Goal: Task Accomplishment & Management: Manage account settings

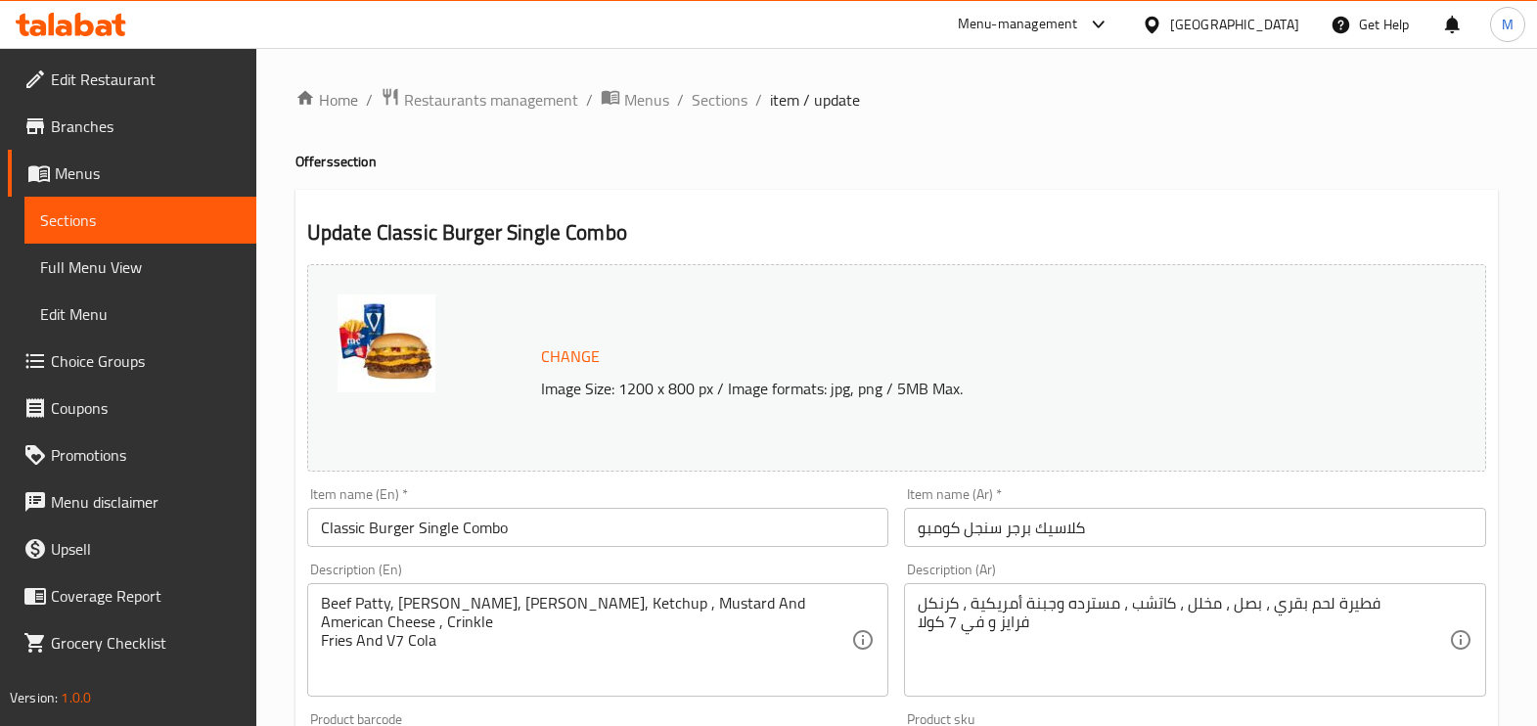
scroll to position [244, 0]
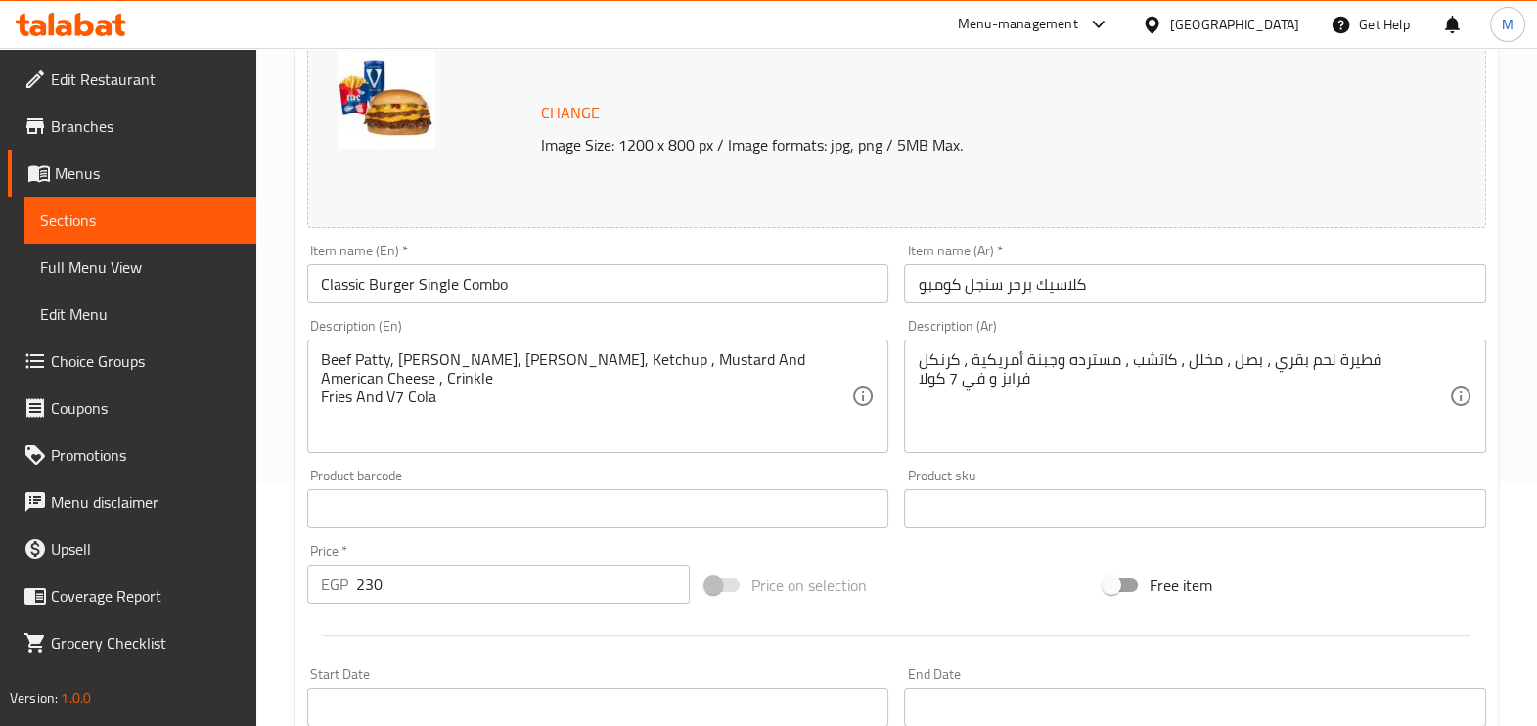
click at [107, 20] on icon at bounding box center [104, 28] width 17 height 17
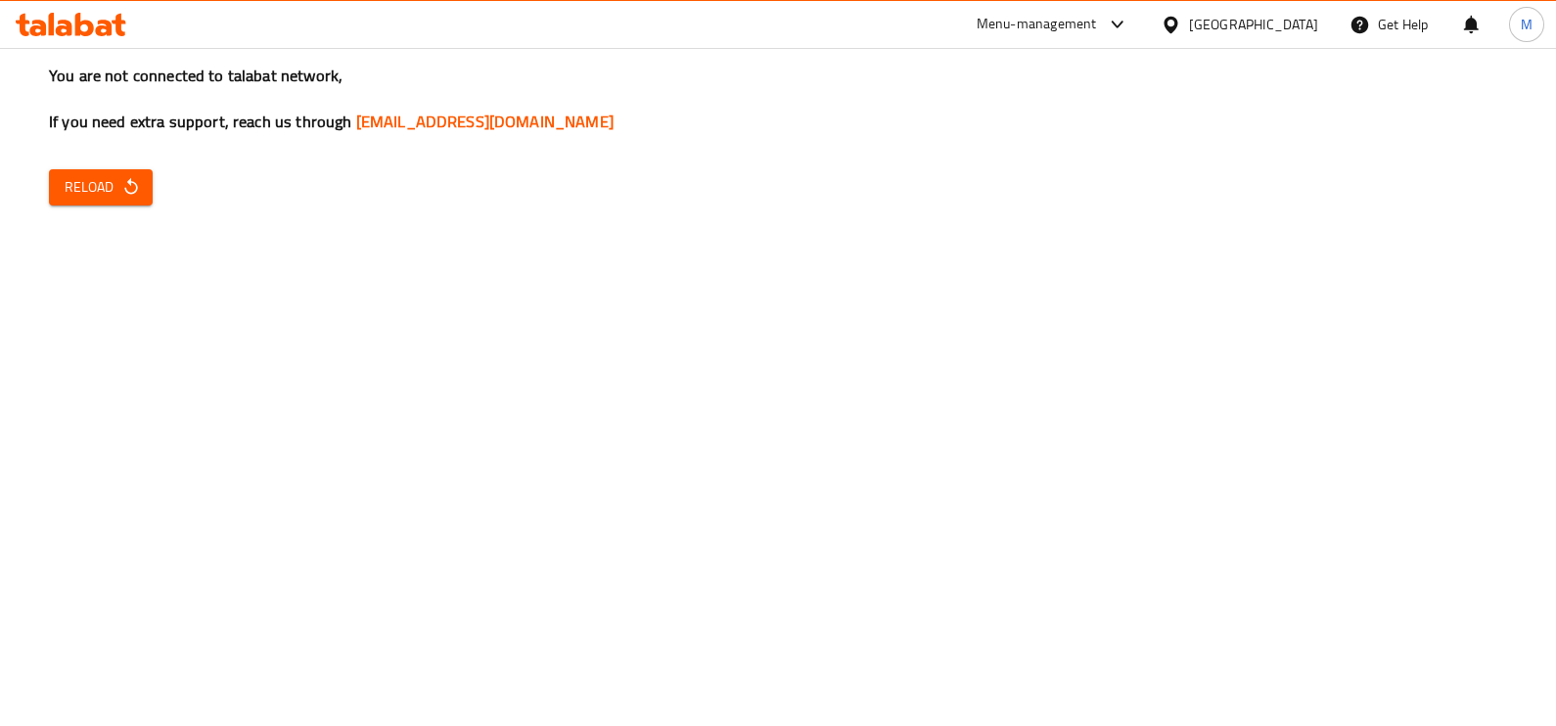
click at [127, 178] on icon "button" at bounding box center [131, 187] width 20 height 20
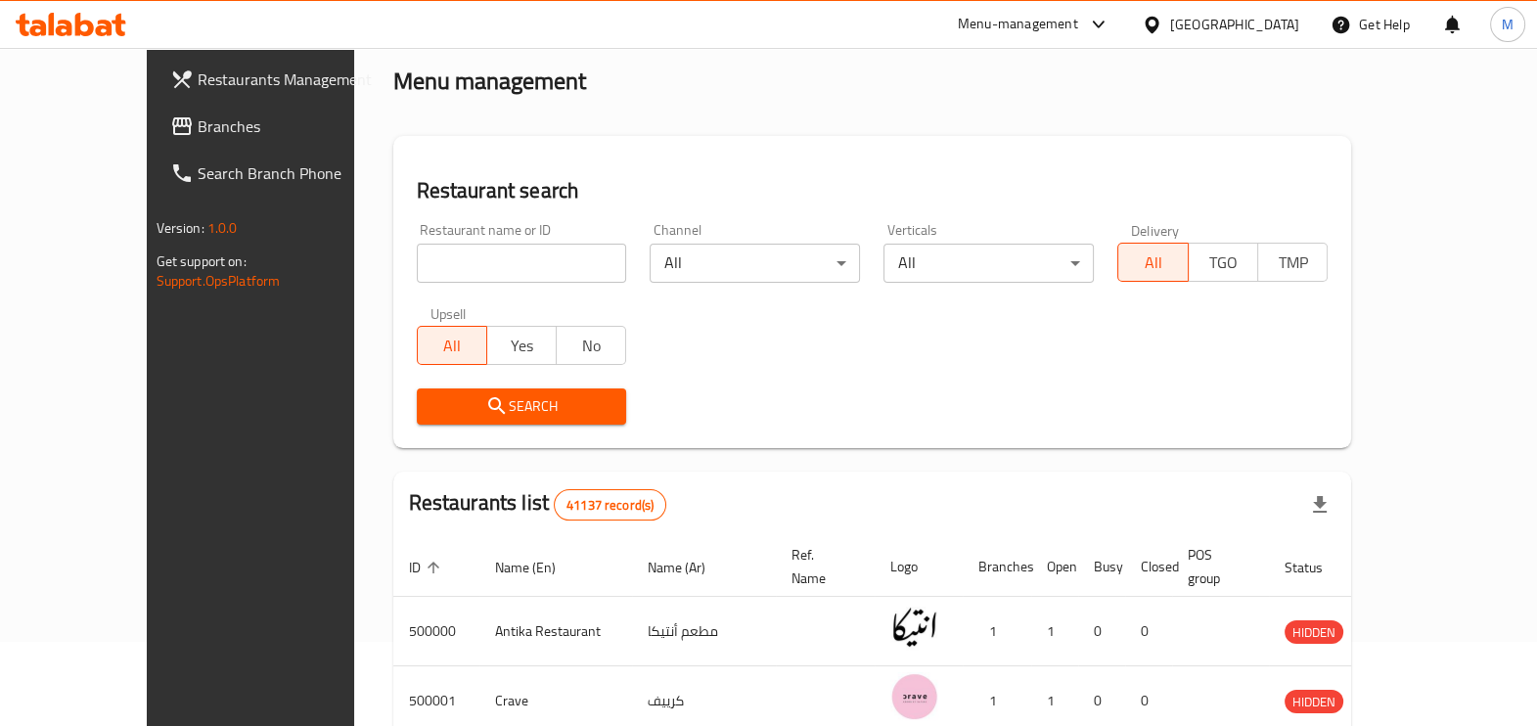
scroll to position [121, 0]
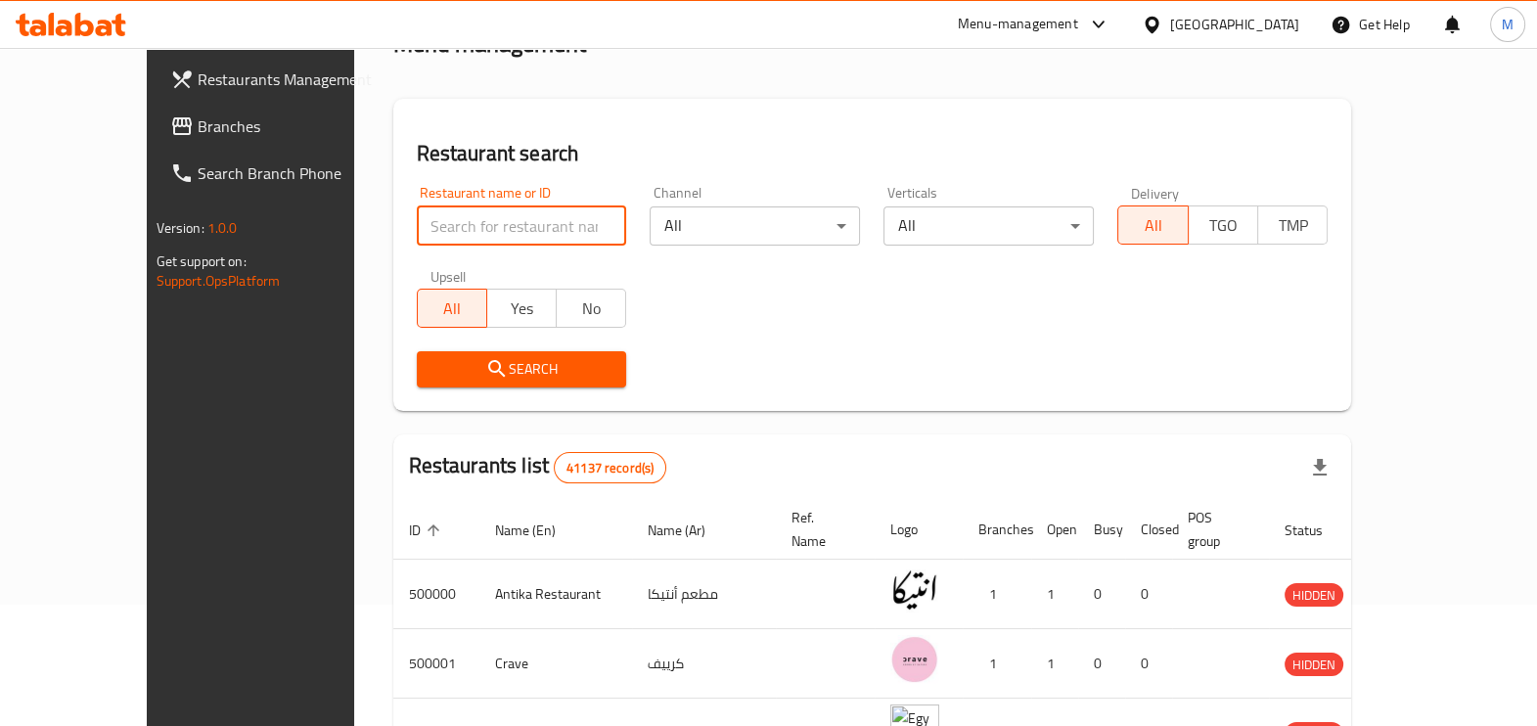
click at [442, 215] on input "search" at bounding box center [522, 225] width 210 height 39
paste input "697048"
type input "697048"
click button "Search" at bounding box center [522, 369] width 210 height 36
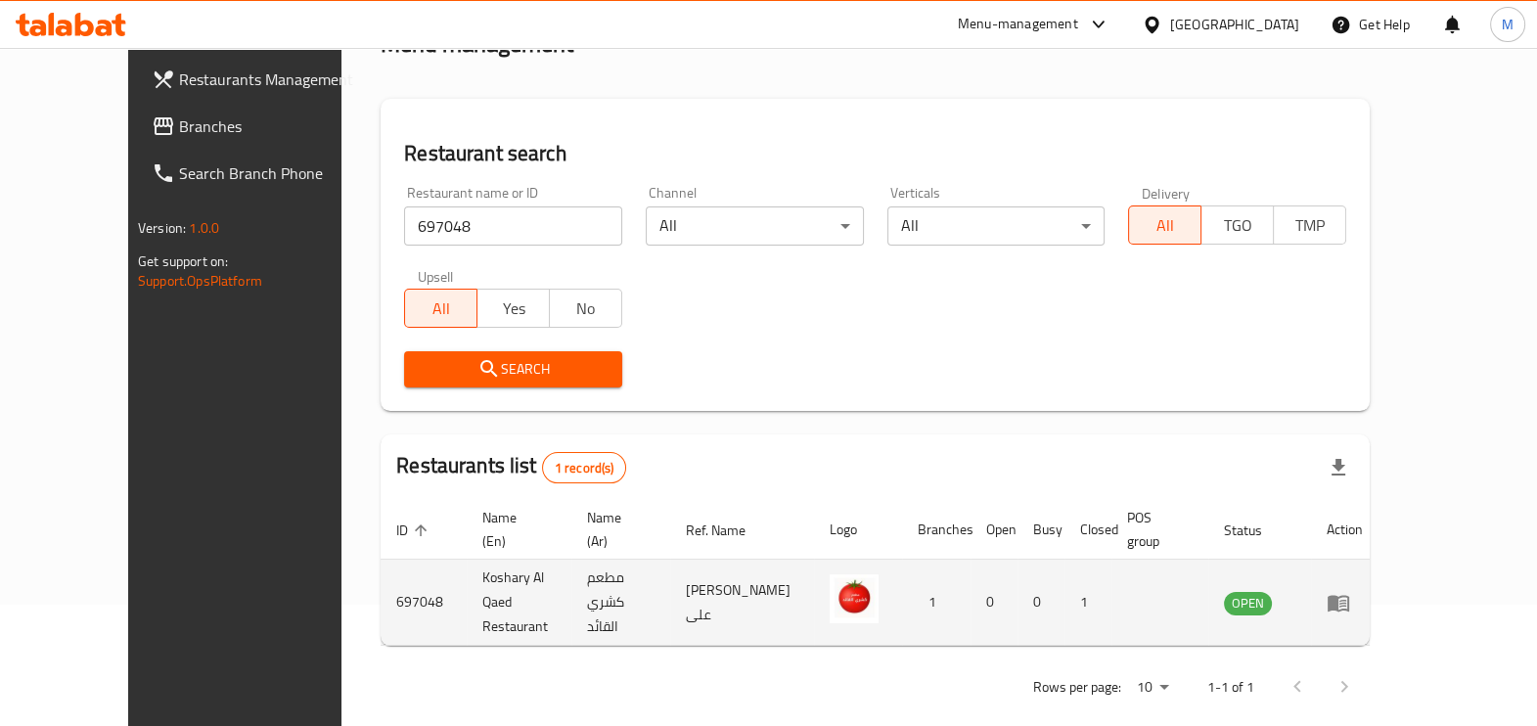
click at [1379, 592] on td "enhanced table" at bounding box center [1345, 603] width 68 height 86
click at [1349, 595] on icon "enhanced table" at bounding box center [1339, 603] width 22 height 17
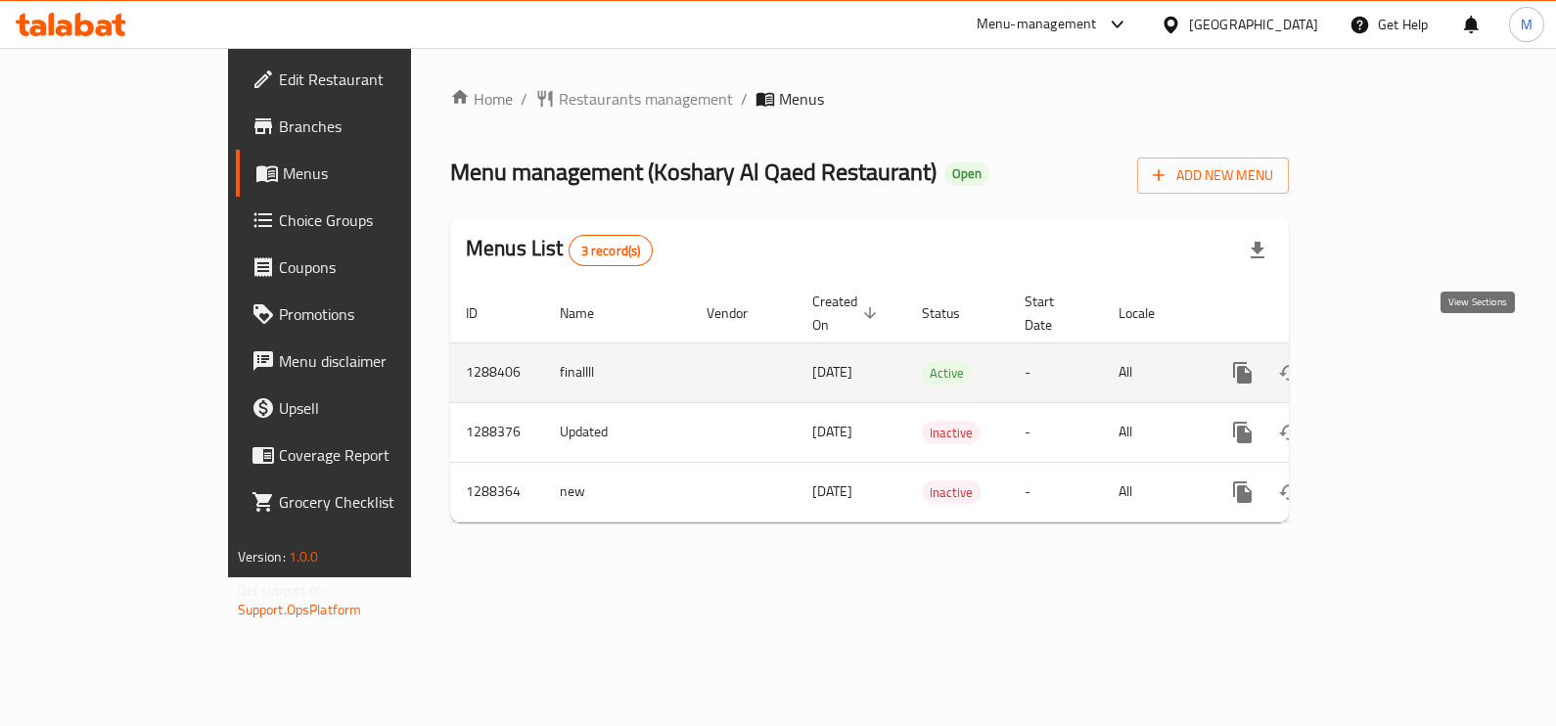
click at [1407, 357] on link "enhanced table" at bounding box center [1383, 372] width 47 height 47
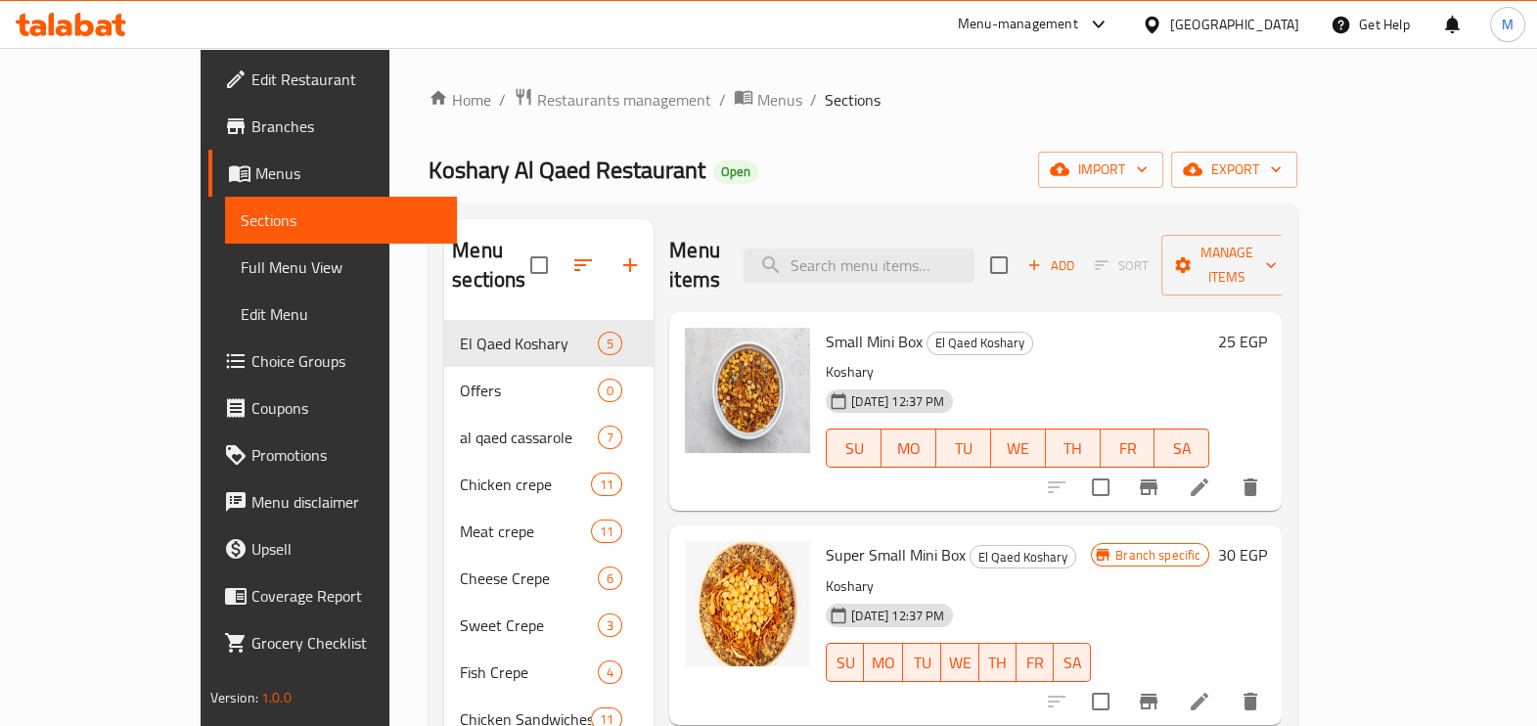
click at [842, 66] on div "Home / Restaurants management / Menus / Sections Koshary Al Qaed Restaurant Ope…" at bounding box center [862, 524] width 947 height 952
click at [241, 313] on span "Edit Menu" at bounding box center [341, 313] width 201 height 23
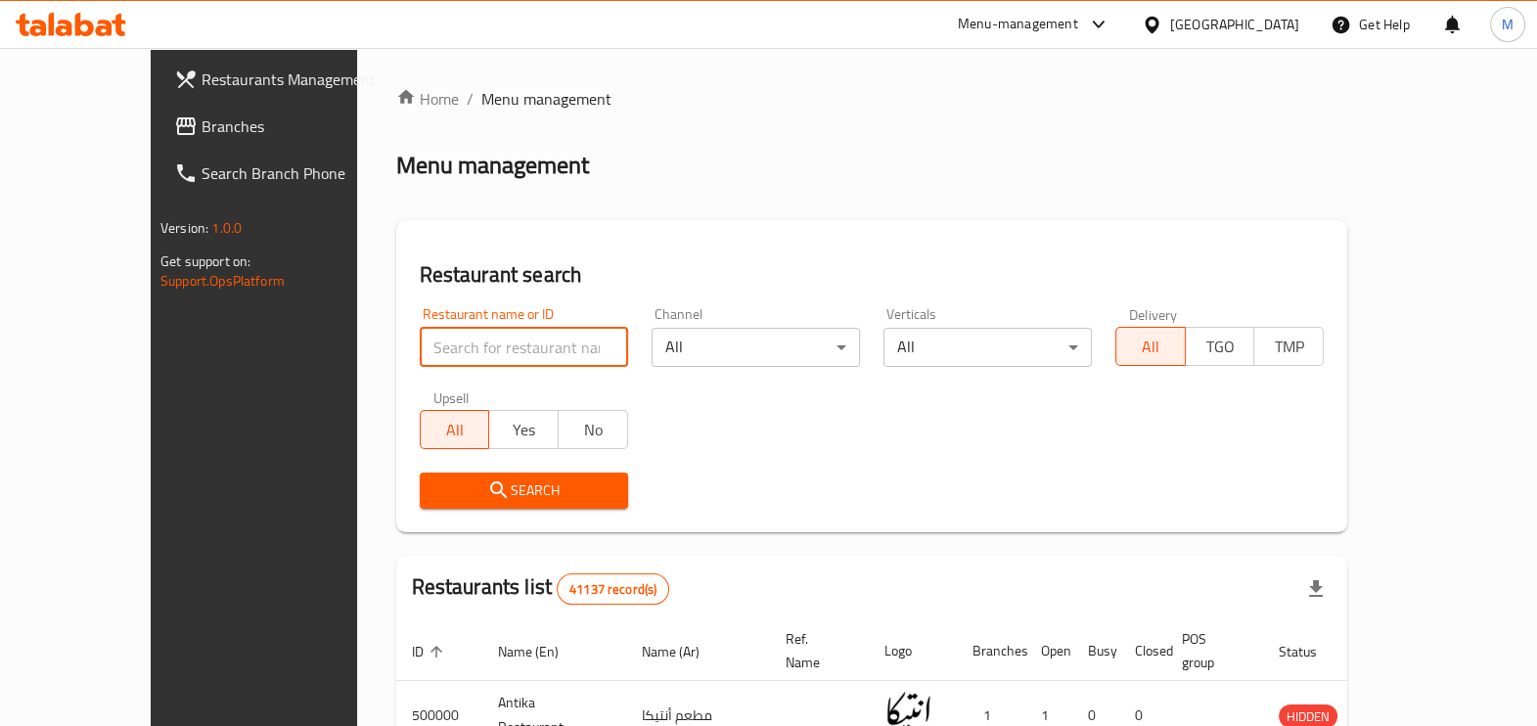
click at [460, 335] on input "search" at bounding box center [524, 347] width 208 height 39
paste input "697048"
type input "697048"
click button "Search" at bounding box center [524, 491] width 208 height 36
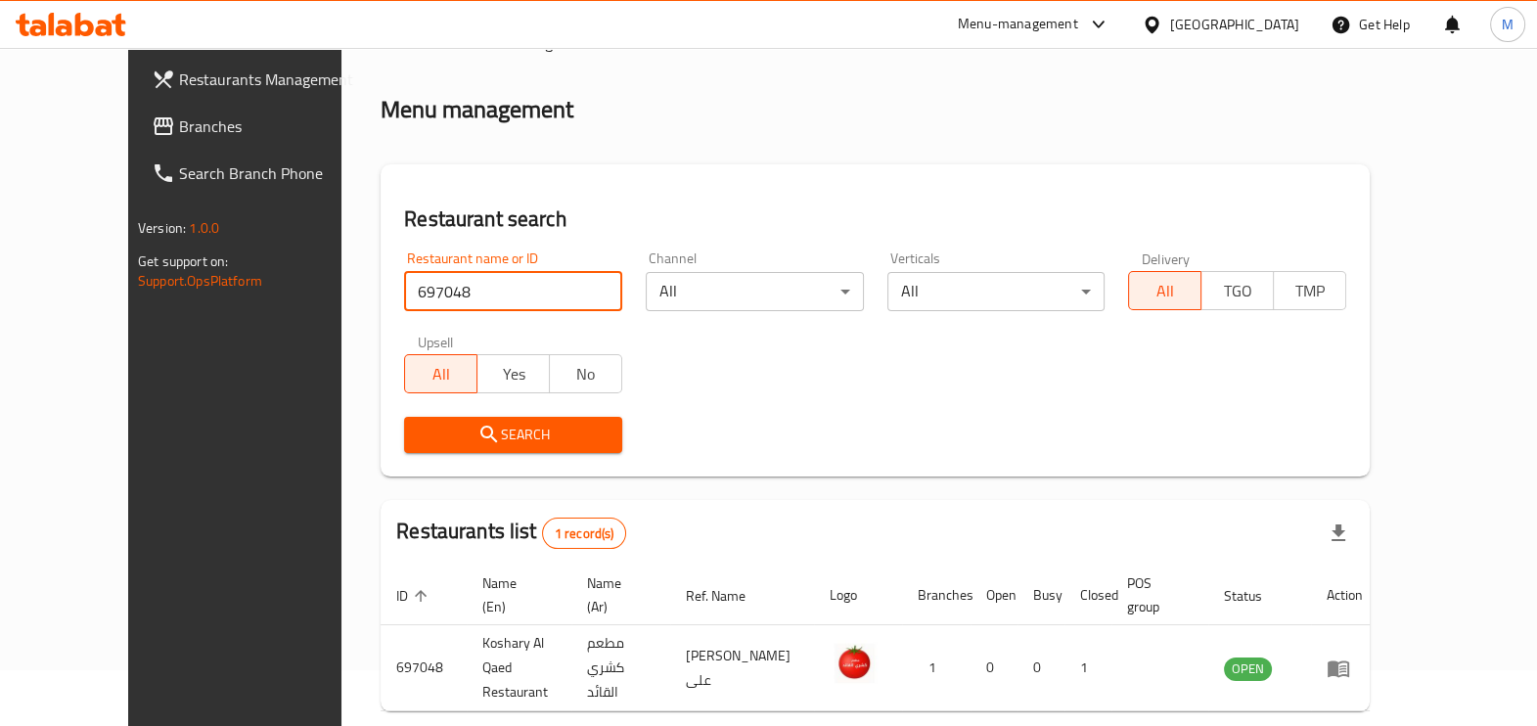
scroll to position [130, 0]
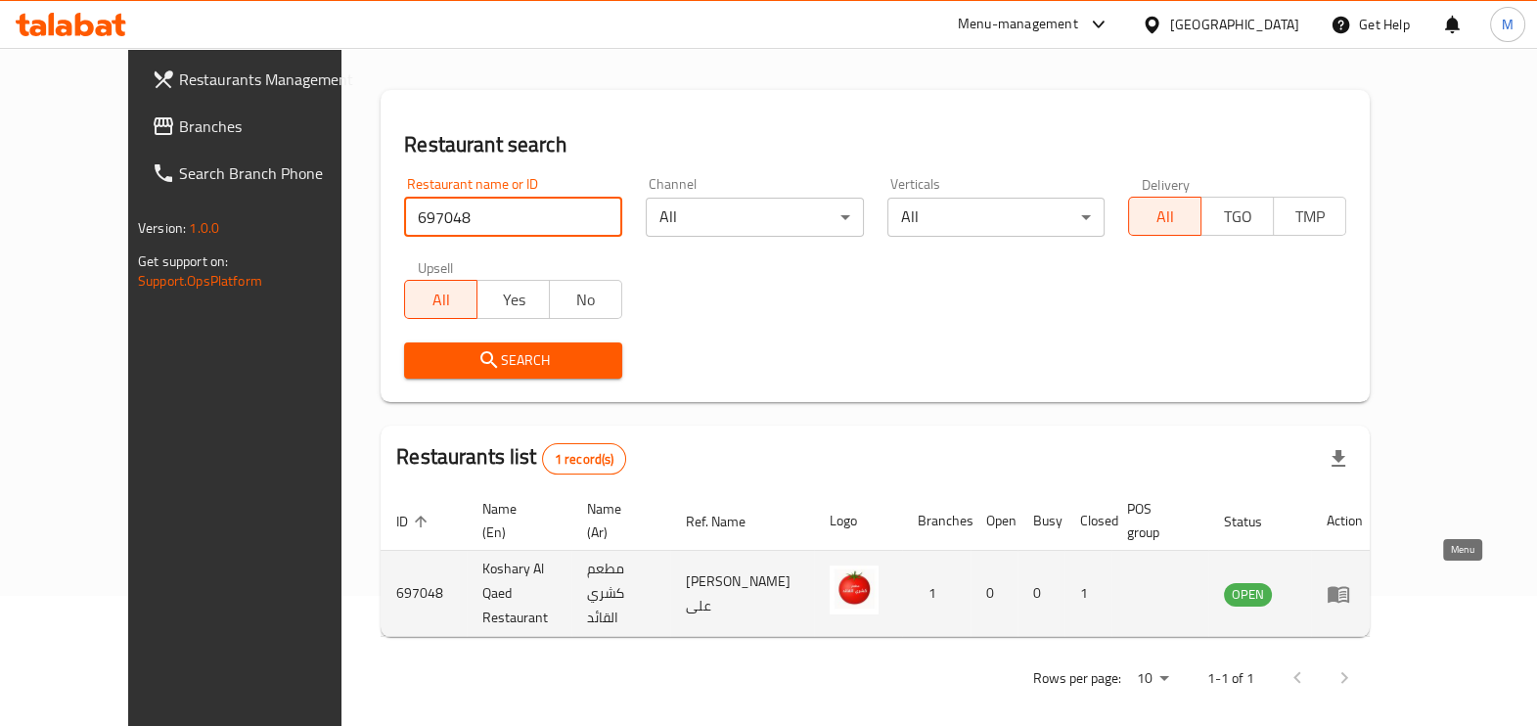
click at [1350, 589] on icon "enhanced table" at bounding box center [1338, 593] width 23 height 23
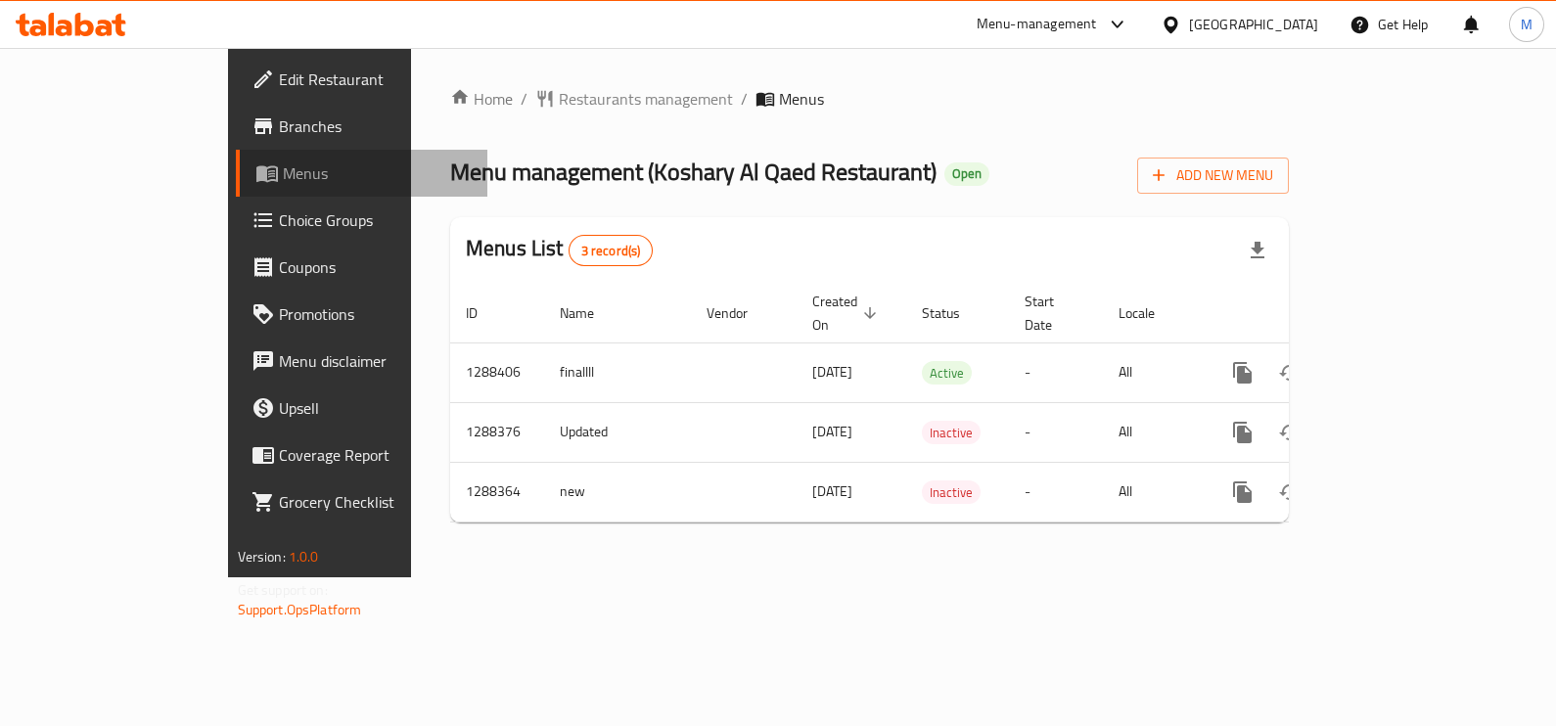
click at [283, 167] on span "Menus" at bounding box center [378, 172] width 190 height 23
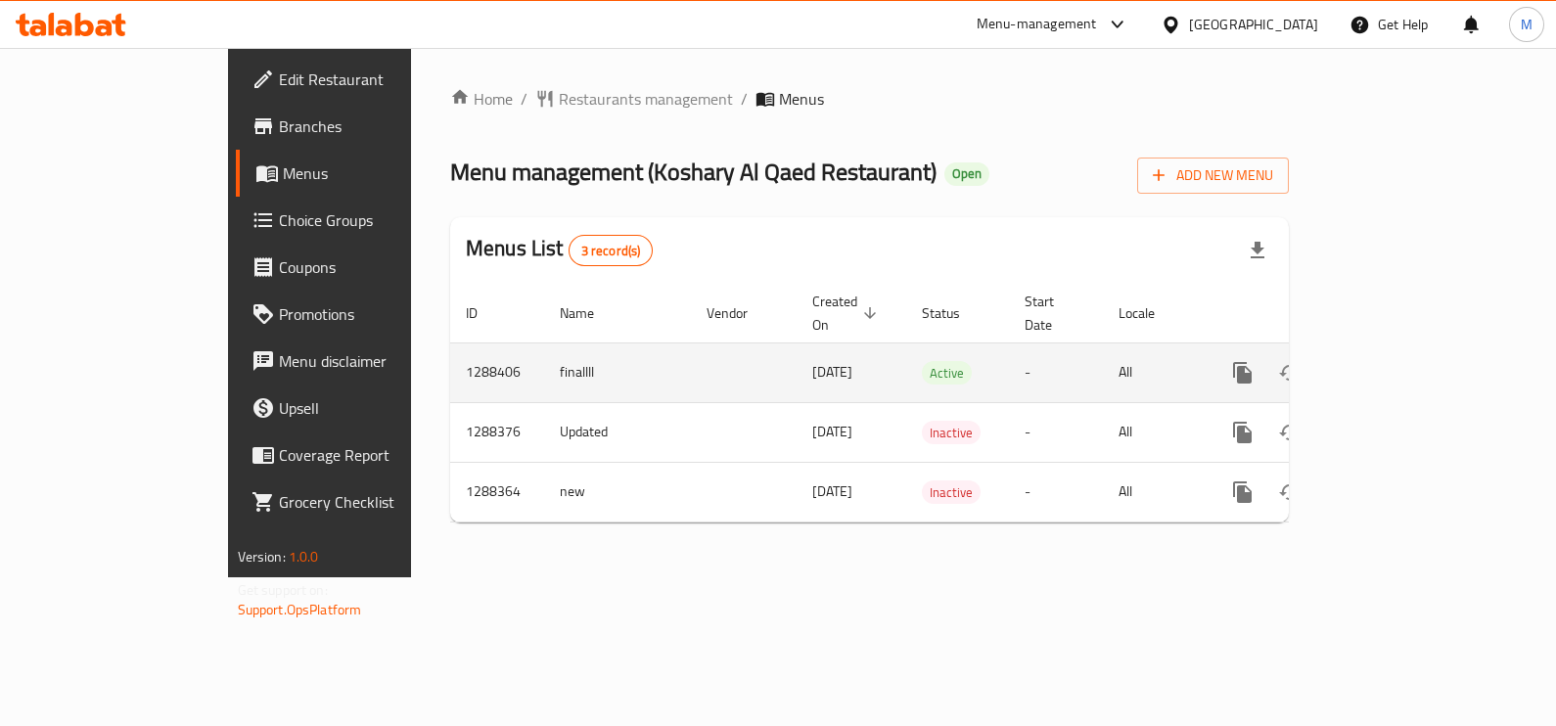
click at [1395, 361] on icon "enhanced table" at bounding box center [1383, 372] width 23 height 23
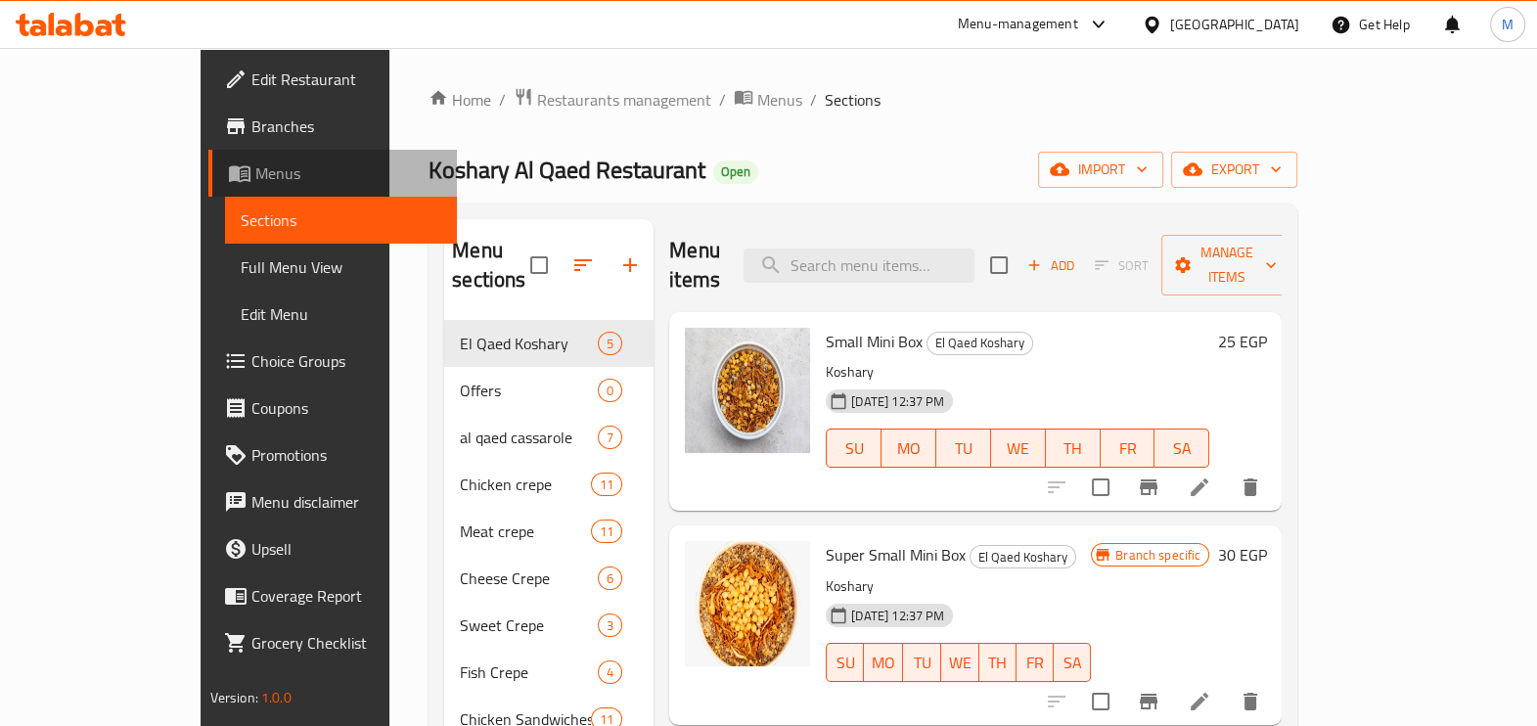
click at [255, 174] on span "Menus" at bounding box center [348, 172] width 186 height 23
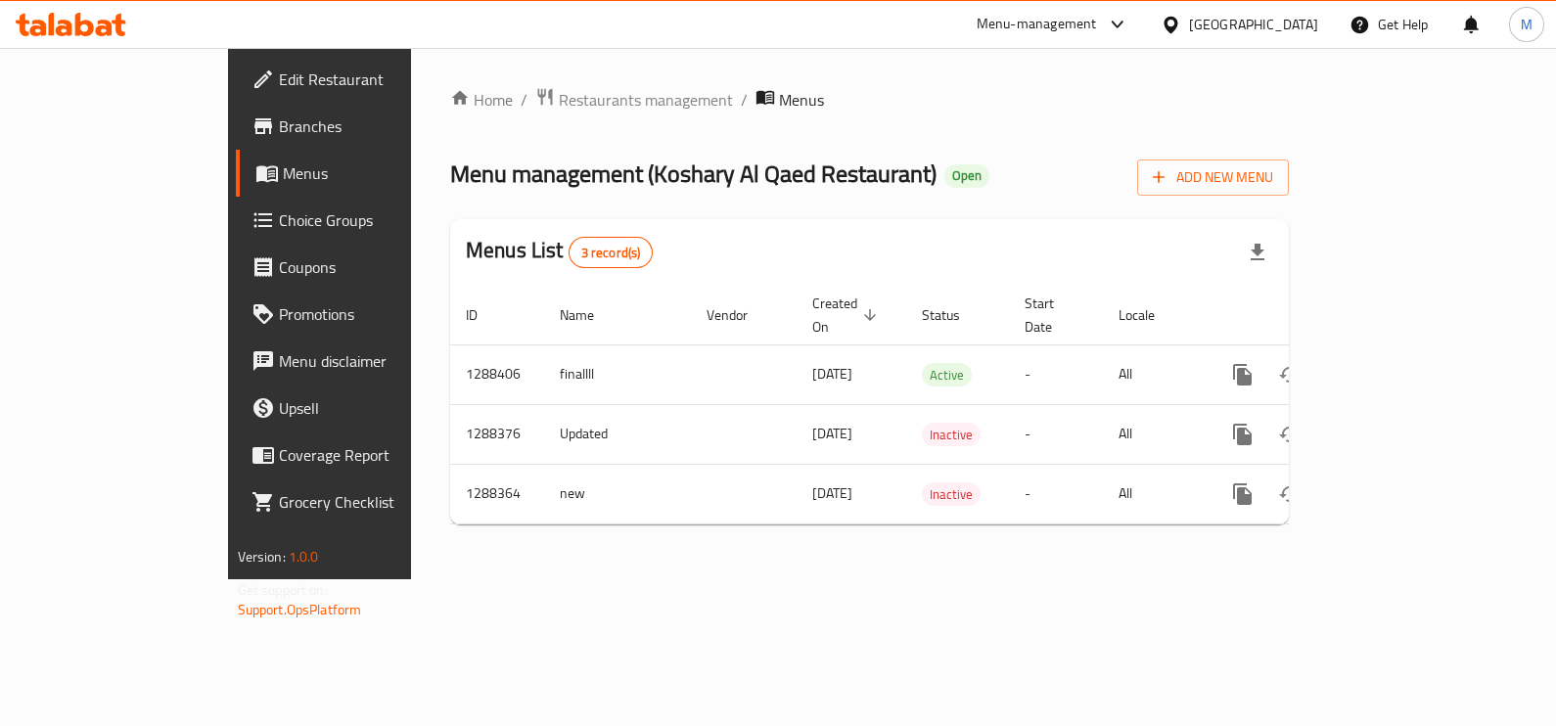
click at [236, 186] on link "Menus" at bounding box center [362, 173] width 252 height 47
click at [236, 187] on link "Menus" at bounding box center [362, 173] width 252 height 47
click at [279, 360] on span "Menu disclaimer" at bounding box center [376, 360] width 194 height 23
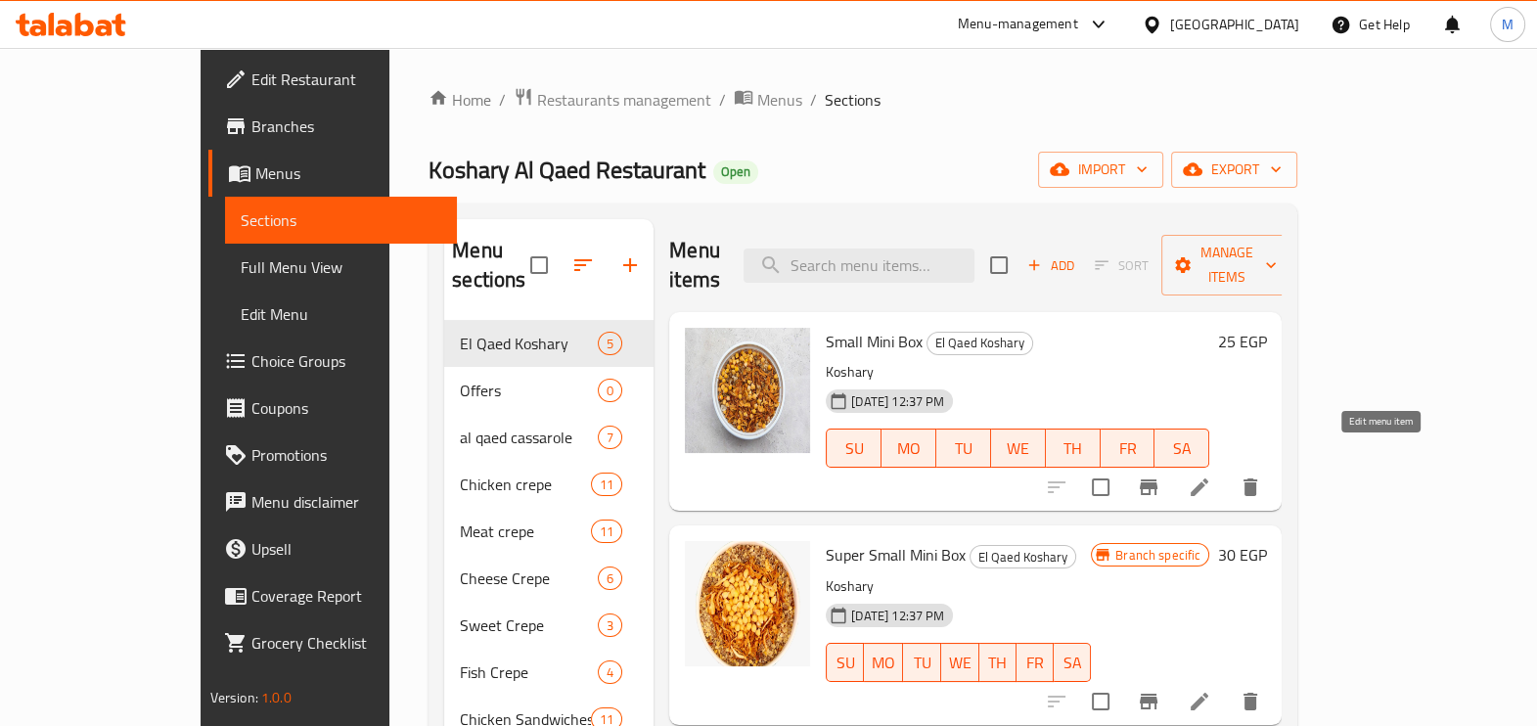
click at [1211, 476] on icon at bounding box center [1199, 487] width 23 height 23
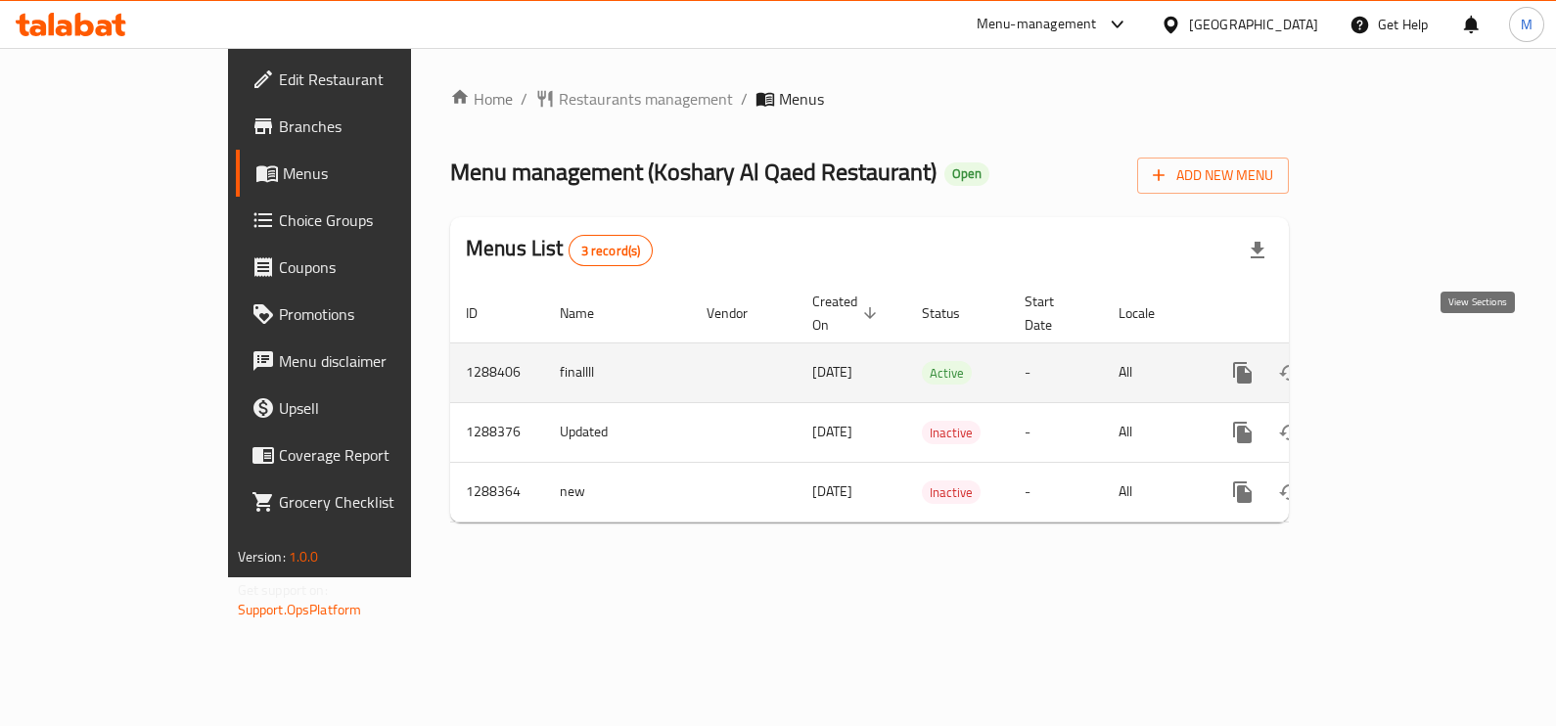
click at [1395, 361] on icon "enhanced table" at bounding box center [1383, 372] width 23 height 23
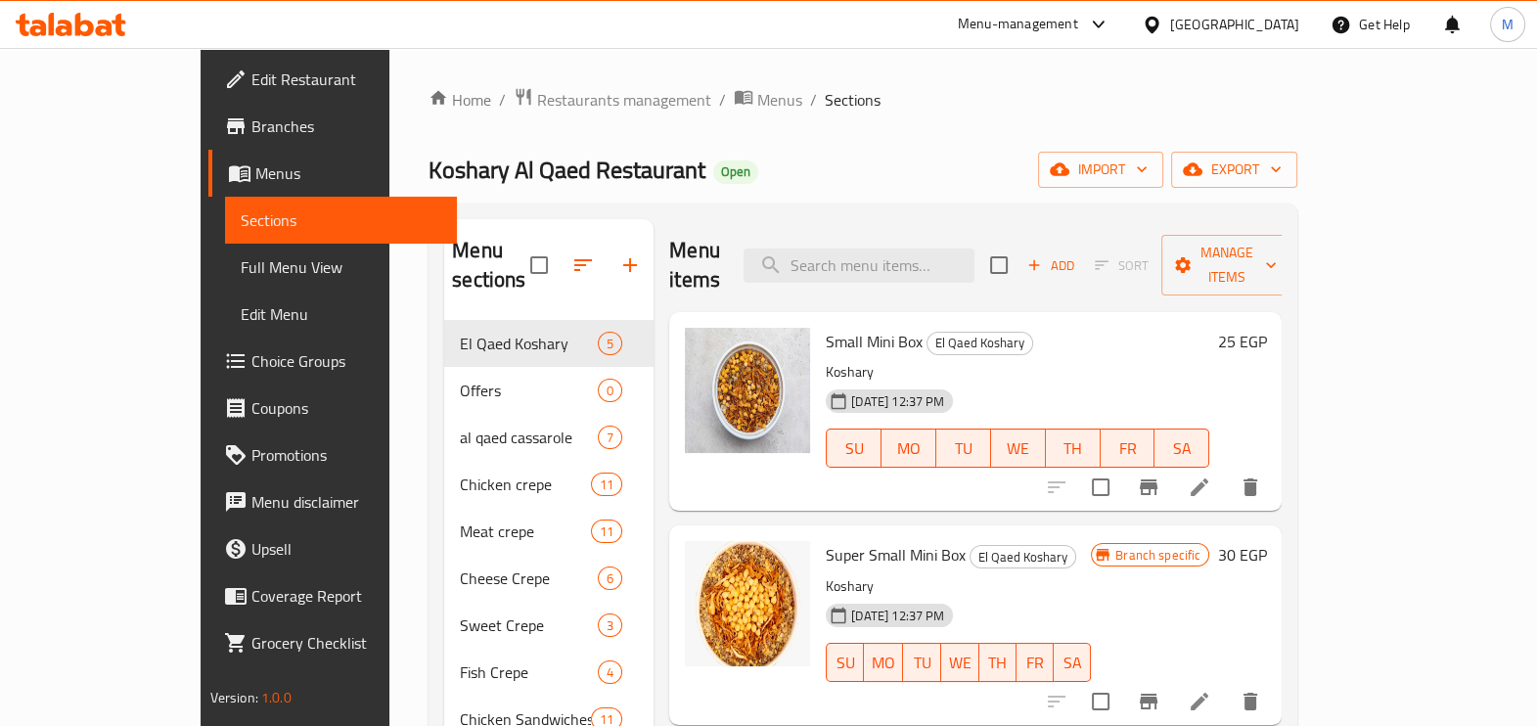
click at [241, 259] on span "Full Menu View" at bounding box center [341, 266] width 201 height 23
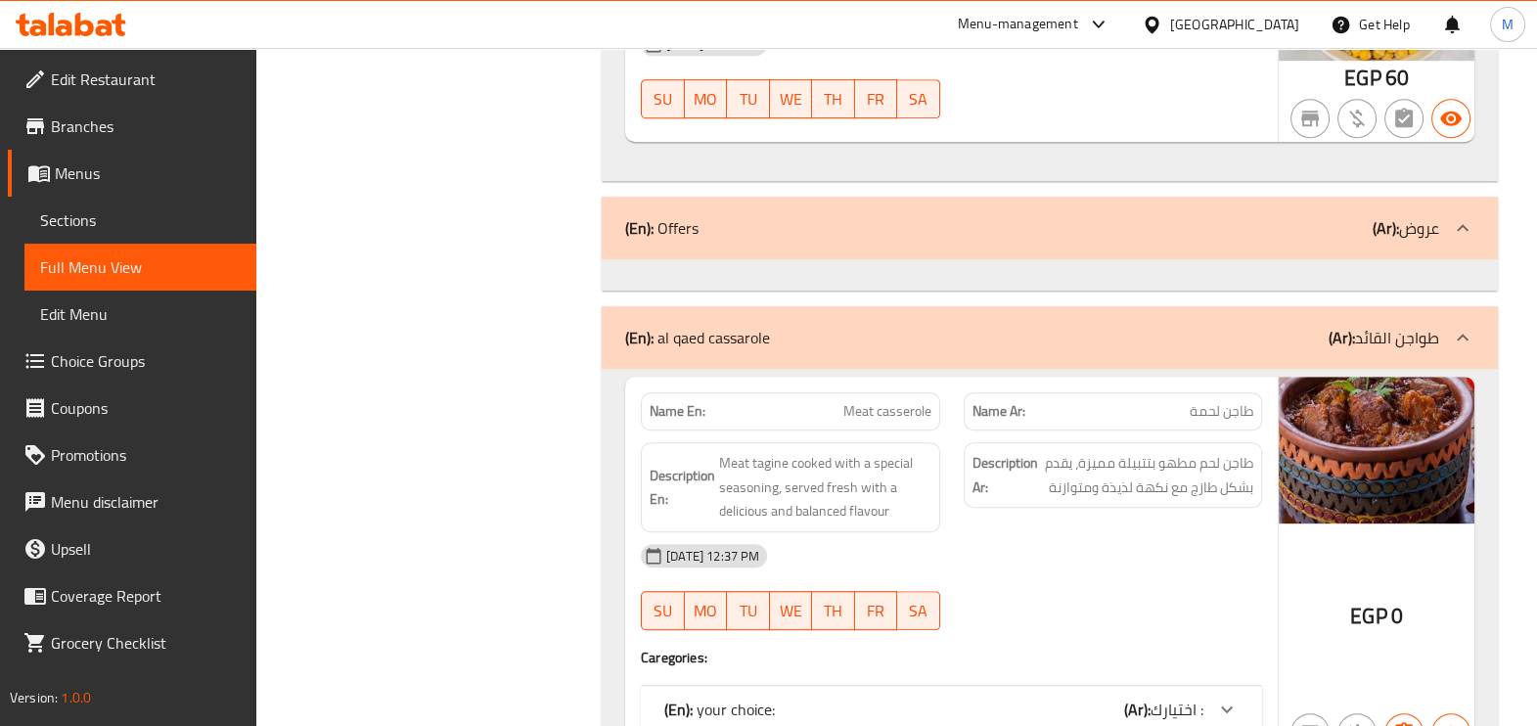
scroll to position [1589, 0]
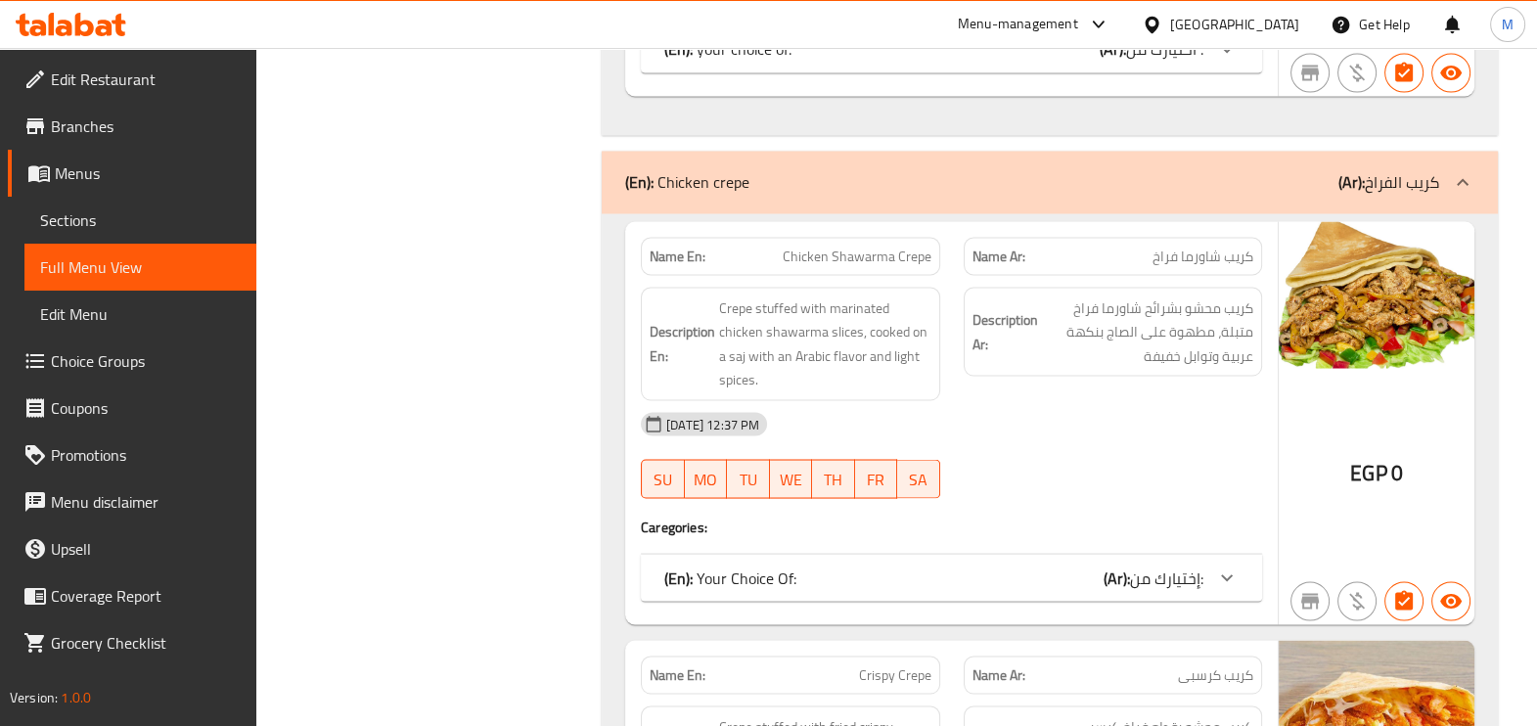
scroll to position [4526, 0]
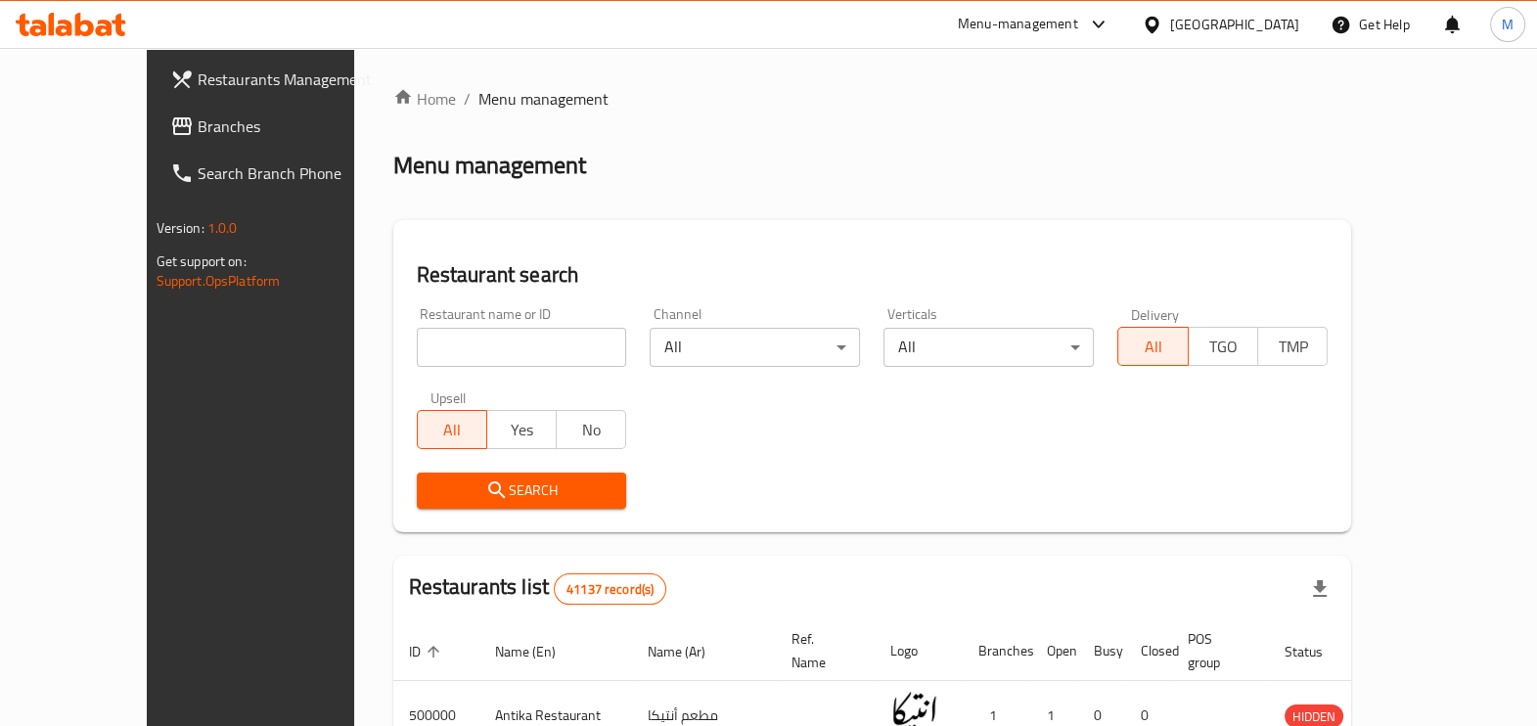
click at [478, 108] on span "Menu management" at bounding box center [543, 98] width 130 height 23
click at [393, 87] on link "Home" at bounding box center [424, 98] width 63 height 23
click at [492, 334] on input "search" at bounding box center [522, 347] width 210 height 39
paste input "697048"
type input "697048"
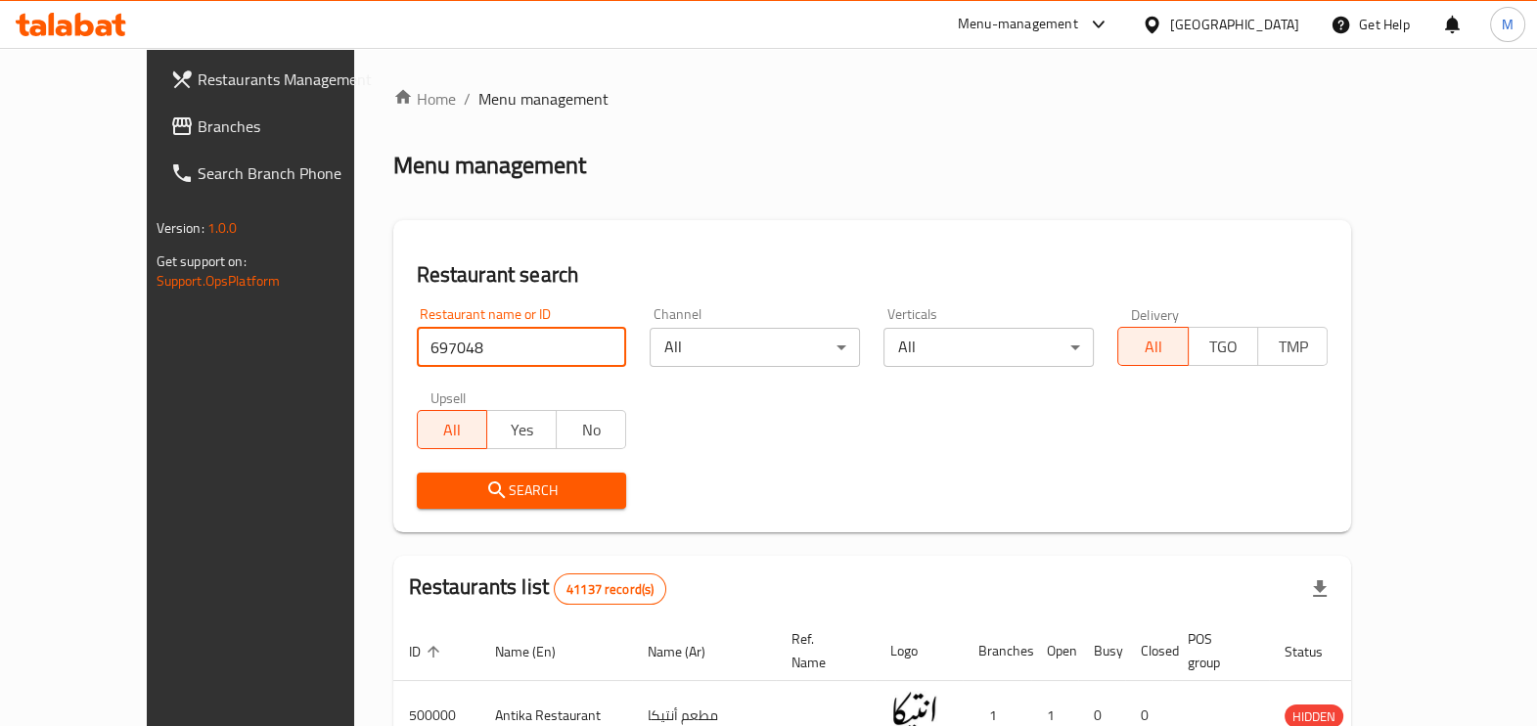
click button "Search" at bounding box center [522, 491] width 210 height 36
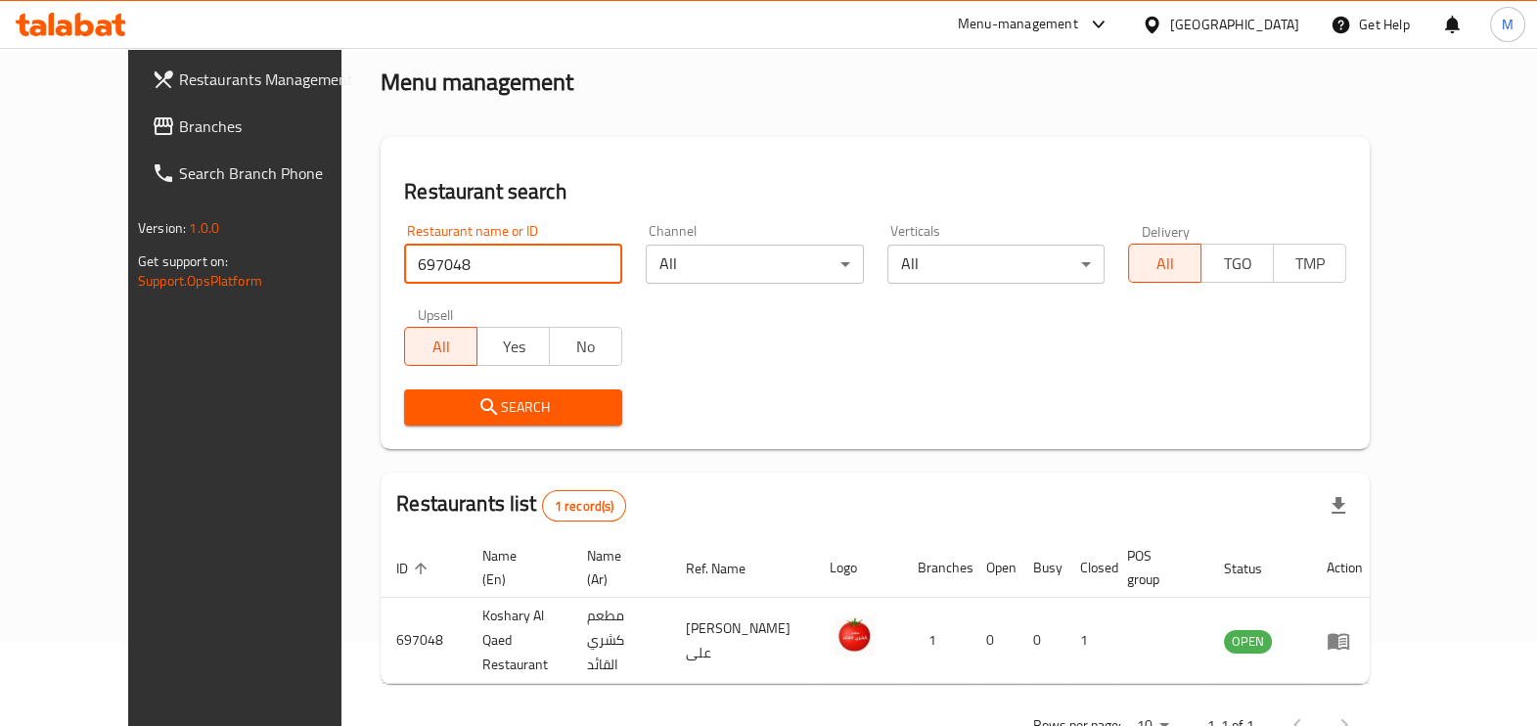
scroll to position [121, 0]
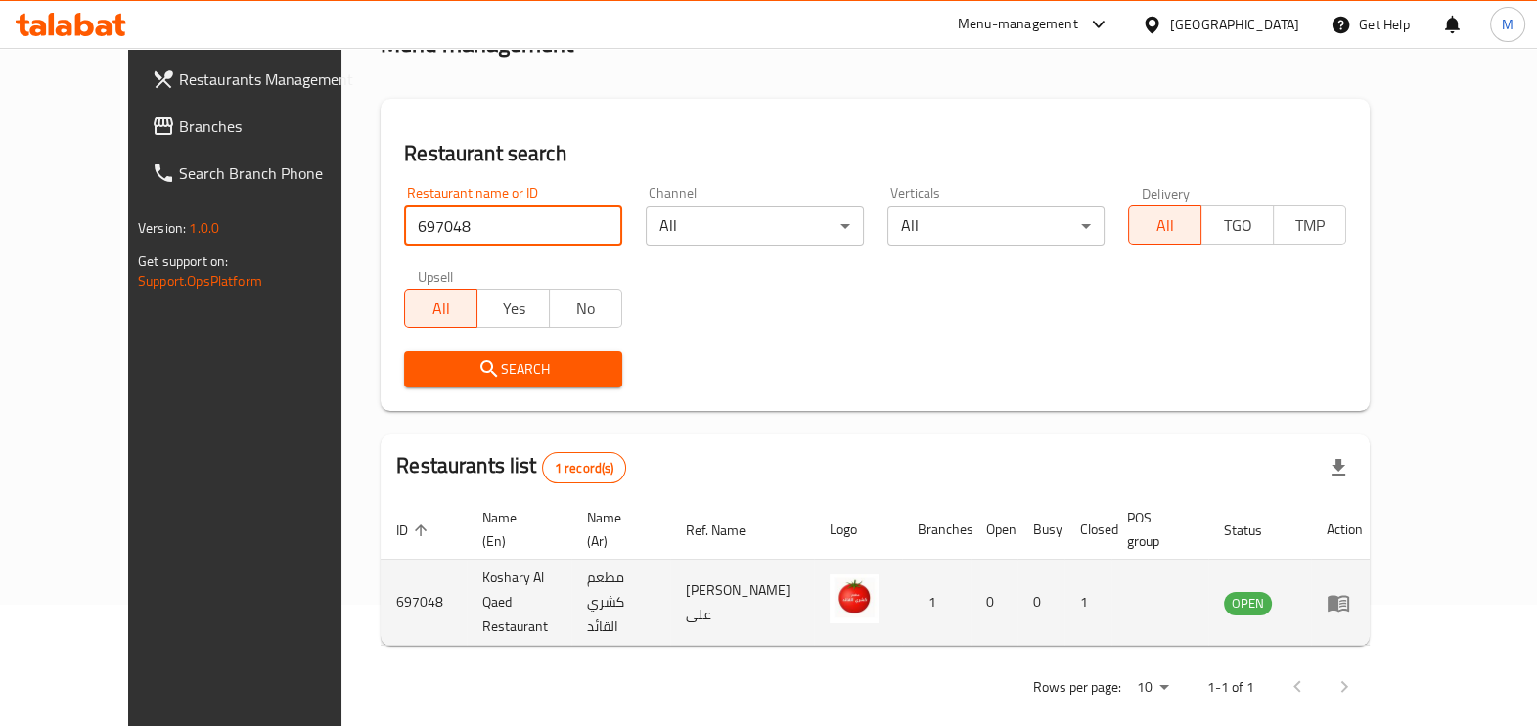
click at [1349, 601] on icon "enhanced table" at bounding box center [1339, 603] width 22 height 17
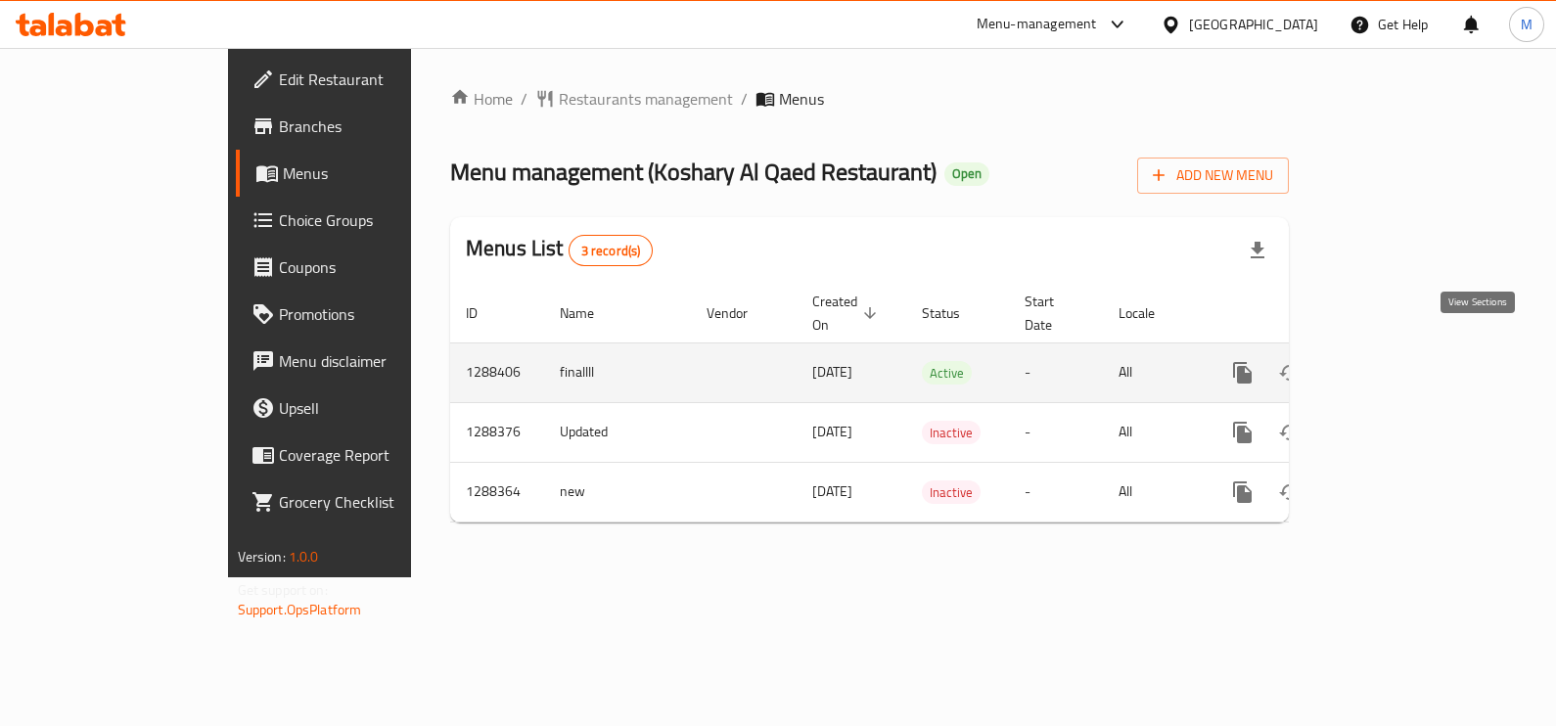
click at [1395, 361] on icon "enhanced table" at bounding box center [1383, 372] width 23 height 23
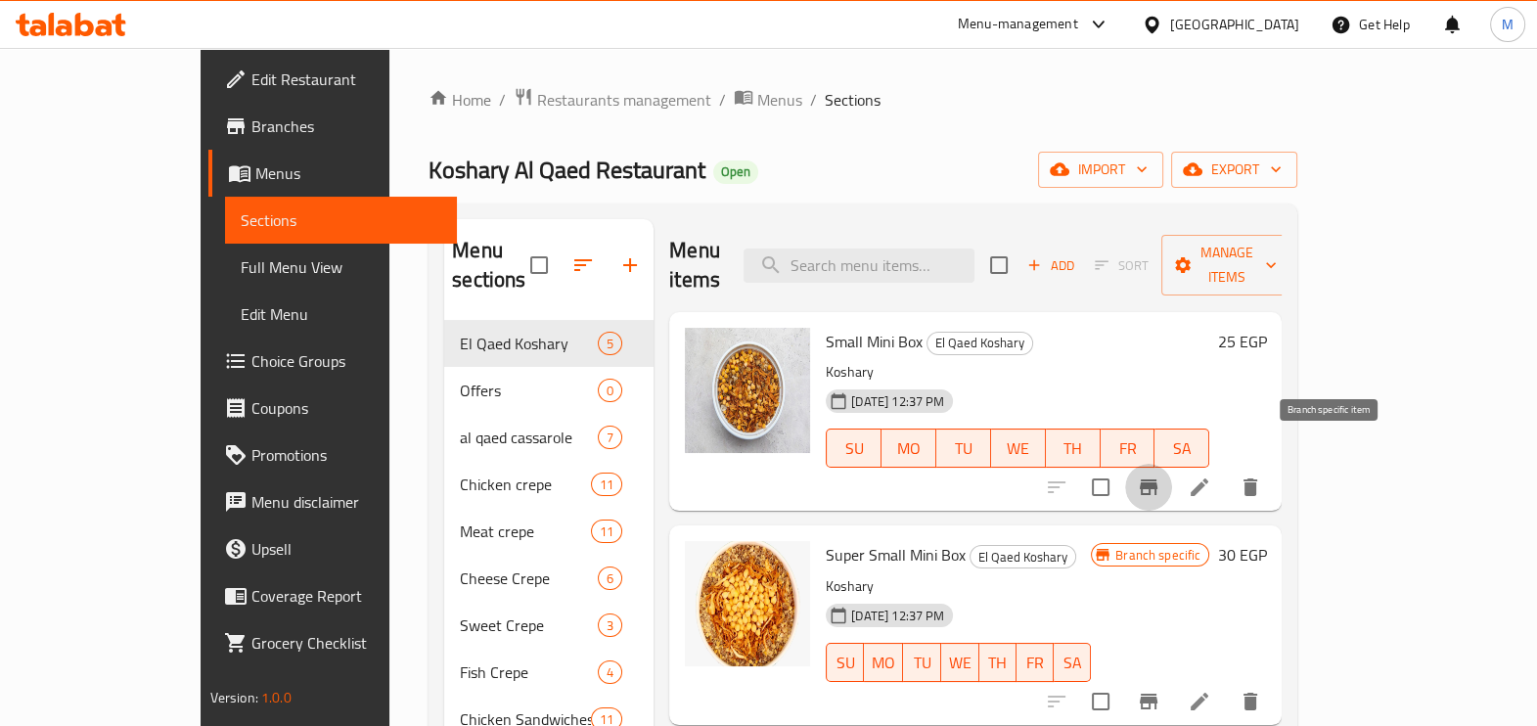
click at [1161, 476] on icon "Branch-specific-item" at bounding box center [1148, 487] width 23 height 23
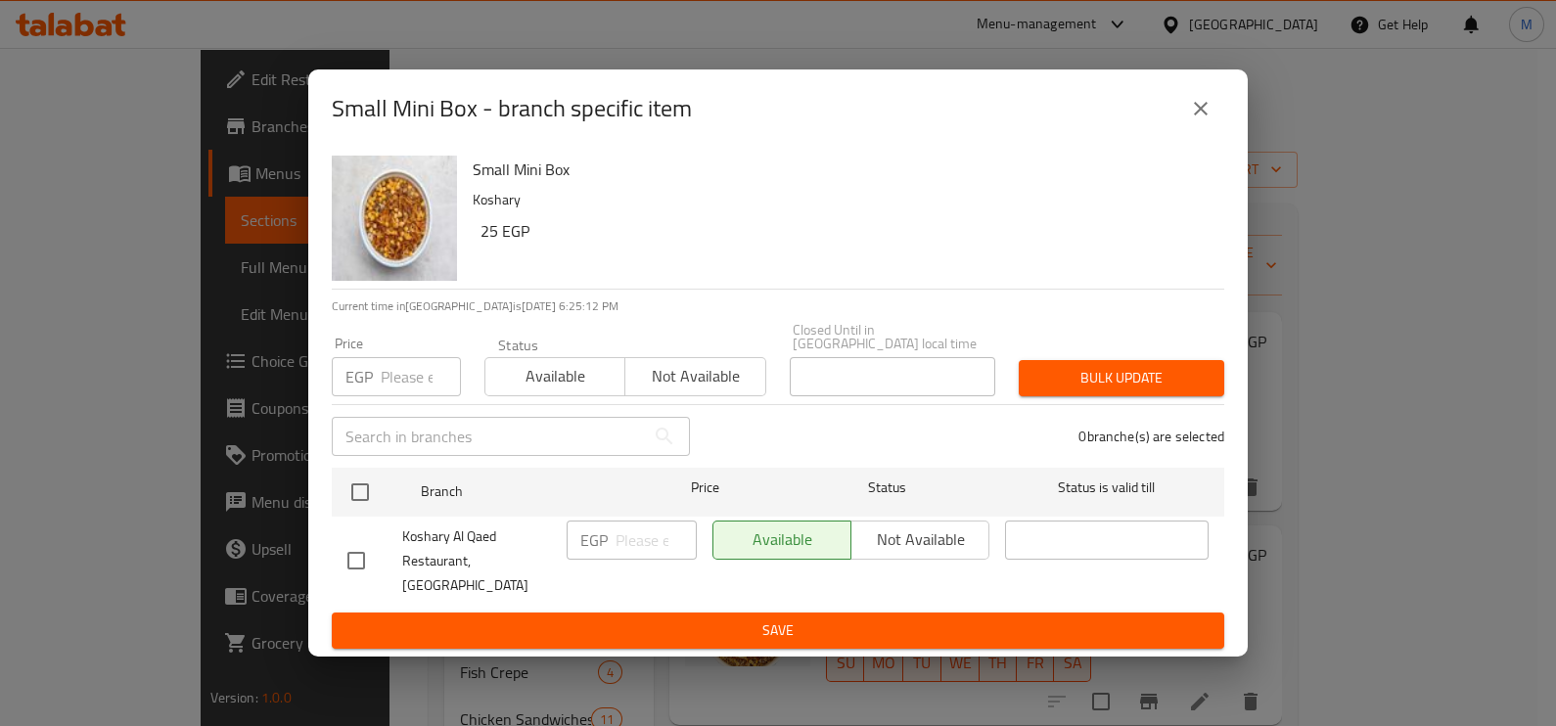
click at [407, 392] on input "number" at bounding box center [421, 376] width 80 height 39
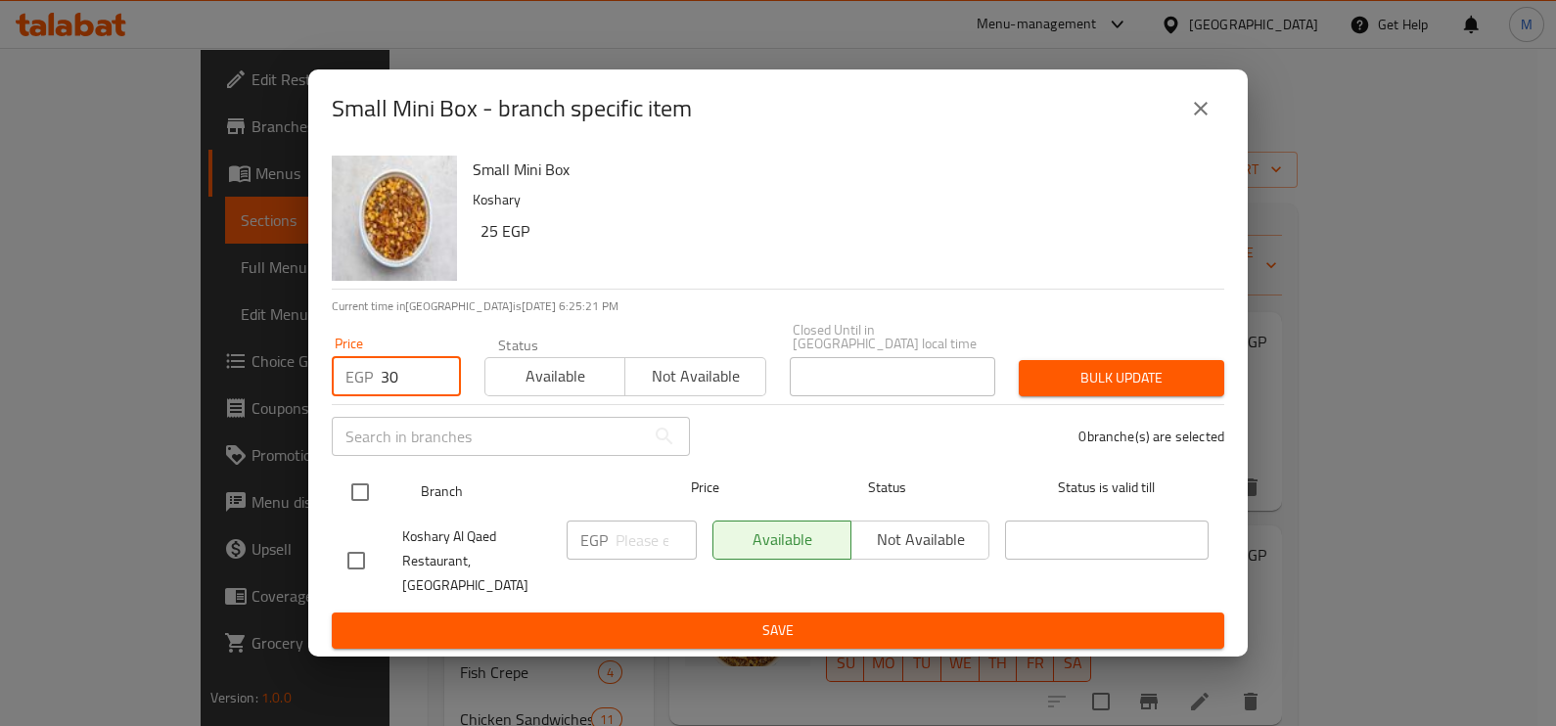
type input "30"
click at [357, 494] on input "checkbox" at bounding box center [360, 492] width 41 height 41
checkbox input "true"
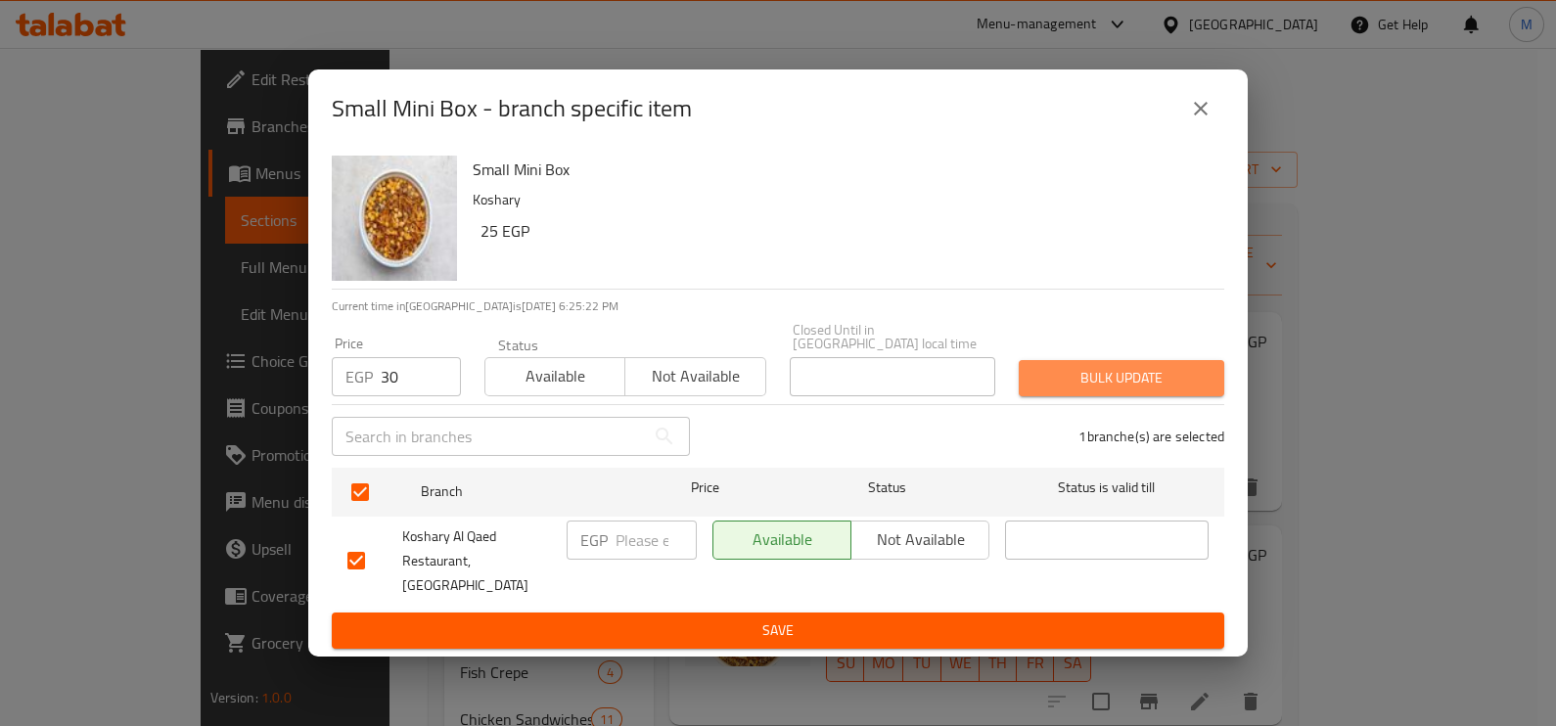
click at [1084, 390] on span "Bulk update" at bounding box center [1121, 378] width 174 height 24
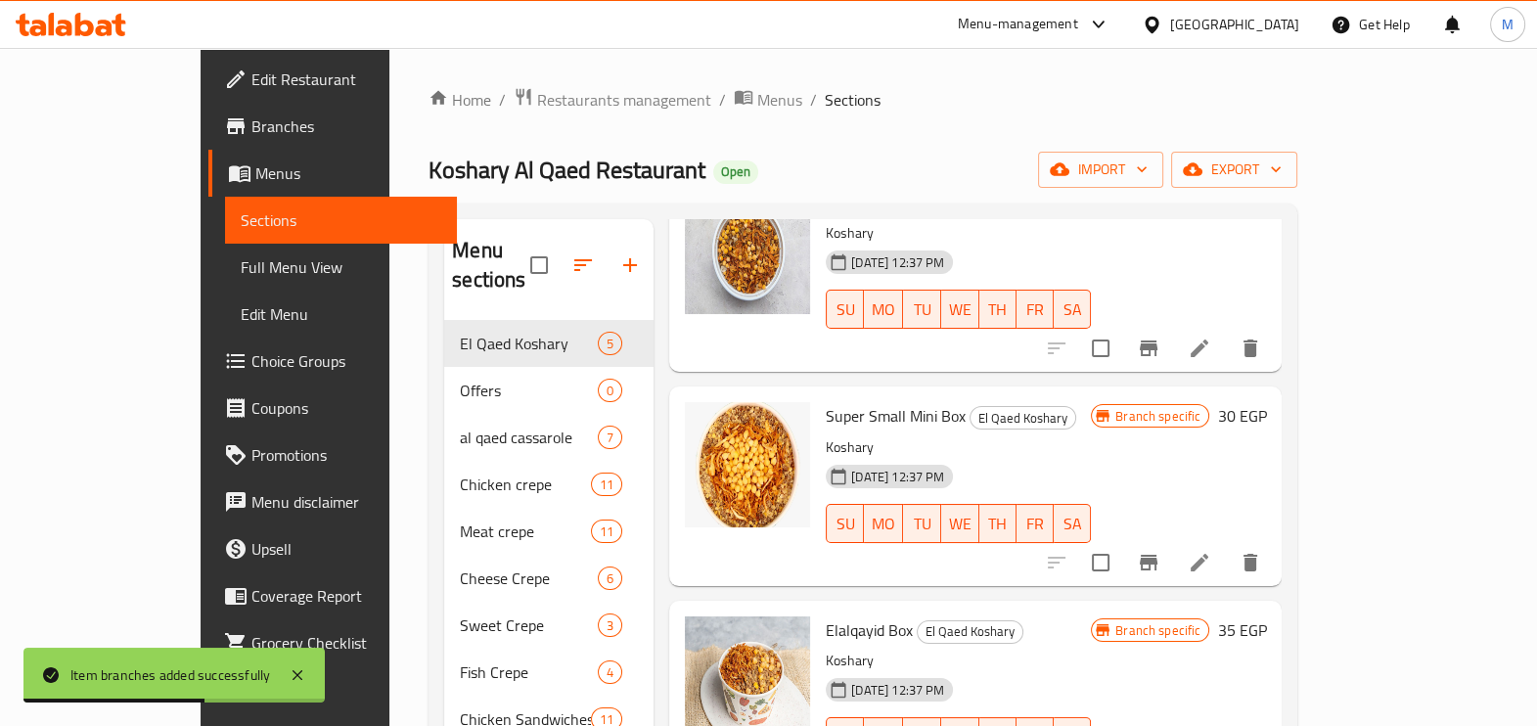
scroll to position [244, 0]
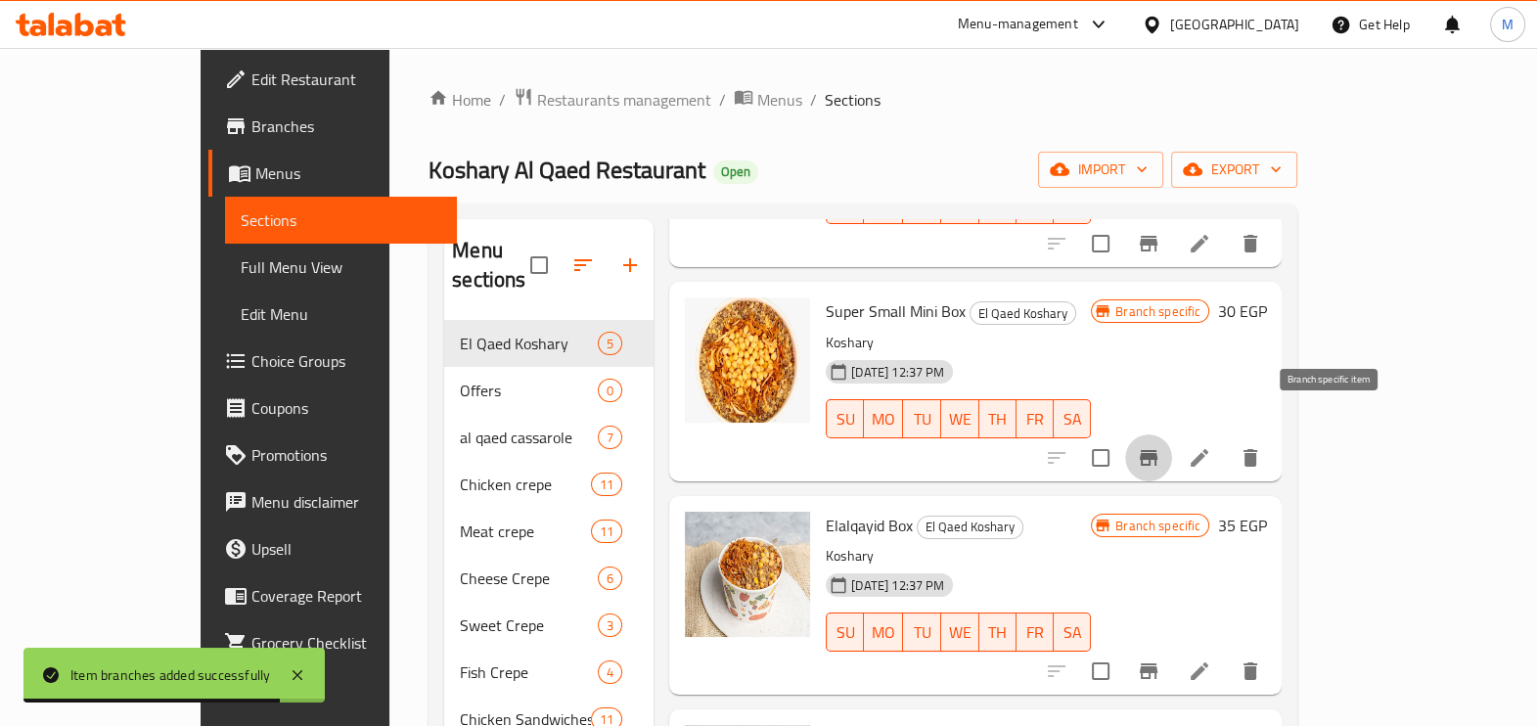
click at [1161, 446] on icon "Branch-specific-item" at bounding box center [1148, 457] width 23 height 23
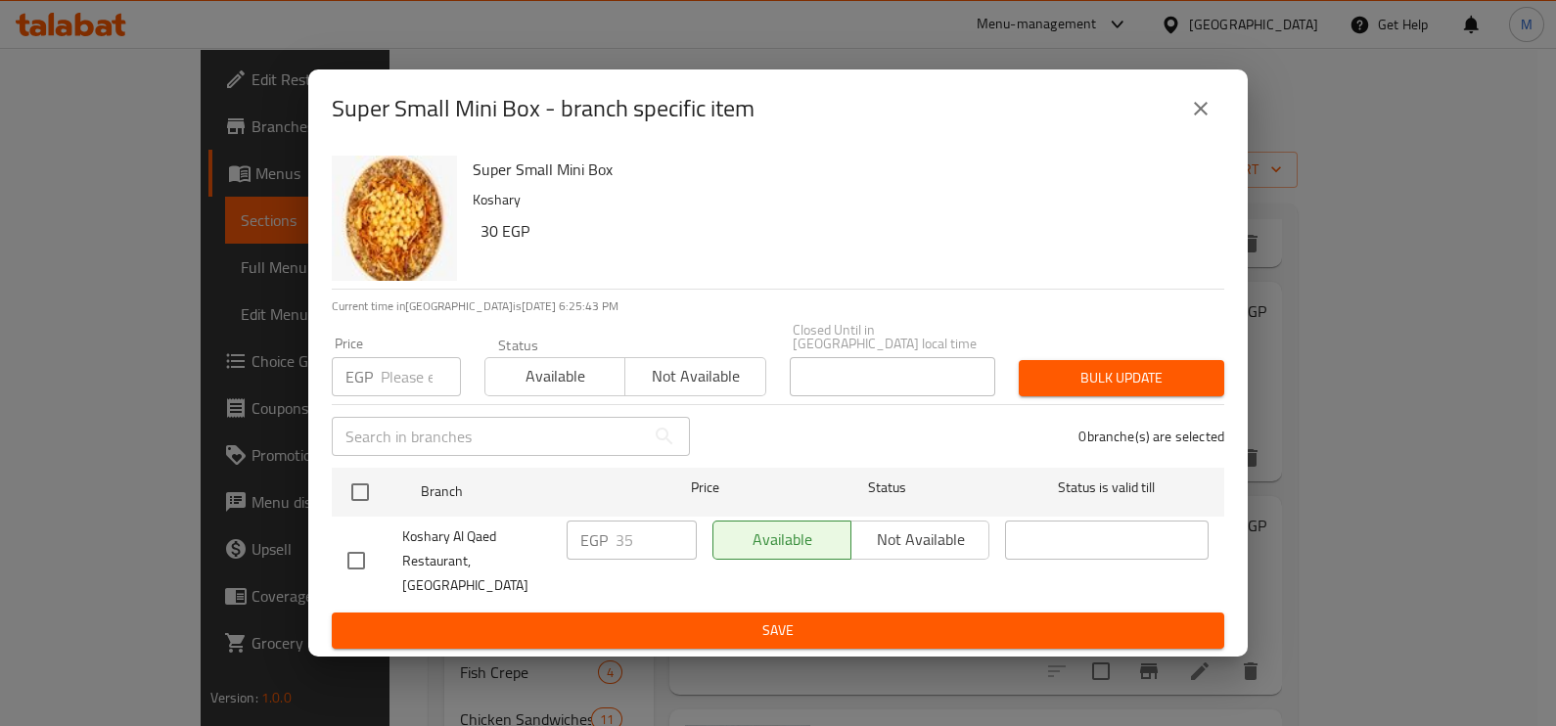
click at [398, 387] on input "number" at bounding box center [421, 376] width 80 height 39
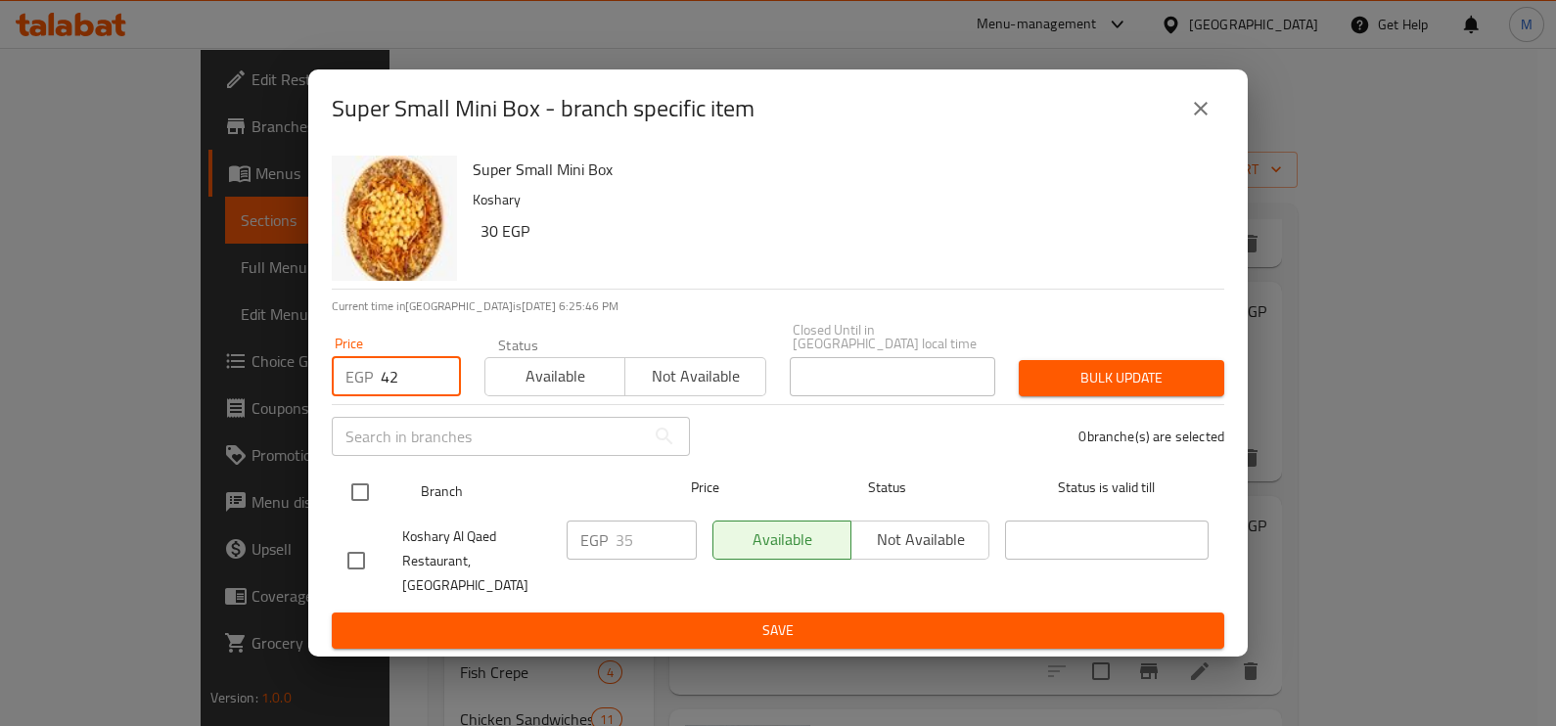
type input "42"
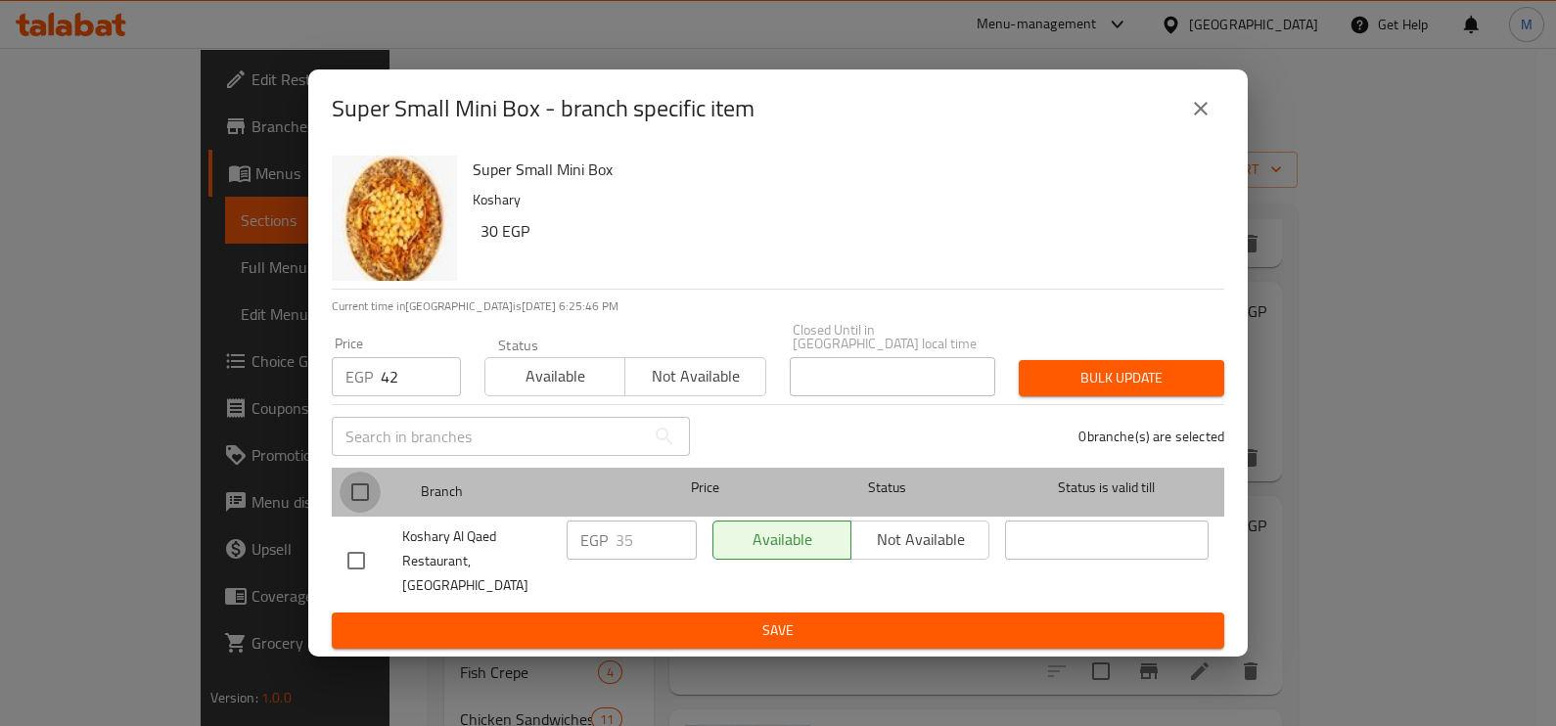
click at [379, 497] on input "checkbox" at bounding box center [360, 492] width 41 height 41
checkbox input "true"
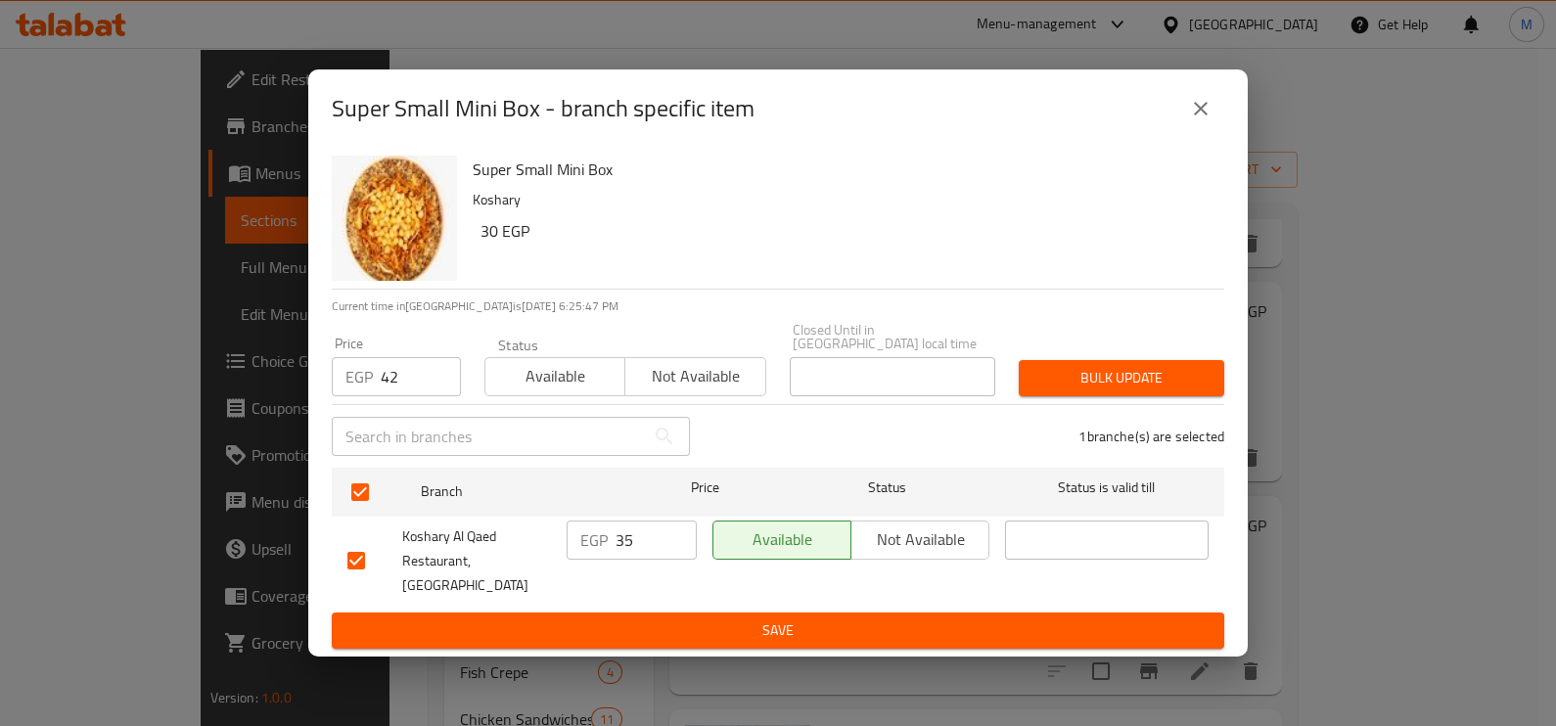
click at [1116, 372] on span "Bulk update" at bounding box center [1121, 378] width 174 height 24
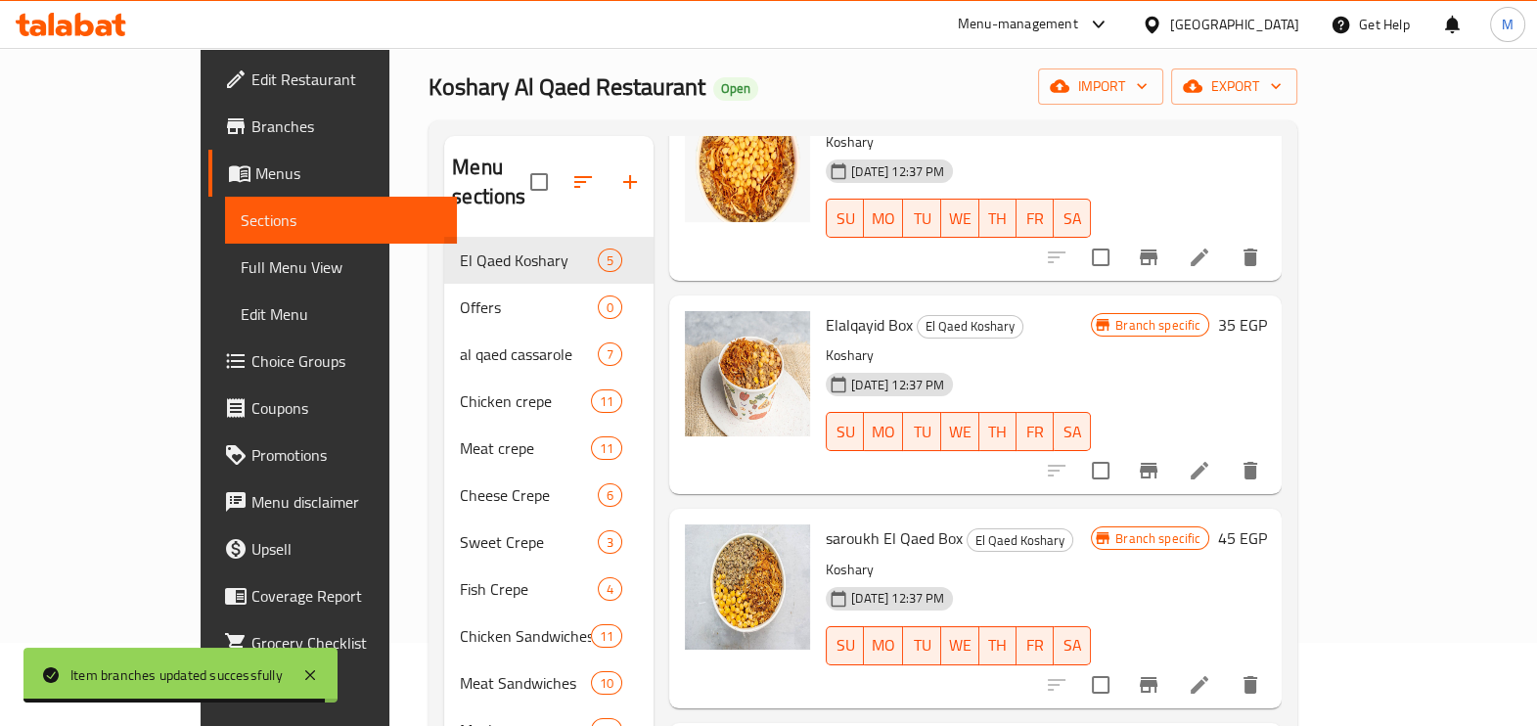
scroll to position [121, 0]
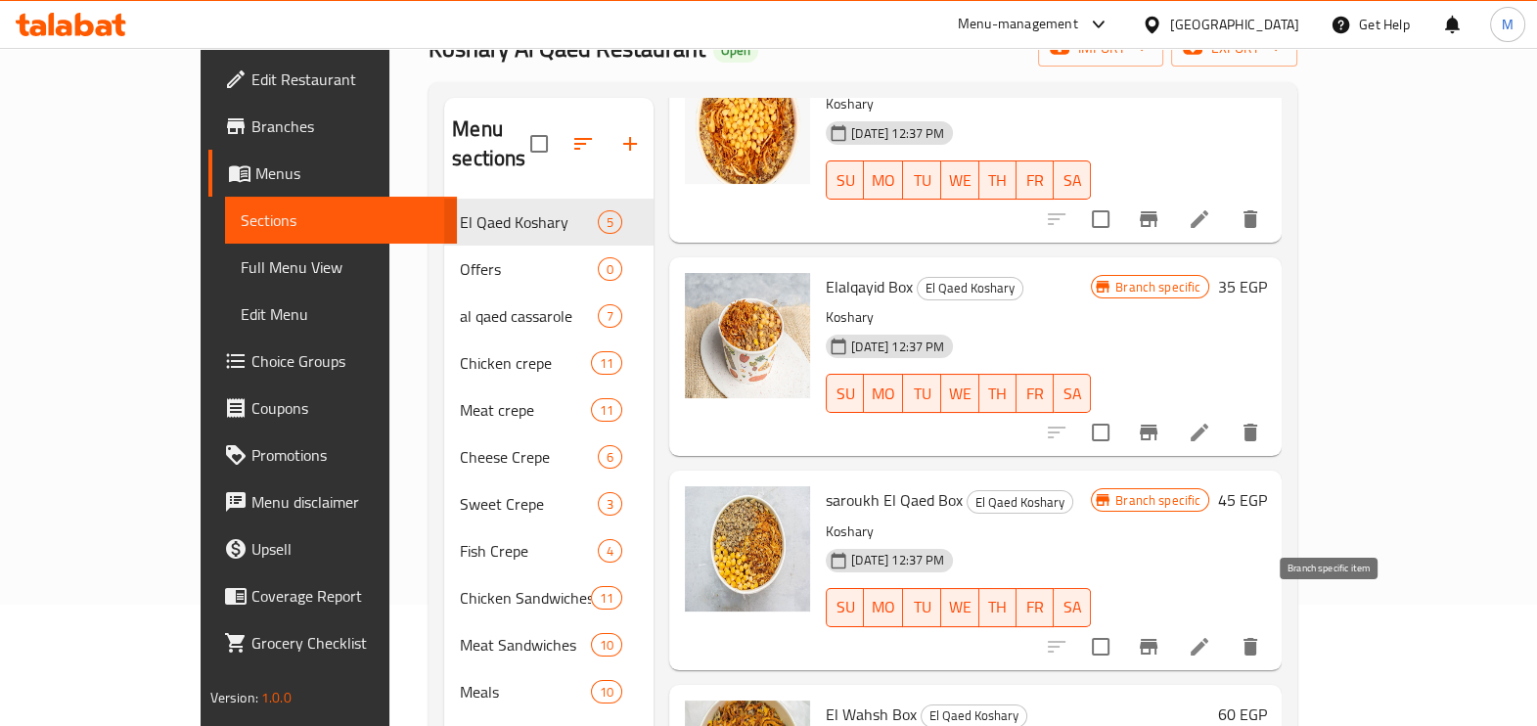
click at [1158, 639] on icon "Branch-specific-item" at bounding box center [1149, 647] width 18 height 16
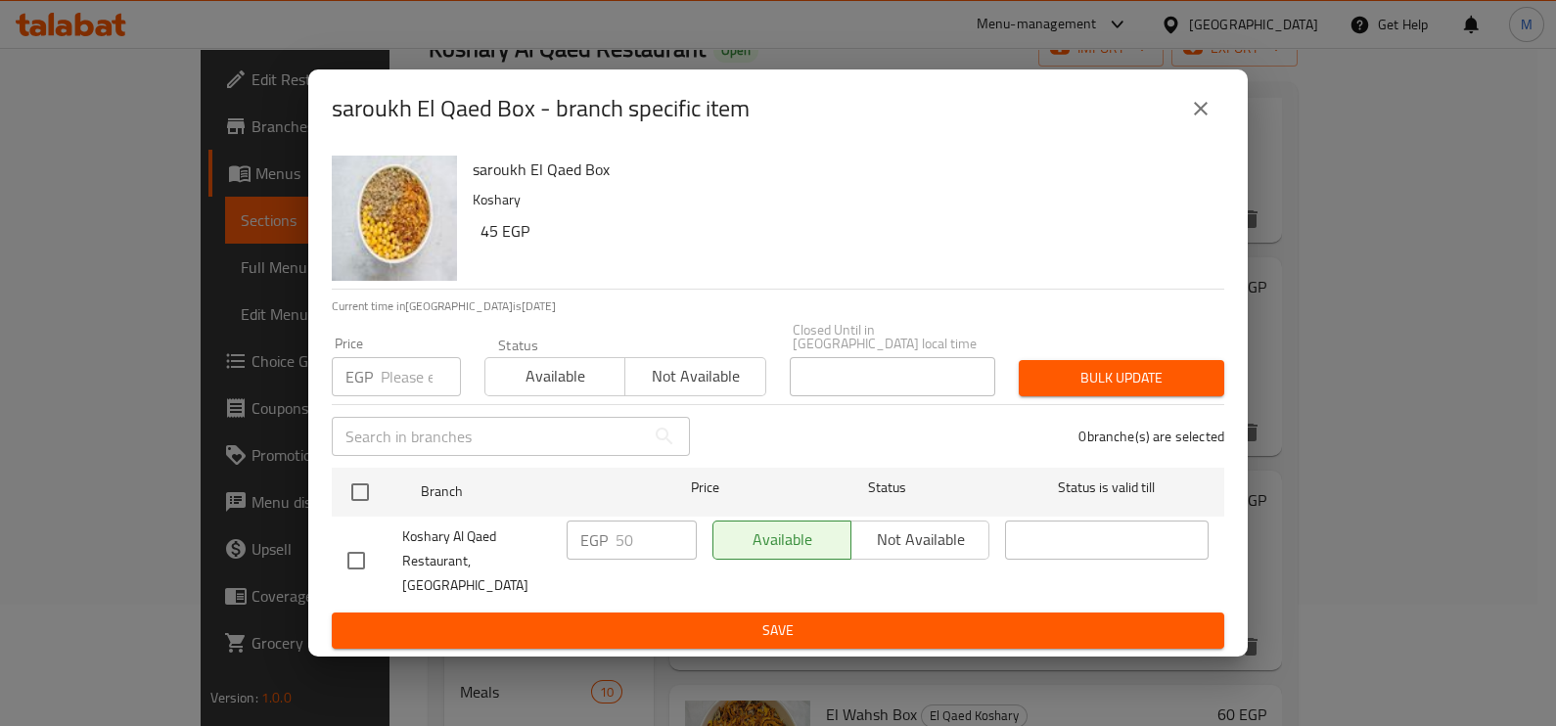
click at [421, 382] on input "number" at bounding box center [421, 376] width 80 height 39
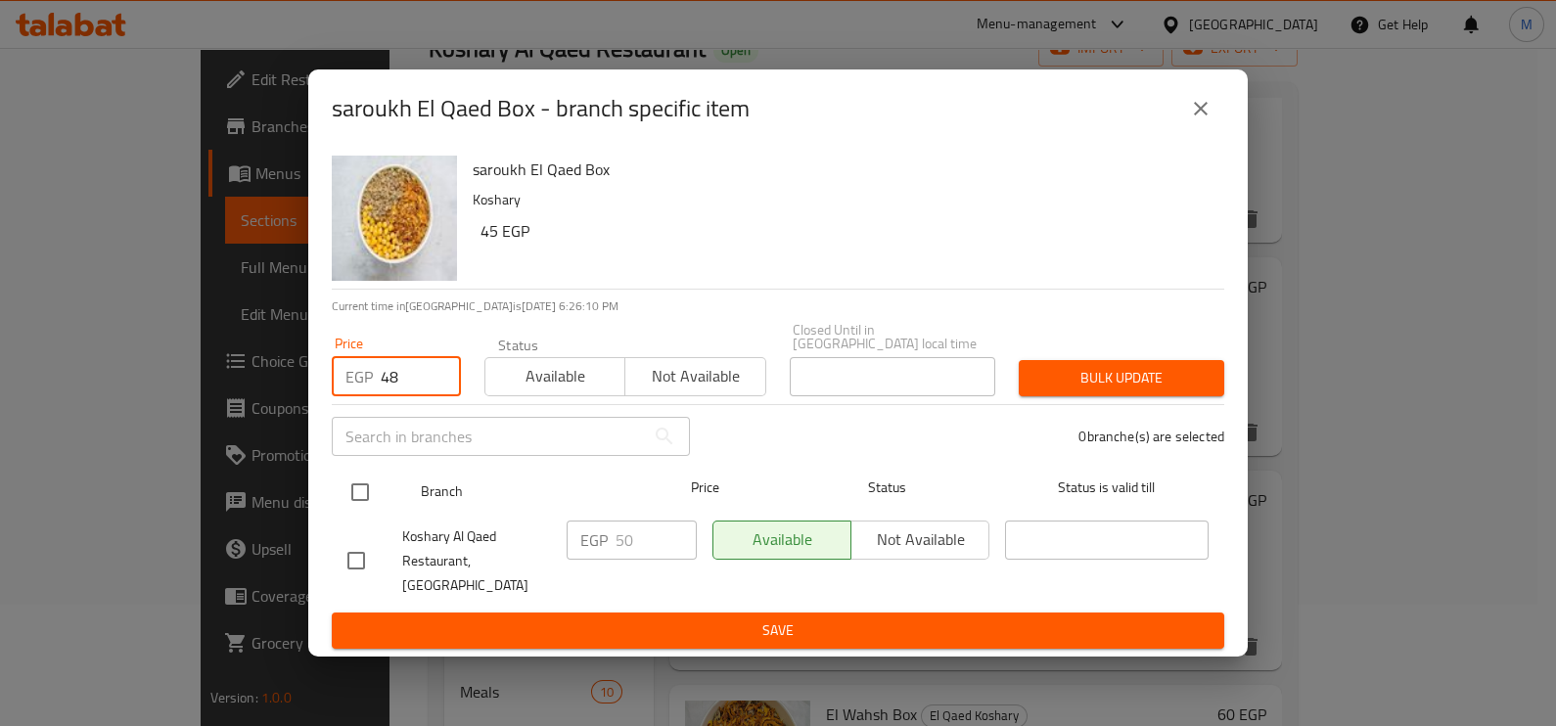
type input "48"
click at [340, 492] on input "checkbox" at bounding box center [360, 492] width 41 height 41
checkbox input "true"
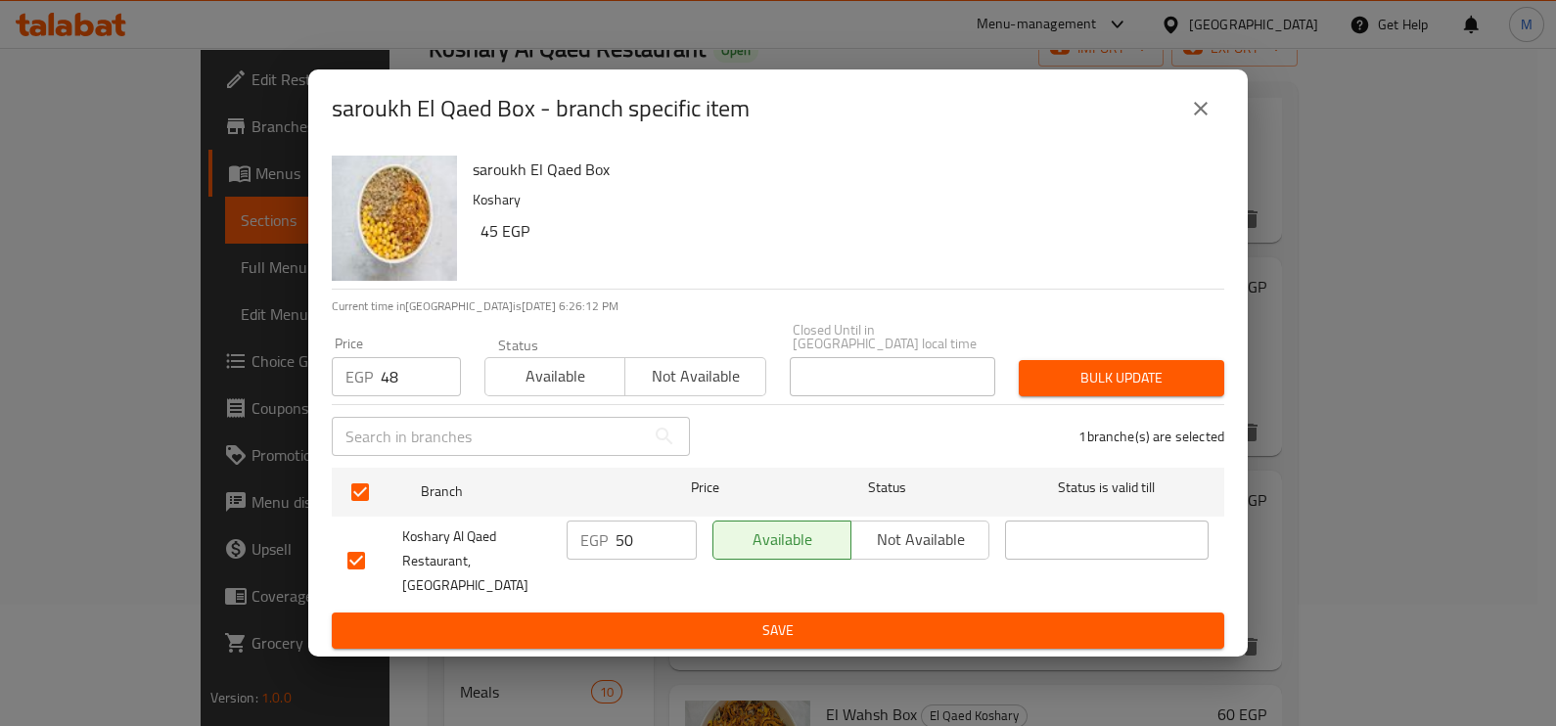
click at [1078, 390] on span "Bulk update" at bounding box center [1121, 378] width 174 height 24
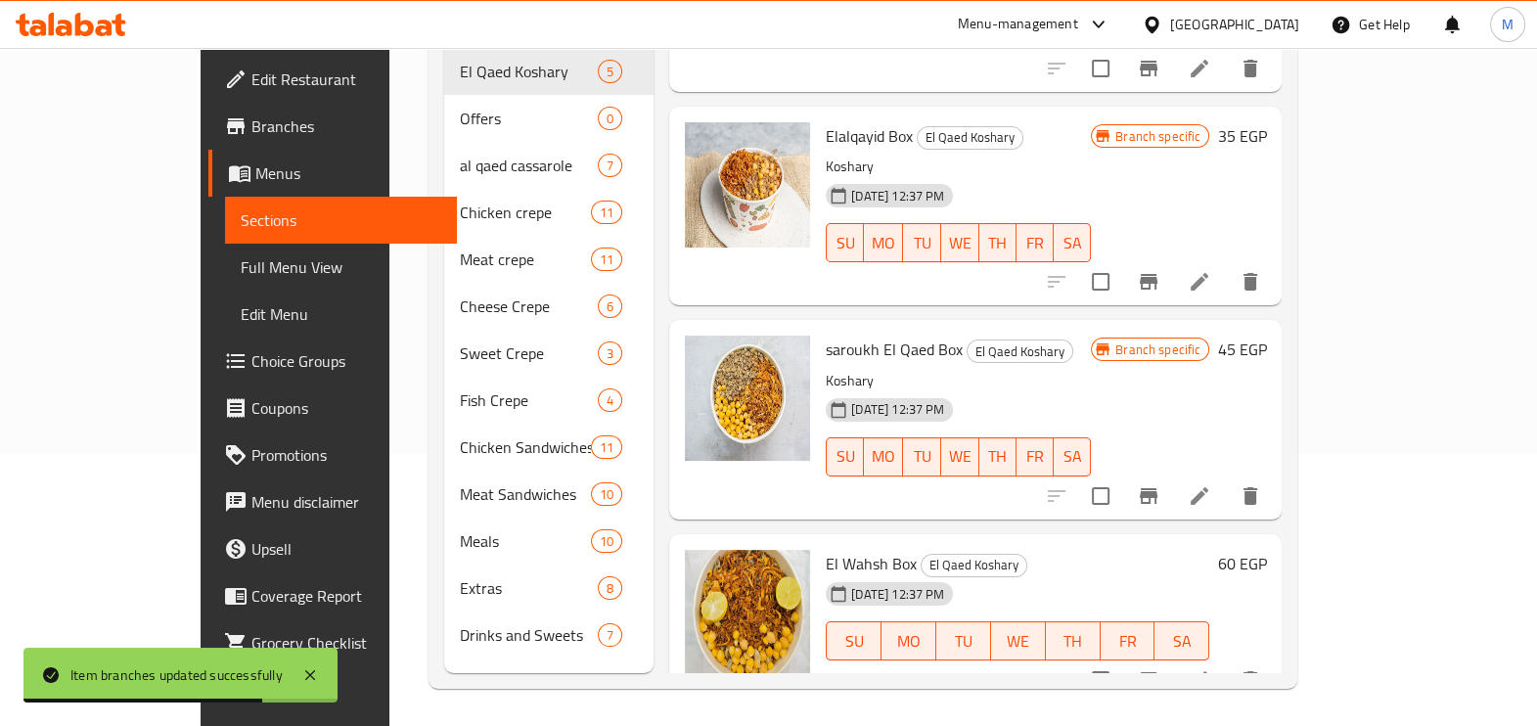
scroll to position [274, 0]
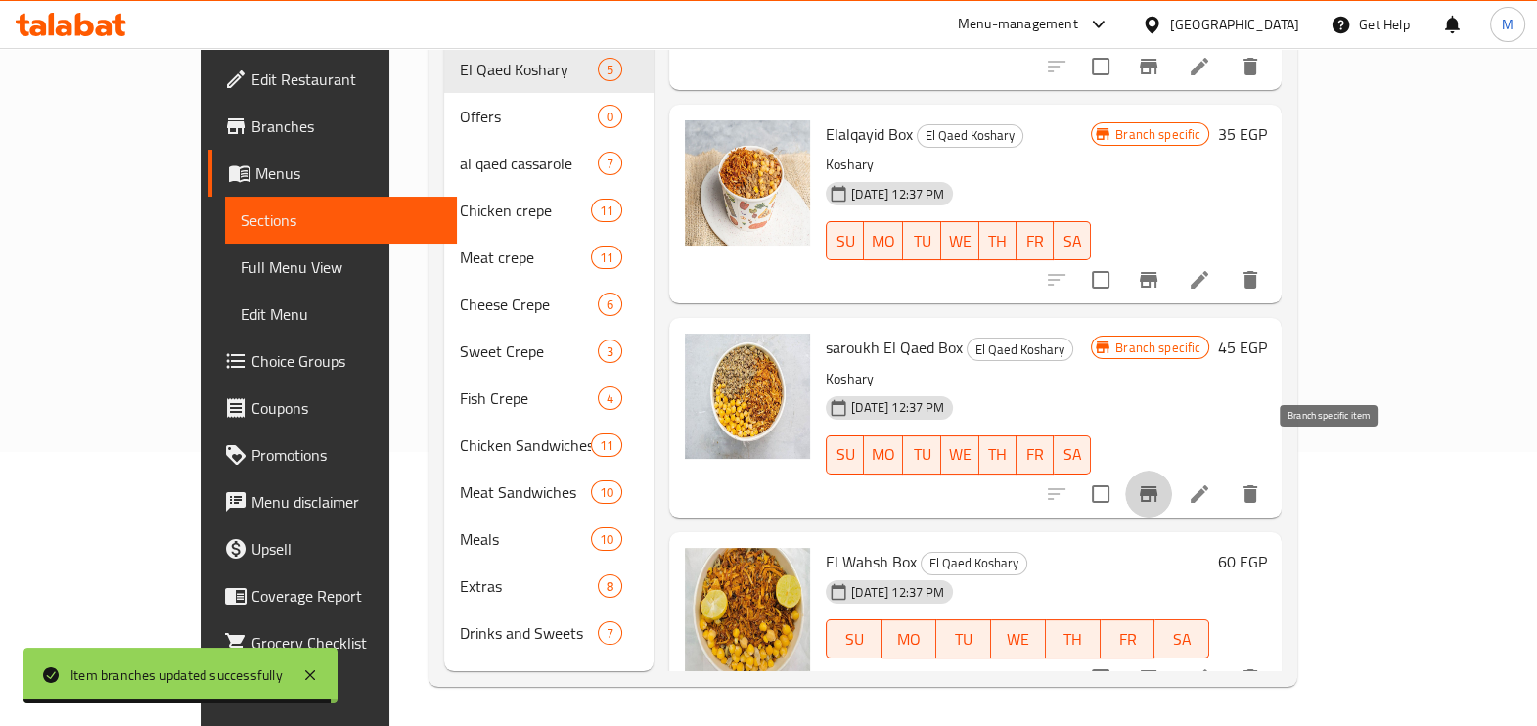
click at [1158, 486] on icon "Branch-specific-item" at bounding box center [1149, 494] width 18 height 16
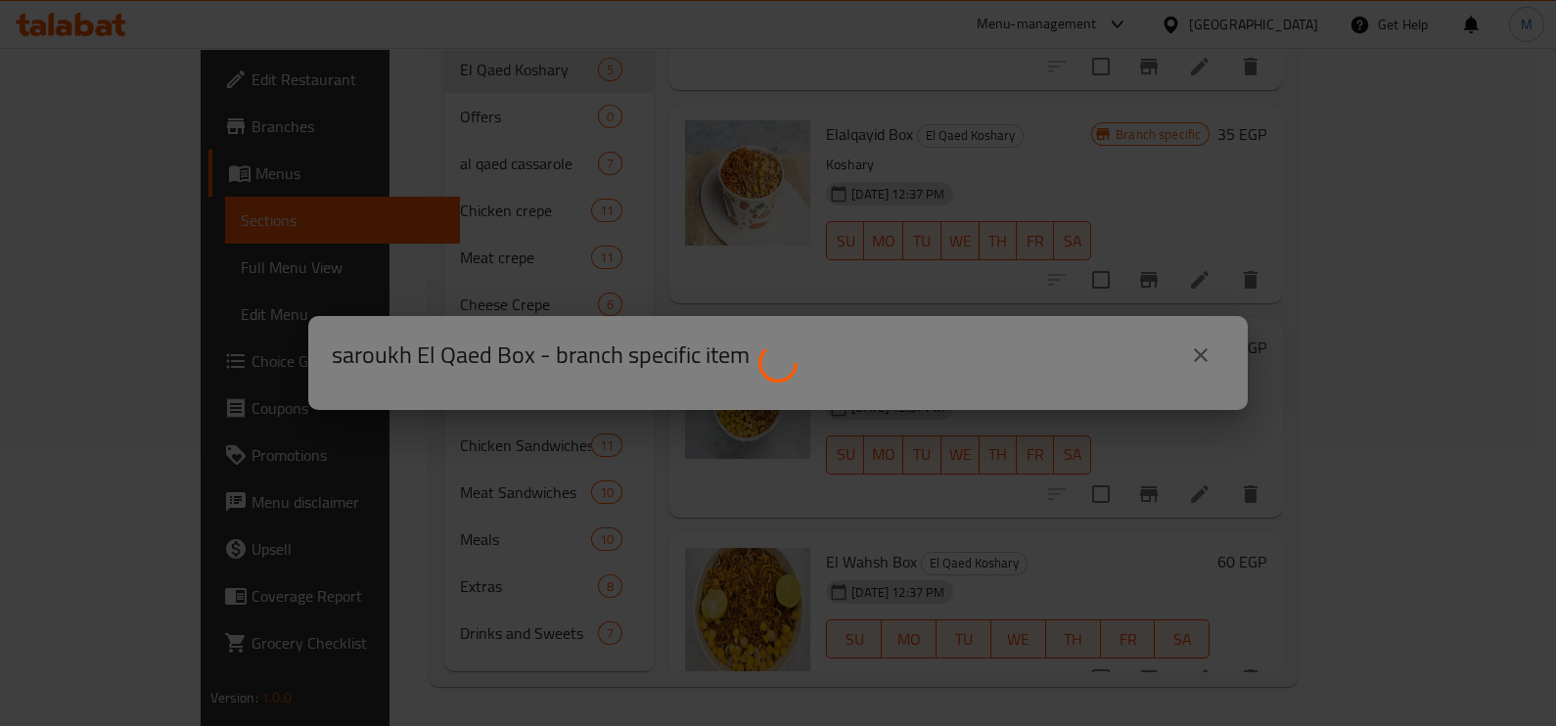
click at [1202, 352] on div at bounding box center [778, 363] width 1556 height 726
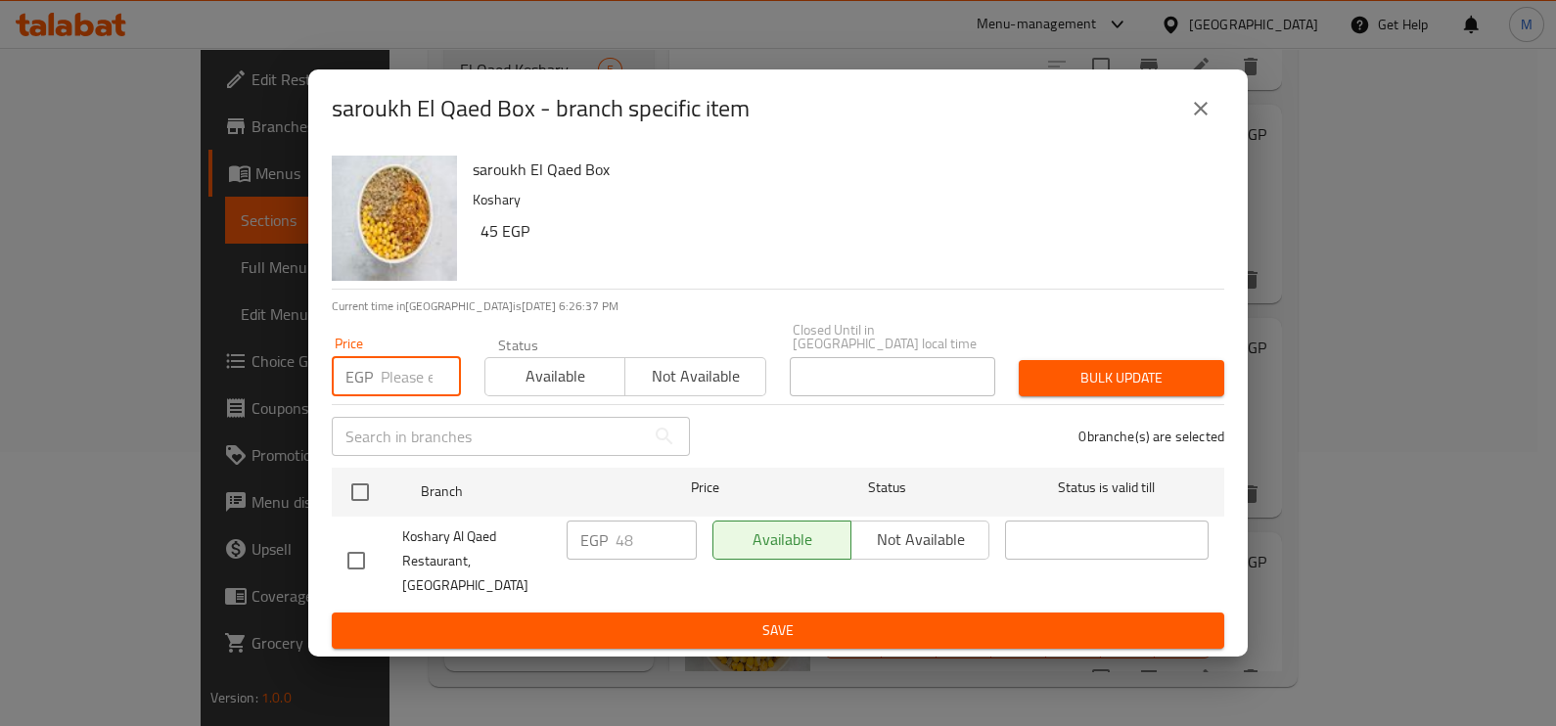
click at [416, 383] on input "number" at bounding box center [421, 376] width 80 height 39
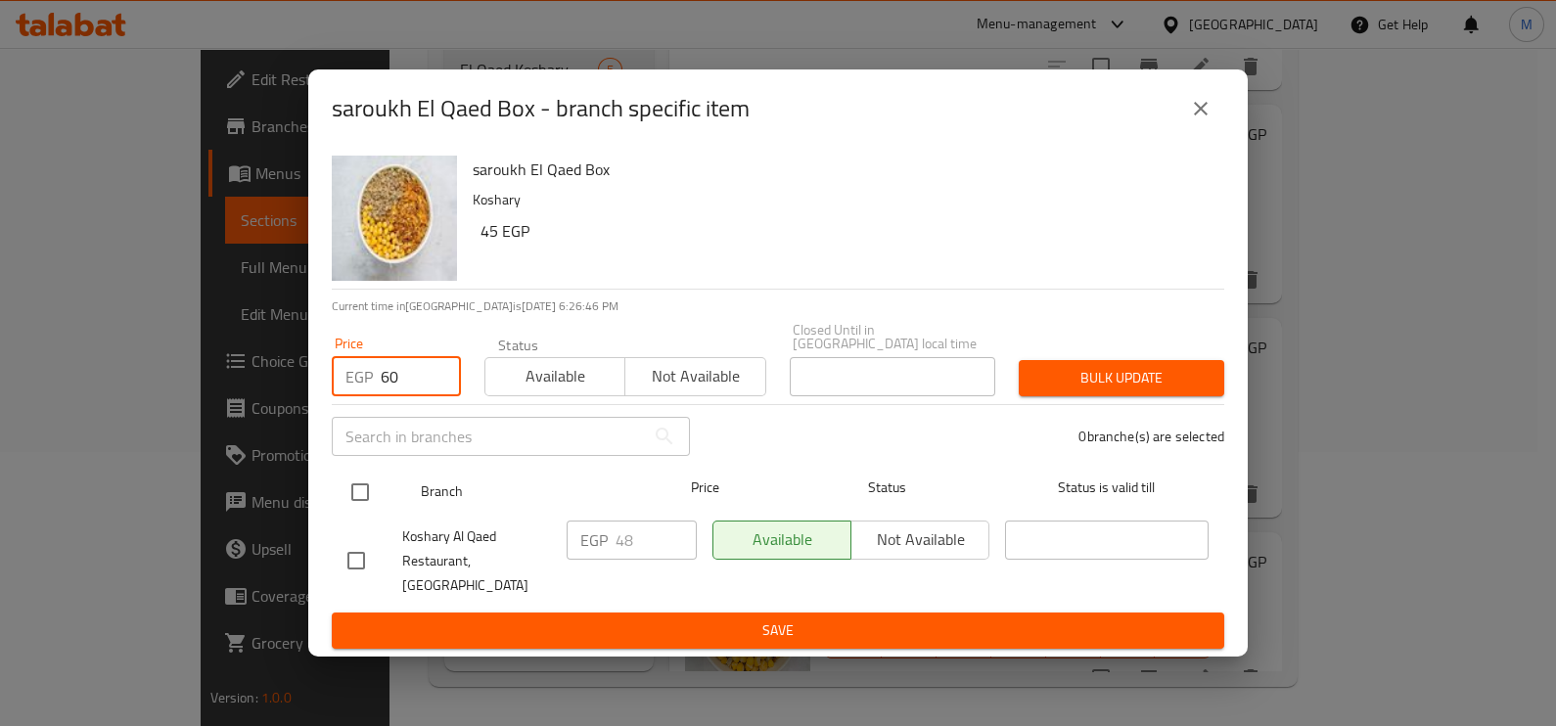
type input "60"
click at [376, 494] on input "checkbox" at bounding box center [360, 492] width 41 height 41
checkbox input "true"
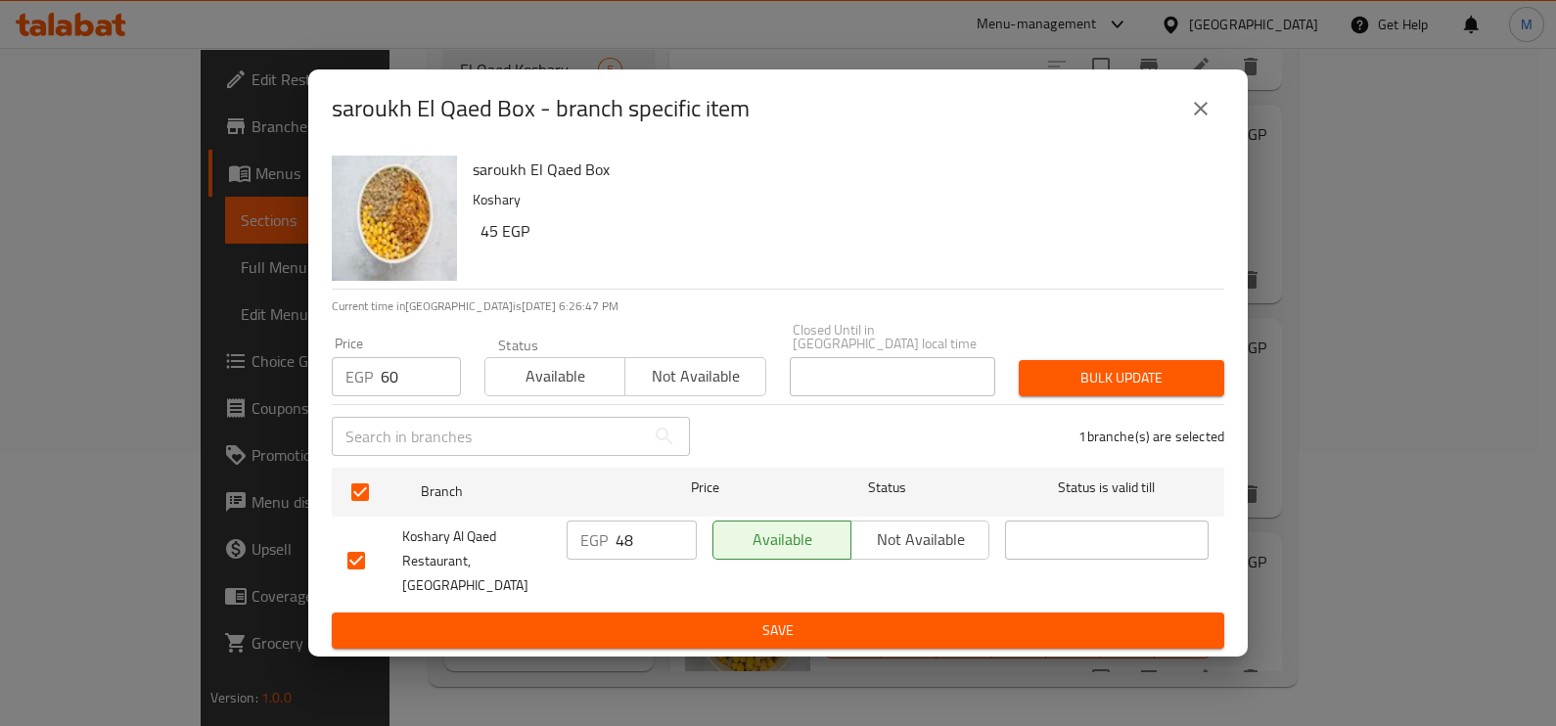
click at [1157, 382] on span "Bulk update" at bounding box center [1121, 378] width 174 height 24
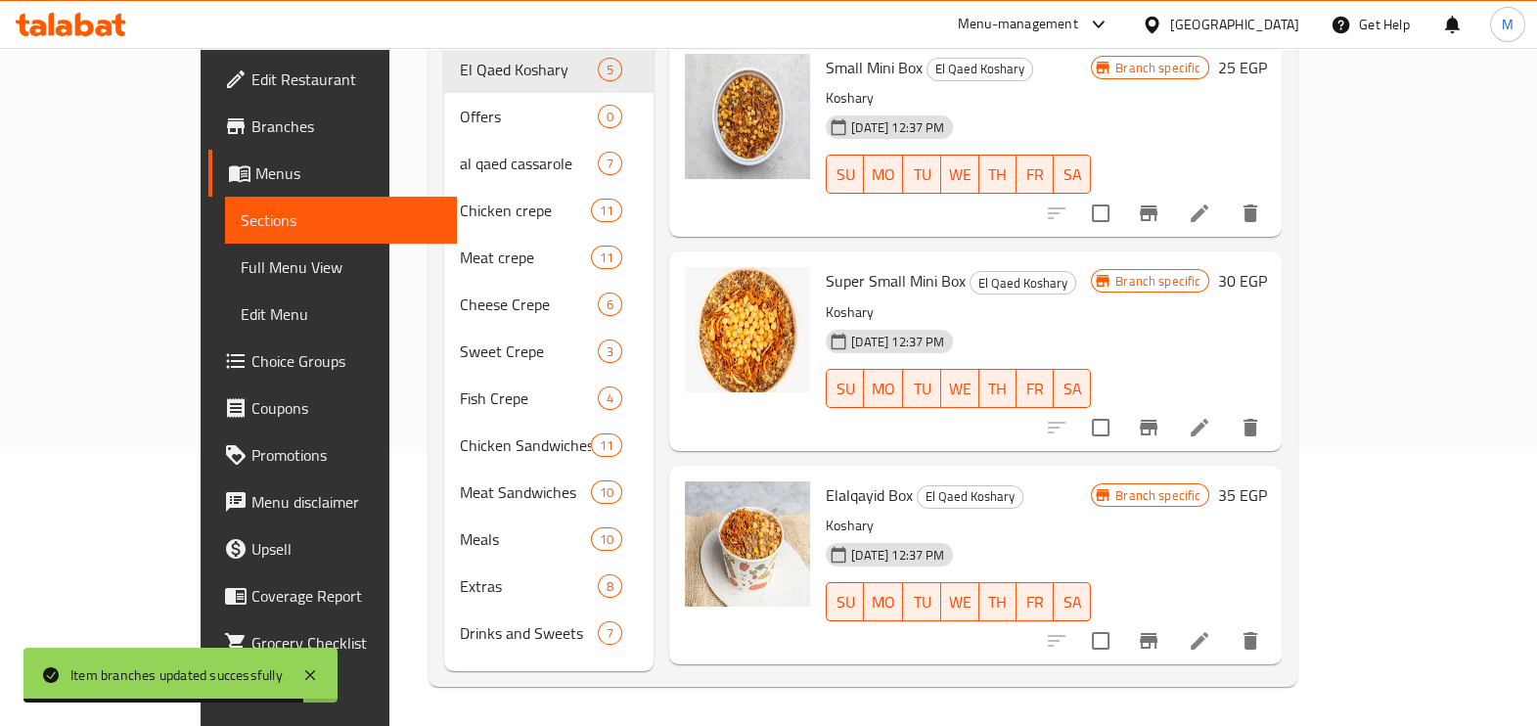
scroll to position [152, 0]
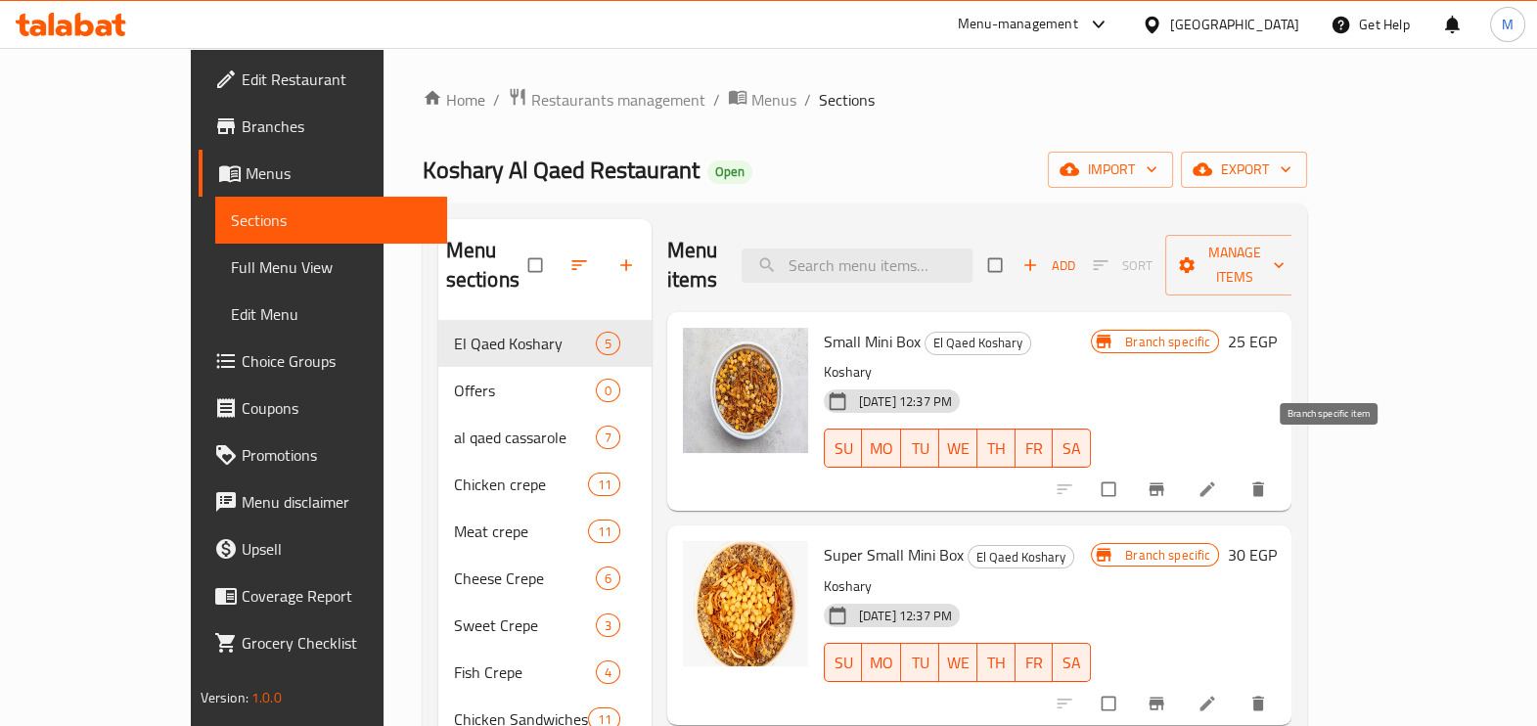
click at [1170, 479] on span "Branch-specific-item" at bounding box center [1158, 489] width 23 height 20
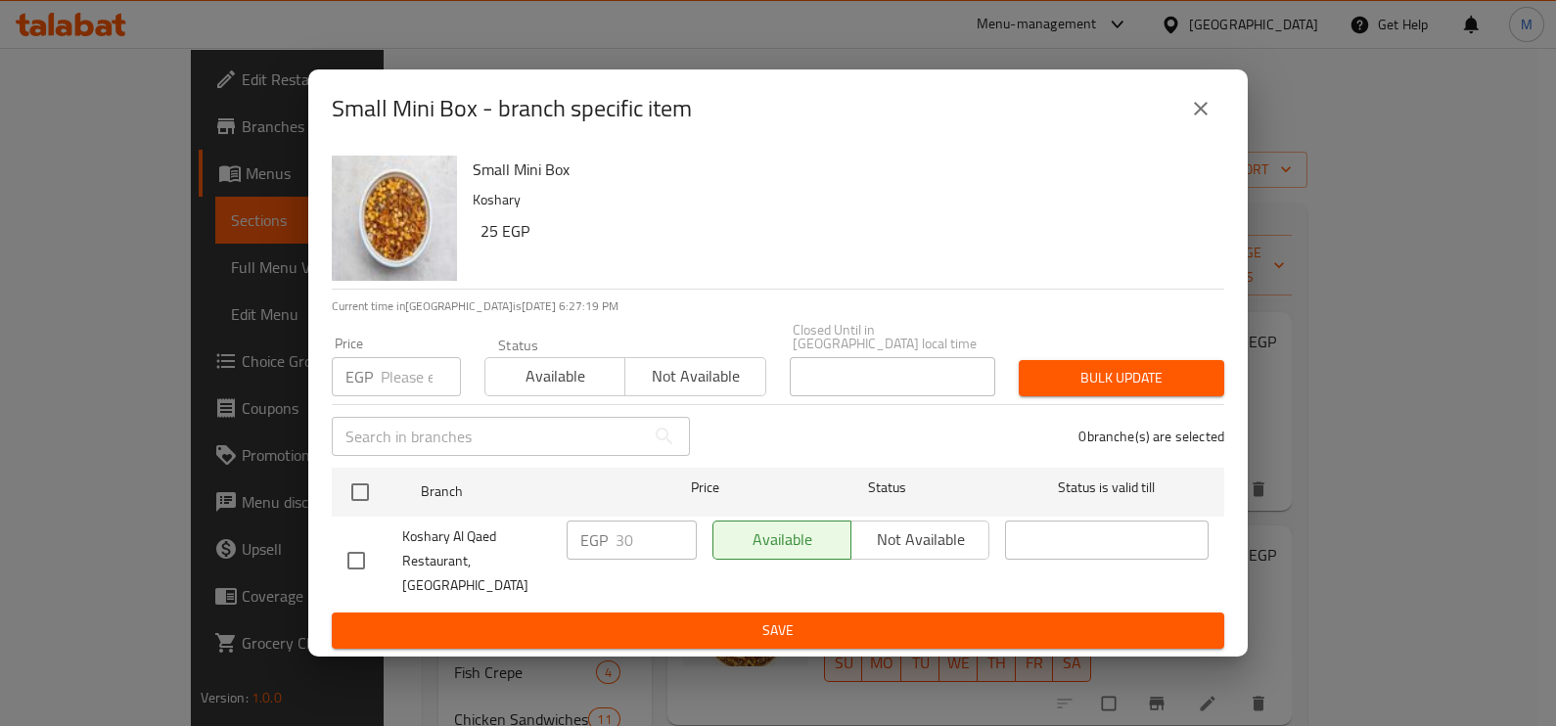
click at [1178, 124] on button "close" at bounding box center [1200, 108] width 47 height 47
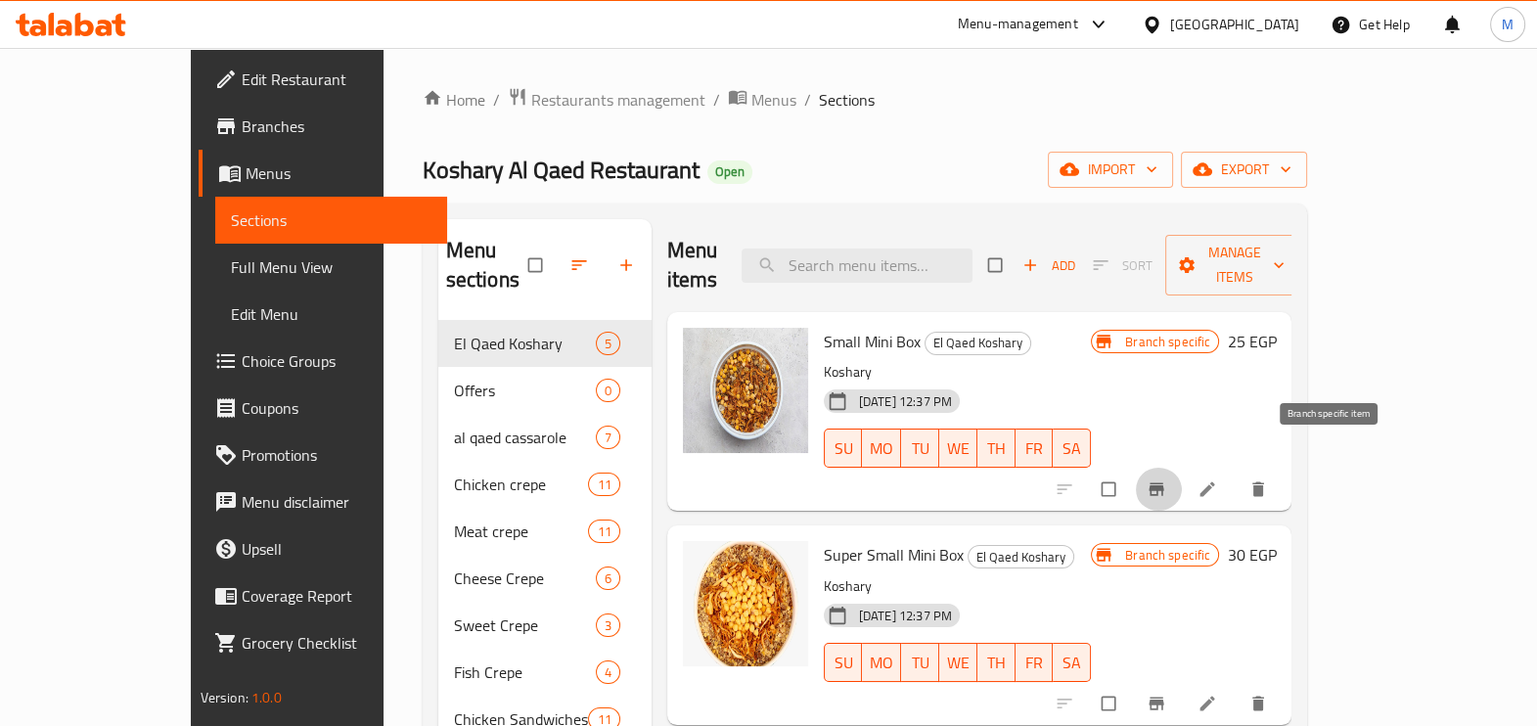
click at [1170, 479] on span "Branch-specific-item" at bounding box center [1158, 489] width 23 height 20
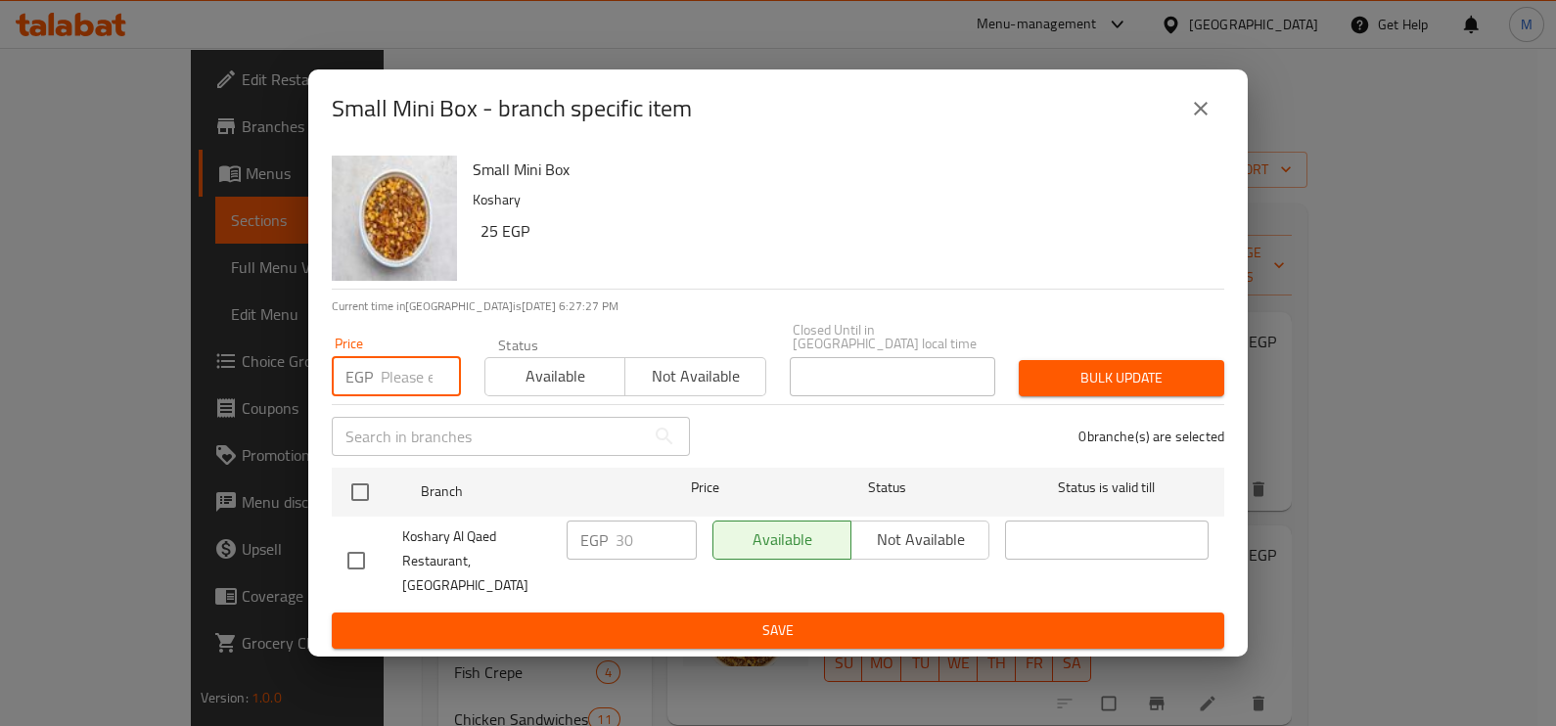
click at [391, 392] on input "number" at bounding box center [421, 376] width 80 height 39
click at [1200, 120] on icon "close" at bounding box center [1200, 108] width 23 height 23
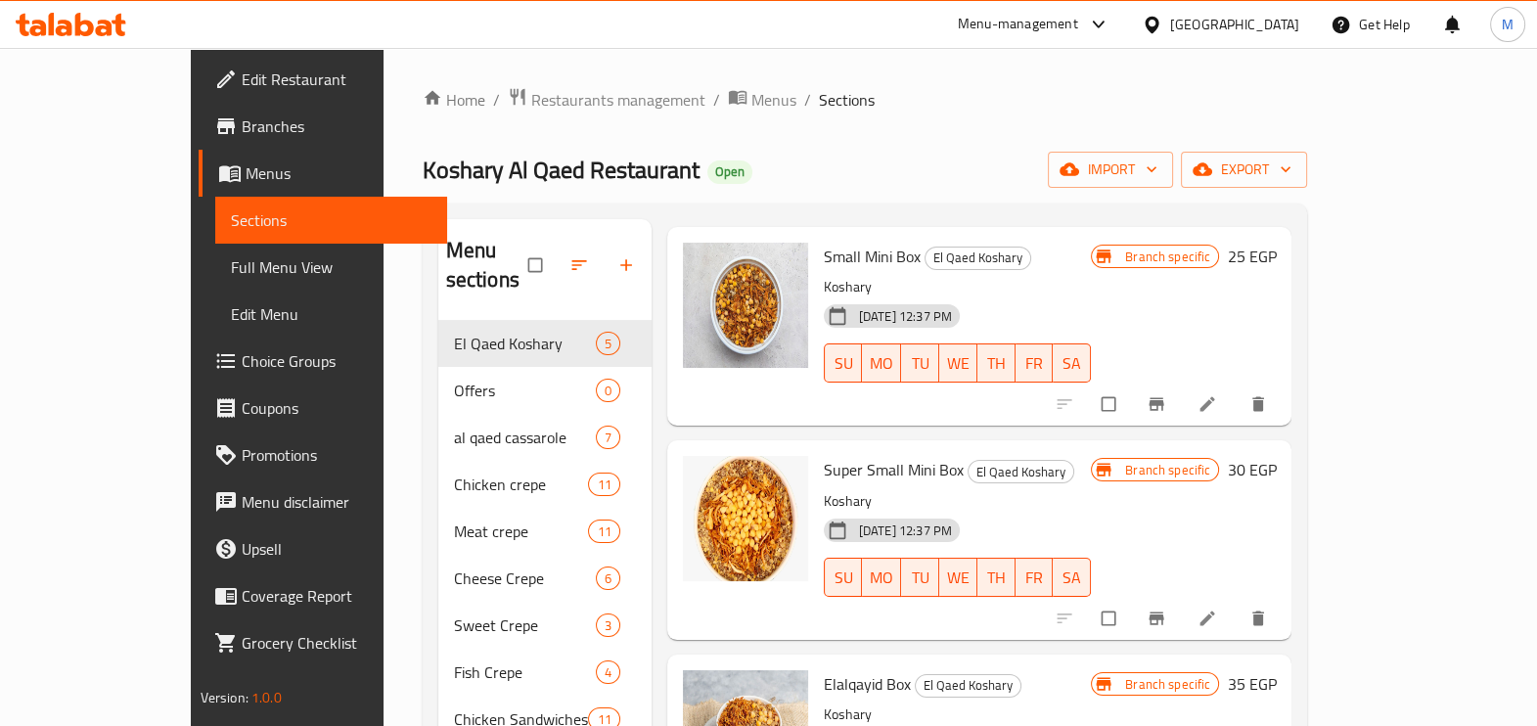
scroll to position [121, 0]
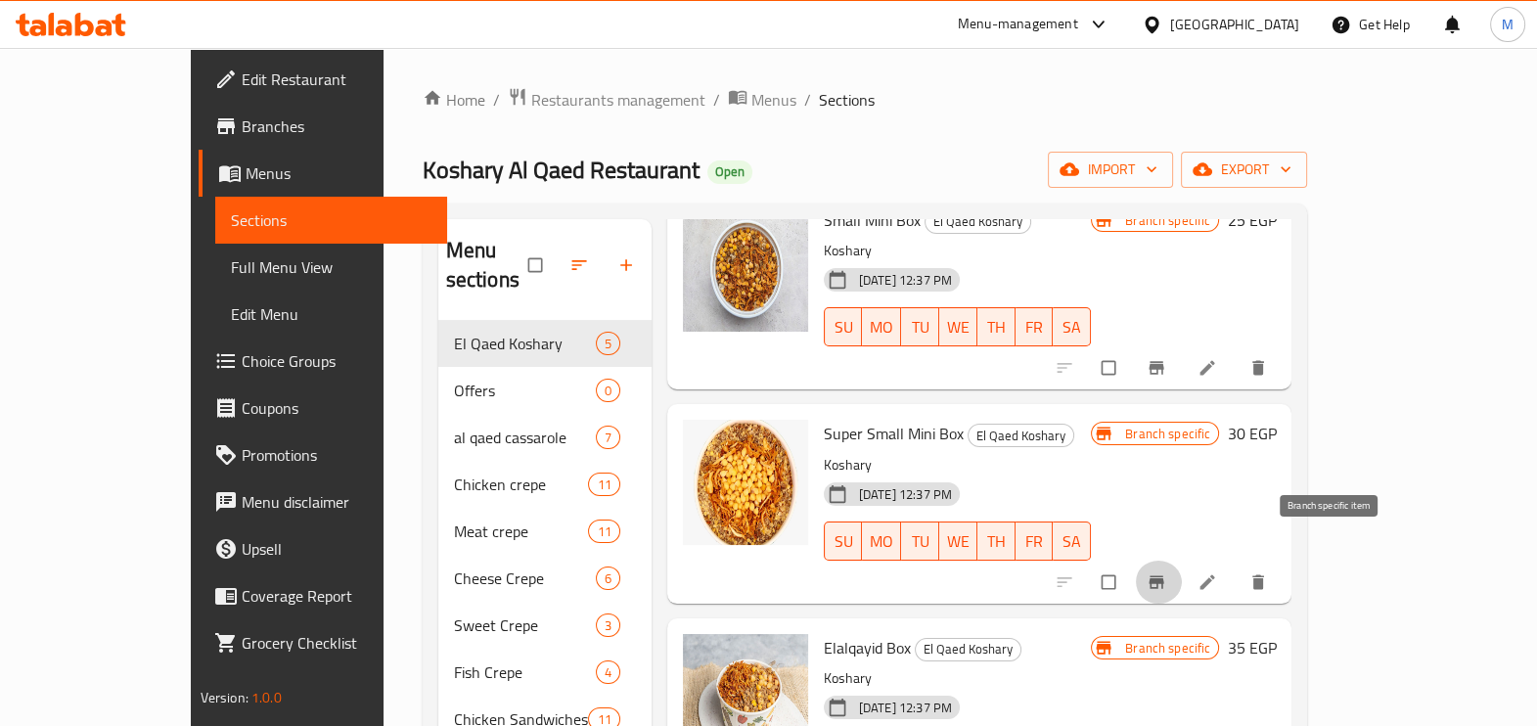
click at [1164, 575] on icon "Branch-specific-item" at bounding box center [1157, 581] width 15 height 13
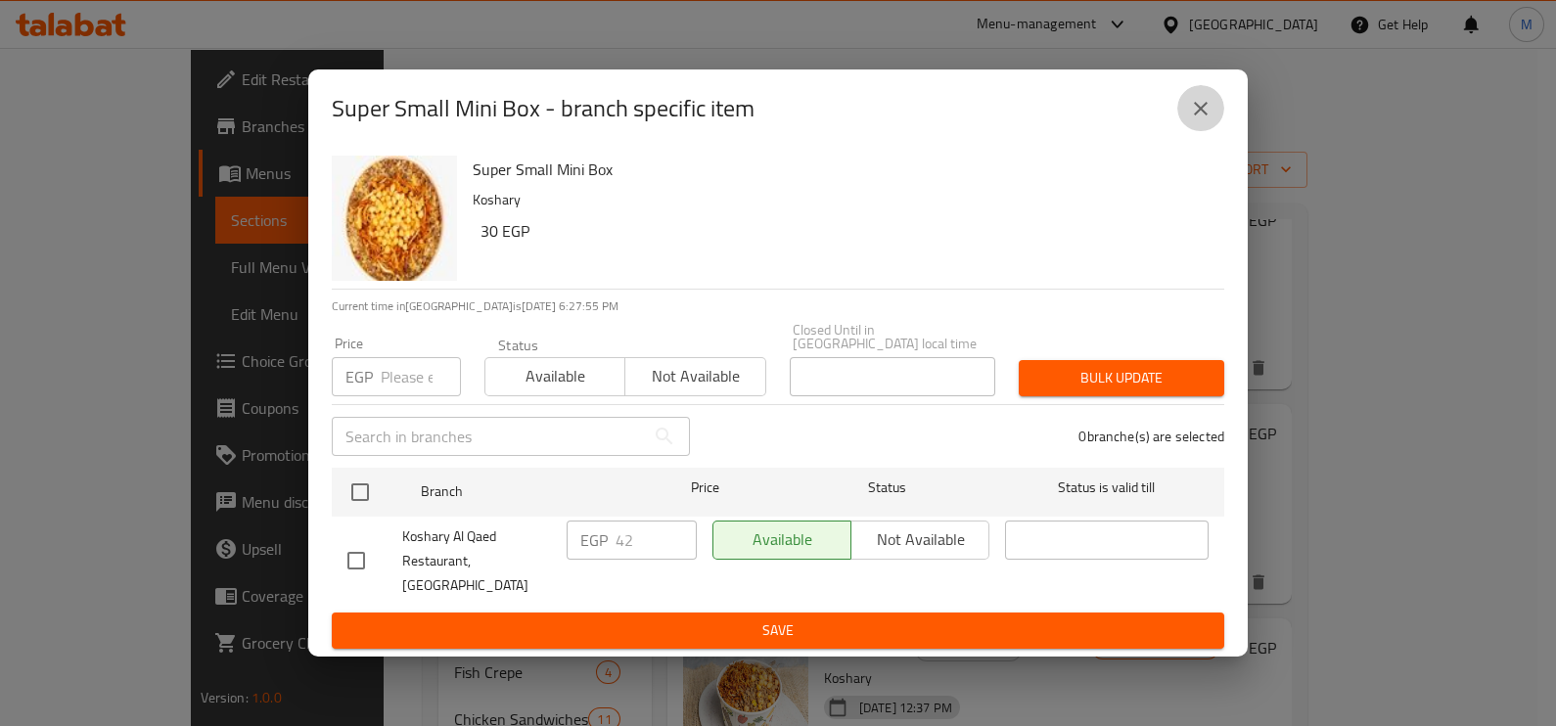
click at [1194, 117] on icon "close" at bounding box center [1200, 108] width 23 height 23
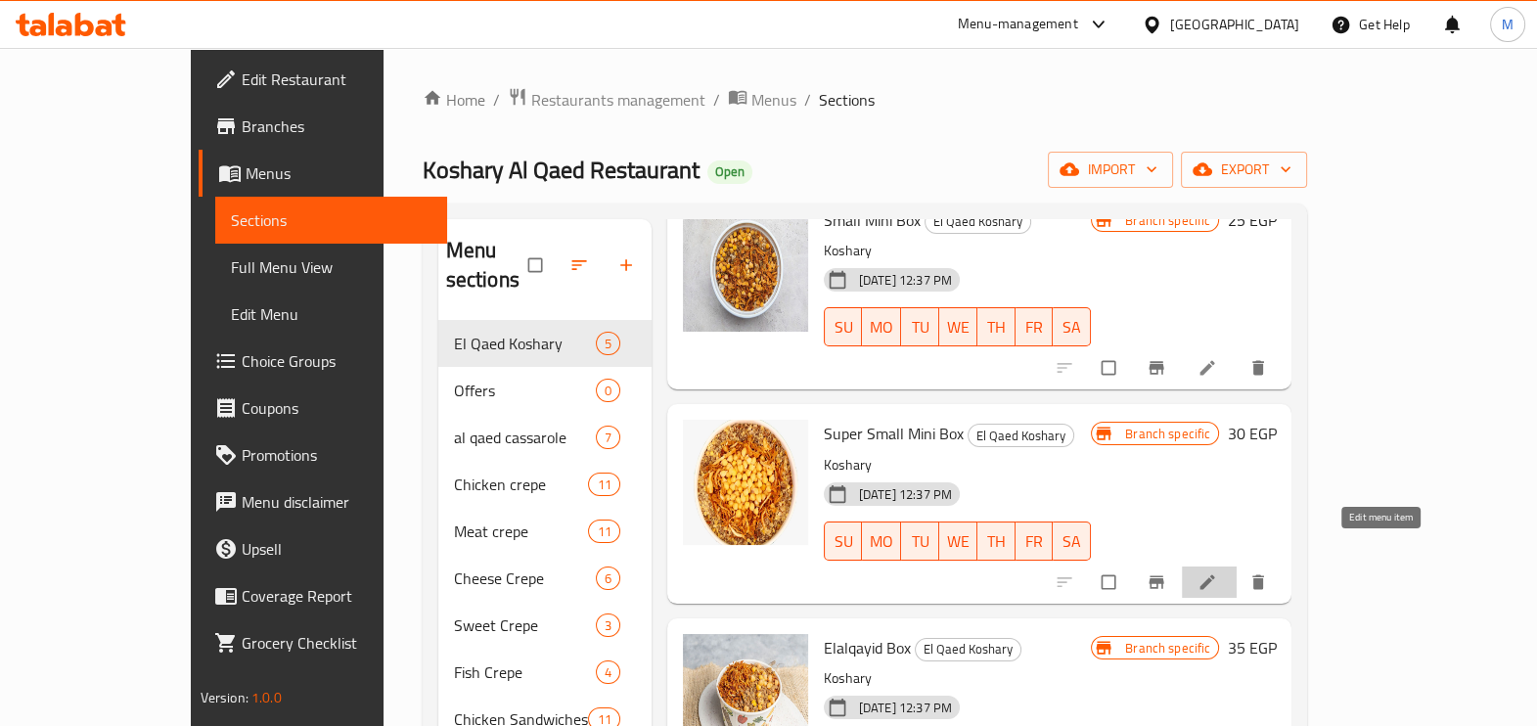
click at [1215, 574] on icon at bounding box center [1208, 581] width 15 height 15
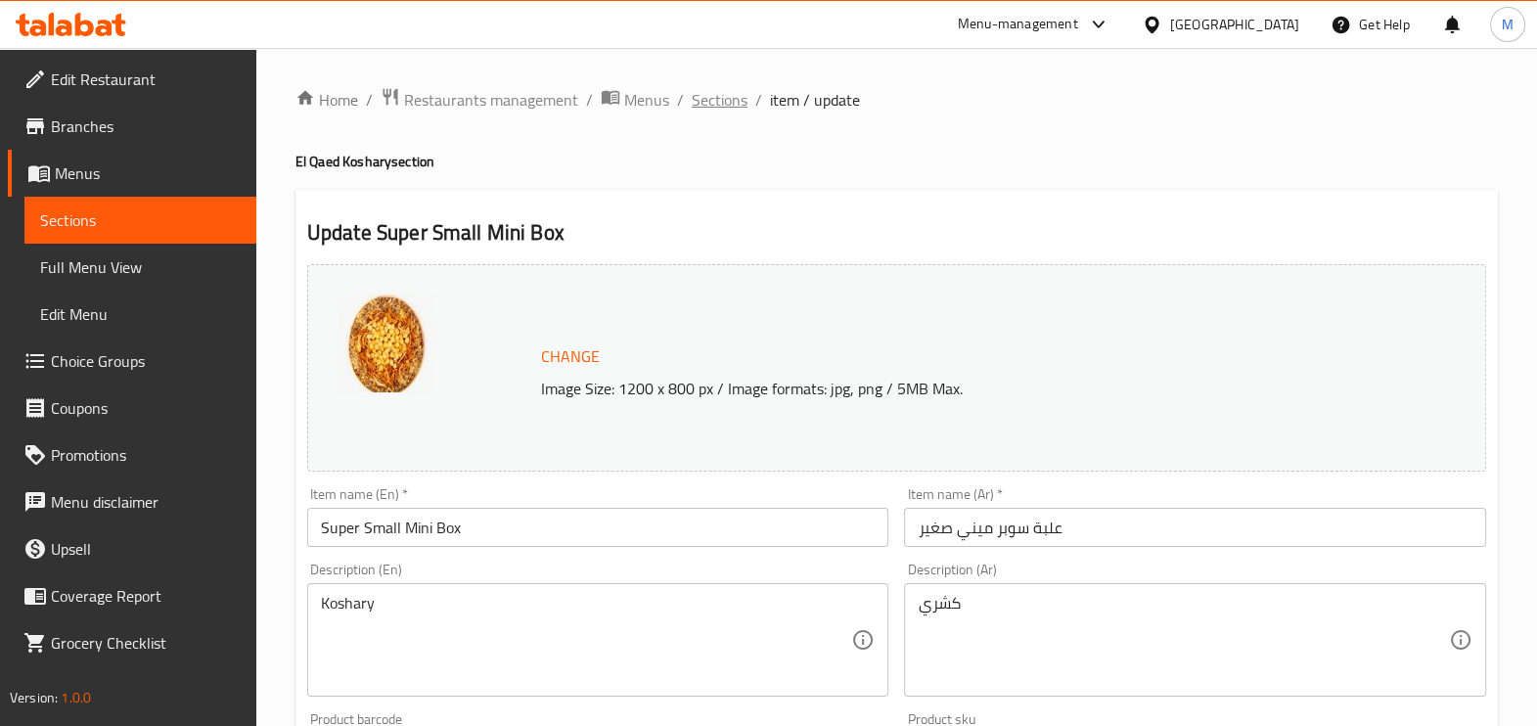
click at [710, 97] on span "Sections" at bounding box center [720, 99] width 56 height 23
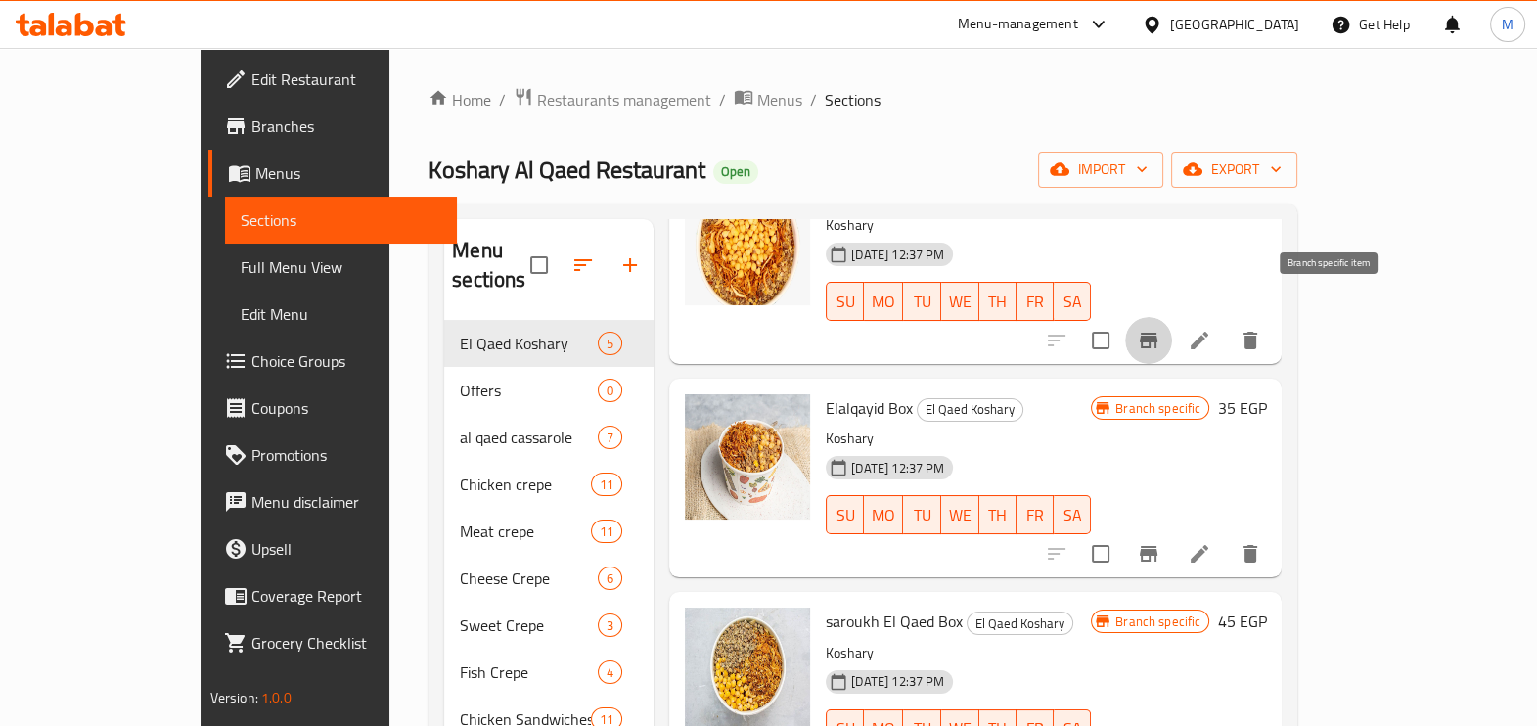
click at [1172, 317] on button "Branch-specific-item" at bounding box center [1148, 340] width 47 height 47
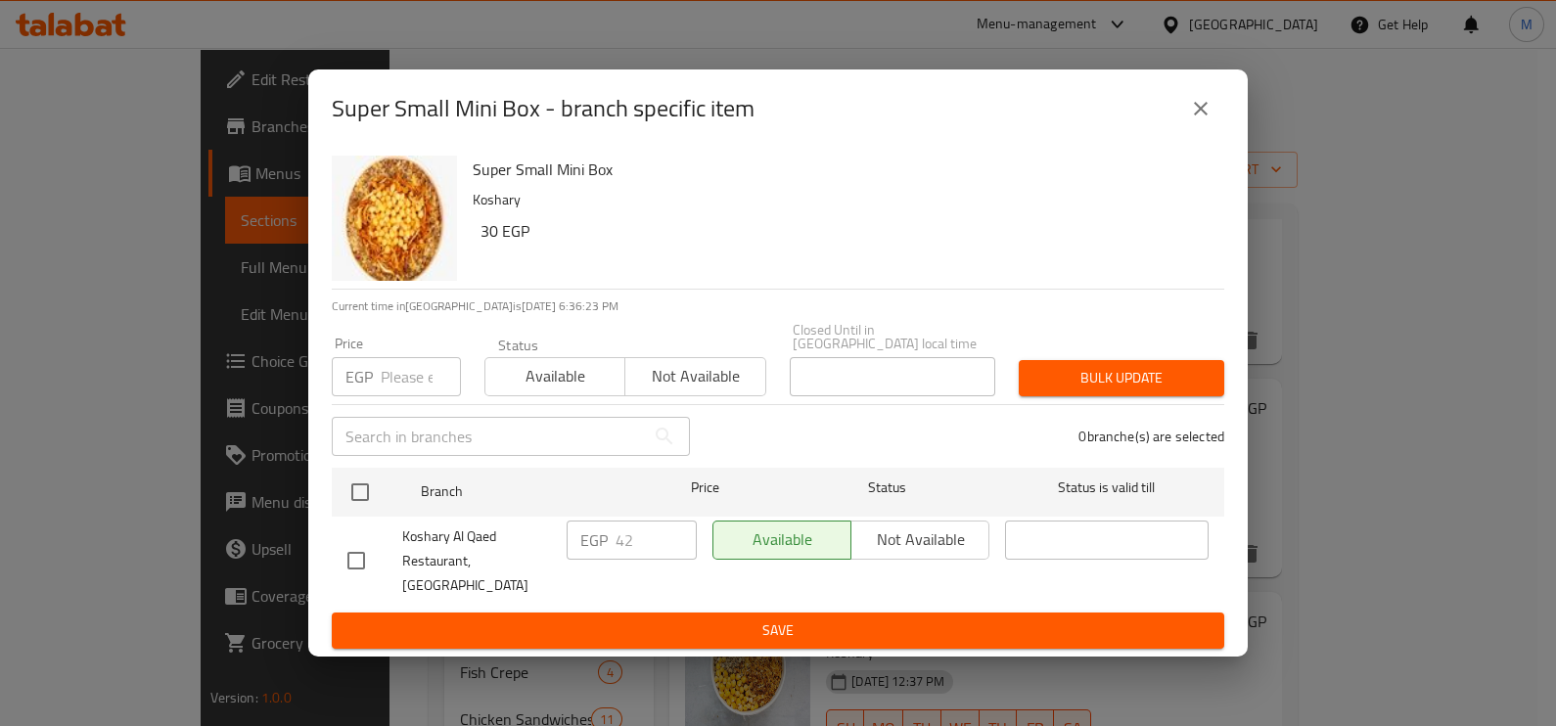
click at [1478, 343] on div "Super Small Mini Box - branch specific item Super Small Mini Box Koshary 30 EGP…" at bounding box center [778, 363] width 1556 height 726
click at [1380, 238] on div "Super Small Mini Box - branch specific item Super Small Mini Box Koshary 30 EGP…" at bounding box center [778, 363] width 1556 height 726
click at [1186, 117] on button "close" at bounding box center [1200, 108] width 47 height 47
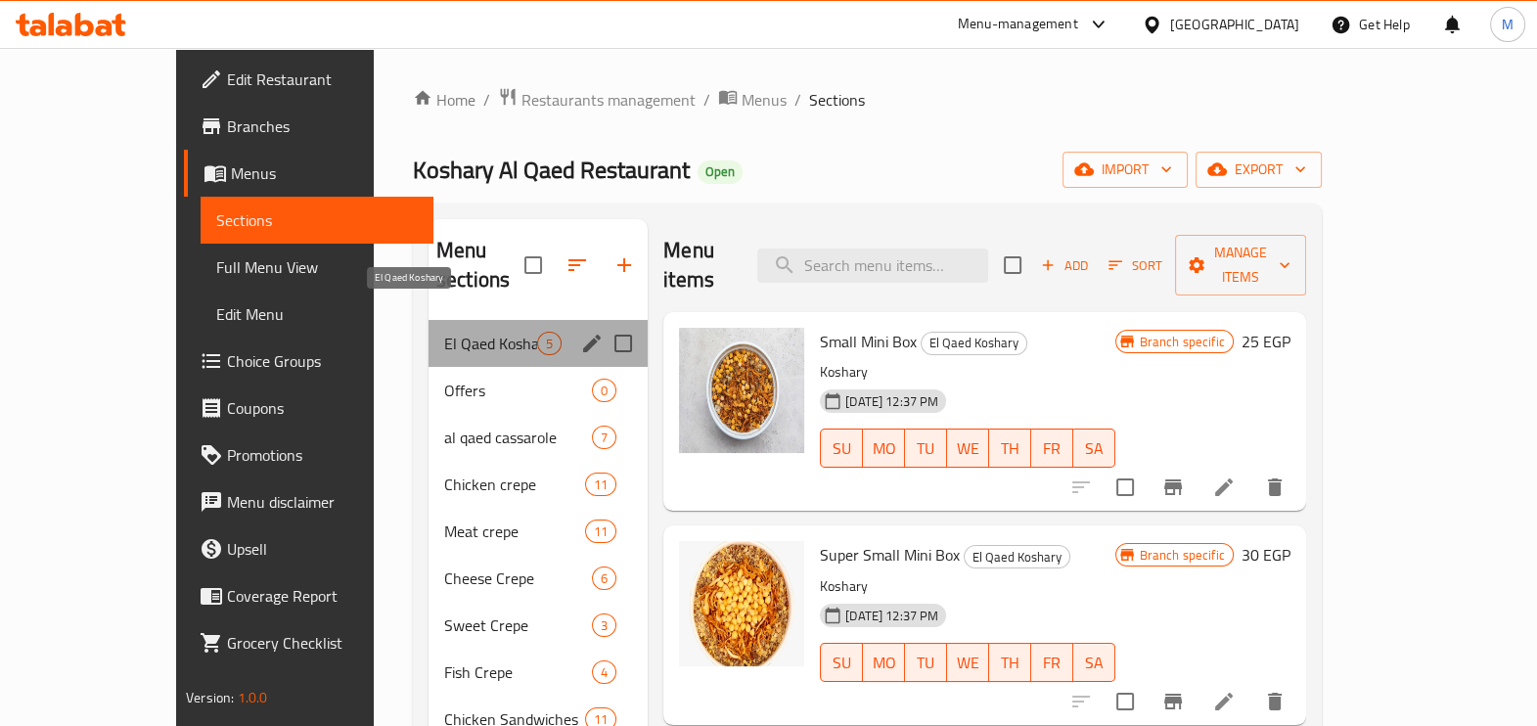
click at [492, 332] on span "El Qaed Koshary" at bounding box center [490, 343] width 93 height 23
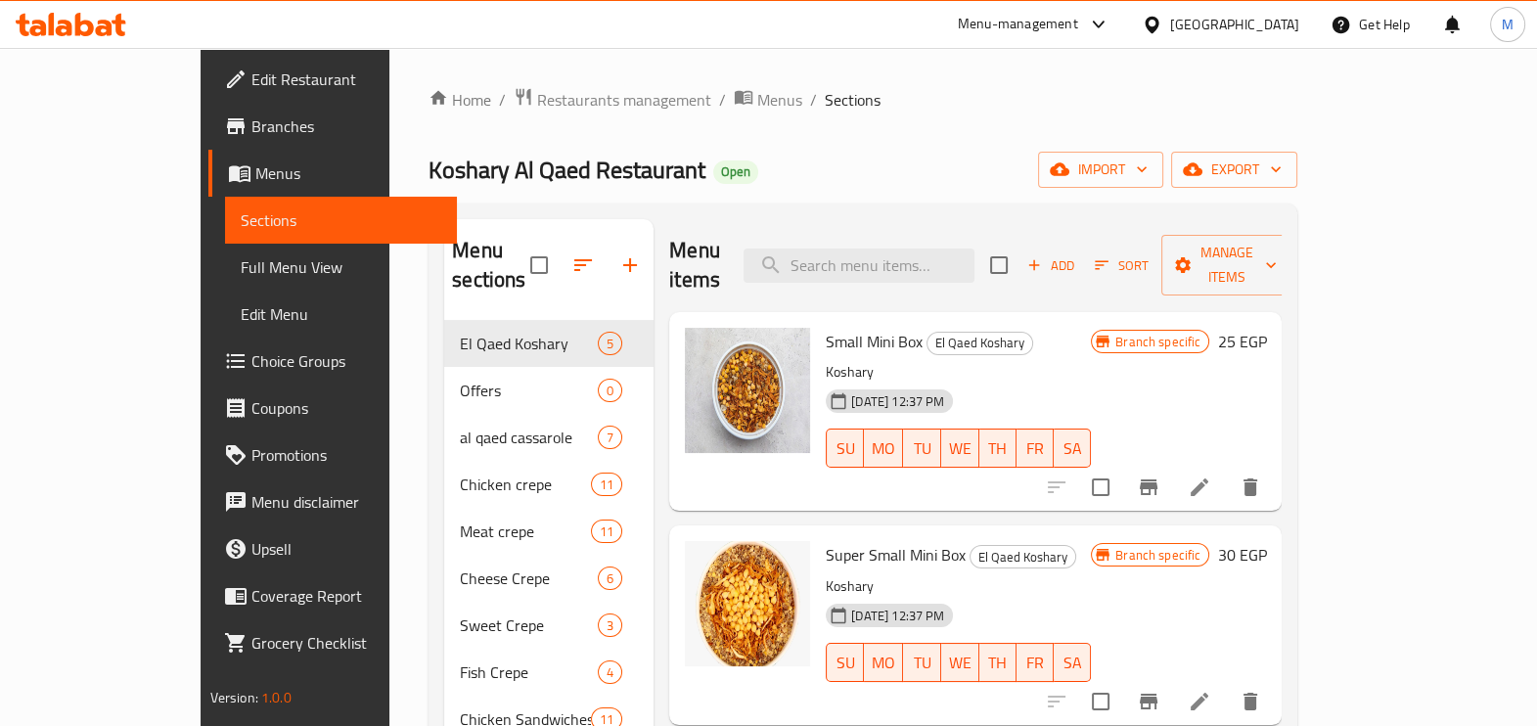
click at [826, 327] on span "Small Mini Box" at bounding box center [874, 341] width 97 height 29
click at [1227, 470] on li at bounding box center [1199, 487] width 55 height 35
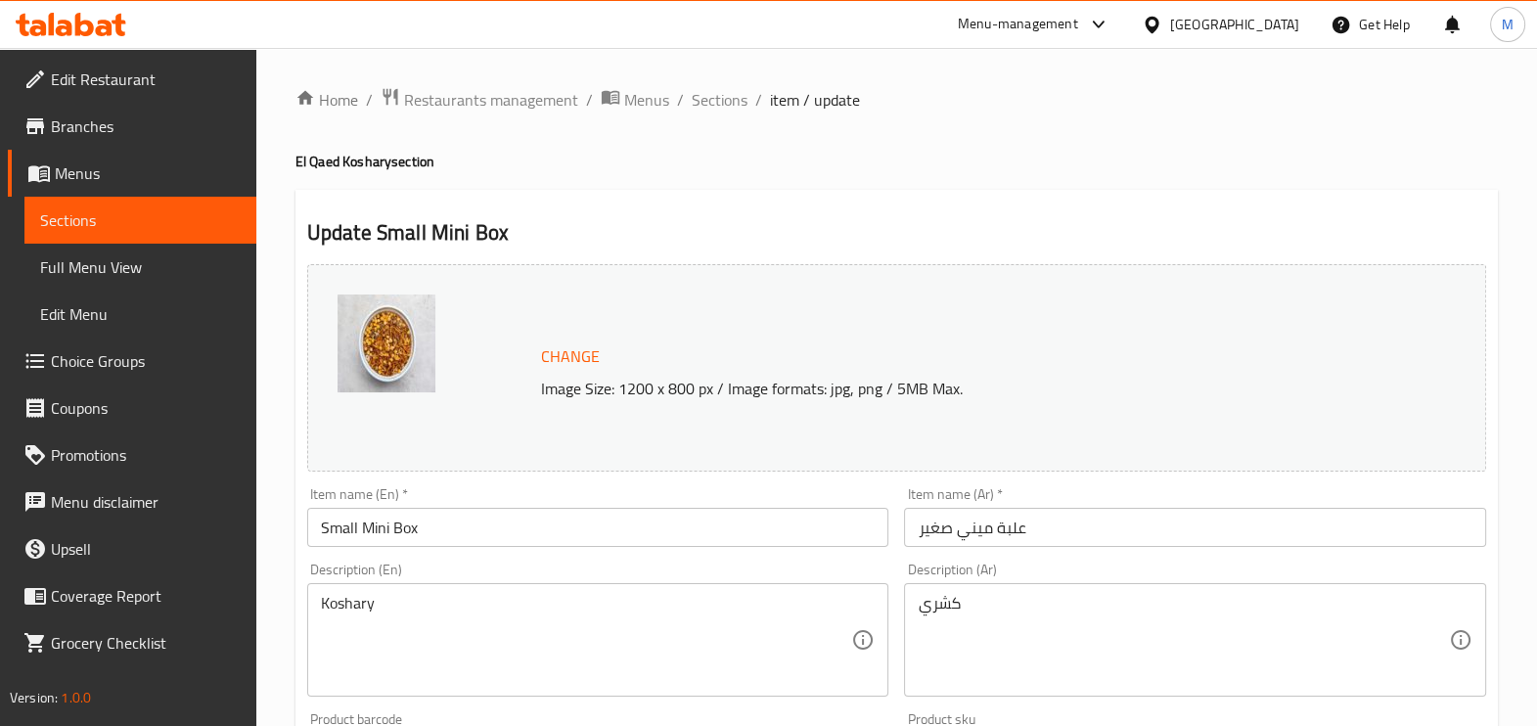
click at [1286, 181] on div "Home / Restaurants management / Menus / Sections / item / update El Qaed Koshar…" at bounding box center [897, 729] width 1203 height 1285
click at [731, 109] on span "Sections" at bounding box center [720, 99] width 56 height 23
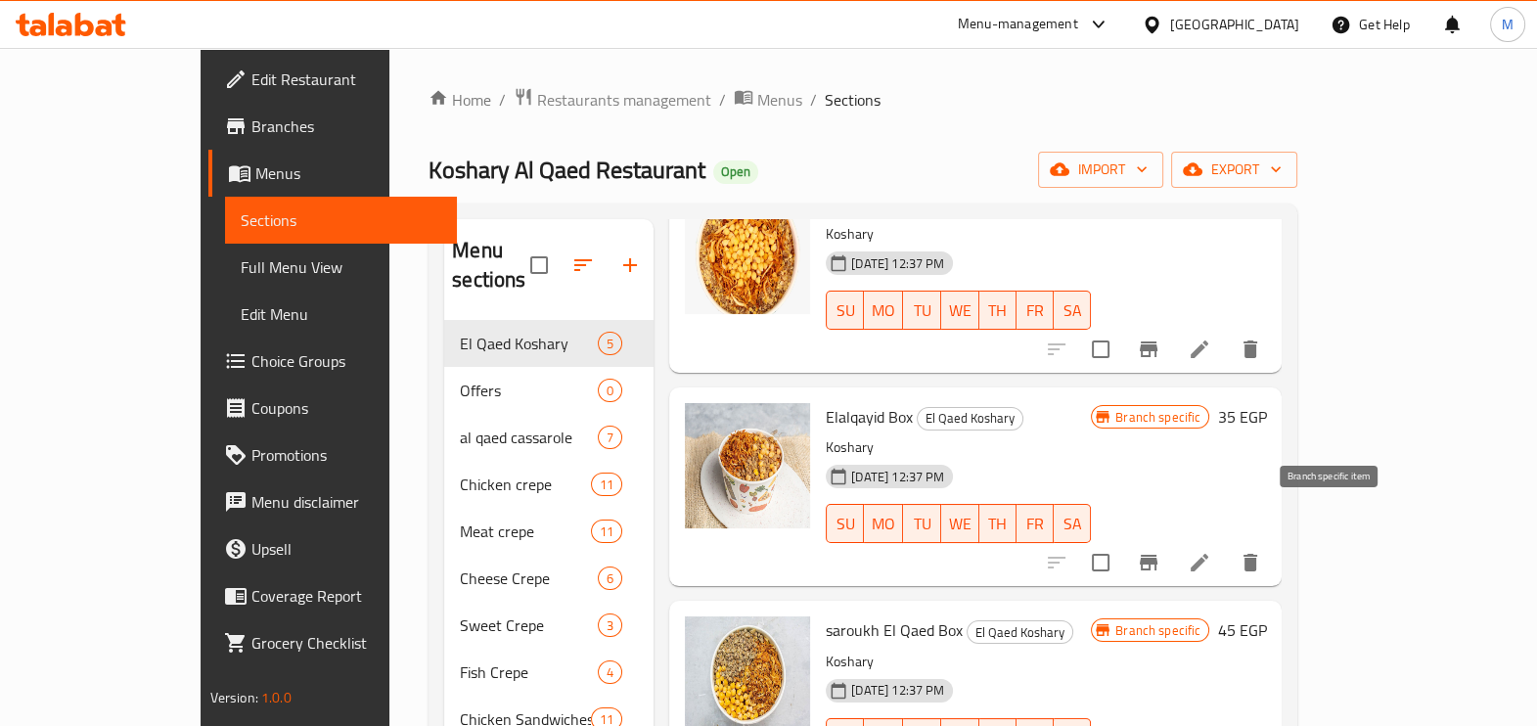
scroll to position [361, 0]
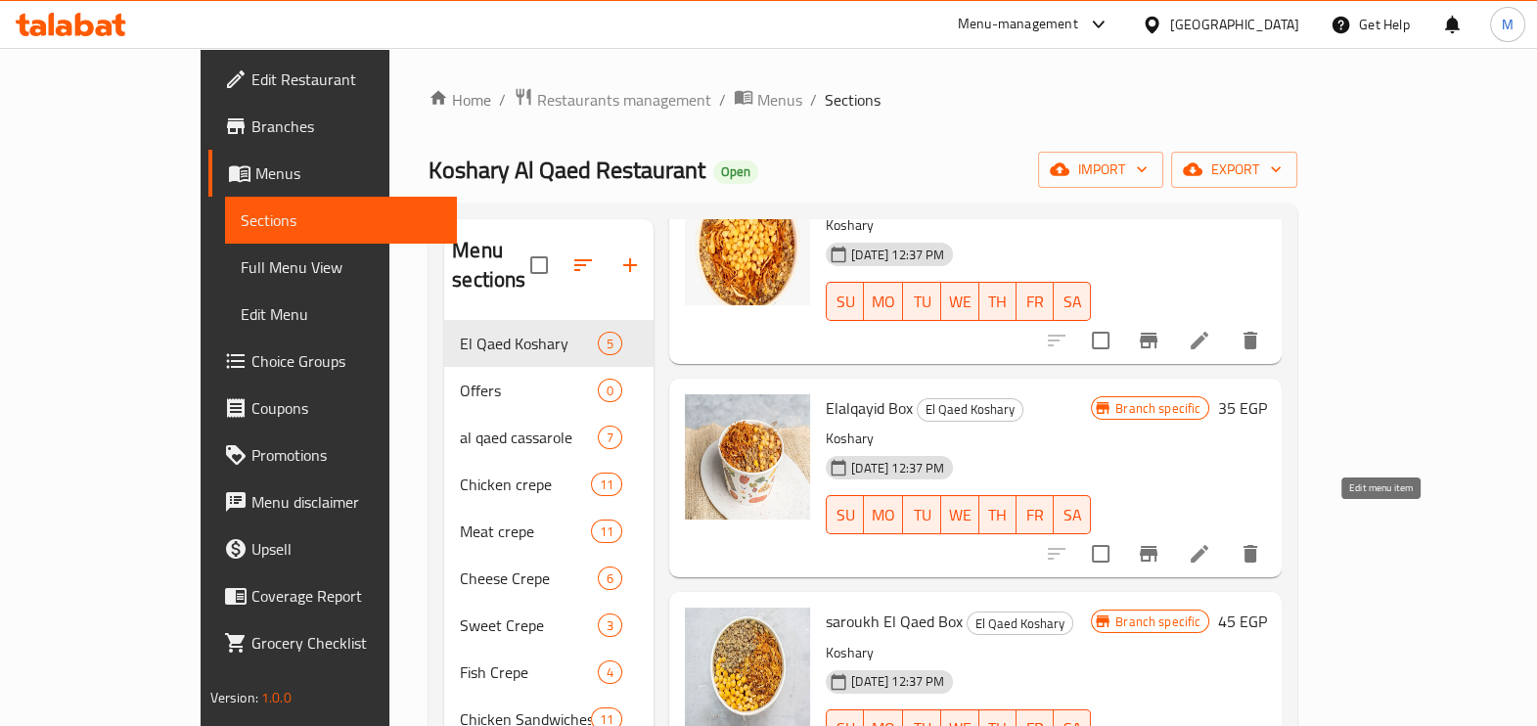
click at [1211, 542] on icon at bounding box center [1199, 553] width 23 height 23
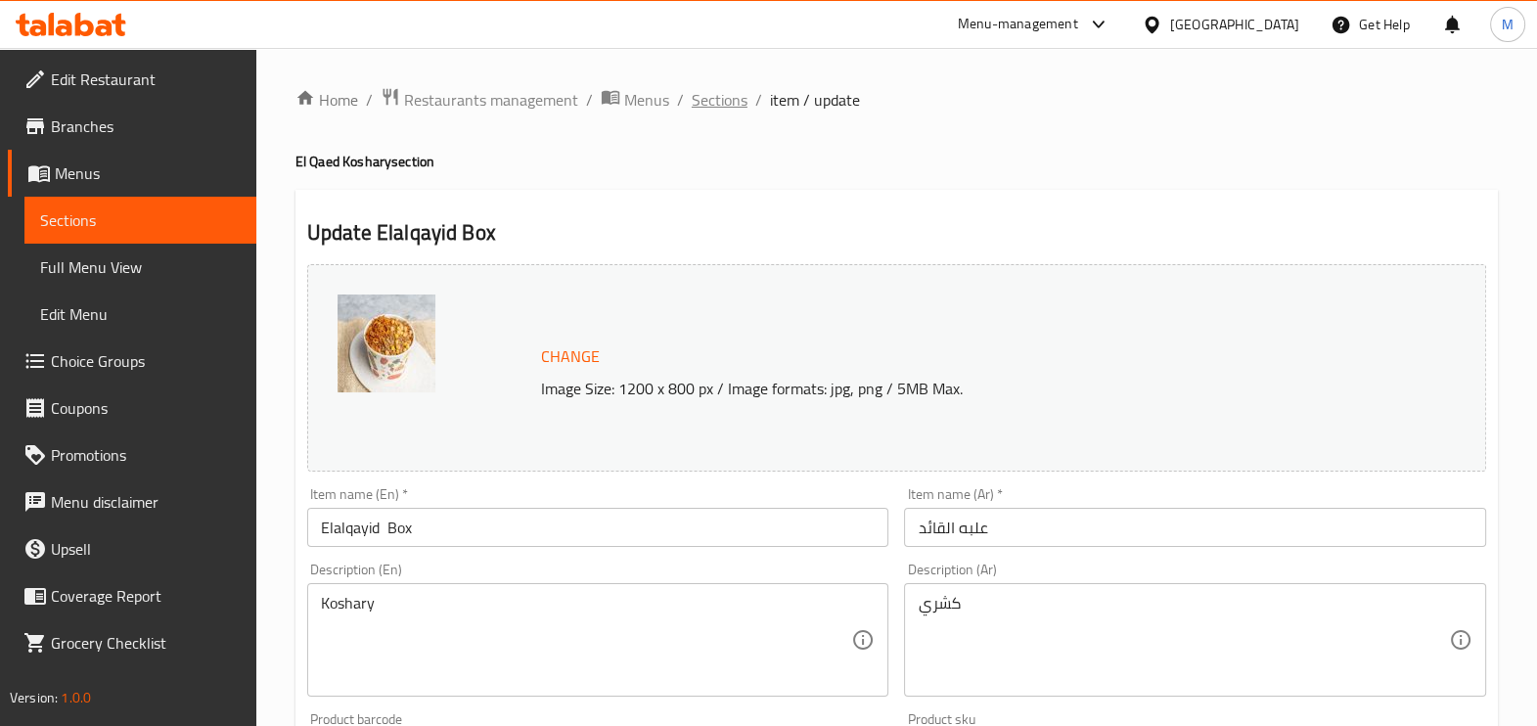
click at [719, 100] on span "Sections" at bounding box center [720, 99] width 56 height 23
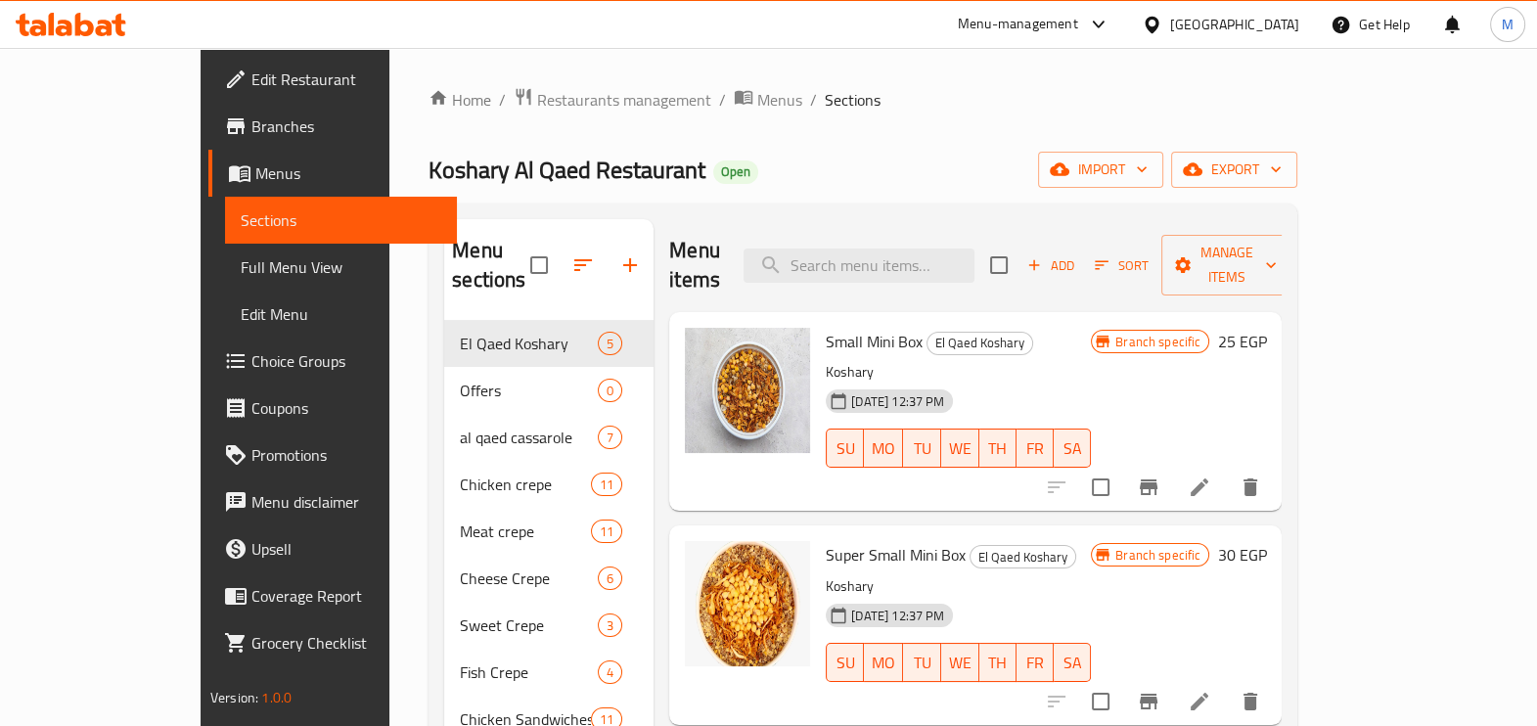
scroll to position [361, 0]
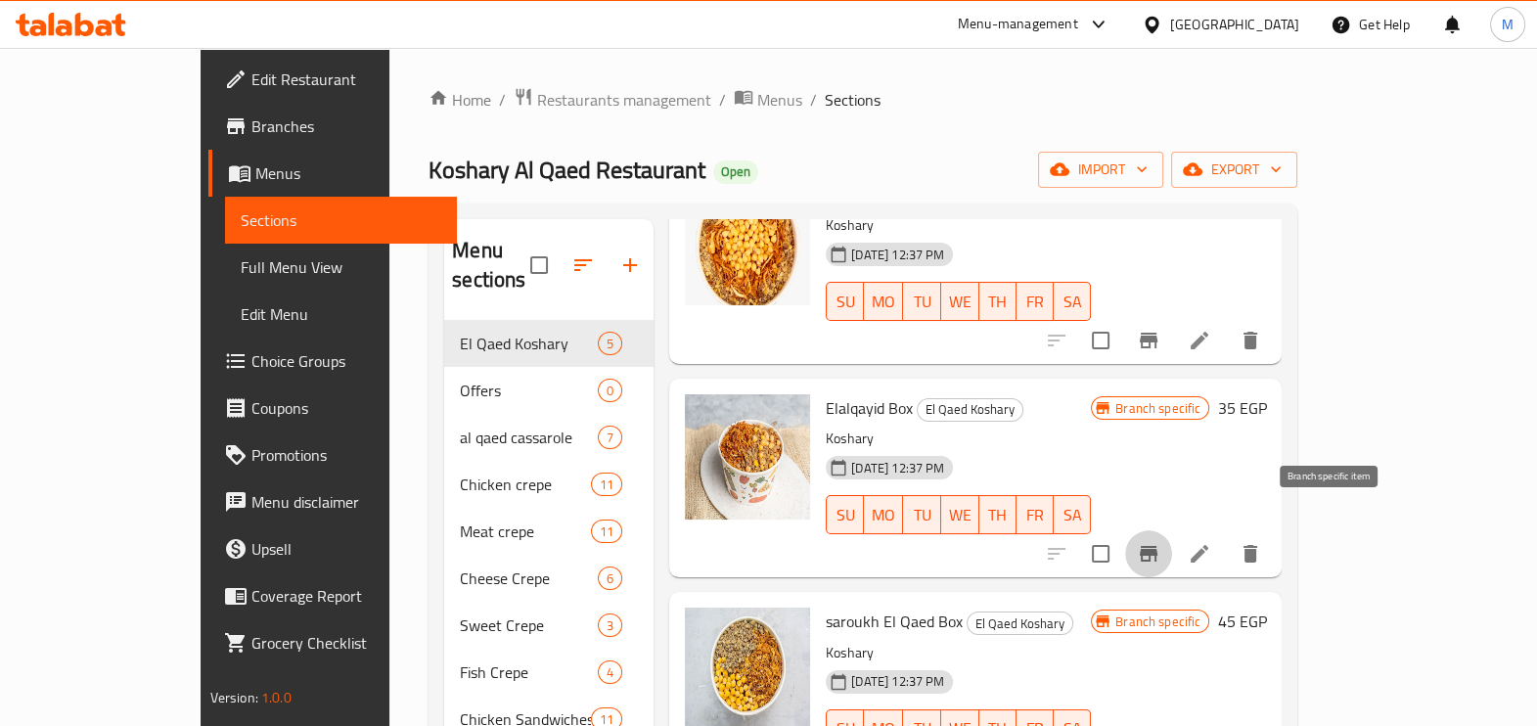
click at [1161, 542] on icon "Branch-specific-item" at bounding box center [1148, 553] width 23 height 23
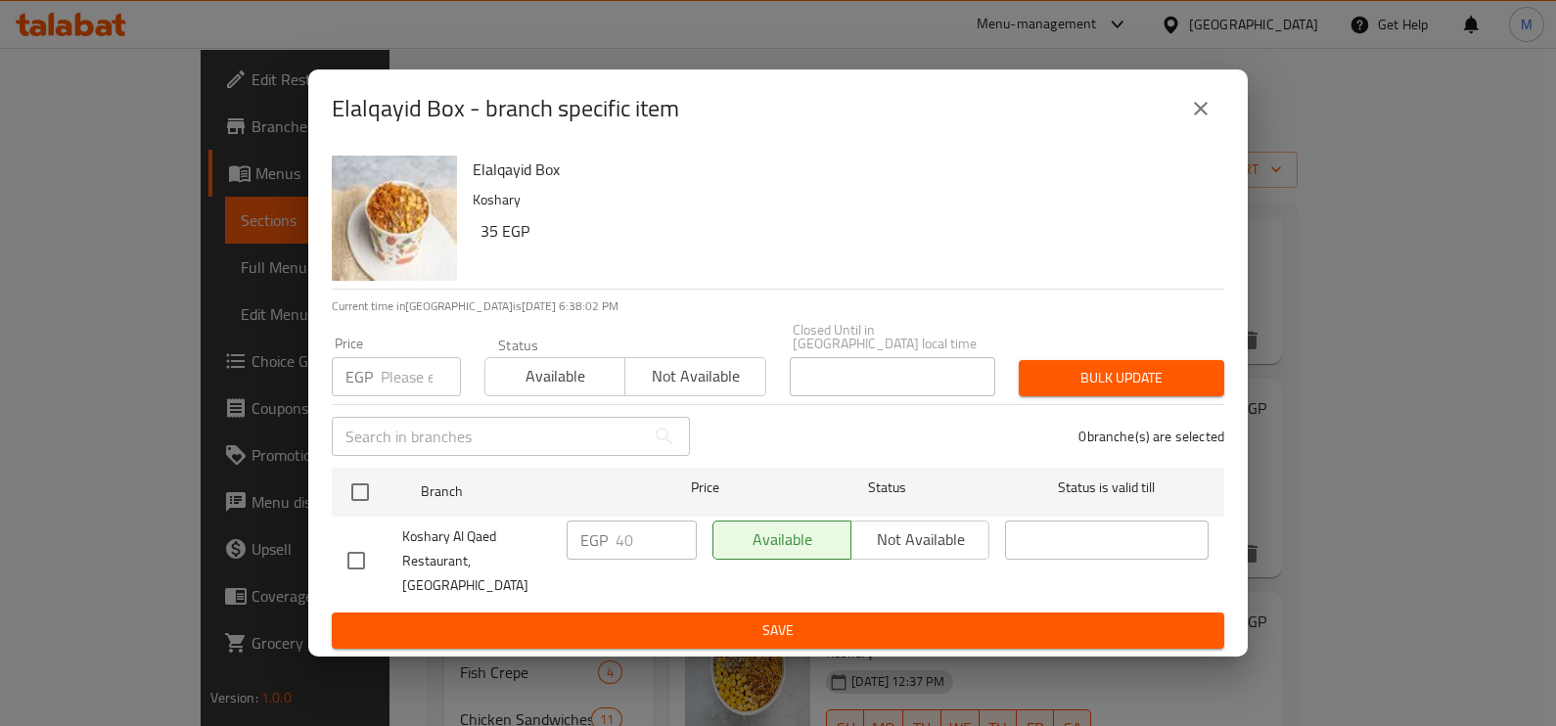
click at [1211, 120] on icon "close" at bounding box center [1200, 108] width 23 height 23
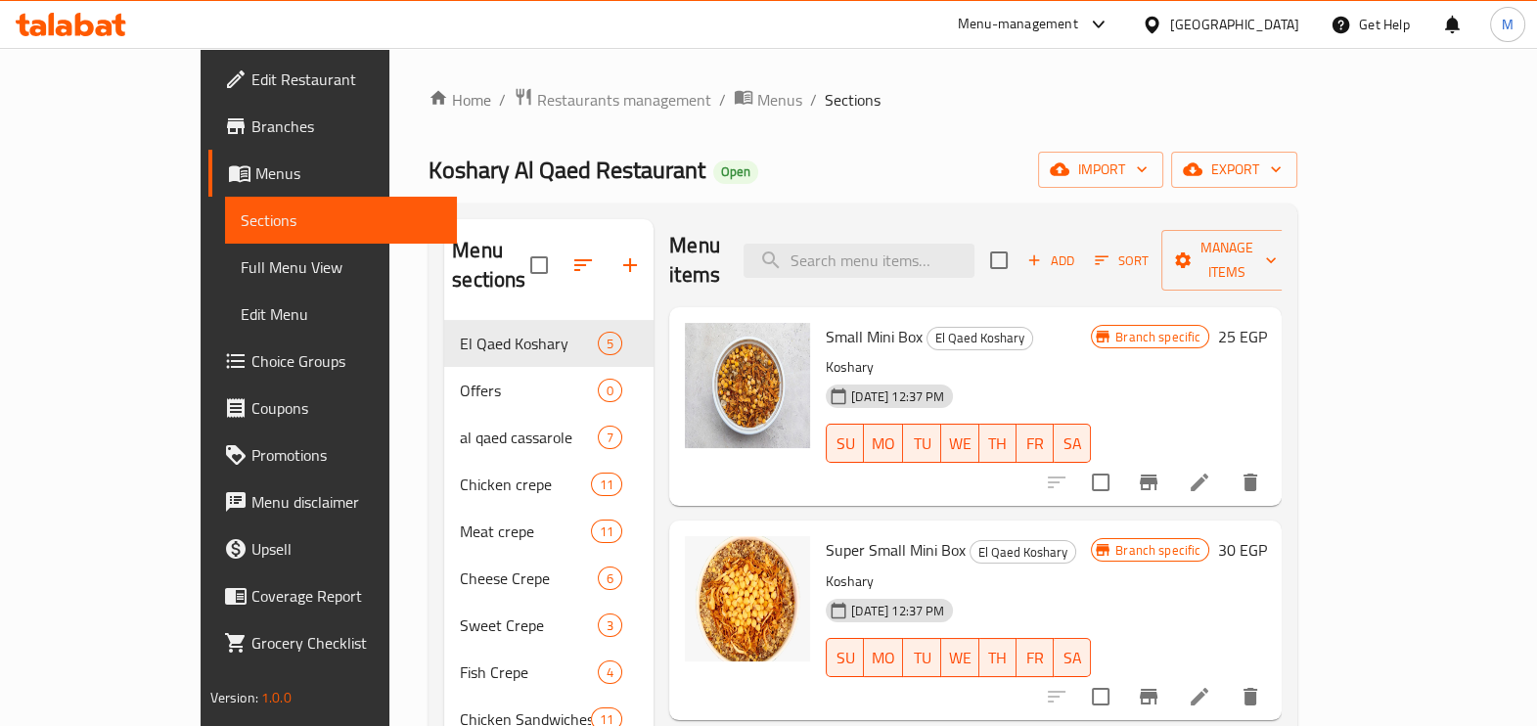
scroll to position [0, 0]
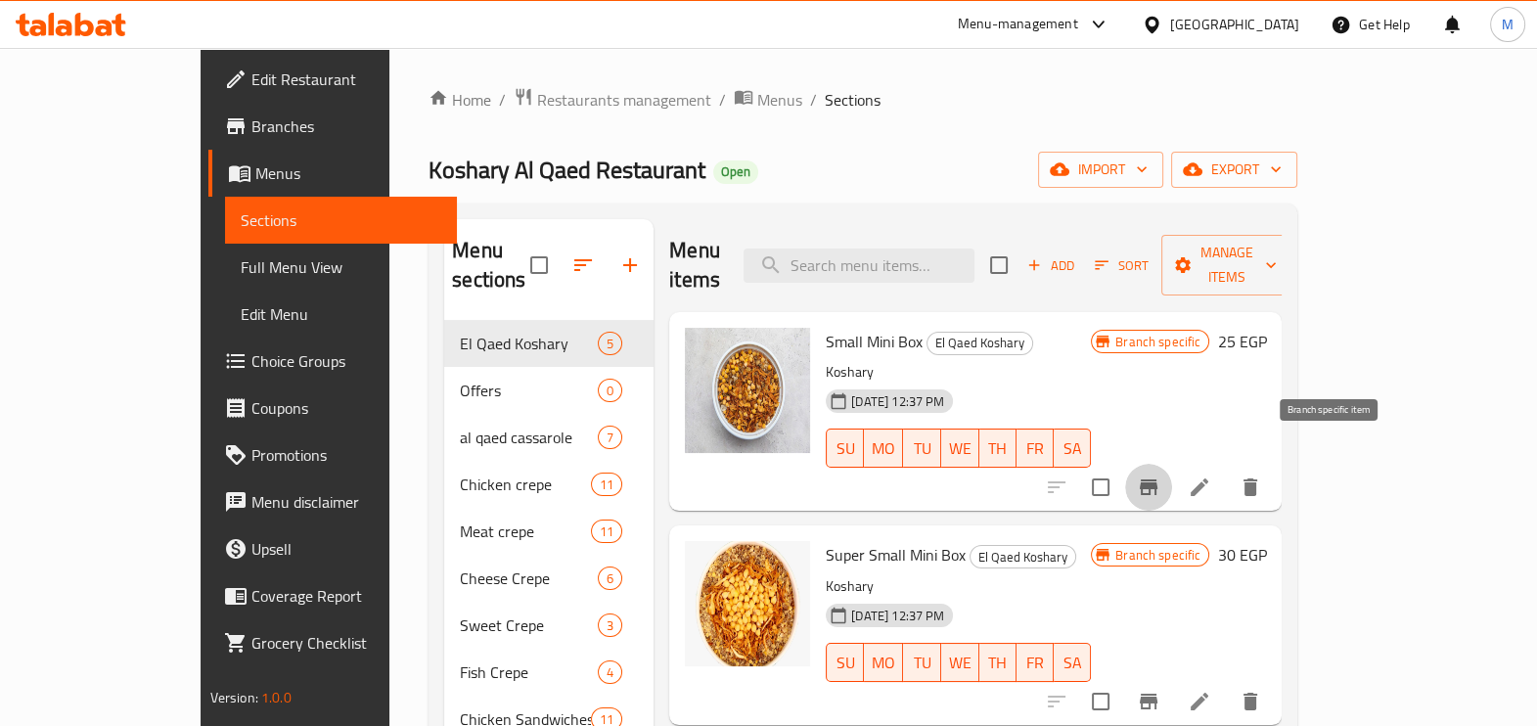
click at [1172, 472] on button "Branch-specific-item" at bounding box center [1148, 487] width 47 height 47
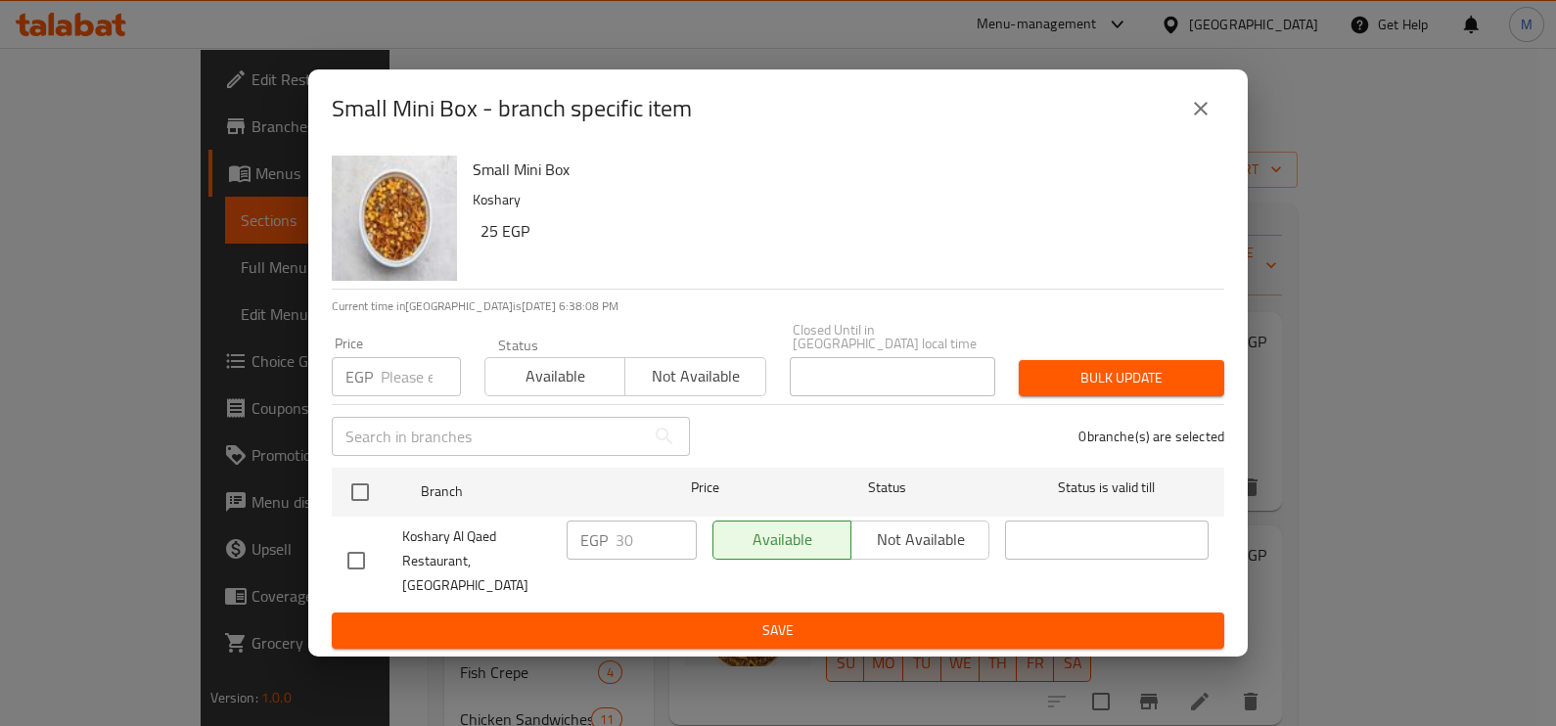
click at [1271, 248] on div "Small Mini Box - branch specific item Small Mini Box Koshary 25 EGP Current tim…" at bounding box center [778, 363] width 1556 height 726
click at [1190, 117] on icon "close" at bounding box center [1200, 108] width 23 height 23
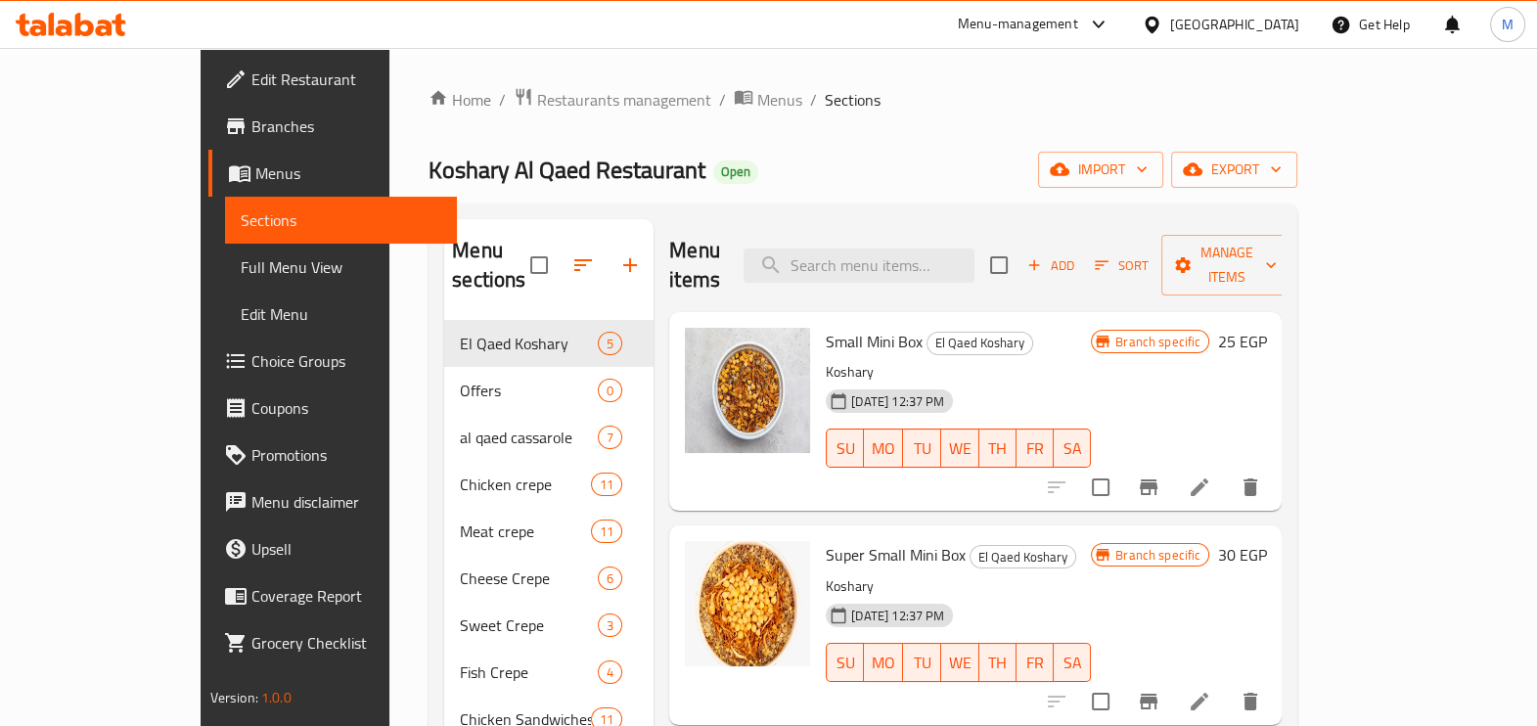
click at [1161, 690] on icon "Branch-specific-item" at bounding box center [1148, 701] width 23 height 23
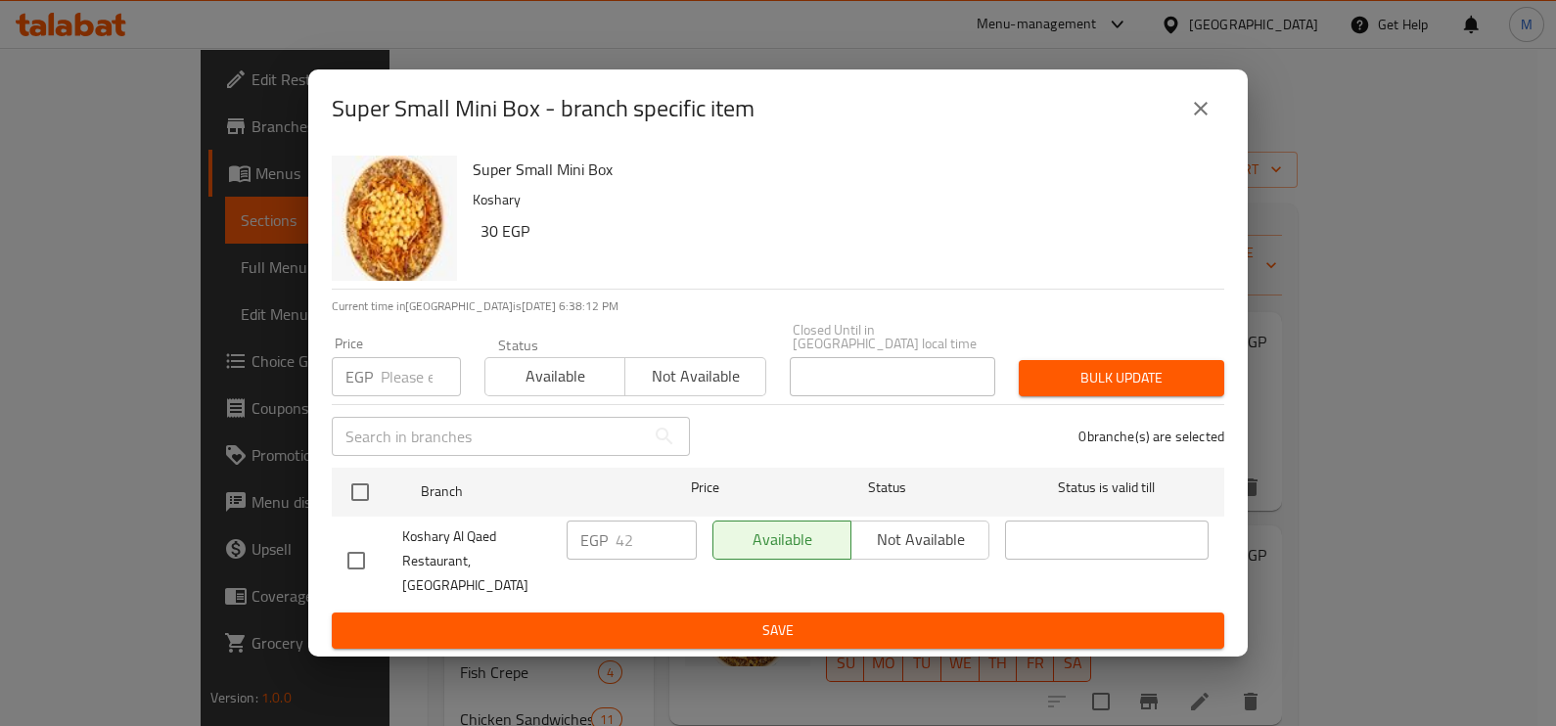
click at [1204, 120] on icon "close" at bounding box center [1200, 108] width 23 height 23
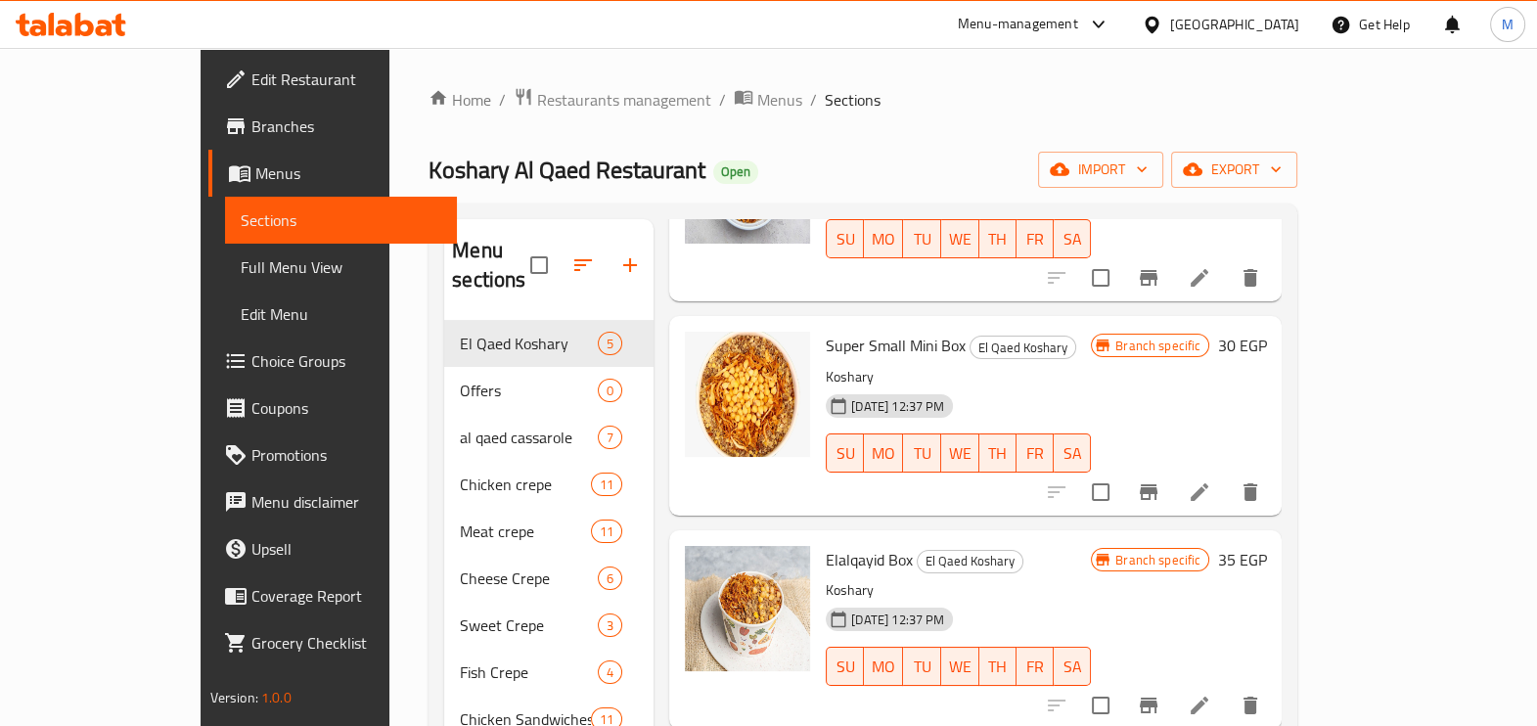
scroll to position [244, 0]
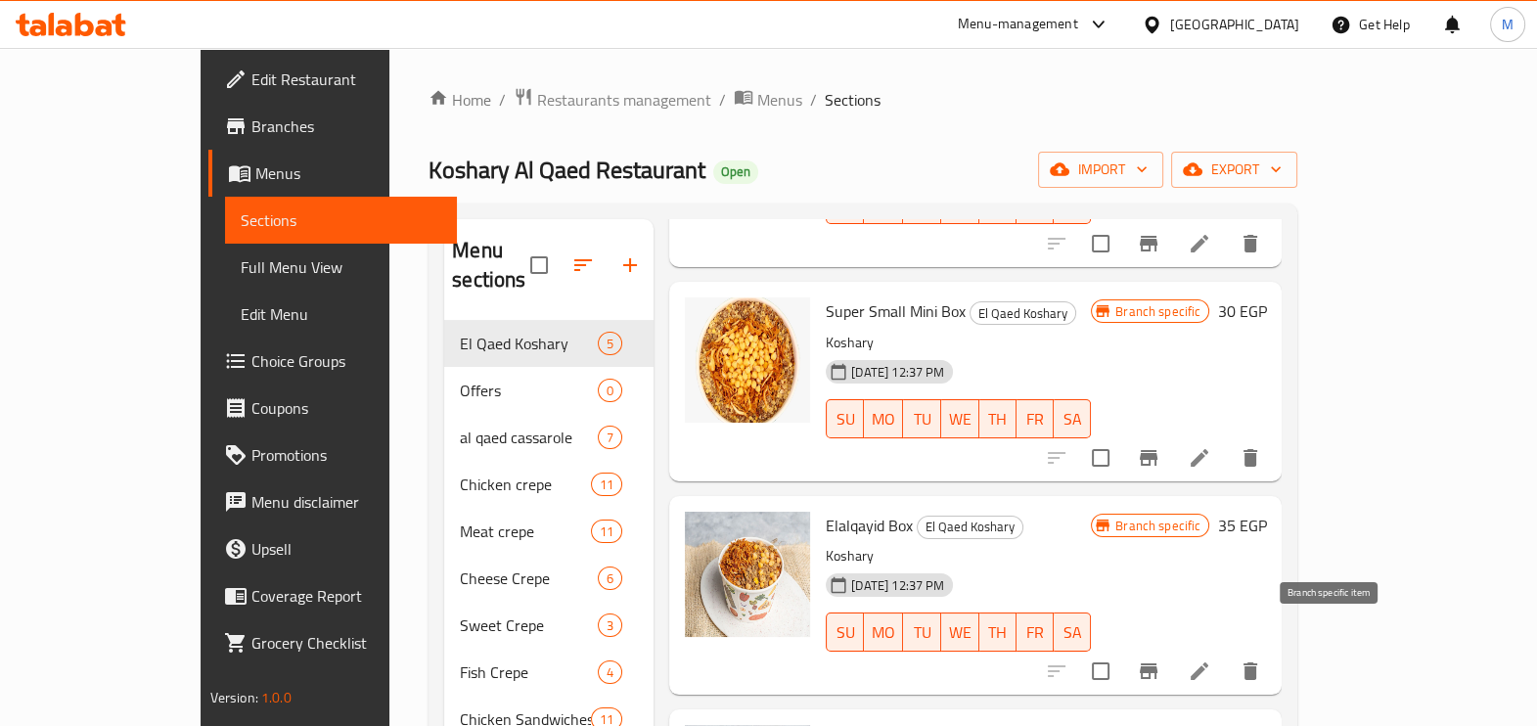
click at [1158, 663] on icon "Branch-specific-item" at bounding box center [1149, 671] width 18 height 16
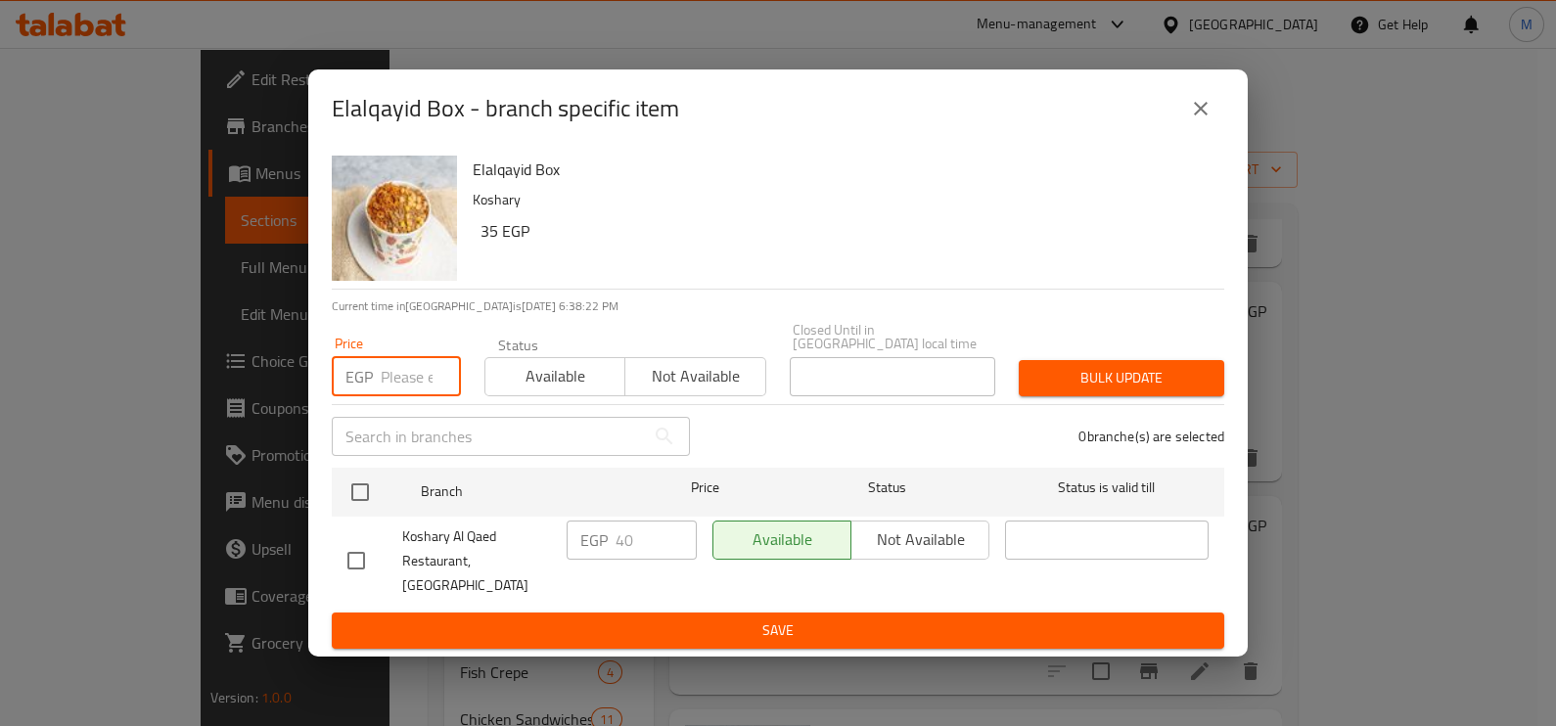
click at [420, 380] on input "number" at bounding box center [421, 376] width 80 height 39
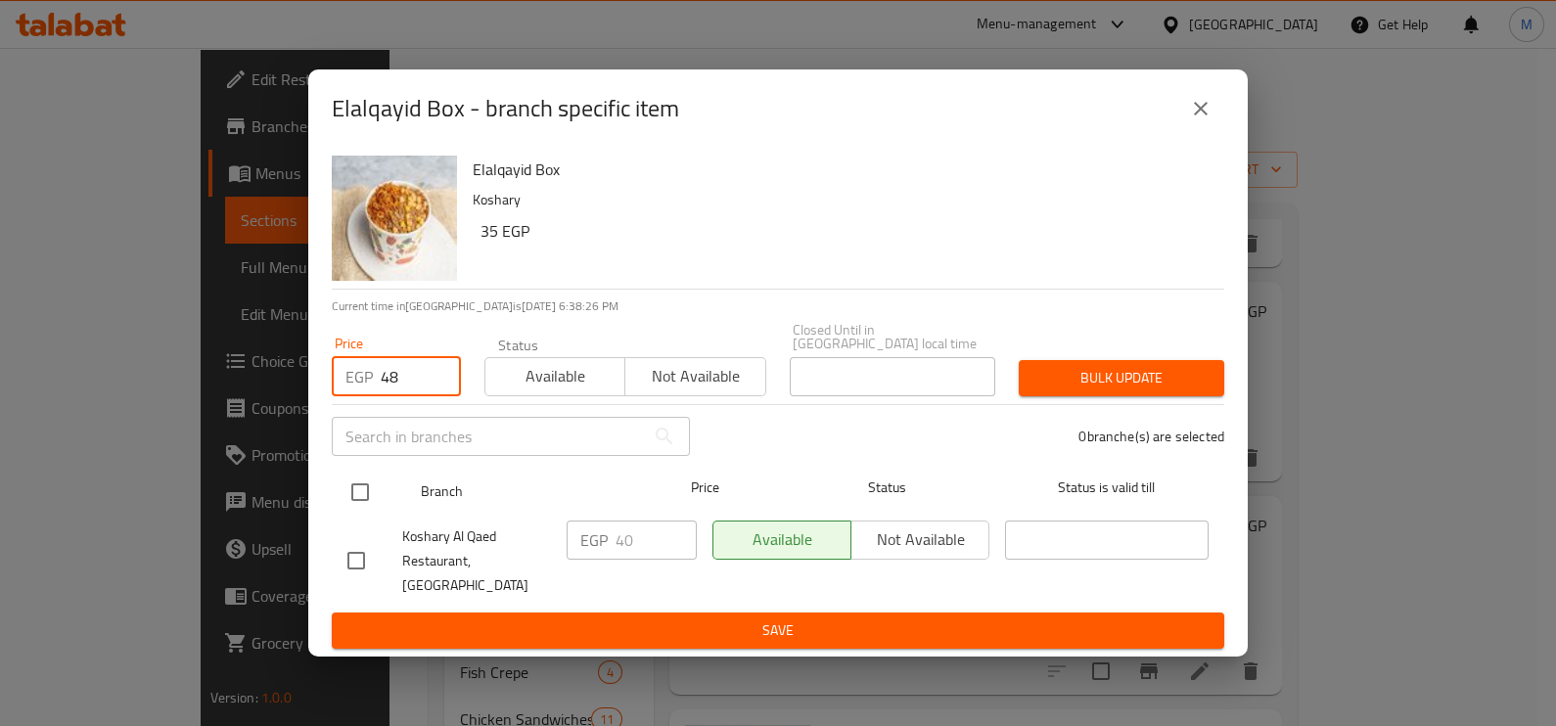
type input "48"
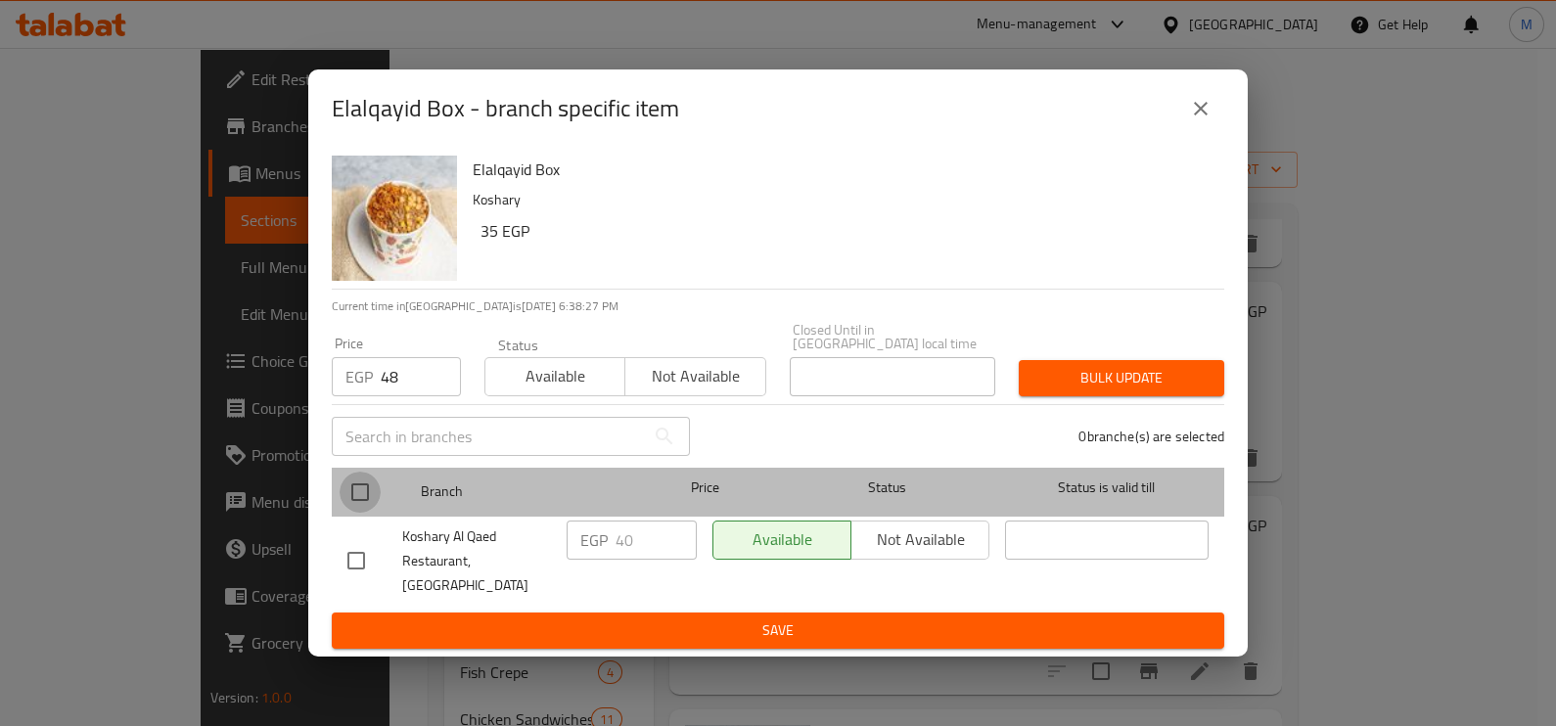
click at [357, 492] on input "checkbox" at bounding box center [360, 492] width 41 height 41
checkbox input "true"
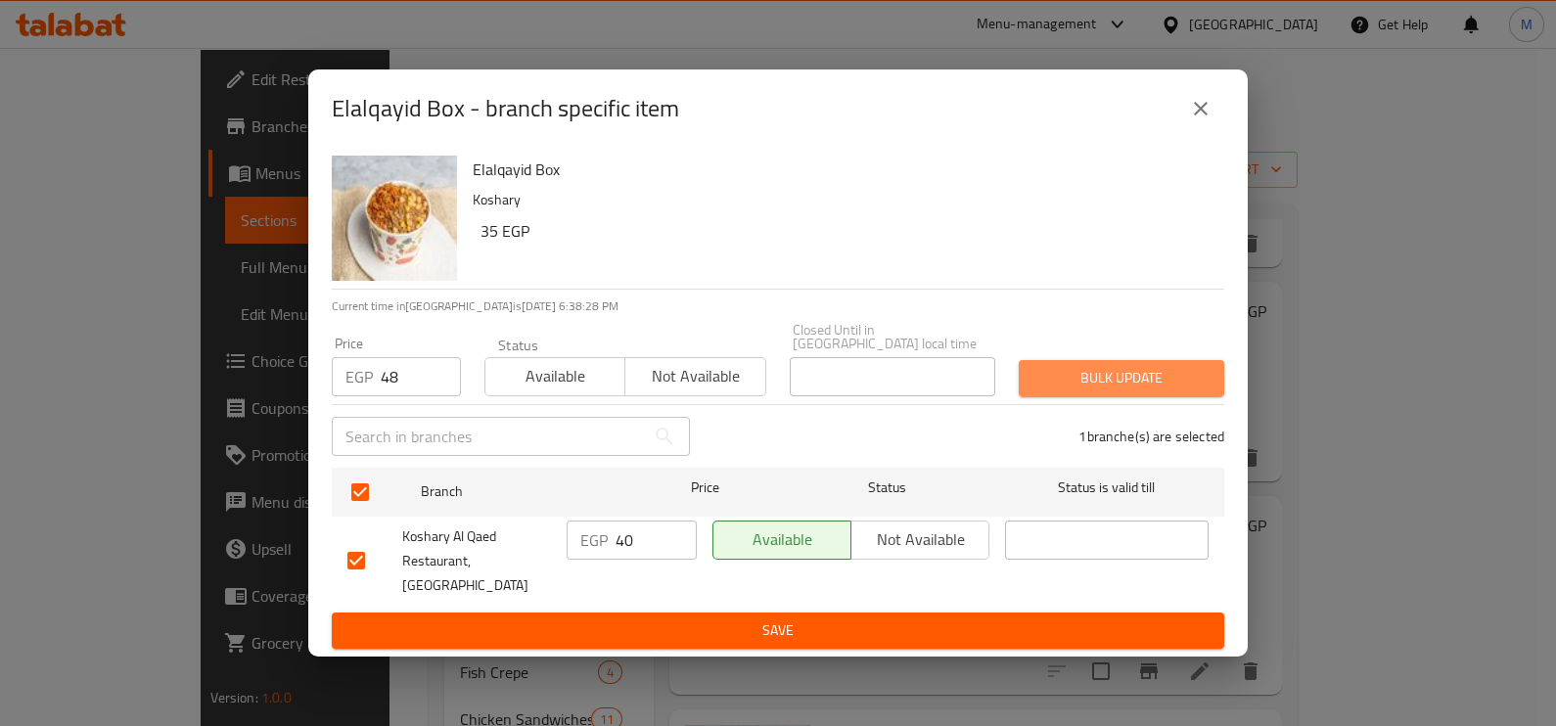
click at [1151, 390] on span "Bulk update" at bounding box center [1121, 378] width 174 height 24
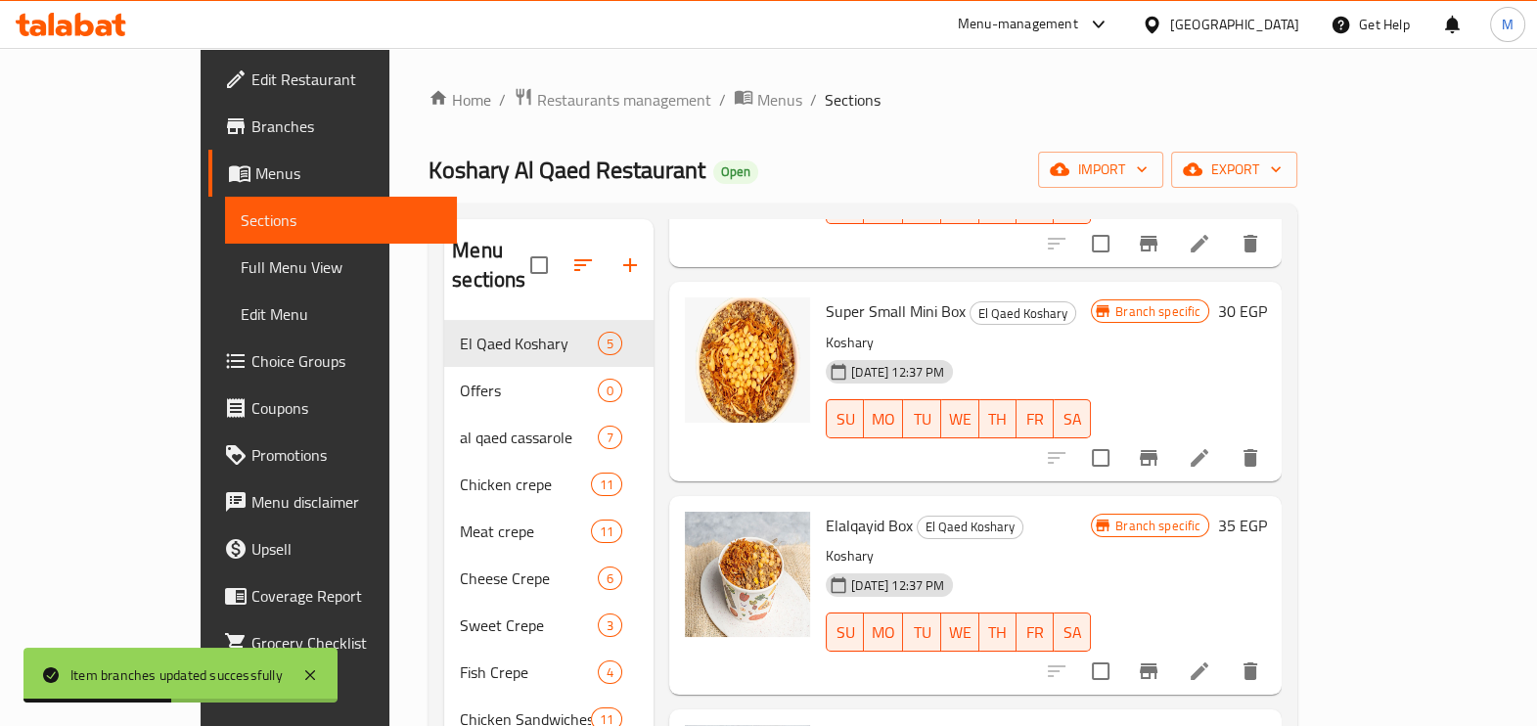
click at [1057, 141] on div "Home / Restaurants management / Menus / Sections Koshary Al Qaed Restaurant Ope…" at bounding box center [863, 524] width 869 height 874
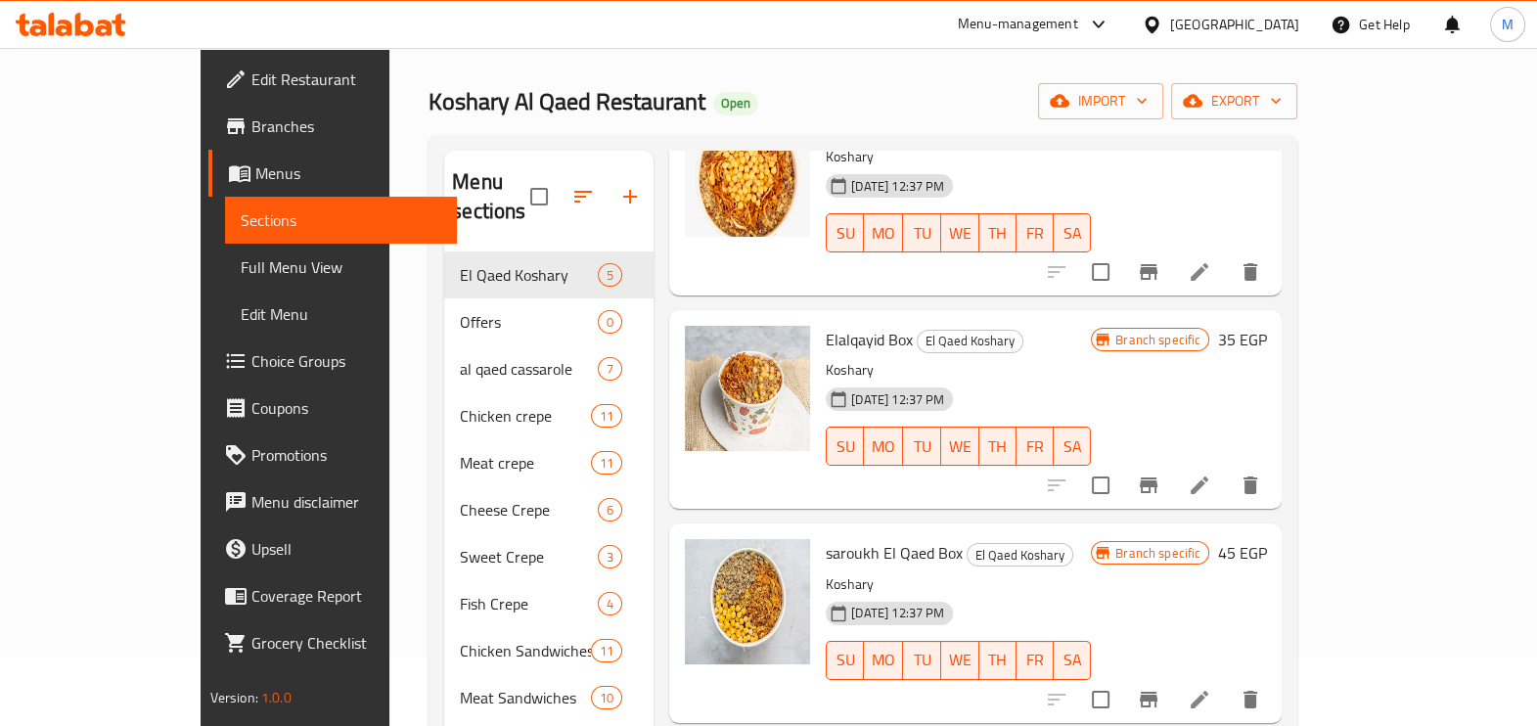
scroll to position [121, 0]
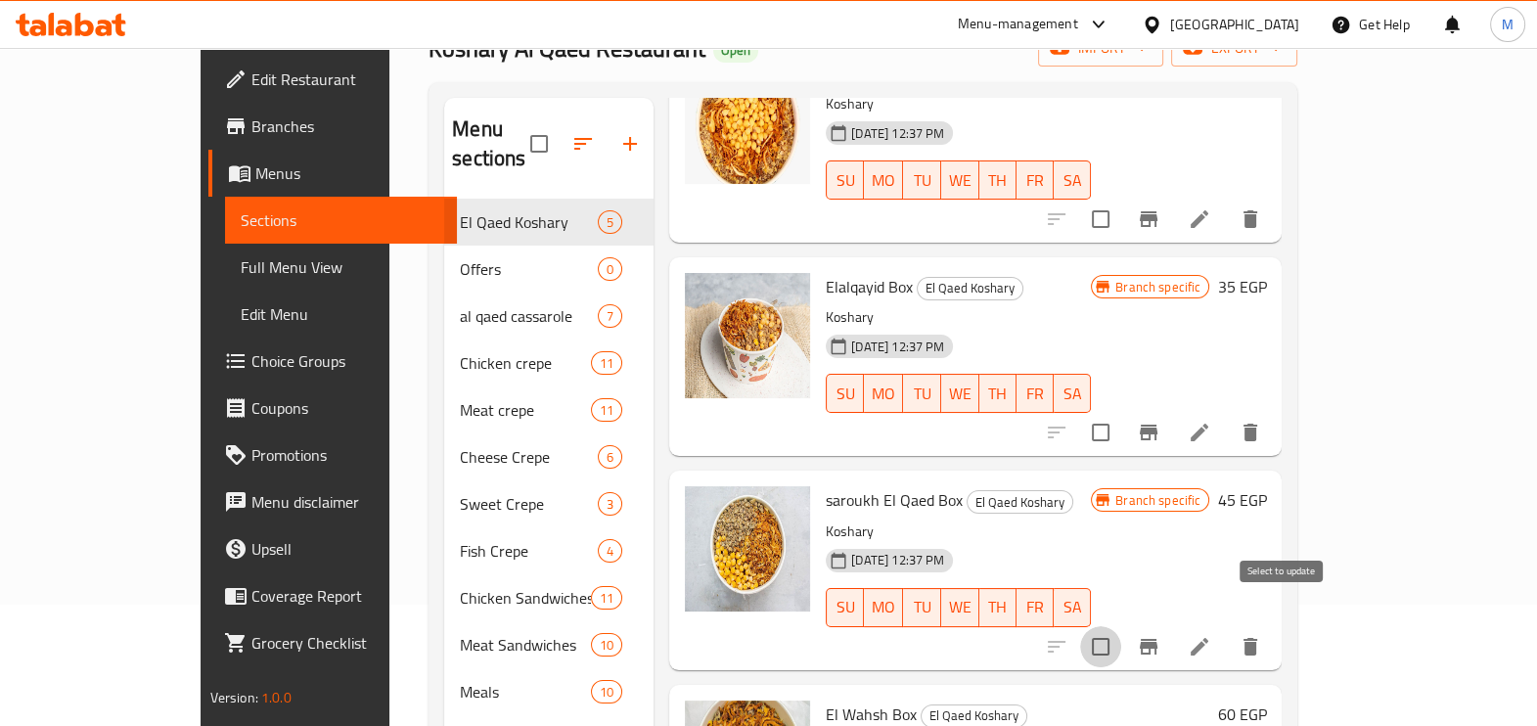
click at [1121, 626] on input "checkbox" at bounding box center [1100, 646] width 41 height 41
checkbox input "false"
click at [1158, 639] on icon "Branch-specific-item" at bounding box center [1149, 647] width 18 height 16
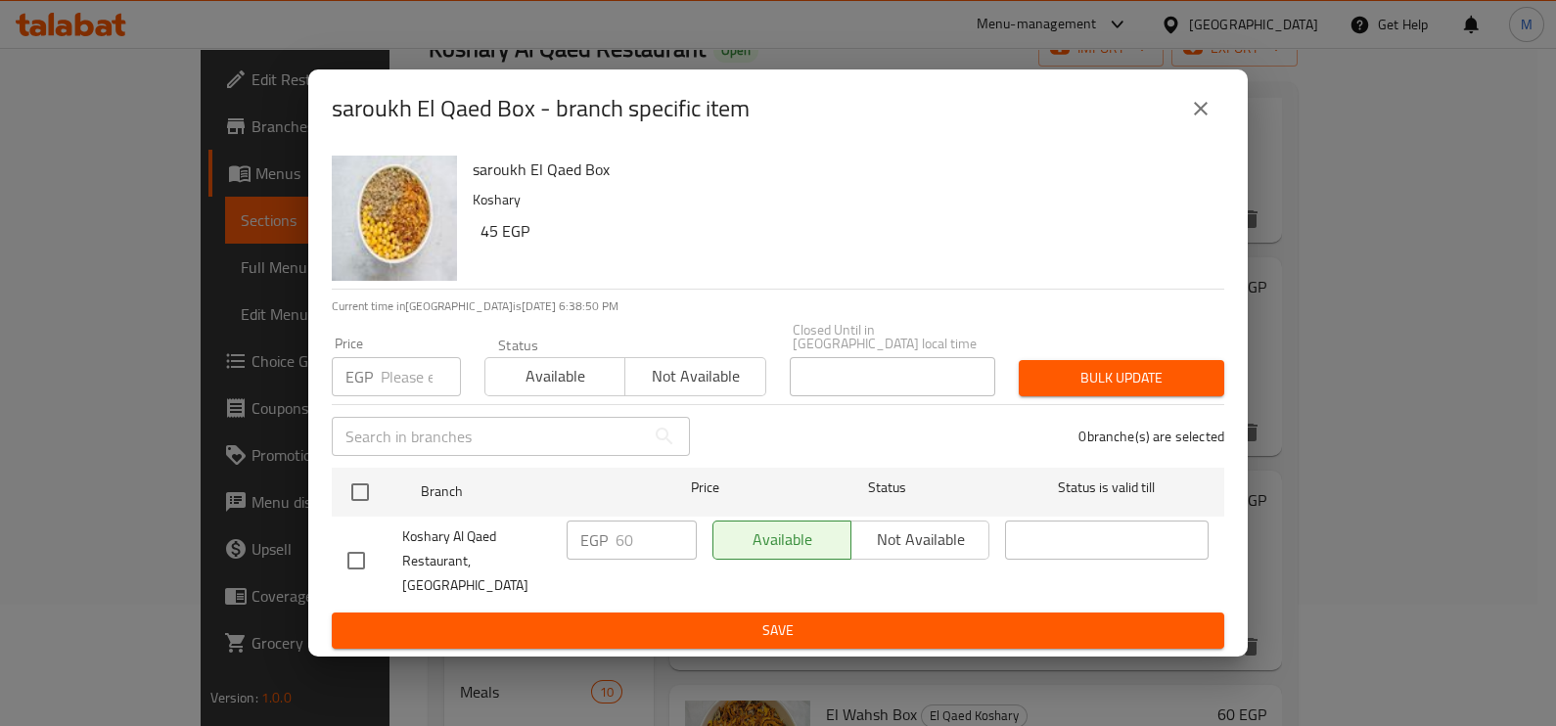
click at [1197, 120] on icon "close" at bounding box center [1200, 108] width 23 height 23
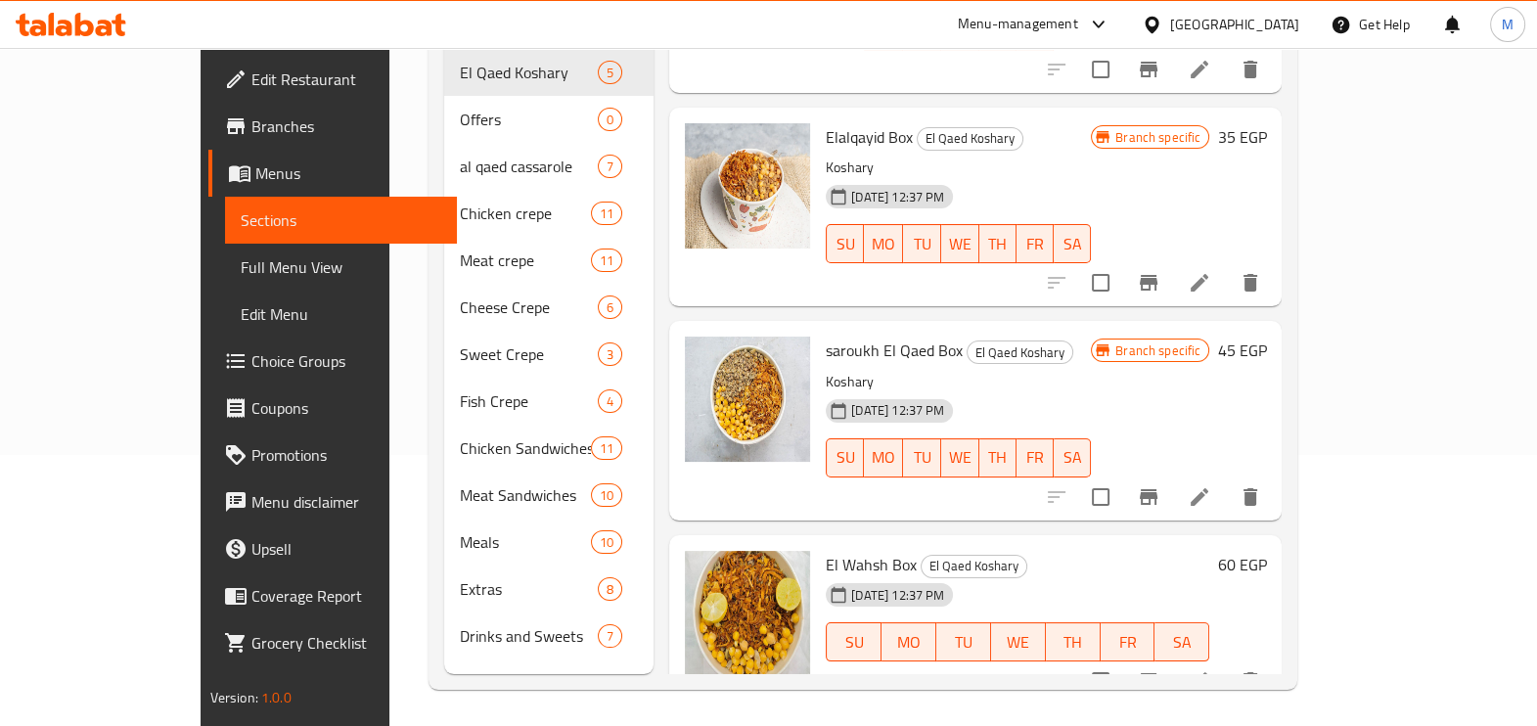
scroll to position [274, 0]
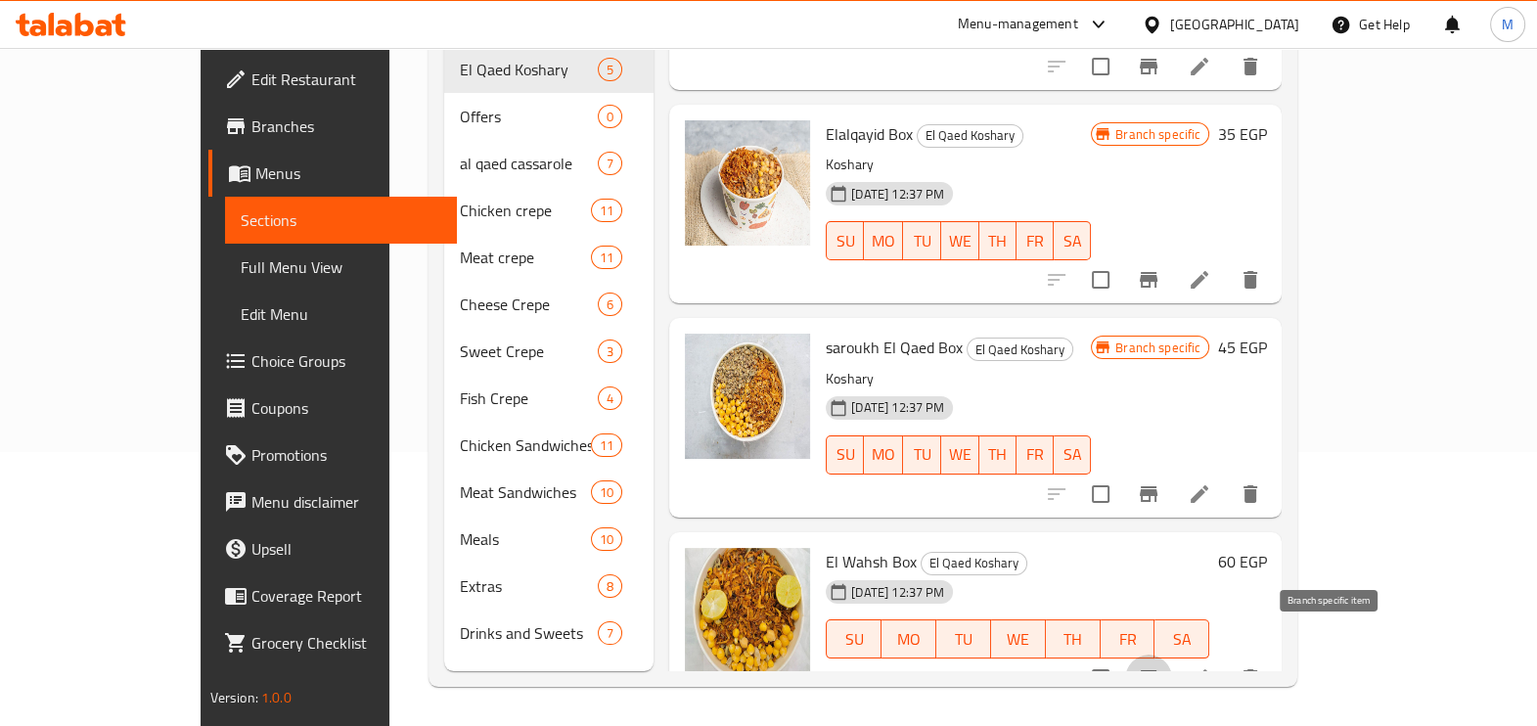
click at [1161, 666] on icon "Branch-specific-item" at bounding box center [1148, 677] width 23 height 23
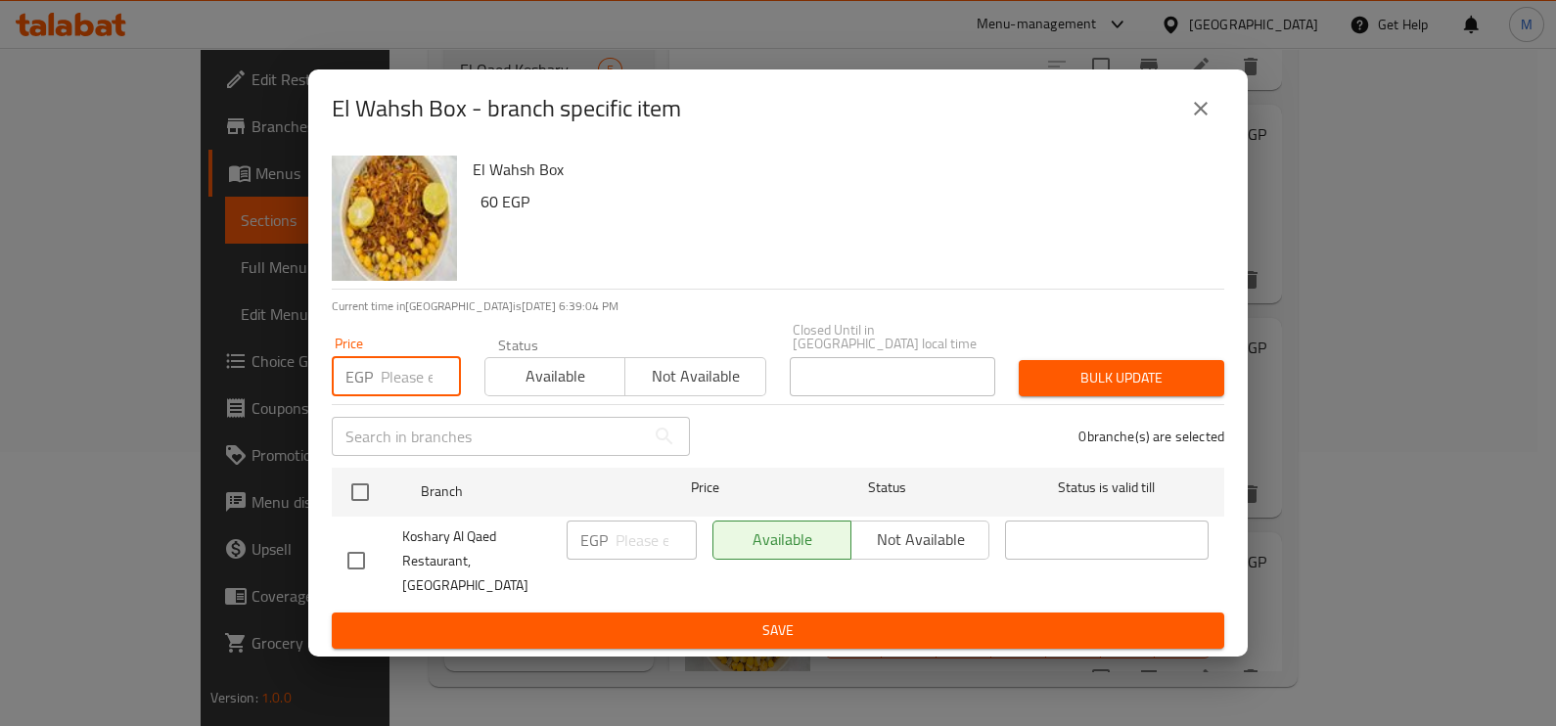
click at [405, 389] on input "number" at bounding box center [421, 376] width 80 height 39
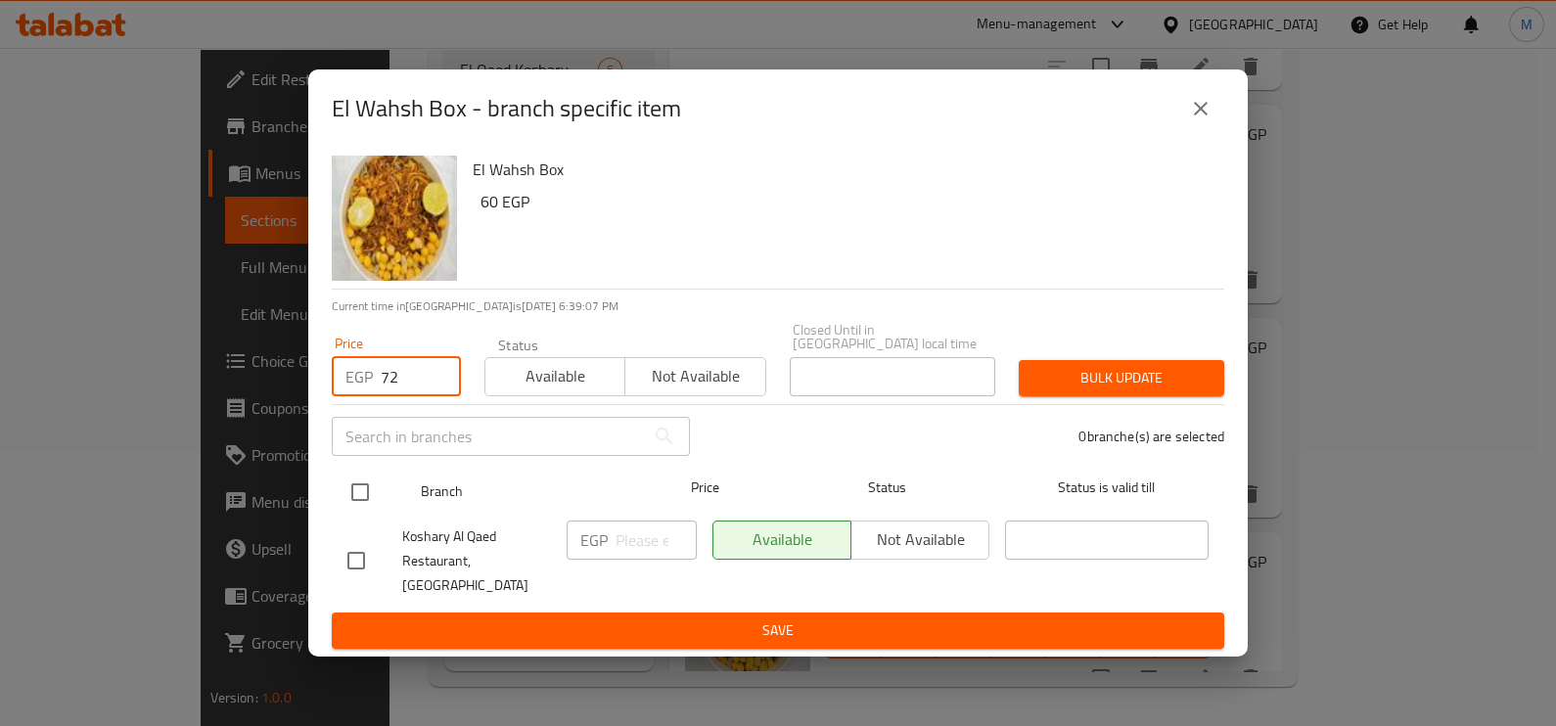
type input "72"
click at [349, 494] on input "checkbox" at bounding box center [360, 492] width 41 height 41
checkbox input "true"
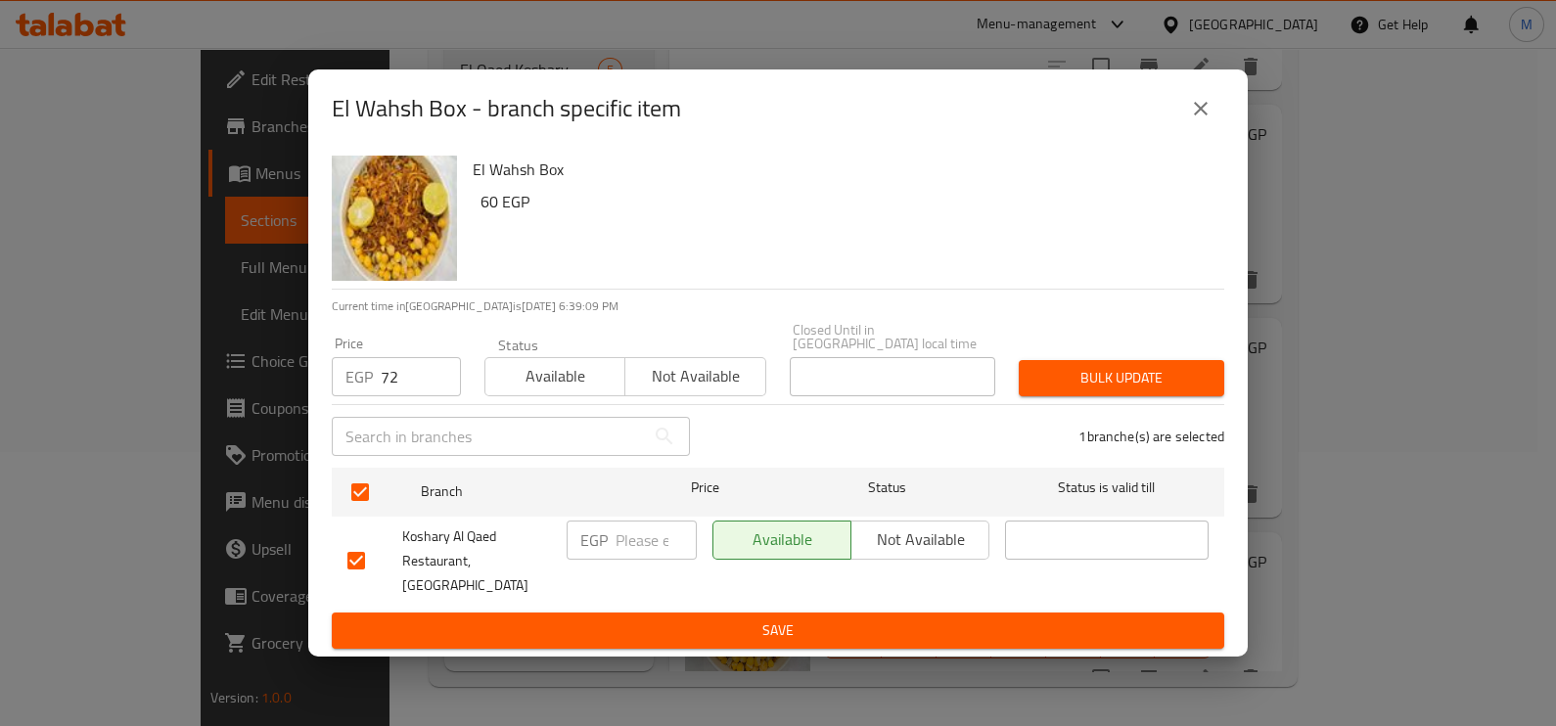
click at [1062, 390] on span "Bulk update" at bounding box center [1121, 378] width 174 height 24
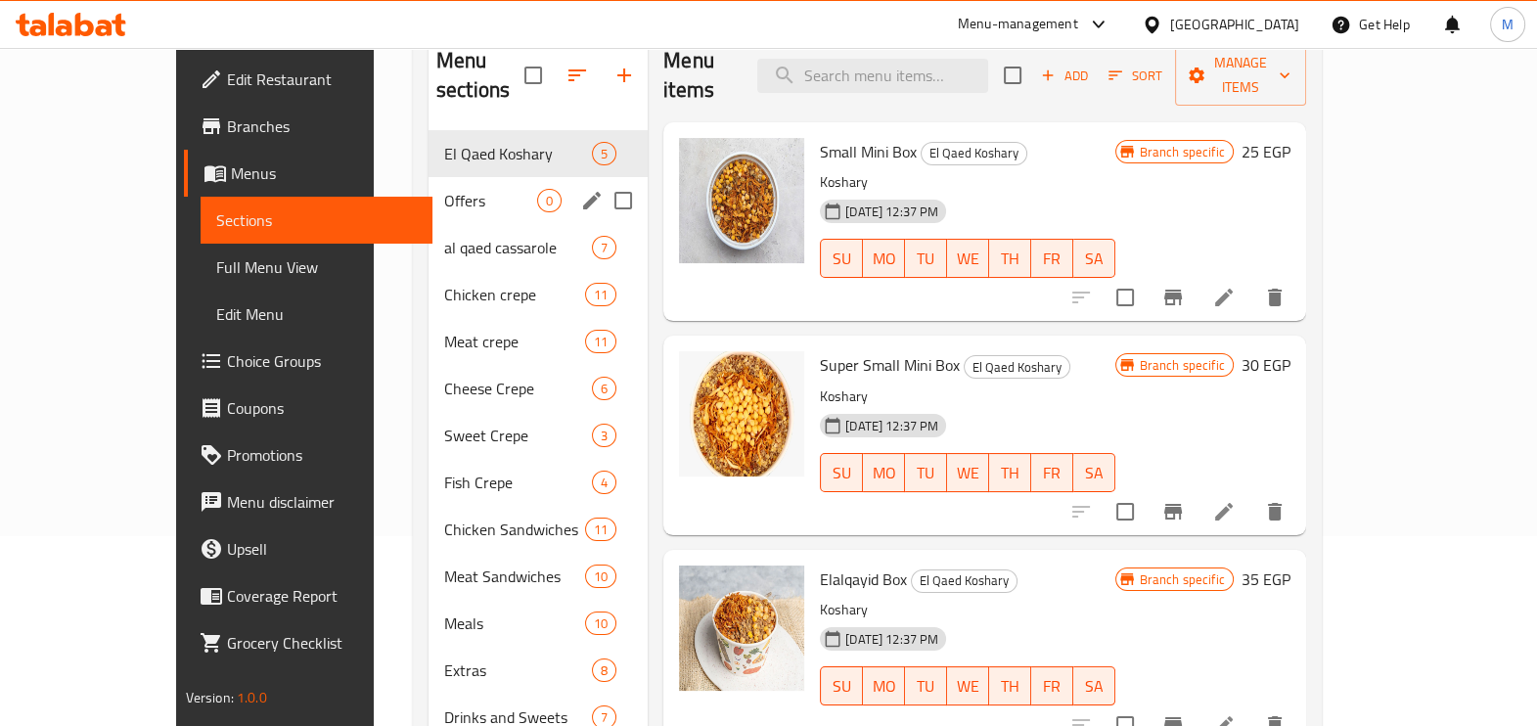
scroll to position [152, 0]
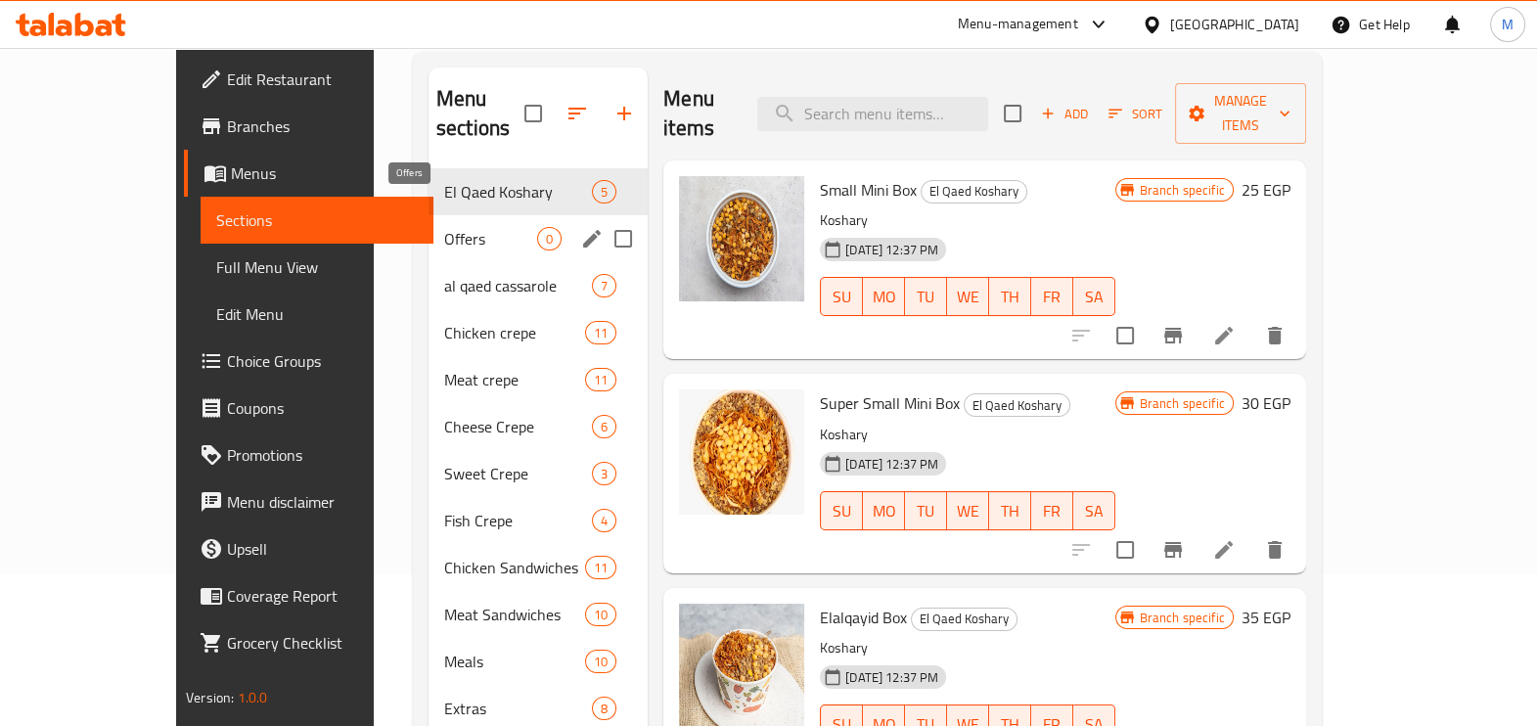
click at [444, 227] on span "Offers" at bounding box center [490, 238] width 93 height 23
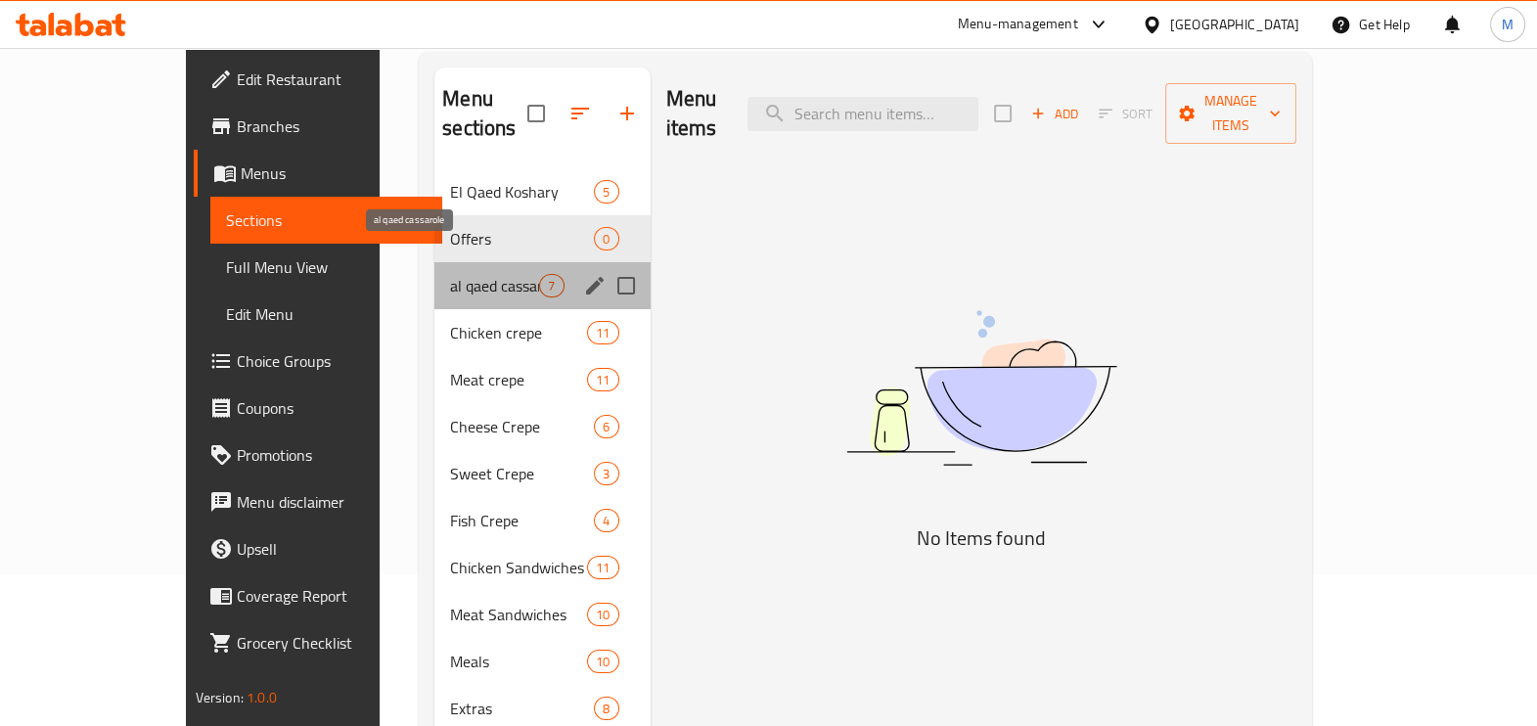
click at [450, 274] on span "al qaed cassarole" at bounding box center [494, 285] width 89 height 23
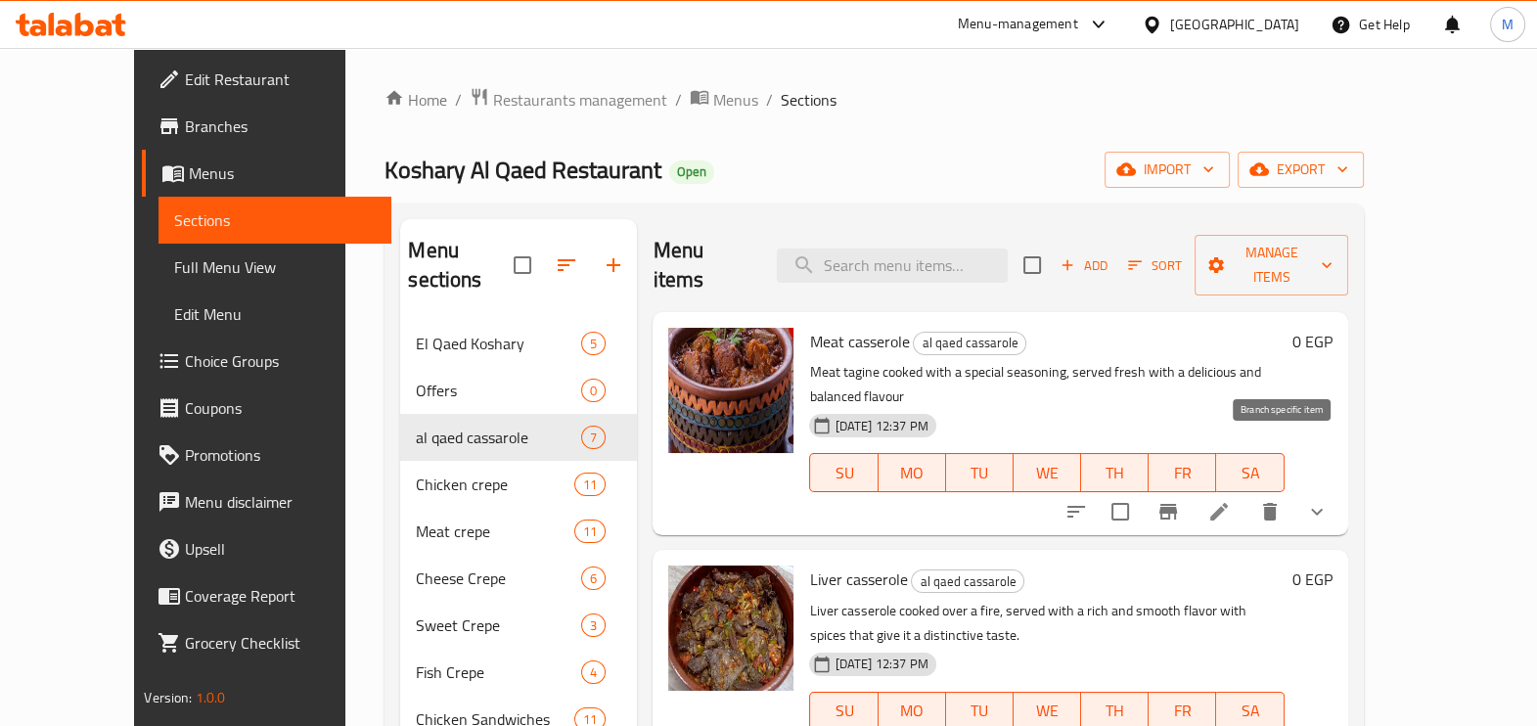
click at [1180, 500] on icon "Branch-specific-item" at bounding box center [1168, 511] width 23 height 23
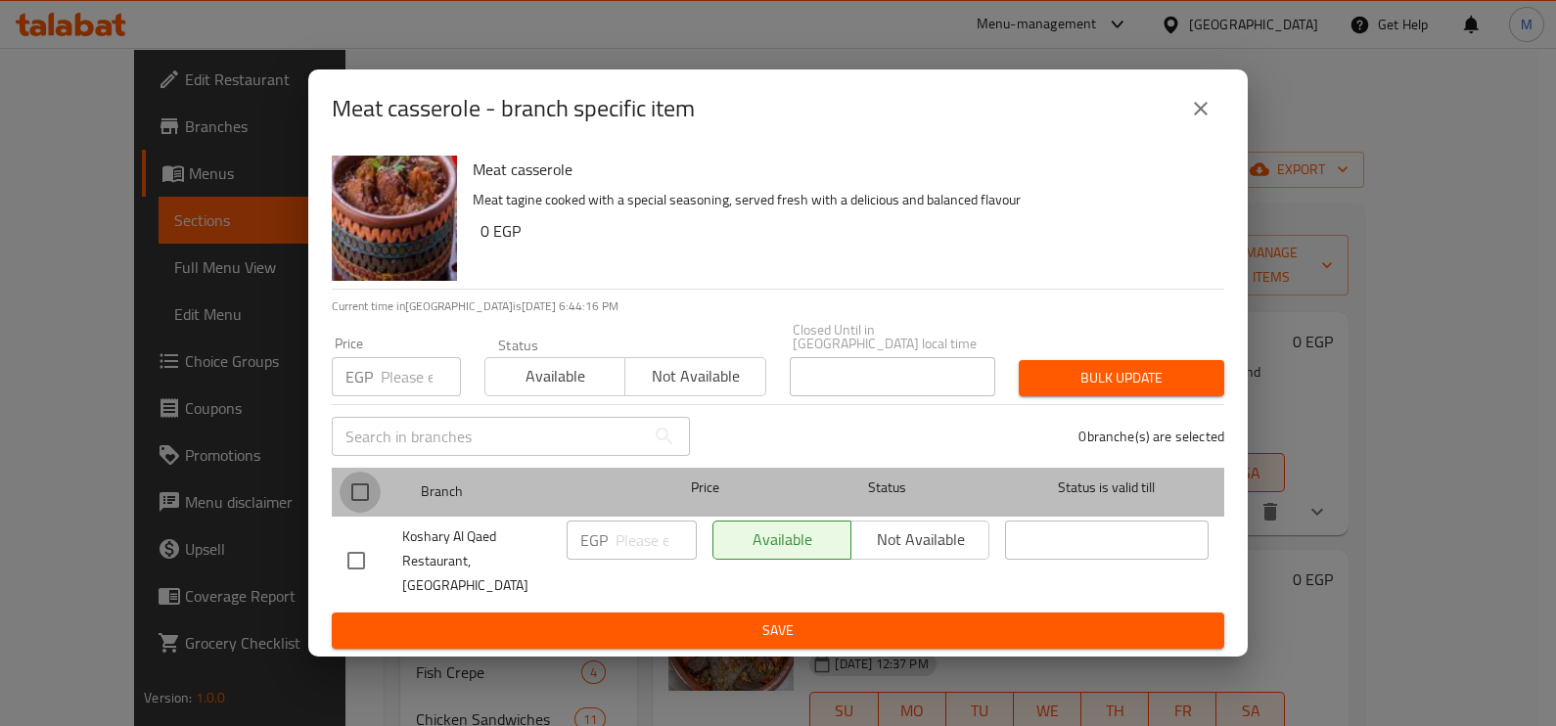
click at [362, 499] on input "checkbox" at bounding box center [360, 492] width 41 height 41
checkbox input "true"
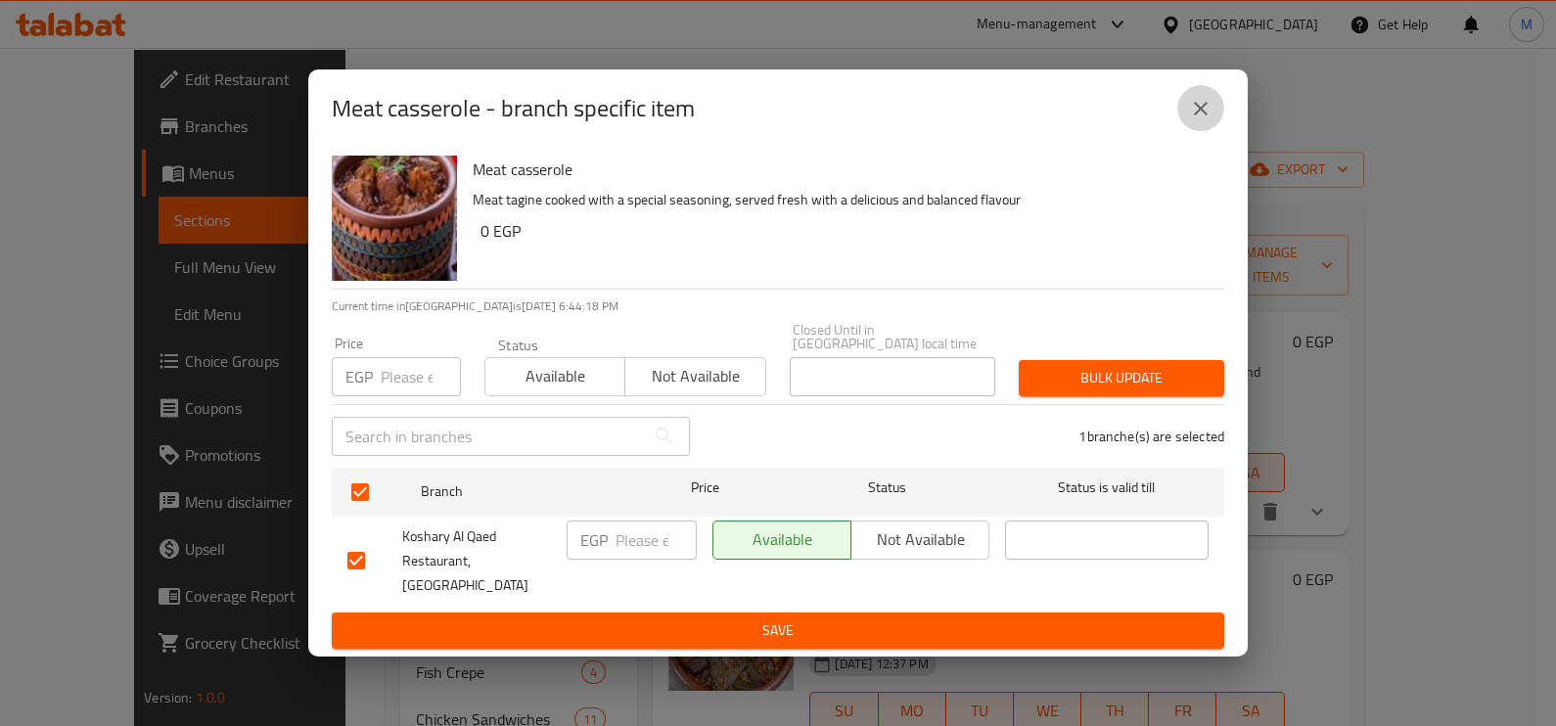
click at [1219, 132] on button "close" at bounding box center [1200, 108] width 47 height 47
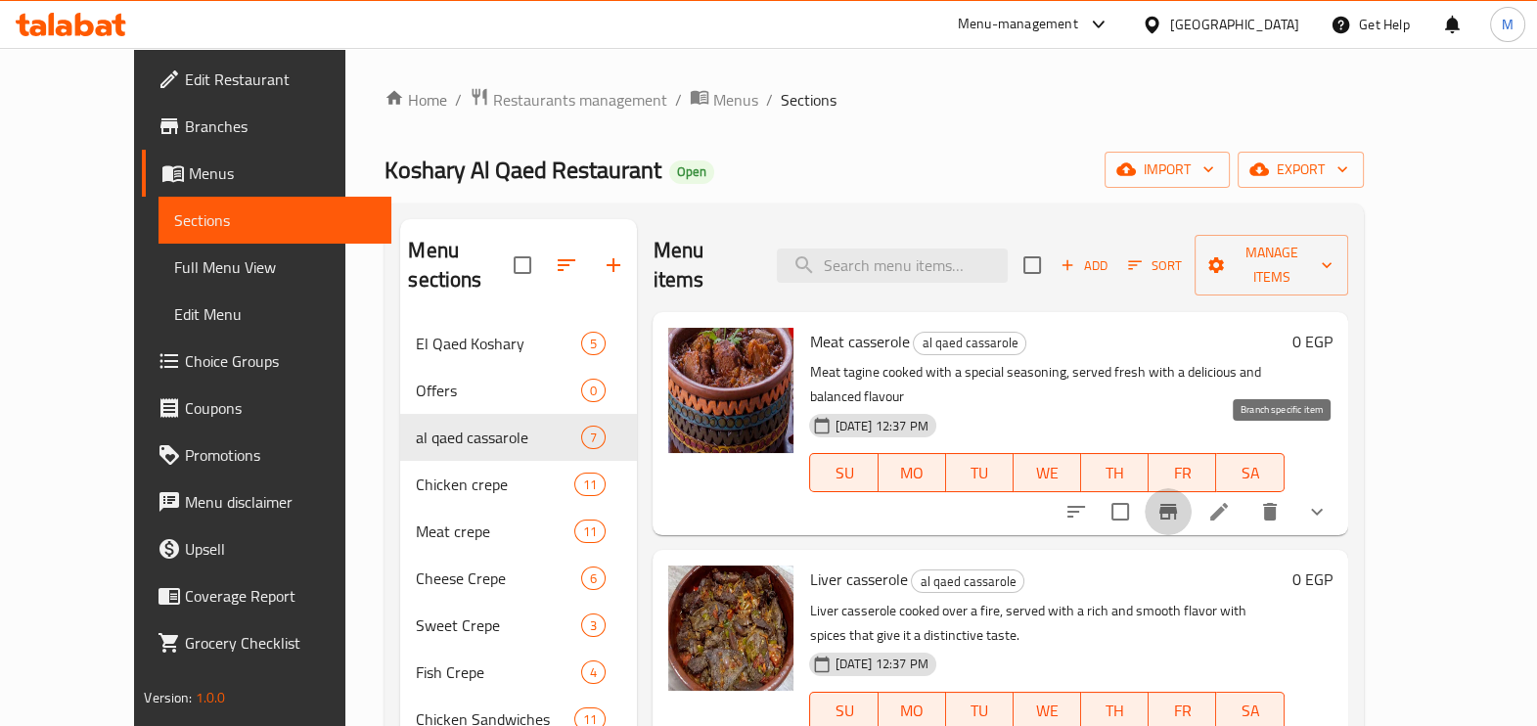
click at [1180, 500] on icon "Branch-specific-item" at bounding box center [1168, 511] width 23 height 23
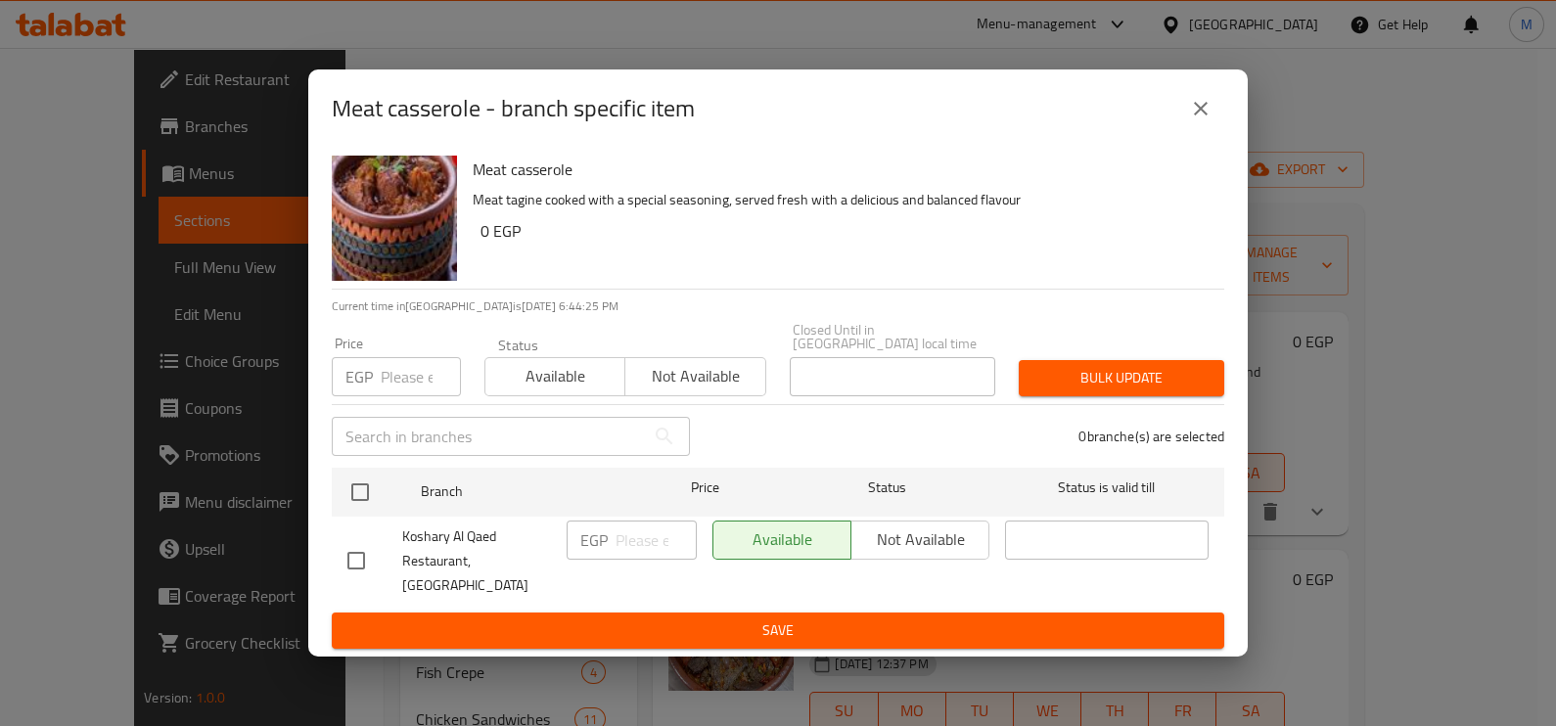
click at [406, 380] on input "number" at bounding box center [421, 376] width 80 height 39
click at [1215, 131] on button "close" at bounding box center [1200, 108] width 47 height 47
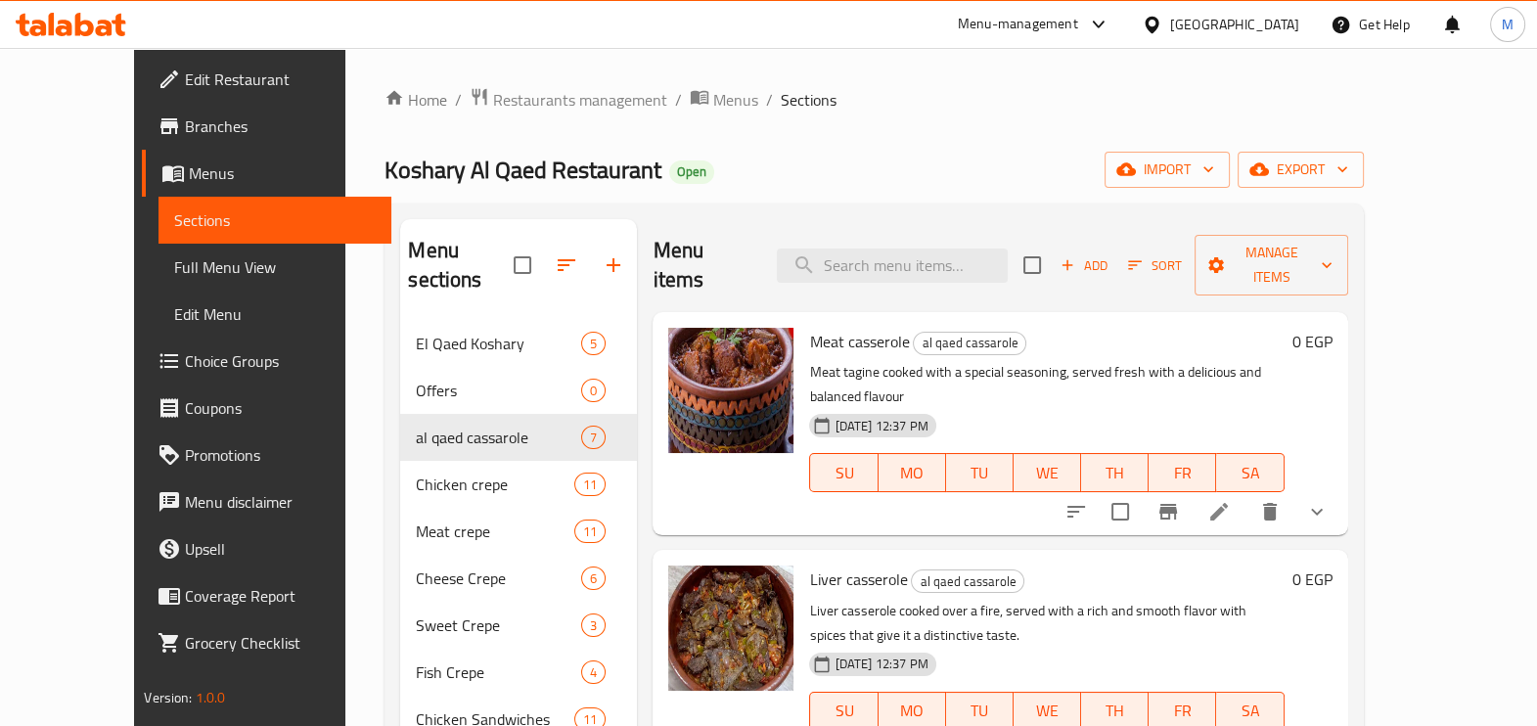
click at [1247, 494] on li at bounding box center [1219, 511] width 55 height 35
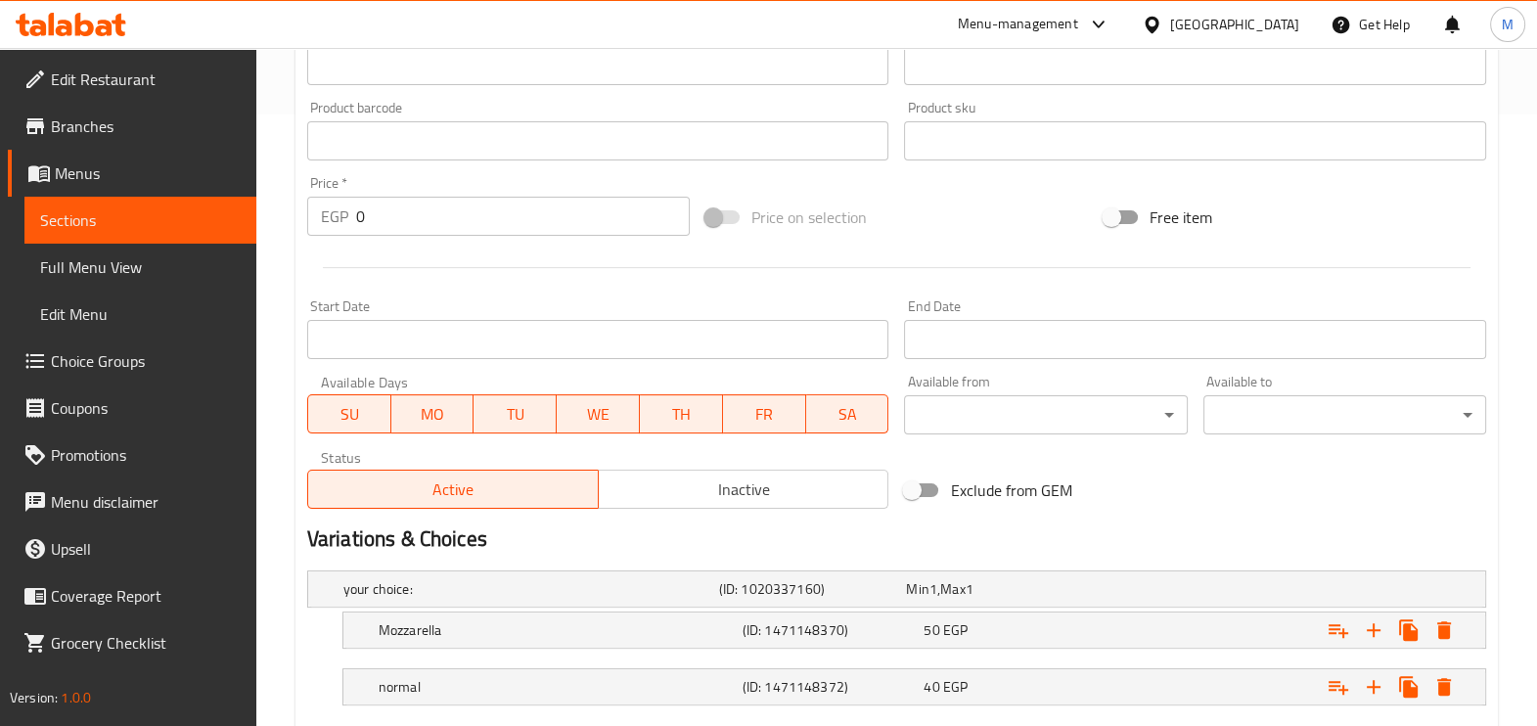
scroll to position [726, 0]
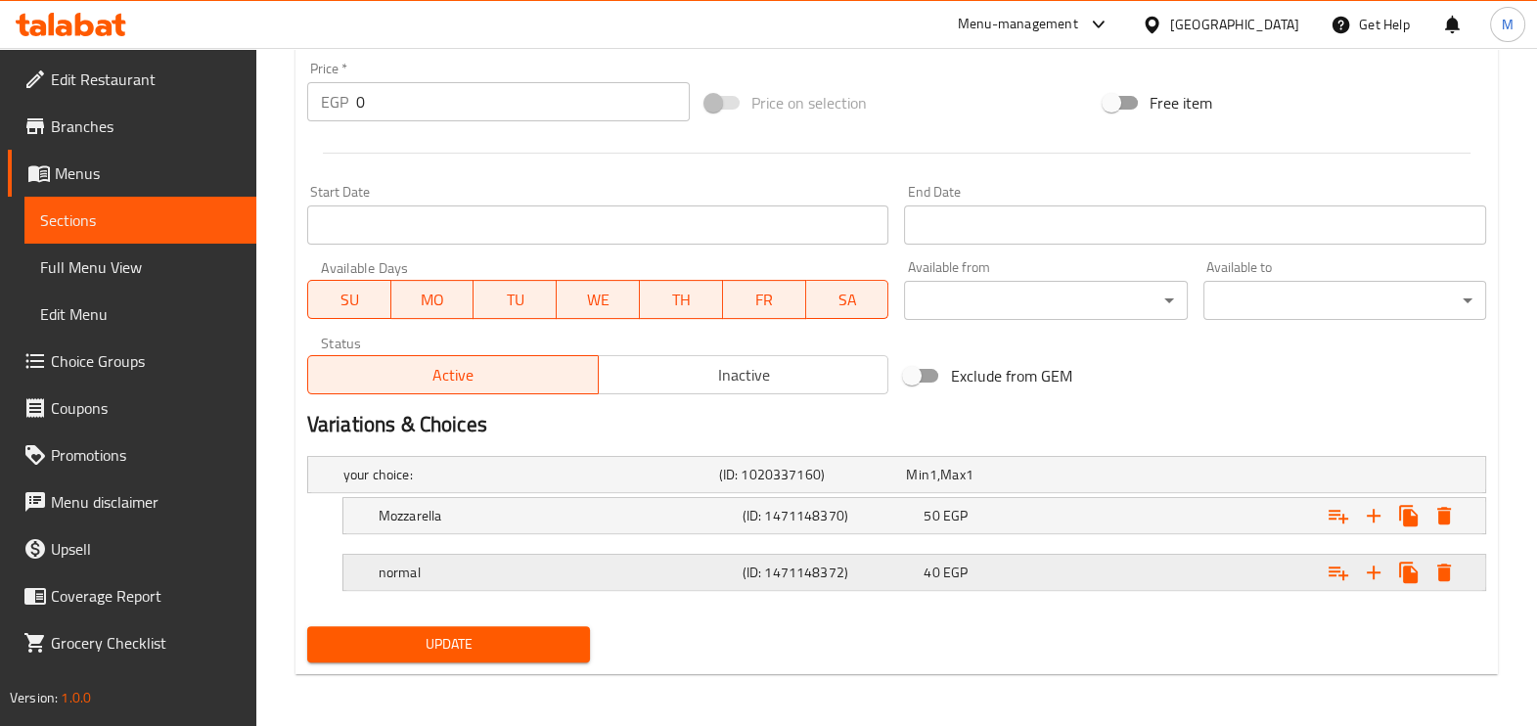
click at [822, 569] on h5 "(ID: 1471148372)" at bounding box center [830, 573] width 174 height 20
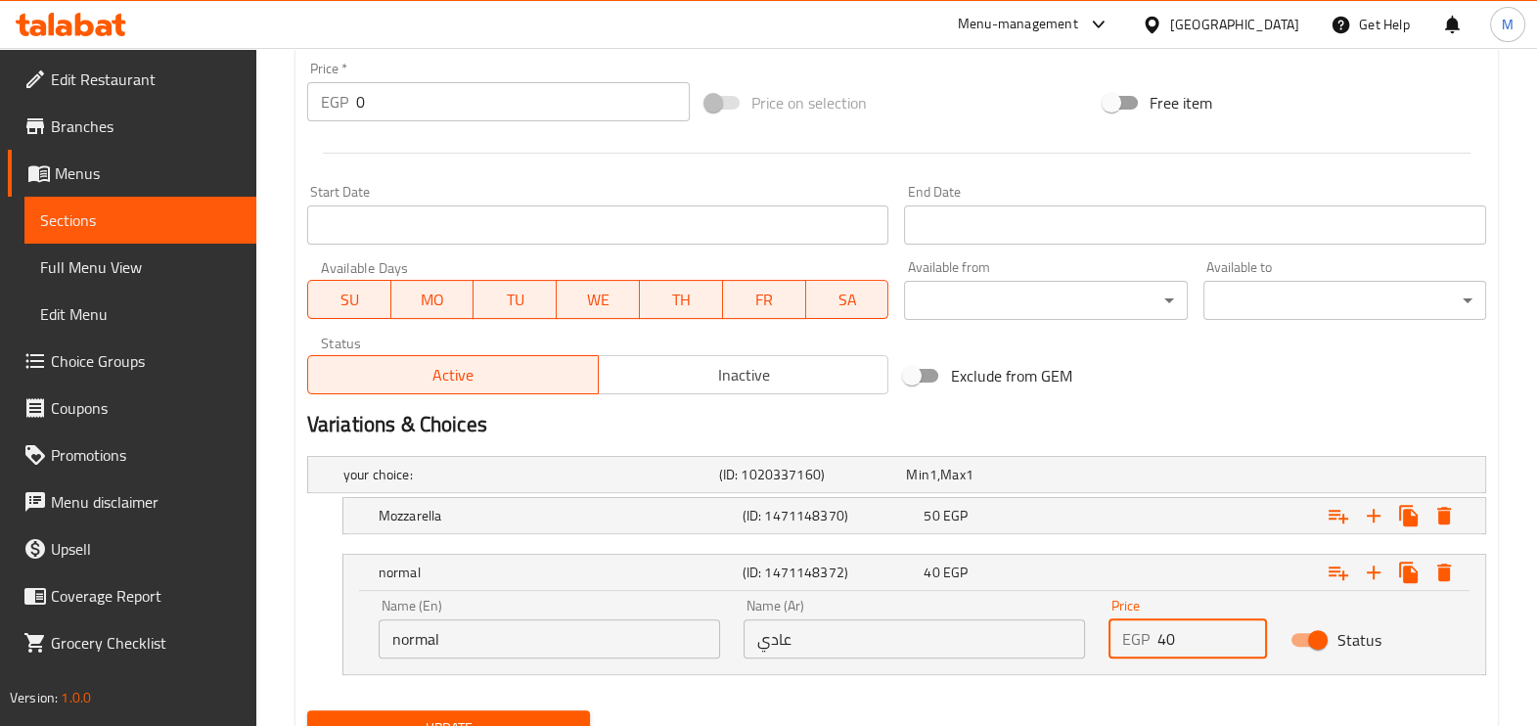
drag, startPoint x: 1185, startPoint y: 645, endPoint x: 1121, endPoint y: 643, distance: 63.6
click at [1121, 643] on div "EGP 40 Price" at bounding box center [1188, 638] width 159 height 39
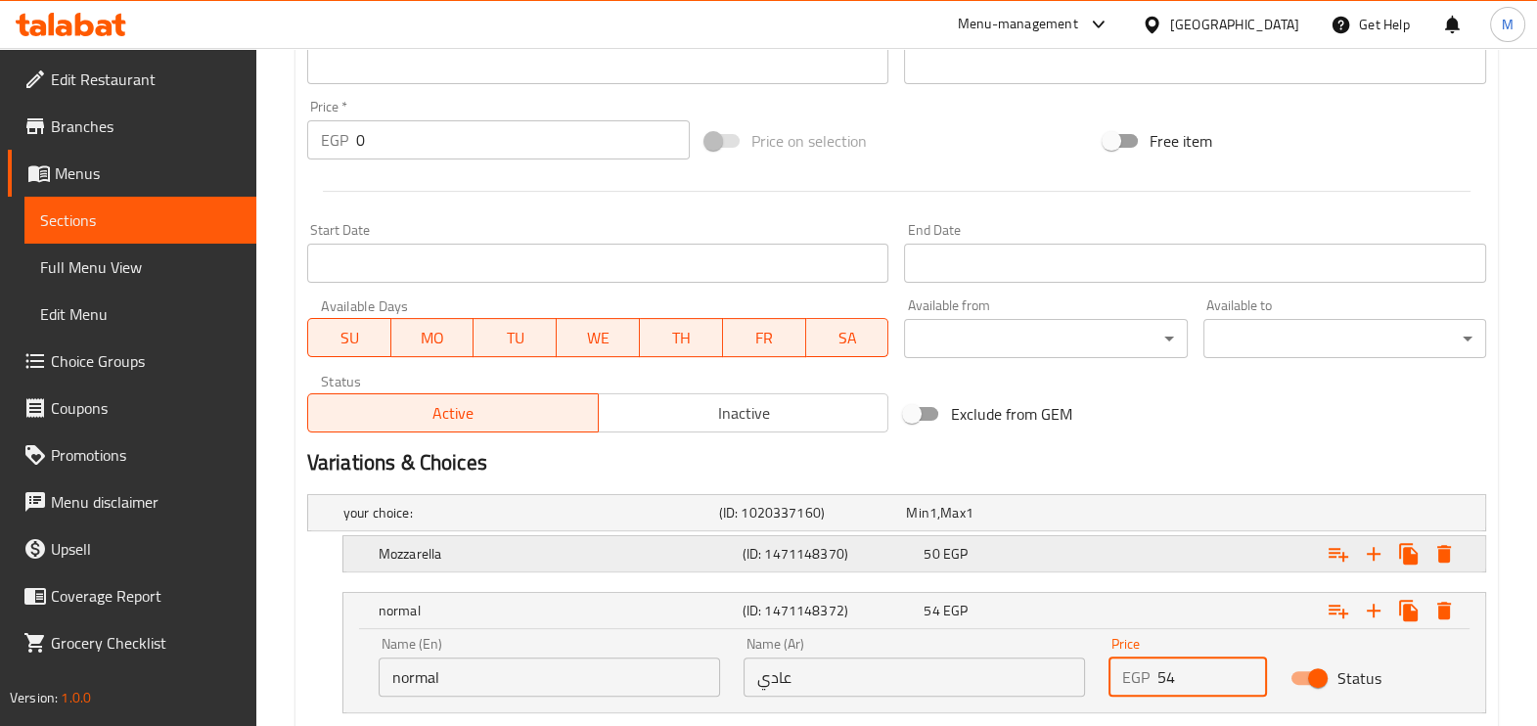
type input "54"
click at [977, 544] on div "50 EGP" at bounding box center [1011, 554] width 174 height 20
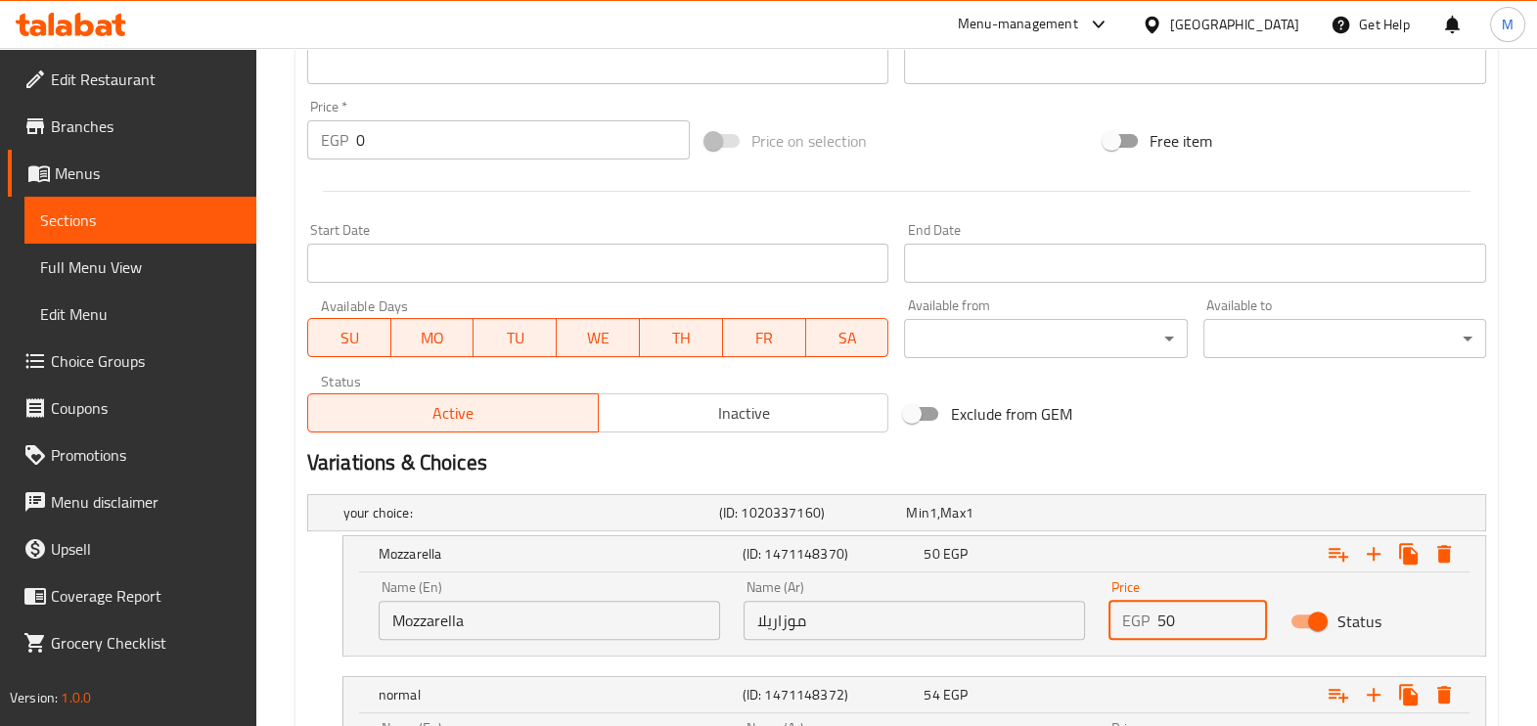
drag, startPoint x: 1189, startPoint y: 616, endPoint x: 1116, endPoint y: 621, distance: 73.6
click at [1116, 621] on div "EGP 50 Price" at bounding box center [1188, 620] width 159 height 39
type input "72"
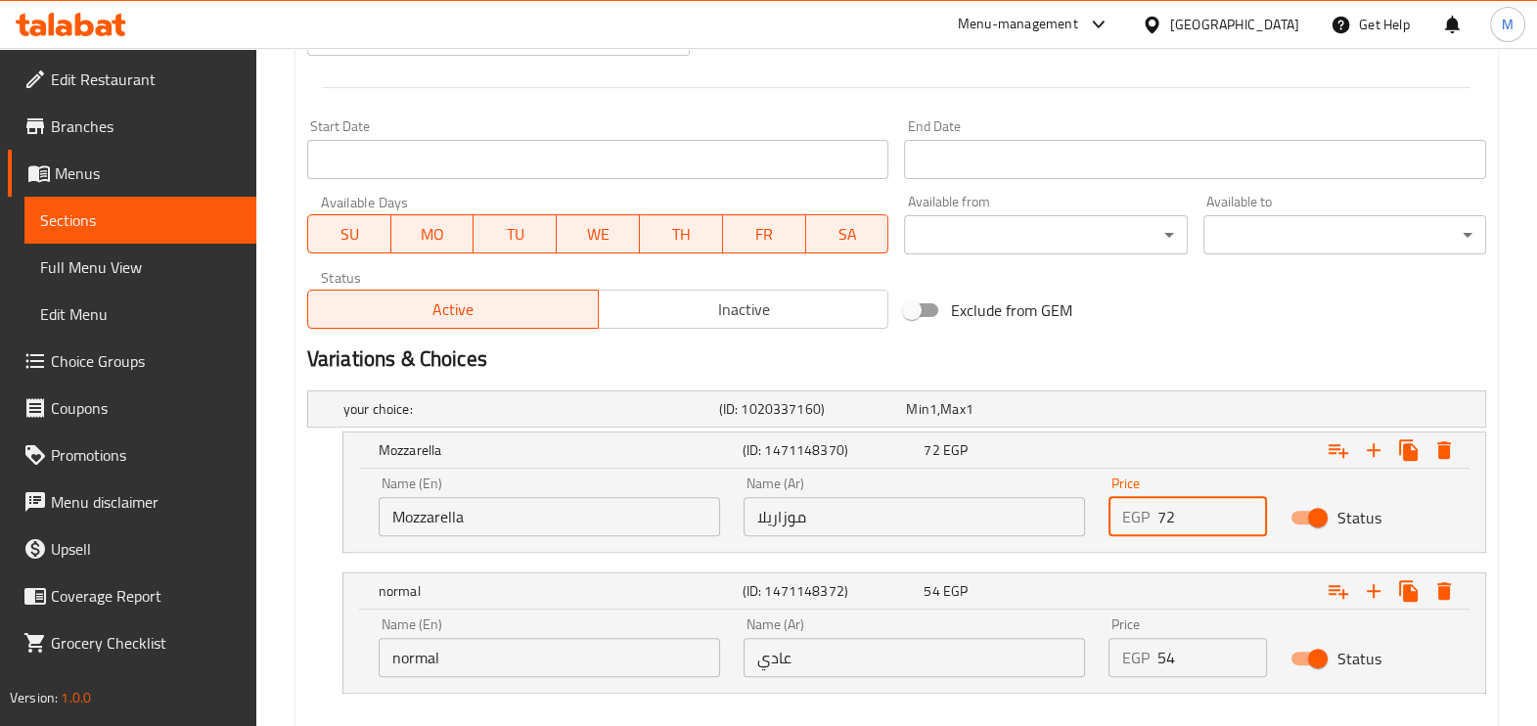
scroll to position [894, 0]
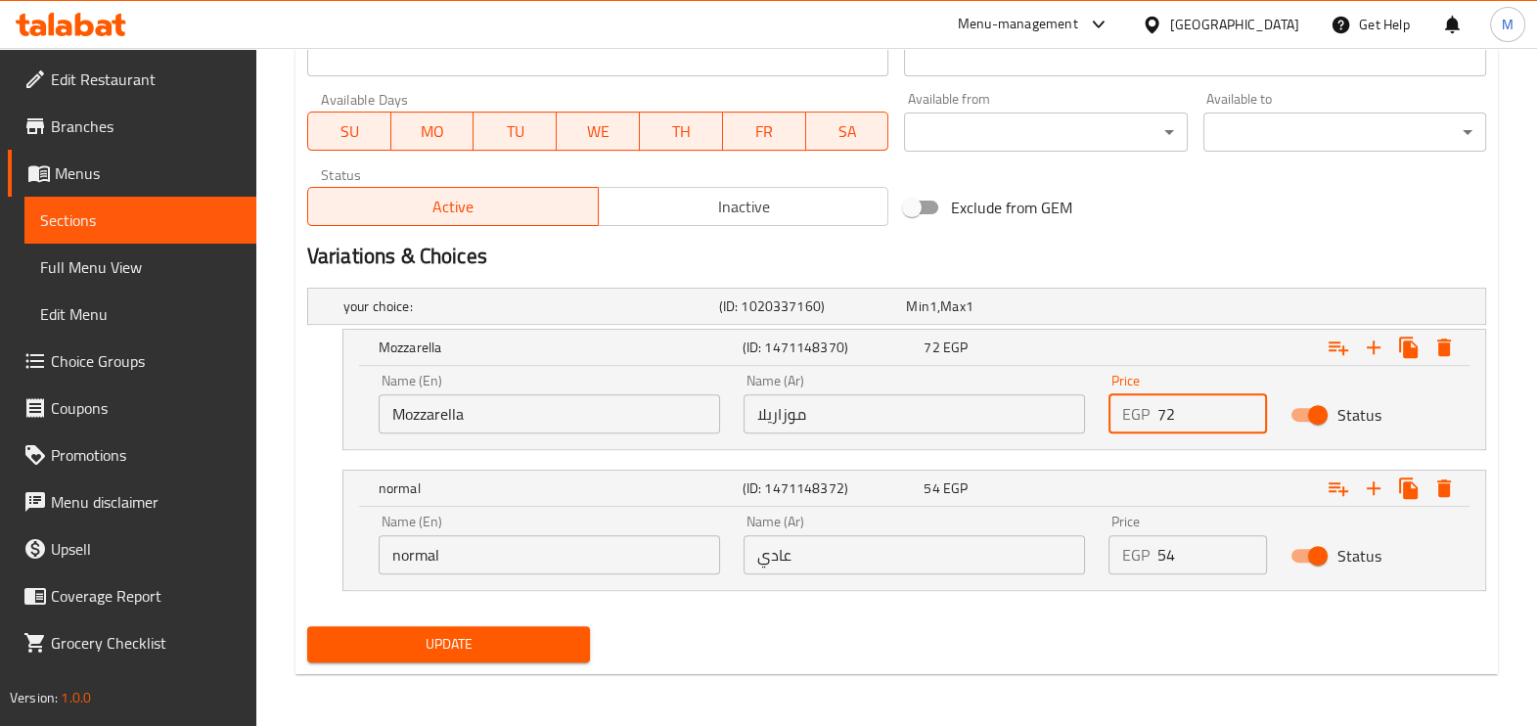
click at [502, 640] on span "Update" at bounding box center [448, 644] width 251 height 24
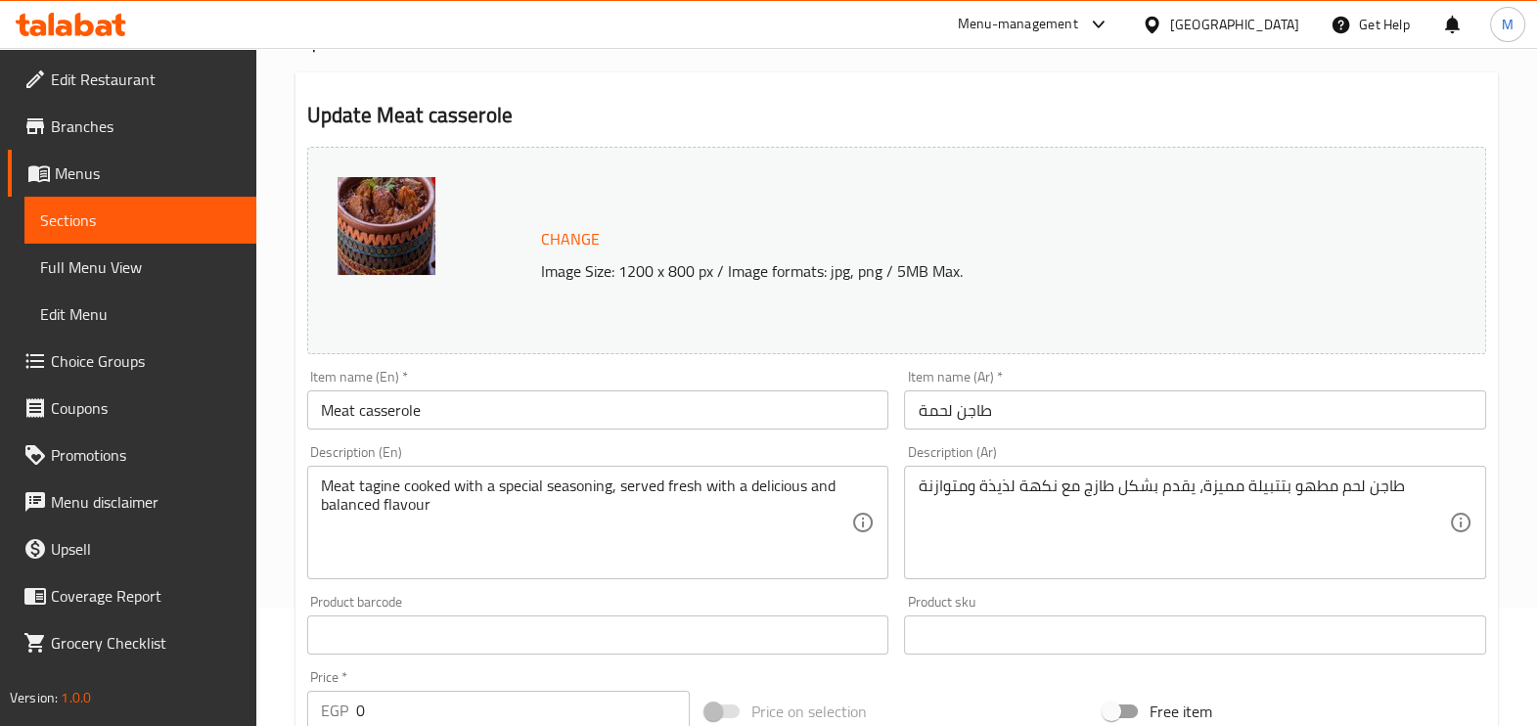
scroll to position [0, 0]
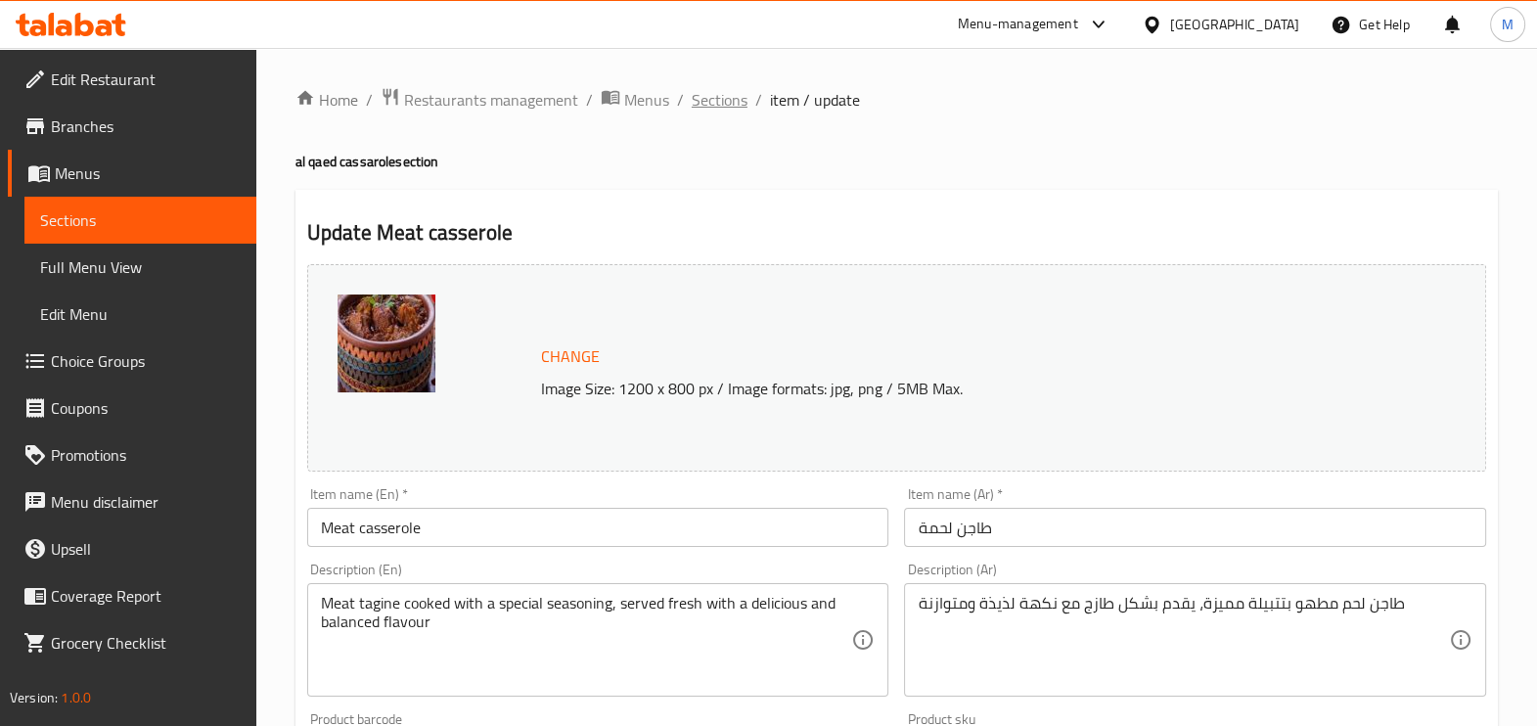
click at [732, 99] on span "Sections" at bounding box center [720, 99] width 56 height 23
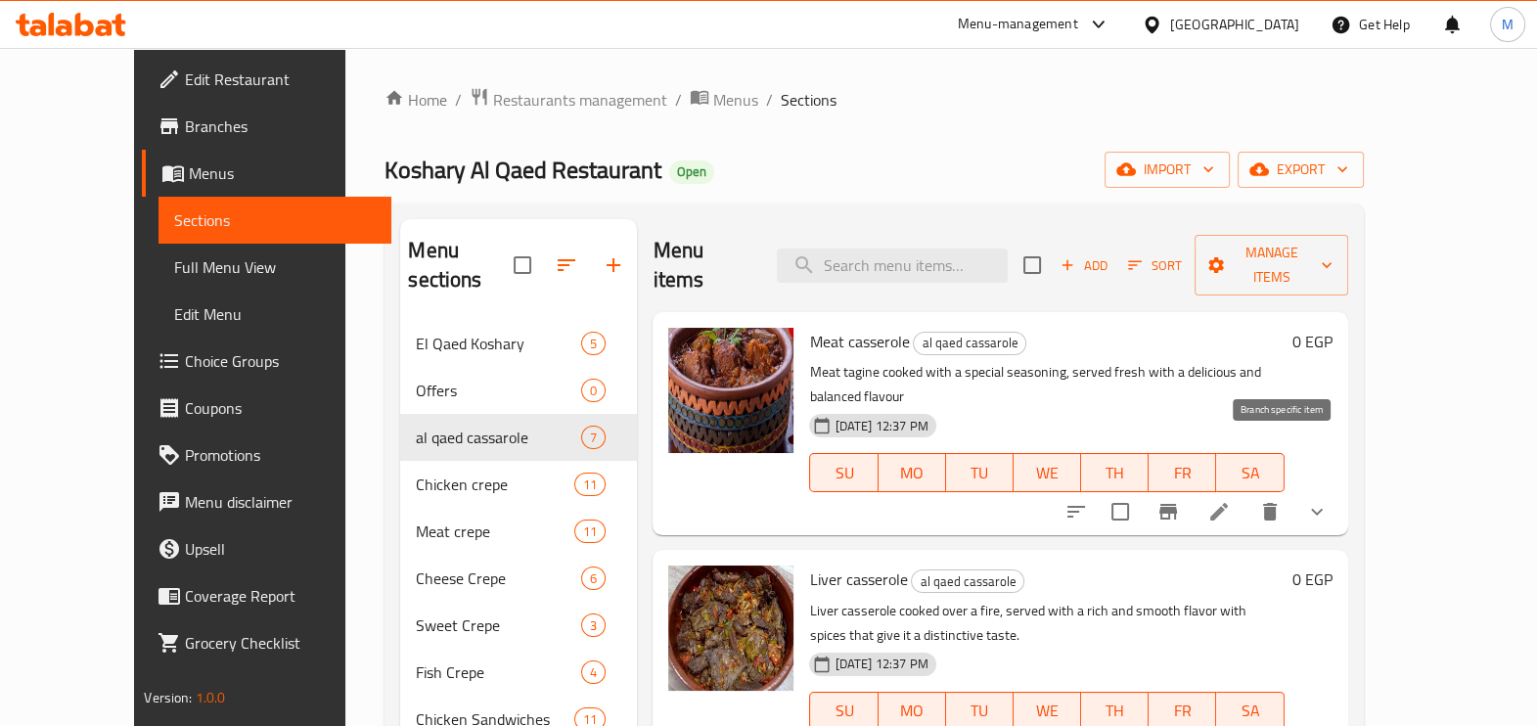
click at [1192, 488] on button "Branch-specific-item" at bounding box center [1168, 511] width 47 height 47
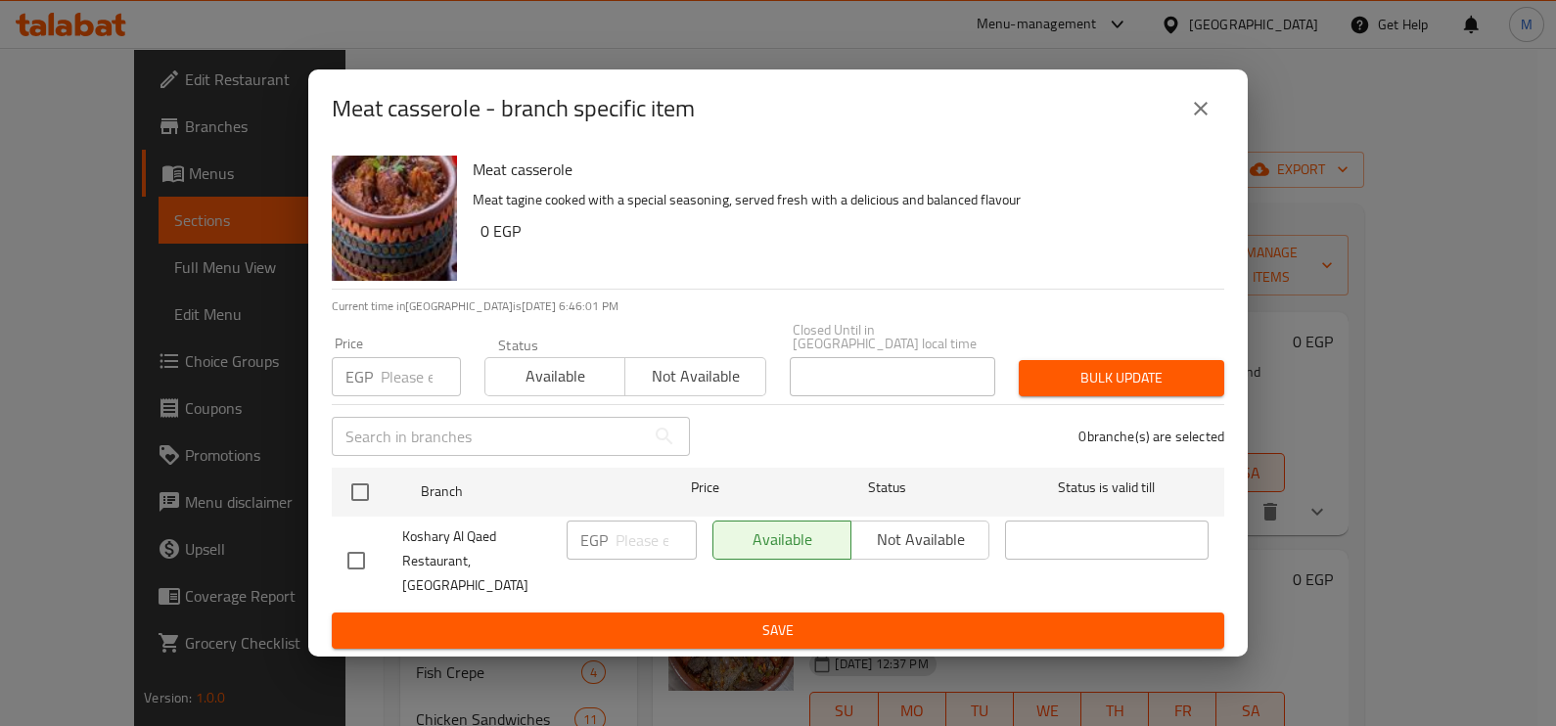
click at [1194, 120] on icon "close" at bounding box center [1200, 108] width 23 height 23
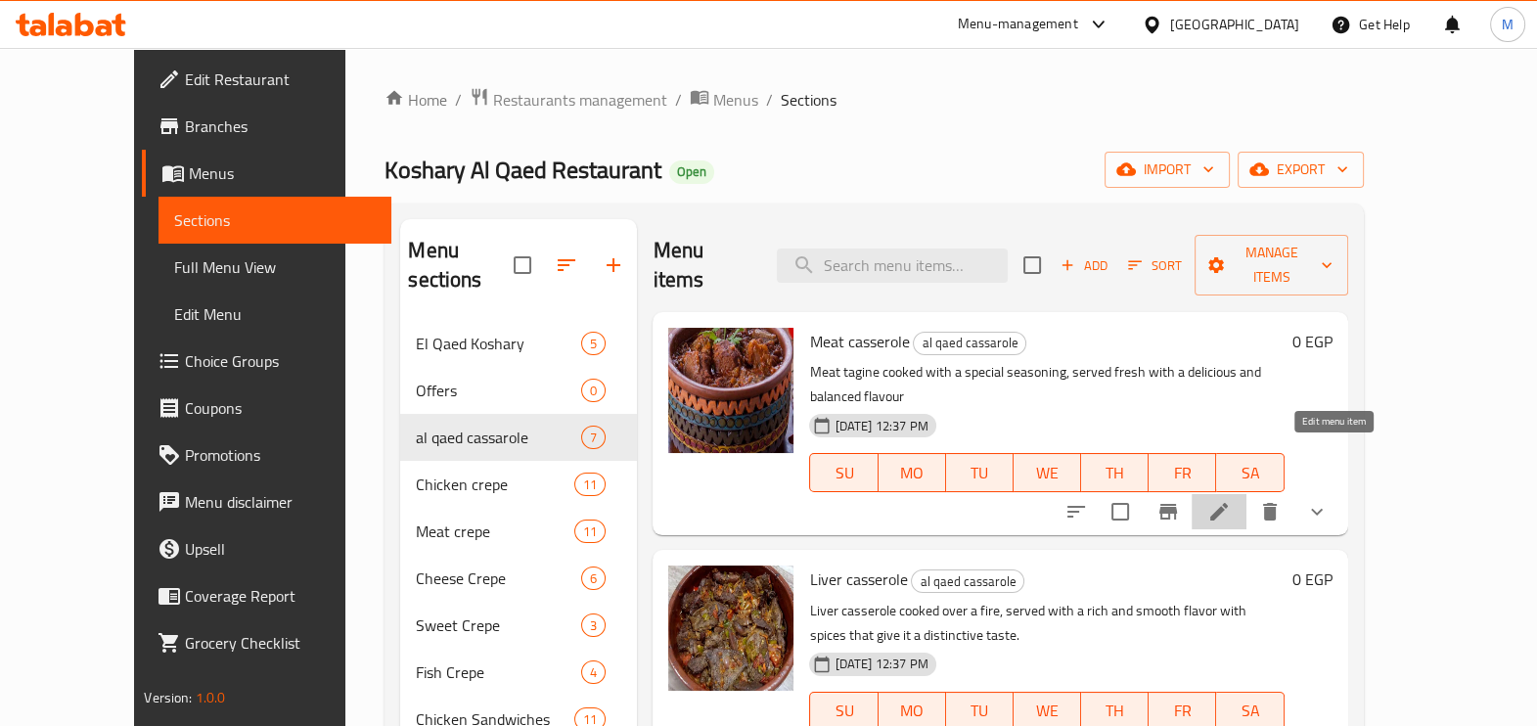
click at [1231, 500] on icon at bounding box center [1218, 511] width 23 height 23
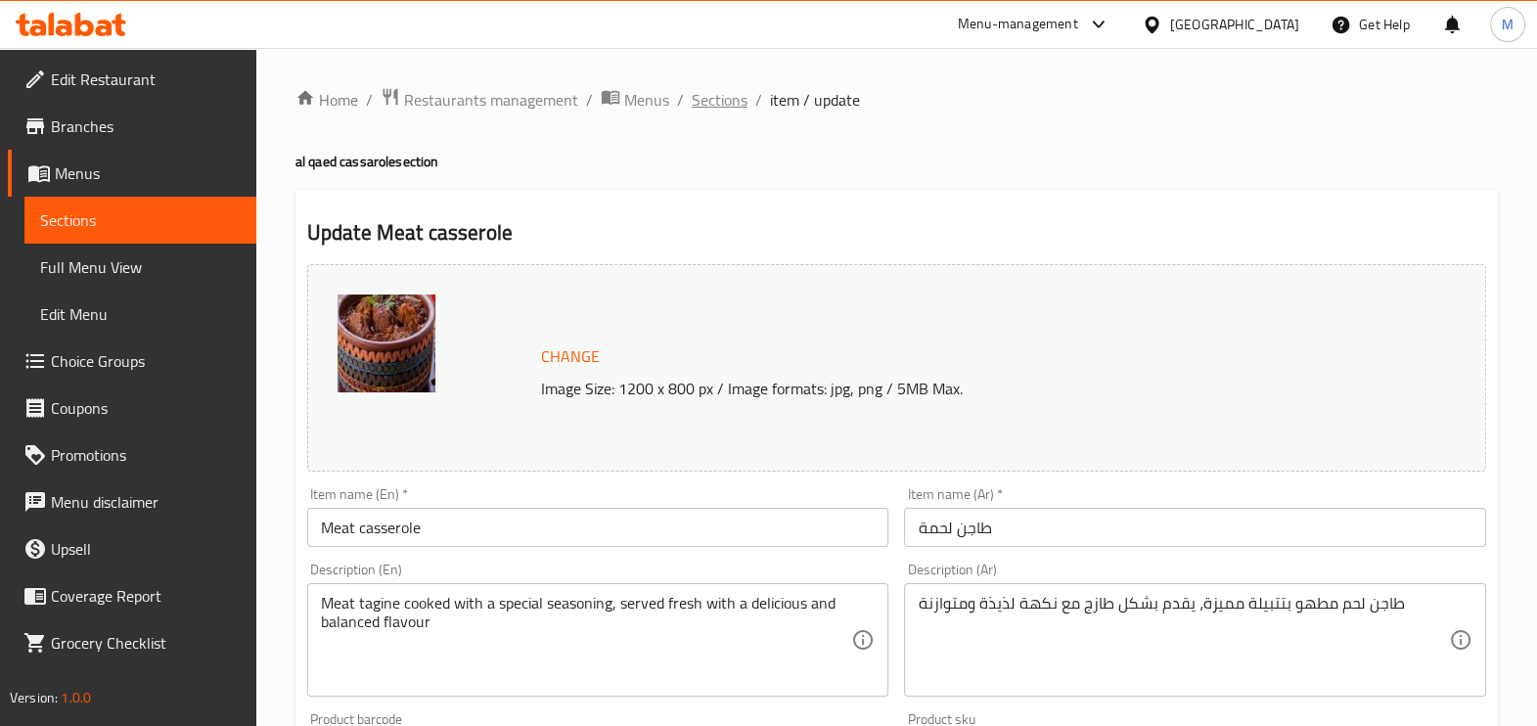
click at [734, 98] on span "Sections" at bounding box center [720, 99] width 56 height 23
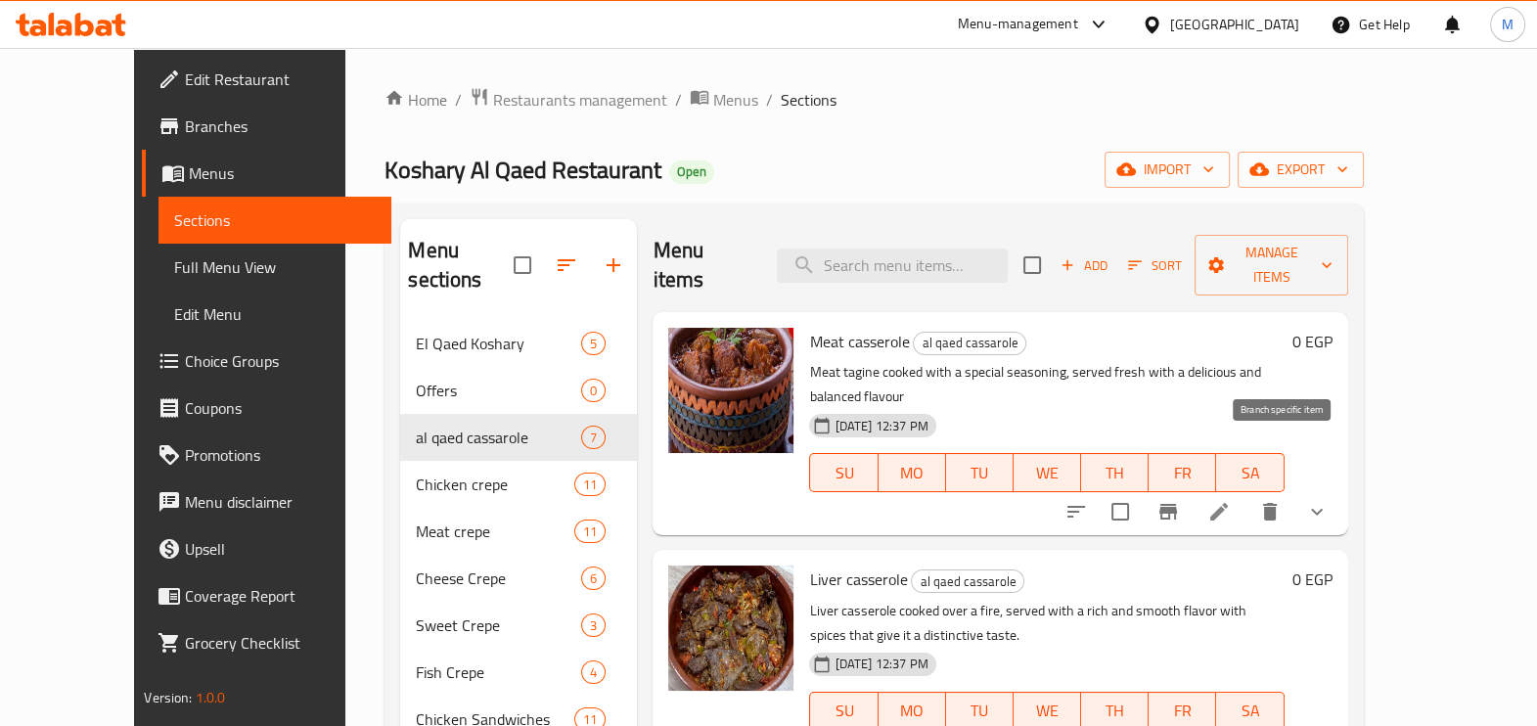
click at [1180, 500] on icon "Branch-specific-item" at bounding box center [1168, 511] width 23 height 23
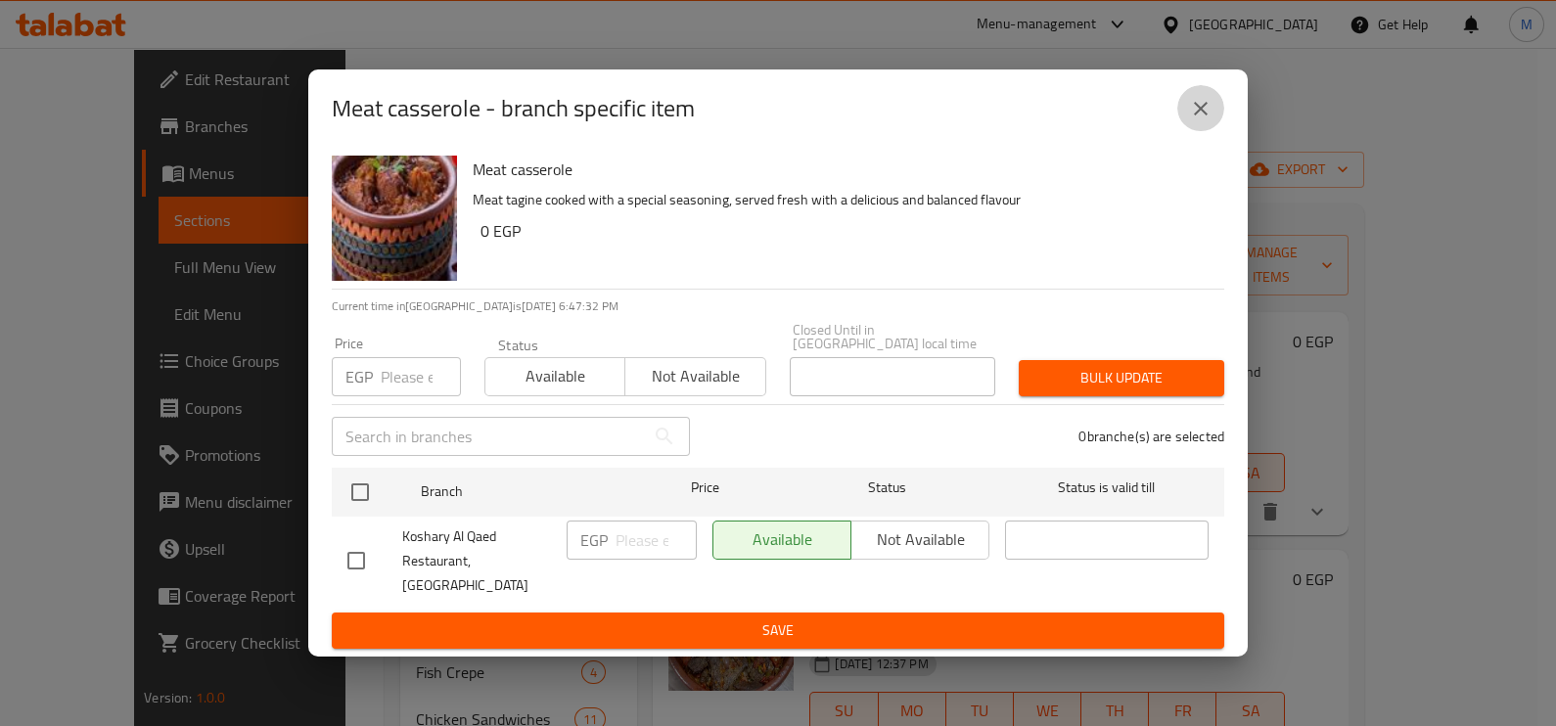
drag, startPoint x: 1195, startPoint y: 131, endPoint x: 1206, endPoint y: 147, distance: 19.0
click at [1197, 120] on icon "close" at bounding box center [1200, 108] width 23 height 23
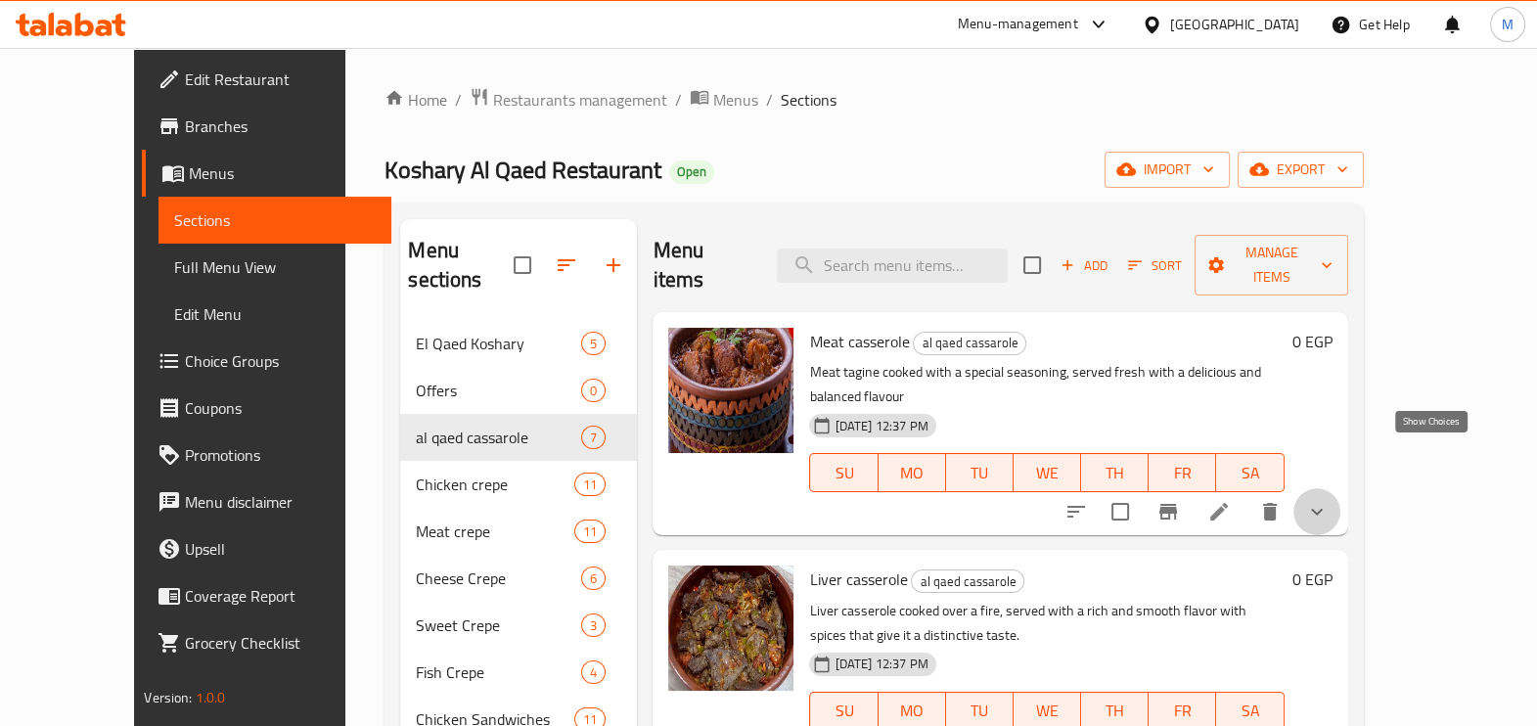
click at [1329, 500] on icon "show more" at bounding box center [1316, 511] width 23 height 23
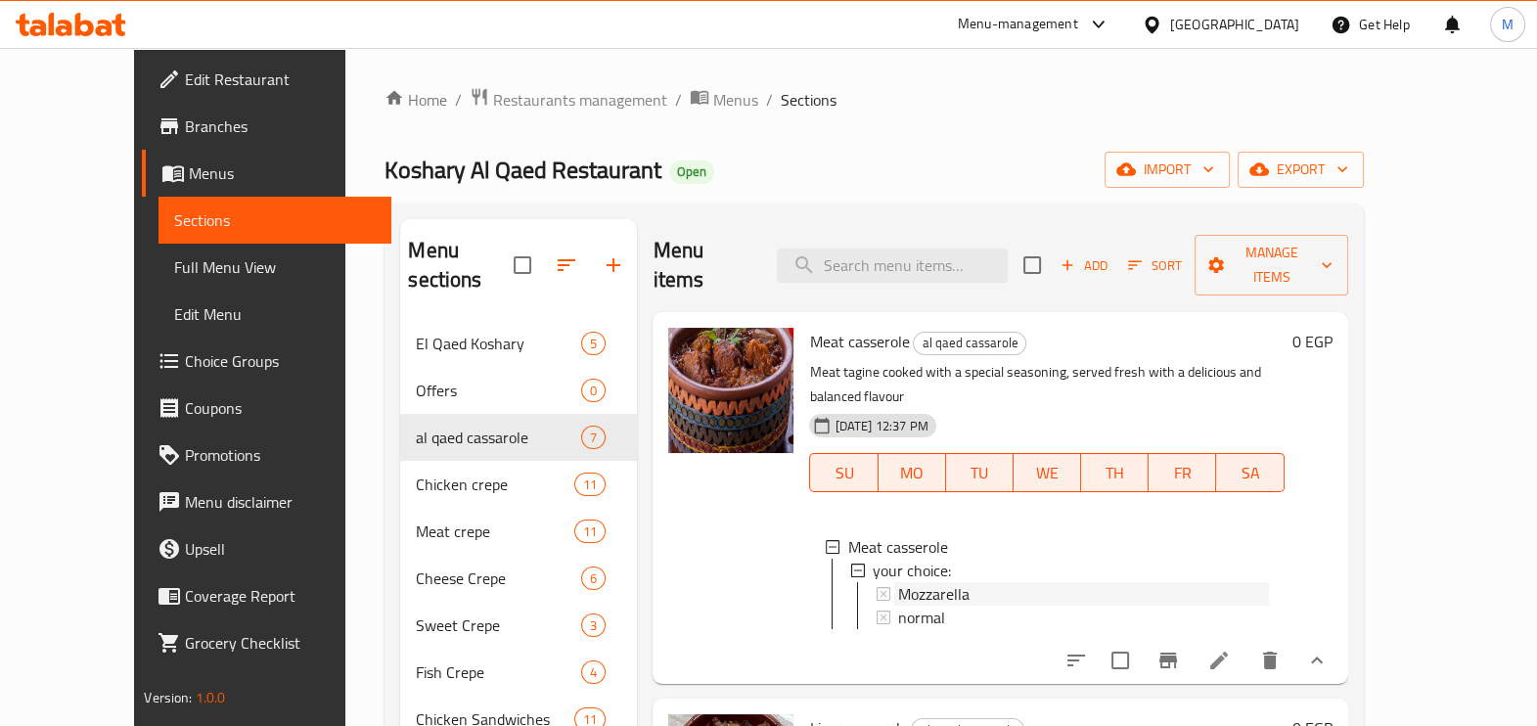
click at [913, 582] on span "Mozzarella" at bounding box center [933, 593] width 71 height 23
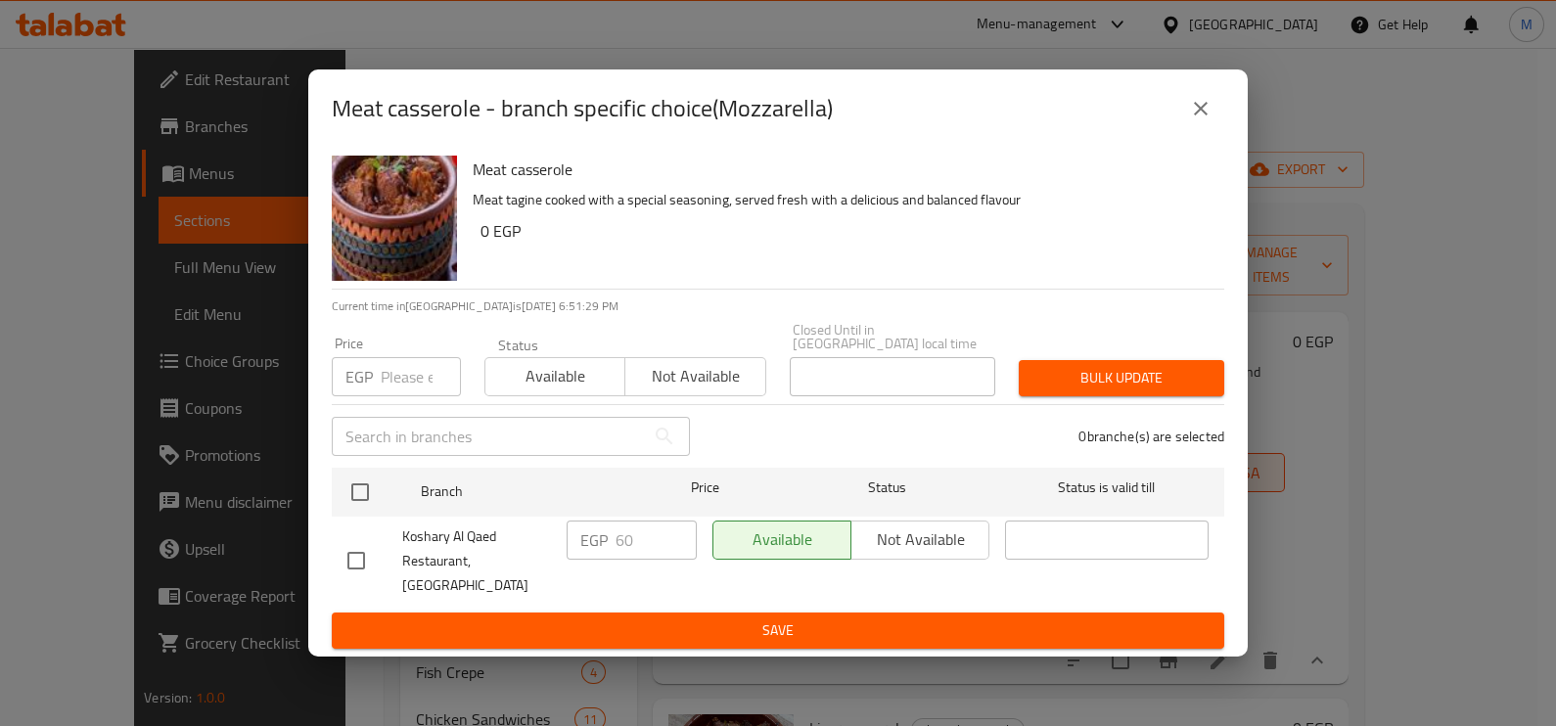
click at [405, 381] on input "number" at bounding box center [421, 376] width 80 height 39
type input "72"
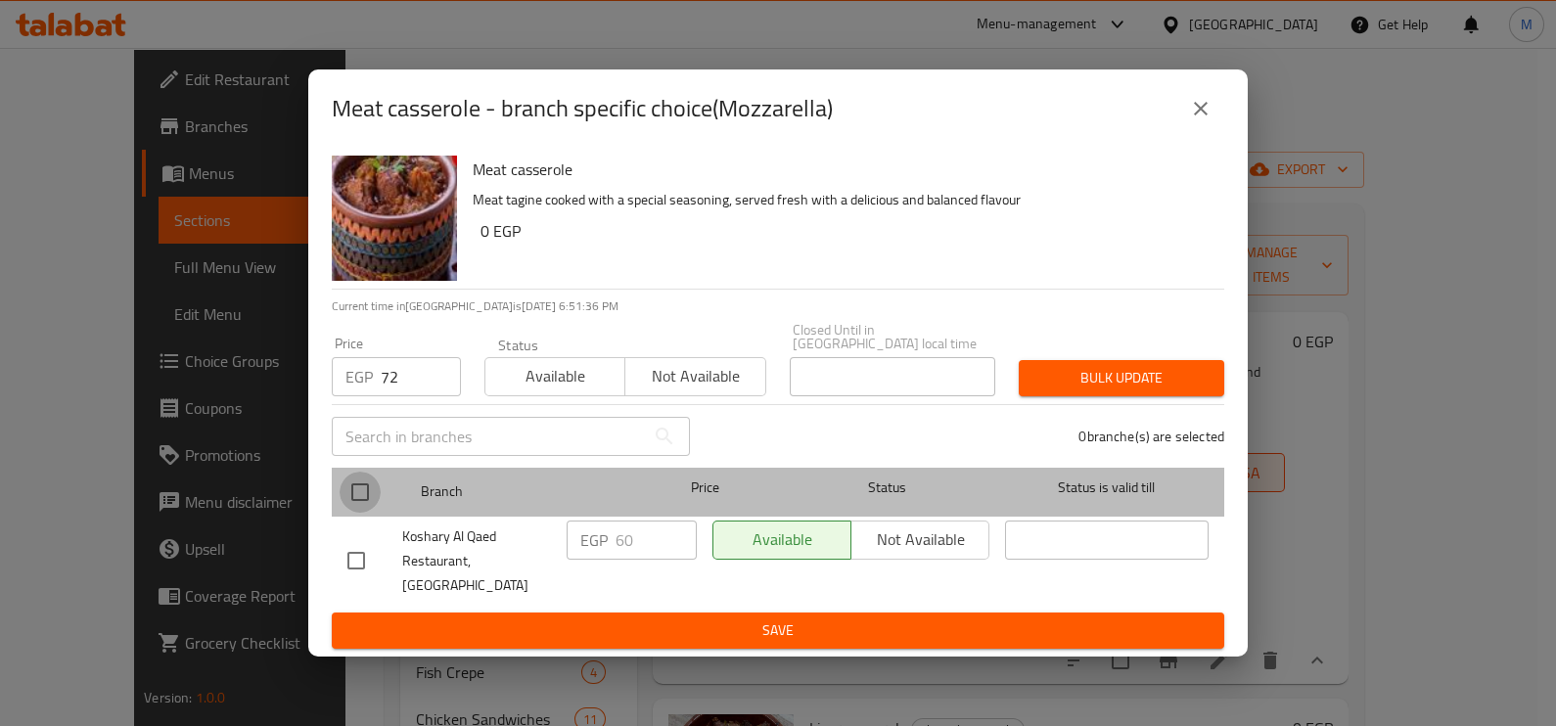
click at [369, 501] on input "checkbox" at bounding box center [360, 492] width 41 height 41
checkbox input "true"
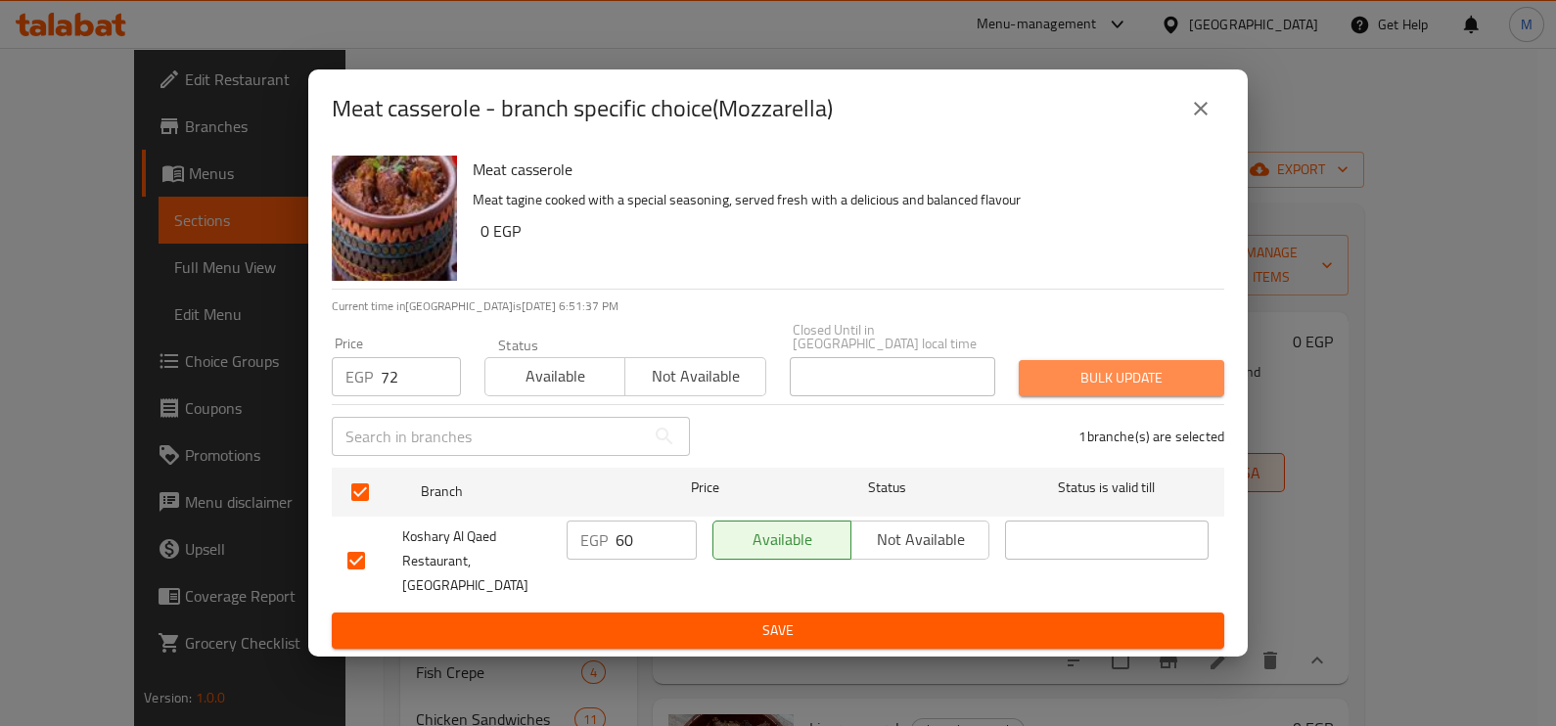
click at [1149, 387] on span "Bulk update" at bounding box center [1121, 378] width 174 height 24
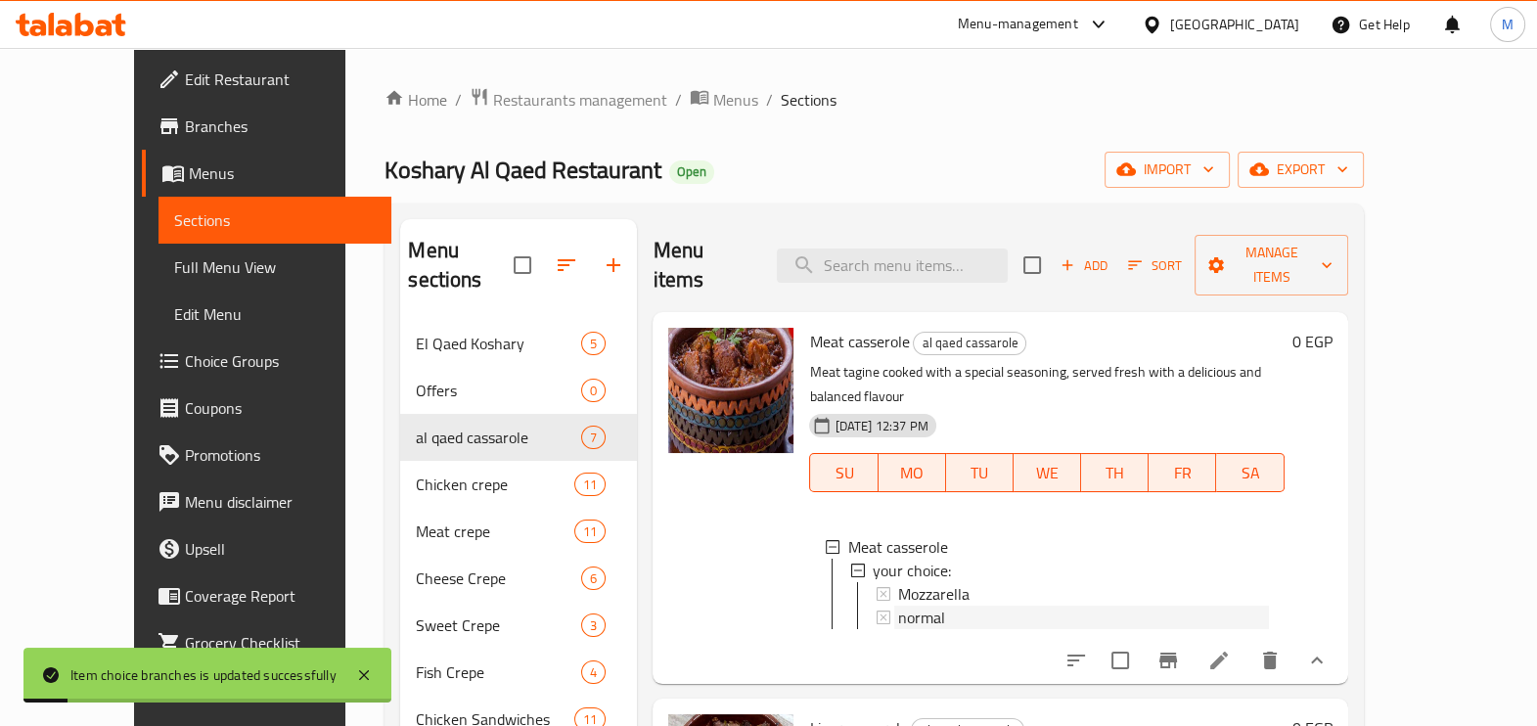
click at [927, 606] on div "normal" at bounding box center [1083, 617] width 370 height 23
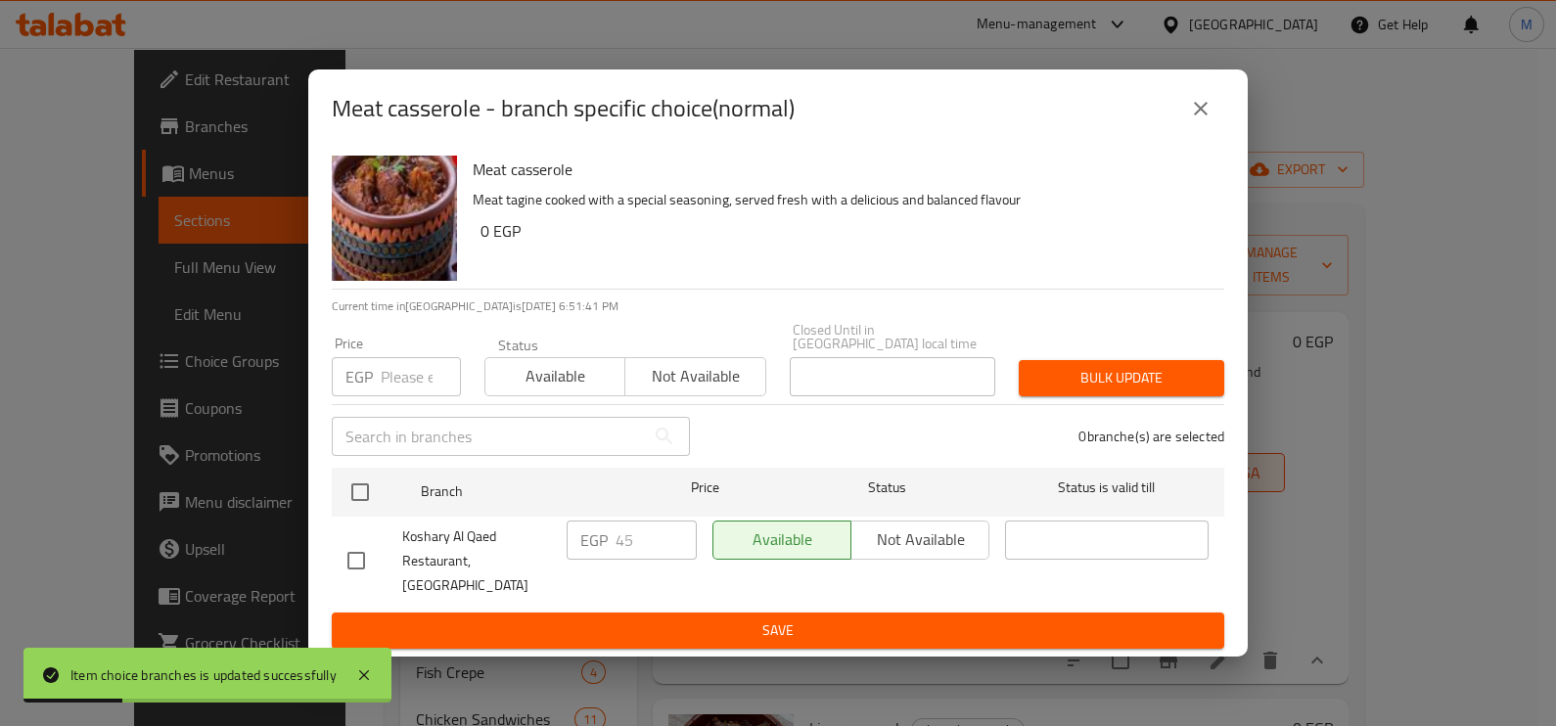
click at [373, 370] on div "EGP Price" at bounding box center [396, 376] width 129 height 39
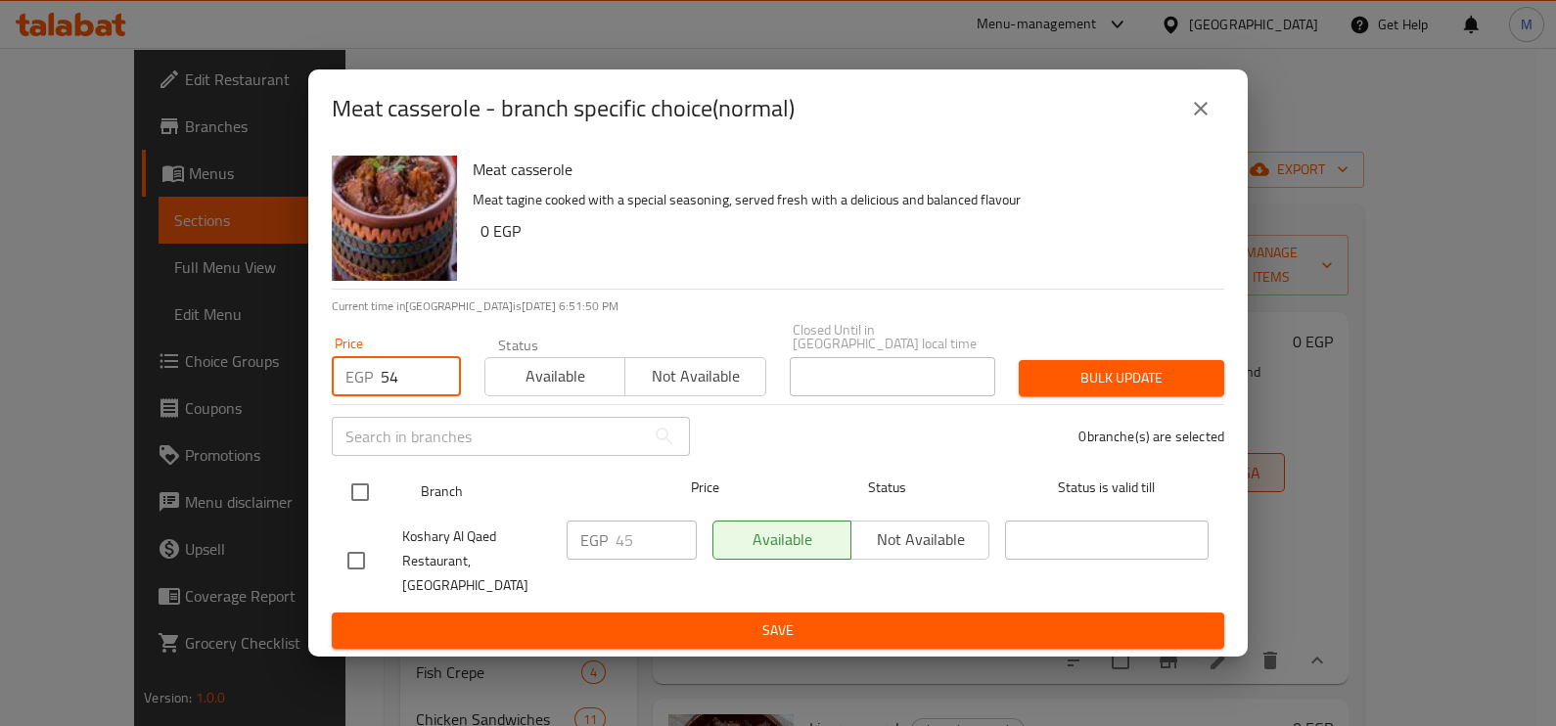
type input "54"
click at [357, 496] on input "checkbox" at bounding box center [360, 492] width 41 height 41
checkbox input "true"
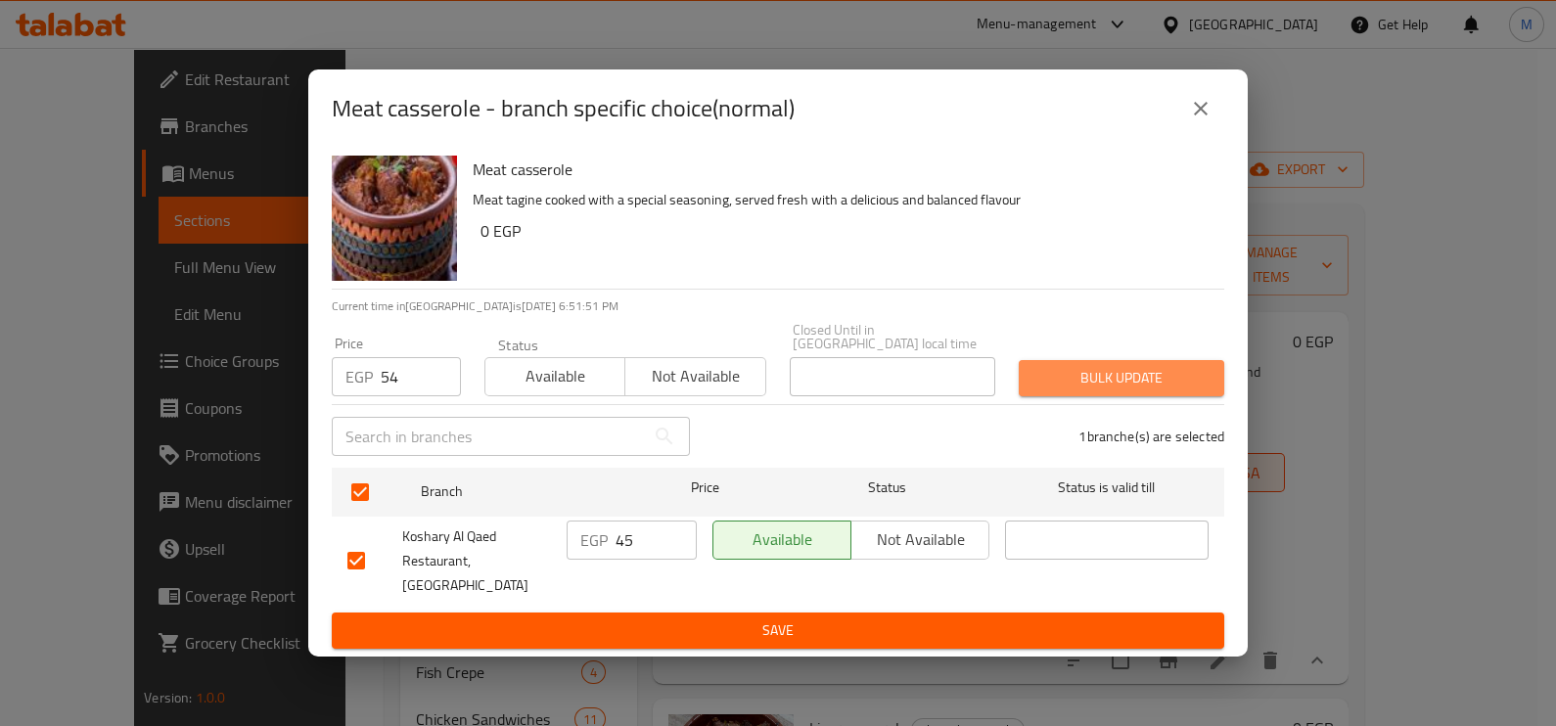
click at [1064, 382] on span "Bulk update" at bounding box center [1121, 378] width 174 height 24
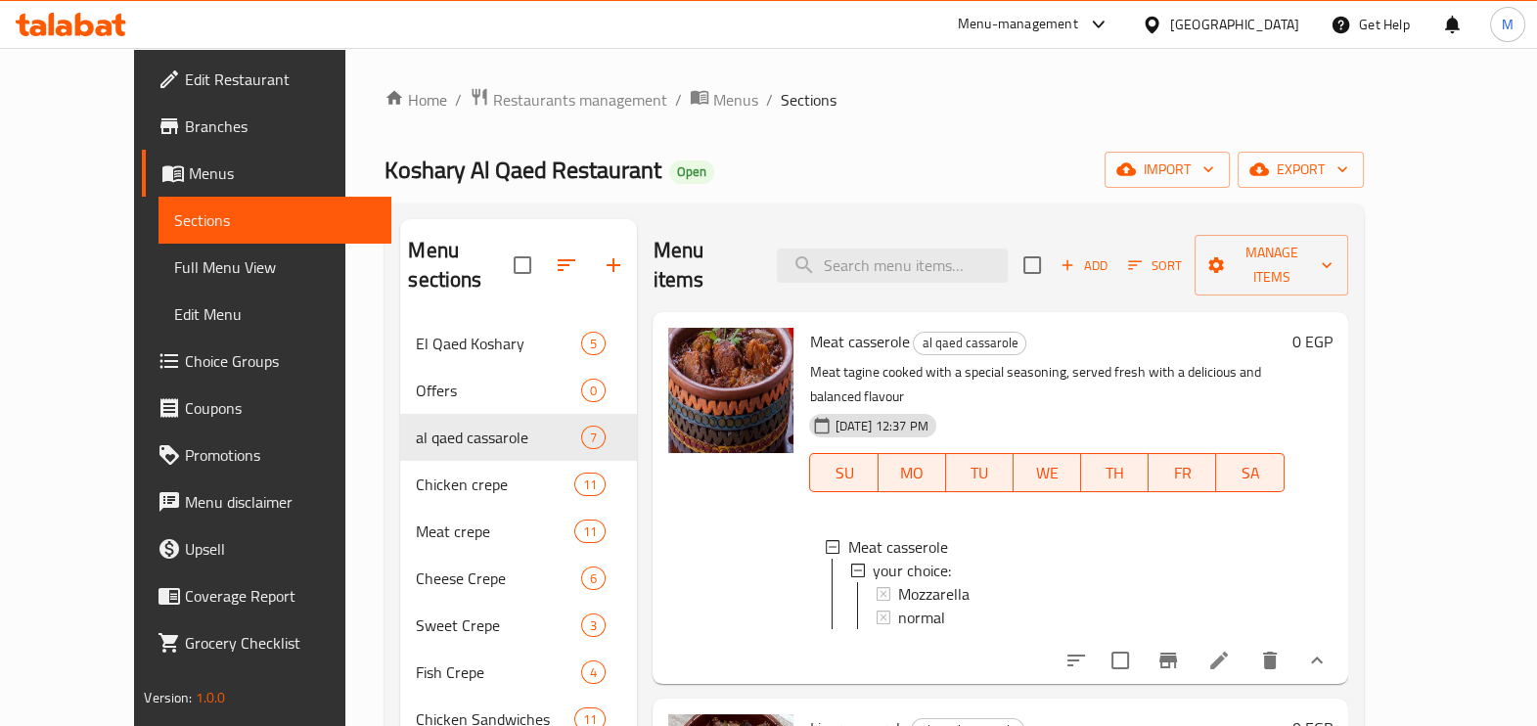
click at [1333, 545] on div "0 EGP" at bounding box center [1309, 498] width 48 height 341
click at [1192, 637] on button "Branch-specific-item" at bounding box center [1168, 660] width 47 height 47
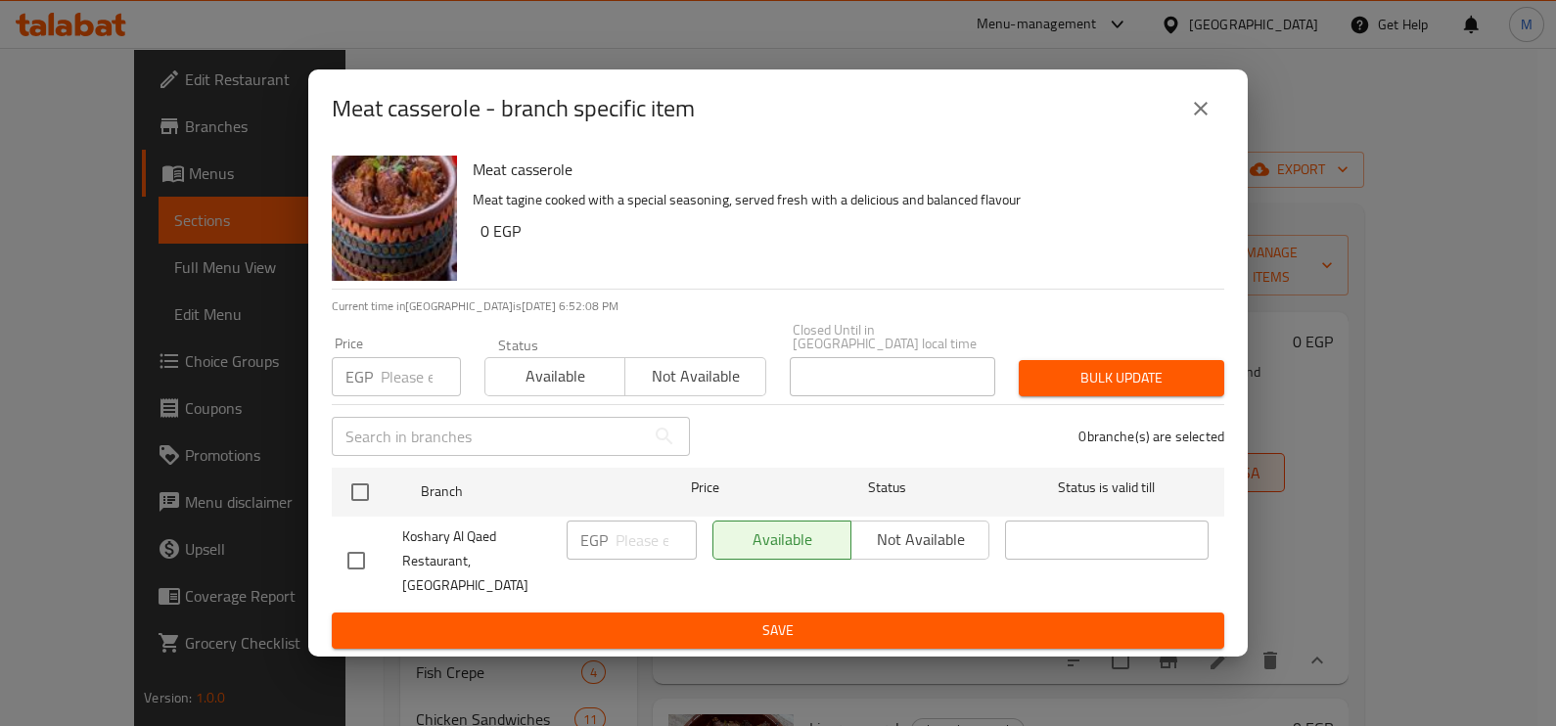
click at [1188, 132] on button "close" at bounding box center [1200, 108] width 47 height 47
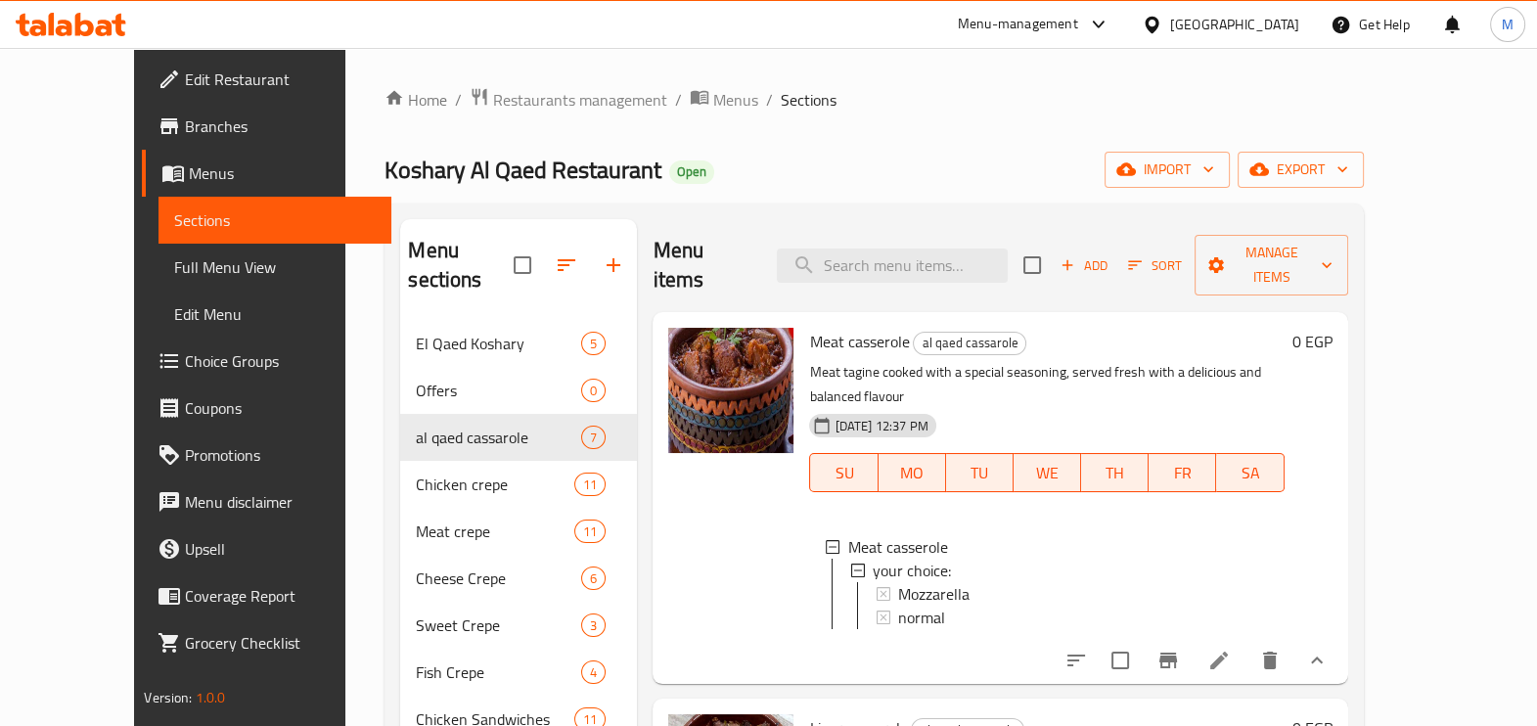
scroll to position [2, 0]
click at [1402, 518] on div "Home / Restaurants management / Menus / Sections Koshary Al Qaed Restaurant Ope…" at bounding box center [873, 524] width 1057 height 952
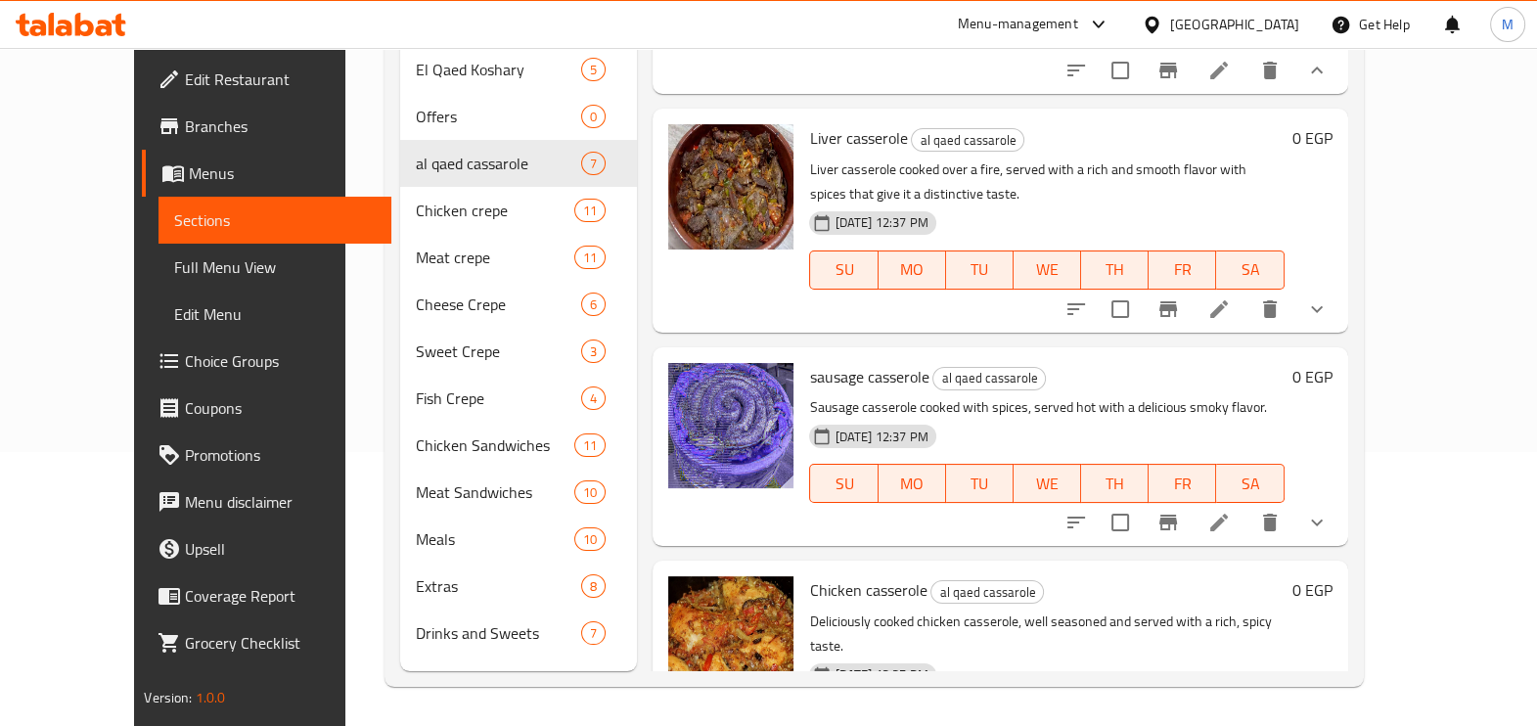
scroll to position [244, 0]
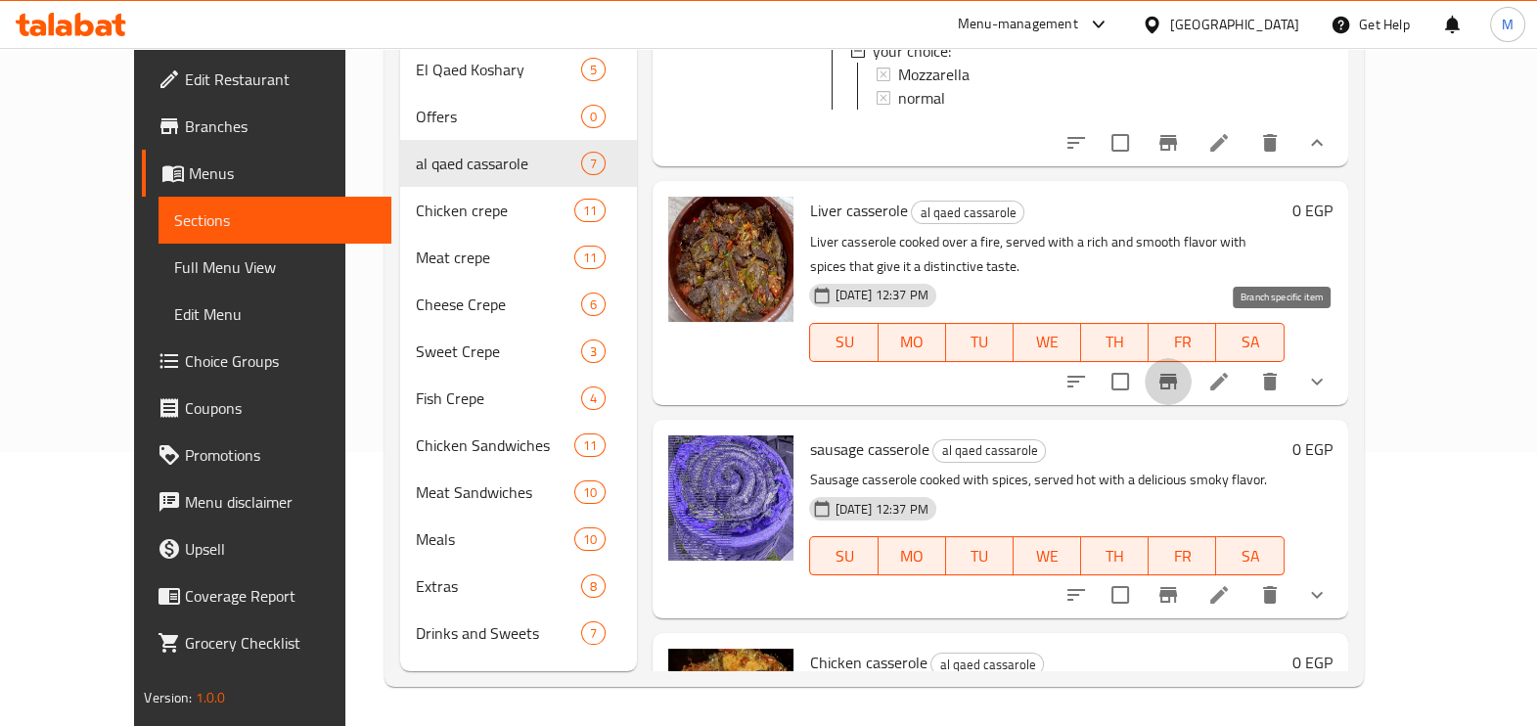
click at [1180, 370] on icon "Branch-specific-item" at bounding box center [1168, 381] width 23 height 23
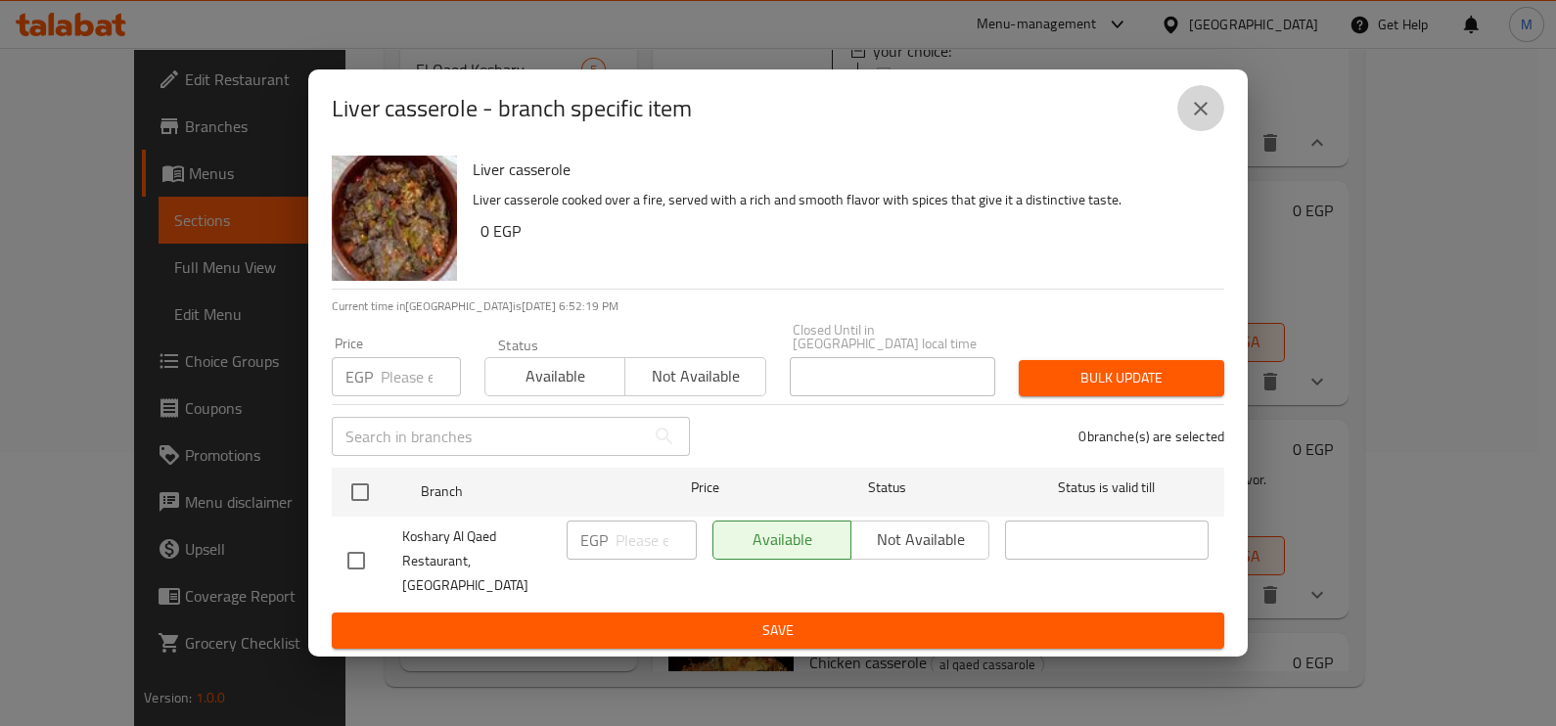
click at [1201, 117] on icon "close" at bounding box center [1200, 108] width 23 height 23
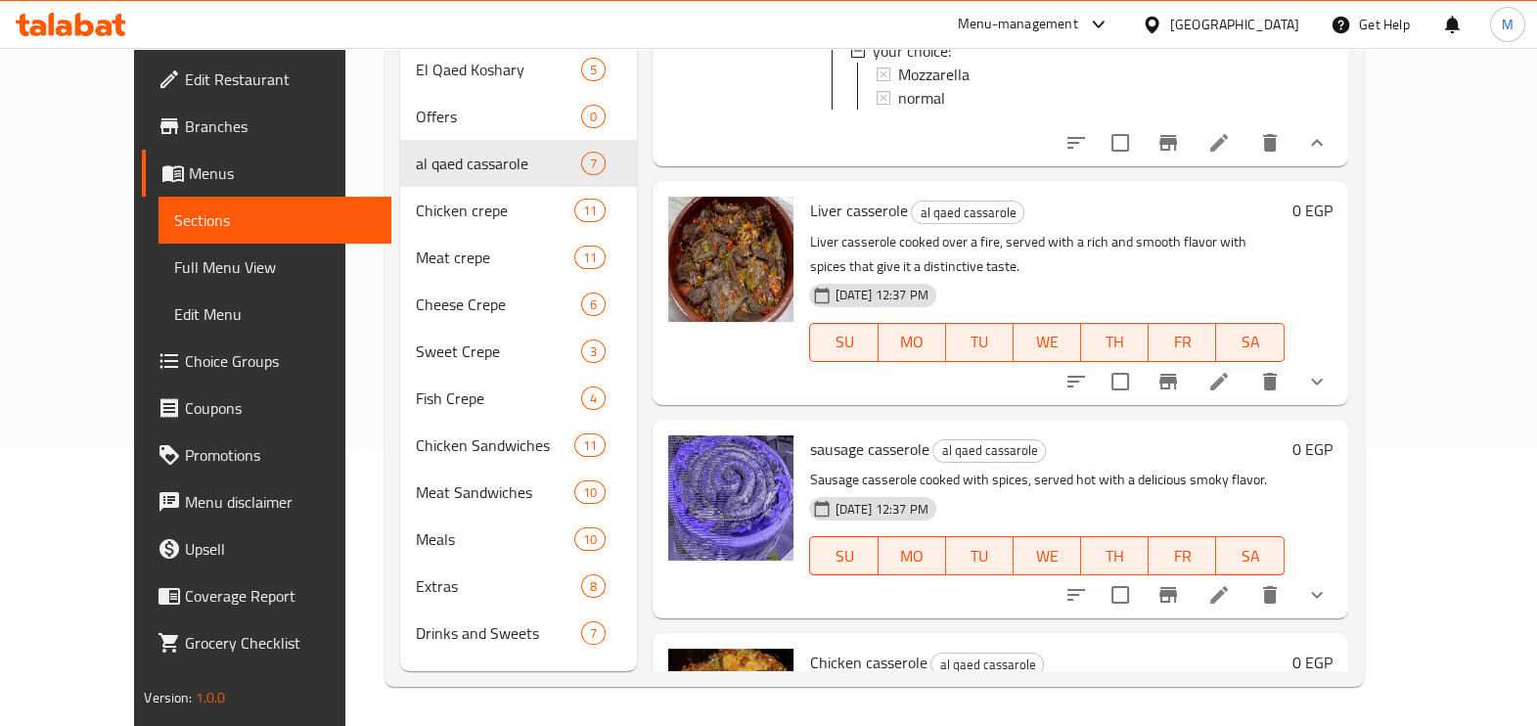
click at [1323, 378] on icon "show more" at bounding box center [1317, 381] width 12 height 7
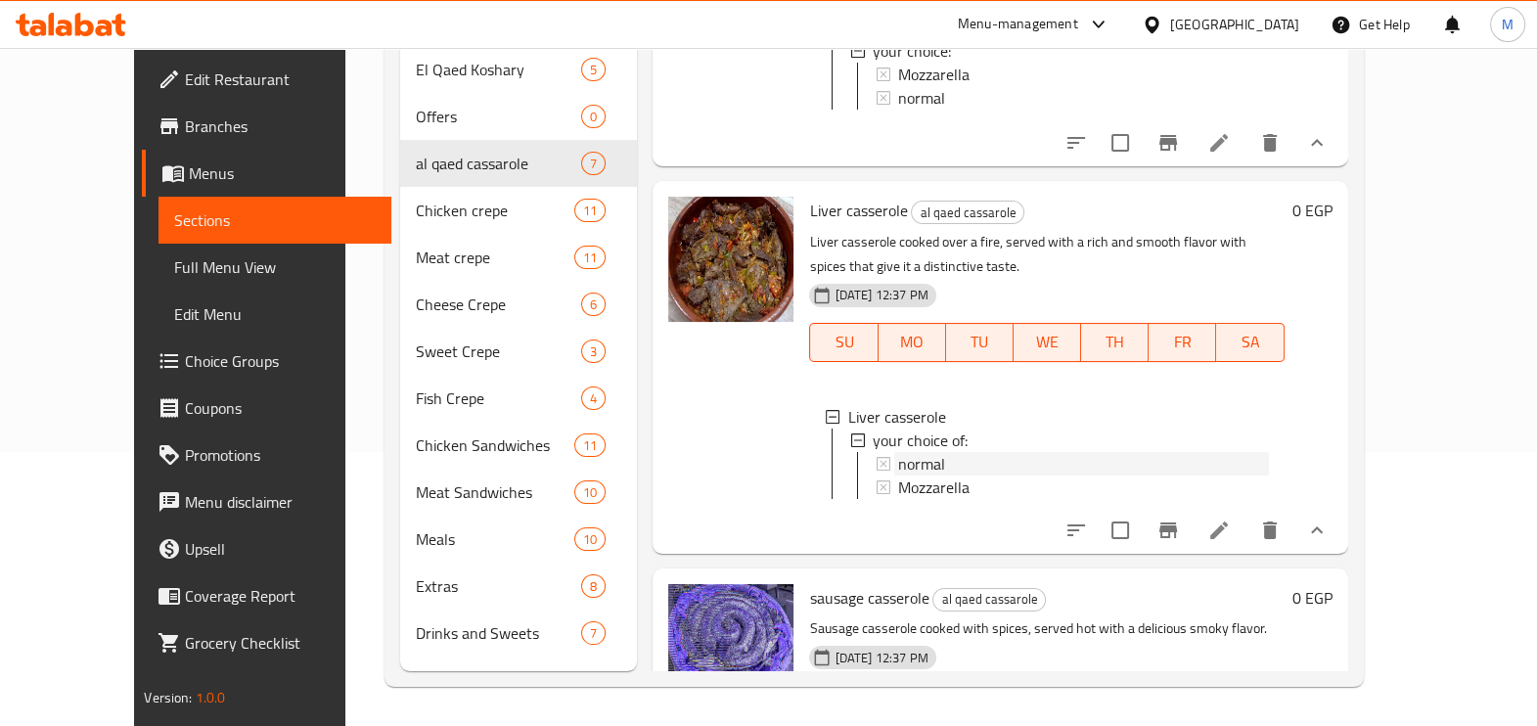
click at [947, 452] on div "normal" at bounding box center [1083, 463] width 370 height 23
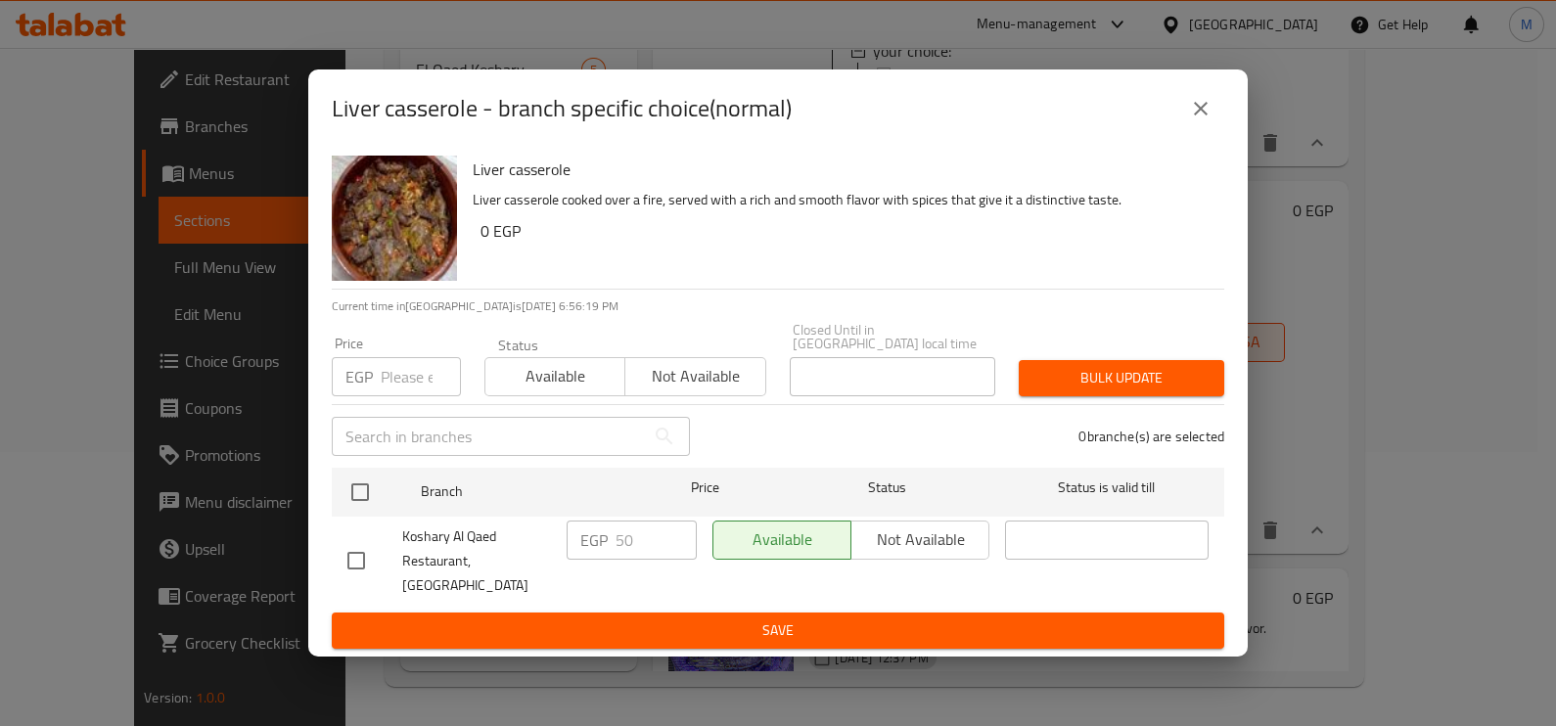
click at [420, 385] on input "number" at bounding box center [421, 376] width 80 height 39
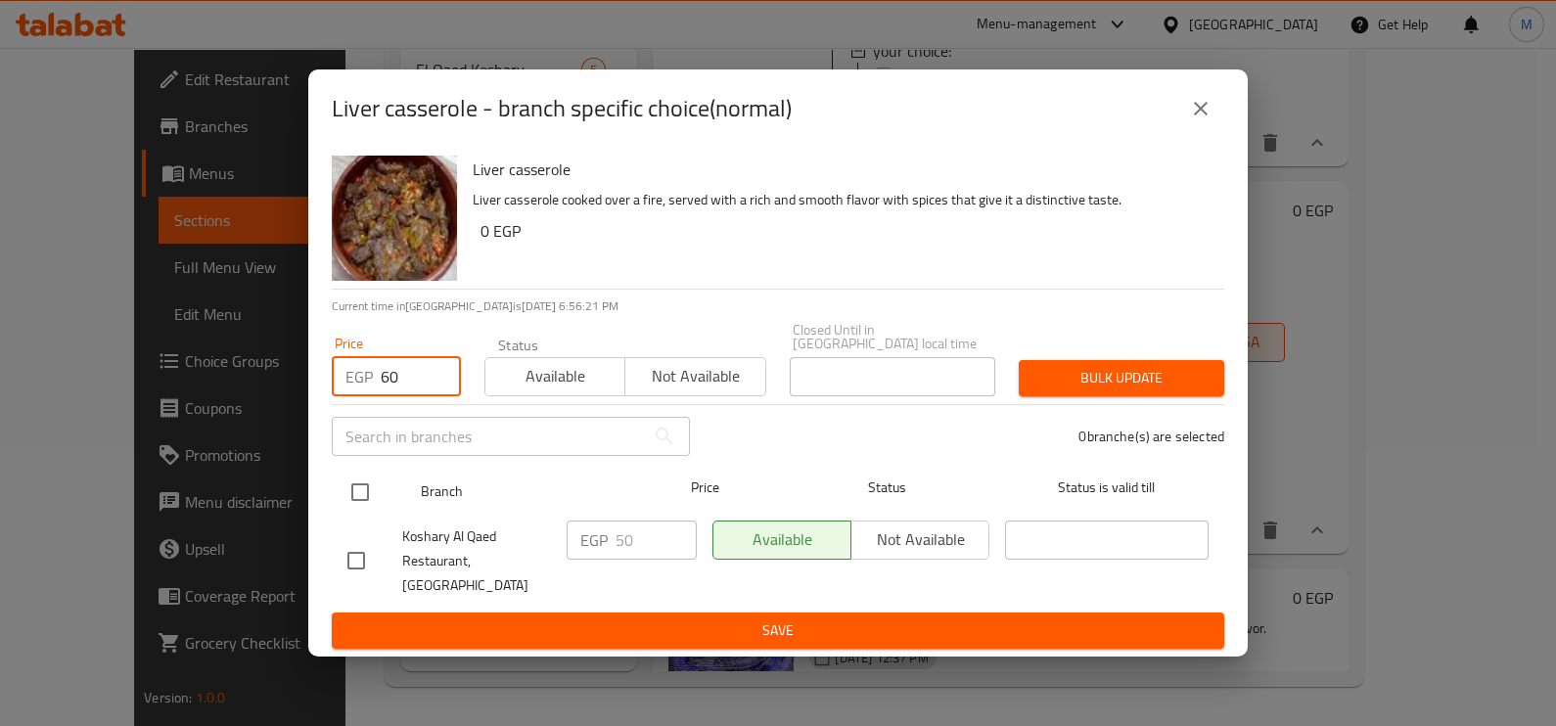
type input "60"
click at [368, 503] on input "checkbox" at bounding box center [360, 492] width 41 height 41
checkbox input "true"
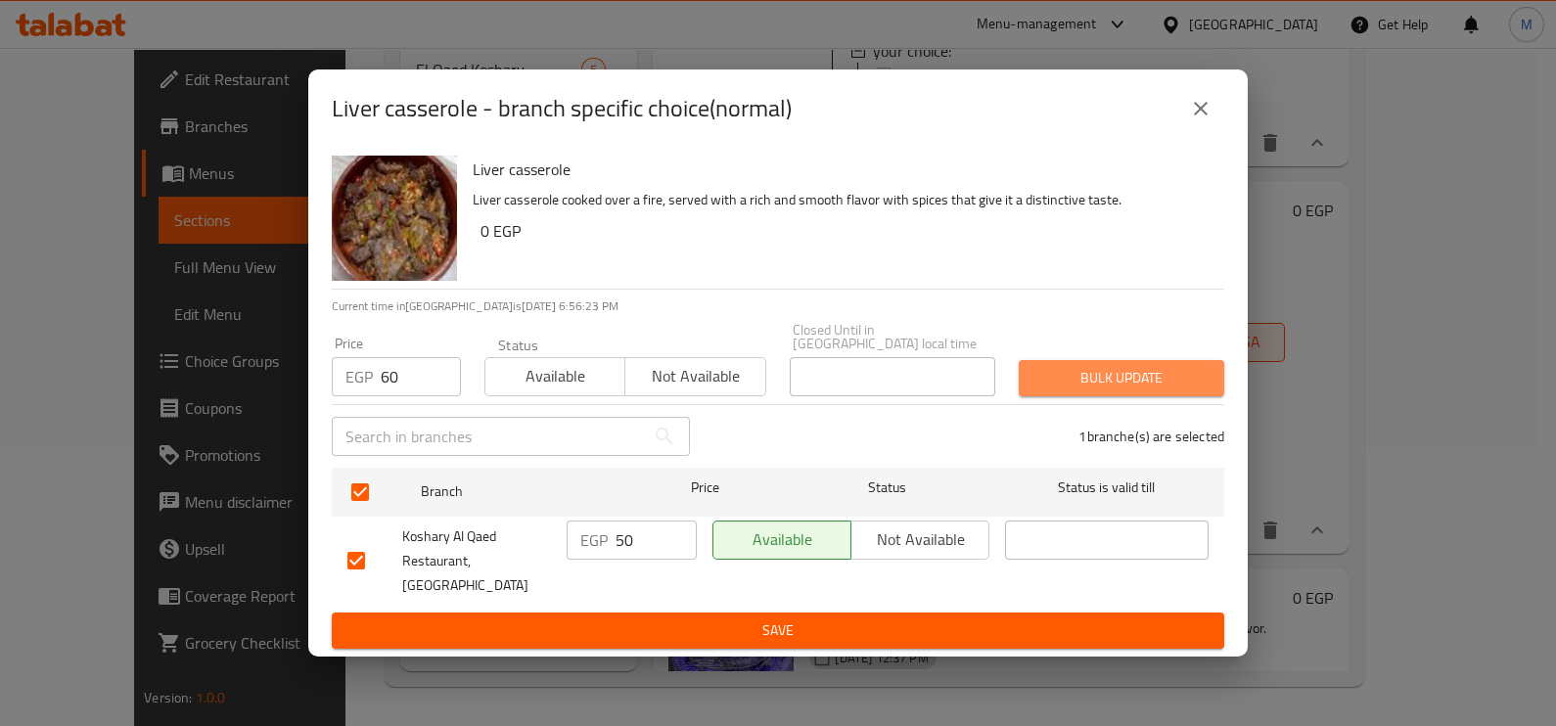
click at [1102, 377] on span "Bulk update" at bounding box center [1121, 378] width 174 height 24
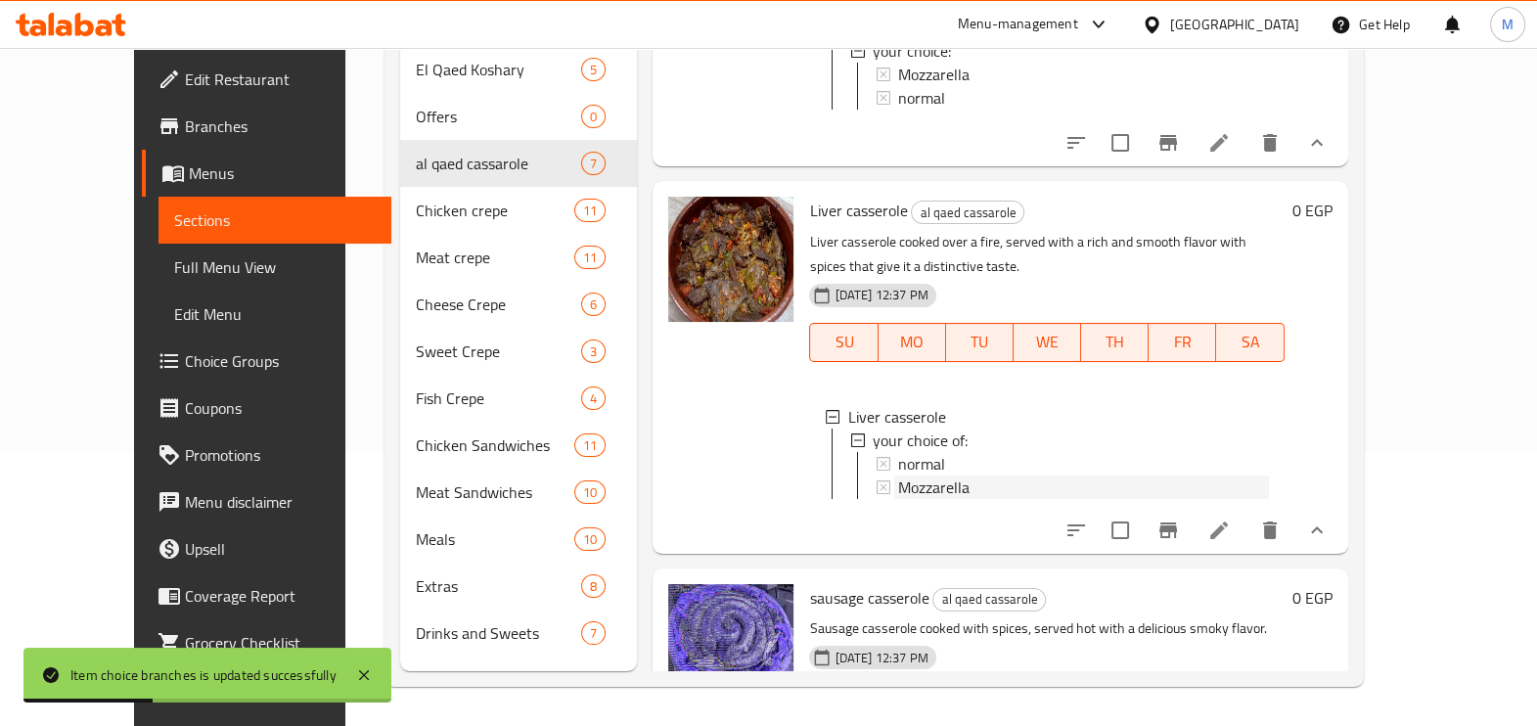
click at [956, 476] on div "Mozzarella" at bounding box center [1083, 487] width 370 height 23
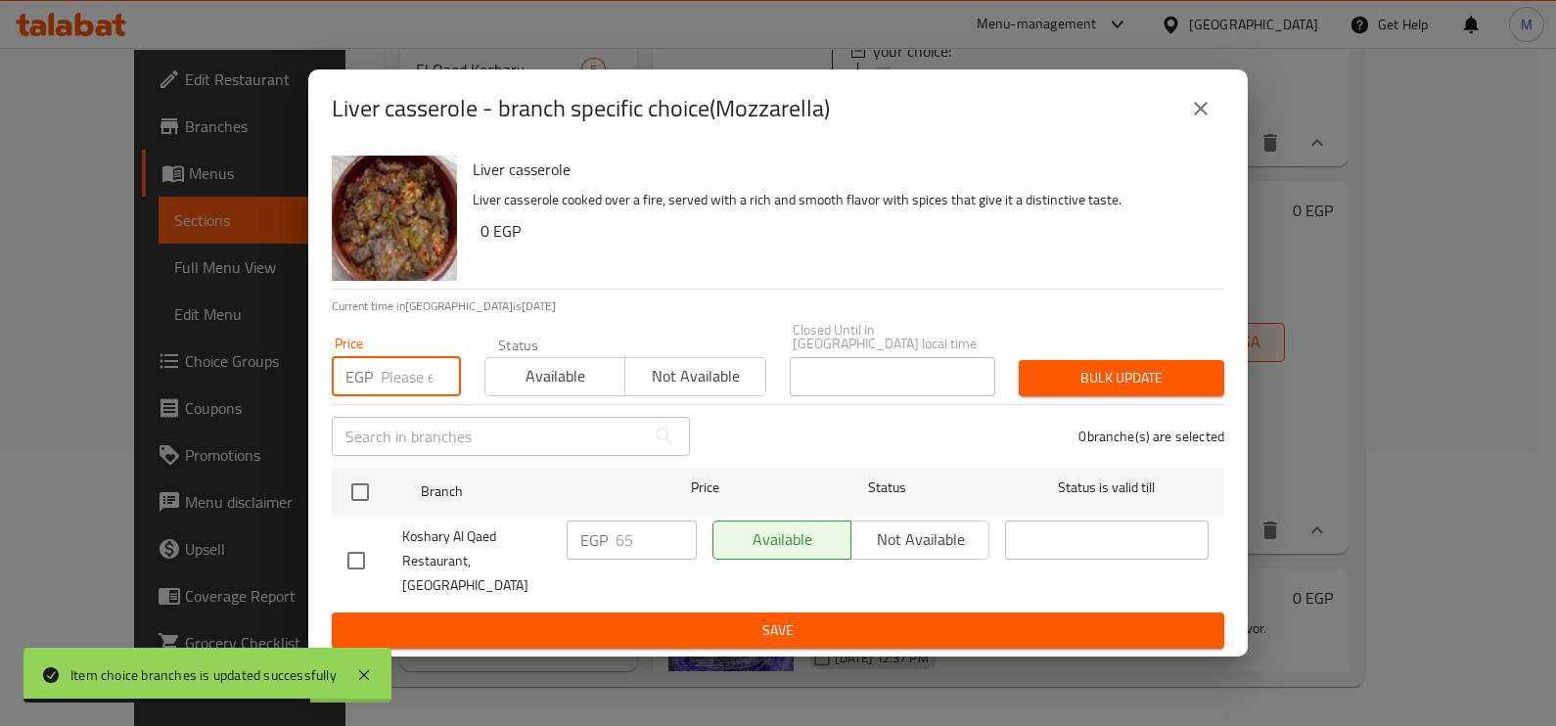
click at [408, 382] on input "number" at bounding box center [421, 376] width 80 height 39
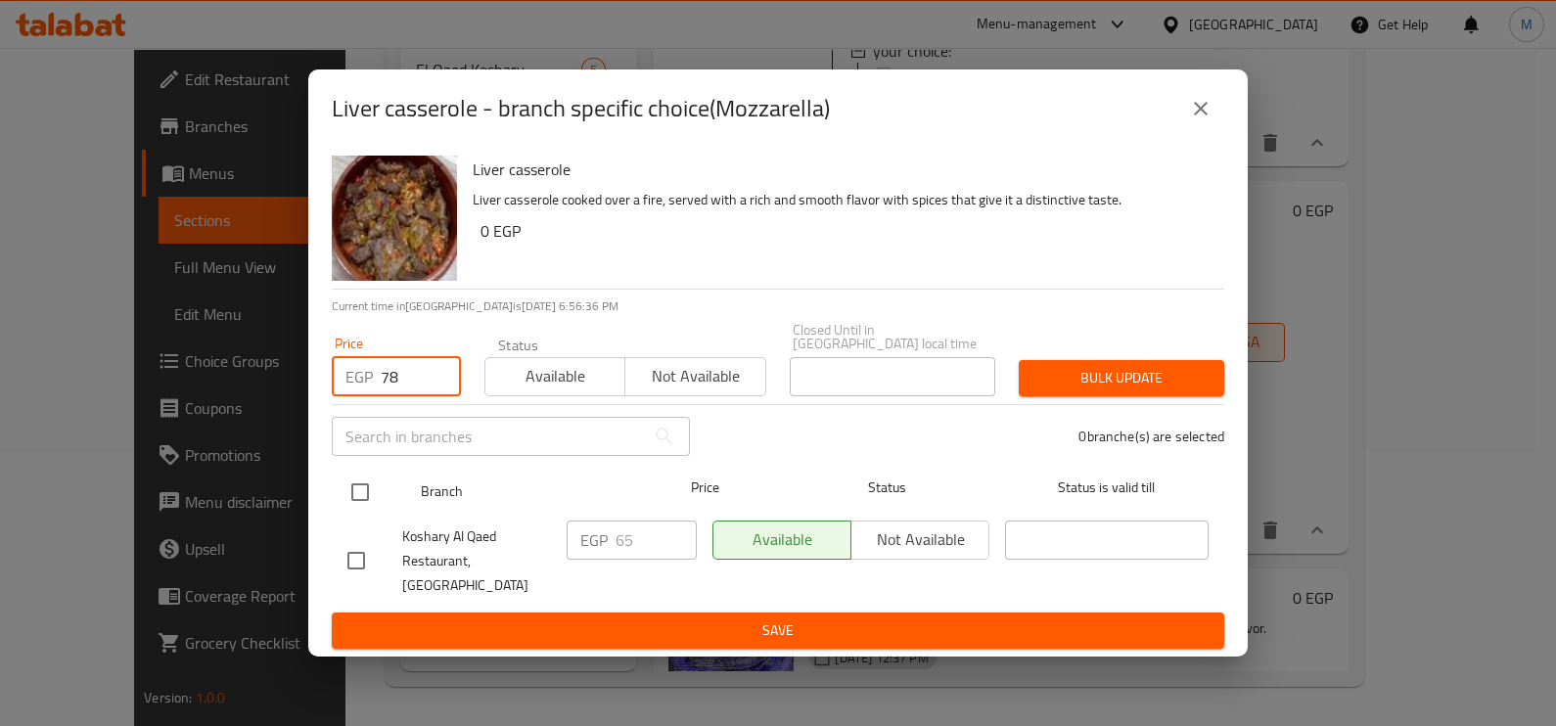
type input "78"
click at [361, 500] on input "checkbox" at bounding box center [360, 492] width 41 height 41
checkbox input "true"
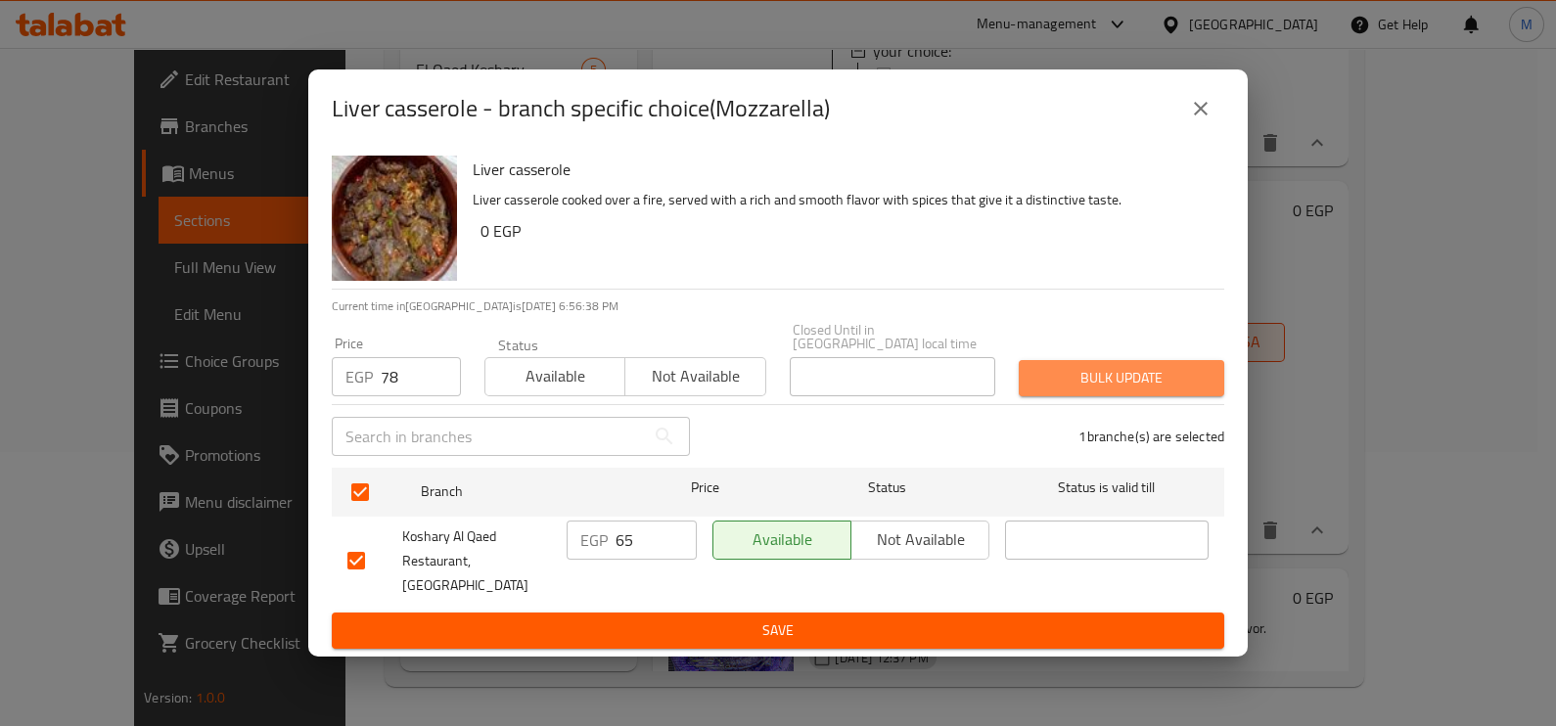
click at [1116, 380] on span "Bulk update" at bounding box center [1121, 378] width 174 height 24
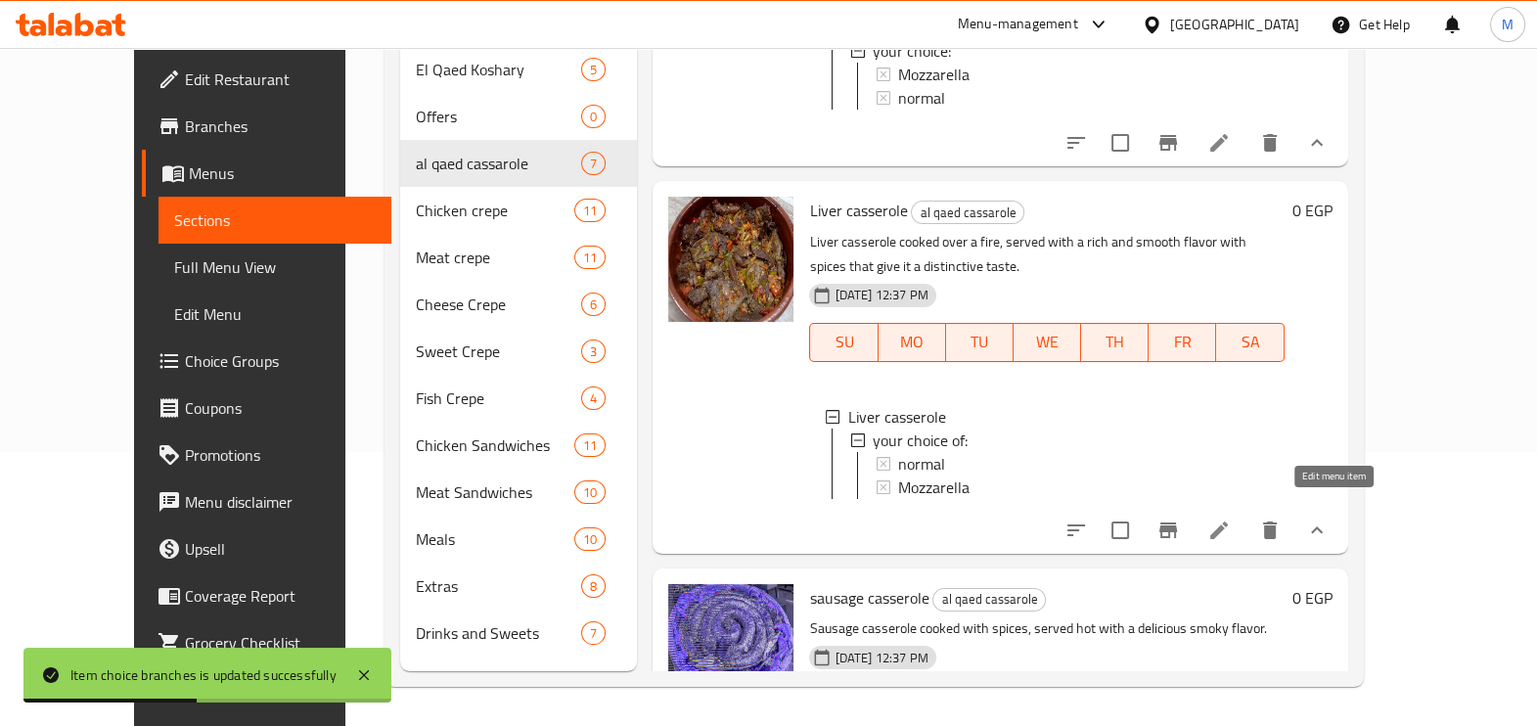
click at [1228, 522] on icon at bounding box center [1219, 531] width 18 height 18
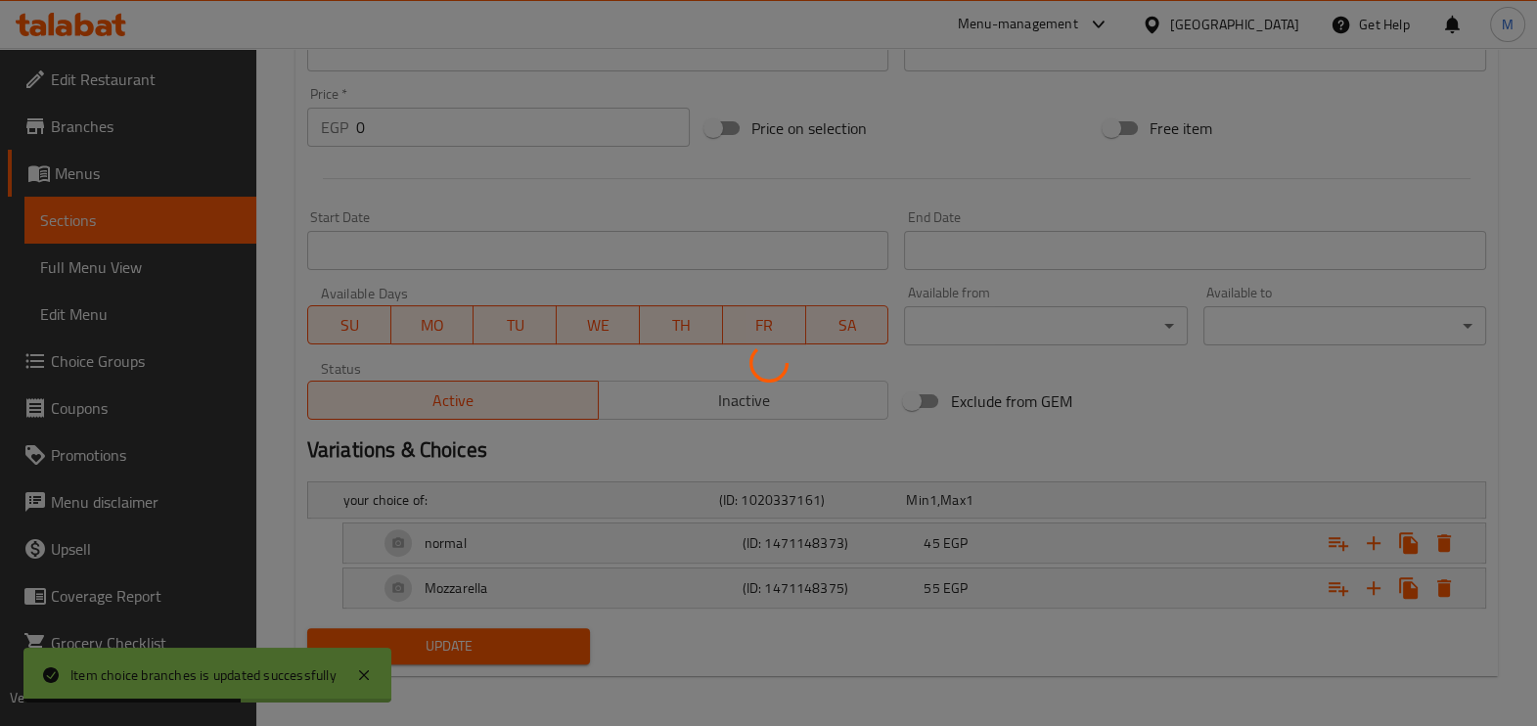
scroll to position [704, 0]
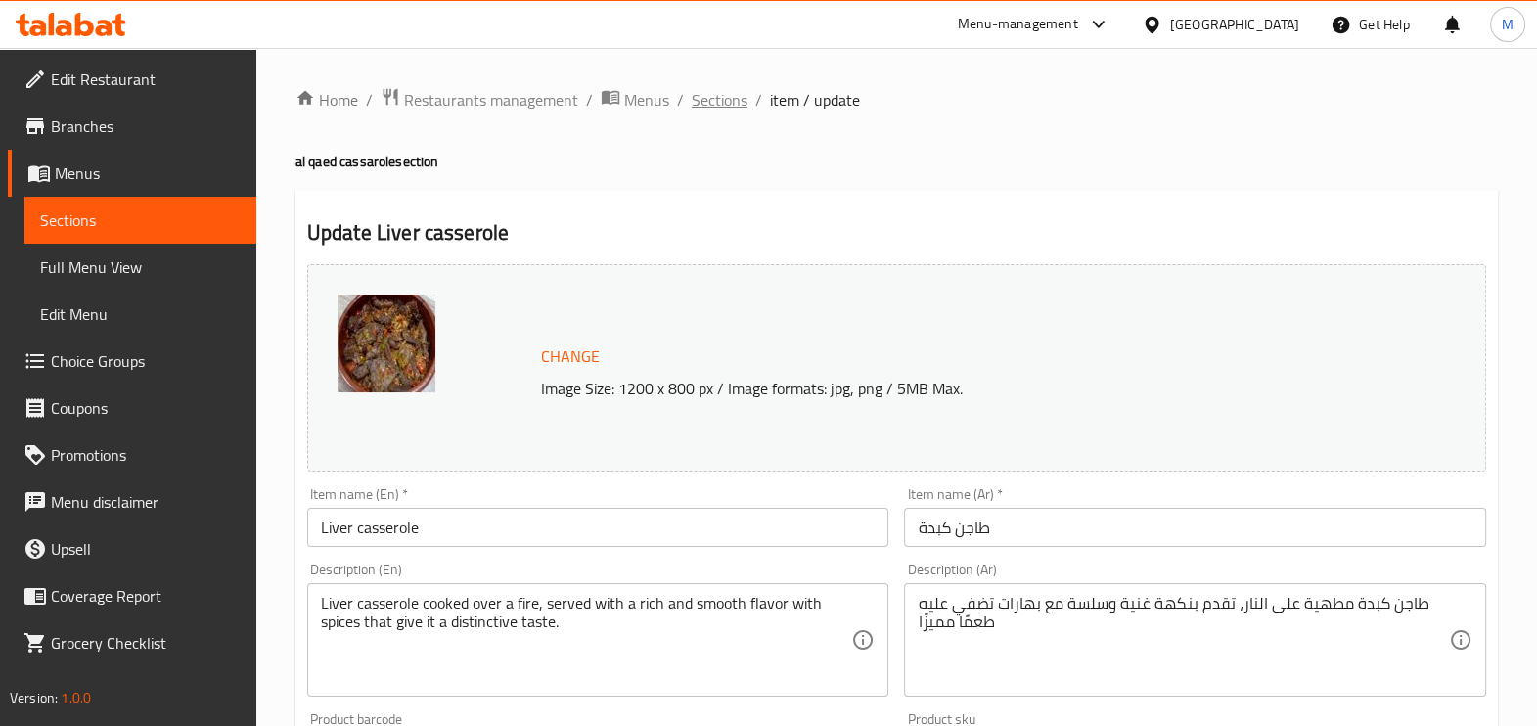
click at [733, 91] on span "Sections" at bounding box center [720, 99] width 56 height 23
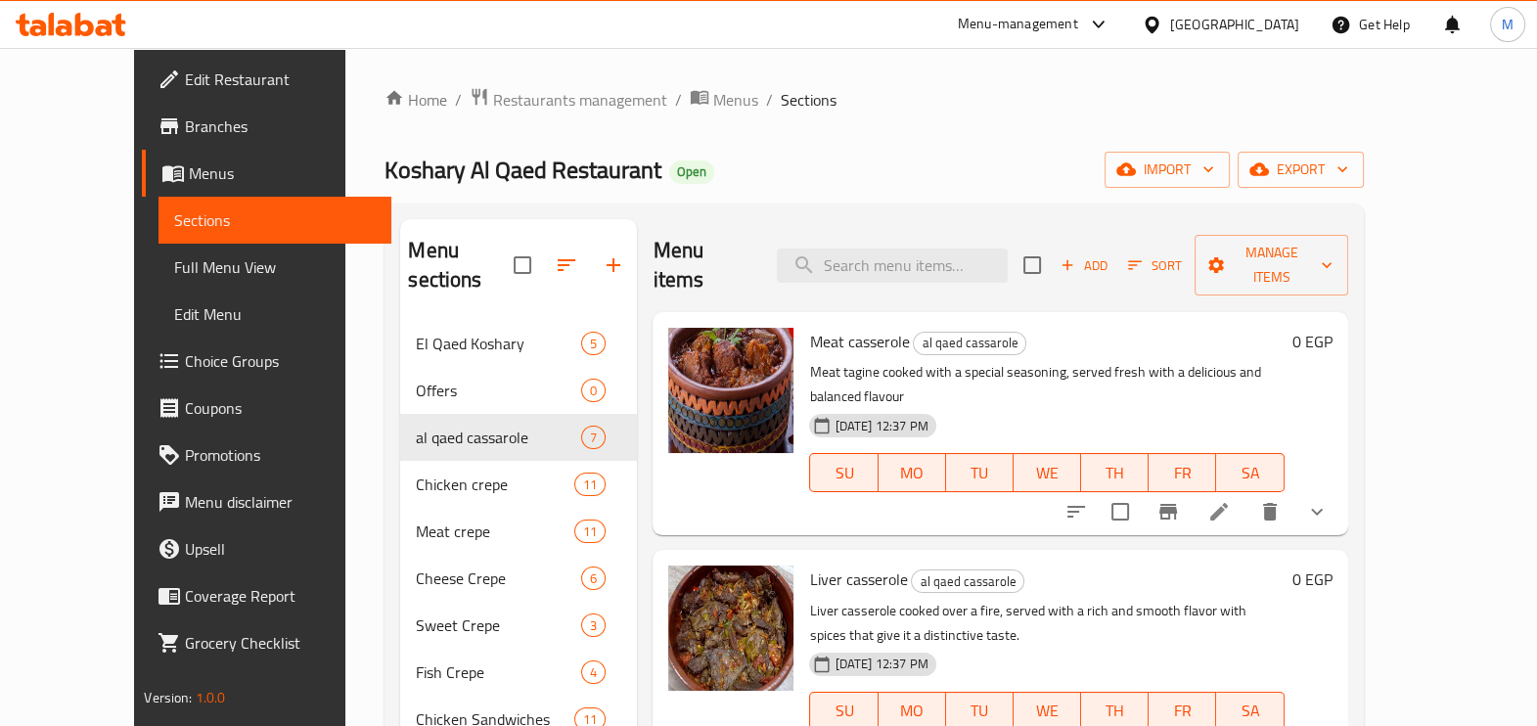
scroll to position [244, 0]
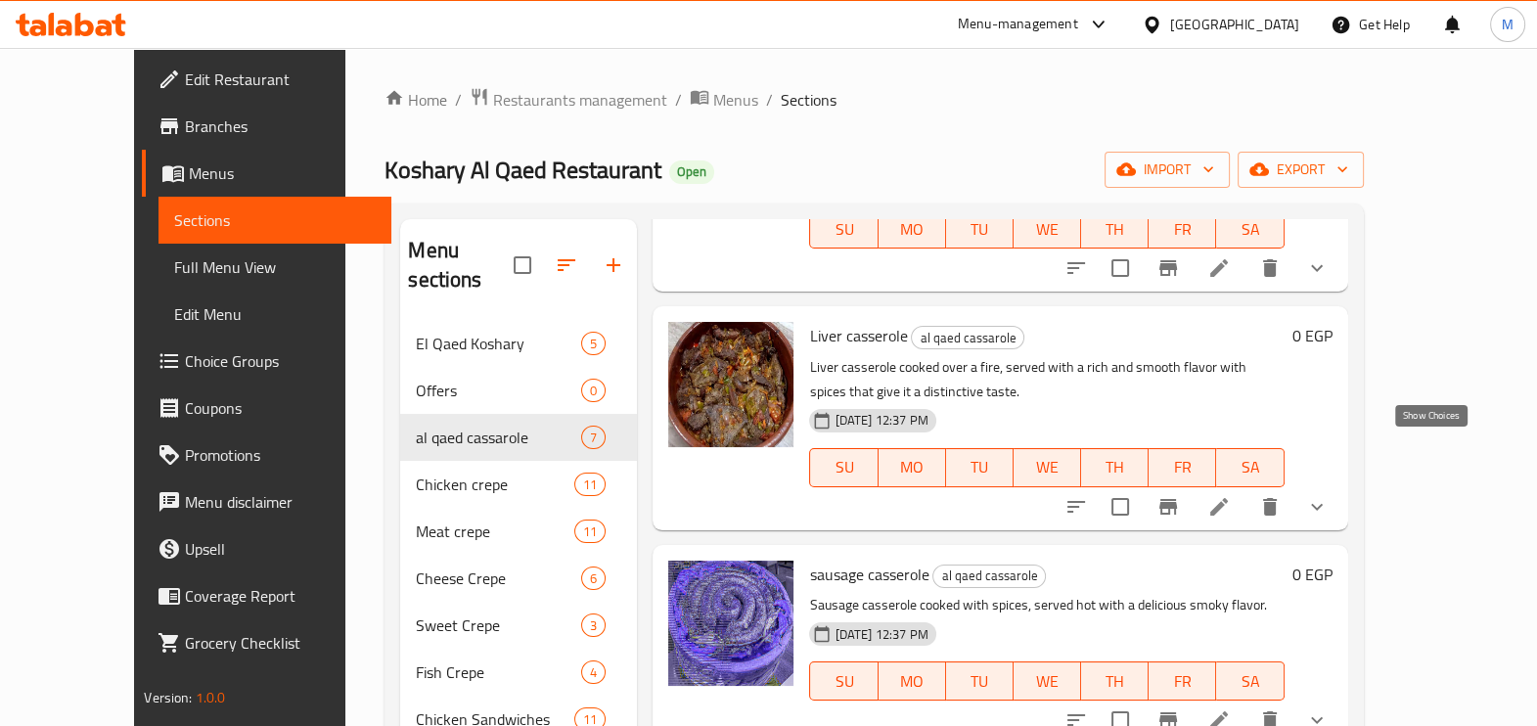
click at [1329, 495] on icon "show more" at bounding box center [1316, 506] width 23 height 23
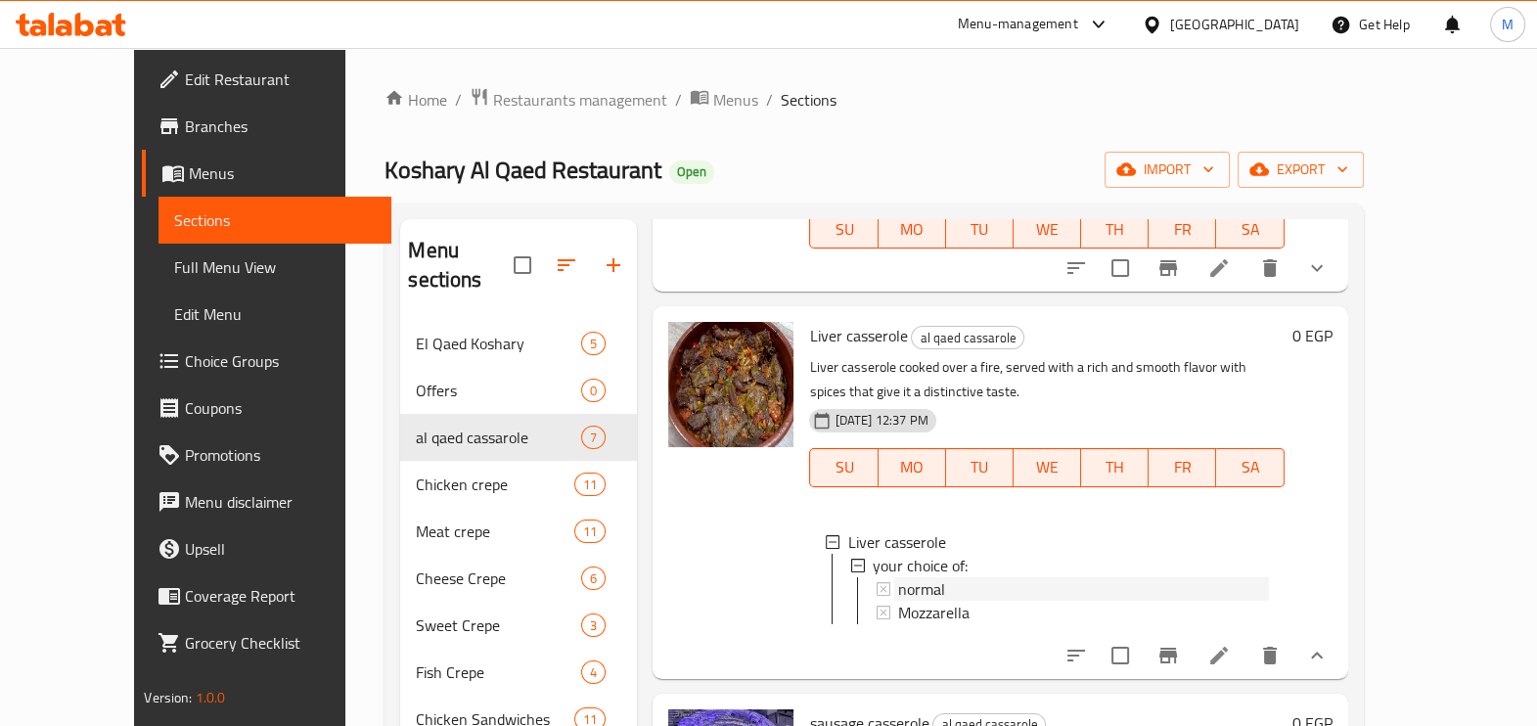
click at [1099, 577] on div "normal" at bounding box center [1083, 588] width 370 height 23
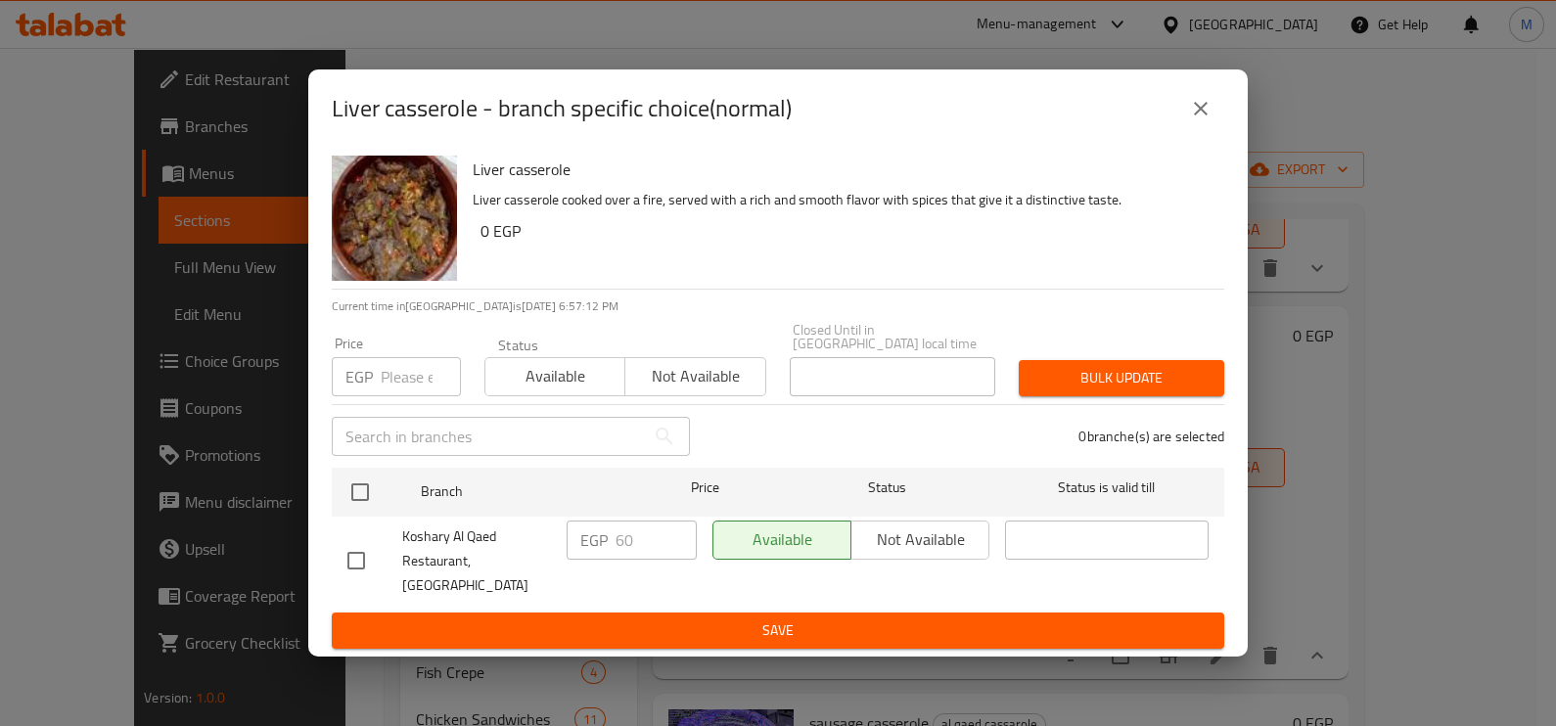
click at [1218, 132] on button "close" at bounding box center [1200, 108] width 47 height 47
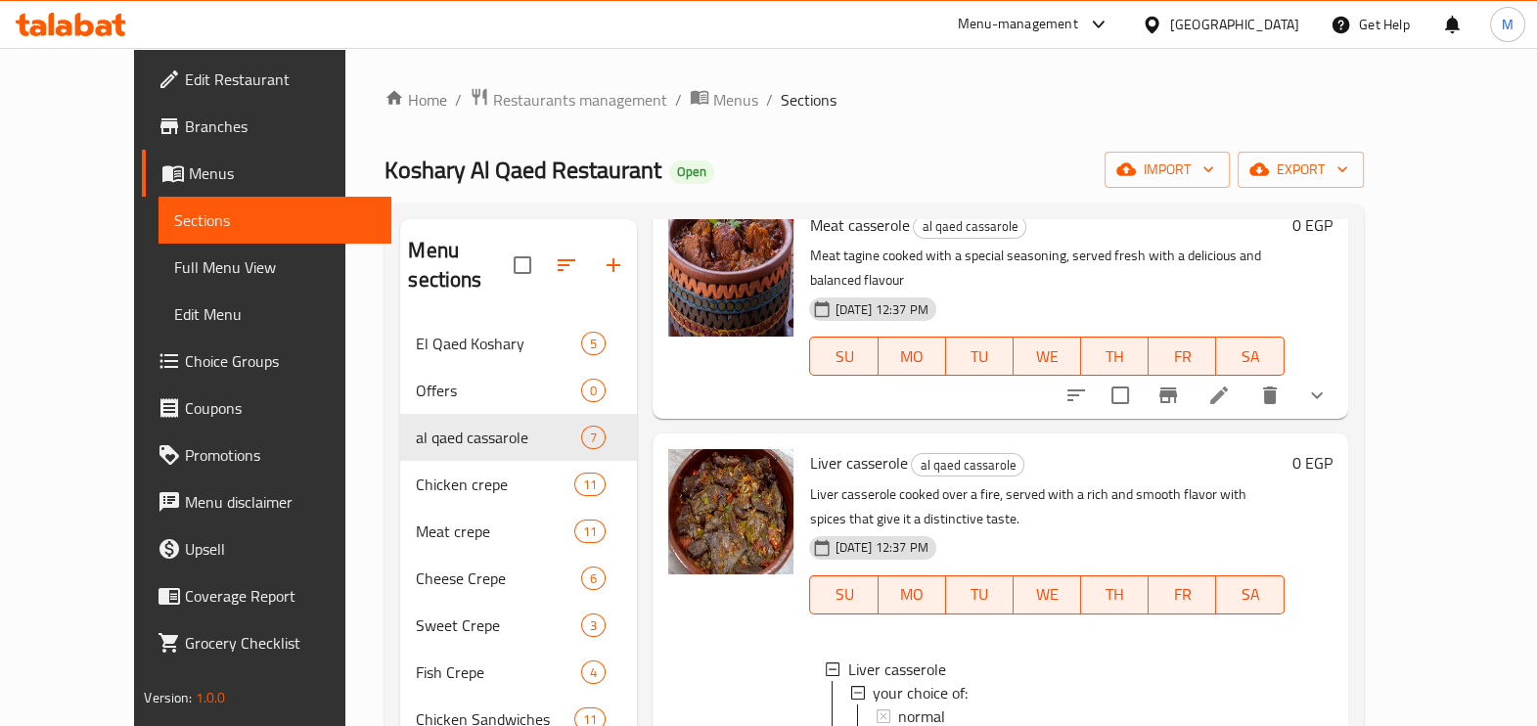
scroll to position [0, 0]
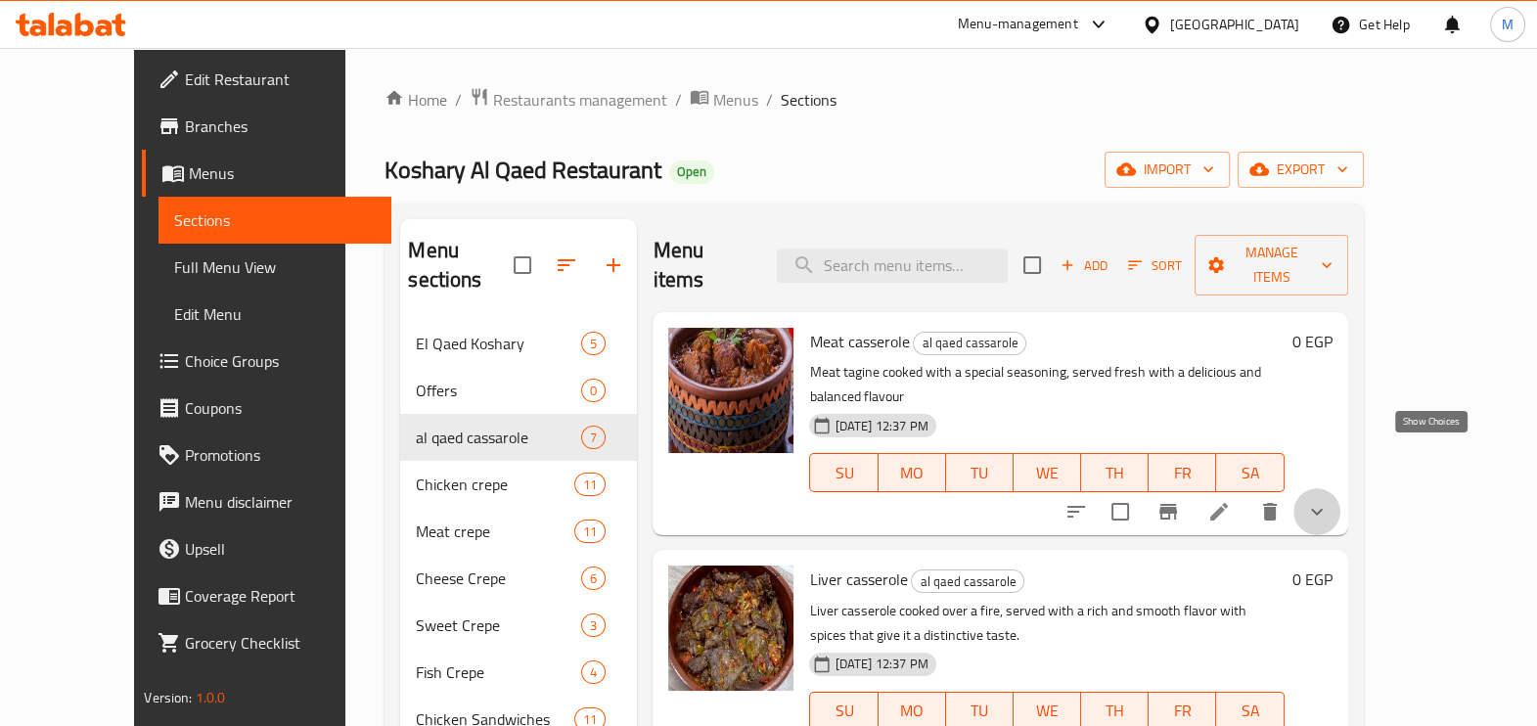
click at [1329, 500] on icon "show more" at bounding box center [1316, 511] width 23 height 23
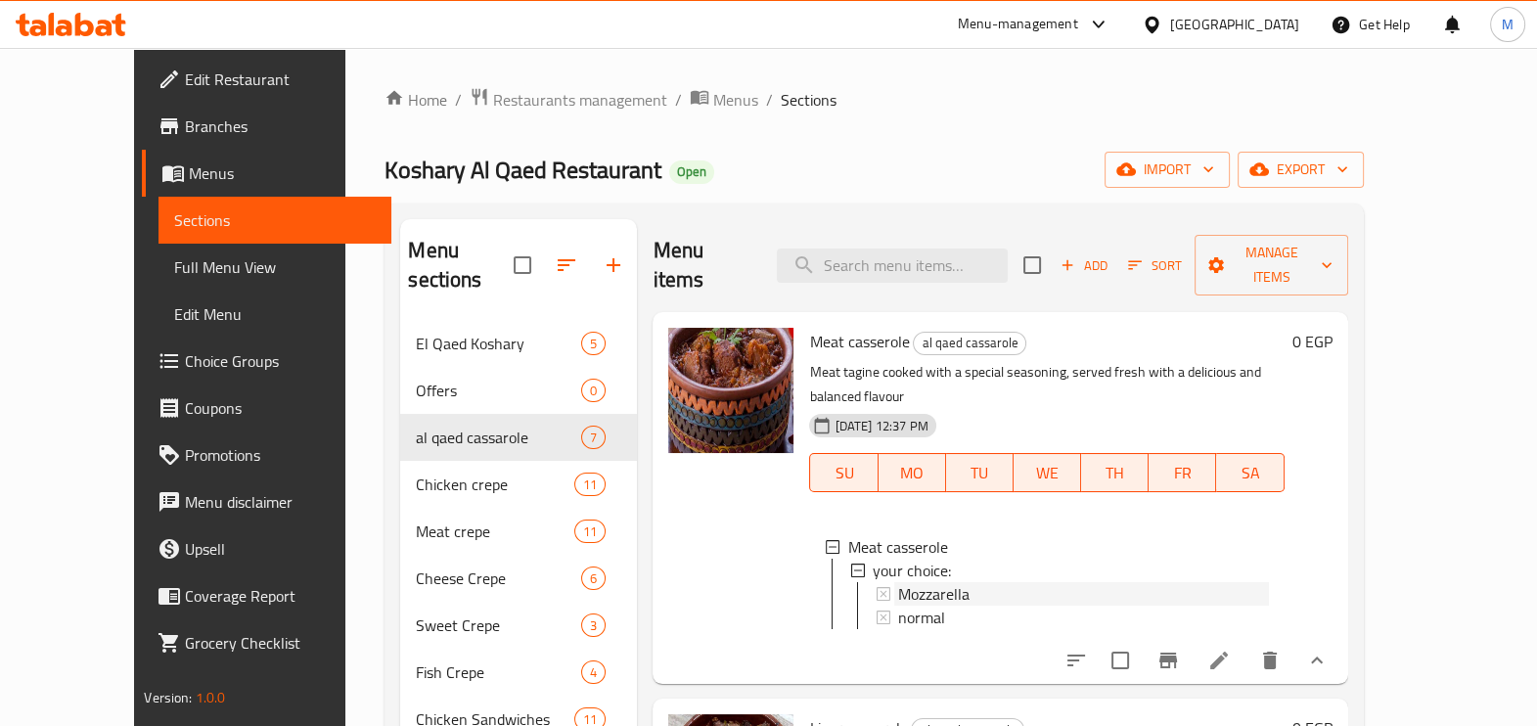
click at [940, 582] on div "Mozzarella" at bounding box center [1083, 593] width 370 height 23
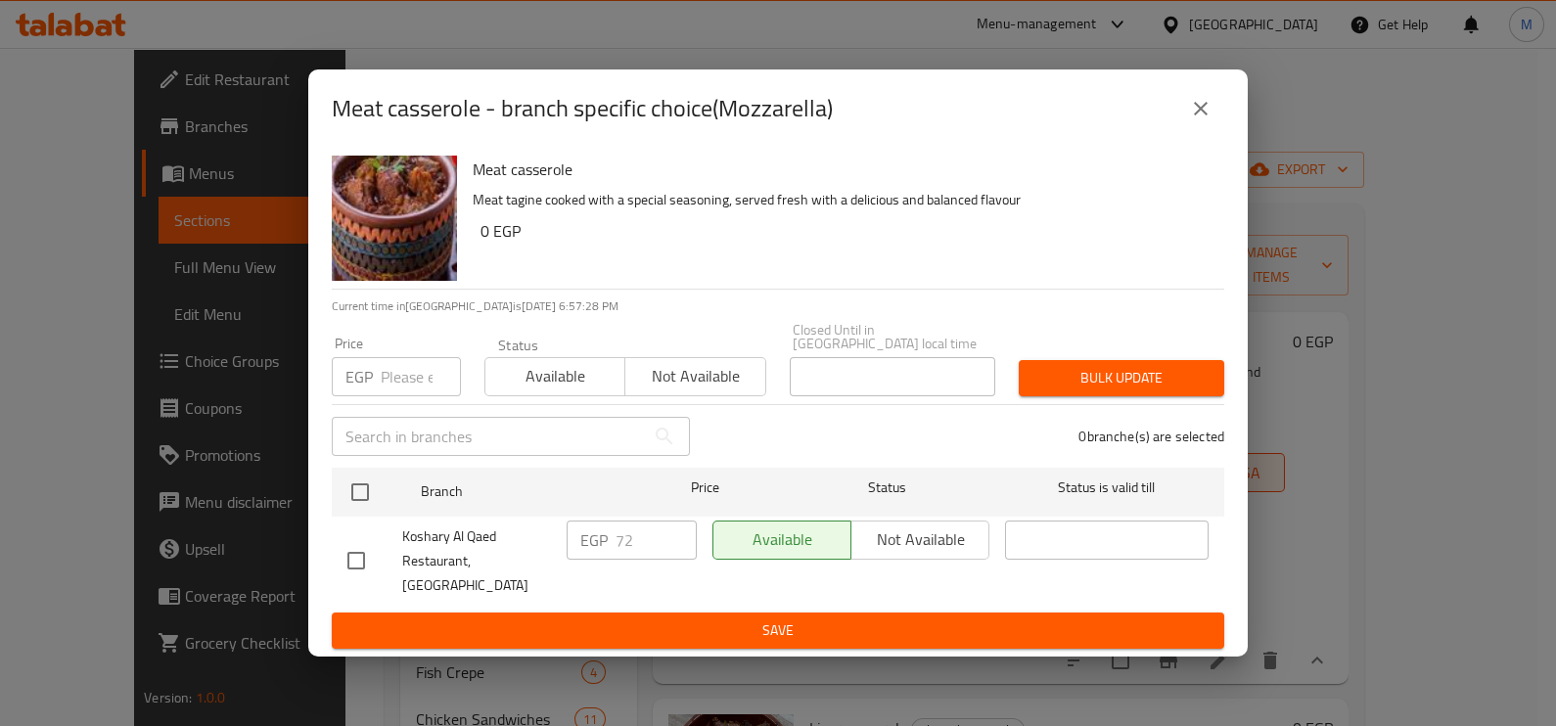
click at [1195, 120] on icon "close" at bounding box center [1200, 108] width 23 height 23
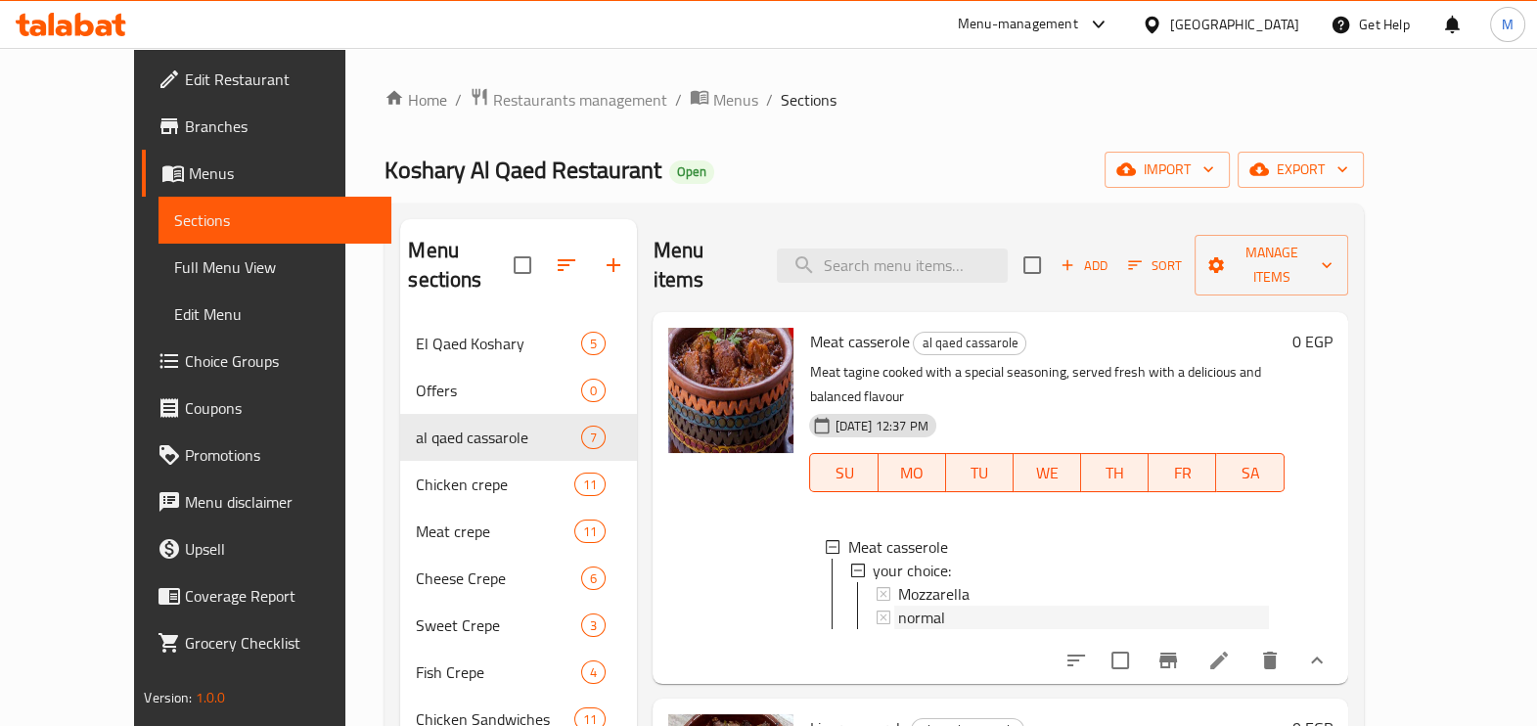
click at [933, 606] on div "normal" at bounding box center [1083, 617] width 370 height 23
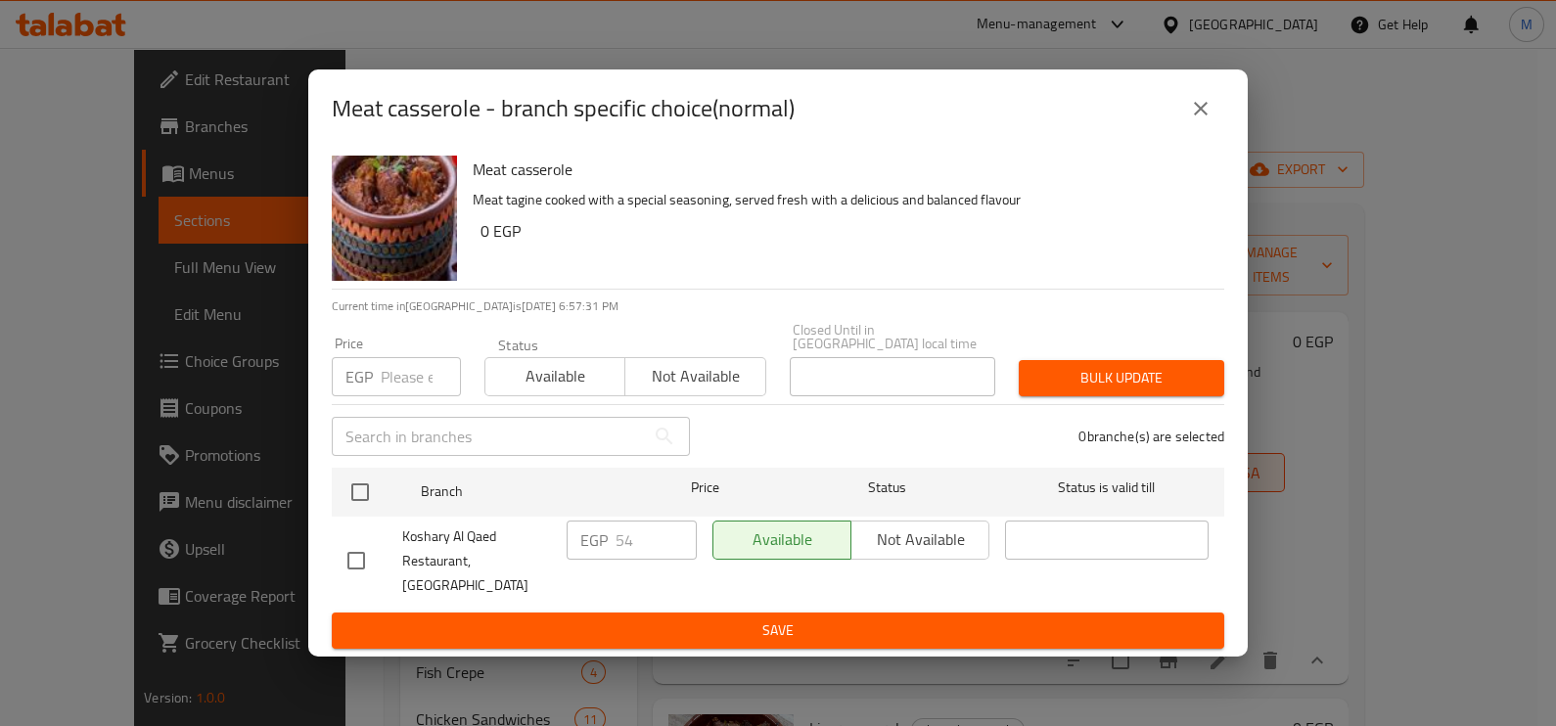
click at [1215, 131] on button "close" at bounding box center [1200, 108] width 47 height 47
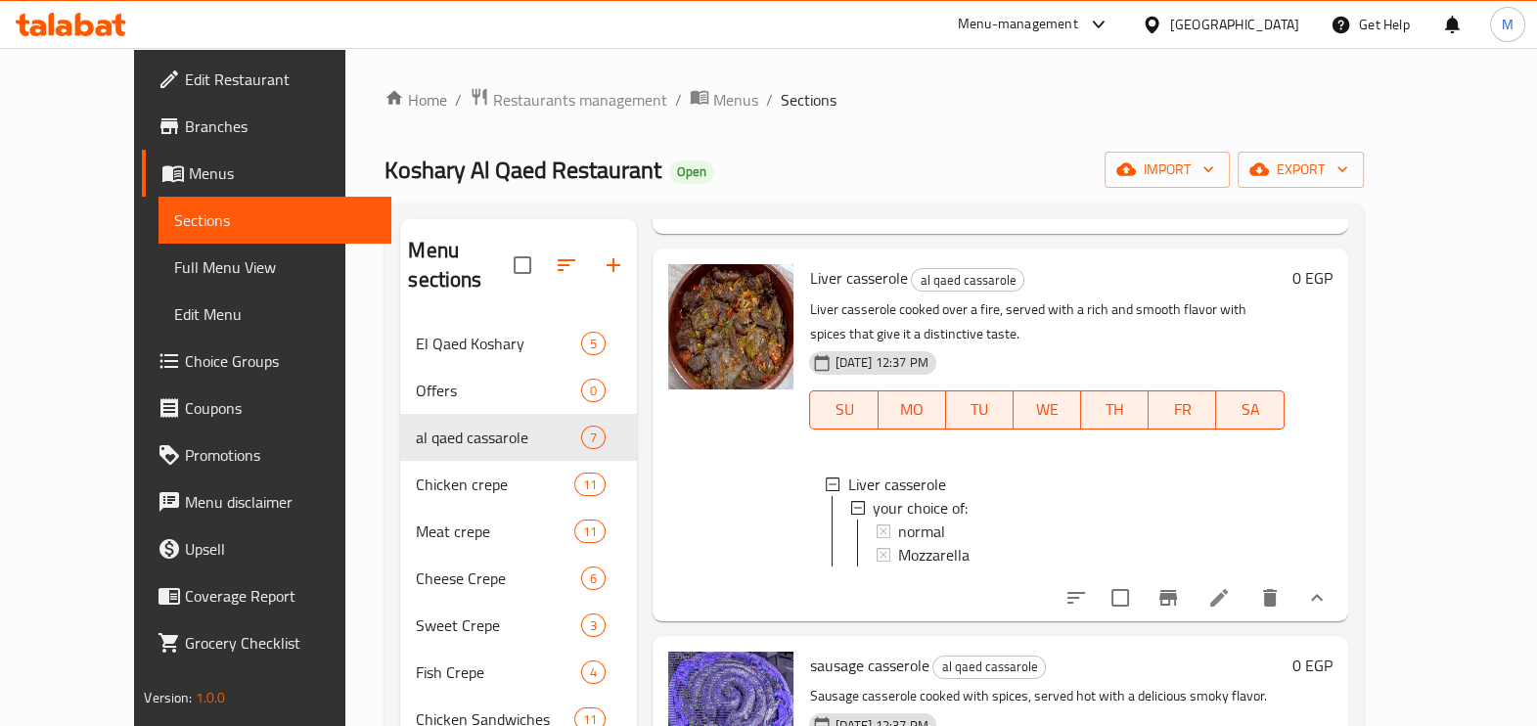
scroll to position [367, 0]
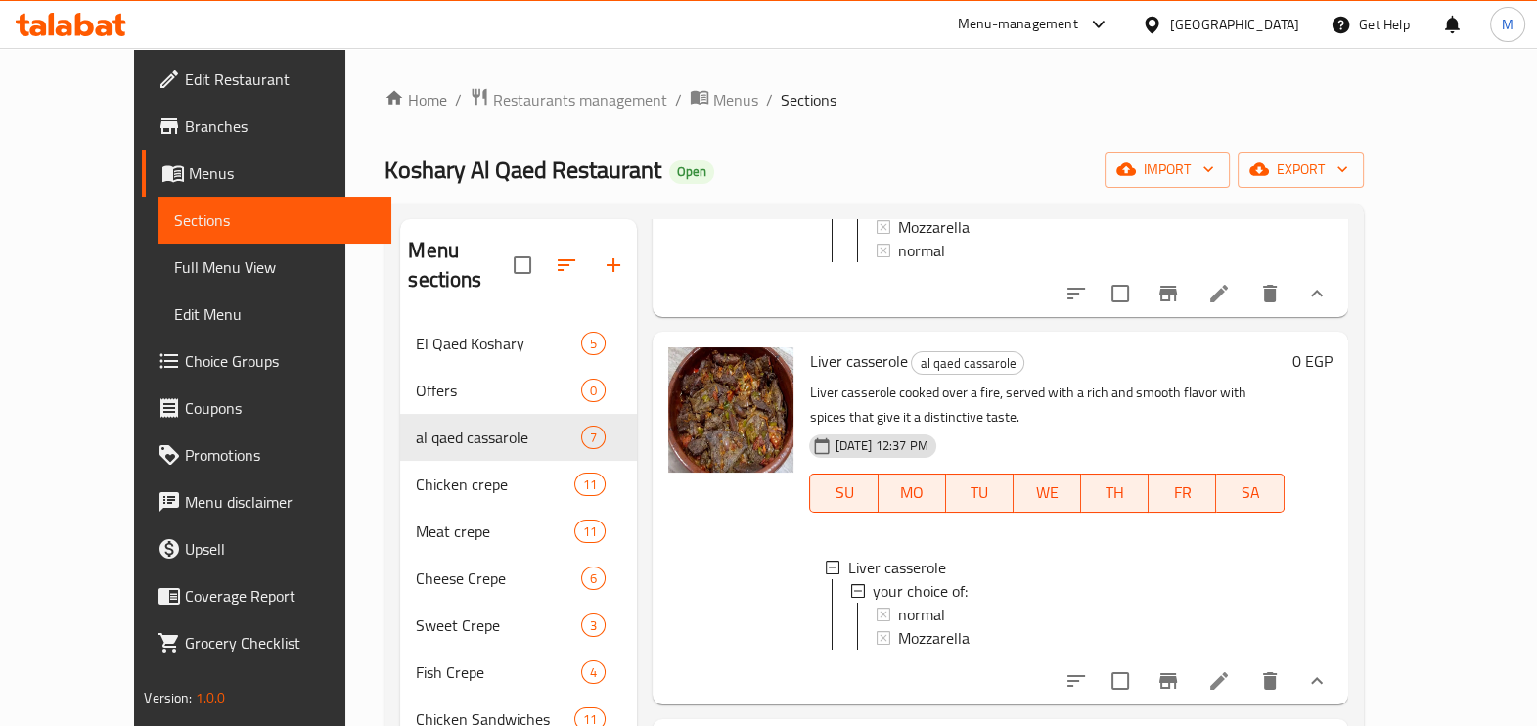
click at [960, 603] on div "normal" at bounding box center [1083, 614] width 370 height 23
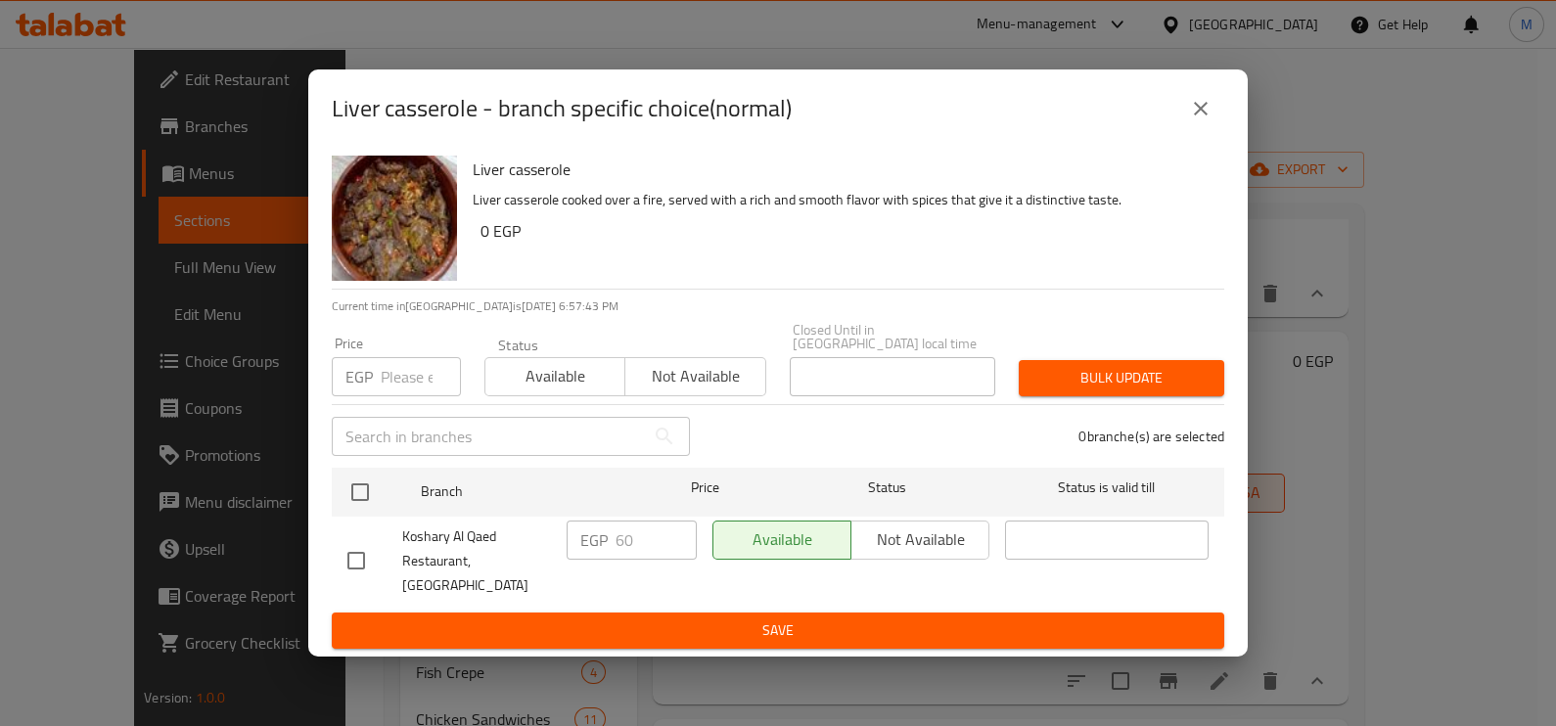
click at [1184, 132] on button "close" at bounding box center [1200, 108] width 47 height 47
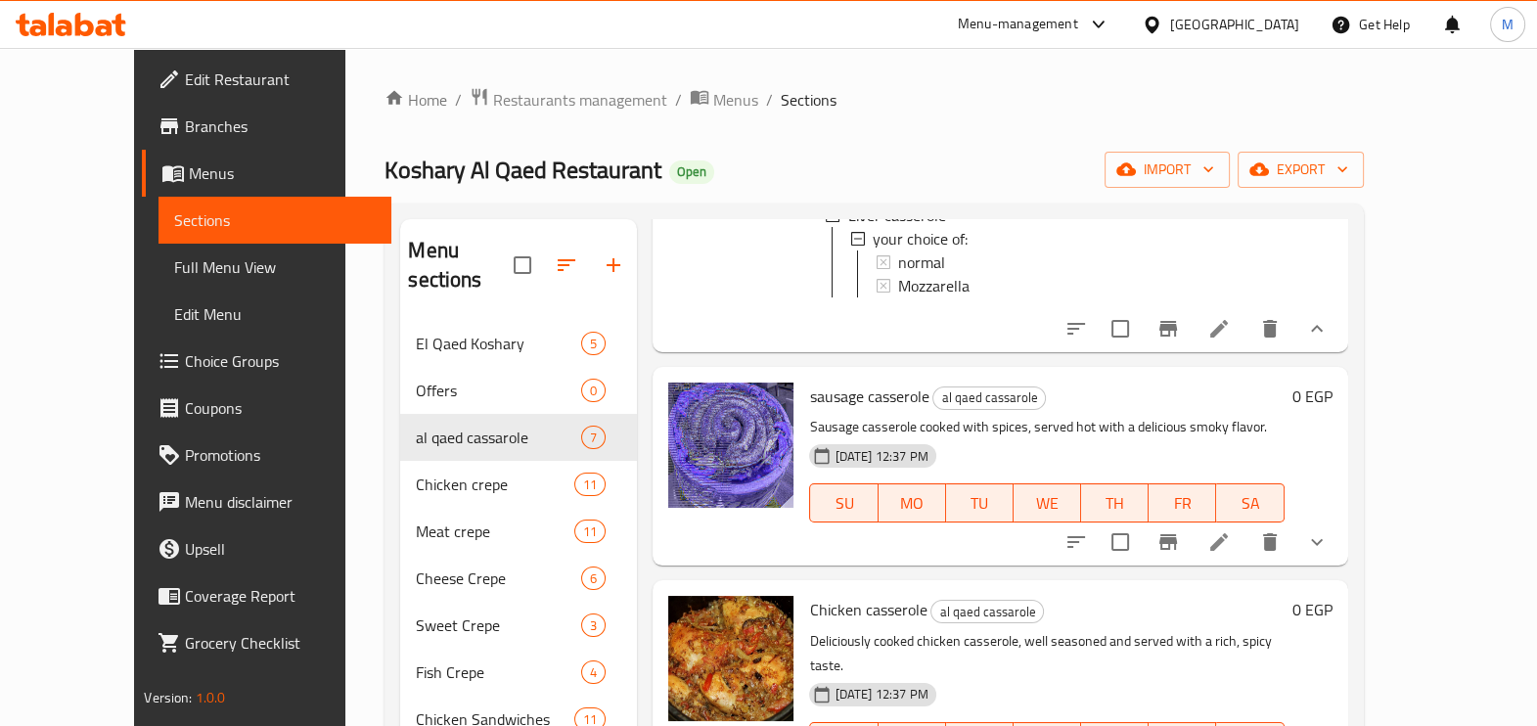
scroll to position [855, 0]
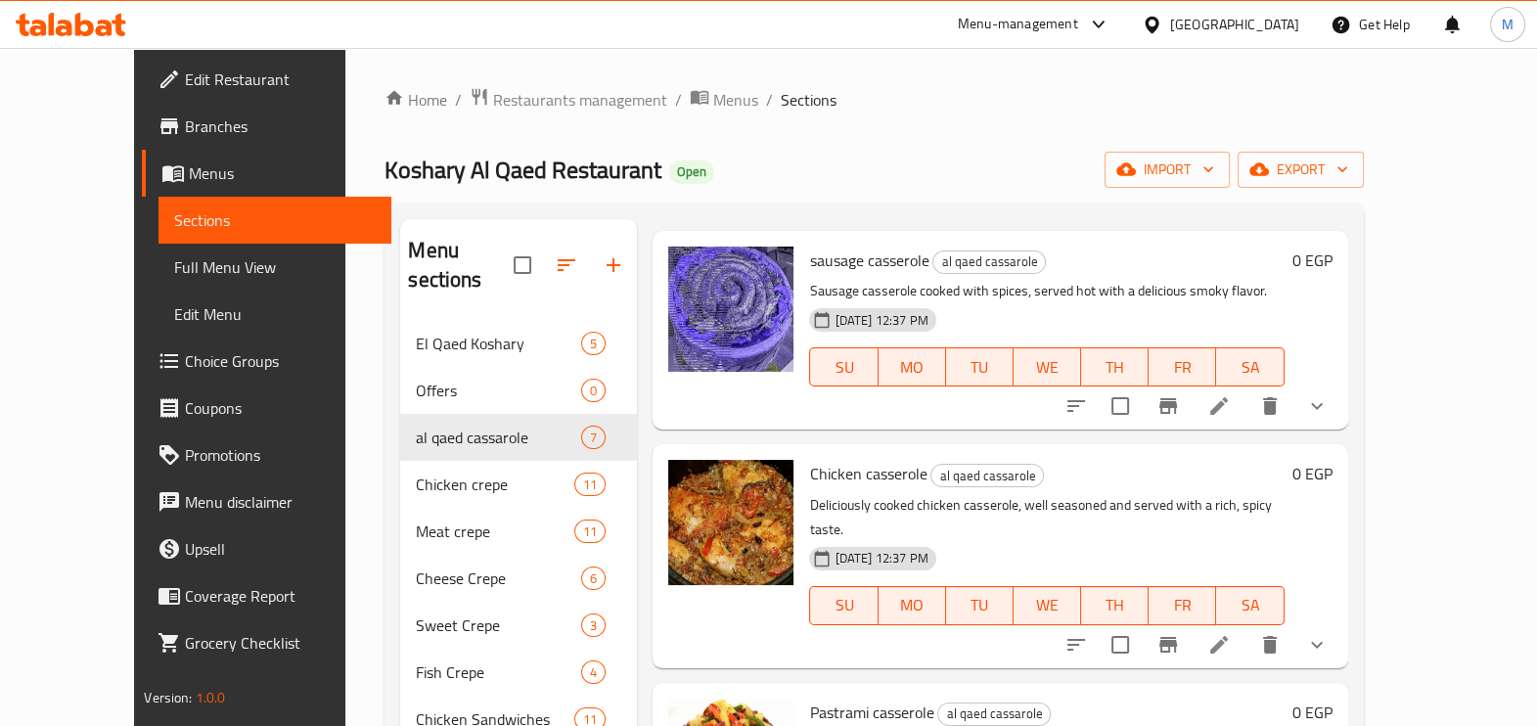
click at [1341, 401] on button "show more" at bounding box center [1317, 406] width 47 height 47
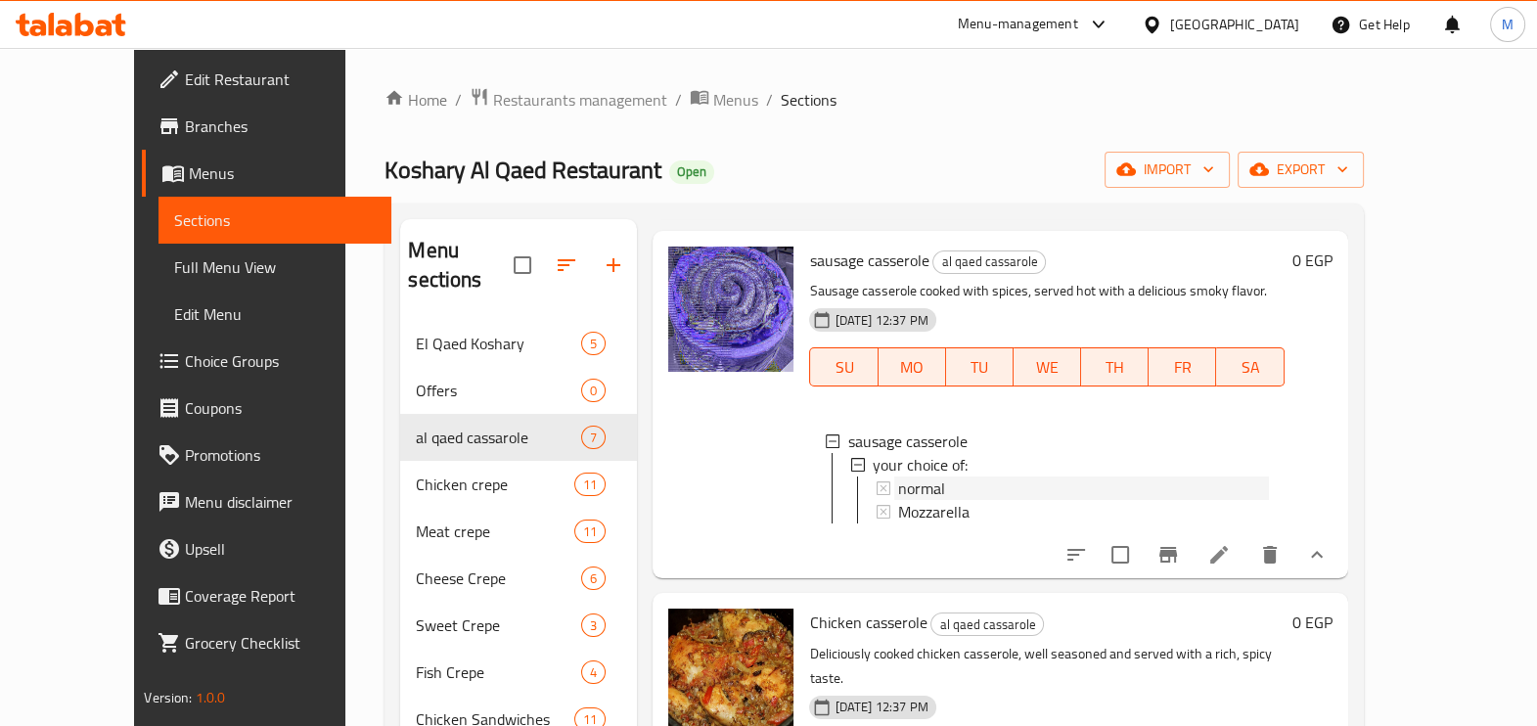
click at [927, 477] on div "normal" at bounding box center [1083, 488] width 370 height 23
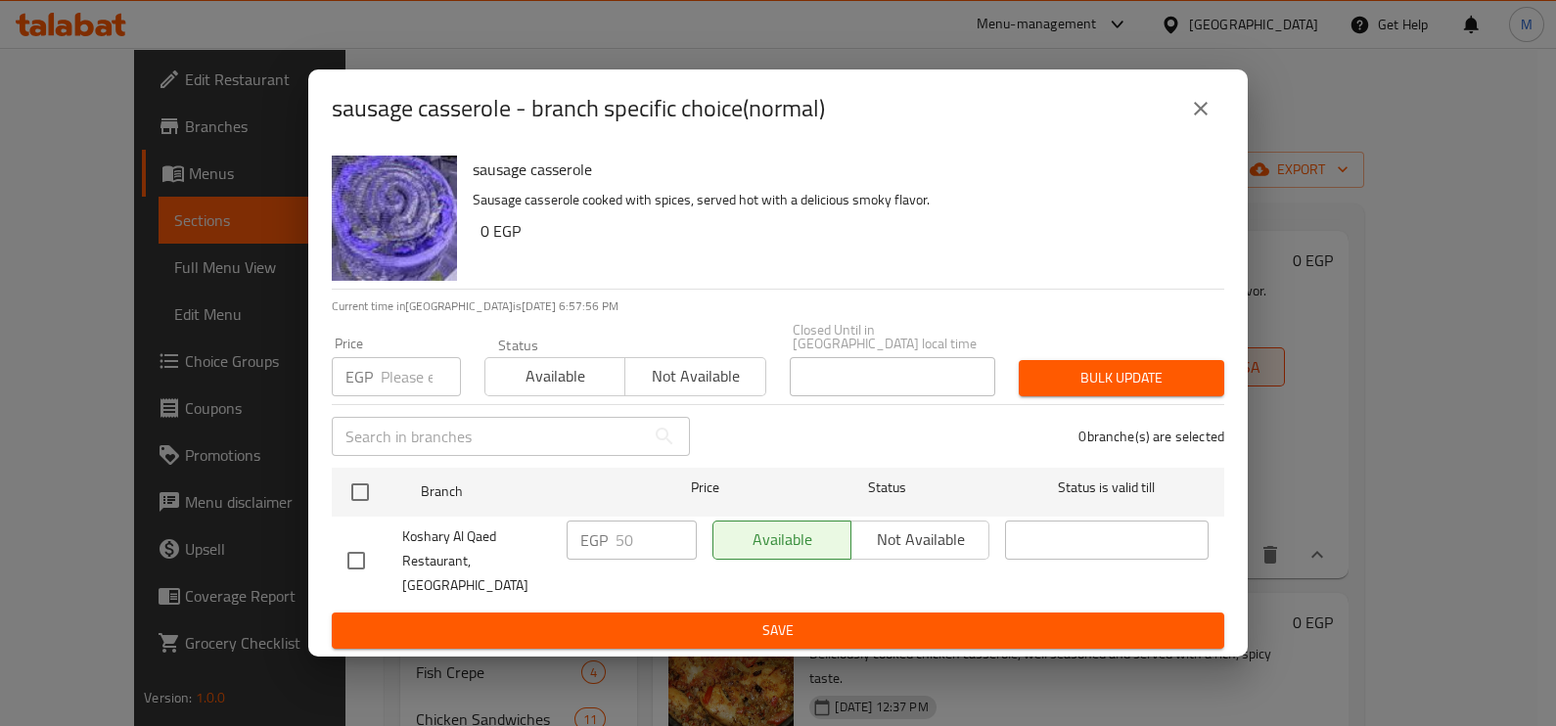
click at [411, 385] on input "number" at bounding box center [421, 376] width 80 height 39
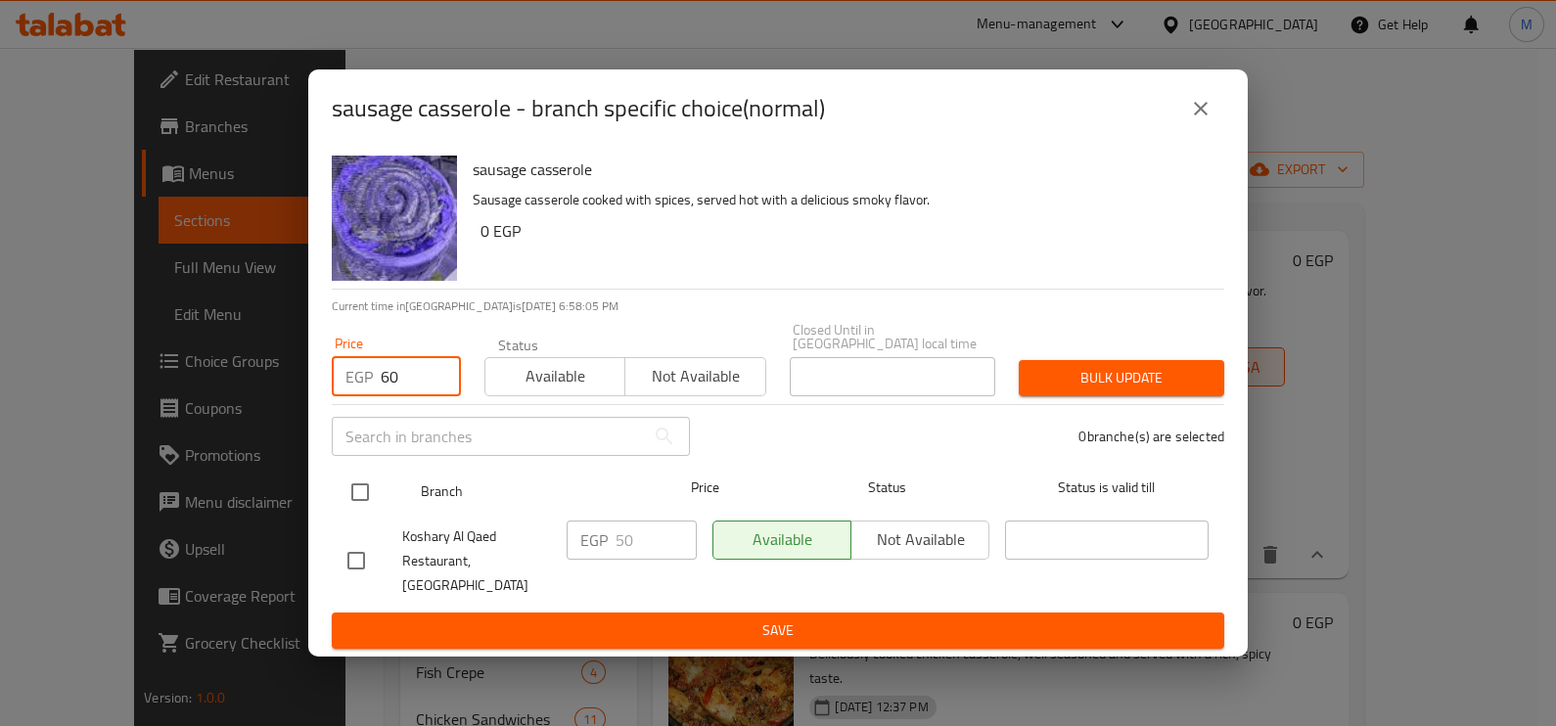
type input "60"
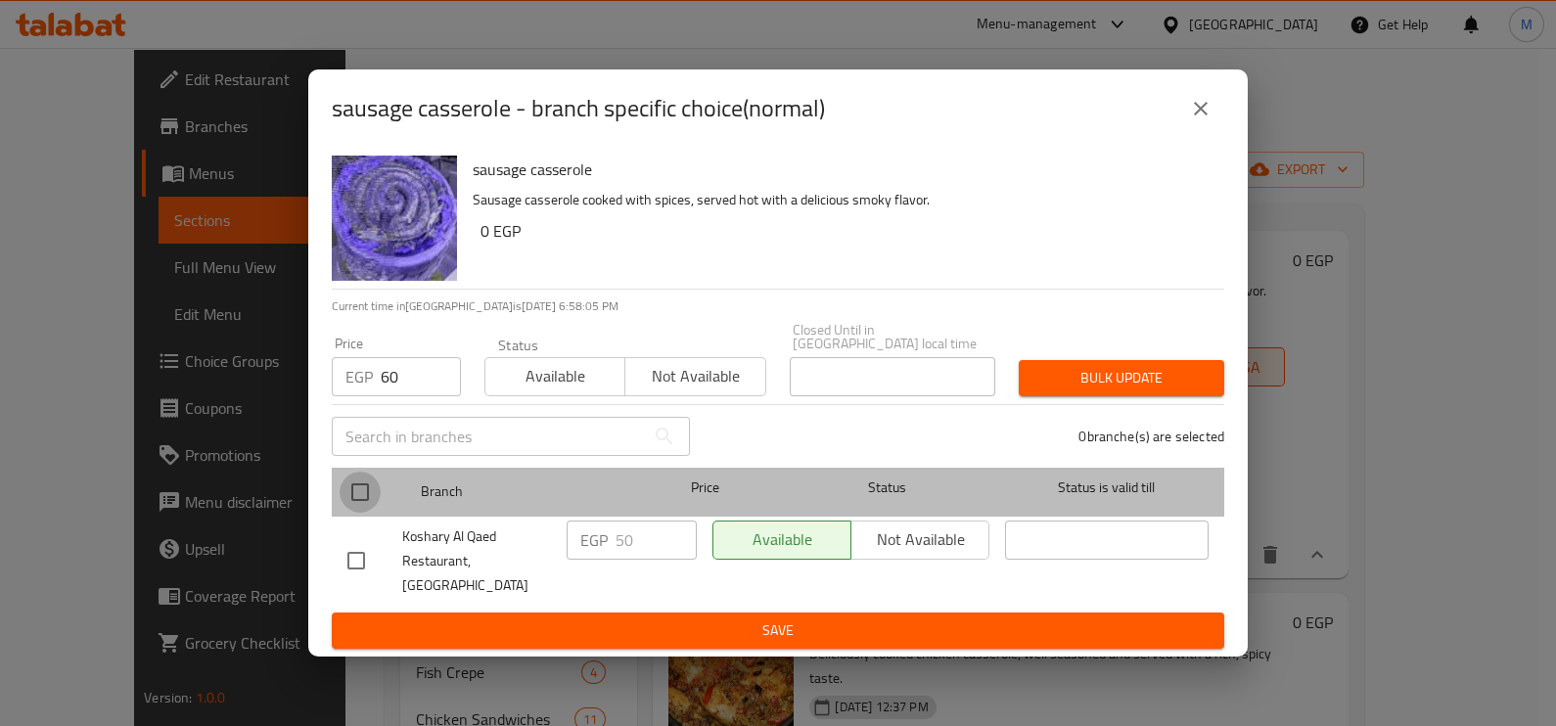
click at [352, 494] on input "checkbox" at bounding box center [360, 492] width 41 height 41
checkbox input "true"
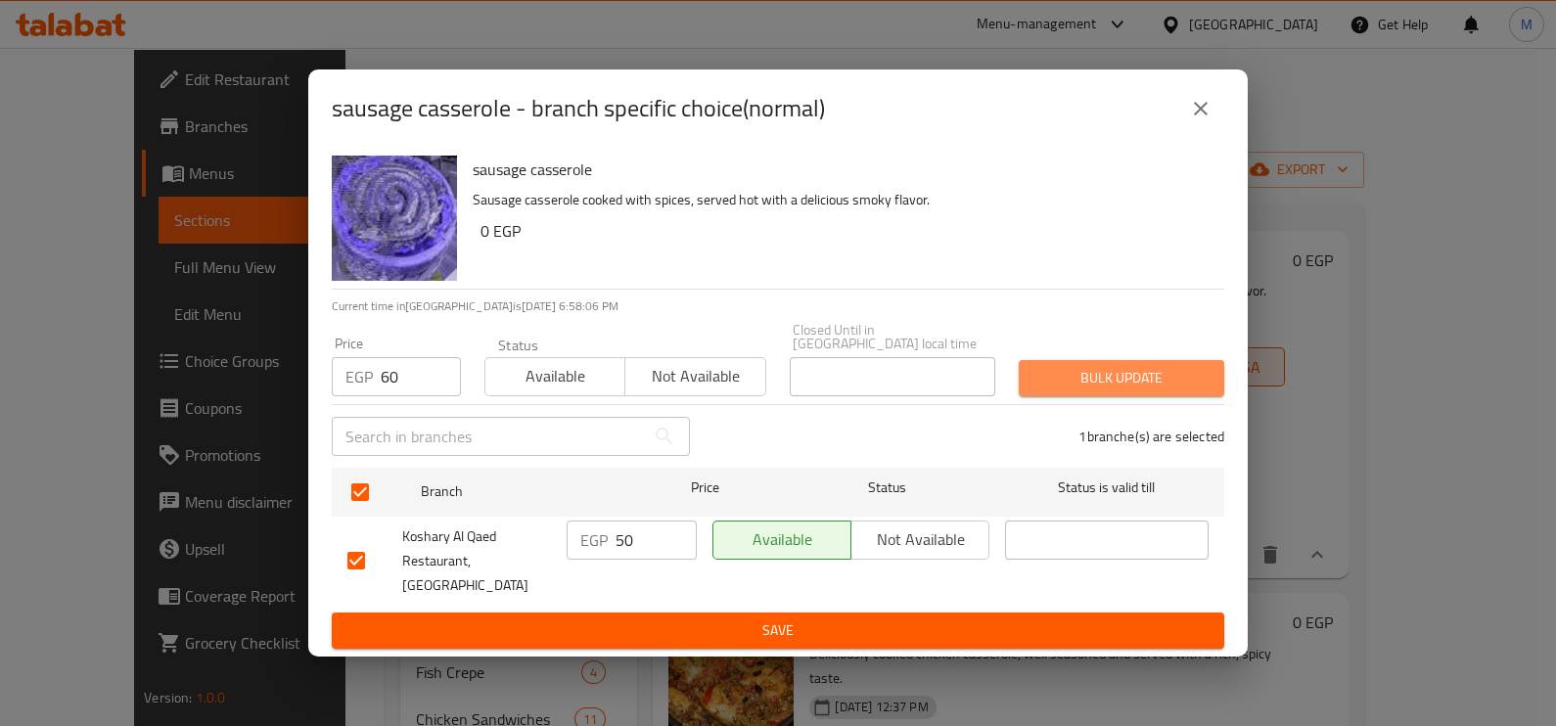
click at [1088, 380] on span "Bulk update" at bounding box center [1121, 378] width 174 height 24
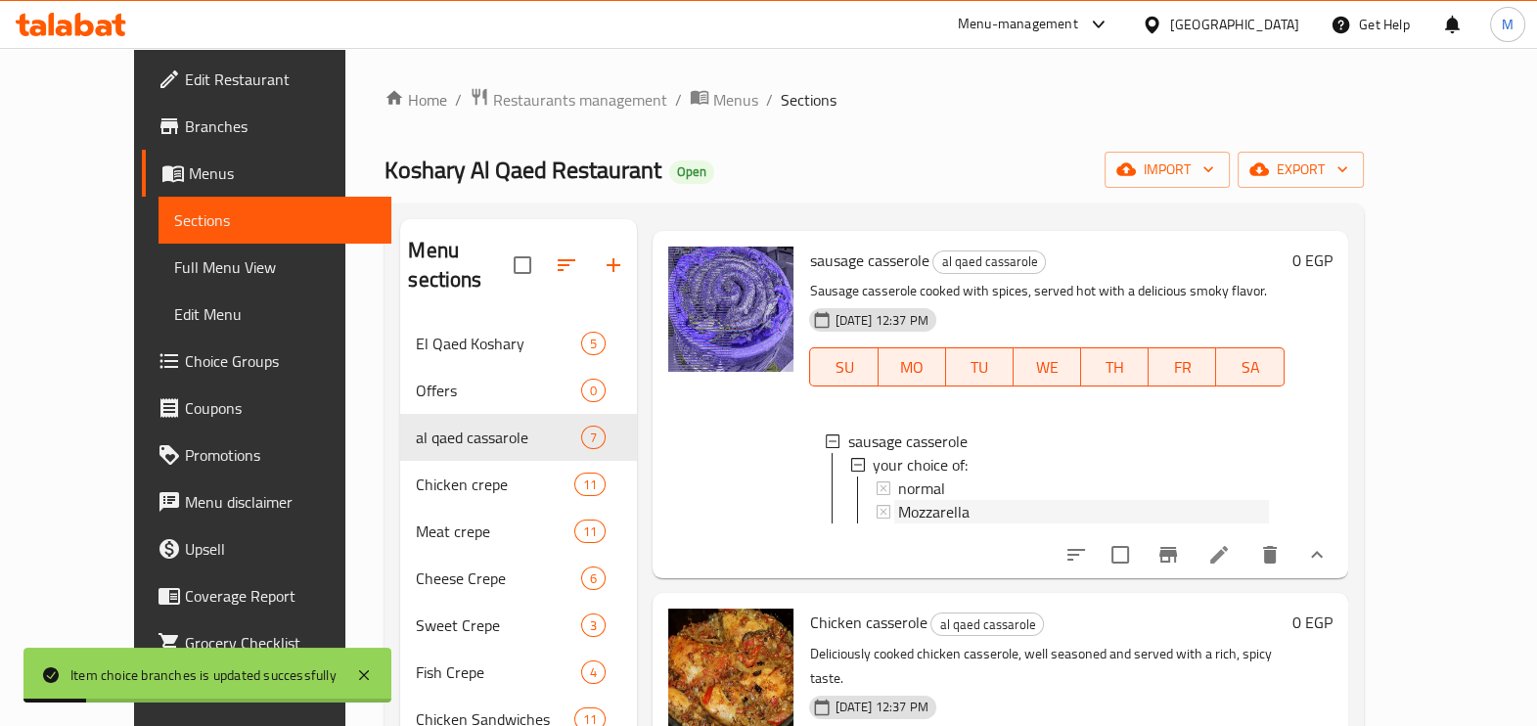
click at [940, 503] on div "Mozzarella" at bounding box center [1083, 511] width 370 height 23
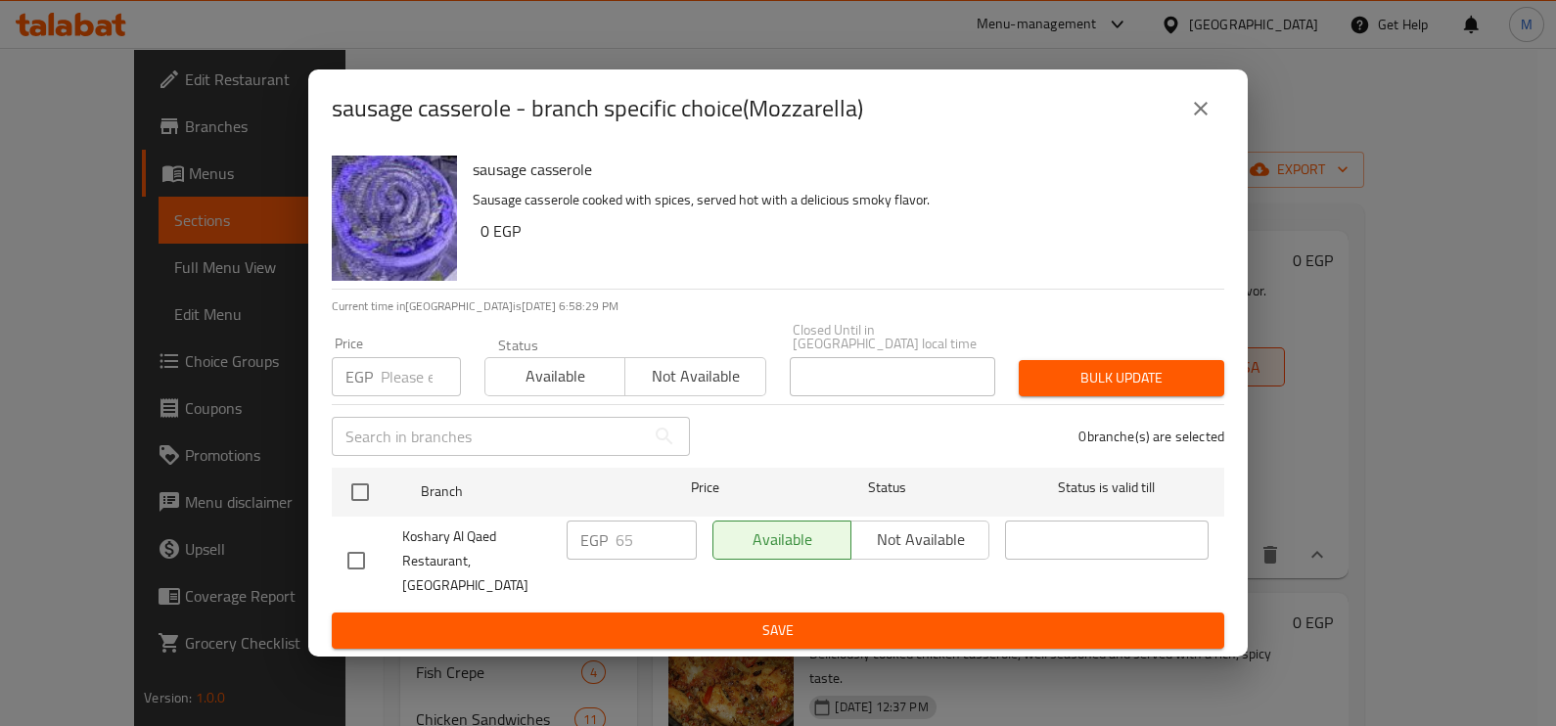
click at [396, 385] on input "number" at bounding box center [421, 376] width 80 height 39
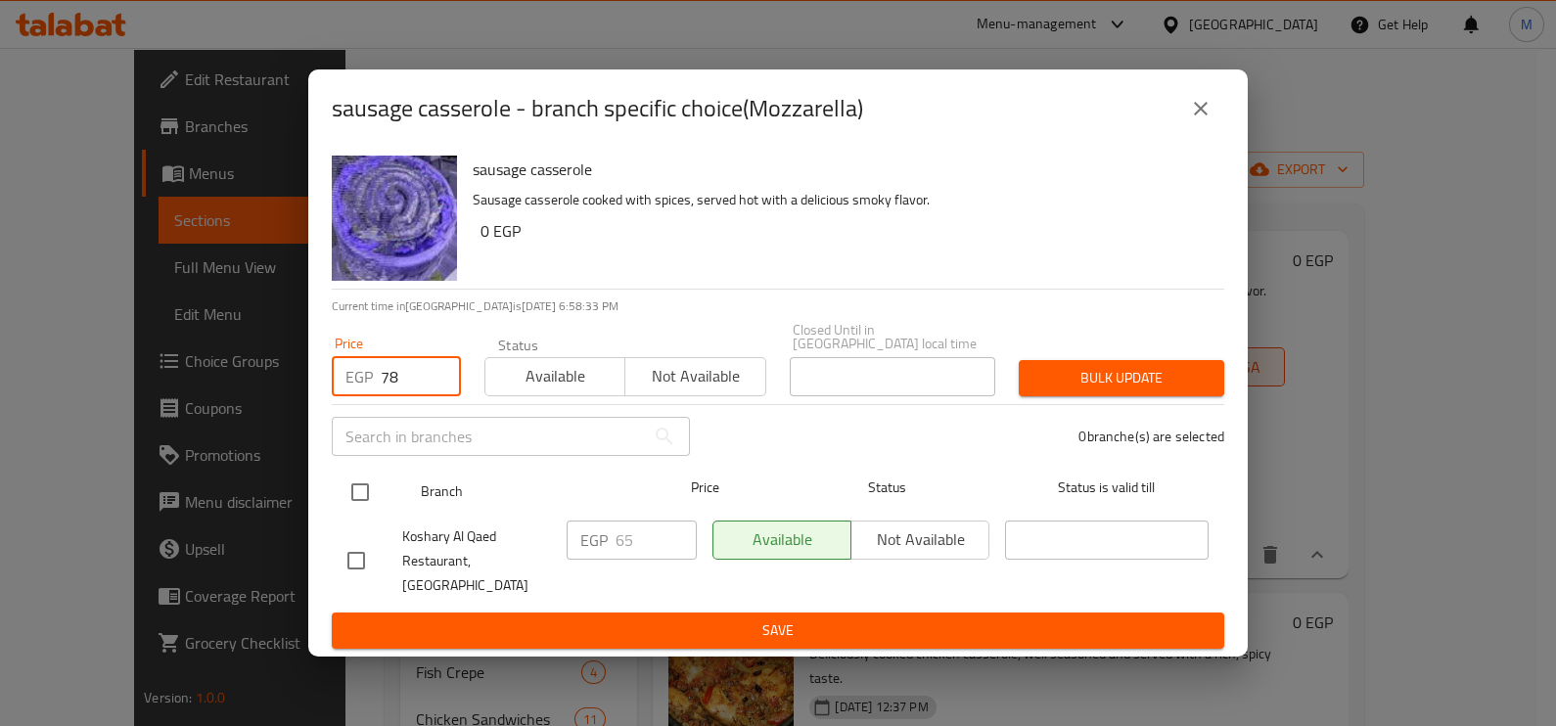
type input "78"
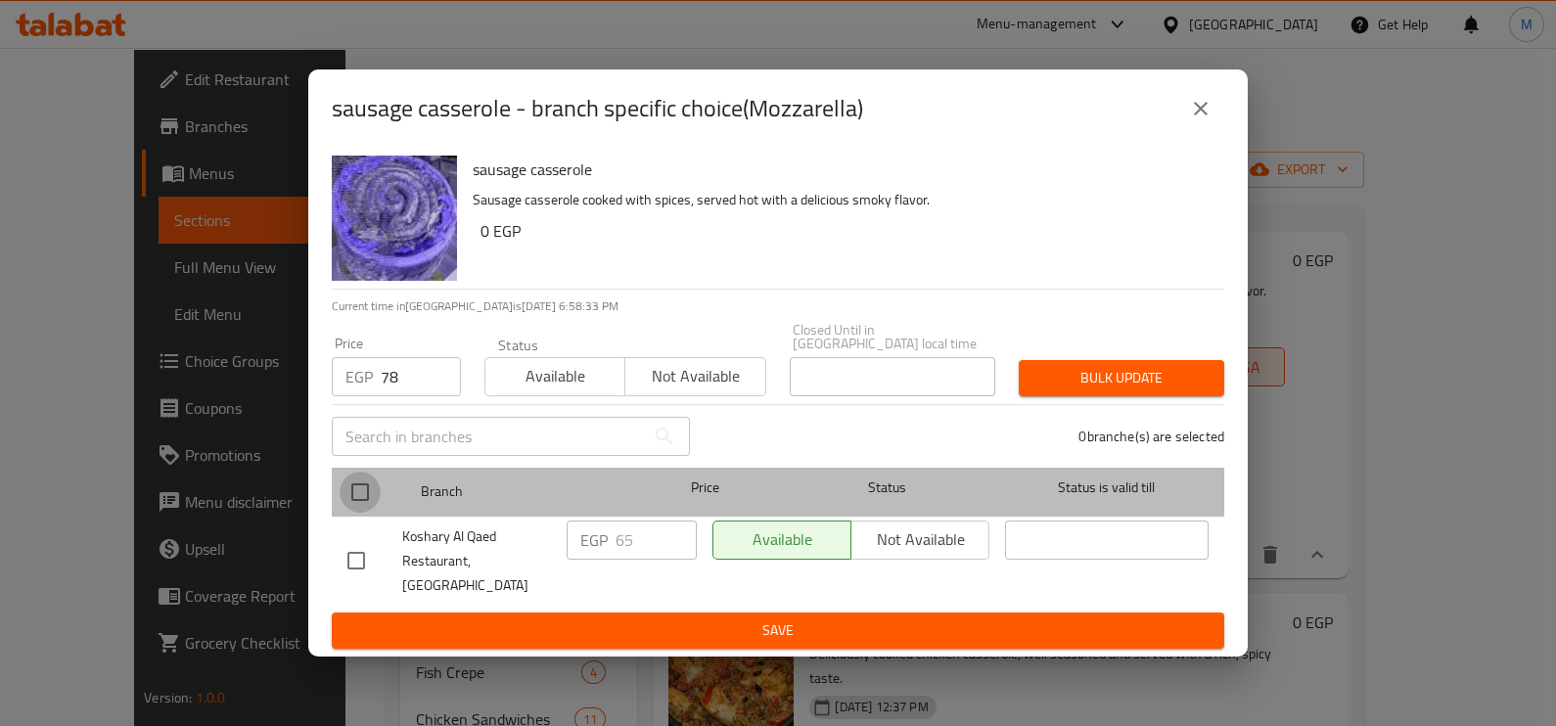
click at [360, 491] on input "checkbox" at bounding box center [360, 492] width 41 height 41
checkbox input "true"
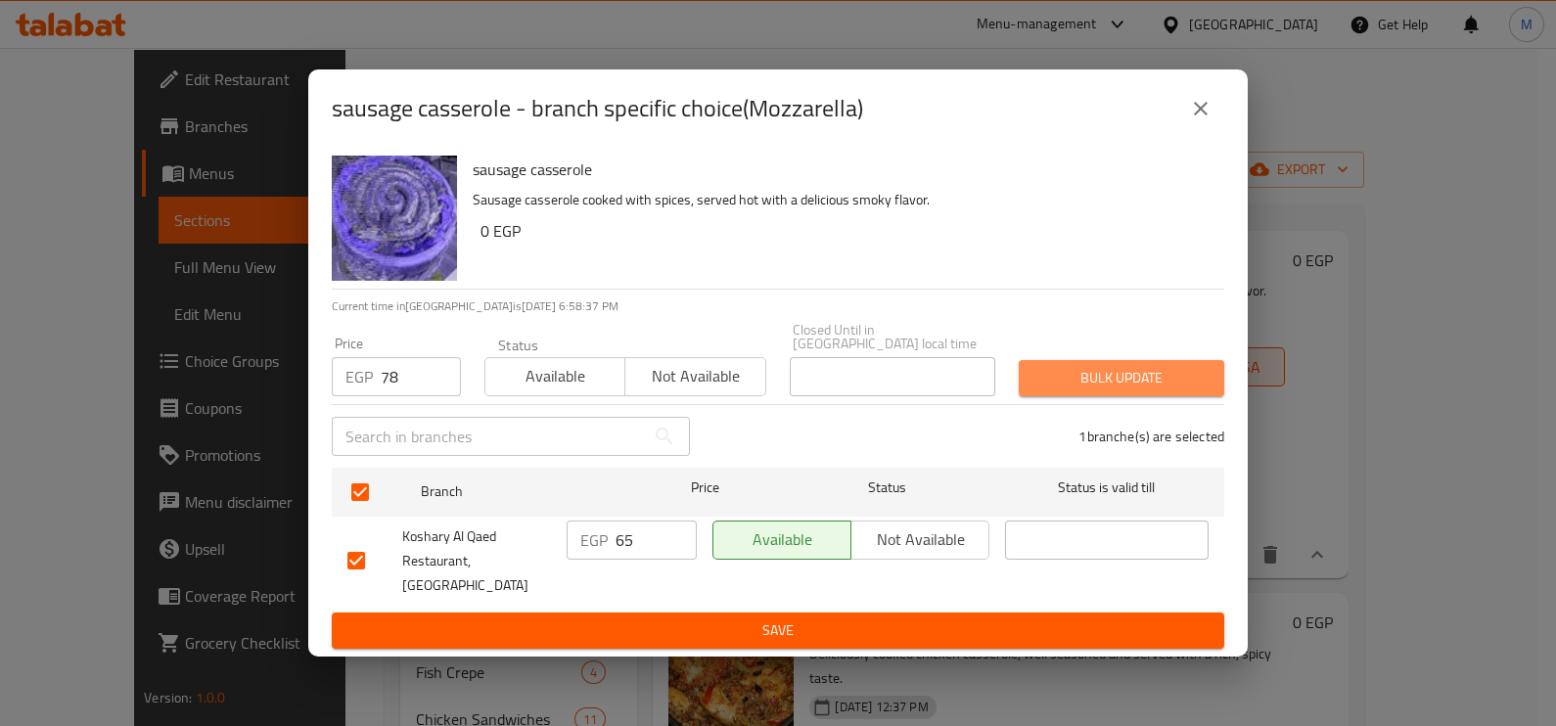
click at [1050, 386] on span "Bulk update" at bounding box center [1121, 378] width 174 height 24
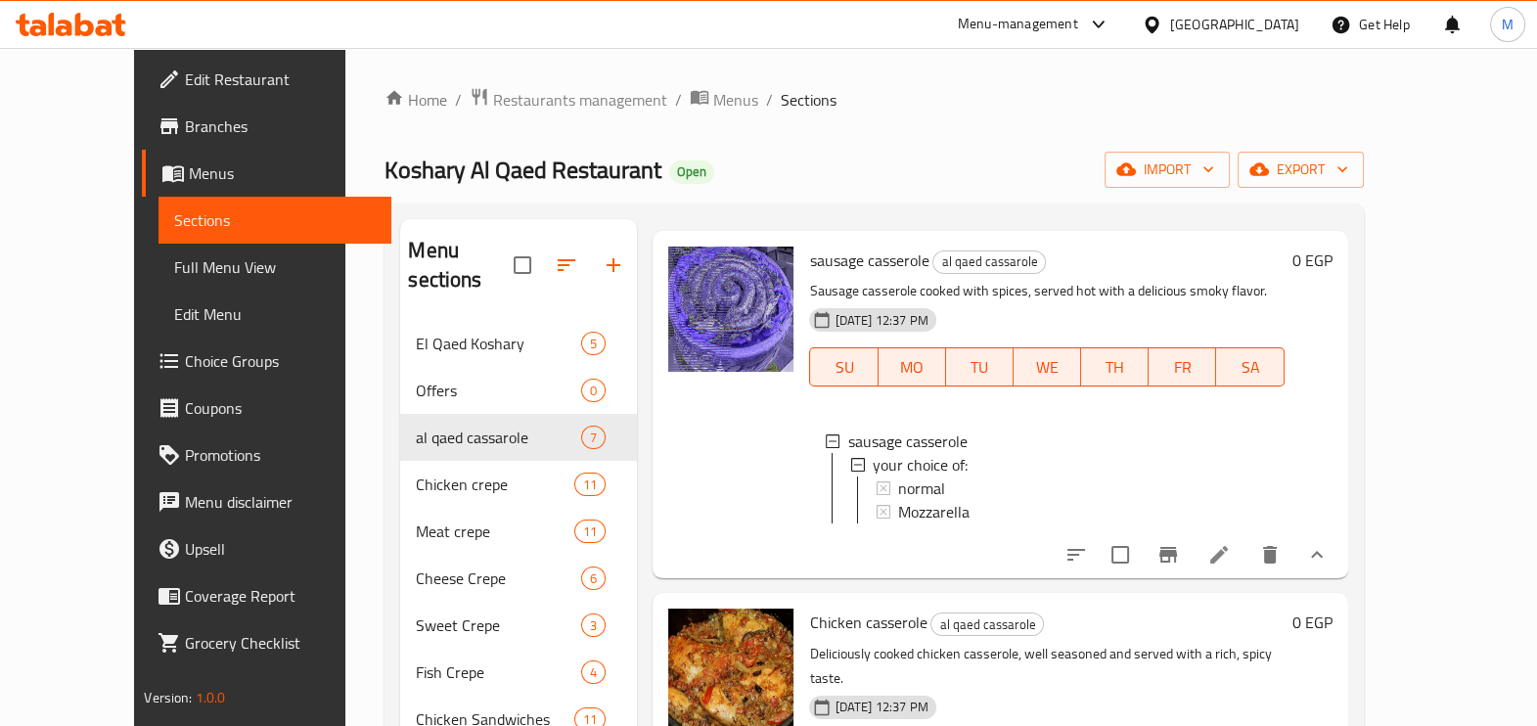
scroll to position [1101, 0]
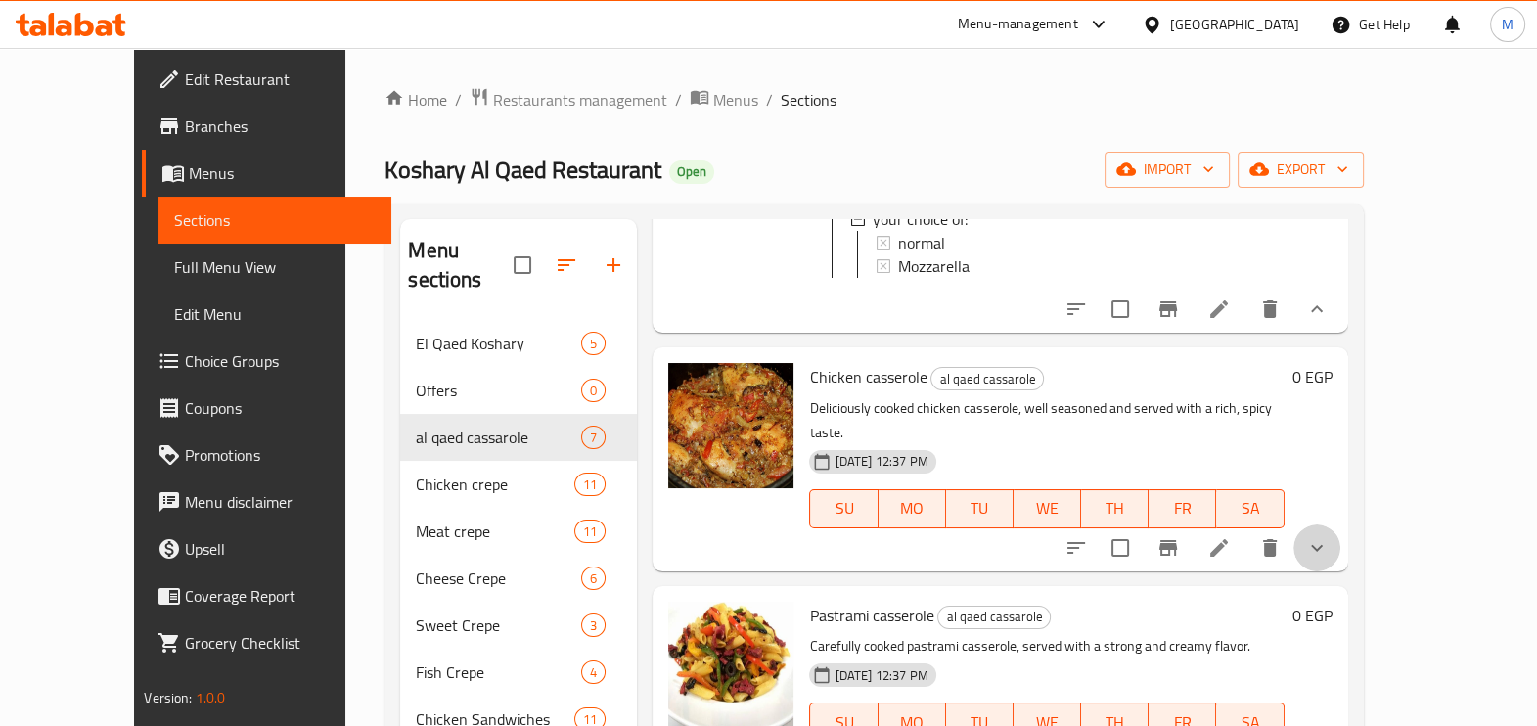
click at [1341, 527] on button "show more" at bounding box center [1317, 547] width 47 height 47
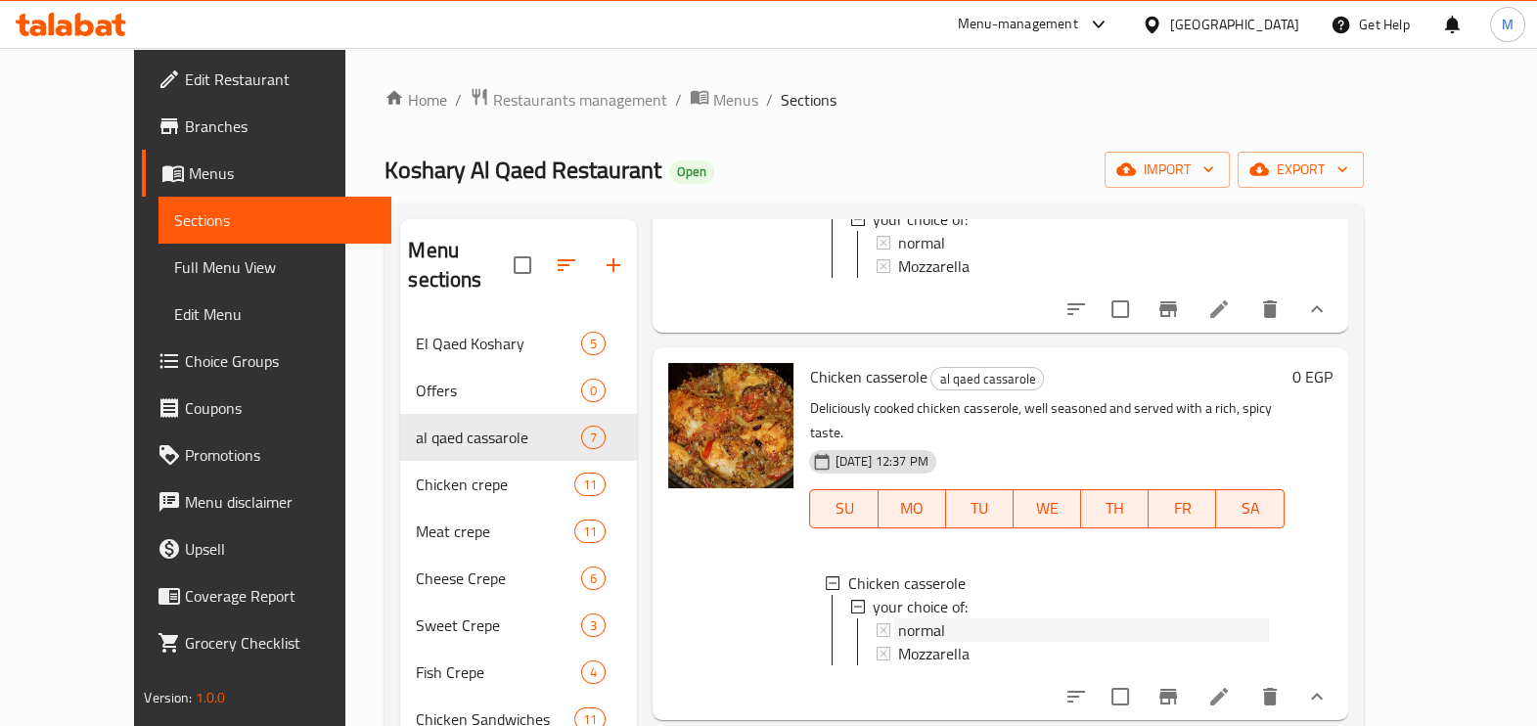
click at [931, 618] on div "normal" at bounding box center [1083, 629] width 370 height 23
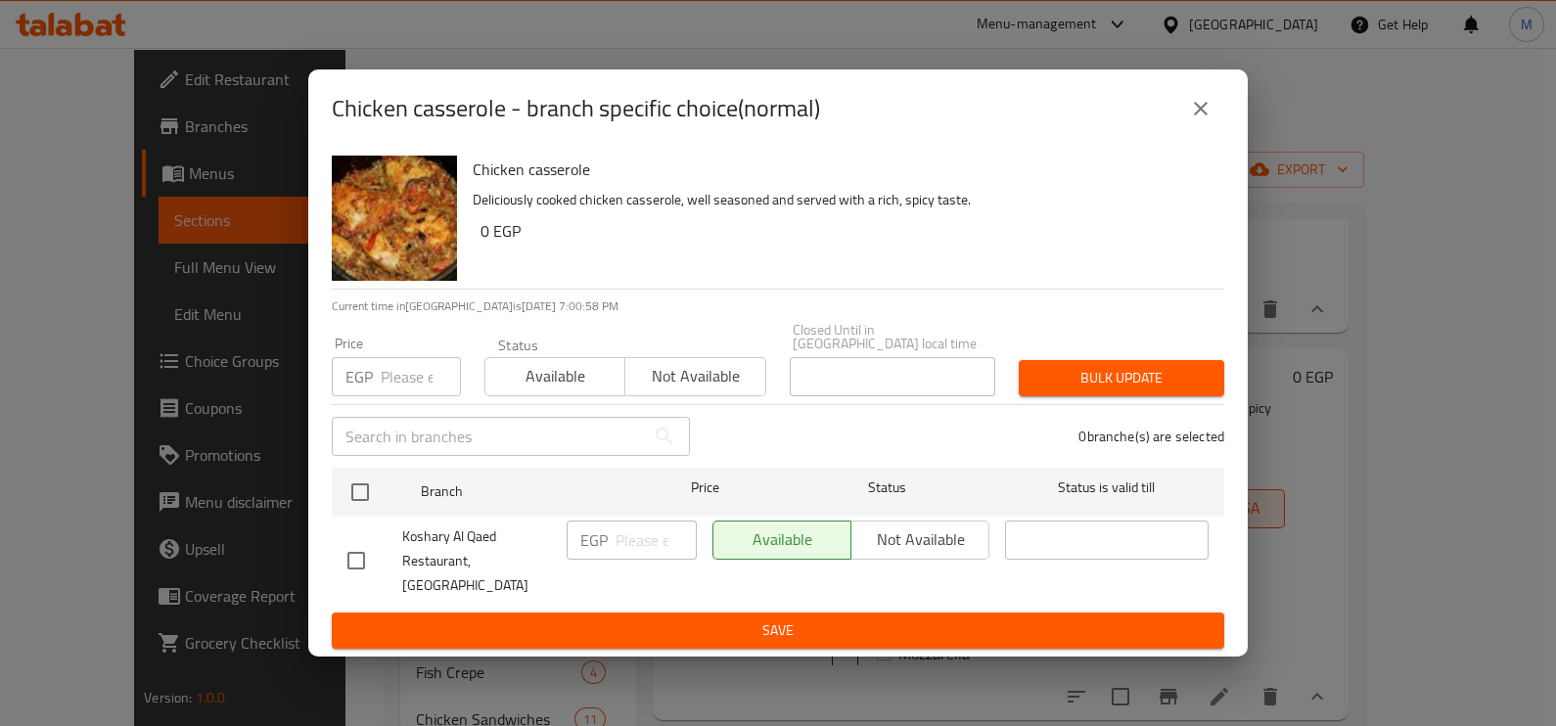
click at [372, 387] on p "EGP" at bounding box center [358, 376] width 27 height 23
click at [405, 382] on input "number" at bounding box center [421, 376] width 80 height 39
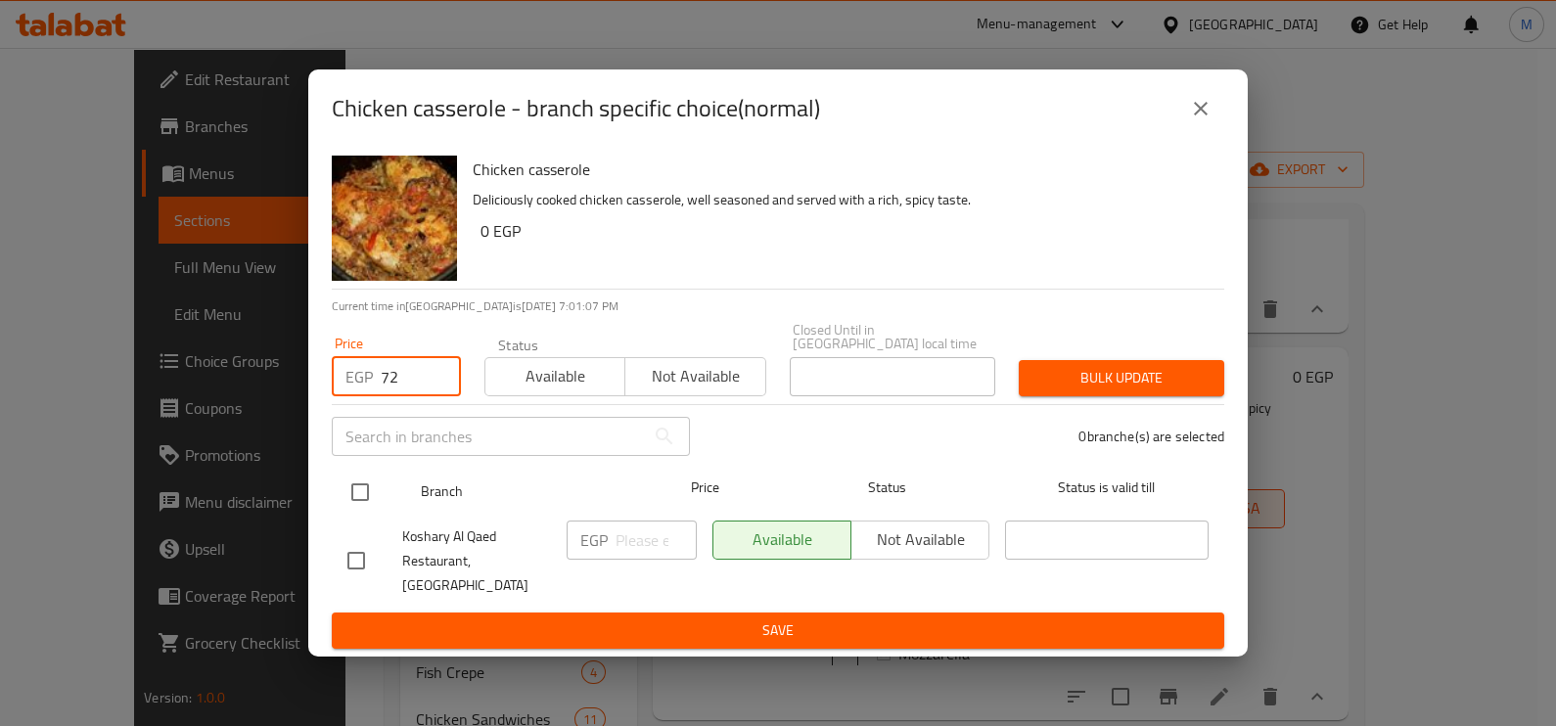
type input "72"
click at [374, 503] on input "checkbox" at bounding box center [360, 492] width 41 height 41
checkbox input "true"
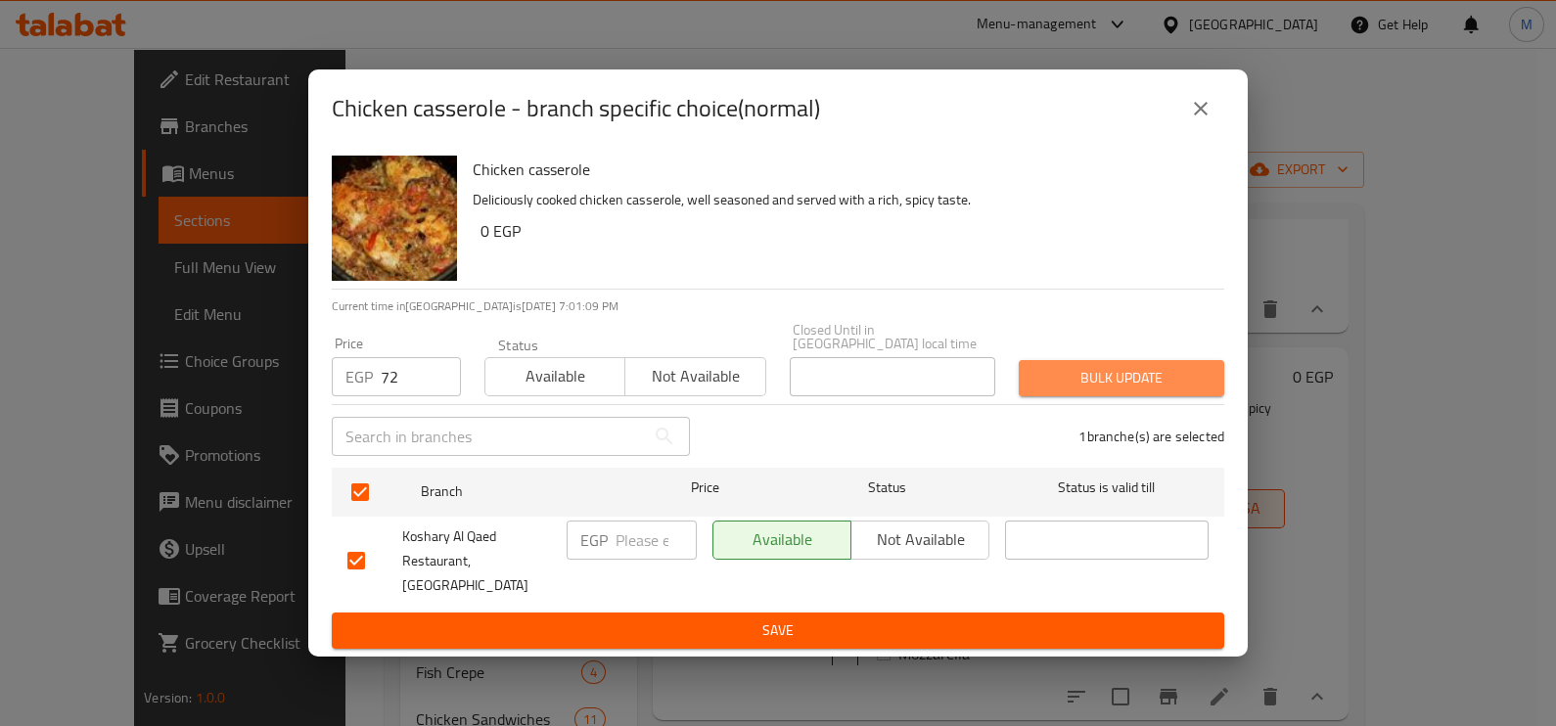
click at [1119, 382] on span "Bulk update" at bounding box center [1121, 378] width 174 height 24
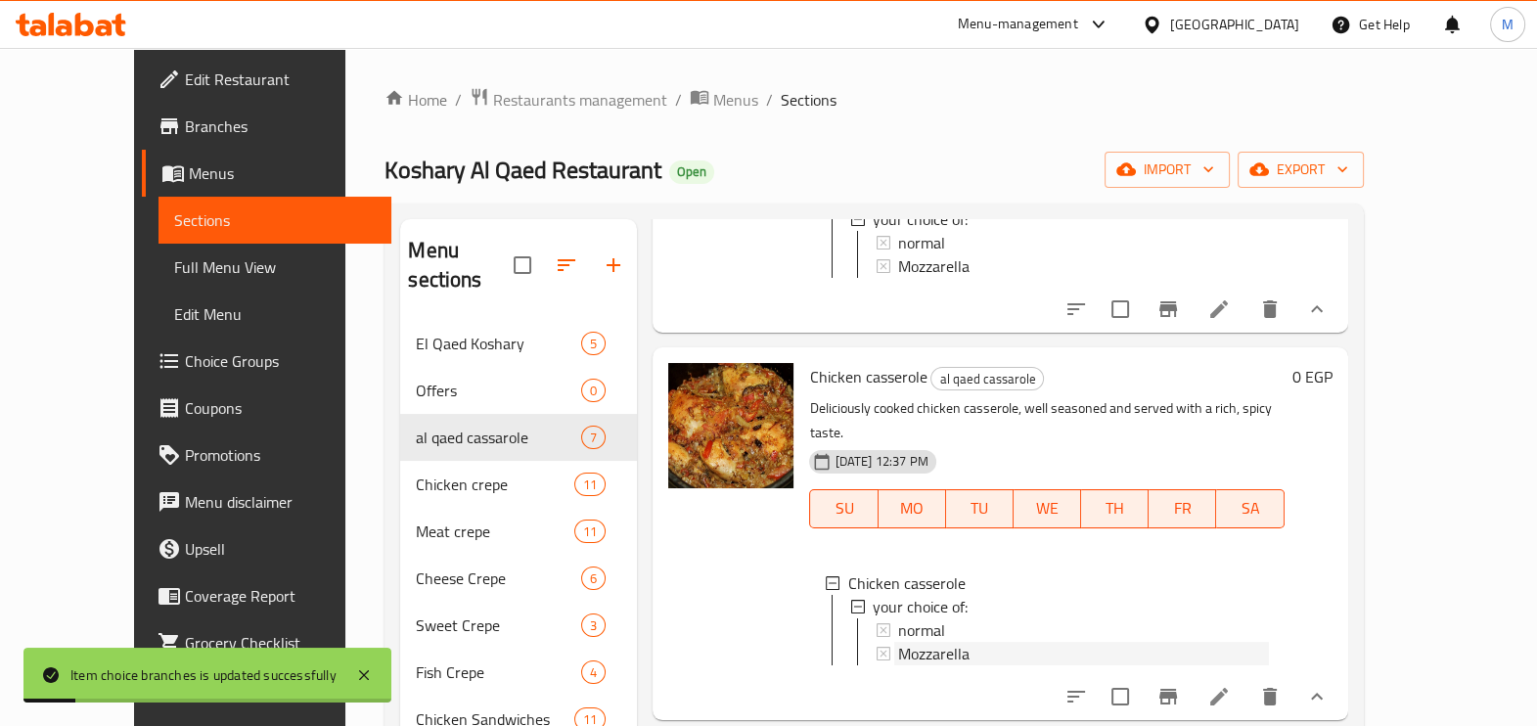
click at [945, 642] on div "Mozzarella" at bounding box center [1083, 653] width 370 height 23
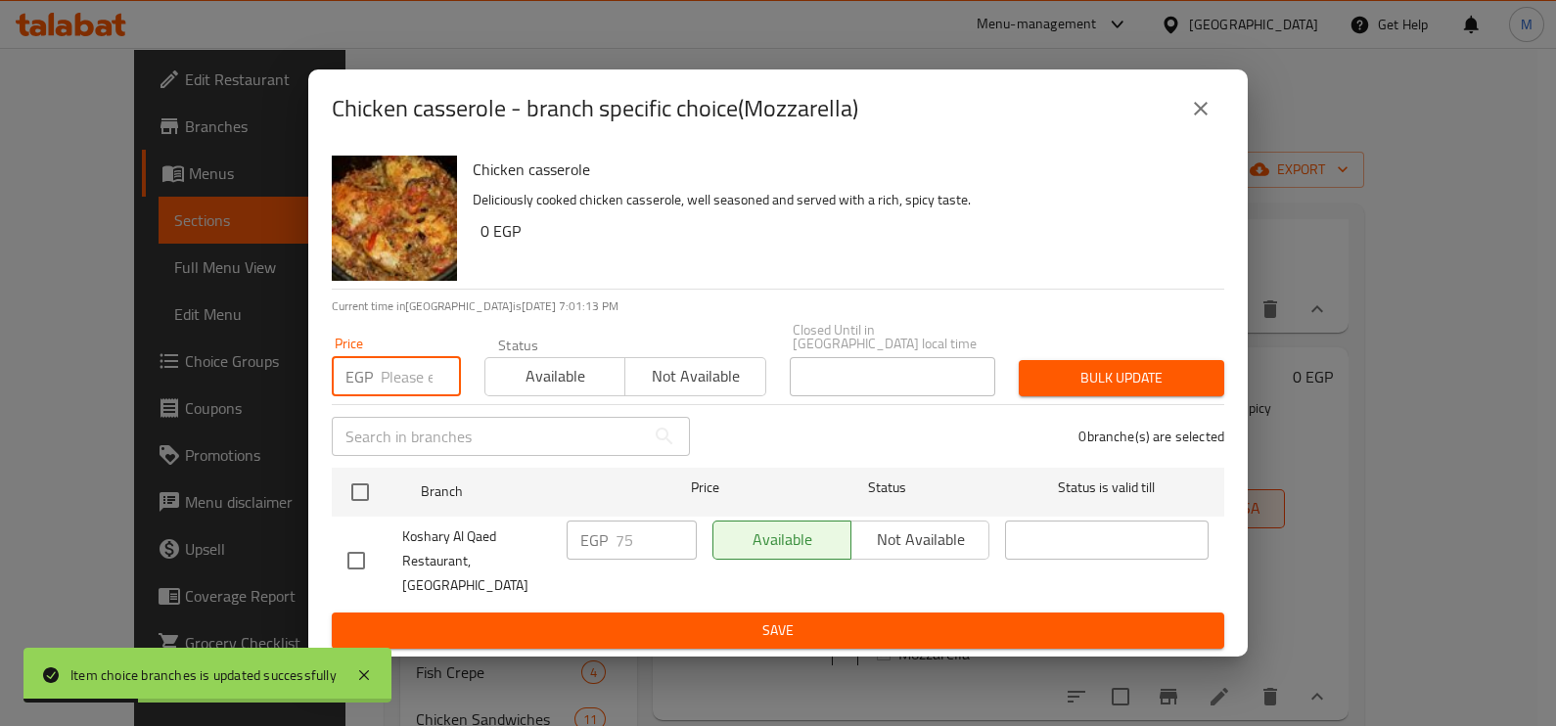
click at [415, 390] on input "number" at bounding box center [421, 376] width 80 height 39
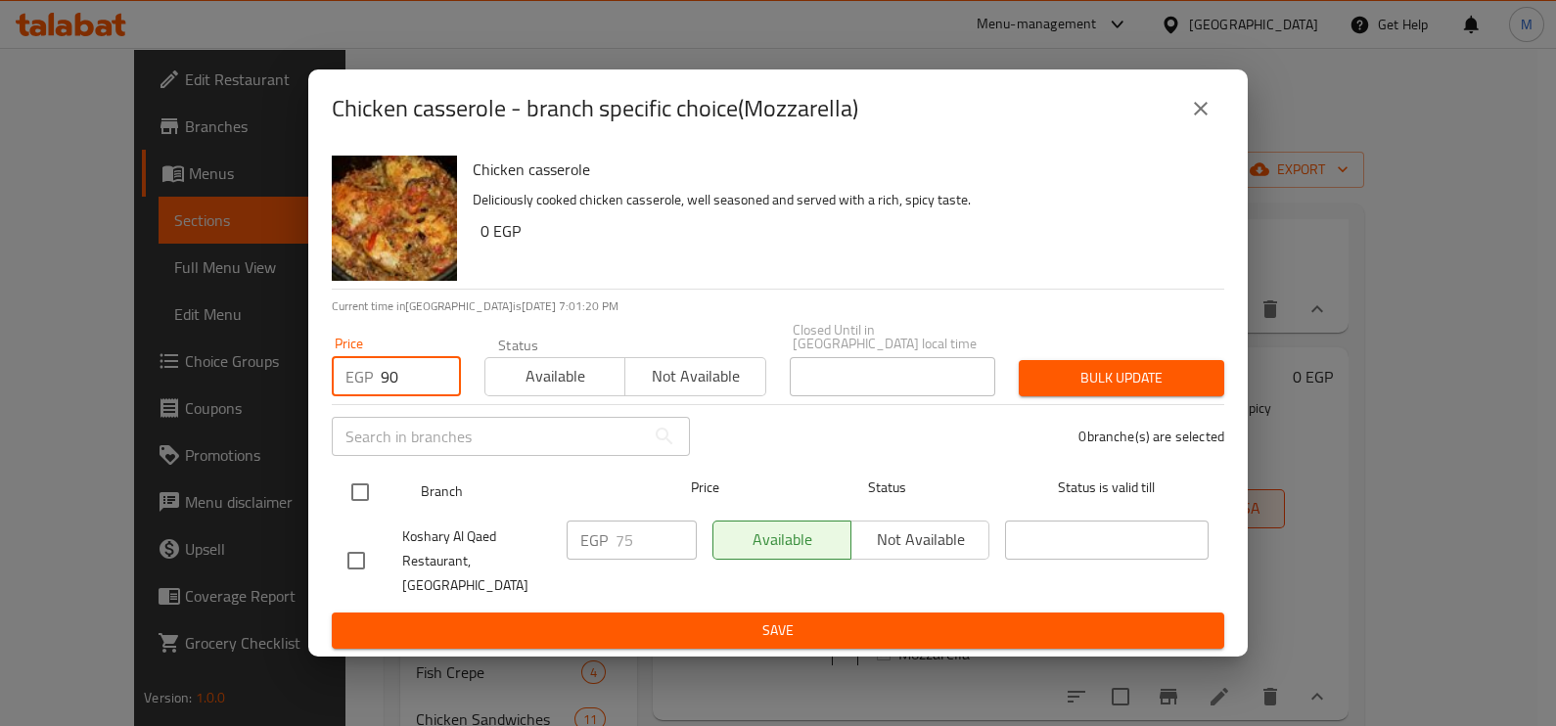
type input "90"
click at [354, 503] on input "checkbox" at bounding box center [360, 492] width 41 height 41
checkbox input "true"
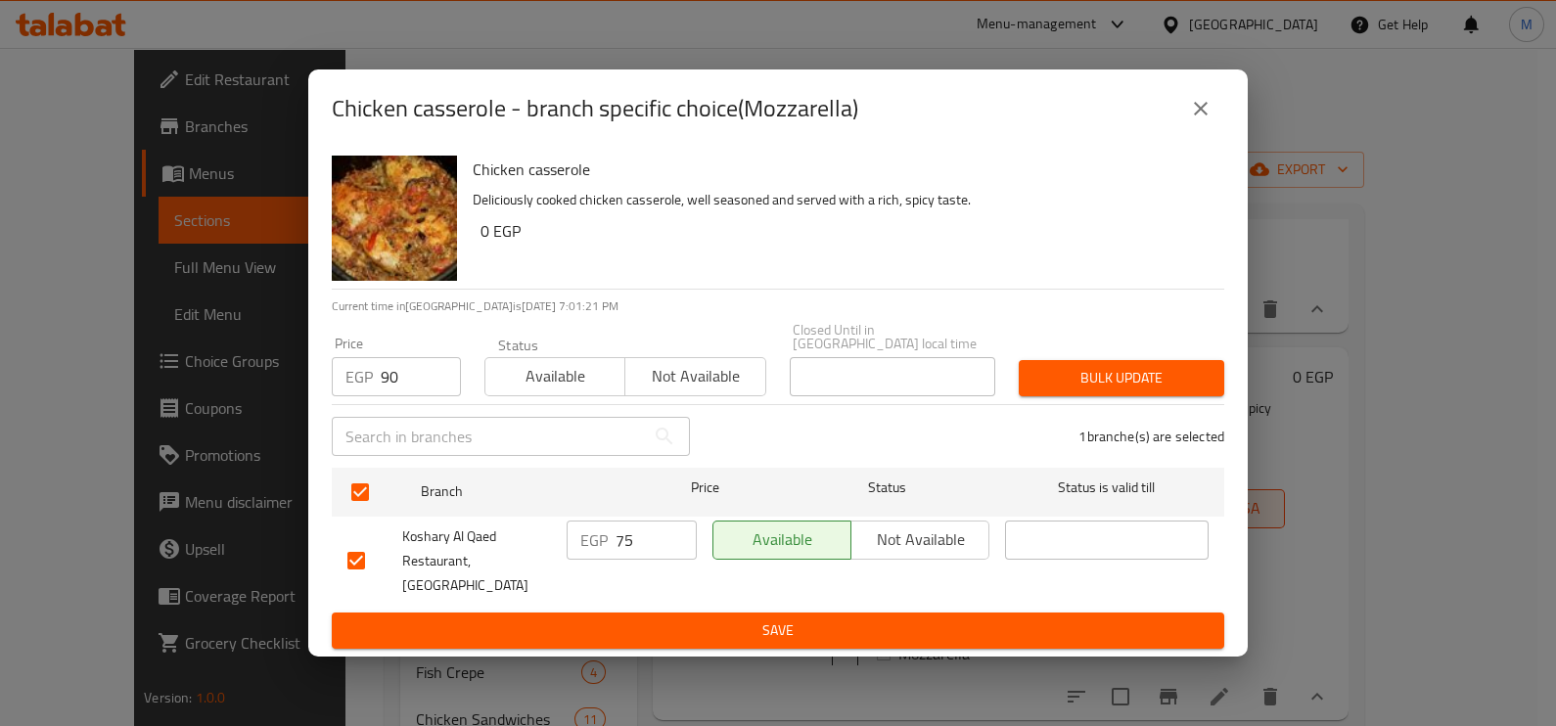
click at [1062, 362] on div "Bulk update" at bounding box center [1121, 378] width 229 height 60
click at [1062, 373] on span "Bulk update" at bounding box center [1121, 378] width 174 height 24
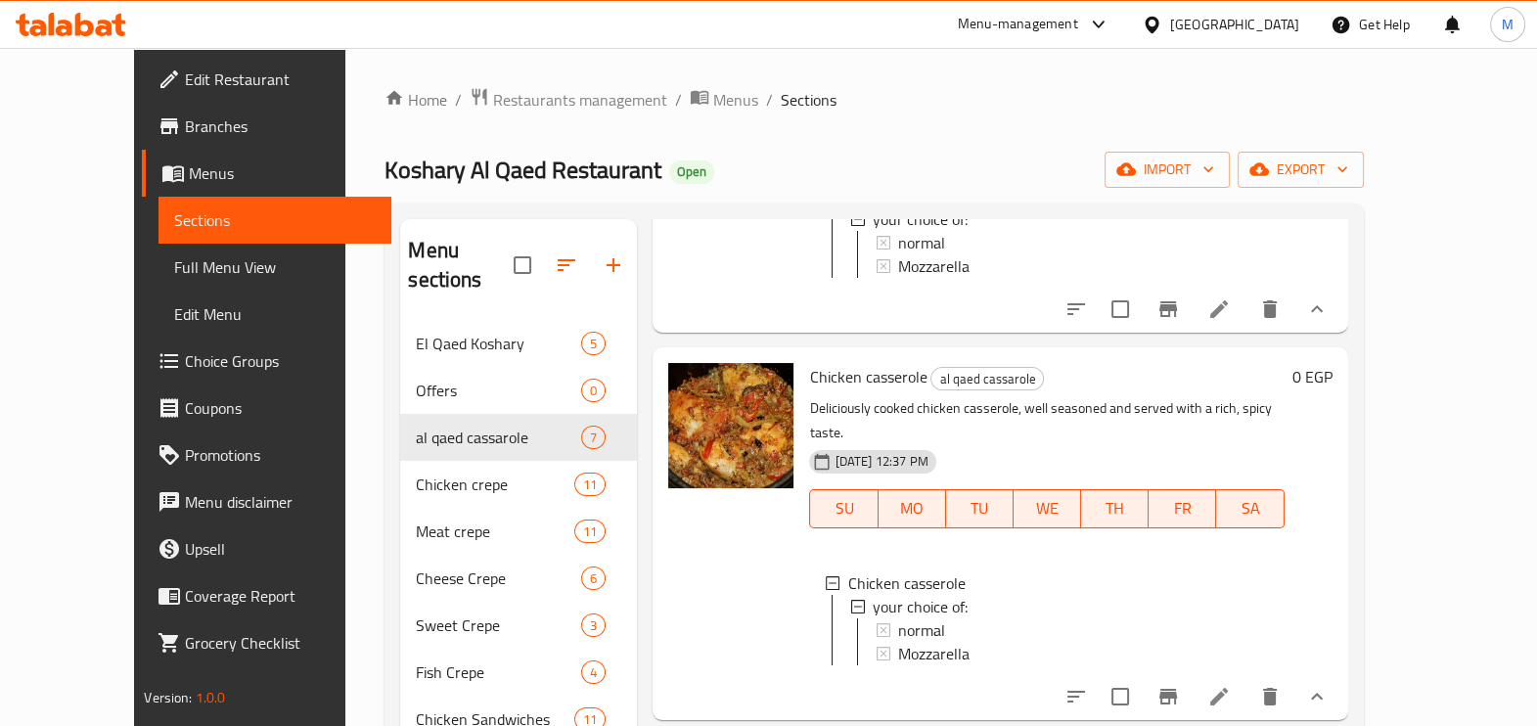
scroll to position [1468, 0]
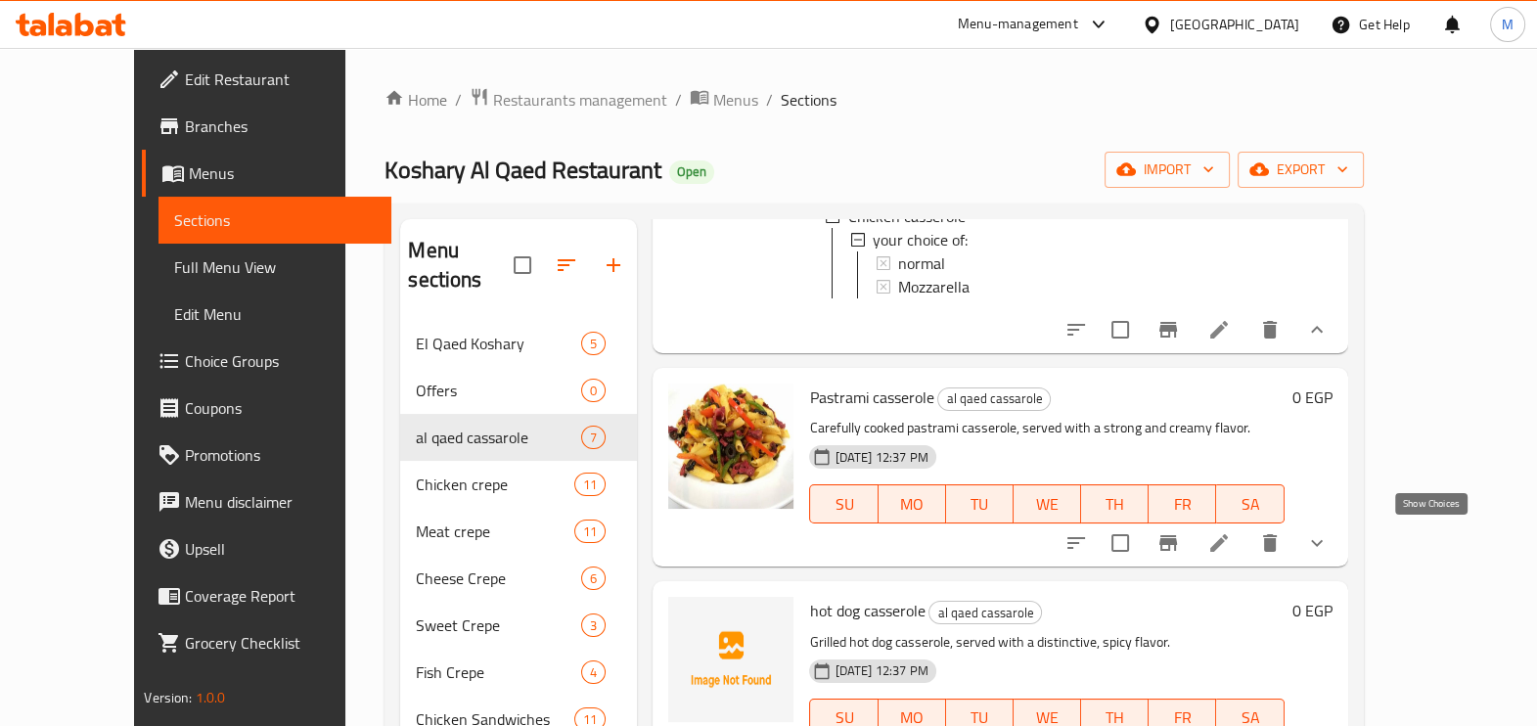
click at [1329, 541] on icon "show more" at bounding box center [1316, 542] width 23 height 23
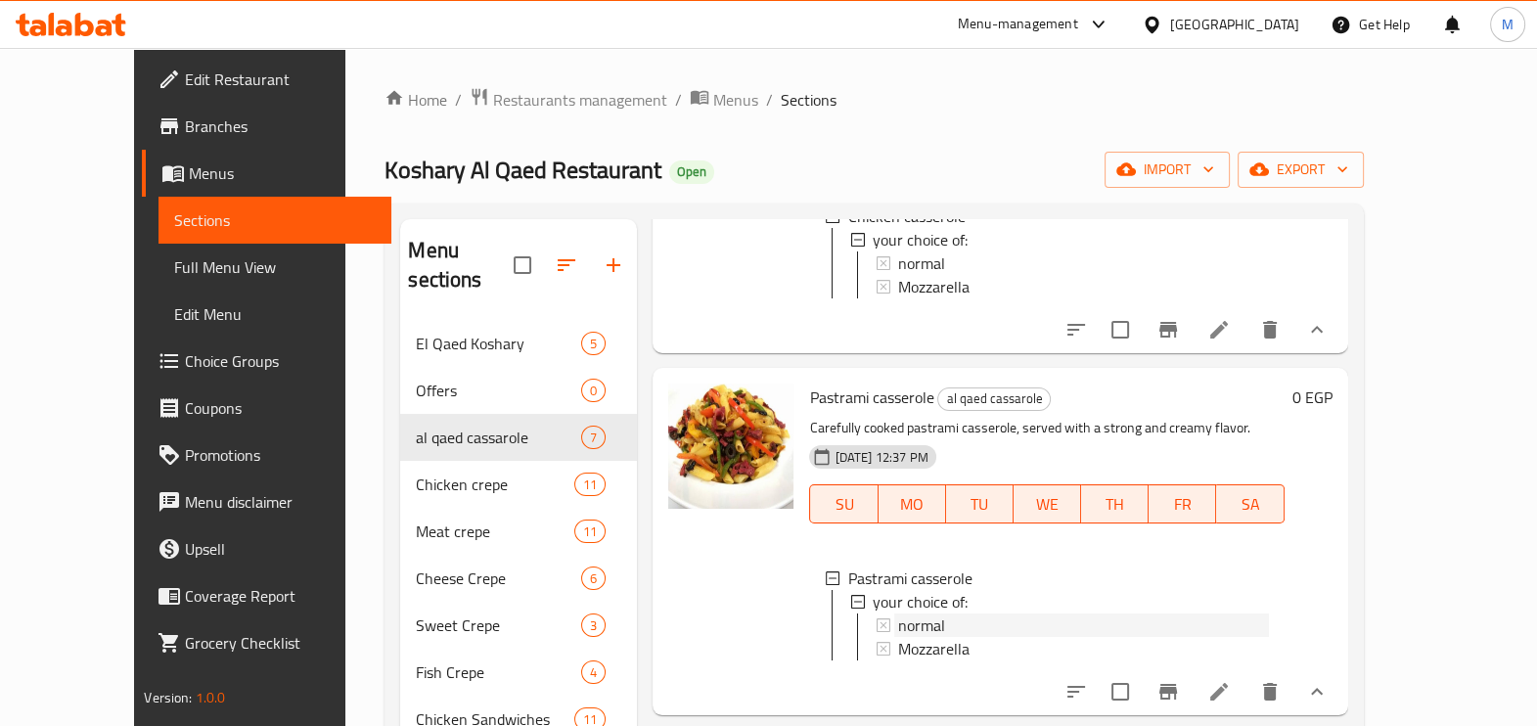
click at [952, 626] on div "normal" at bounding box center [1083, 625] width 370 height 23
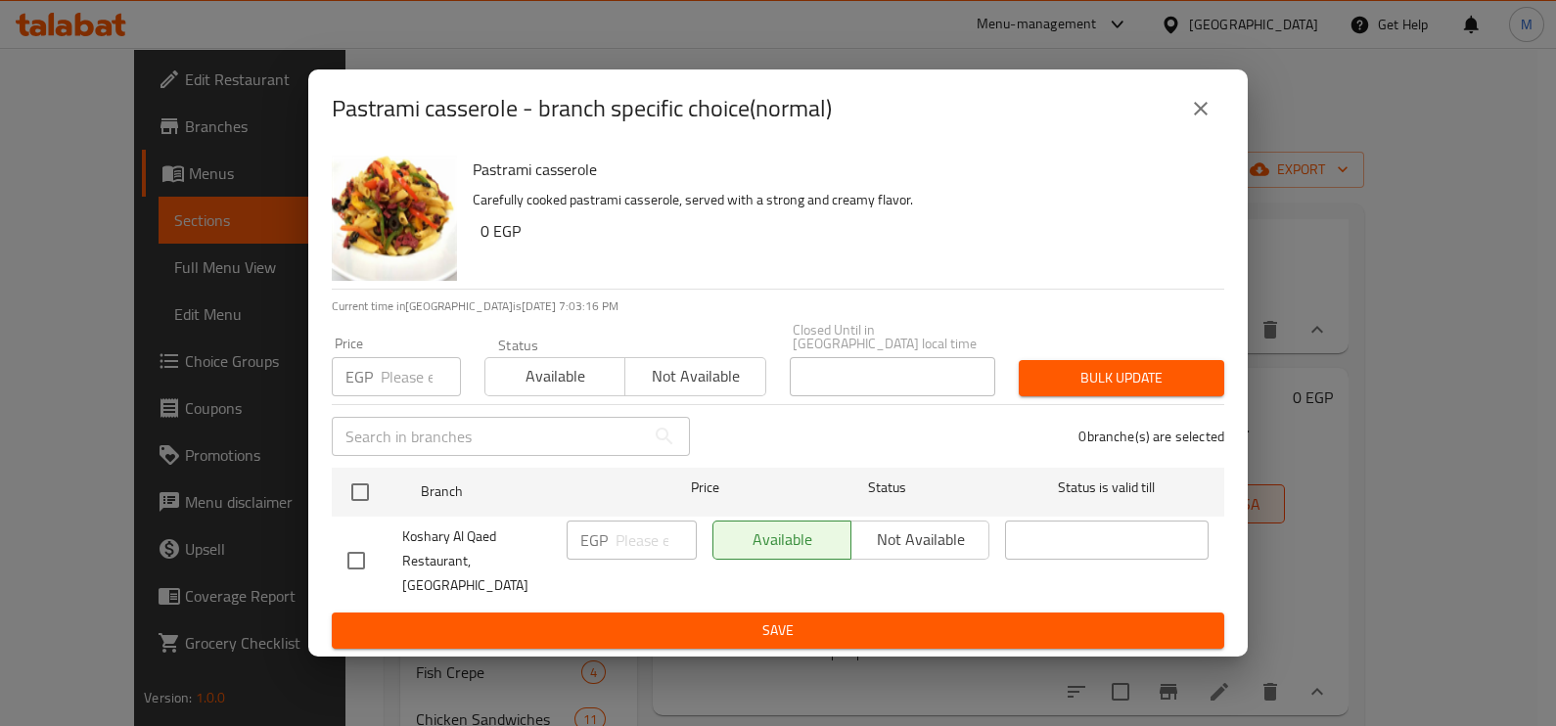
click at [417, 387] on input "number" at bounding box center [421, 376] width 80 height 39
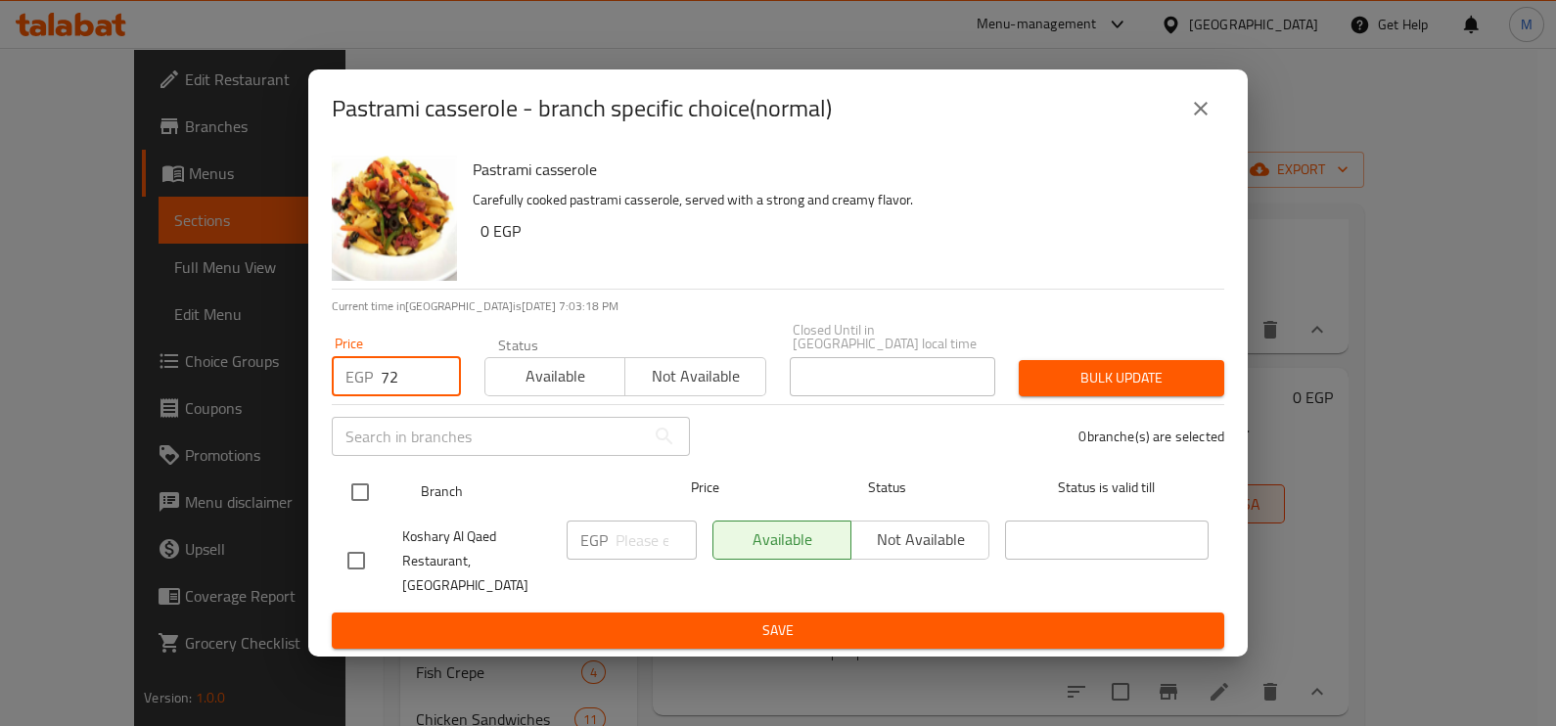
type input "72"
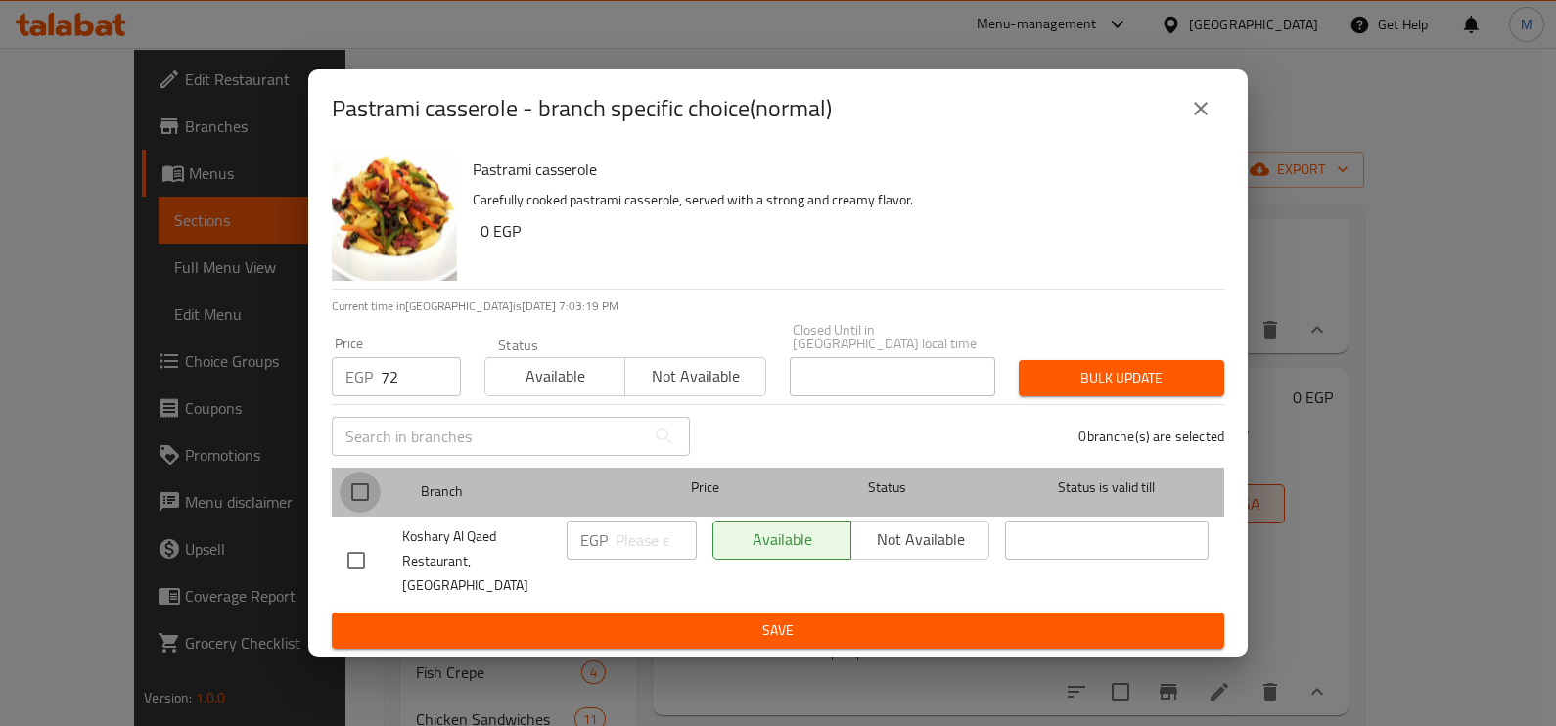
click at [364, 499] on input "checkbox" at bounding box center [360, 492] width 41 height 41
checkbox input "true"
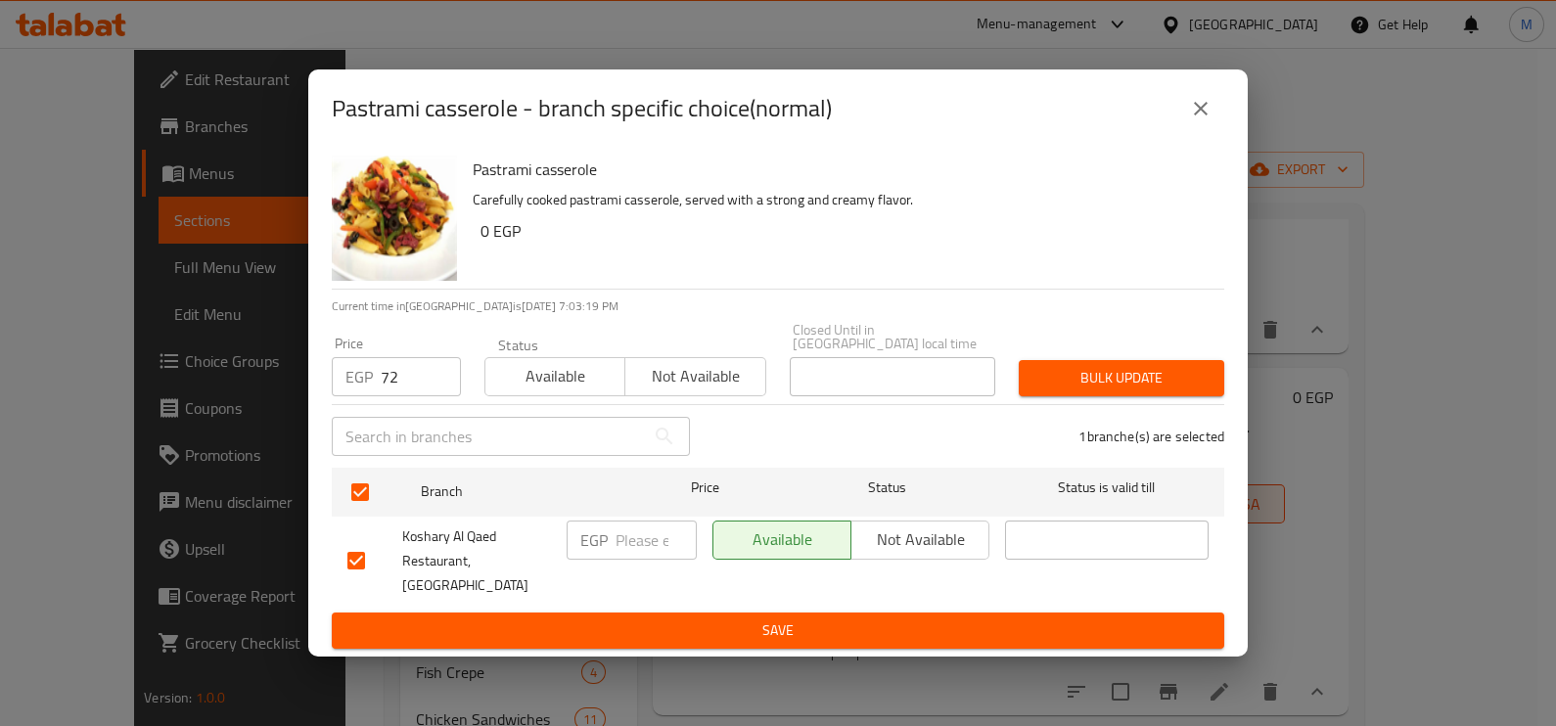
click at [1047, 368] on button "Bulk update" at bounding box center [1121, 378] width 205 height 36
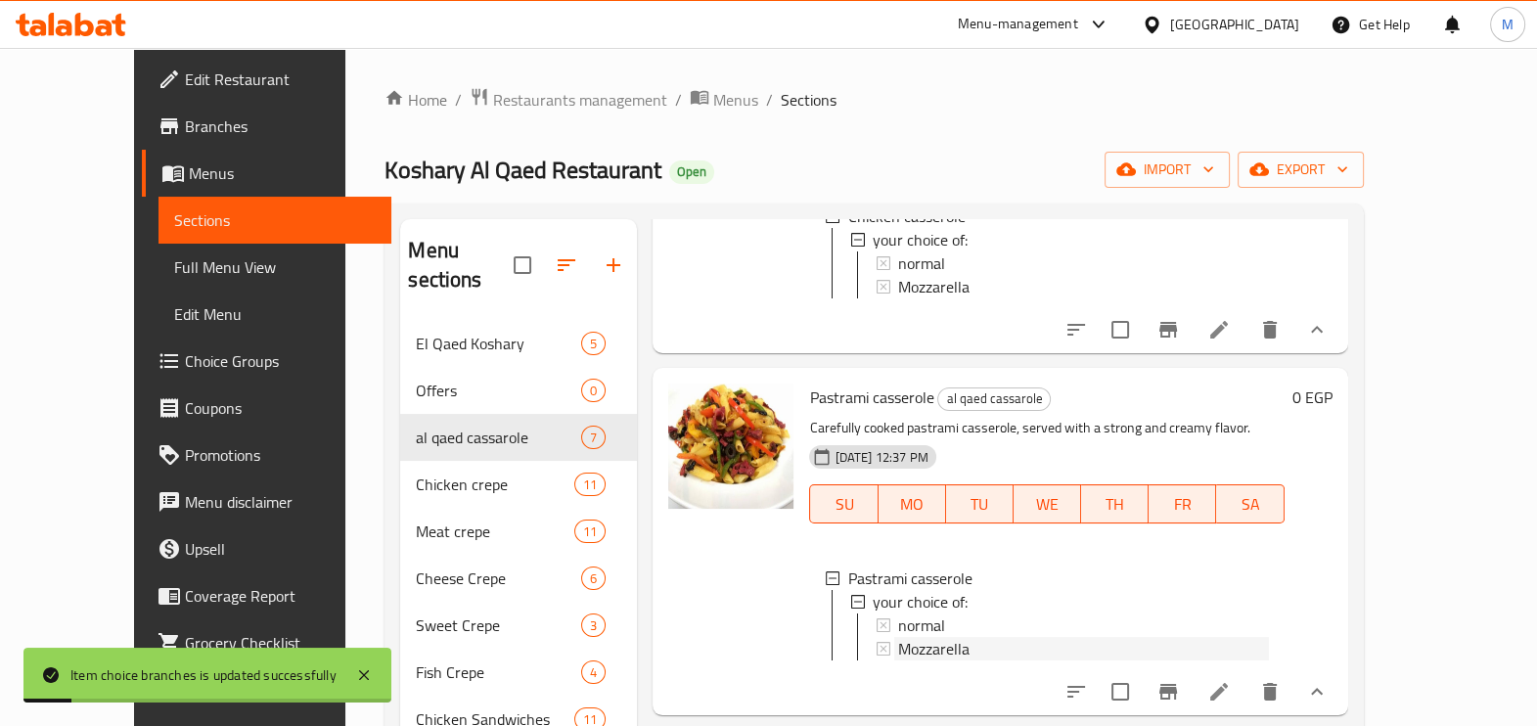
click at [898, 654] on span "Mozzarella" at bounding box center [933, 648] width 71 height 23
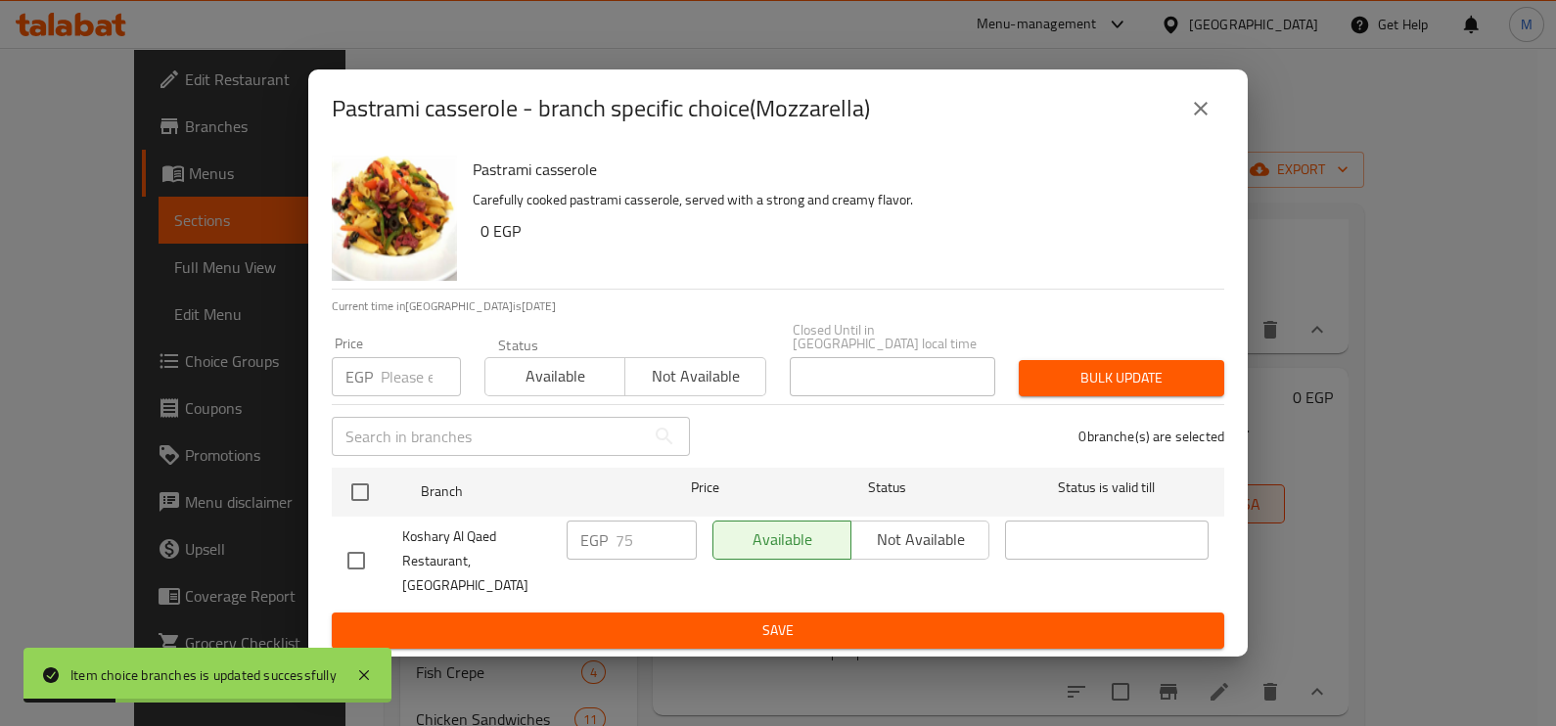
click at [362, 384] on p "EGP" at bounding box center [358, 376] width 27 height 23
click at [385, 380] on input "number" at bounding box center [421, 376] width 80 height 39
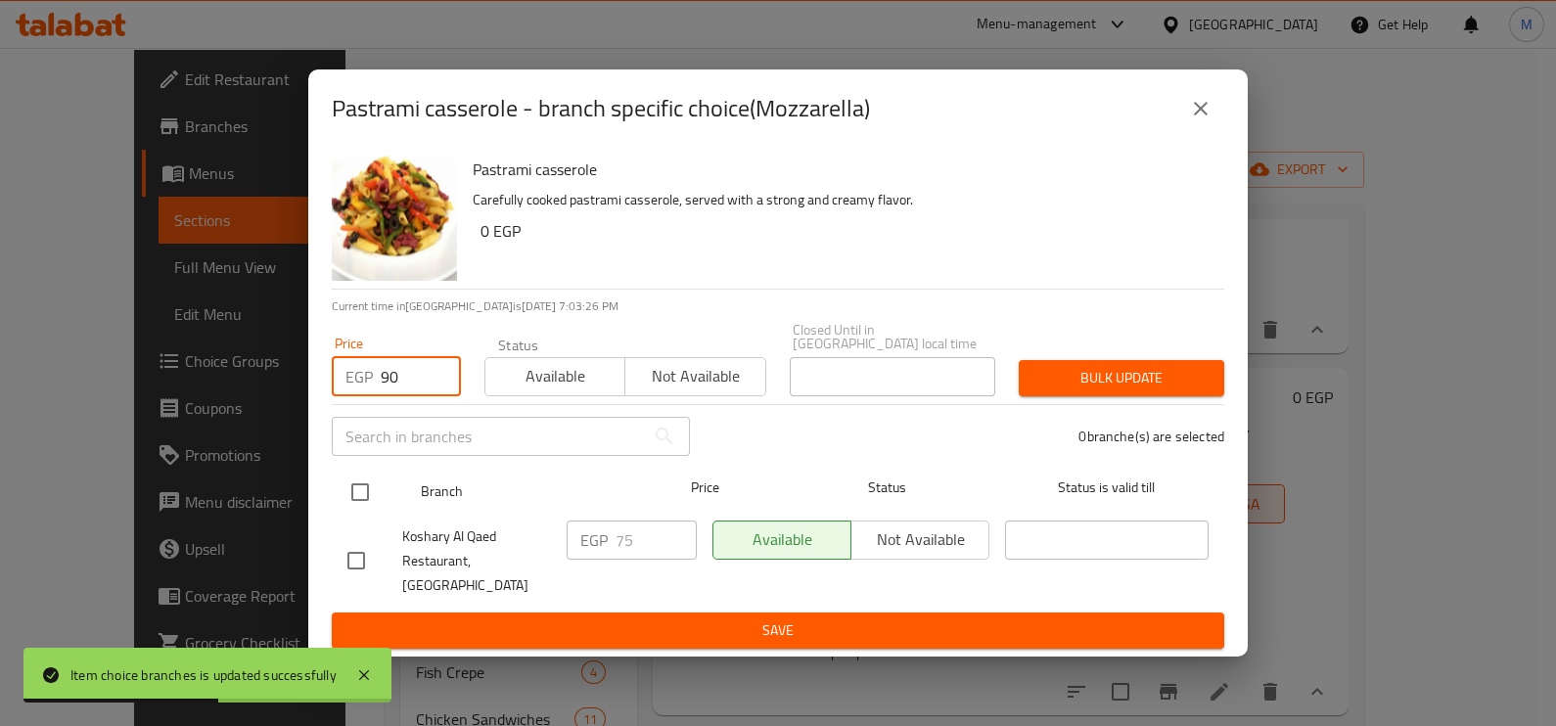
type input "90"
click at [349, 499] on input "checkbox" at bounding box center [360, 492] width 41 height 41
checkbox input "true"
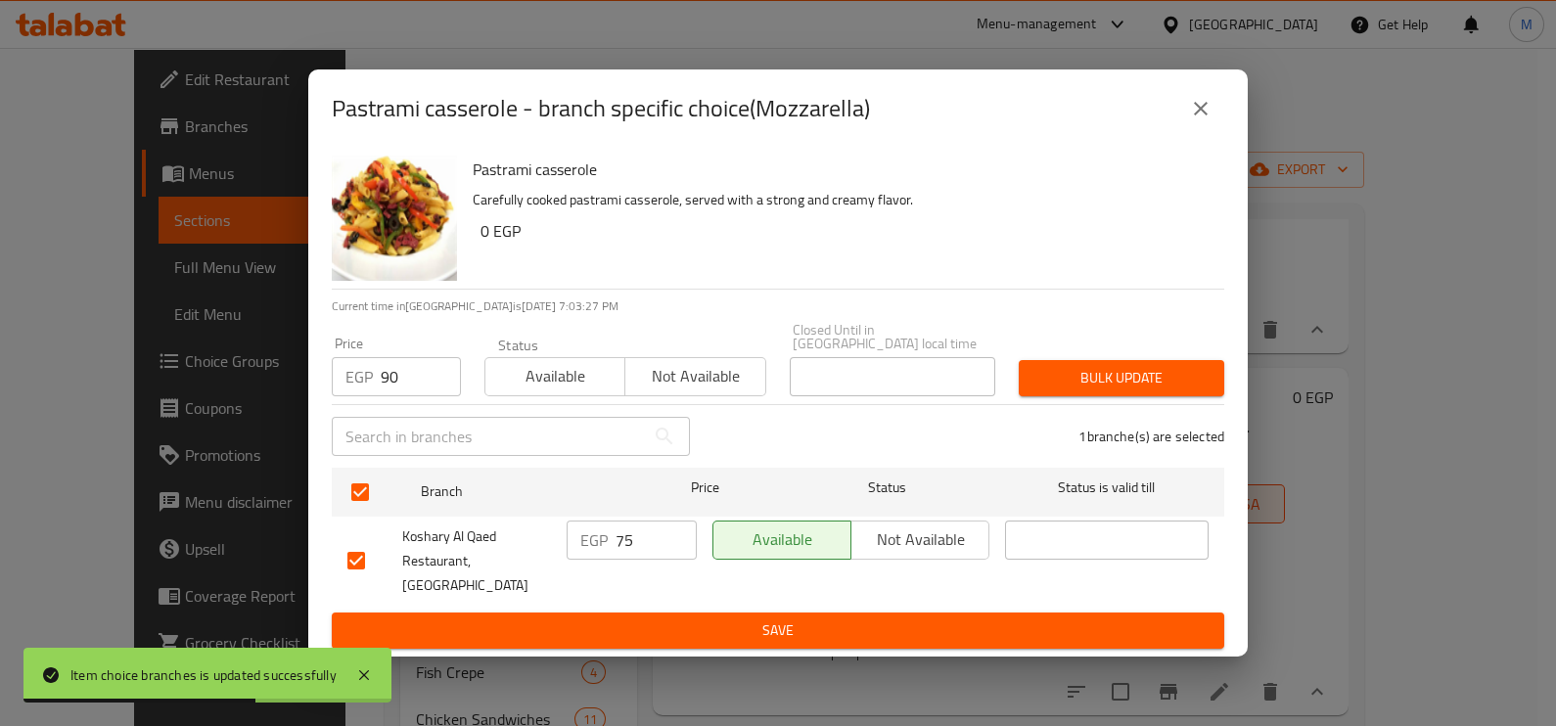
click at [1083, 385] on span "Bulk update" at bounding box center [1121, 378] width 174 height 24
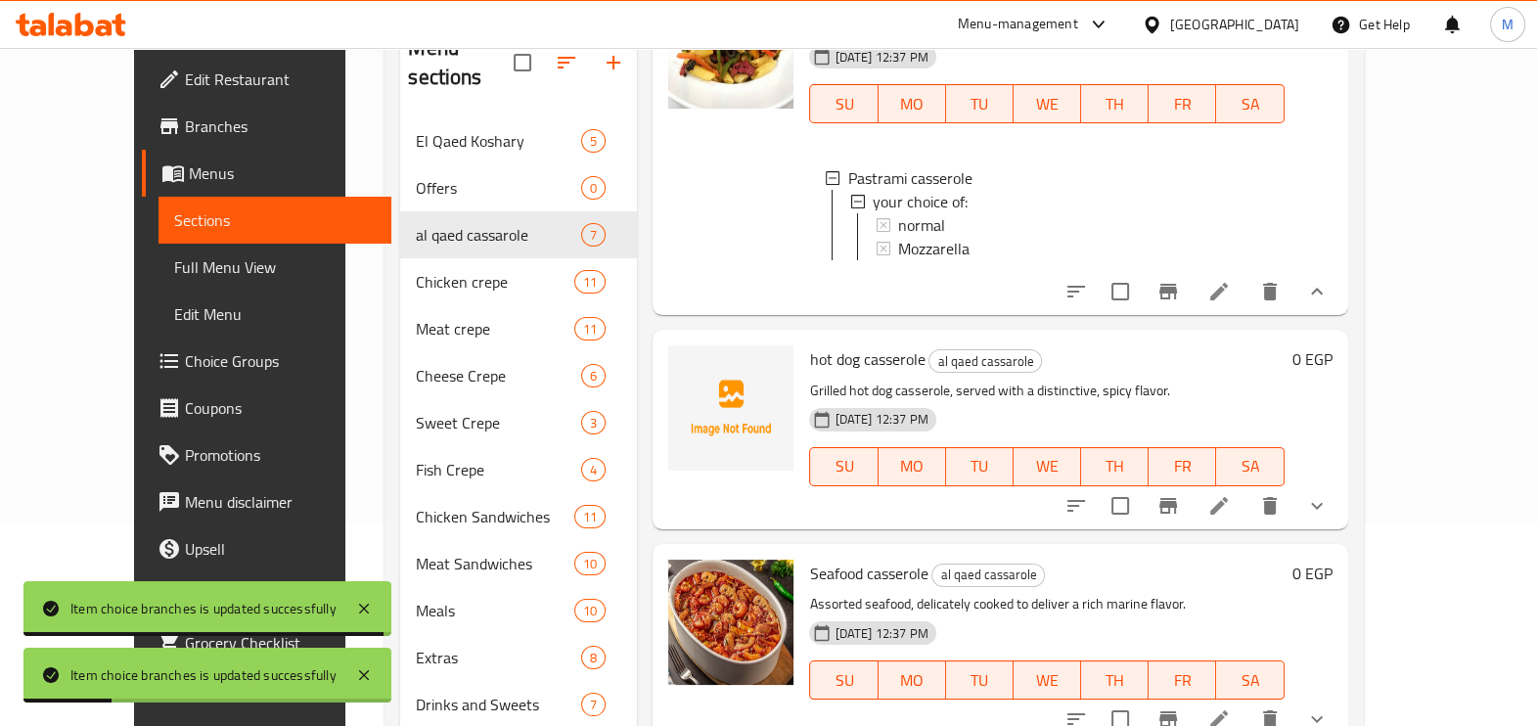
scroll to position [274, 0]
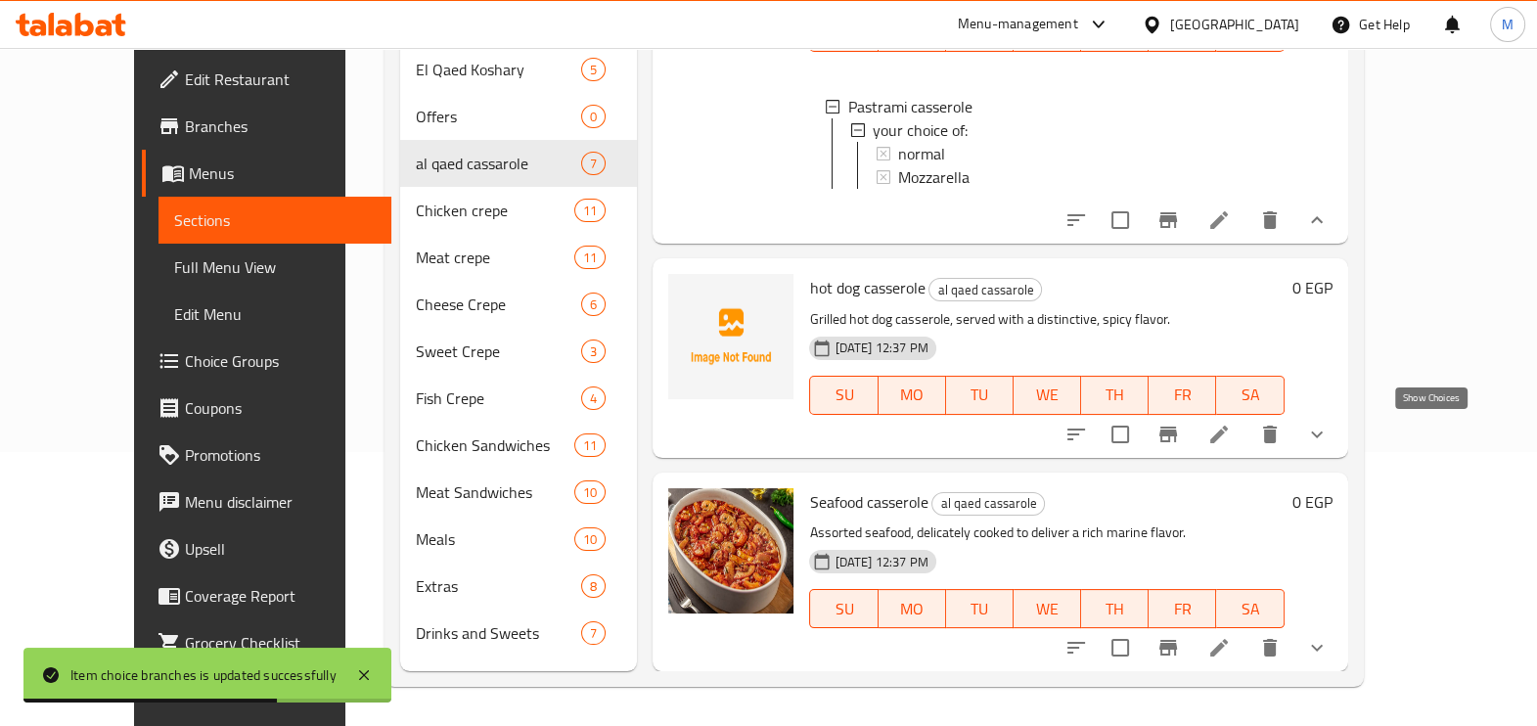
click at [1329, 440] on icon "show more" at bounding box center [1316, 434] width 23 height 23
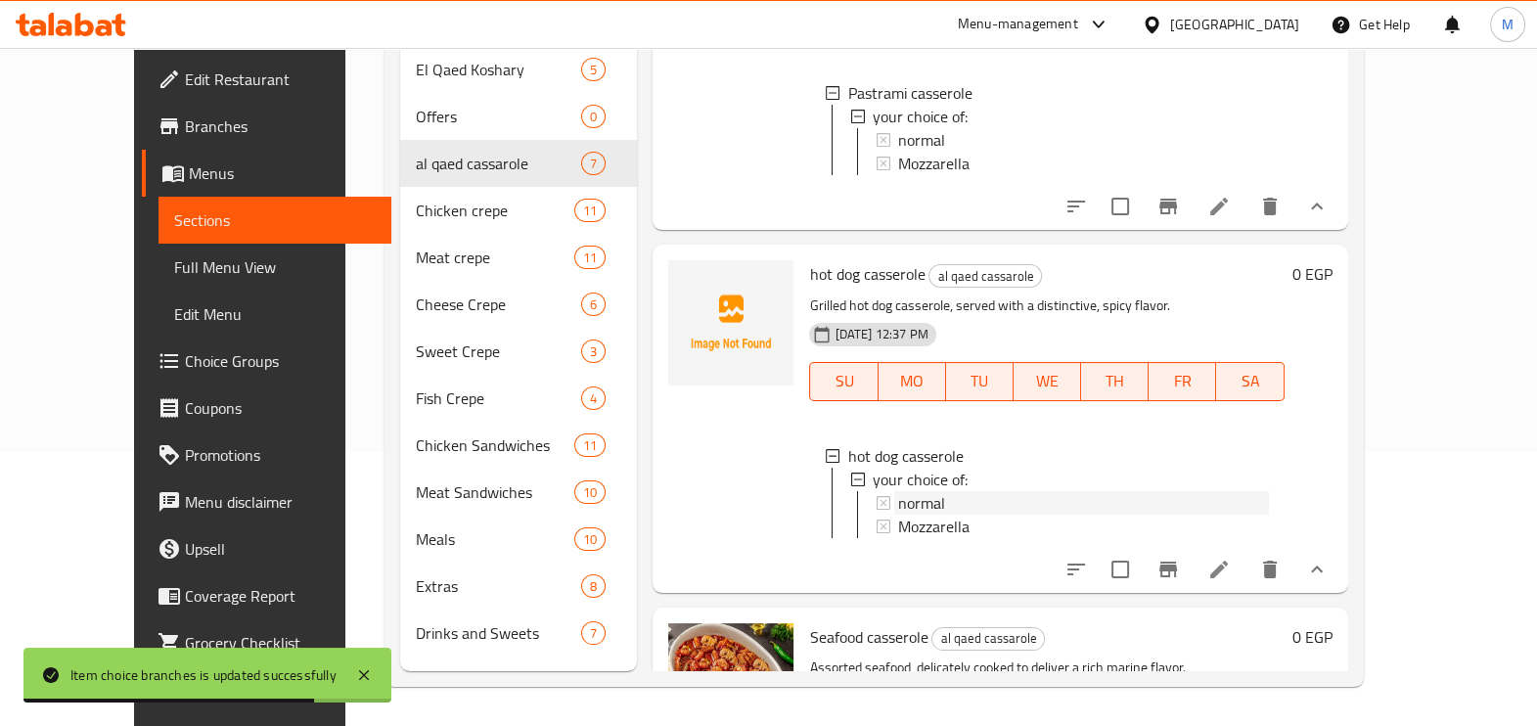
click at [965, 505] on div "normal" at bounding box center [1083, 502] width 370 height 23
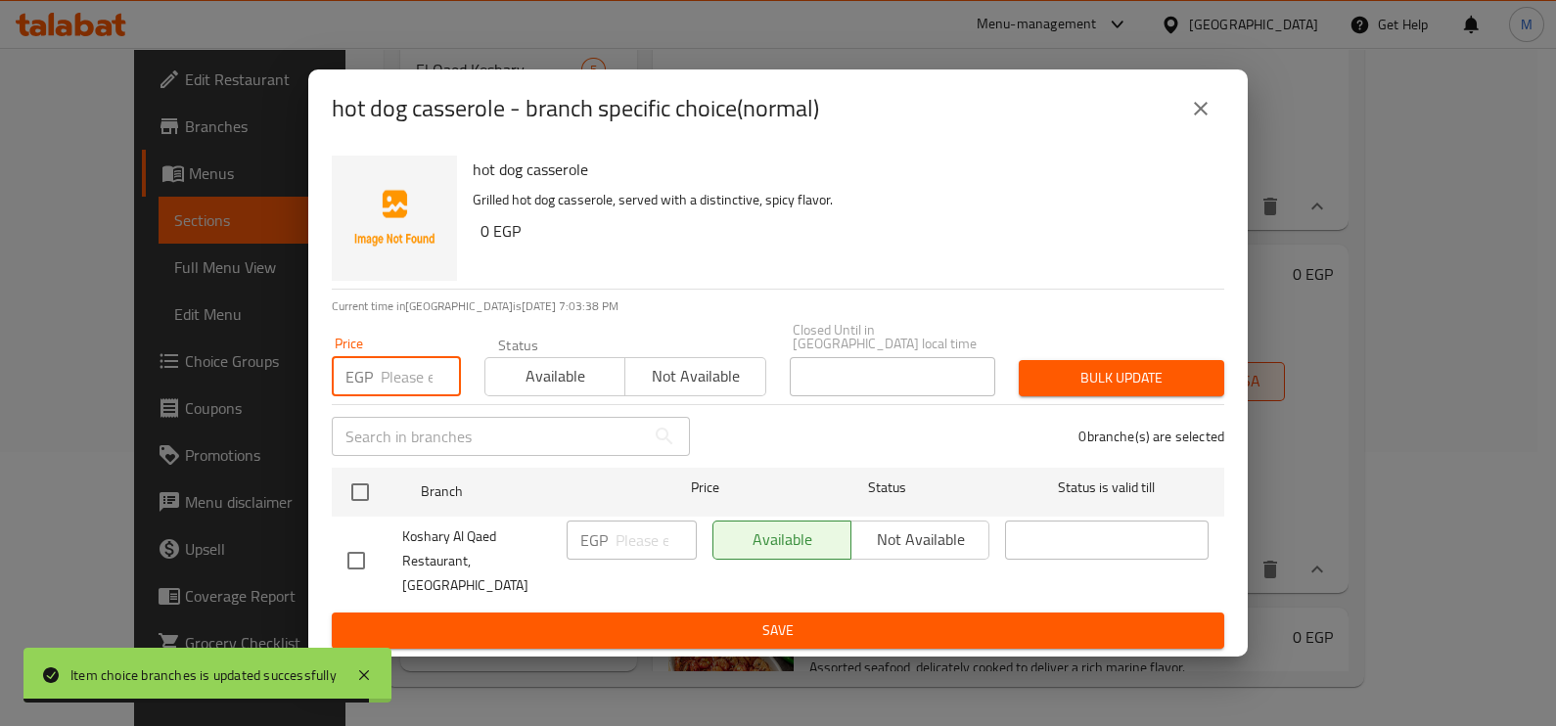
click at [398, 378] on input "number" at bounding box center [421, 376] width 80 height 39
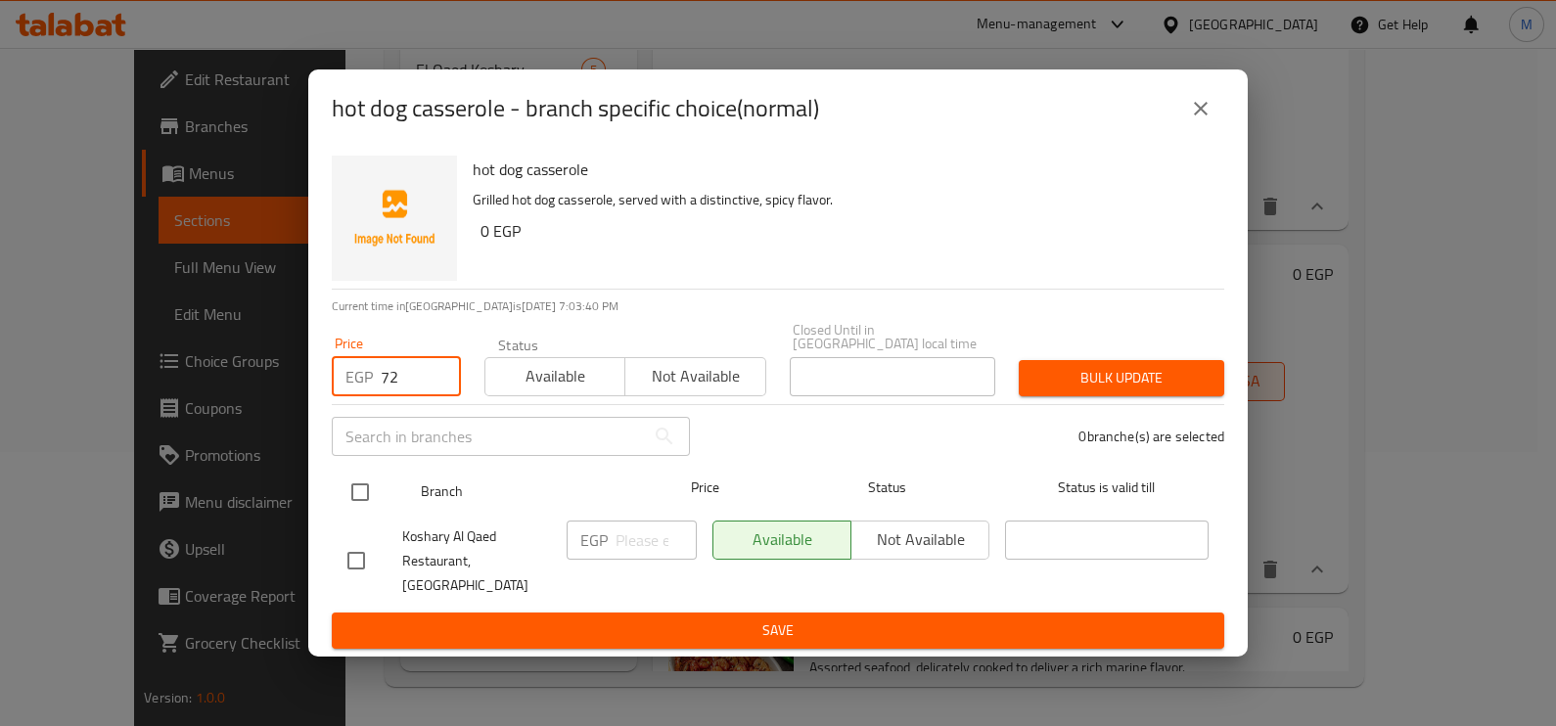
type input "72"
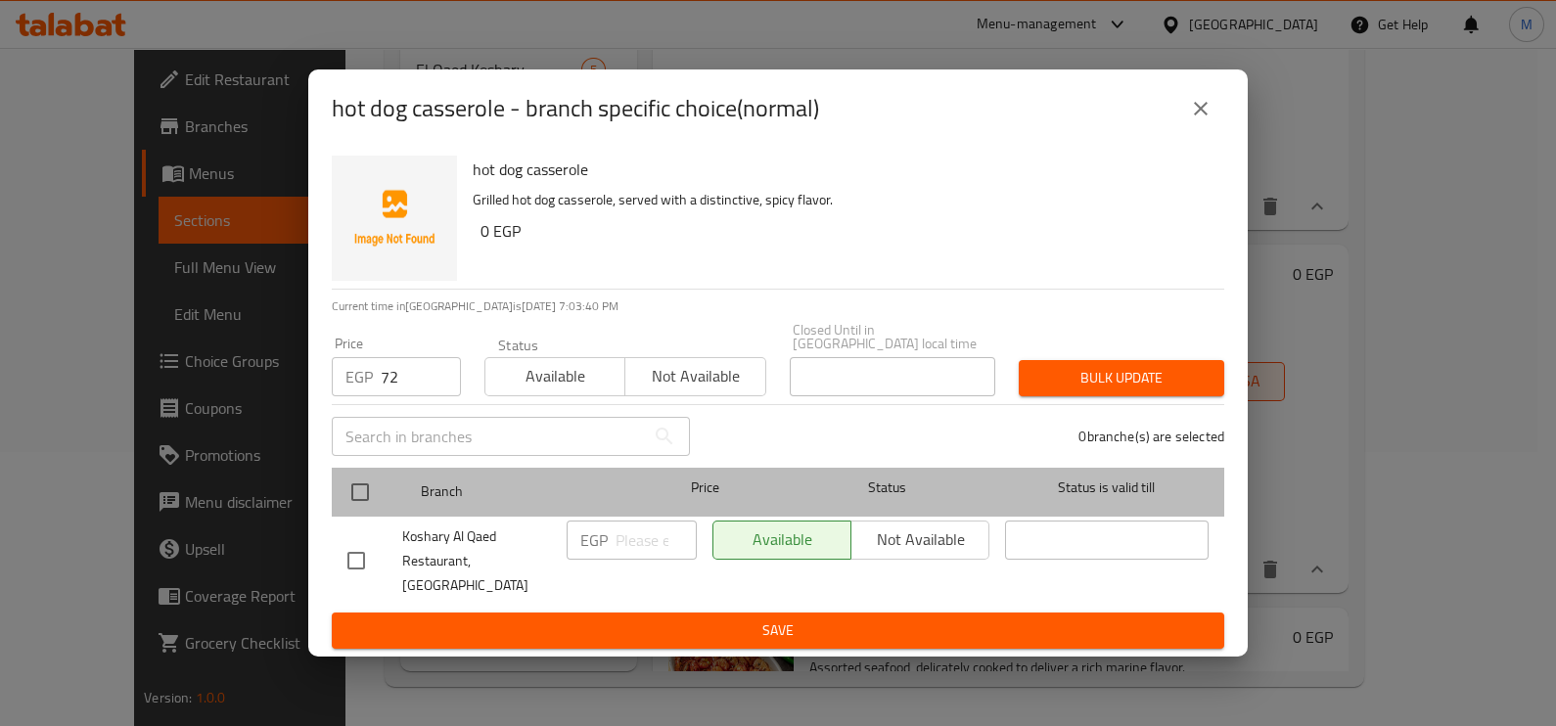
click at [387, 490] on div at bounding box center [376, 492] width 73 height 57
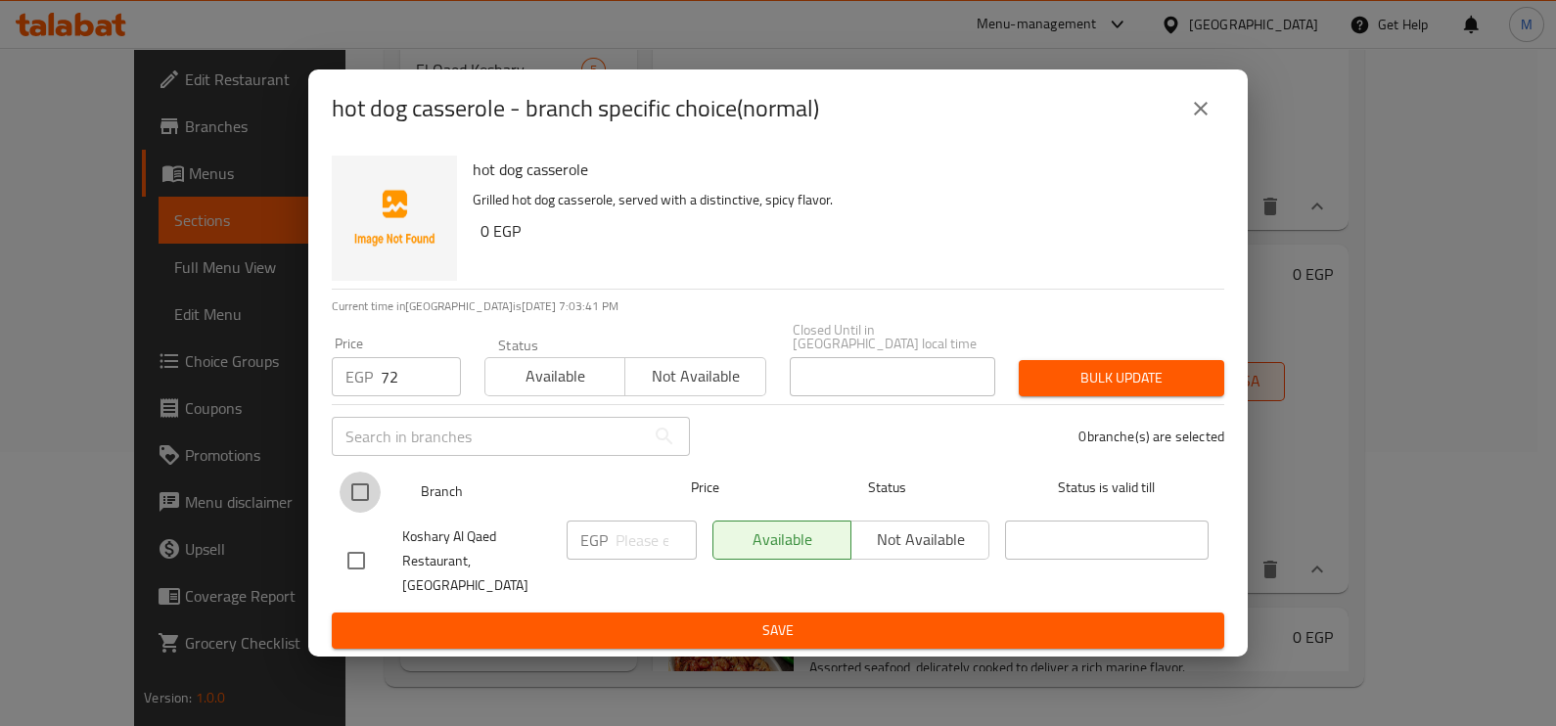
click at [371, 487] on input "checkbox" at bounding box center [360, 492] width 41 height 41
checkbox input "true"
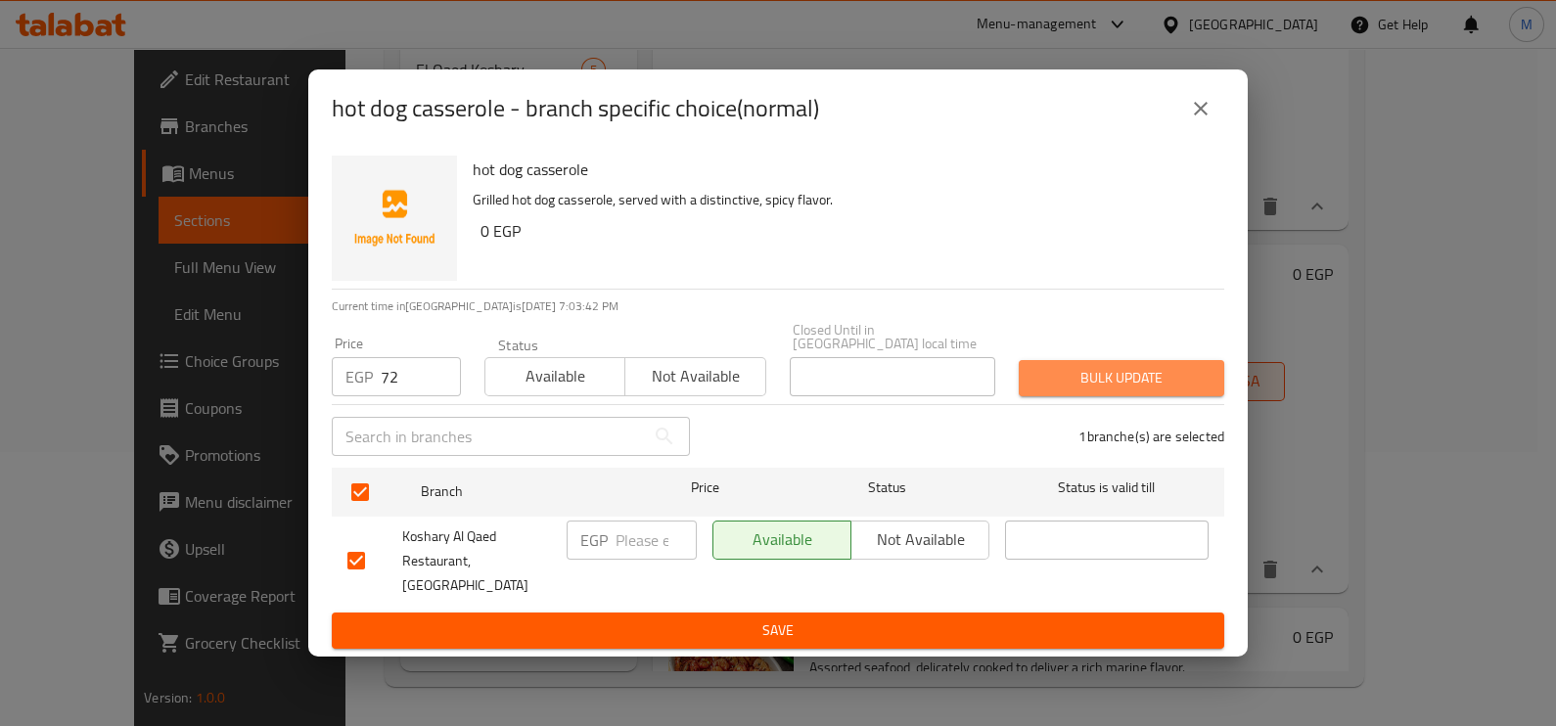
click at [1067, 389] on span "Bulk update" at bounding box center [1121, 378] width 174 height 24
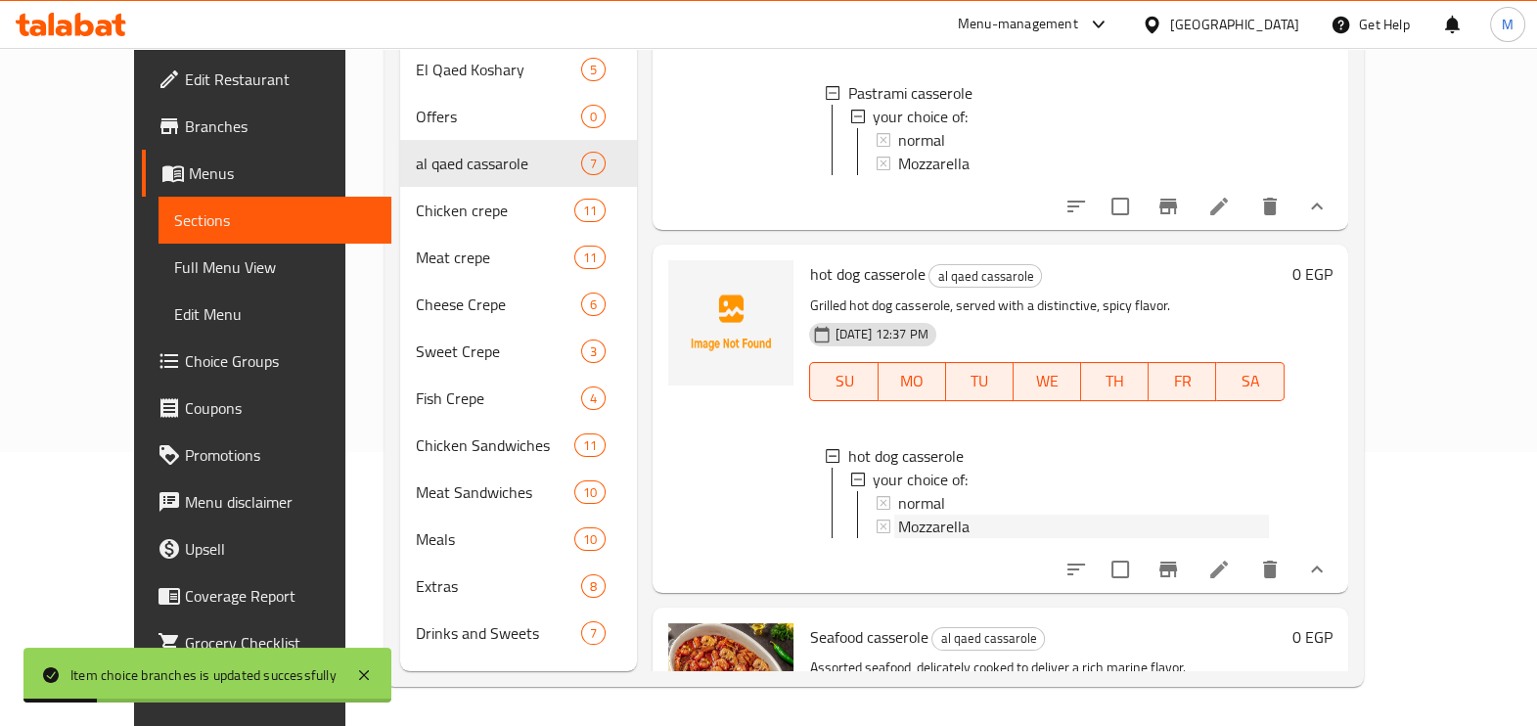
click at [902, 526] on span "Mozzarella" at bounding box center [933, 526] width 71 height 23
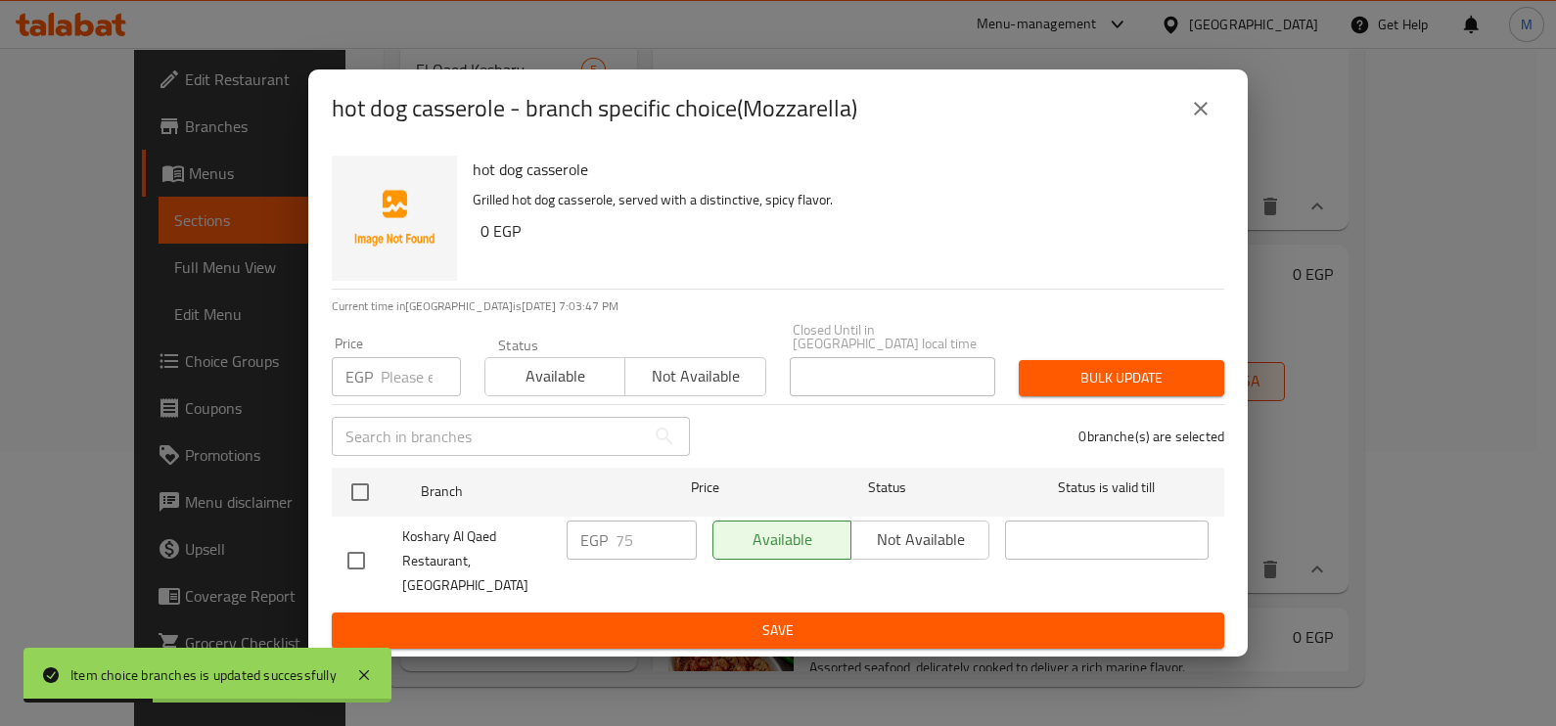
click at [400, 391] on input "number" at bounding box center [421, 376] width 80 height 39
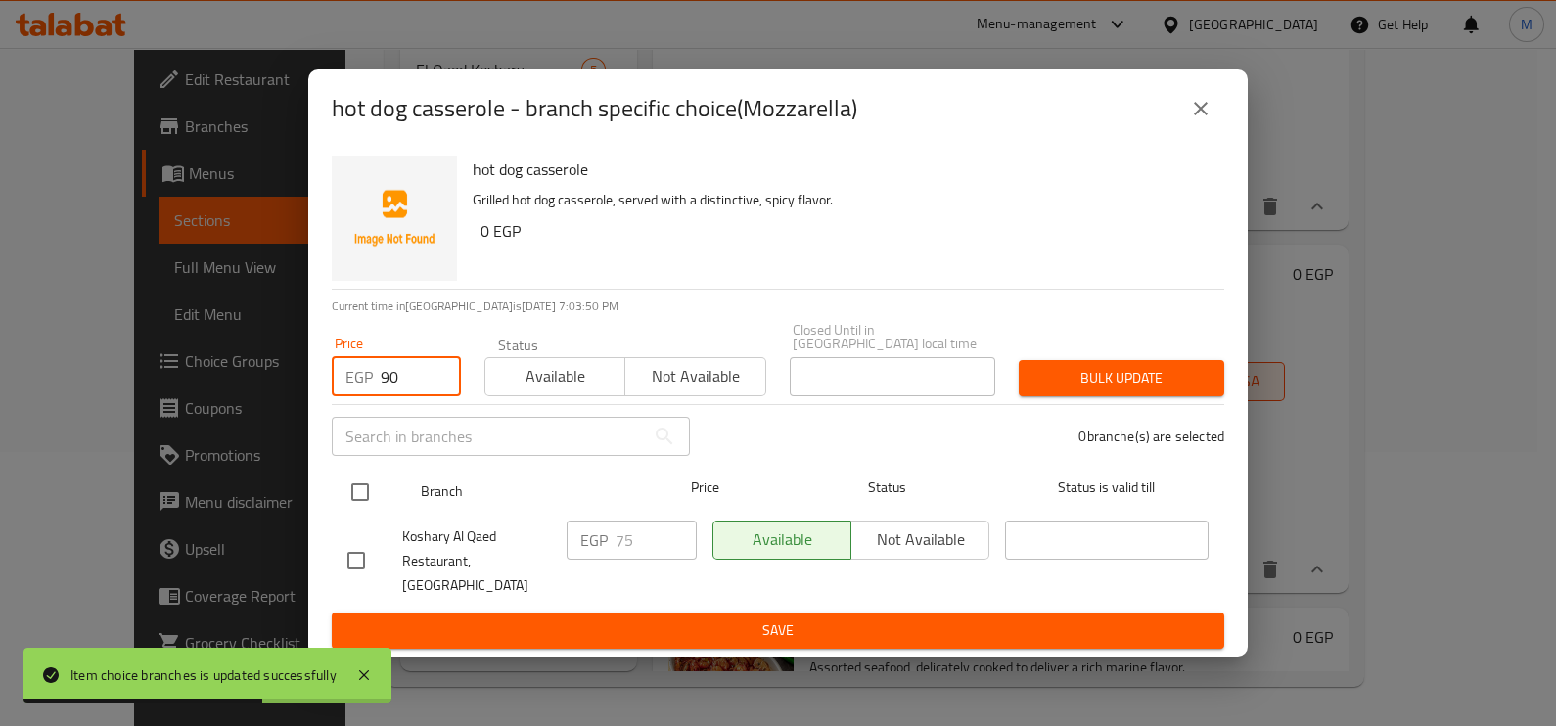
type input "90"
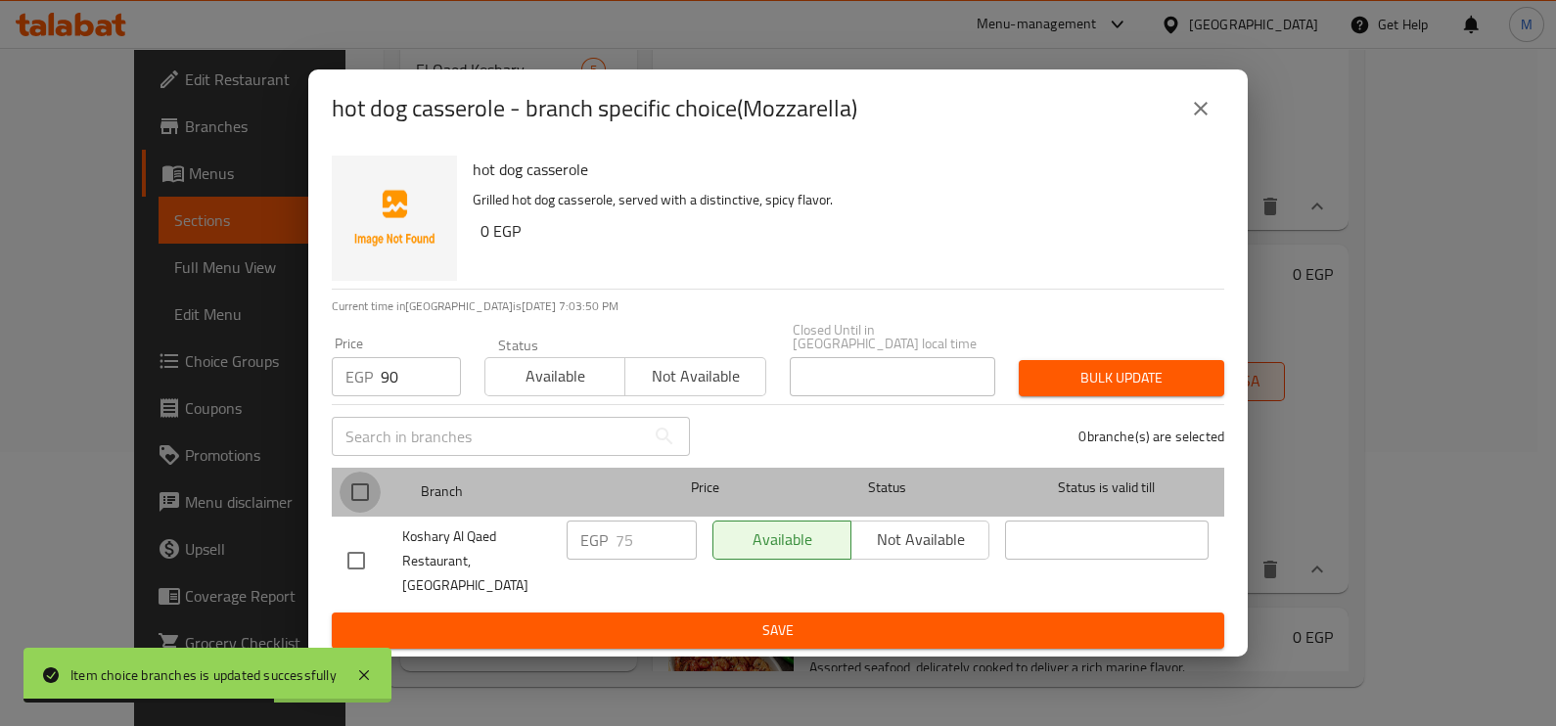
click at [377, 501] on input "checkbox" at bounding box center [360, 492] width 41 height 41
checkbox input "true"
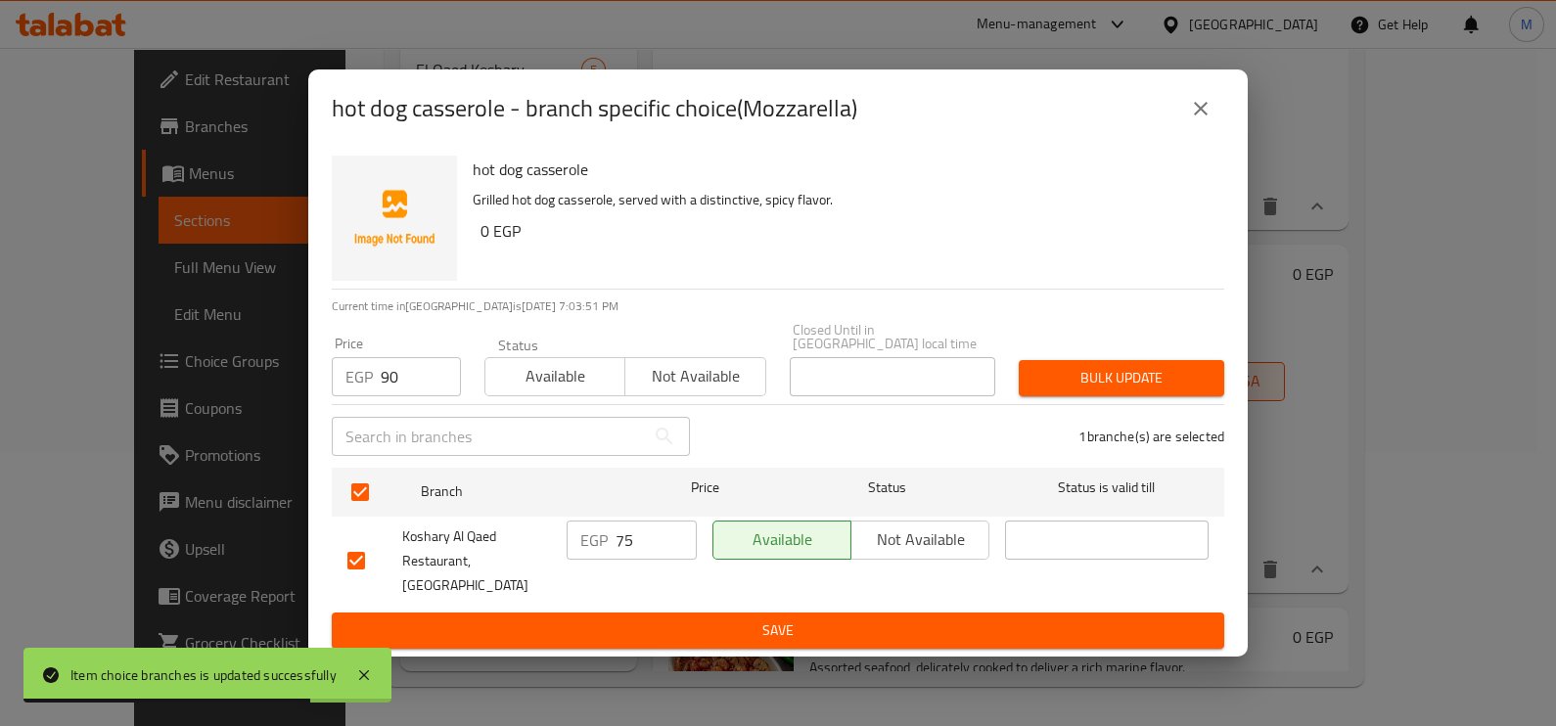
click at [1171, 390] on span "Bulk update" at bounding box center [1121, 378] width 174 height 24
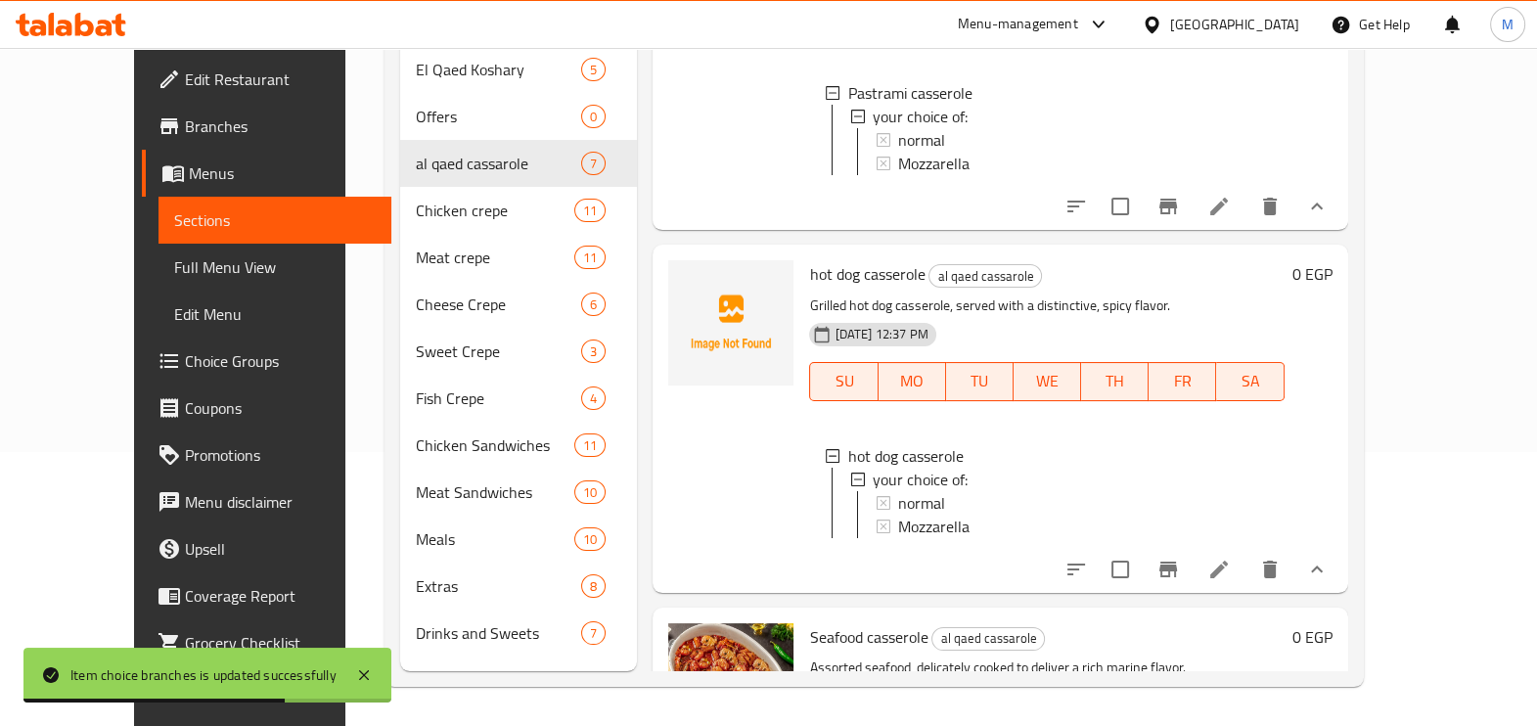
click at [1292, 306] on div "hot dog casserole al qaed cassarole Grilled hot dog casserole, served with a di…" at bounding box center [1046, 418] width 490 height 332
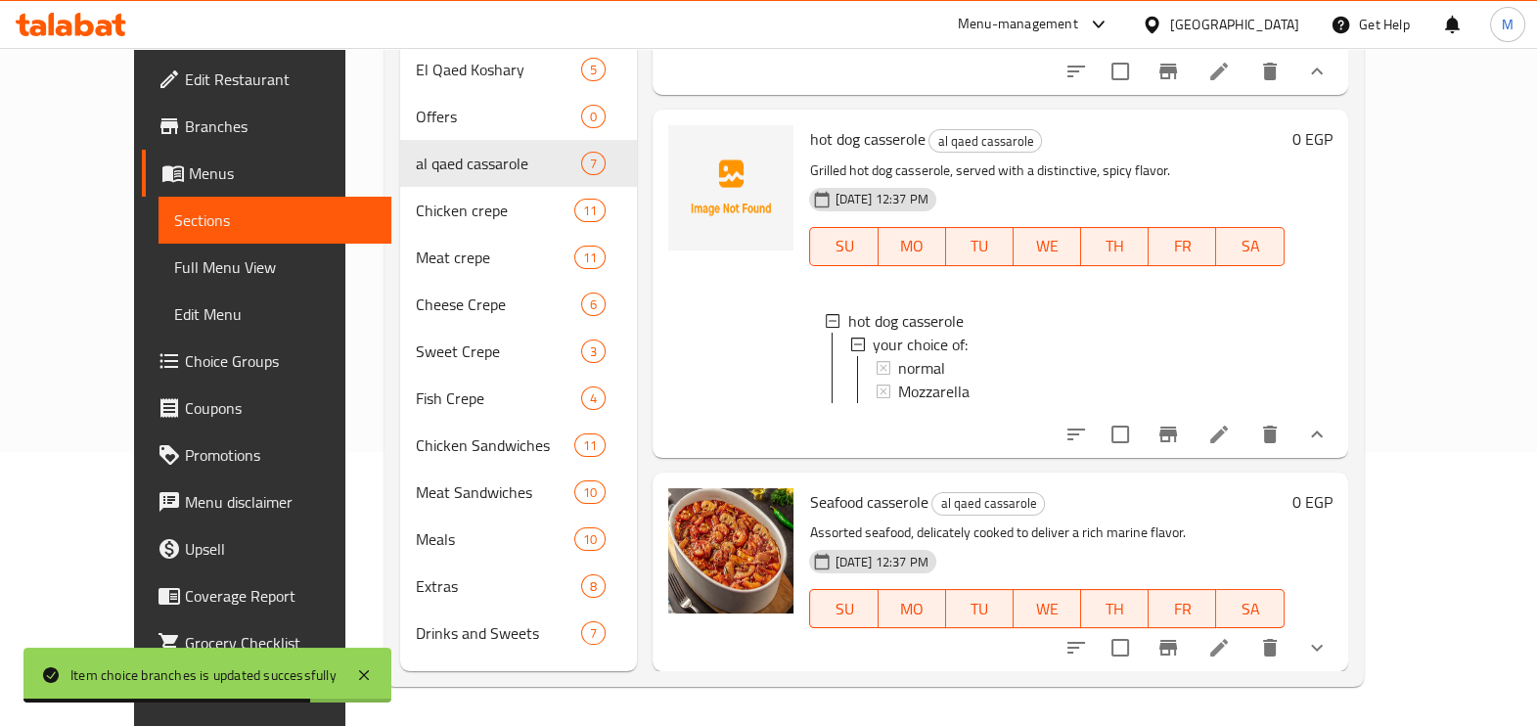
scroll to position [1847, 0]
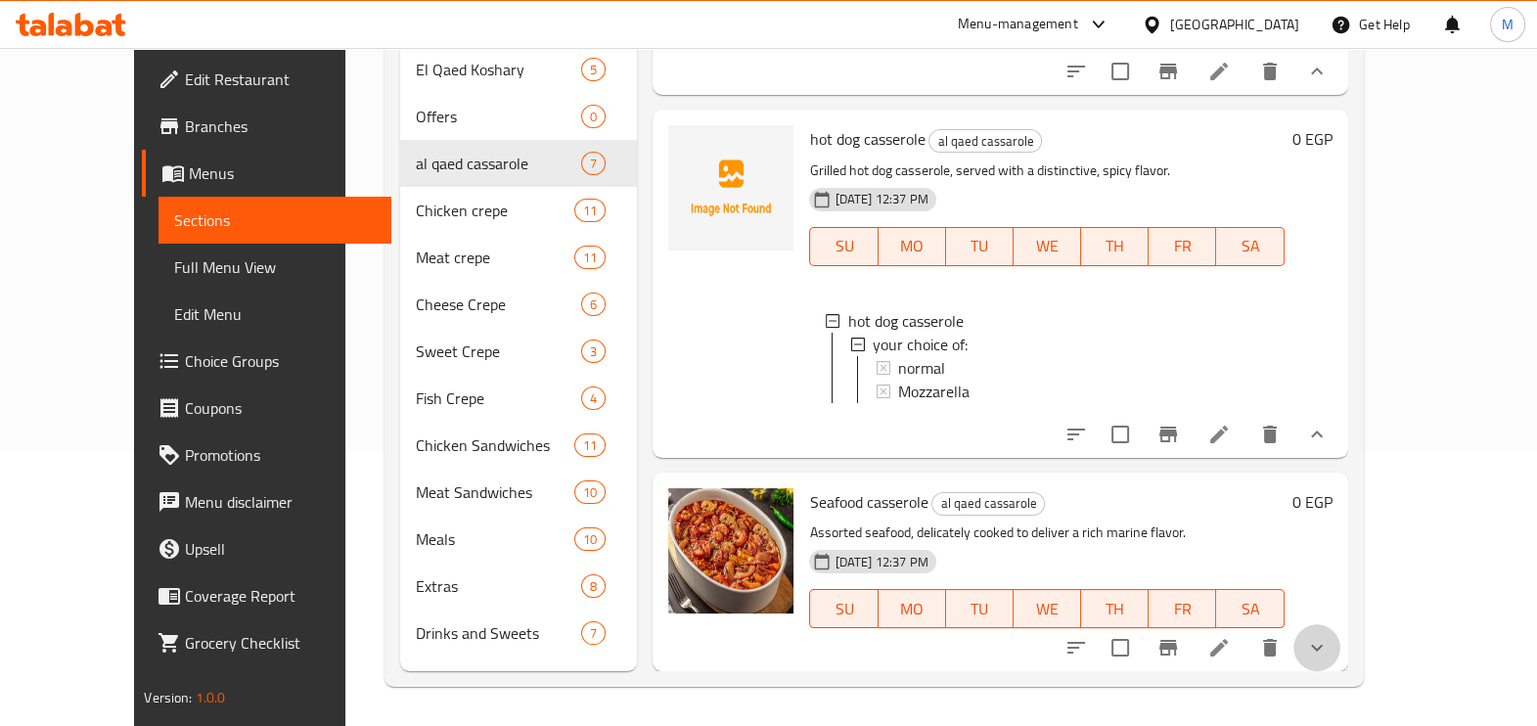
click at [1341, 651] on button "show more" at bounding box center [1317, 647] width 47 height 47
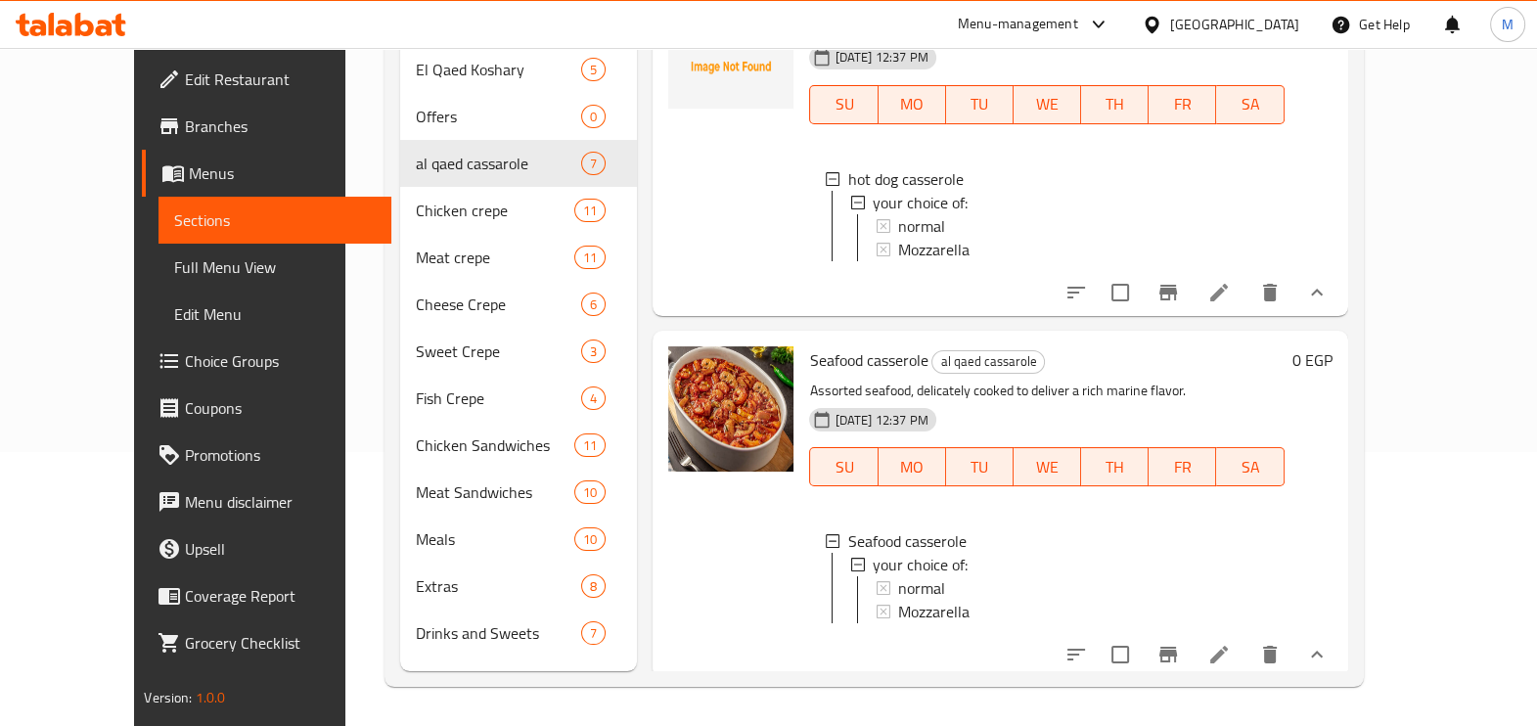
scroll to position [2015, 0]
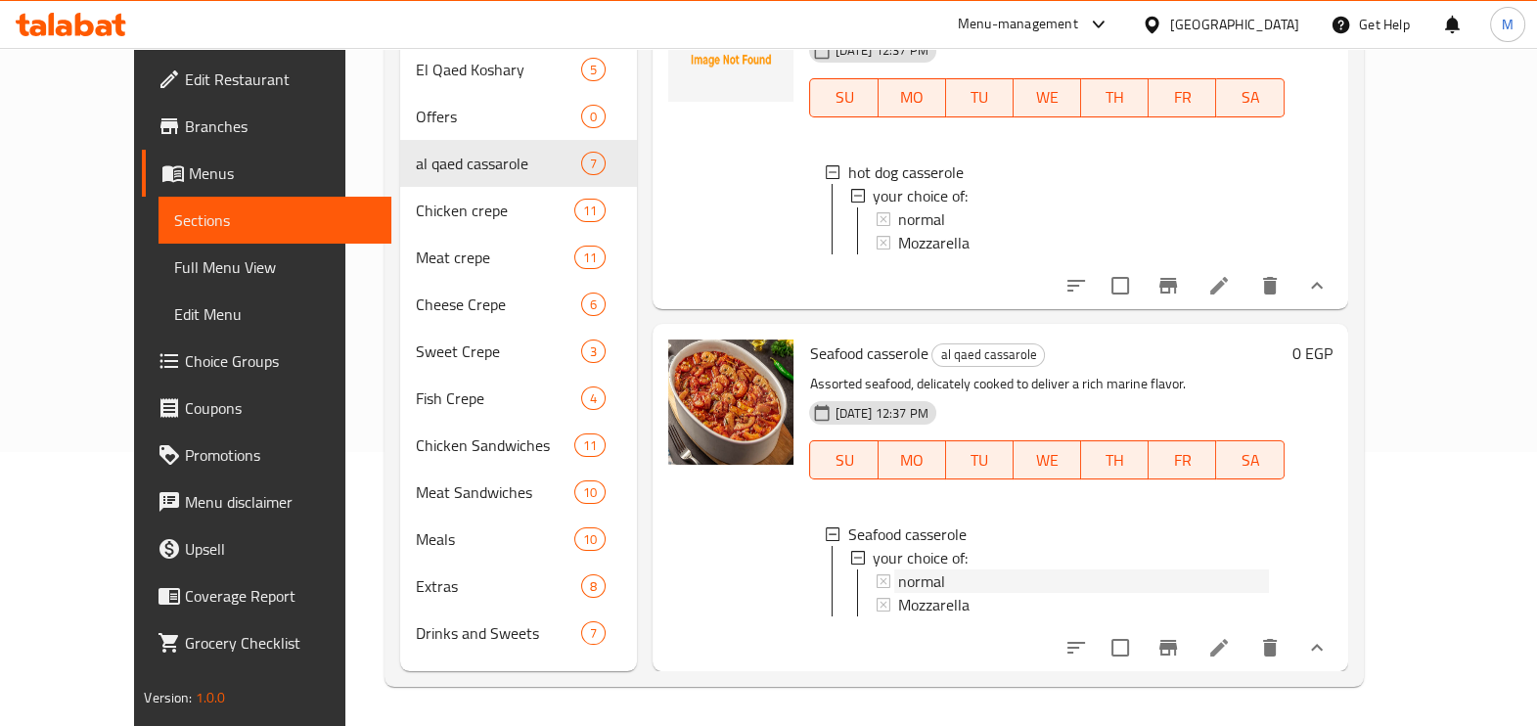
click at [950, 569] on div "normal" at bounding box center [1083, 580] width 370 height 23
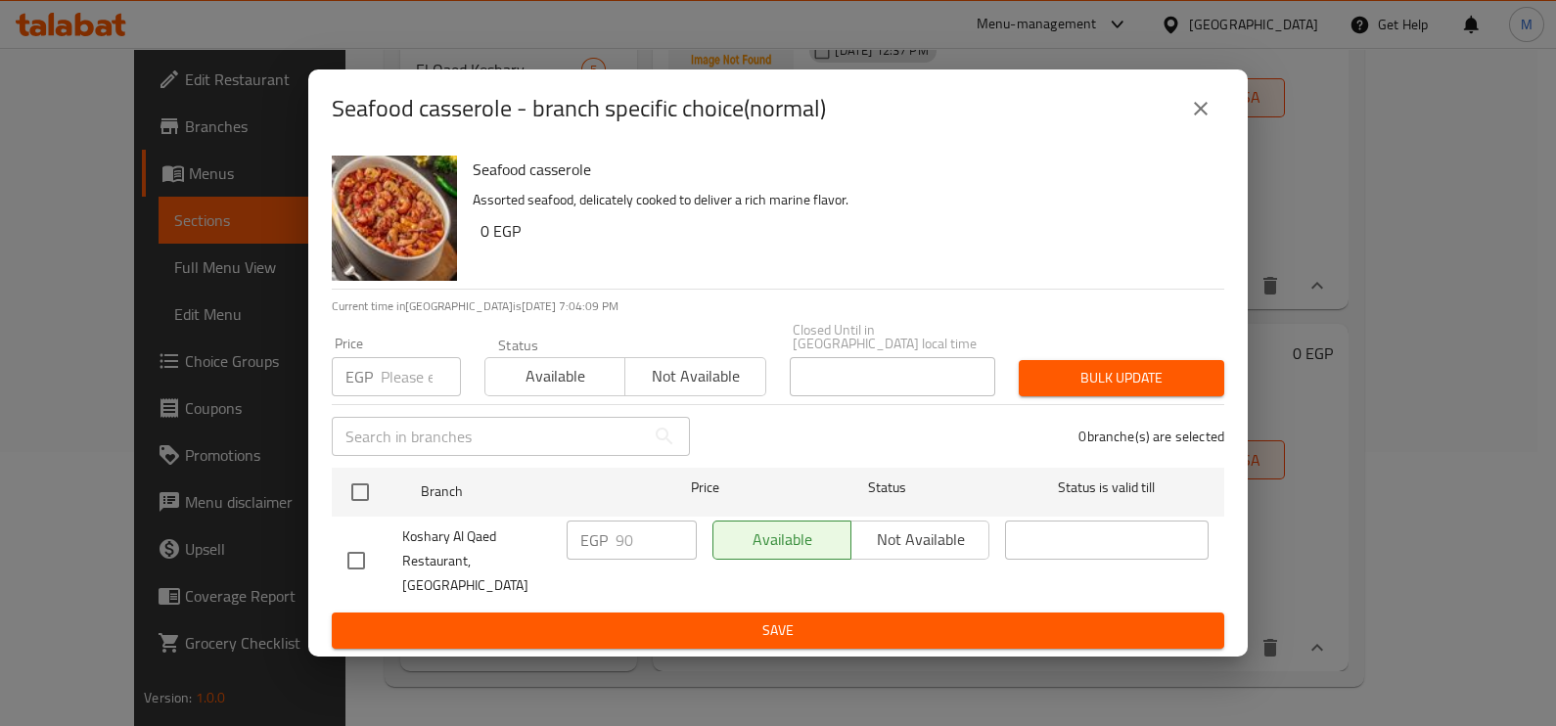
click at [406, 384] on input "number" at bounding box center [421, 376] width 80 height 39
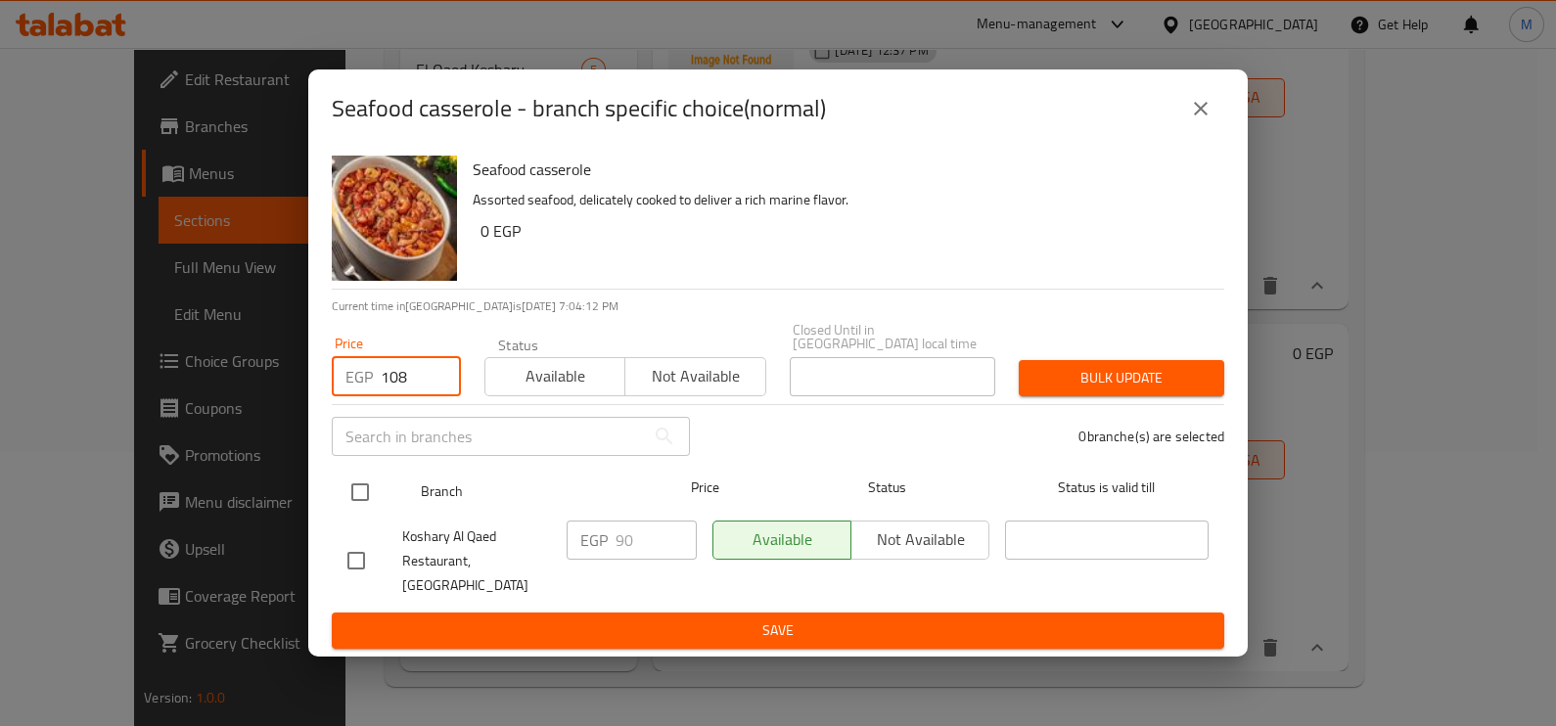
type input "108"
click at [370, 507] on input "checkbox" at bounding box center [360, 492] width 41 height 41
checkbox input "true"
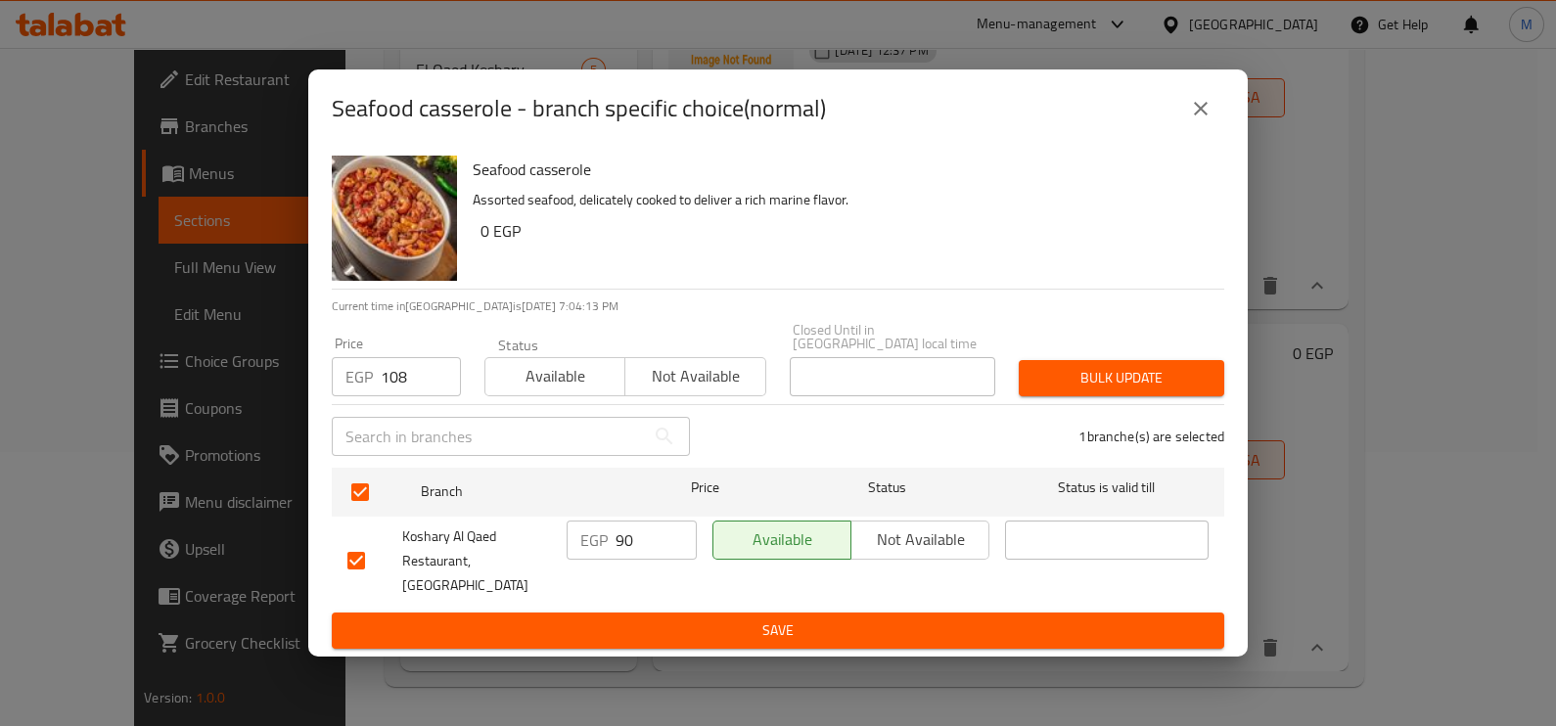
click at [1064, 390] on span "Bulk update" at bounding box center [1121, 378] width 174 height 24
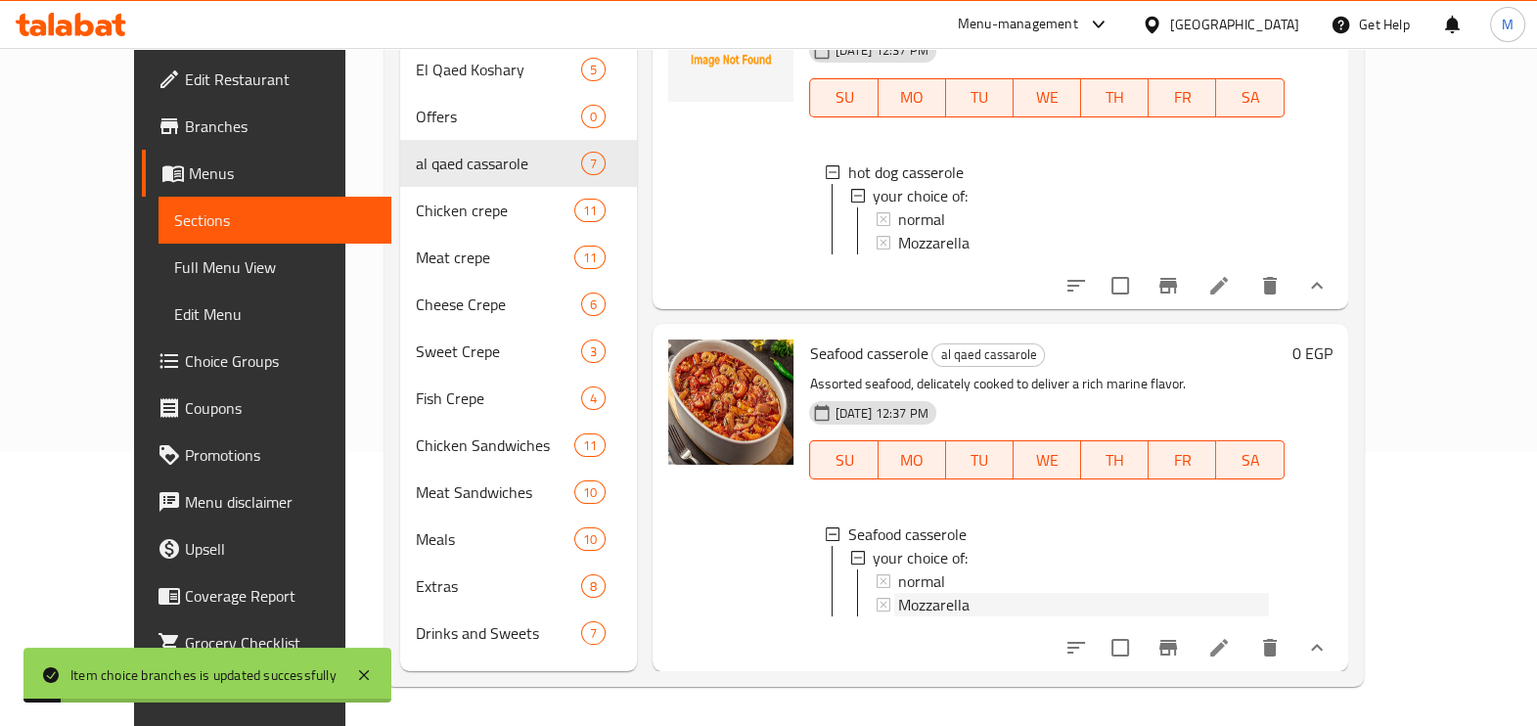
click at [961, 594] on div "Mozzarella" at bounding box center [1083, 604] width 370 height 23
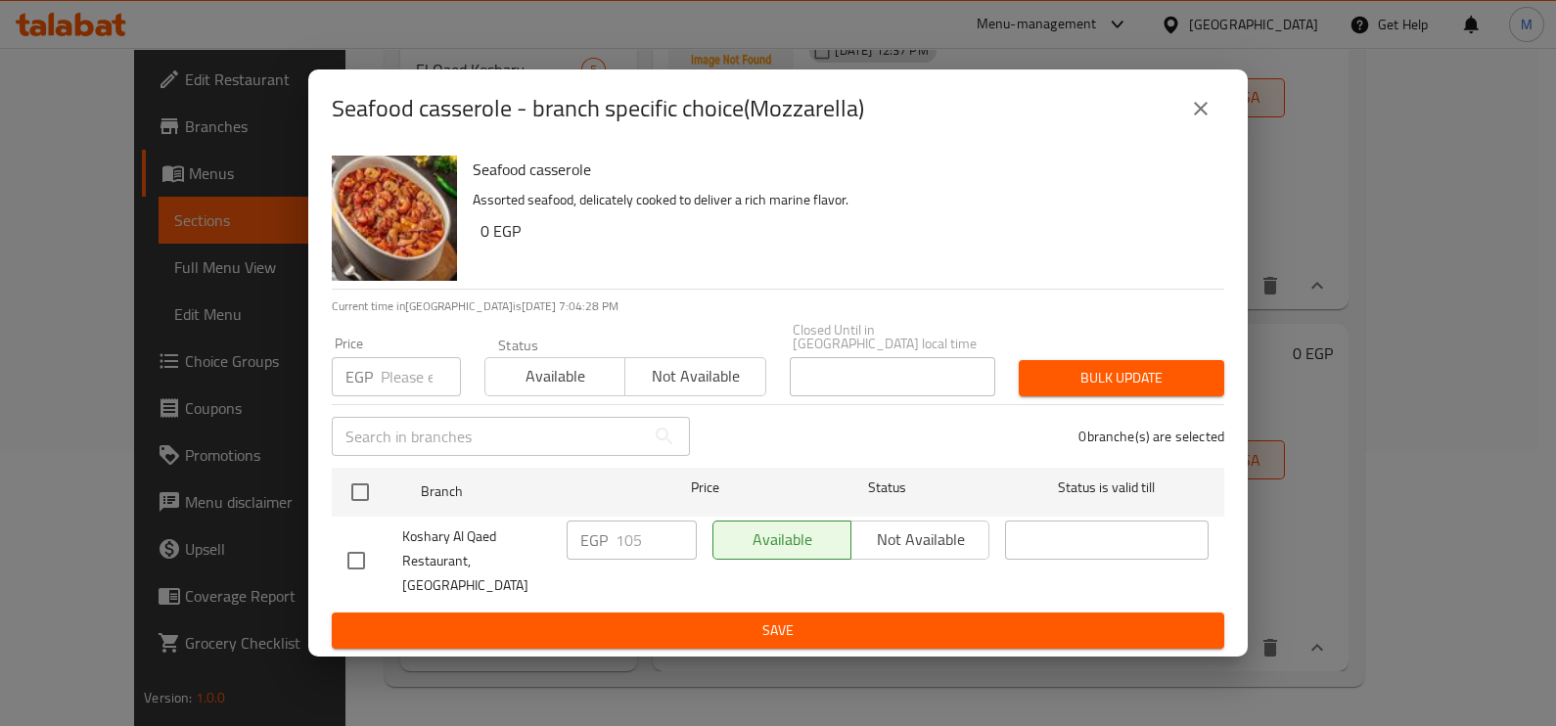
click at [412, 396] on input "number" at bounding box center [421, 376] width 80 height 39
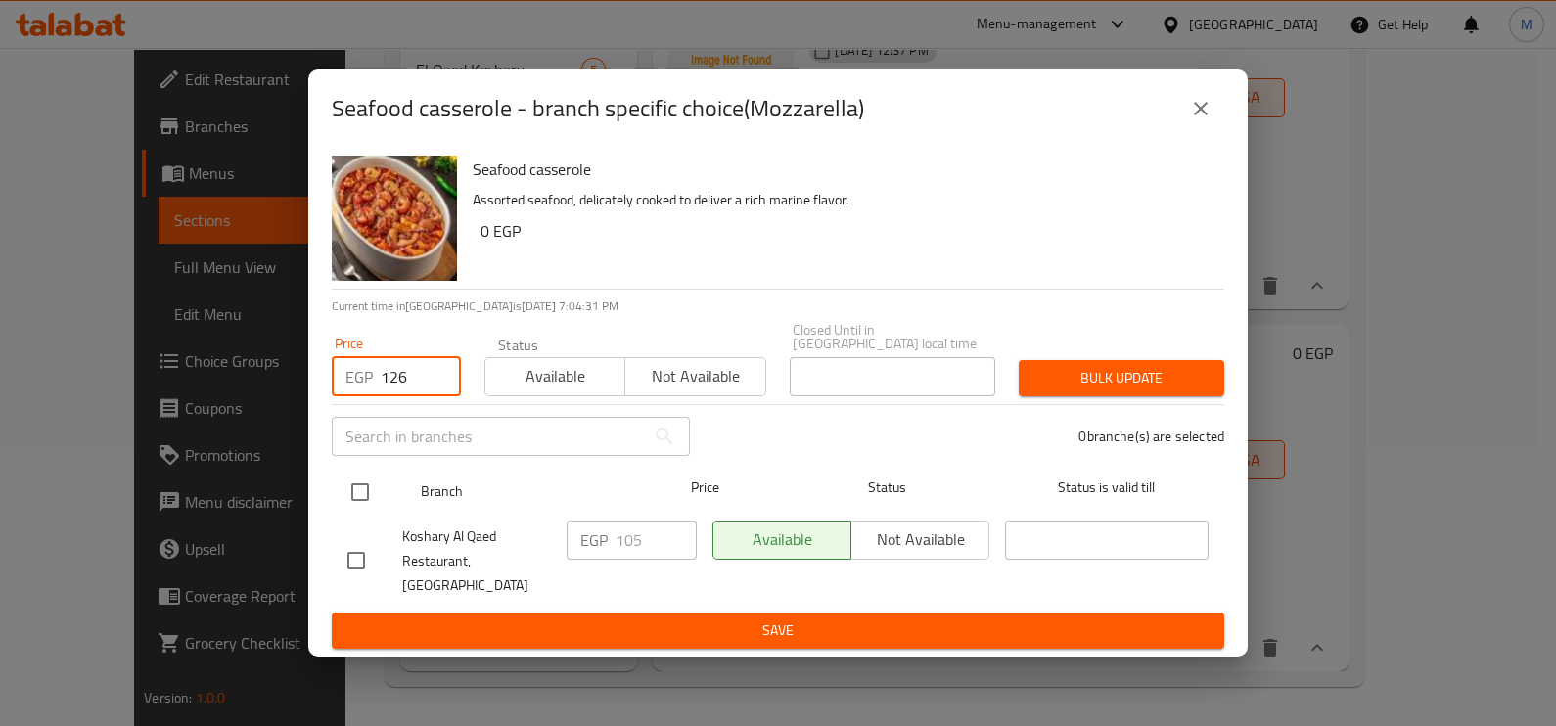
type input "126"
click at [375, 502] on input "checkbox" at bounding box center [360, 492] width 41 height 41
checkbox input "true"
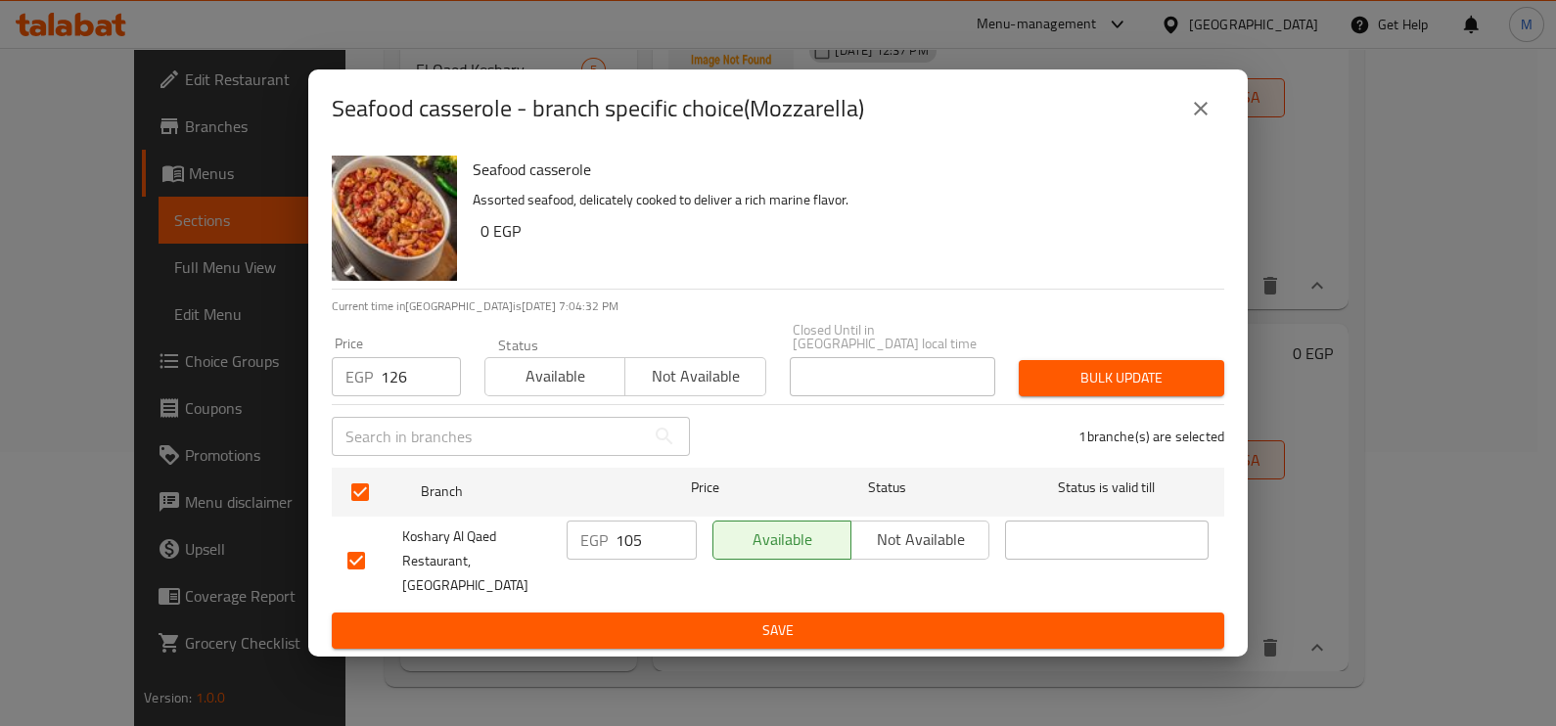
click at [1169, 383] on span "Bulk update" at bounding box center [1121, 378] width 174 height 24
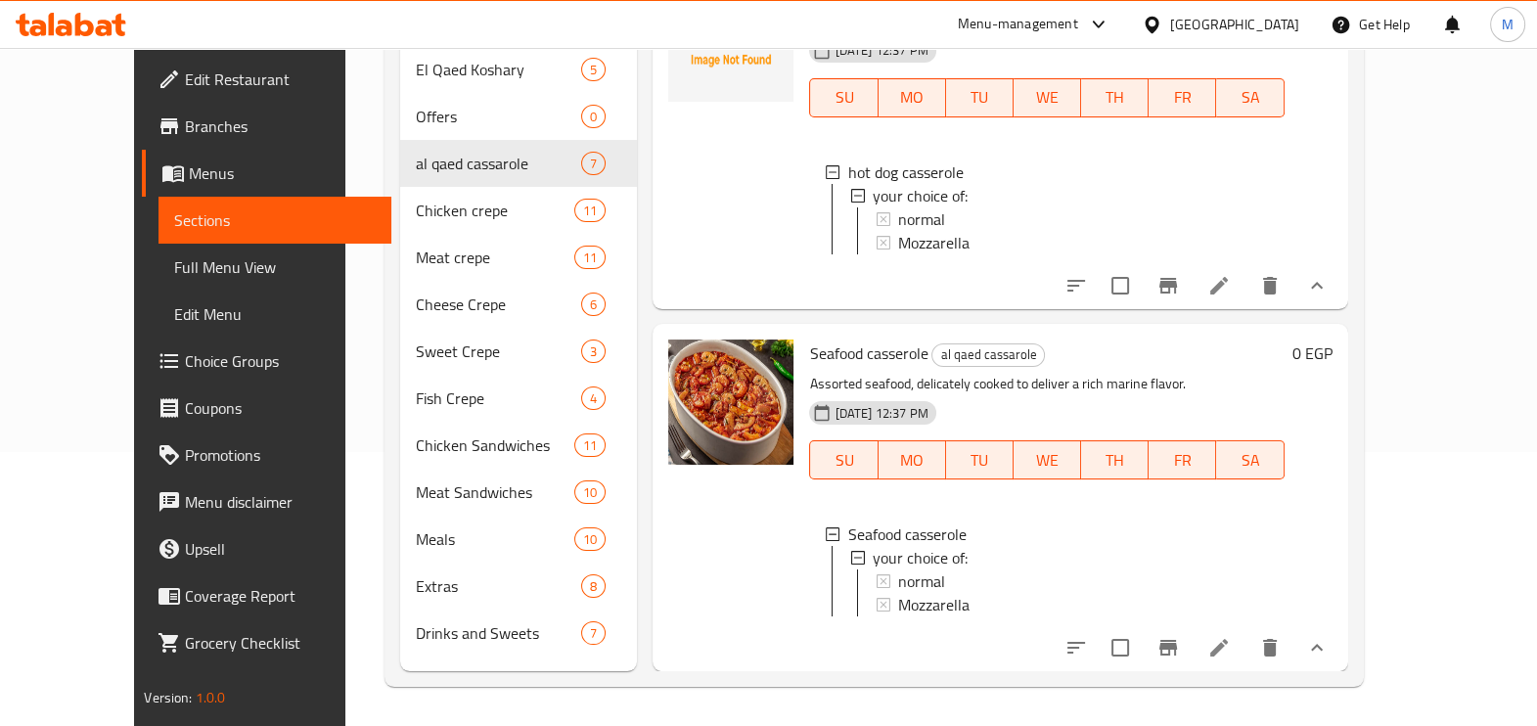
click at [945, 593] on div "Mozzarella" at bounding box center [1083, 604] width 370 height 23
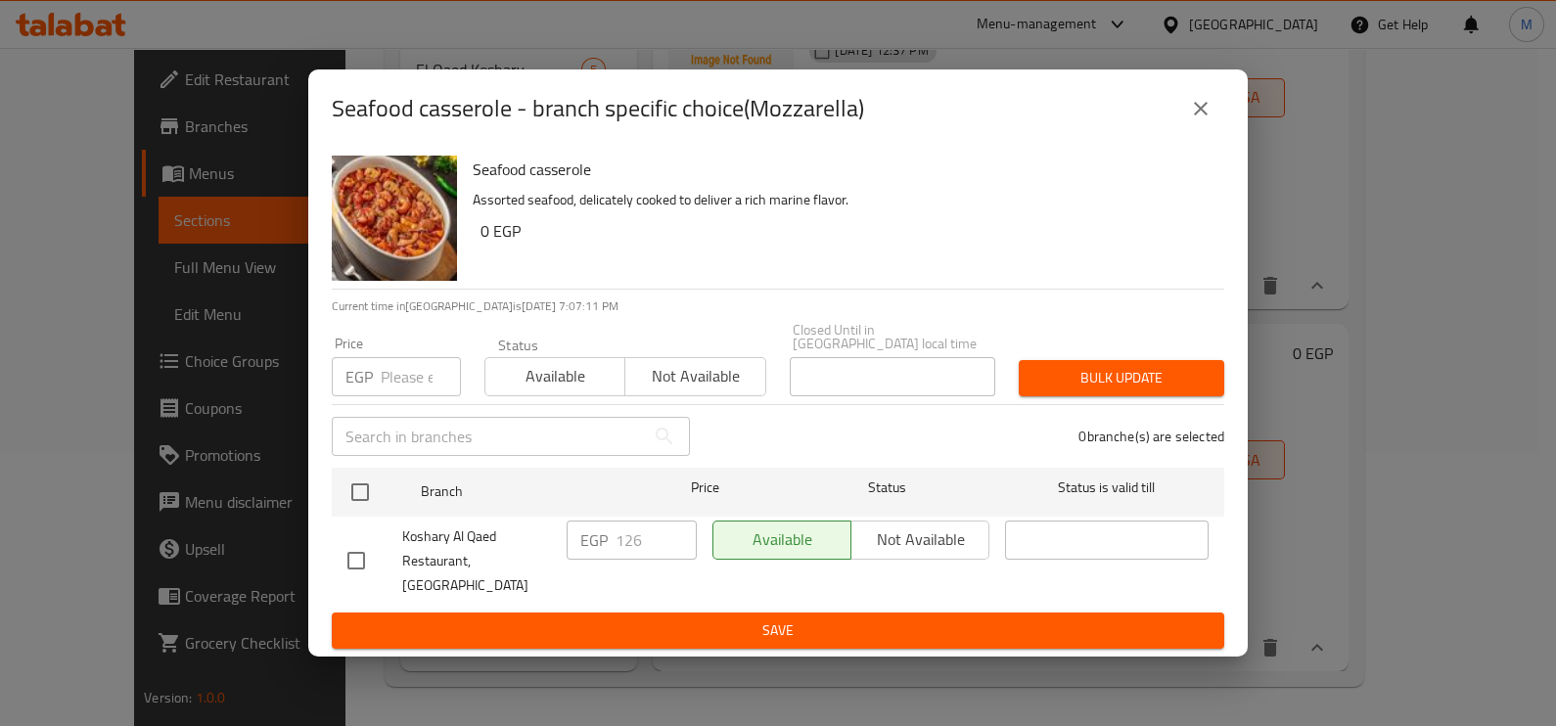
click at [1203, 120] on icon "close" at bounding box center [1200, 108] width 23 height 23
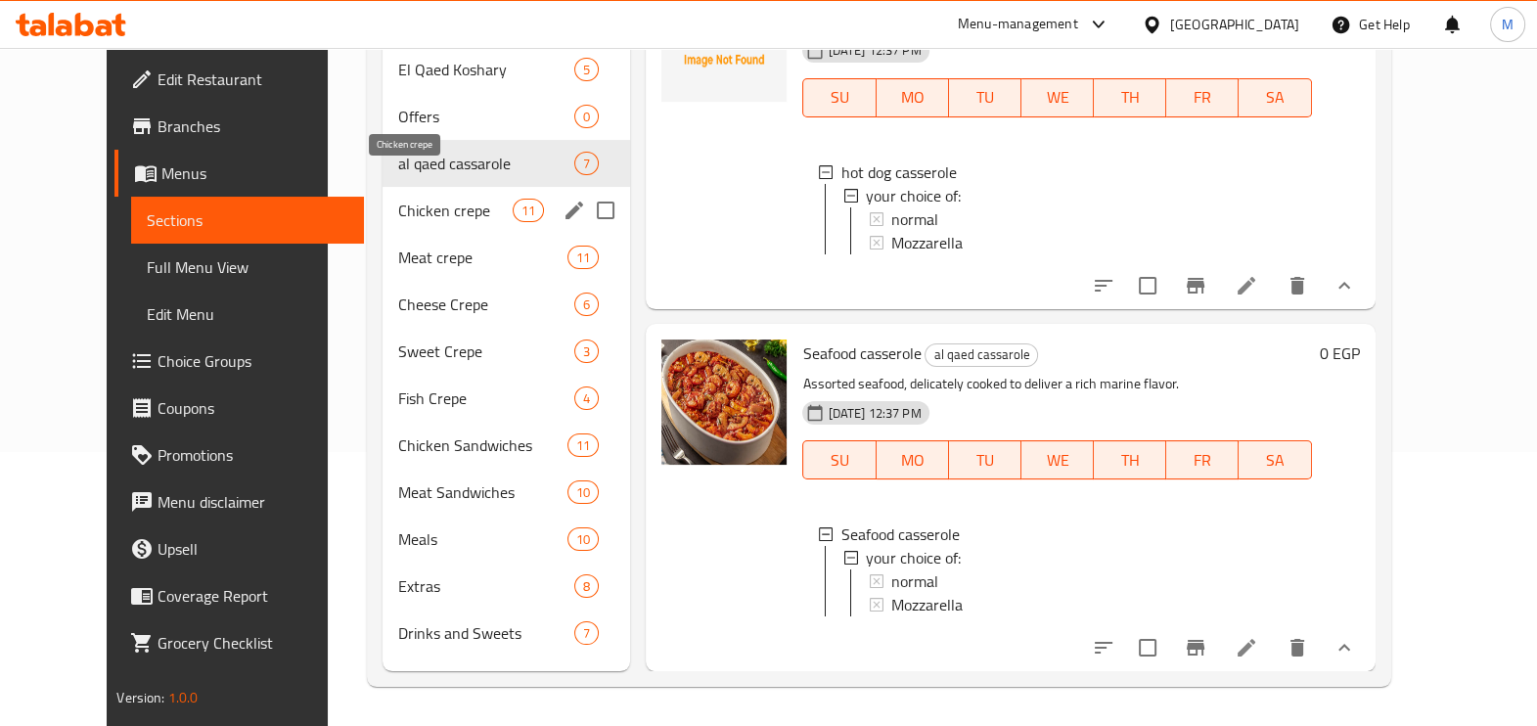
click at [398, 199] on span "Chicken crepe" at bounding box center [455, 210] width 114 height 23
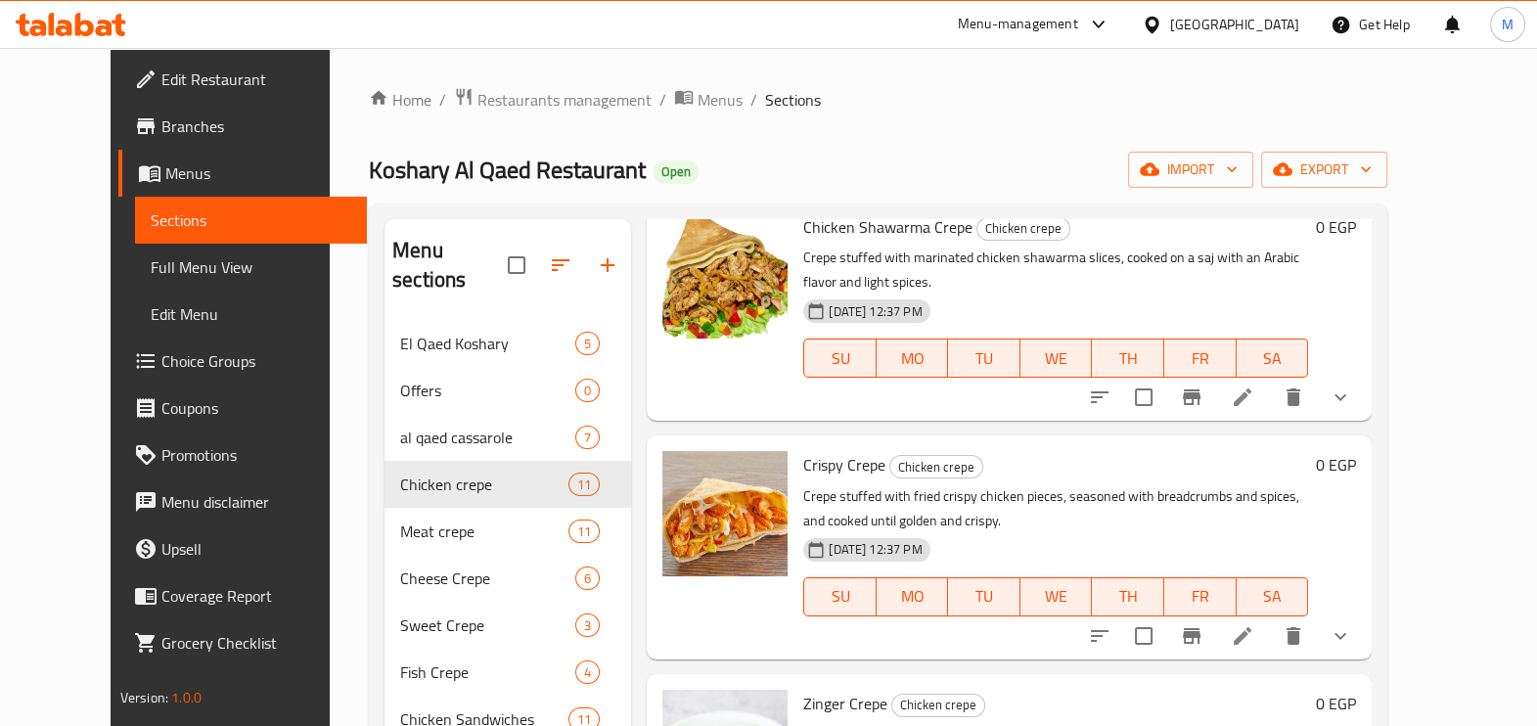
scroll to position [121, 0]
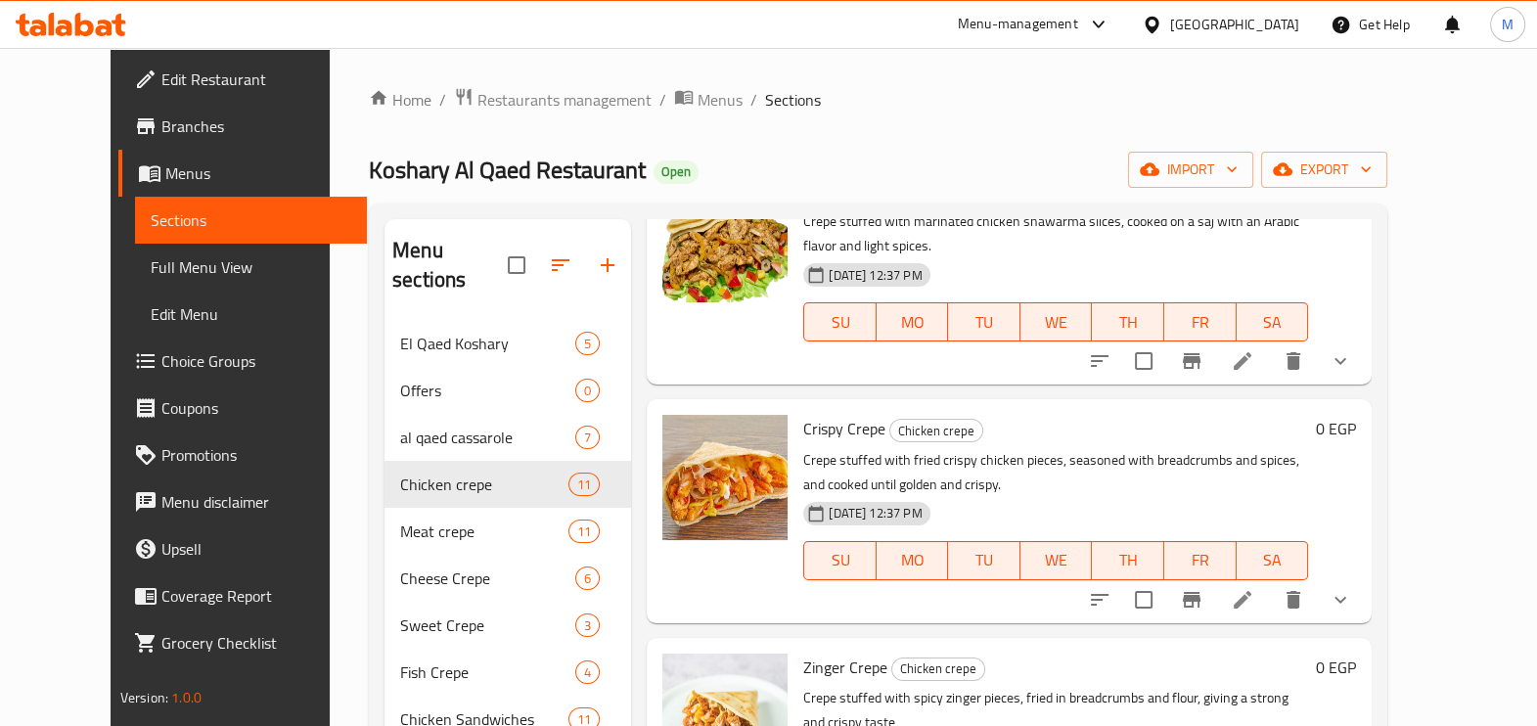
click at [1308, 450] on p "Crepe stuffed with fried crispy chicken pieces, seasoned with breadcrumbs and s…" at bounding box center [1055, 472] width 505 height 49
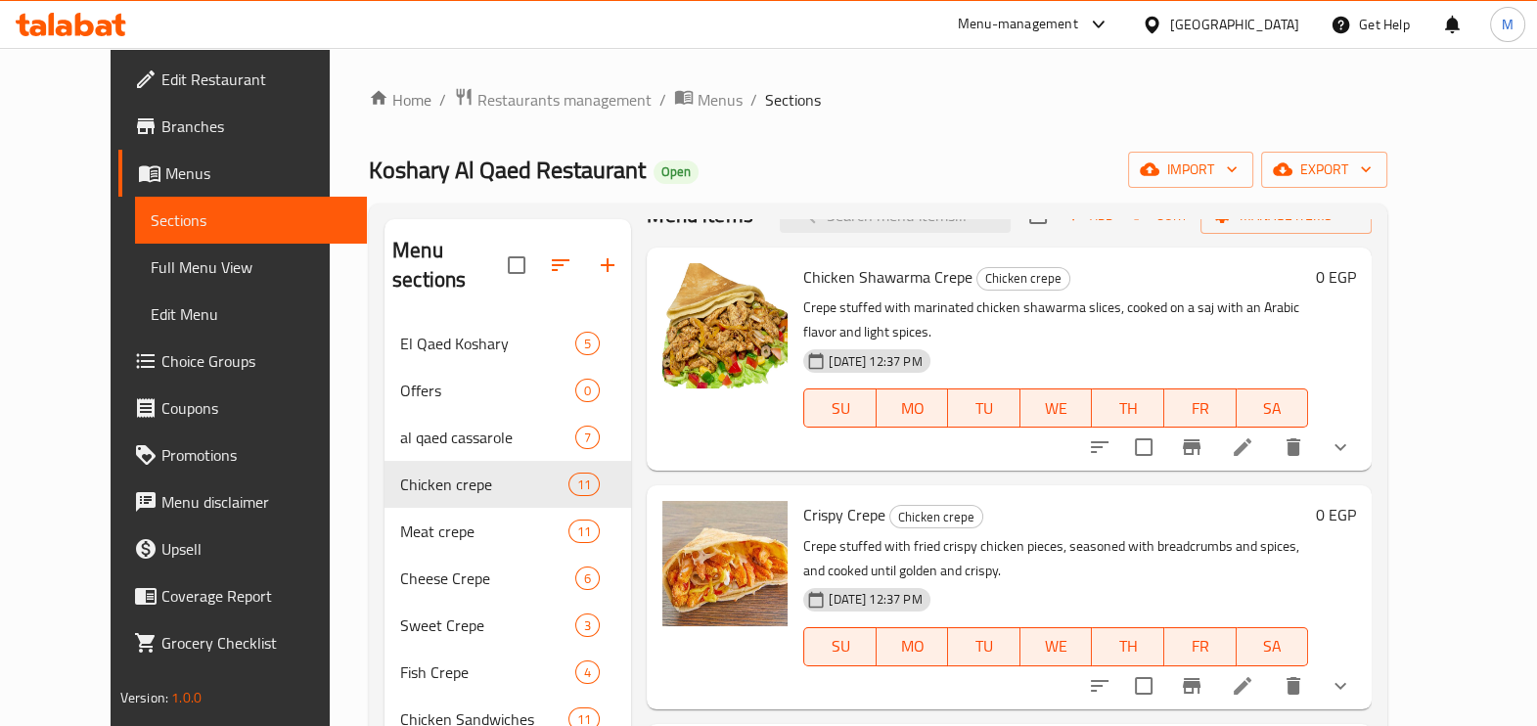
scroll to position [0, 0]
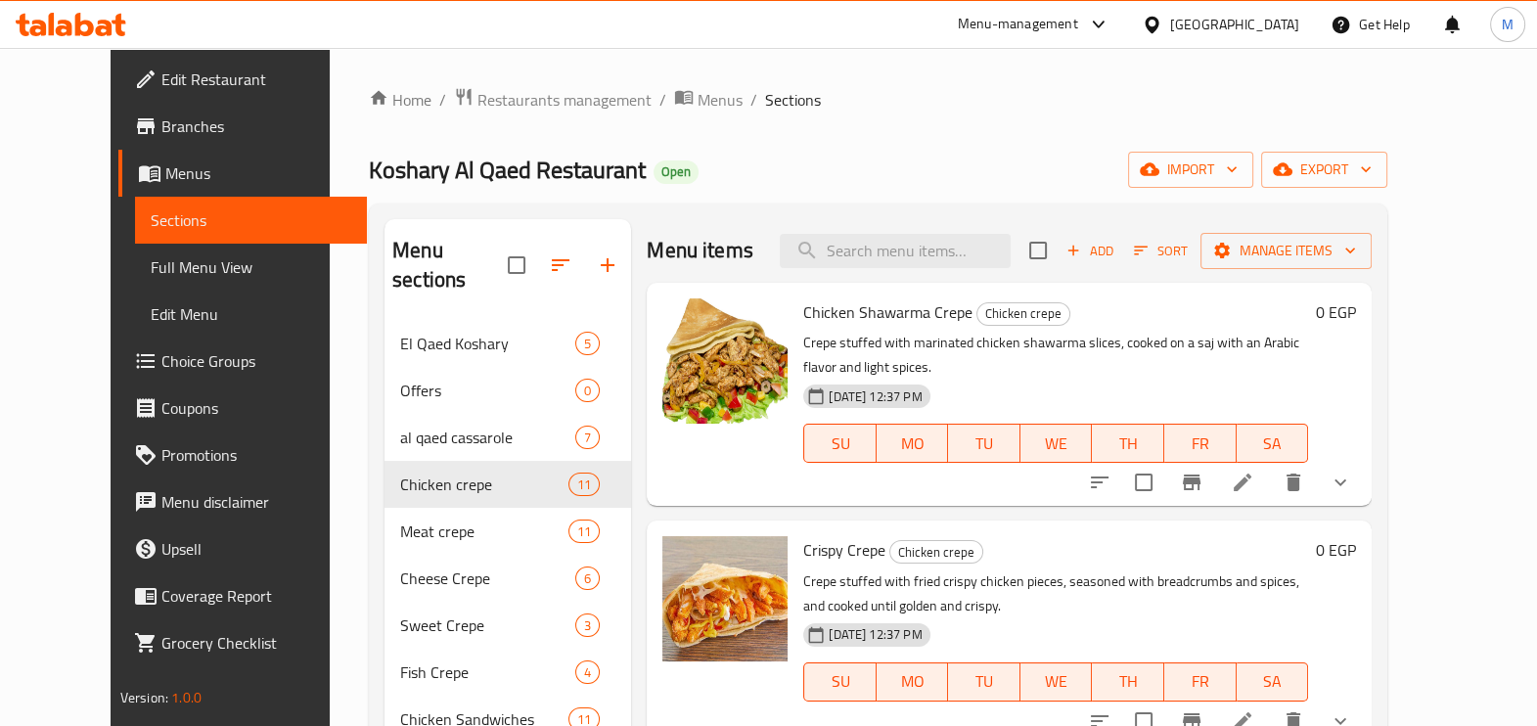
click at [1308, 313] on h6 "Chicken Shawarma Crepe Chicken crepe" at bounding box center [1055, 311] width 505 height 27
click at [1308, 536] on h6 "Crispy Crepe Chicken crepe" at bounding box center [1055, 549] width 505 height 27
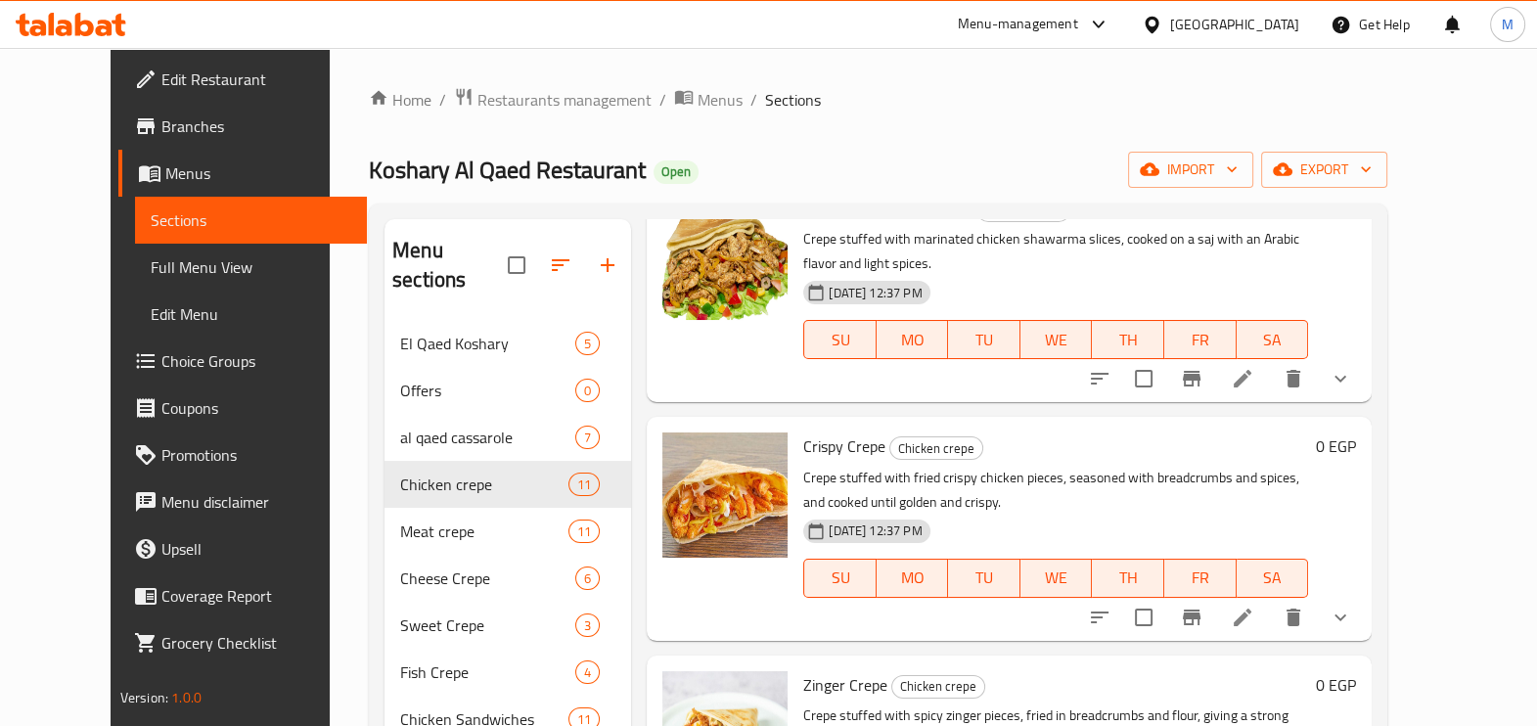
scroll to position [244, 0]
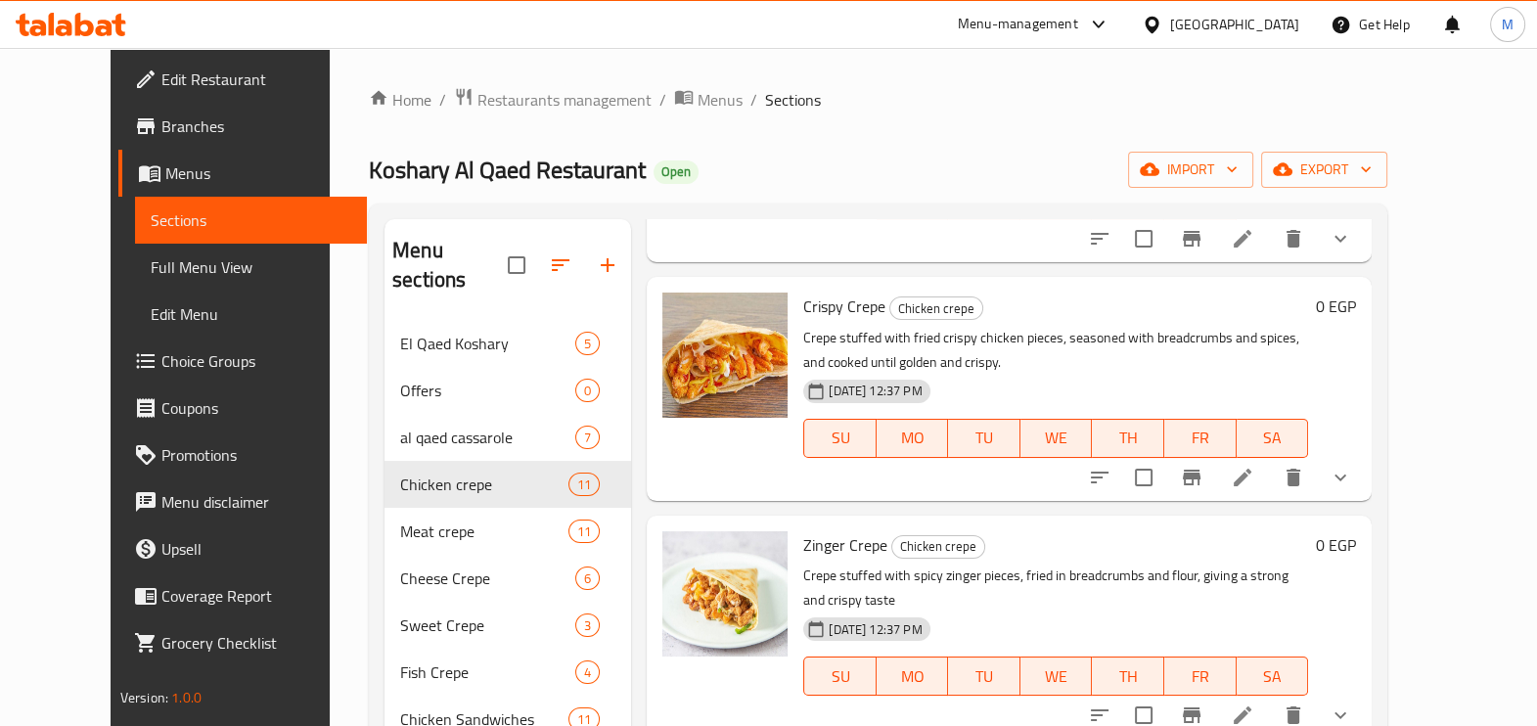
click at [986, 117] on div "Home / Restaurants management / Menus / Sections Koshary Al Qaed Restaurant Ope…" at bounding box center [878, 524] width 1019 height 874
click at [1254, 466] on icon at bounding box center [1242, 477] width 23 height 23
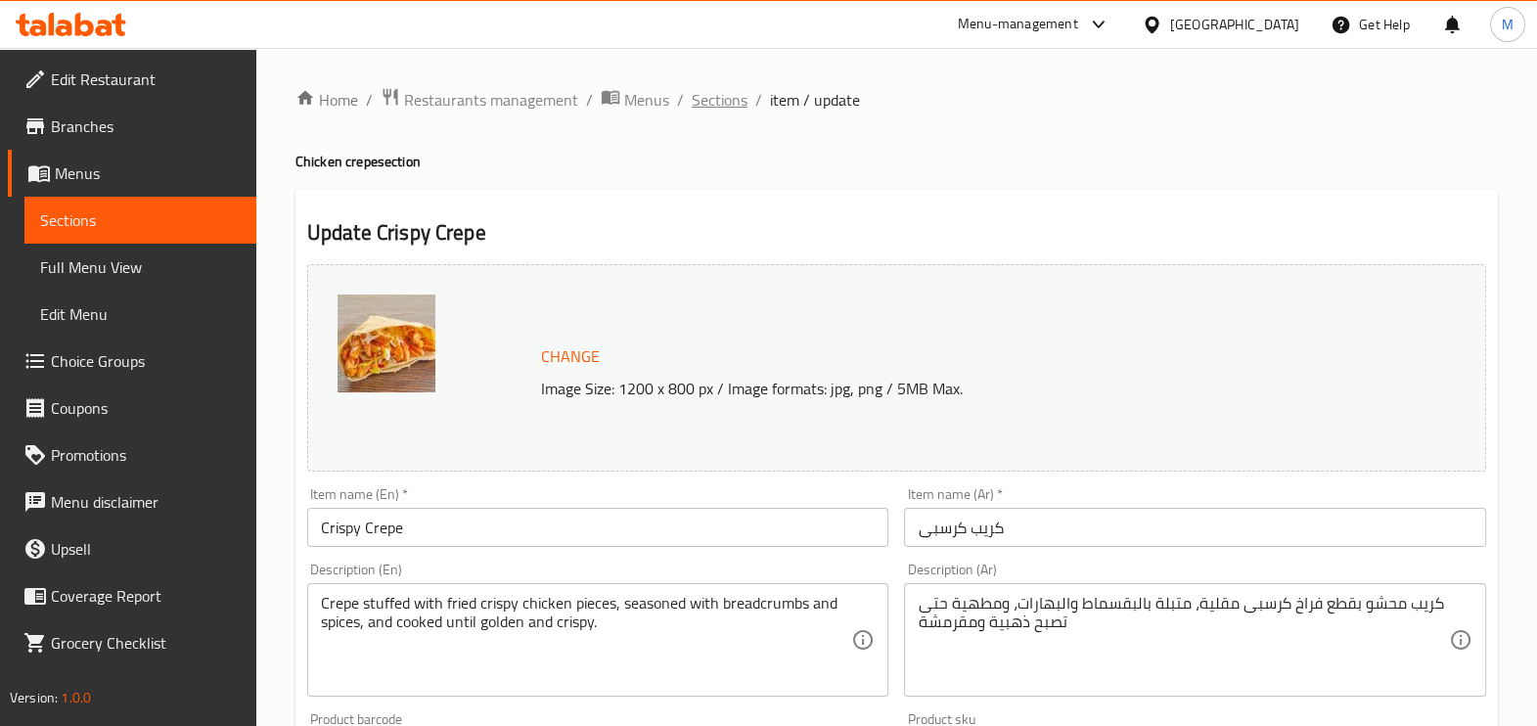
click at [720, 106] on span "Sections" at bounding box center [720, 99] width 56 height 23
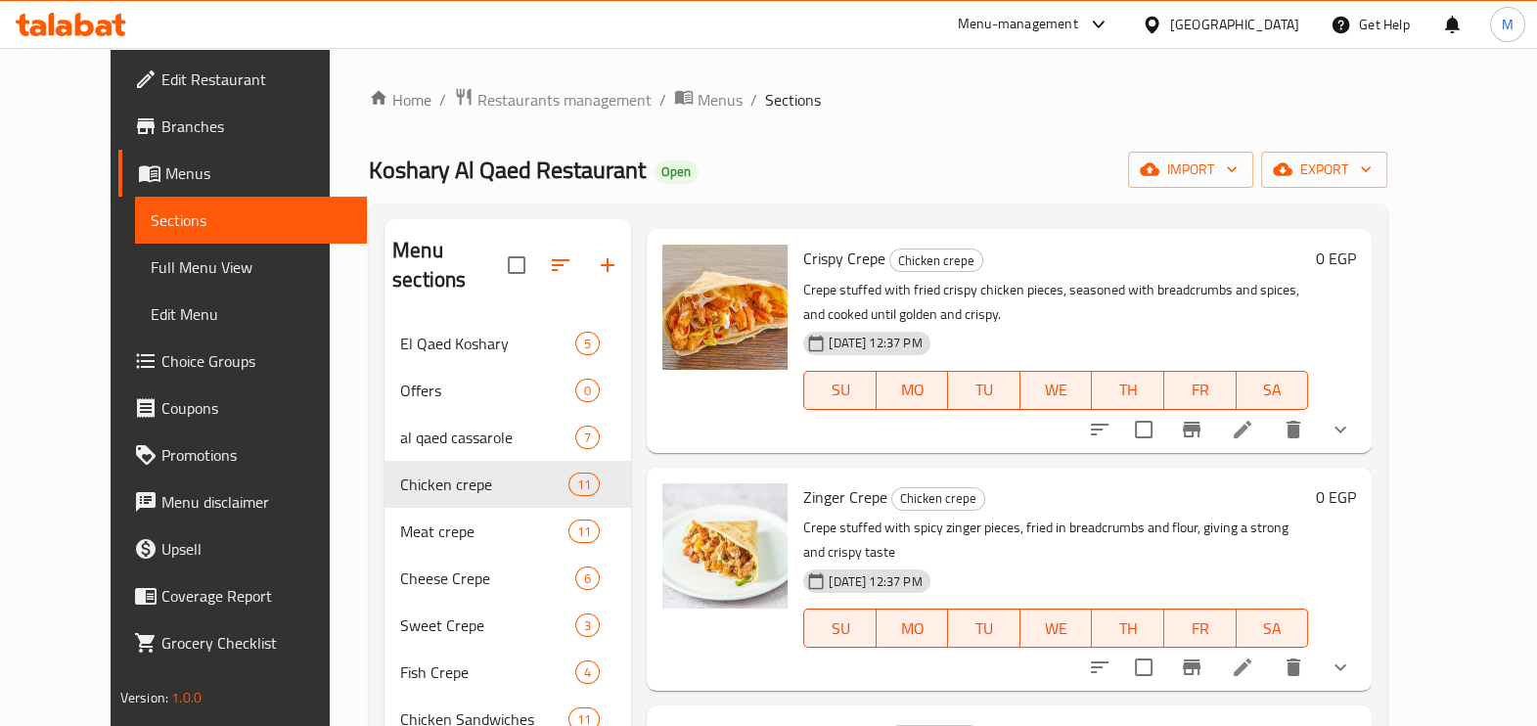
scroll to position [367, 0]
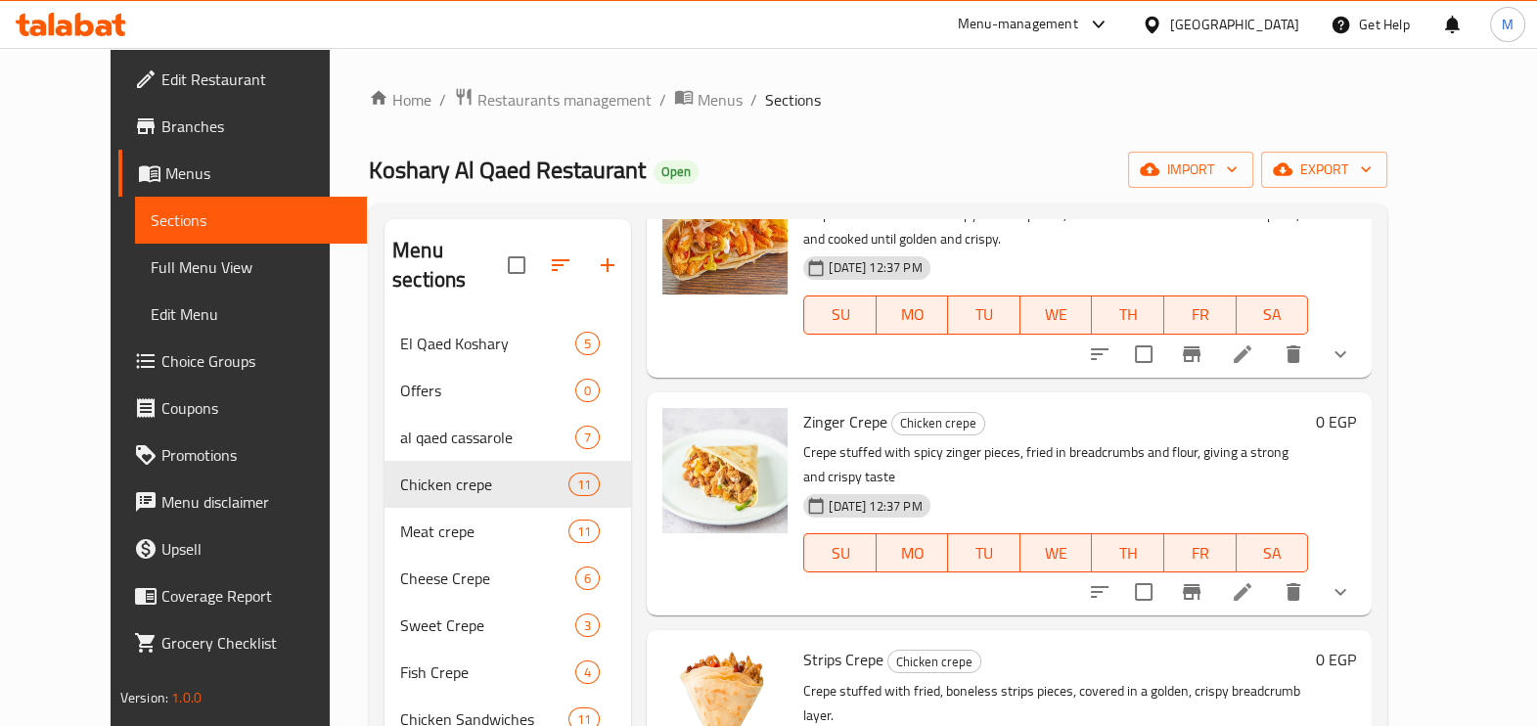
click at [1352, 342] on icon "show more" at bounding box center [1340, 353] width 23 height 23
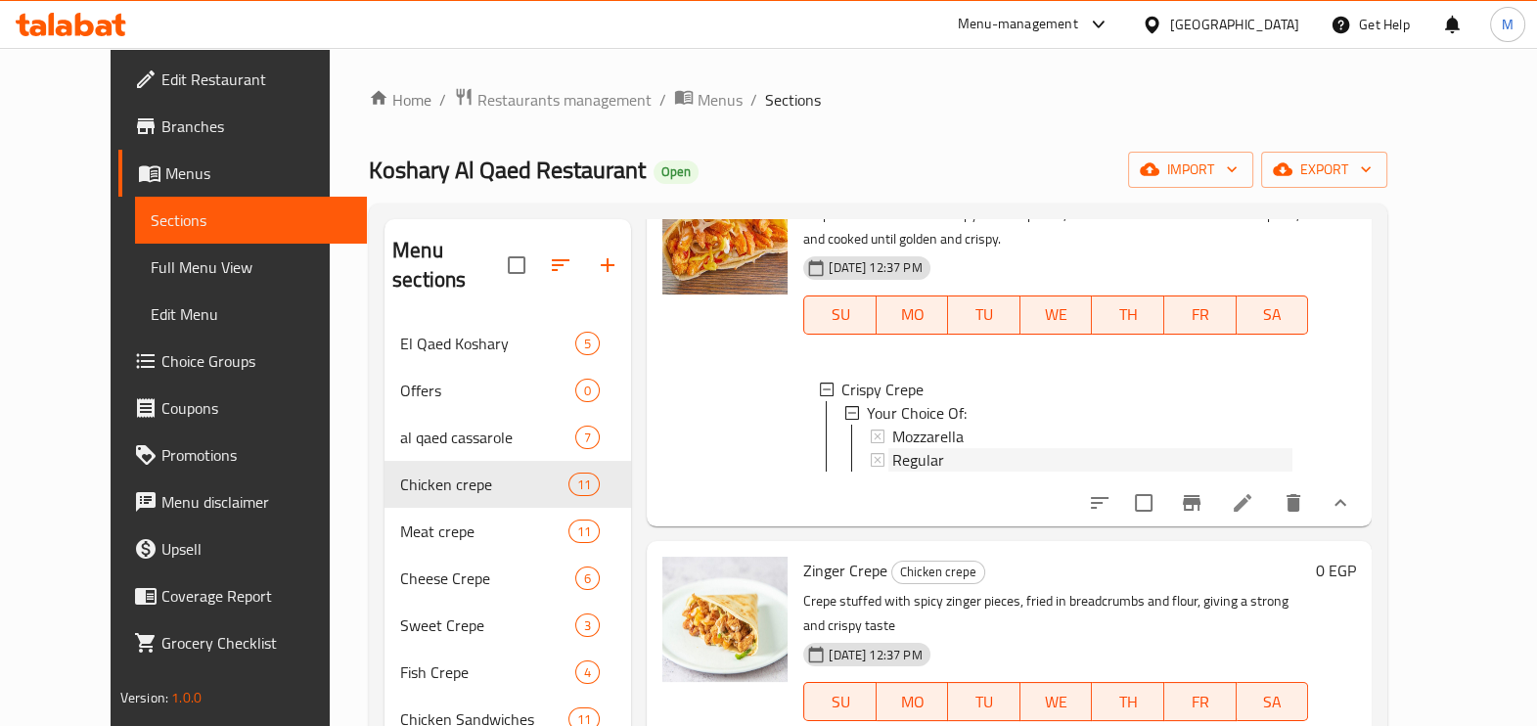
click at [941, 448] on div "Regular" at bounding box center [1092, 459] width 400 height 23
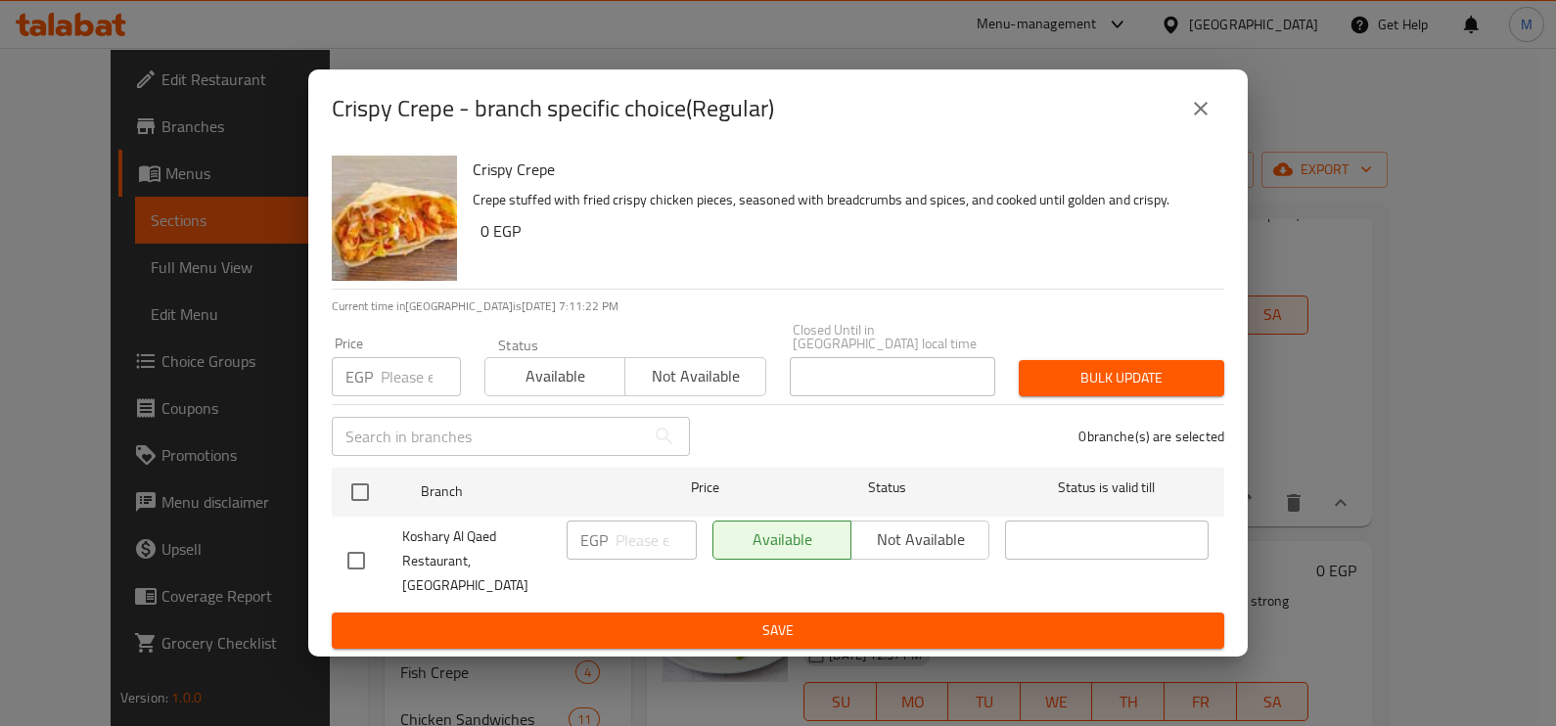
click at [411, 389] on input "number" at bounding box center [421, 376] width 80 height 39
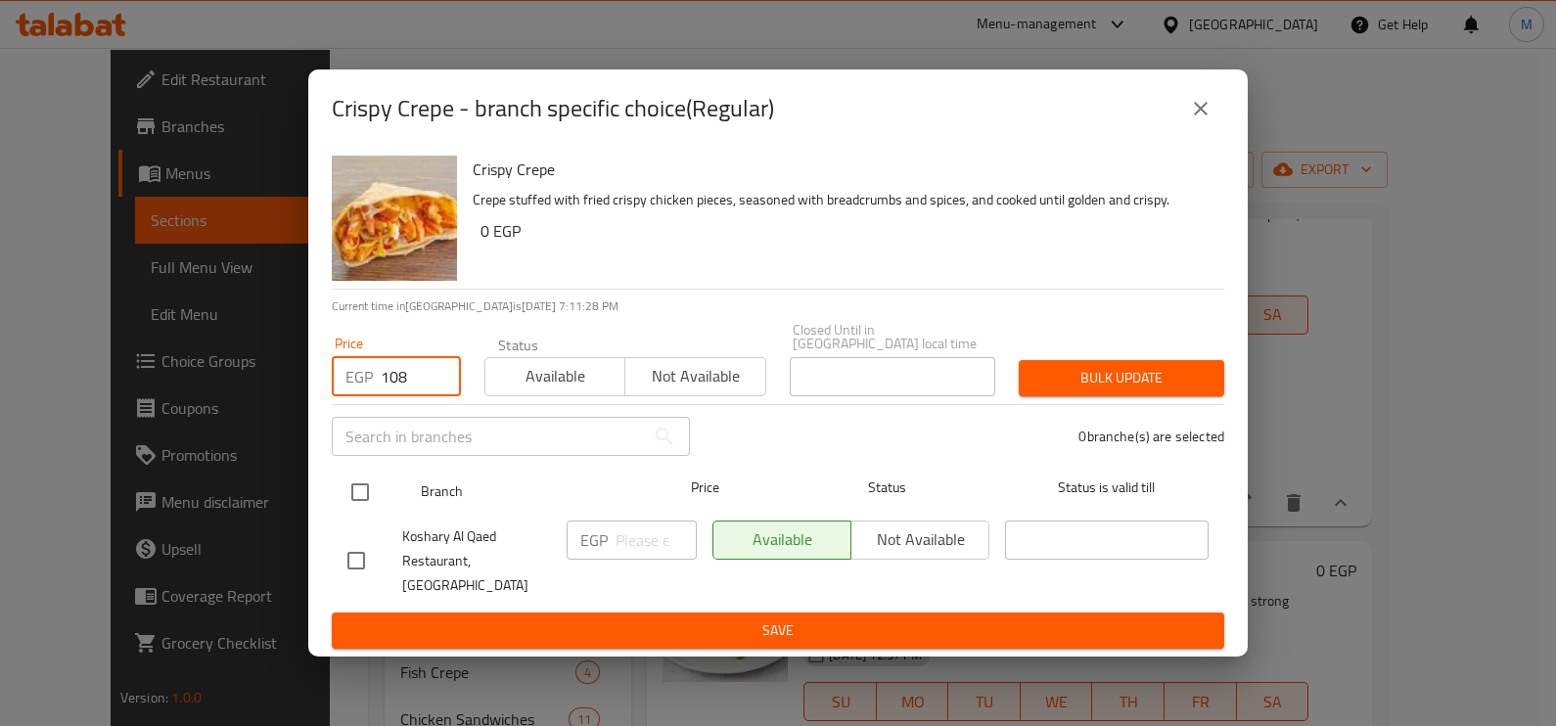
type input "108"
click at [363, 495] on input "checkbox" at bounding box center [360, 492] width 41 height 41
checkbox input "true"
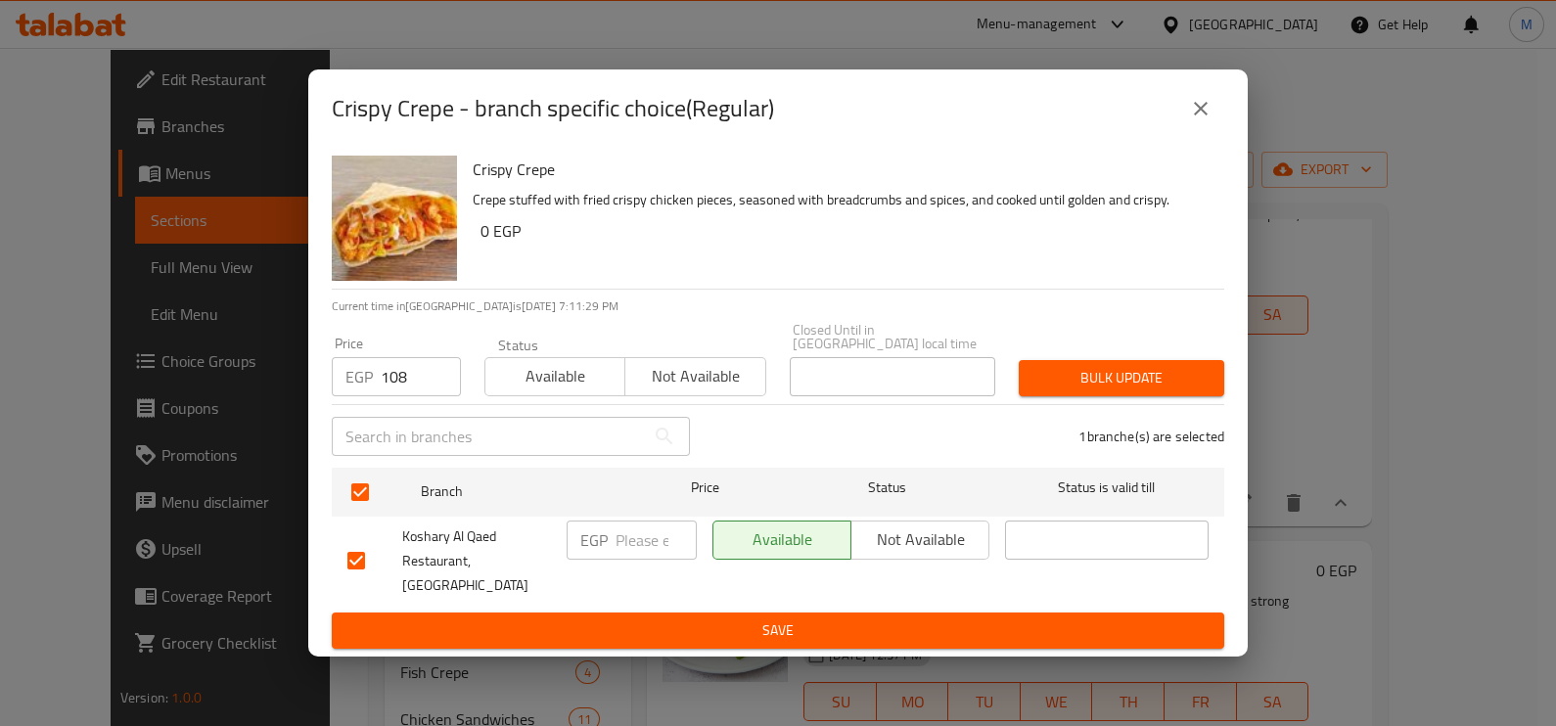
click at [1104, 364] on button "Bulk update" at bounding box center [1121, 378] width 205 height 36
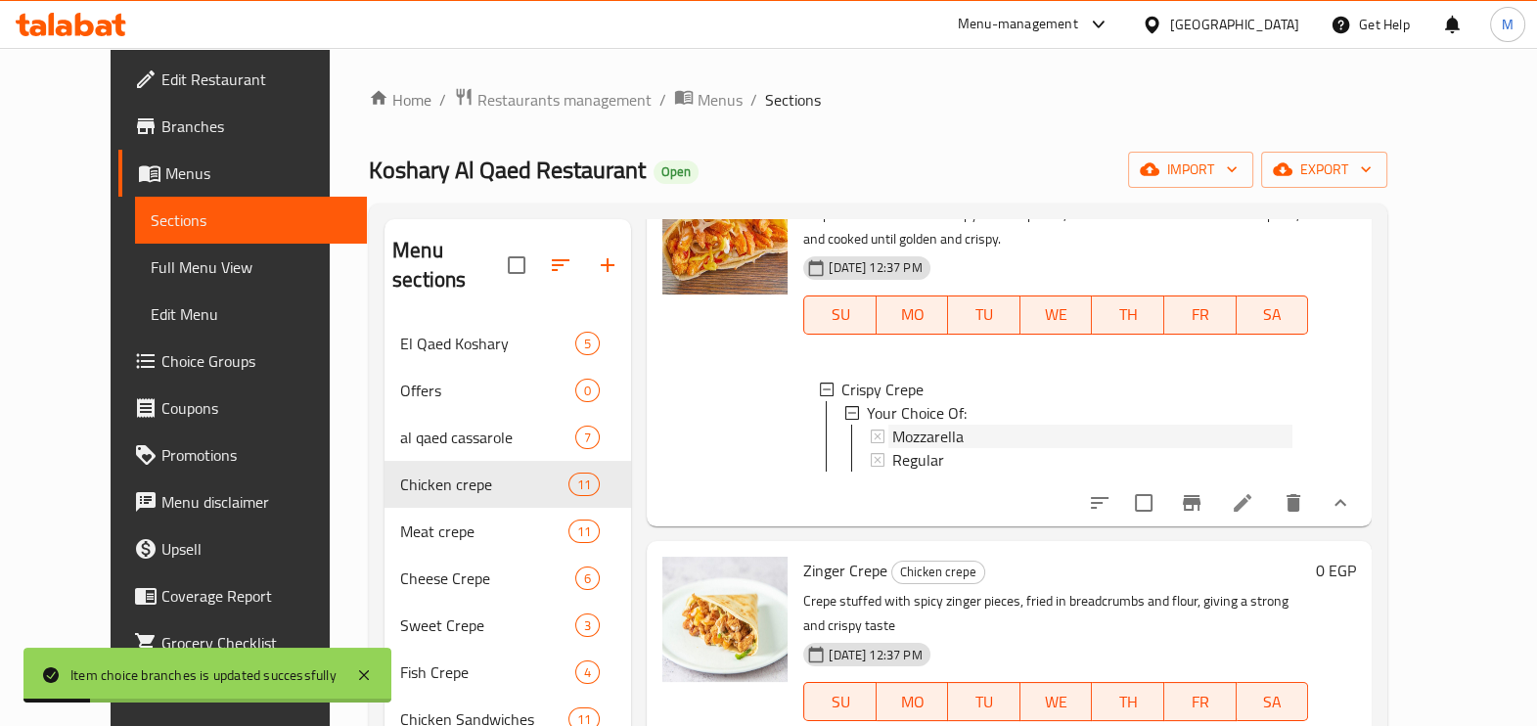
click at [1011, 425] on div "Mozzarella" at bounding box center [1092, 436] width 400 height 23
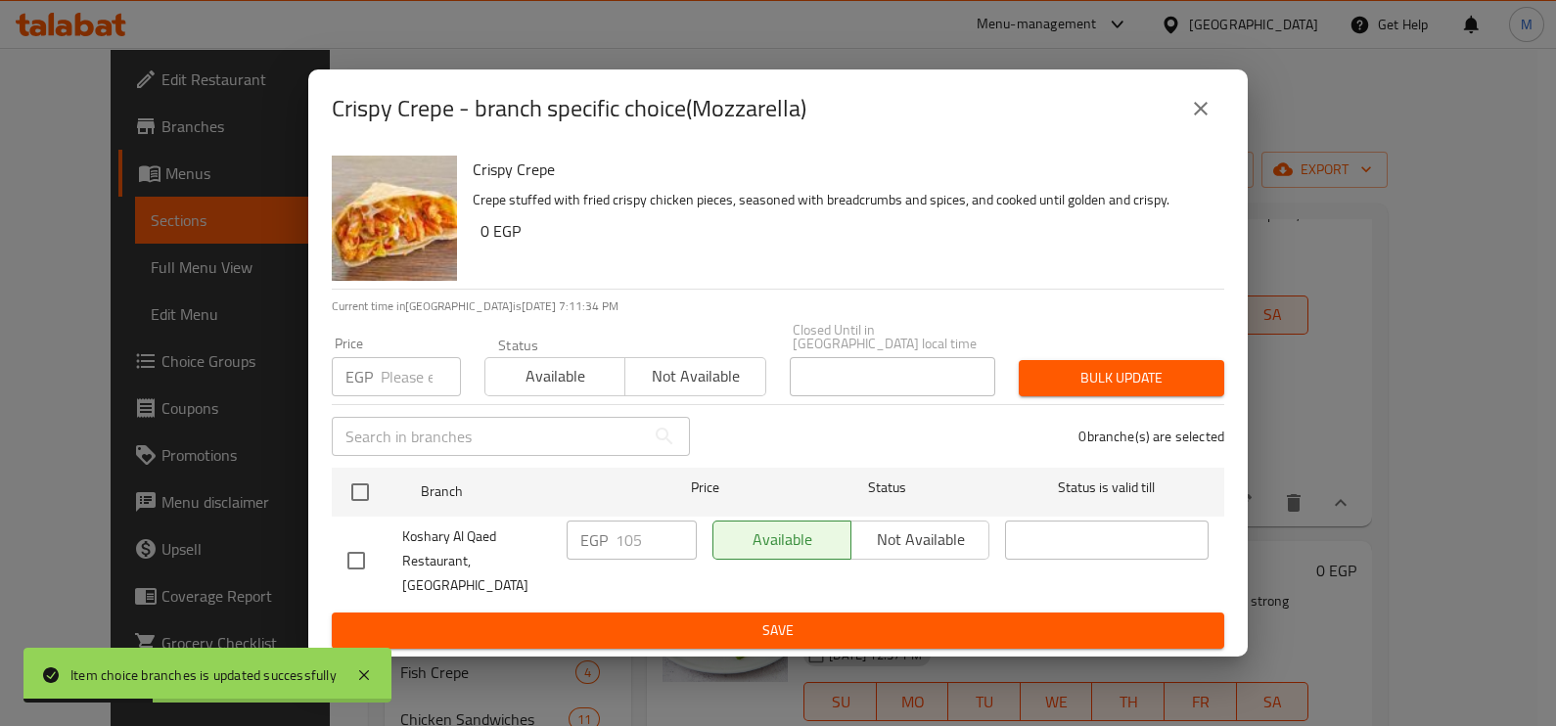
click at [377, 387] on div "EGP Price" at bounding box center [396, 376] width 129 height 39
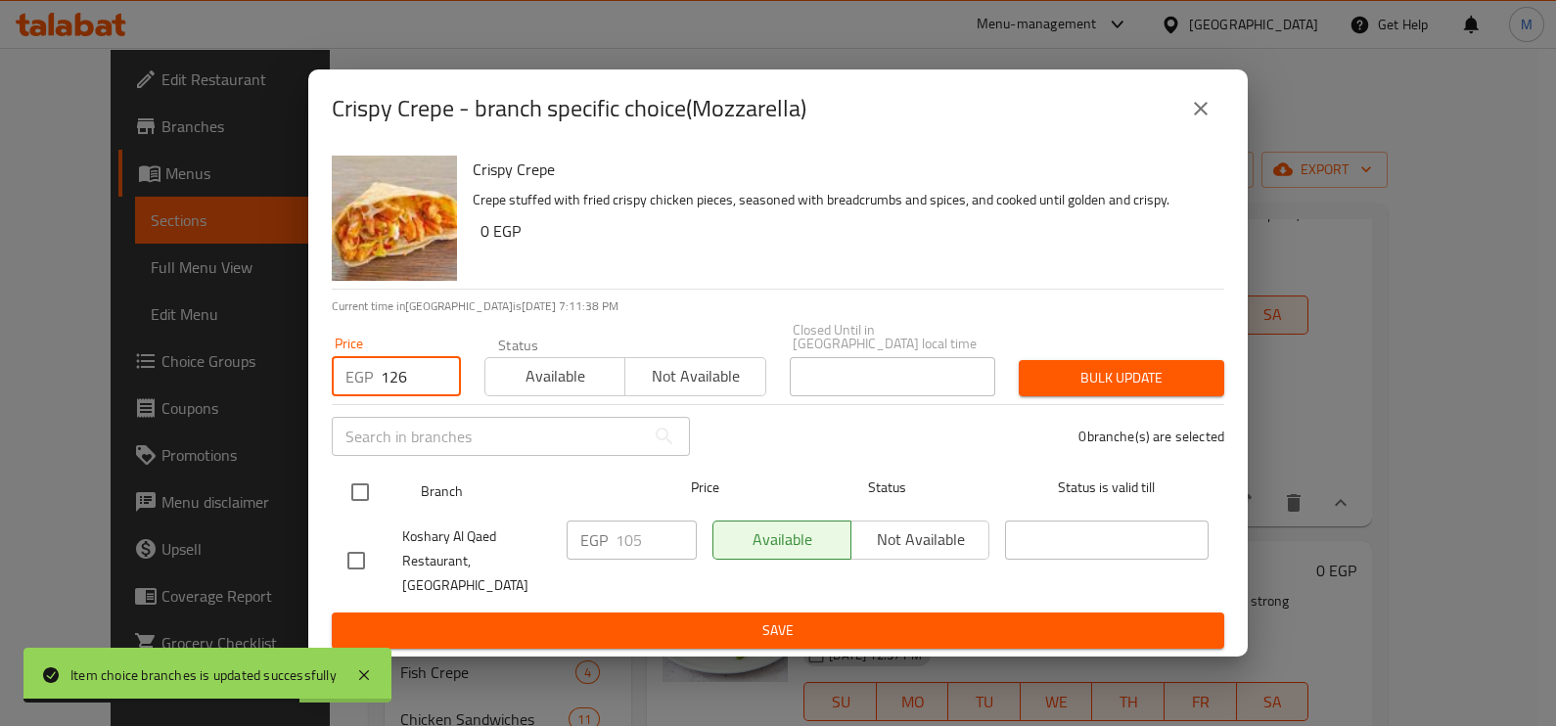
type input "126"
click at [369, 499] on input "checkbox" at bounding box center [360, 492] width 41 height 41
checkbox input "true"
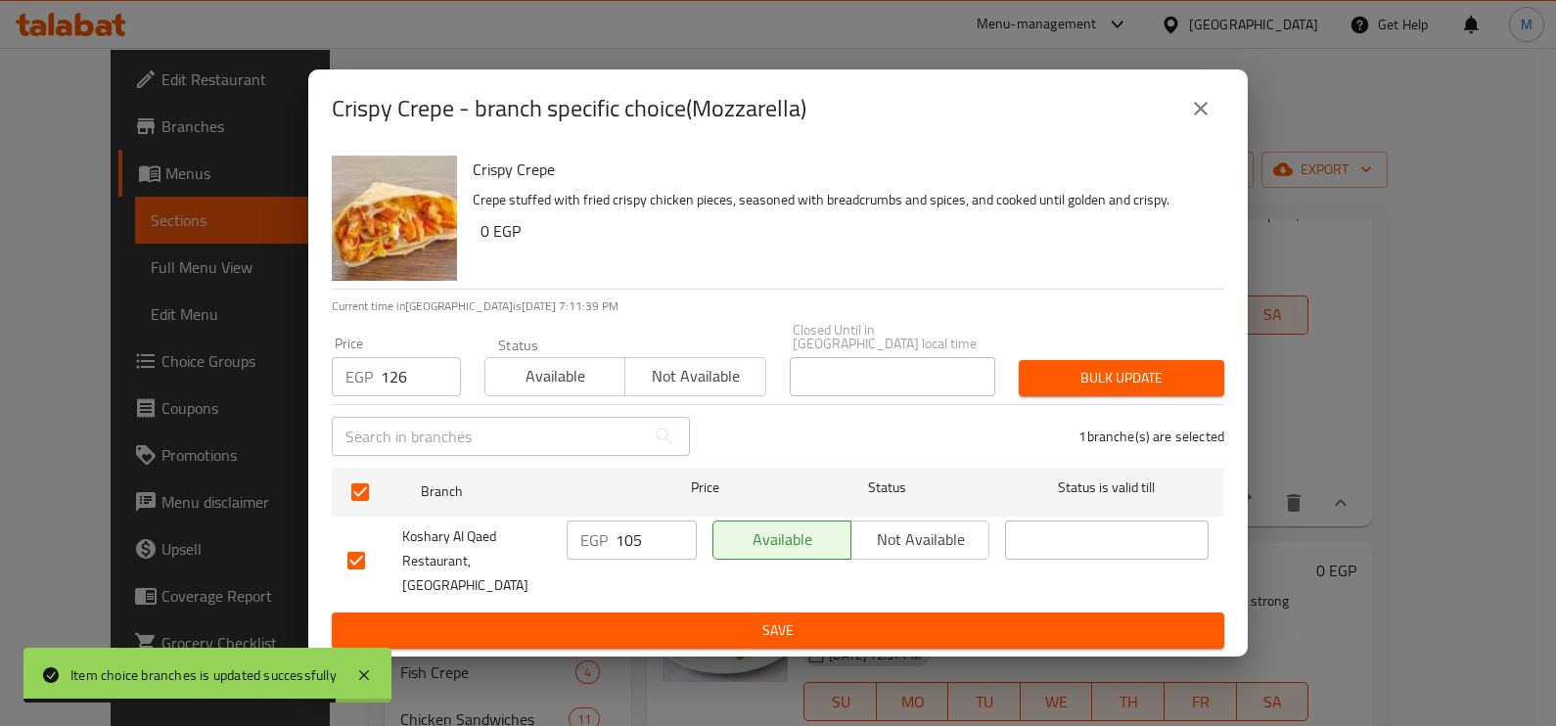
click at [1145, 396] on button "Bulk update" at bounding box center [1121, 378] width 205 height 36
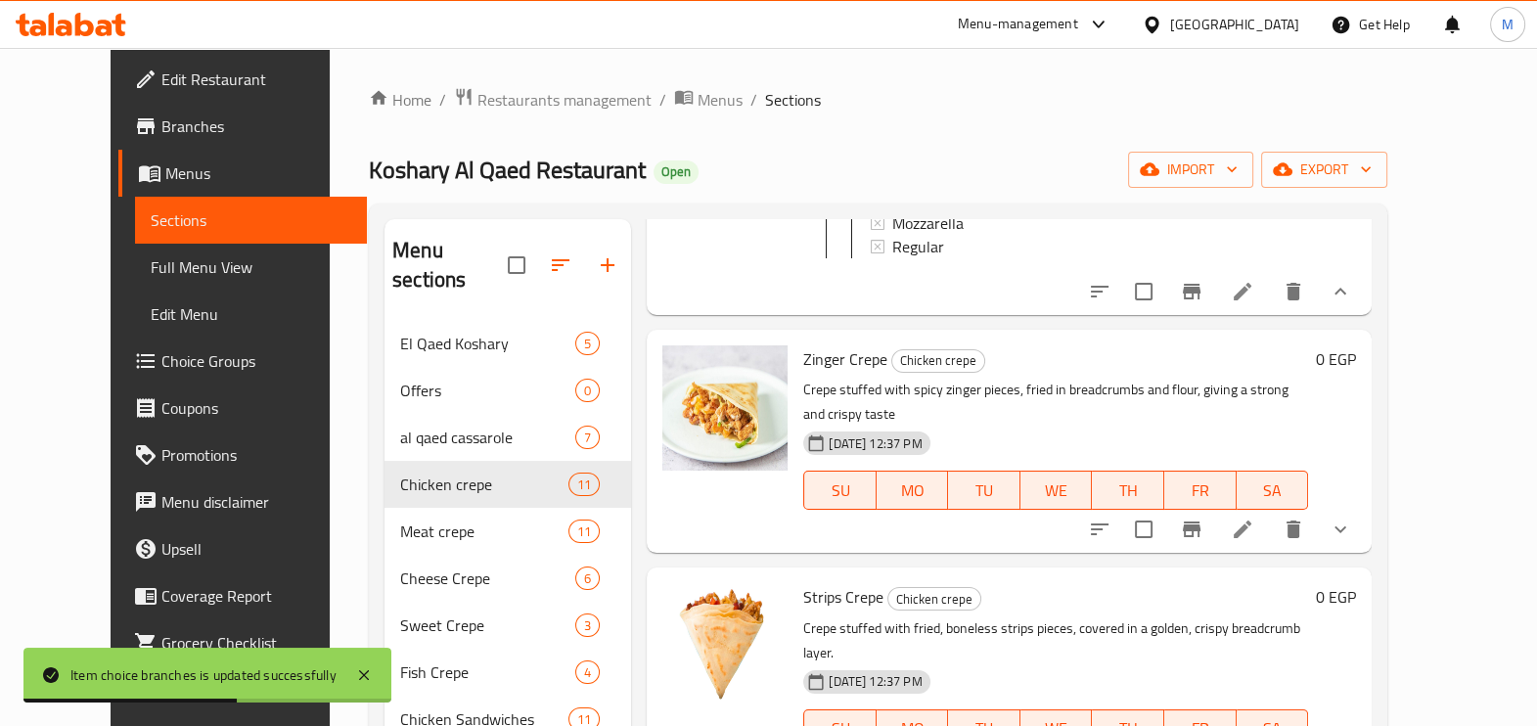
scroll to position [612, 0]
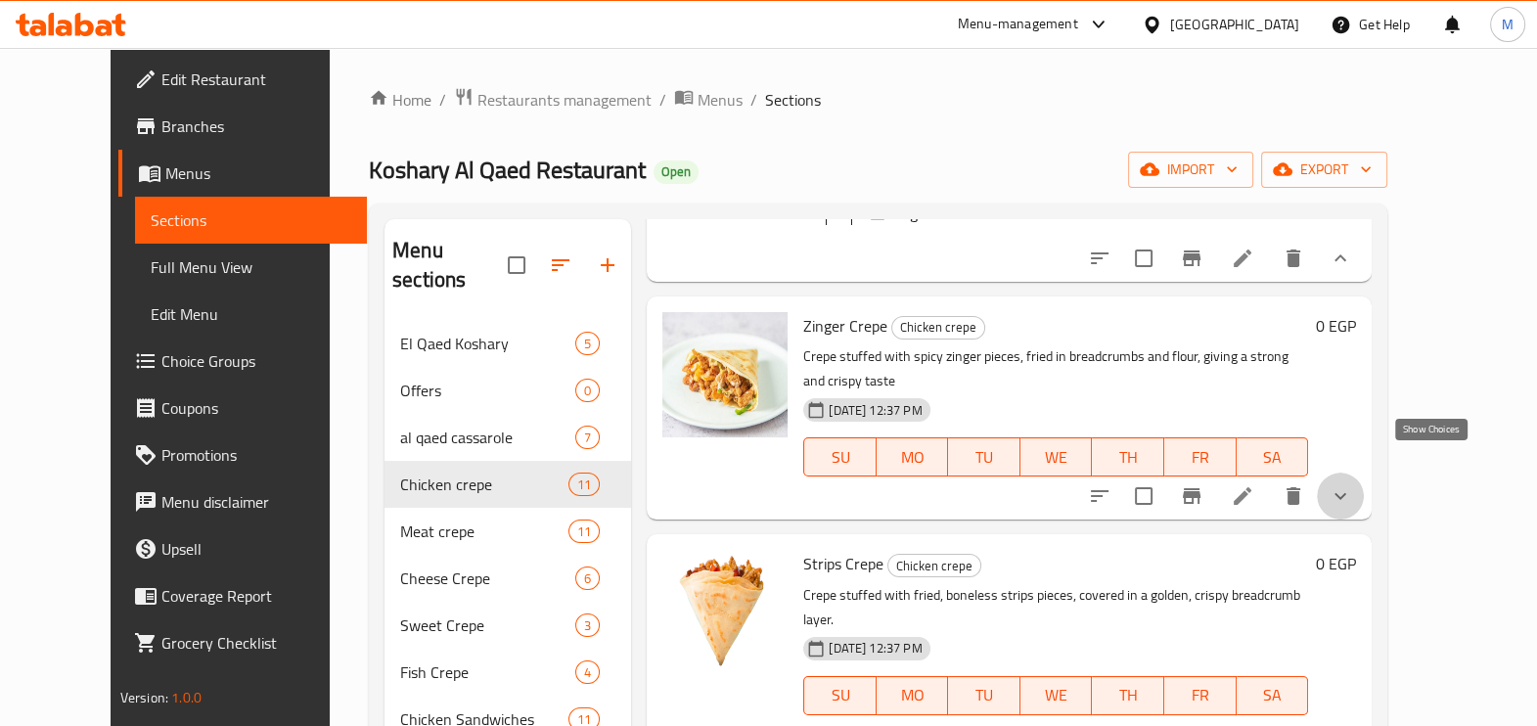
click at [1352, 484] on icon "show more" at bounding box center [1340, 495] width 23 height 23
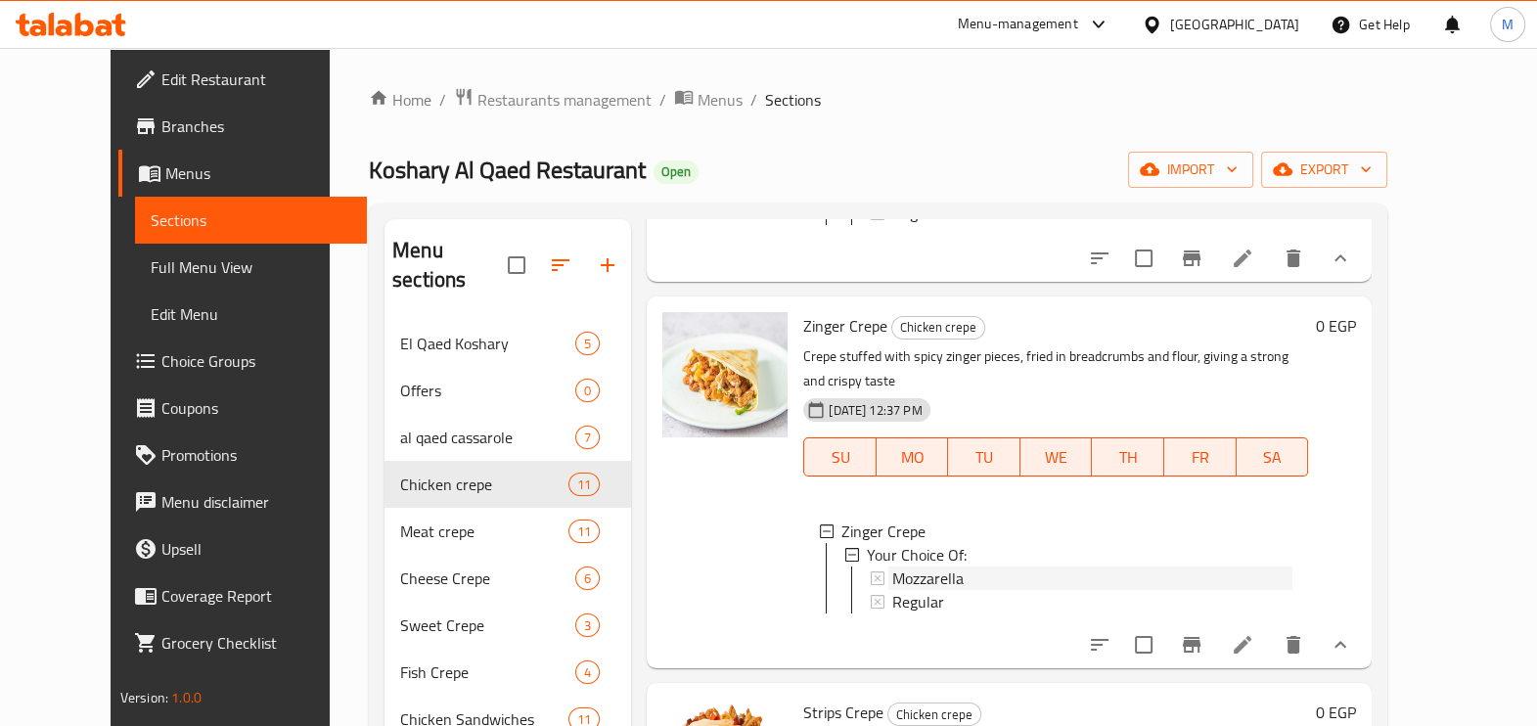
click at [934, 567] on span "Mozzarella" at bounding box center [927, 578] width 71 height 23
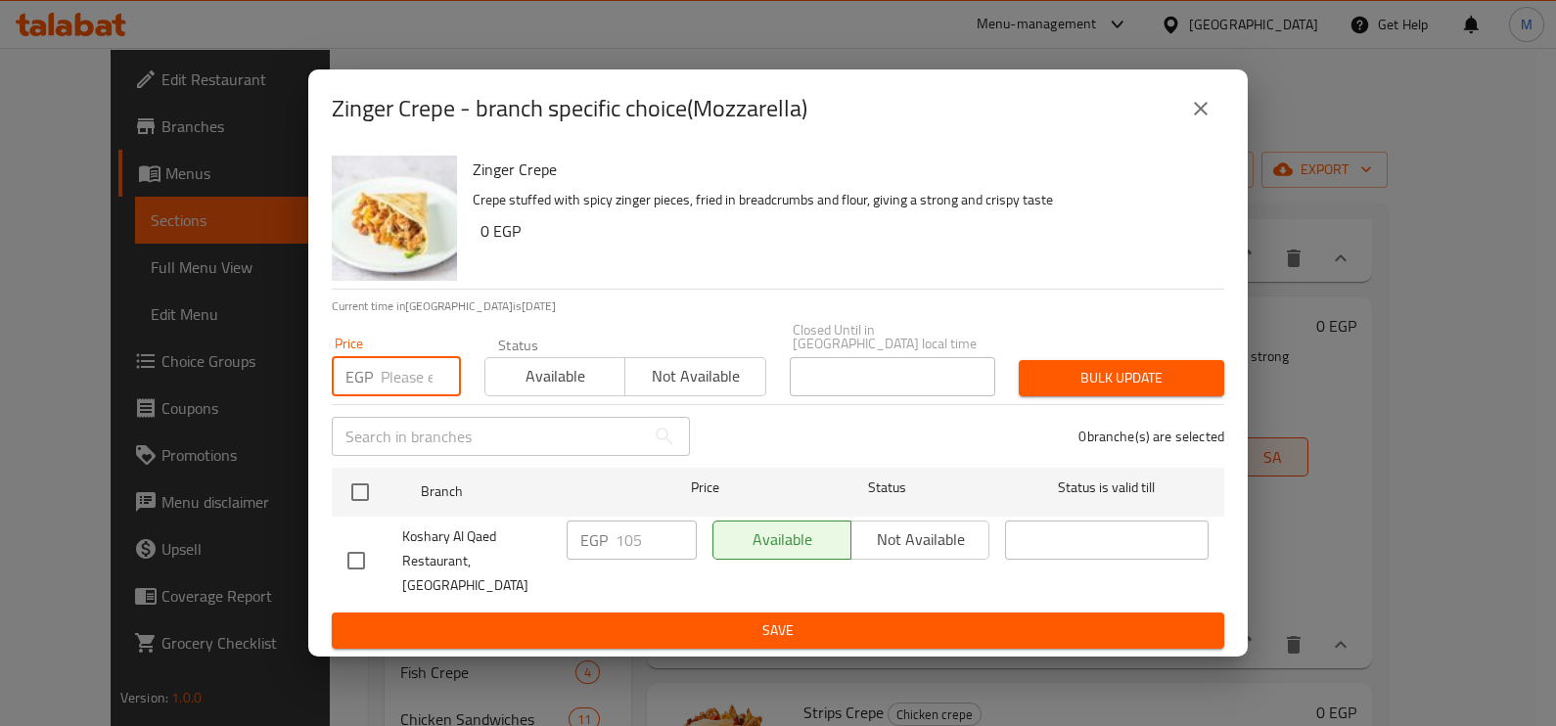
click at [409, 384] on input "number" at bounding box center [421, 376] width 80 height 39
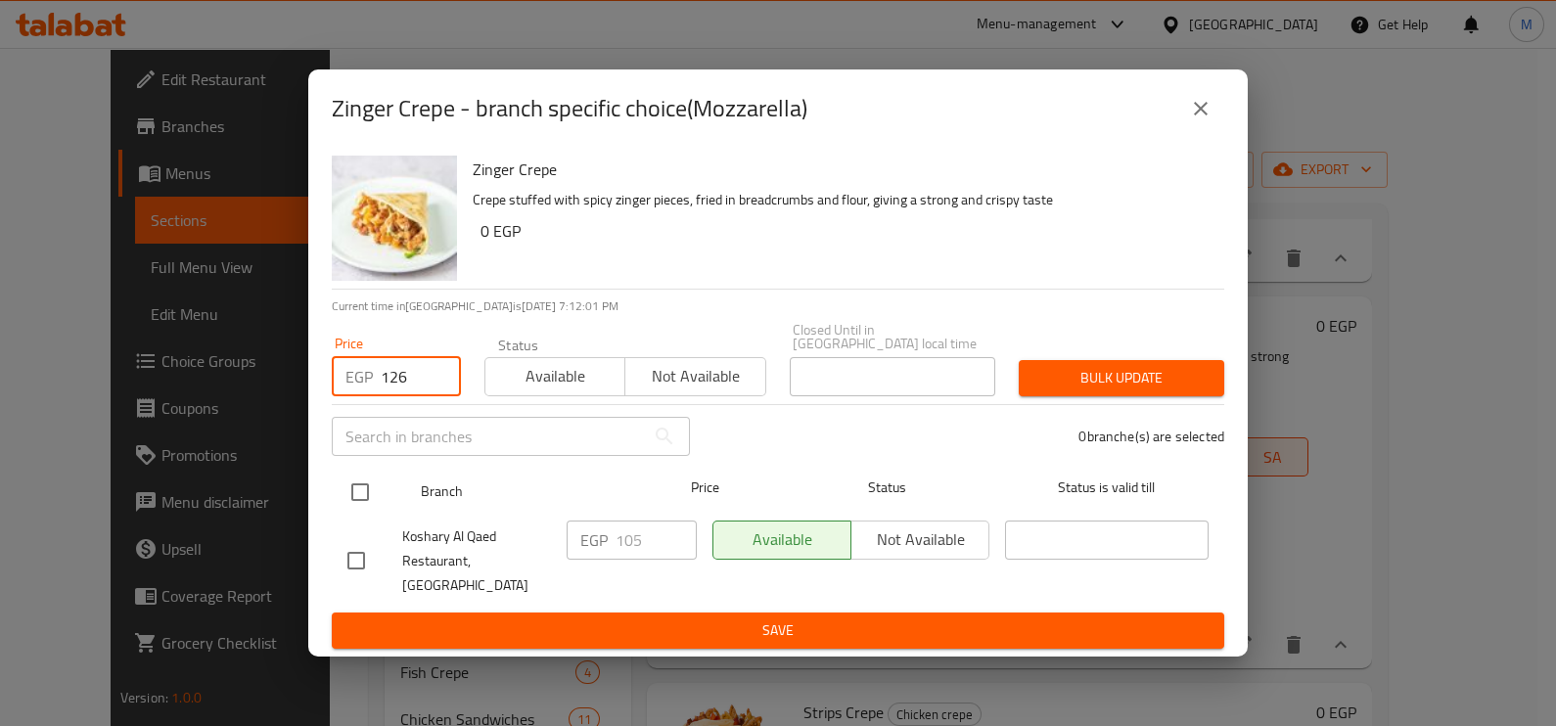
type input "126"
click at [374, 500] on input "checkbox" at bounding box center [360, 492] width 41 height 41
checkbox input "true"
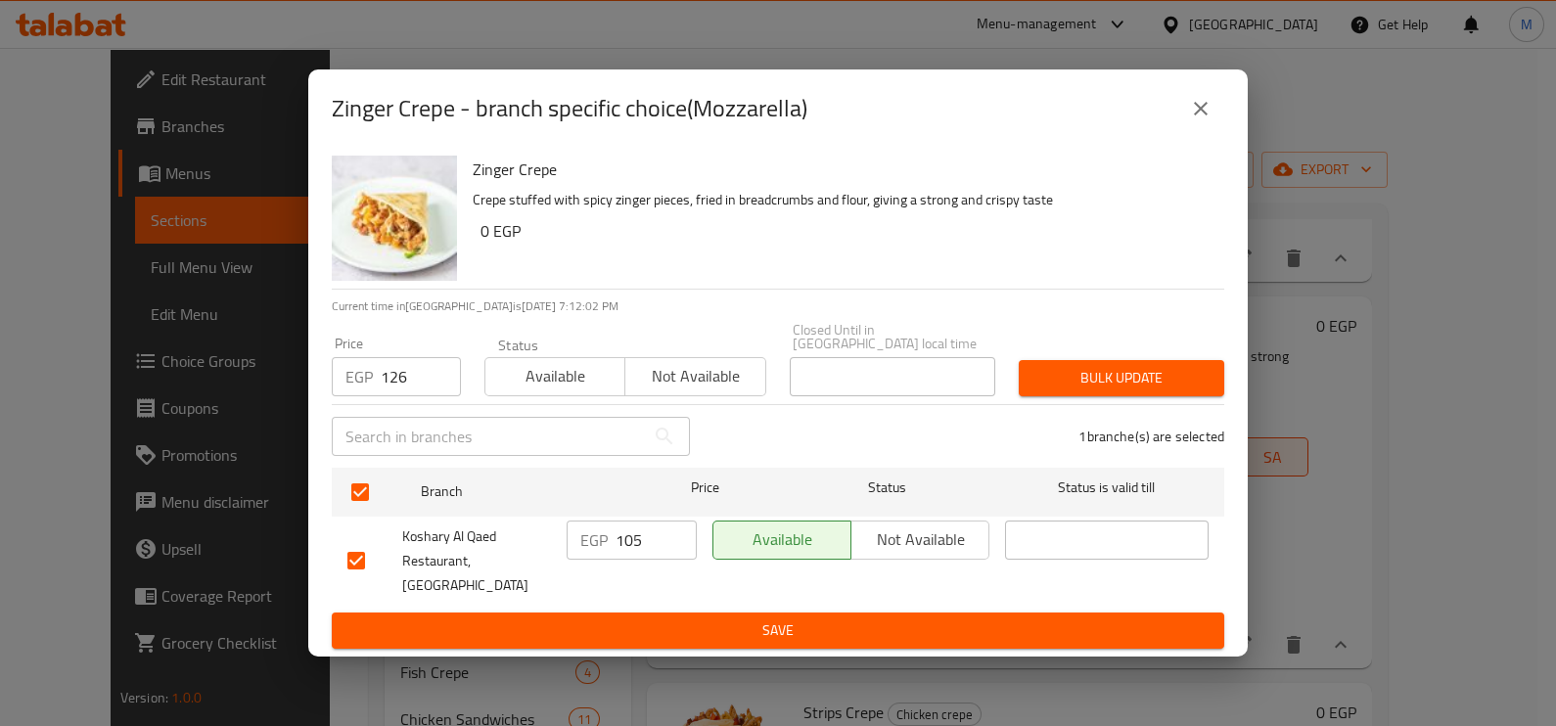
click at [1111, 368] on button "Bulk update" at bounding box center [1121, 378] width 205 height 36
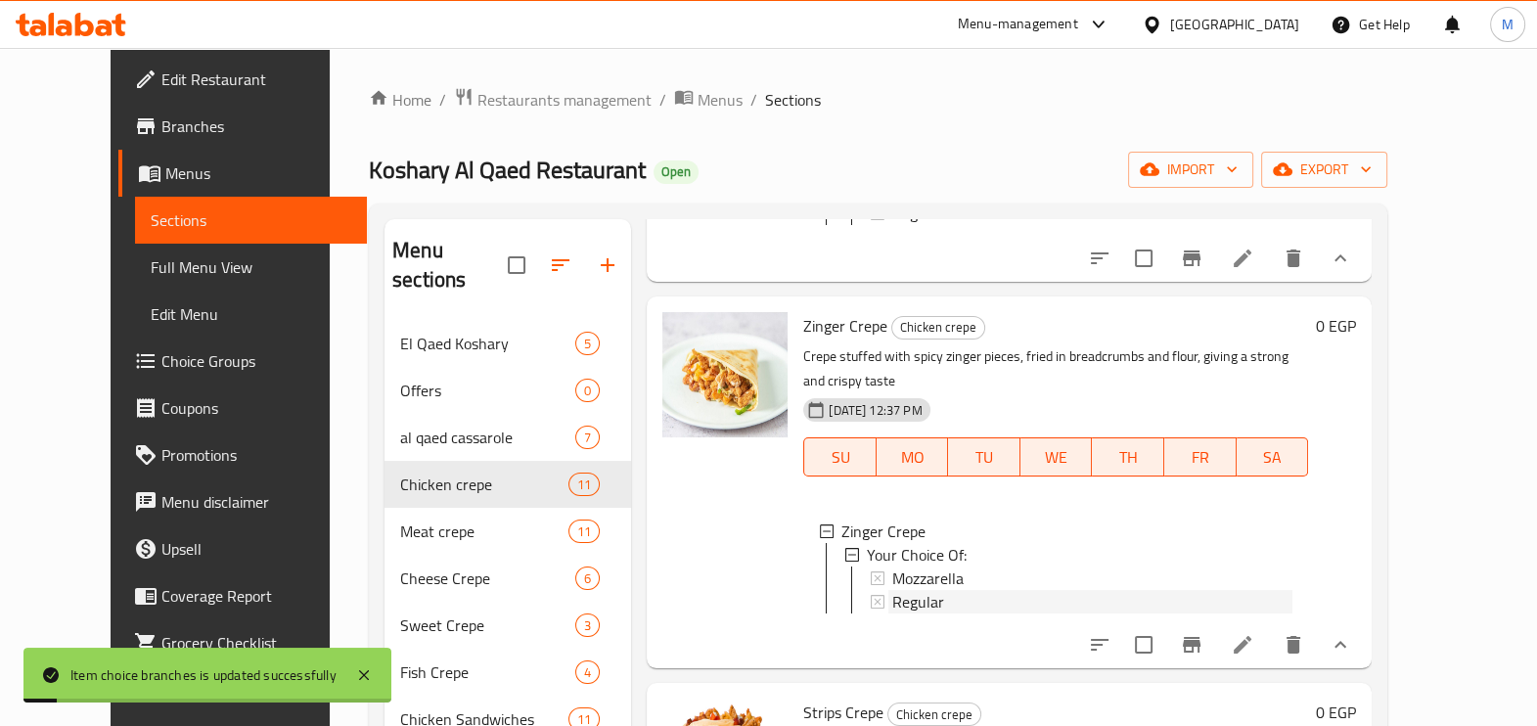
click at [892, 590] on span "Regular" at bounding box center [918, 601] width 52 height 23
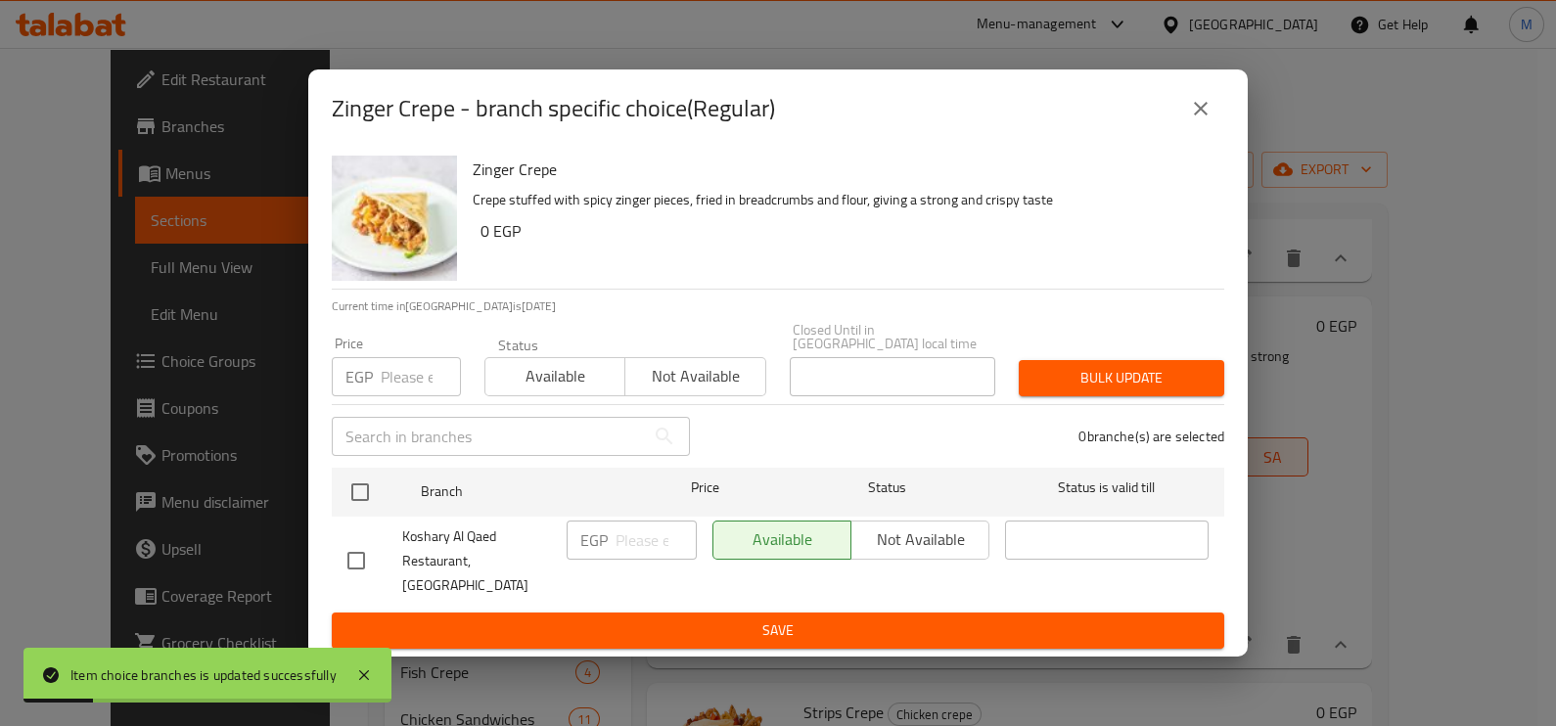
click at [402, 369] on input "number" at bounding box center [421, 376] width 80 height 39
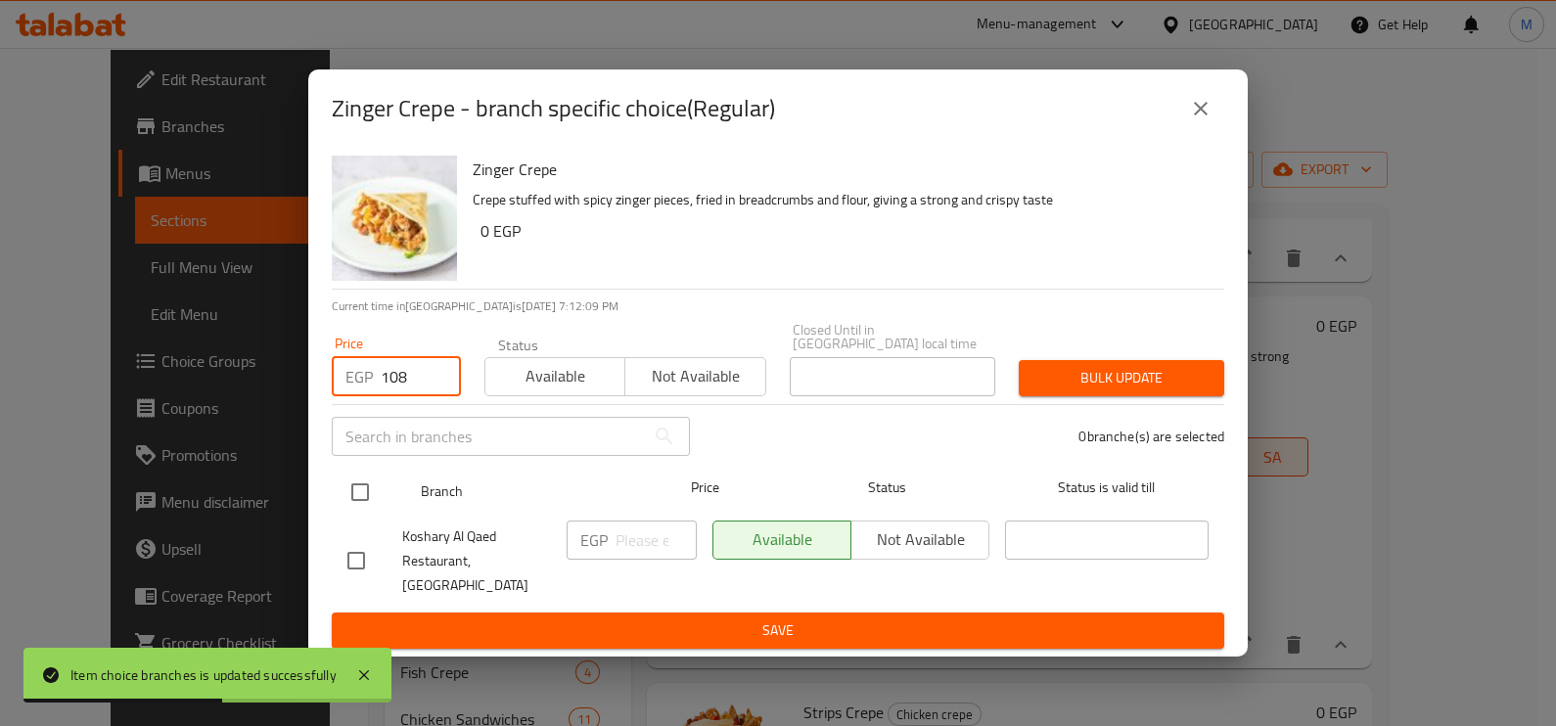
type input "108"
click at [378, 500] on input "checkbox" at bounding box center [360, 492] width 41 height 41
checkbox input "true"
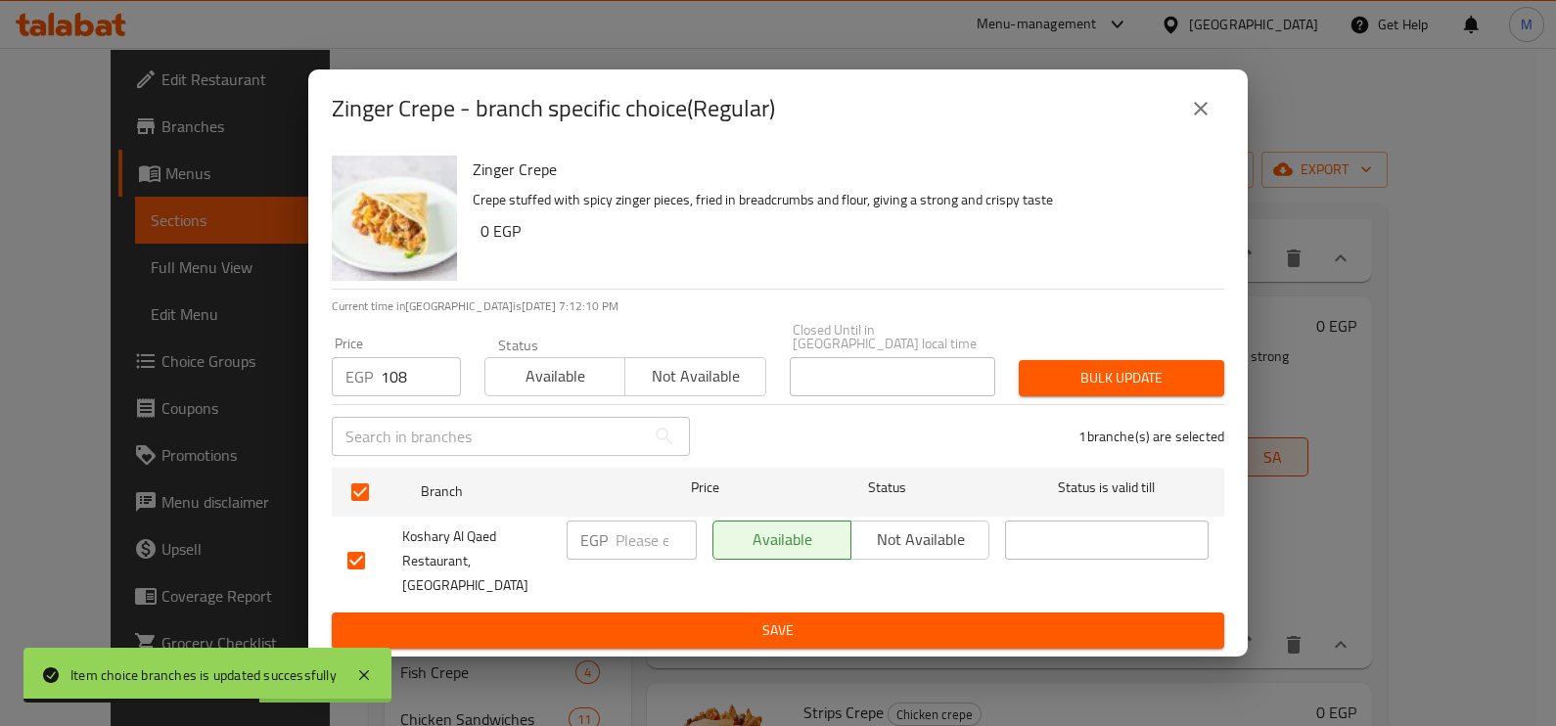
click at [1087, 402] on div "Bulk update" at bounding box center [1121, 378] width 229 height 60
click at [1101, 387] on span "Bulk update" at bounding box center [1121, 378] width 174 height 24
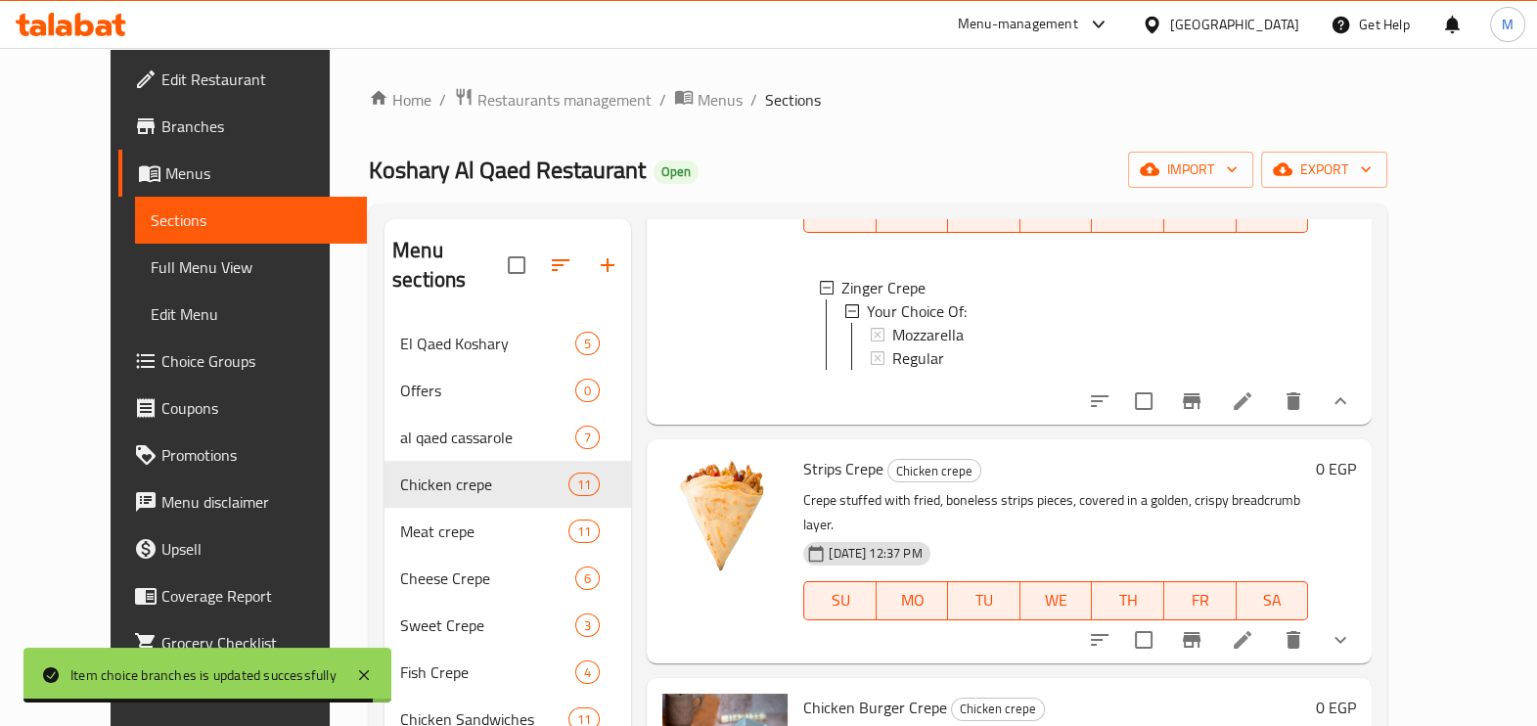
scroll to position [855, 0]
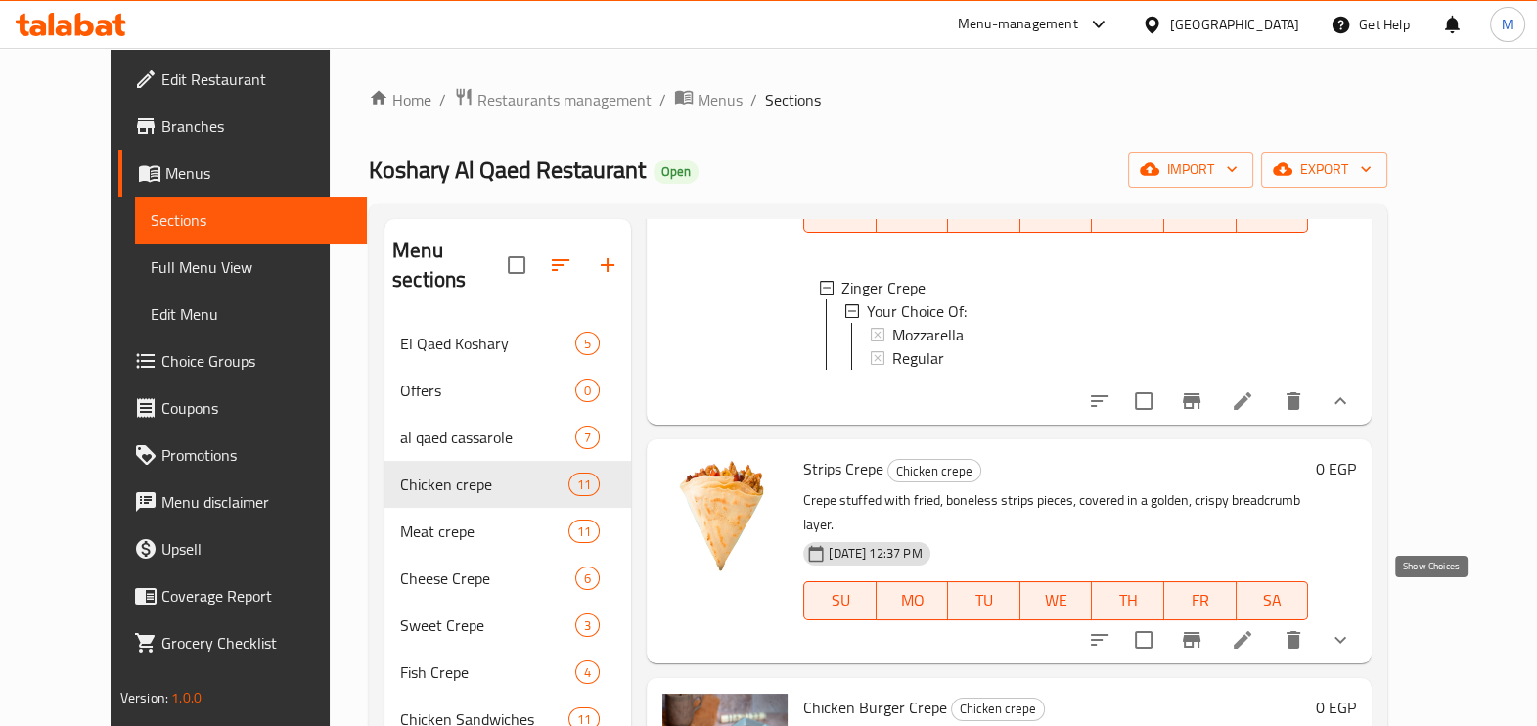
click at [1346, 636] on icon "show more" at bounding box center [1341, 639] width 12 height 7
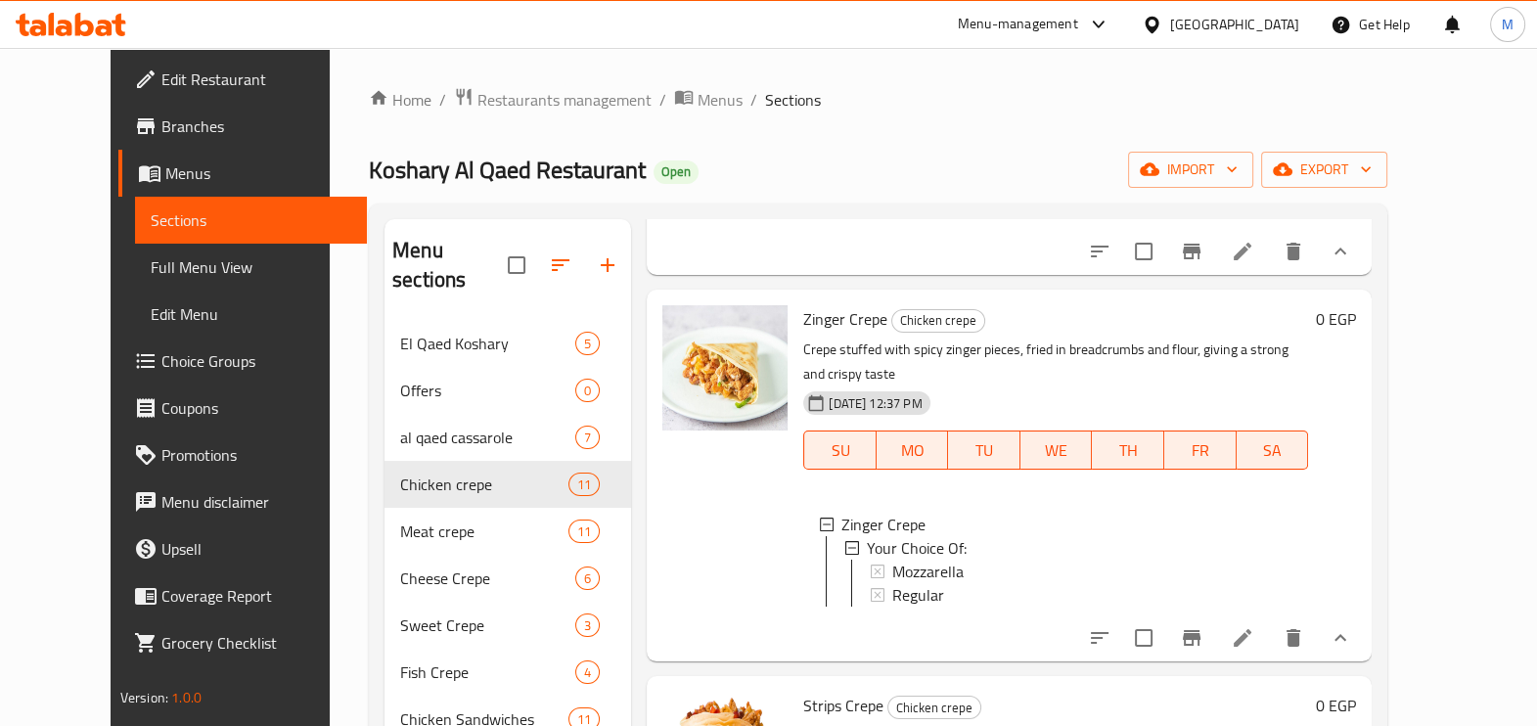
scroll to position [978, 0]
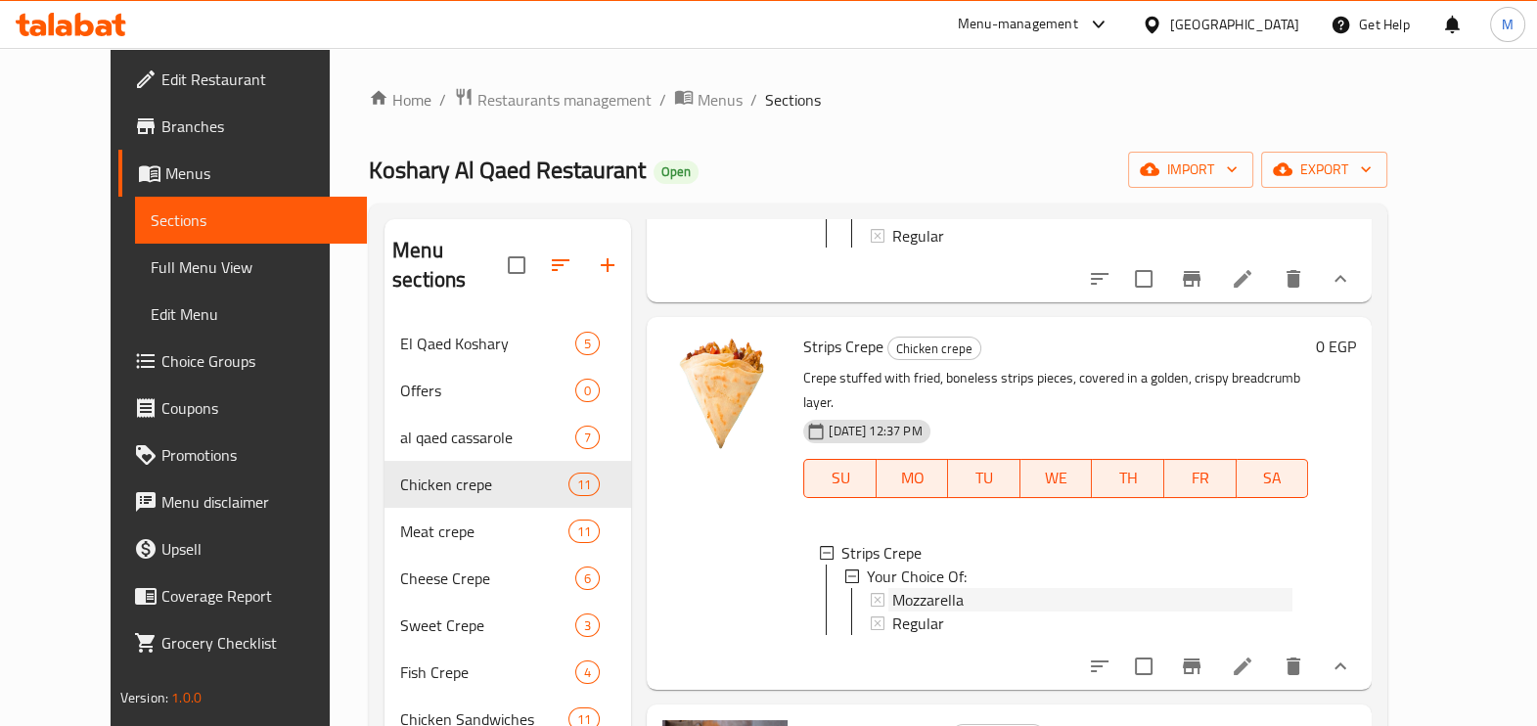
click at [939, 588] on div "Mozzarella" at bounding box center [1092, 599] width 400 height 23
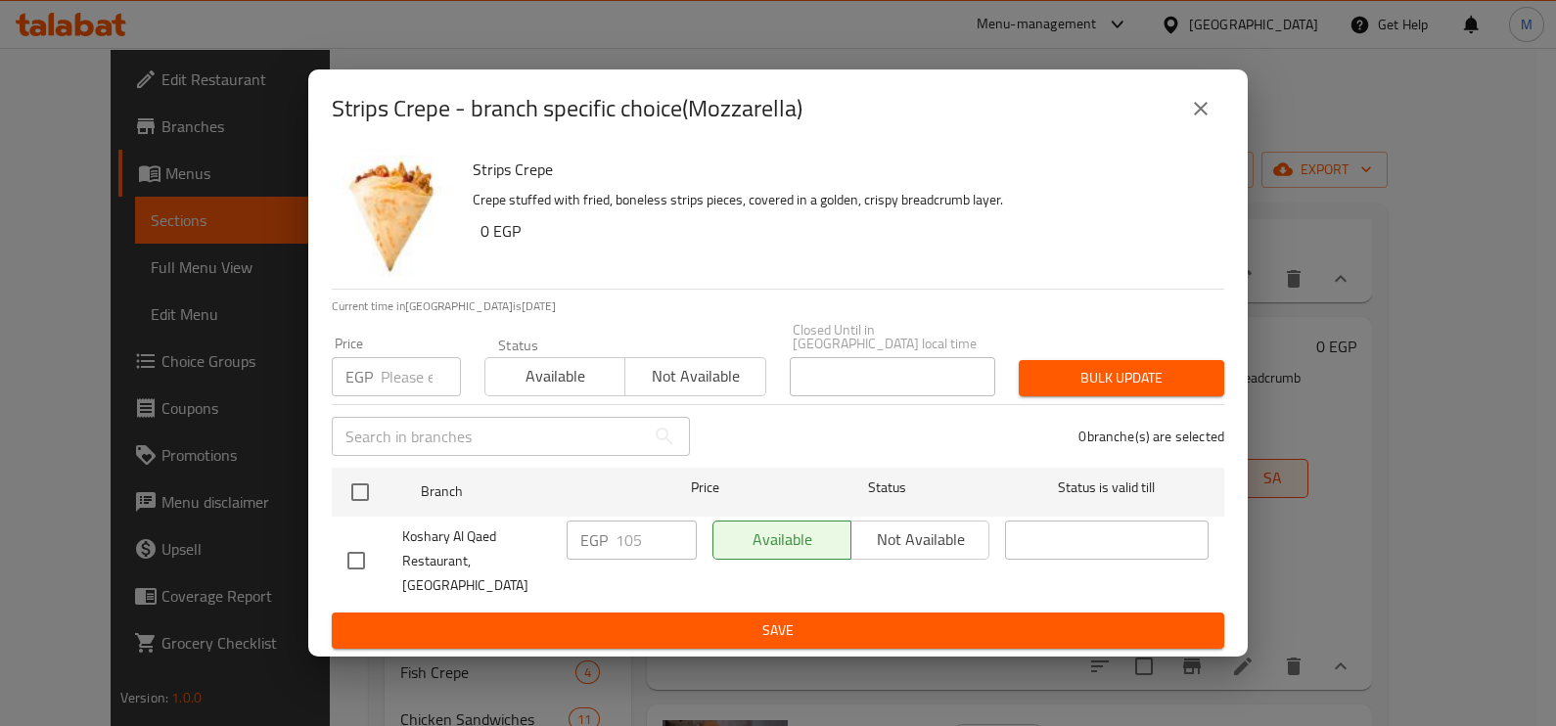
click at [418, 376] on input "number" at bounding box center [421, 376] width 80 height 39
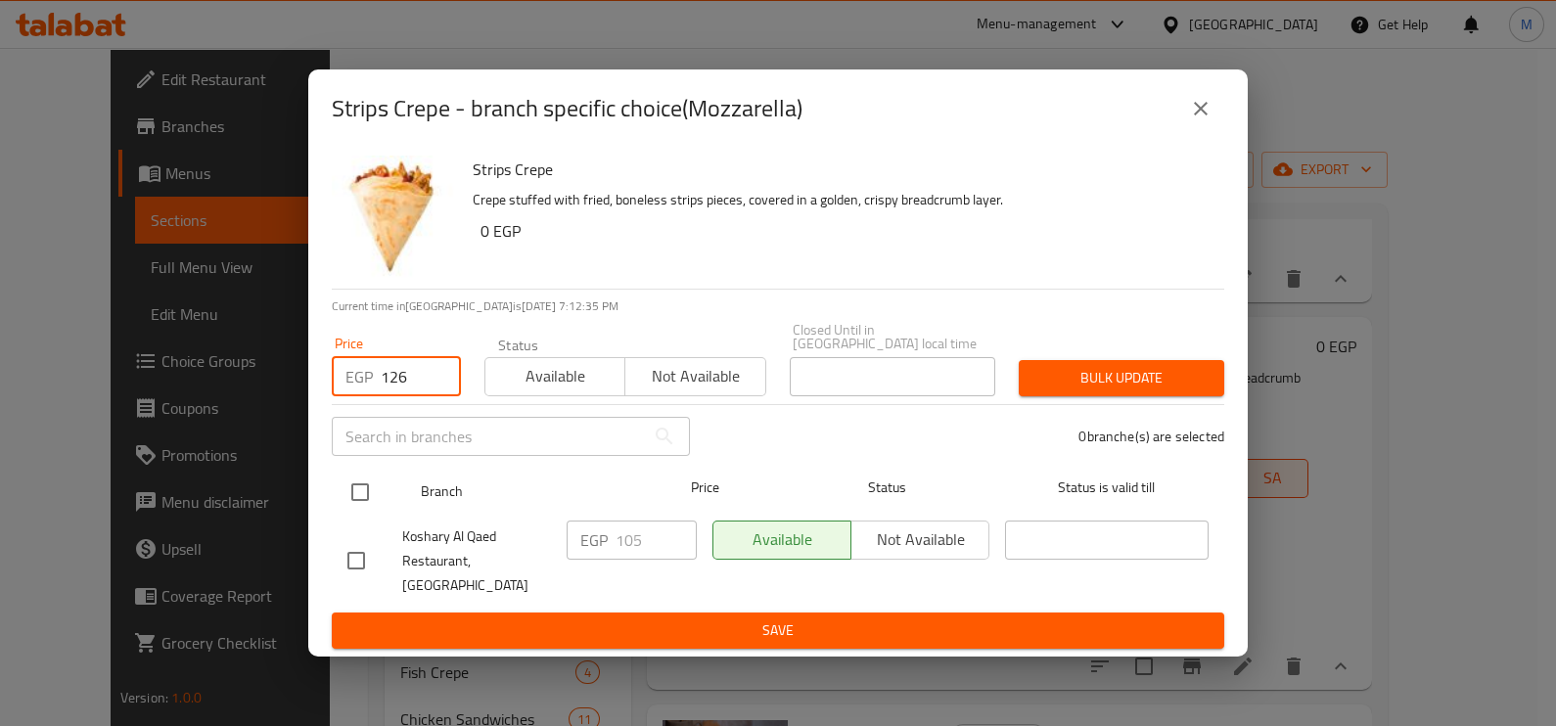
type input "126"
click at [368, 497] on input "checkbox" at bounding box center [360, 492] width 41 height 41
checkbox input "true"
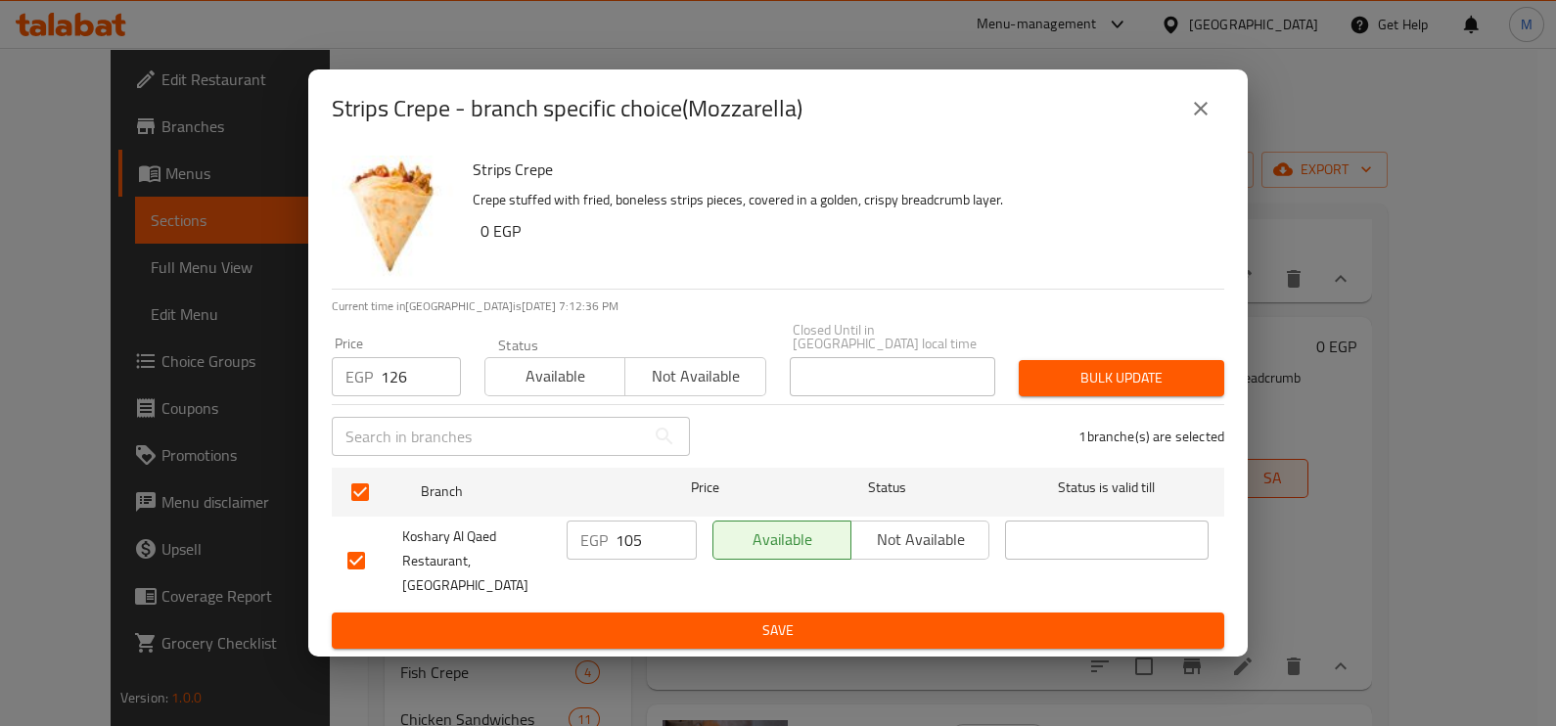
click at [1070, 382] on span "Bulk update" at bounding box center [1121, 378] width 174 height 24
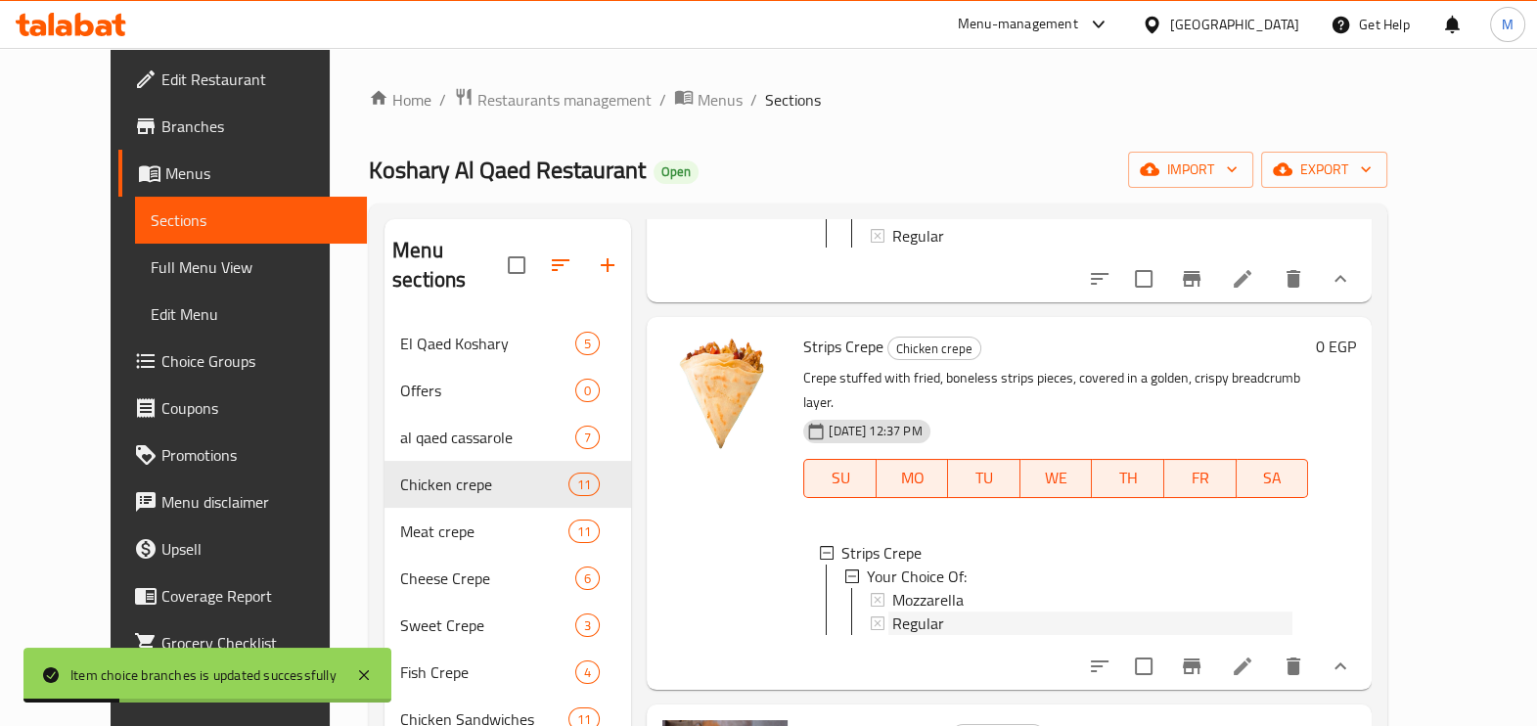
click at [965, 612] on div "Regular" at bounding box center [1092, 623] width 400 height 23
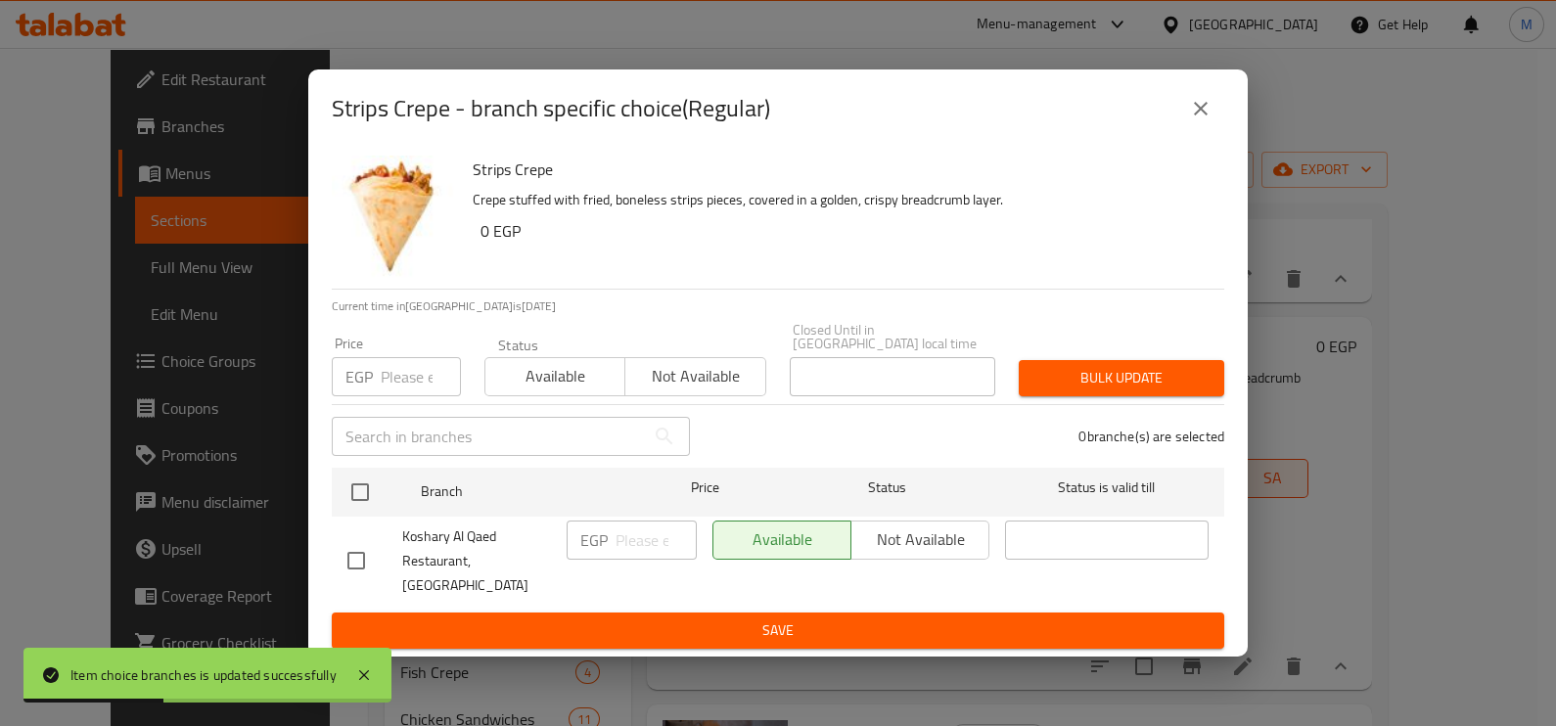
click at [401, 379] on input "number" at bounding box center [421, 376] width 80 height 39
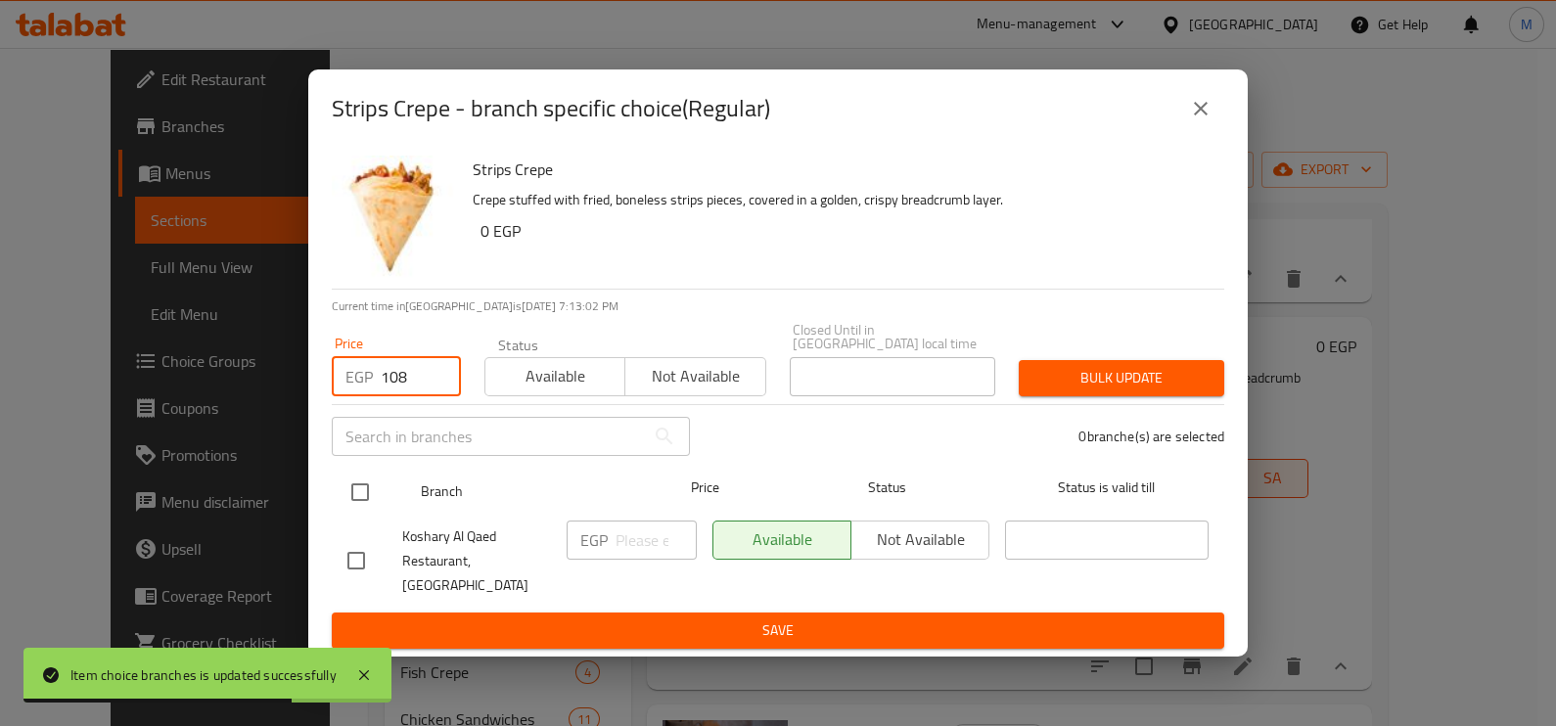
type input "108"
click at [352, 504] on input "checkbox" at bounding box center [360, 492] width 41 height 41
checkbox input "true"
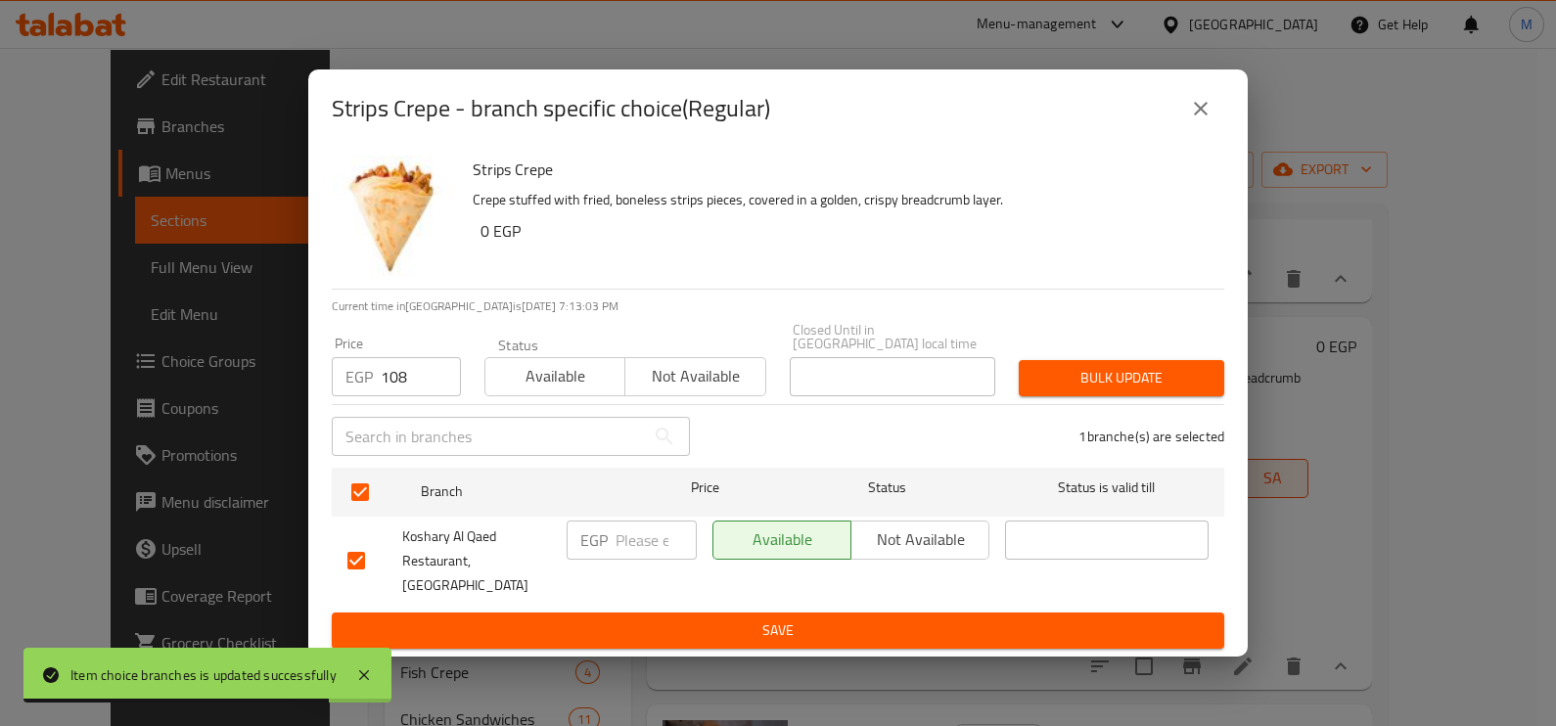
click at [1073, 396] on button "Bulk update" at bounding box center [1121, 378] width 205 height 36
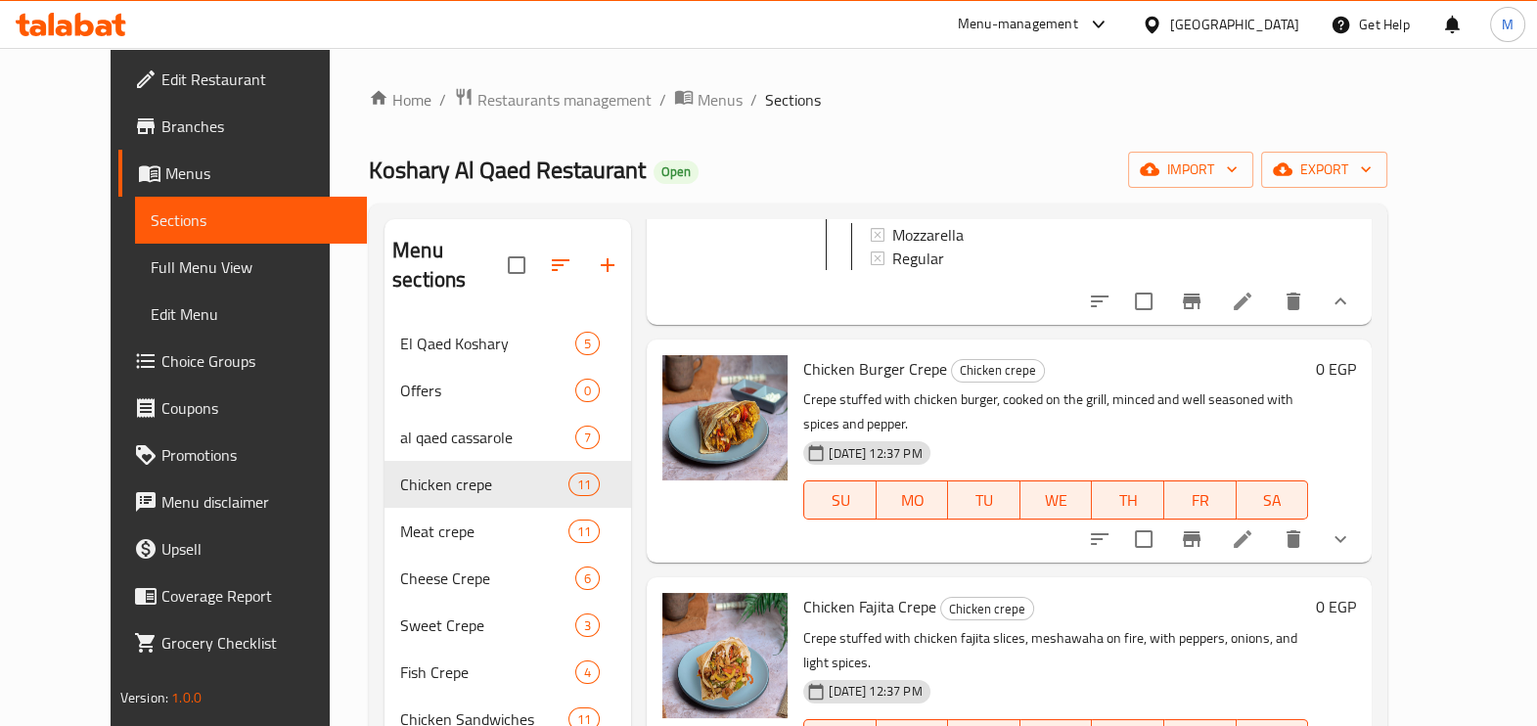
scroll to position [1345, 0]
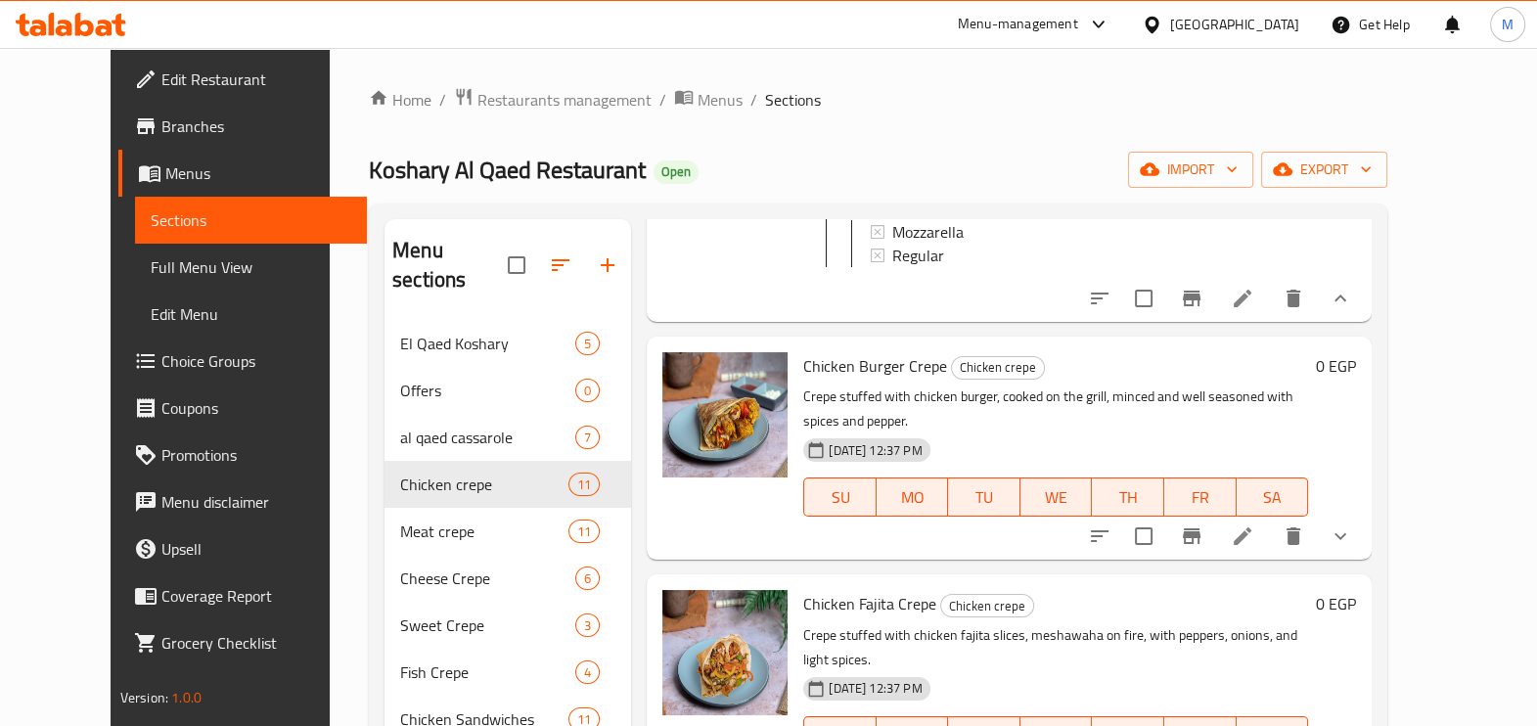
click at [1364, 513] on button "show more" at bounding box center [1340, 536] width 47 height 47
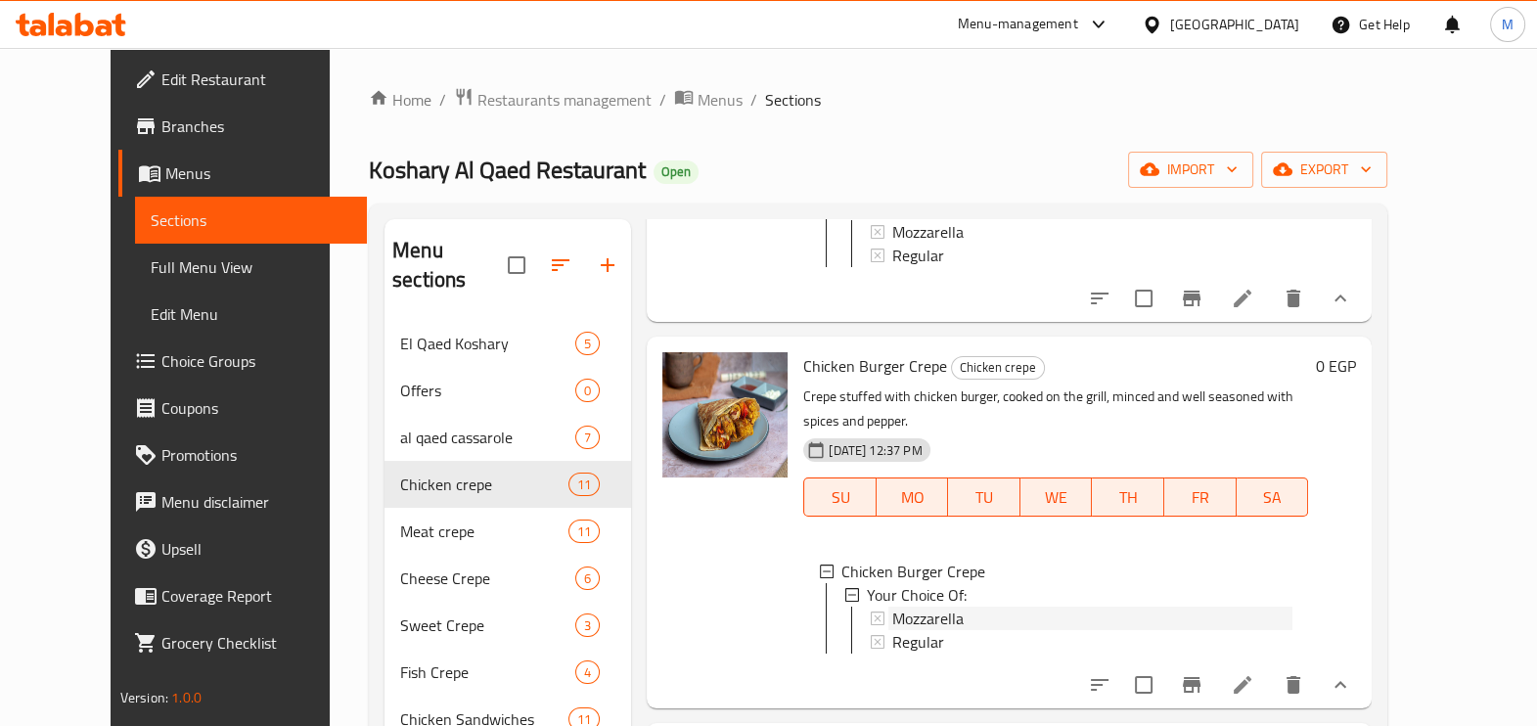
click at [969, 607] on div "Mozzarella" at bounding box center [1092, 618] width 400 height 23
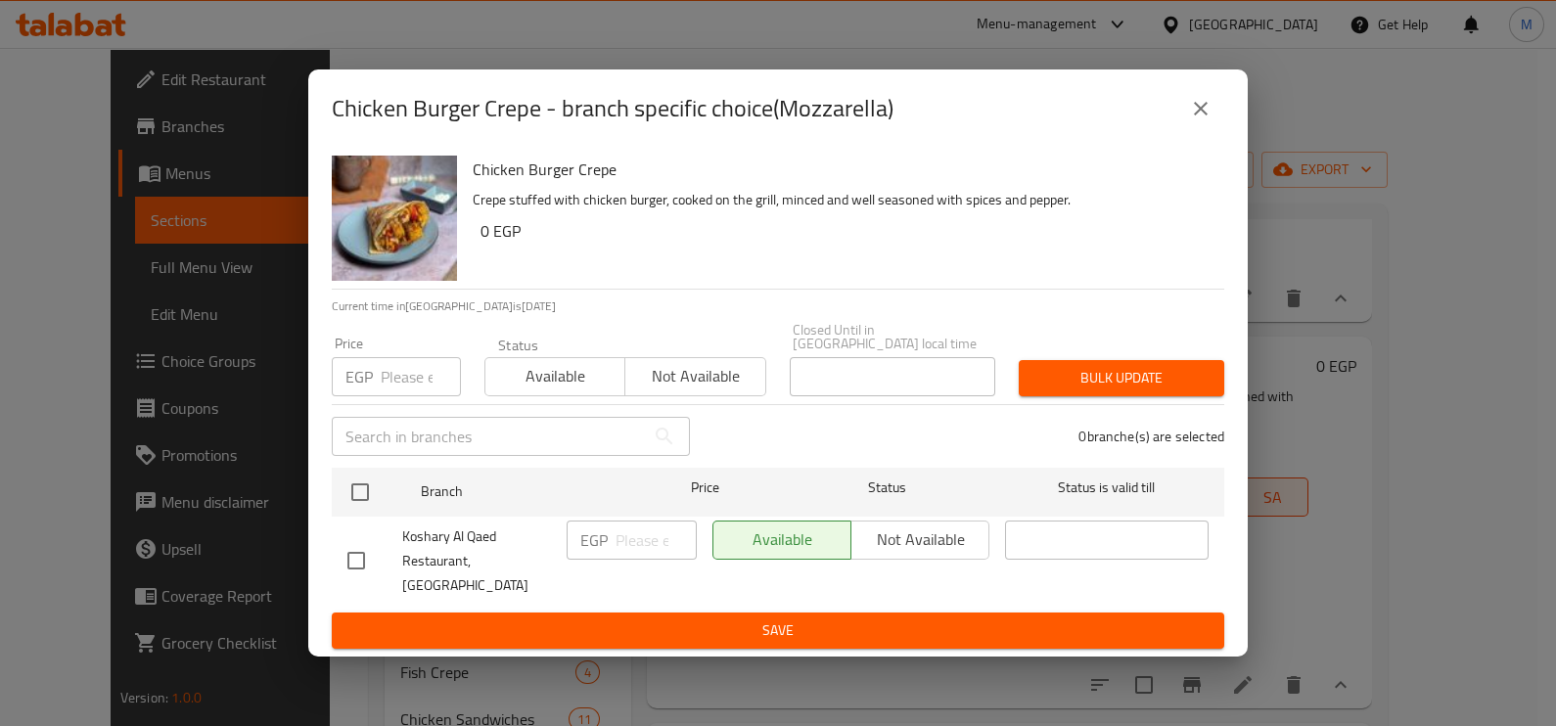
click at [363, 387] on p "EGP" at bounding box center [358, 376] width 27 height 23
click at [399, 377] on input "number" at bounding box center [421, 376] width 80 height 39
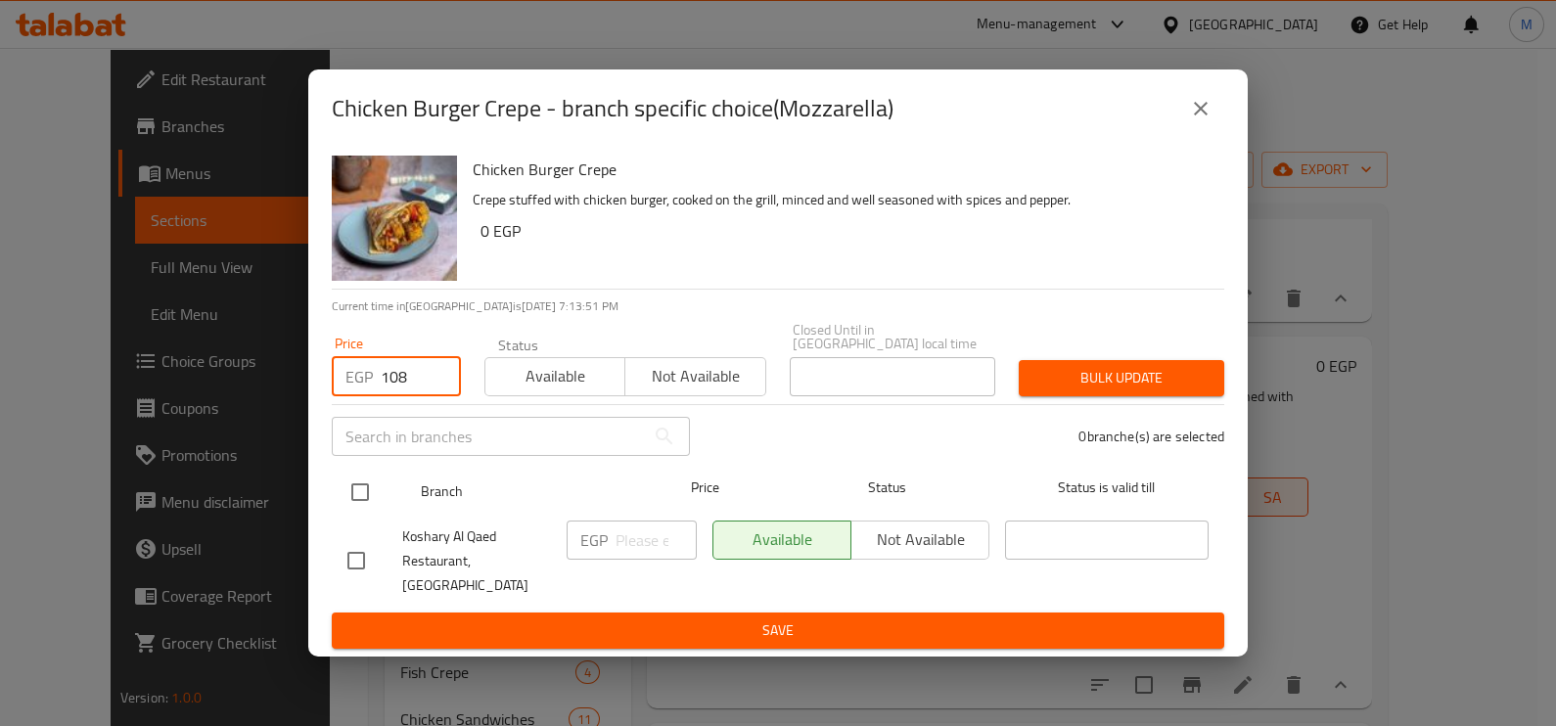
type input "108"
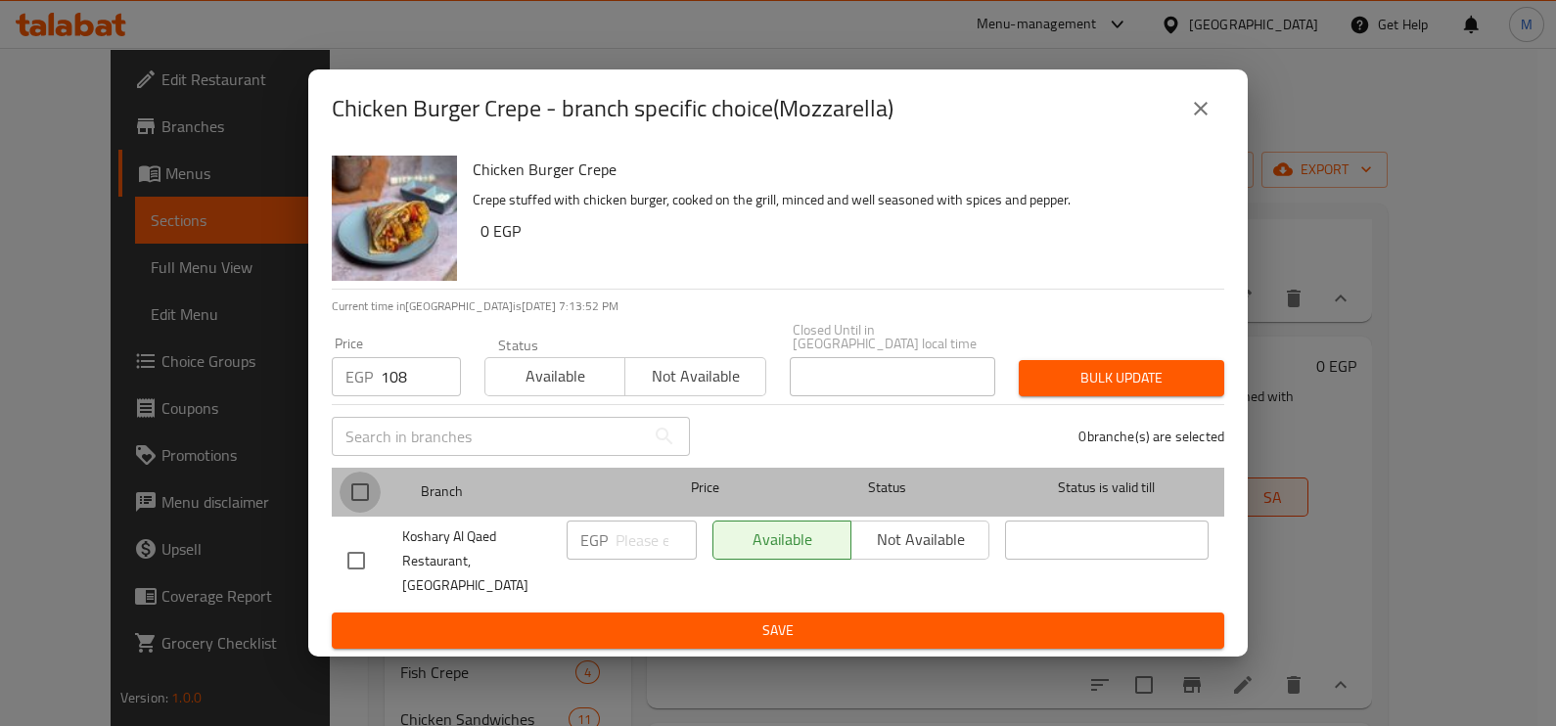
click at [364, 492] on input "checkbox" at bounding box center [360, 492] width 41 height 41
checkbox input "true"
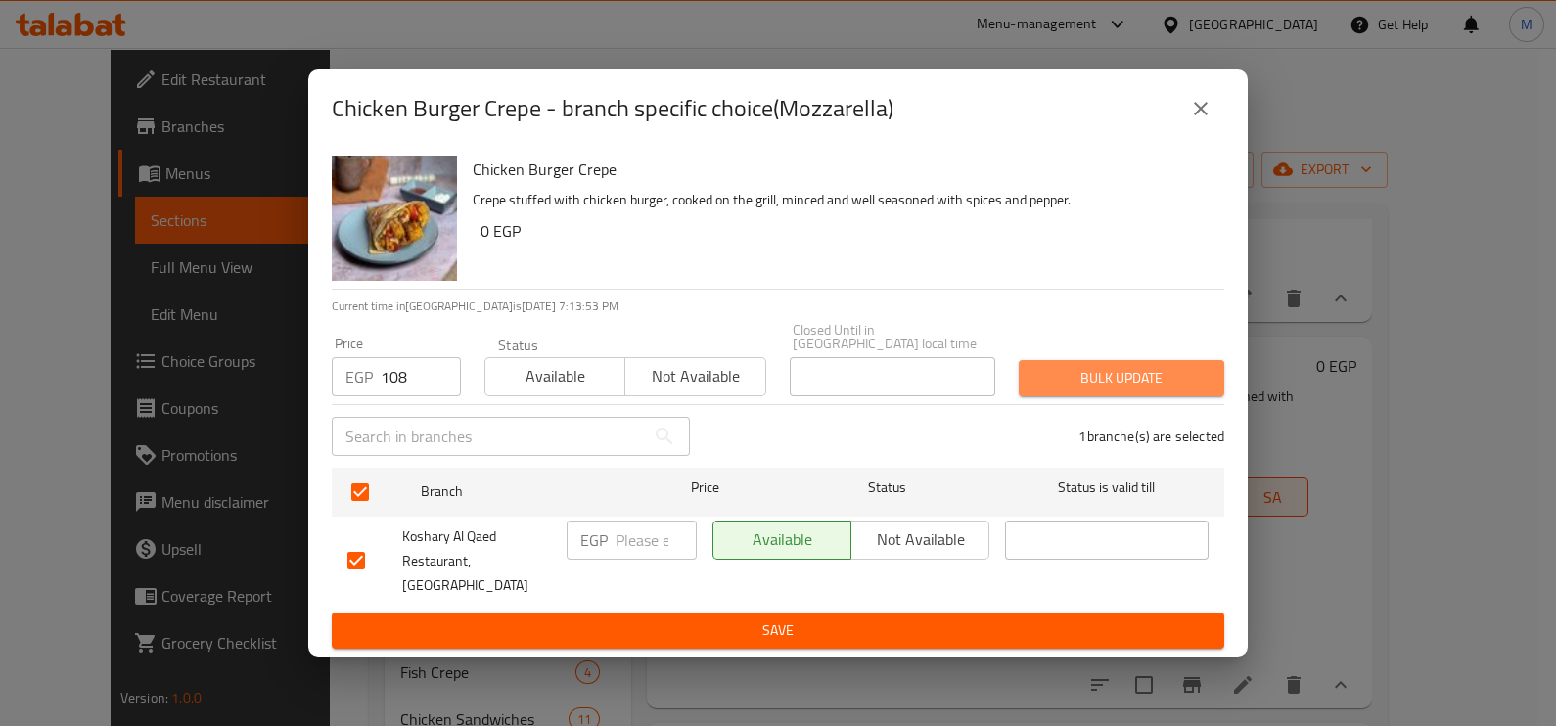
click at [1076, 364] on button "Bulk update" at bounding box center [1121, 378] width 205 height 36
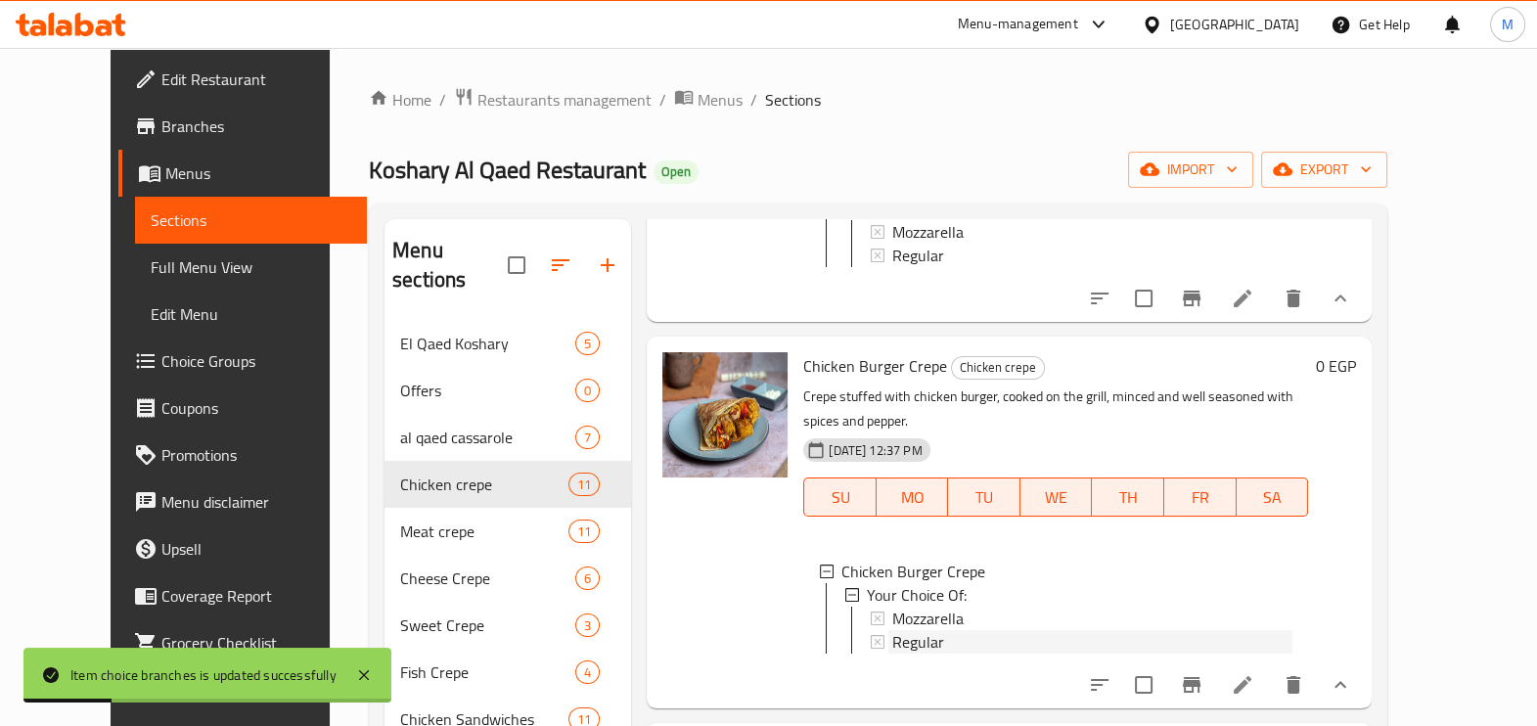
click at [945, 630] on div "Regular" at bounding box center [1092, 641] width 400 height 23
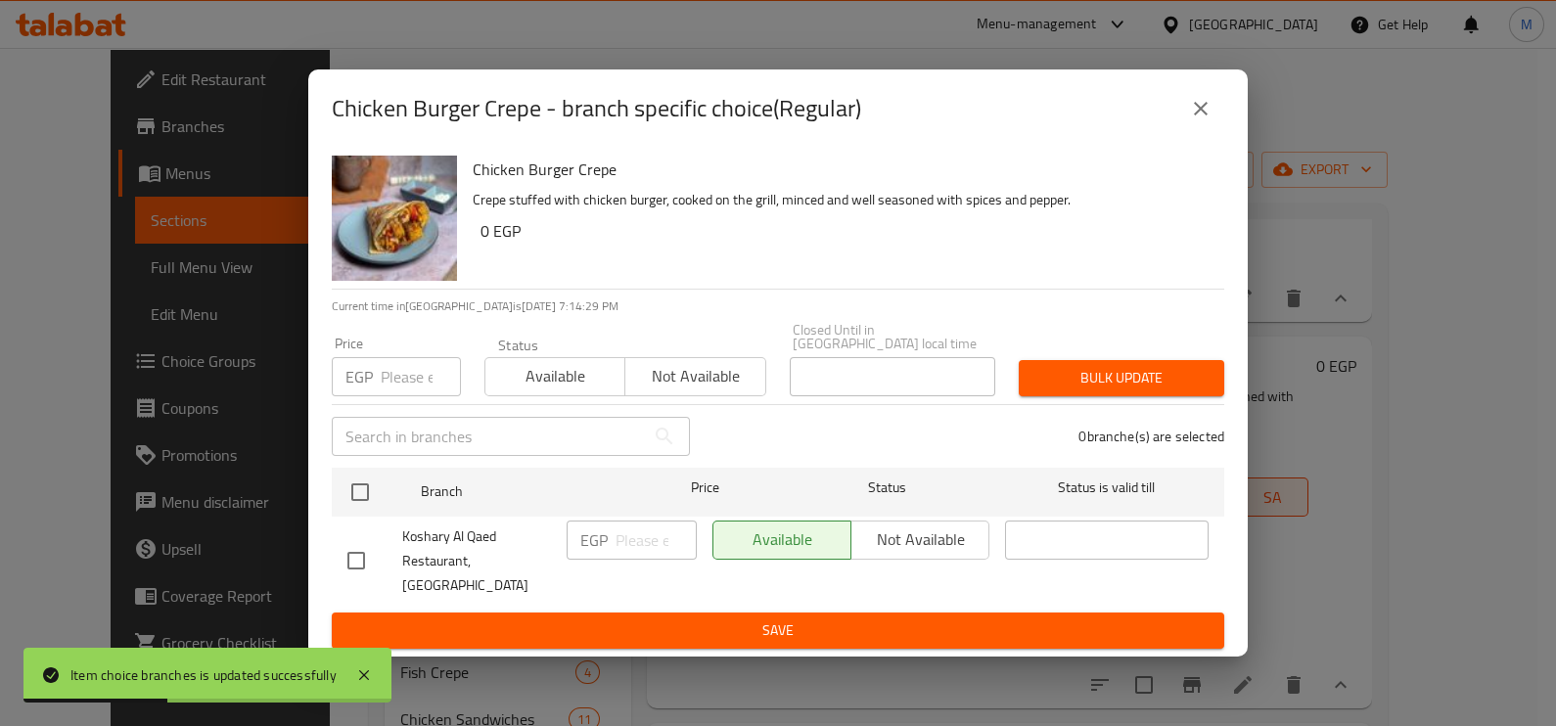
click at [415, 382] on input "number" at bounding box center [421, 376] width 80 height 39
type input "96"
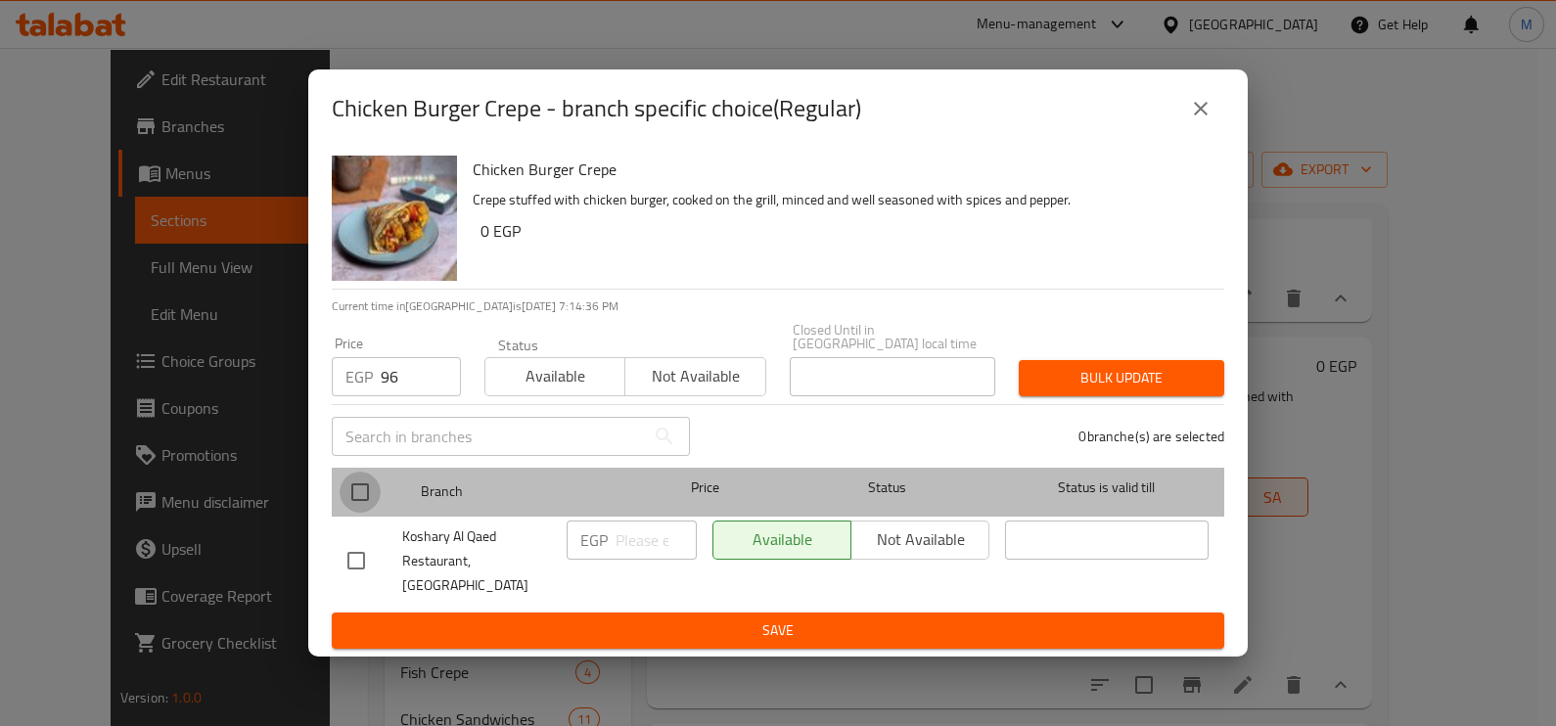
click at [362, 503] on input "checkbox" at bounding box center [360, 492] width 41 height 41
checkbox input "true"
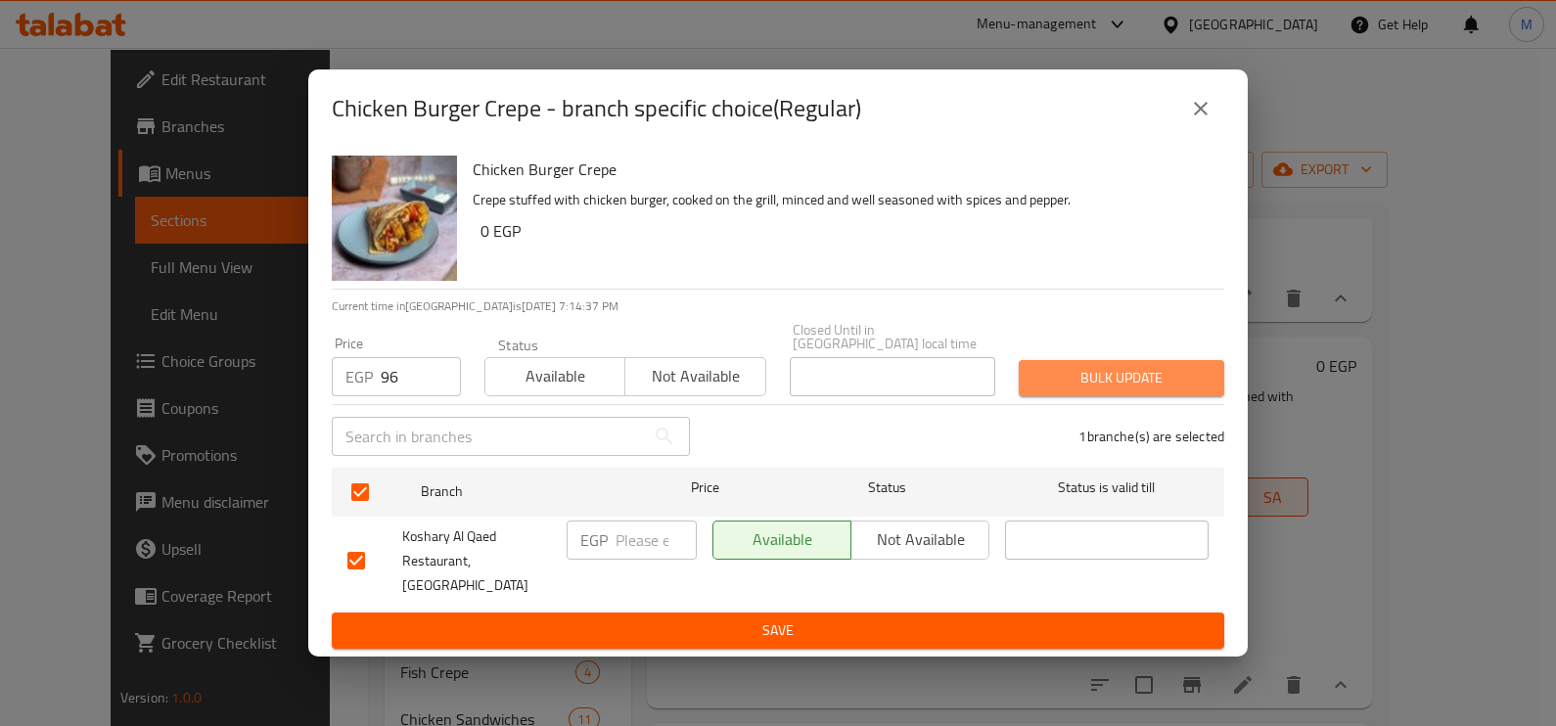
click at [1089, 390] on span "Bulk update" at bounding box center [1121, 378] width 174 height 24
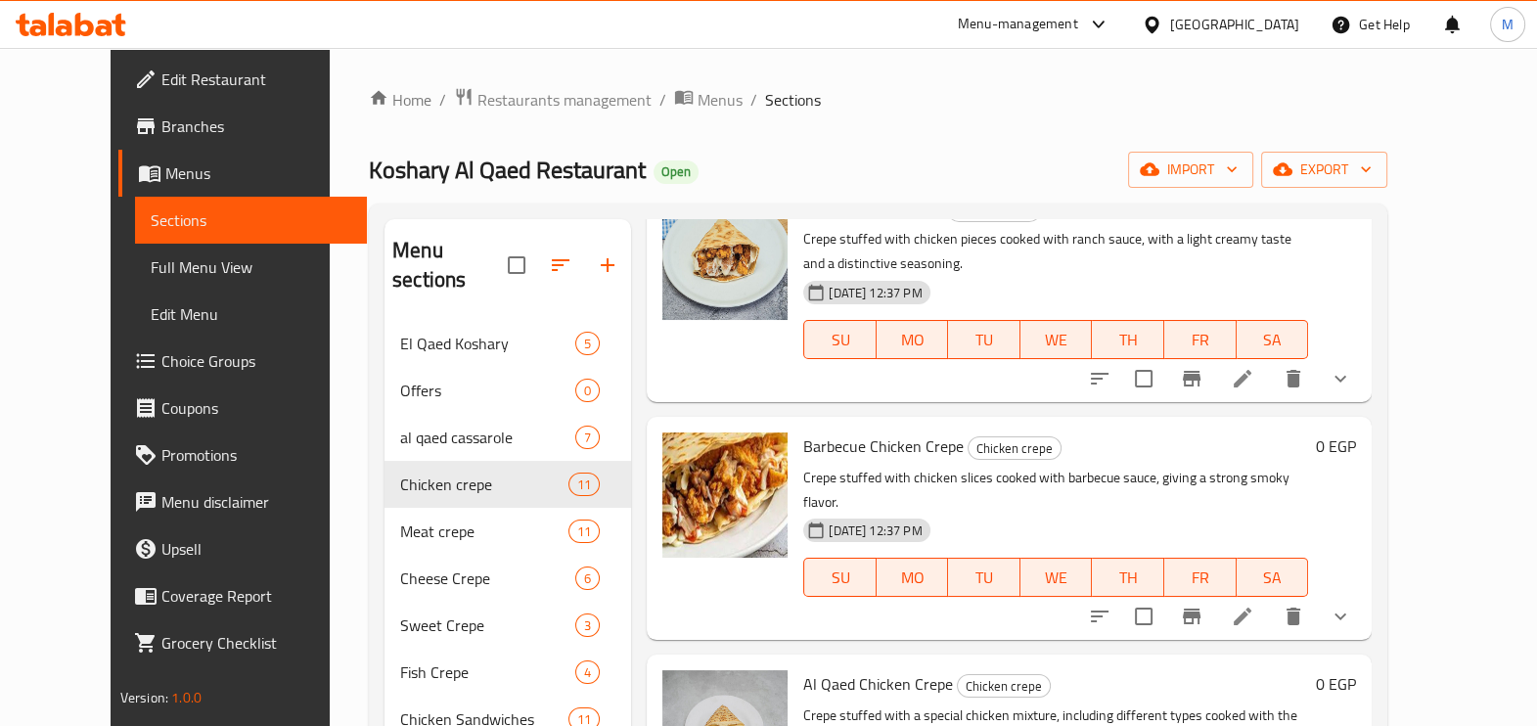
scroll to position [2202, 0]
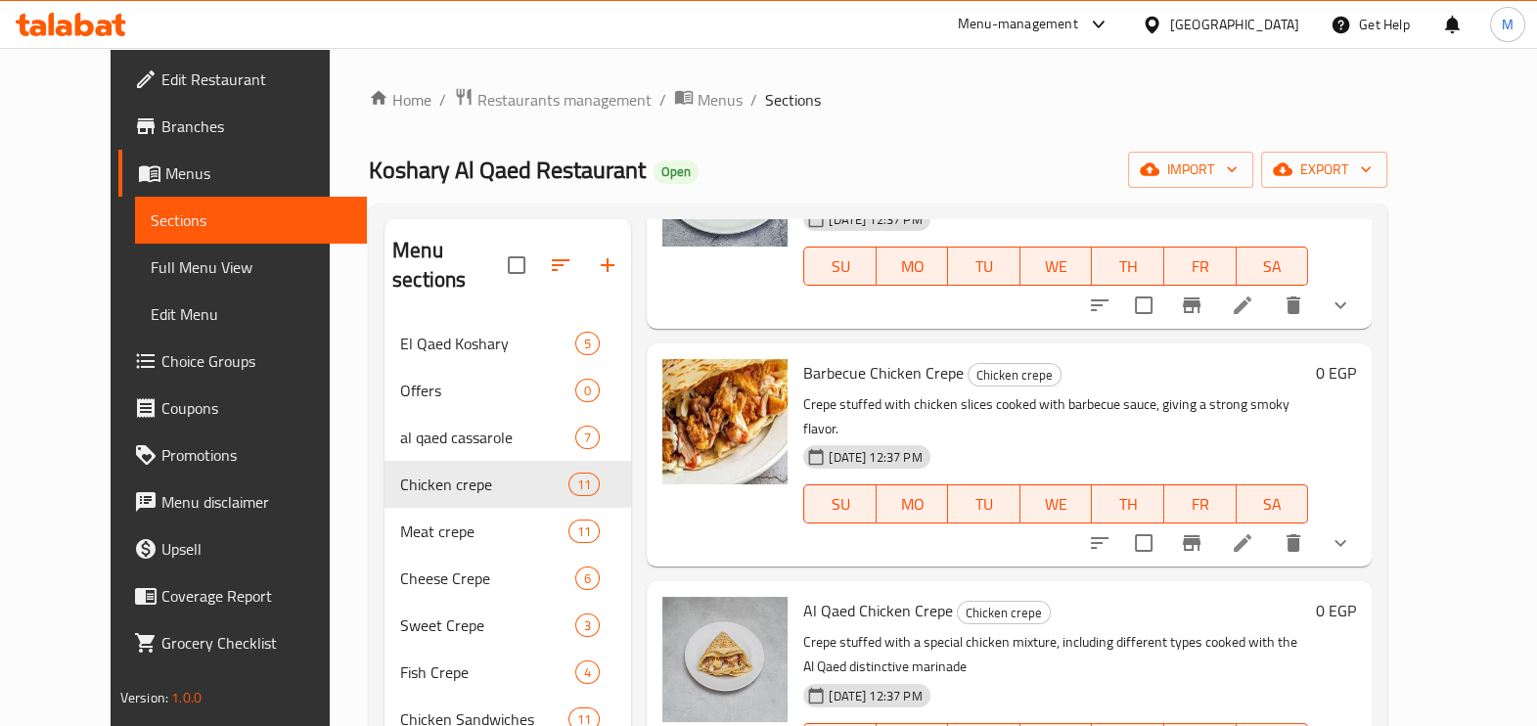
click at [1364, 589] on div "Al Qaed Chicken Crepe Chicken crepe Crepe stuffed with a special chicken mixtur…" at bounding box center [1080, 692] width 569 height 207
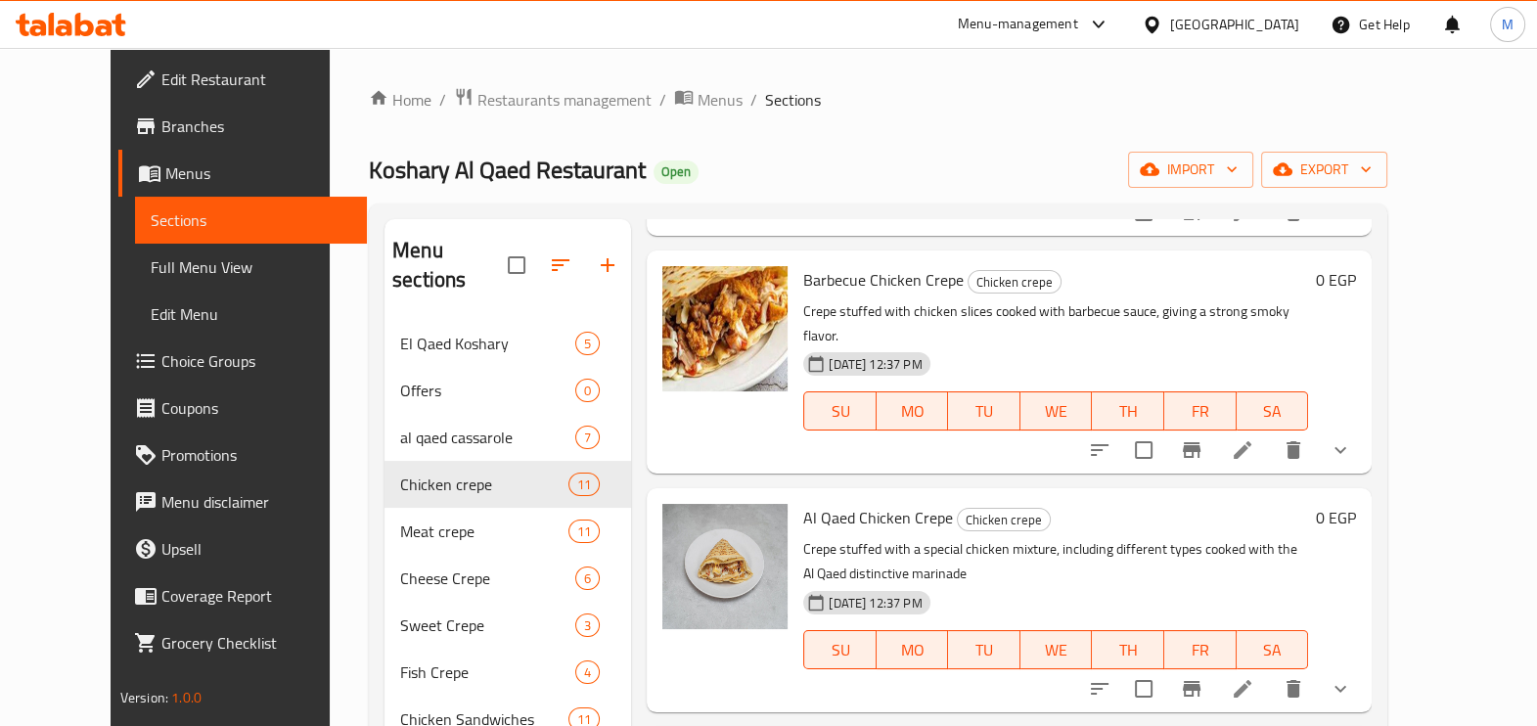
scroll to position [2416, 0]
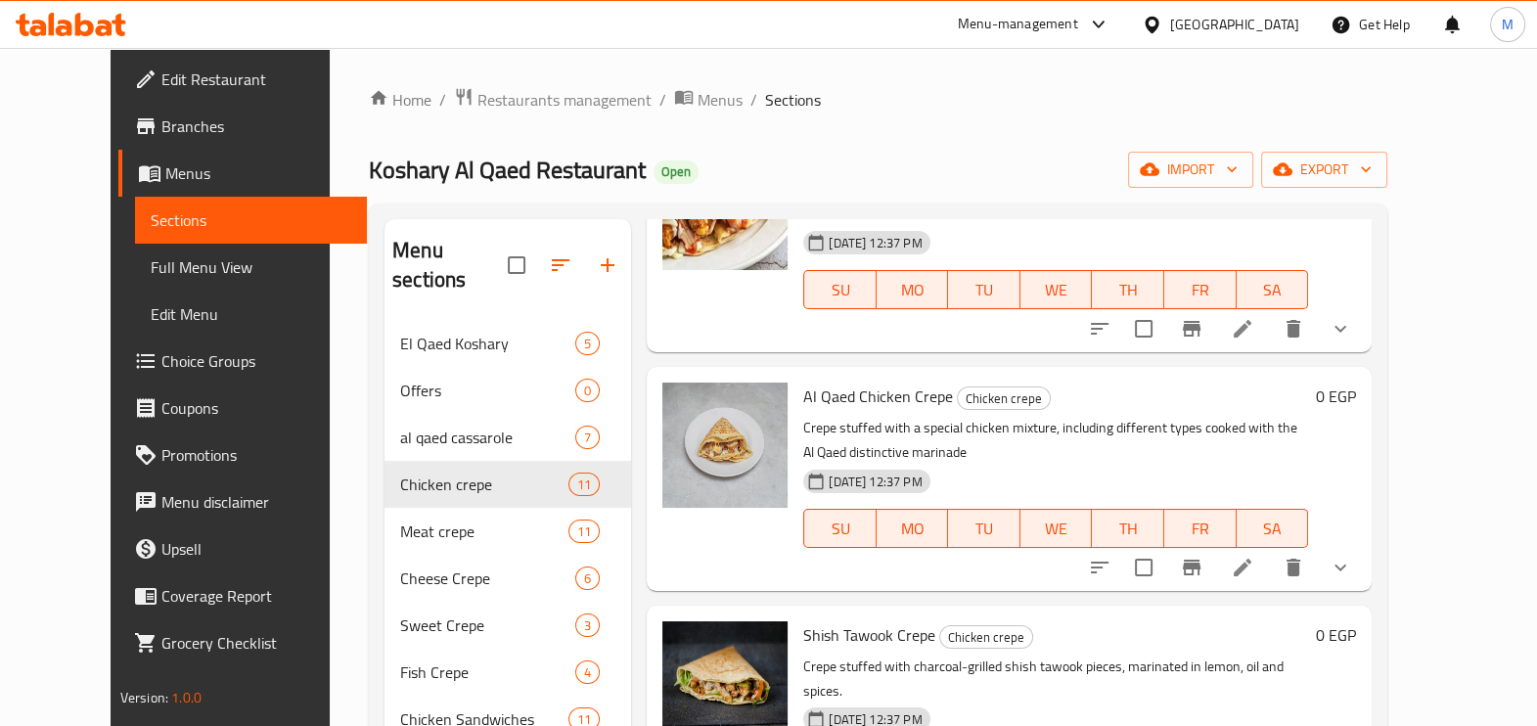
click at [1364, 544] on button "show more" at bounding box center [1340, 567] width 47 height 47
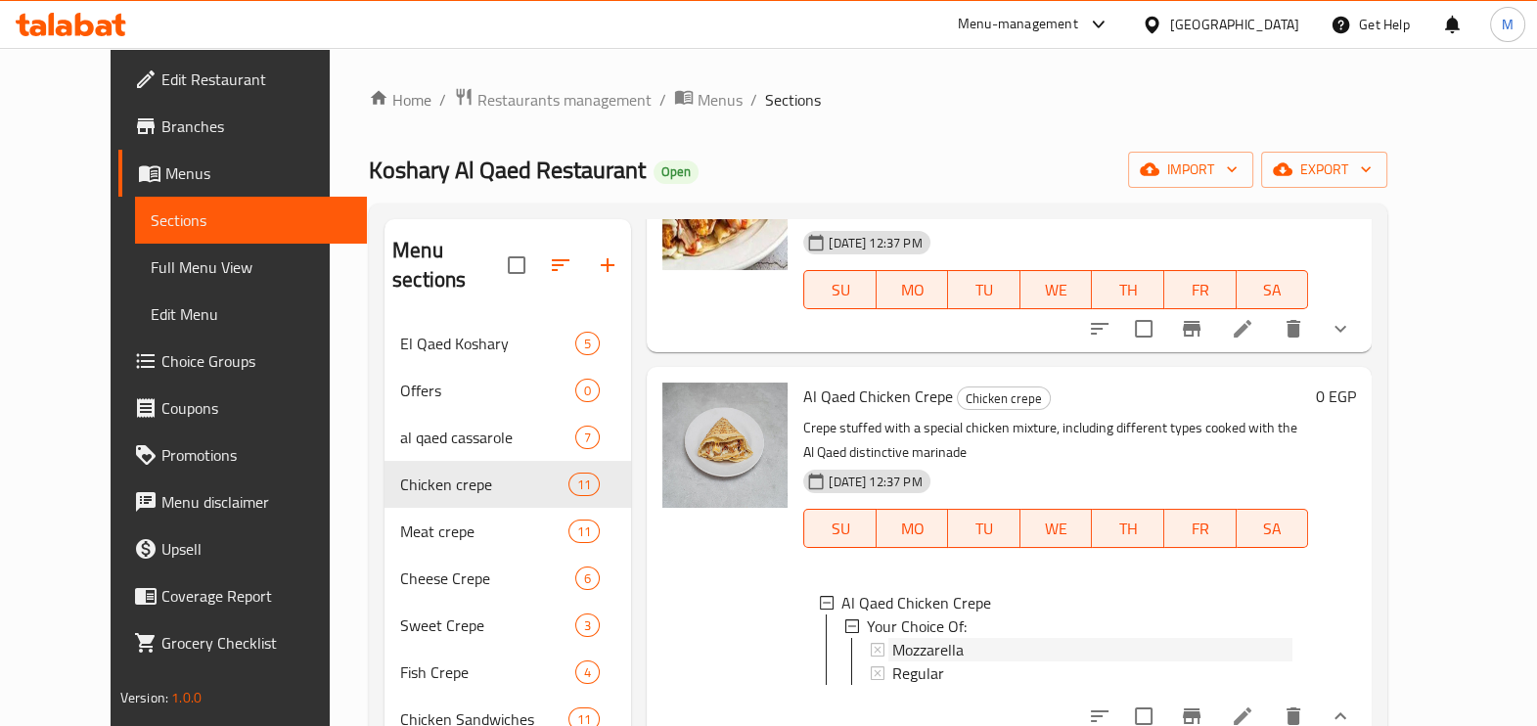
click at [902, 638] on span "Mozzarella" at bounding box center [927, 649] width 71 height 23
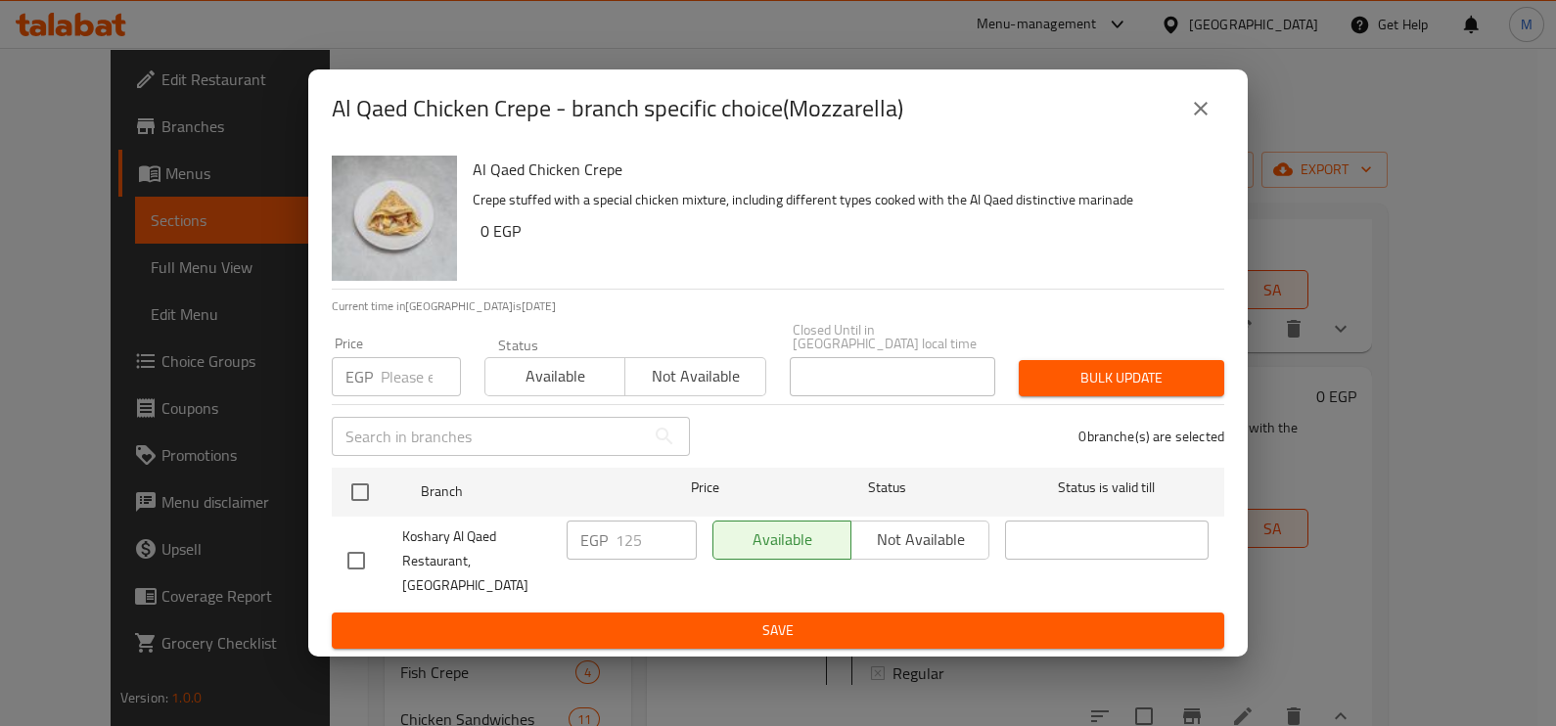
click at [400, 391] on input "number" at bounding box center [421, 376] width 80 height 39
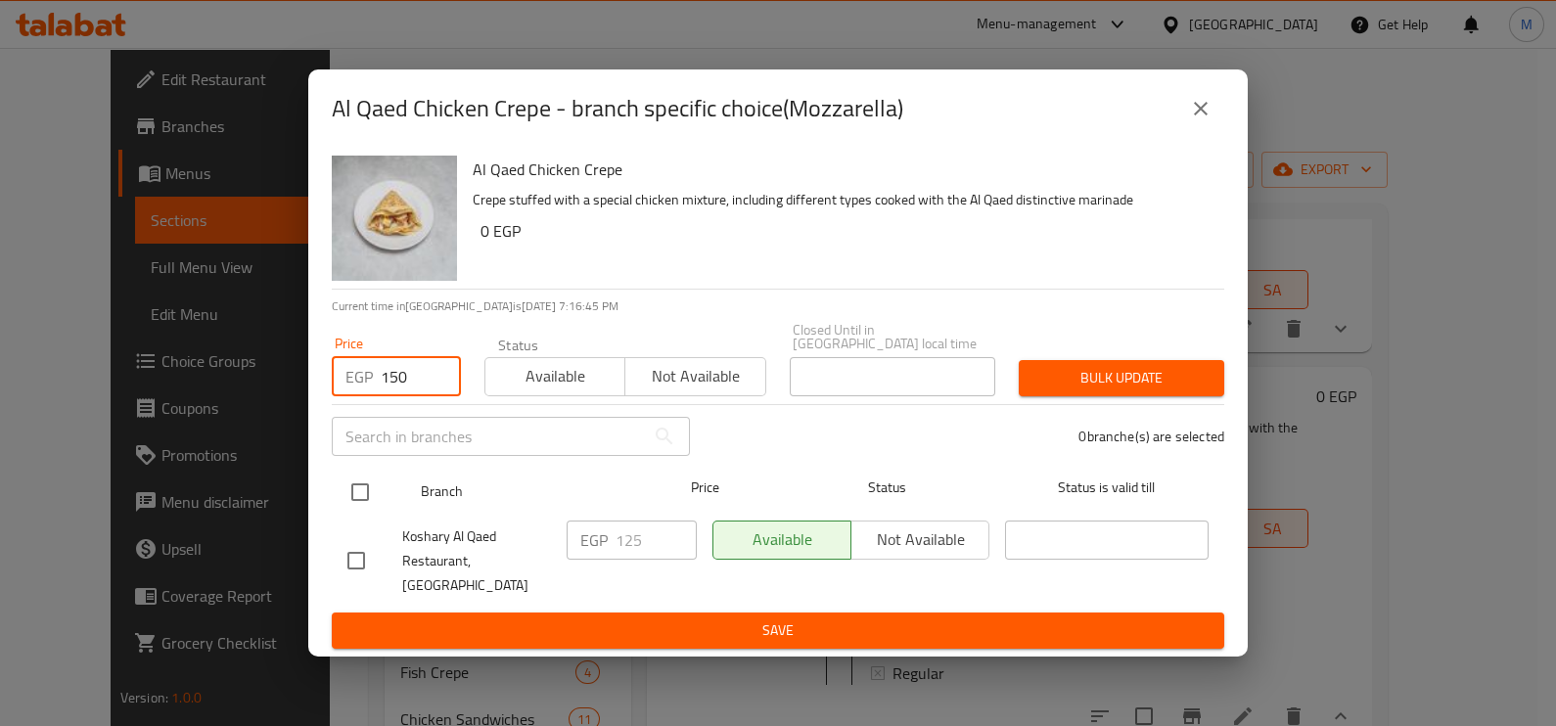
type input "150"
click at [371, 505] on input "checkbox" at bounding box center [360, 492] width 41 height 41
checkbox input "true"
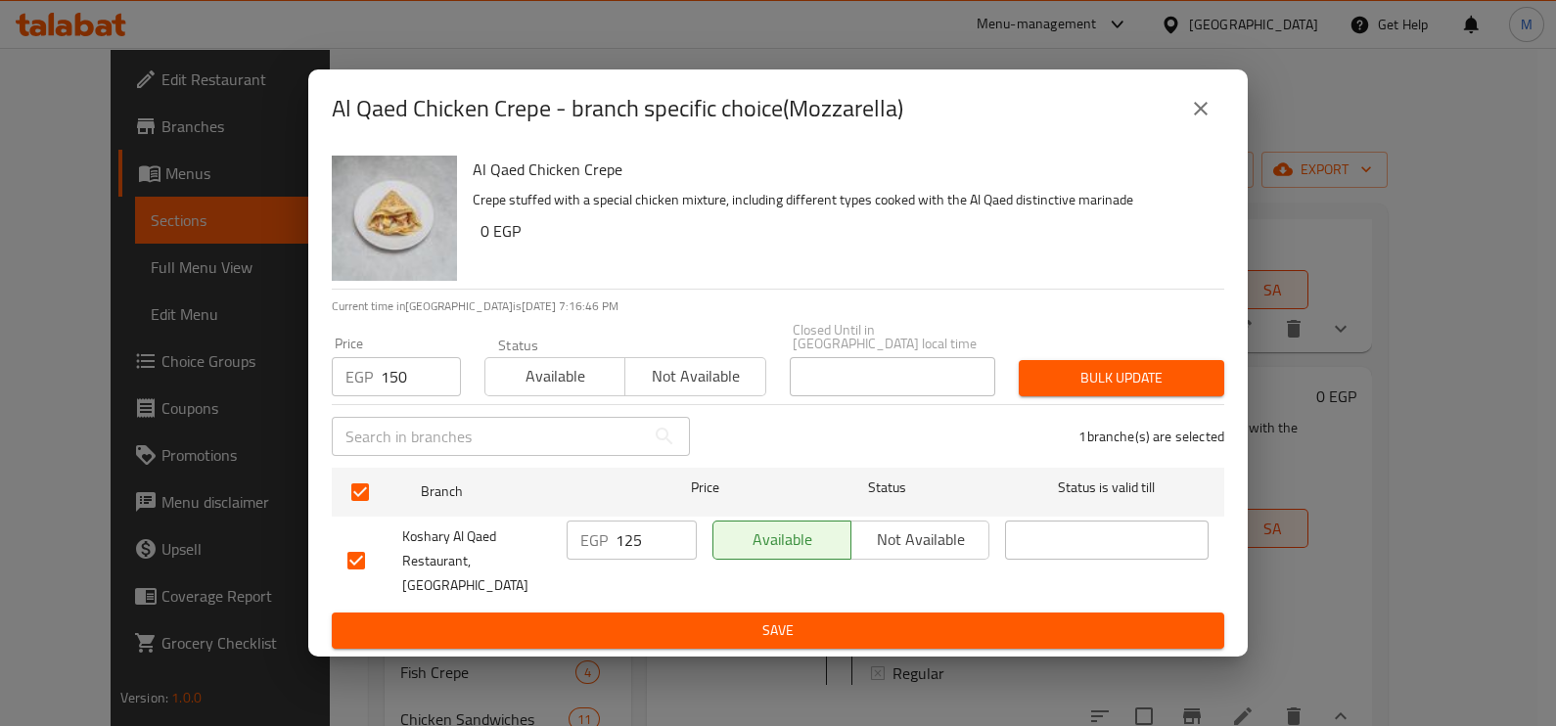
click at [1070, 387] on span "Bulk update" at bounding box center [1121, 378] width 174 height 24
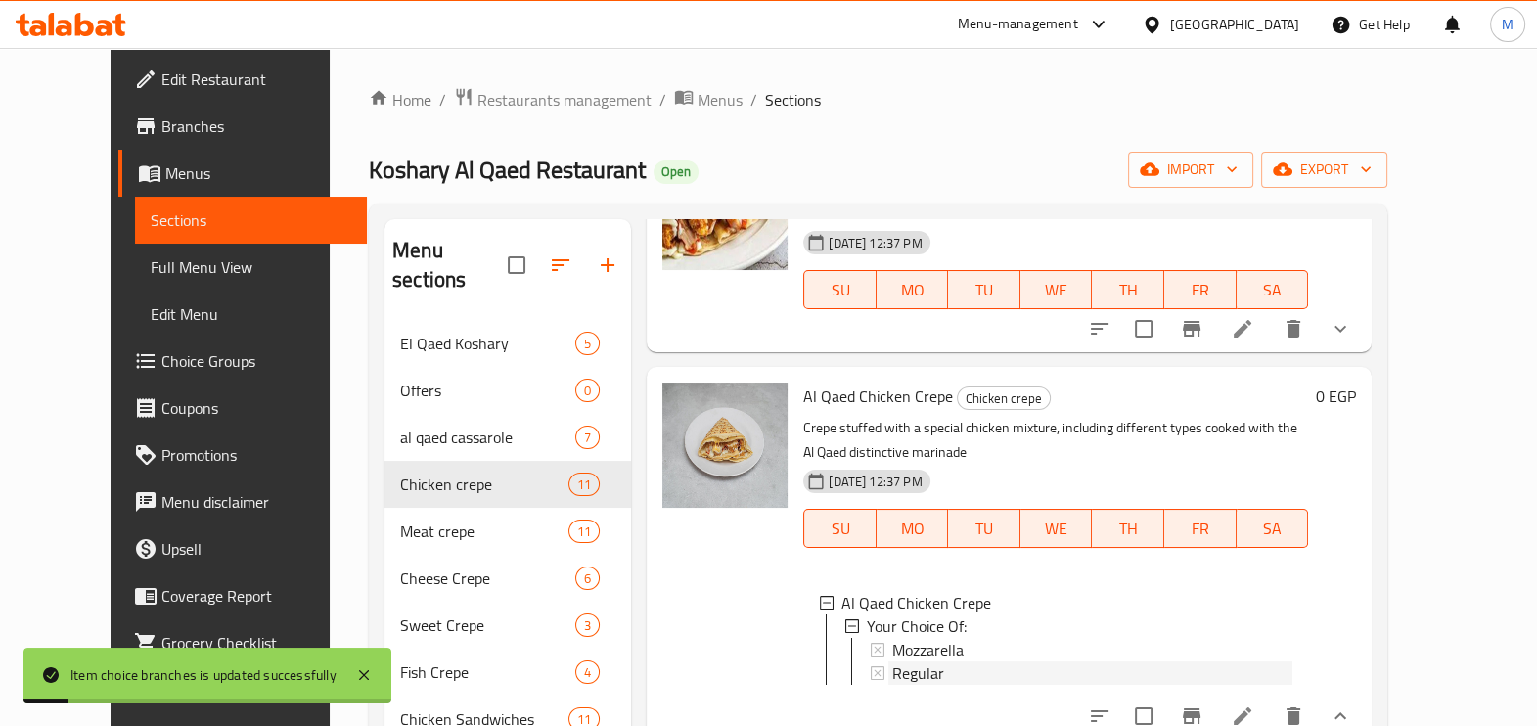
click at [892, 661] on span "Regular" at bounding box center [918, 672] width 52 height 23
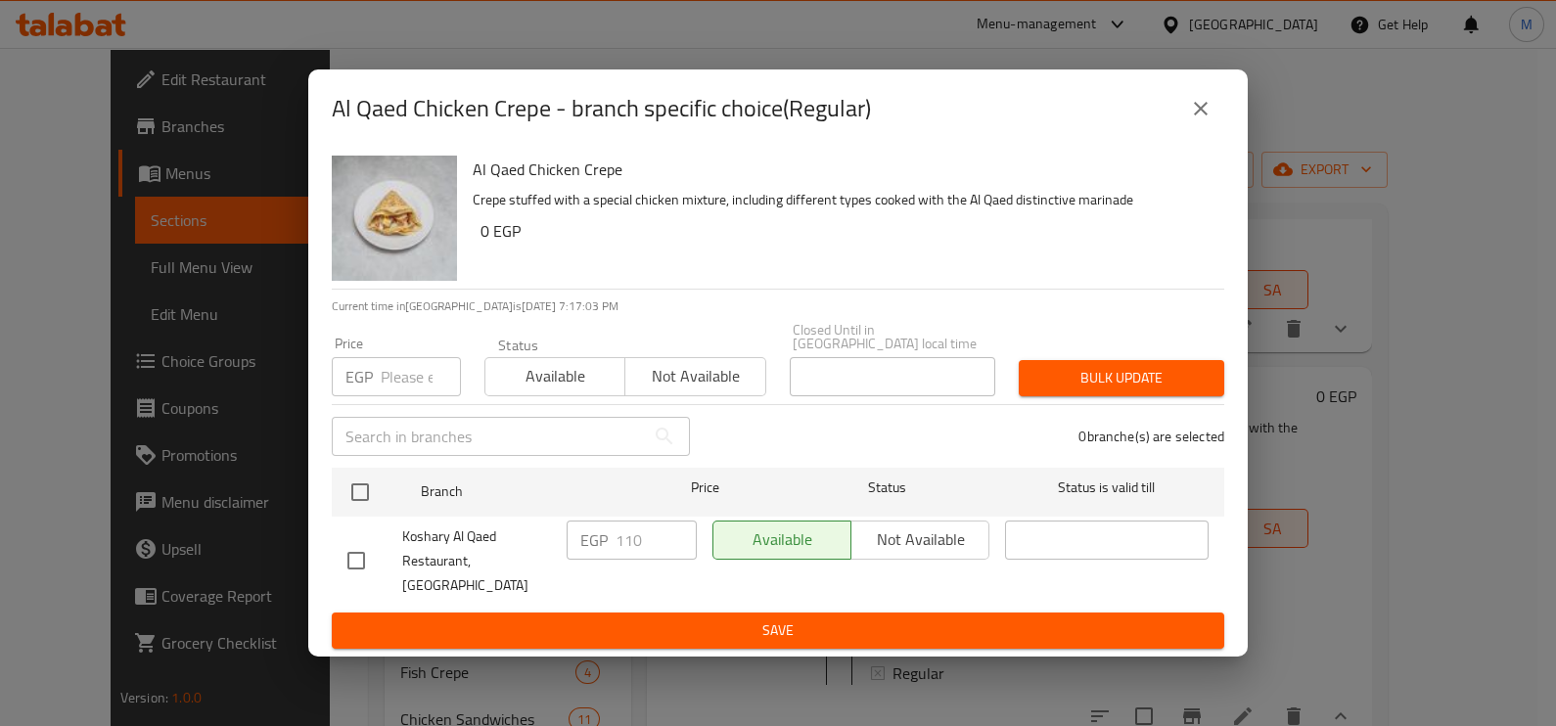
click at [391, 385] on input "number" at bounding box center [421, 376] width 80 height 39
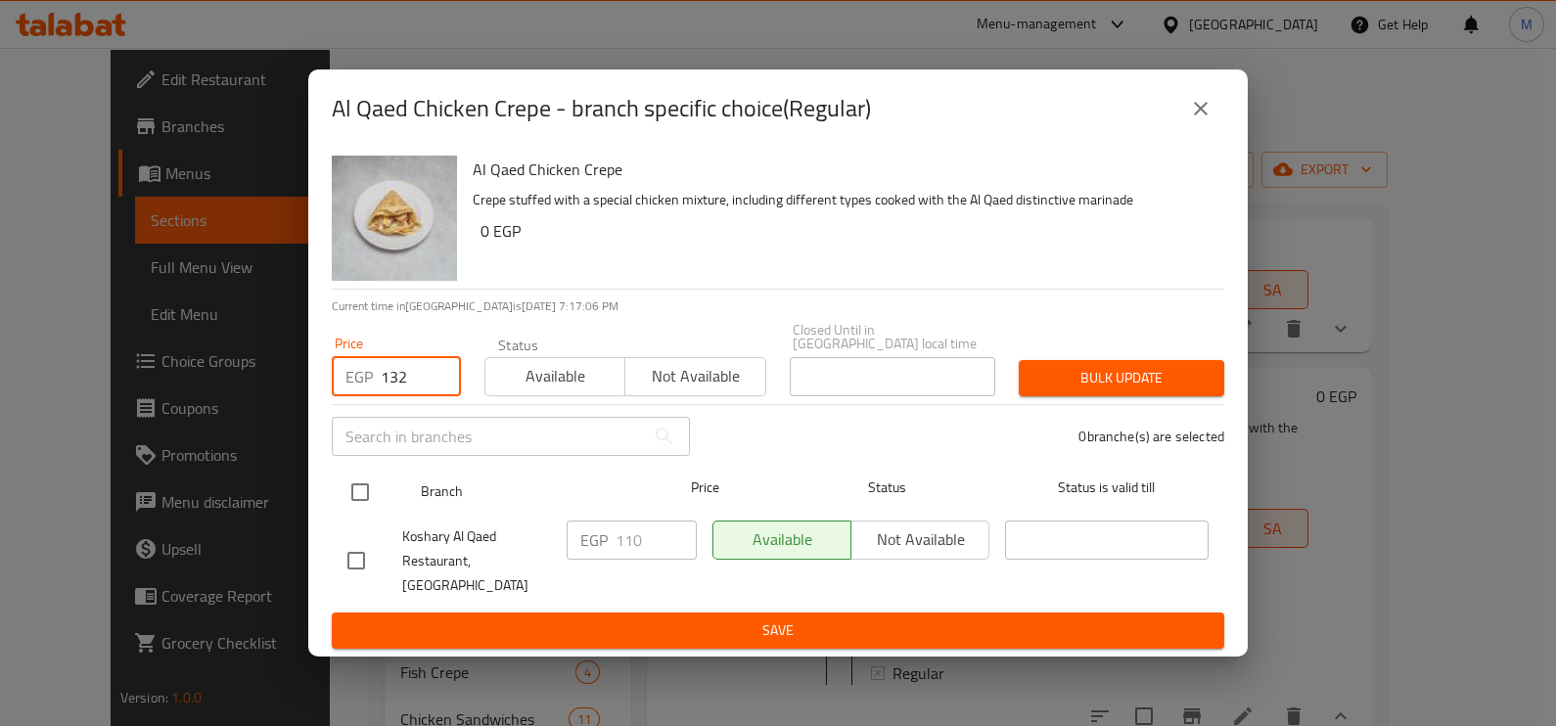
type input "132"
click at [370, 496] on input "checkbox" at bounding box center [360, 492] width 41 height 41
checkbox input "true"
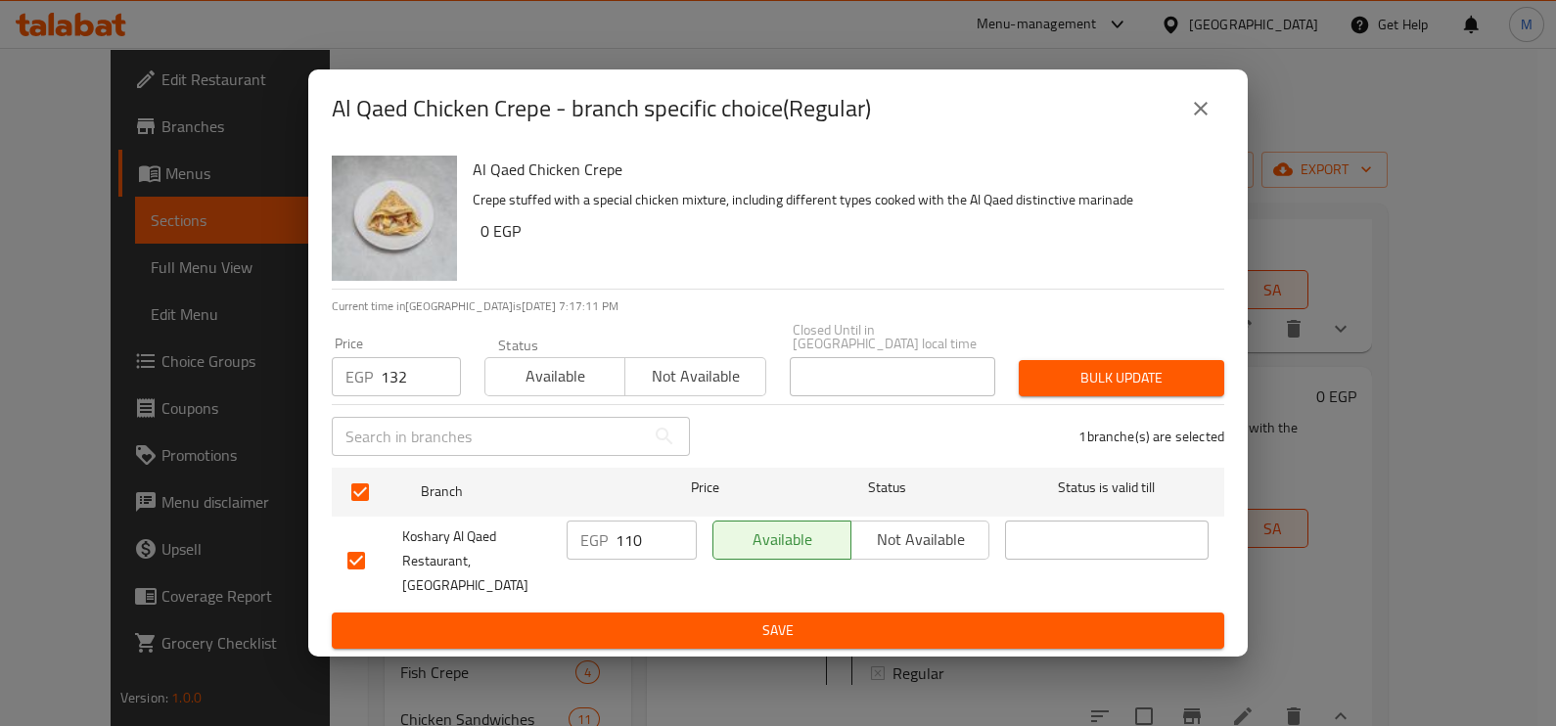
click at [1149, 382] on span "Bulk update" at bounding box center [1121, 378] width 174 height 24
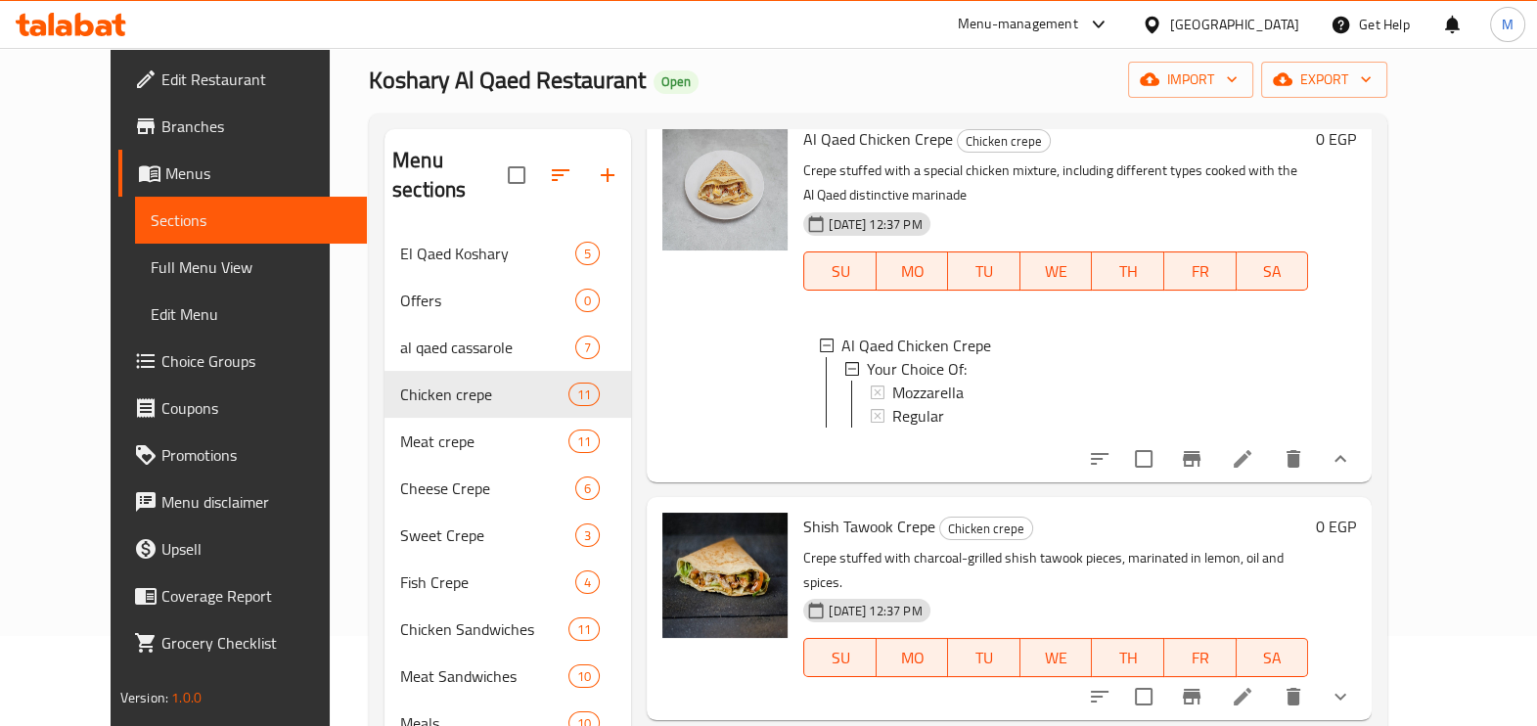
scroll to position [121, 0]
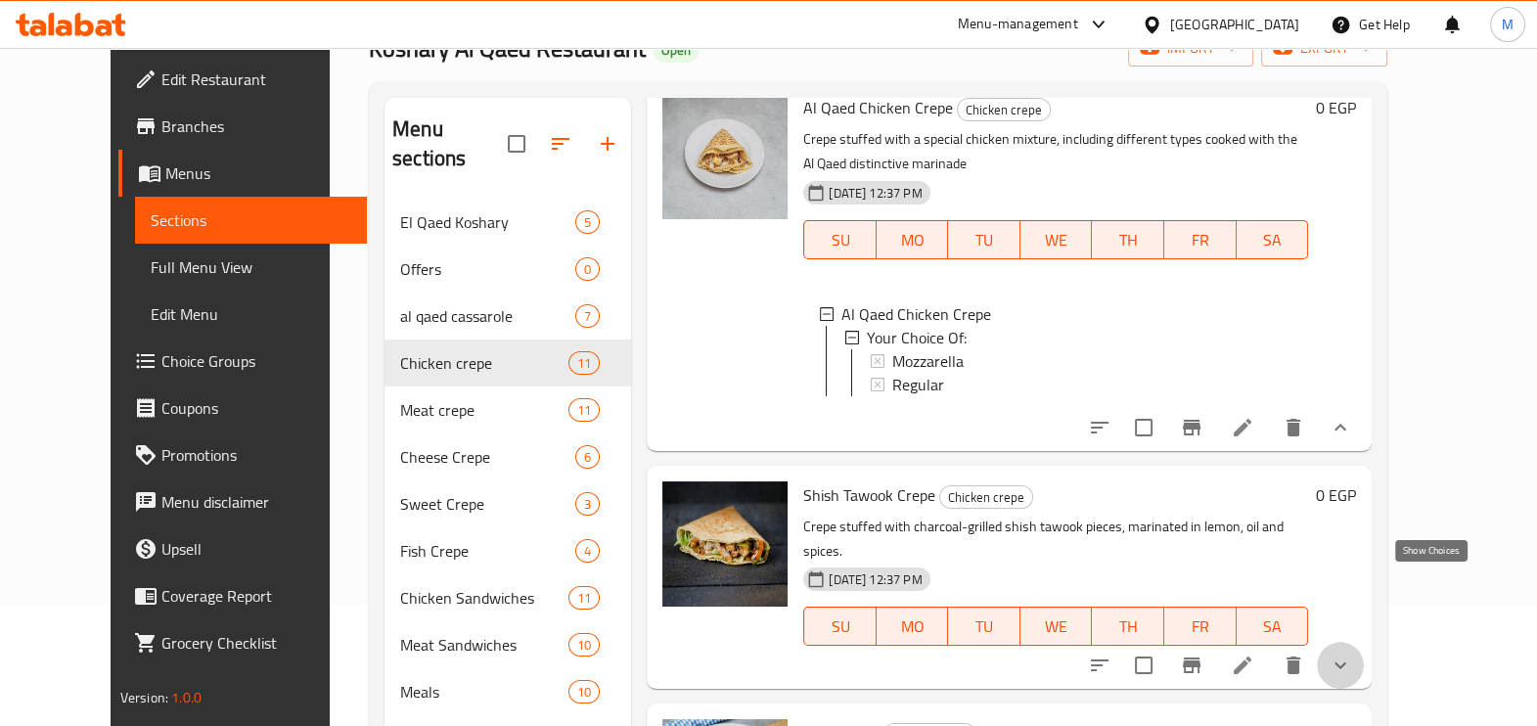
click at [1352, 654] on icon "show more" at bounding box center [1340, 665] width 23 height 23
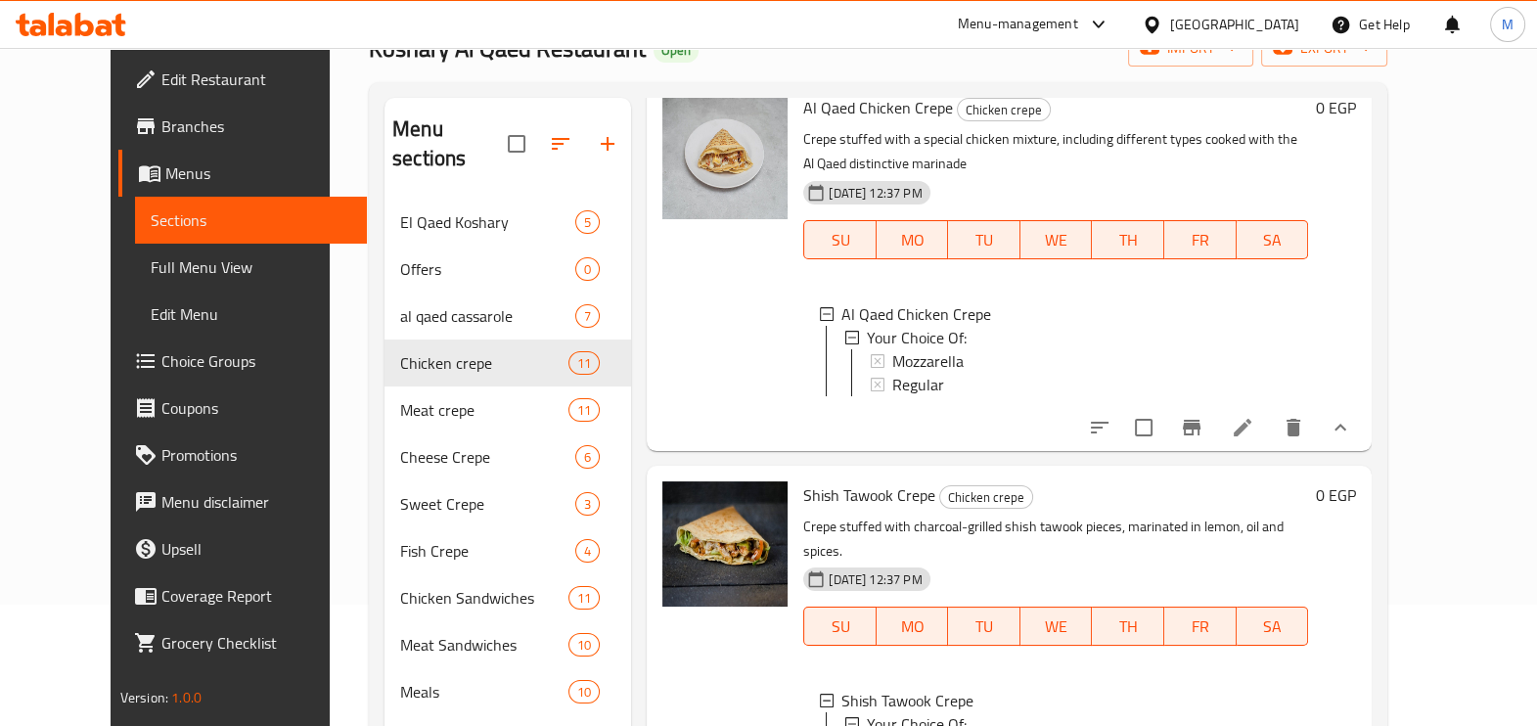
scroll to position [2, 0]
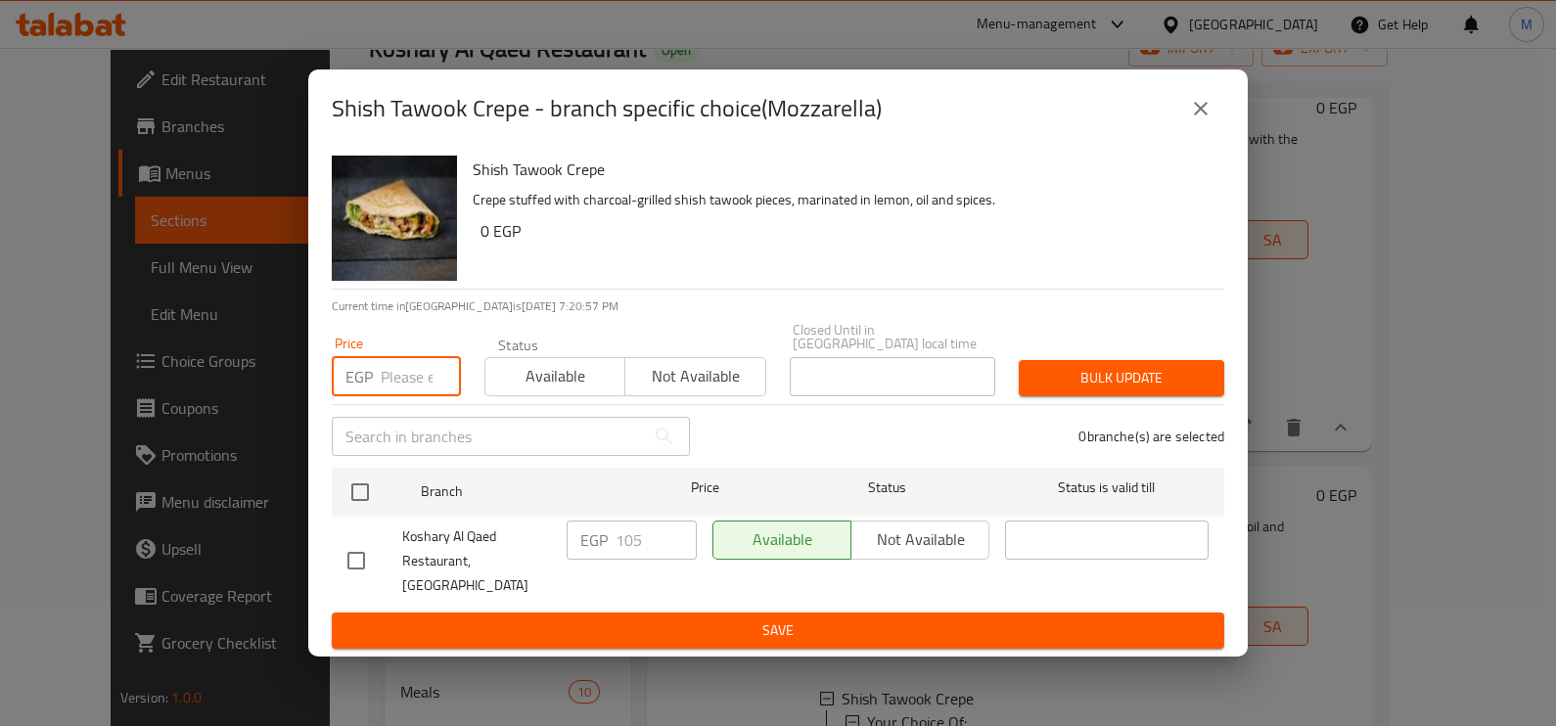
click at [402, 386] on input "number" at bounding box center [421, 376] width 80 height 39
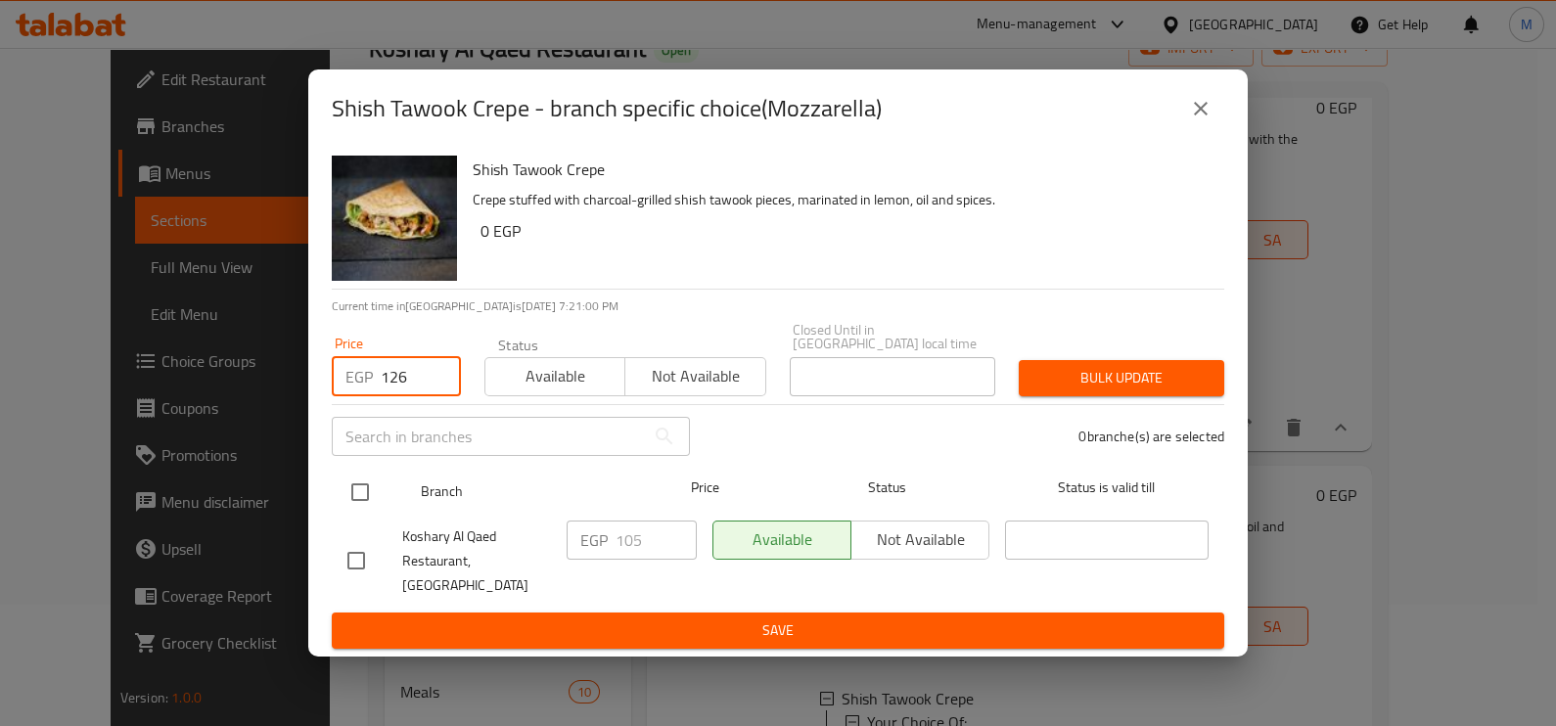
type input "126"
click at [376, 485] on input "checkbox" at bounding box center [360, 492] width 41 height 41
checkbox input "true"
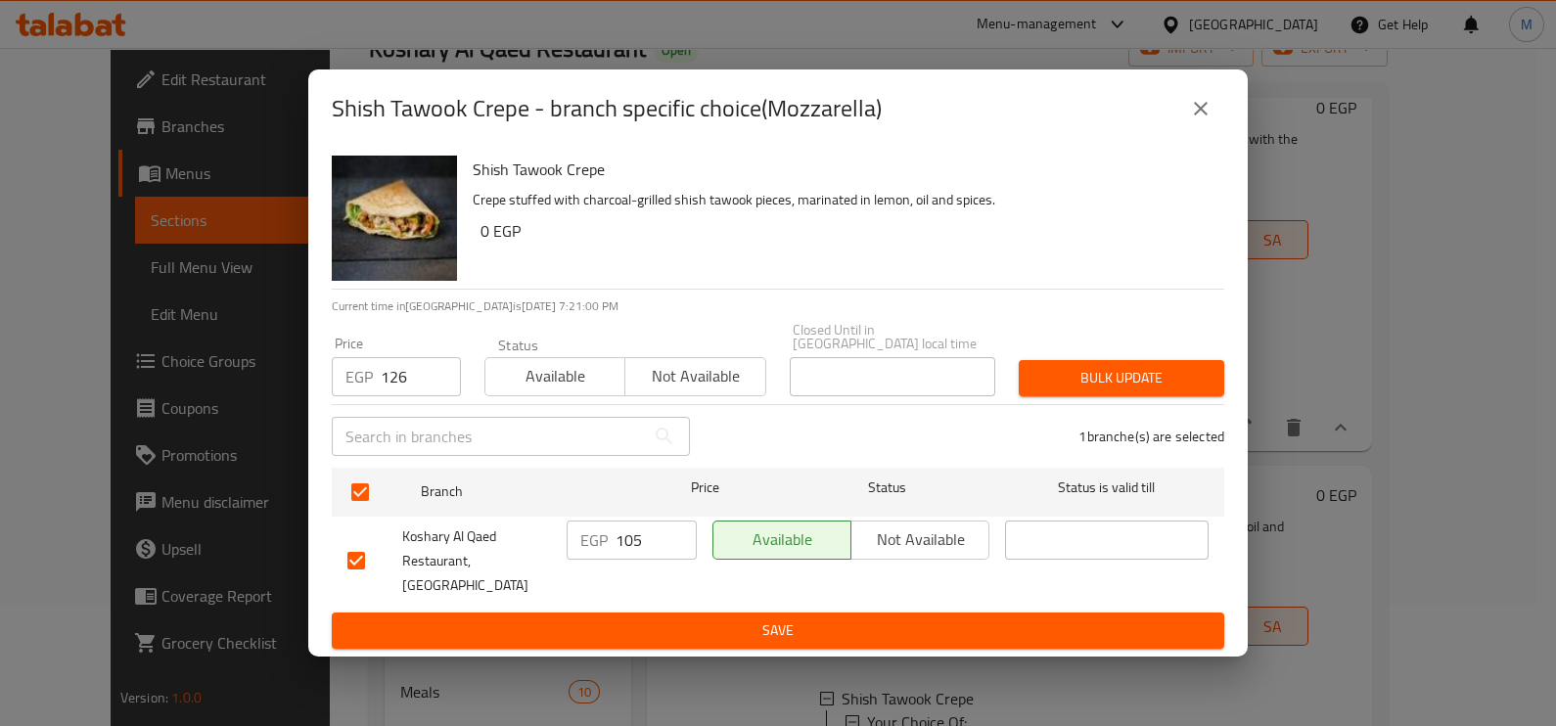
click at [1111, 404] on div "Bulk update" at bounding box center [1121, 378] width 229 height 60
click at [1111, 386] on span "Bulk update" at bounding box center [1121, 378] width 174 height 24
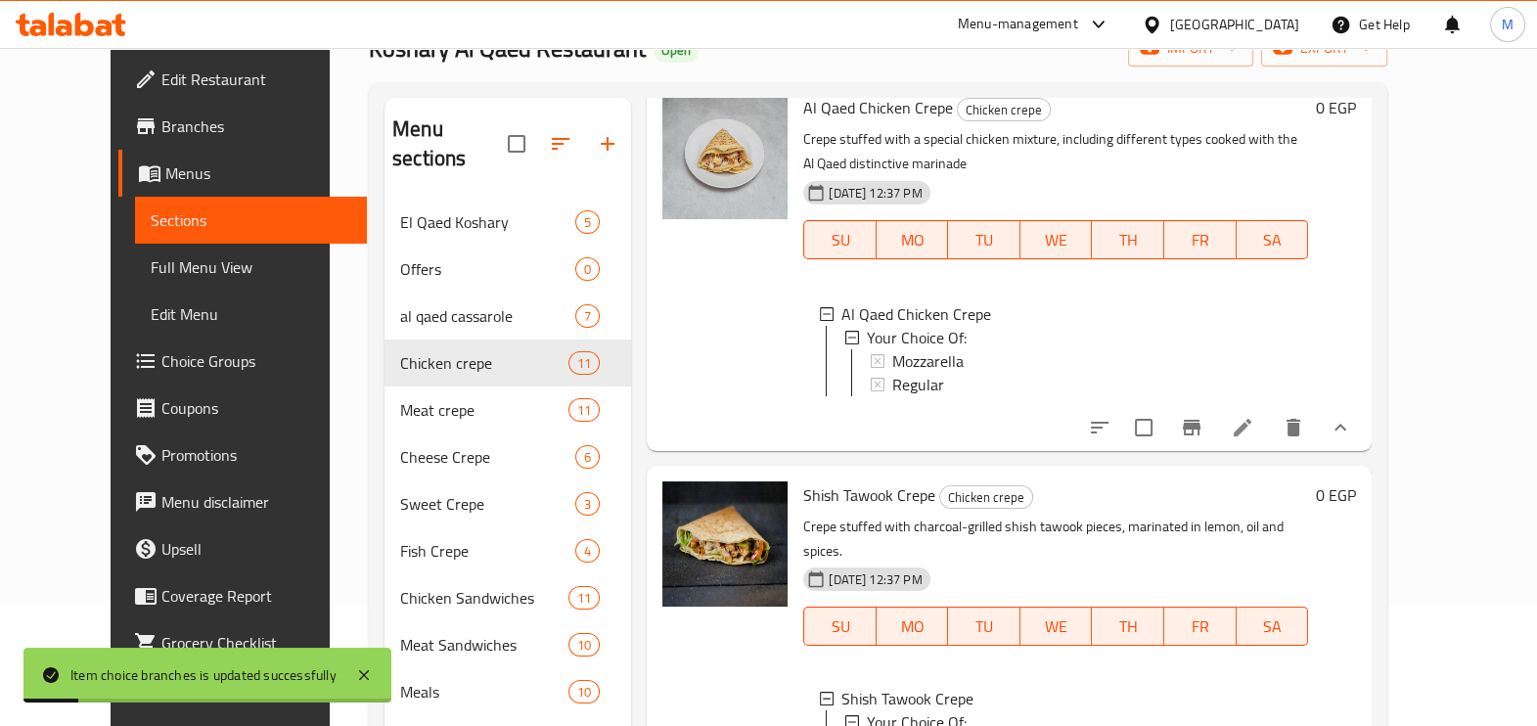
scroll to position [2706, 0]
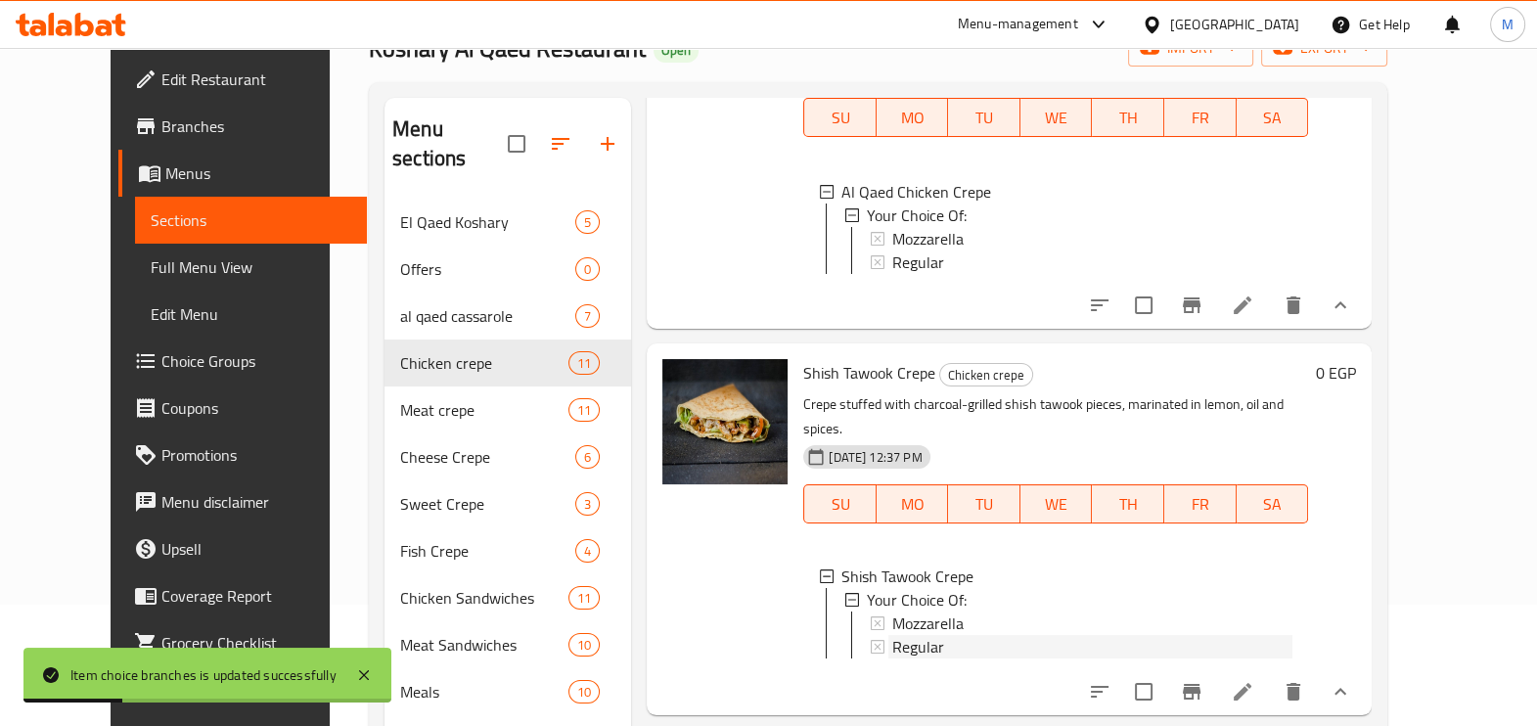
click at [930, 635] on div "Regular" at bounding box center [1092, 646] width 400 height 23
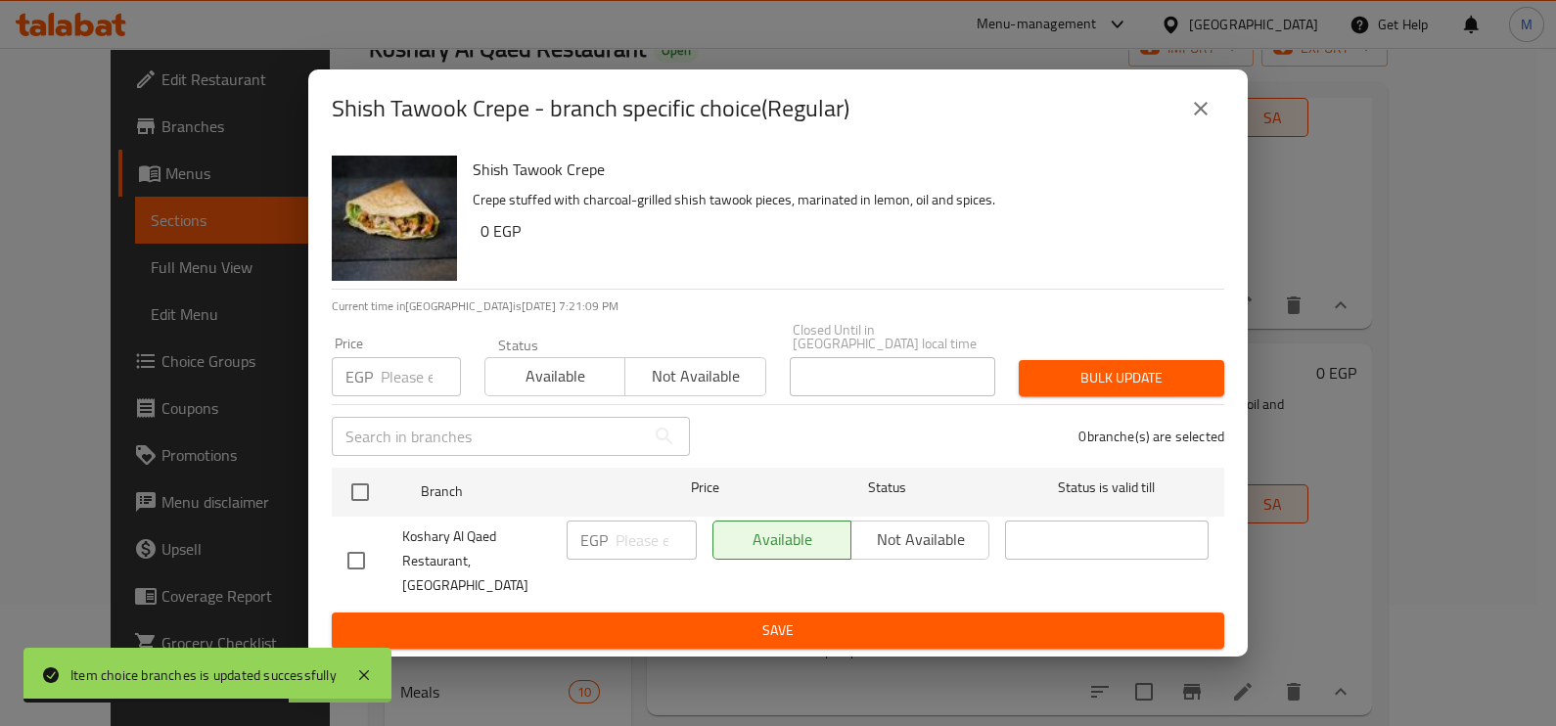
click at [407, 392] on input "number" at bounding box center [421, 376] width 80 height 39
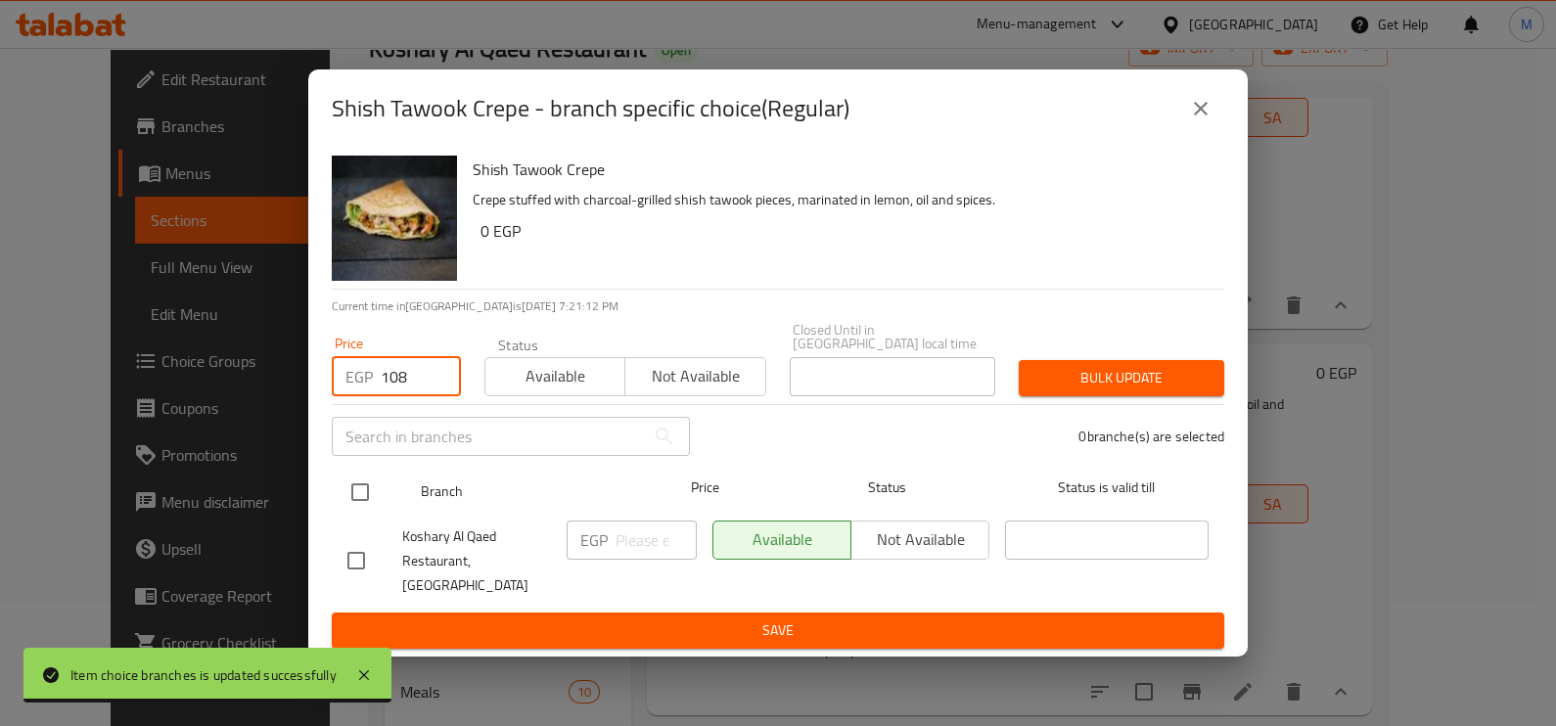
type input "108"
click at [366, 491] on input "checkbox" at bounding box center [360, 492] width 41 height 41
checkbox input "true"
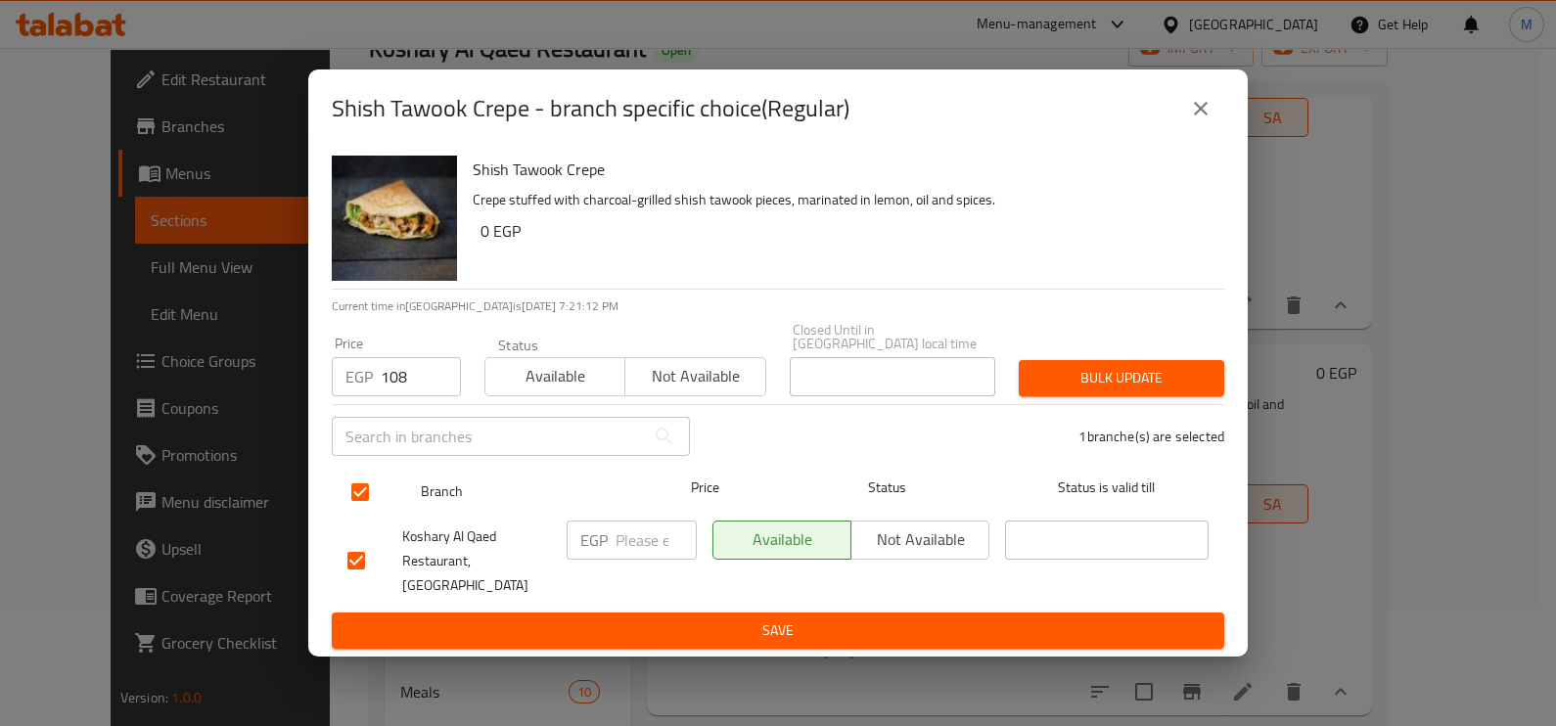
checkbox input "true"
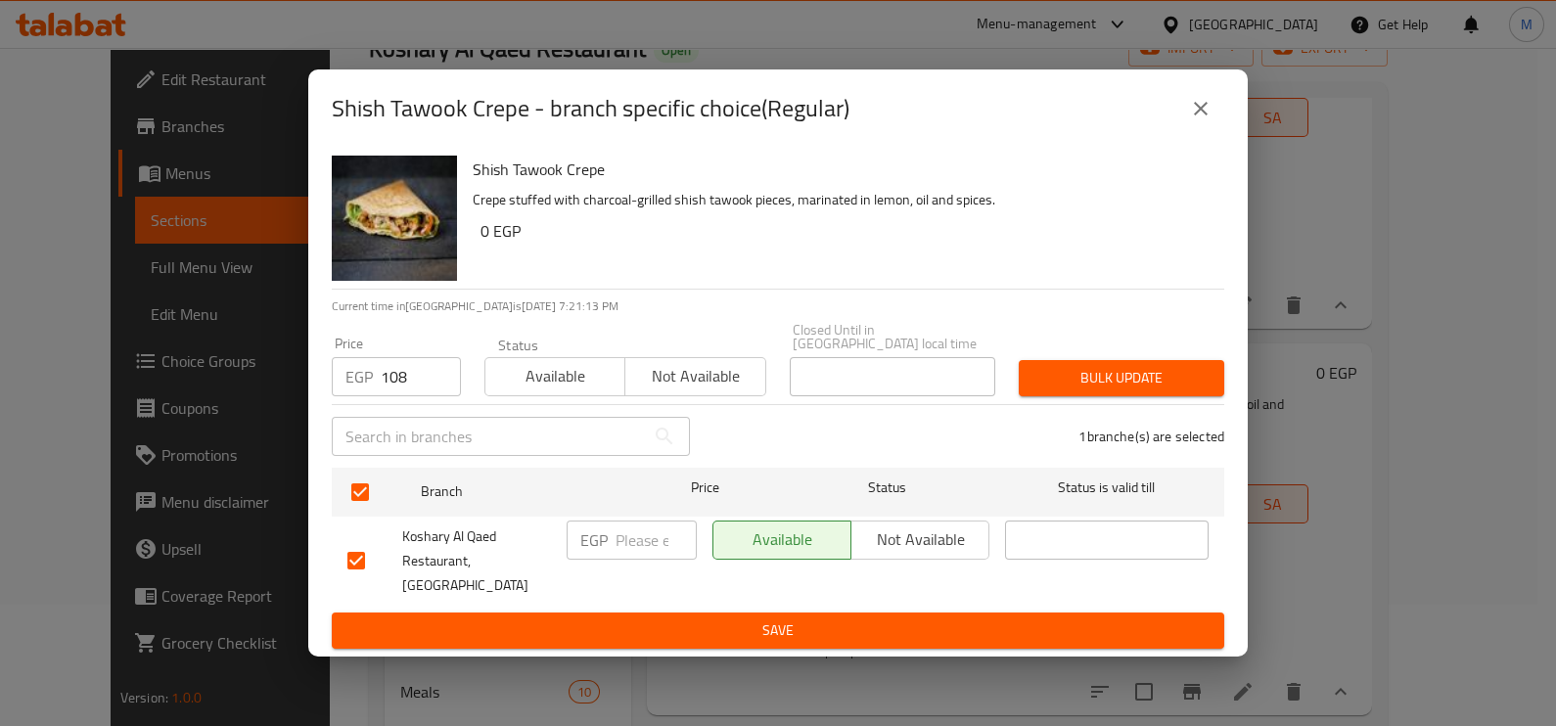
click at [1049, 366] on button "Bulk update" at bounding box center [1121, 378] width 205 height 36
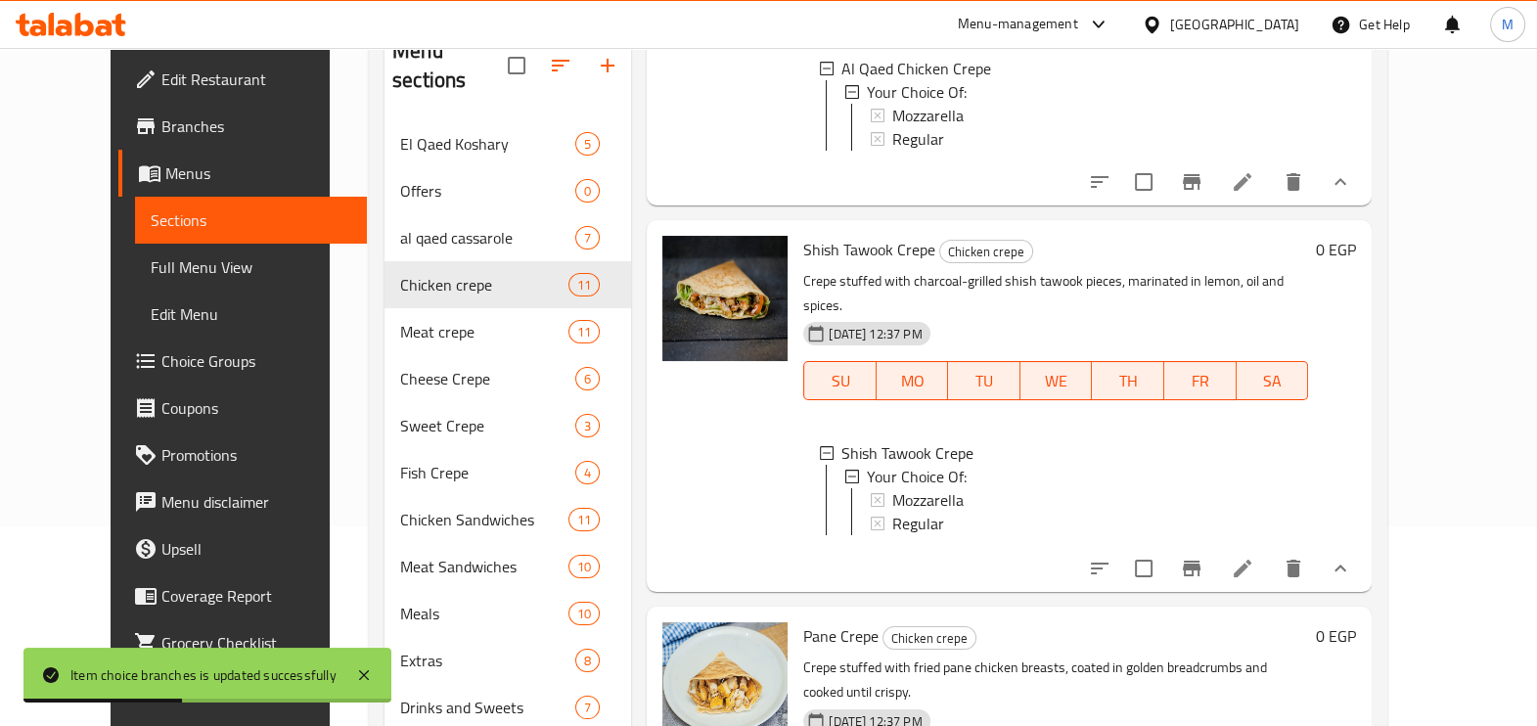
scroll to position [274, 0]
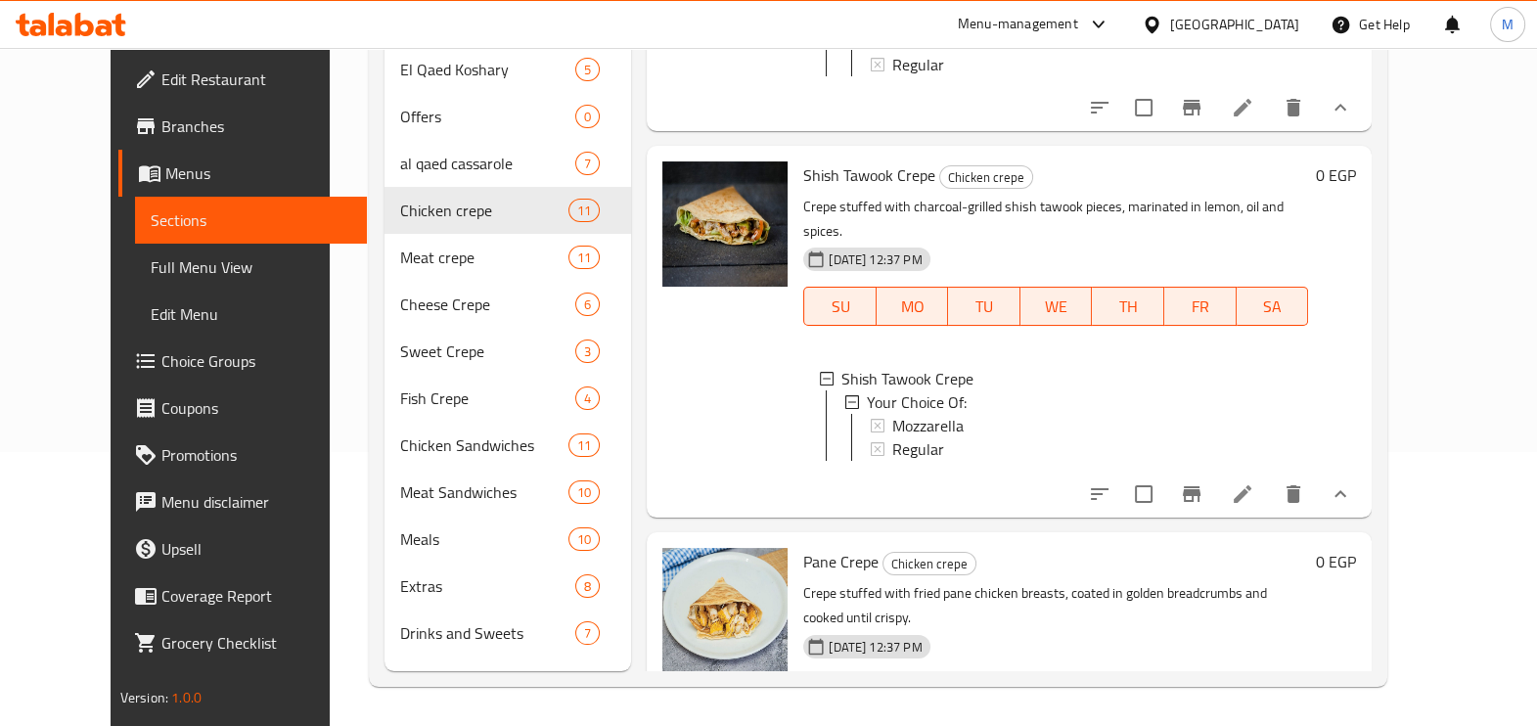
click at [1352, 721] on icon "show more" at bounding box center [1340, 732] width 23 height 23
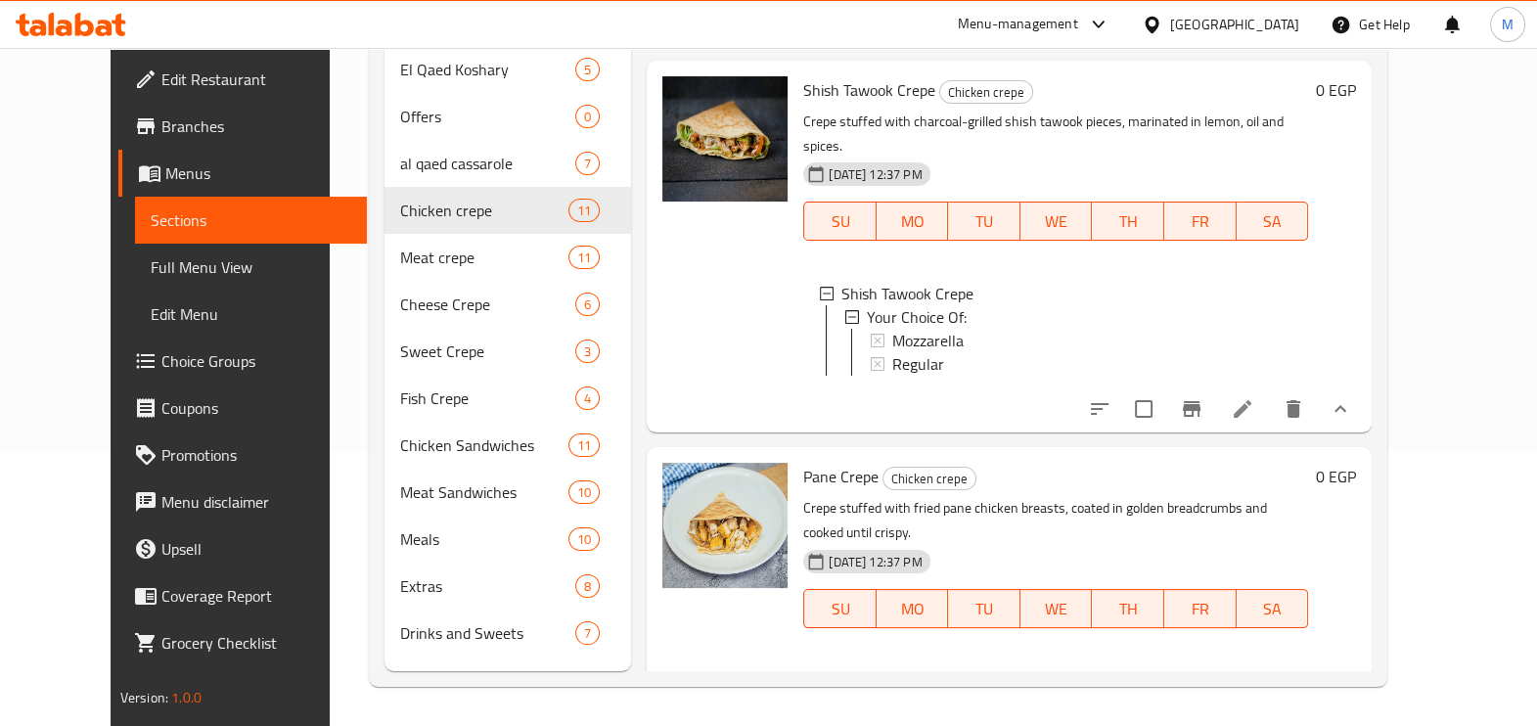
scroll to position [2918, 0]
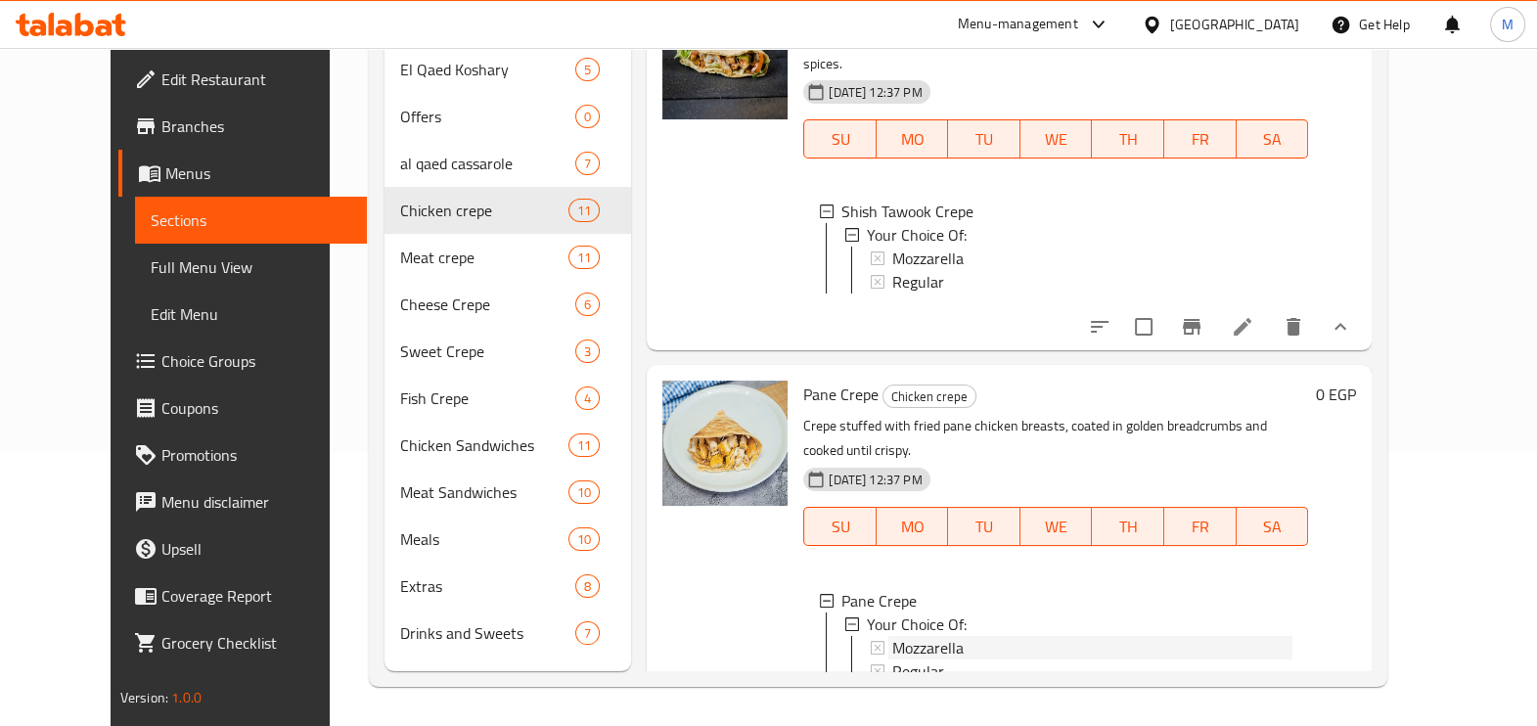
click at [941, 636] on div "Mozzarella" at bounding box center [1092, 647] width 400 height 23
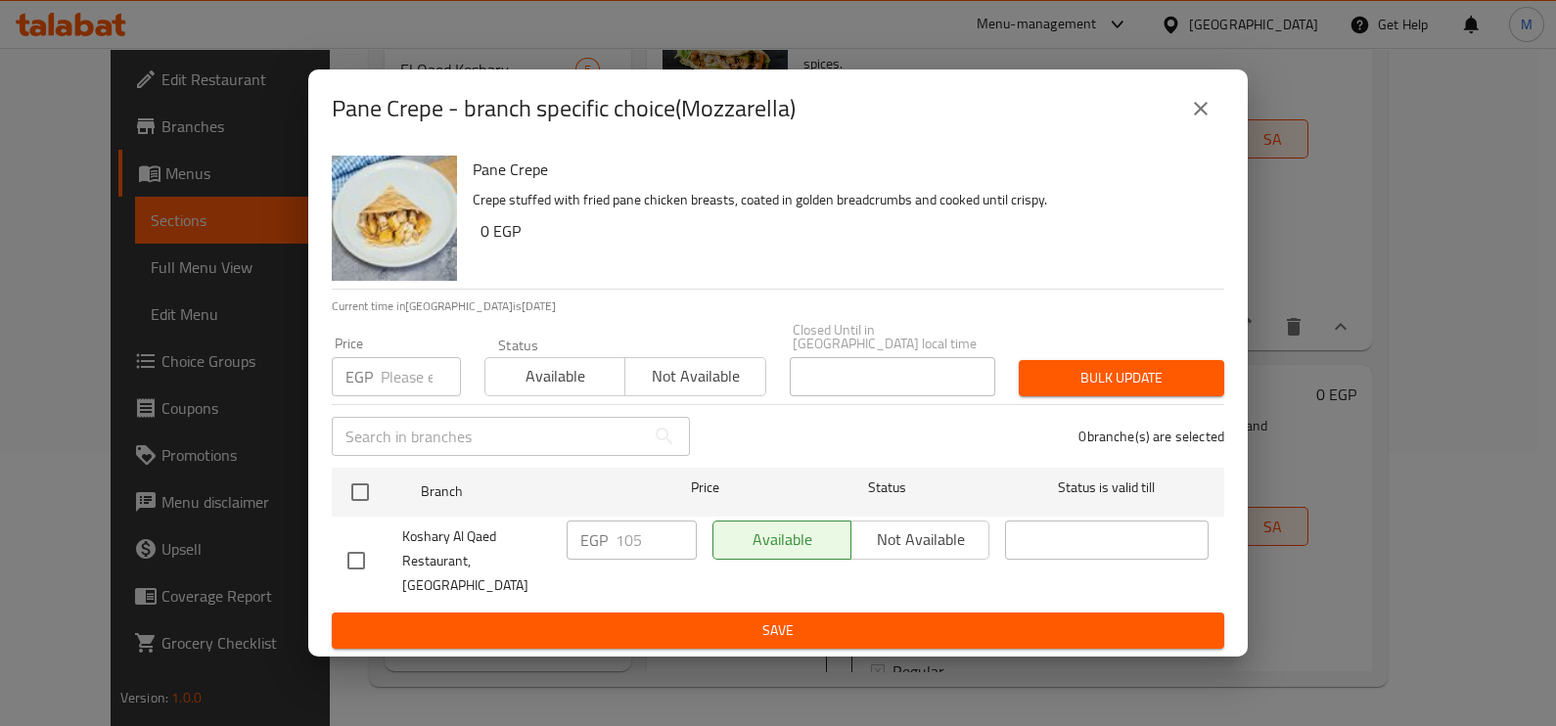
click at [388, 393] on input "number" at bounding box center [421, 376] width 80 height 39
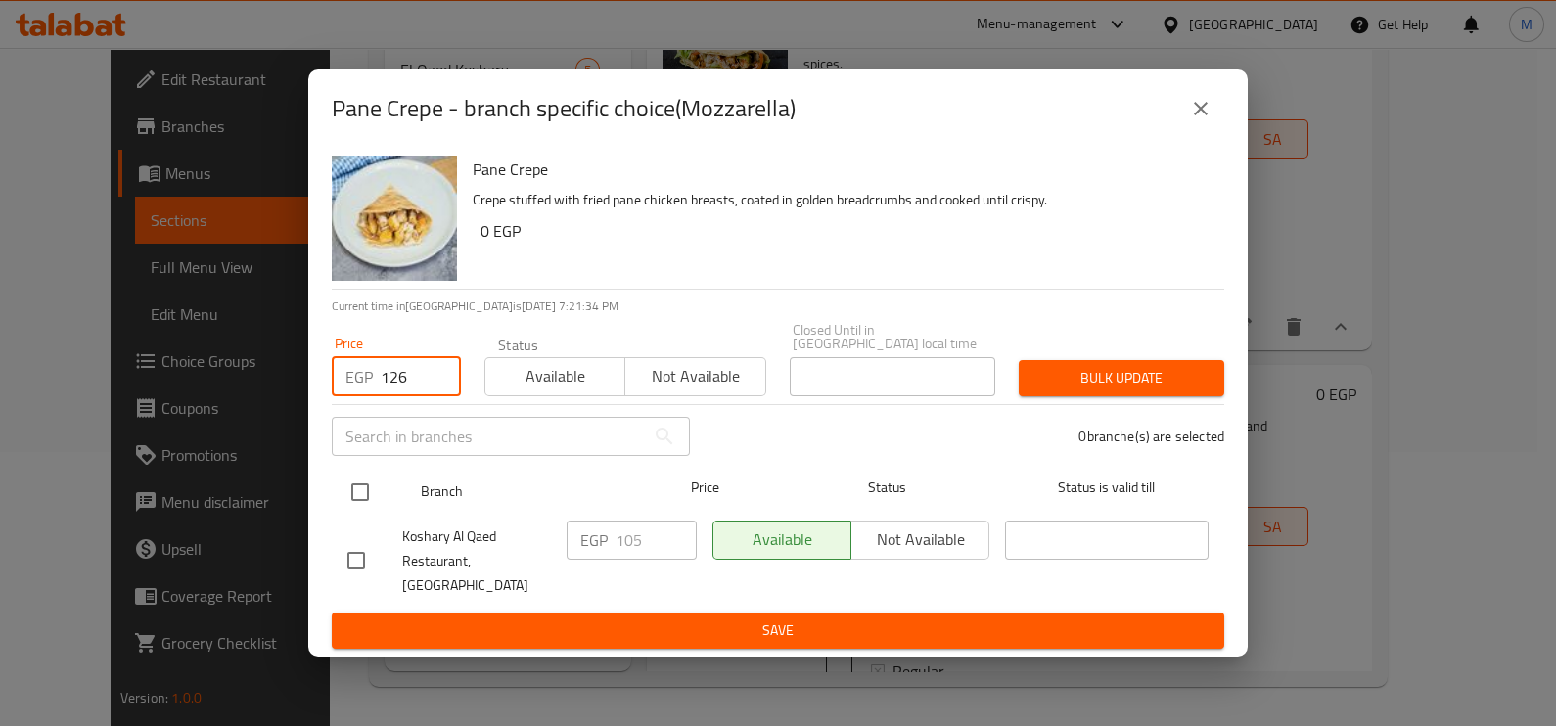
type input "126"
click at [376, 497] on input "checkbox" at bounding box center [360, 492] width 41 height 41
checkbox input "true"
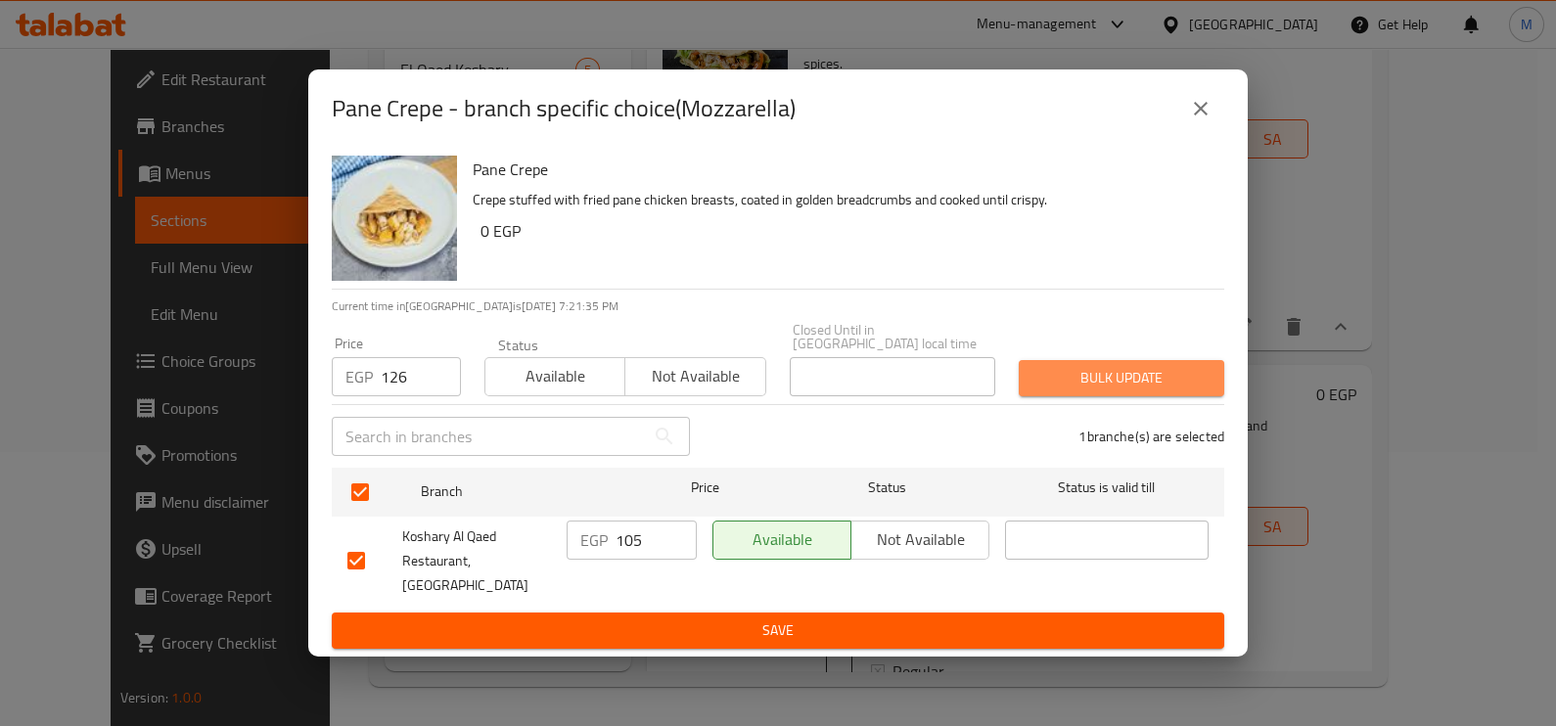
click at [1093, 390] on span "Bulk update" at bounding box center [1121, 378] width 174 height 24
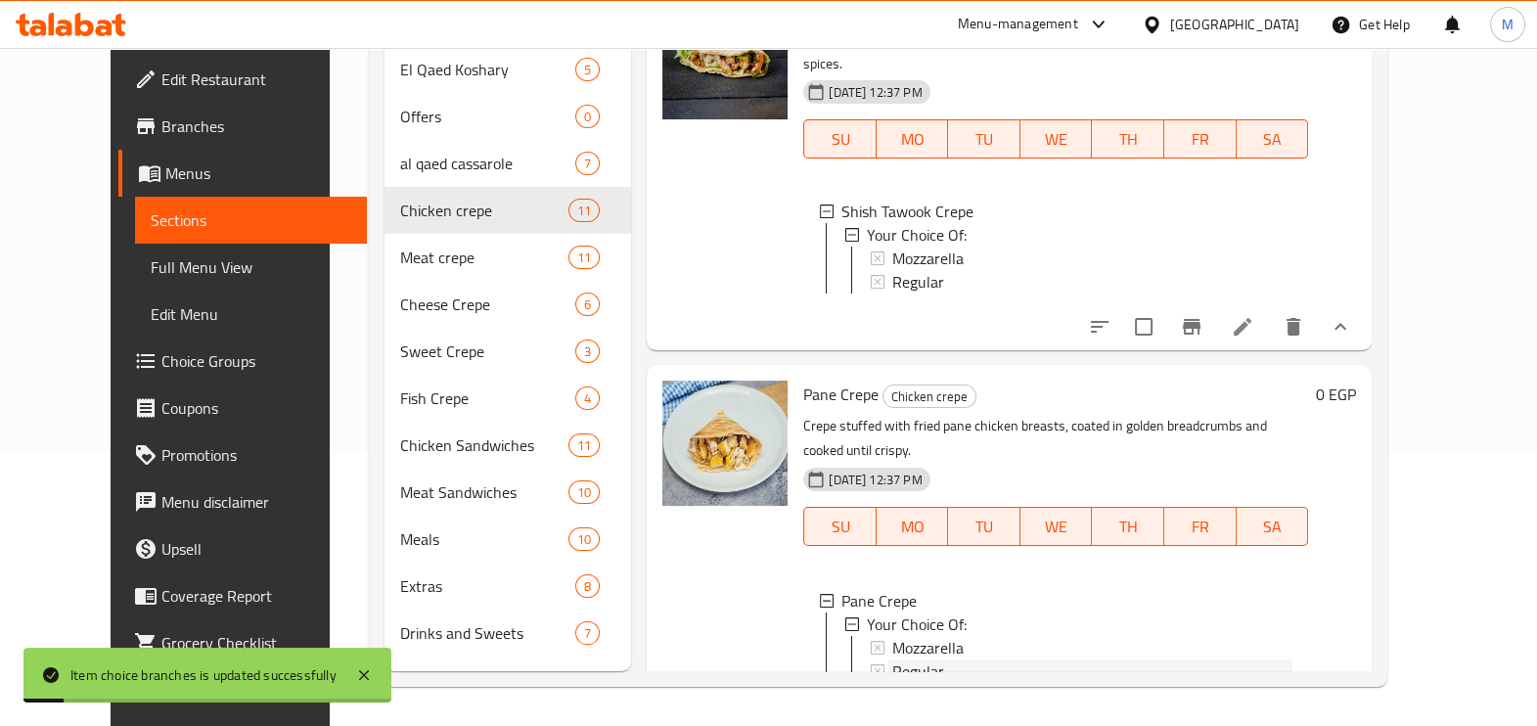
click at [892, 660] on span "Regular" at bounding box center [918, 671] width 52 height 23
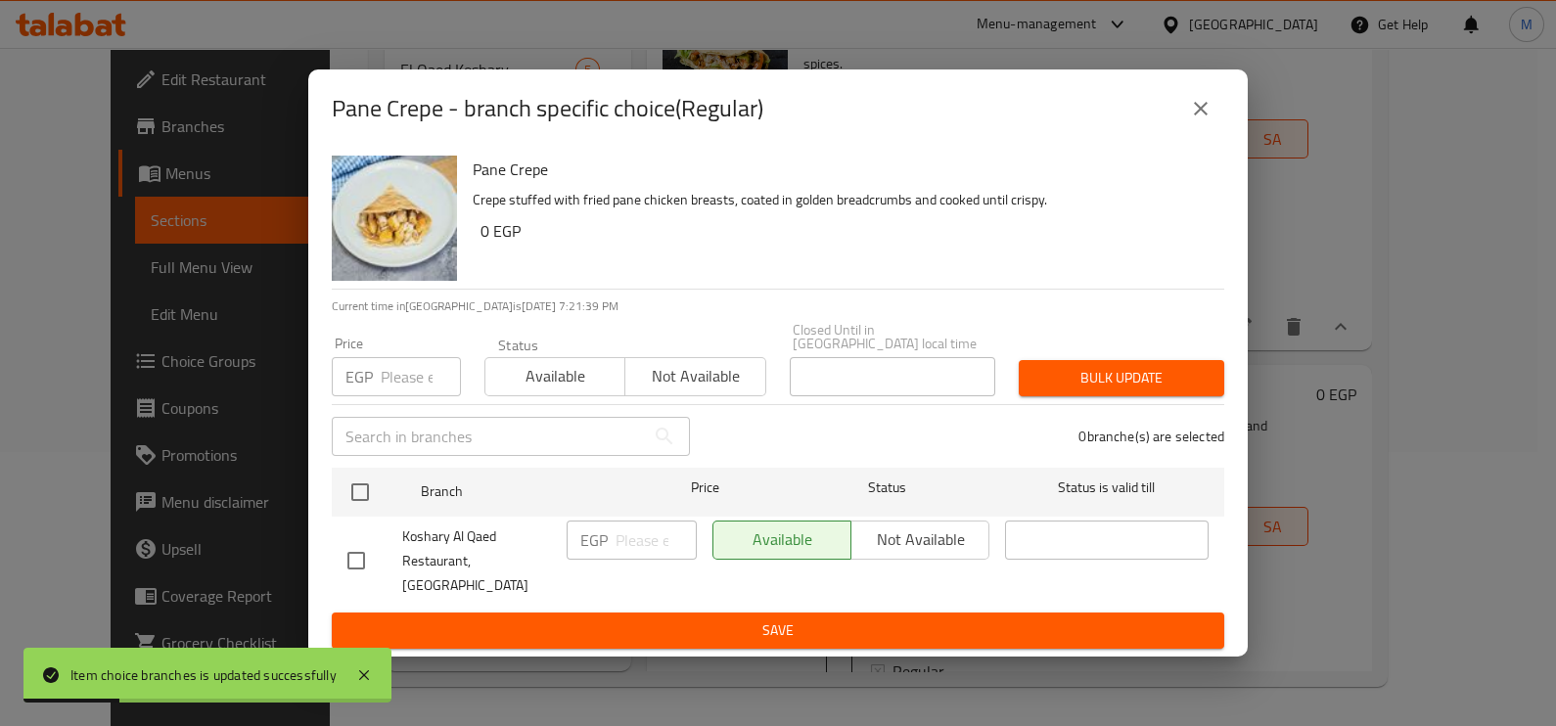
click at [401, 381] on input "number" at bounding box center [421, 376] width 80 height 39
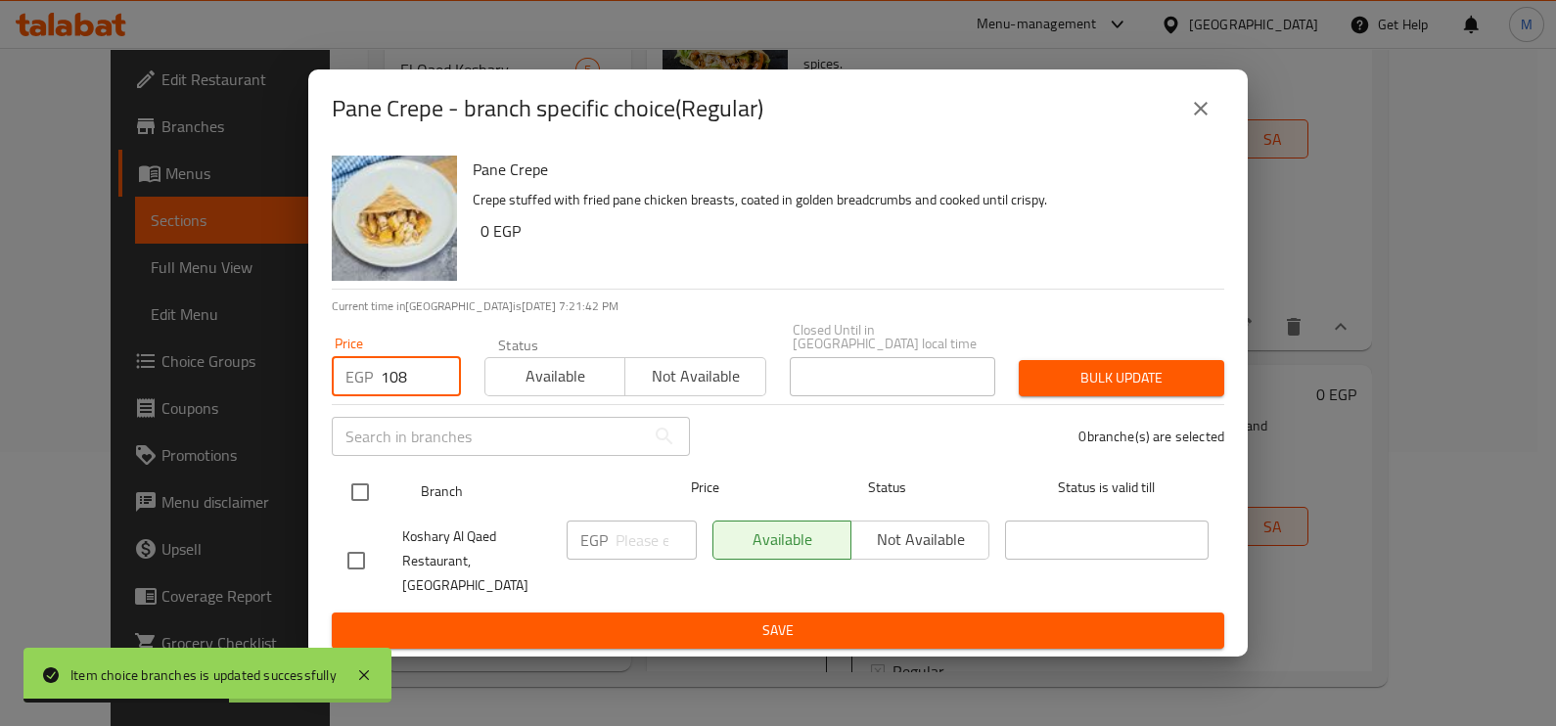
type input "108"
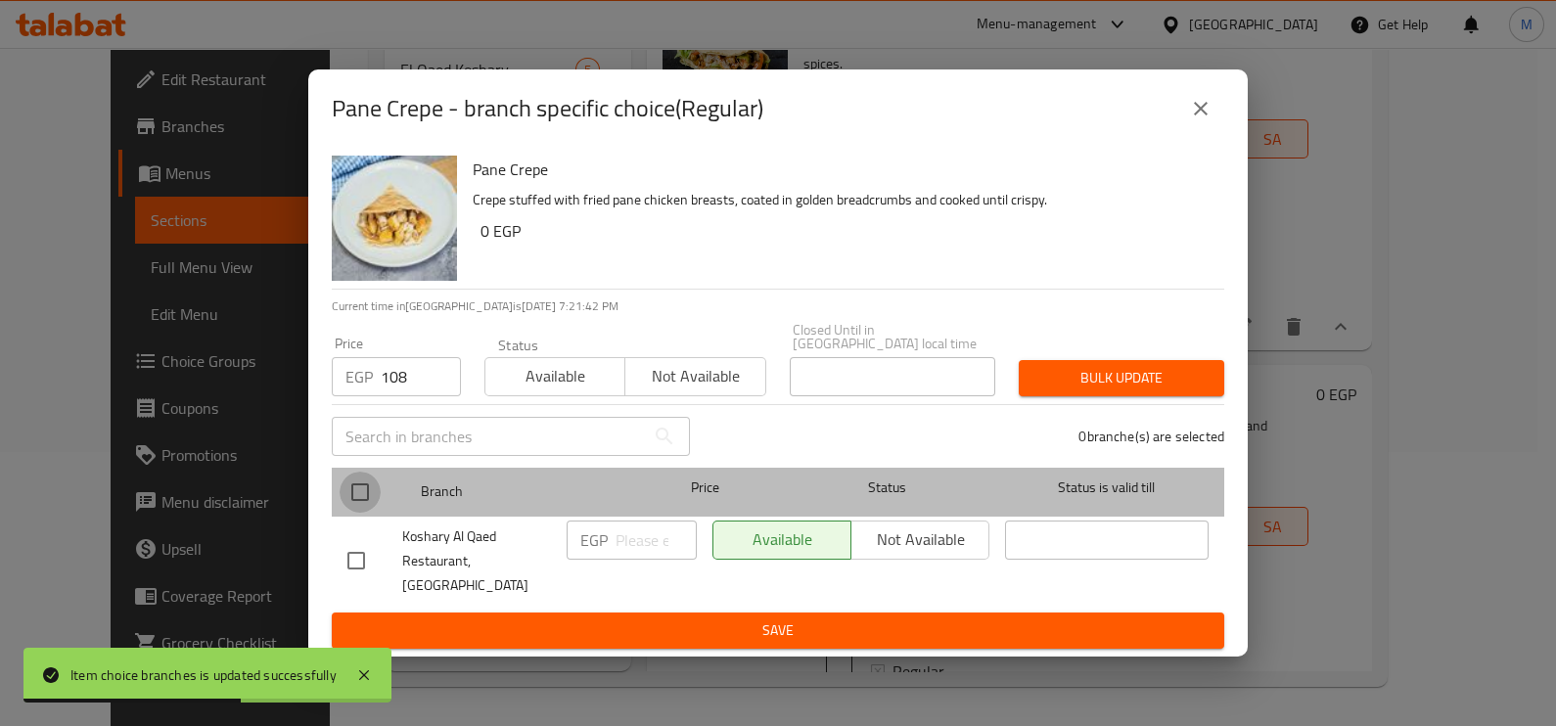
click at [367, 495] on input "checkbox" at bounding box center [360, 492] width 41 height 41
checkbox input "true"
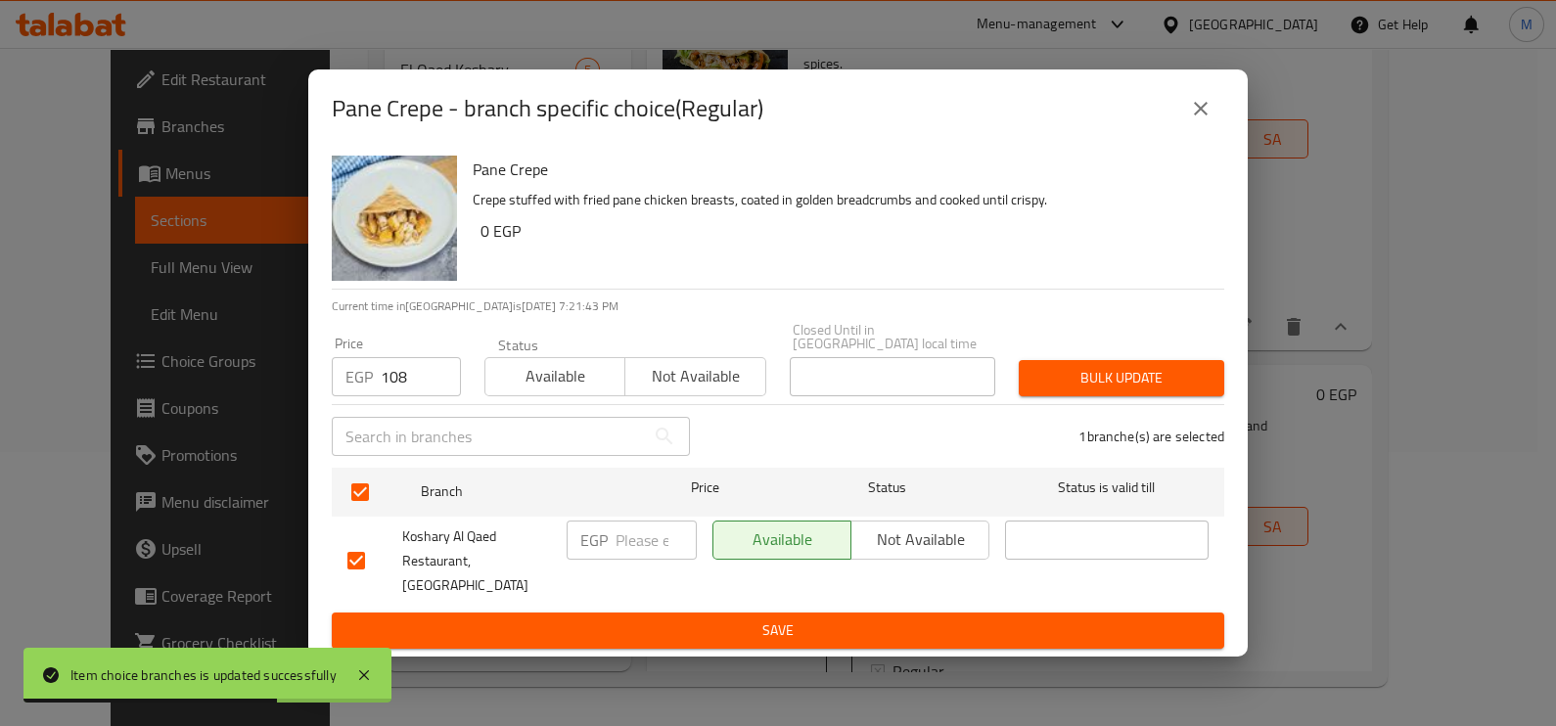
click at [1139, 387] on span "Bulk update" at bounding box center [1121, 378] width 174 height 24
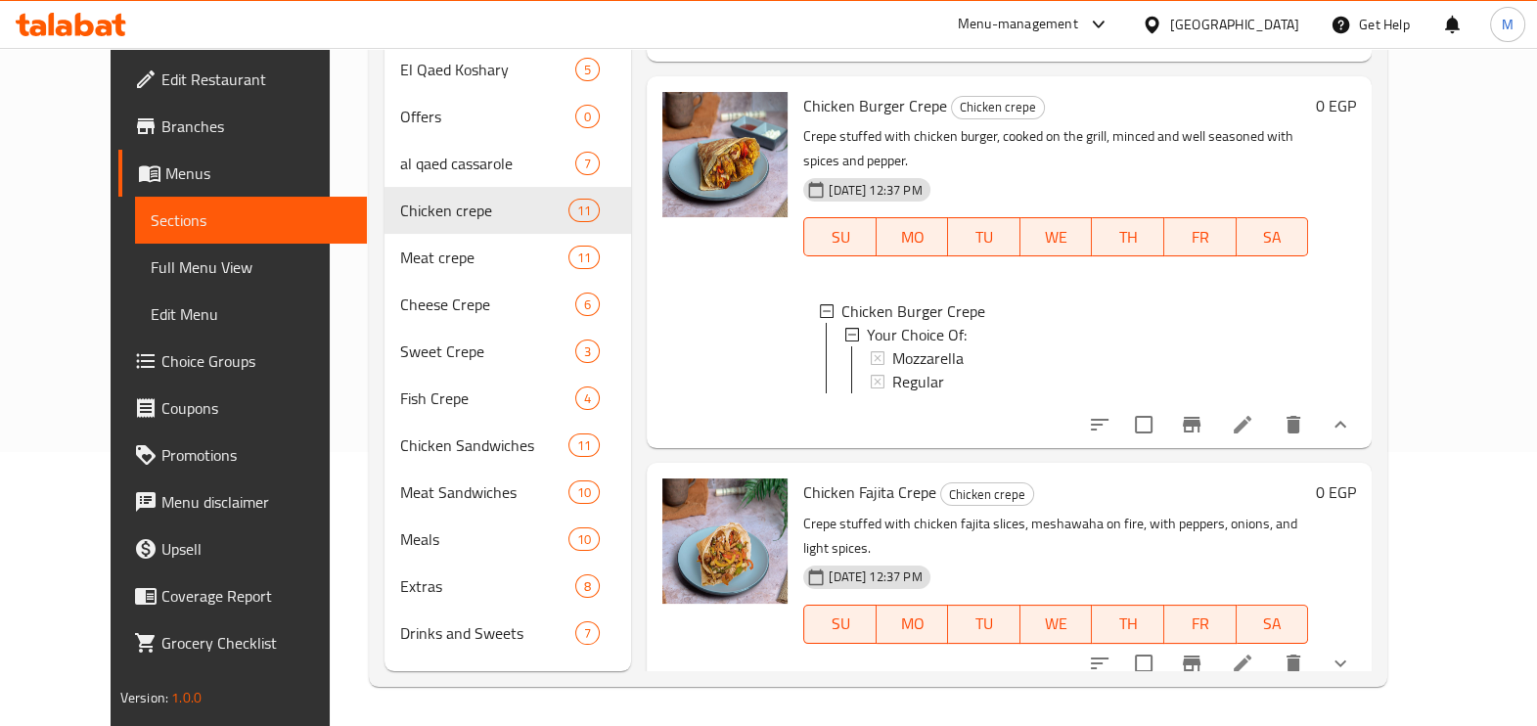
scroll to position [1328, 0]
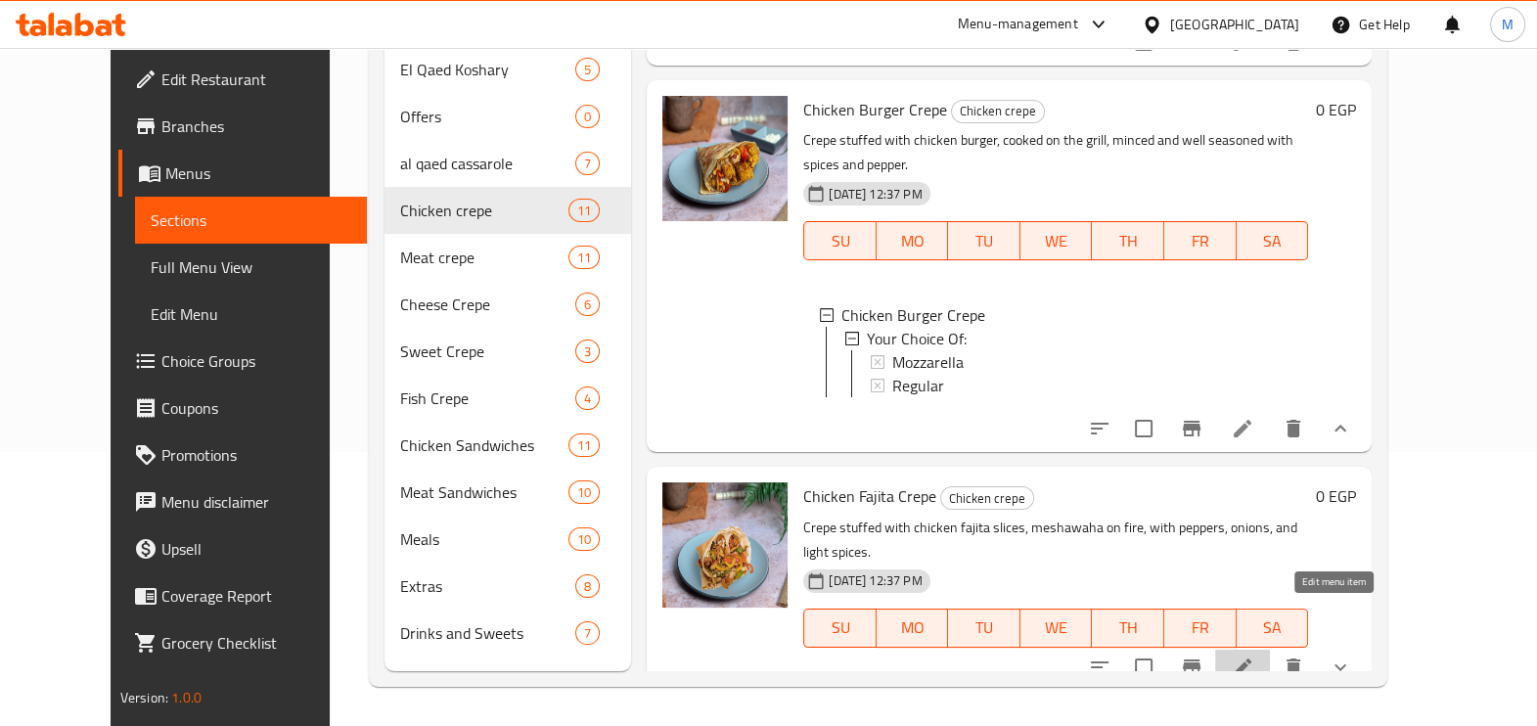
click at [1270, 650] on li at bounding box center [1242, 667] width 55 height 35
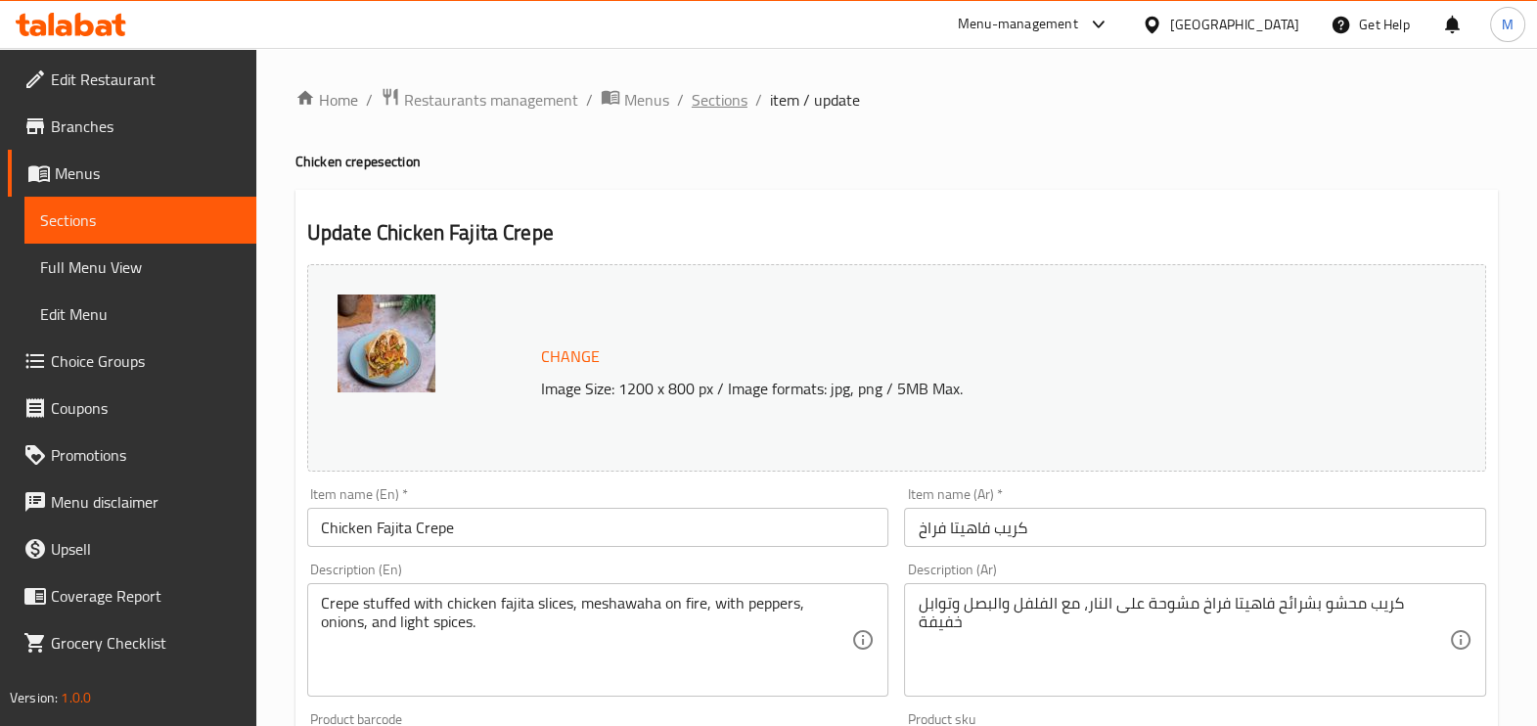
click at [734, 112] on span "Sections" at bounding box center [720, 99] width 56 height 23
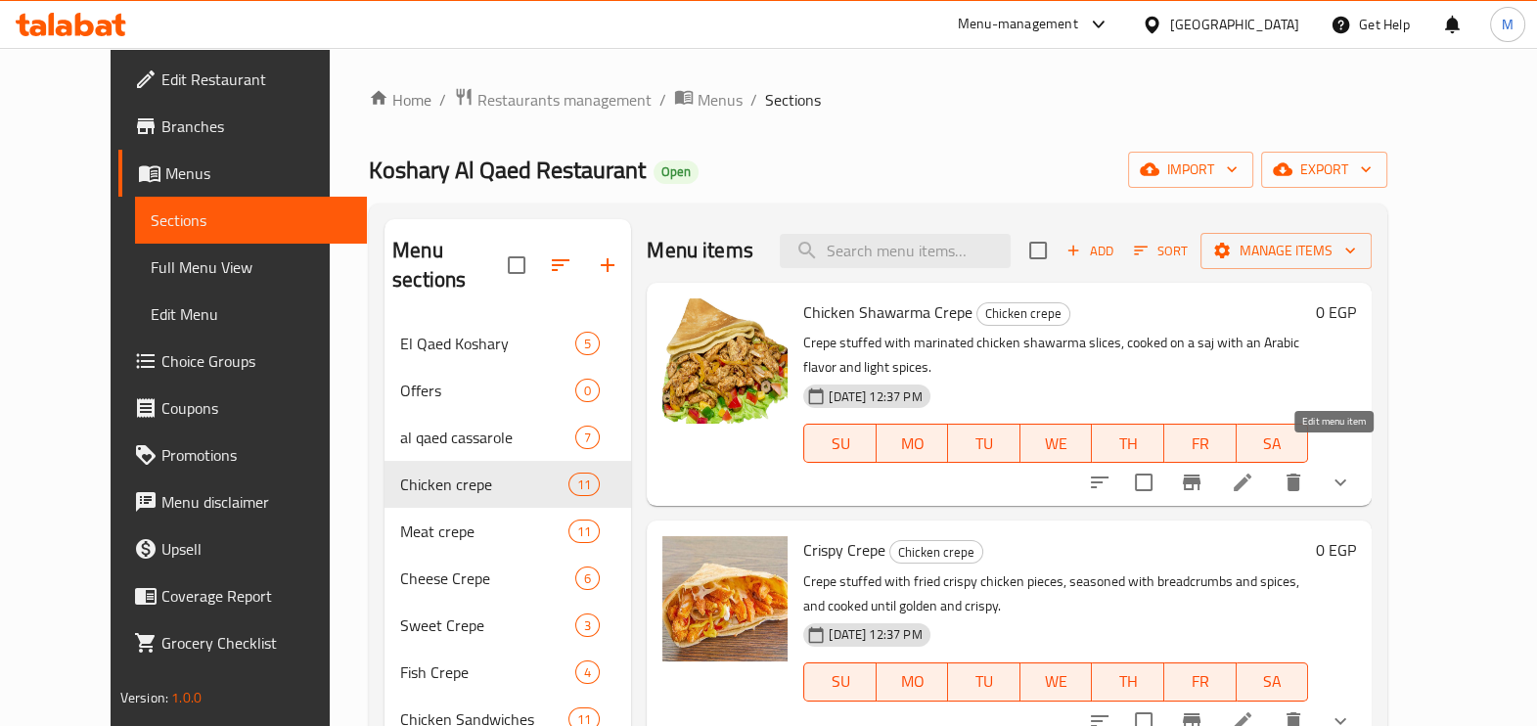
click at [1254, 471] on icon at bounding box center [1242, 482] width 23 height 23
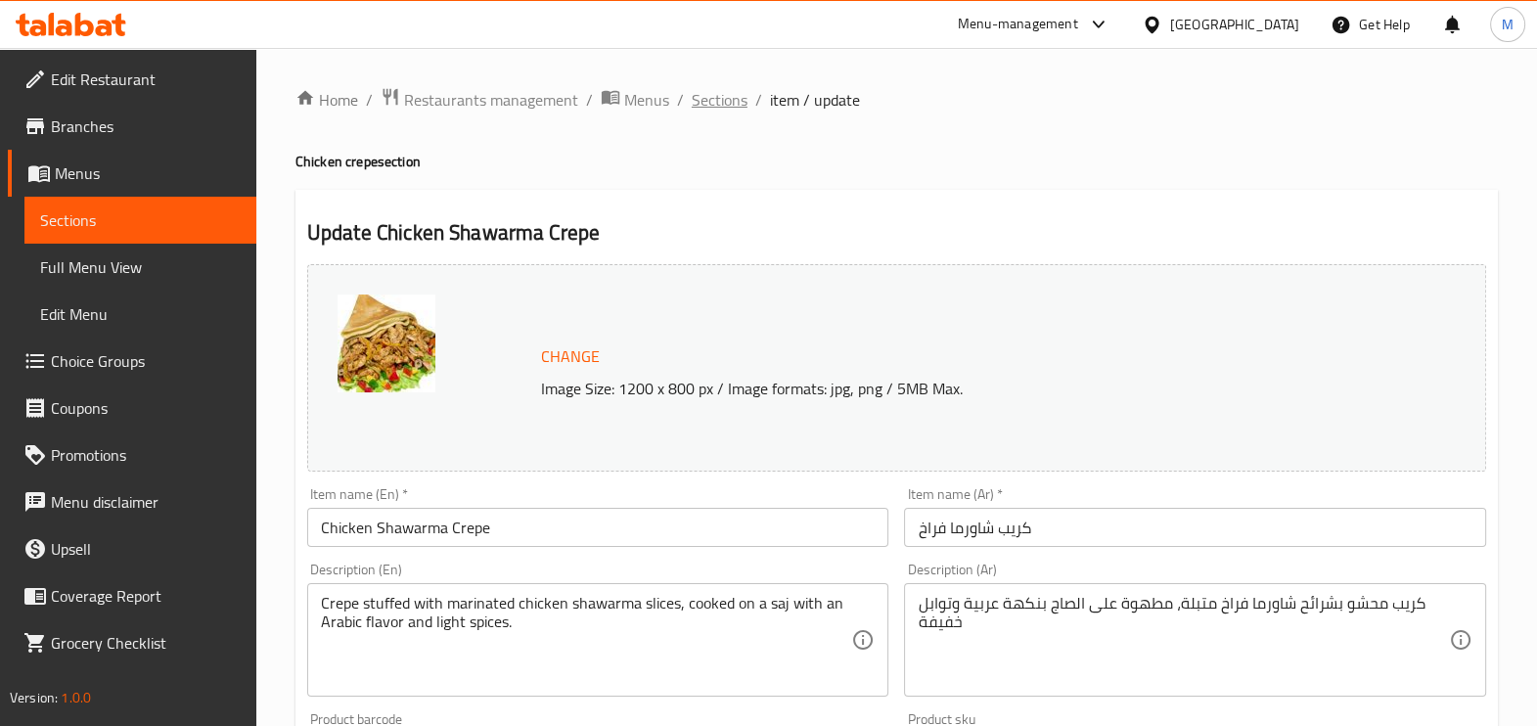
drag, startPoint x: 749, startPoint y: 102, endPoint x: 729, endPoint y: 102, distance: 19.6
click at [751, 102] on ol "Home / Restaurants management / Menus / Sections / item / update" at bounding box center [897, 99] width 1203 height 25
click at [728, 101] on span "Sections" at bounding box center [720, 99] width 56 height 23
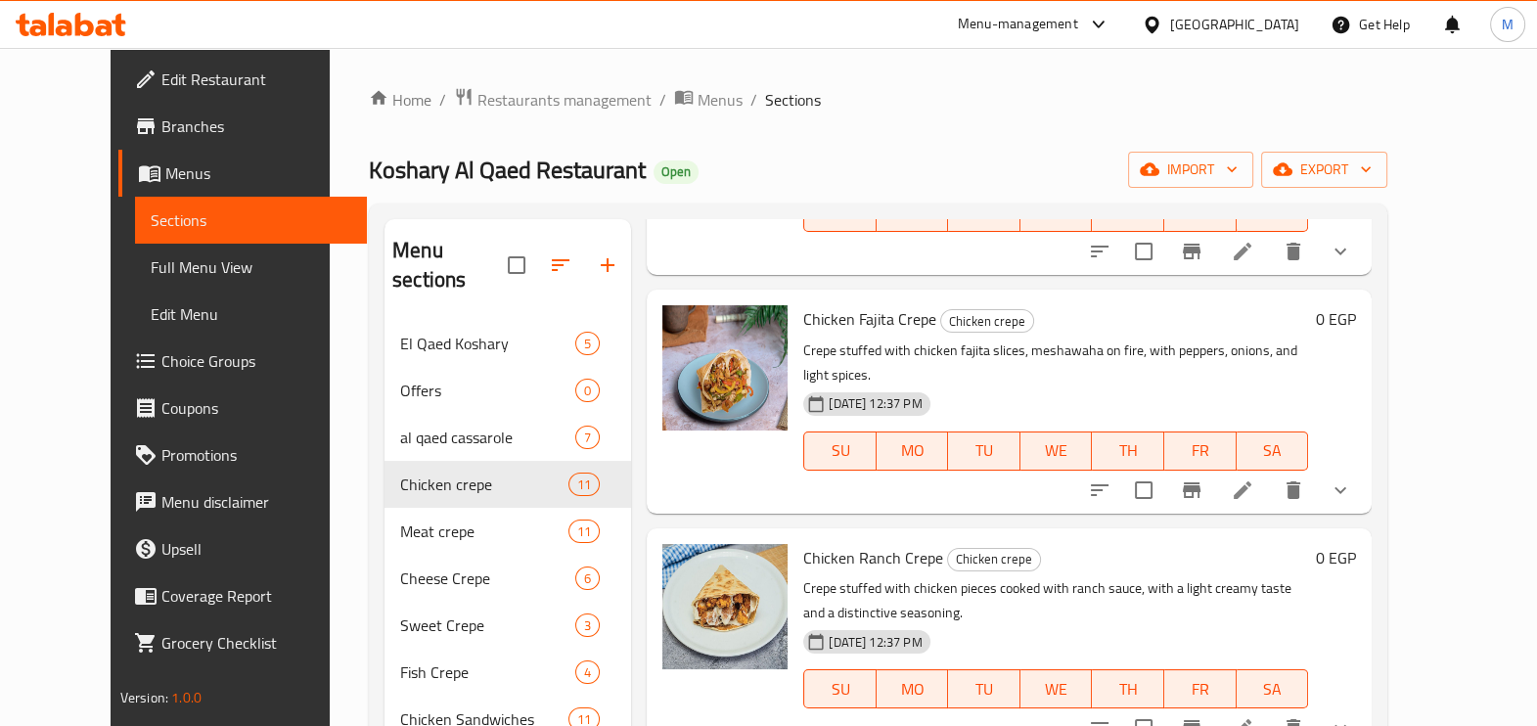
scroll to position [1223, 0]
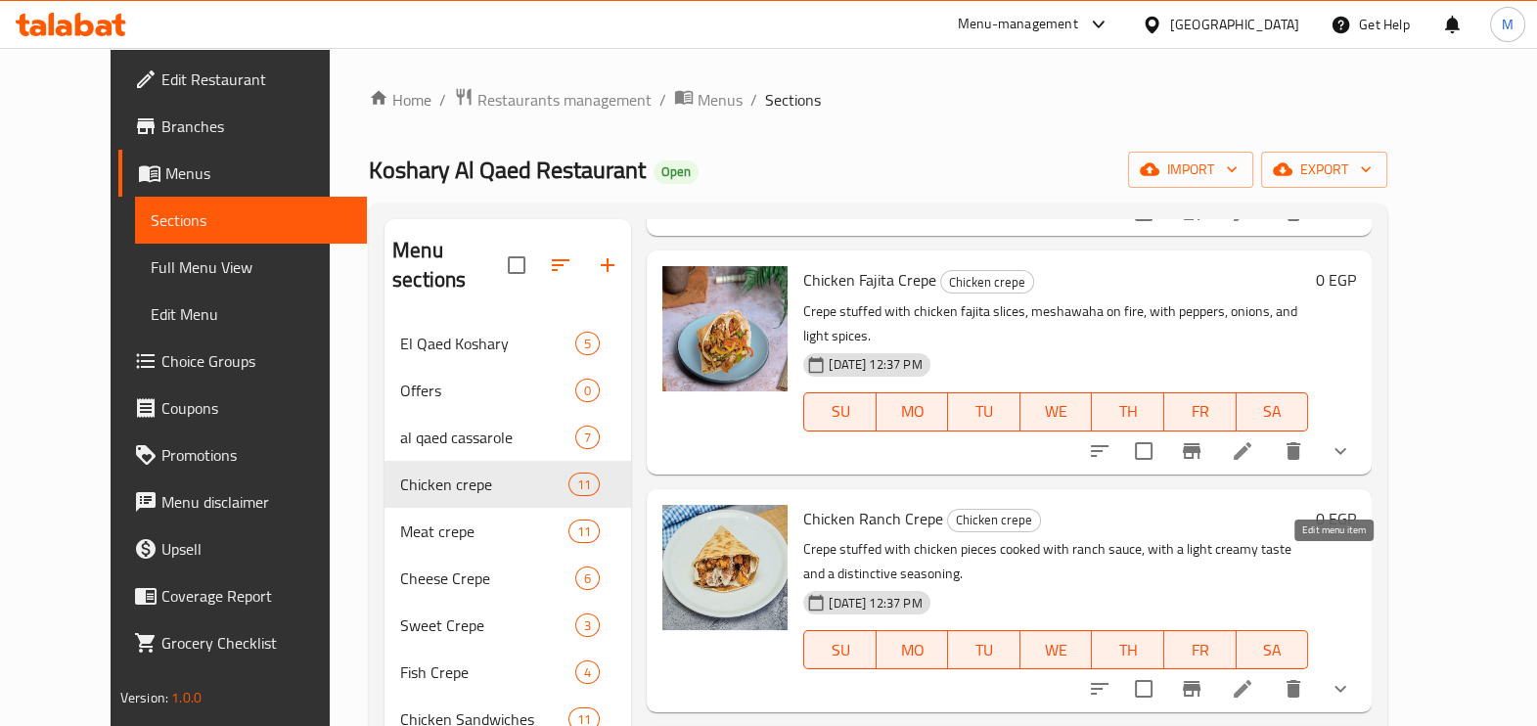
click at [1254, 677] on icon at bounding box center [1242, 688] width 23 height 23
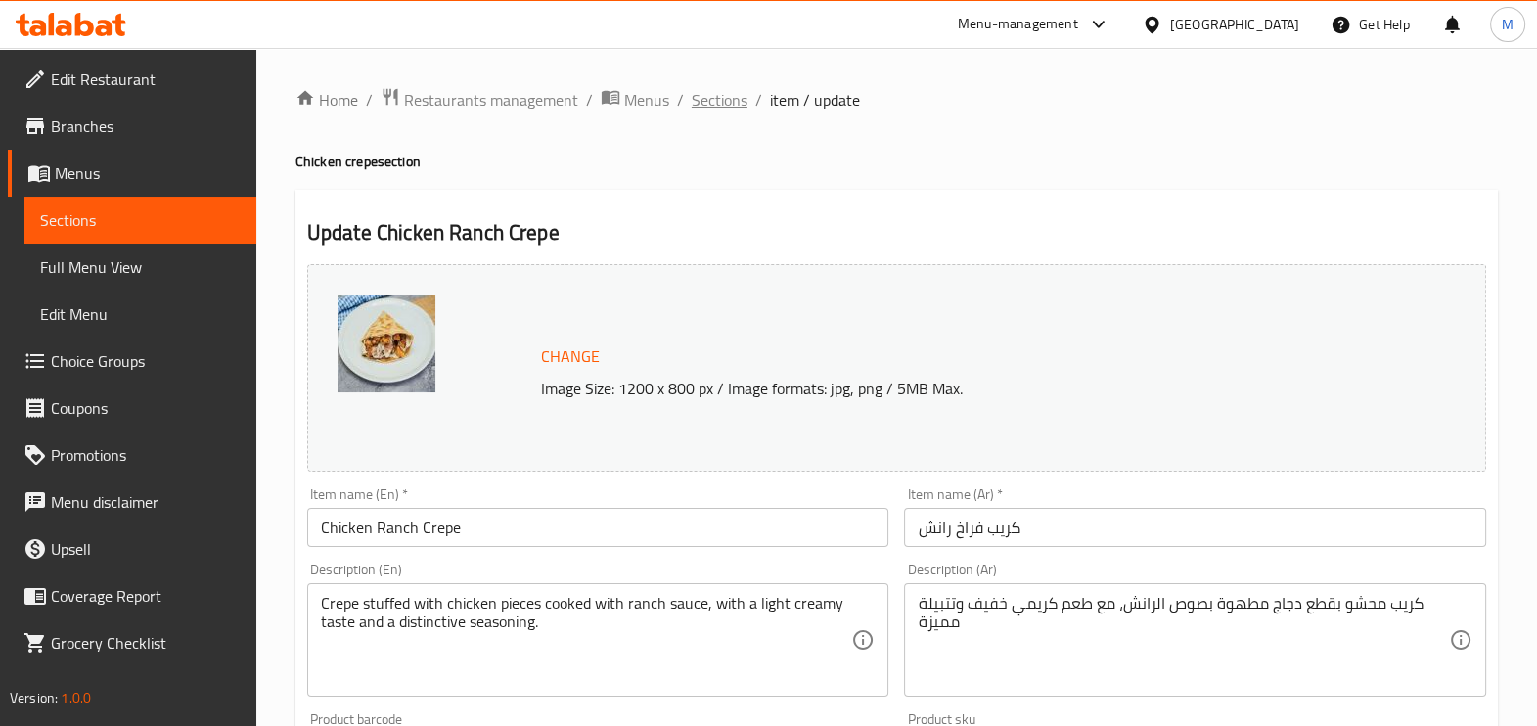
click at [723, 111] on span "Sections" at bounding box center [720, 99] width 56 height 23
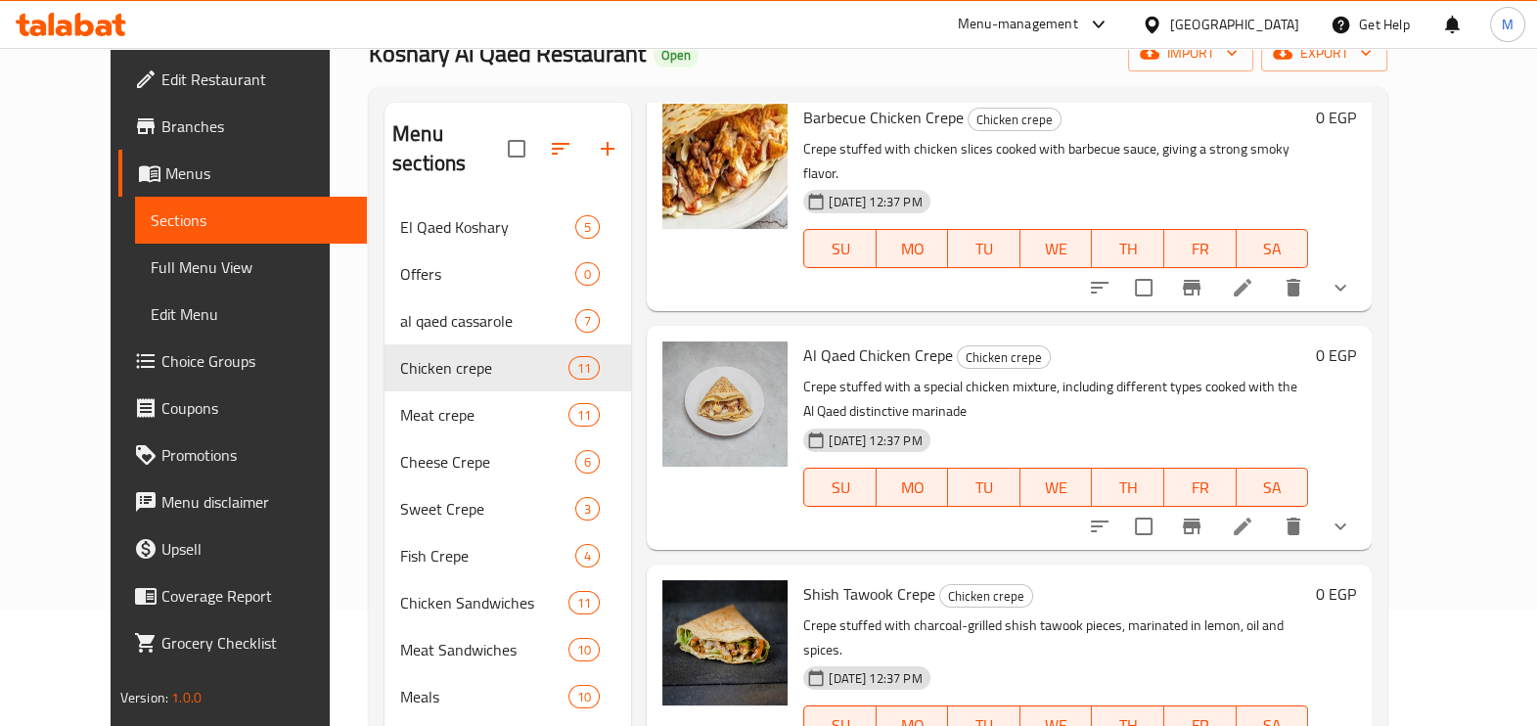
scroll to position [274, 0]
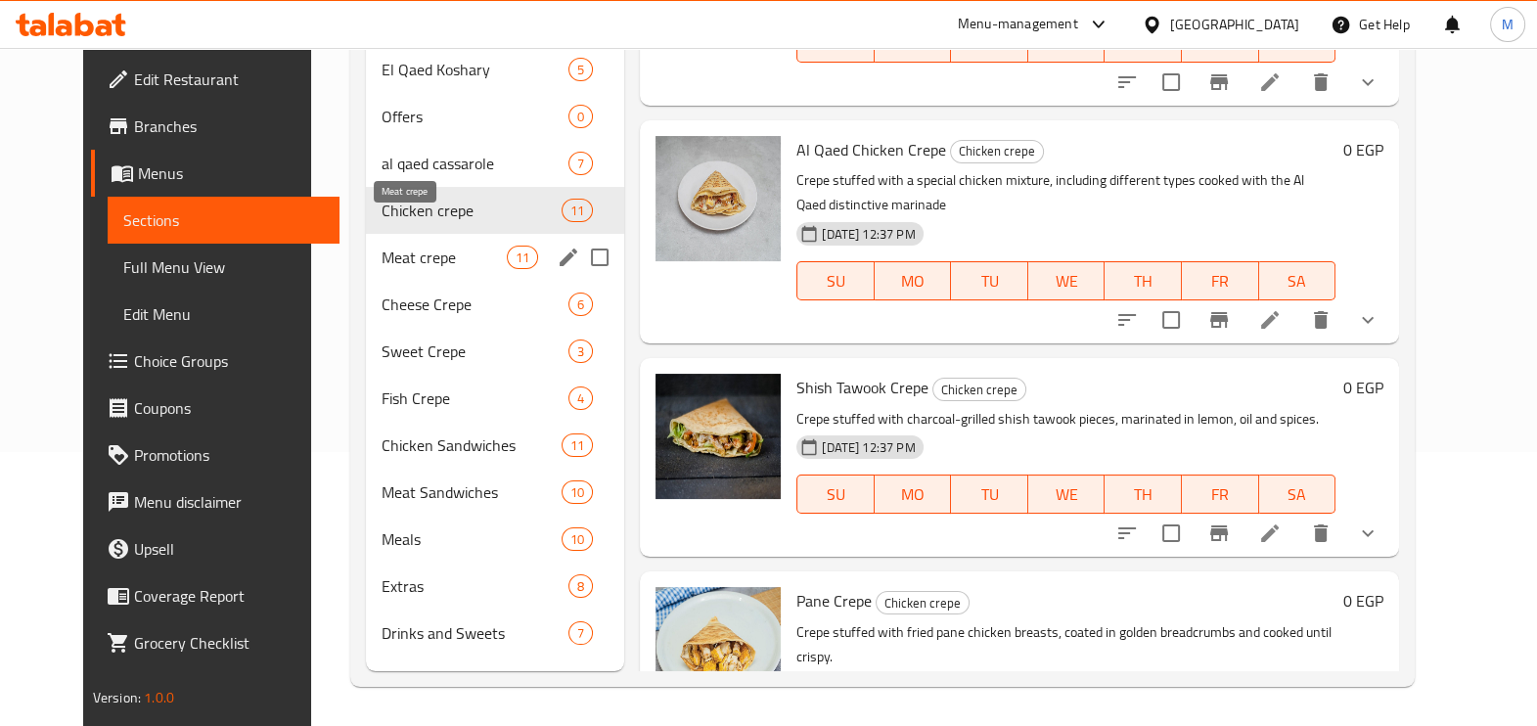
click at [382, 246] on span "Meat crepe" at bounding box center [444, 257] width 125 height 23
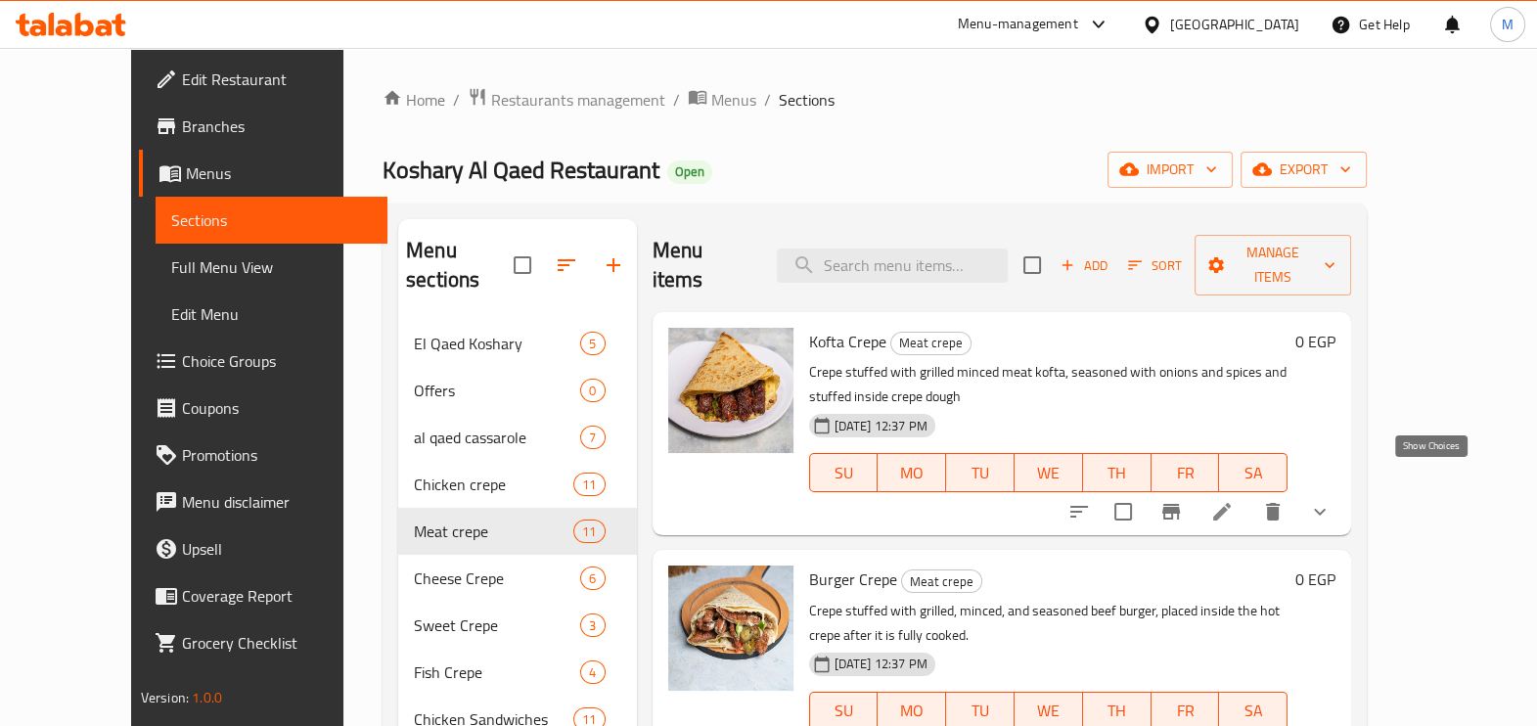
click at [1332, 500] on icon "show more" at bounding box center [1319, 511] width 23 height 23
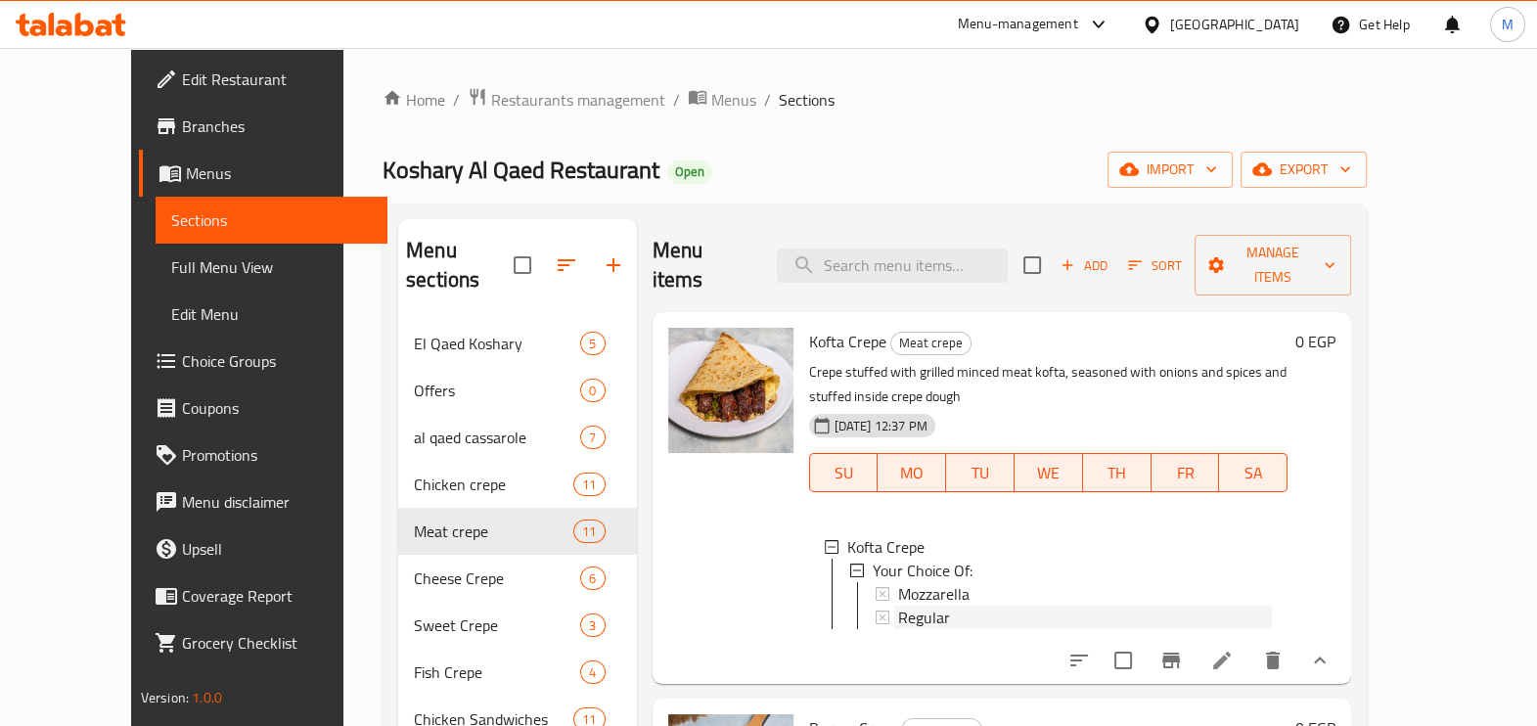
click at [898, 606] on span "Regular" at bounding box center [924, 617] width 52 height 23
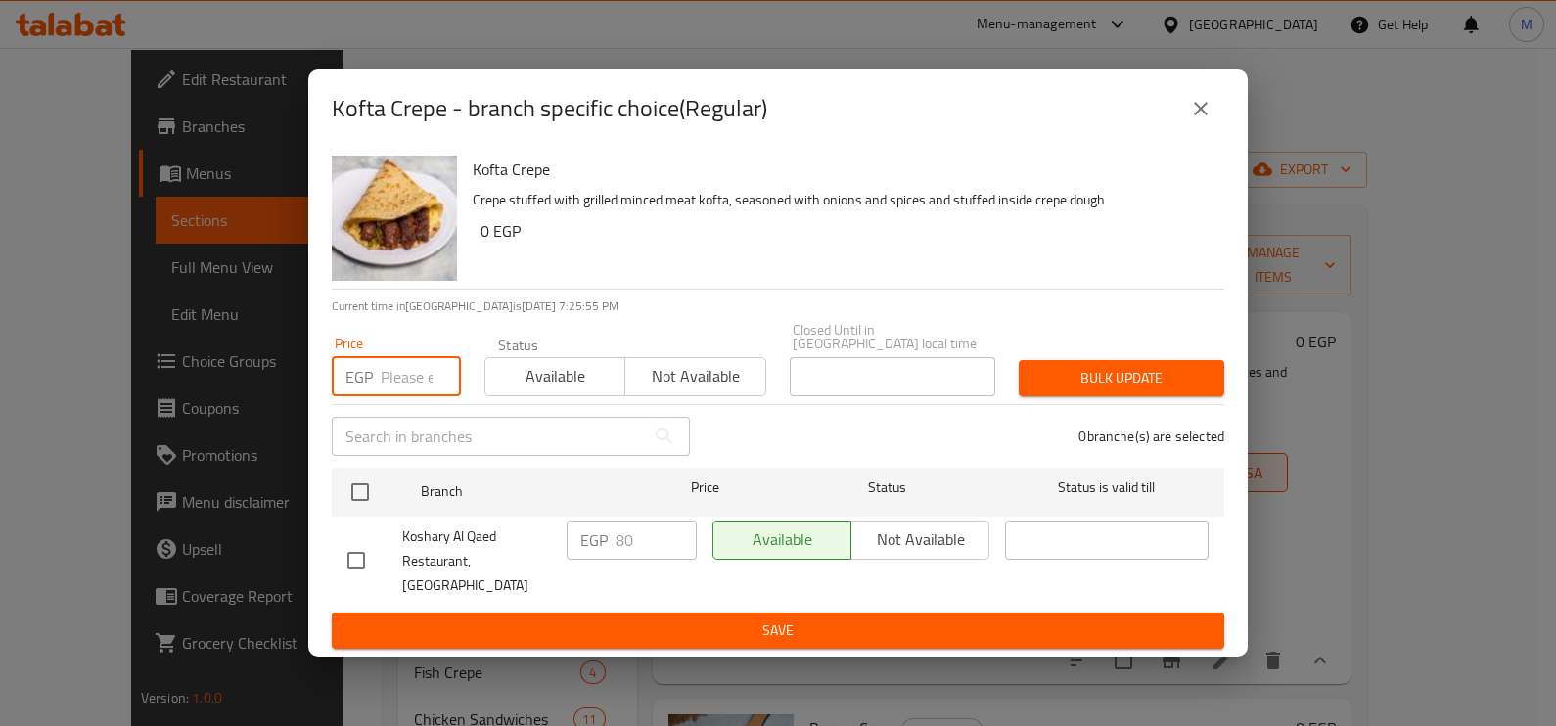
click at [402, 390] on input "number" at bounding box center [421, 376] width 80 height 39
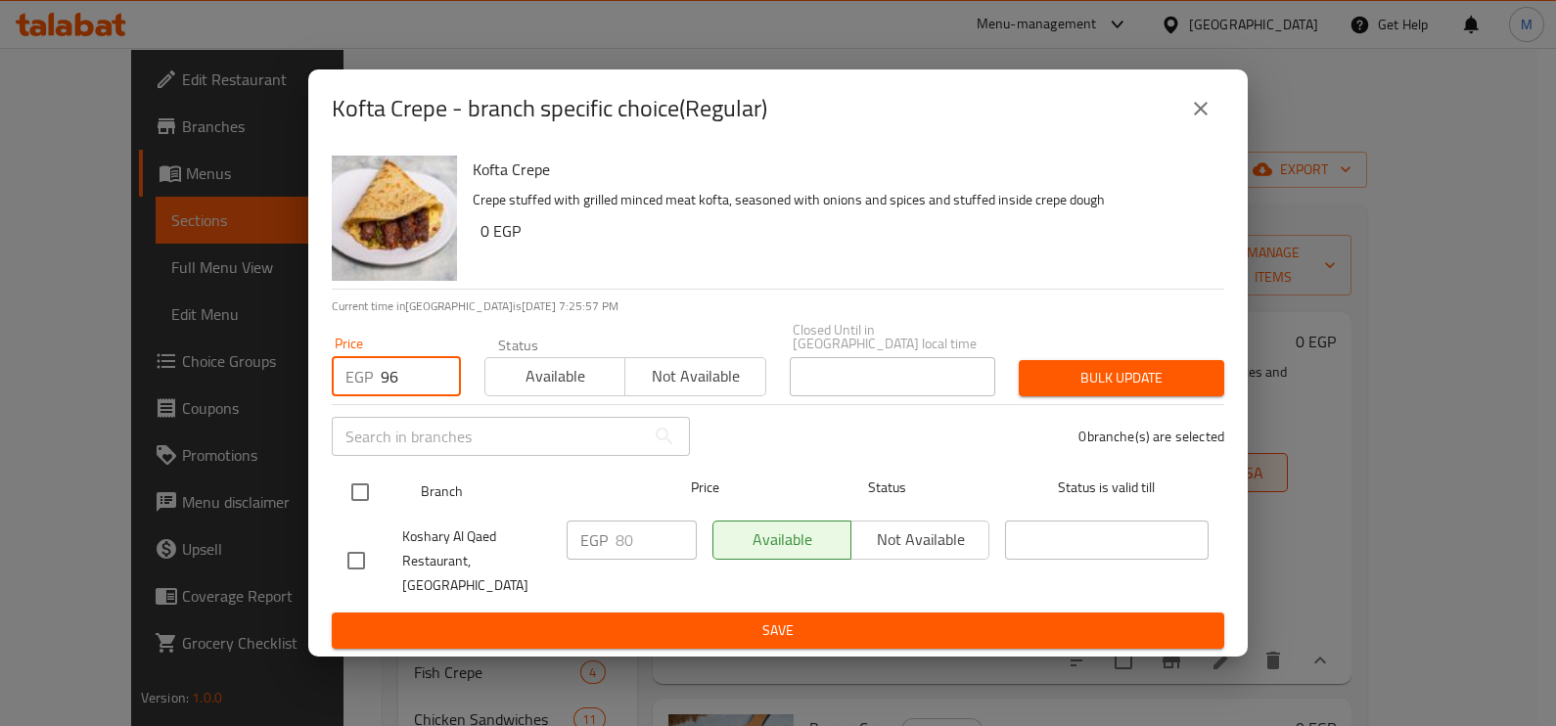
type input "96"
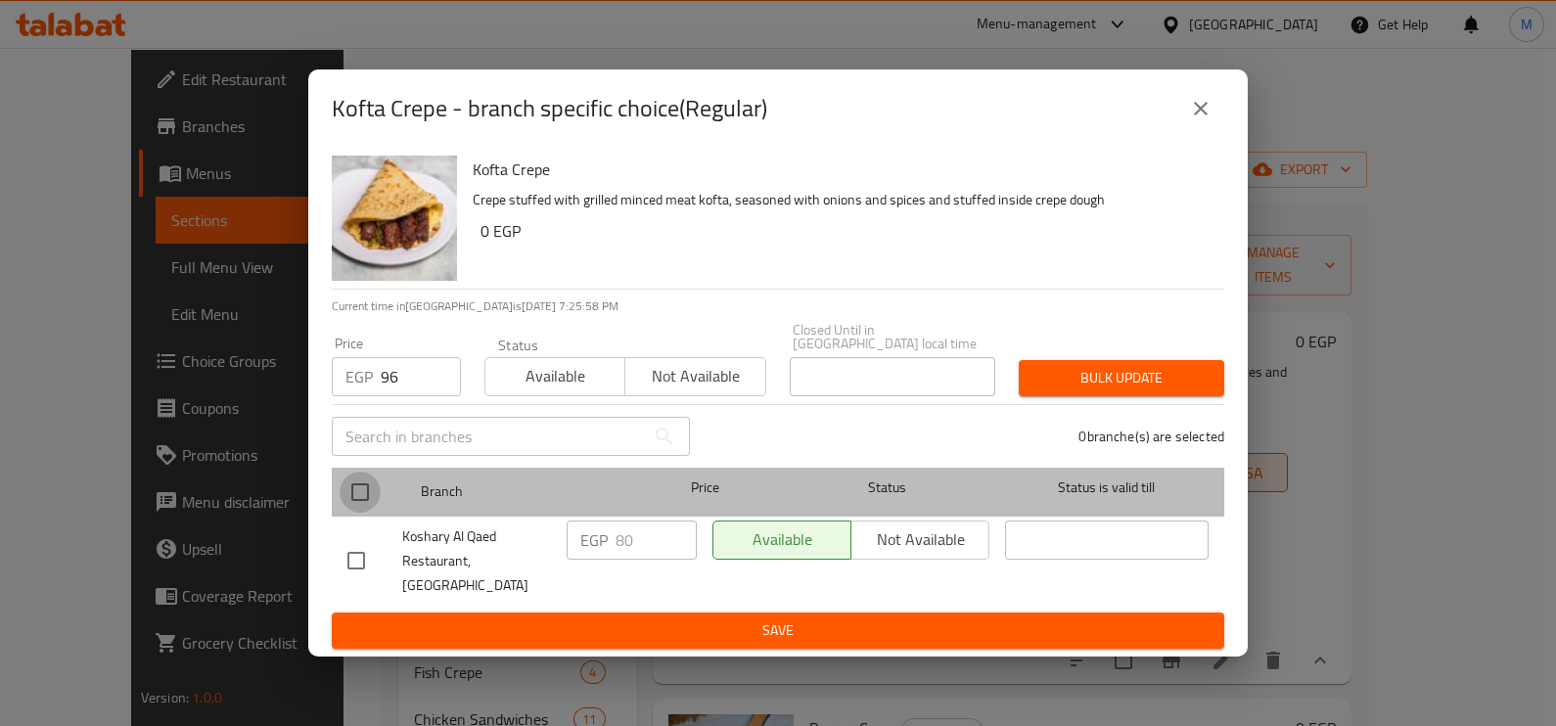
click at [358, 493] on input "checkbox" at bounding box center [360, 492] width 41 height 41
checkbox input "true"
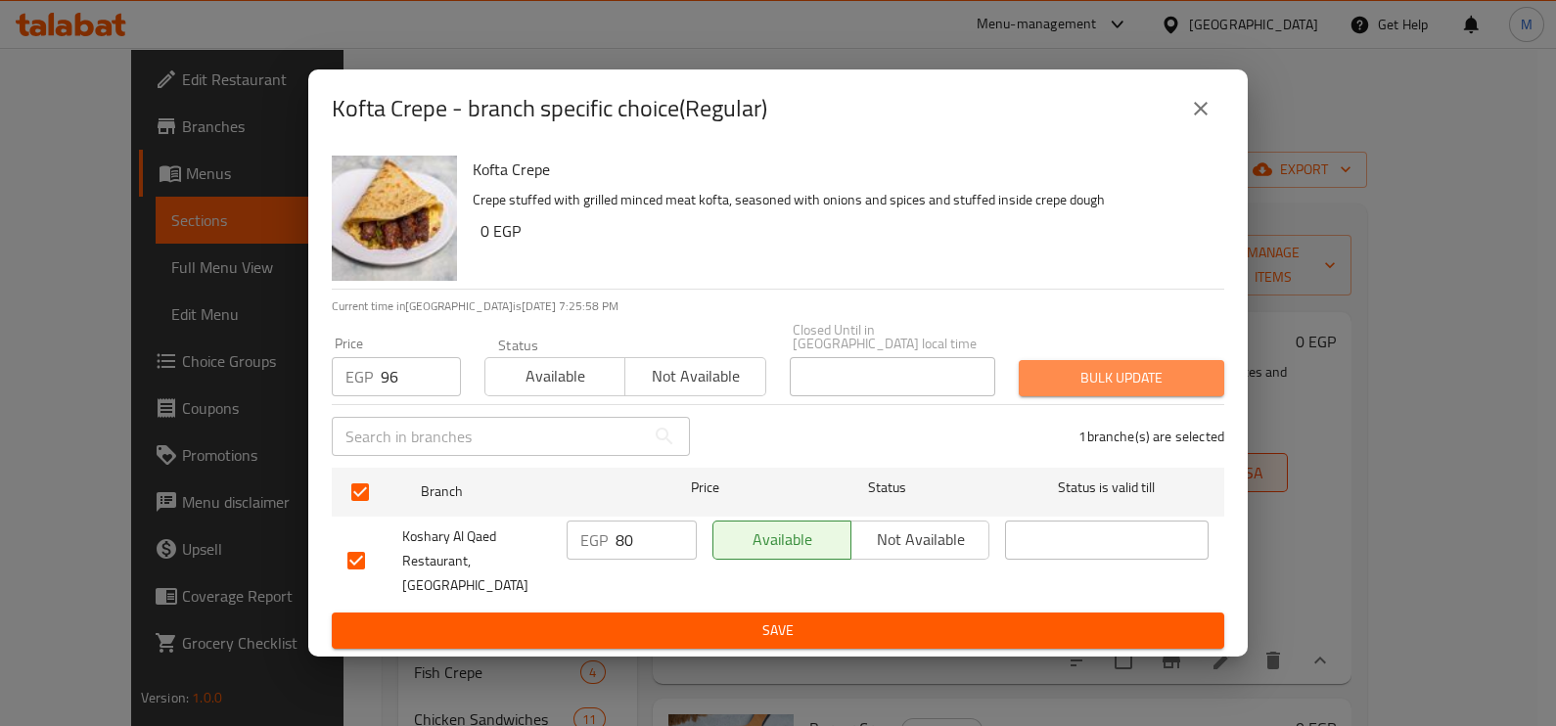
click at [1106, 374] on span "Bulk update" at bounding box center [1121, 378] width 174 height 24
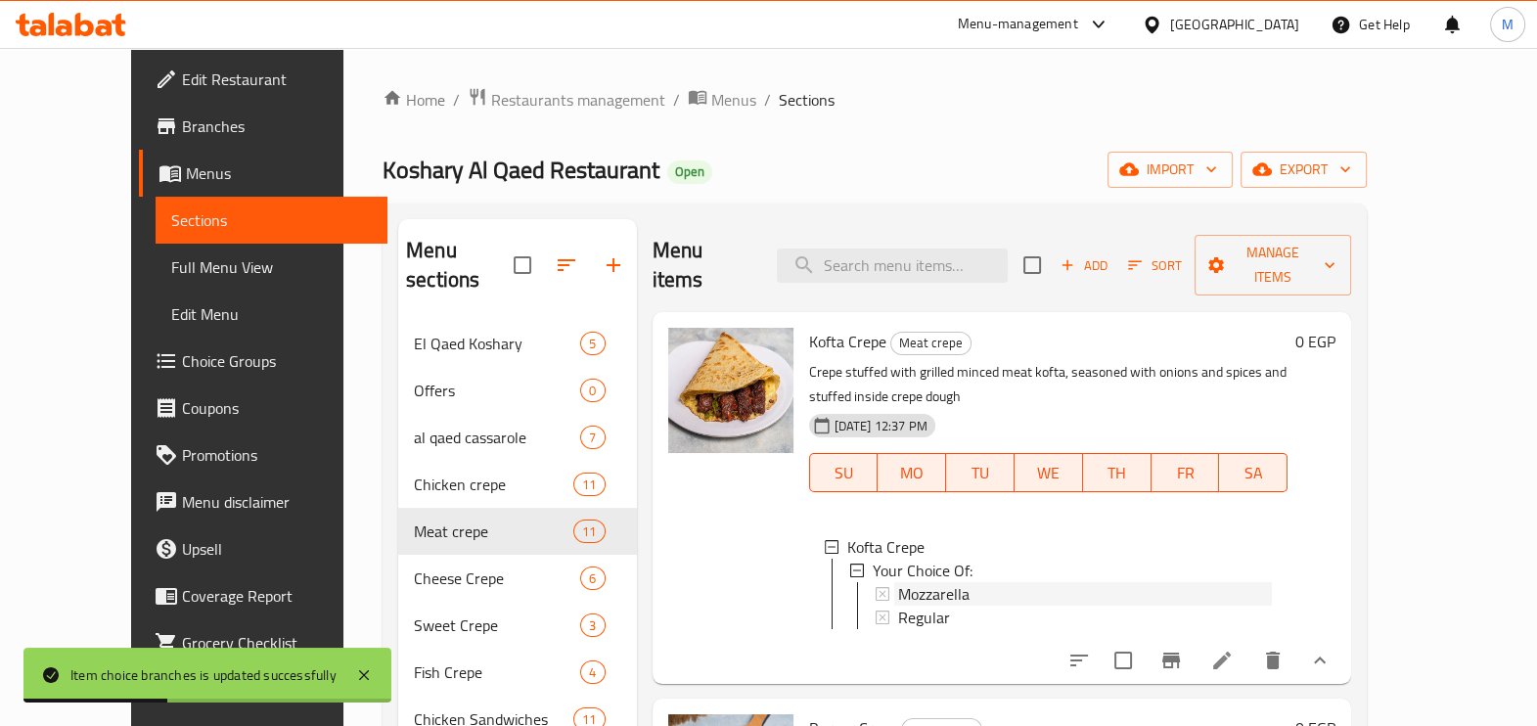
click at [926, 582] on span "Mozzarella" at bounding box center [933, 593] width 71 height 23
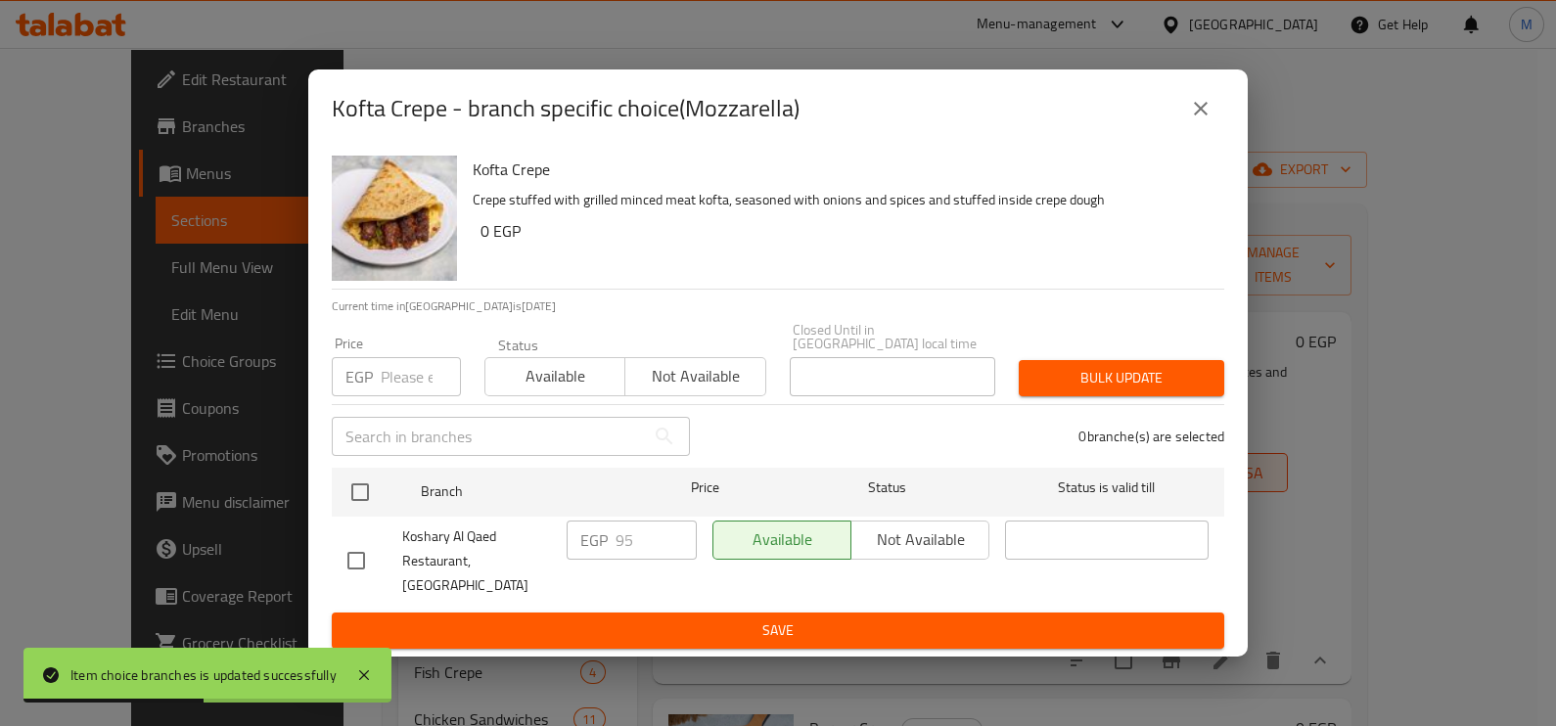
click at [368, 357] on div "Price EGP Price" at bounding box center [396, 367] width 129 height 60
click at [387, 387] on input "number" at bounding box center [421, 376] width 80 height 39
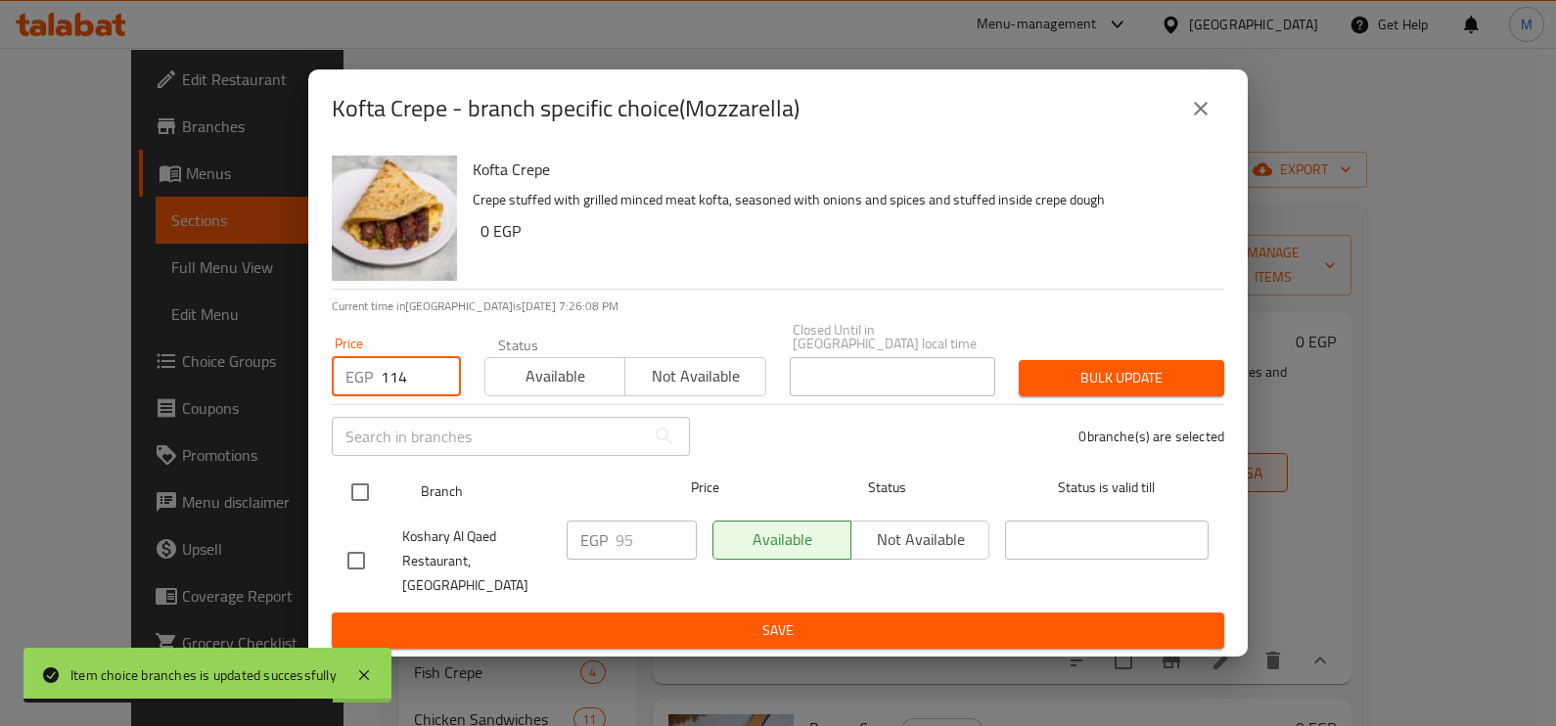
type input "114"
click at [414, 497] on div "Branch" at bounding box center [522, 492] width 219 height 57
click at [360, 491] on input "checkbox" at bounding box center [360, 492] width 41 height 41
checkbox input "true"
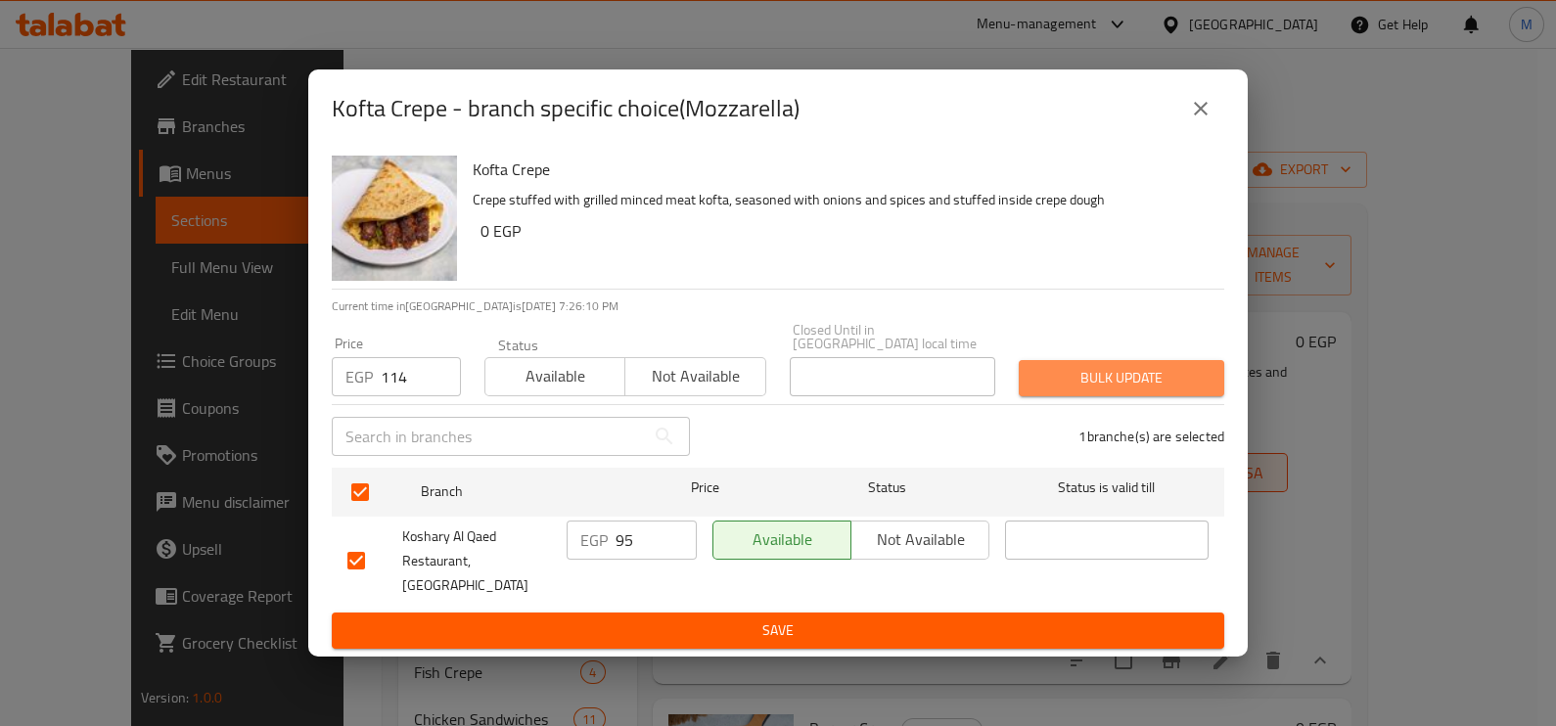
click at [1054, 377] on span "Bulk update" at bounding box center [1121, 378] width 174 height 24
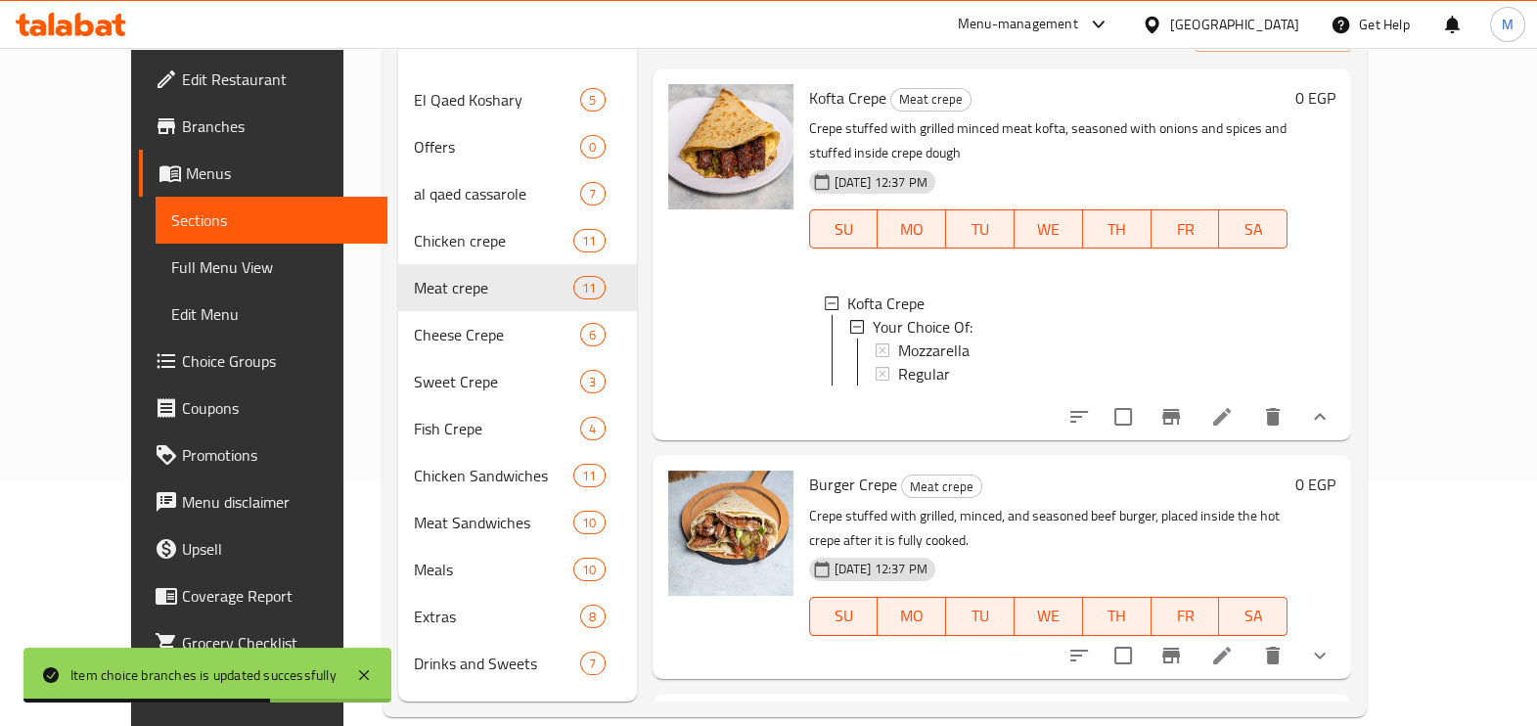
scroll to position [2, 0]
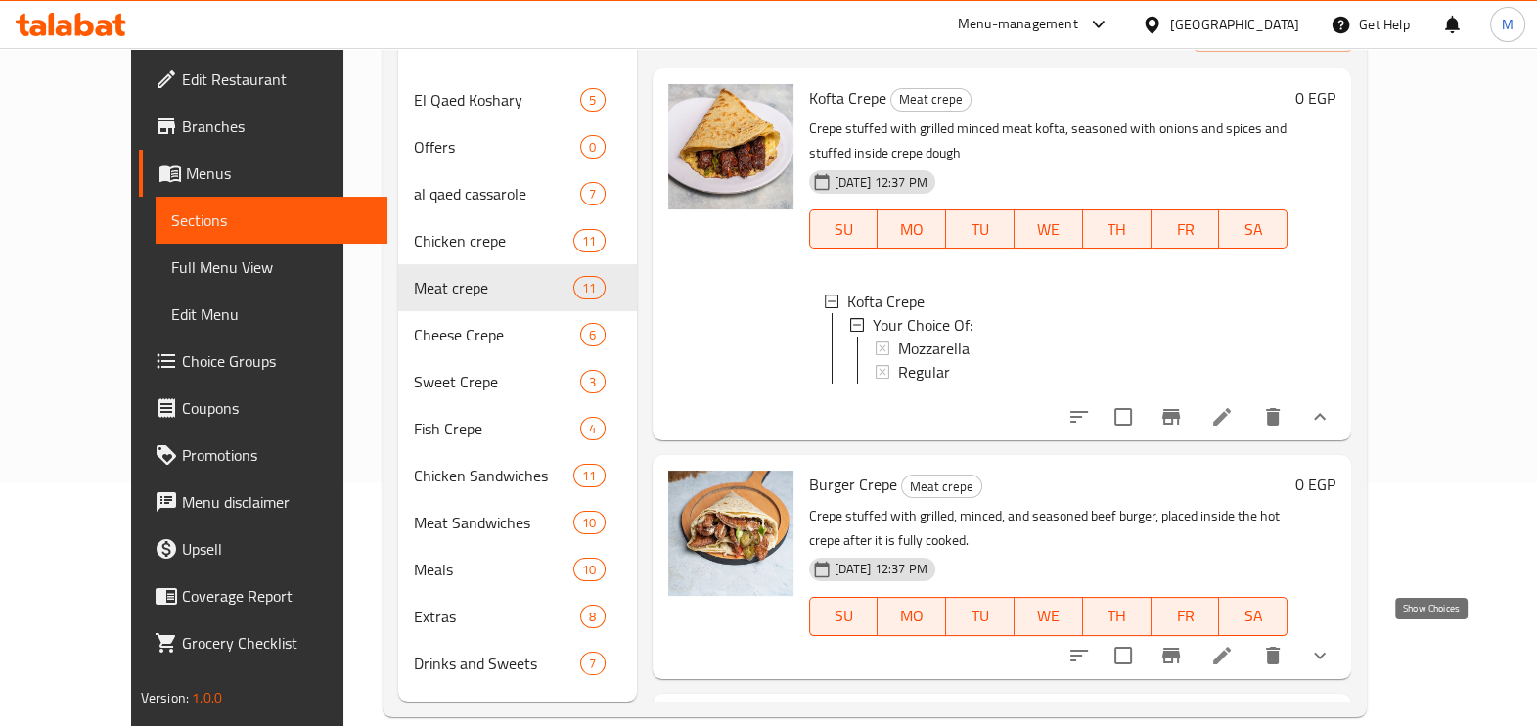
click at [1332, 644] on icon "show more" at bounding box center [1319, 655] width 23 height 23
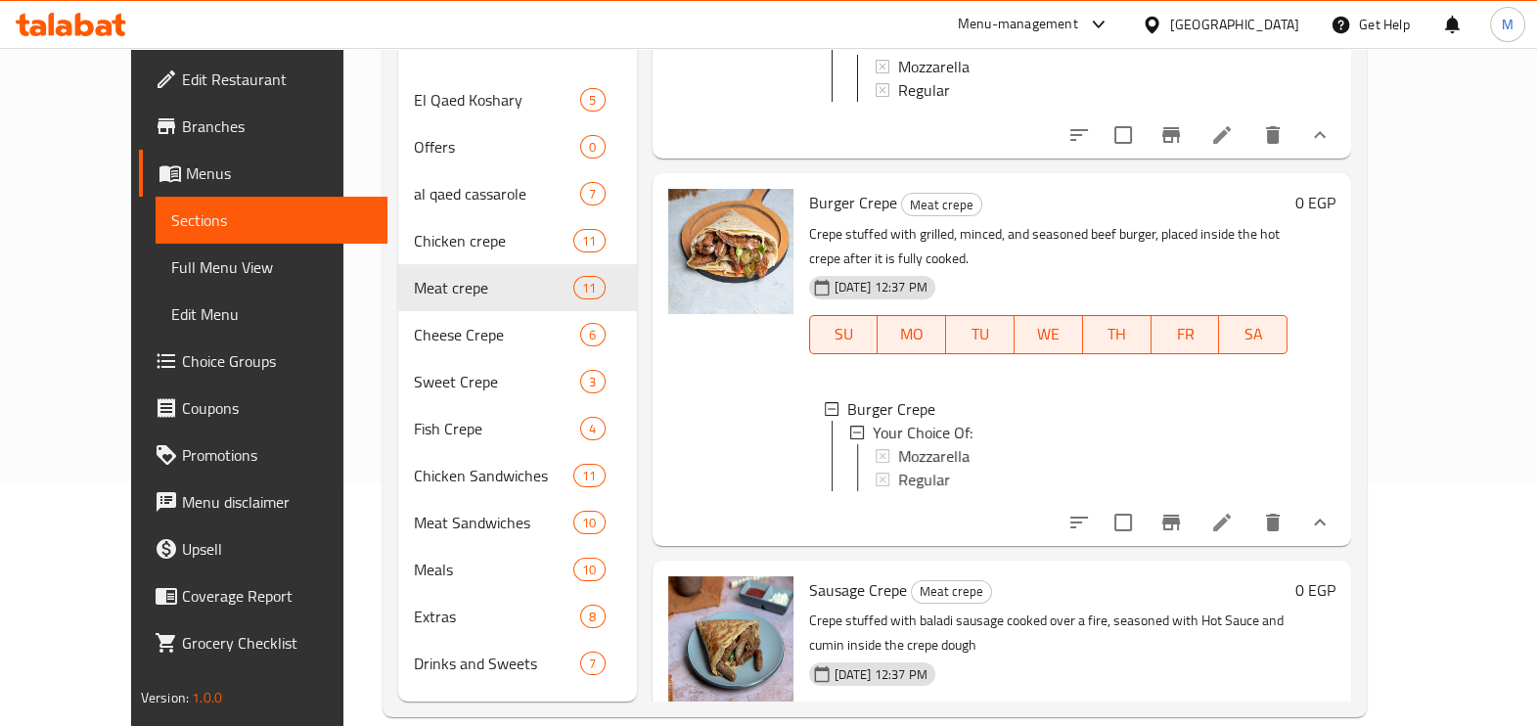
scroll to position [367, 0]
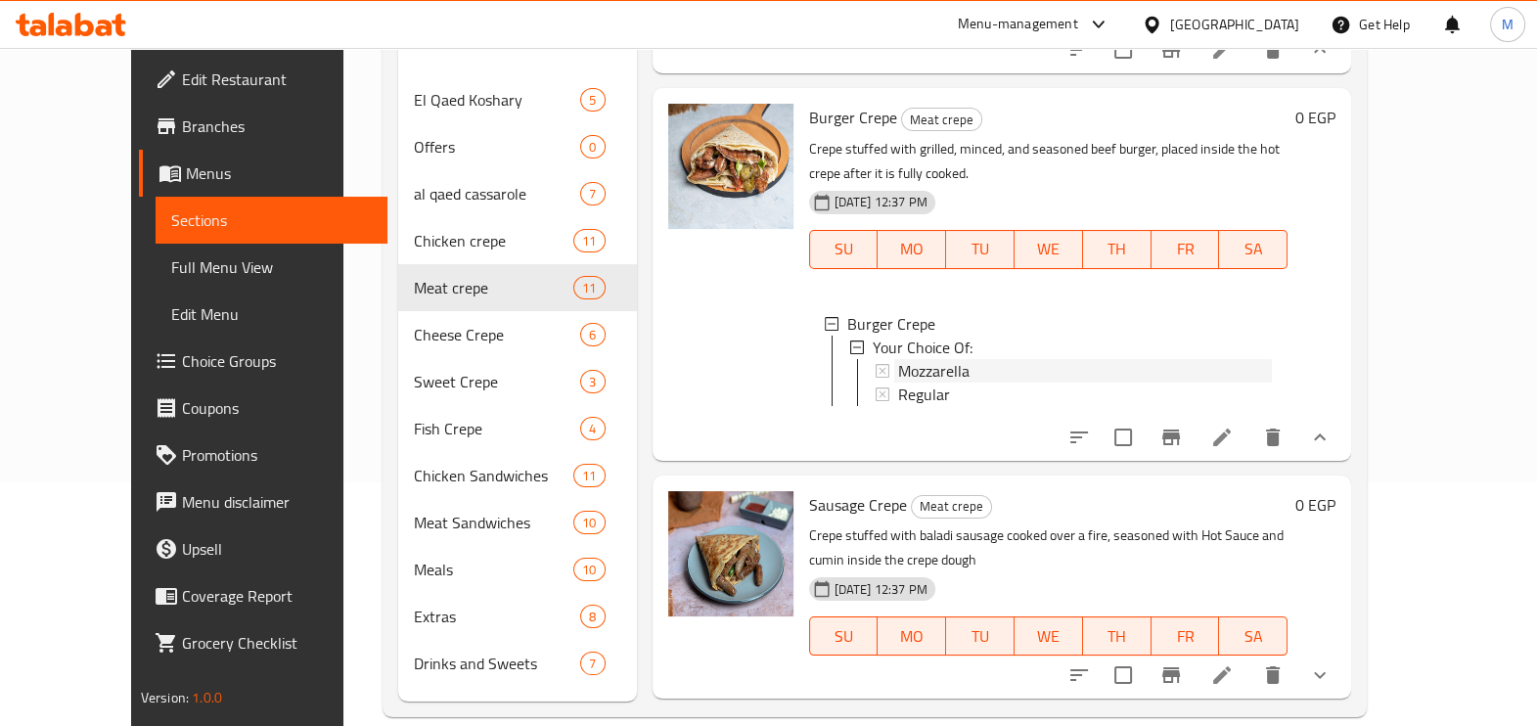
click at [914, 362] on span "Mozzarella" at bounding box center [933, 370] width 71 height 23
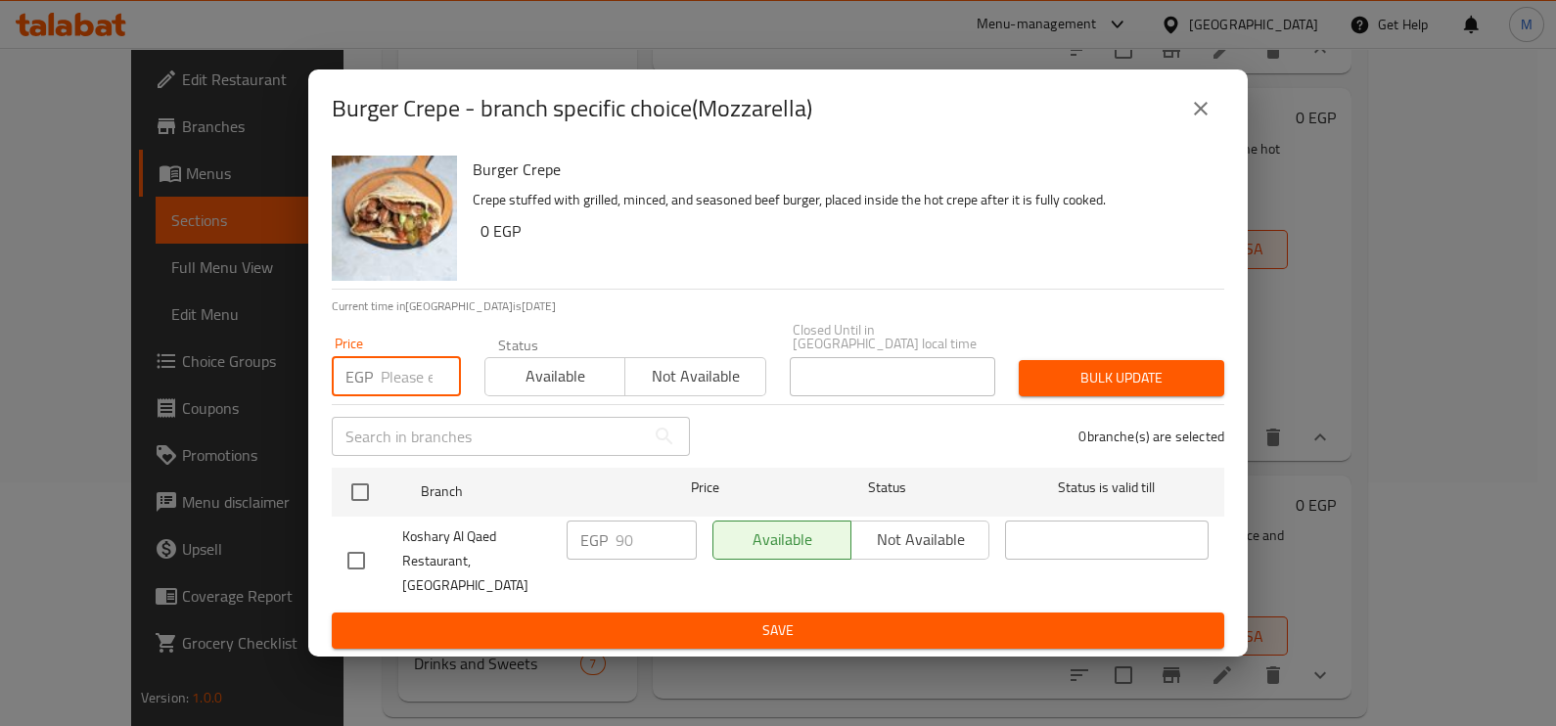
click at [406, 382] on input "number" at bounding box center [421, 376] width 80 height 39
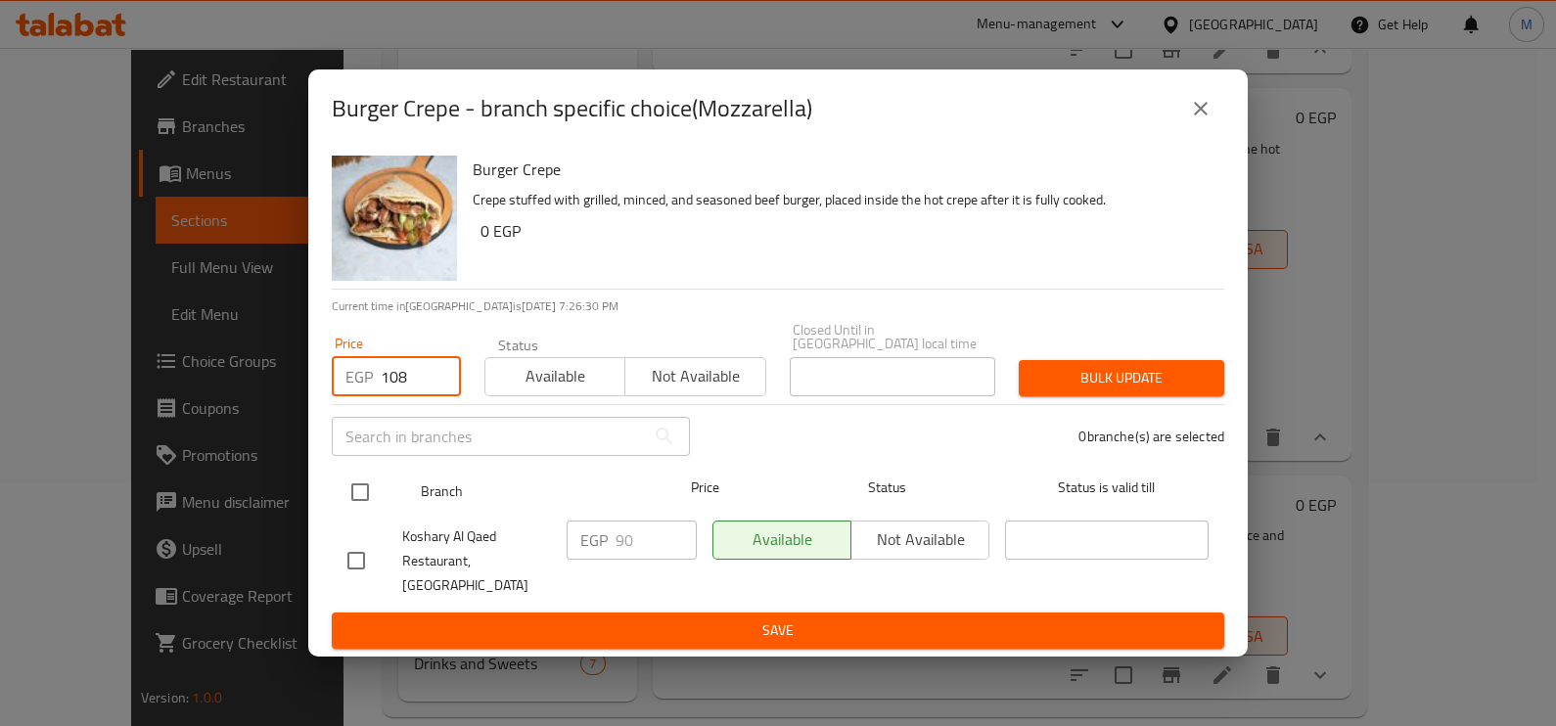
type input "108"
click at [369, 502] on input "checkbox" at bounding box center [360, 492] width 41 height 41
checkbox input "true"
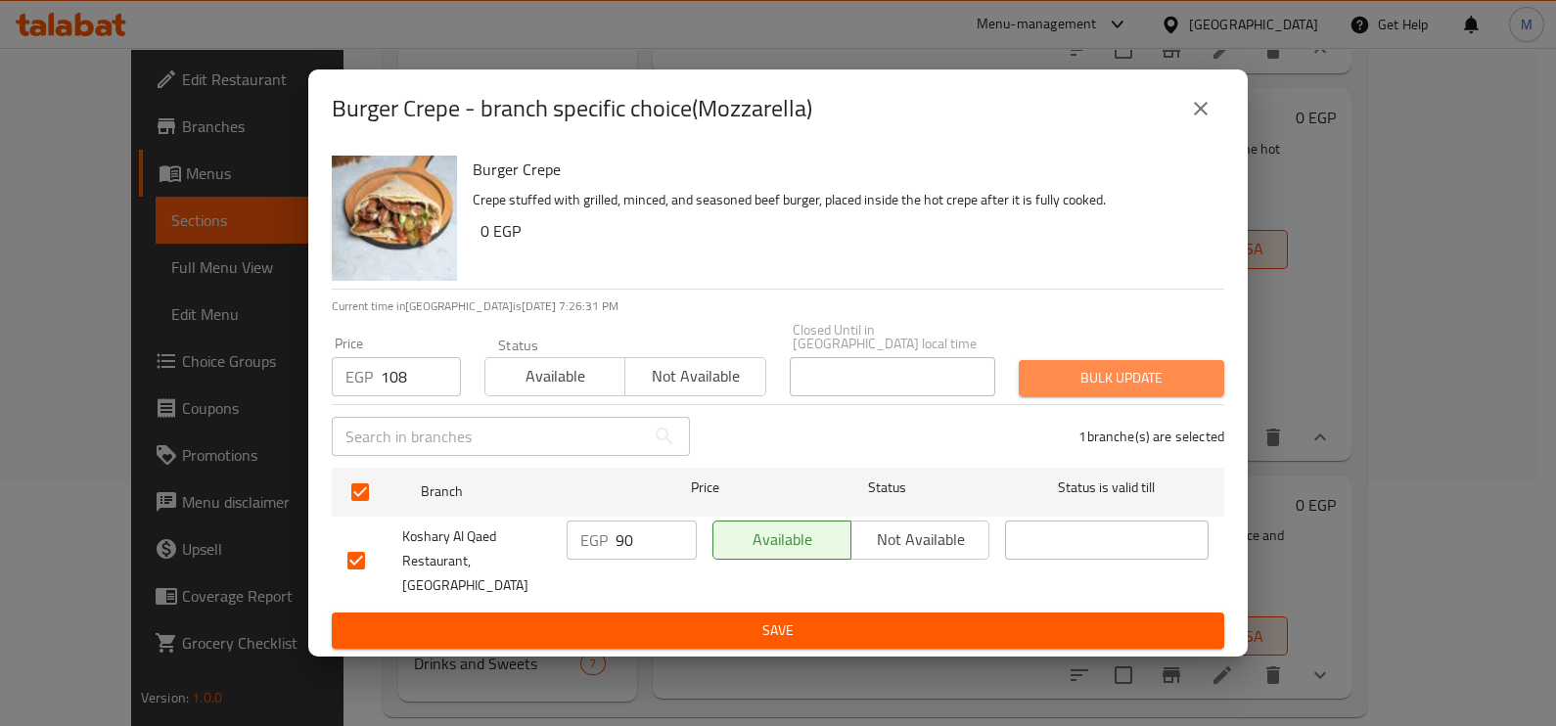
click at [1177, 382] on span "Bulk update" at bounding box center [1121, 378] width 174 height 24
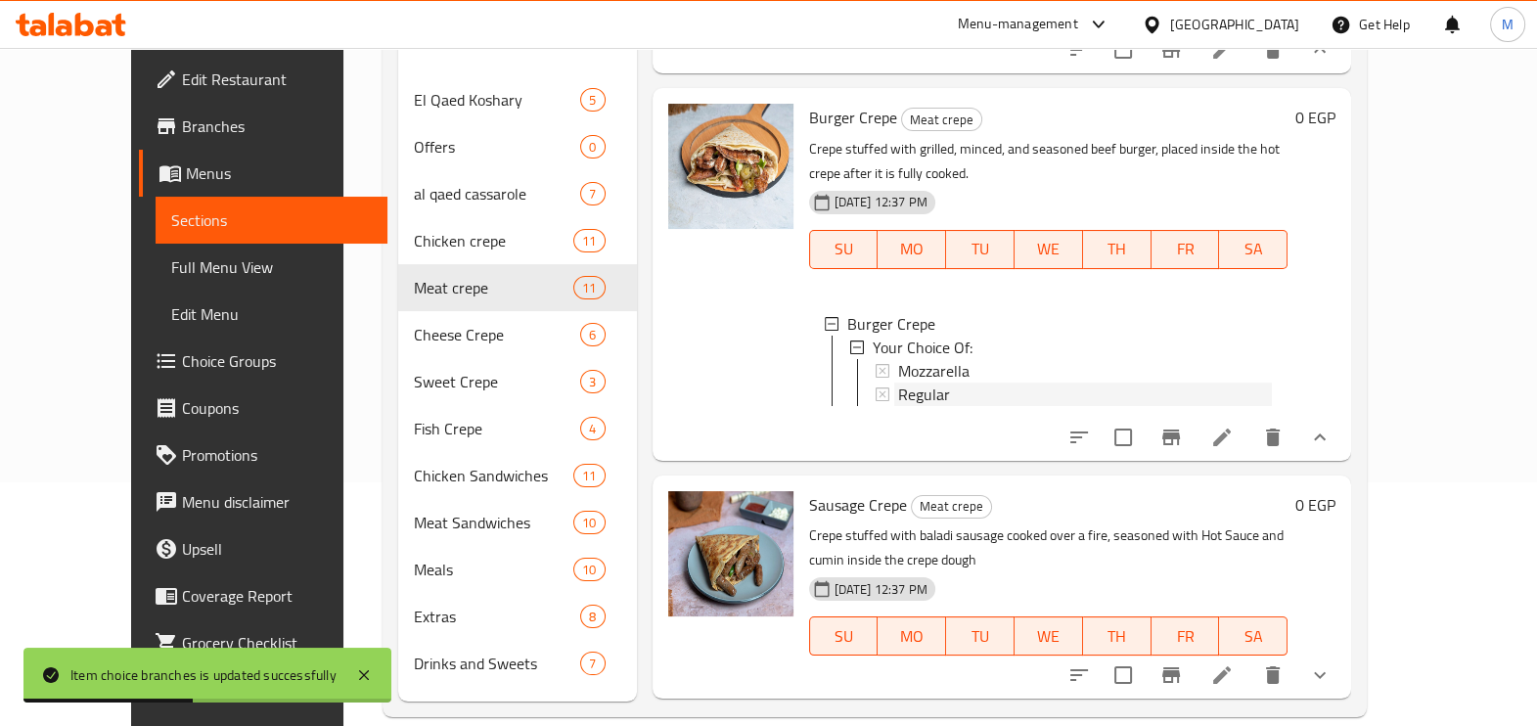
click at [900, 383] on span "Regular" at bounding box center [924, 394] width 52 height 23
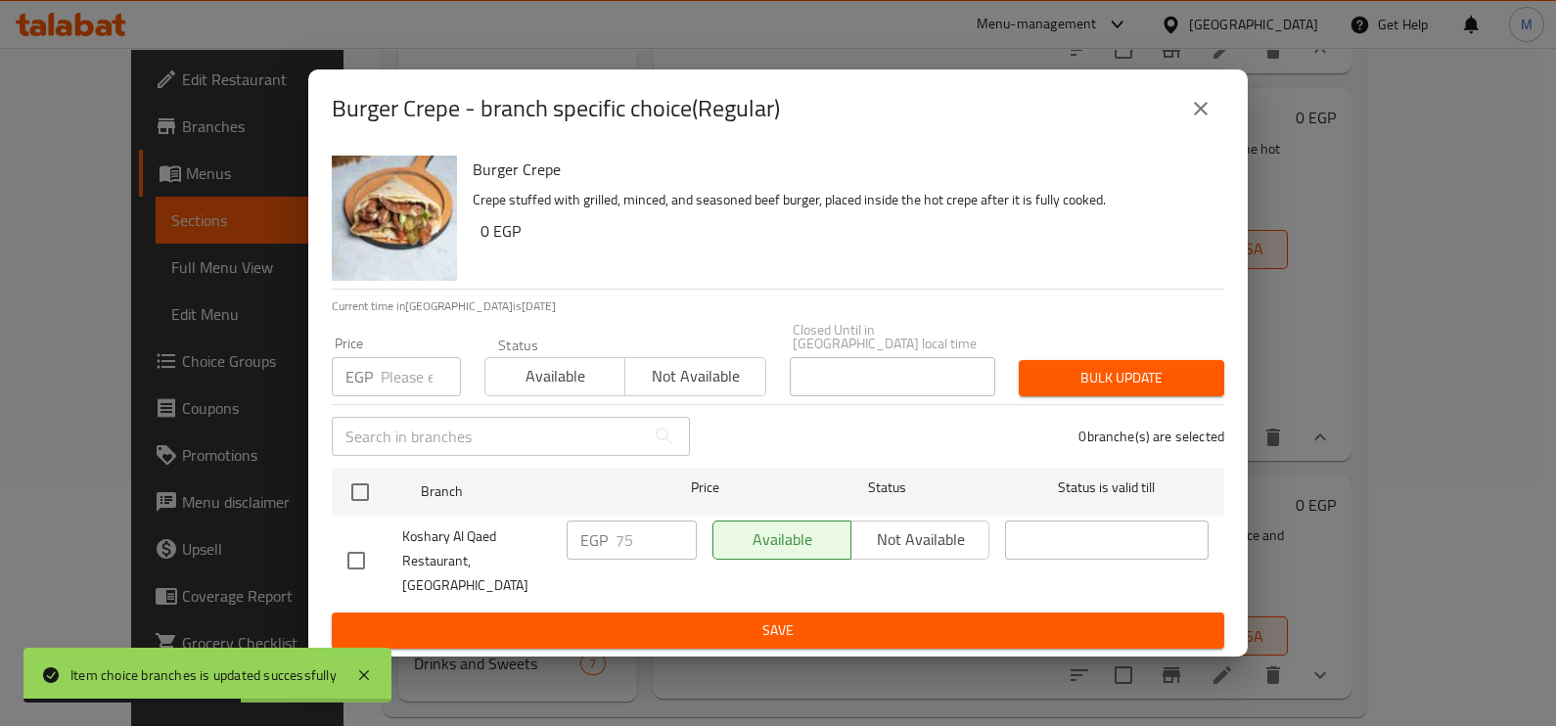
click at [375, 386] on div "EGP Price" at bounding box center [396, 376] width 129 height 39
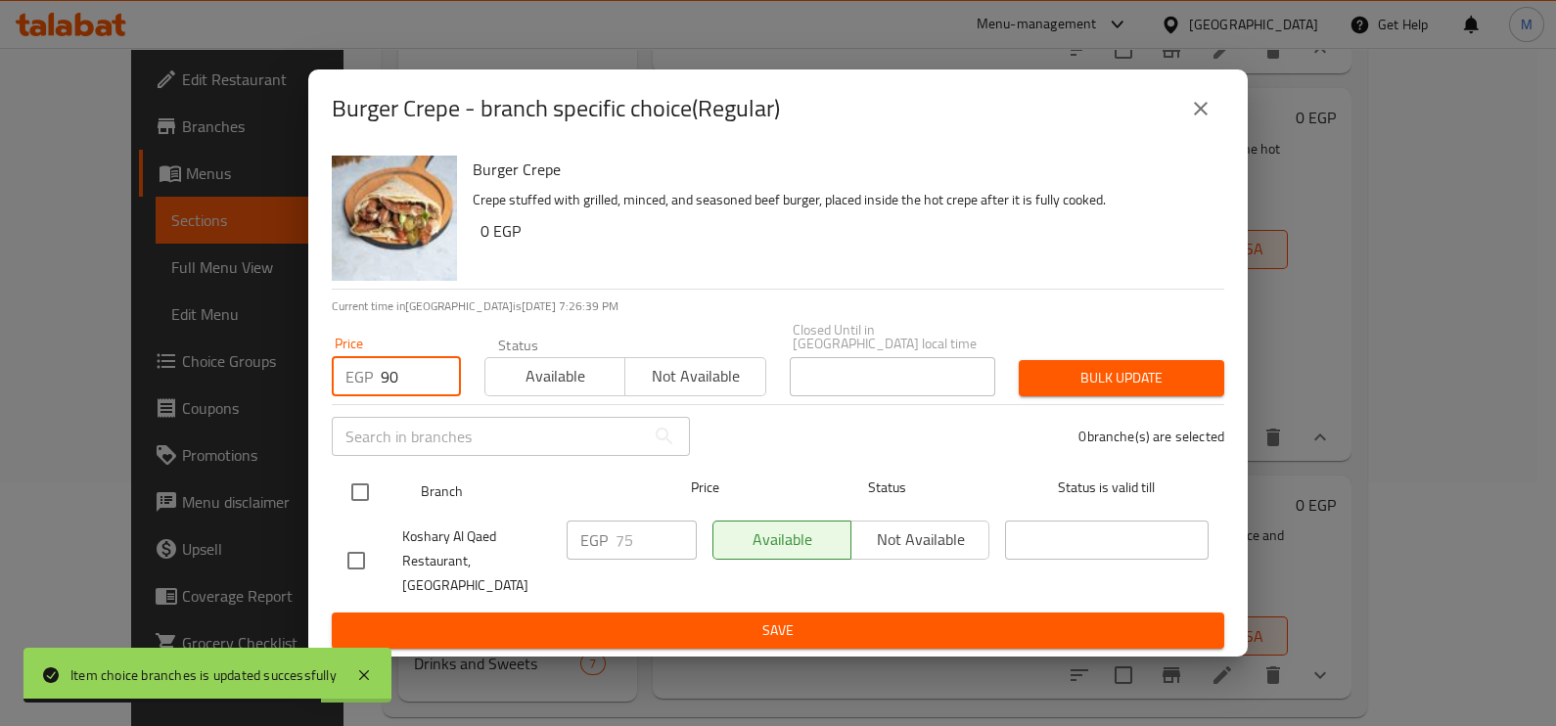
type input "90"
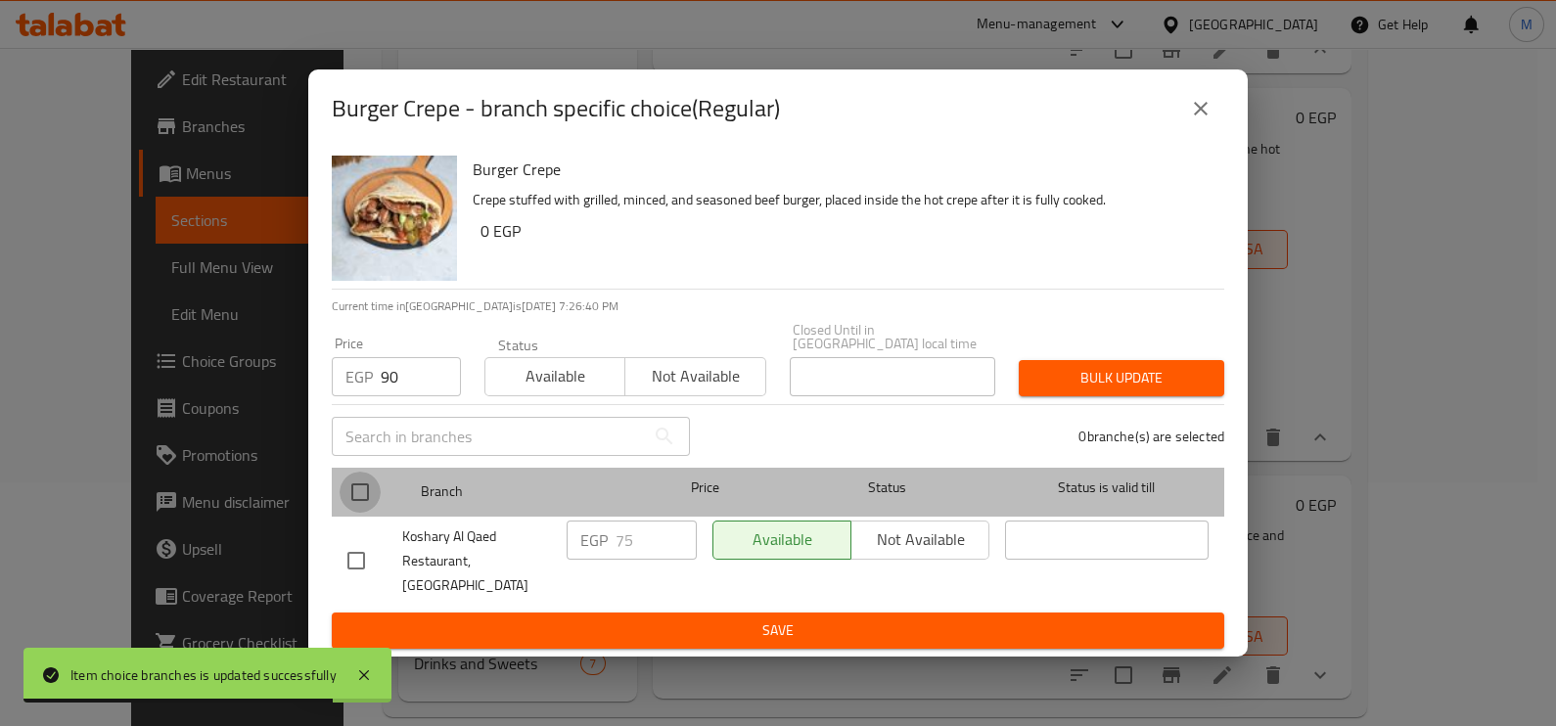
click at [363, 495] on input "checkbox" at bounding box center [360, 492] width 41 height 41
checkbox input "true"
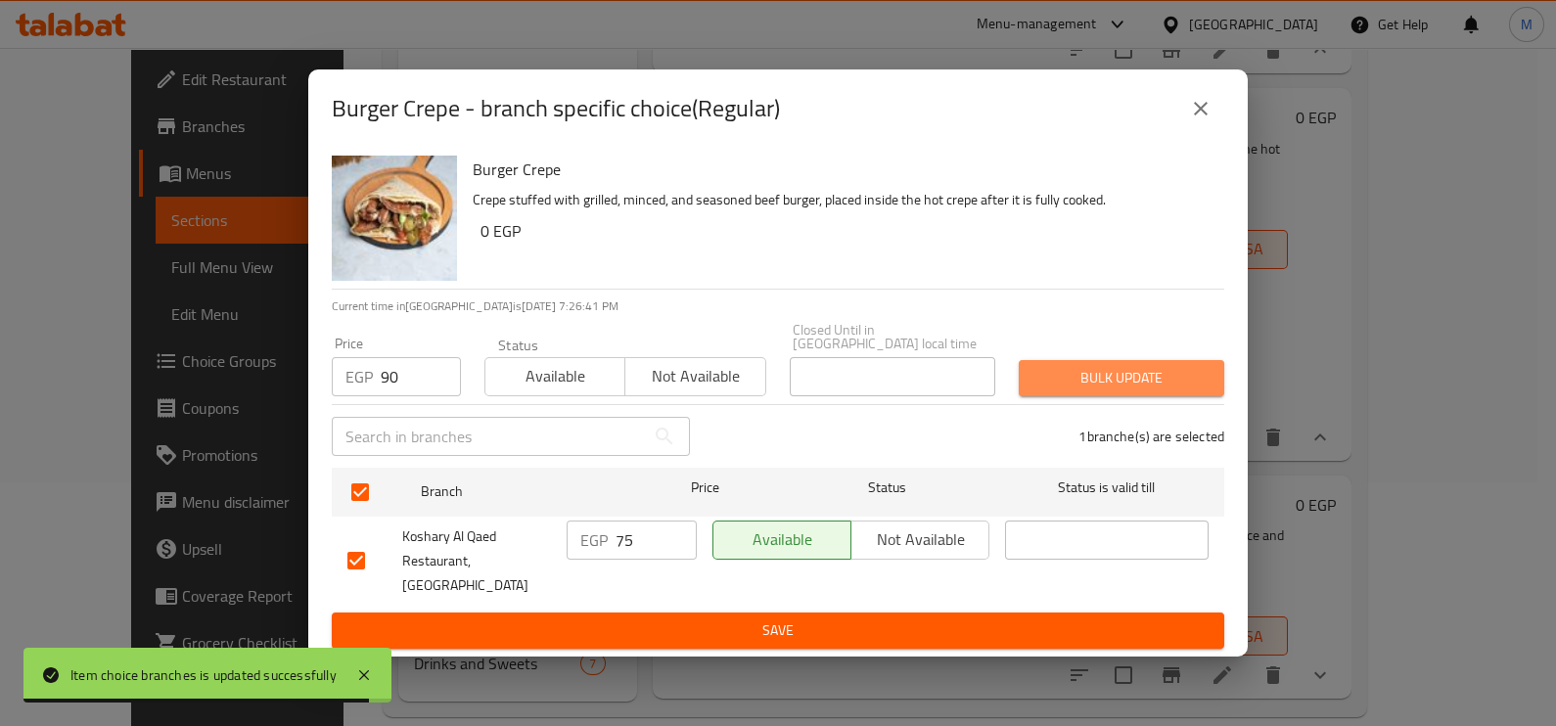
click at [1143, 396] on button "Bulk update" at bounding box center [1121, 378] width 205 height 36
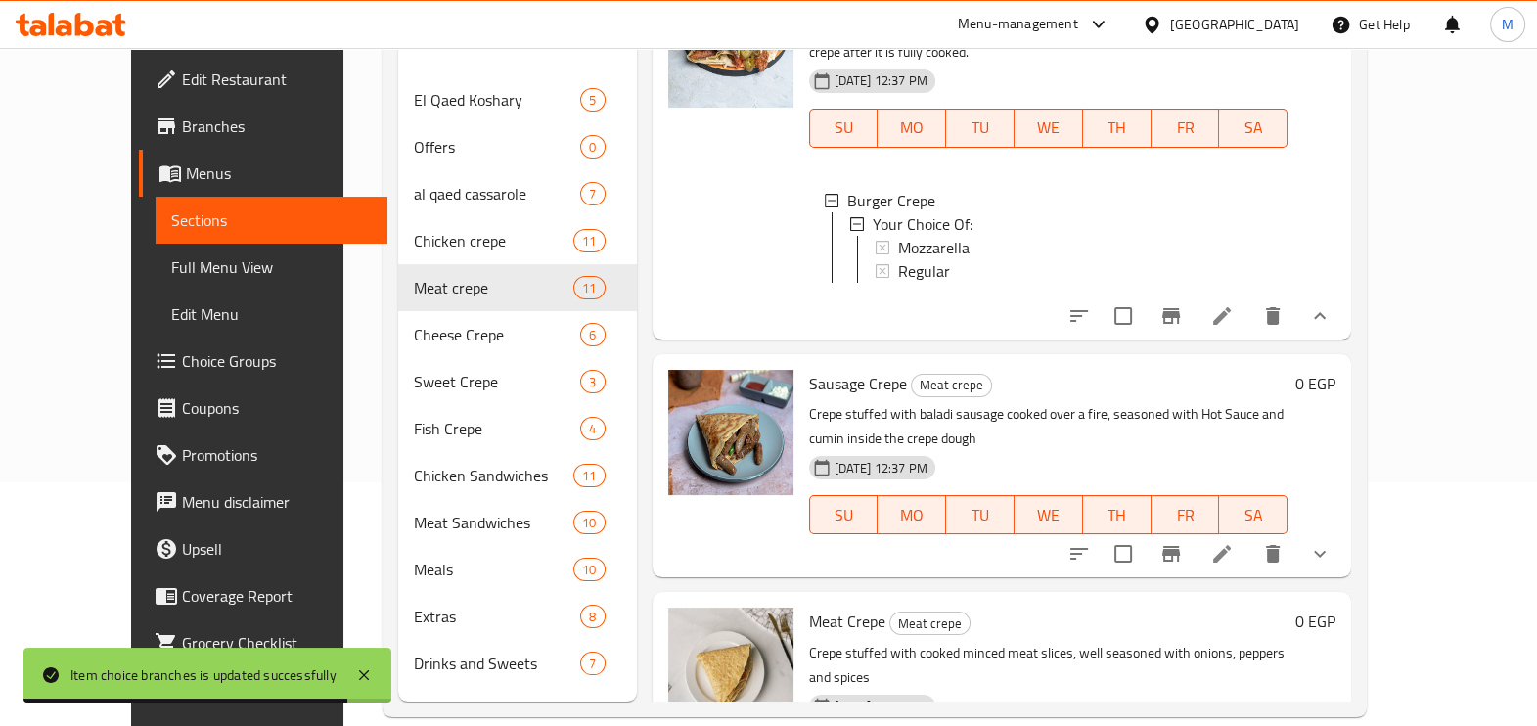
scroll to position [734, 0]
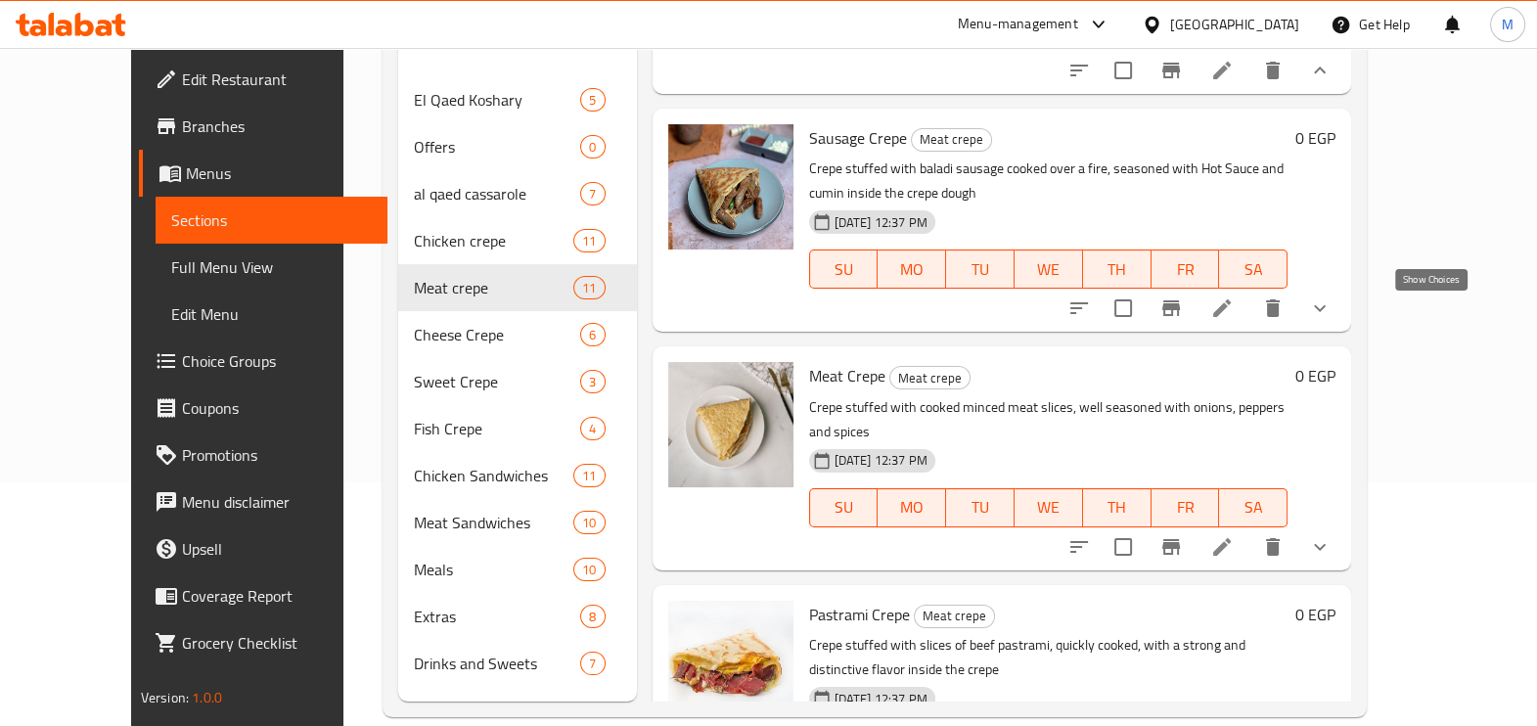
click at [1332, 320] on icon "show more" at bounding box center [1319, 307] width 23 height 23
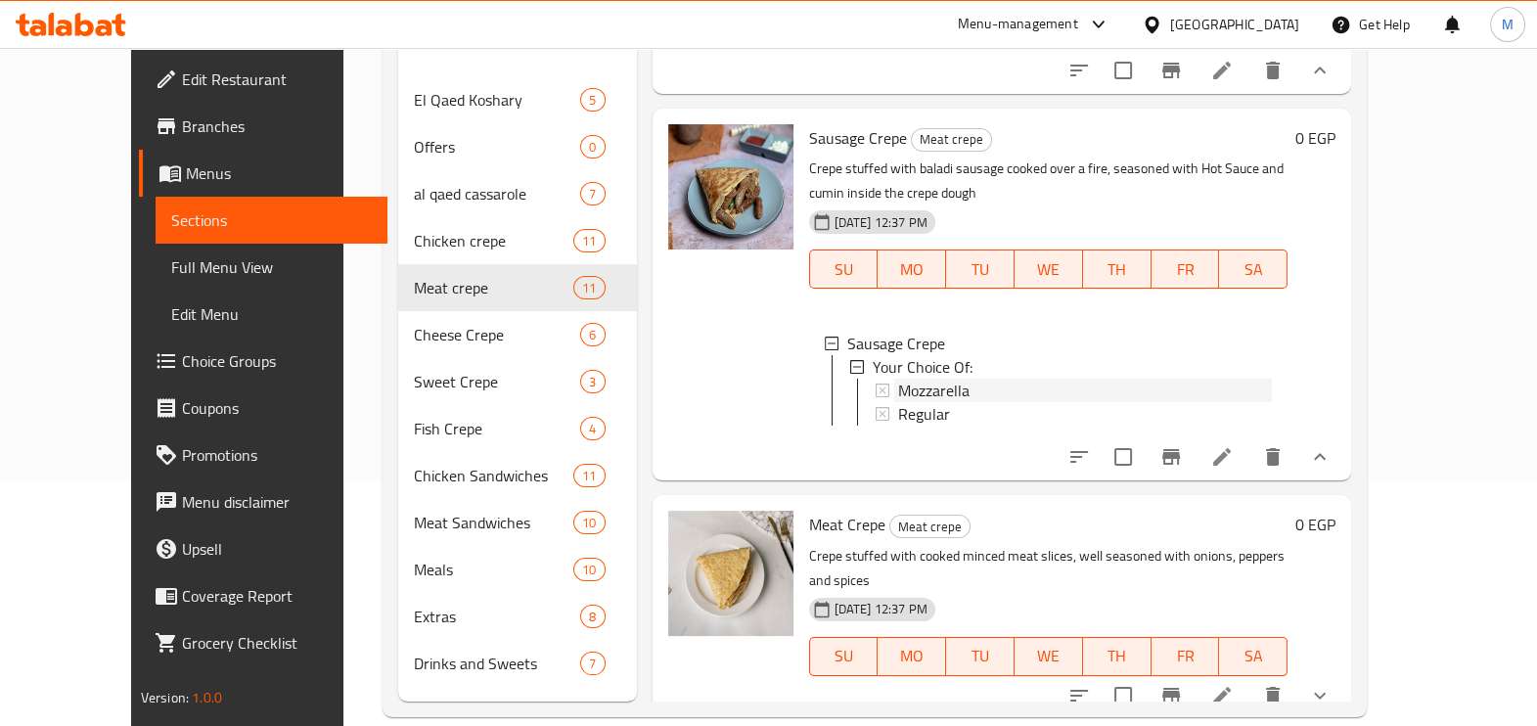
click at [921, 396] on span "Mozzarella" at bounding box center [933, 390] width 71 height 23
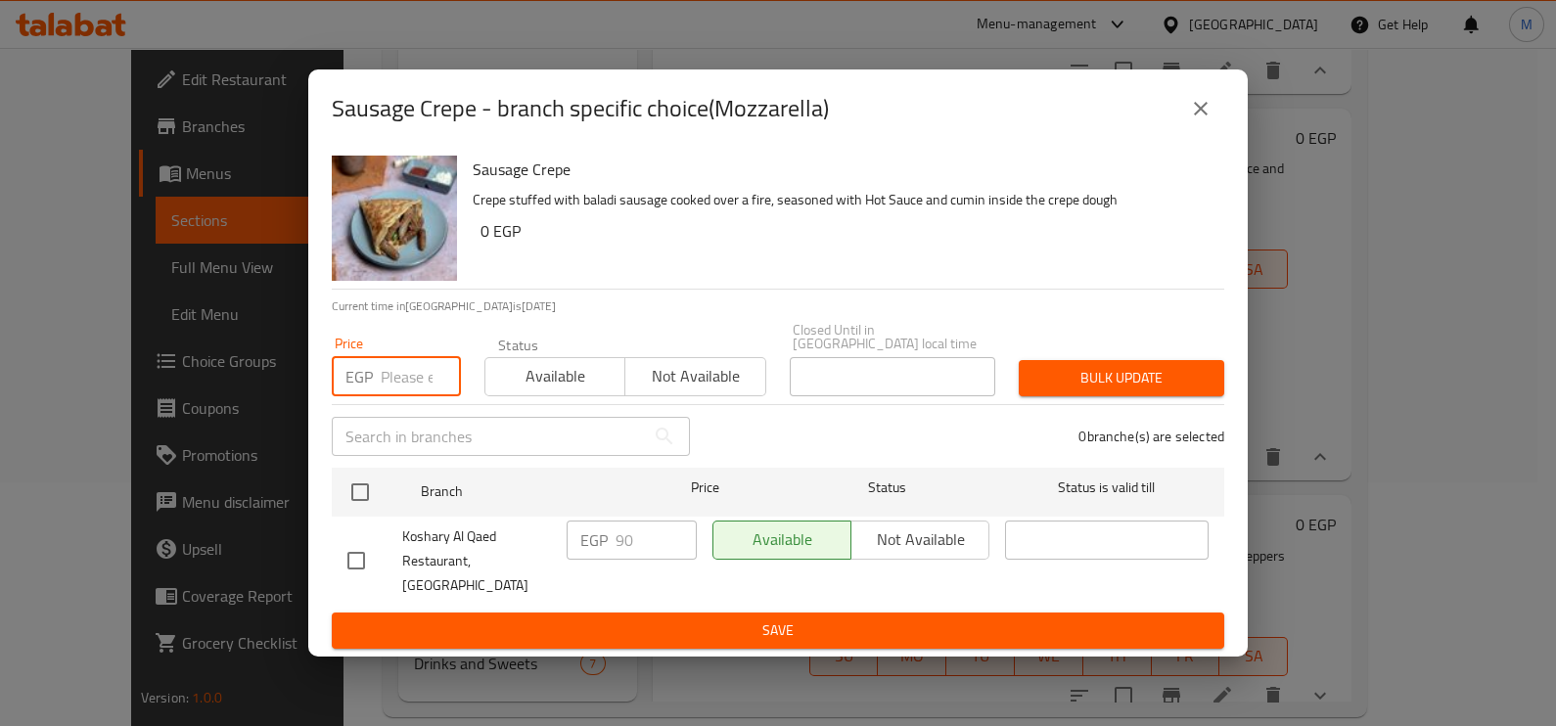
click at [387, 378] on input "number" at bounding box center [421, 376] width 80 height 39
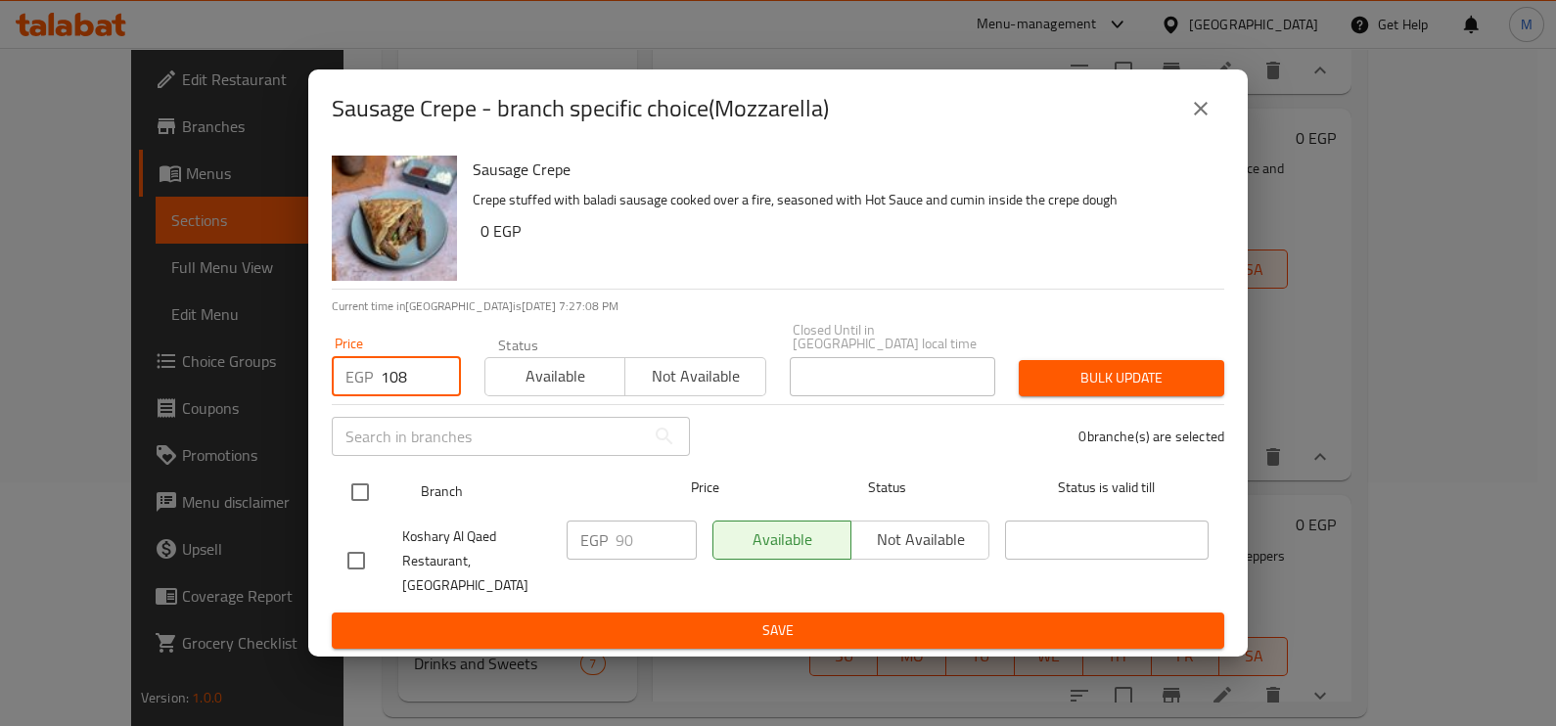
type input "108"
click at [351, 486] on input "checkbox" at bounding box center [360, 492] width 41 height 41
checkbox input "true"
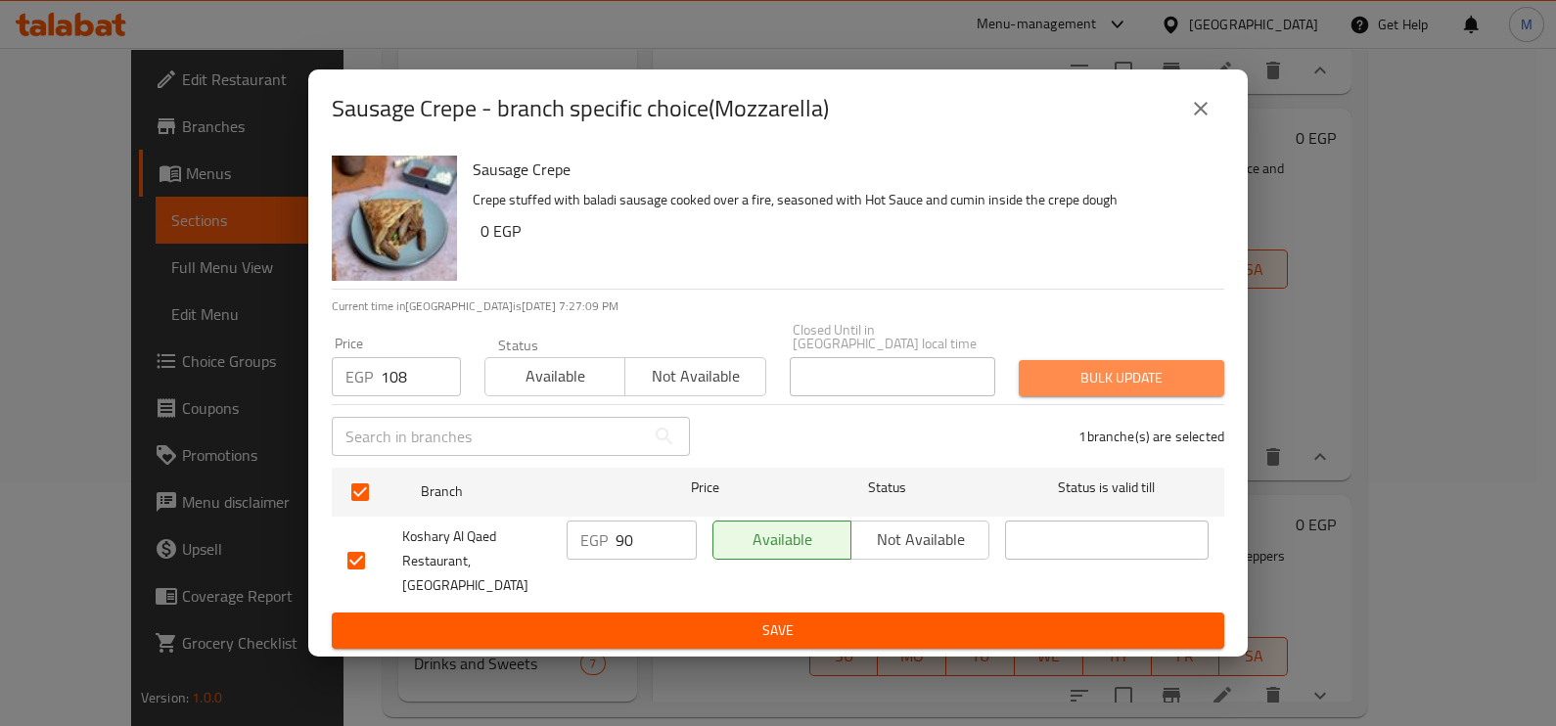
click at [1111, 376] on span "Bulk update" at bounding box center [1121, 378] width 174 height 24
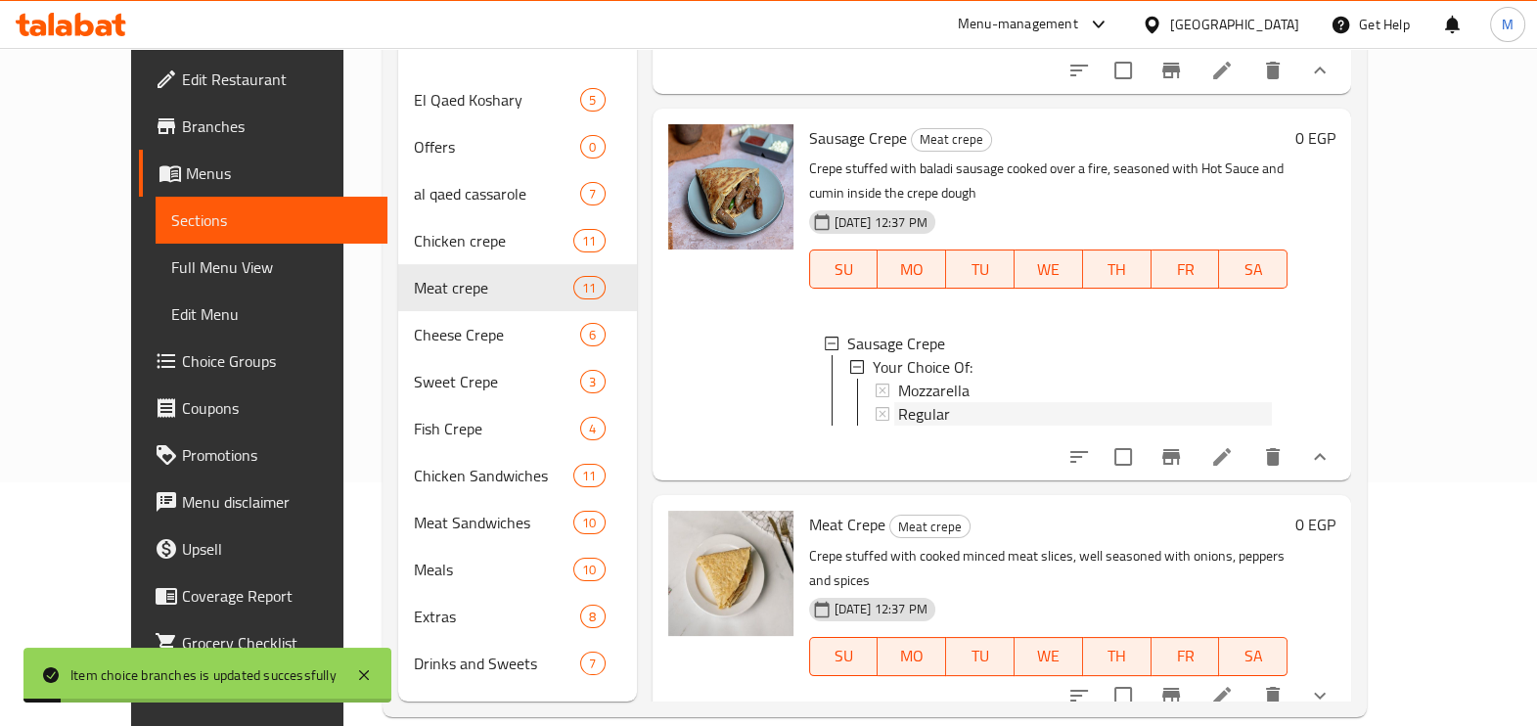
click at [898, 421] on span "Regular" at bounding box center [924, 413] width 52 height 23
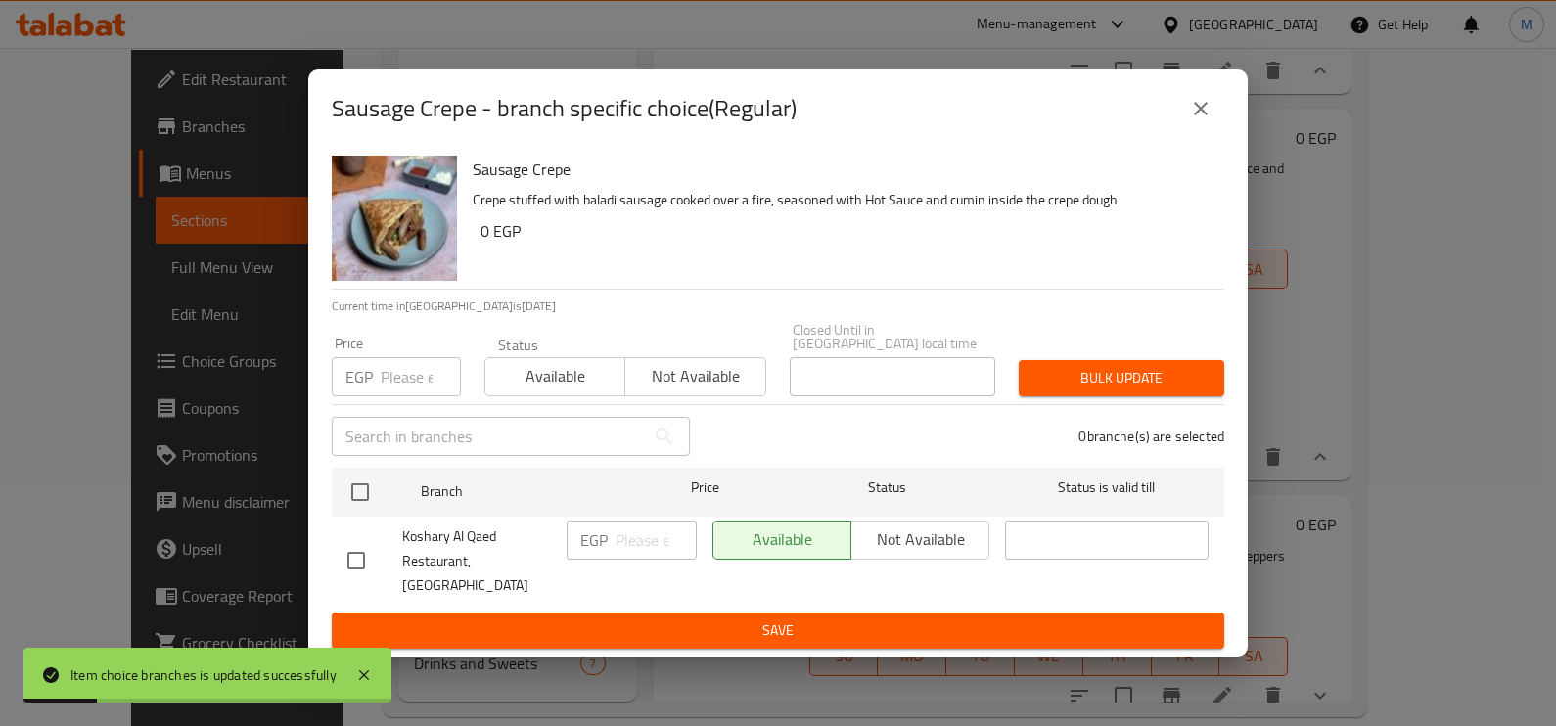
click at [392, 387] on input "number" at bounding box center [421, 376] width 80 height 39
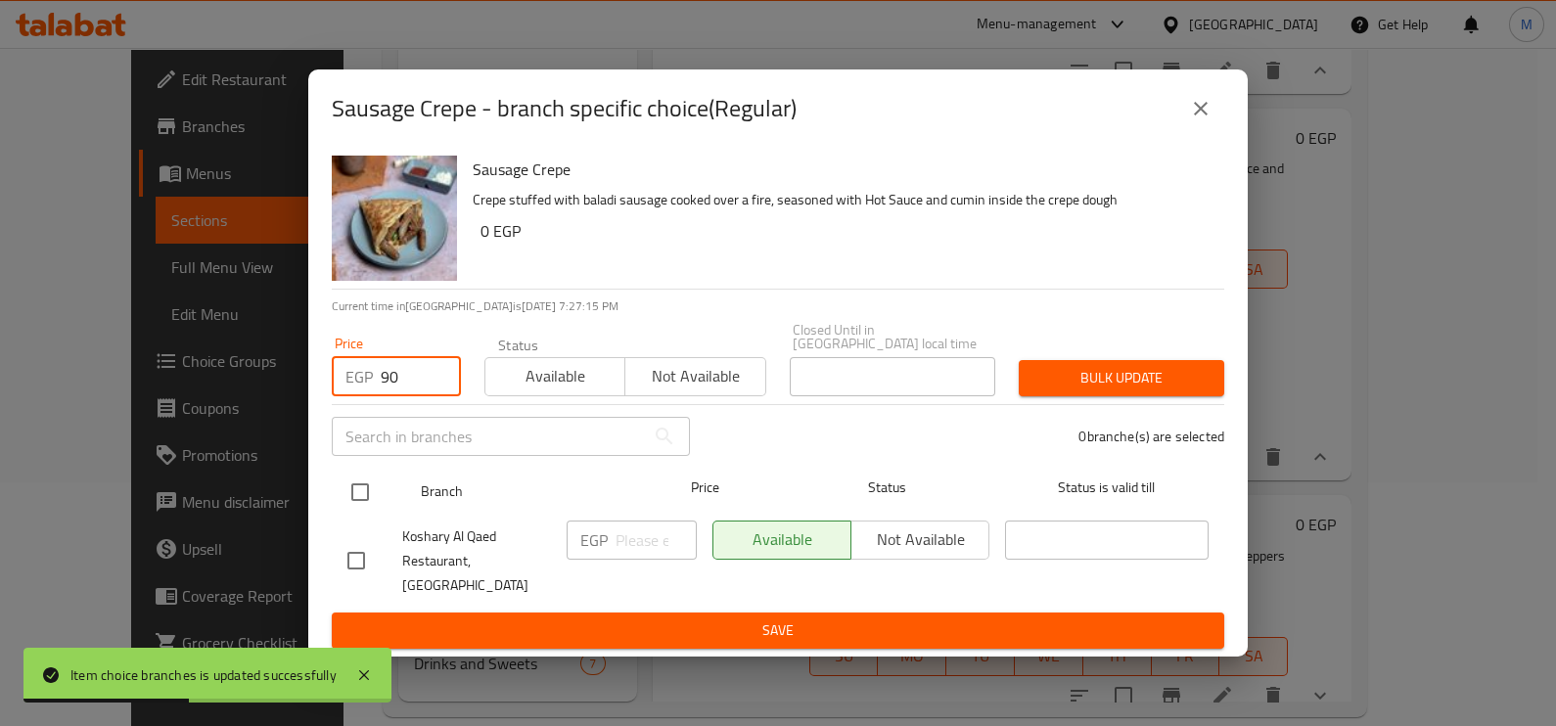
type input "90"
click at [356, 496] on input "checkbox" at bounding box center [360, 492] width 41 height 41
checkbox input "true"
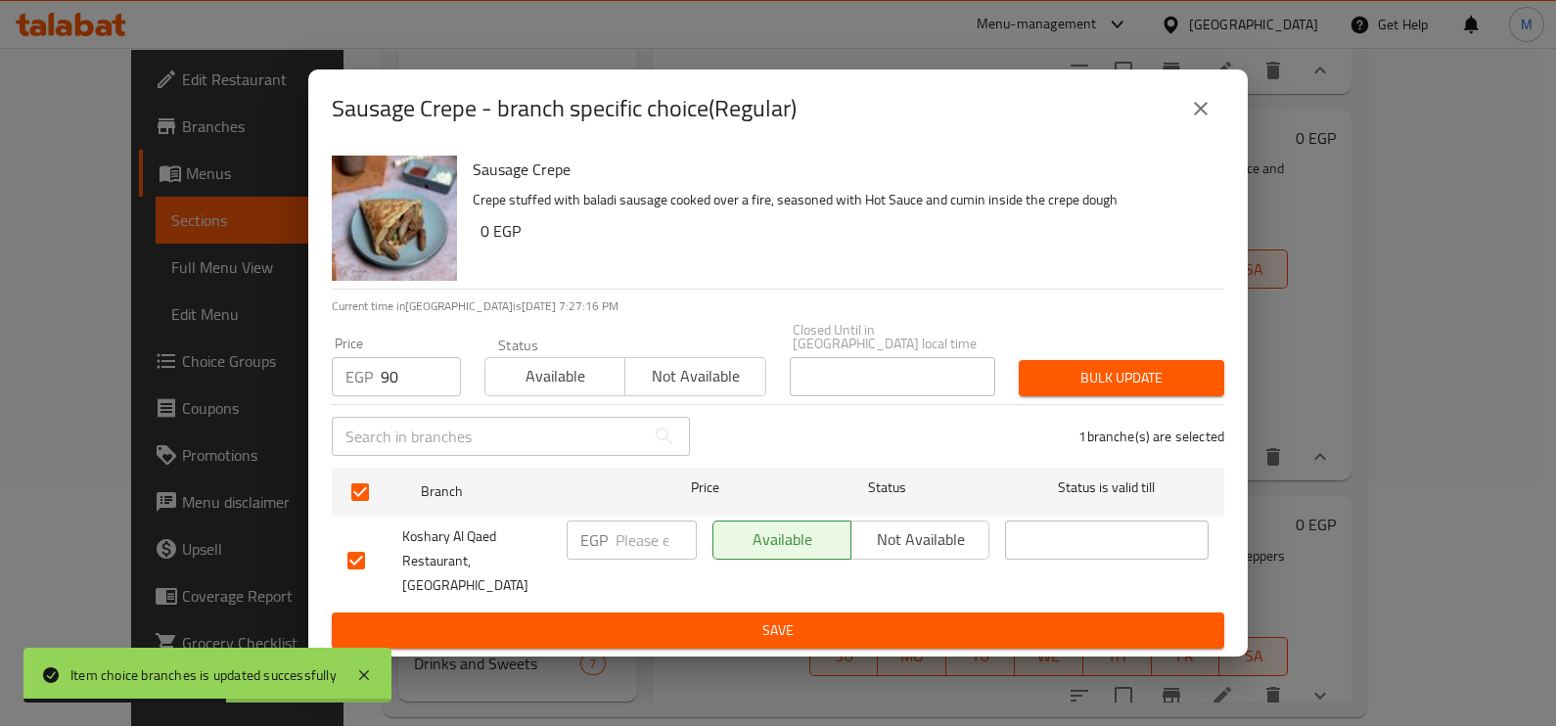
click at [1071, 382] on span "Bulk update" at bounding box center [1121, 378] width 174 height 24
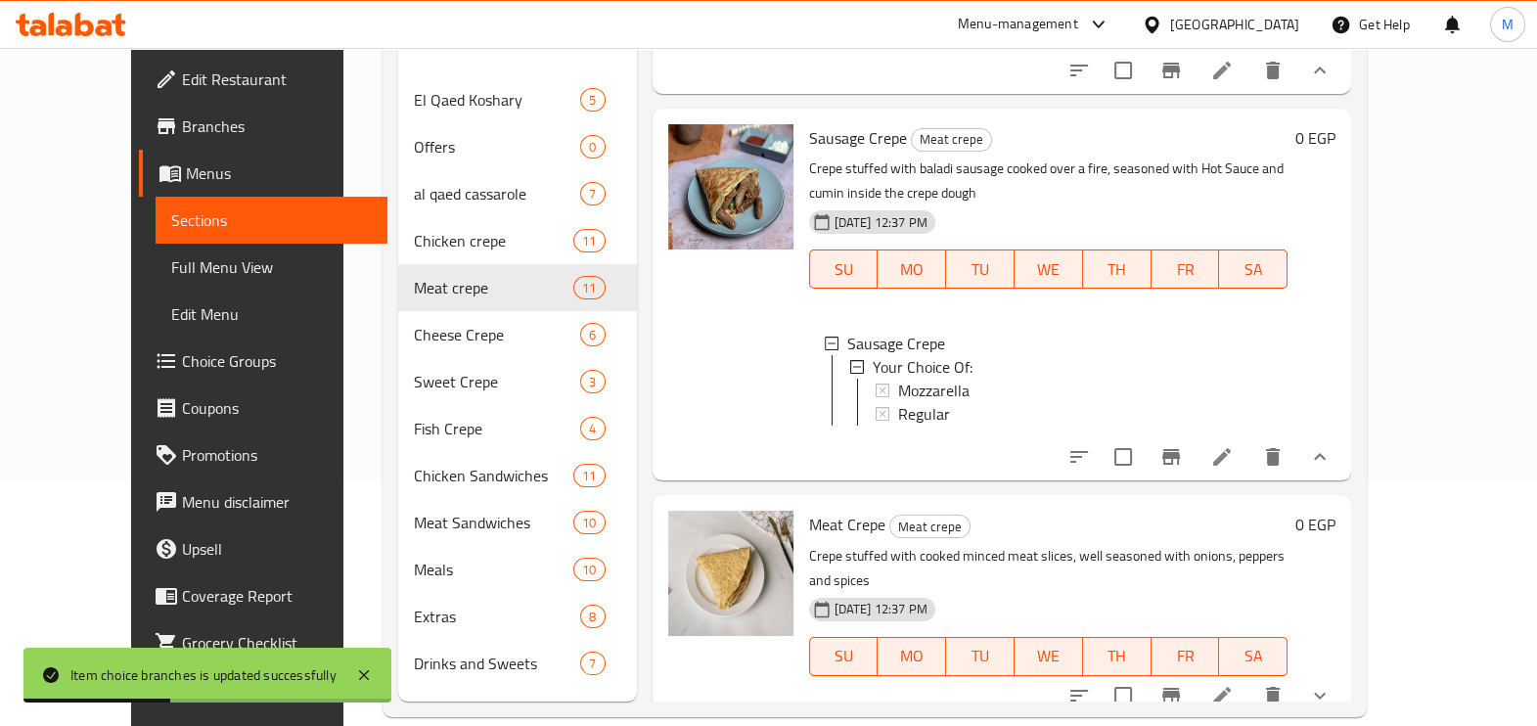
click at [1352, 363] on div "Sausage Crepe Meat crepe Crepe stuffed with baladi sausage cooked over a fire, …" at bounding box center [1003, 295] width 700 height 372
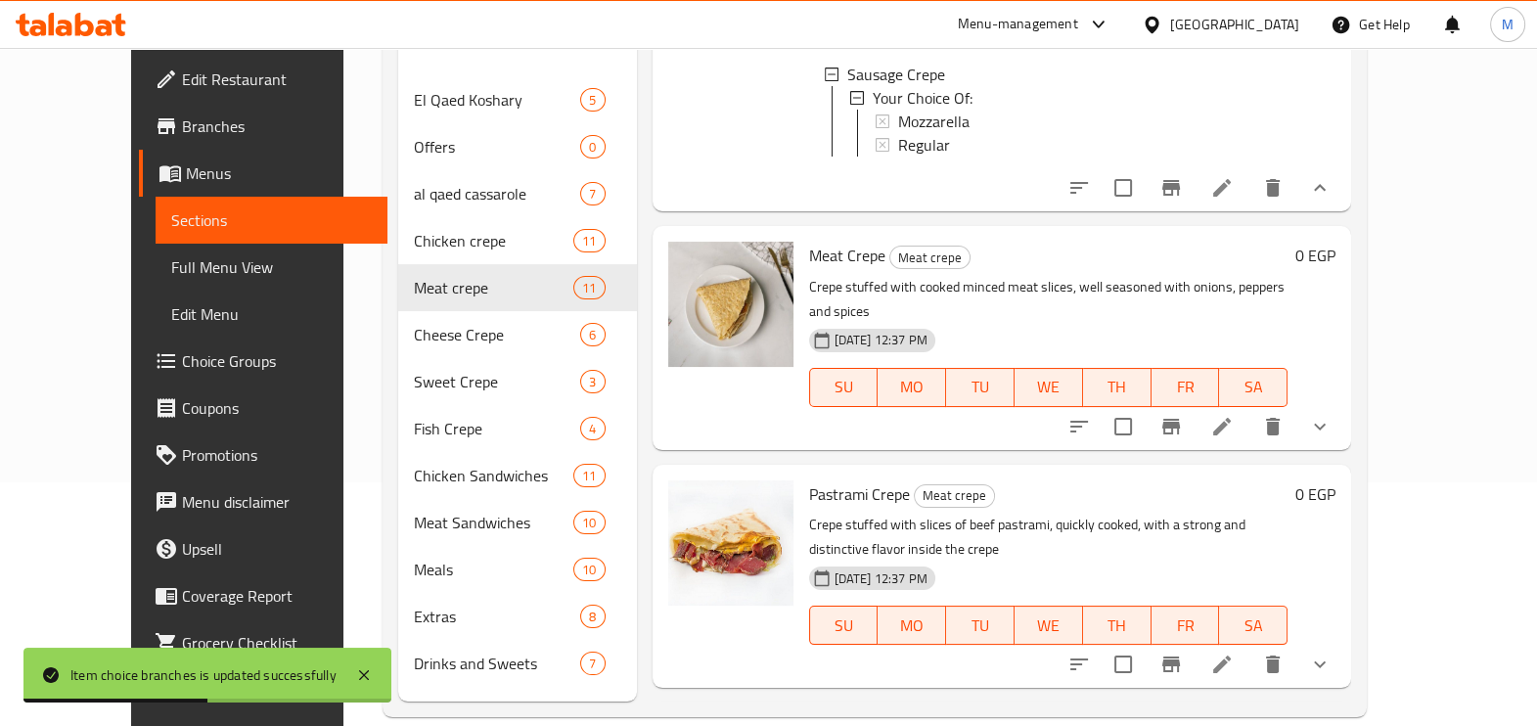
scroll to position [1101, 0]
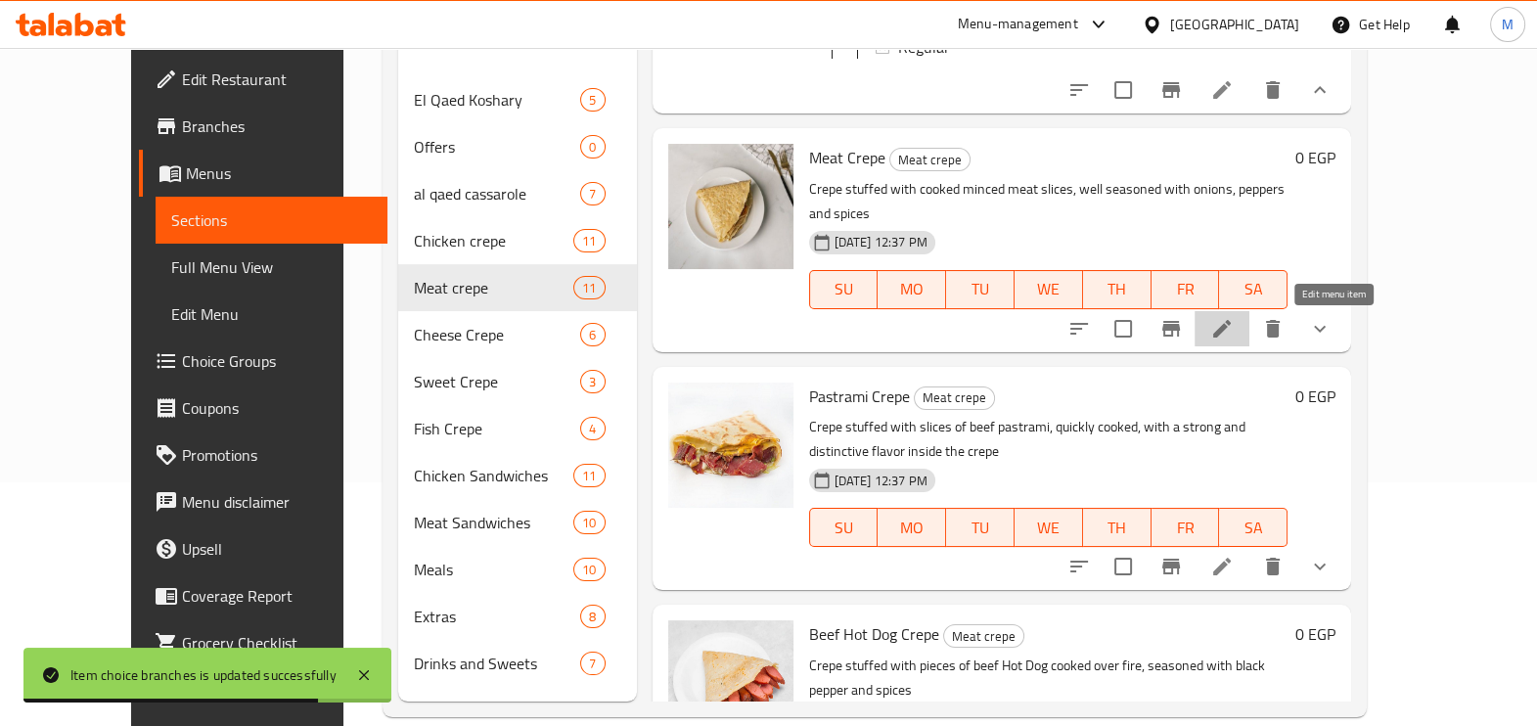
click at [1234, 333] on icon at bounding box center [1221, 328] width 23 height 23
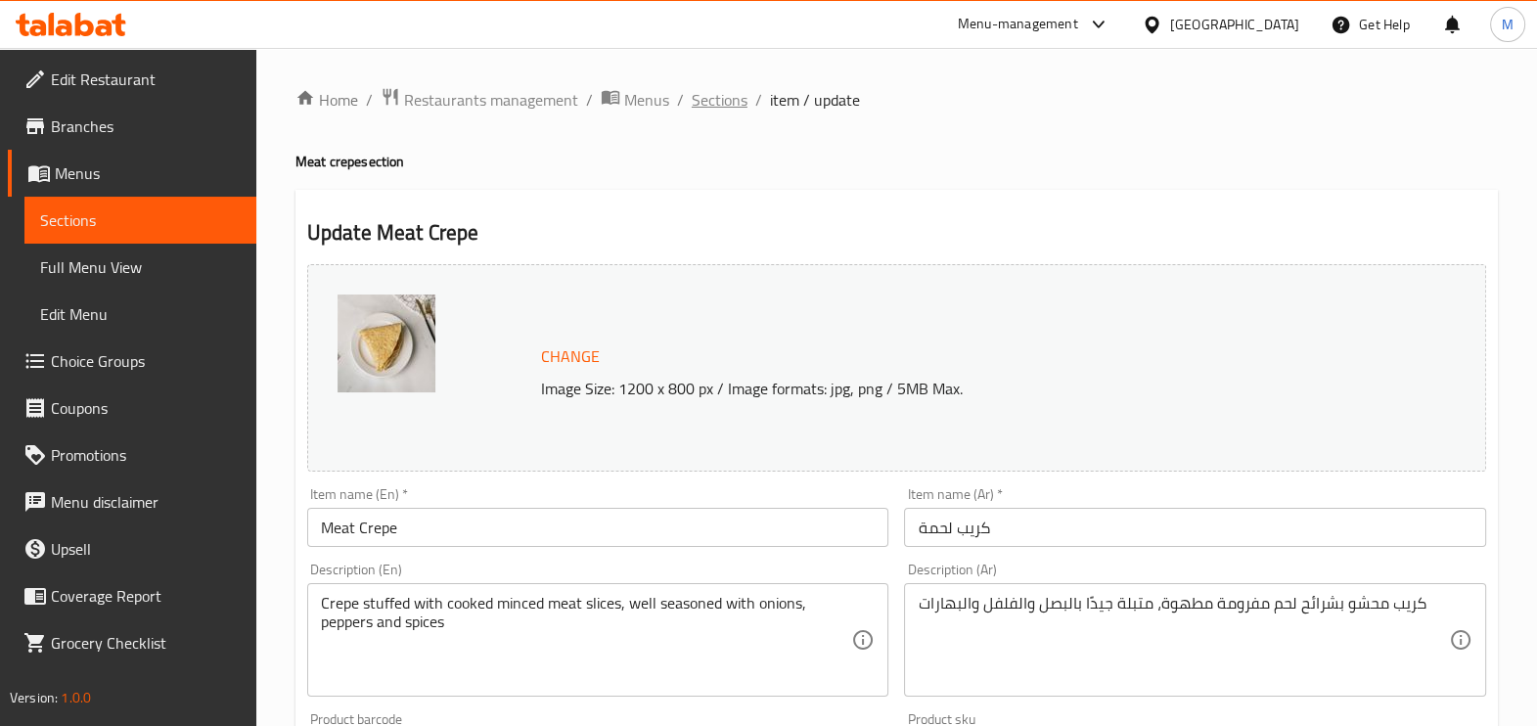
click at [726, 100] on span "Sections" at bounding box center [720, 99] width 56 height 23
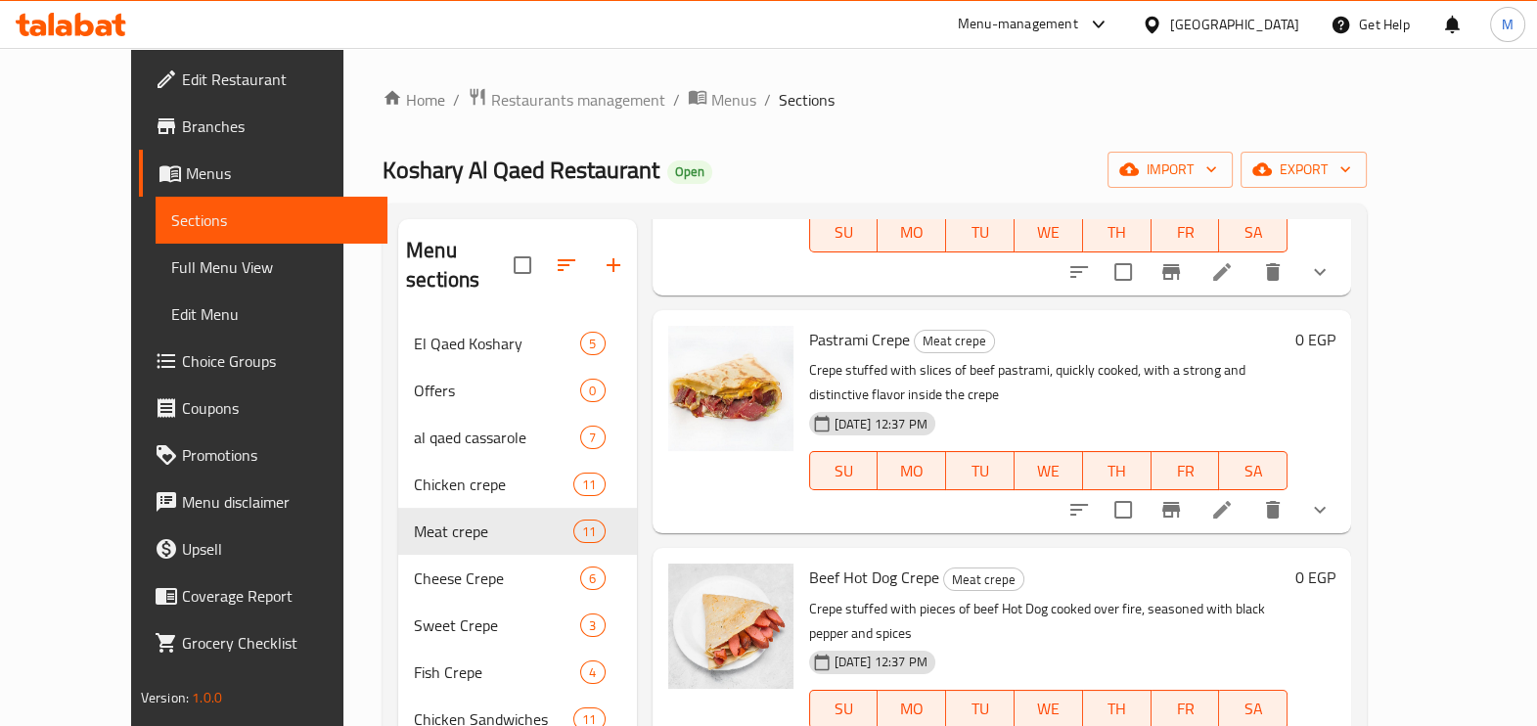
scroll to position [978, 0]
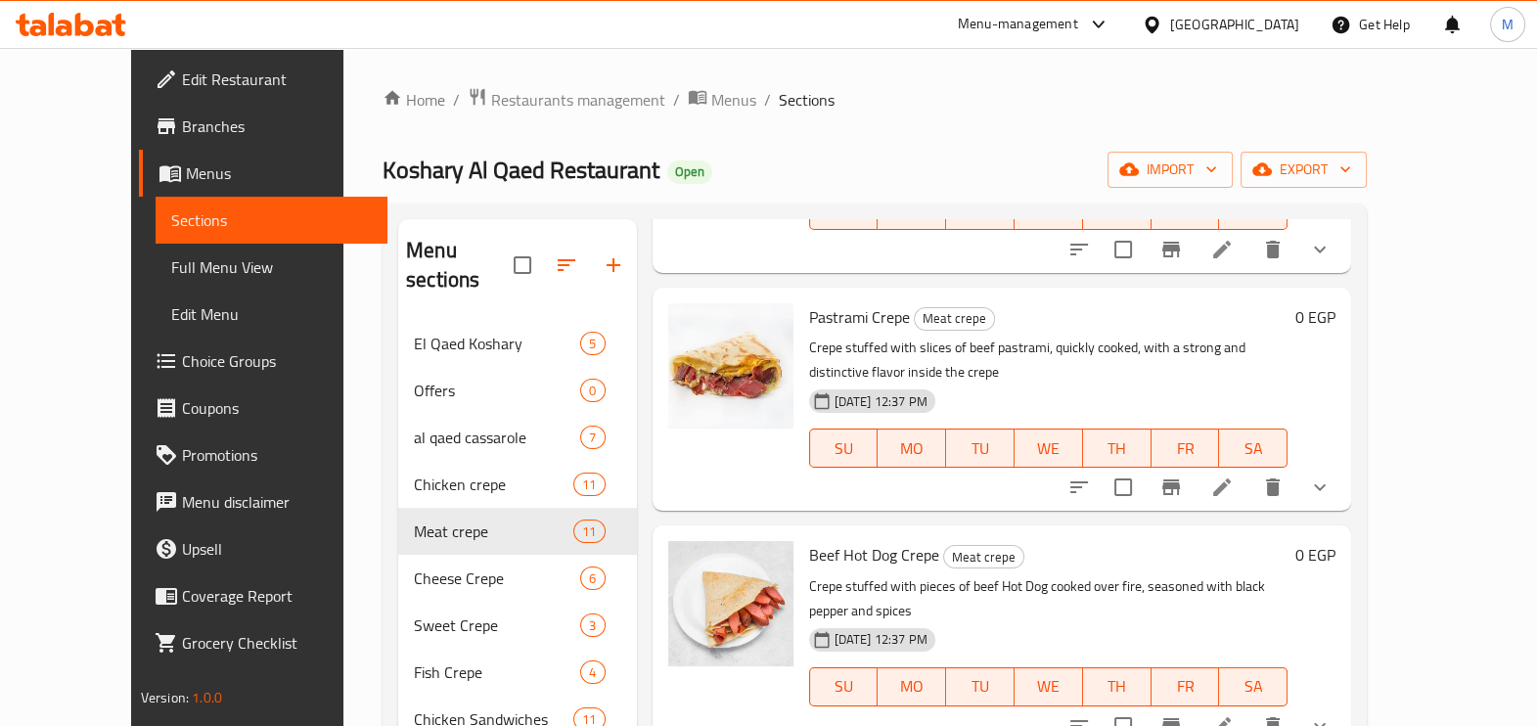
click at [1332, 476] on icon "show more" at bounding box center [1319, 487] width 23 height 23
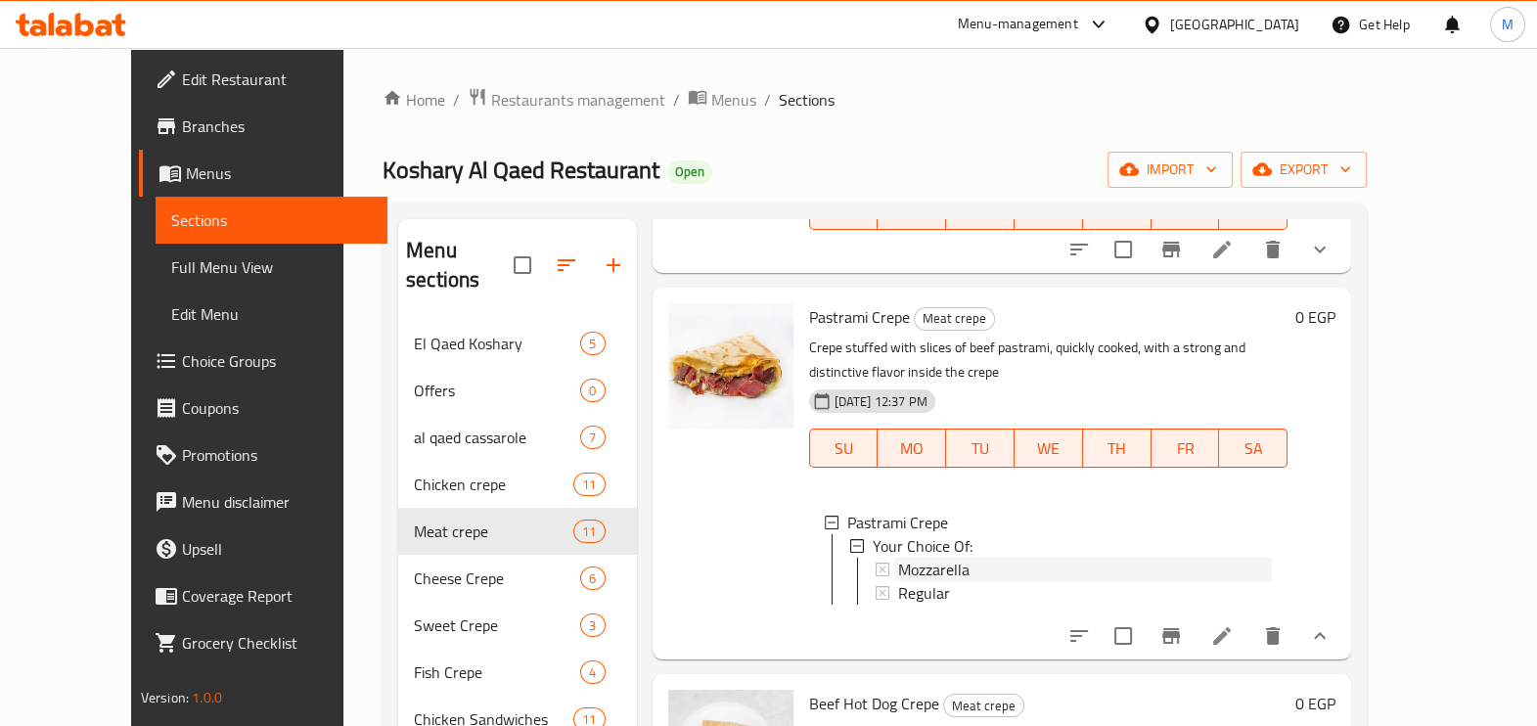
click at [945, 558] on div "Mozzarella" at bounding box center [1085, 569] width 375 height 23
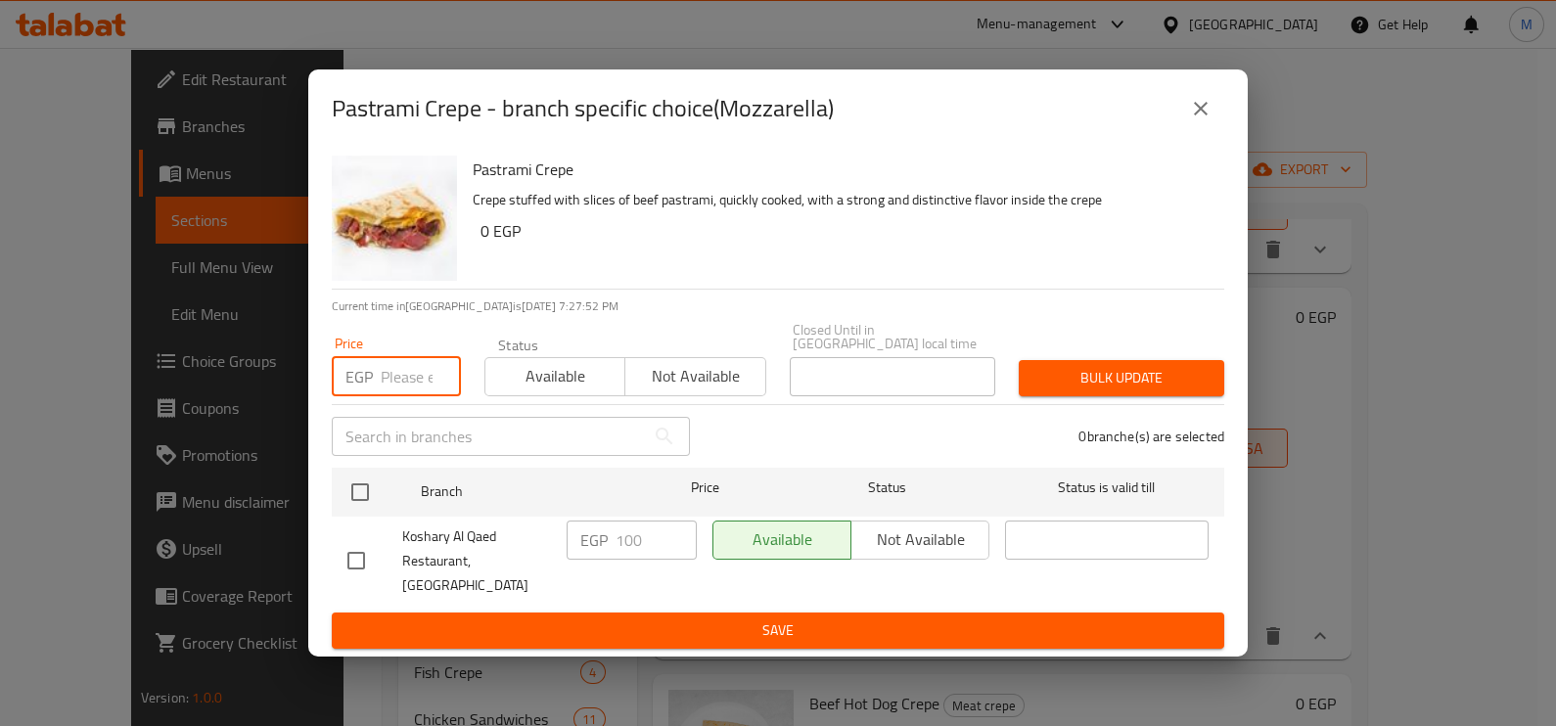
click at [383, 383] on input "number" at bounding box center [421, 376] width 80 height 39
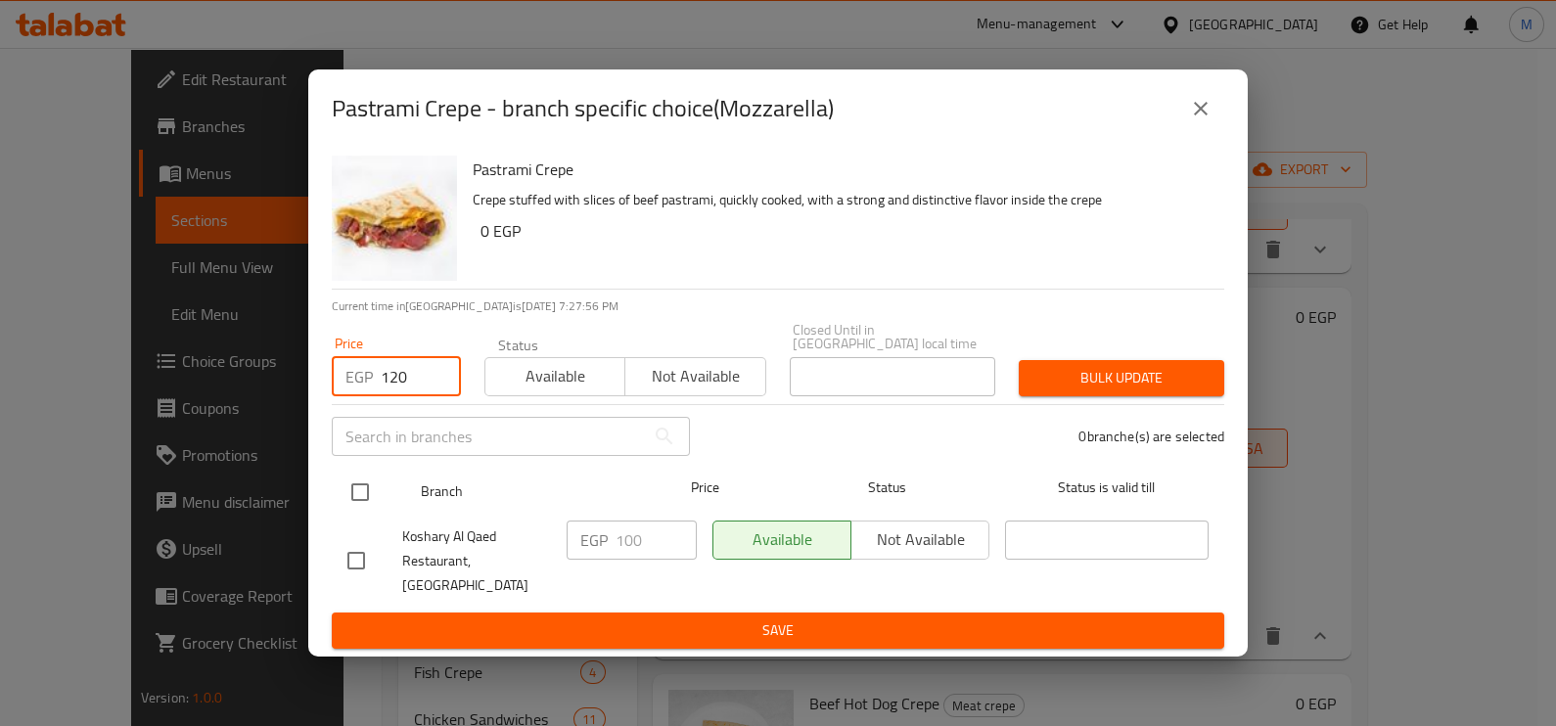
type input "120"
click at [355, 488] on input "checkbox" at bounding box center [360, 492] width 41 height 41
checkbox input "true"
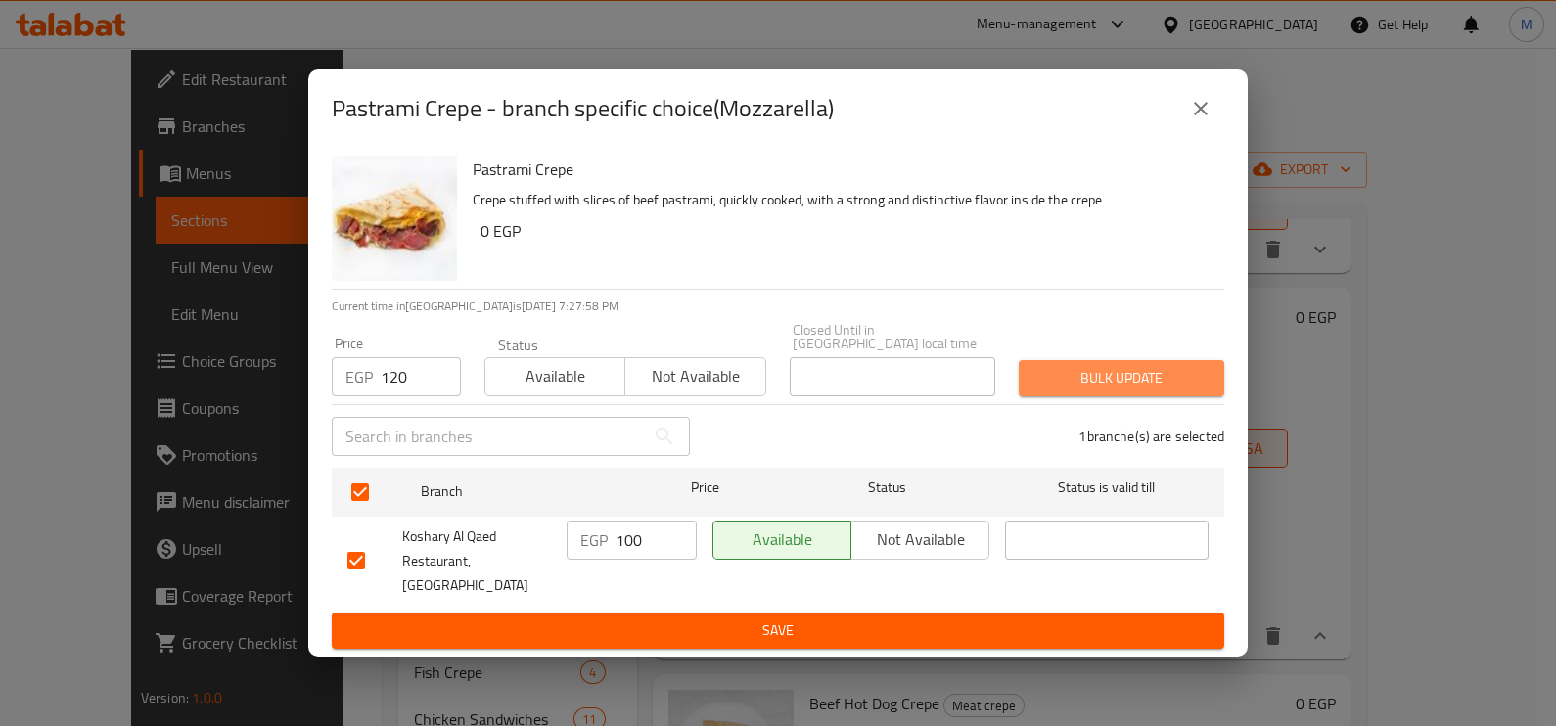
click at [1164, 378] on span "Bulk update" at bounding box center [1121, 378] width 174 height 24
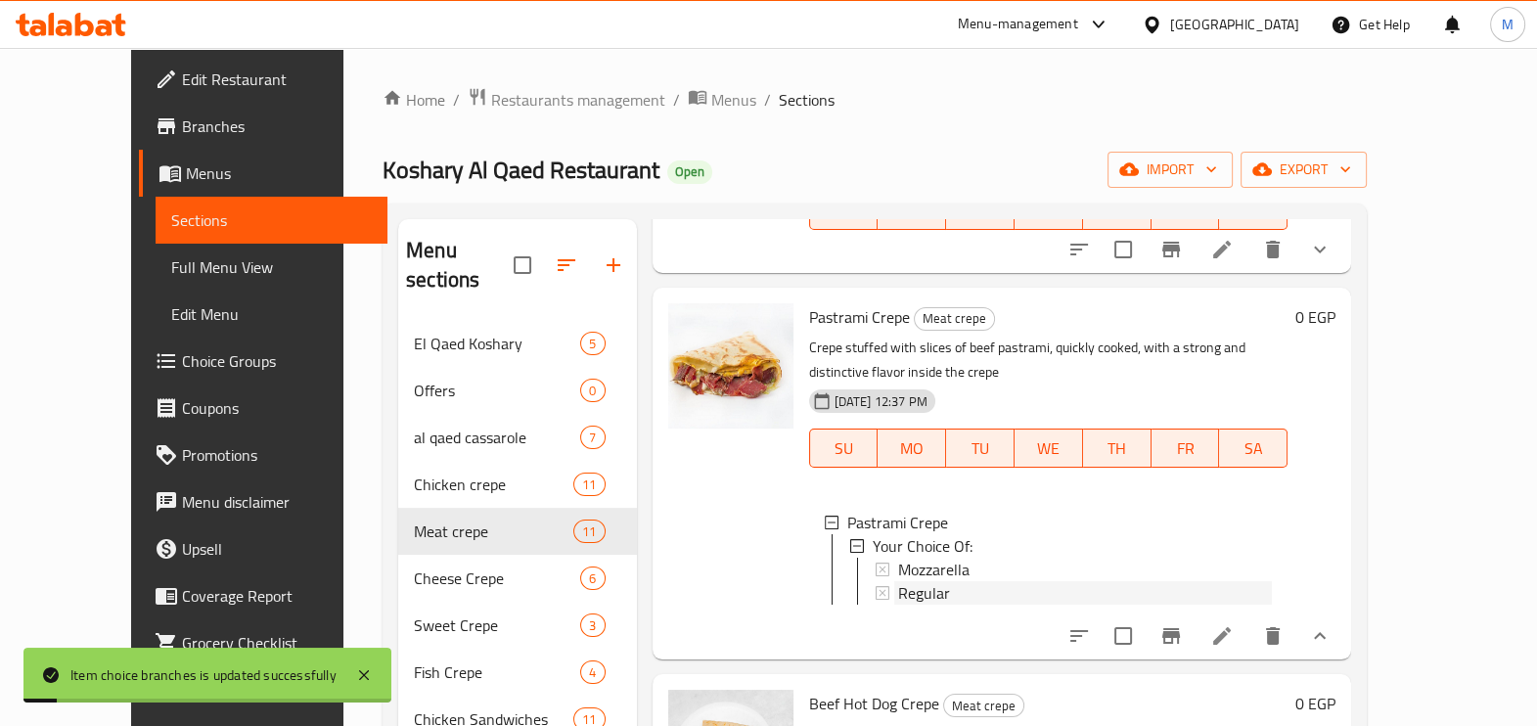
click at [951, 581] on div "Regular" at bounding box center [1085, 592] width 375 height 23
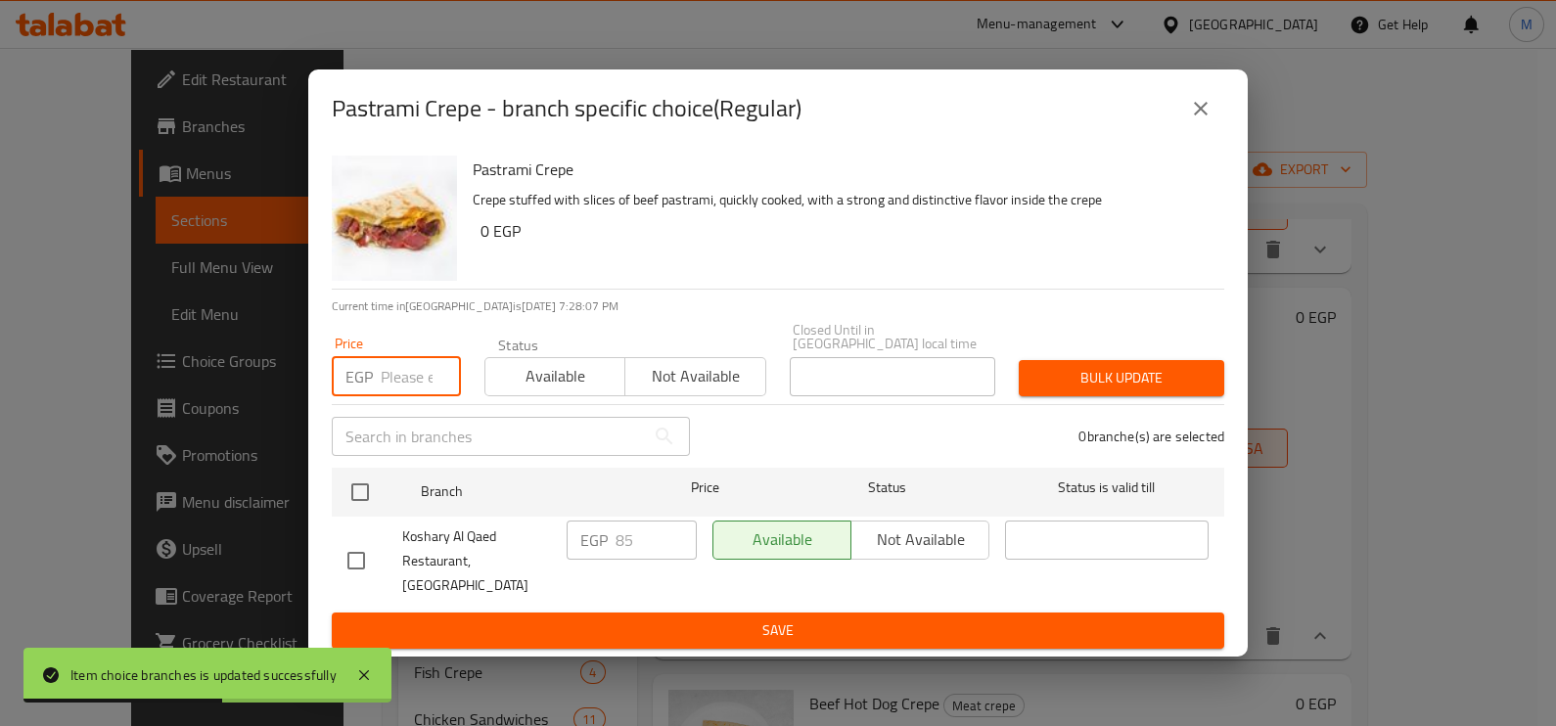
click at [412, 395] on input "number" at bounding box center [421, 376] width 80 height 39
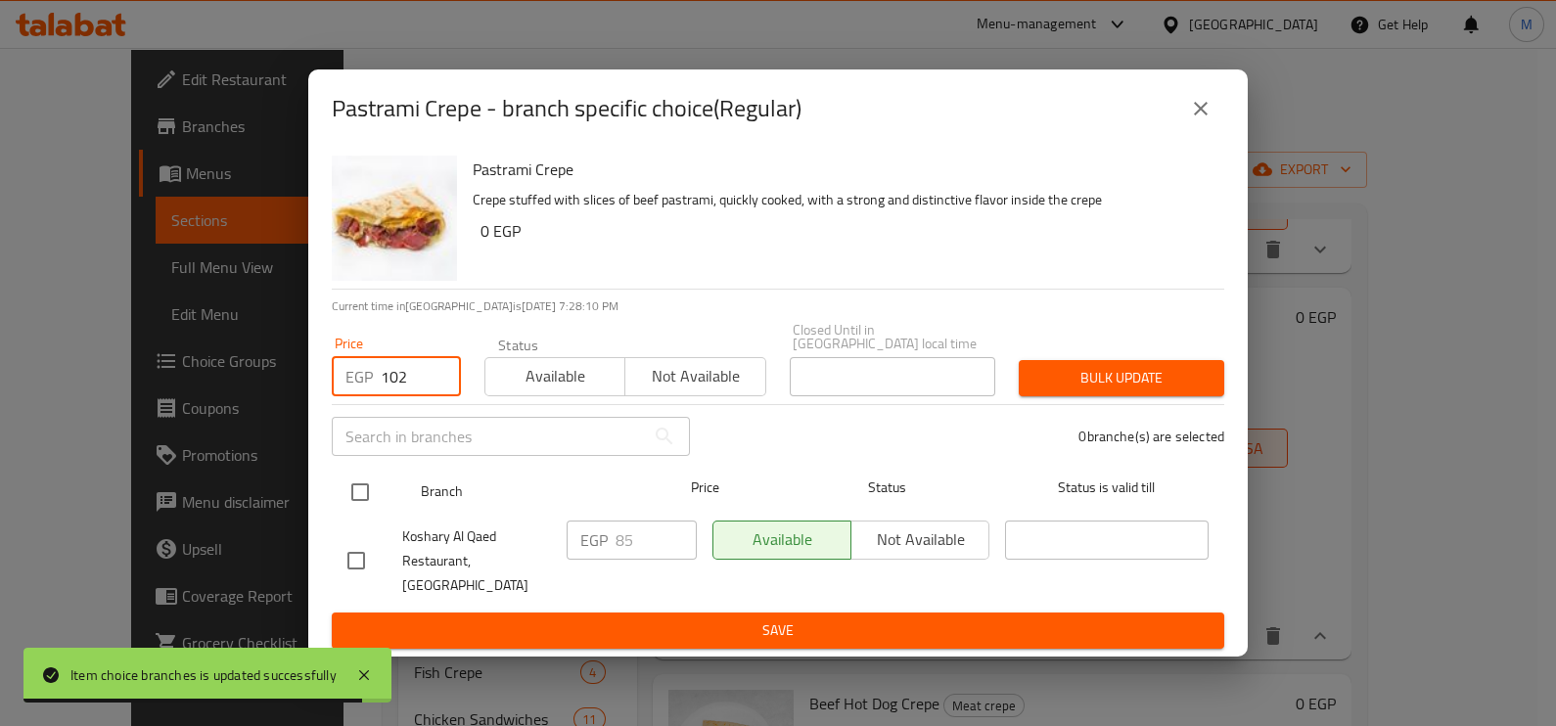
type input "102"
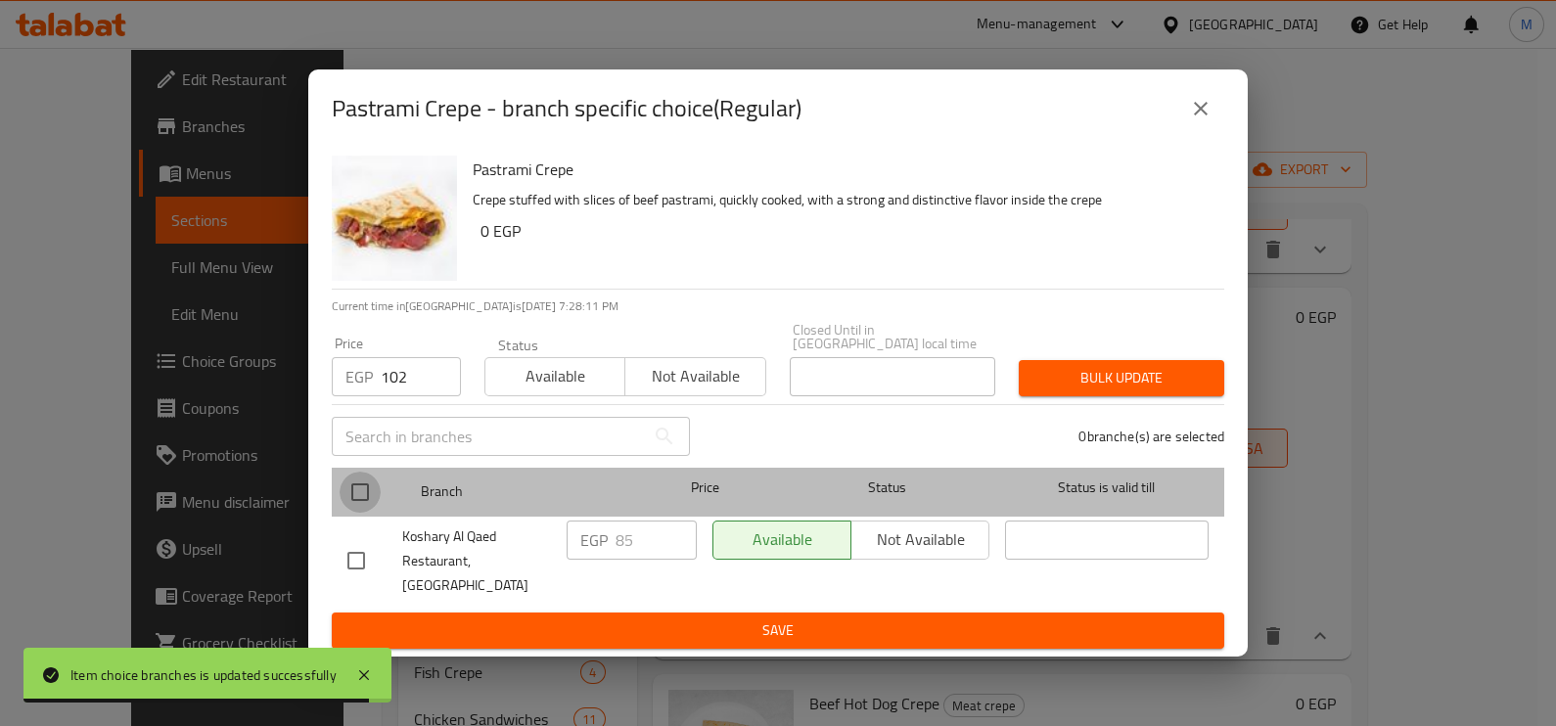
click at [364, 487] on input "checkbox" at bounding box center [360, 492] width 41 height 41
checkbox input "true"
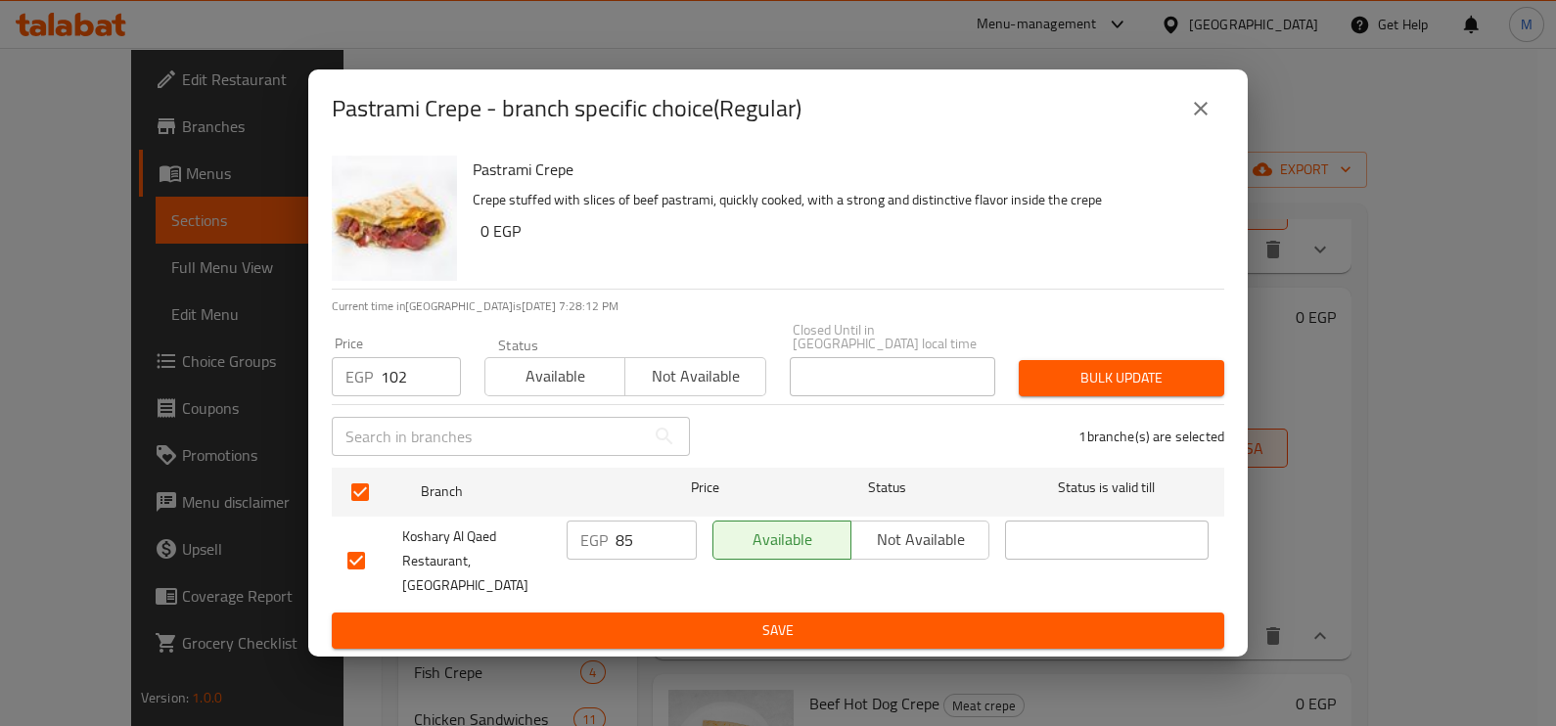
click at [1071, 381] on span "Bulk update" at bounding box center [1121, 378] width 174 height 24
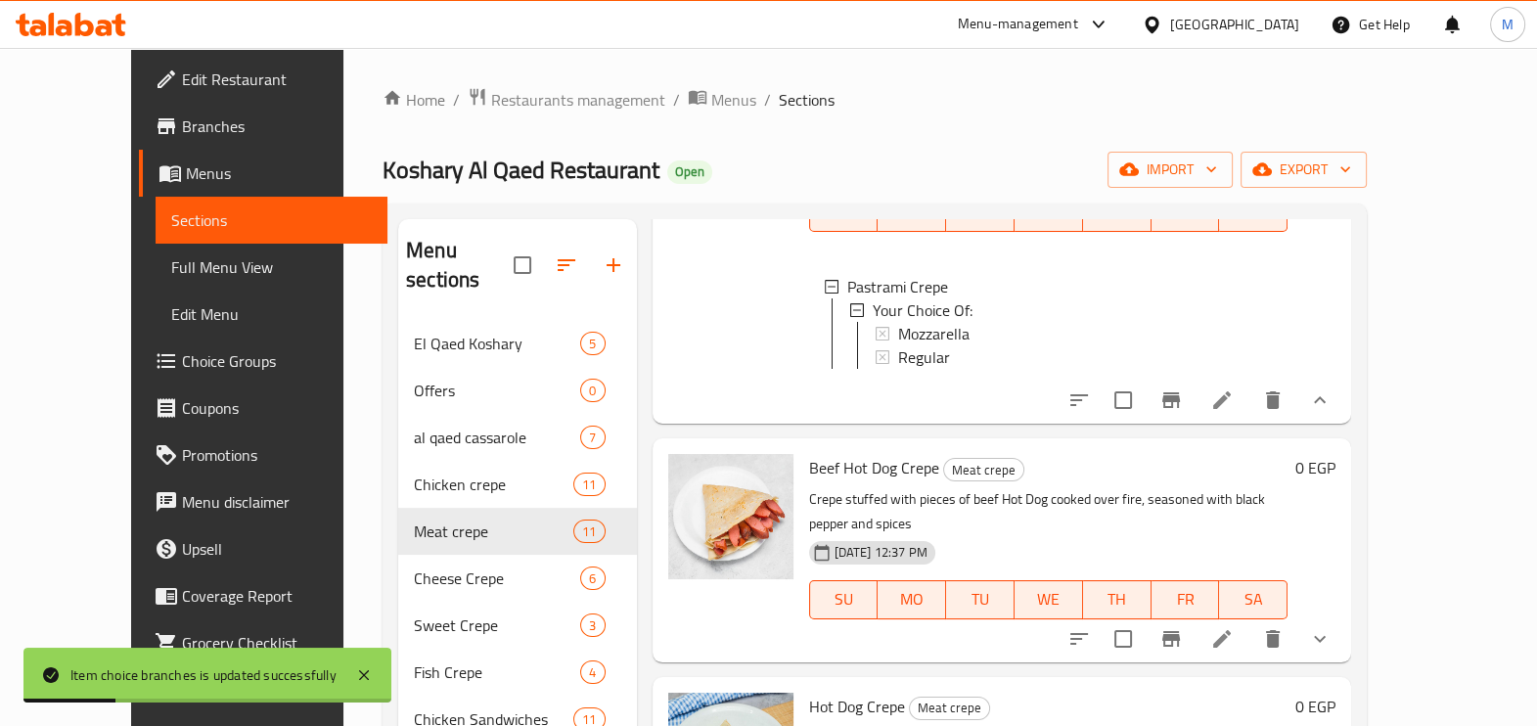
scroll to position [1345, 0]
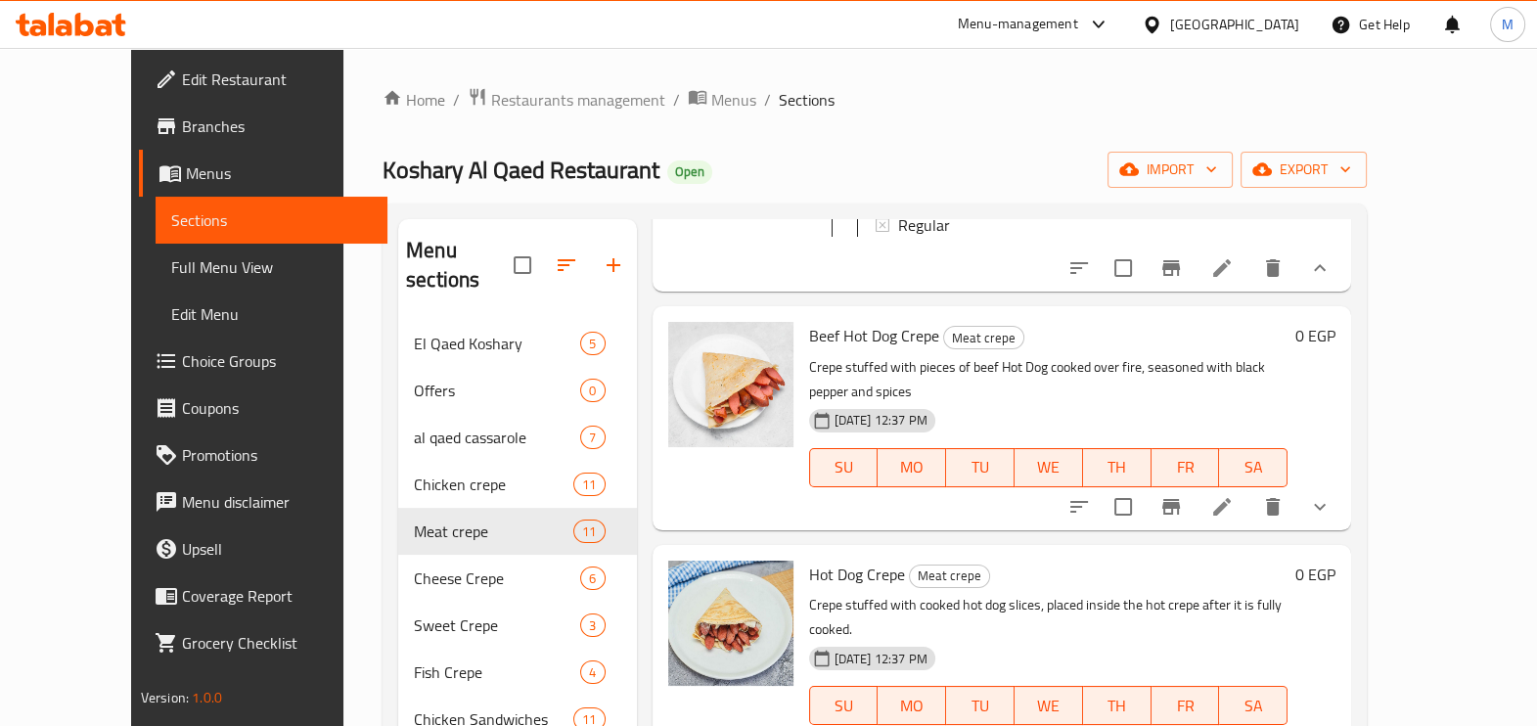
click at [1344, 483] on button "show more" at bounding box center [1320, 506] width 47 height 47
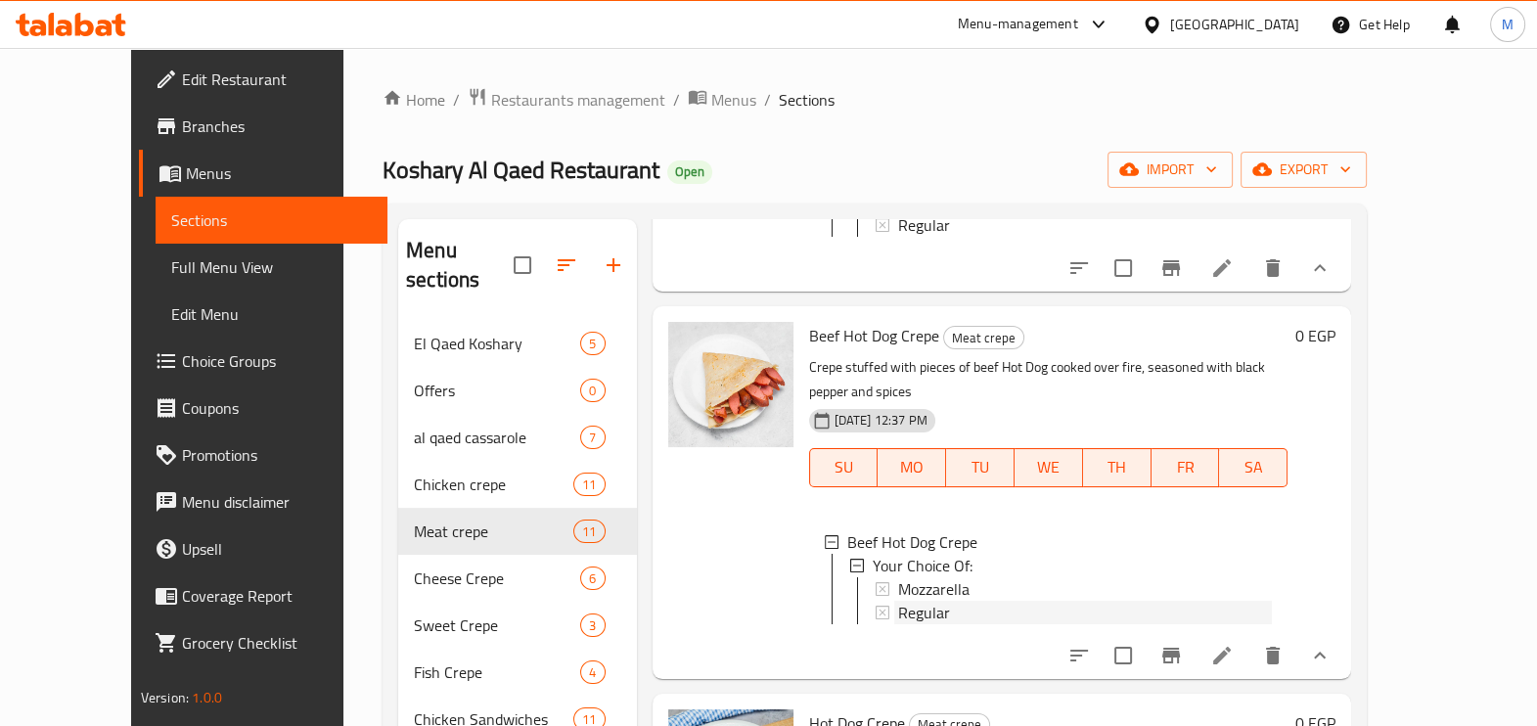
click at [934, 601] on div "Regular" at bounding box center [1085, 612] width 375 height 23
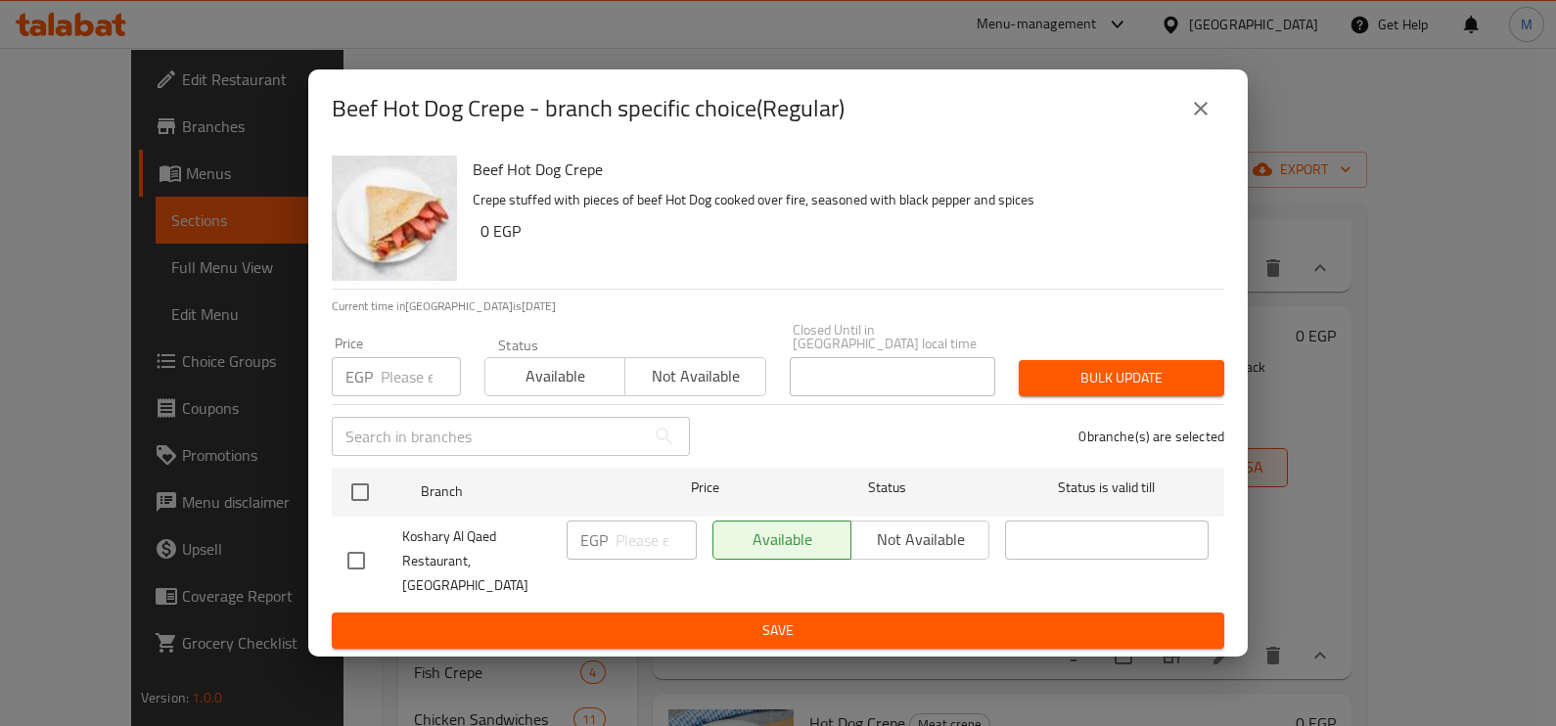
click at [398, 377] on input "number" at bounding box center [421, 376] width 80 height 39
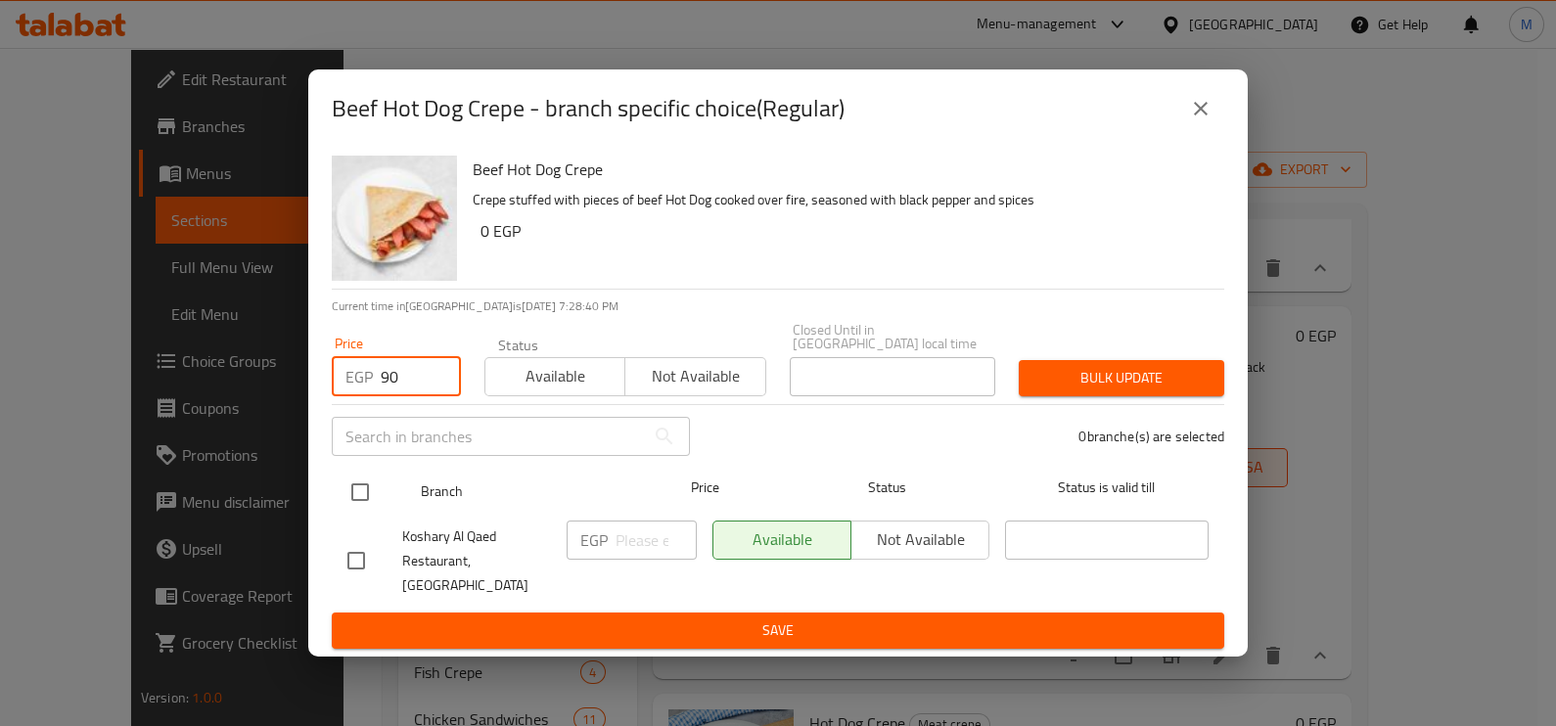
type input "90"
click at [362, 496] on input "checkbox" at bounding box center [360, 492] width 41 height 41
checkbox input "true"
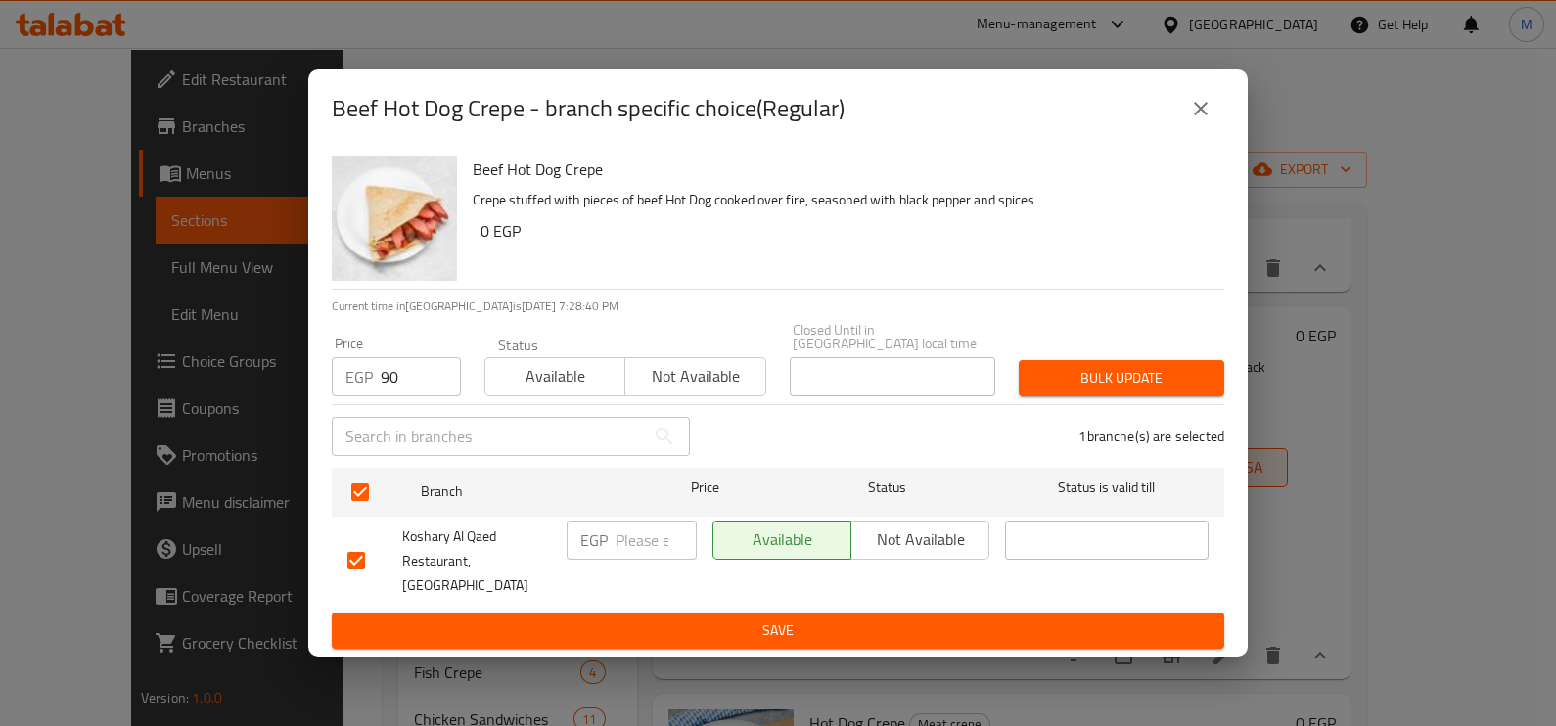
click at [1067, 384] on span "Bulk update" at bounding box center [1121, 378] width 174 height 24
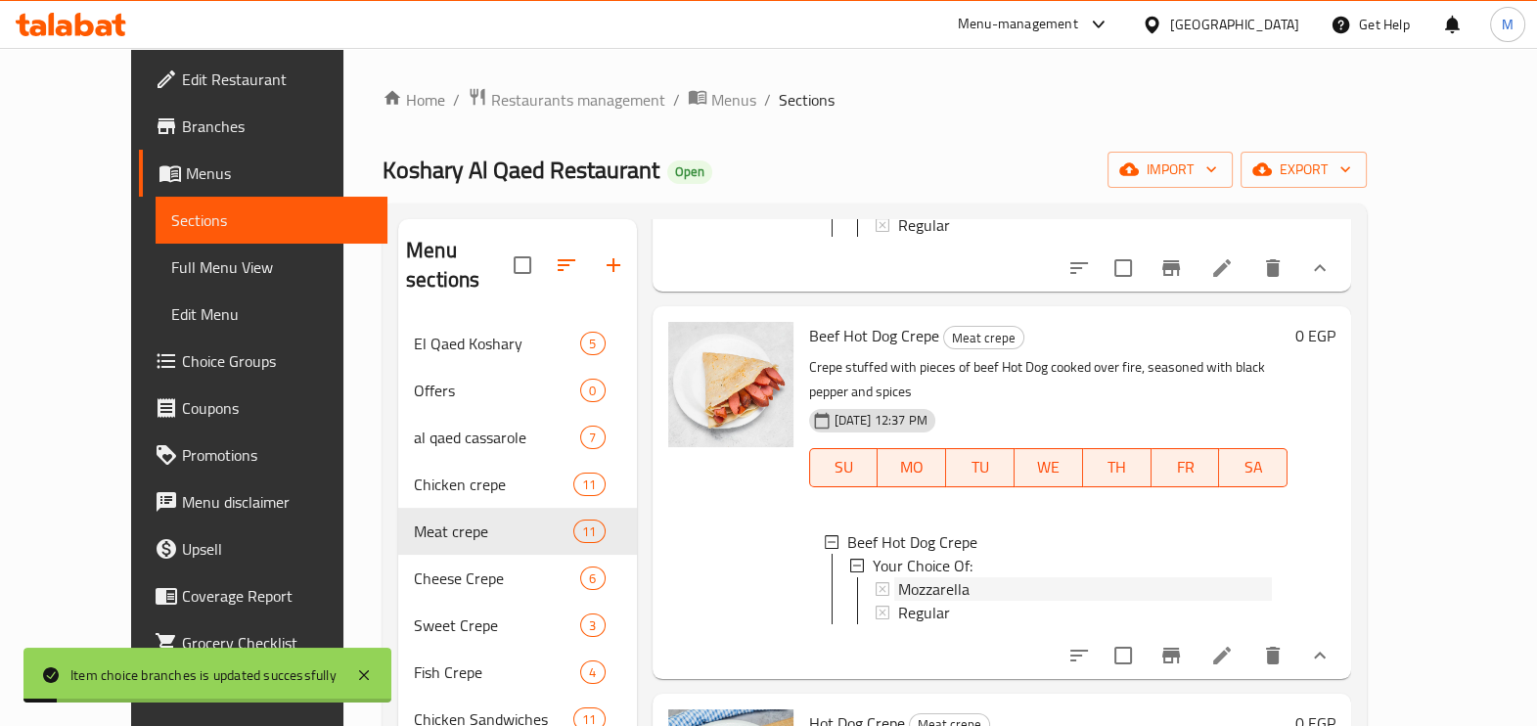
click at [959, 577] on div "Mozzarella" at bounding box center [1085, 588] width 375 height 23
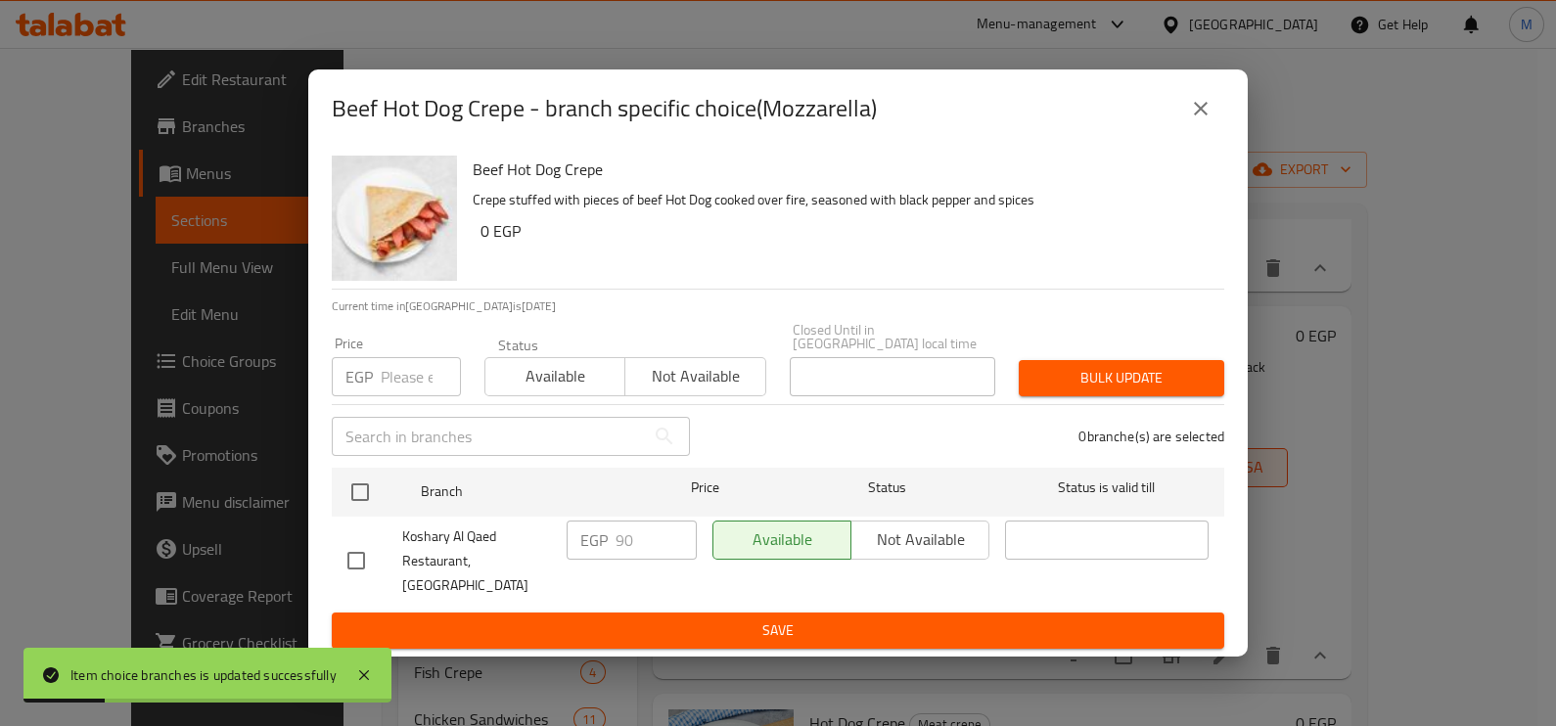
click at [376, 383] on div "EGP Price" at bounding box center [396, 376] width 129 height 39
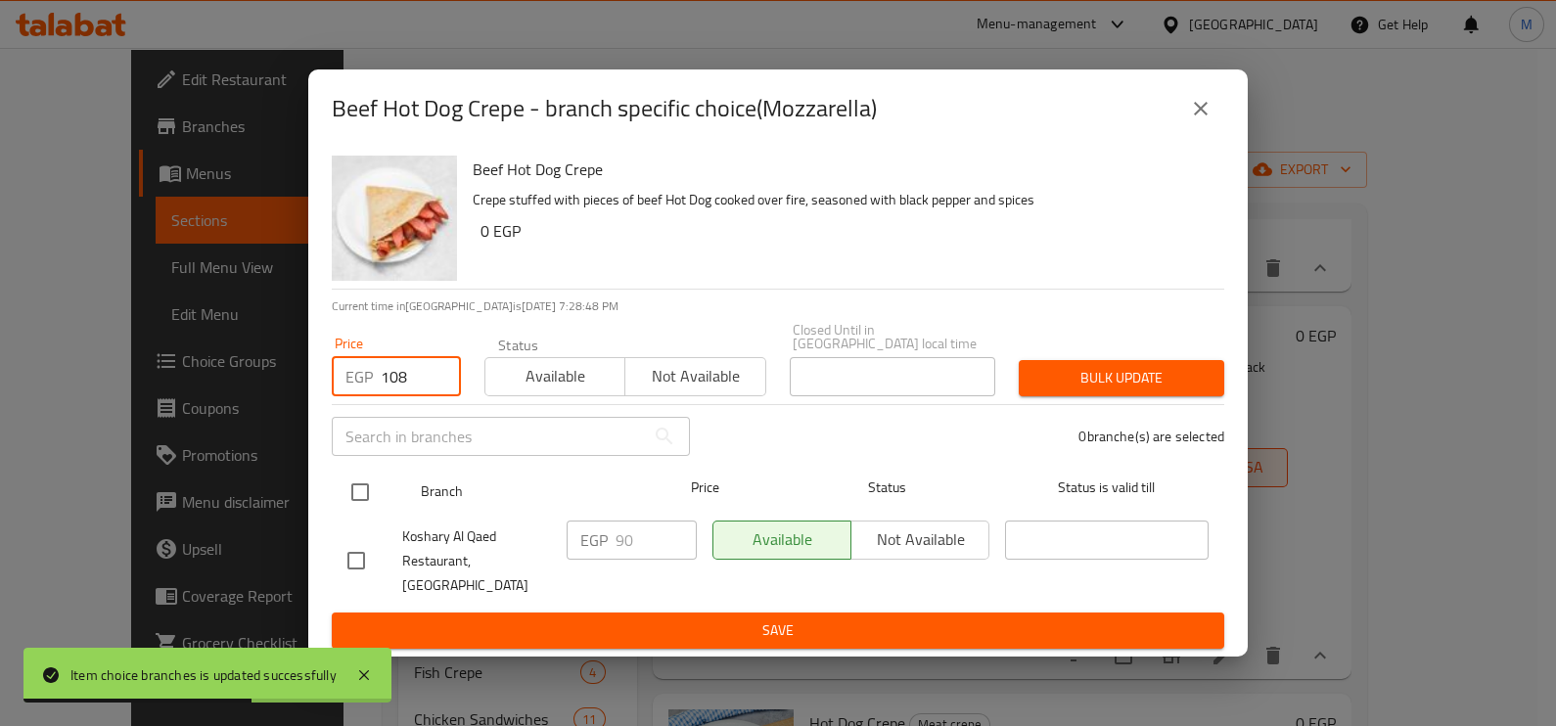
type input "108"
click at [362, 499] on input "checkbox" at bounding box center [360, 492] width 41 height 41
checkbox input "true"
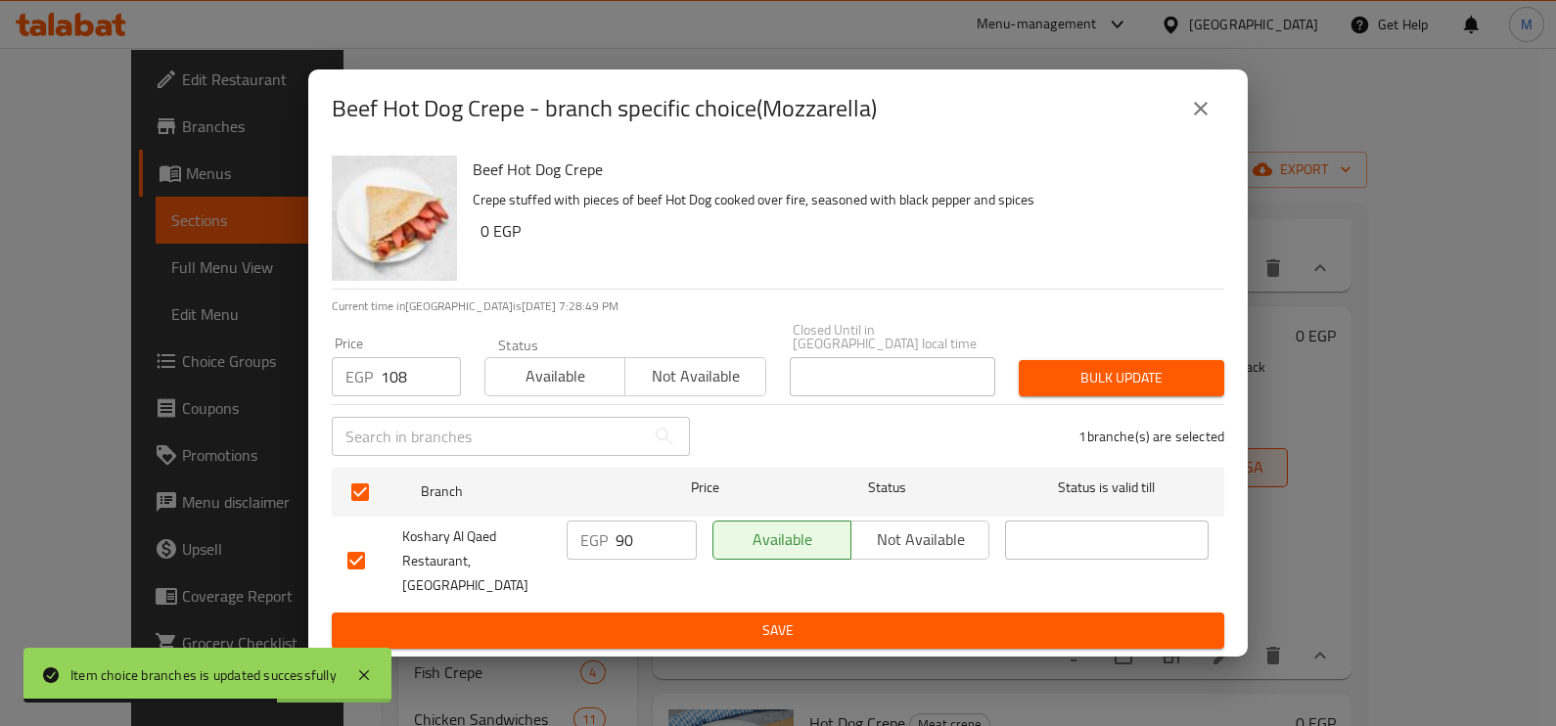
click at [1163, 387] on span "Bulk update" at bounding box center [1121, 378] width 174 height 24
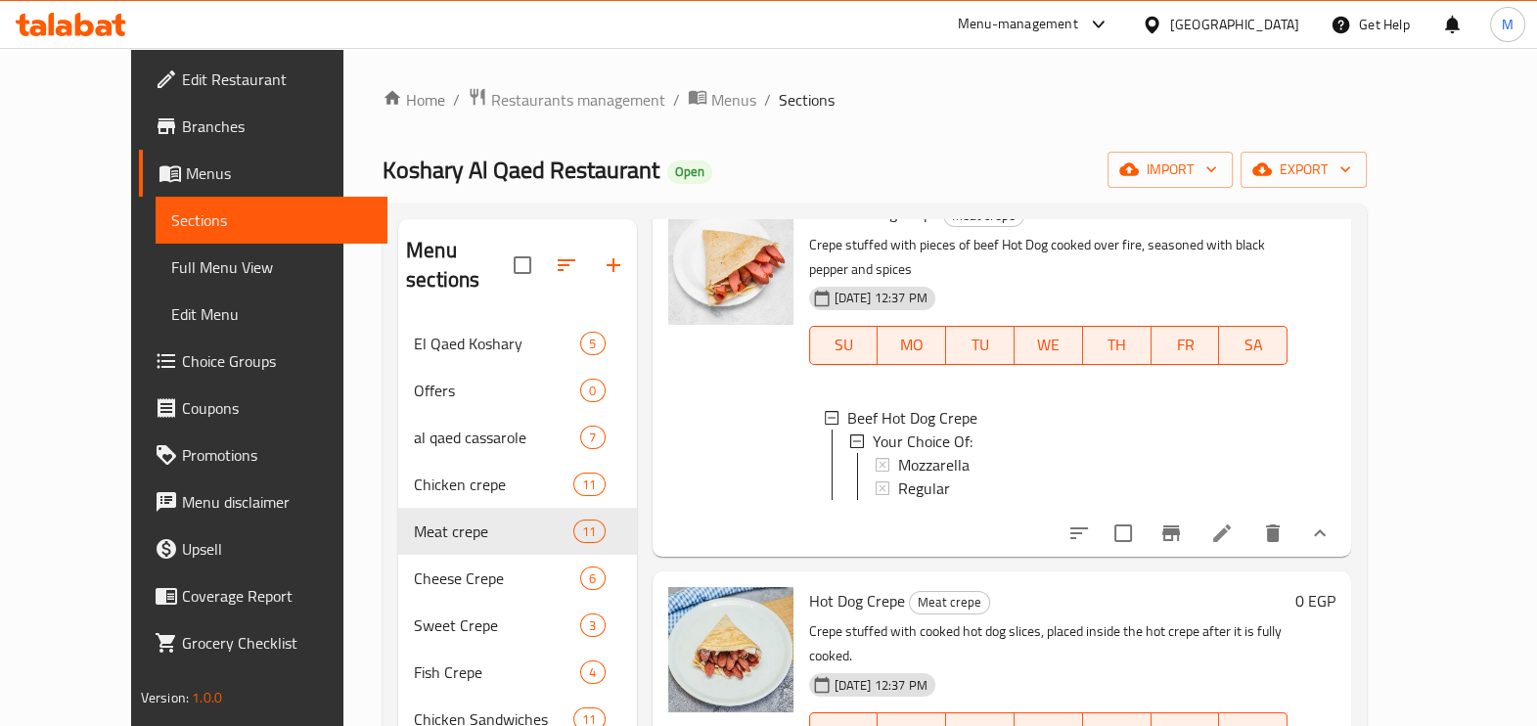
scroll to position [1589, 0]
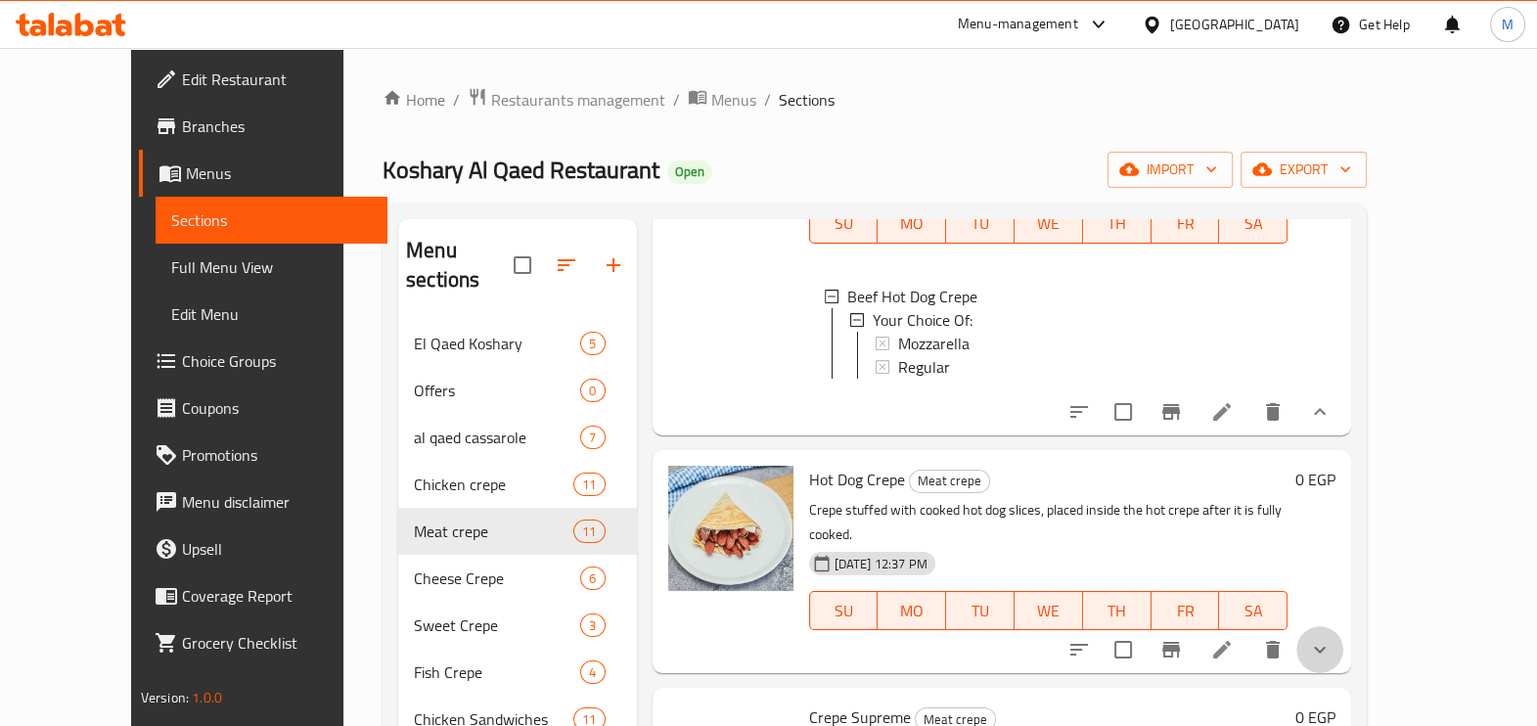
click at [1332, 638] on icon "show more" at bounding box center [1319, 649] width 23 height 23
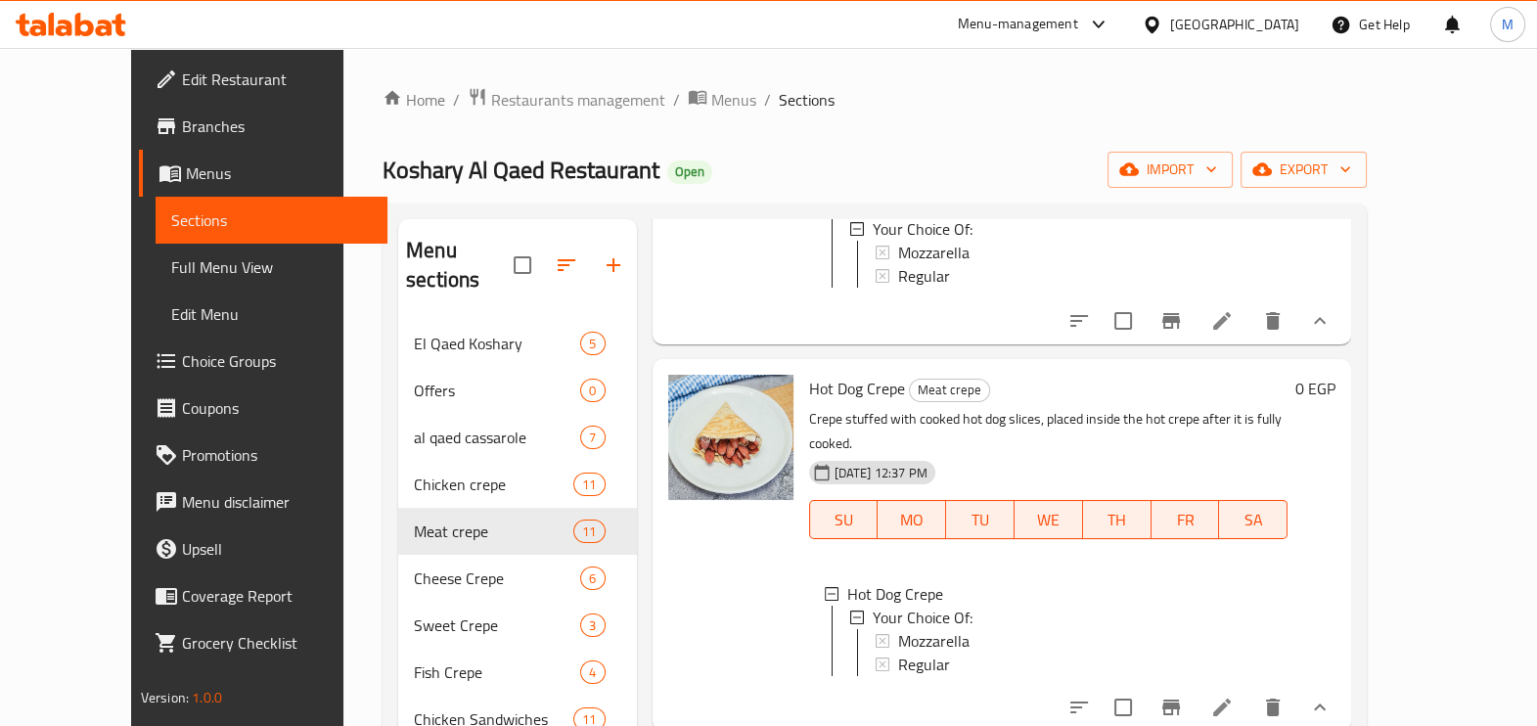
scroll to position [1711, 0]
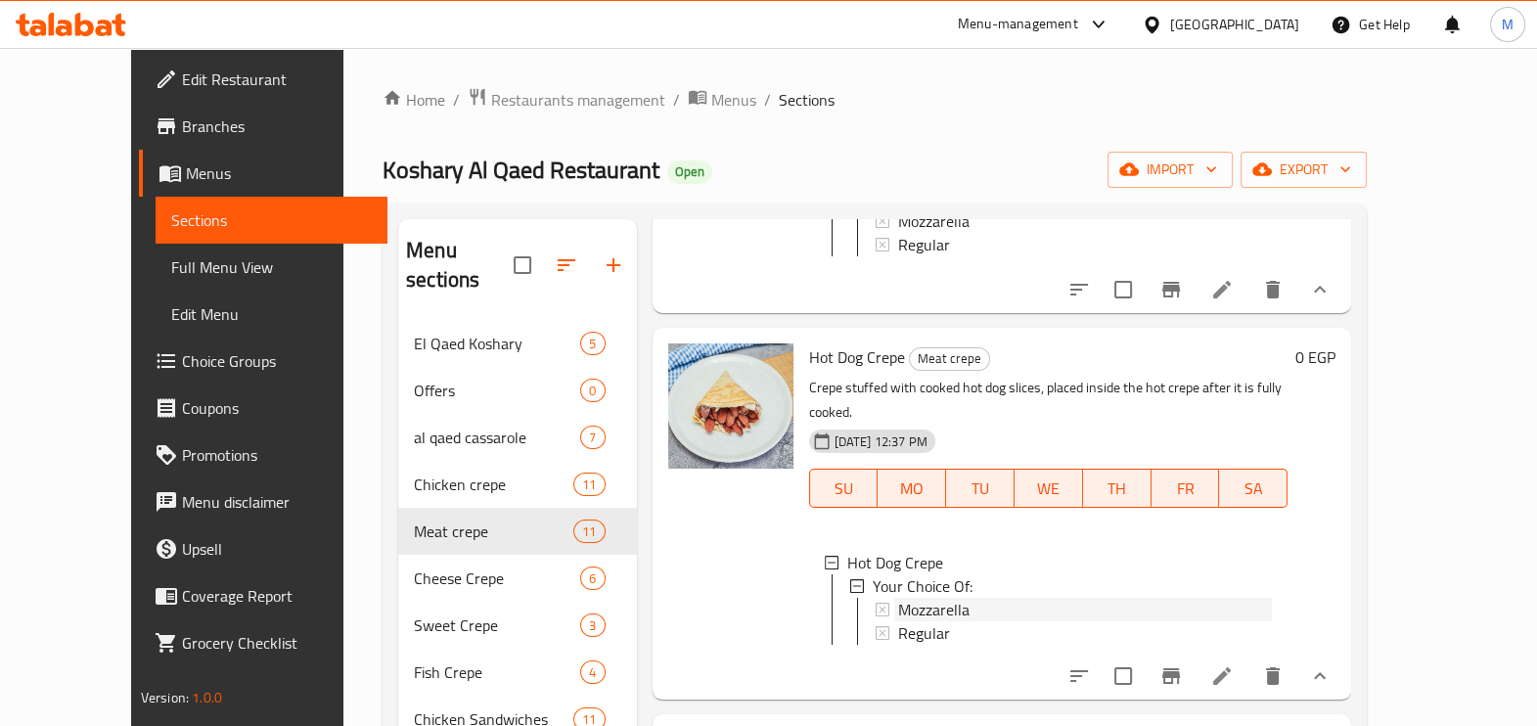
click at [999, 598] on div "Mozzarella" at bounding box center [1085, 609] width 375 height 23
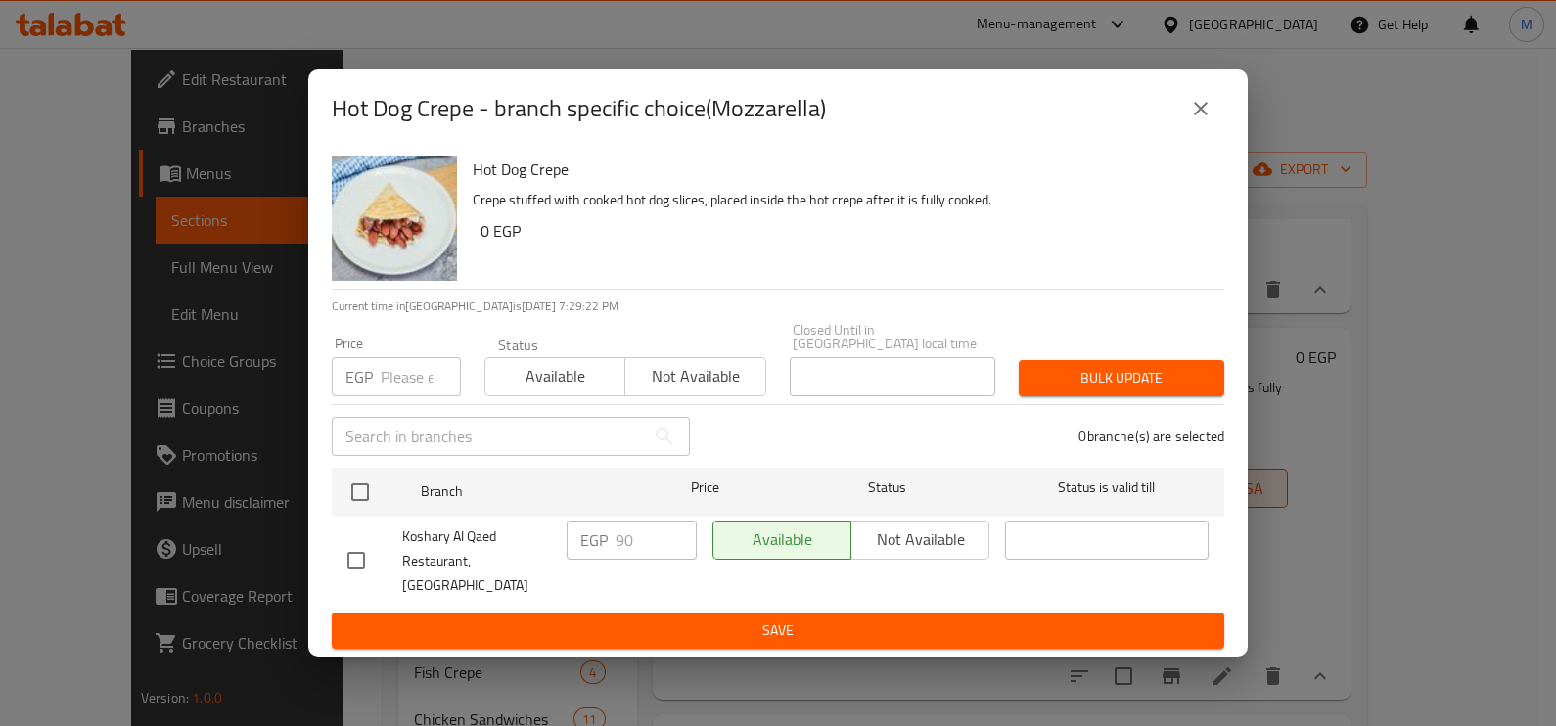
click at [426, 385] on input "number" at bounding box center [421, 376] width 80 height 39
click at [400, 386] on input "90" at bounding box center [421, 376] width 80 height 39
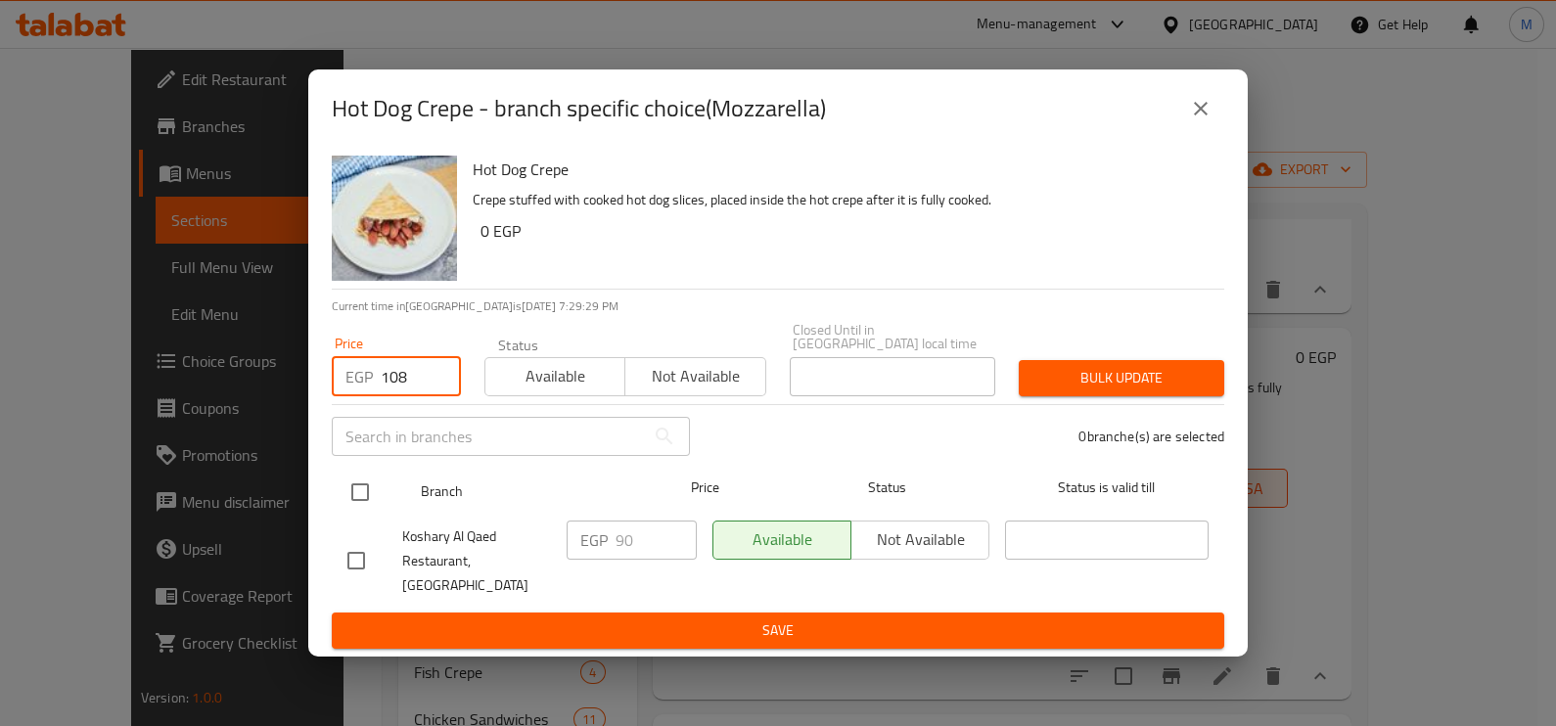
type input "108"
click at [378, 486] on input "checkbox" at bounding box center [360, 492] width 41 height 41
checkbox input "true"
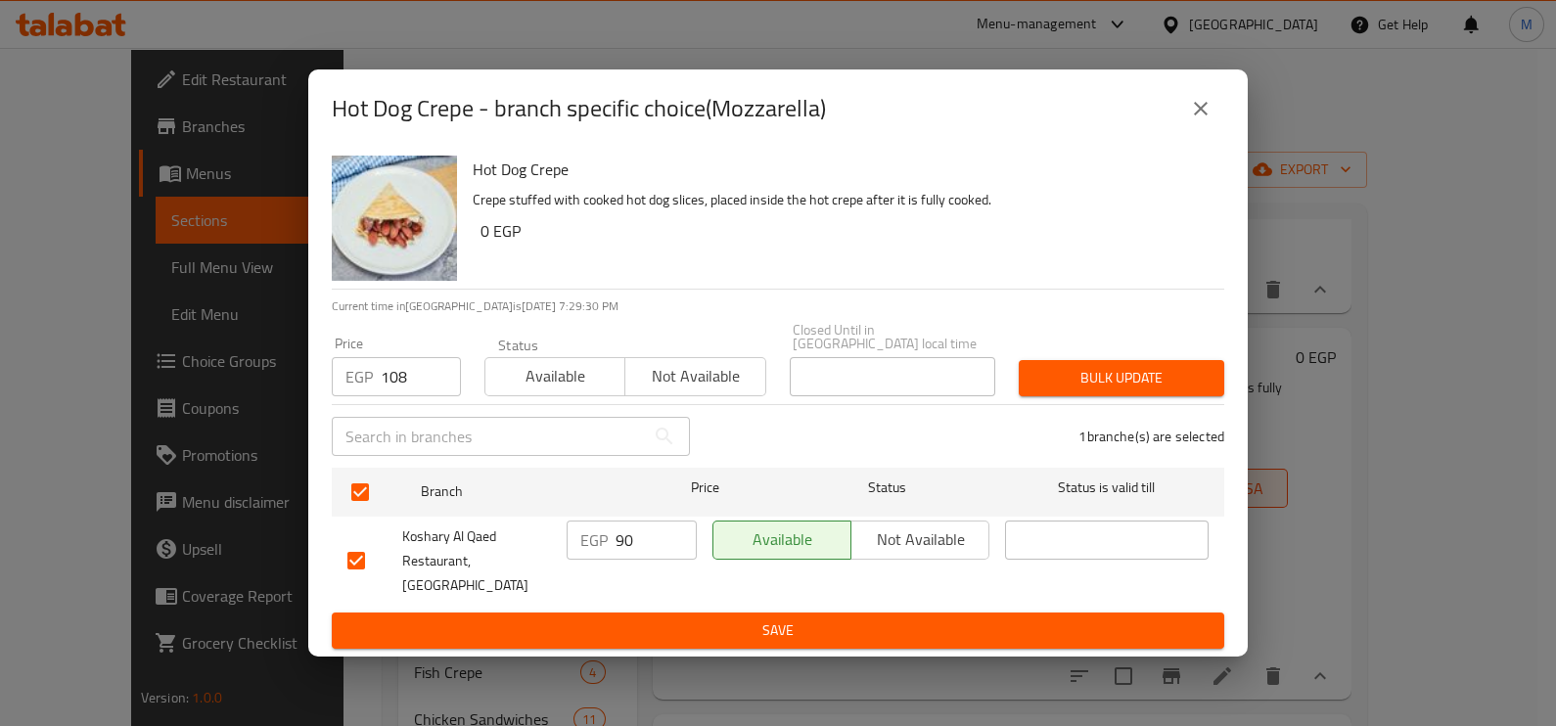
click at [1141, 387] on span "Bulk update" at bounding box center [1121, 378] width 174 height 24
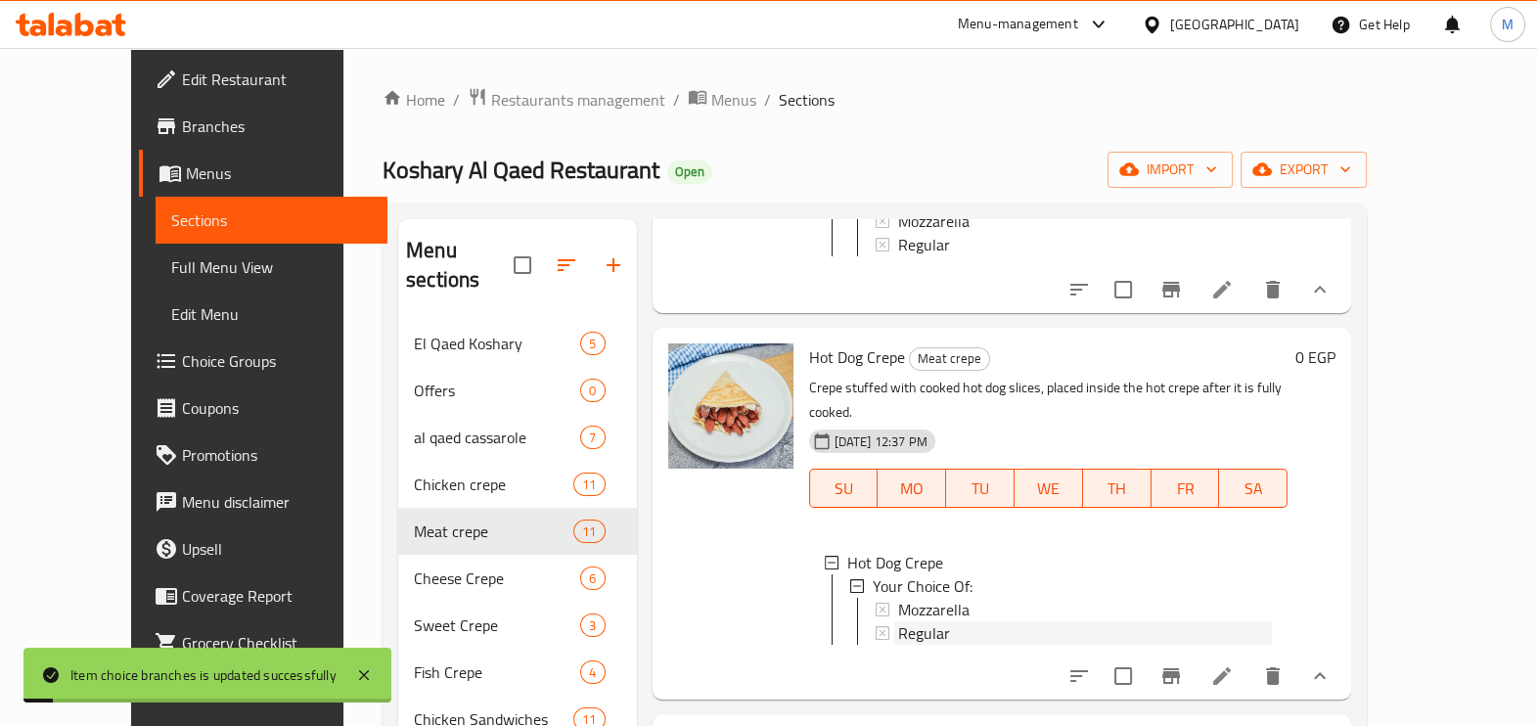
click at [898, 621] on span "Regular" at bounding box center [924, 632] width 52 height 23
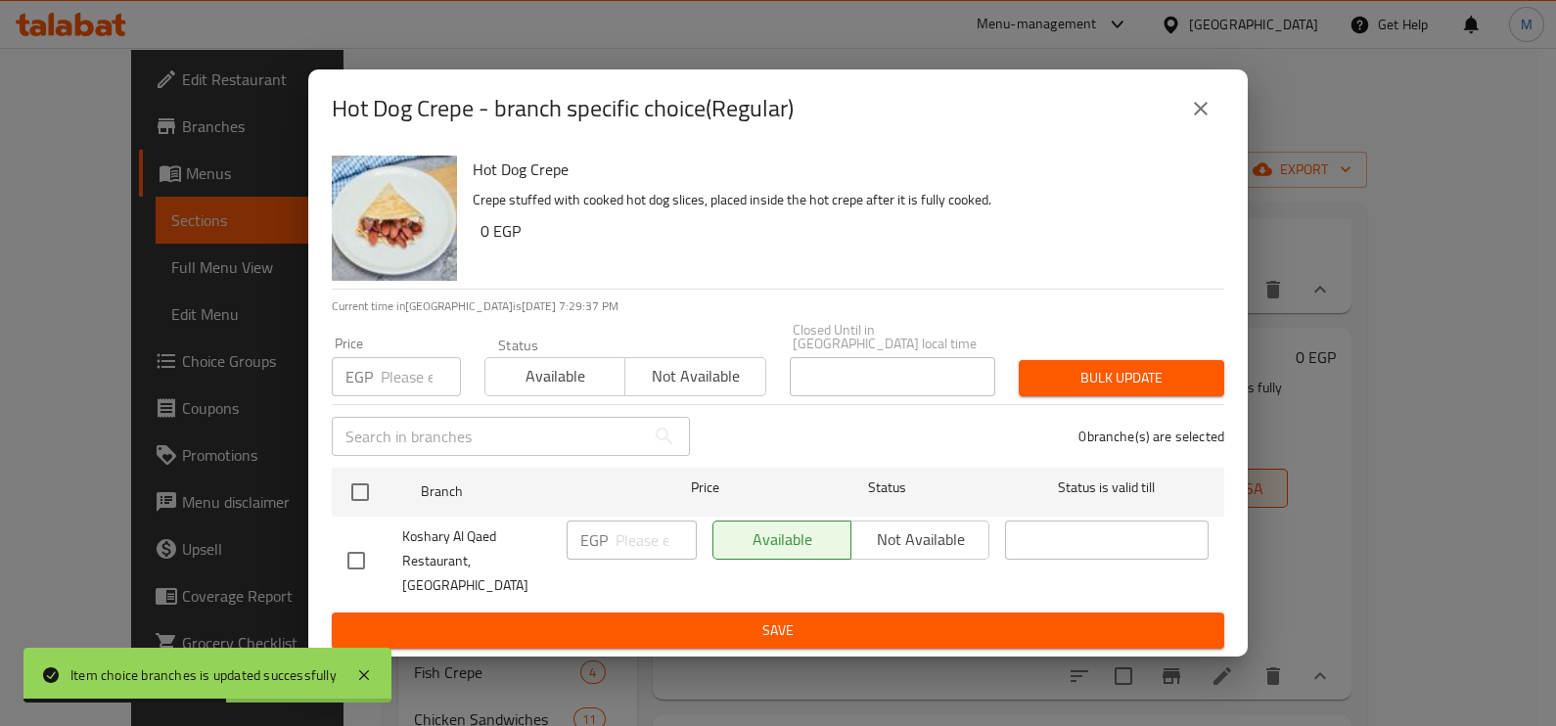
click at [426, 387] on input "number" at bounding box center [421, 376] width 80 height 39
type input "1"
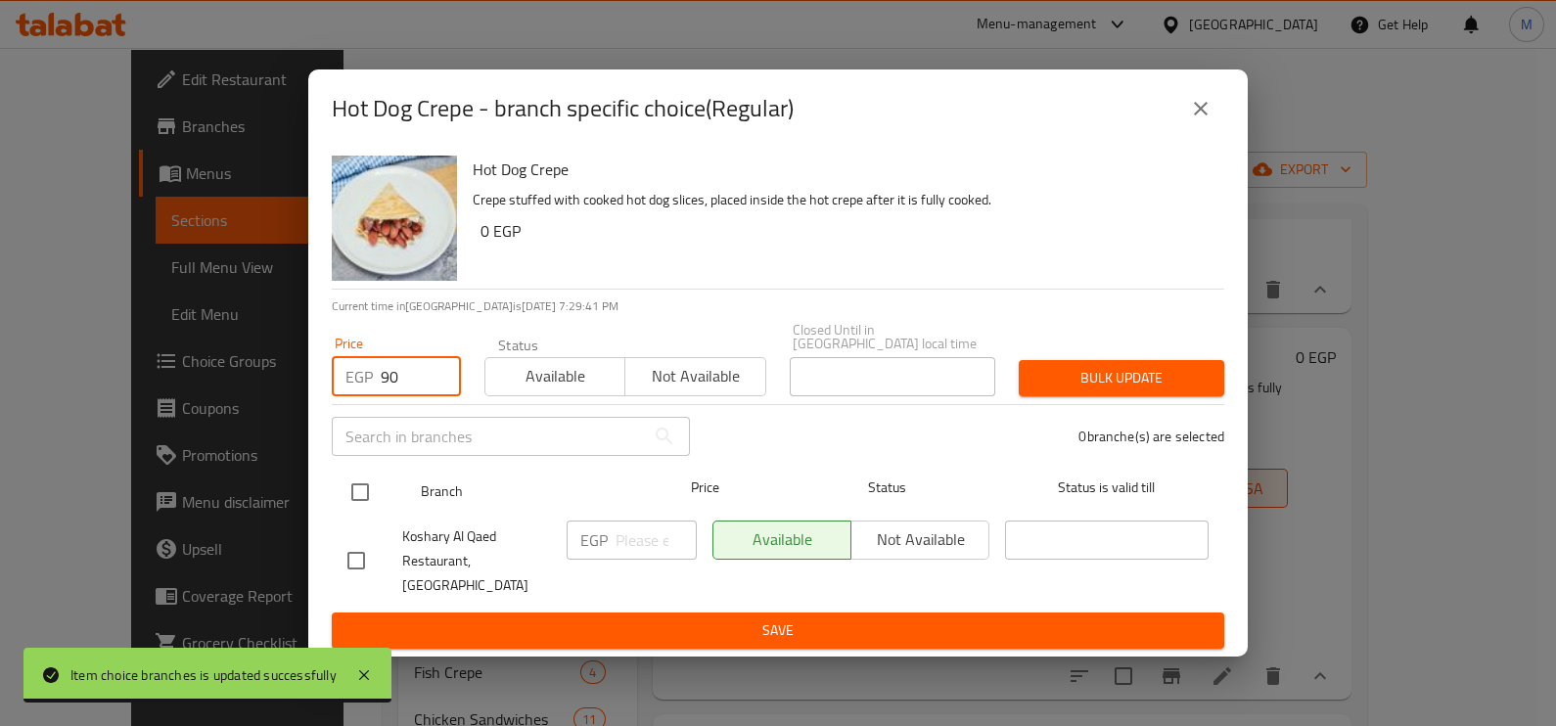
type input "90"
click at [367, 497] on input "checkbox" at bounding box center [360, 492] width 41 height 41
checkbox input "true"
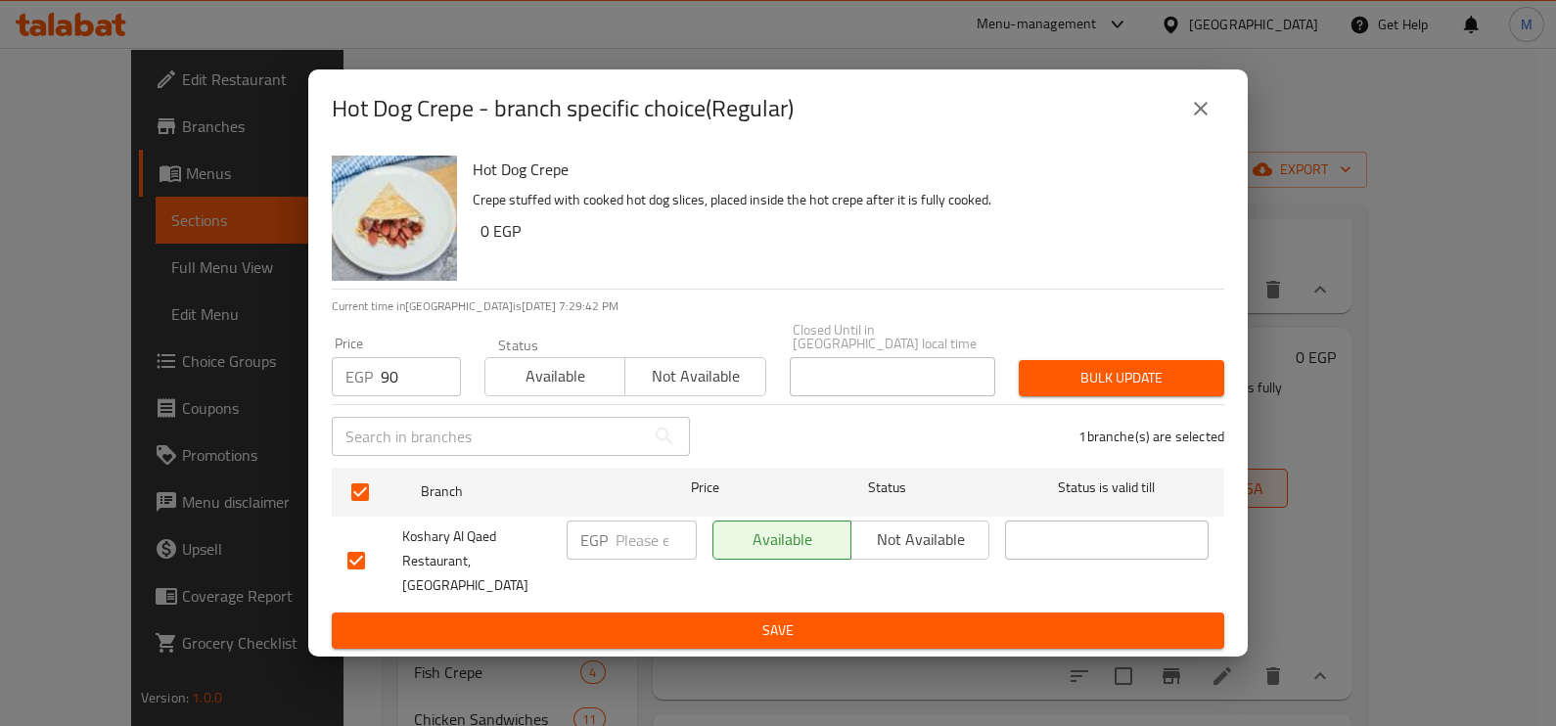
click at [1034, 389] on span "Bulk update" at bounding box center [1121, 378] width 174 height 24
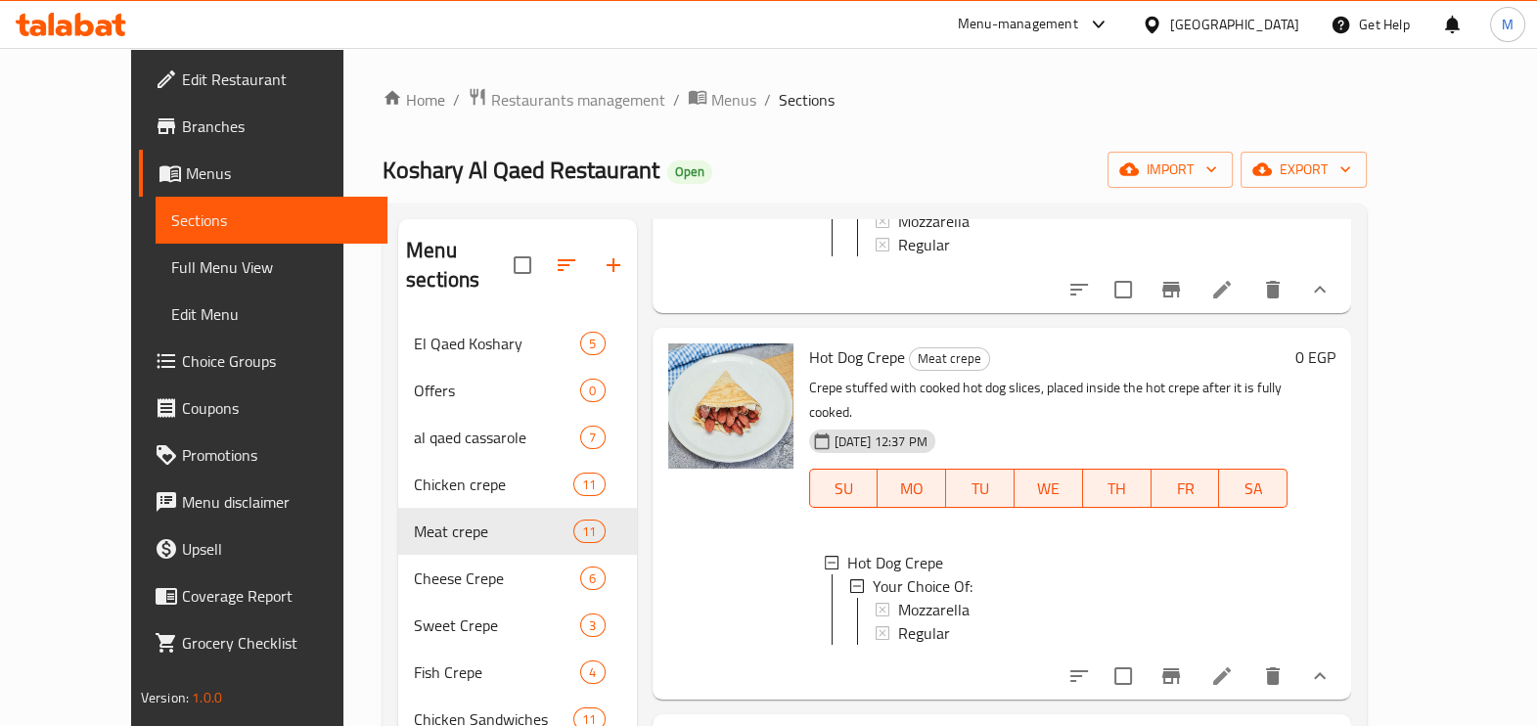
click at [1006, 621] on div "Regular" at bounding box center [1085, 632] width 375 height 23
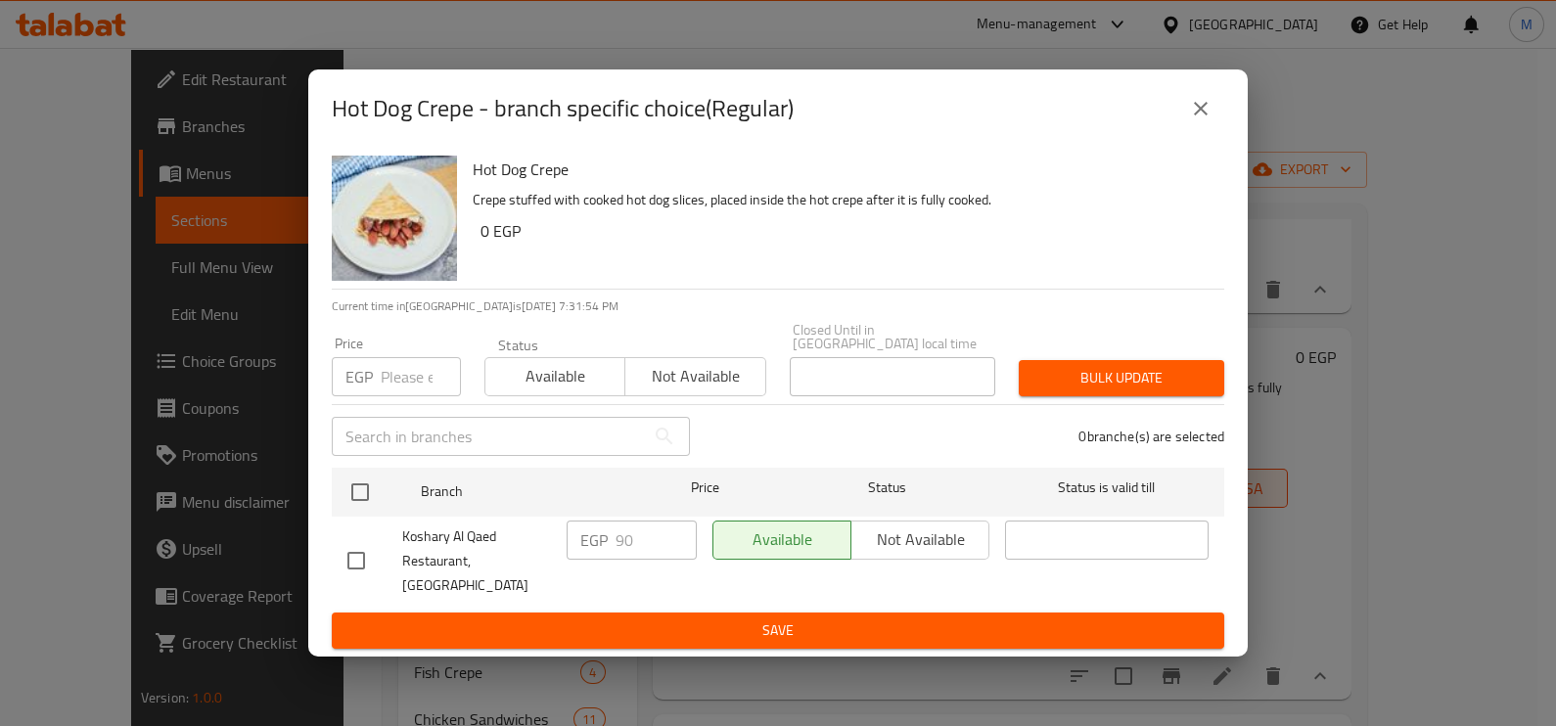
click at [1221, 127] on button "close" at bounding box center [1200, 108] width 47 height 47
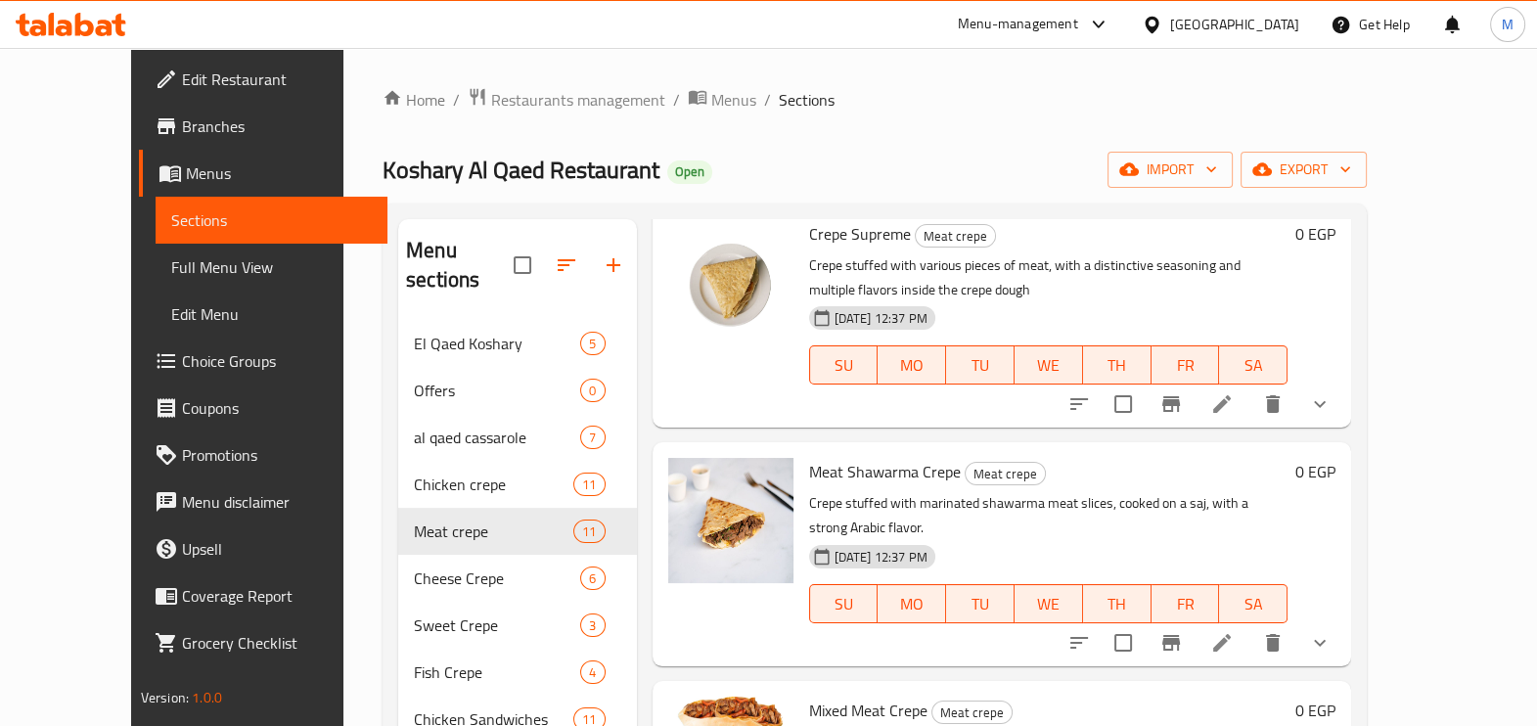
scroll to position [2322, 0]
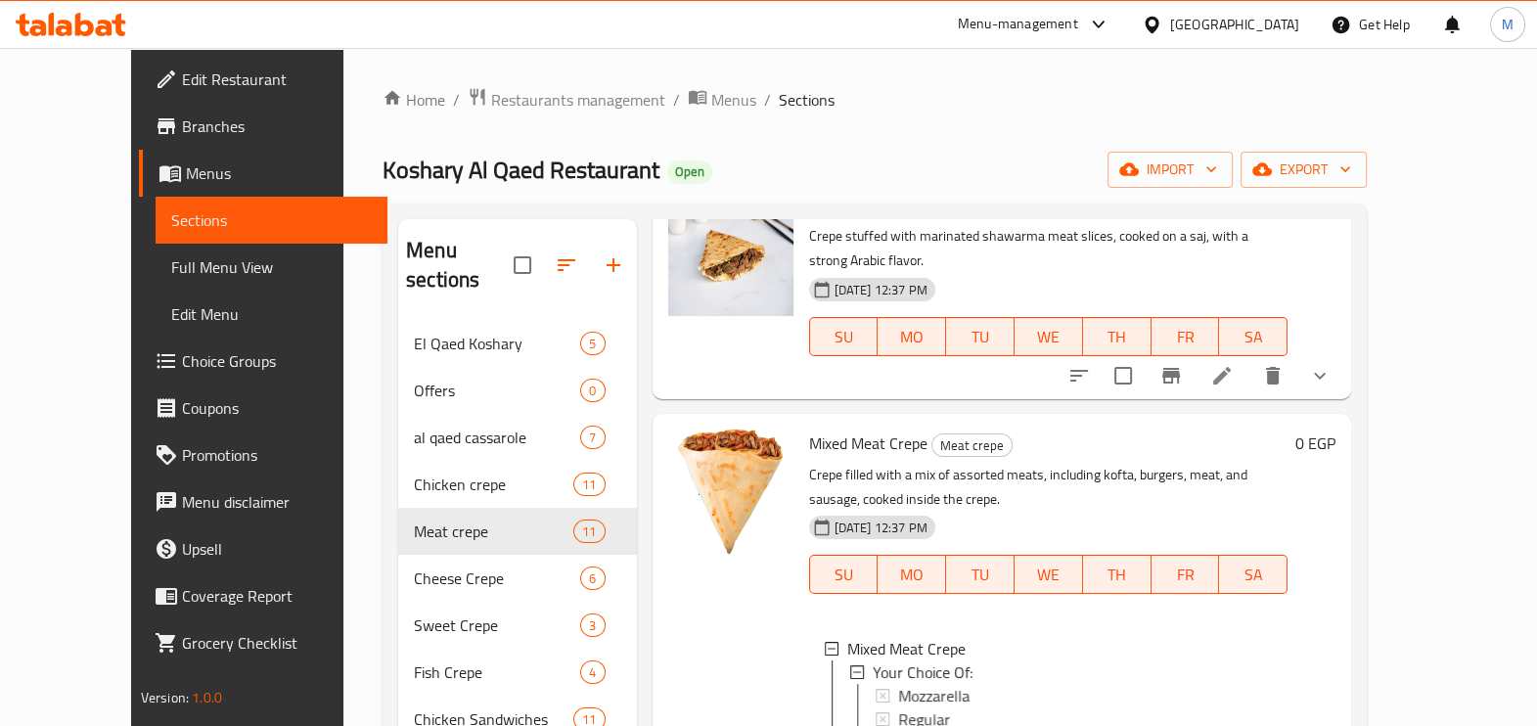
scroll to position [2489, 0]
click at [908, 683] on span "Mozzarella" at bounding box center [933, 694] width 71 height 23
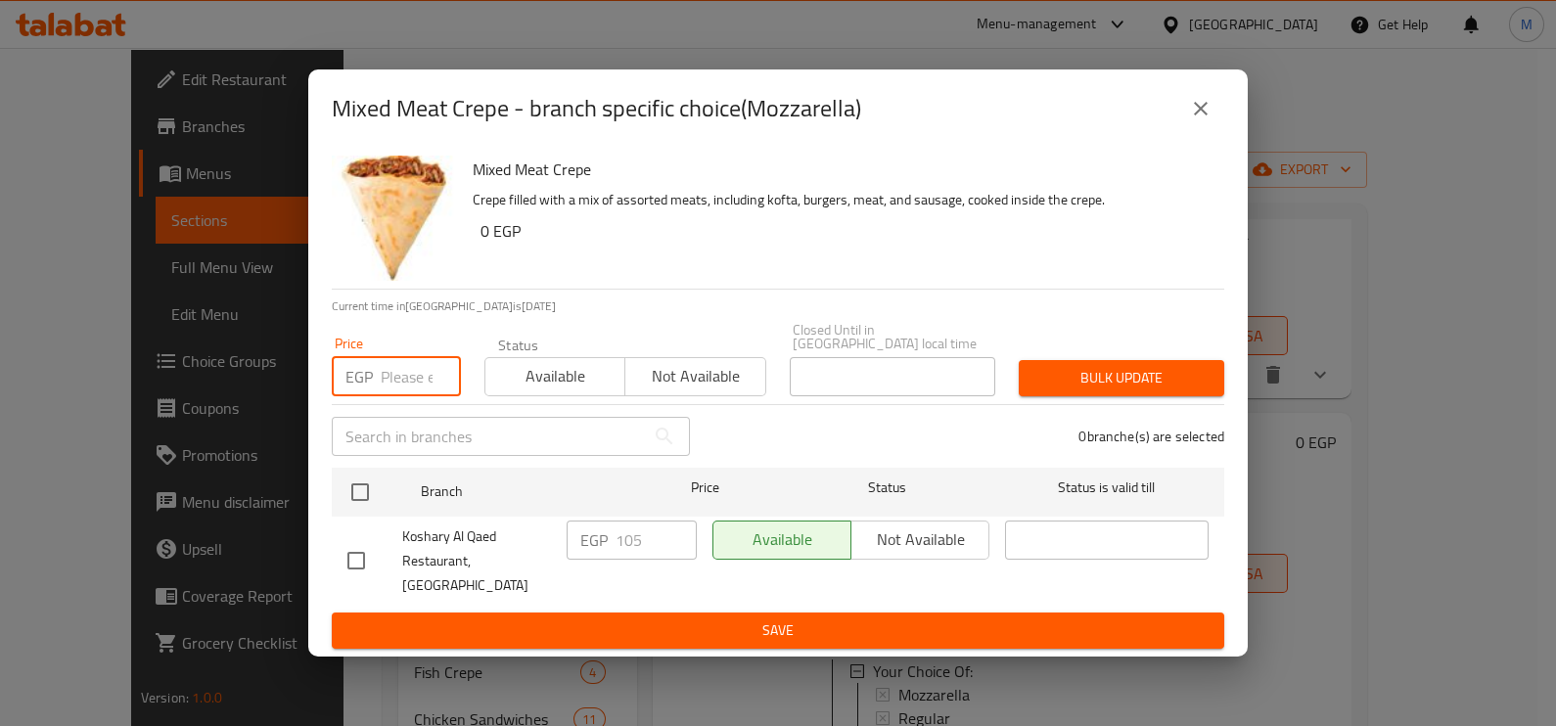
click at [402, 391] on input "number" at bounding box center [421, 376] width 80 height 39
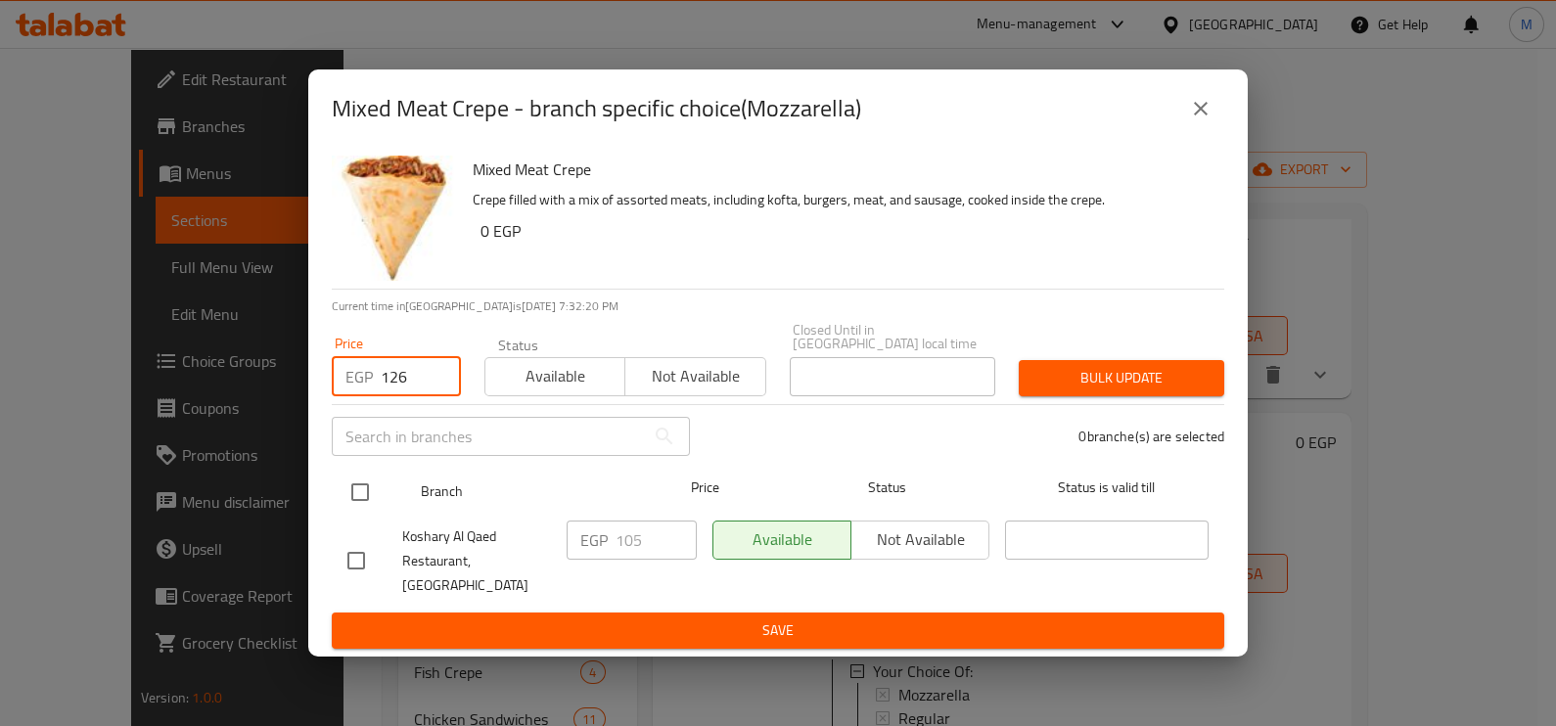
type input "126"
click at [346, 494] on input "checkbox" at bounding box center [360, 492] width 41 height 41
checkbox input "true"
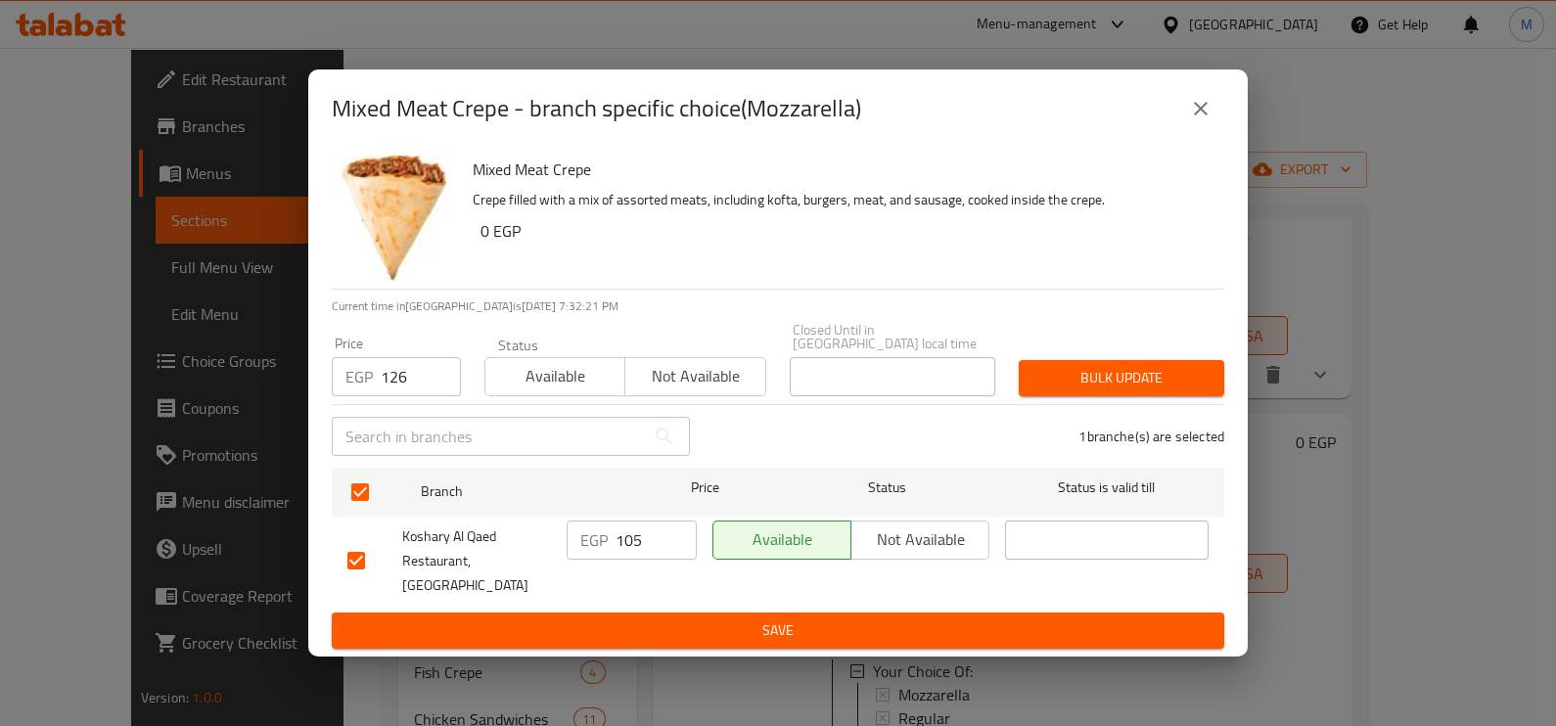
click at [1068, 388] on span "Bulk update" at bounding box center [1121, 378] width 174 height 24
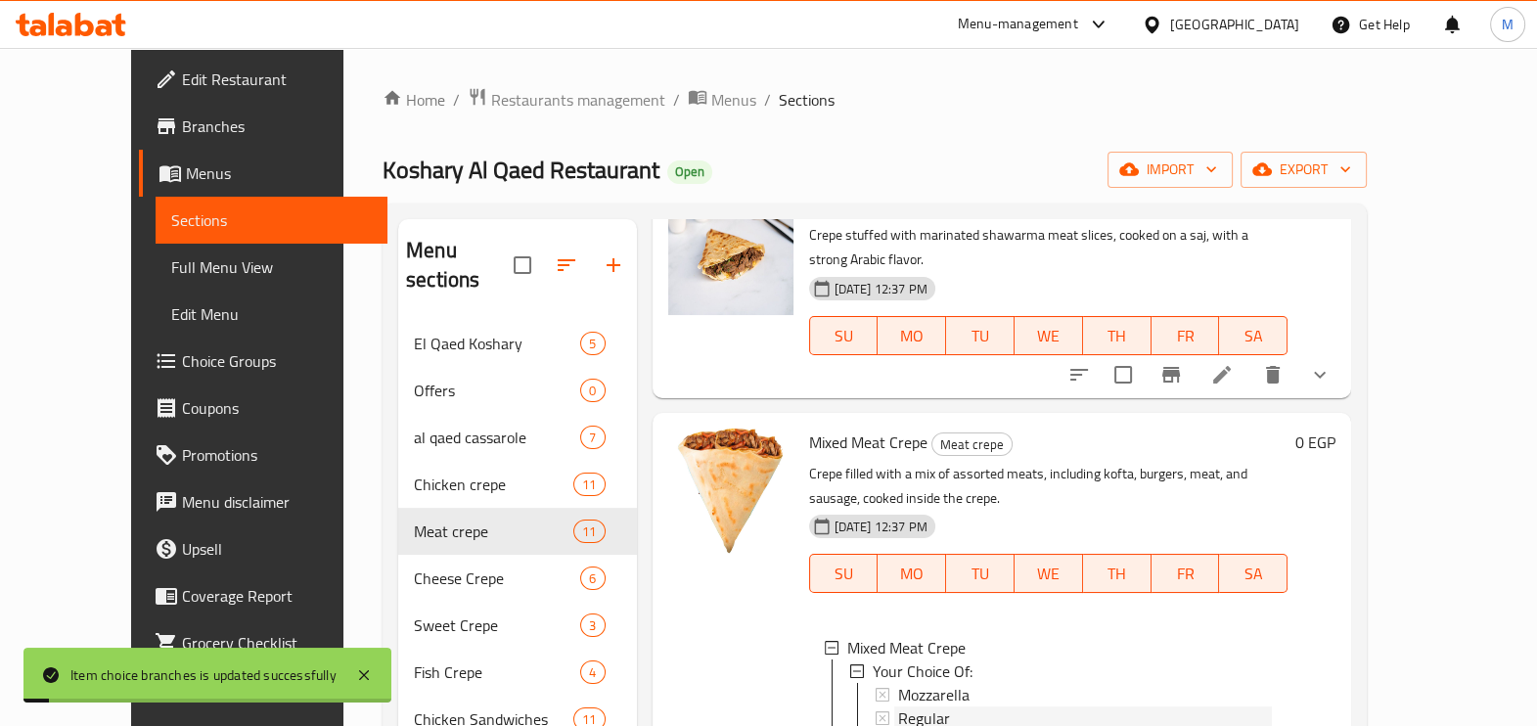
click at [938, 706] on div "Regular" at bounding box center [1085, 717] width 375 height 23
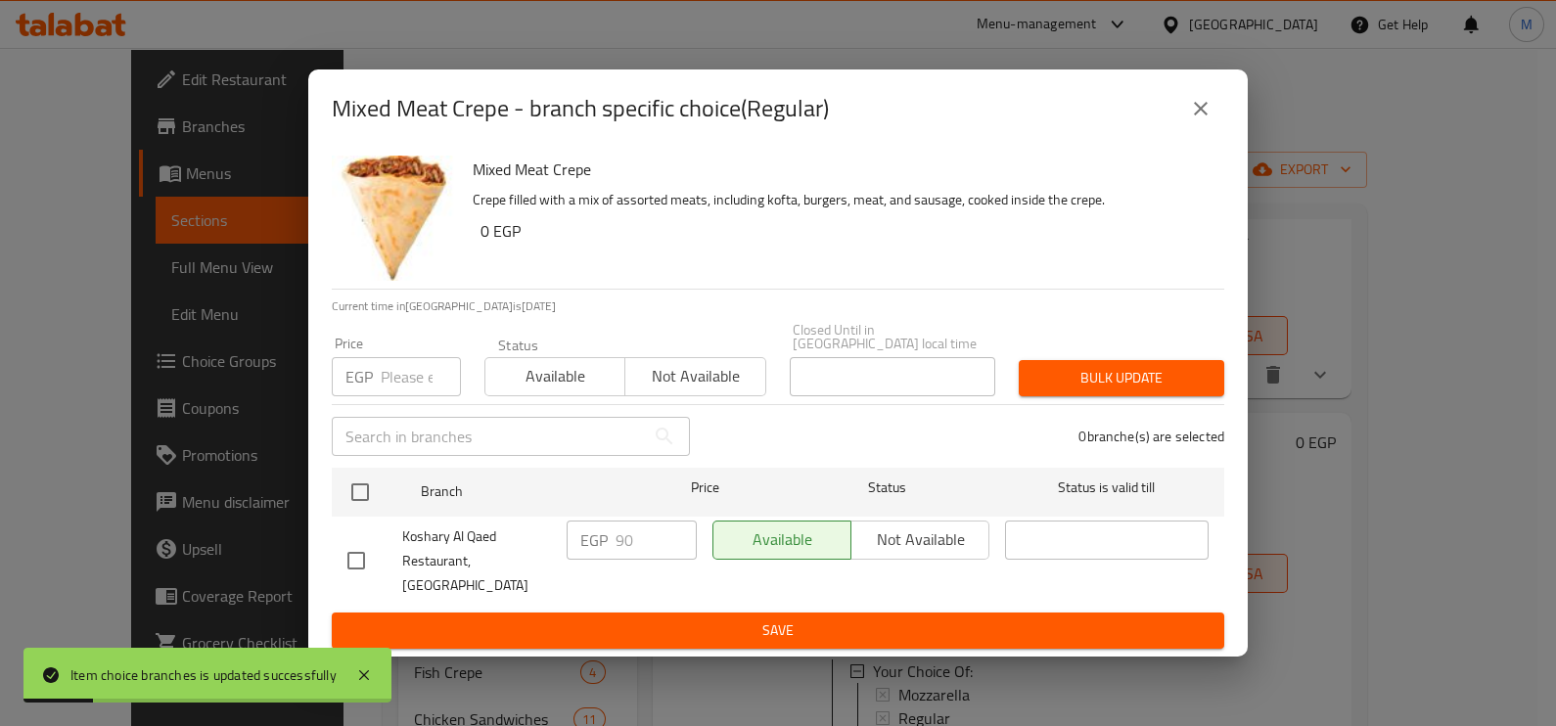
click at [375, 386] on div "EGP Price" at bounding box center [396, 376] width 129 height 39
type input "108"
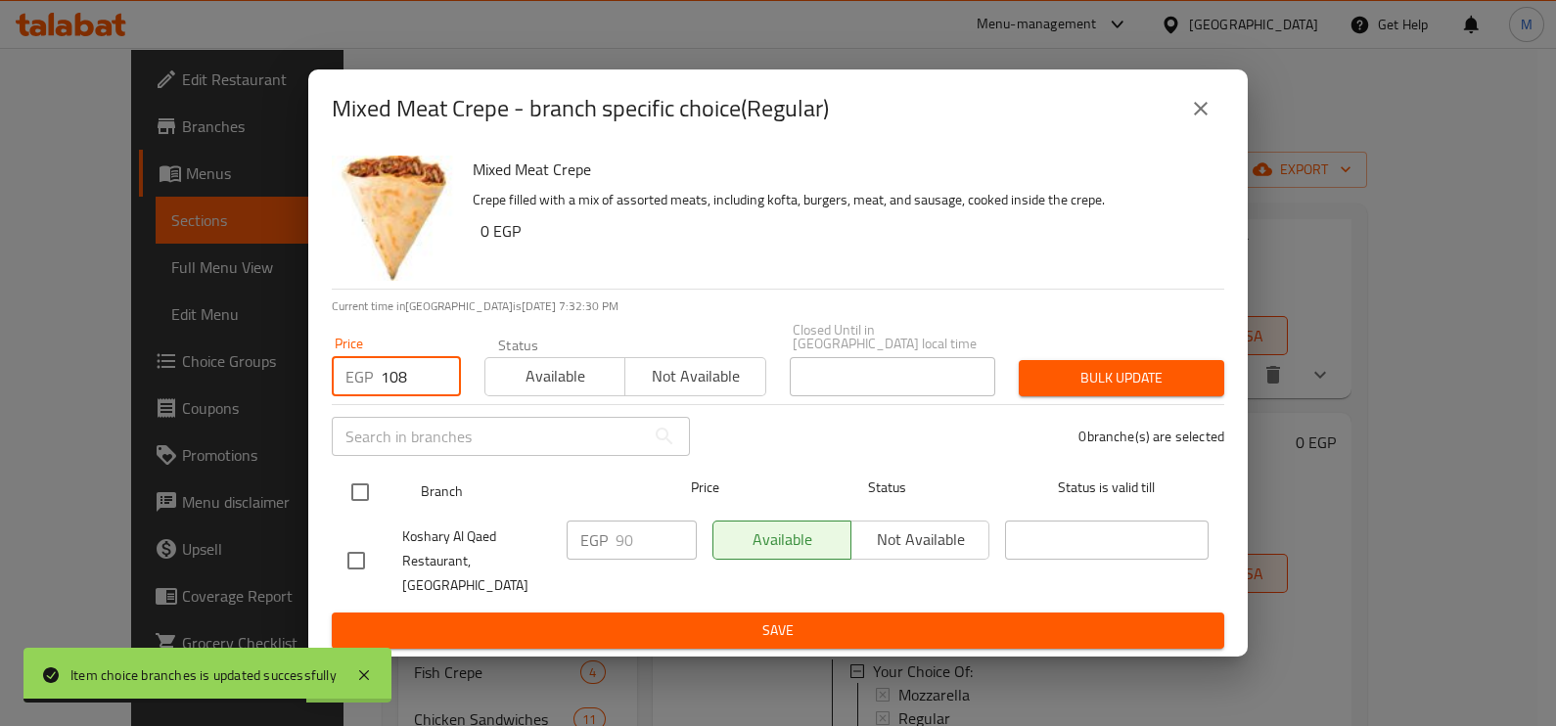
click at [362, 499] on input "checkbox" at bounding box center [360, 492] width 41 height 41
checkbox input "true"
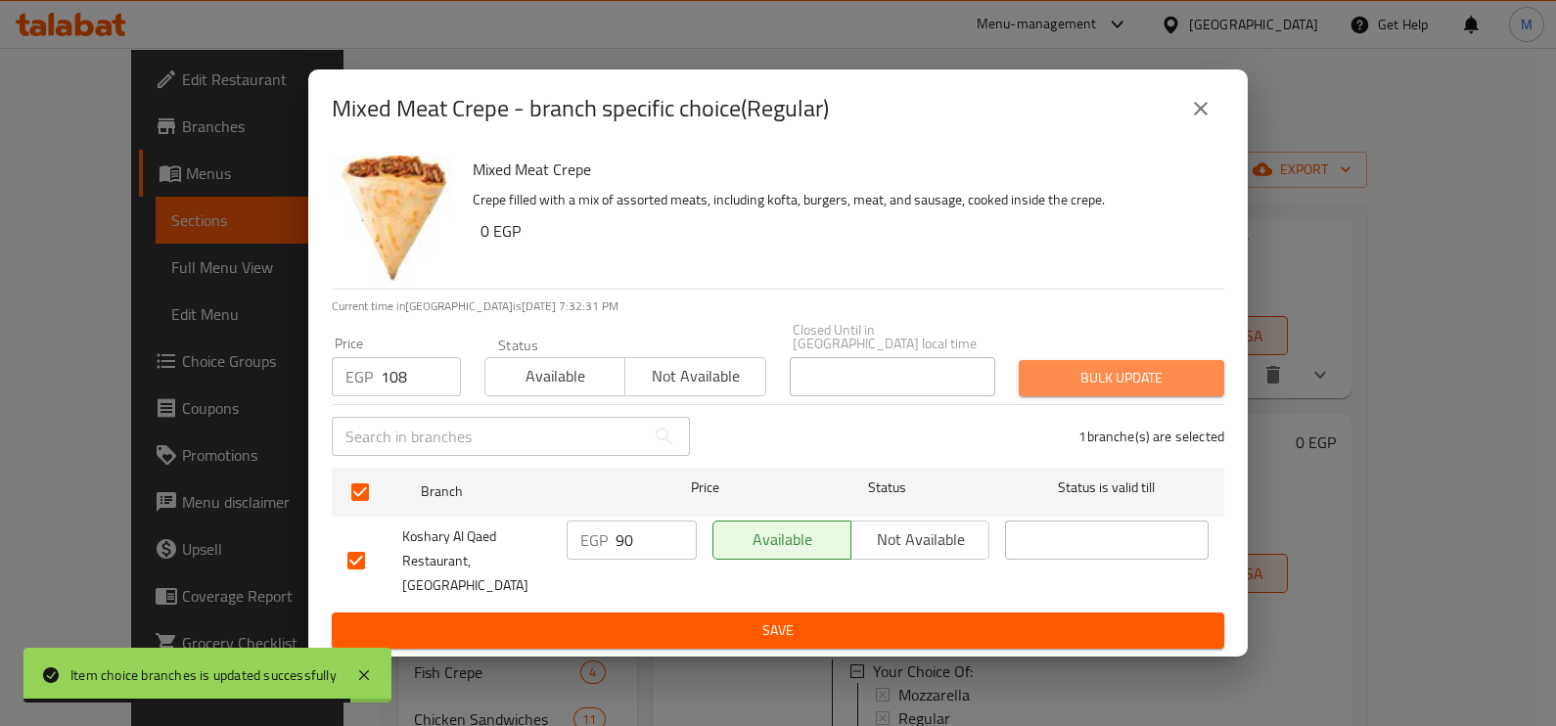
click at [1071, 369] on button "Bulk update" at bounding box center [1121, 378] width 205 height 36
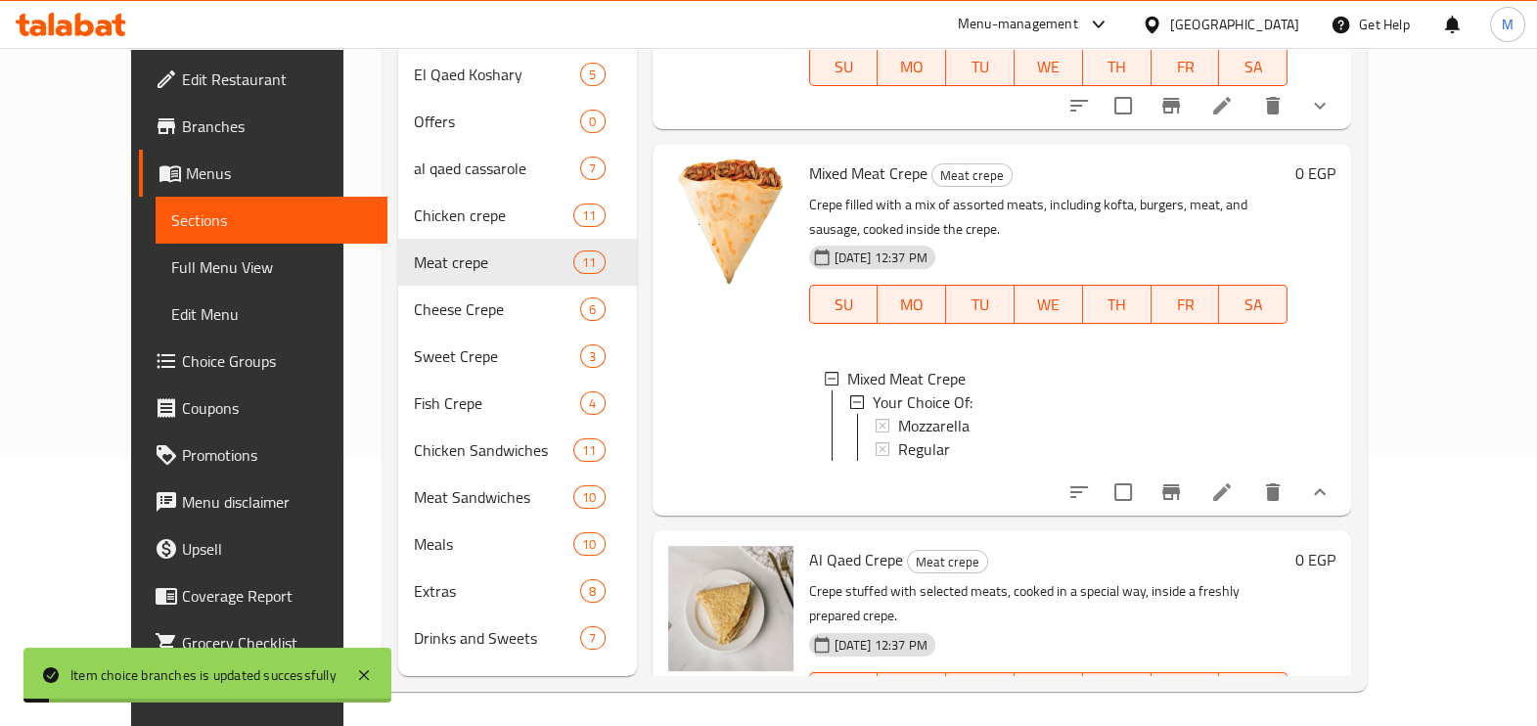
scroll to position [274, 0]
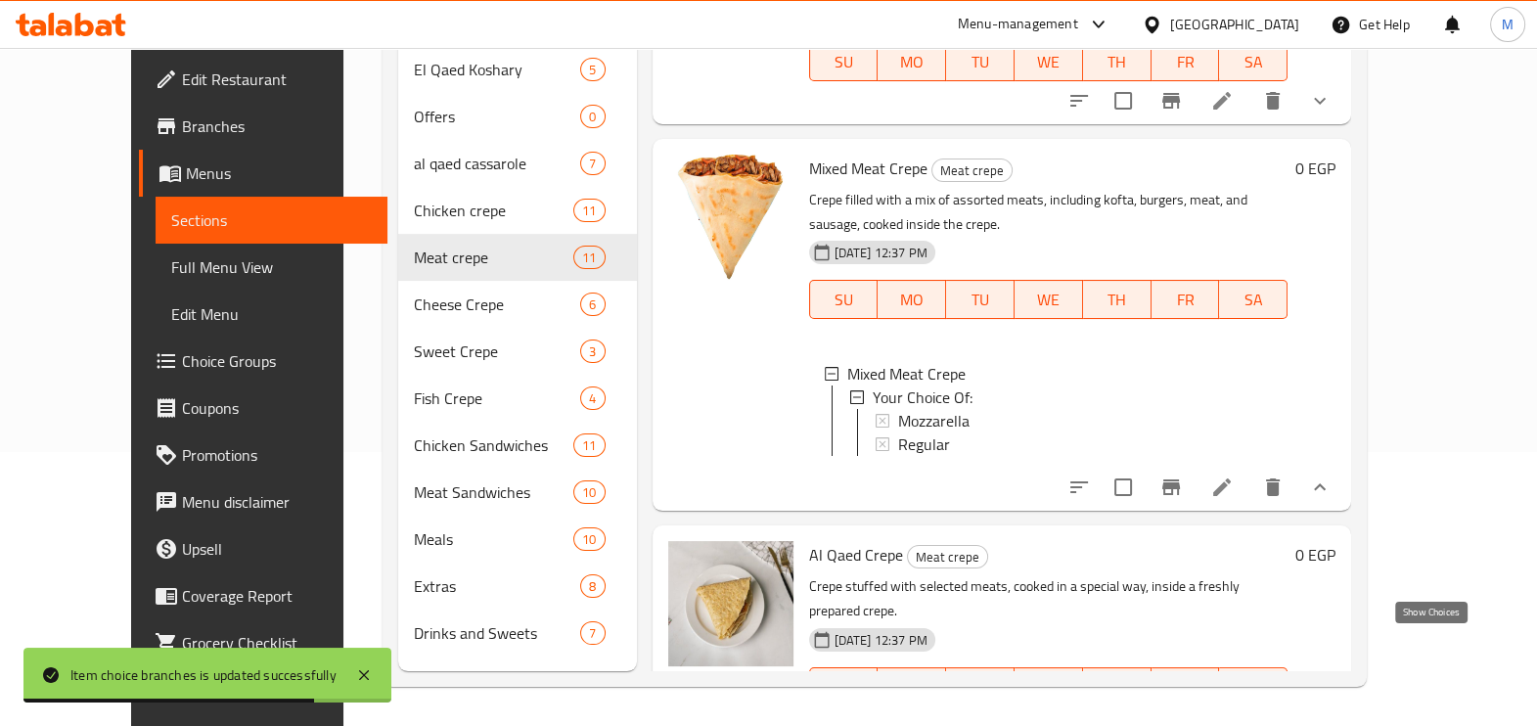
click at [1332, 714] on icon "show more" at bounding box center [1319, 725] width 23 height 23
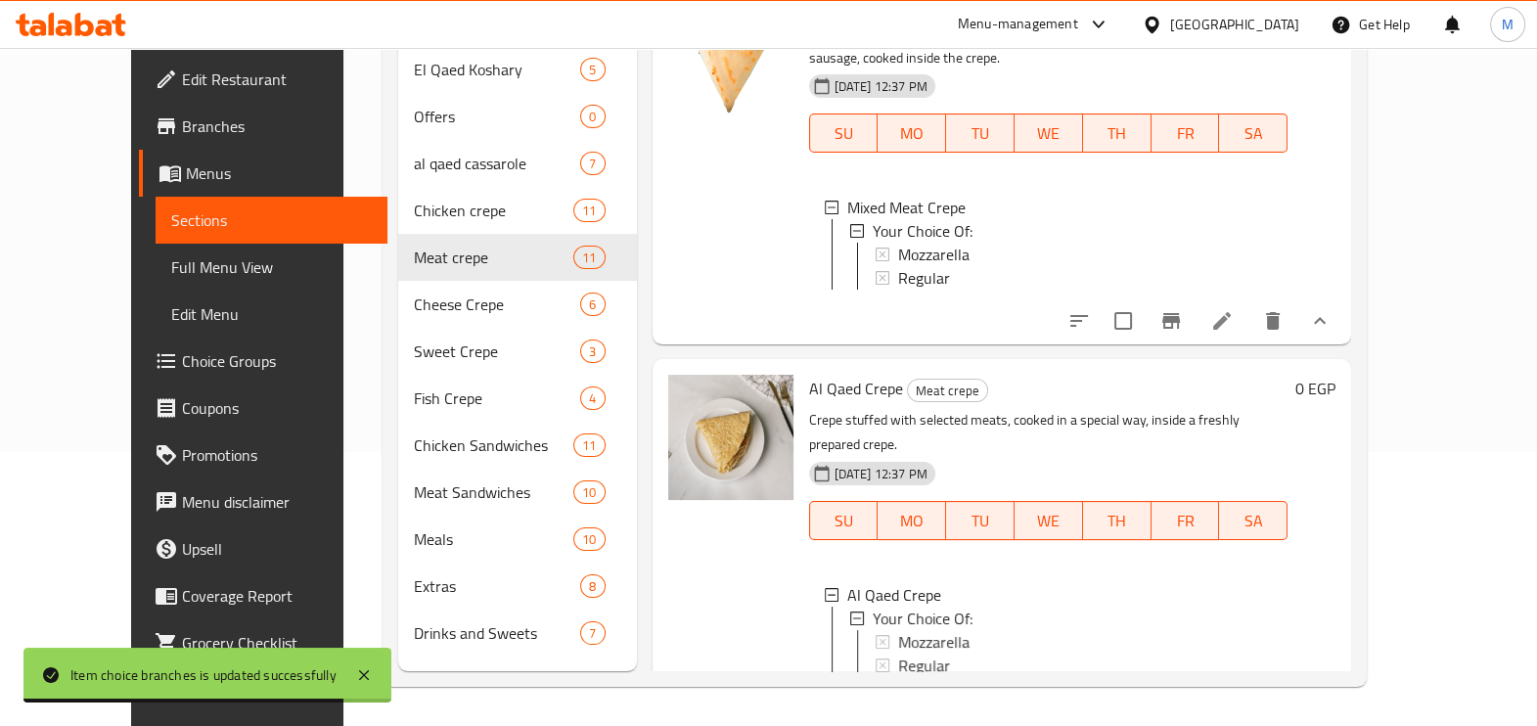
scroll to position [2657, 0]
click at [955, 653] on div "Regular" at bounding box center [1085, 664] width 375 height 23
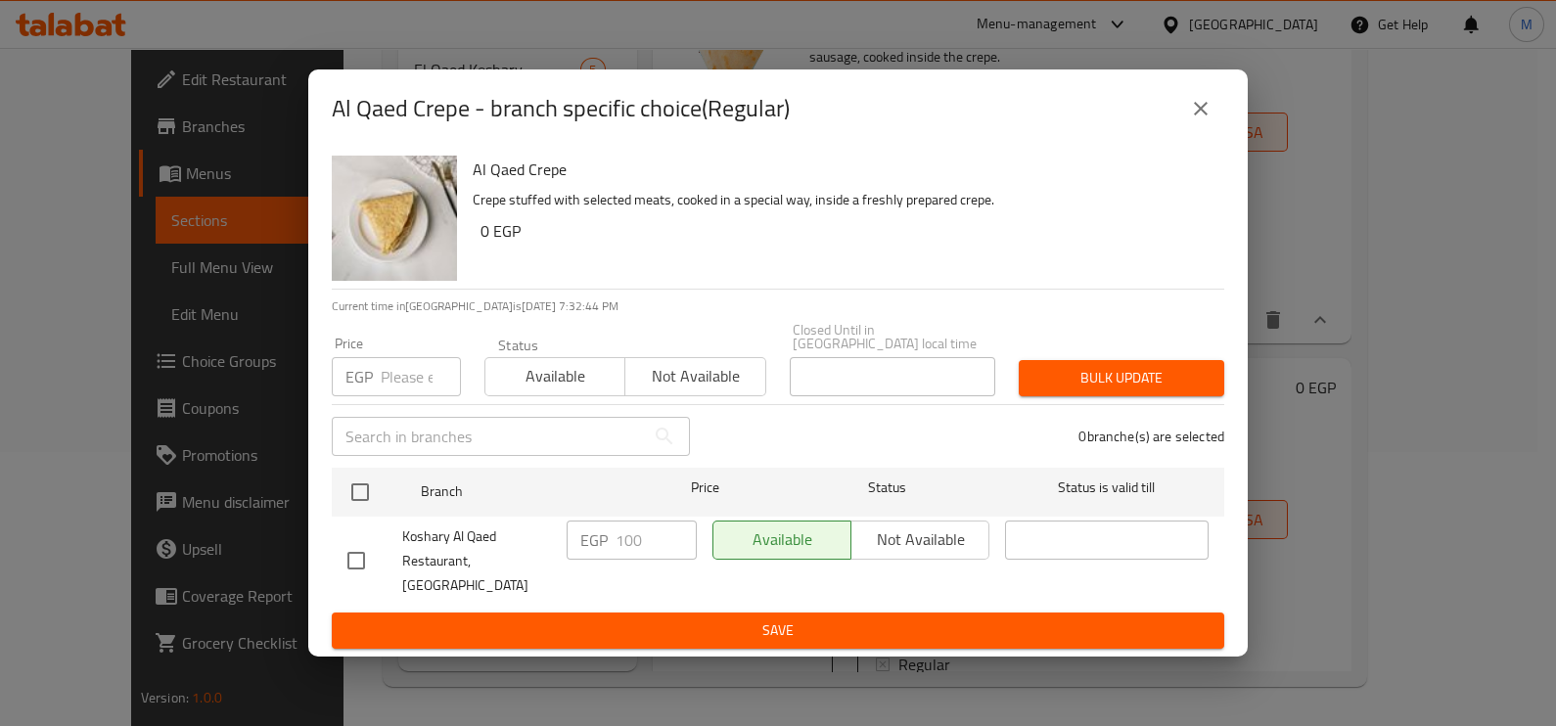
click at [401, 377] on input "number" at bounding box center [421, 376] width 80 height 39
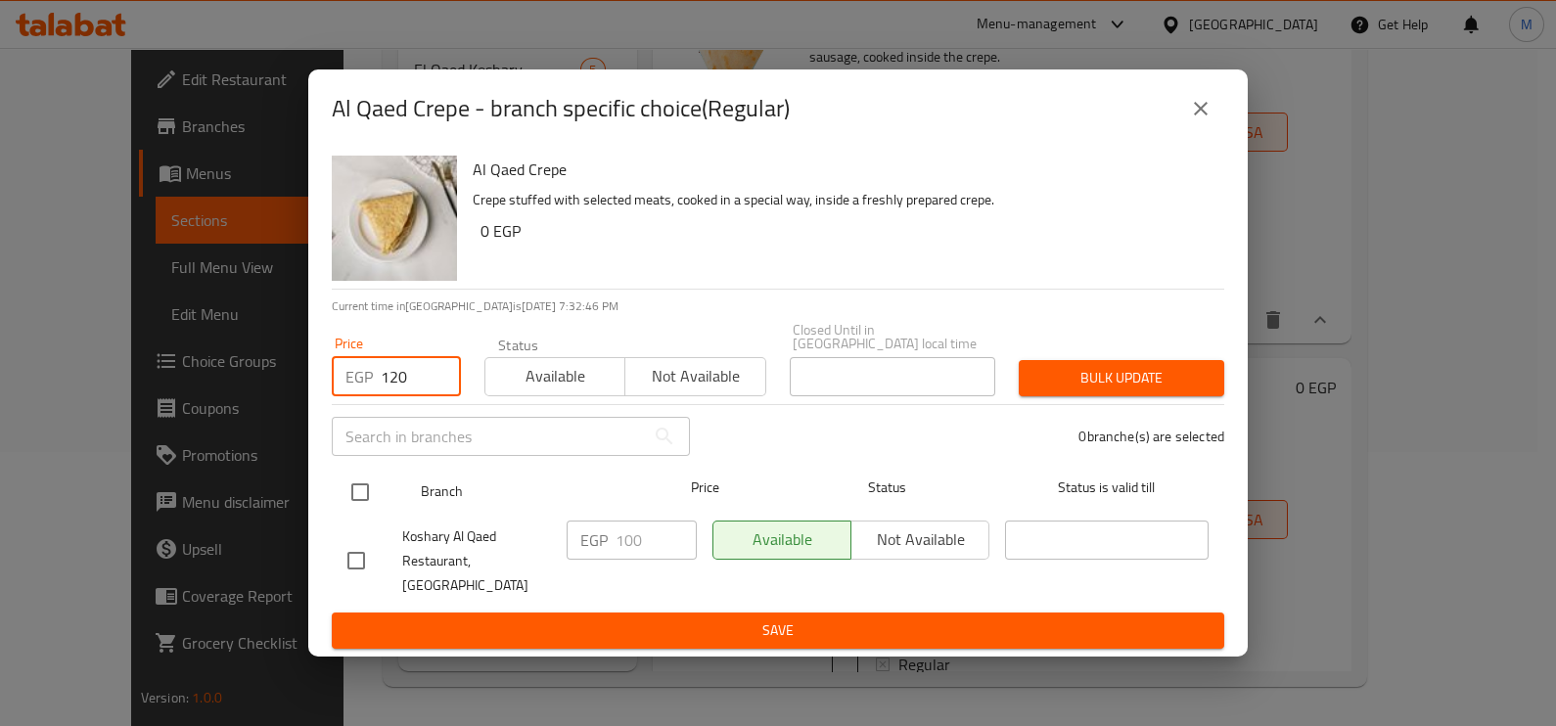
type input "120"
click at [369, 513] on input "checkbox" at bounding box center [360, 492] width 41 height 41
checkbox input "true"
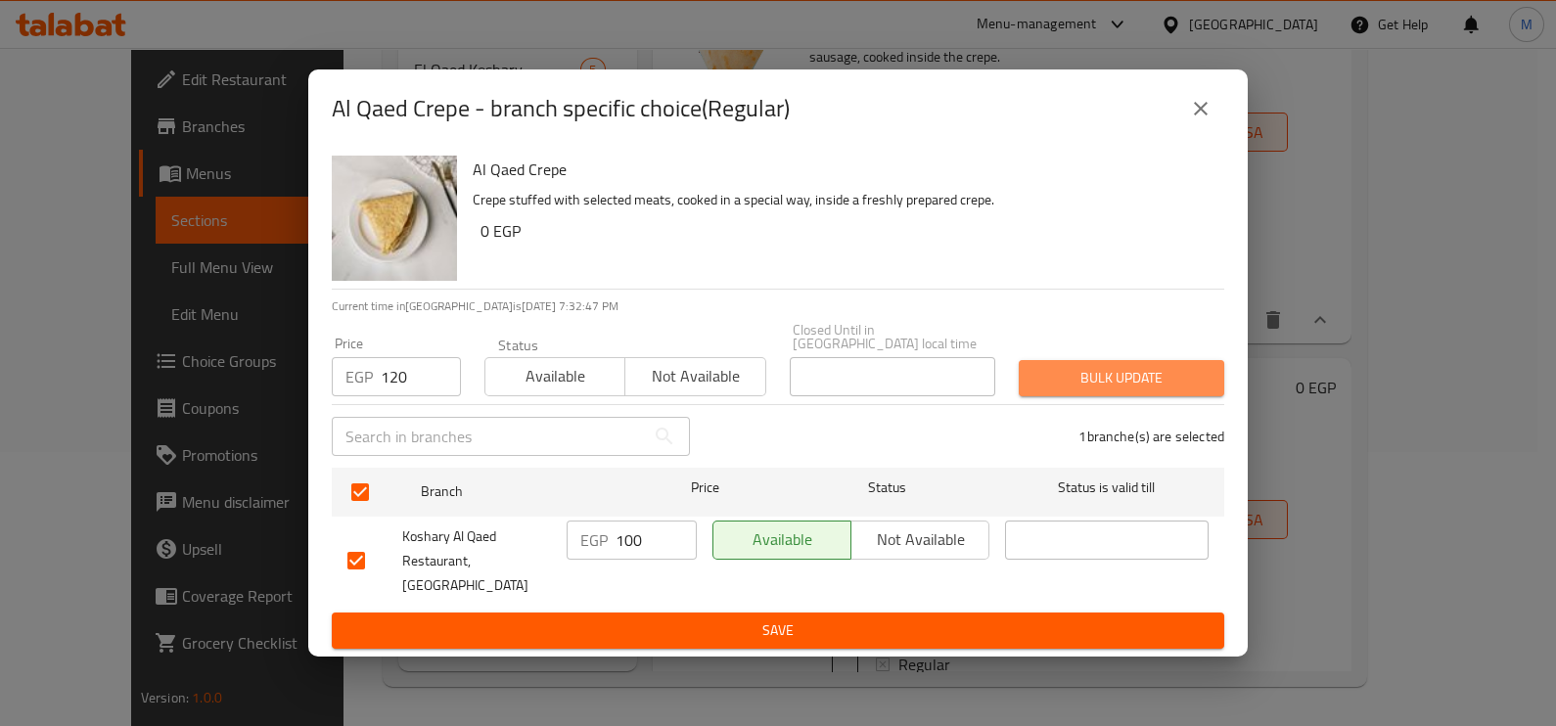
click at [1073, 378] on span "Bulk update" at bounding box center [1121, 378] width 174 height 24
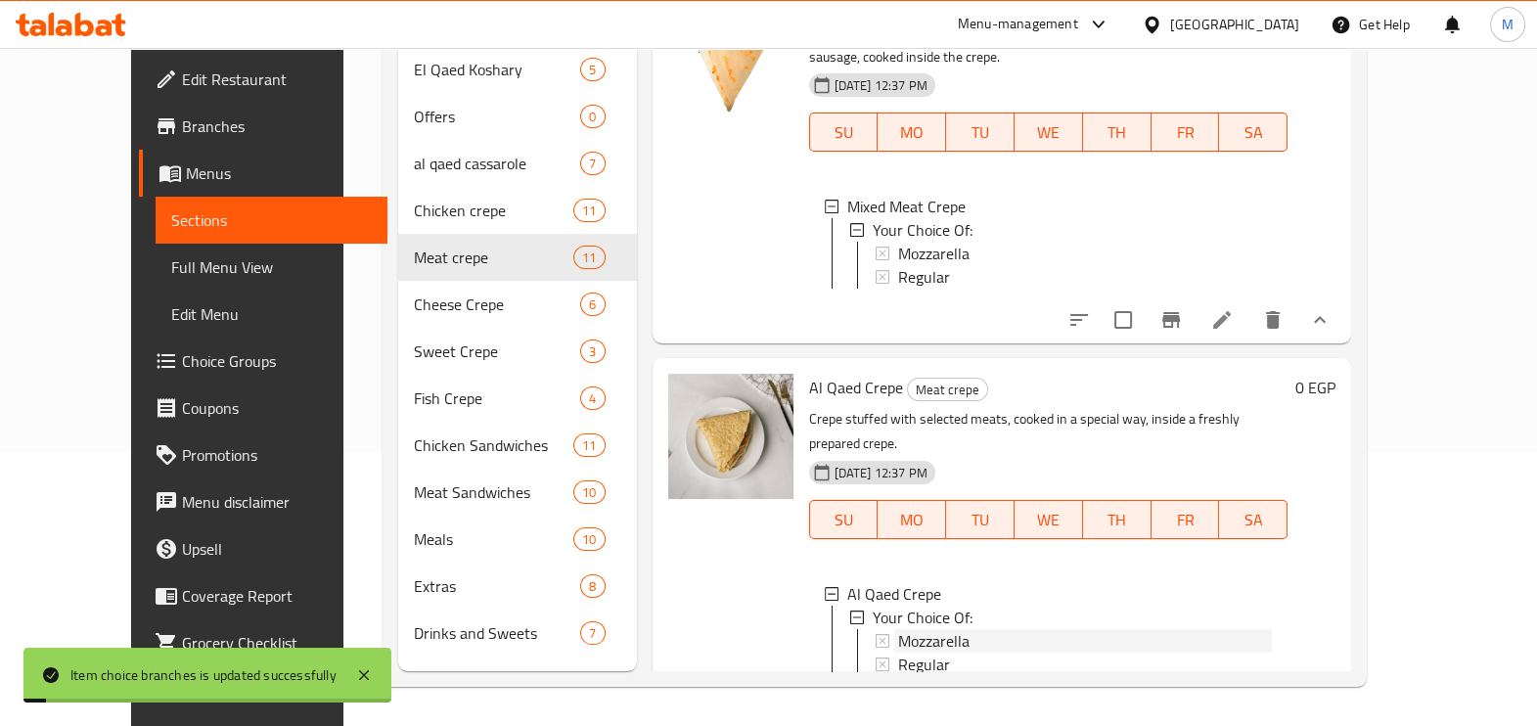
click at [900, 629] on span "Mozzarella" at bounding box center [933, 640] width 71 height 23
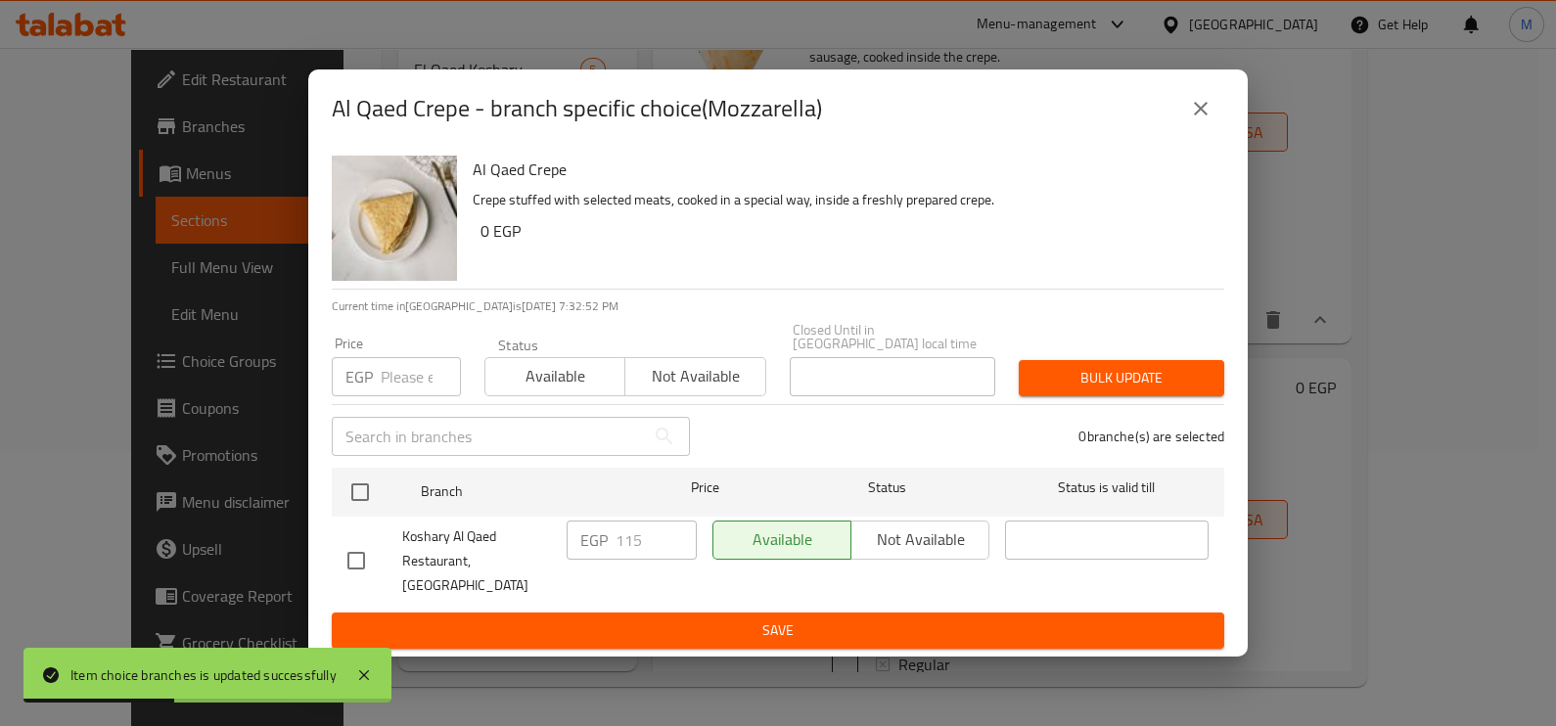
click at [413, 384] on input "number" at bounding box center [421, 376] width 80 height 39
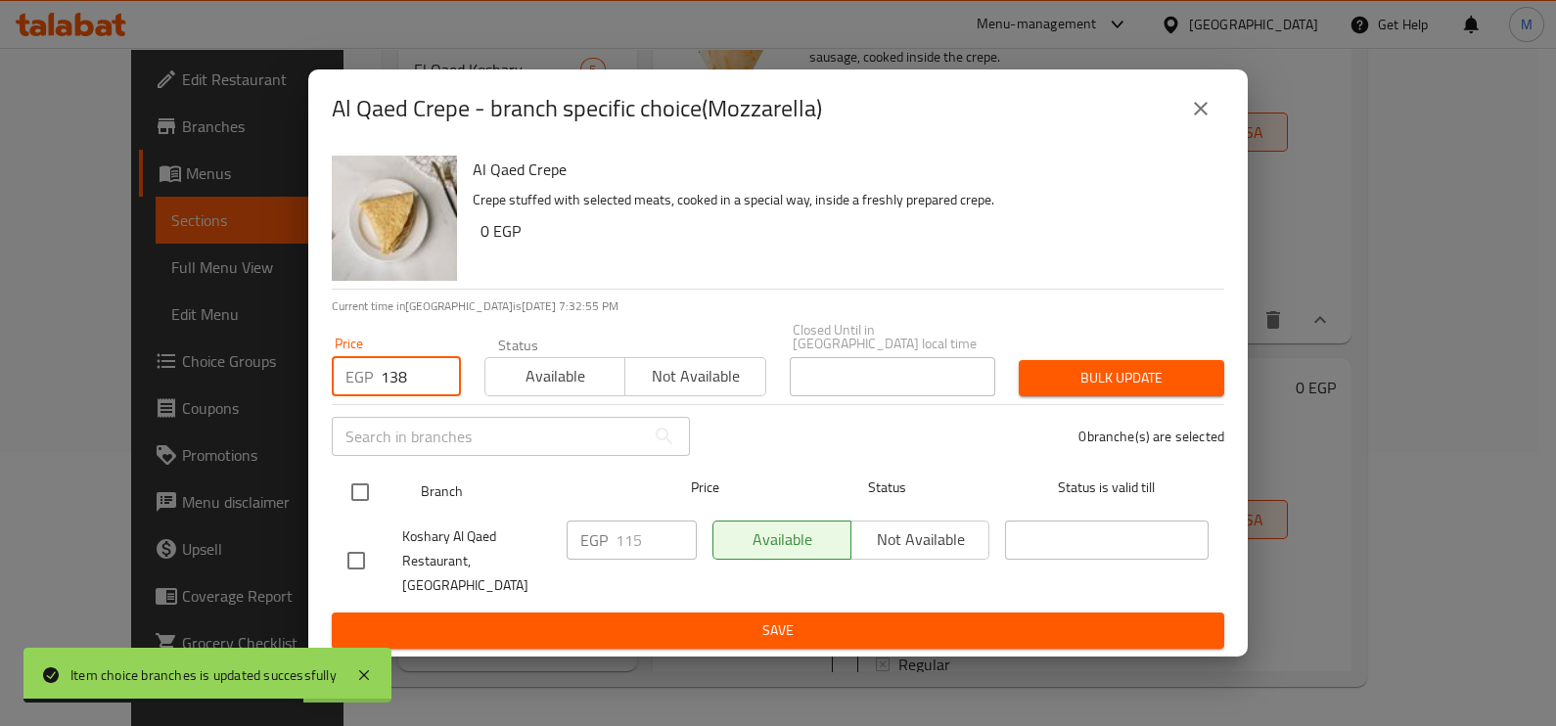
type input "138"
click at [368, 493] on input "checkbox" at bounding box center [360, 492] width 41 height 41
checkbox input "true"
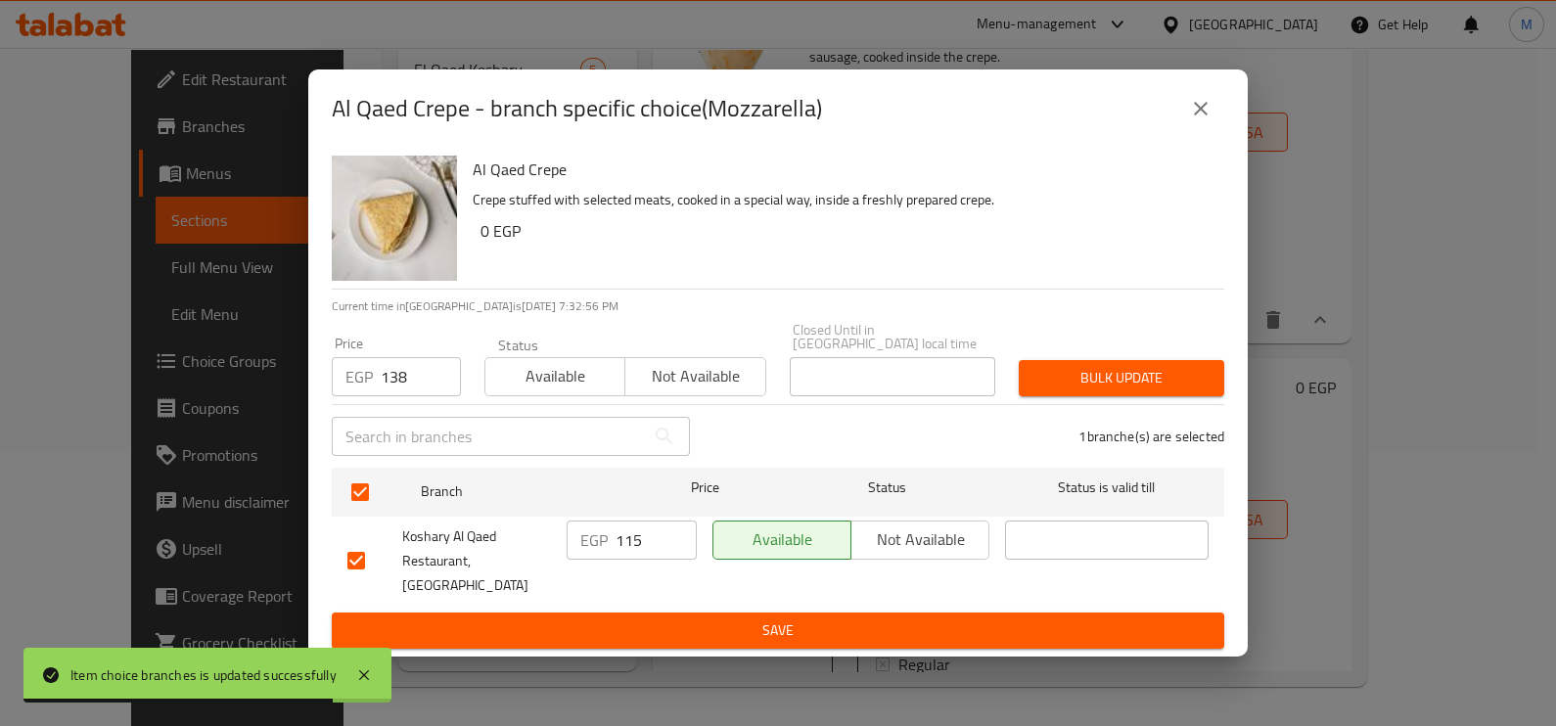
click at [1122, 387] on span "Bulk update" at bounding box center [1121, 378] width 174 height 24
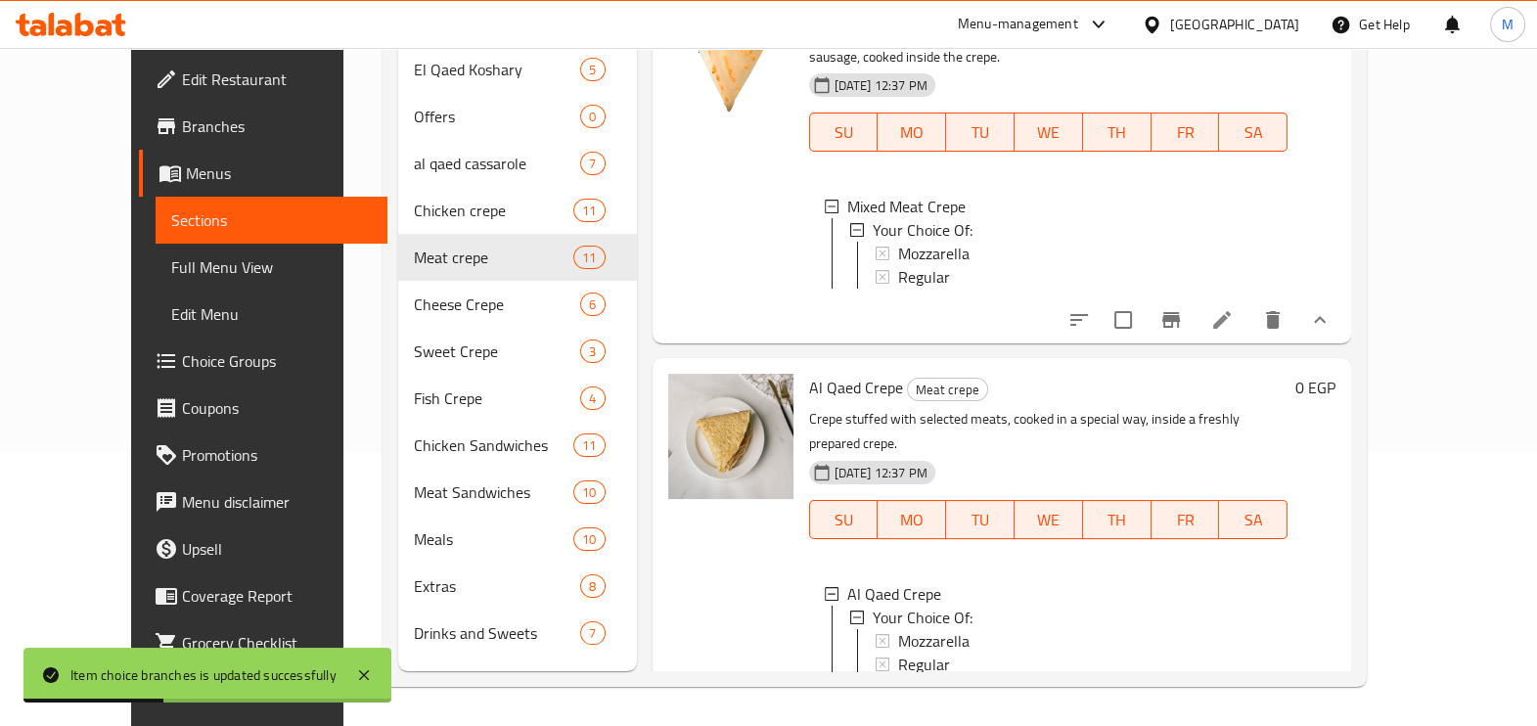
click at [1336, 465] on div "0 EGP" at bounding box center [1312, 544] width 48 height 341
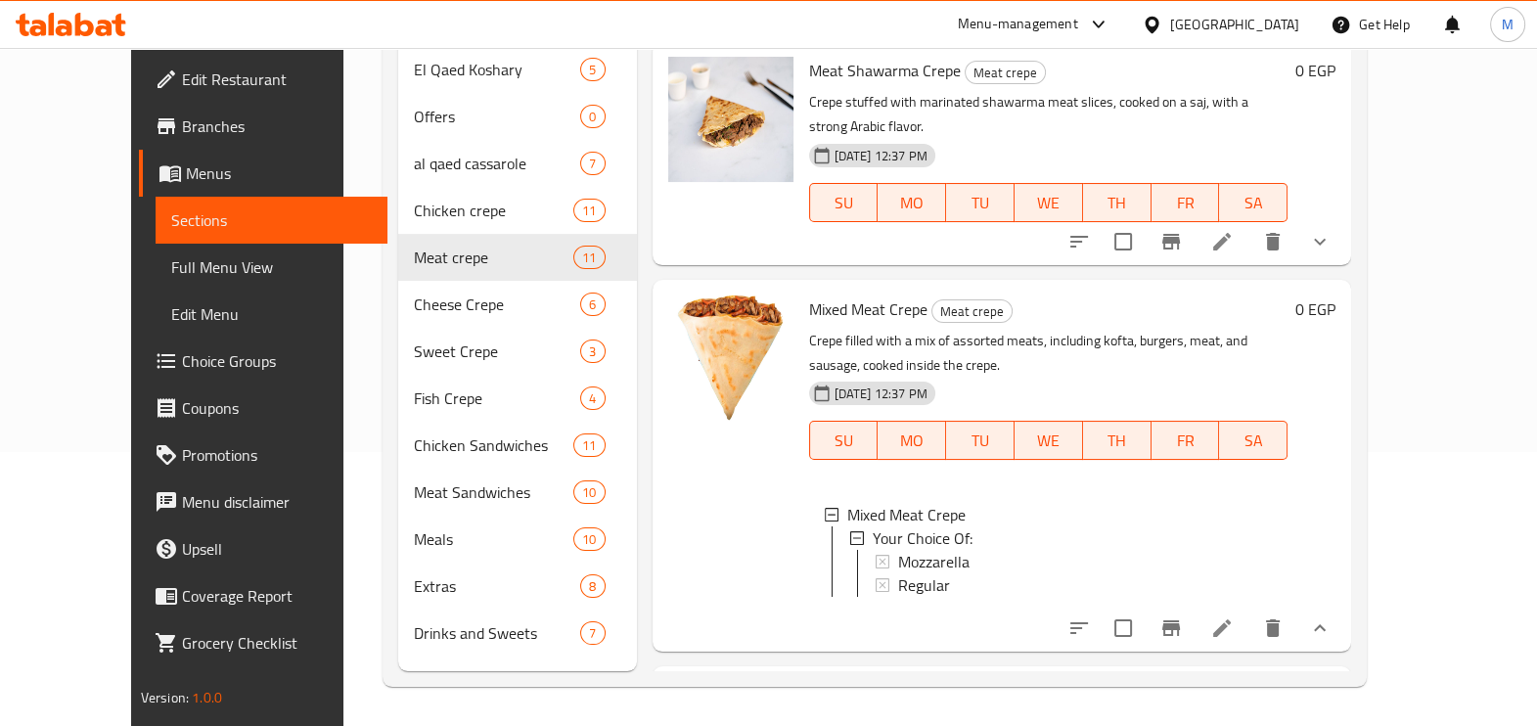
scroll to position [2167, 0]
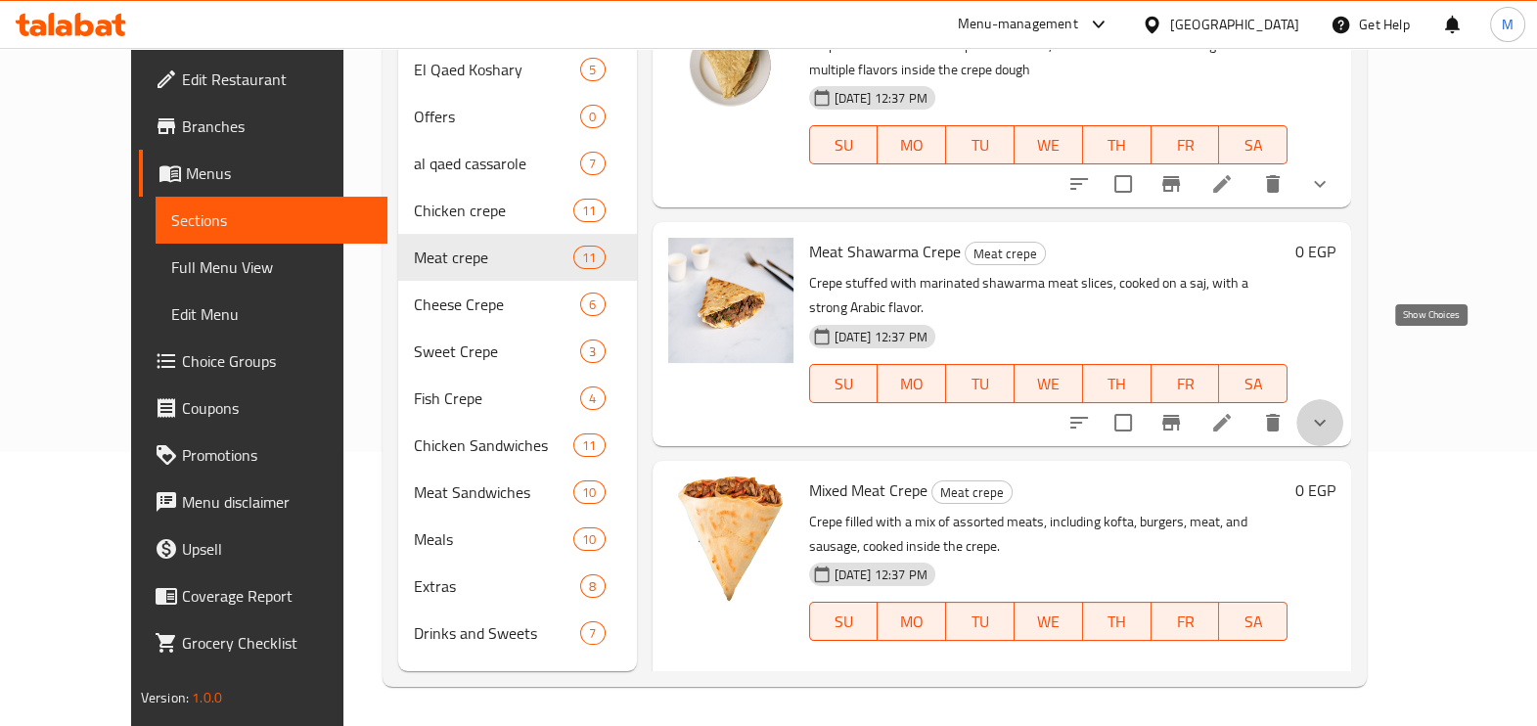
click at [1332, 411] on icon "show more" at bounding box center [1319, 422] width 23 height 23
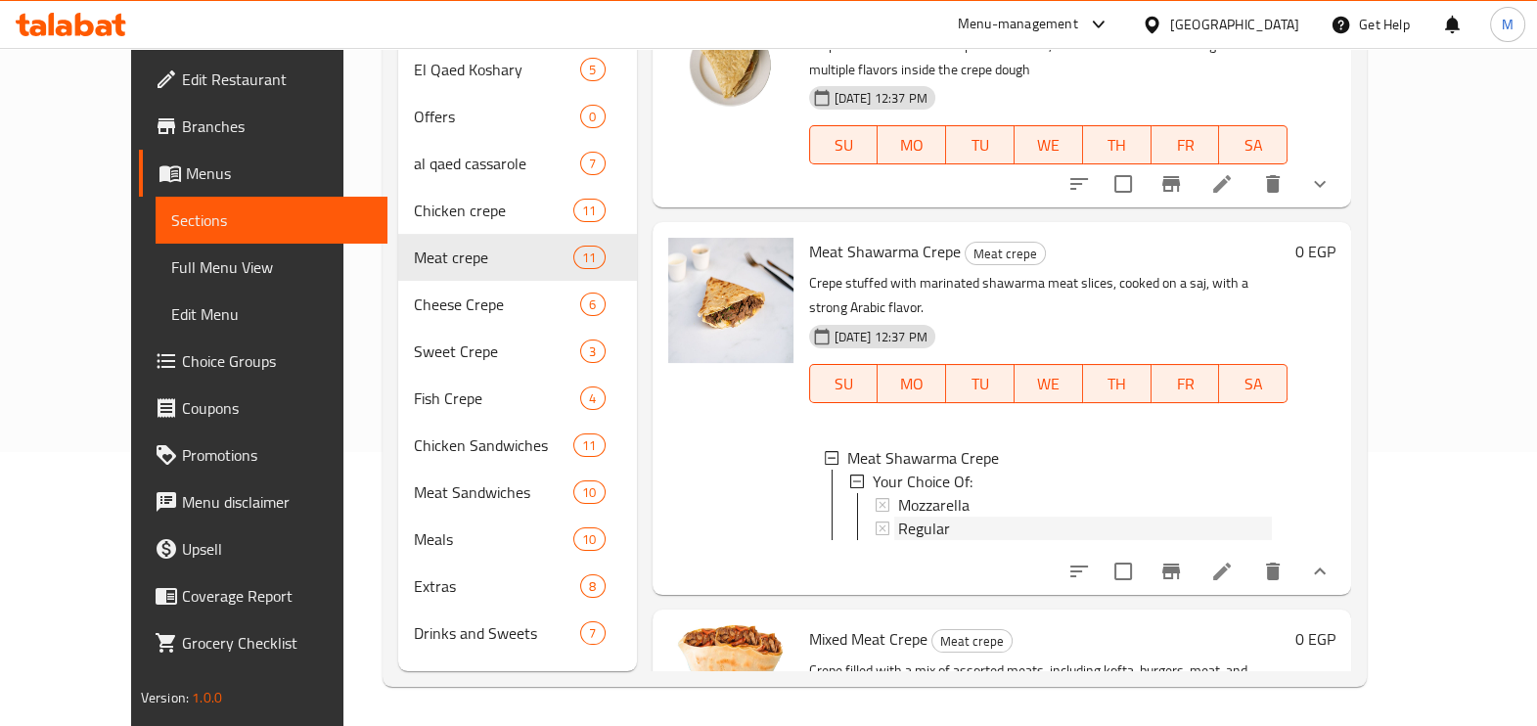
click at [911, 517] on span "Regular" at bounding box center [924, 528] width 52 height 23
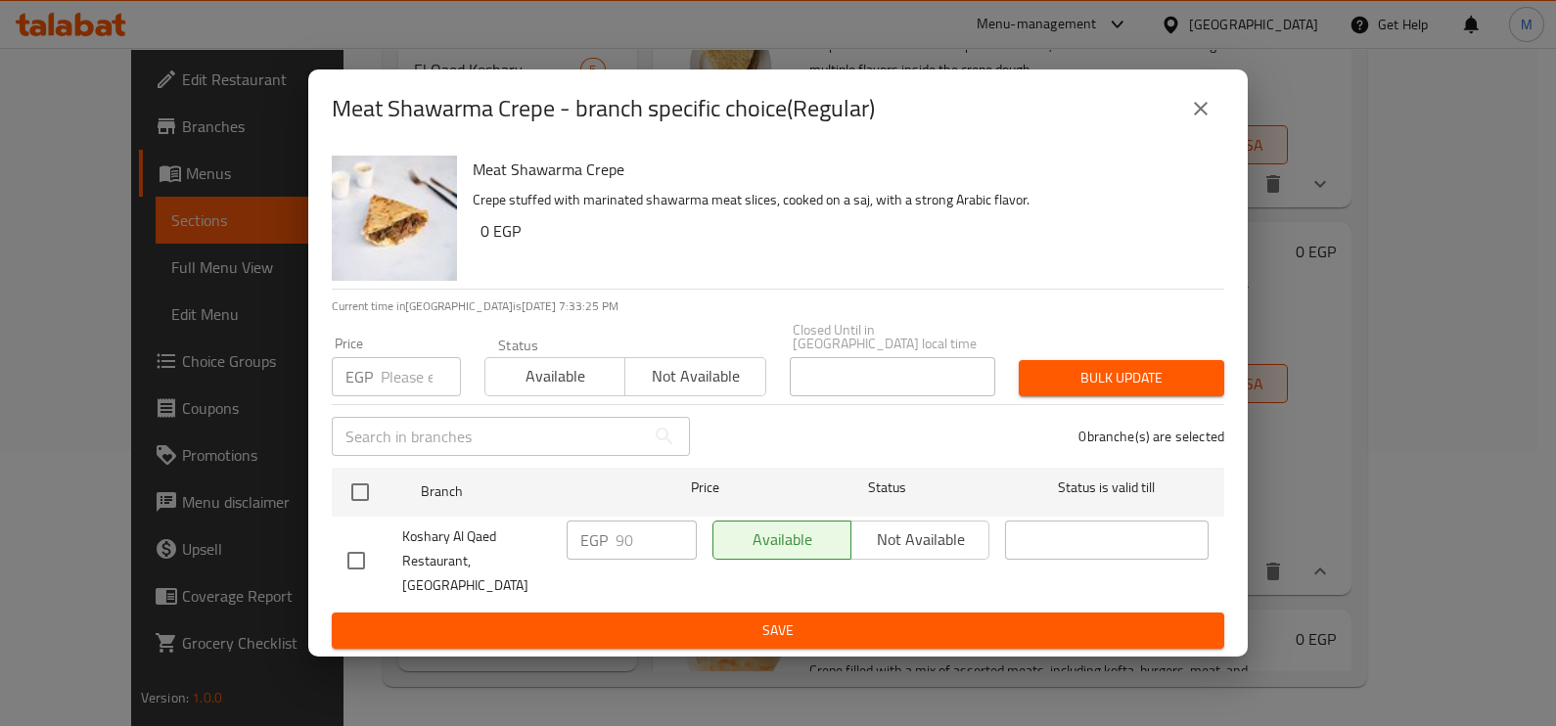
click at [384, 387] on input "number" at bounding box center [421, 376] width 80 height 39
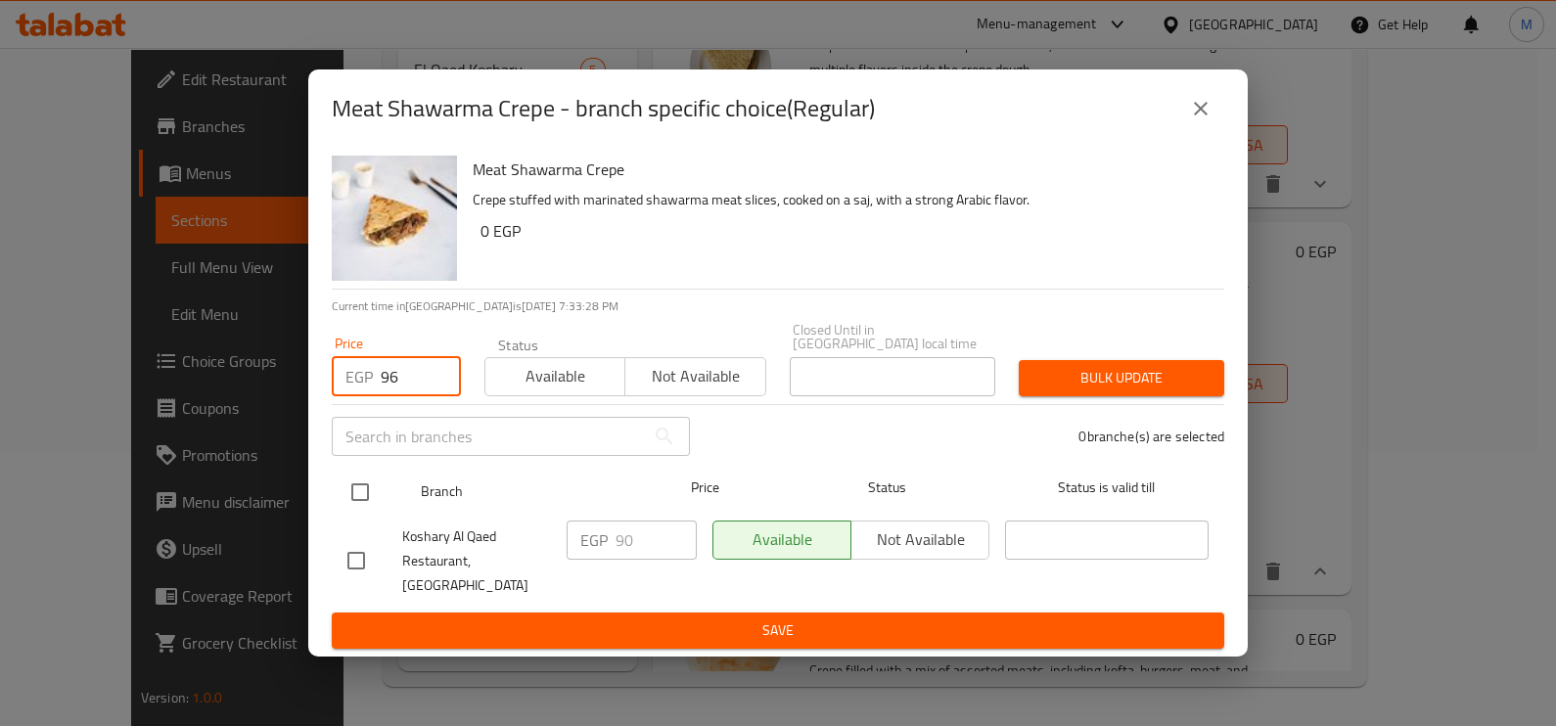
type input "96"
click at [350, 481] on input "checkbox" at bounding box center [360, 492] width 41 height 41
checkbox input "true"
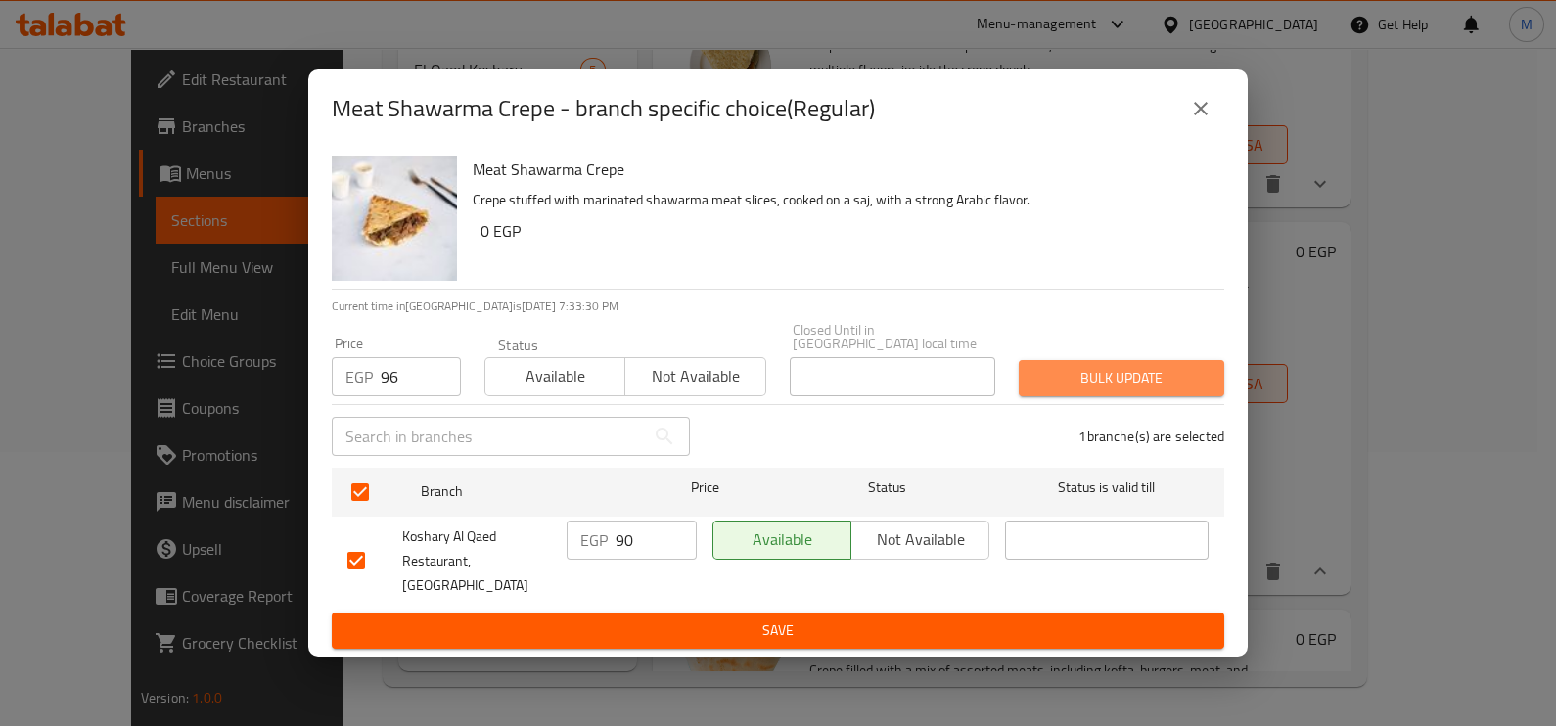
click at [1089, 383] on span "Bulk update" at bounding box center [1121, 378] width 174 height 24
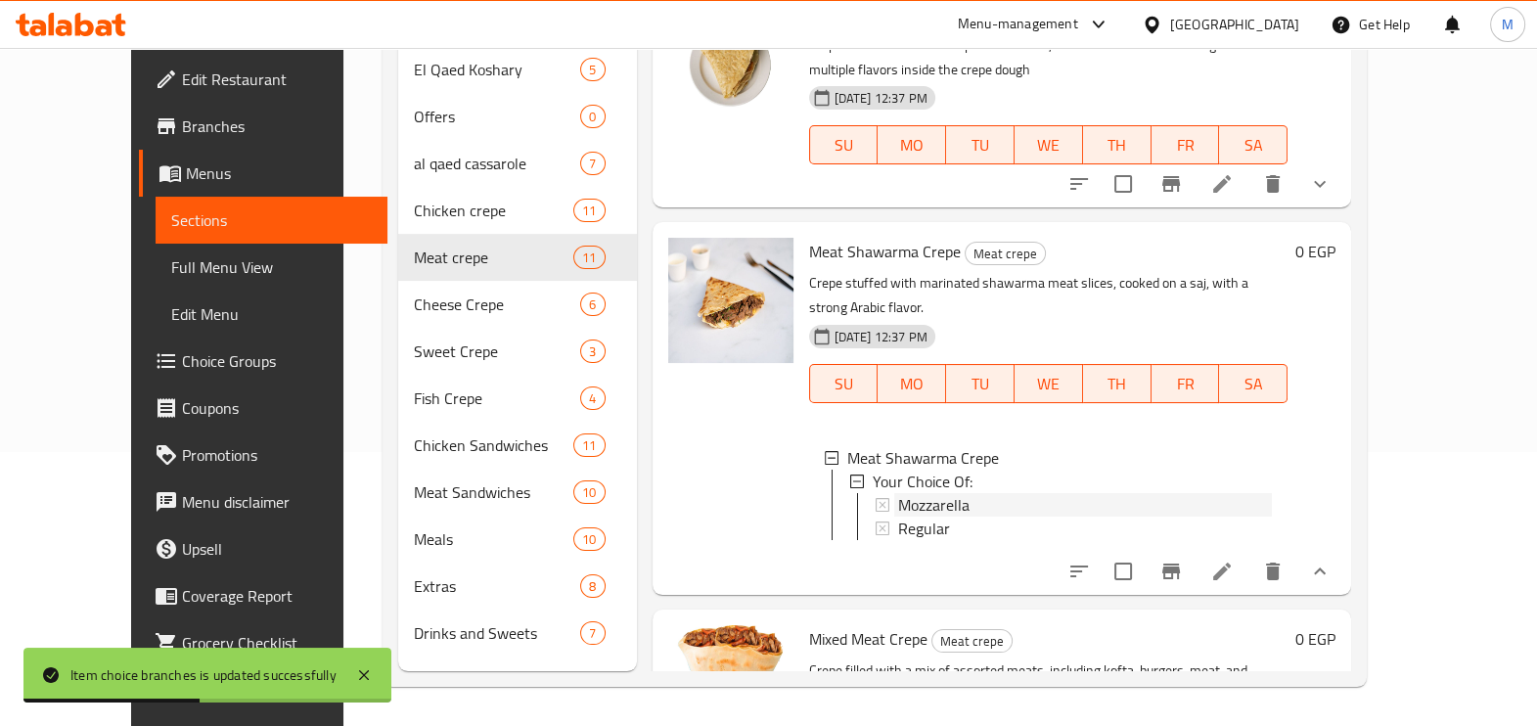
click at [898, 493] on span "Mozzarella" at bounding box center [933, 504] width 71 height 23
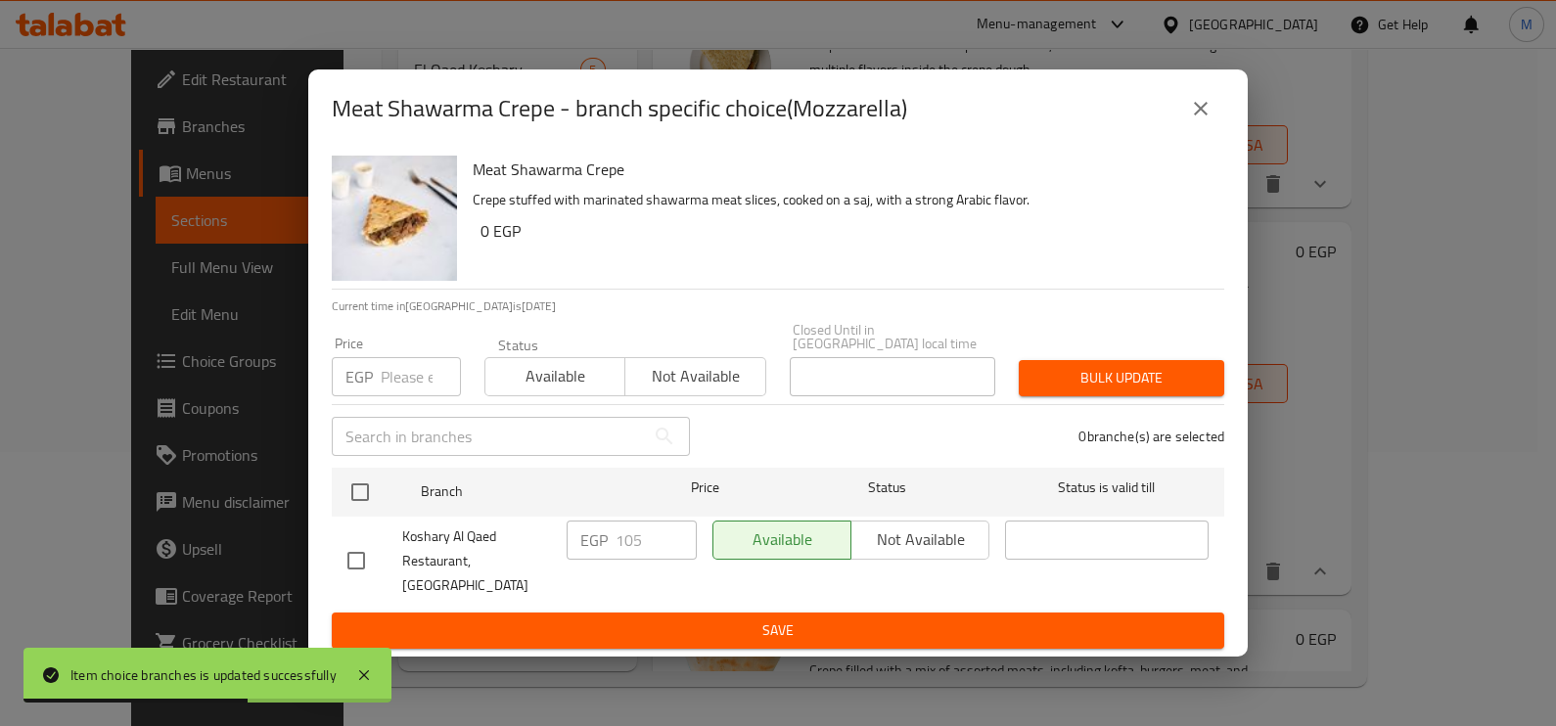
click at [409, 379] on input "number" at bounding box center [421, 376] width 80 height 39
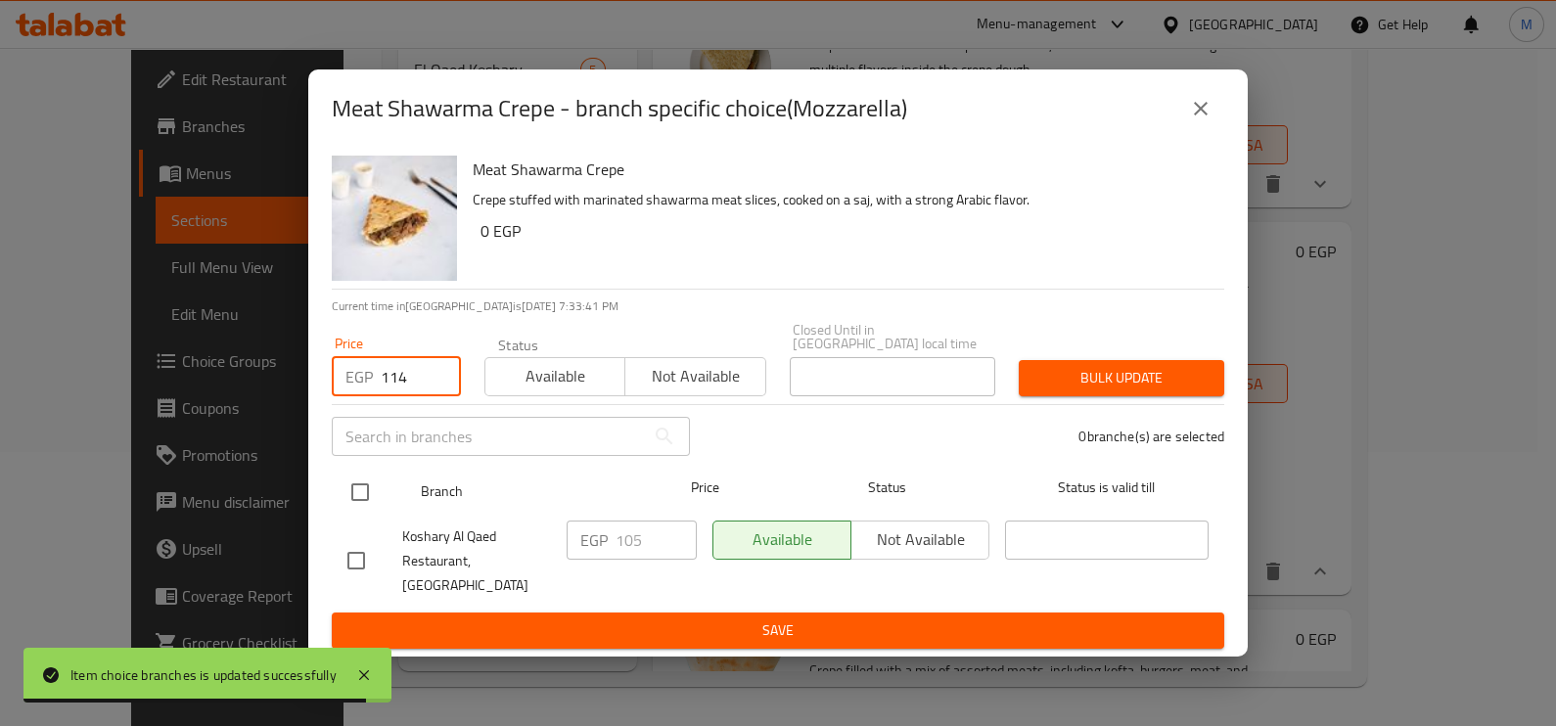
type input "114"
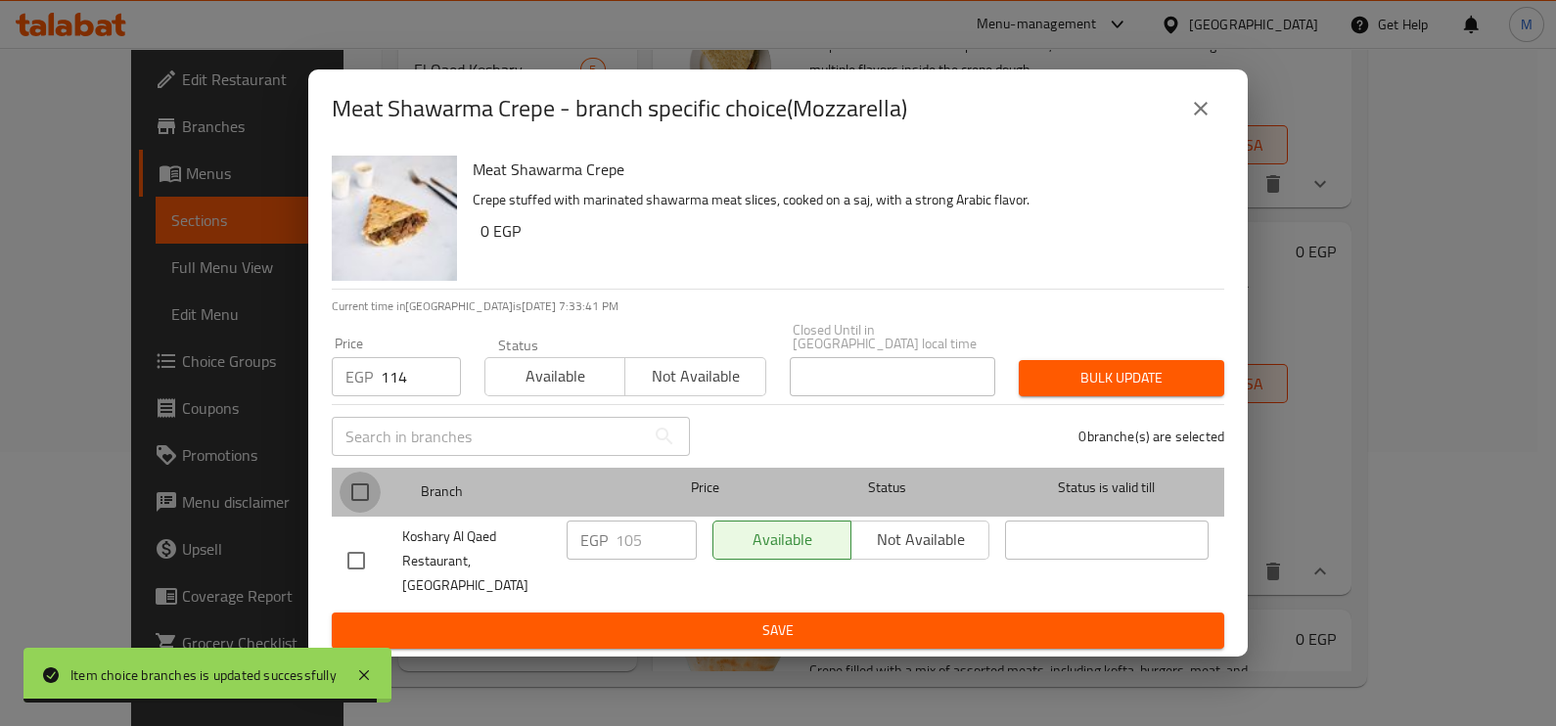
click at [362, 506] on input "checkbox" at bounding box center [360, 492] width 41 height 41
checkbox input "true"
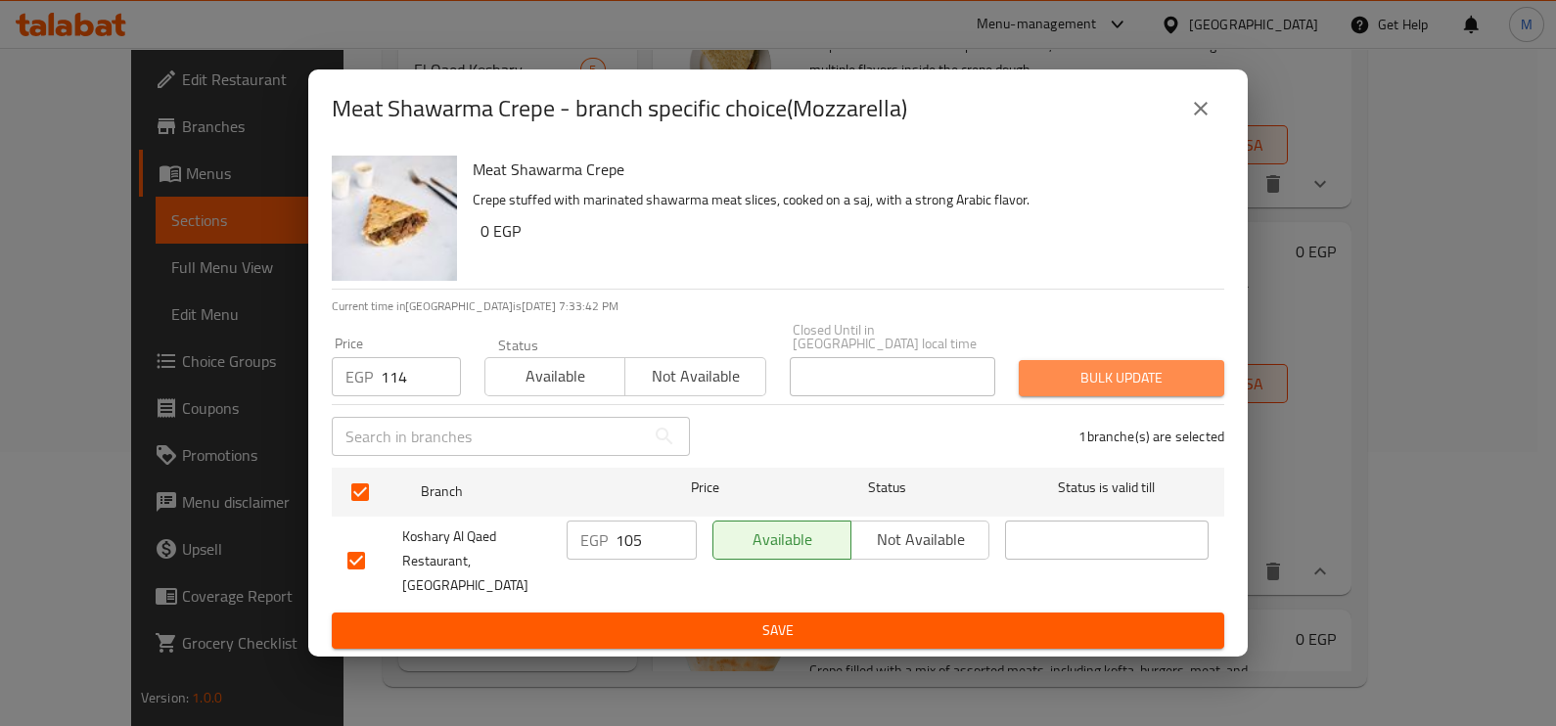
click at [1130, 381] on span "Bulk update" at bounding box center [1121, 378] width 174 height 24
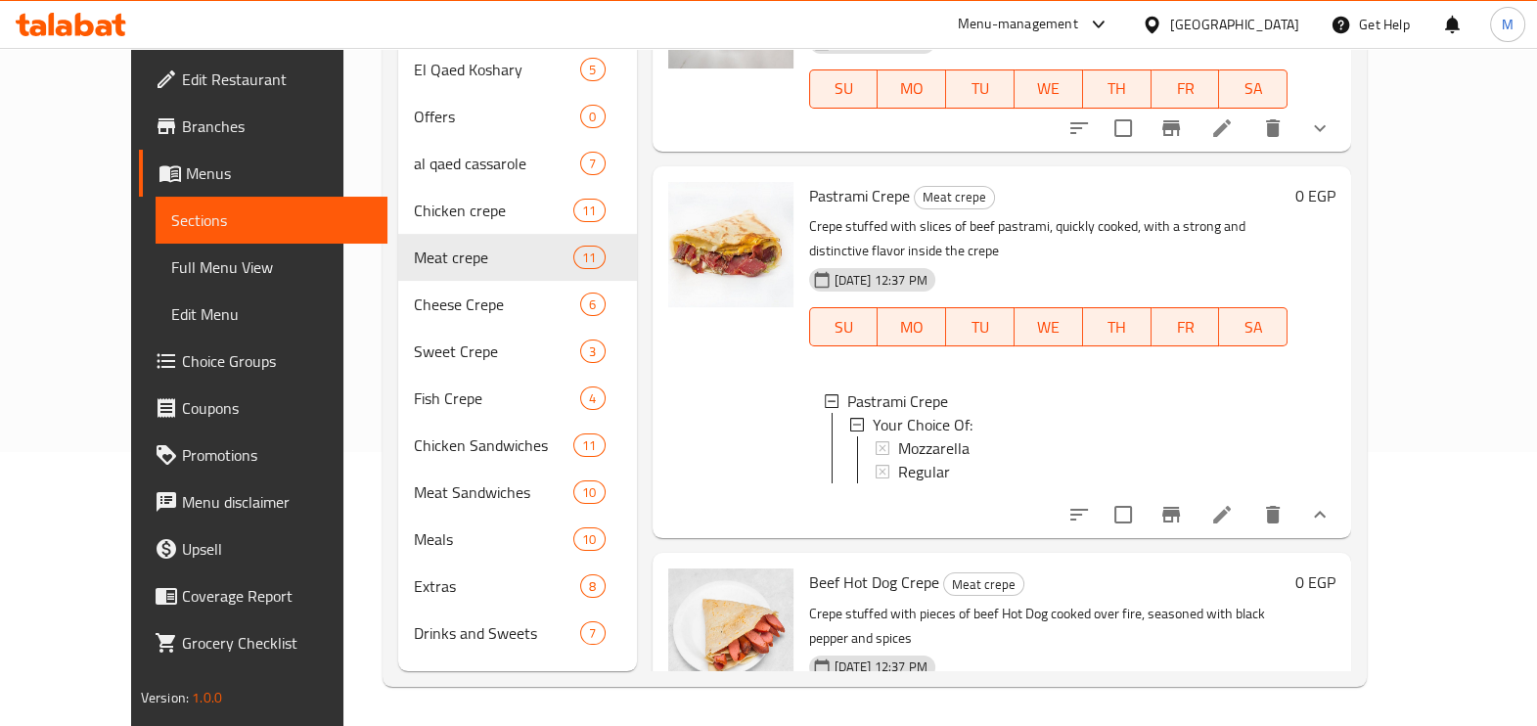
scroll to position [821, 0]
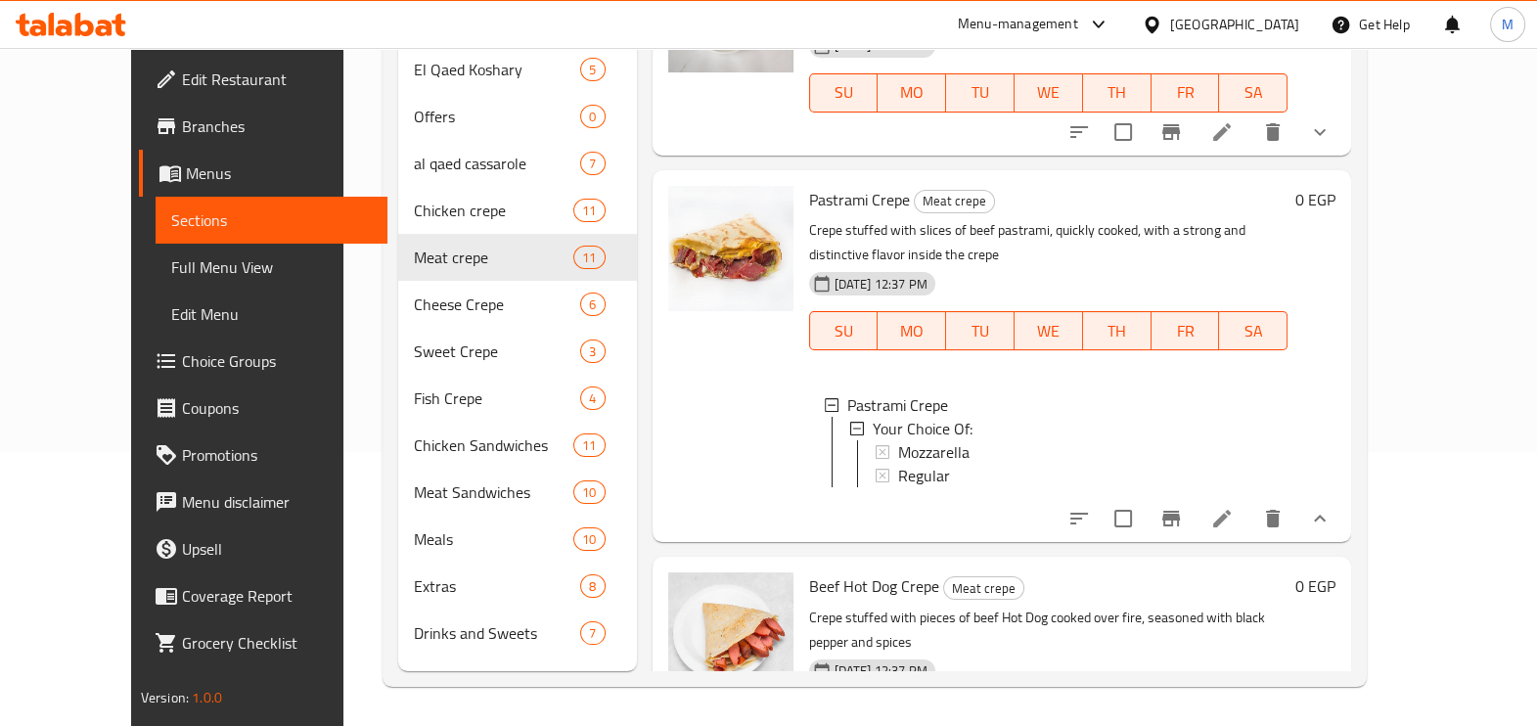
click at [1406, 434] on div "Home / Restaurants management / Menus / Sections Koshary Al Qaed Restaurant Ope…" at bounding box center [874, 250] width 1063 height 952
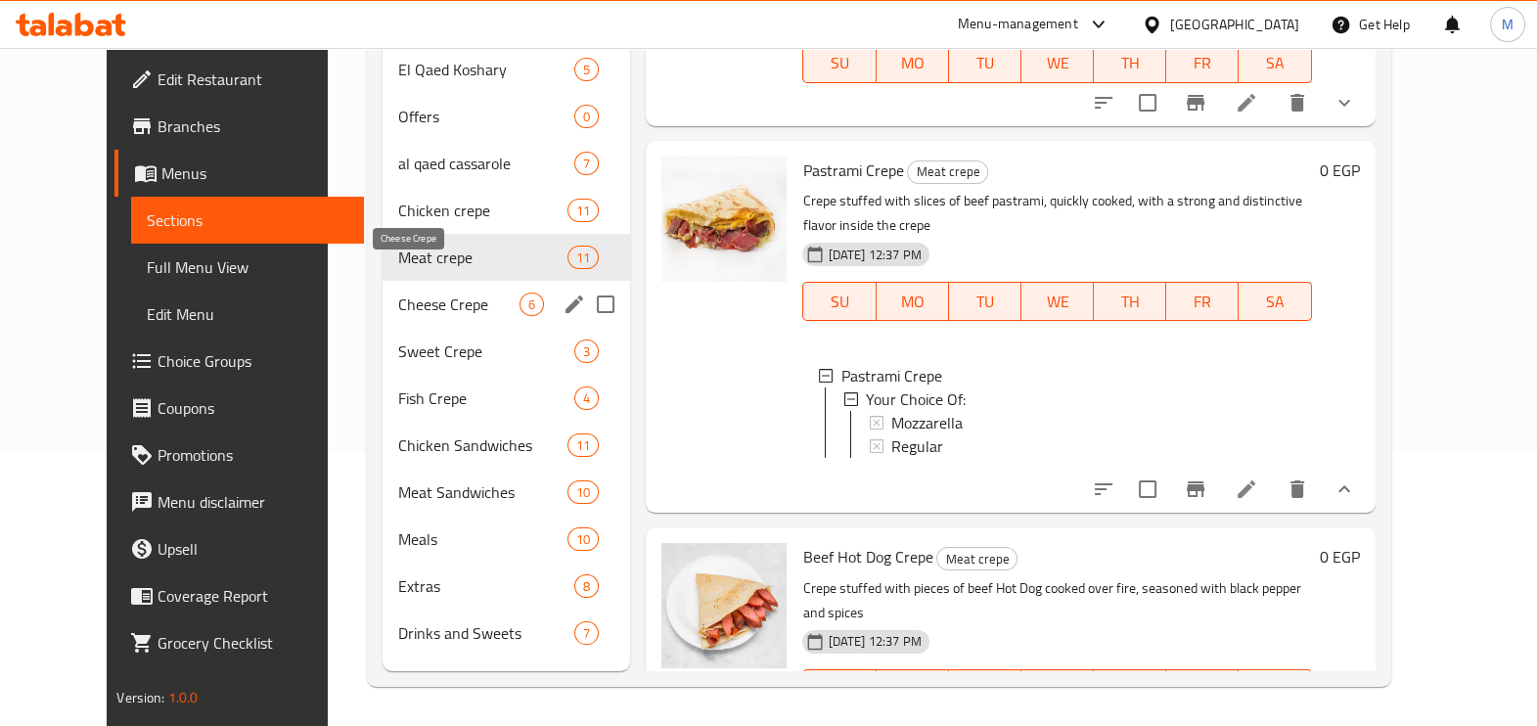
click at [398, 293] on span "Cheese Crepe" at bounding box center [459, 304] width 122 height 23
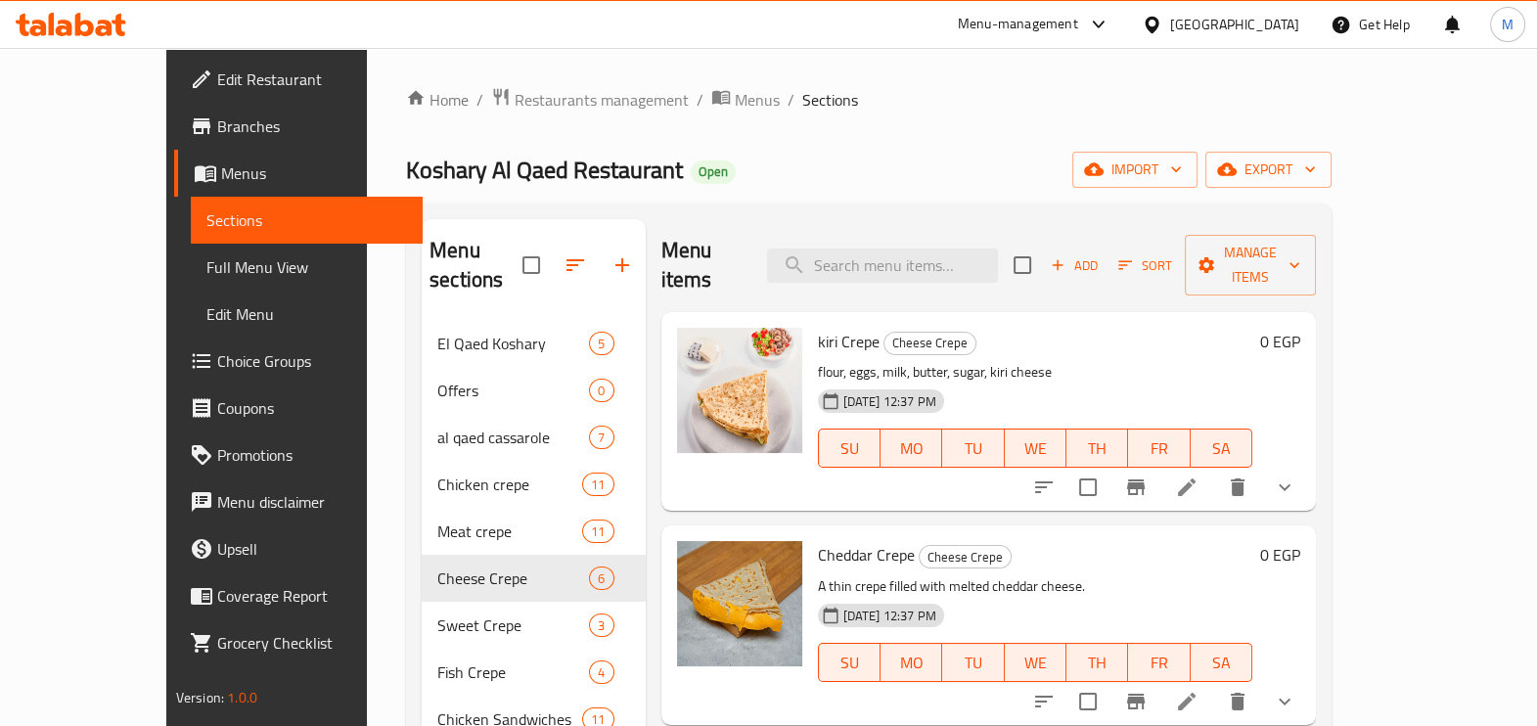
click at [1261, 382] on div "[DATE] 12:37 PM SU MO TU WE TH FR SA" at bounding box center [1035, 435] width 451 height 106
click at [1297, 476] on icon "show more" at bounding box center [1284, 487] width 23 height 23
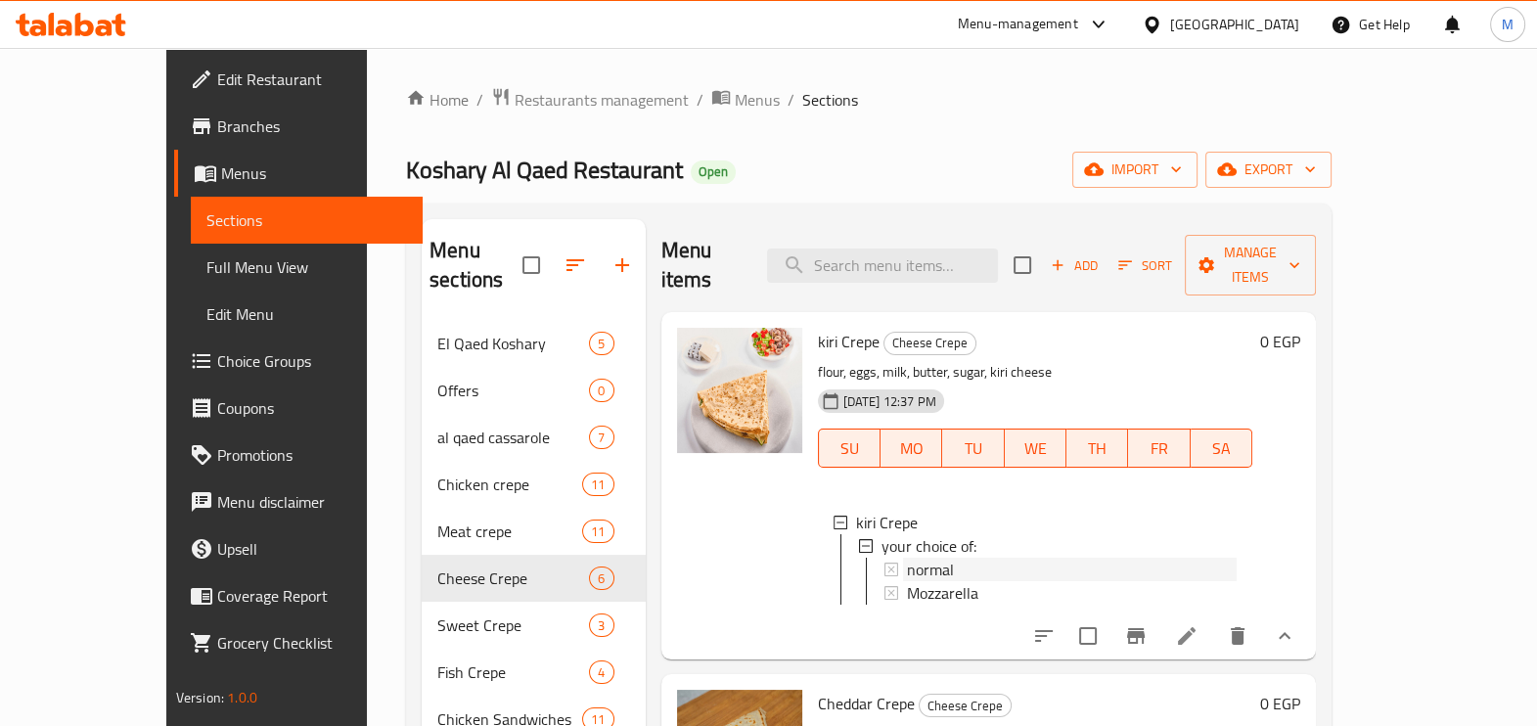
click at [911, 558] on div "normal" at bounding box center [1072, 569] width 331 height 23
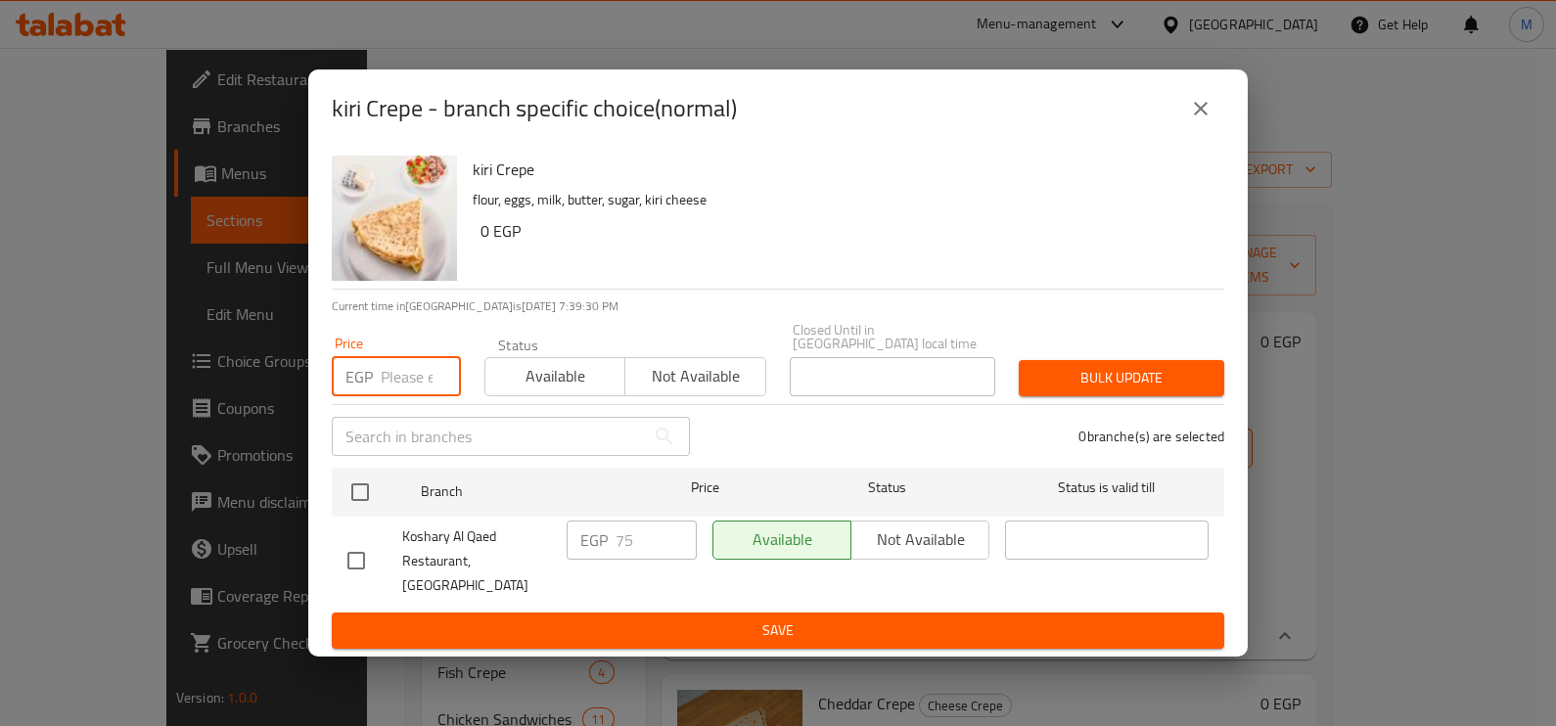
click at [425, 390] on input "number" at bounding box center [421, 376] width 80 height 39
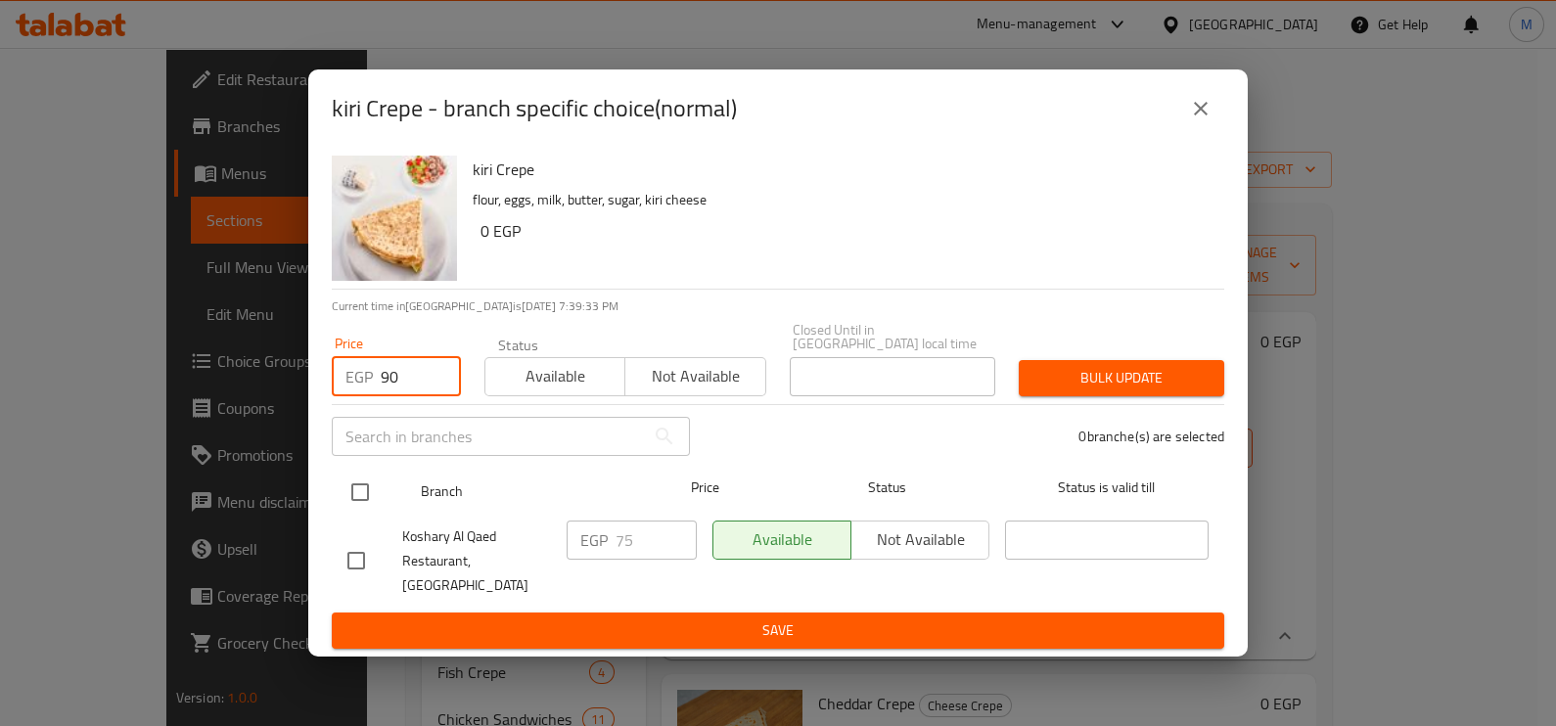
type input "90"
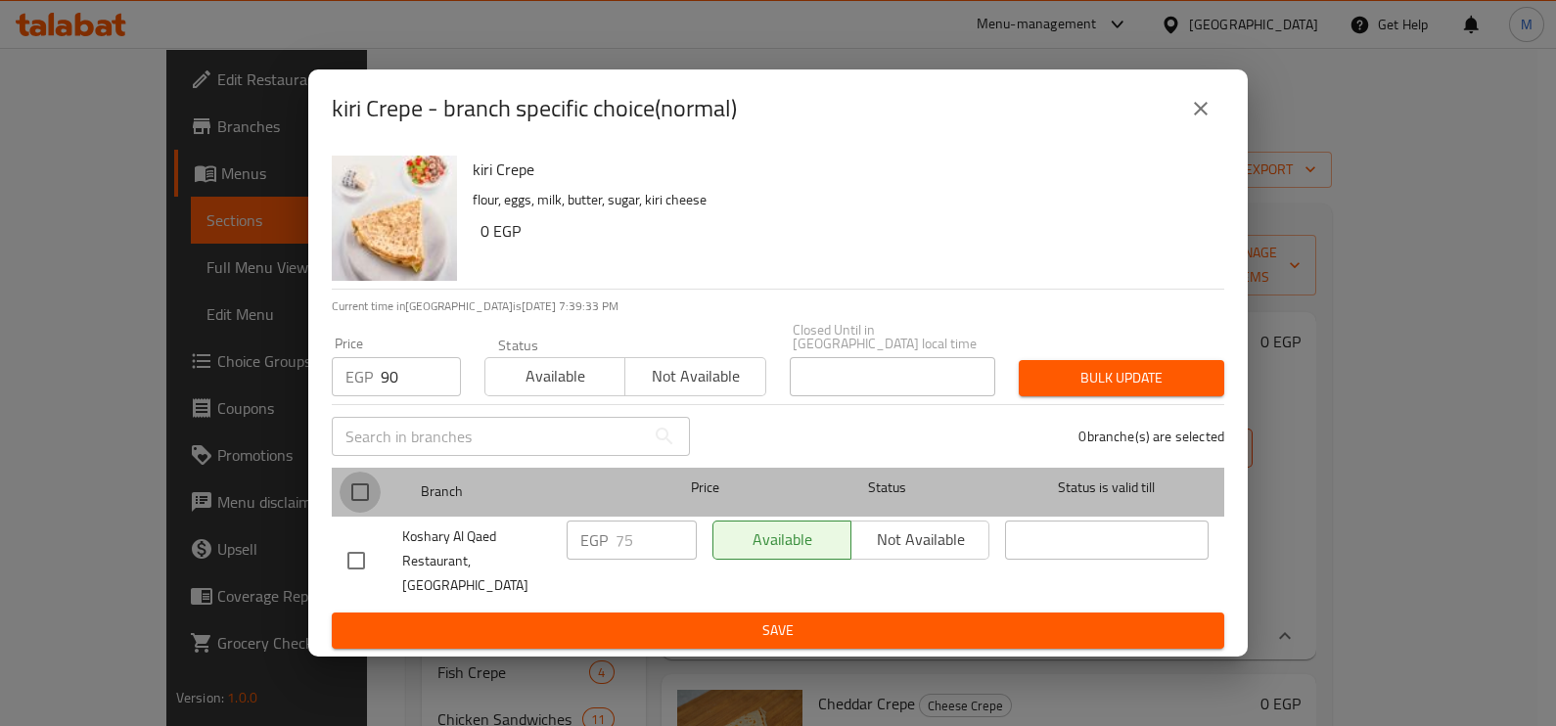
click at [369, 492] on input "checkbox" at bounding box center [360, 492] width 41 height 41
checkbox input "true"
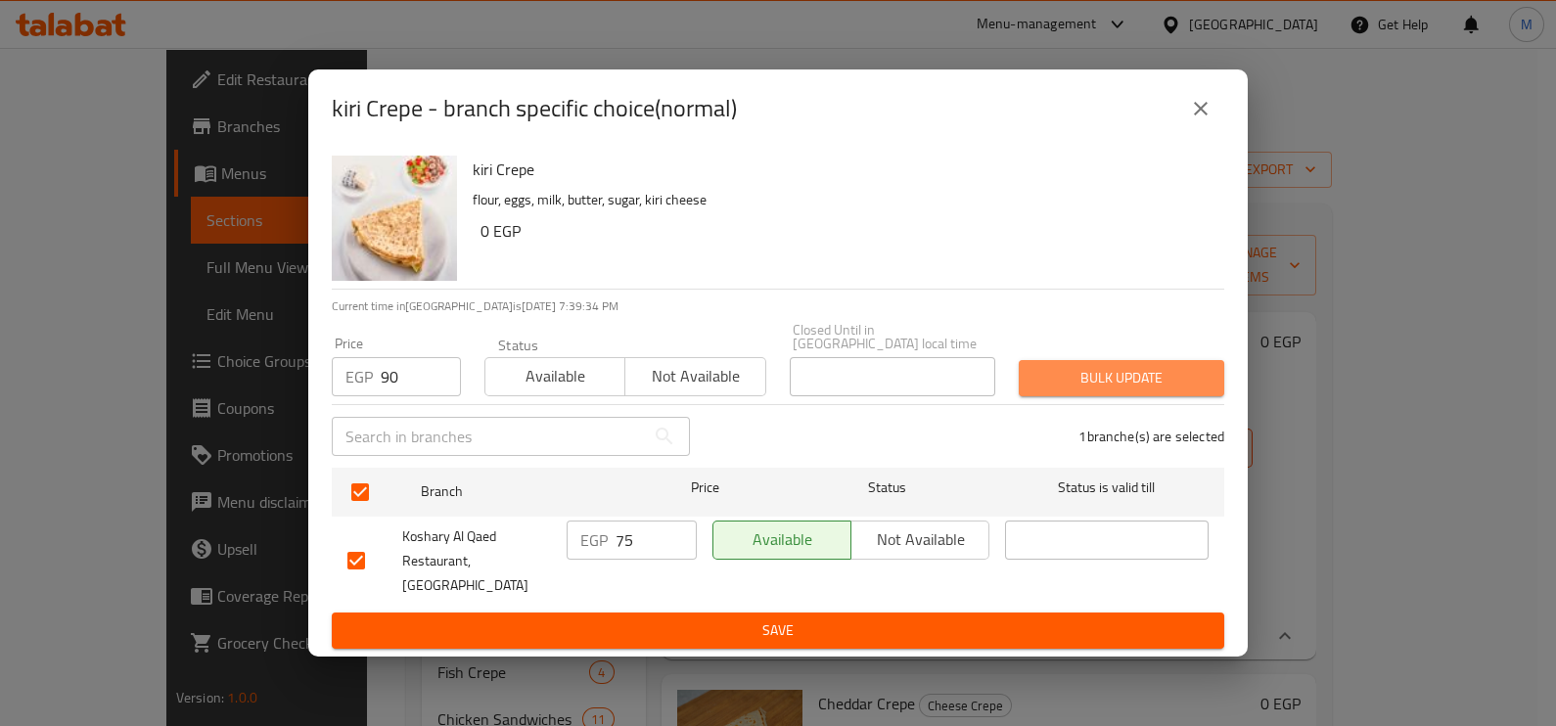
click at [1081, 387] on span "Bulk update" at bounding box center [1121, 378] width 174 height 24
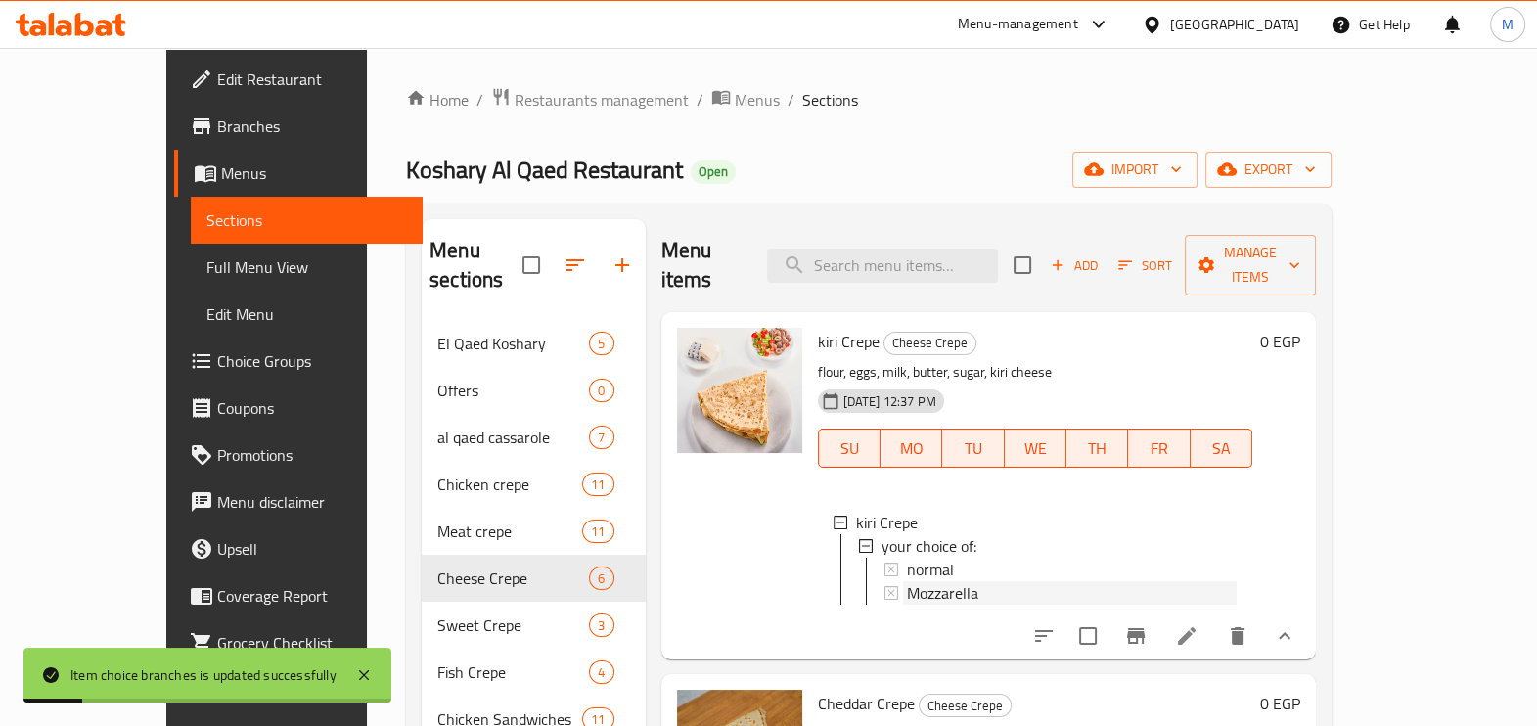
click at [907, 581] on span "Mozzarella" at bounding box center [942, 592] width 71 height 23
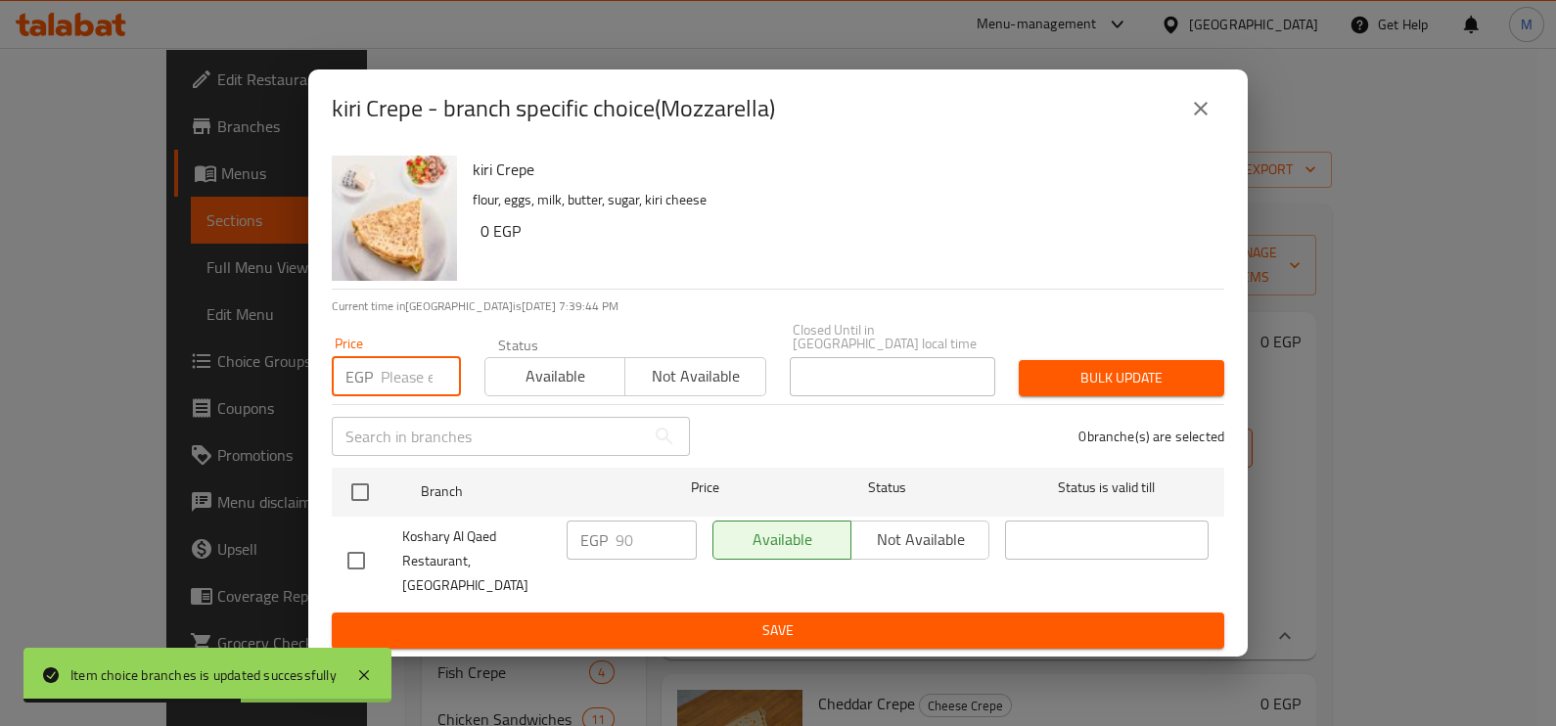
click at [401, 386] on input "number" at bounding box center [421, 376] width 80 height 39
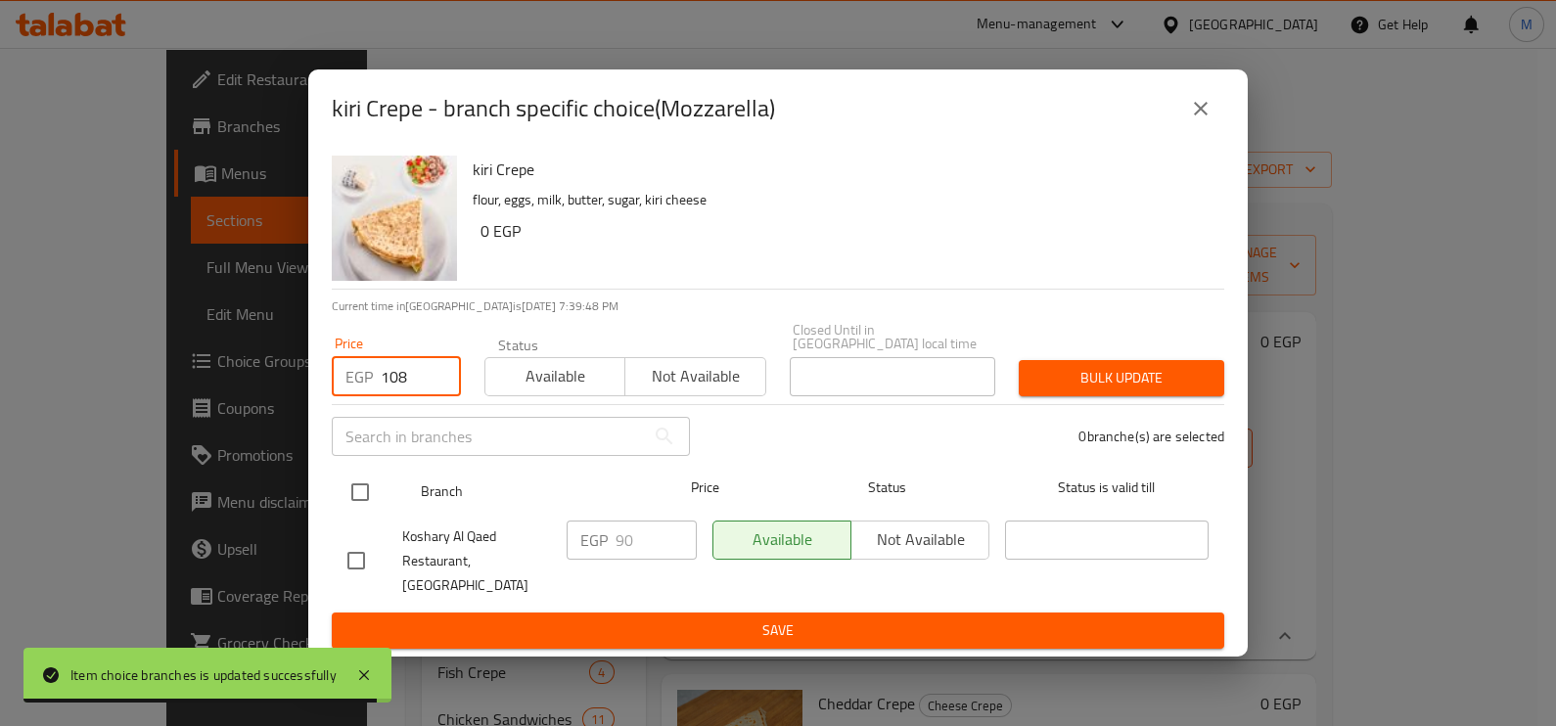
type input "108"
click at [365, 493] on input "checkbox" at bounding box center [360, 492] width 41 height 41
checkbox input "true"
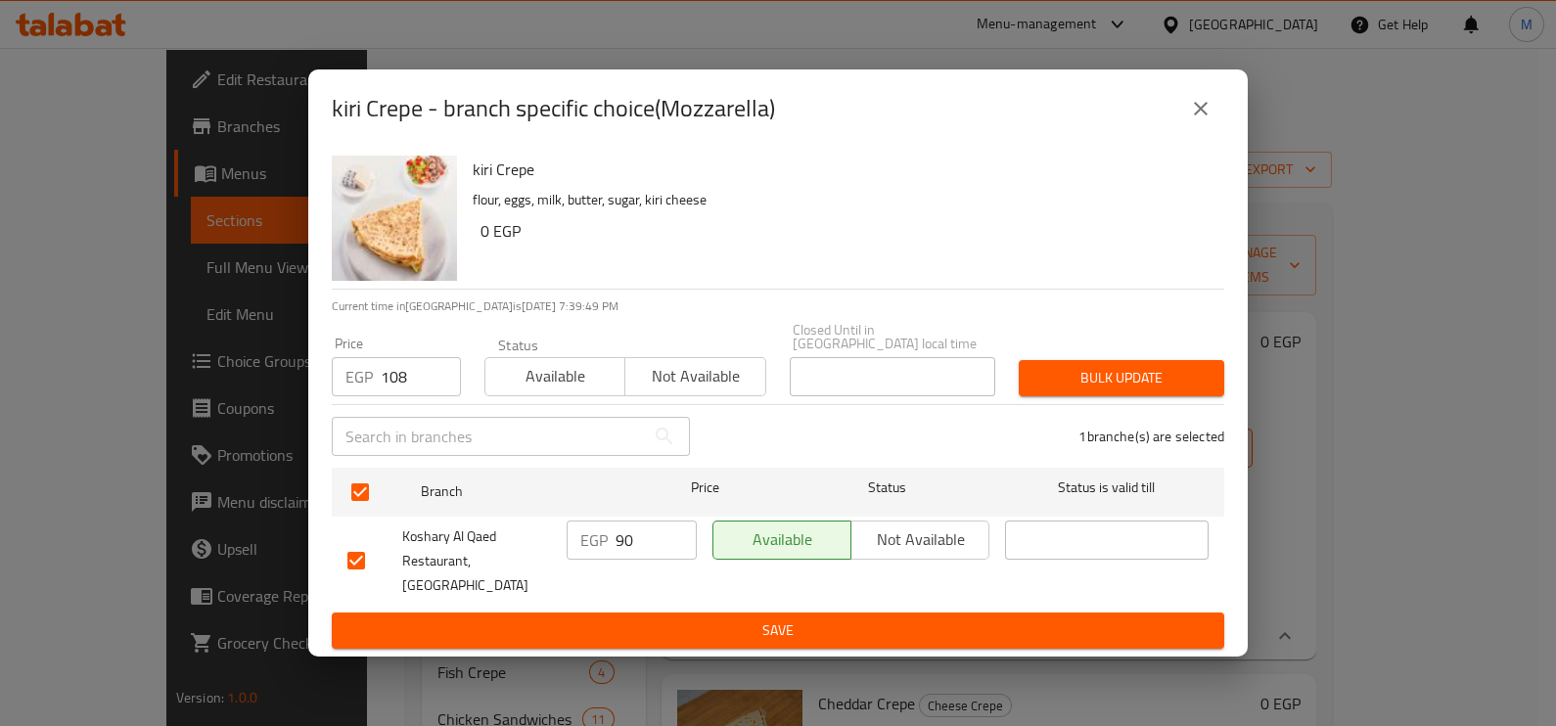
click at [1113, 376] on span "Bulk update" at bounding box center [1121, 378] width 174 height 24
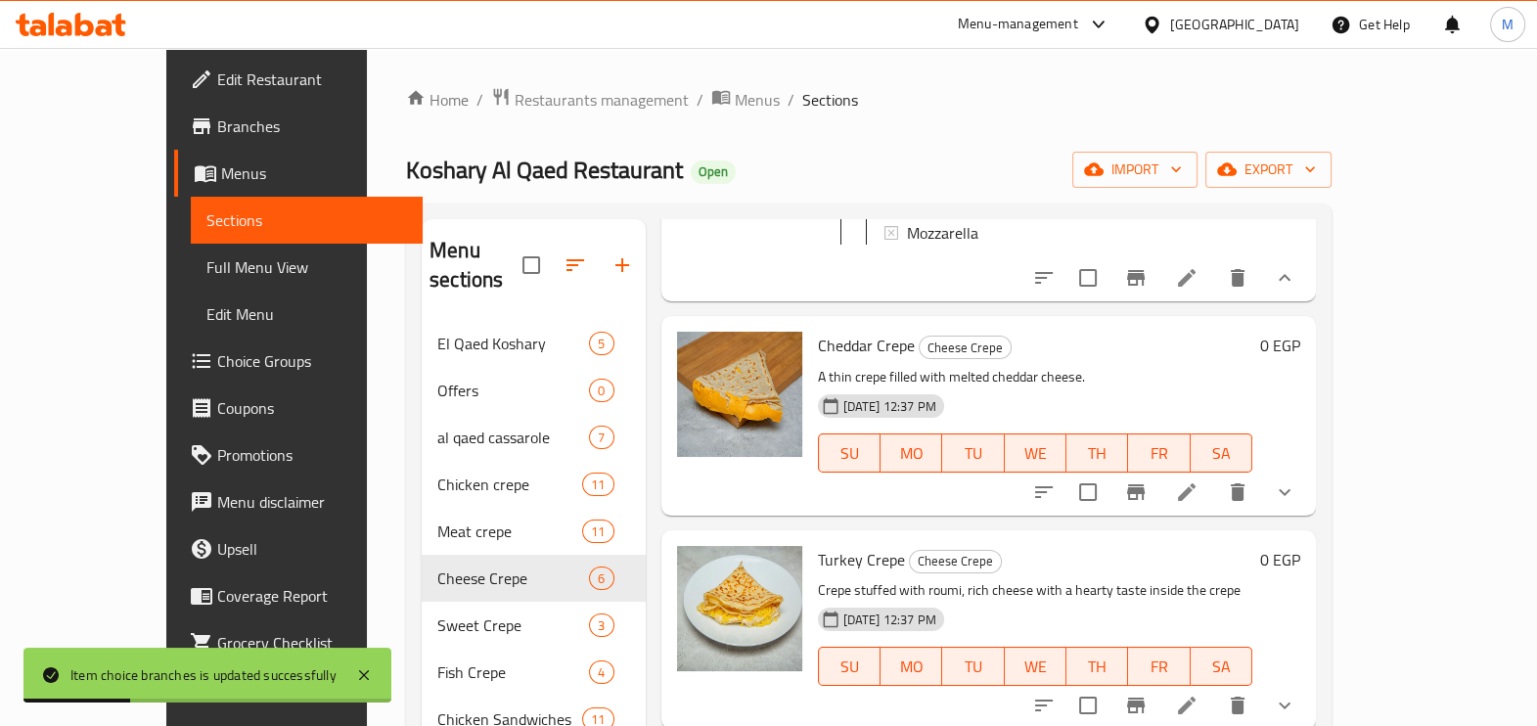
scroll to position [367, 0]
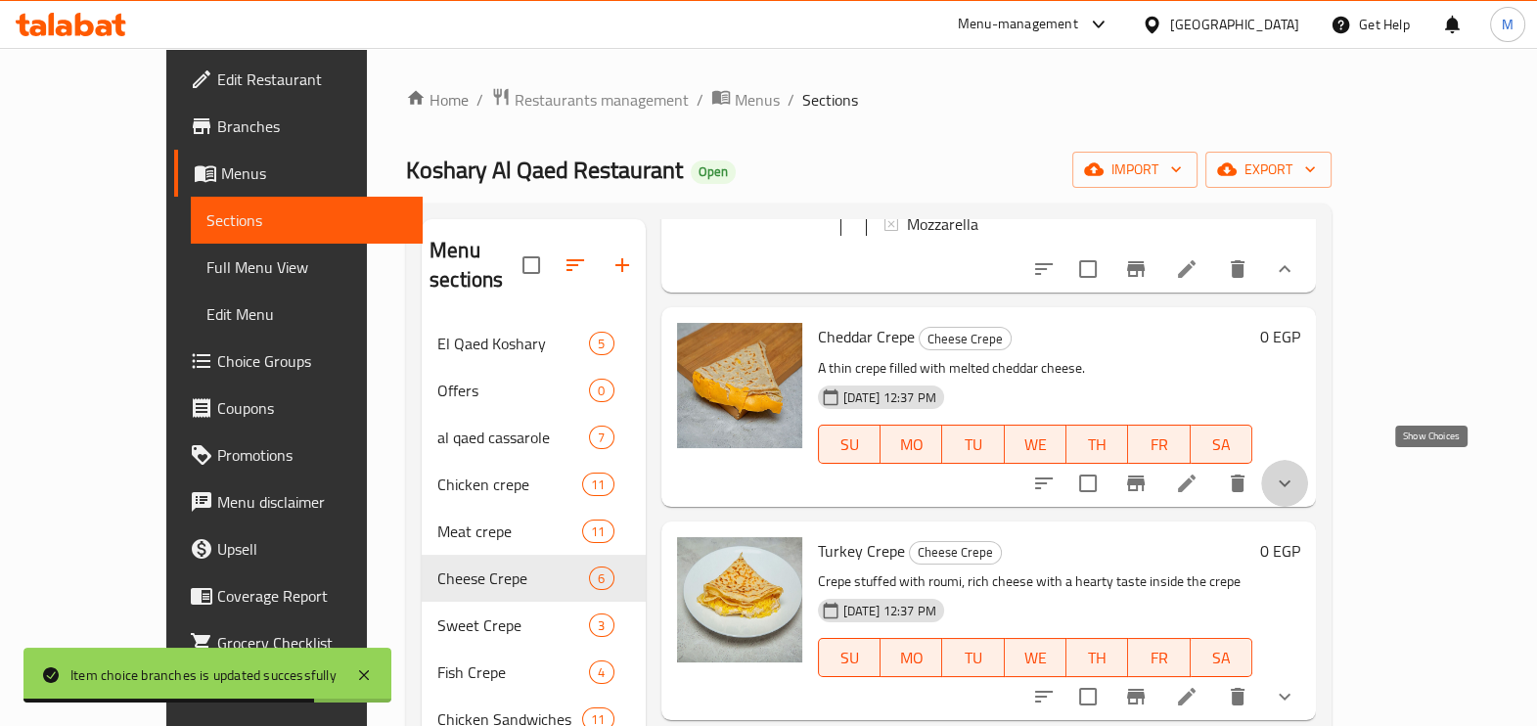
click at [1297, 478] on icon "show more" at bounding box center [1284, 483] width 23 height 23
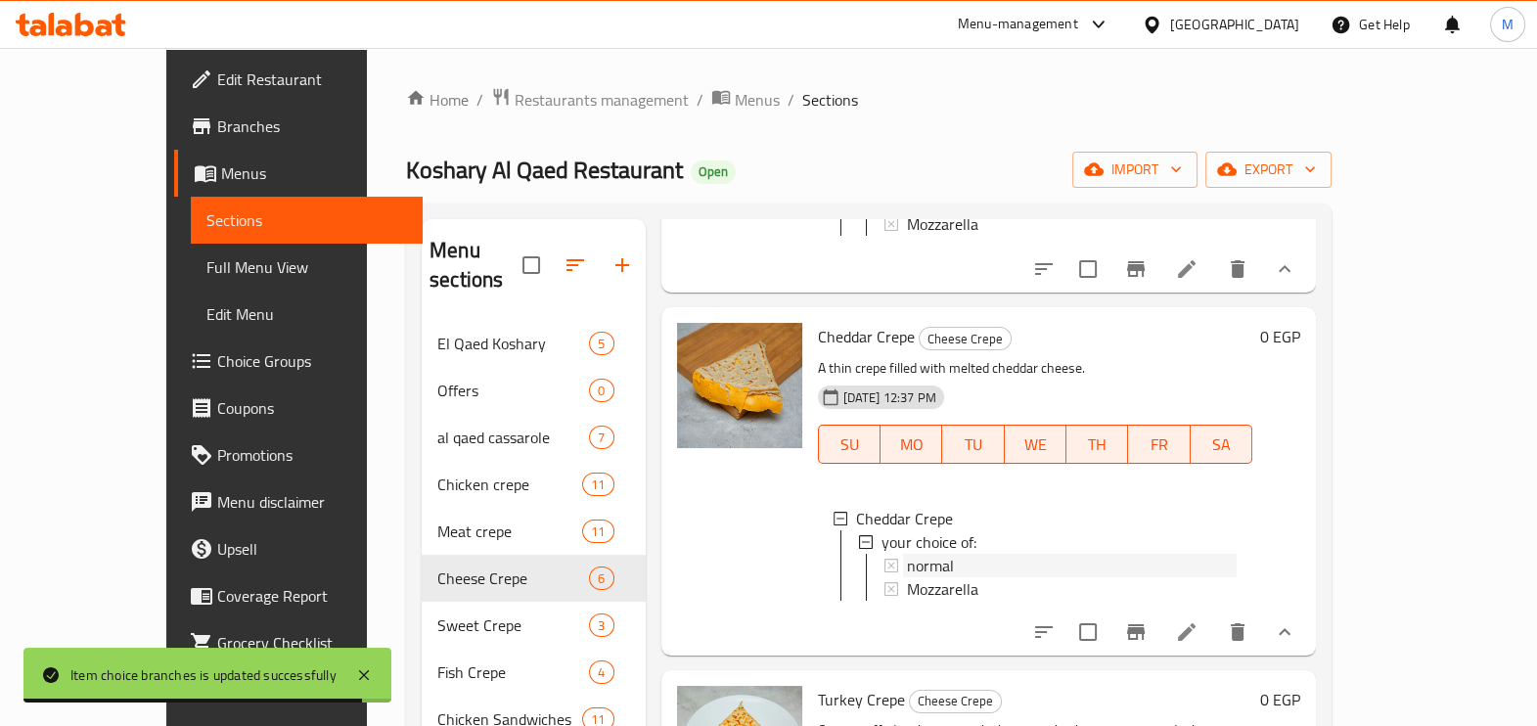
click at [923, 558] on div "normal" at bounding box center [1072, 565] width 331 height 23
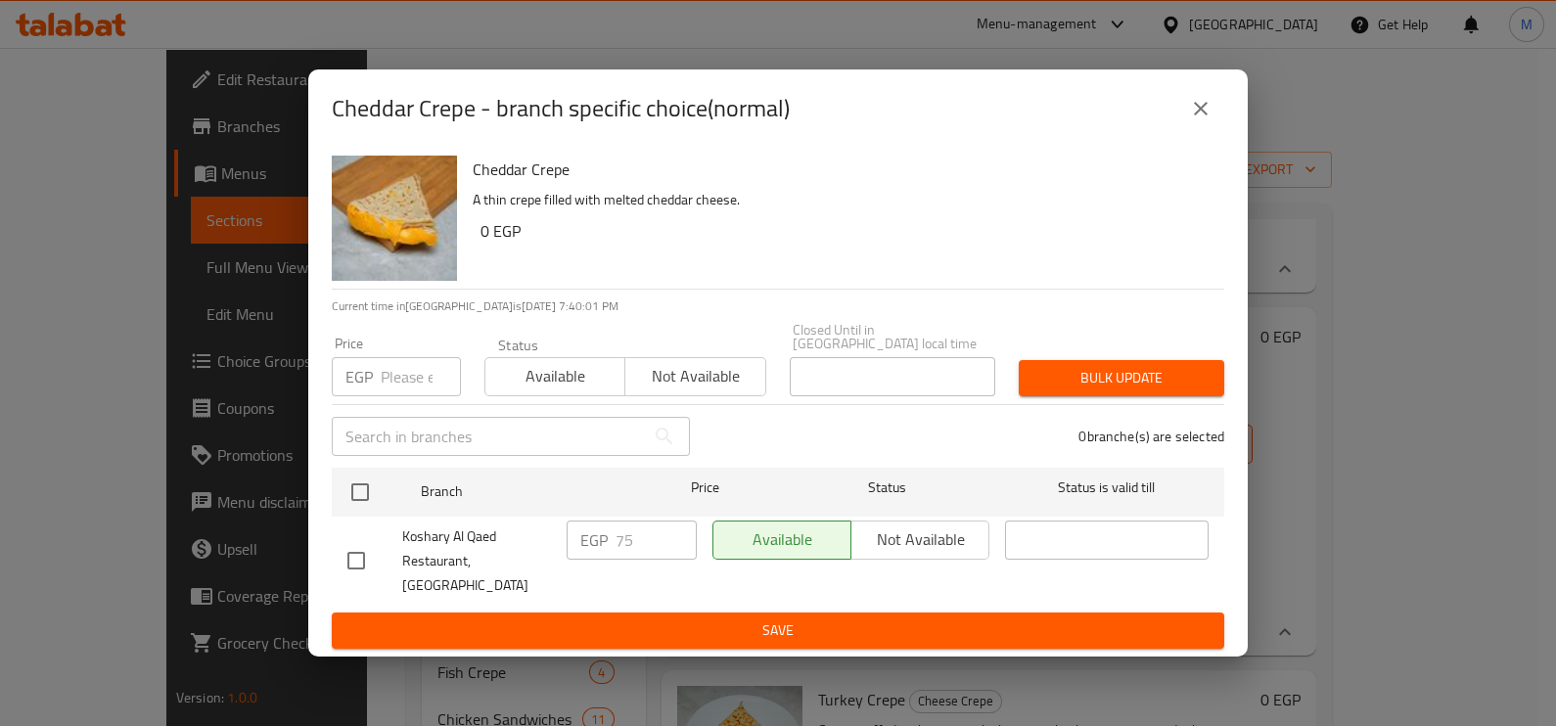
click at [396, 390] on input "number" at bounding box center [421, 376] width 80 height 39
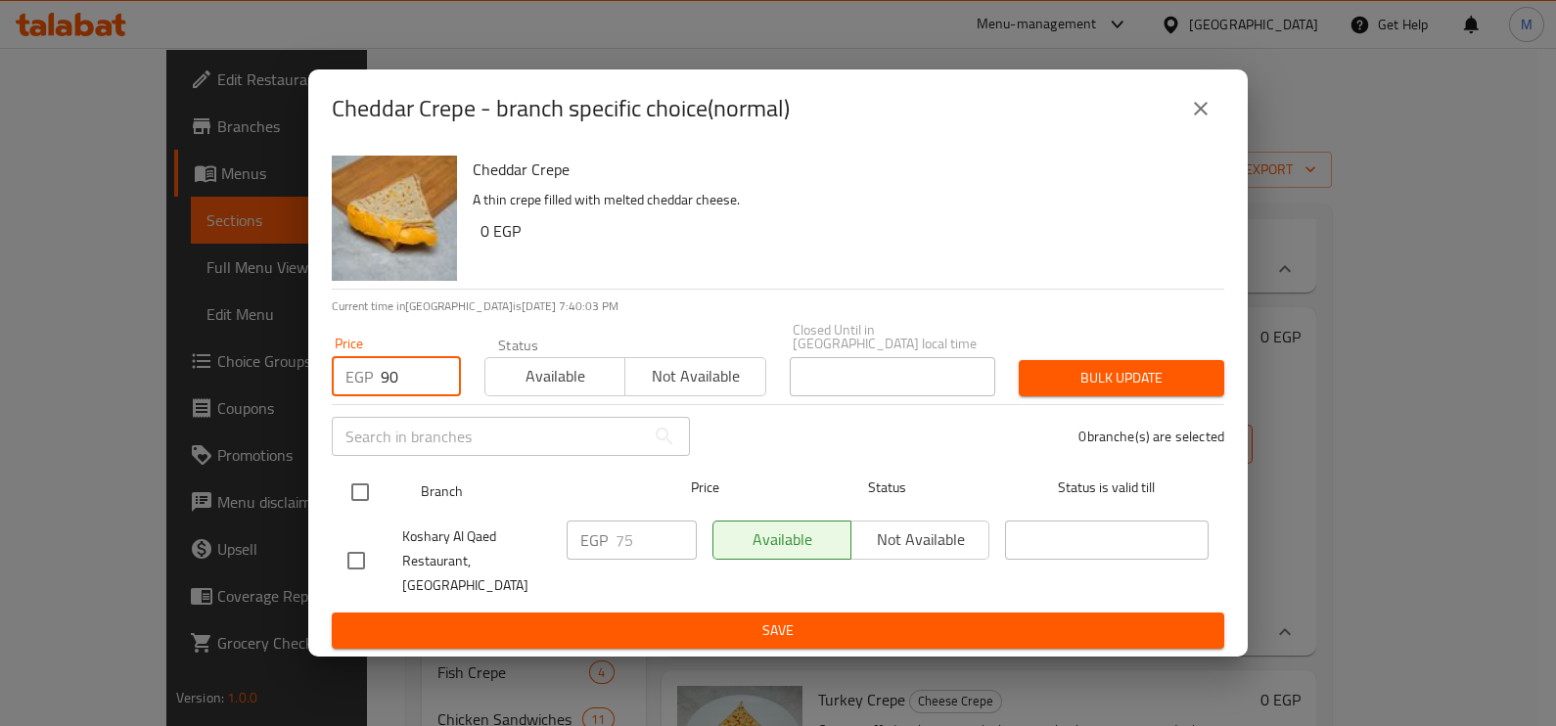
type input "90"
click at [364, 499] on input "checkbox" at bounding box center [360, 492] width 41 height 41
checkbox input "true"
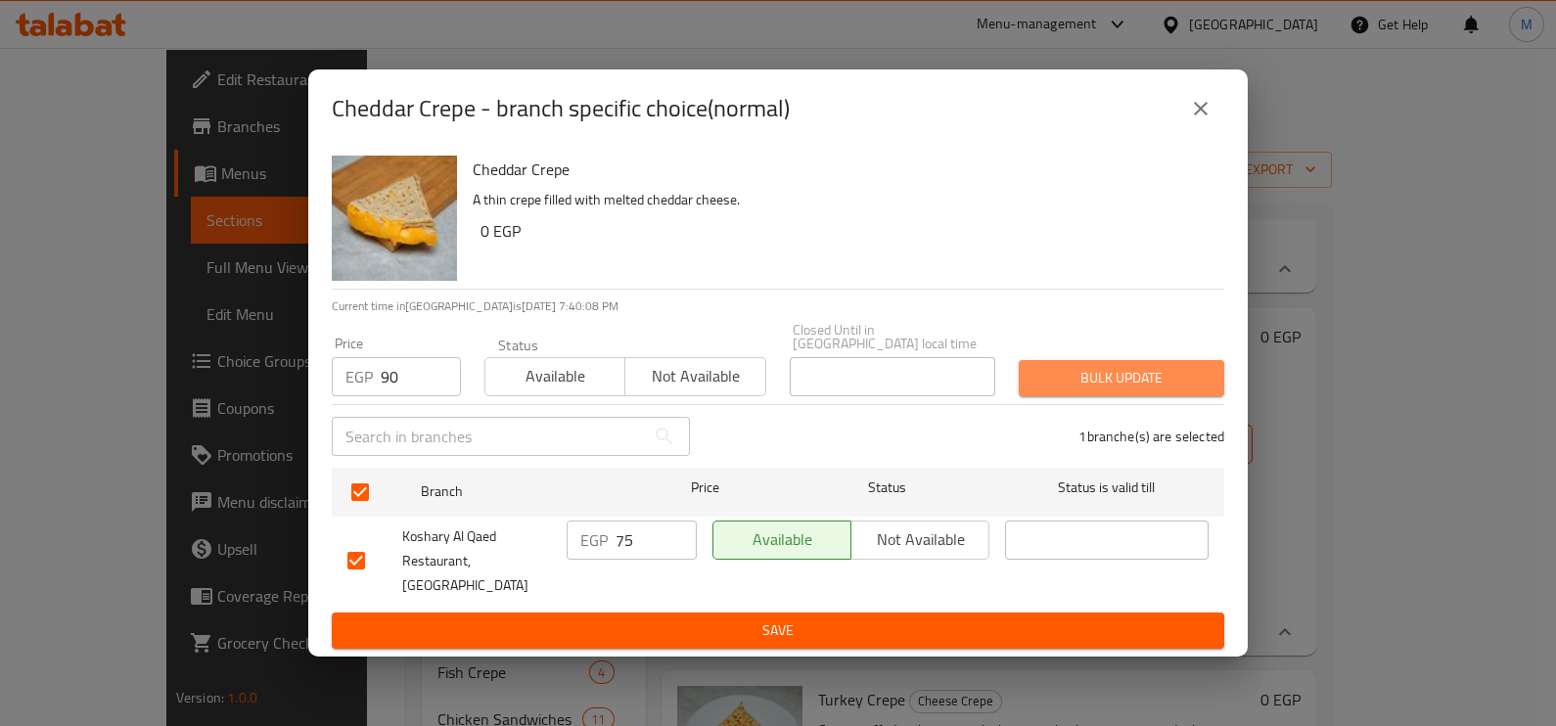
click at [1173, 381] on span "Bulk update" at bounding box center [1121, 378] width 174 height 24
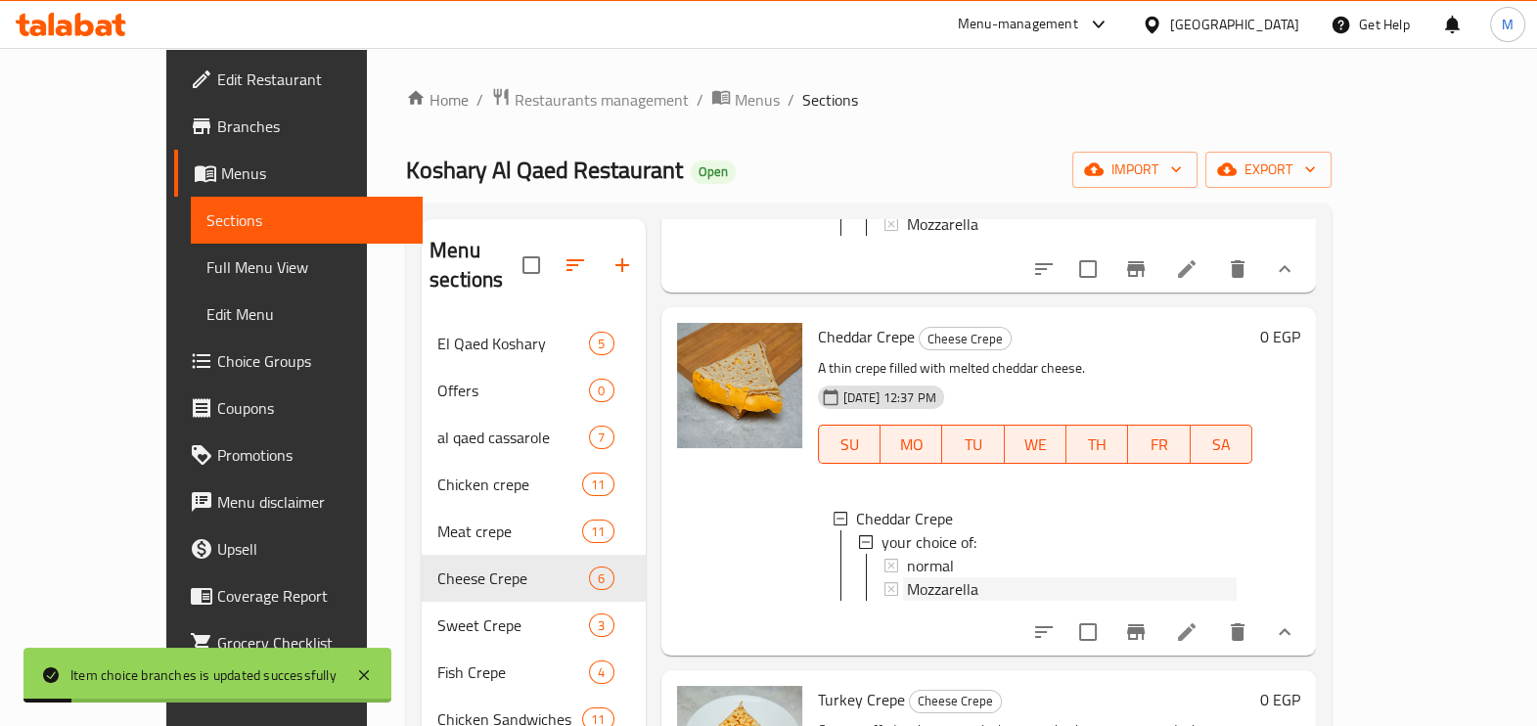
click at [907, 577] on span "Mozzarella" at bounding box center [942, 588] width 71 height 23
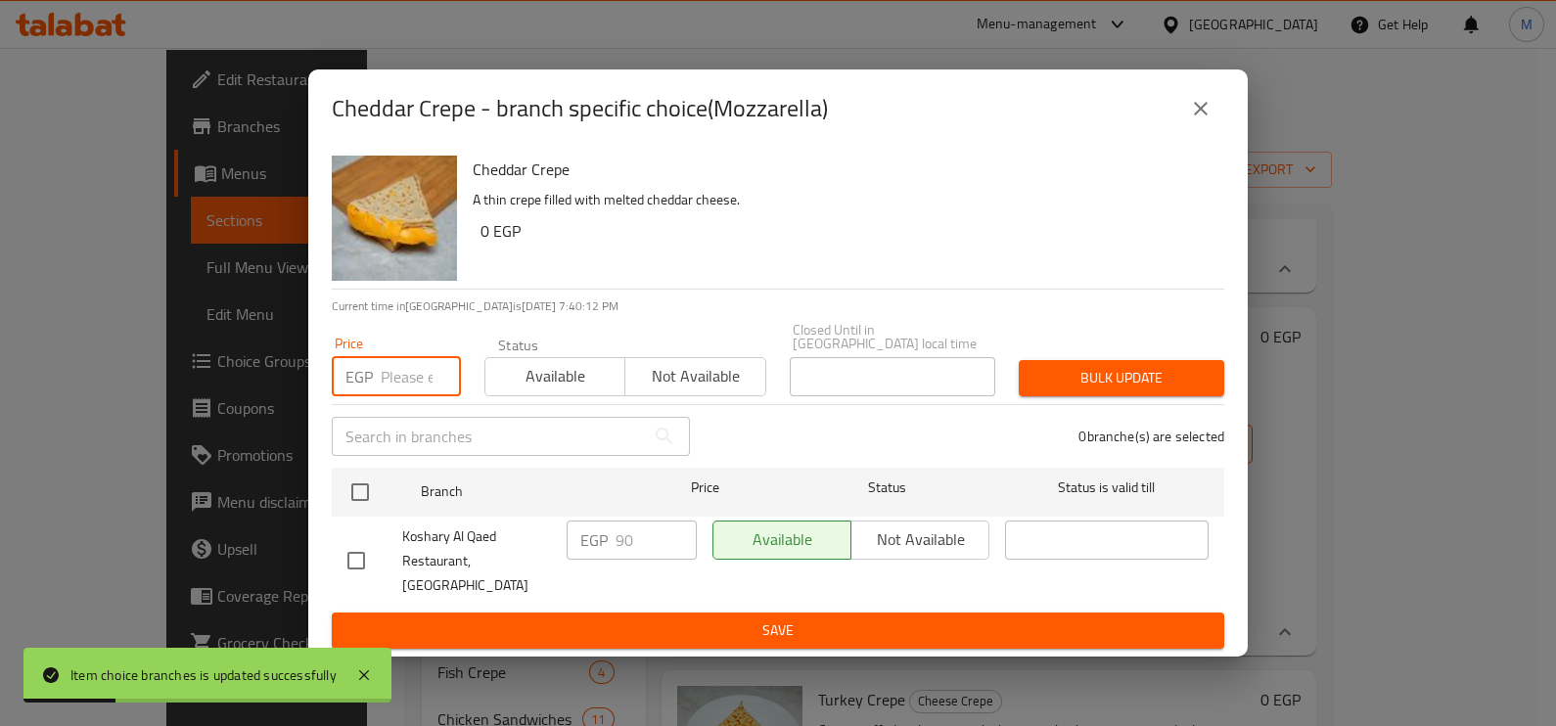
click at [408, 379] on input "number" at bounding box center [421, 376] width 80 height 39
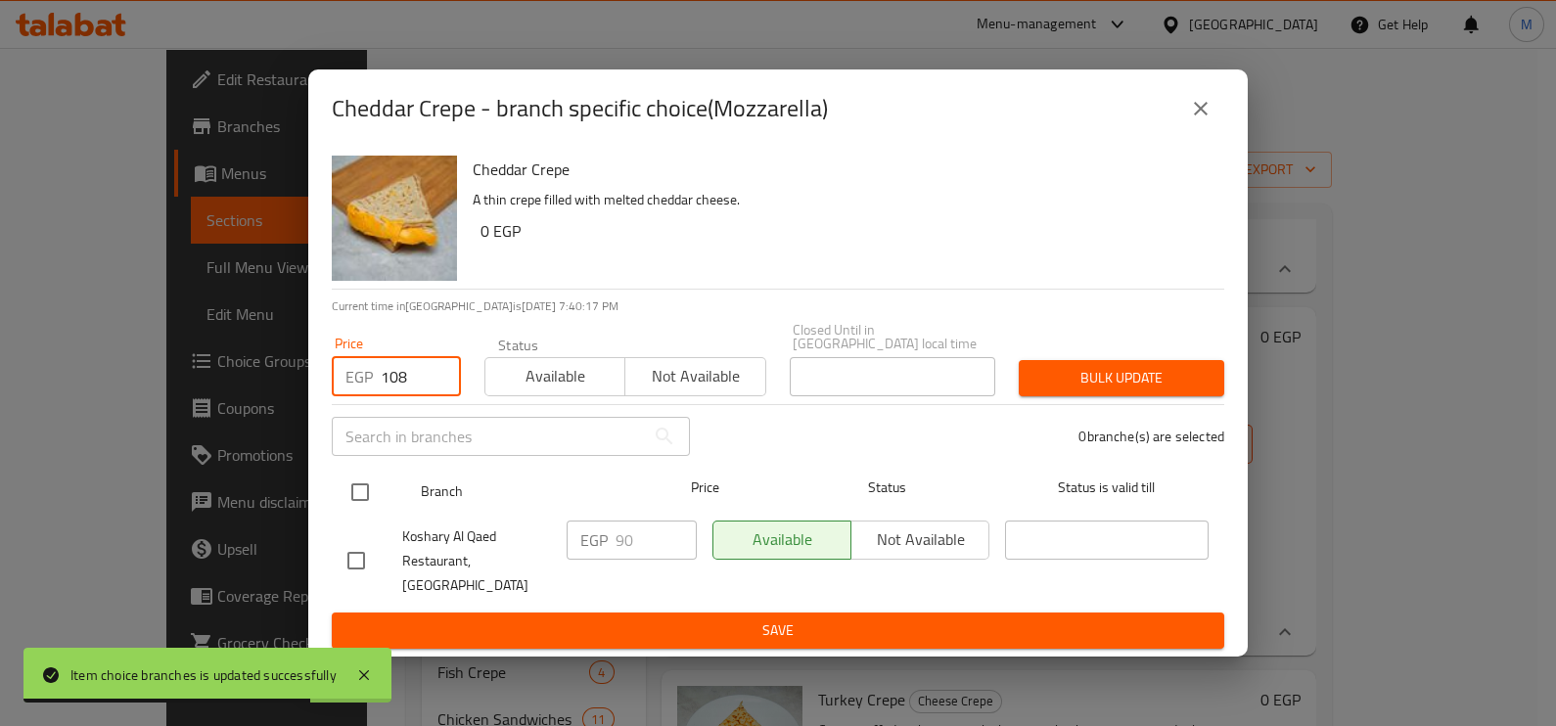
type input "108"
click at [369, 492] on input "checkbox" at bounding box center [360, 492] width 41 height 41
checkbox input "true"
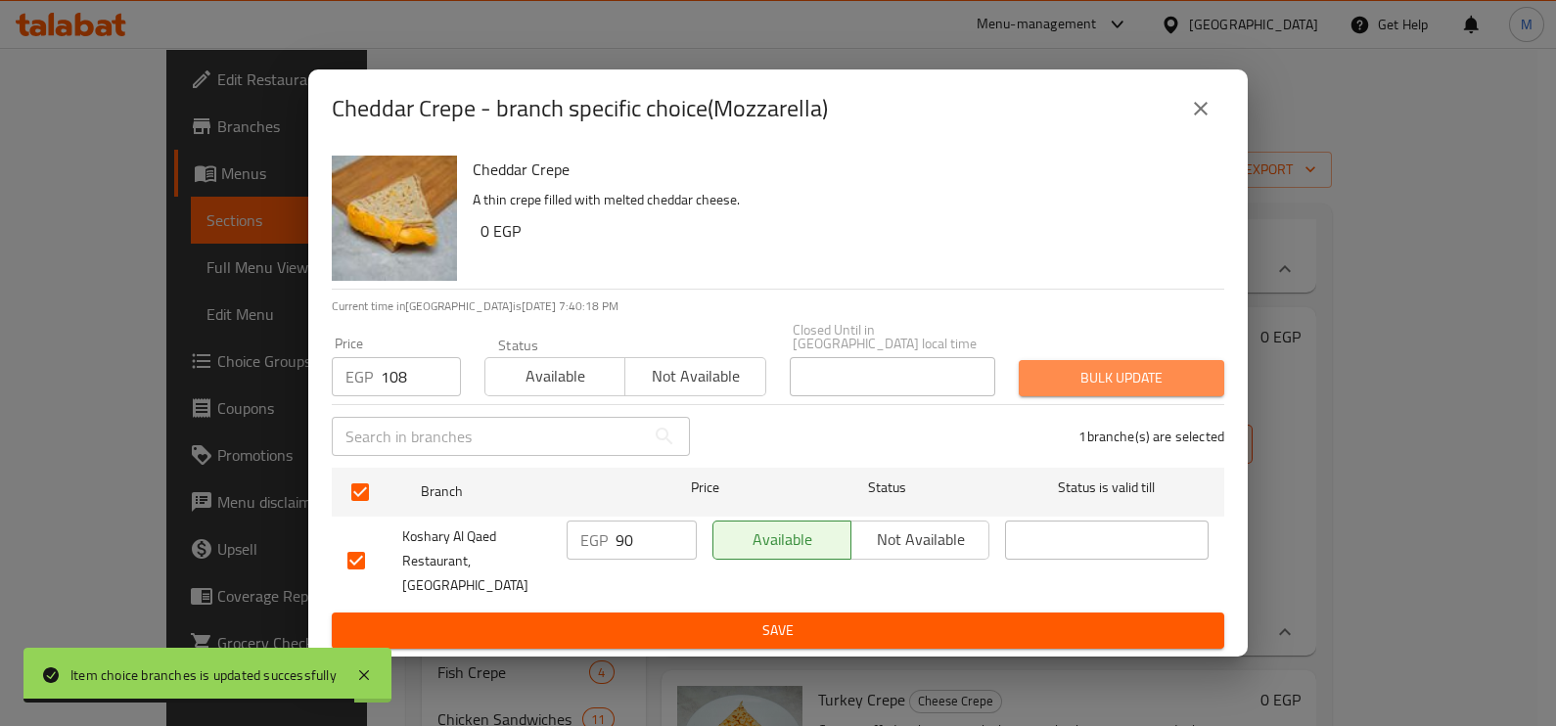
click at [1075, 368] on button "Bulk update" at bounding box center [1121, 378] width 205 height 36
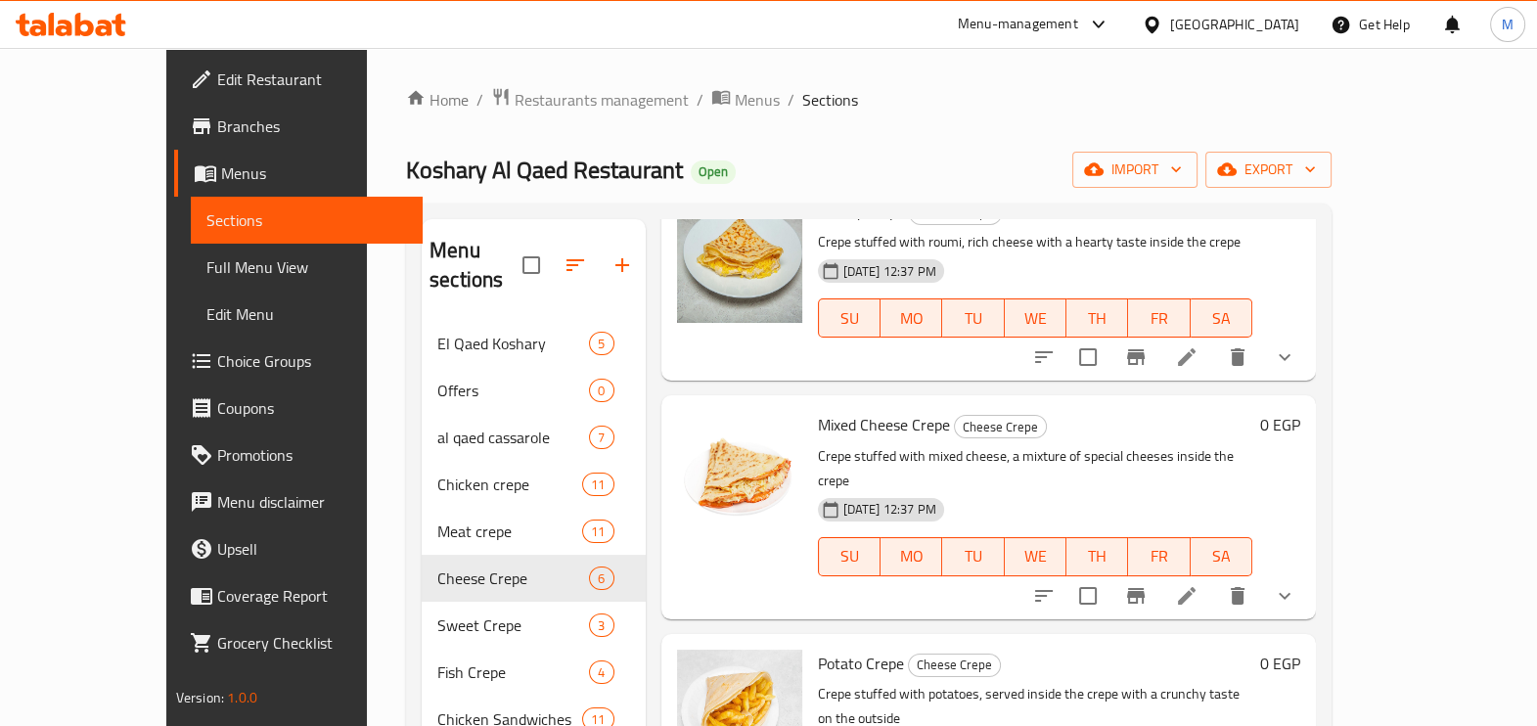
scroll to position [734, 0]
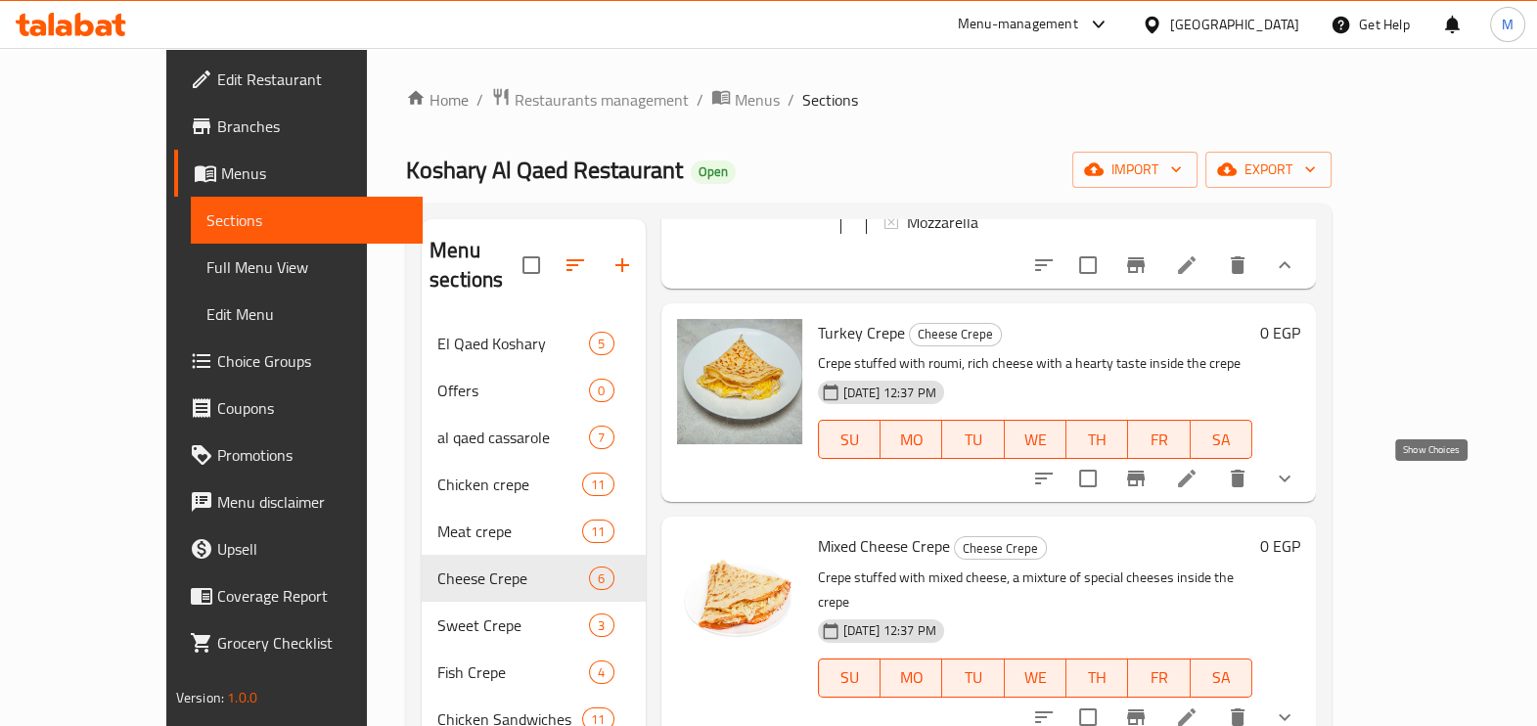
click at [1297, 490] on icon "show more" at bounding box center [1284, 478] width 23 height 23
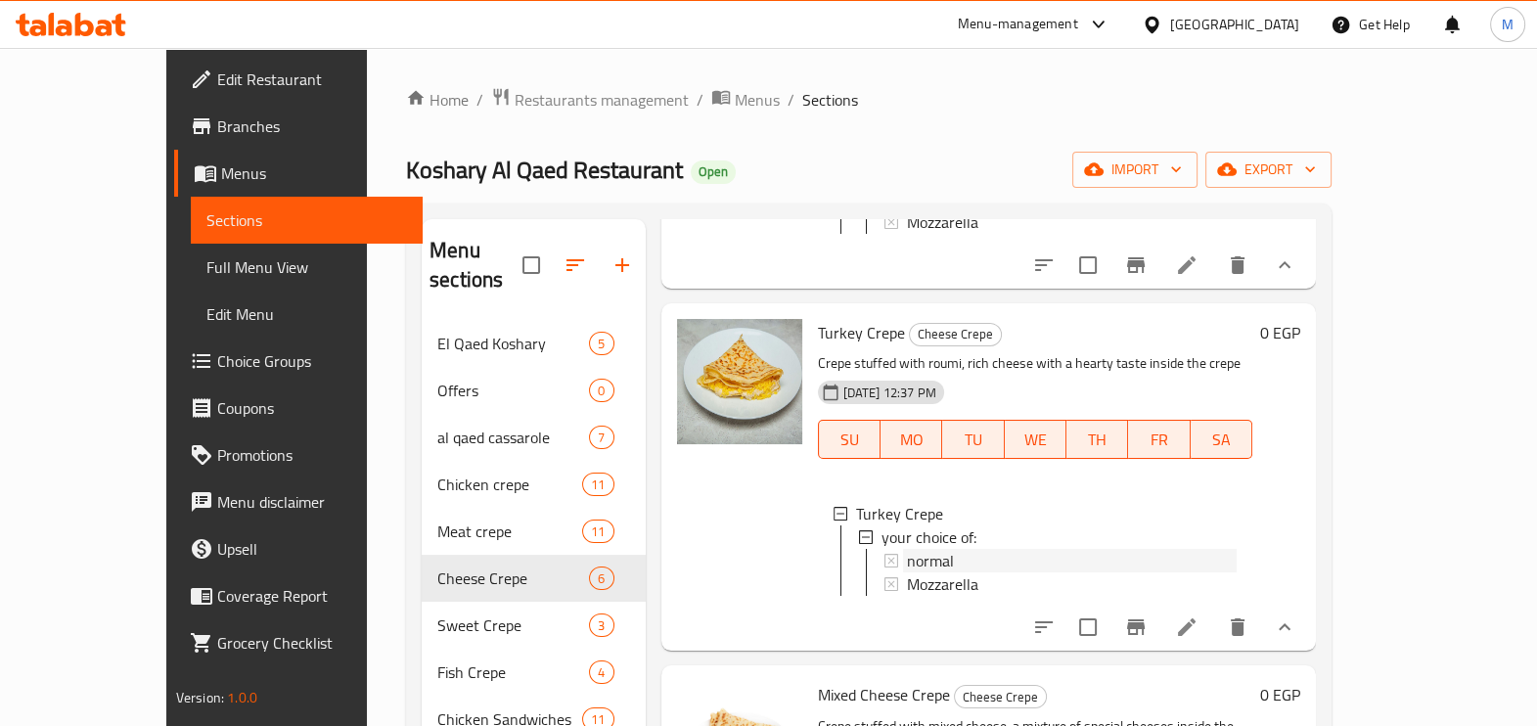
click at [907, 553] on span "normal" at bounding box center [930, 560] width 47 height 23
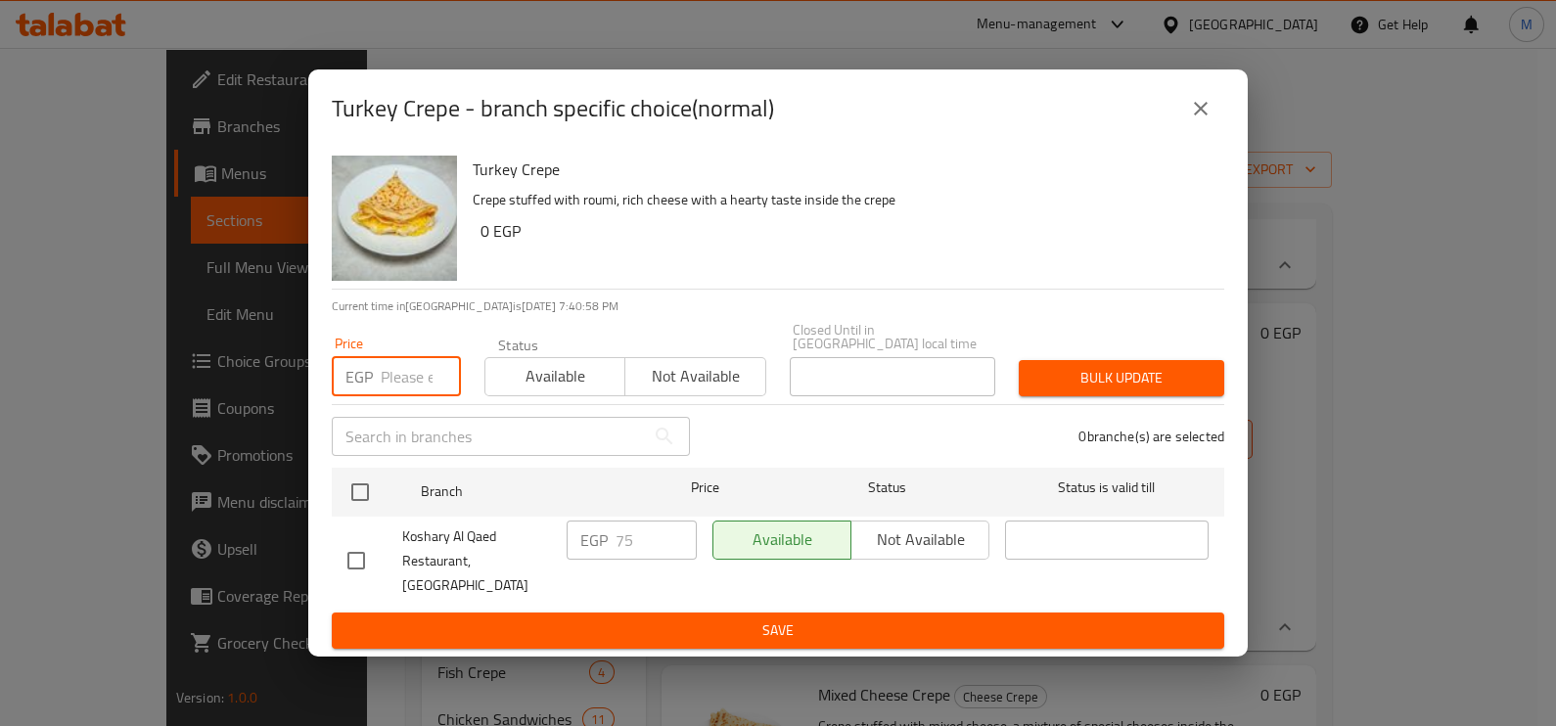
click at [419, 374] on input "number" at bounding box center [421, 376] width 80 height 39
type input "90"
click at [371, 519] on div "Koshary Al Qaed Restaurant, [GEOGRAPHIC_DATA]" at bounding box center [449, 561] width 219 height 97
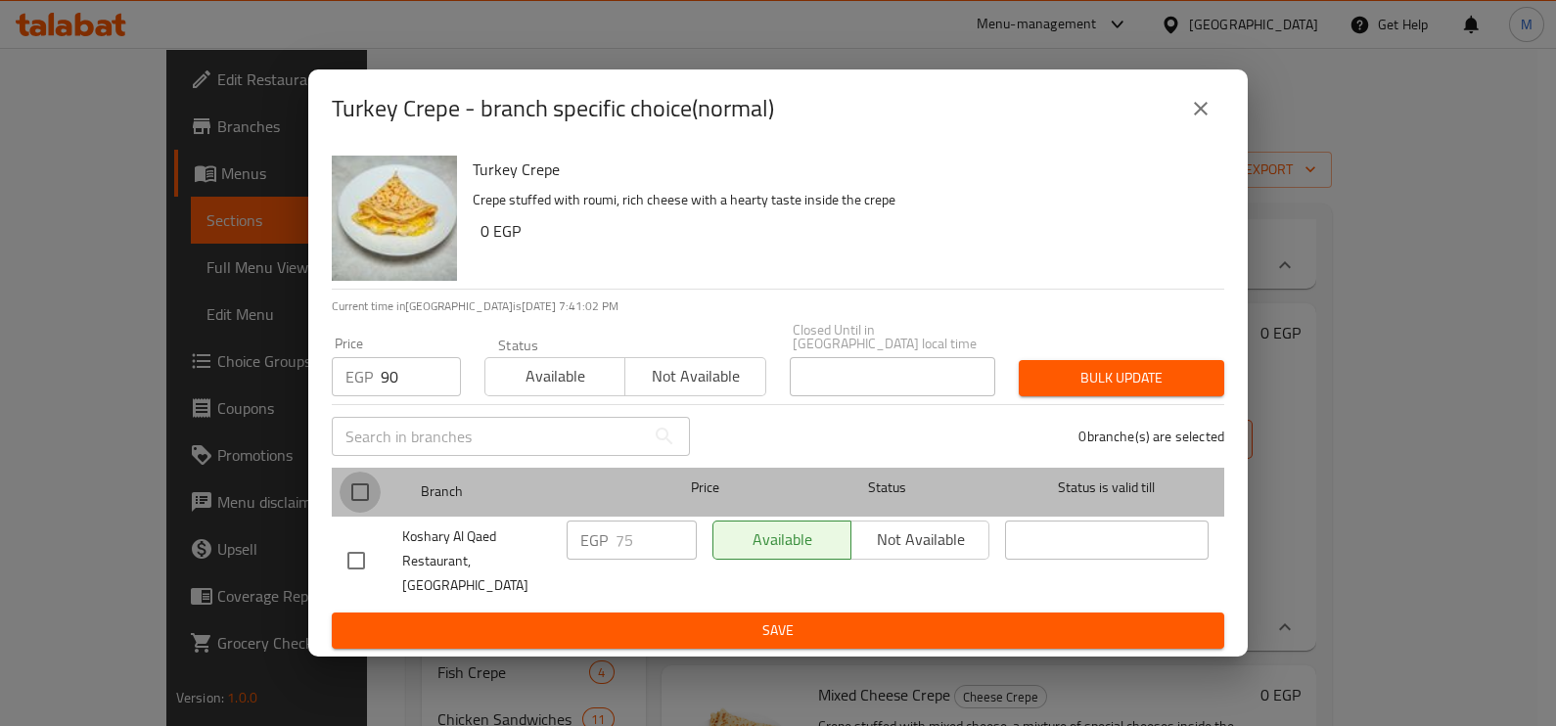
click at [370, 505] on input "checkbox" at bounding box center [360, 492] width 41 height 41
checkbox input "true"
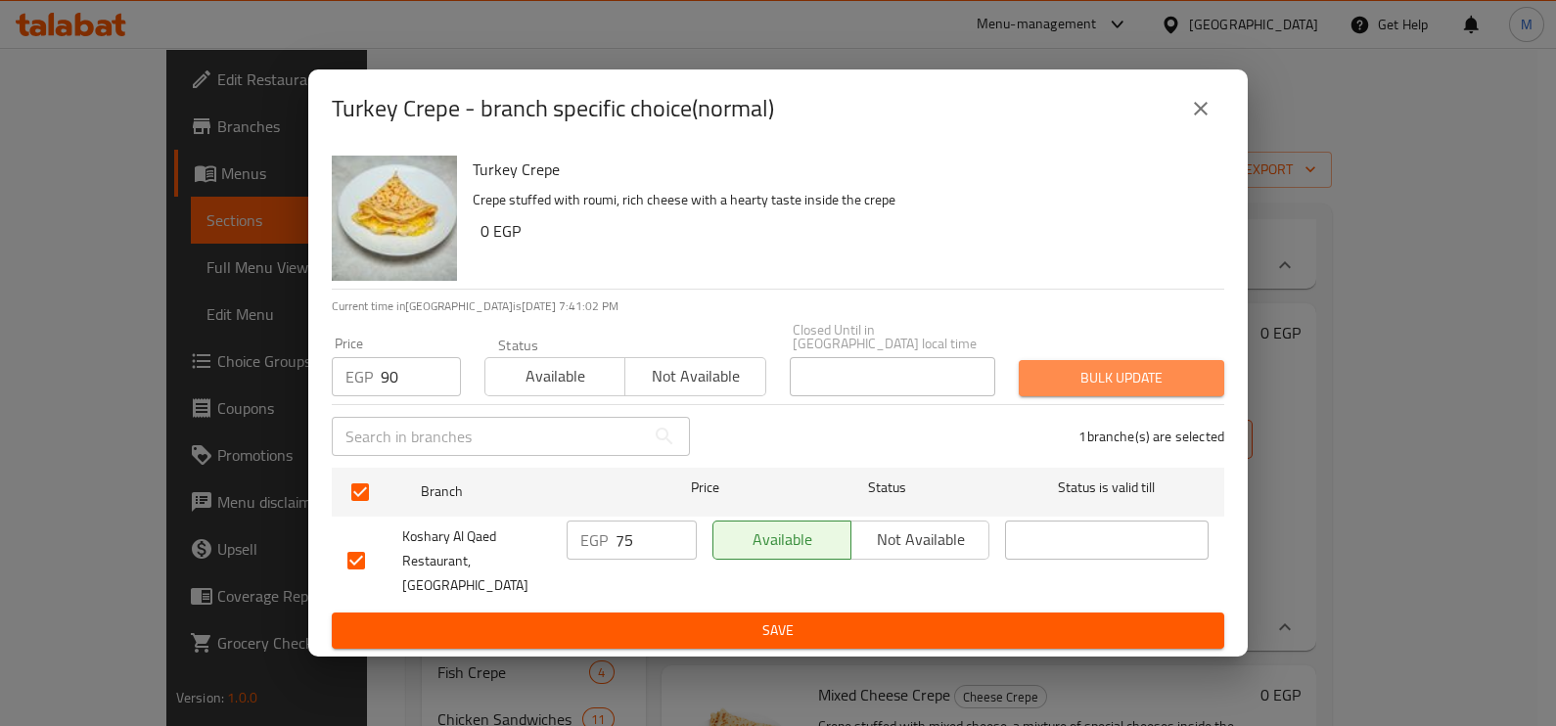
click at [1030, 391] on button "Bulk update" at bounding box center [1121, 378] width 205 height 36
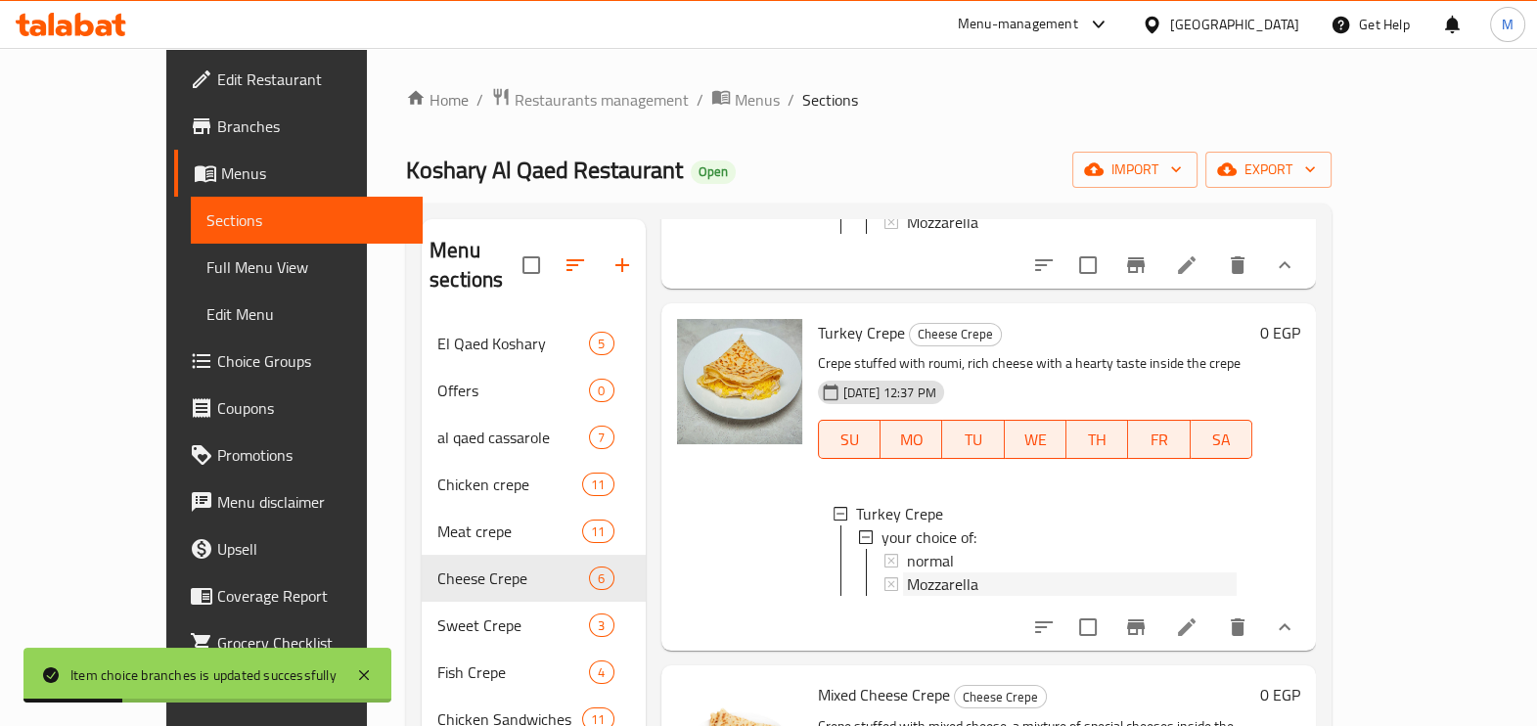
click at [907, 595] on span "Mozzarella" at bounding box center [942, 583] width 71 height 23
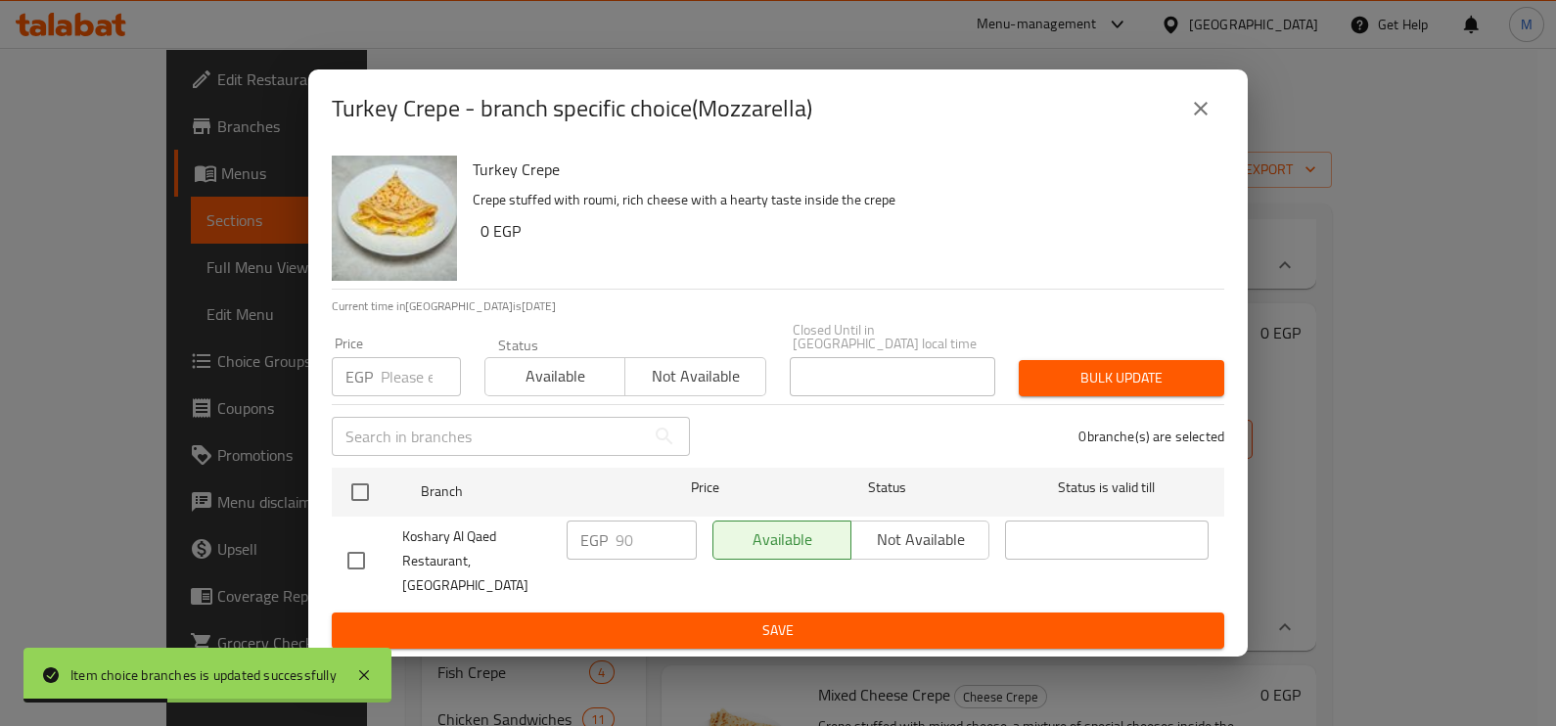
click at [374, 377] on div "EGP Price" at bounding box center [396, 376] width 129 height 39
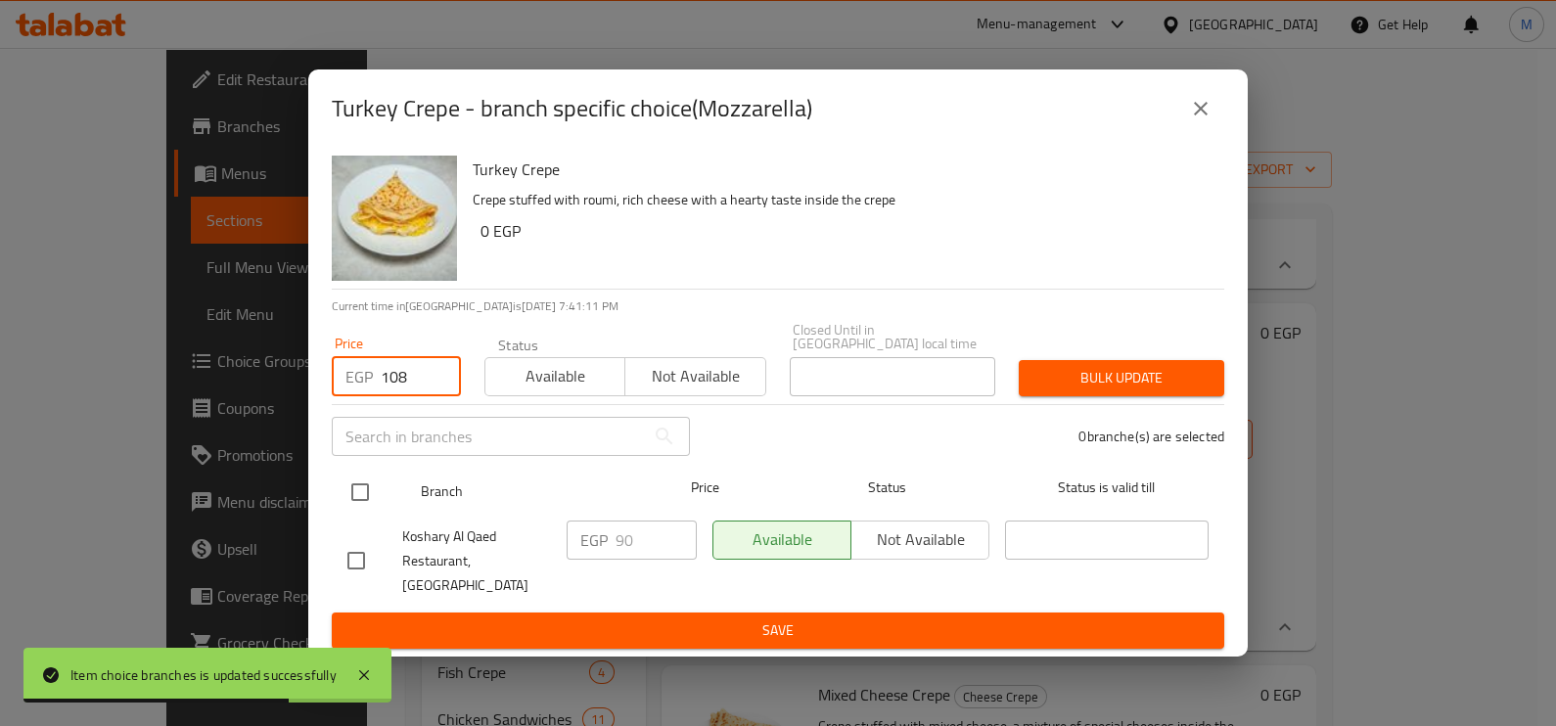
type input "108"
click at [362, 504] on input "checkbox" at bounding box center [360, 492] width 41 height 41
checkbox input "true"
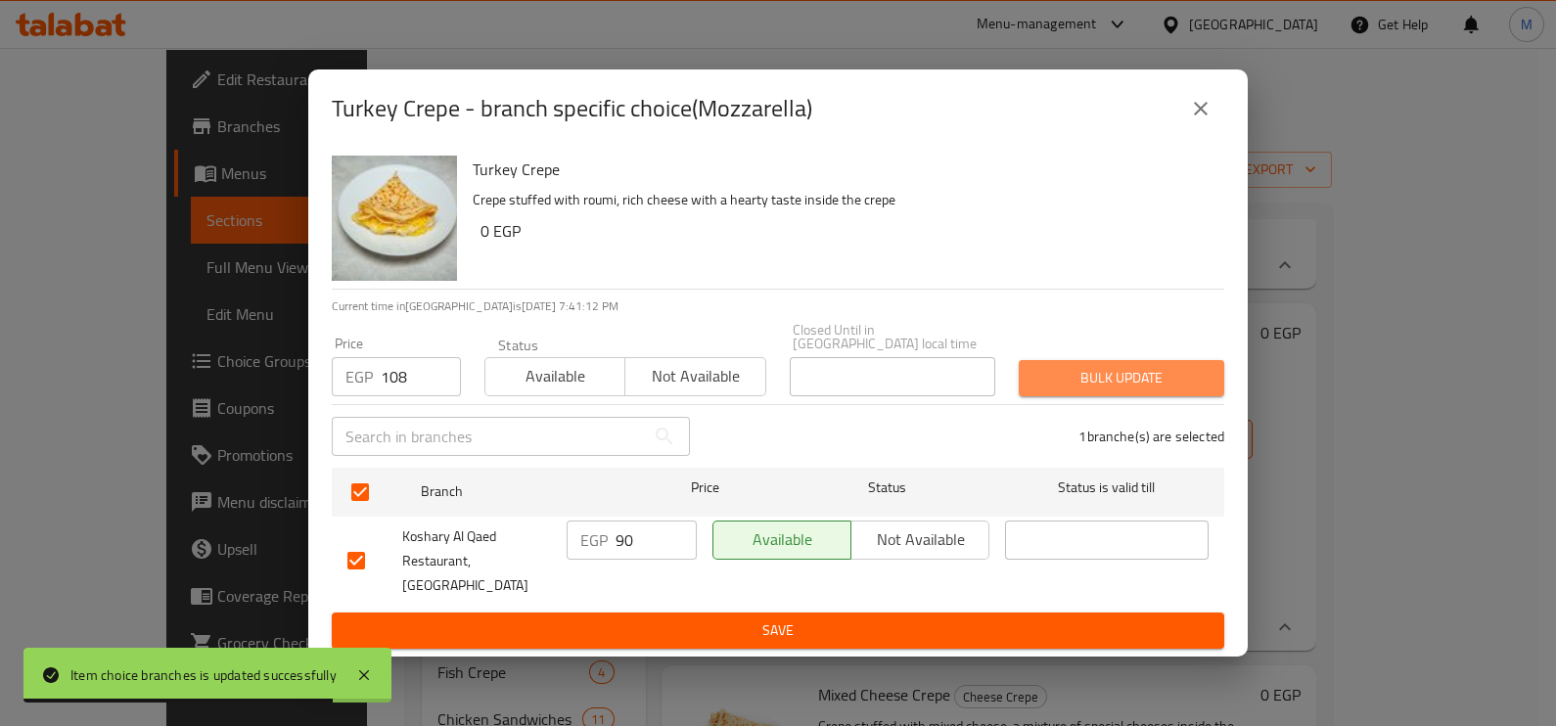
click at [1095, 387] on span "Bulk update" at bounding box center [1121, 378] width 174 height 24
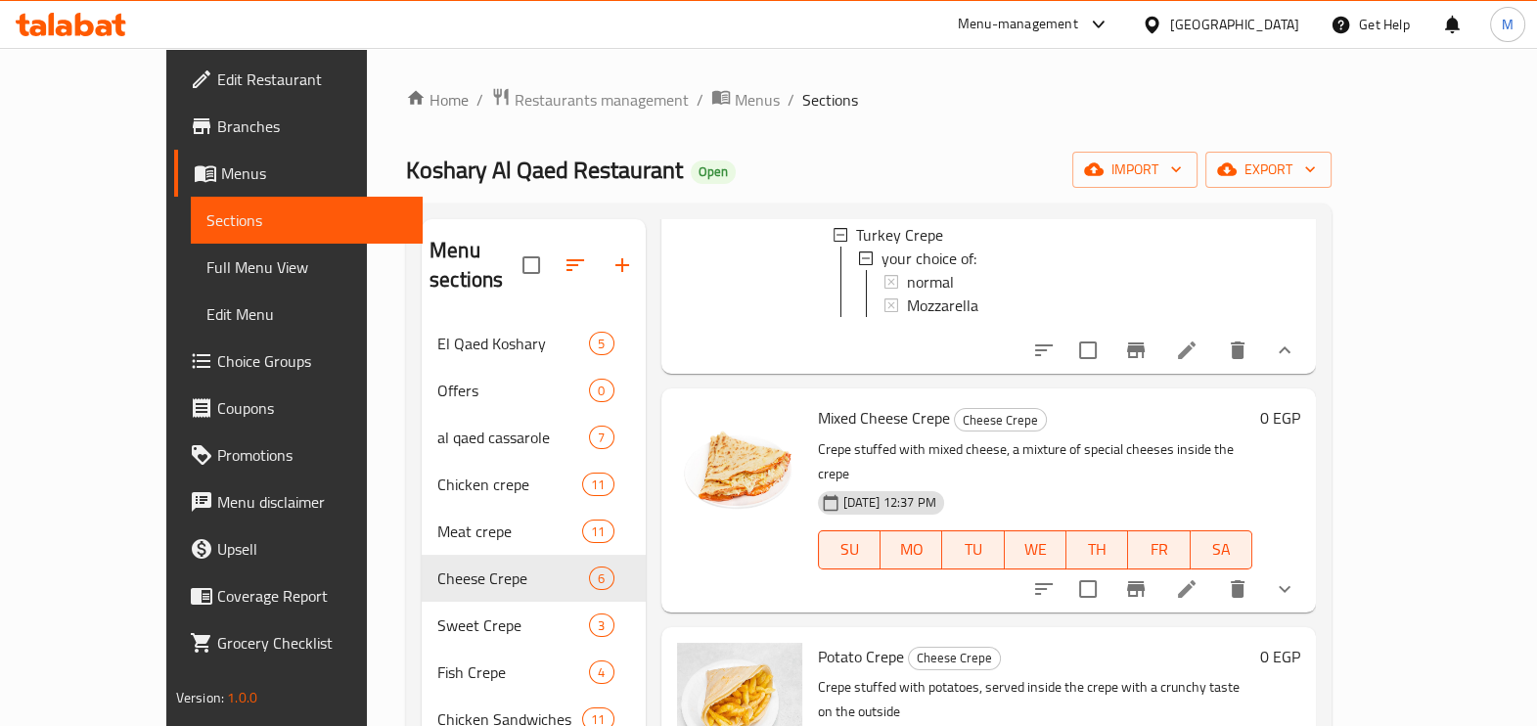
scroll to position [1106, 0]
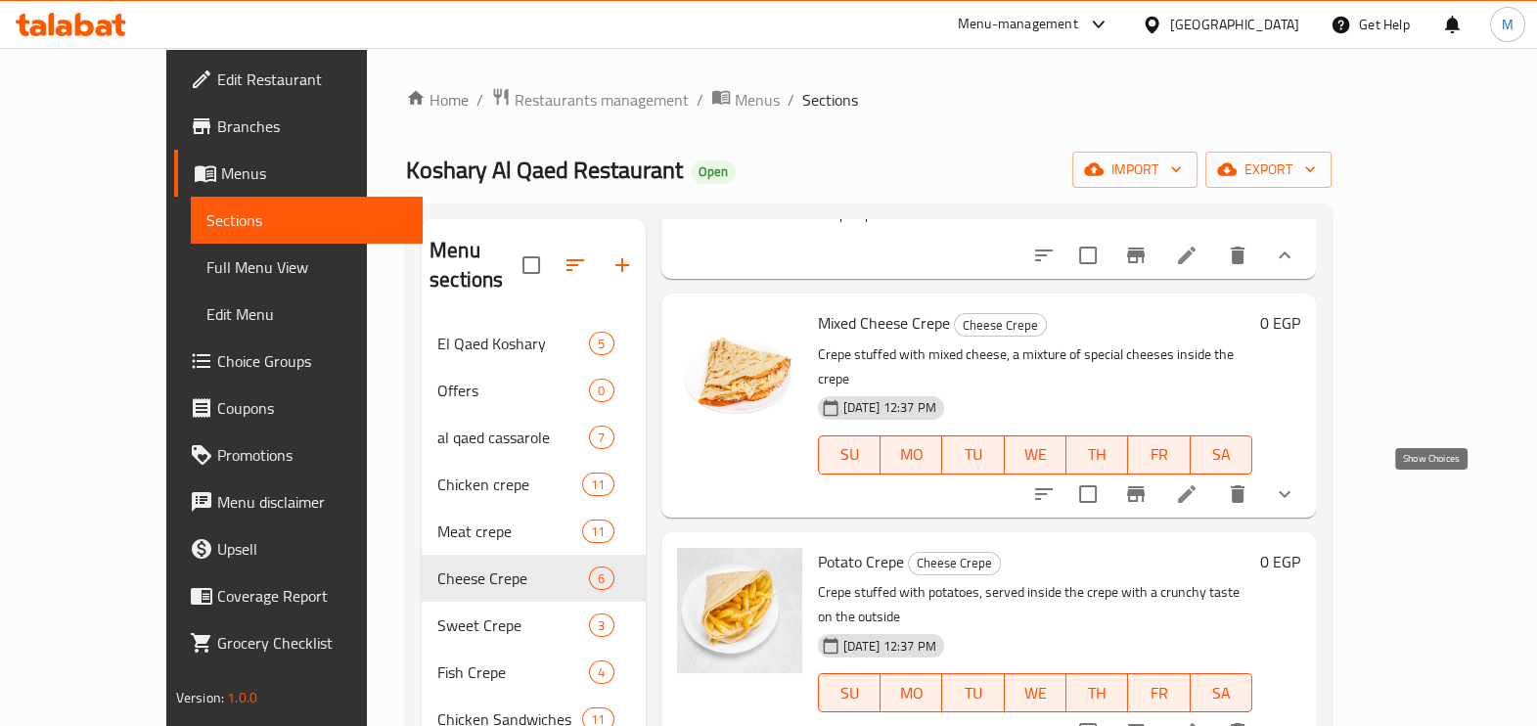
click at [1297, 499] on icon "show more" at bounding box center [1284, 493] width 23 height 23
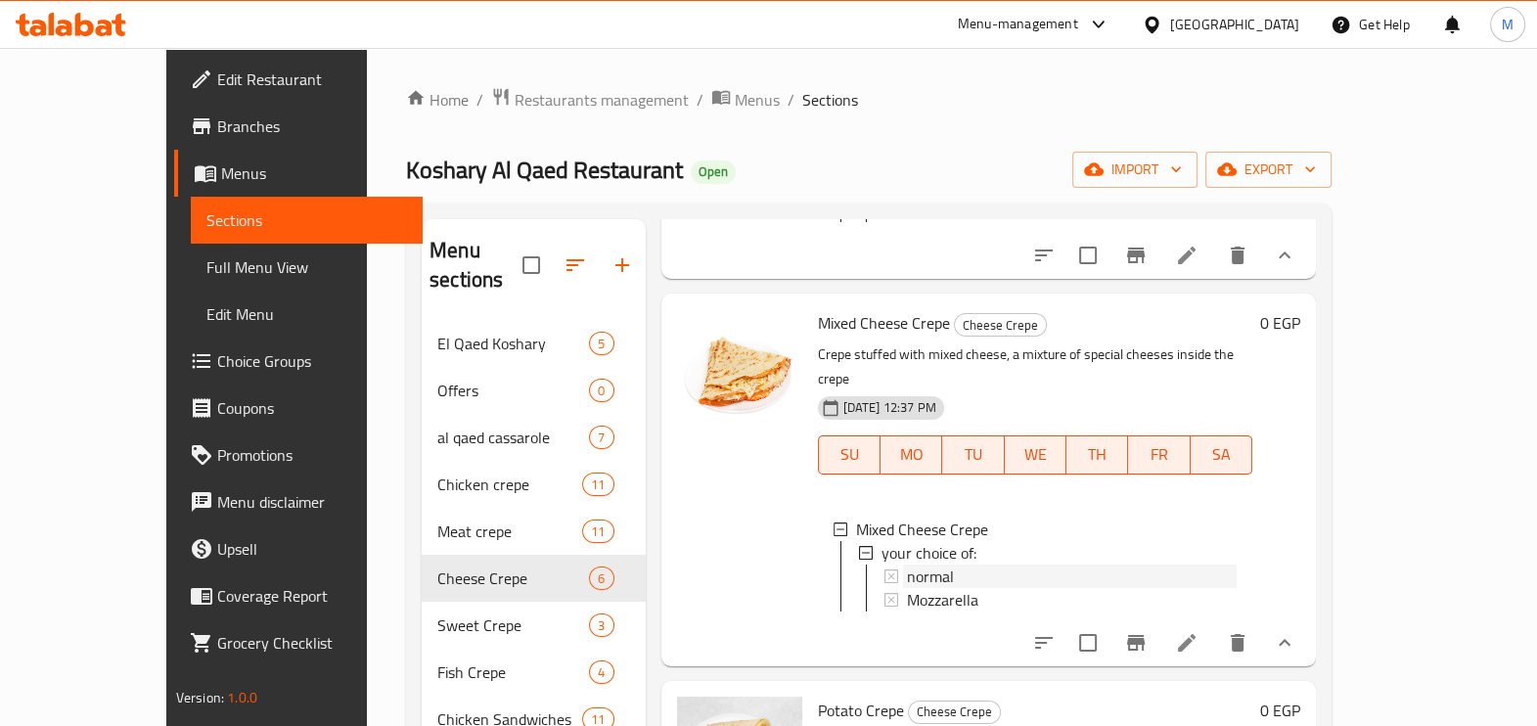
click at [979, 585] on div "normal" at bounding box center [1072, 576] width 331 height 23
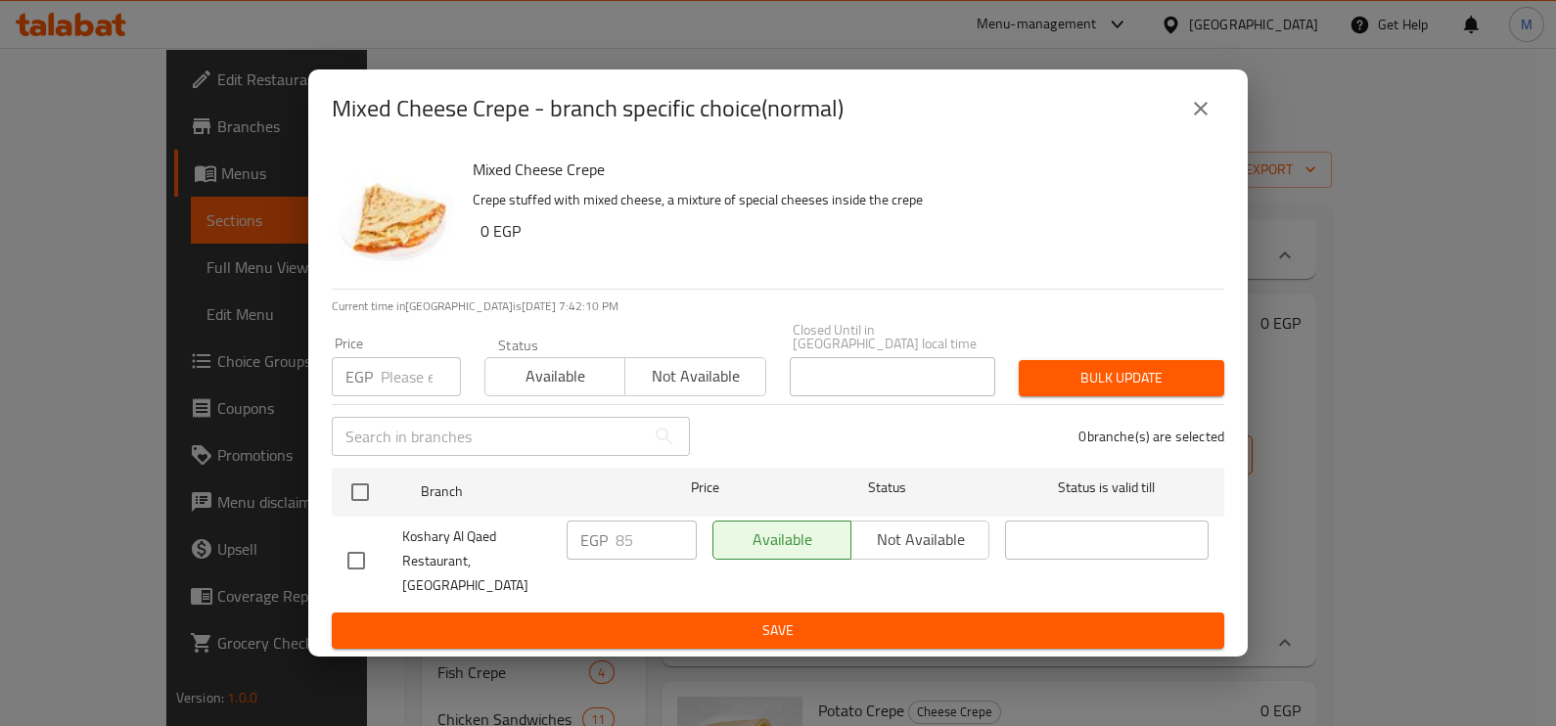
click at [381, 384] on input "number" at bounding box center [421, 376] width 80 height 39
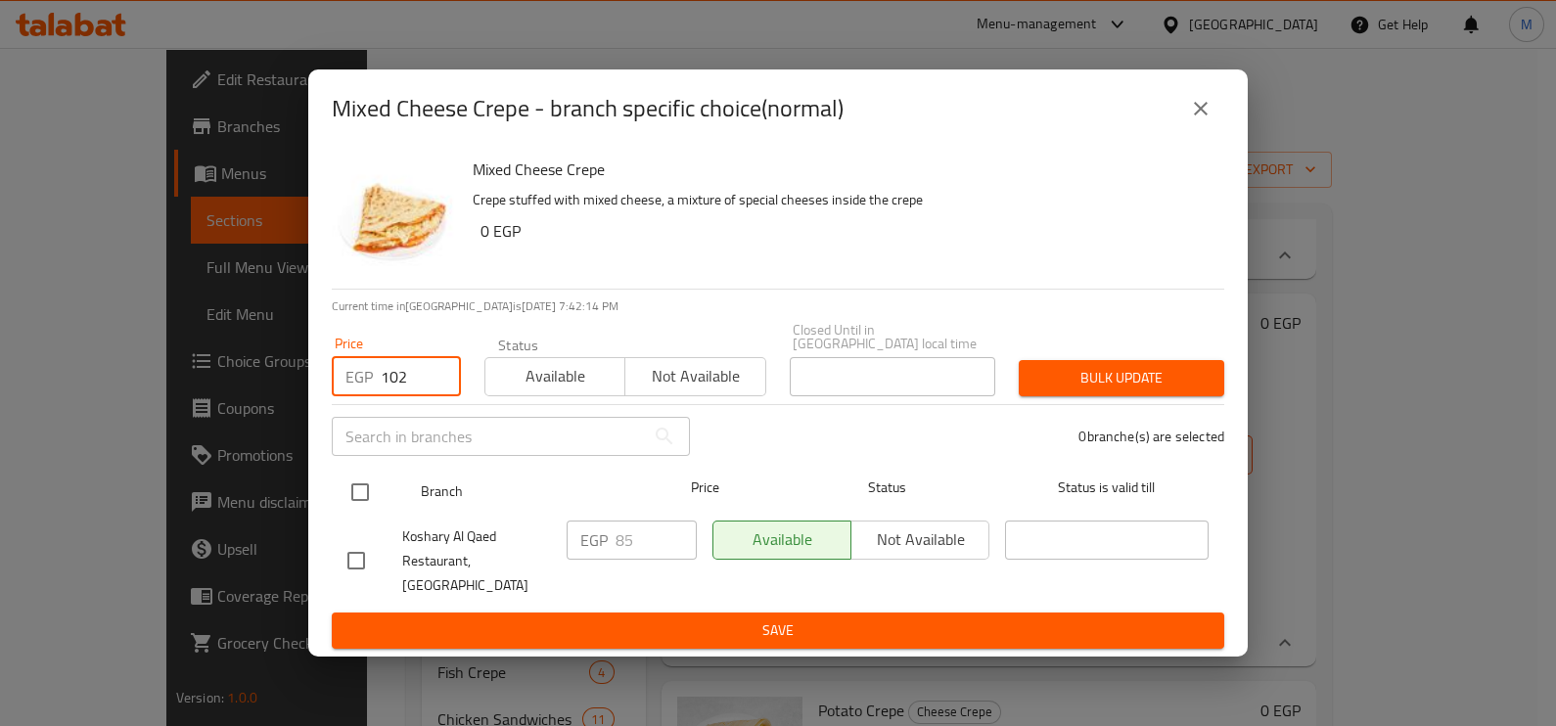
type input "102"
click at [364, 498] on input "checkbox" at bounding box center [360, 492] width 41 height 41
checkbox input "true"
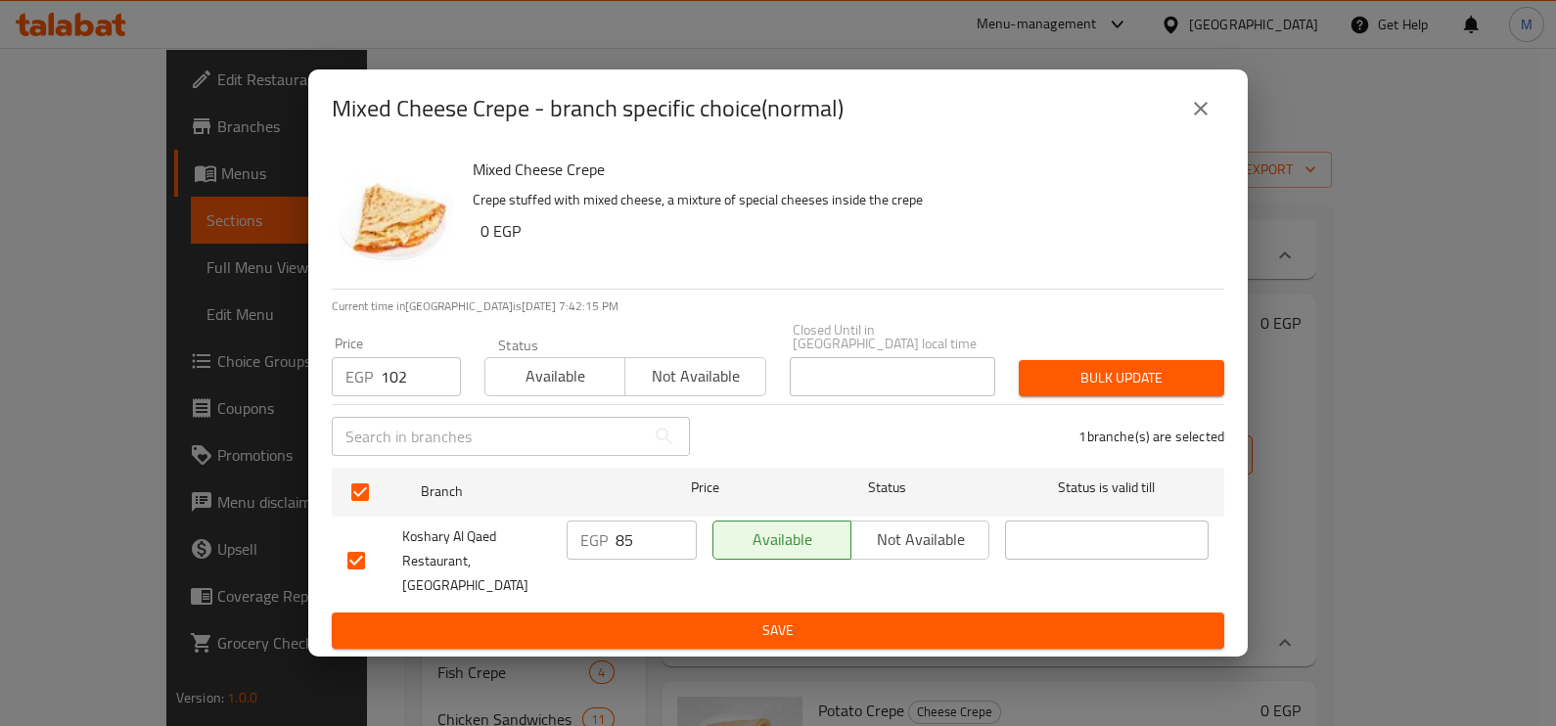
click at [1192, 382] on span "Bulk update" at bounding box center [1121, 378] width 174 height 24
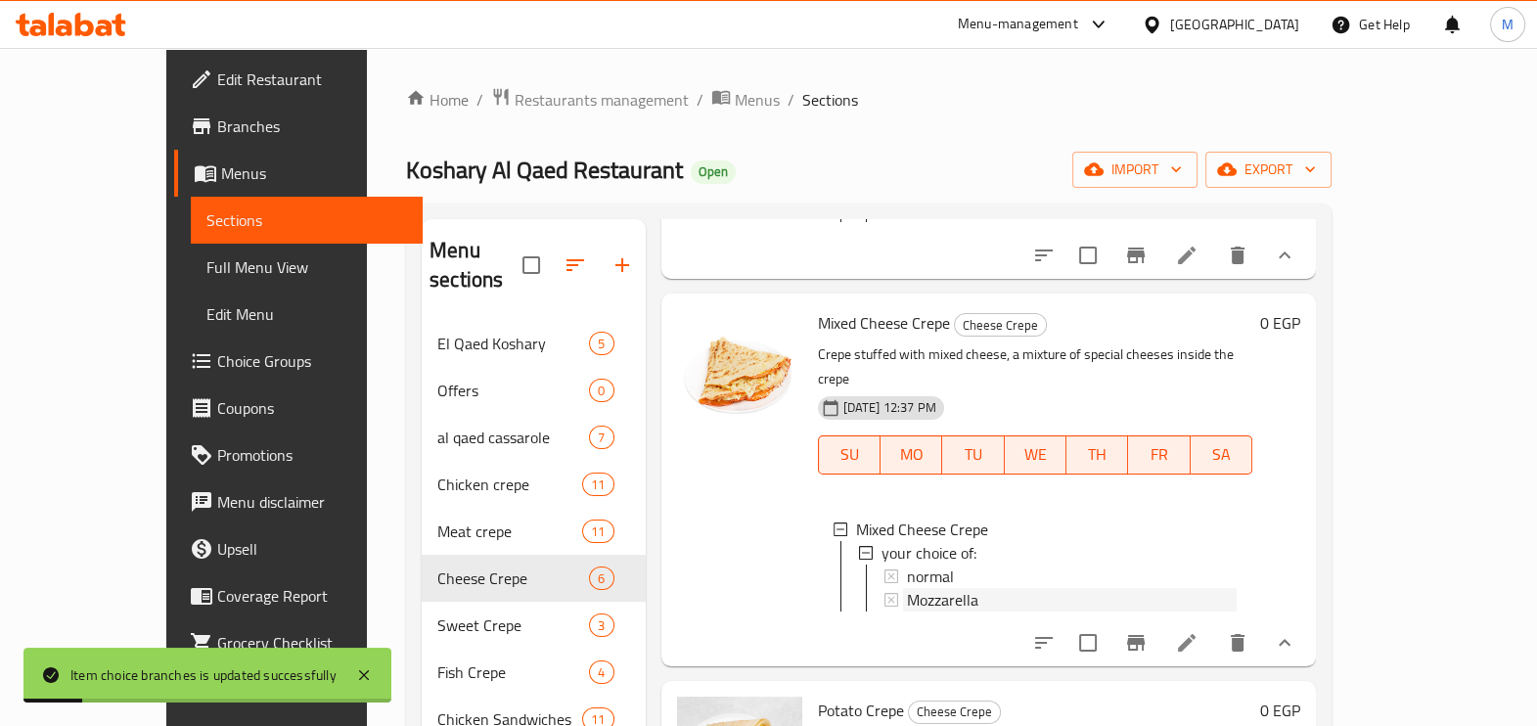
click at [907, 606] on span "Mozzarella" at bounding box center [942, 599] width 71 height 23
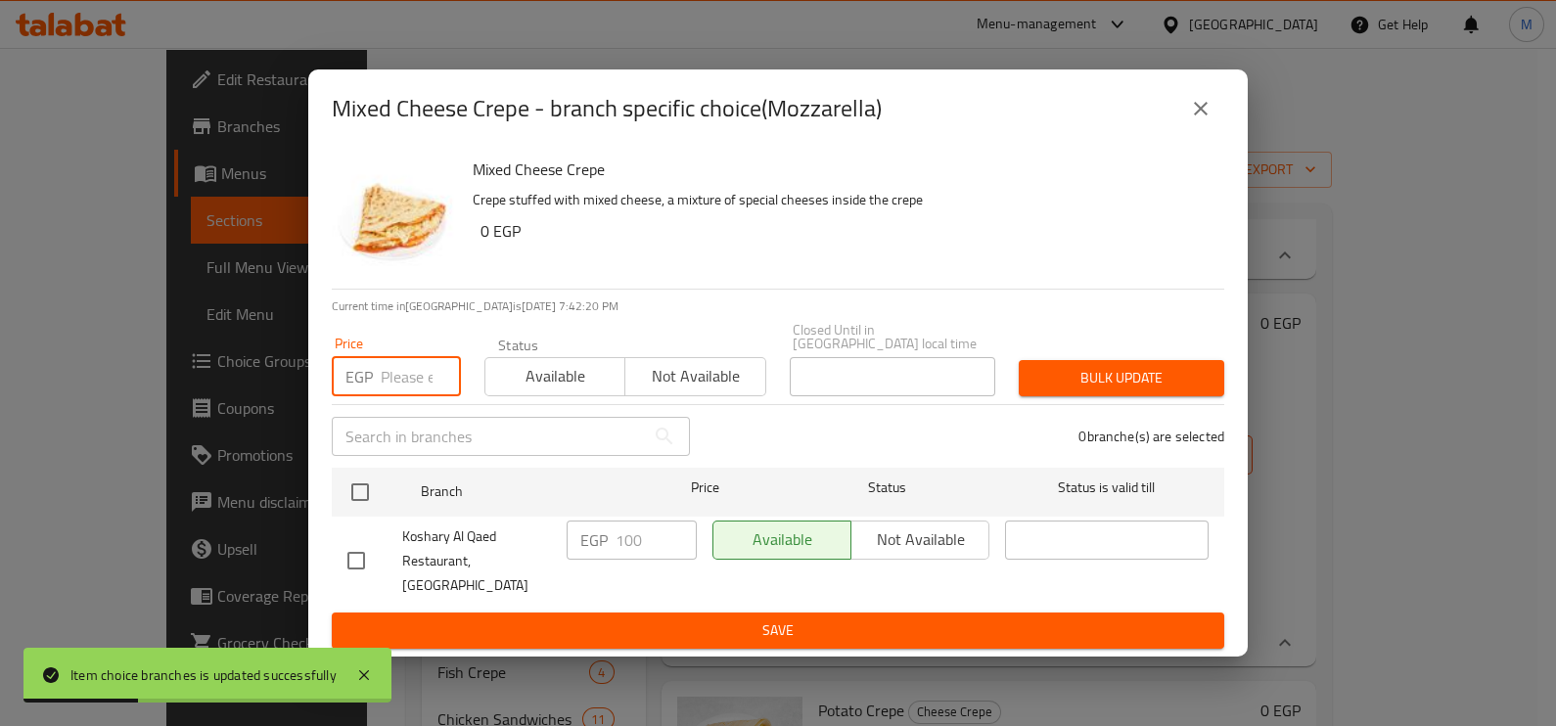
click at [399, 387] on input "number" at bounding box center [421, 376] width 80 height 39
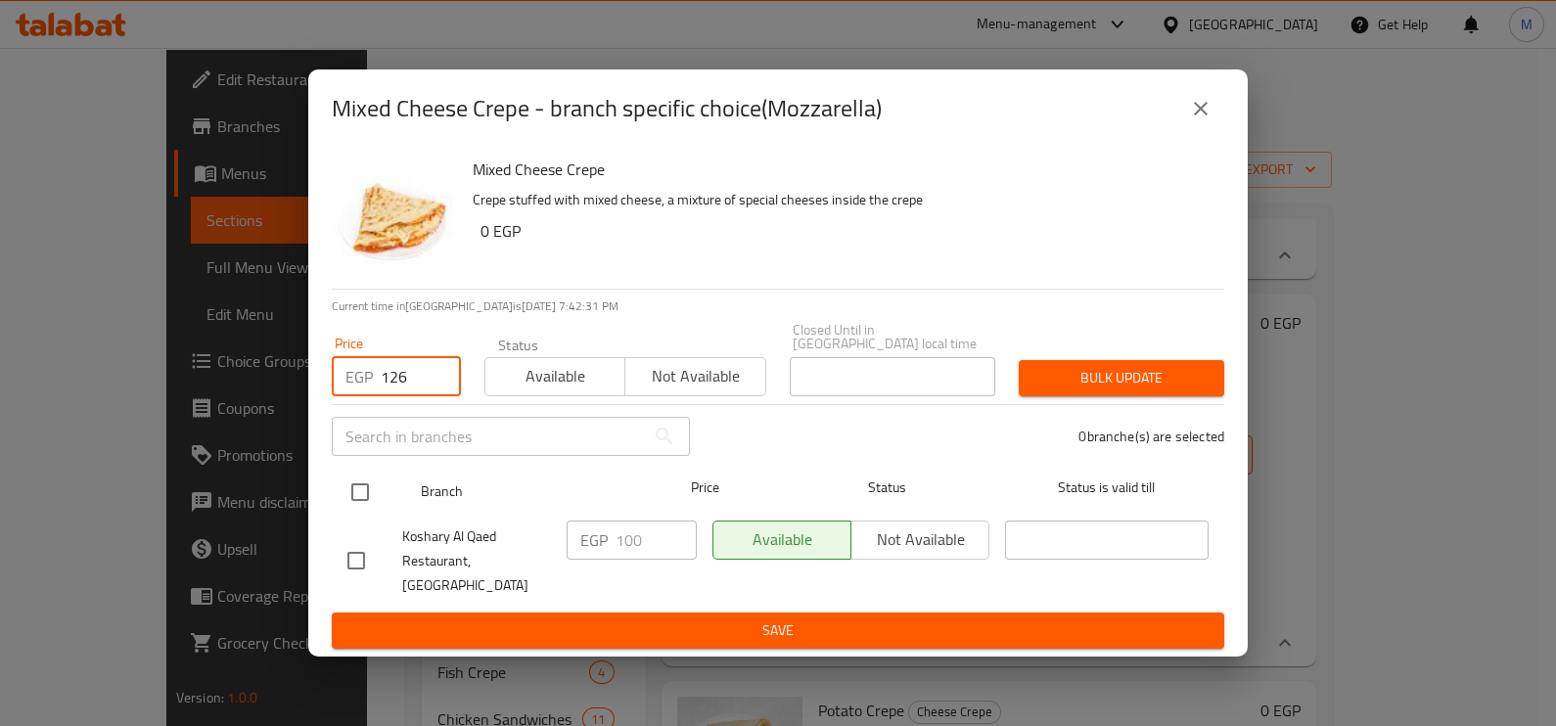
type input "126"
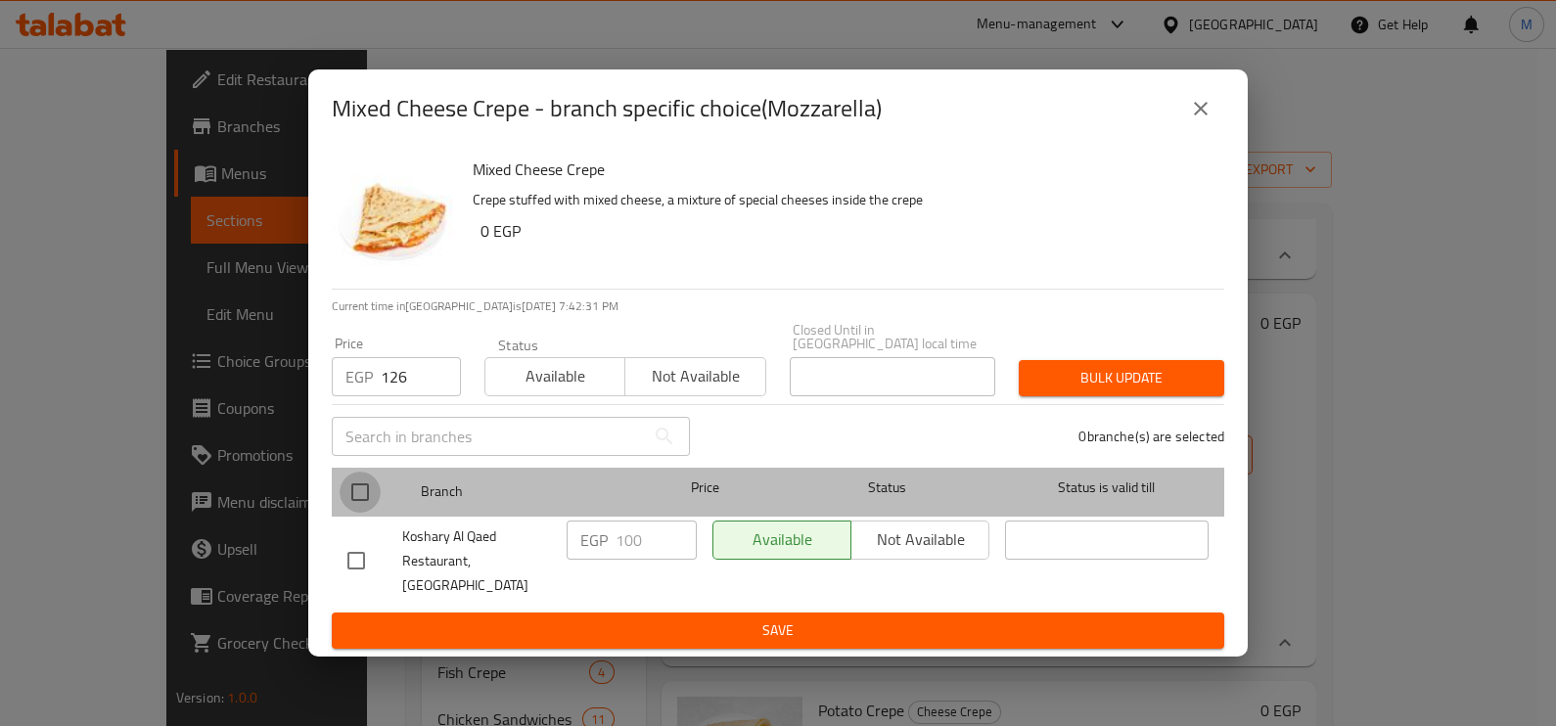
click at [366, 489] on input "checkbox" at bounding box center [360, 492] width 41 height 41
checkbox input "true"
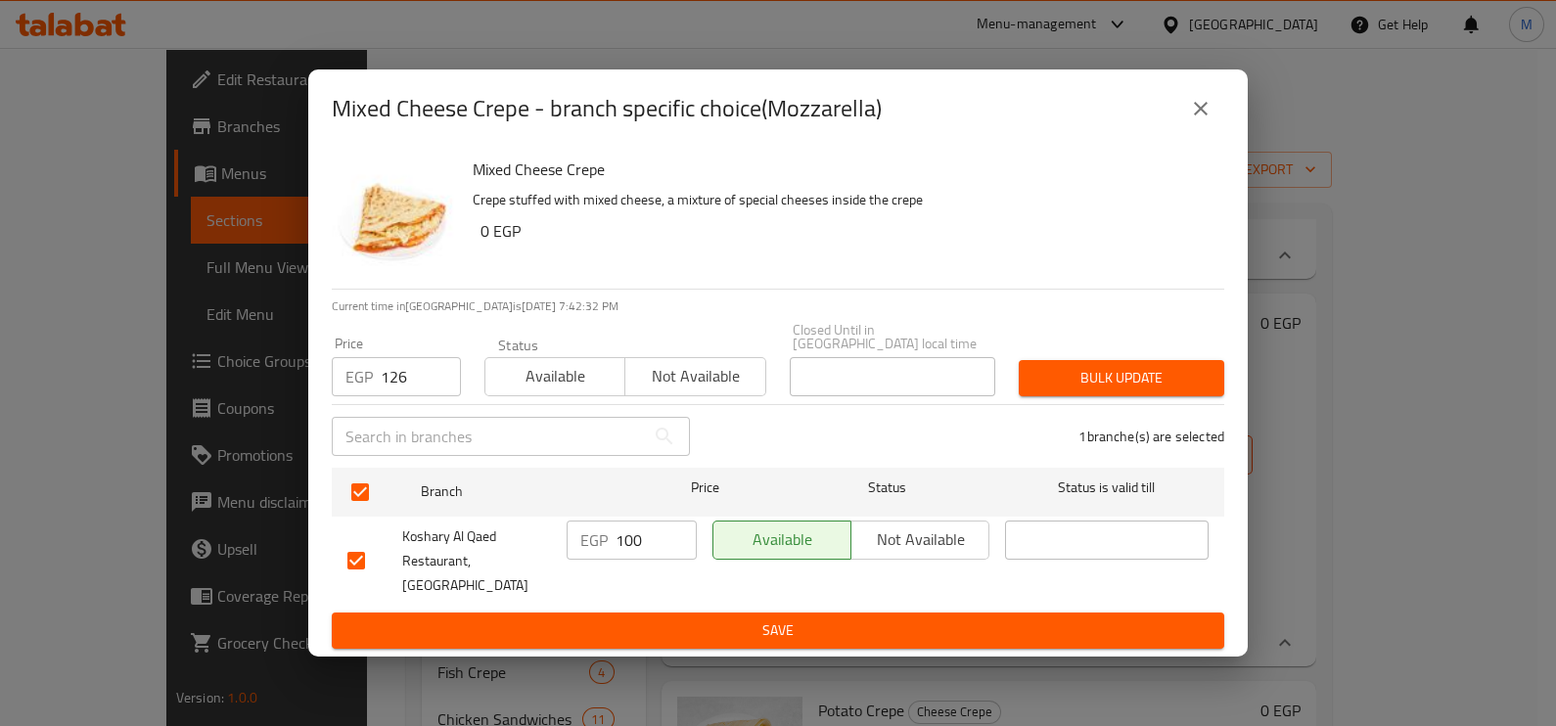
click at [1106, 390] on span "Bulk update" at bounding box center [1121, 378] width 174 height 24
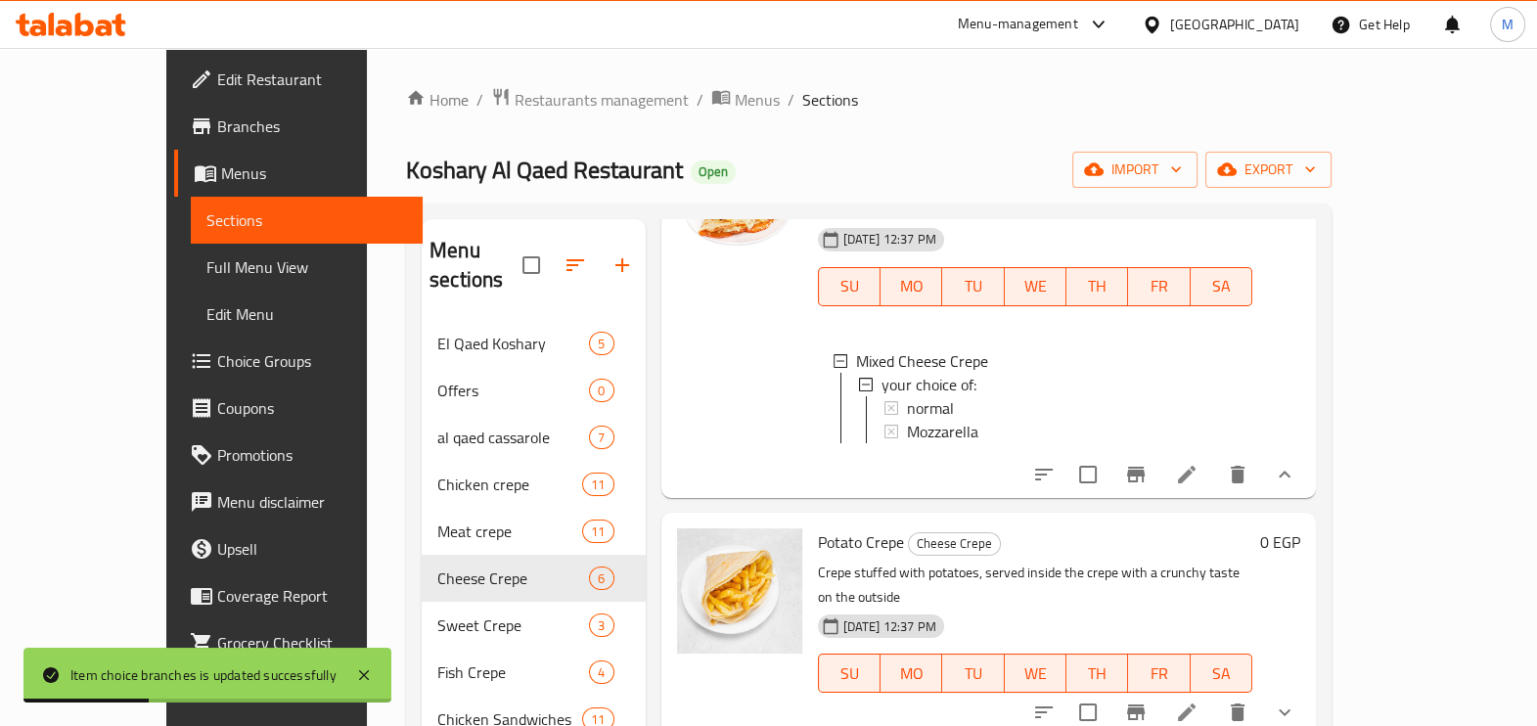
scroll to position [244, 0]
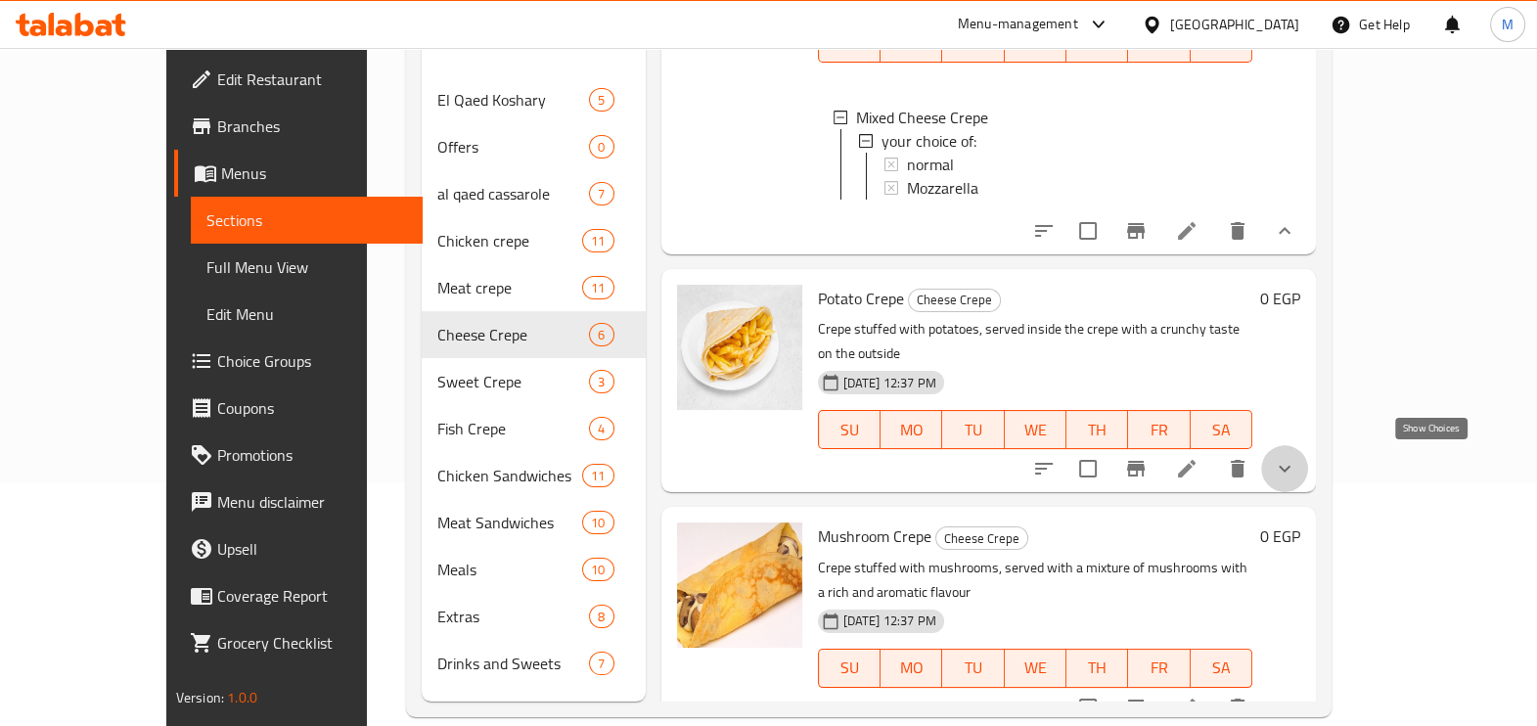
click at [1297, 470] on icon "show more" at bounding box center [1284, 468] width 23 height 23
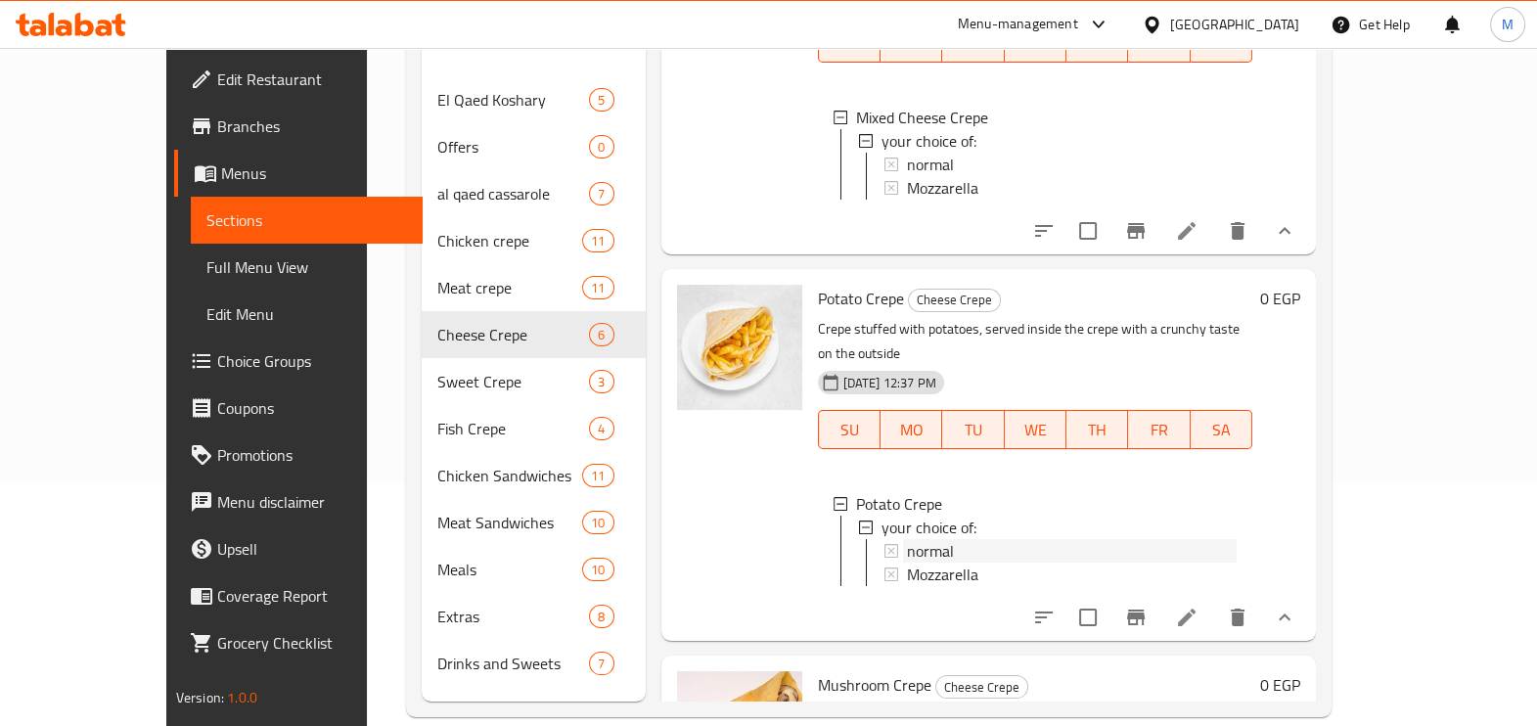
click at [907, 539] on span "normal" at bounding box center [930, 550] width 47 height 23
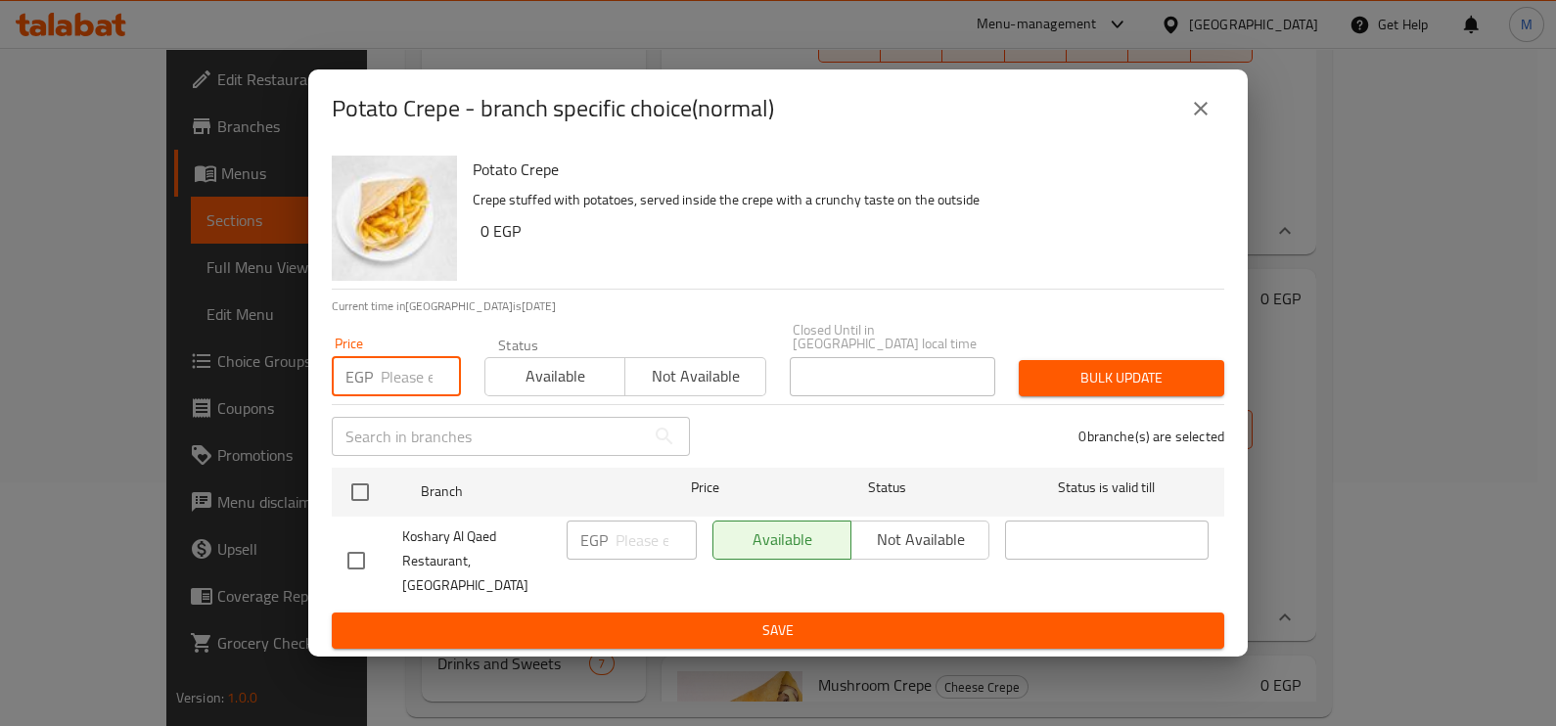
click at [418, 378] on input "number" at bounding box center [421, 376] width 80 height 39
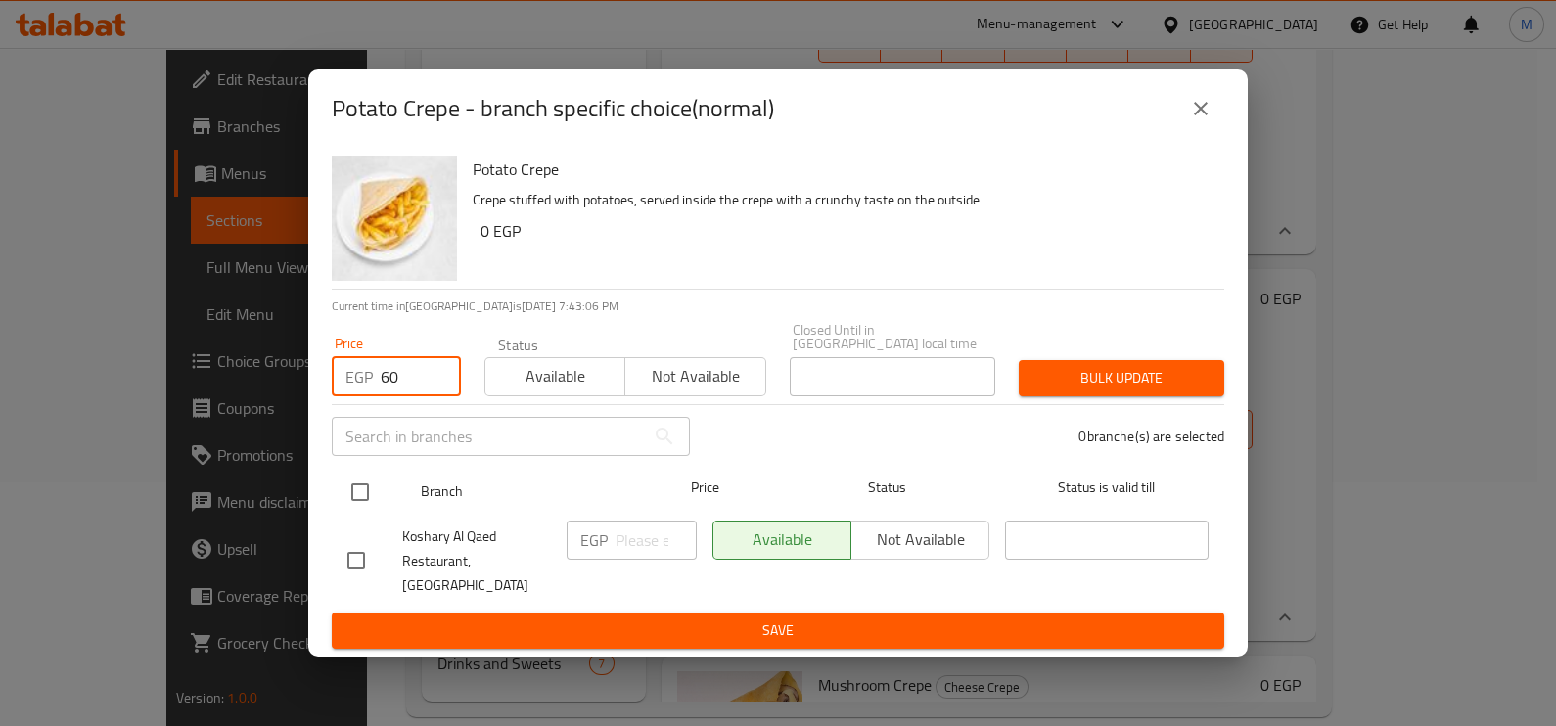
type input "60"
click at [365, 502] on input "checkbox" at bounding box center [360, 492] width 41 height 41
checkbox input "true"
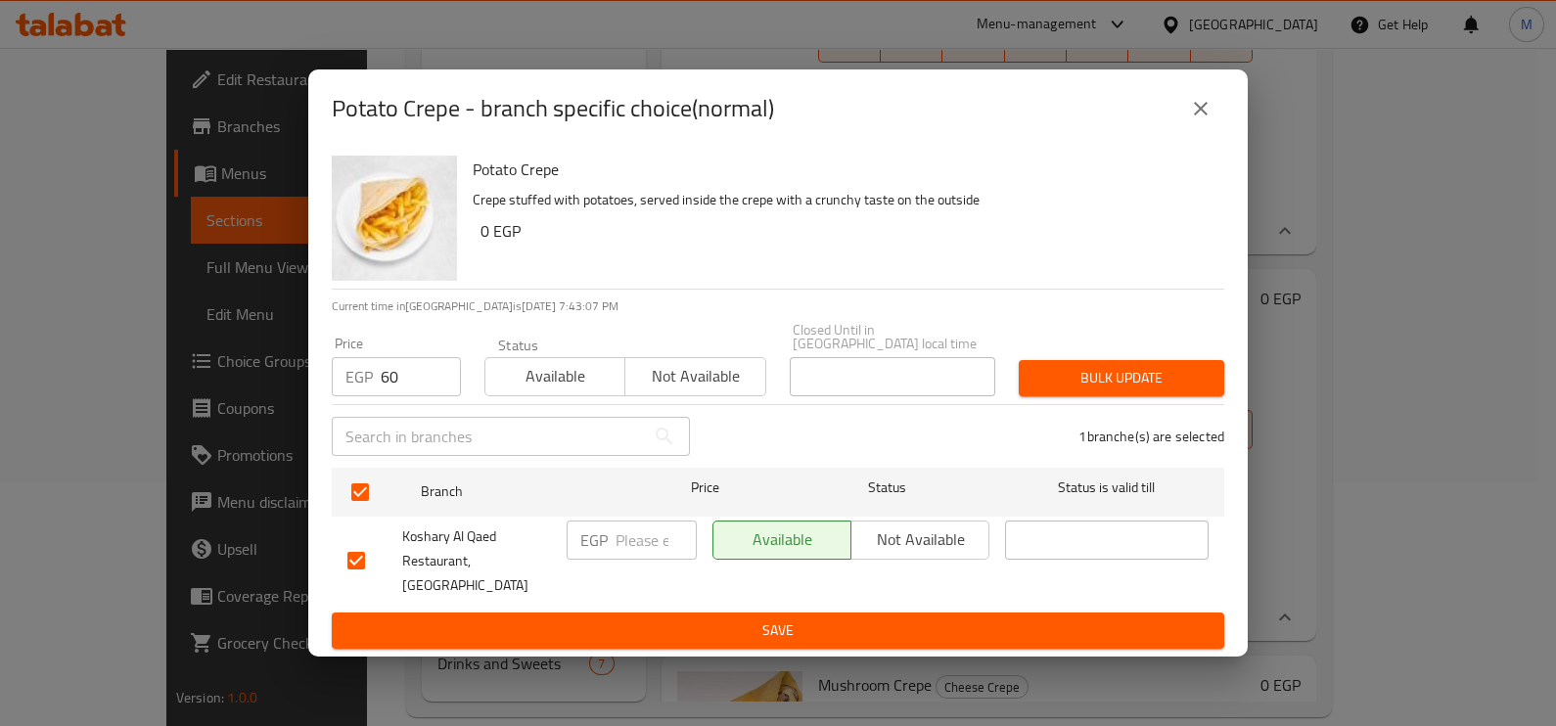
click at [1054, 382] on span "Bulk update" at bounding box center [1121, 378] width 174 height 24
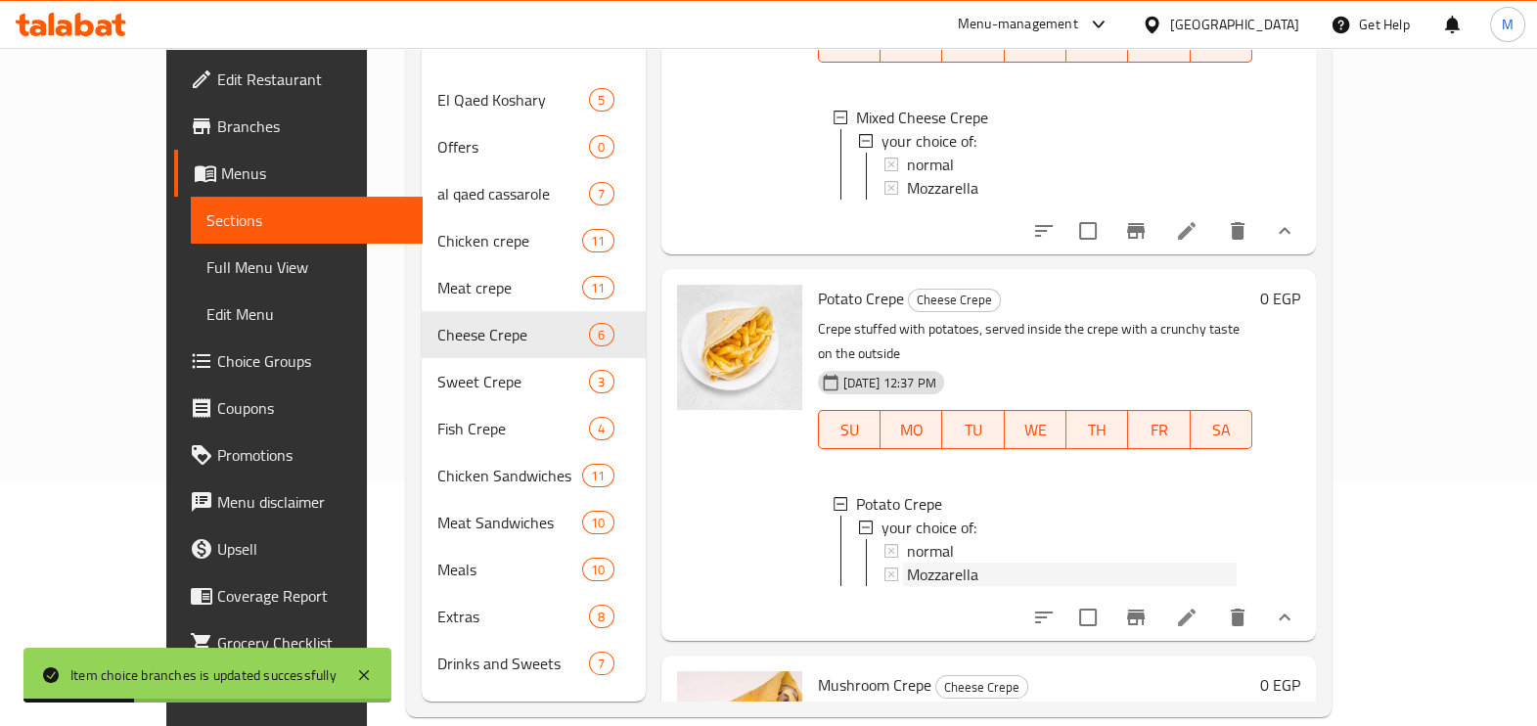
click at [984, 574] on div "Mozzarella" at bounding box center [1072, 574] width 331 height 23
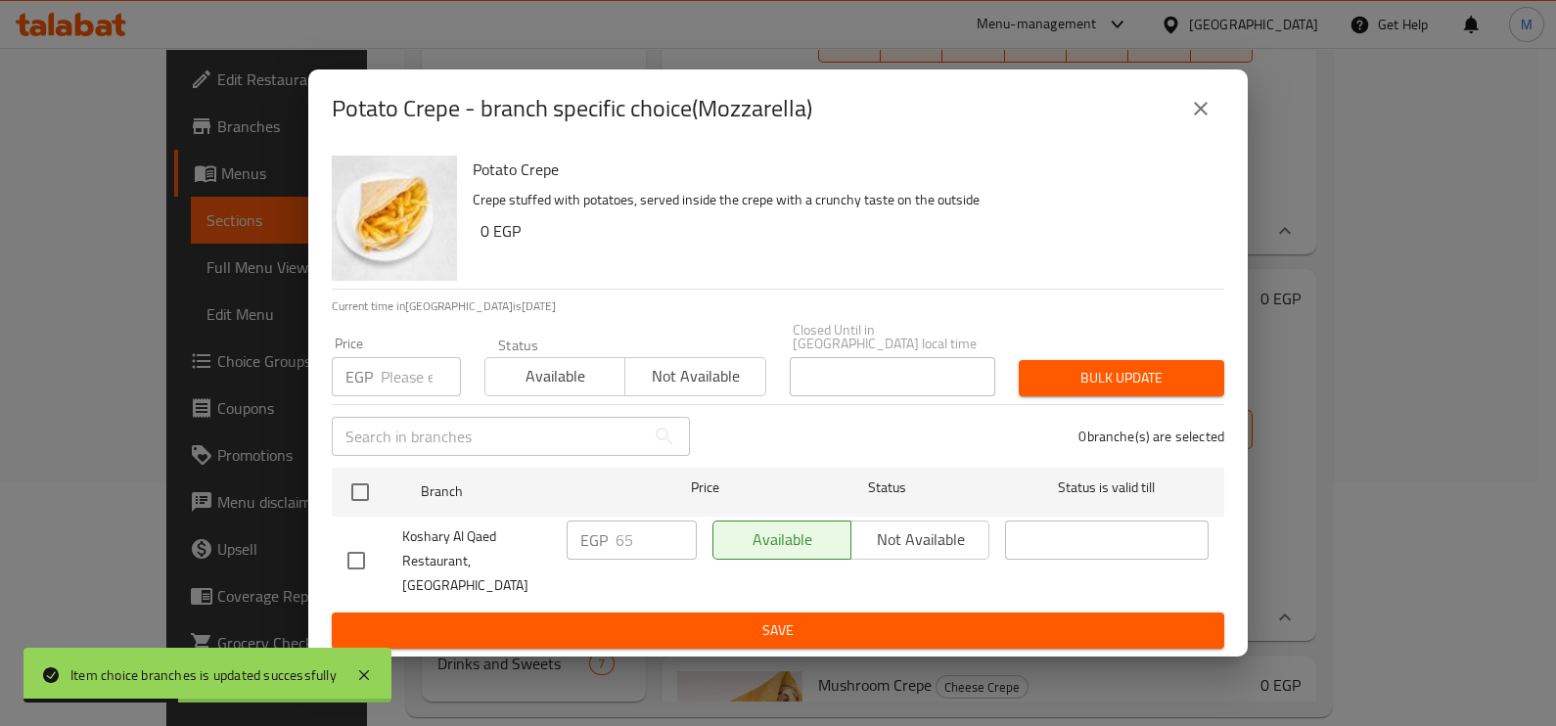
click at [378, 376] on div "EGP Price" at bounding box center [396, 376] width 129 height 39
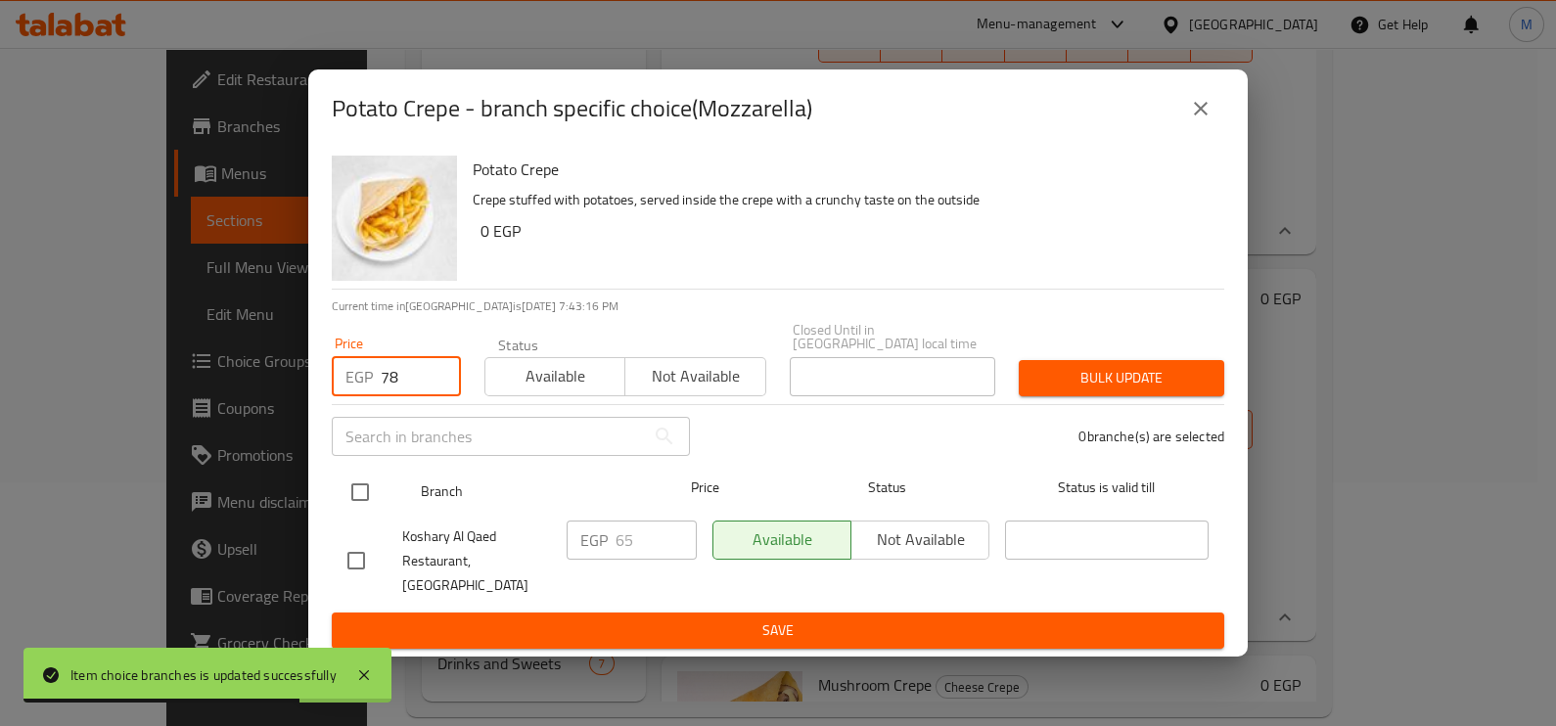
type input "78"
click at [358, 499] on input "checkbox" at bounding box center [360, 492] width 41 height 41
checkbox input "true"
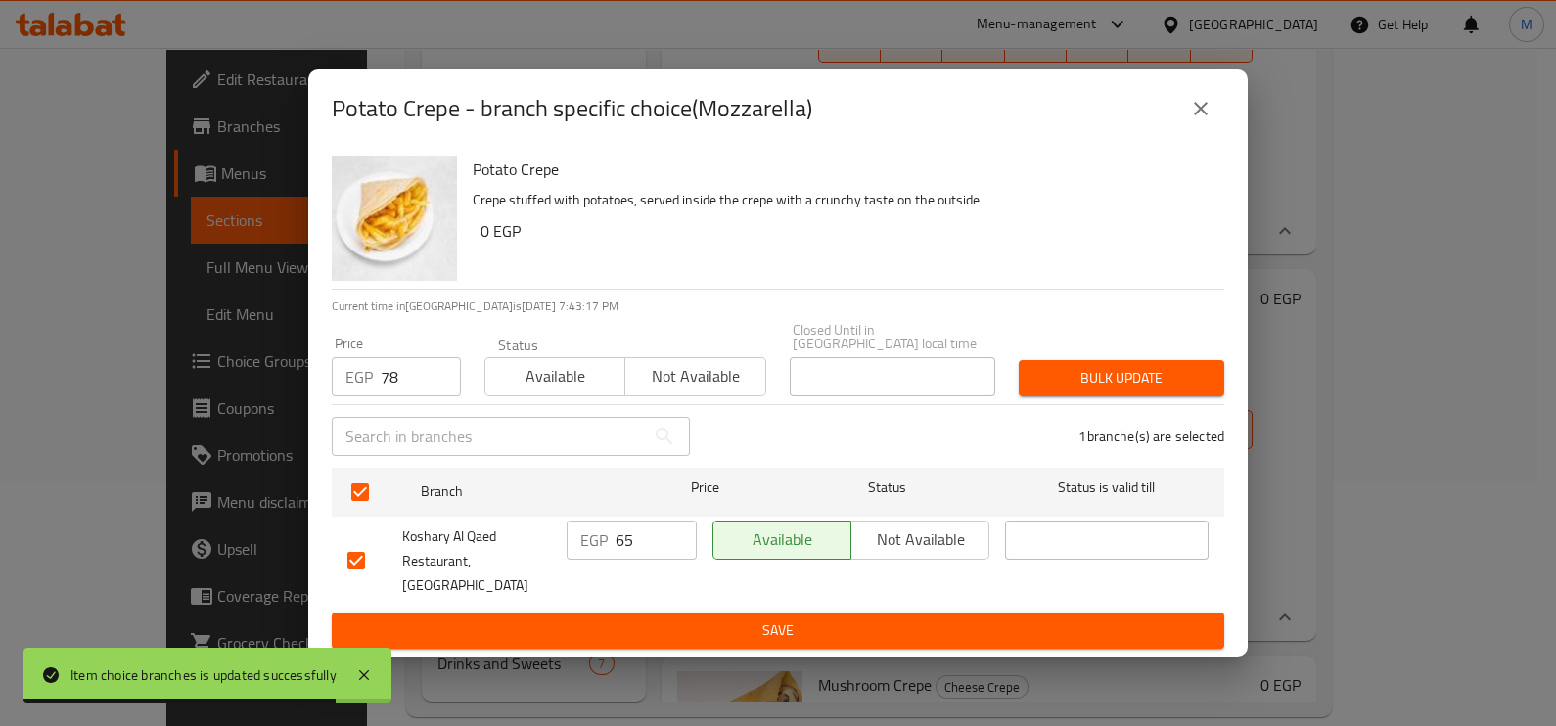
click at [1054, 390] on span "Bulk update" at bounding box center [1121, 378] width 174 height 24
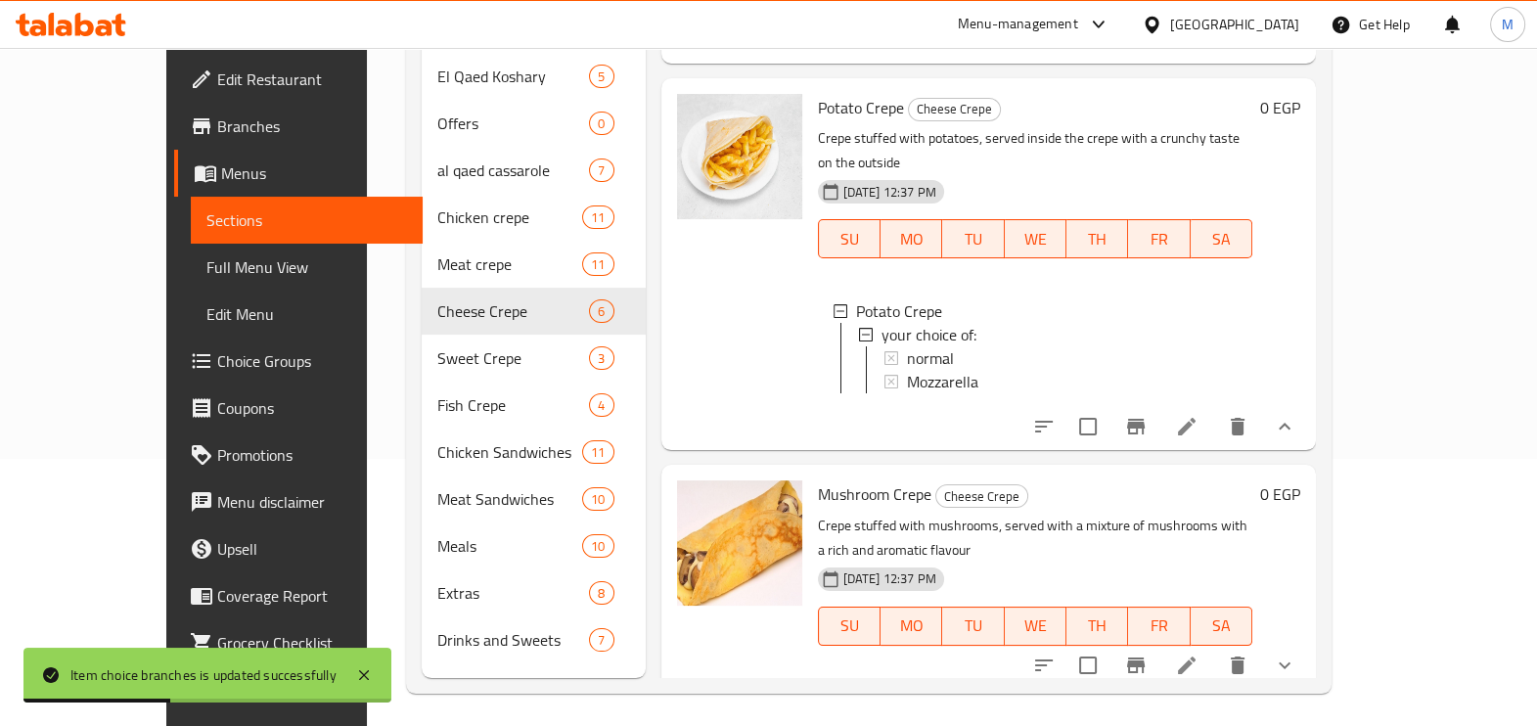
scroll to position [274, 0]
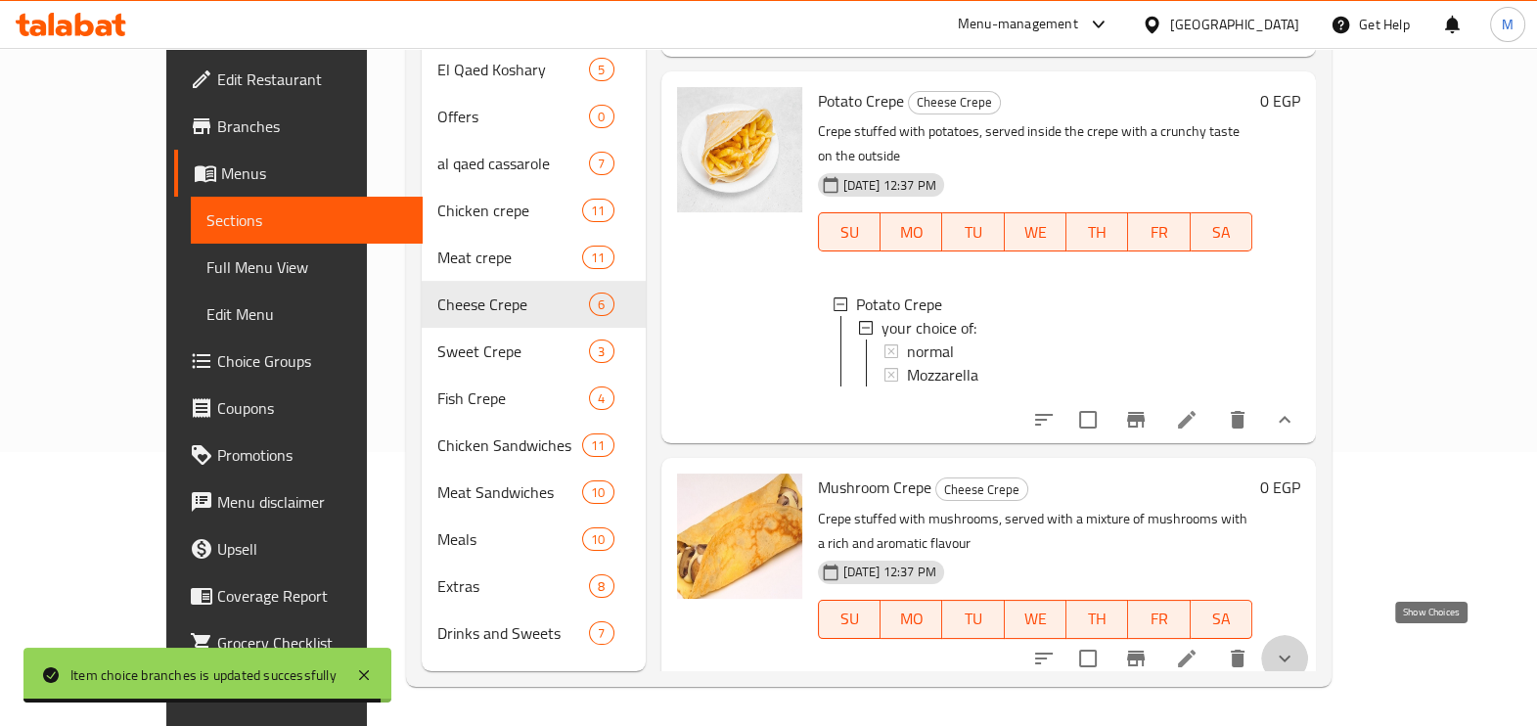
click at [1297, 649] on icon "show more" at bounding box center [1284, 658] width 23 height 23
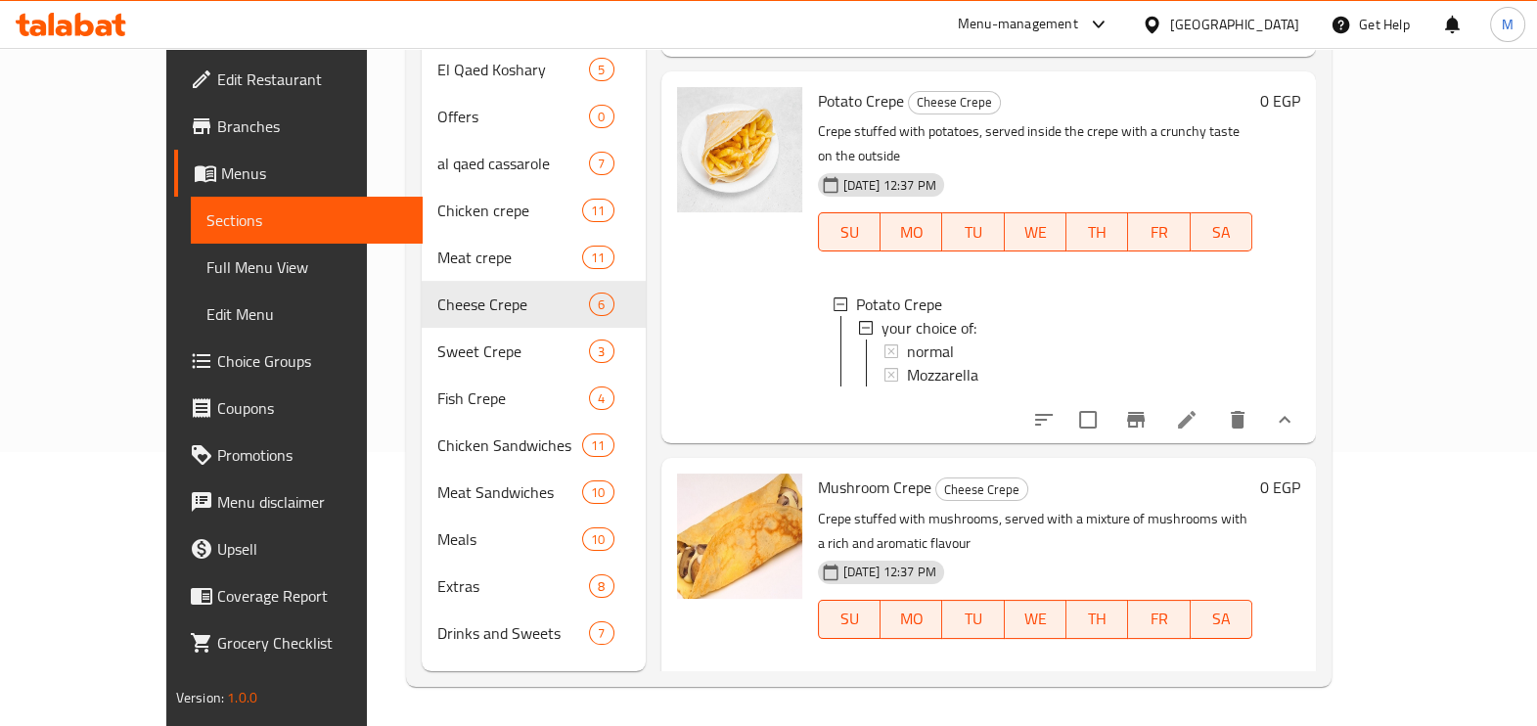
scroll to position [1609, 0]
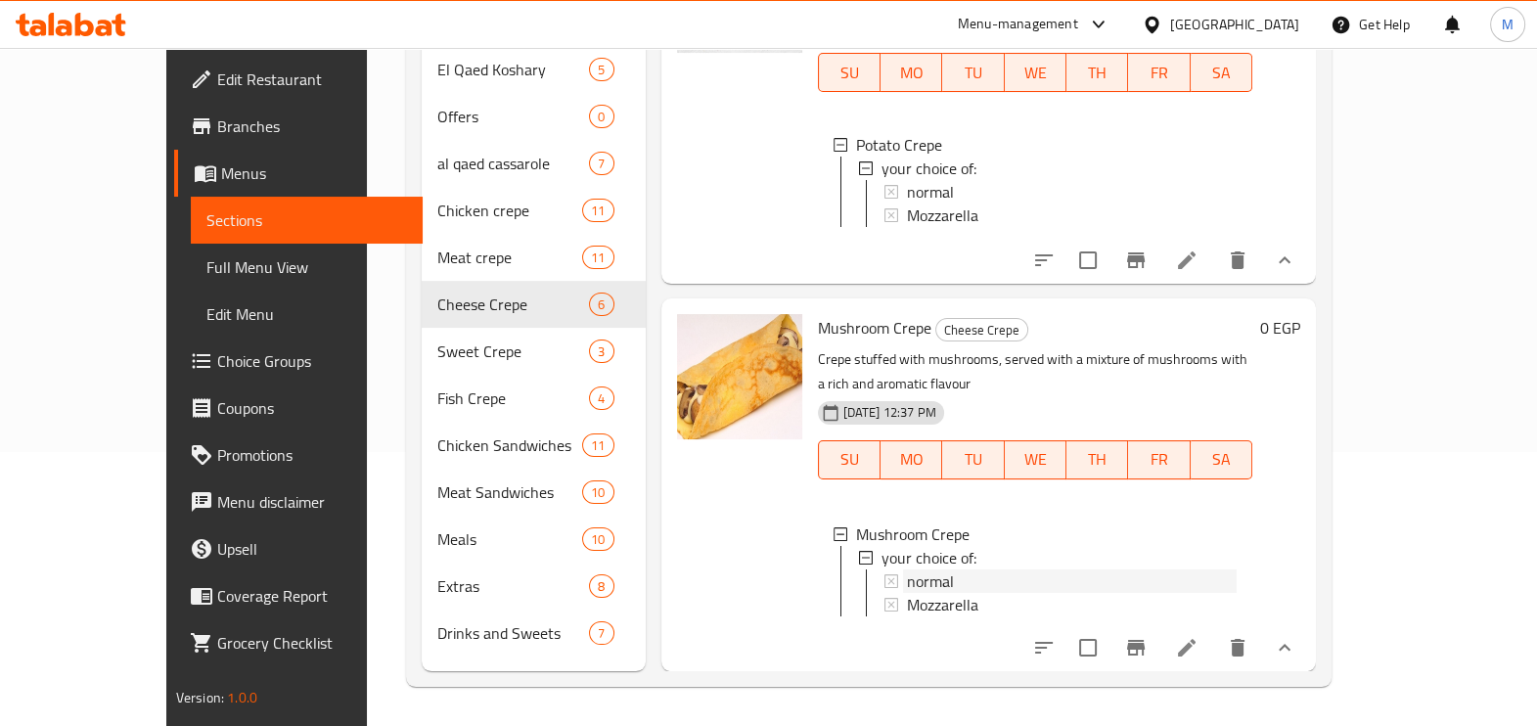
click at [885, 574] on icon at bounding box center [892, 581] width 14 height 14
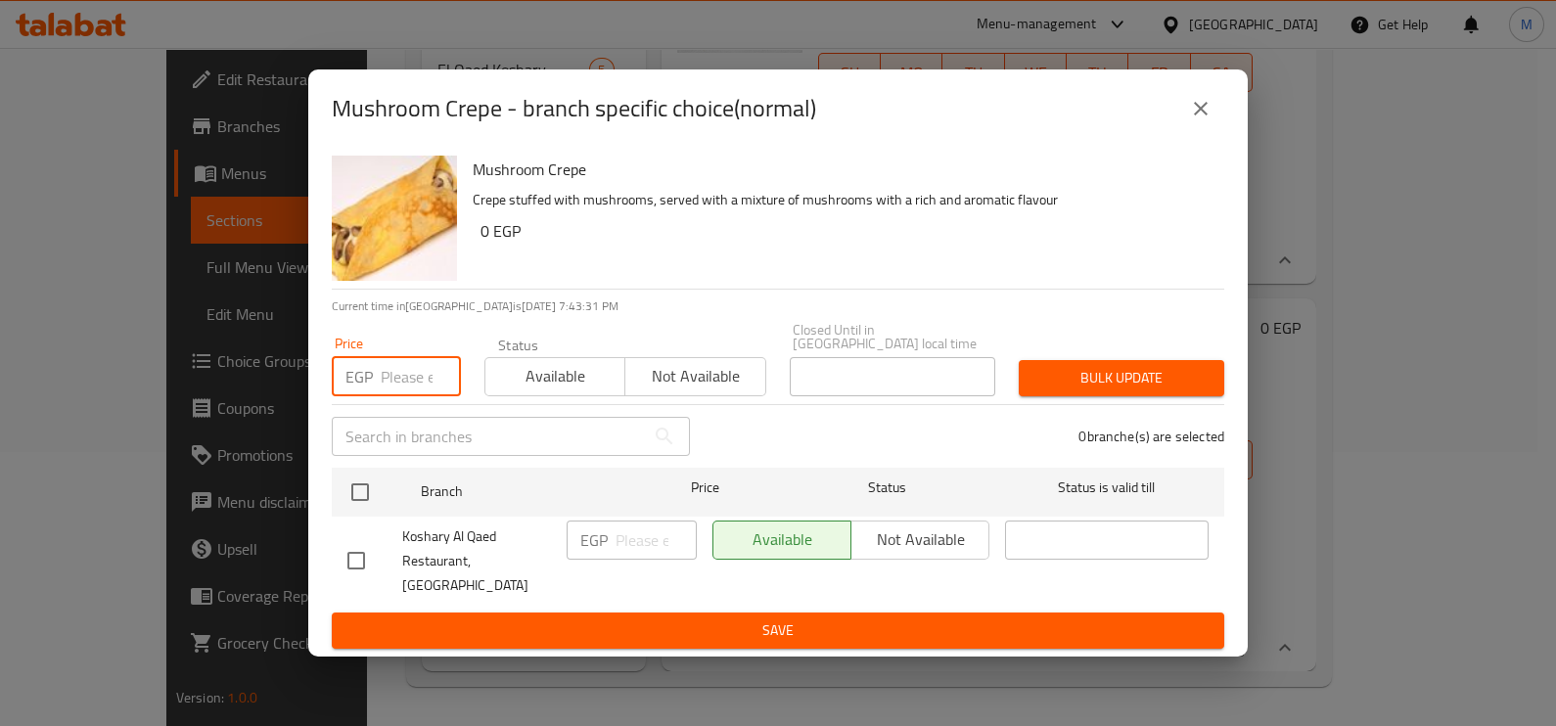
click at [417, 377] on input "number" at bounding box center [421, 376] width 80 height 39
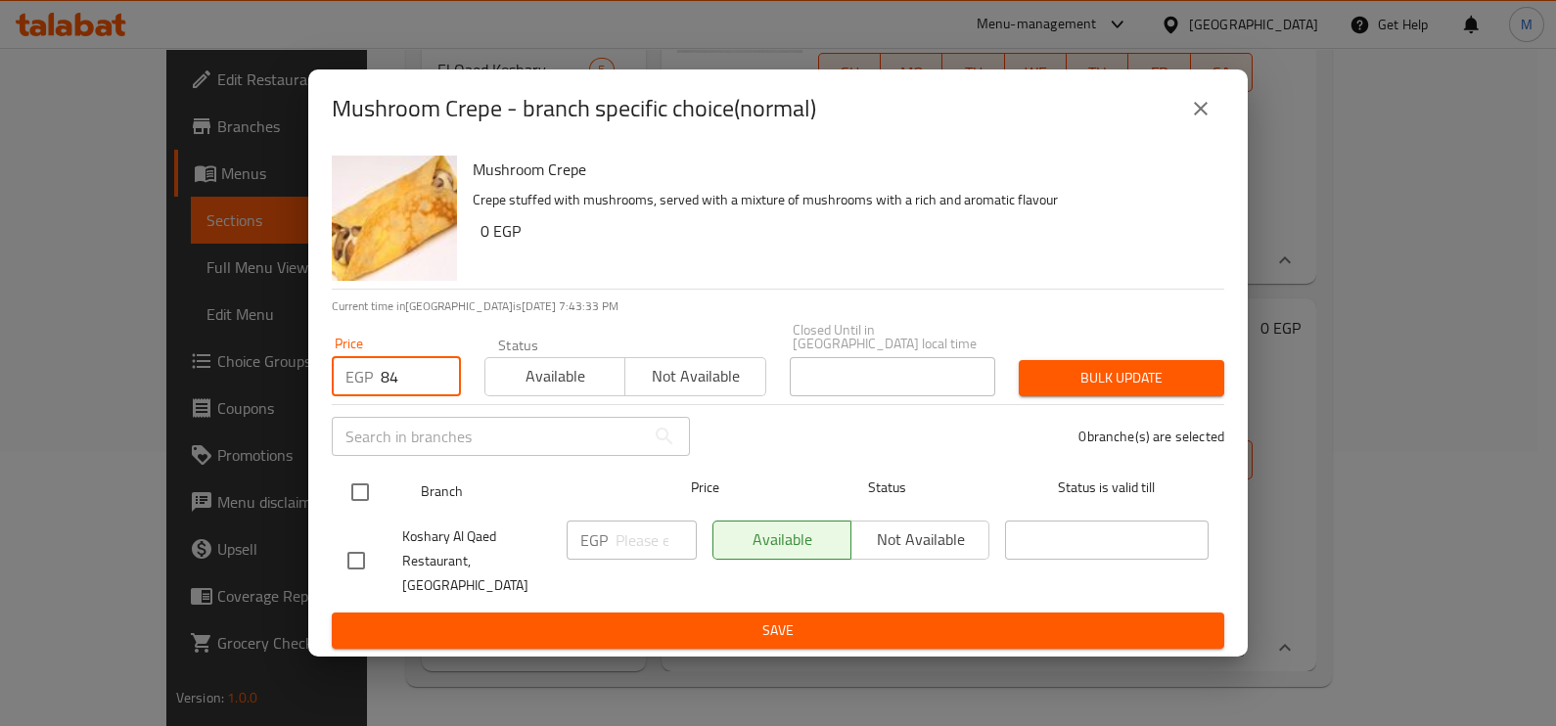
type input "84"
click at [362, 511] on input "checkbox" at bounding box center [360, 492] width 41 height 41
checkbox input "true"
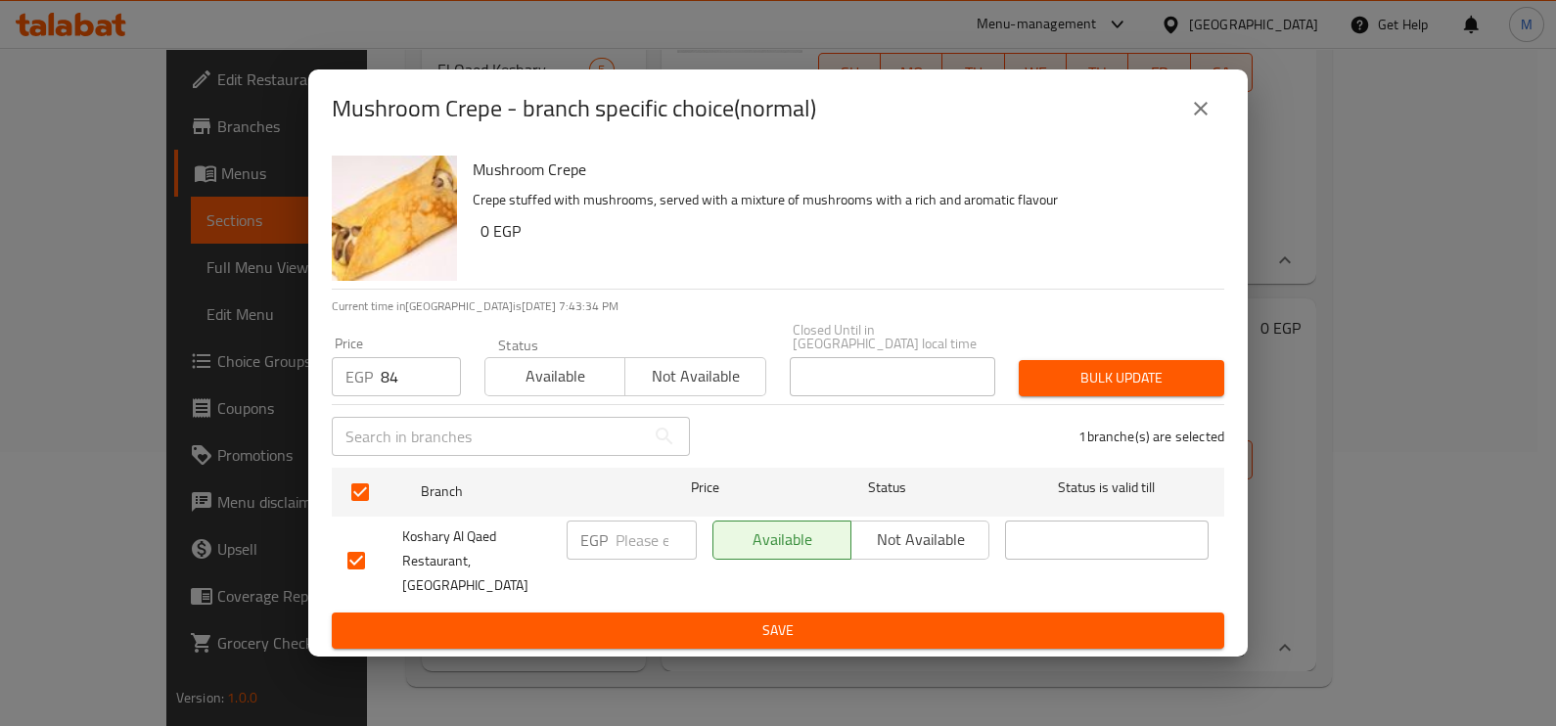
click at [1092, 389] on span "Bulk update" at bounding box center [1121, 378] width 174 height 24
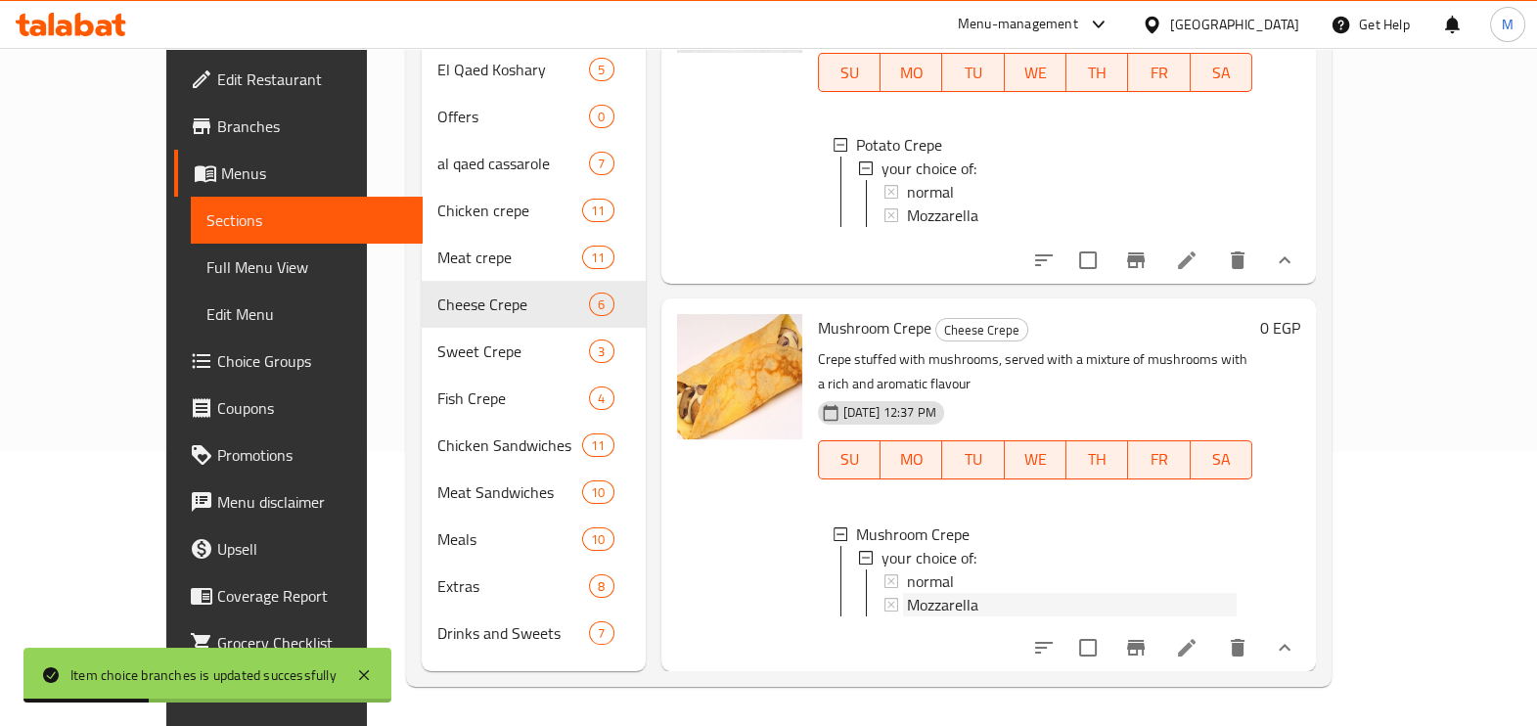
click at [910, 593] on span "Mozzarella" at bounding box center [942, 604] width 71 height 23
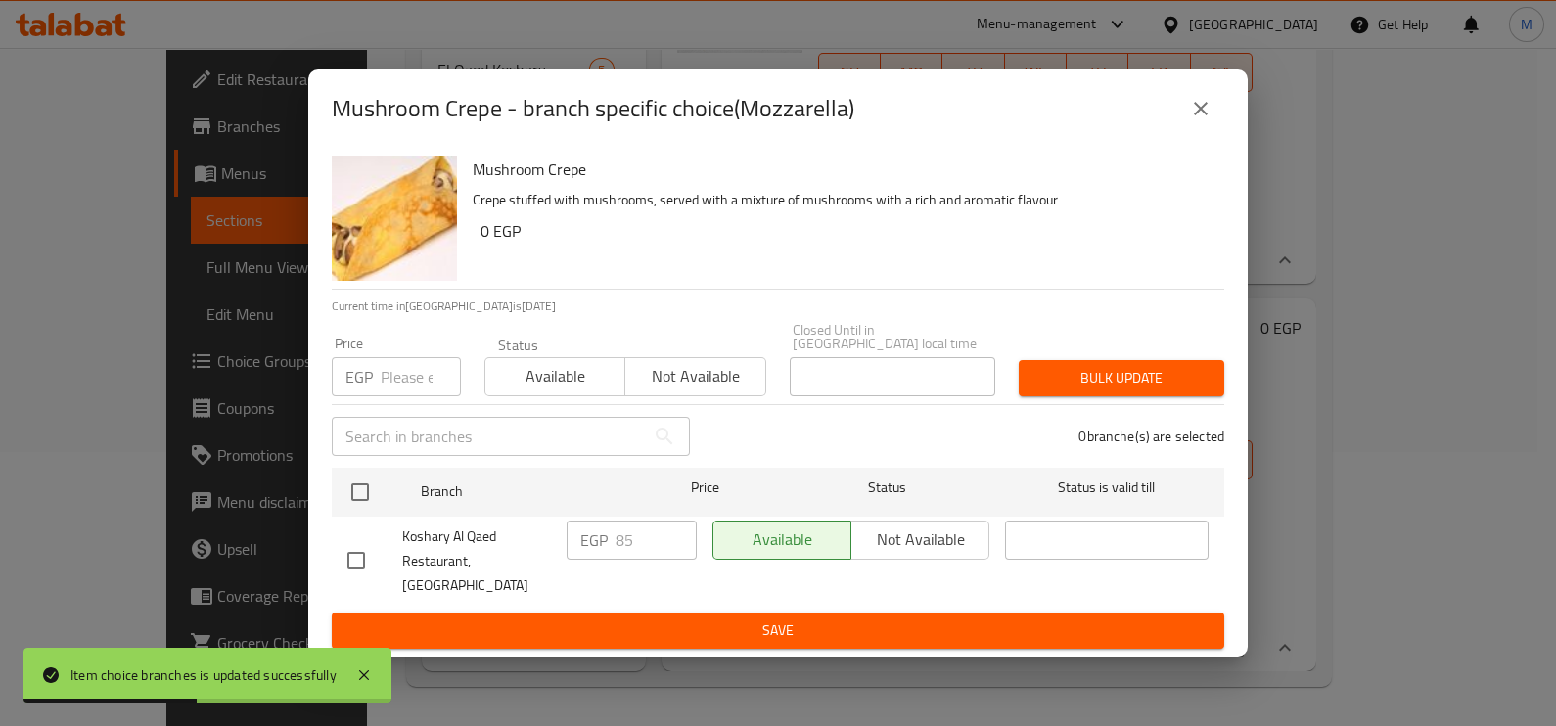
click at [365, 385] on p "EGP" at bounding box center [358, 376] width 27 height 23
click at [386, 383] on input "number" at bounding box center [421, 376] width 80 height 39
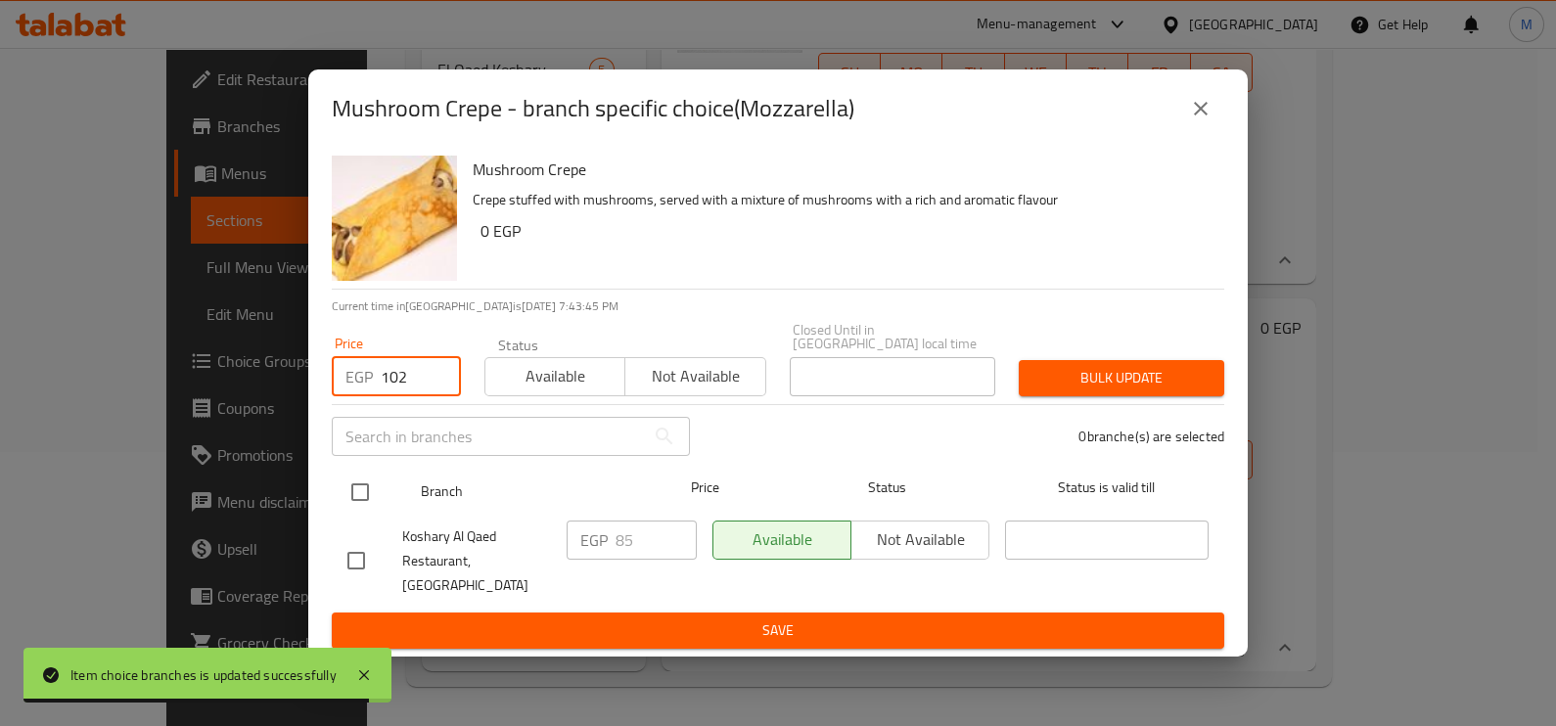
type input "102"
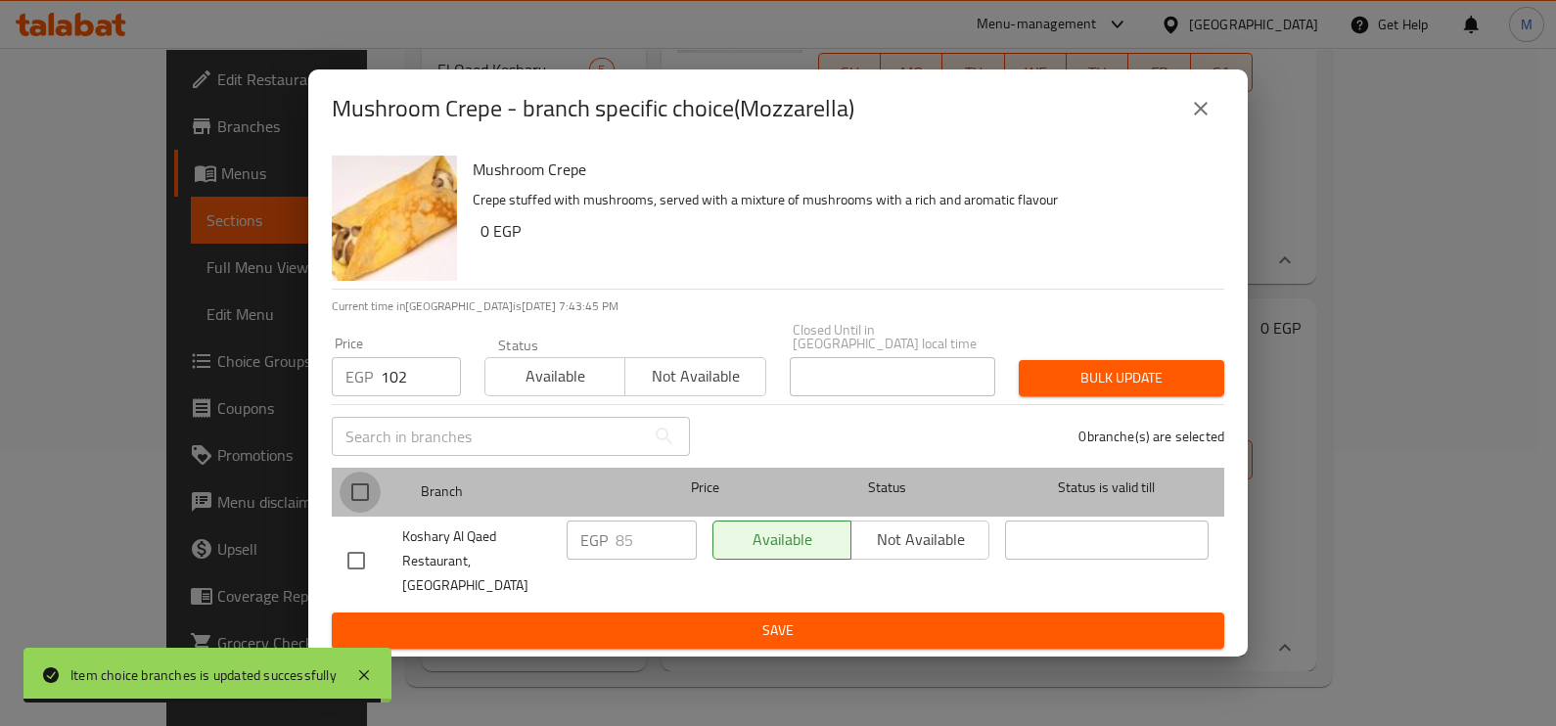
click at [362, 500] on input "checkbox" at bounding box center [360, 492] width 41 height 41
checkbox input "true"
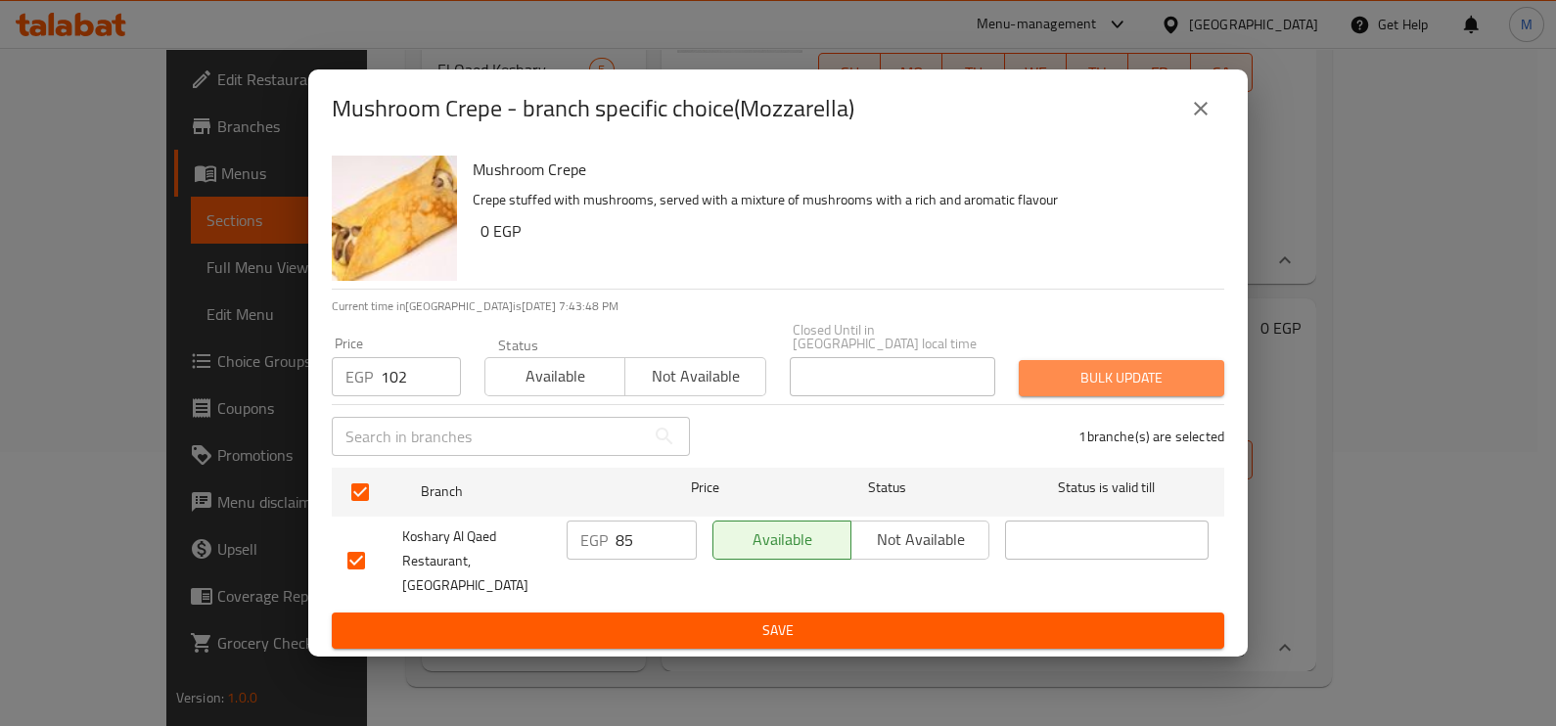
click at [1086, 390] on span "Bulk update" at bounding box center [1121, 378] width 174 height 24
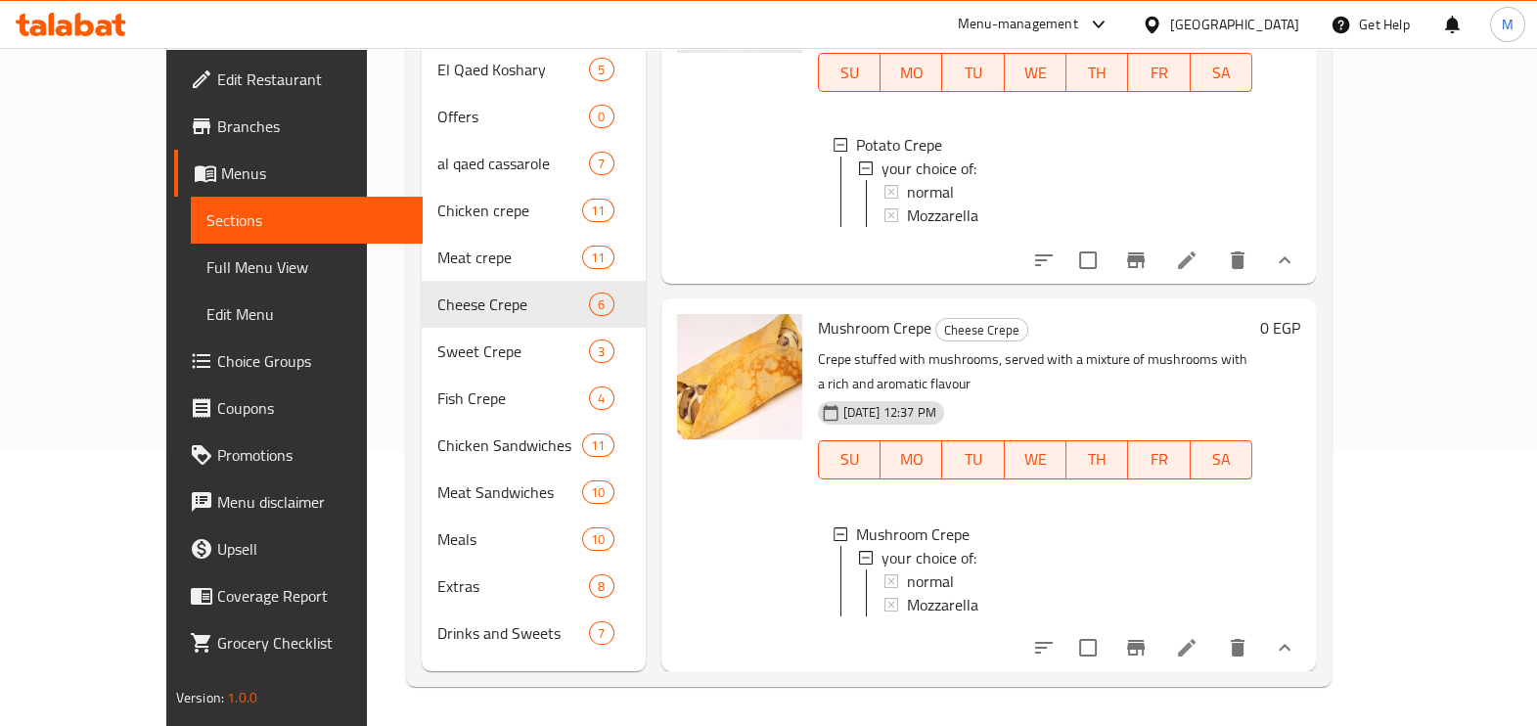
click at [1300, 598] on div "0 EGP" at bounding box center [1277, 484] width 48 height 341
click at [935, 593] on span "Mozzarella" at bounding box center [942, 604] width 71 height 23
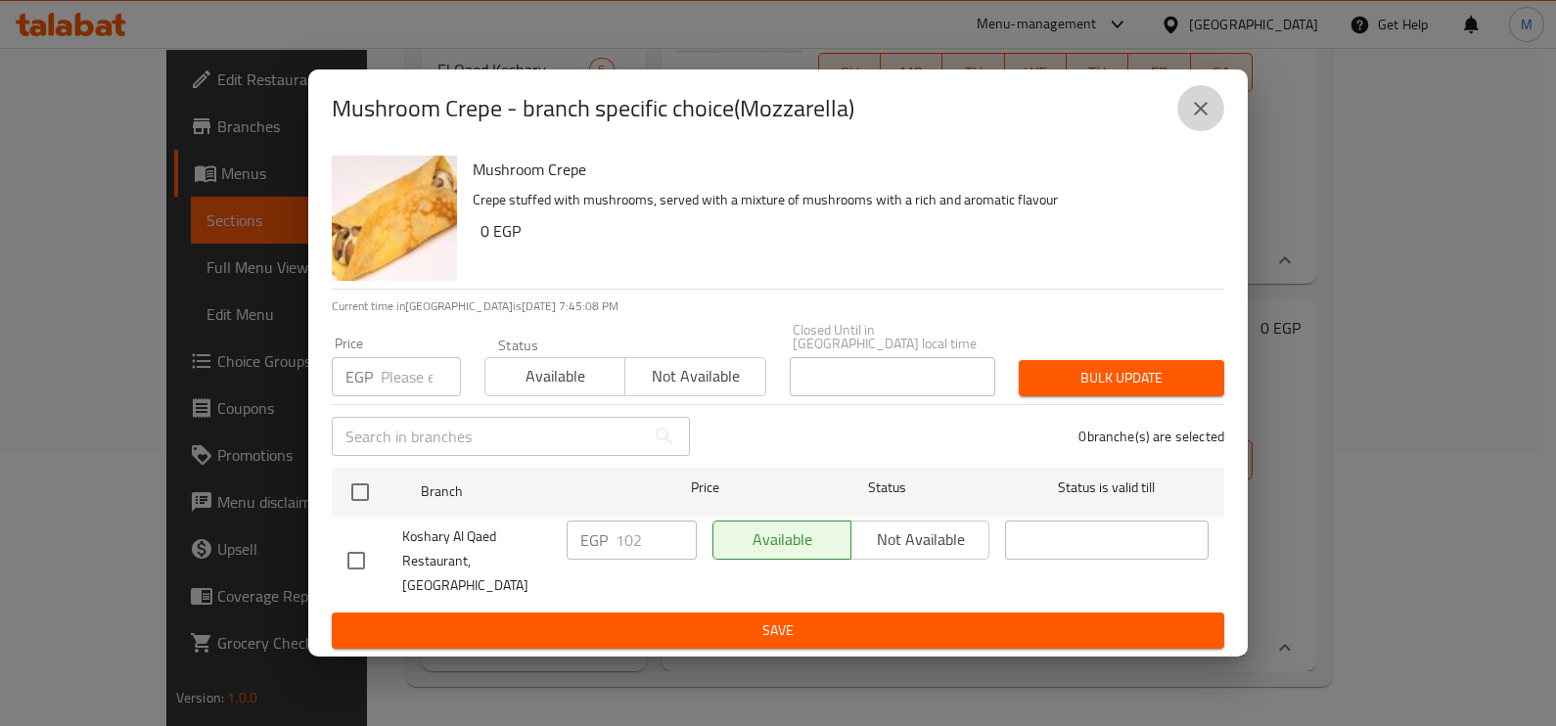
click at [1203, 120] on icon "close" at bounding box center [1200, 108] width 23 height 23
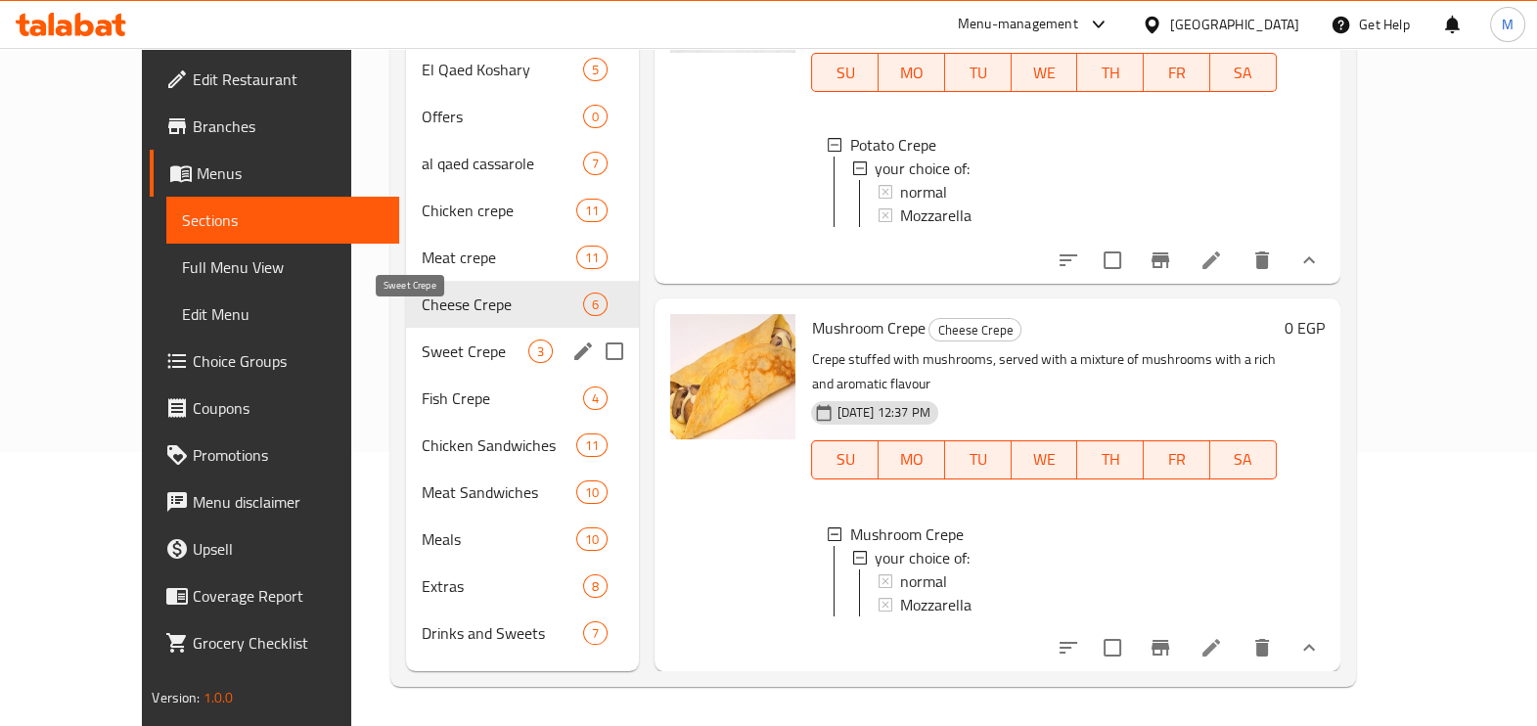
click at [422, 340] on span "Sweet Crepe" at bounding box center [476, 351] width 108 height 23
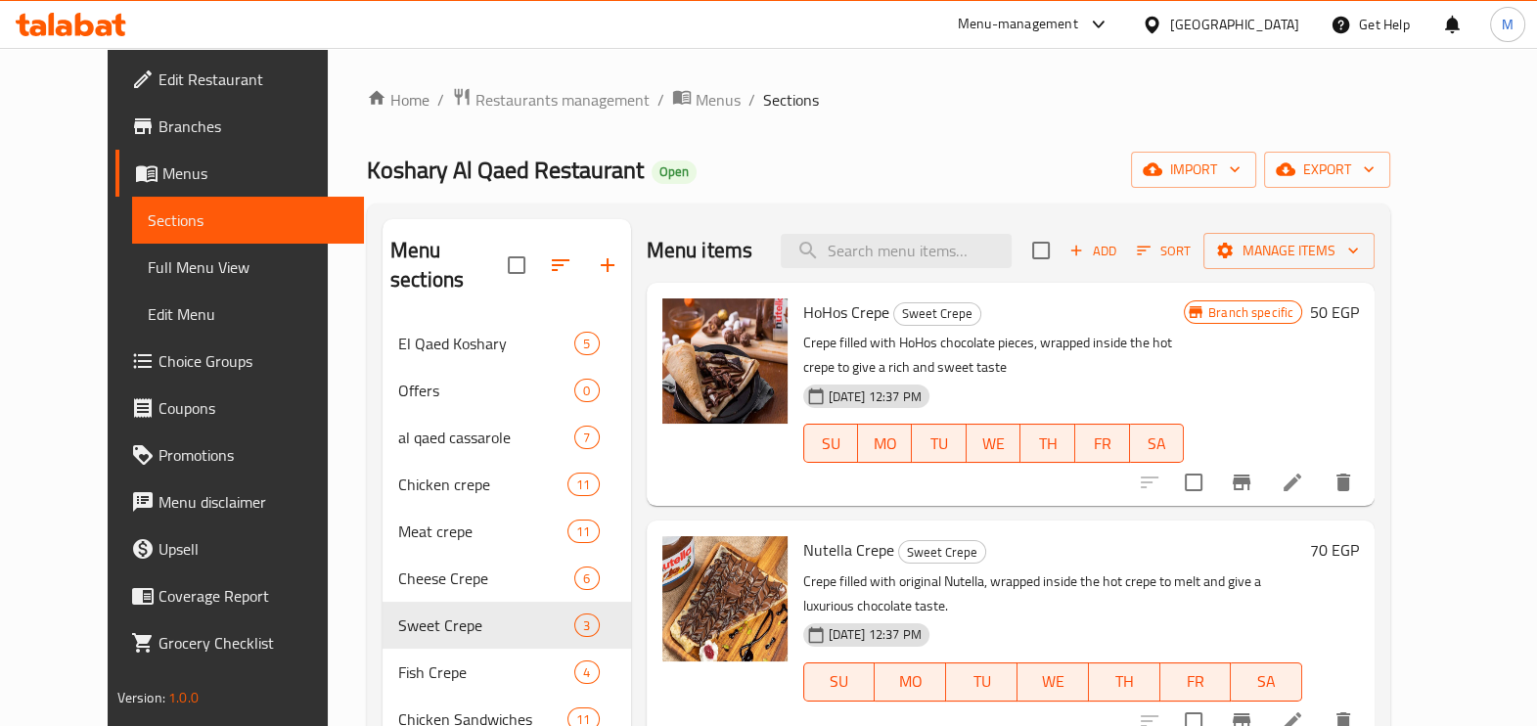
click at [1359, 396] on div "Branch specific 50 EGP" at bounding box center [1271, 394] width 175 height 192
click at [1253, 490] on icon "Branch-specific-item" at bounding box center [1241, 482] width 23 height 23
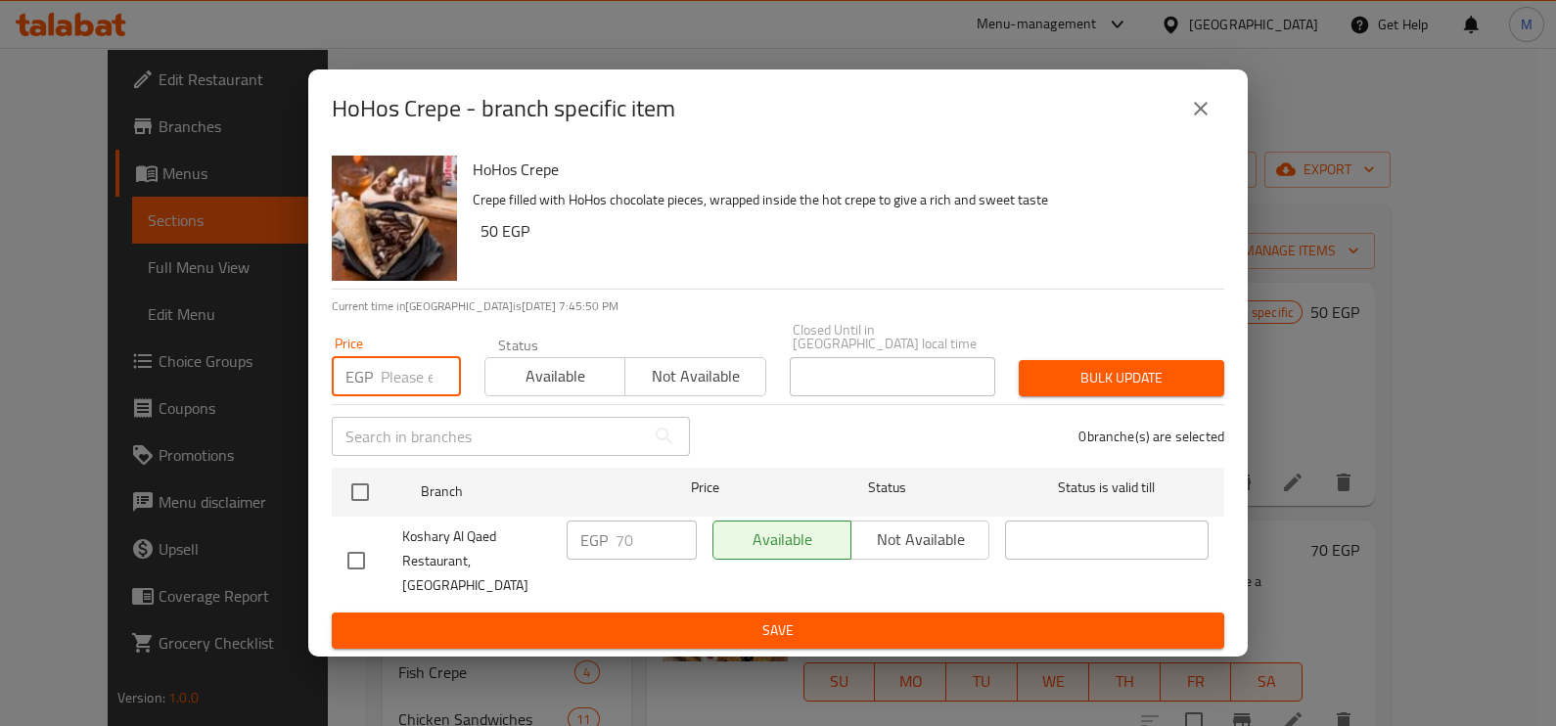
click at [420, 389] on input "number" at bounding box center [421, 376] width 80 height 39
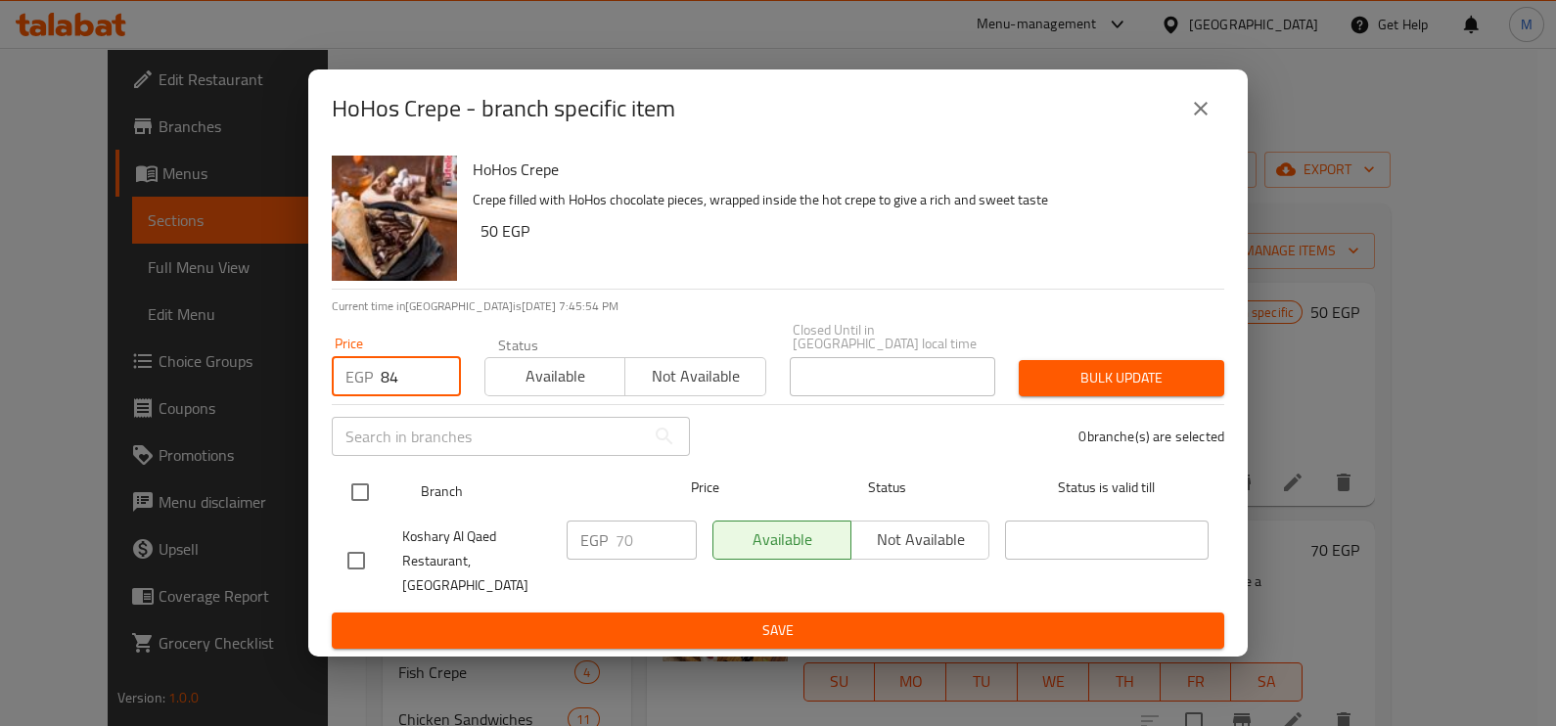
type input "84"
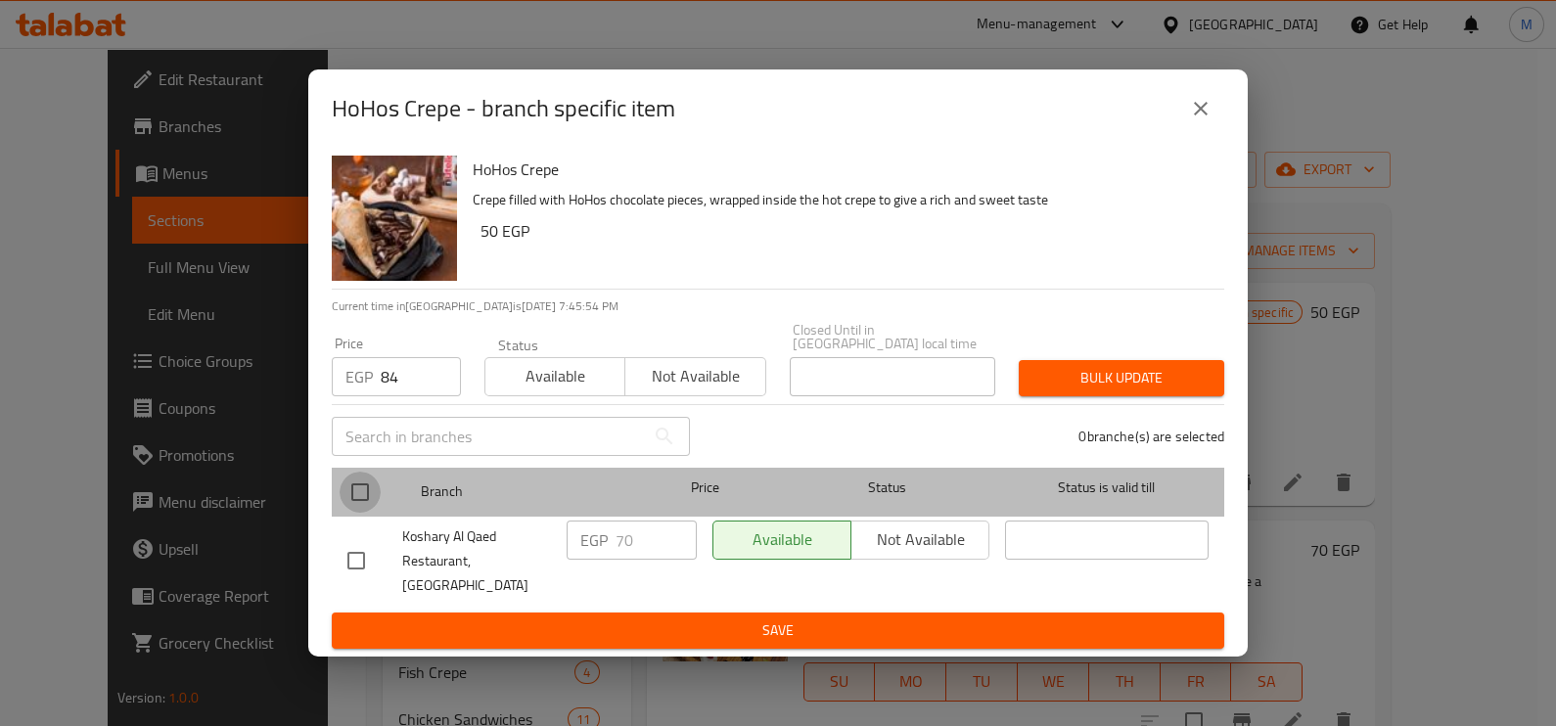
click at [372, 510] on input "checkbox" at bounding box center [360, 492] width 41 height 41
checkbox input "true"
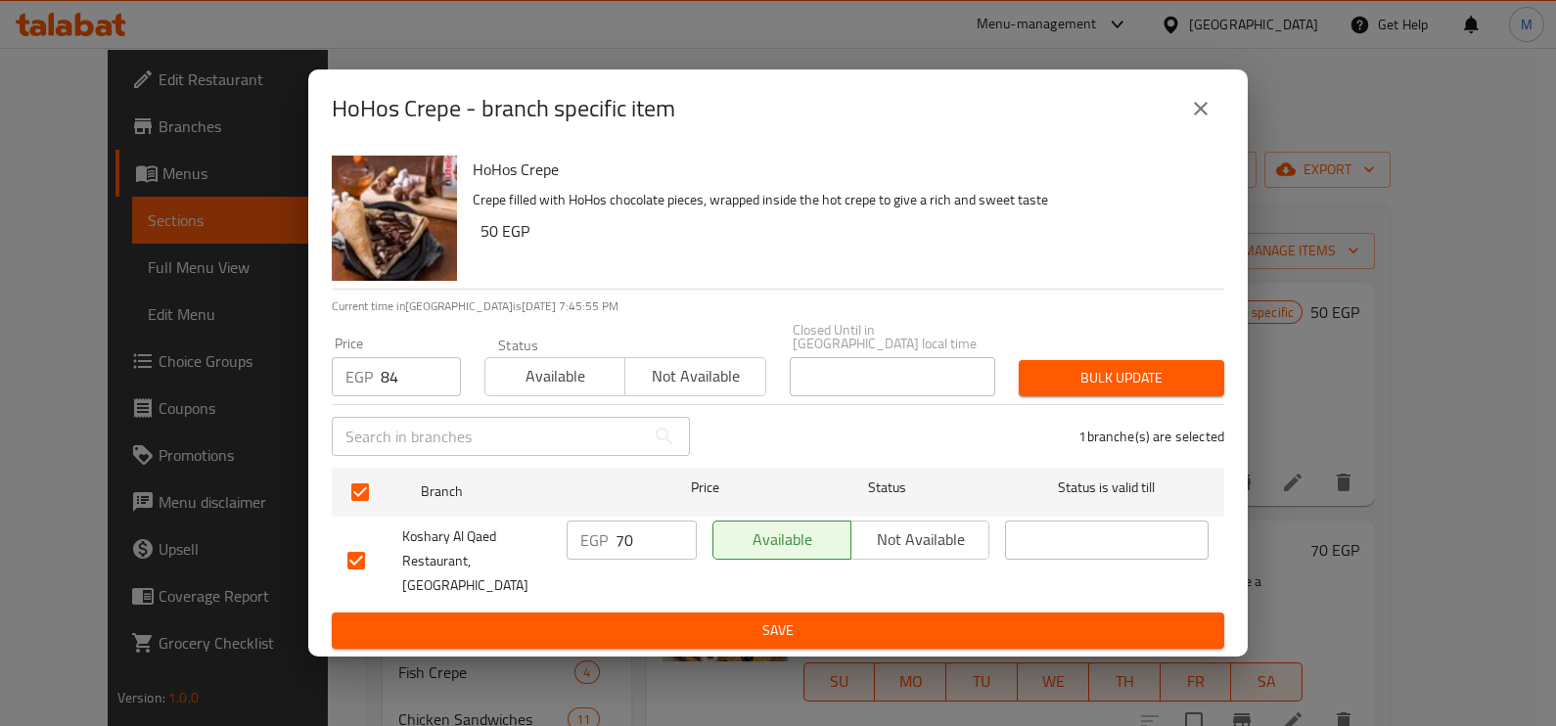
click at [1106, 384] on span "Bulk update" at bounding box center [1121, 378] width 174 height 24
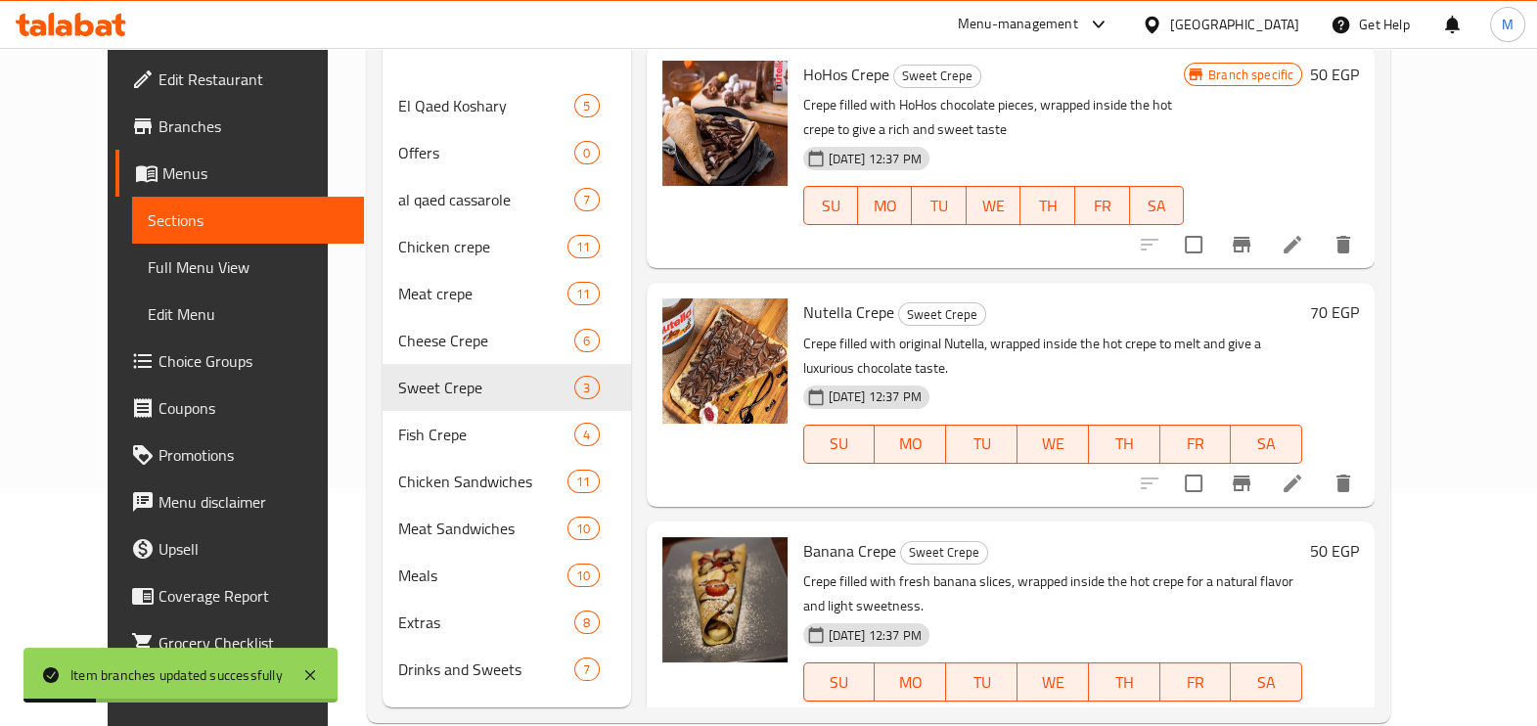
scroll to position [244, 0]
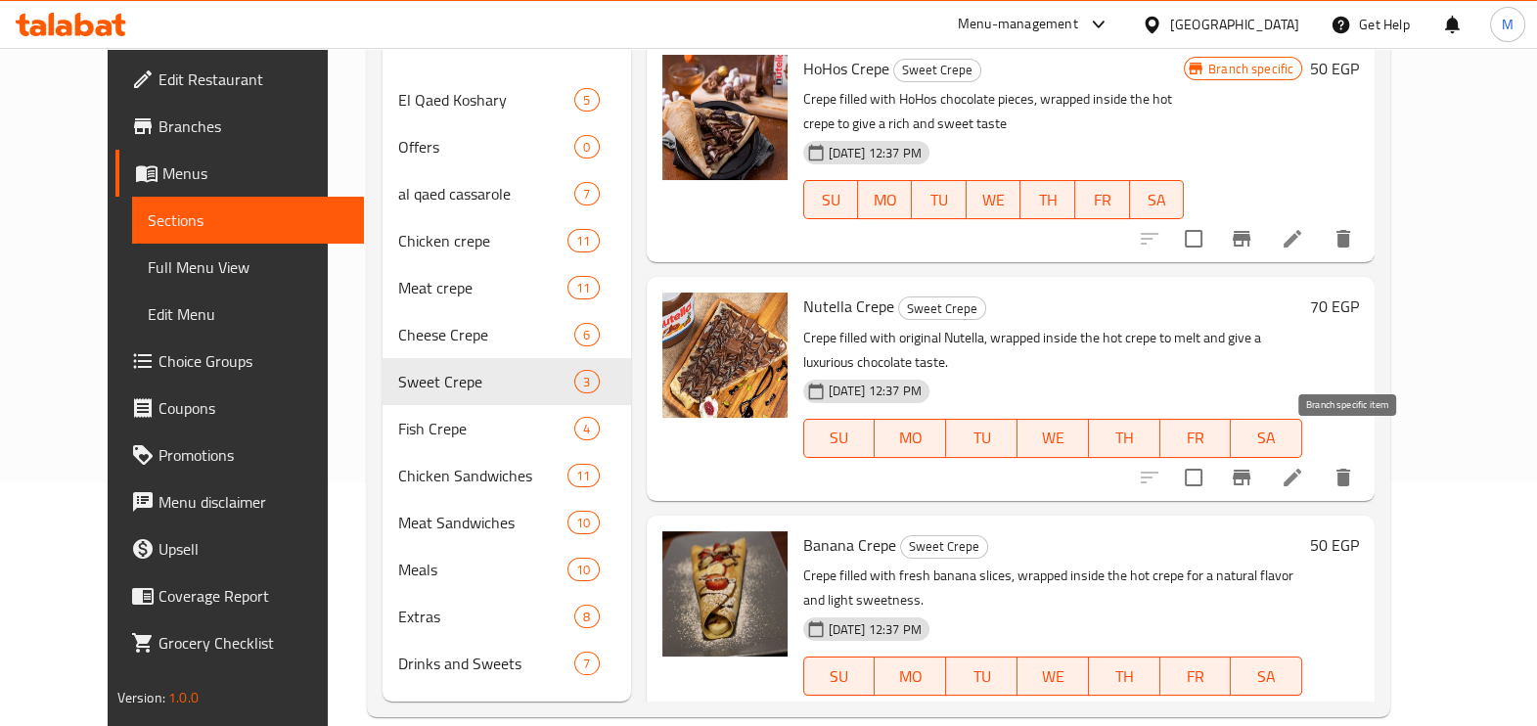
click at [1253, 466] on icon "Branch-specific-item" at bounding box center [1241, 477] width 23 height 23
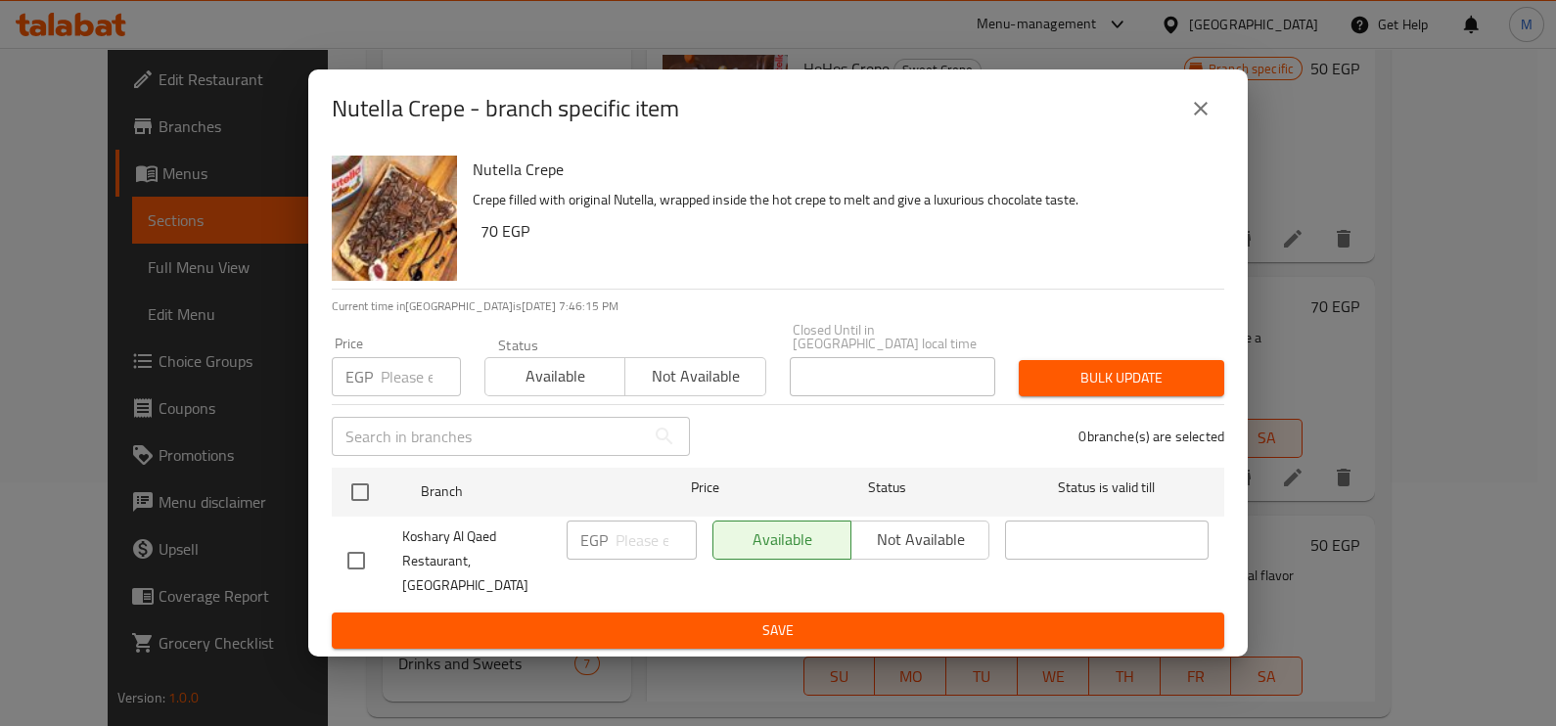
click at [416, 382] on input "number" at bounding box center [421, 376] width 80 height 39
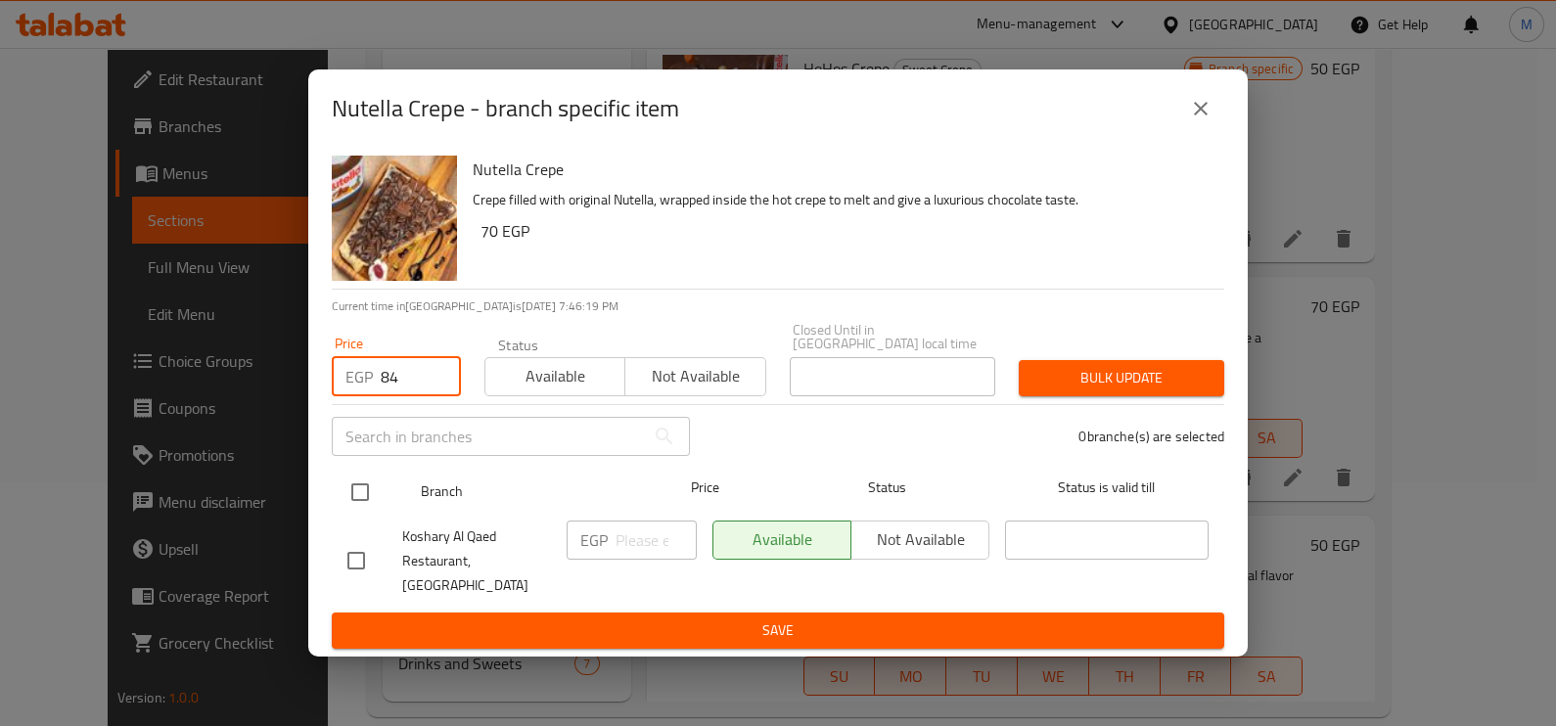
type input "84"
click at [367, 499] on input "checkbox" at bounding box center [360, 492] width 41 height 41
checkbox input "true"
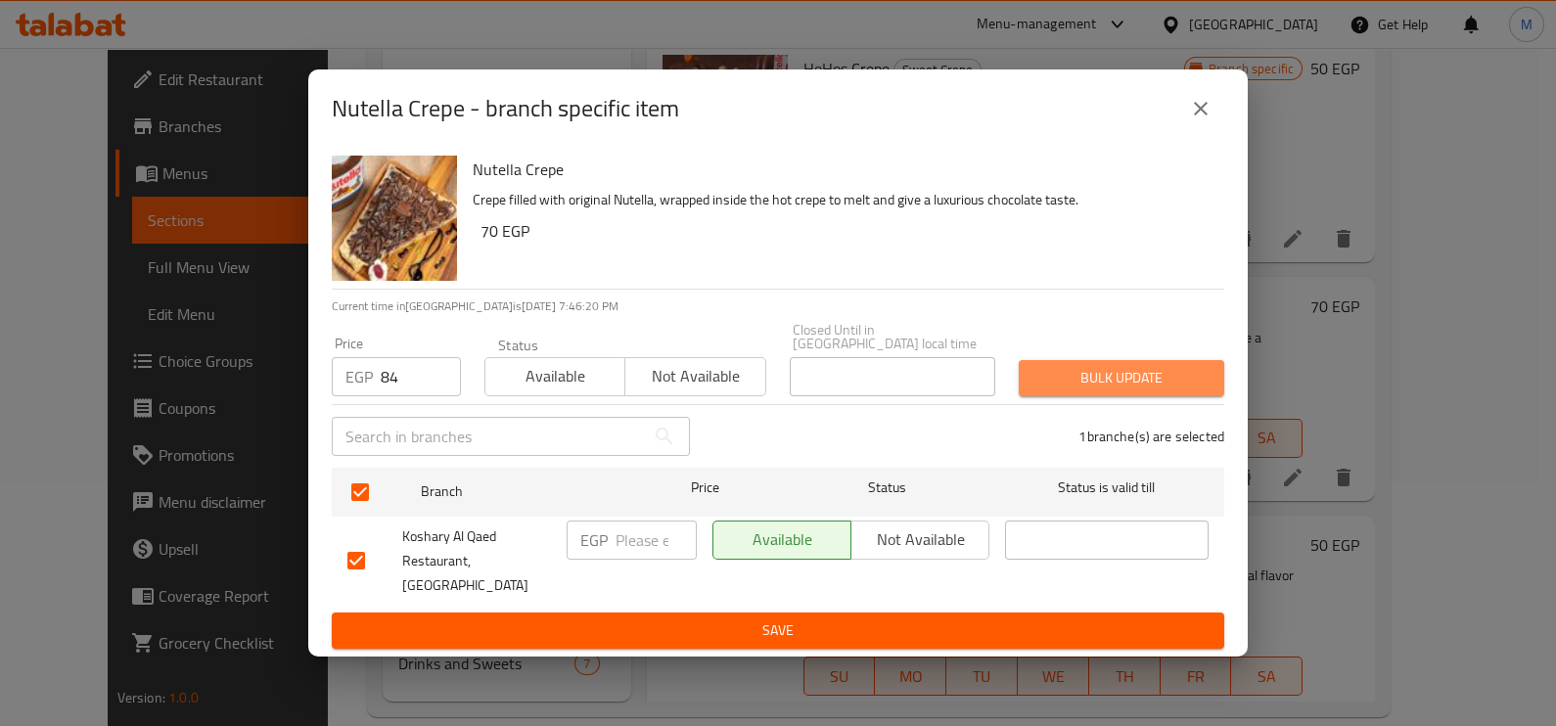
click at [1120, 396] on button "Bulk update" at bounding box center [1121, 378] width 205 height 36
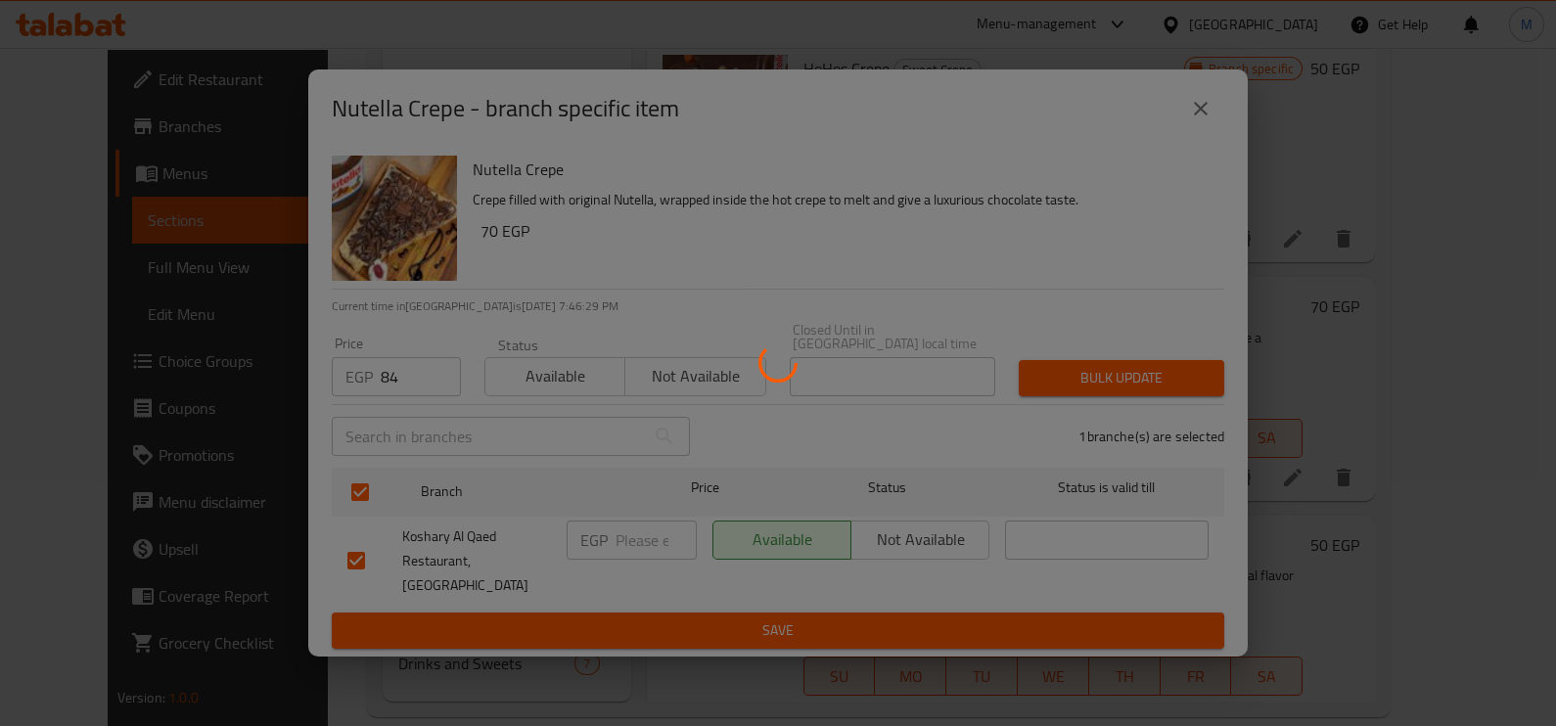
click at [1386, 519] on div at bounding box center [778, 363] width 1556 height 726
click at [1209, 125] on div at bounding box center [778, 363] width 1556 height 726
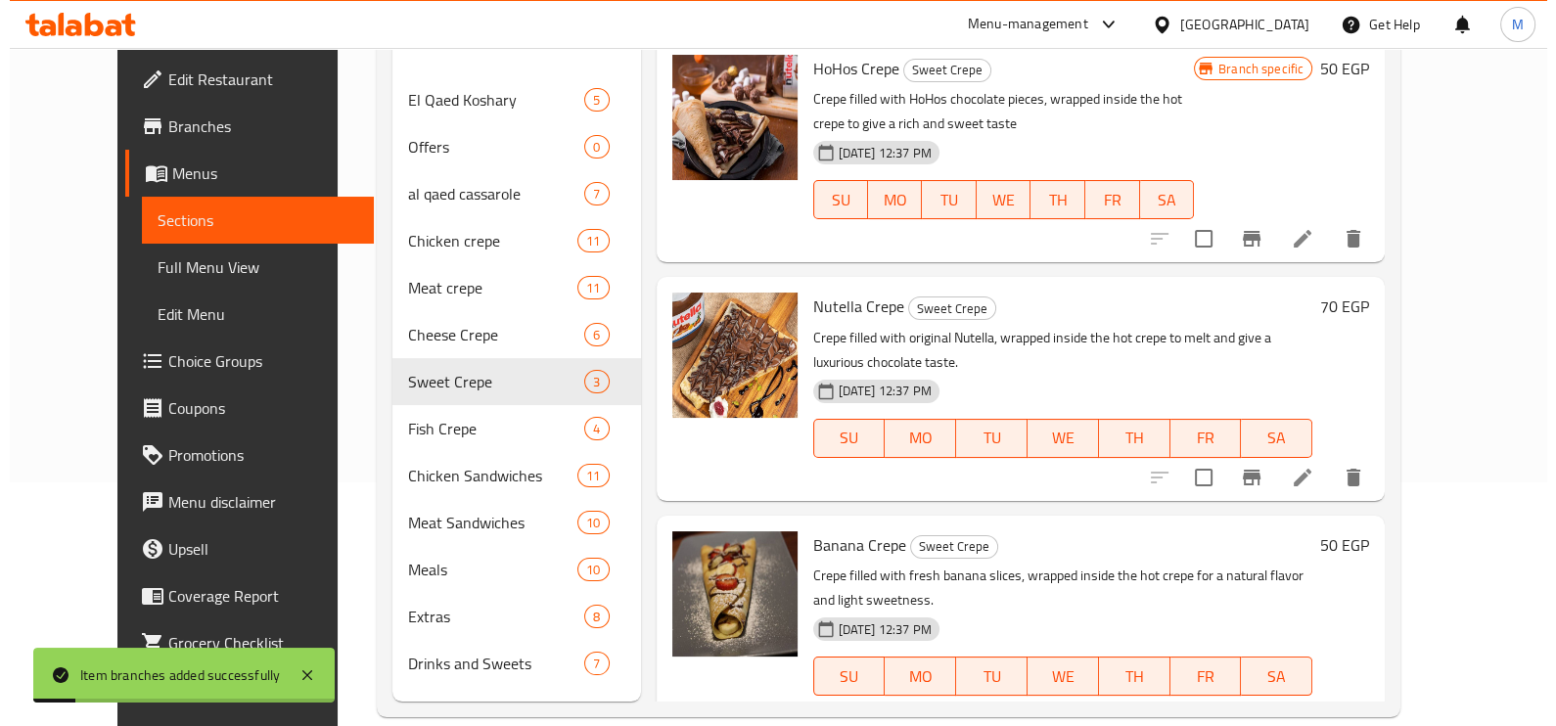
scroll to position [274, 0]
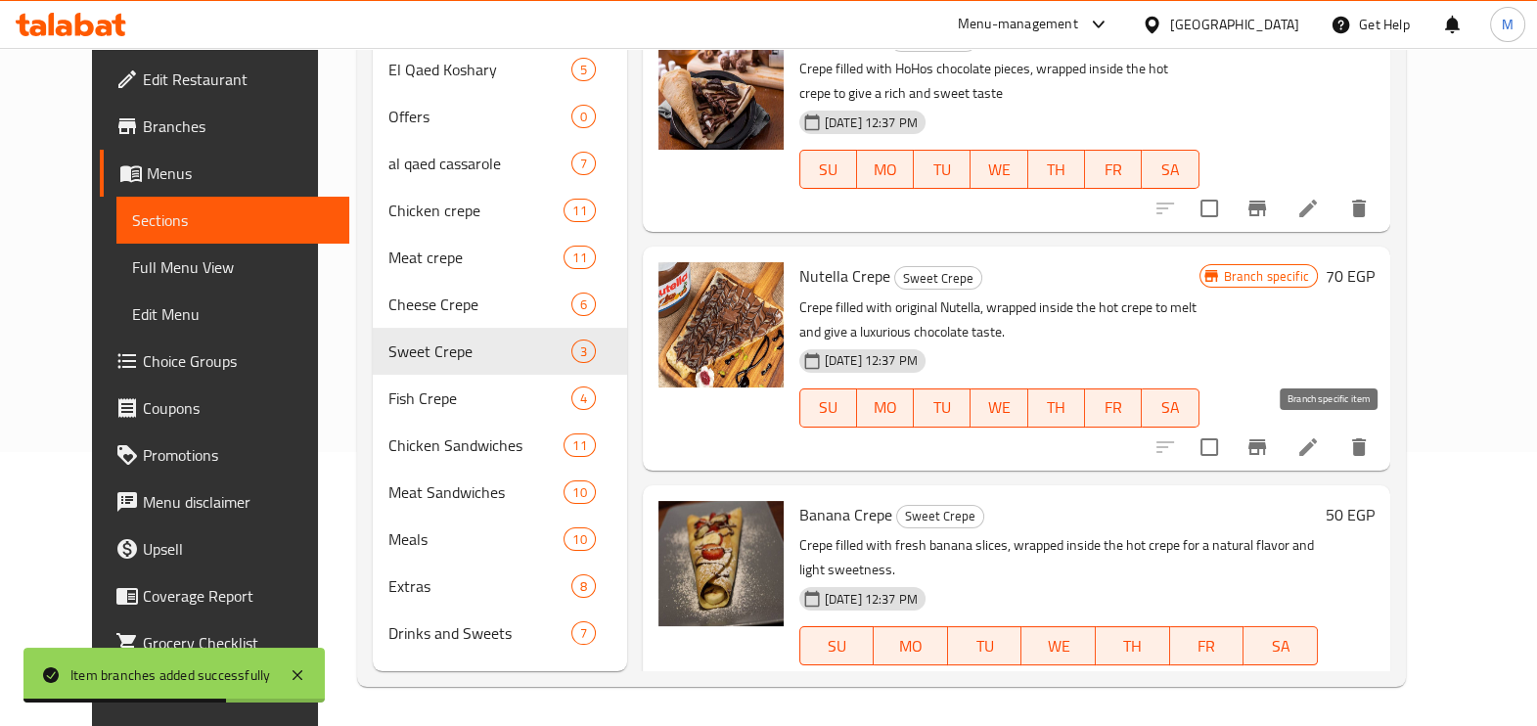
click at [1266, 445] on icon "Branch-specific-item" at bounding box center [1258, 447] width 18 height 16
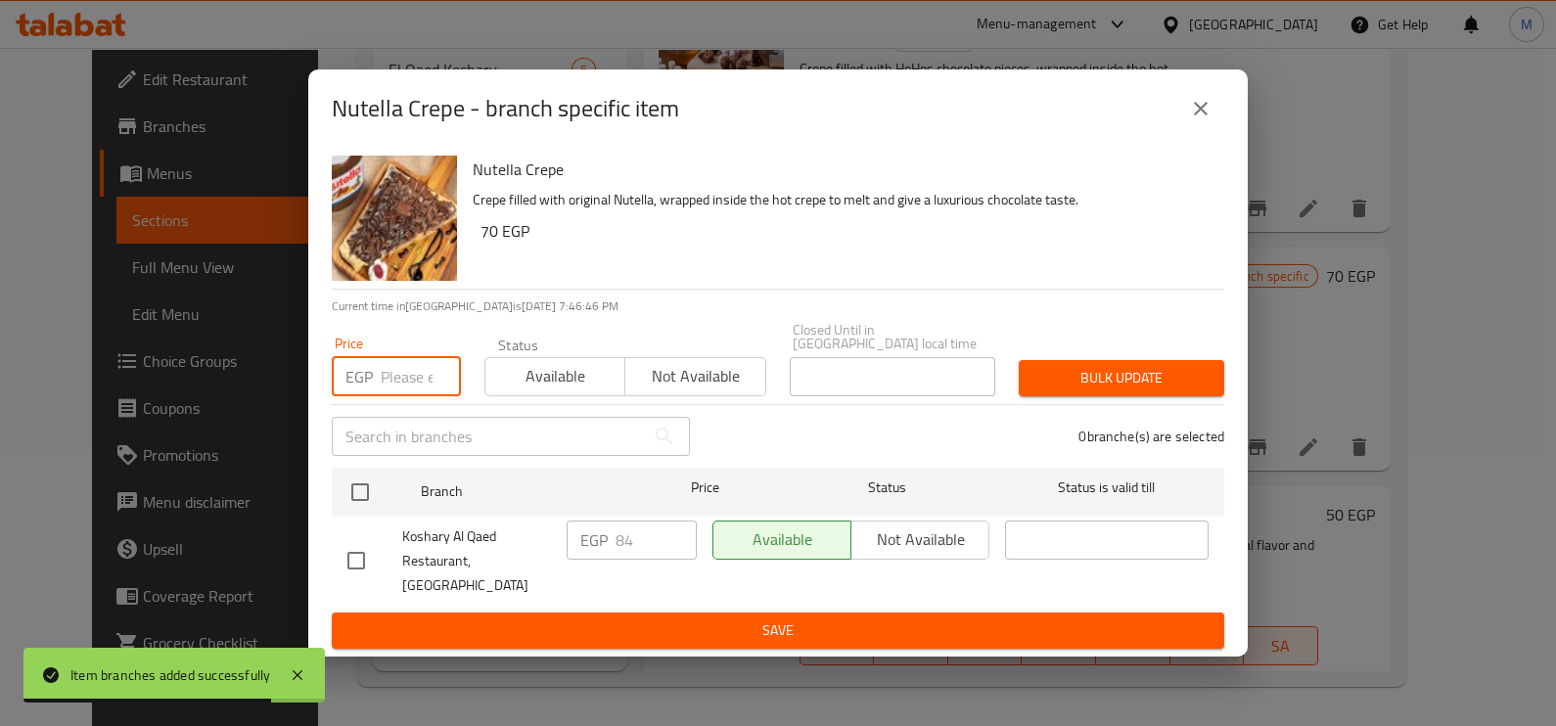
click at [402, 391] on input "number" at bounding box center [421, 376] width 80 height 39
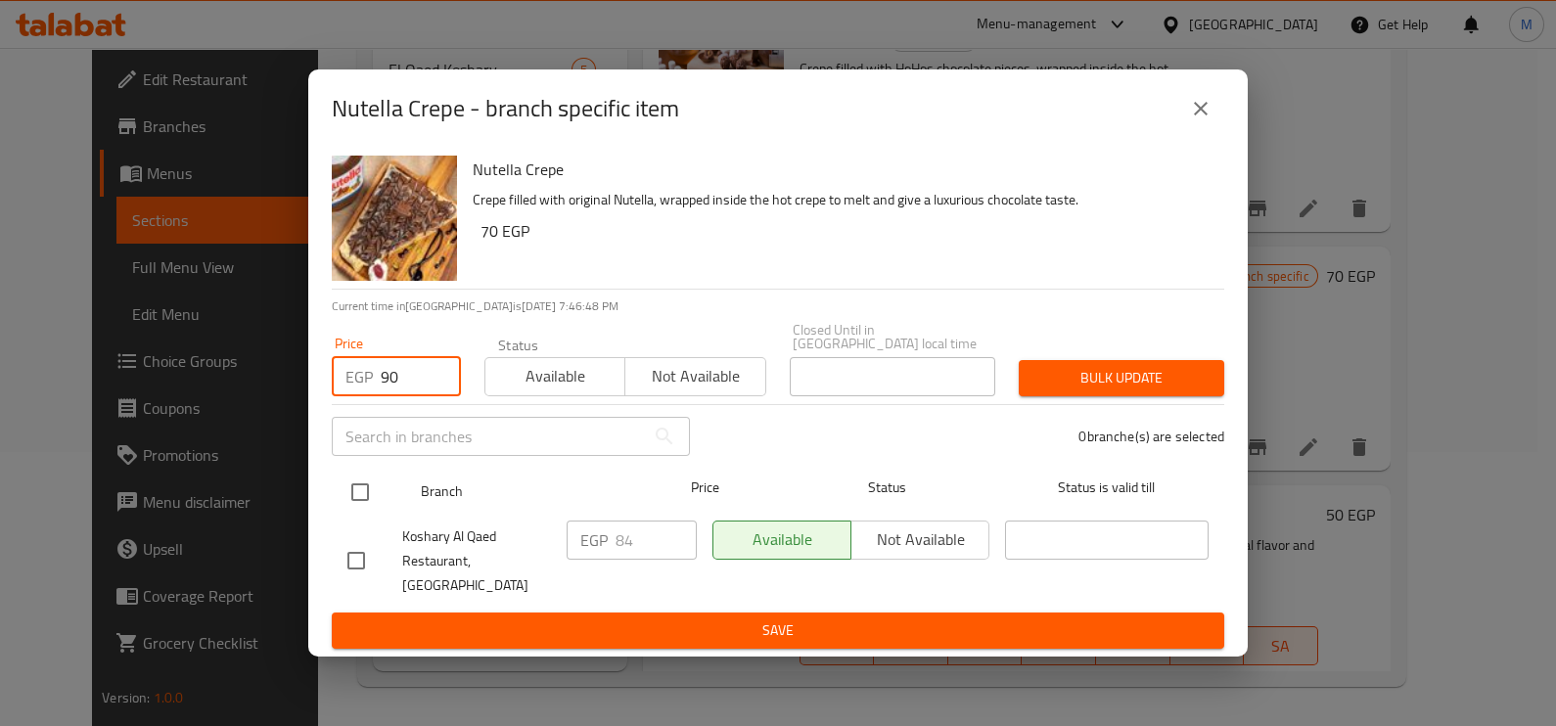
type input "90"
click at [380, 509] on input "checkbox" at bounding box center [360, 492] width 41 height 41
checkbox input "true"
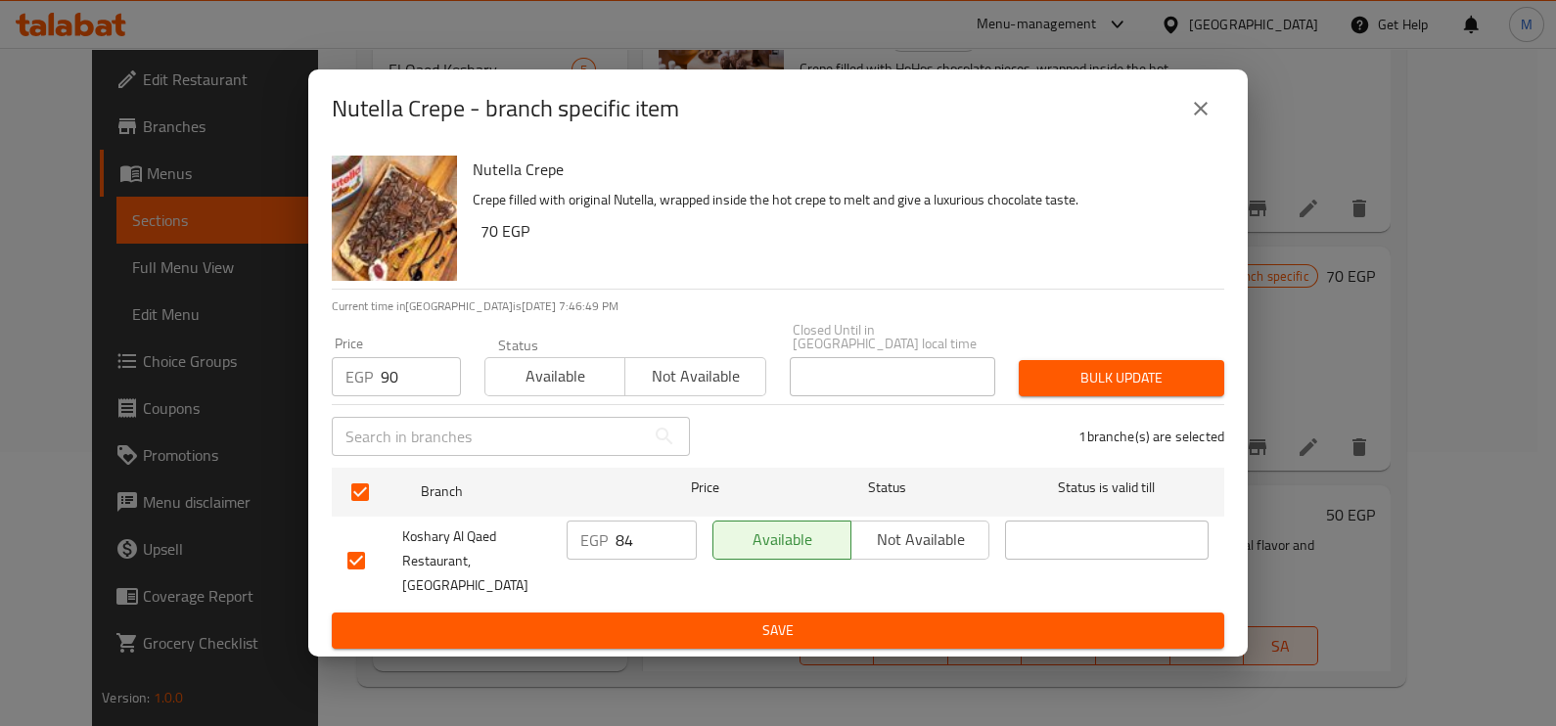
click at [1071, 372] on span "Bulk update" at bounding box center [1121, 378] width 174 height 24
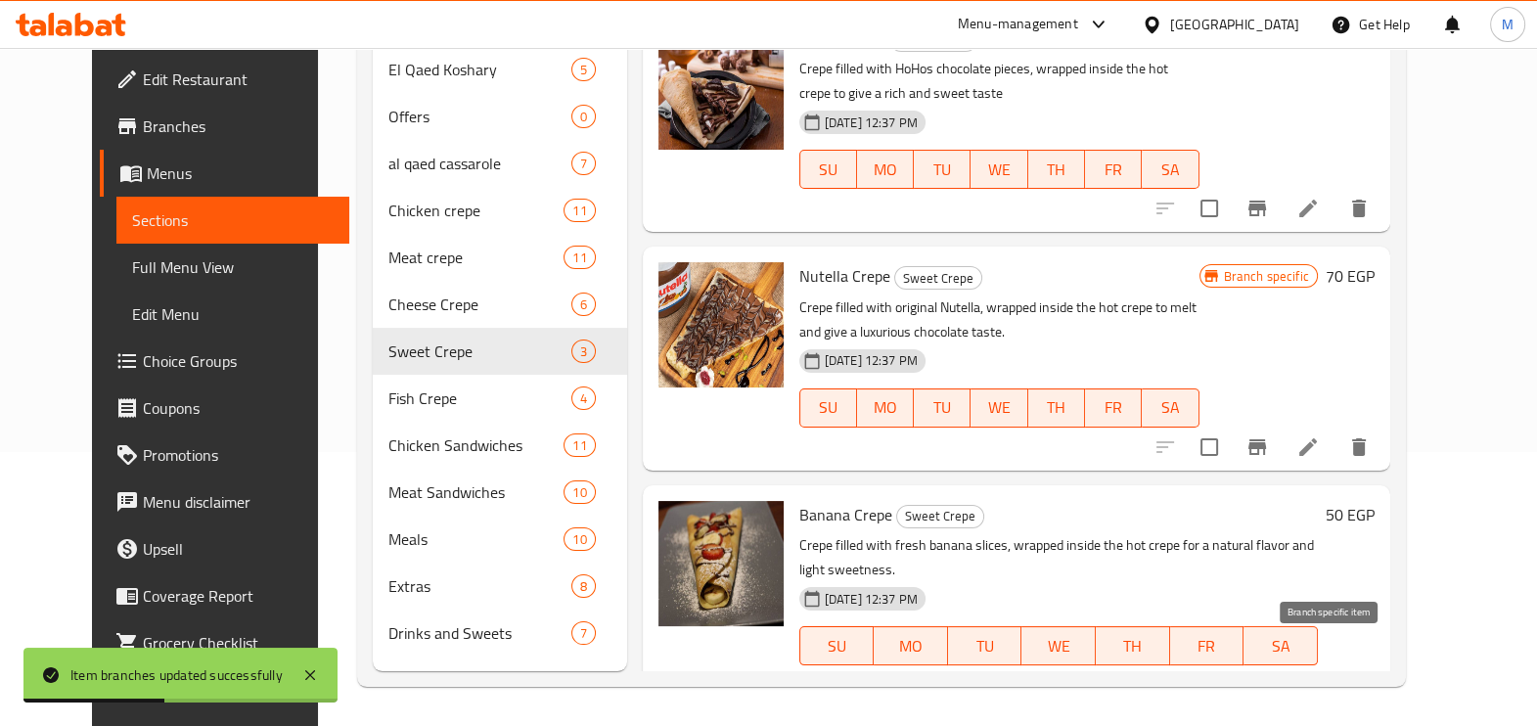
click at [1266, 677] on icon "Branch-specific-item" at bounding box center [1258, 685] width 18 height 16
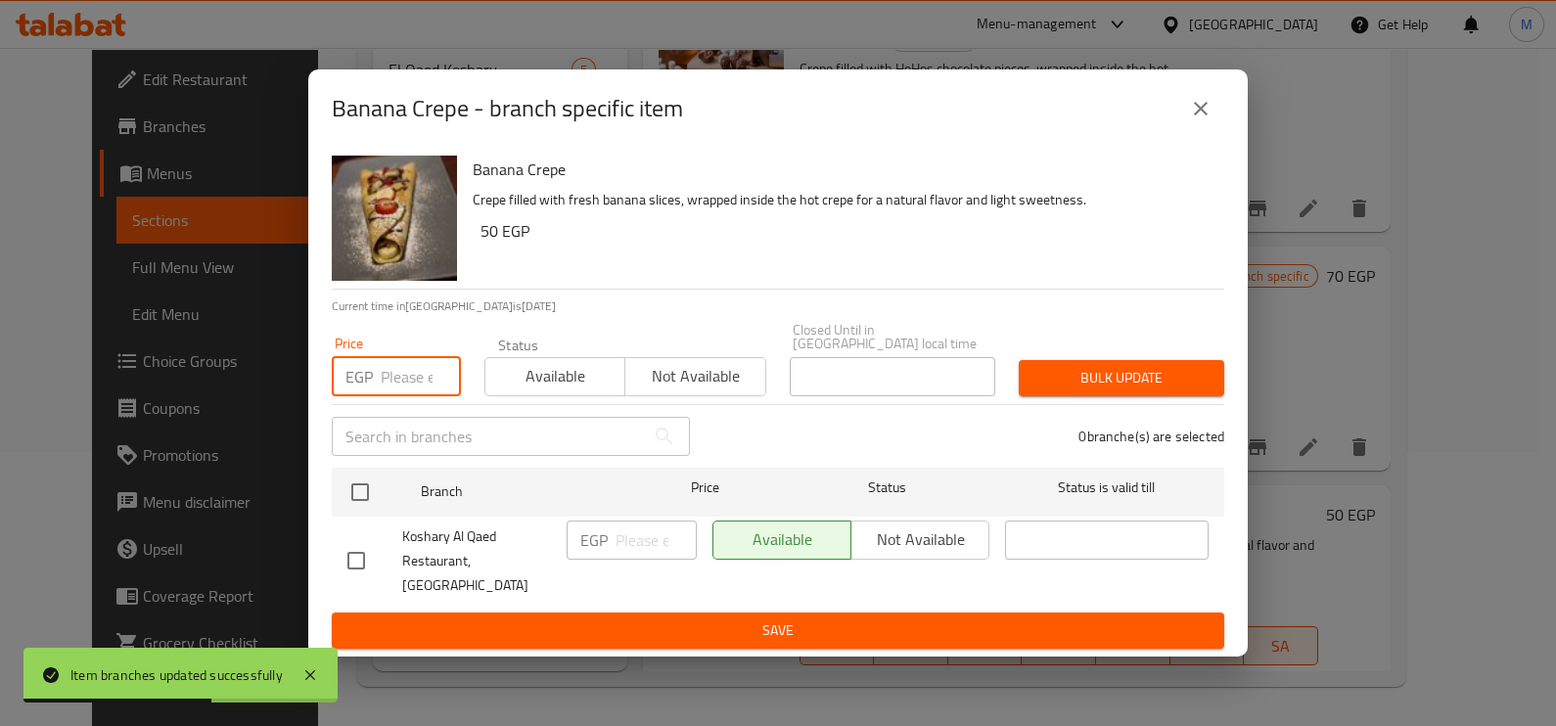
click at [404, 382] on input "number" at bounding box center [421, 376] width 80 height 39
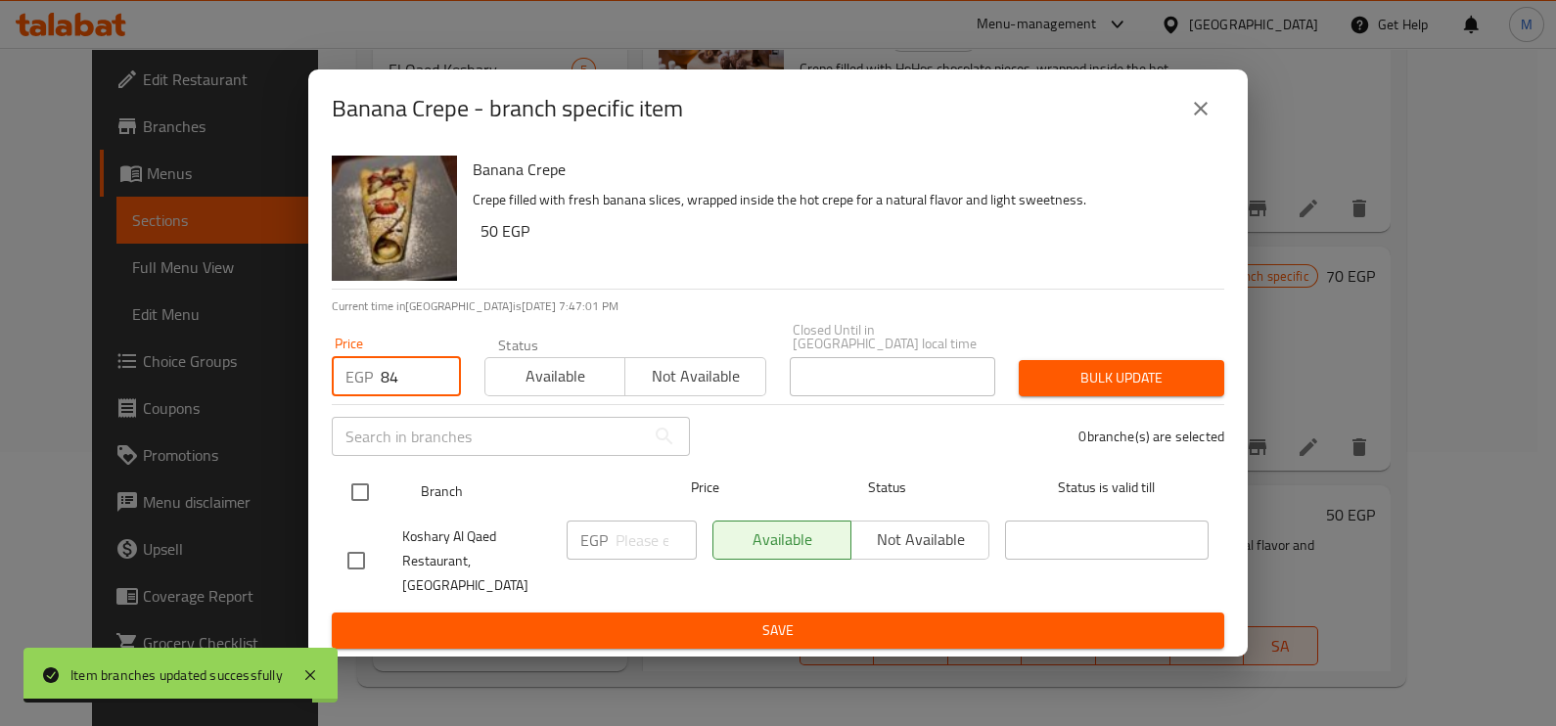
type input "84"
click at [360, 503] on input "checkbox" at bounding box center [360, 492] width 41 height 41
checkbox input "true"
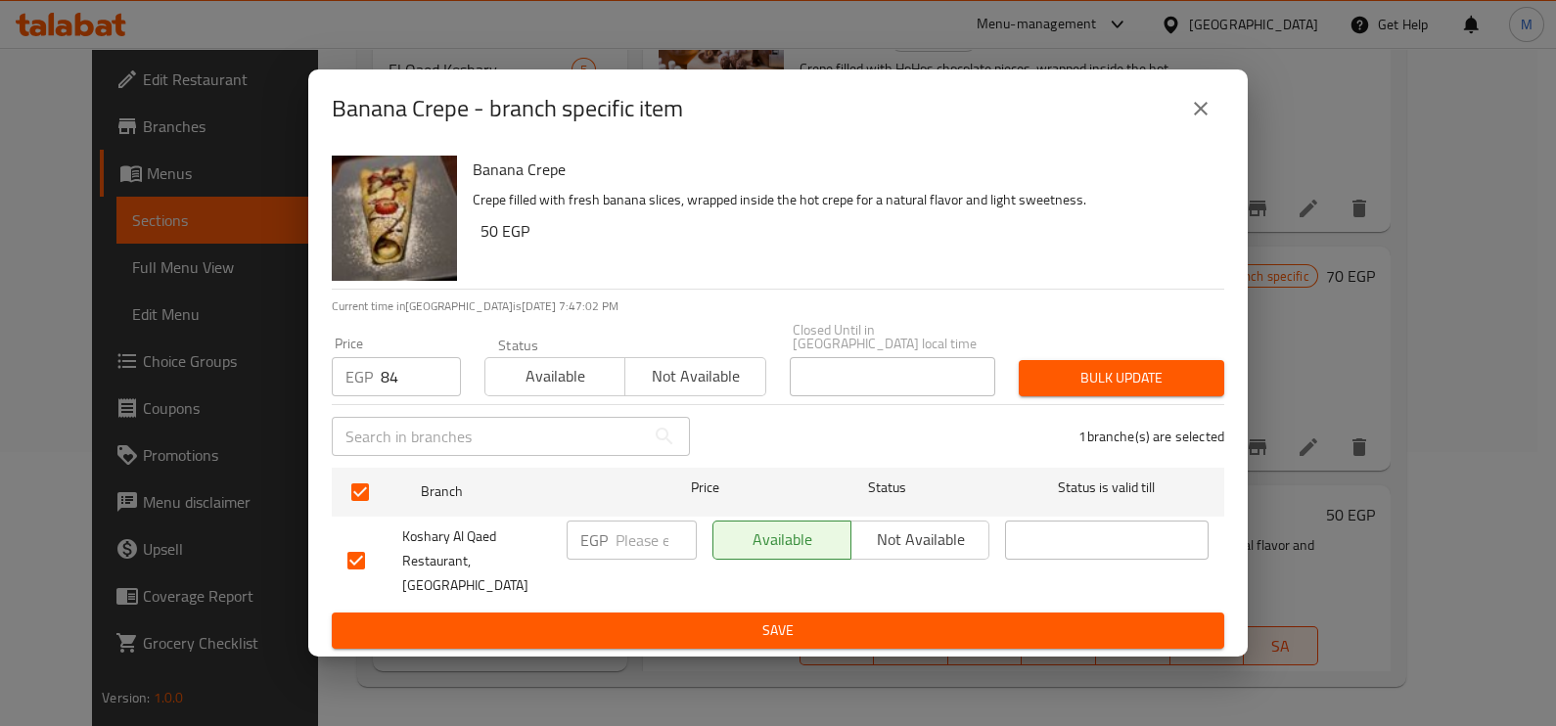
click at [1158, 380] on span "Bulk update" at bounding box center [1121, 378] width 174 height 24
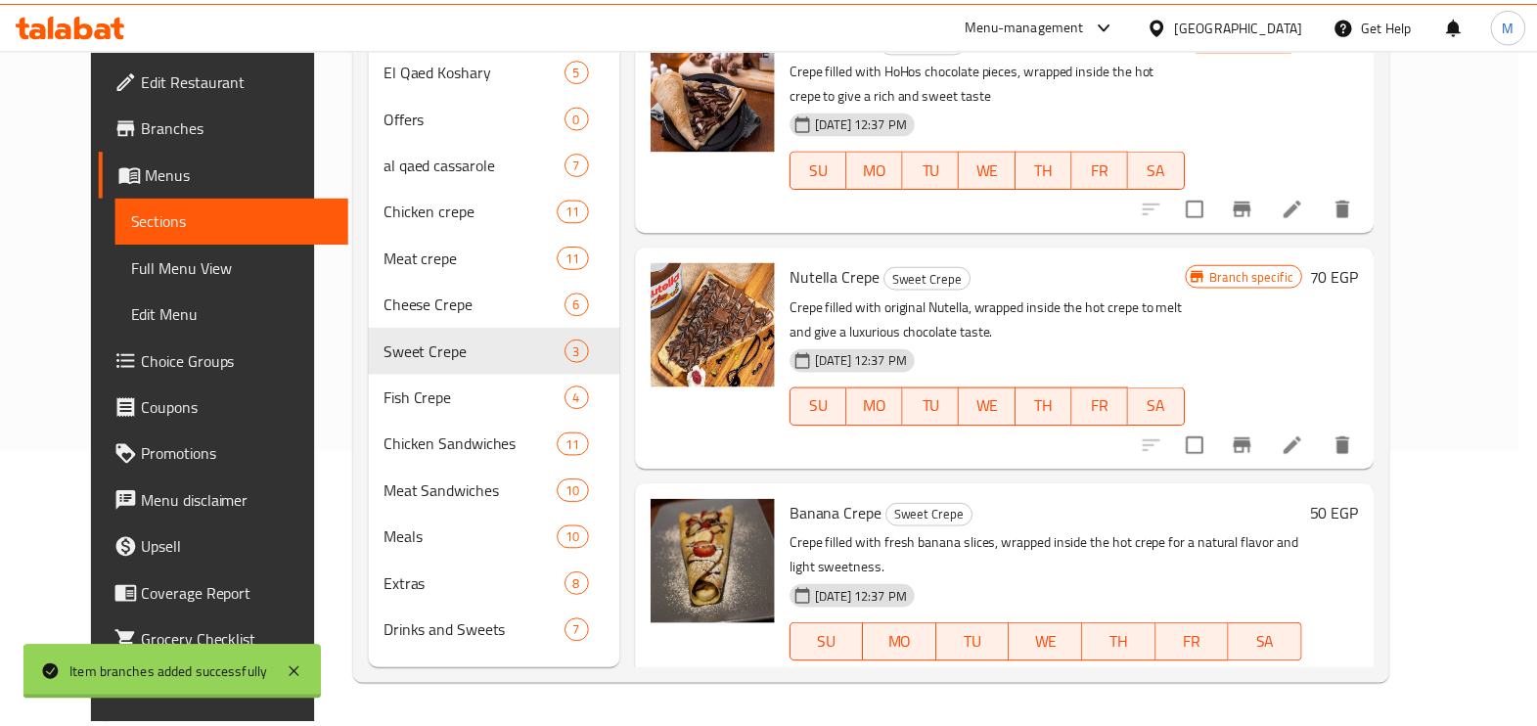
scroll to position [12, 0]
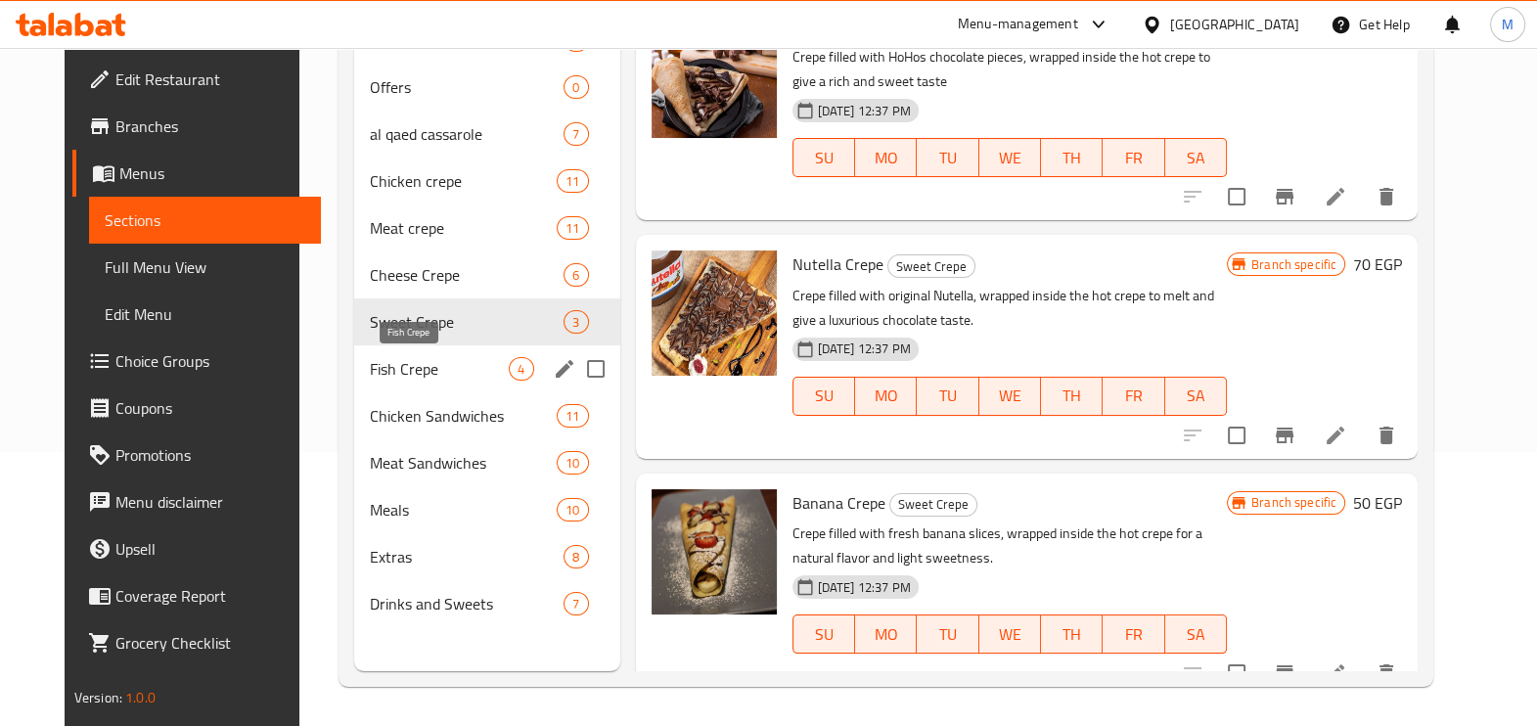
click at [426, 369] on span "Fish Crepe" at bounding box center [440, 368] width 140 height 23
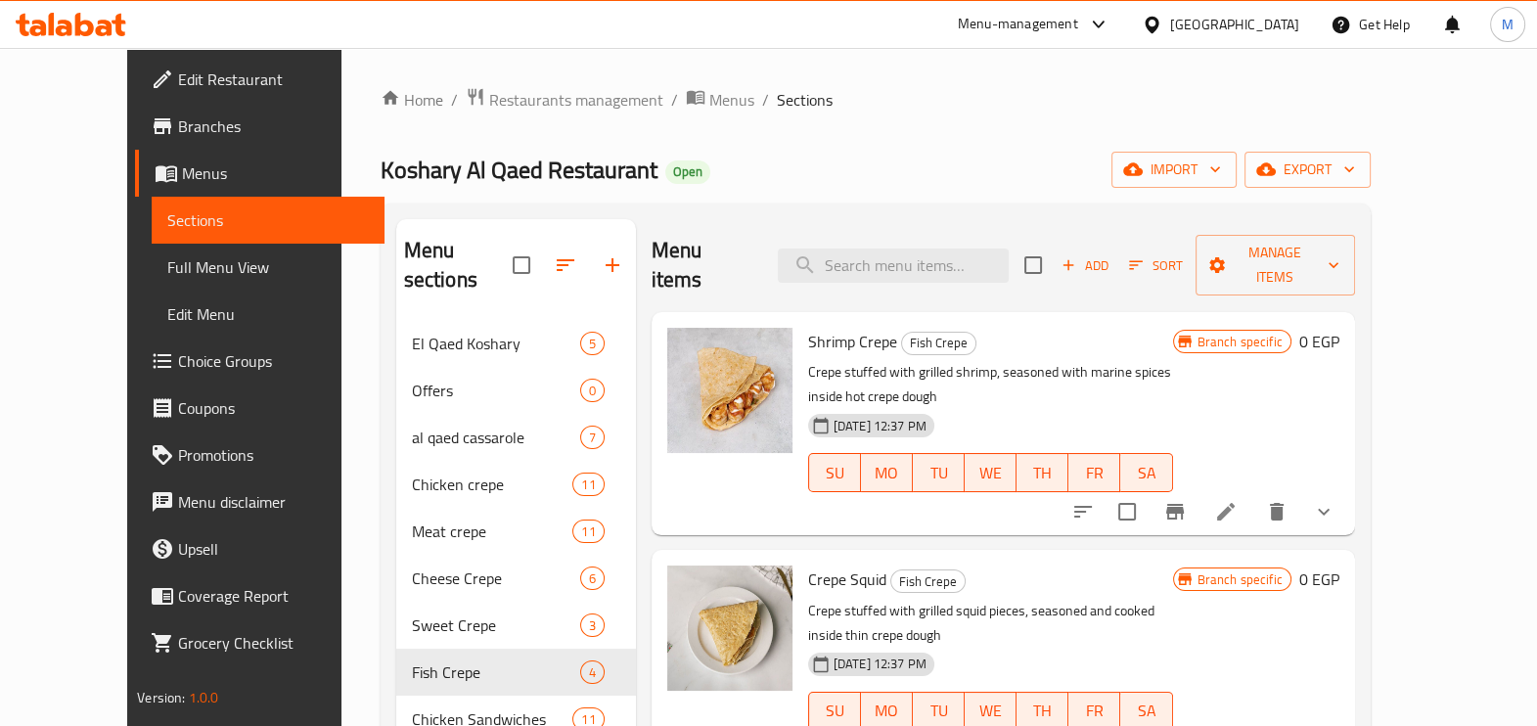
click at [1036, 90] on ol "Home / Restaurants management / Menus / Sections" at bounding box center [876, 99] width 990 height 25
click at [1347, 488] on button "show more" at bounding box center [1323, 511] width 47 height 47
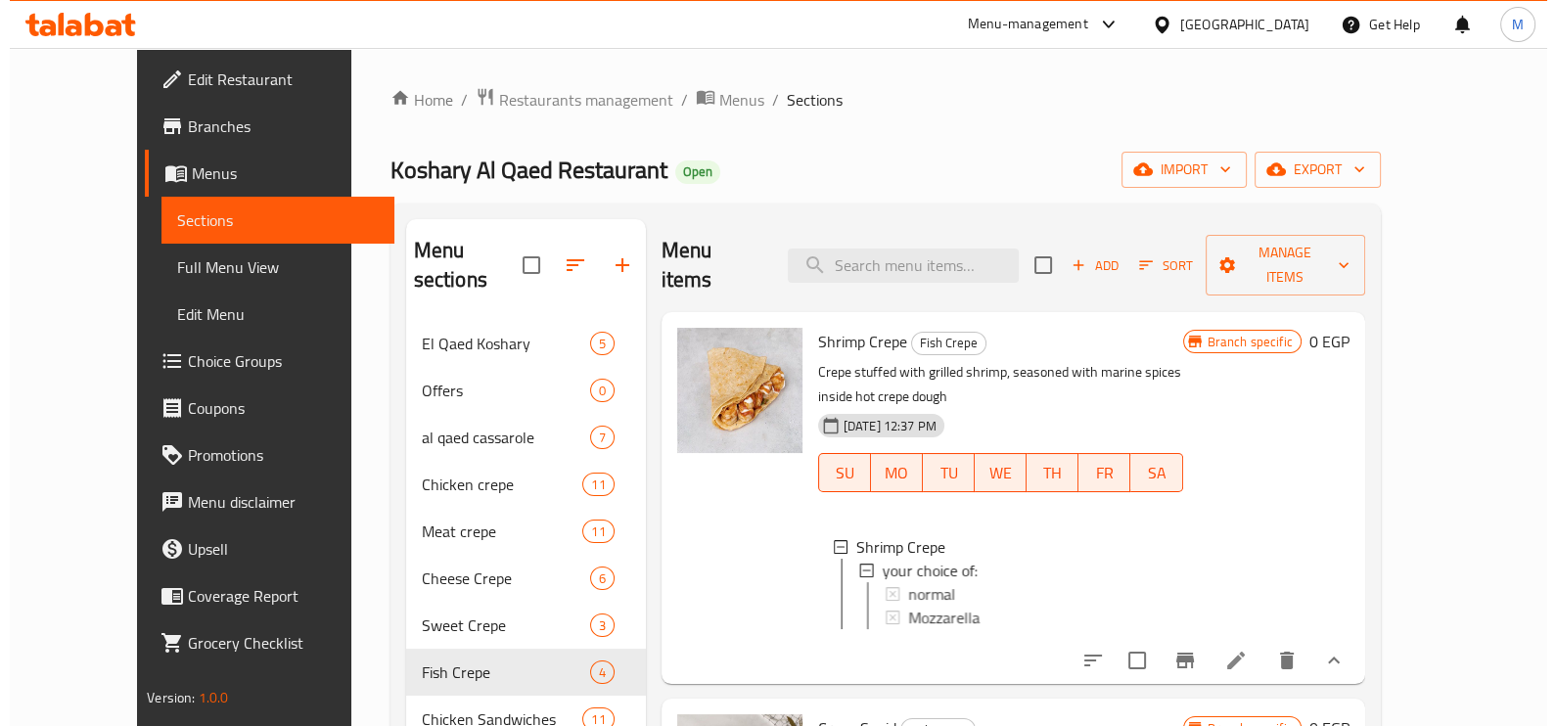
scroll to position [2, 0]
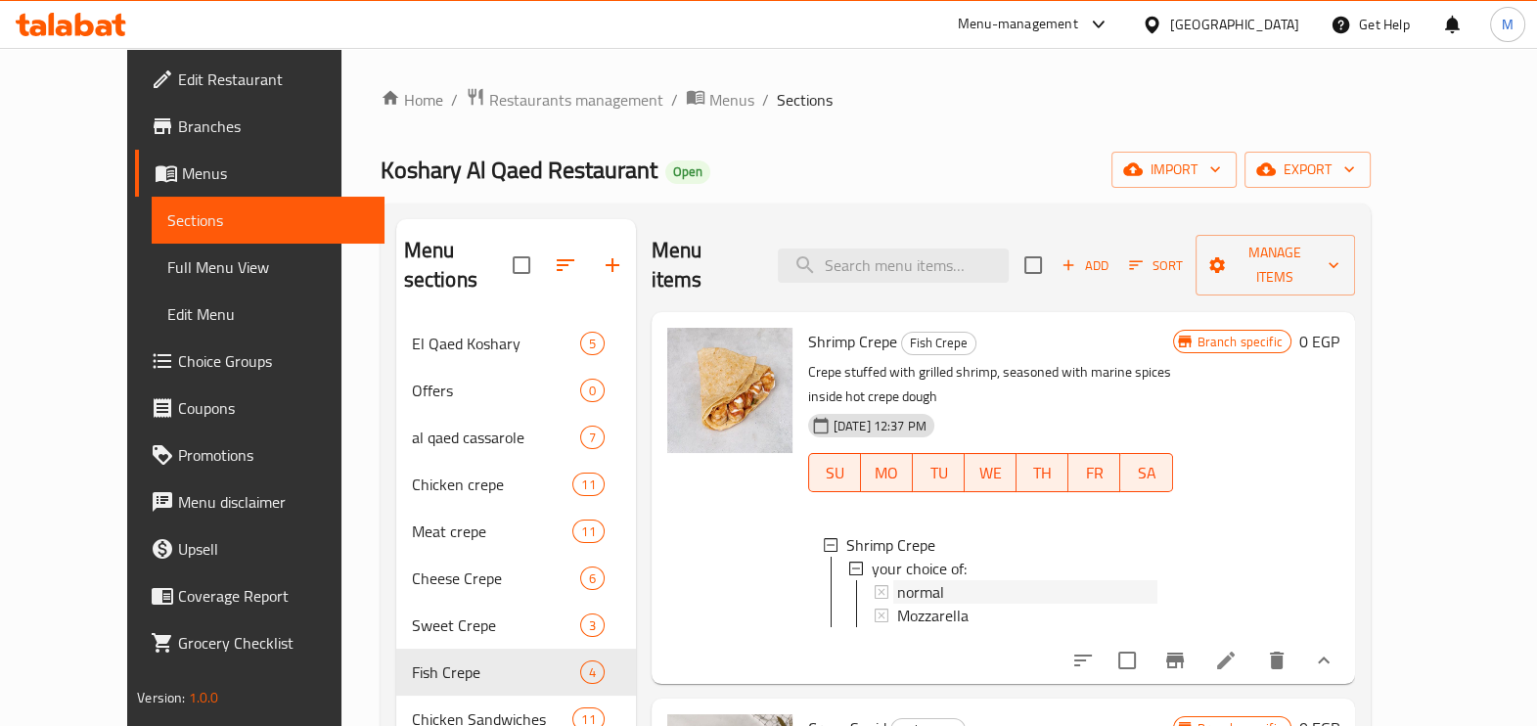
click at [897, 580] on span "normal" at bounding box center [920, 591] width 47 height 23
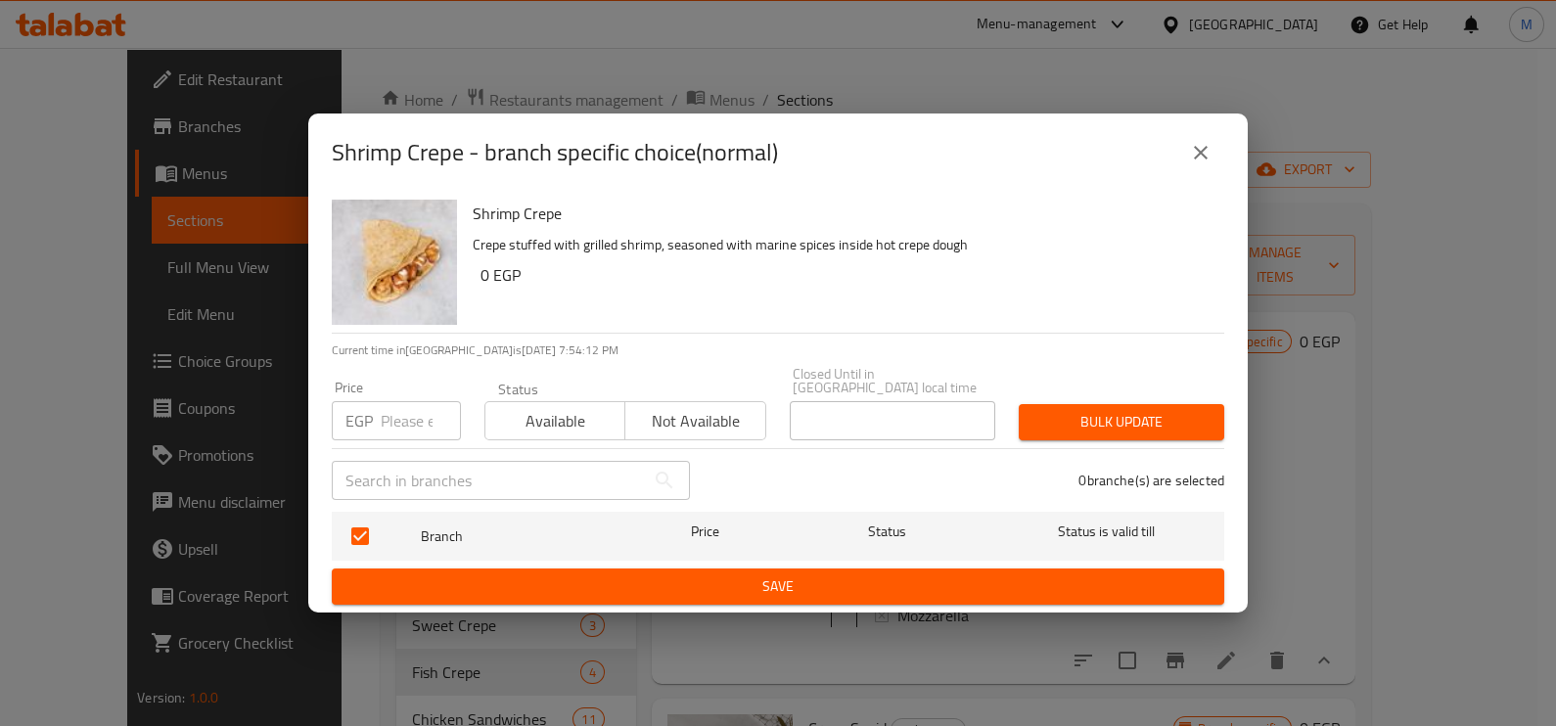
click at [357, 429] on div "EGP Price" at bounding box center [396, 420] width 129 height 39
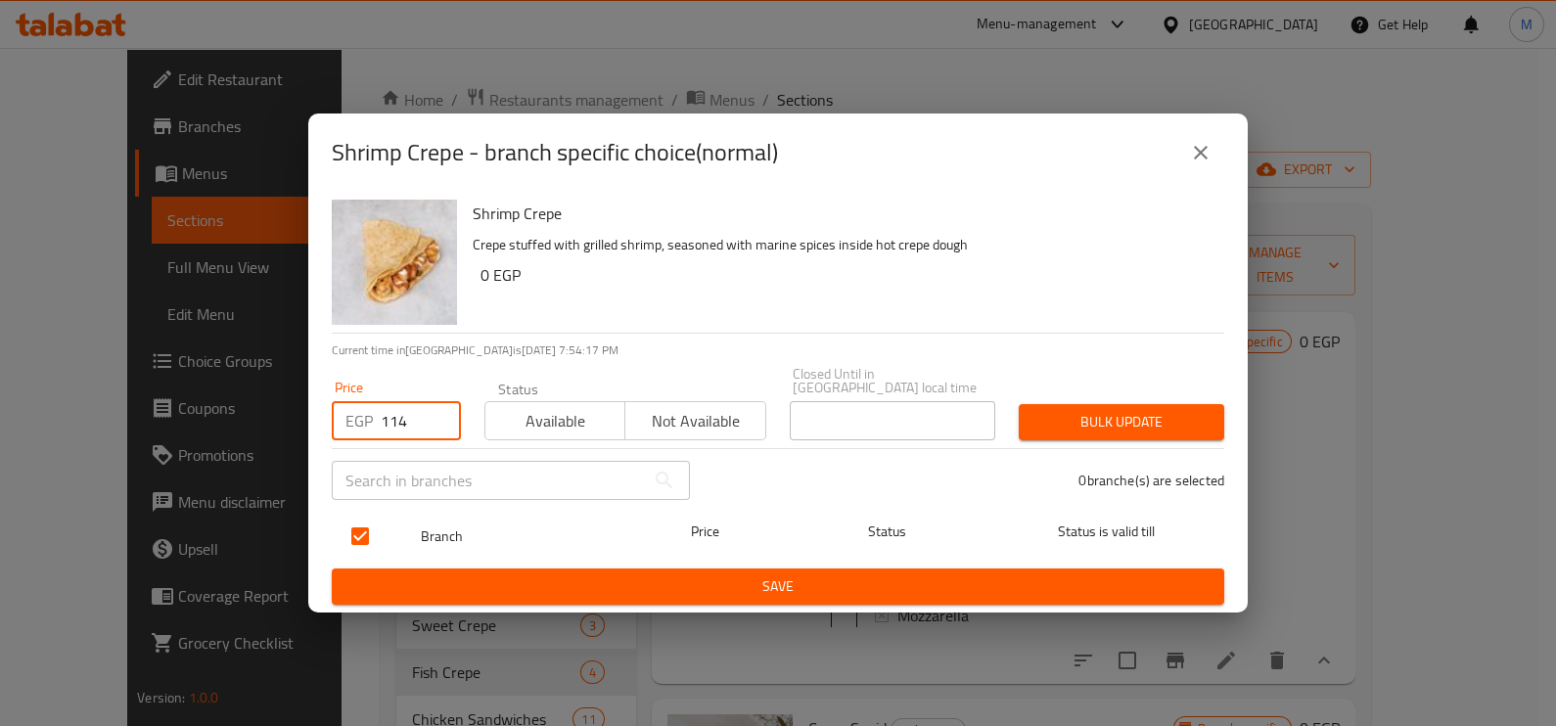
type input "114"
click at [367, 536] on input "checkbox" at bounding box center [360, 536] width 41 height 41
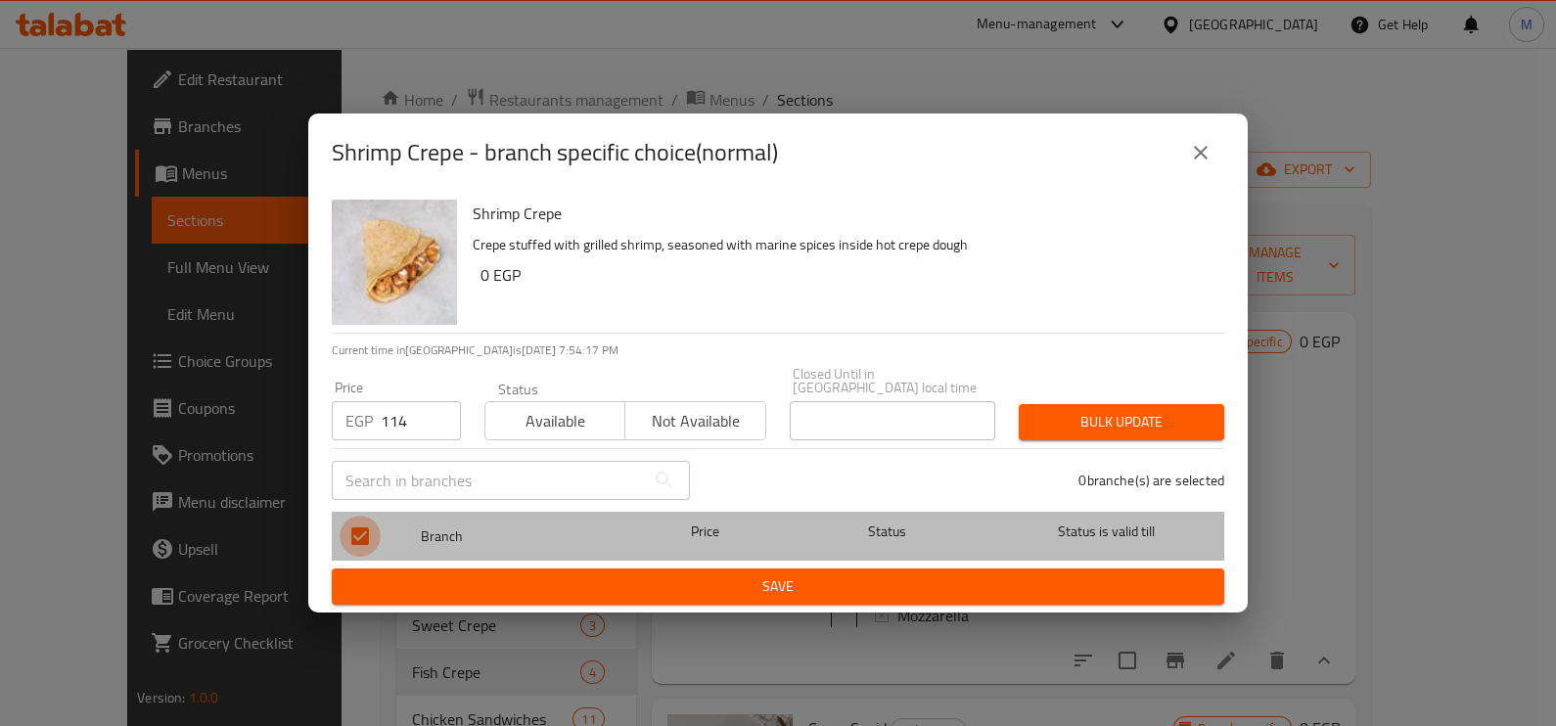
click at [366, 533] on input "checkbox" at bounding box center [360, 536] width 41 height 41
checkbox input "true"
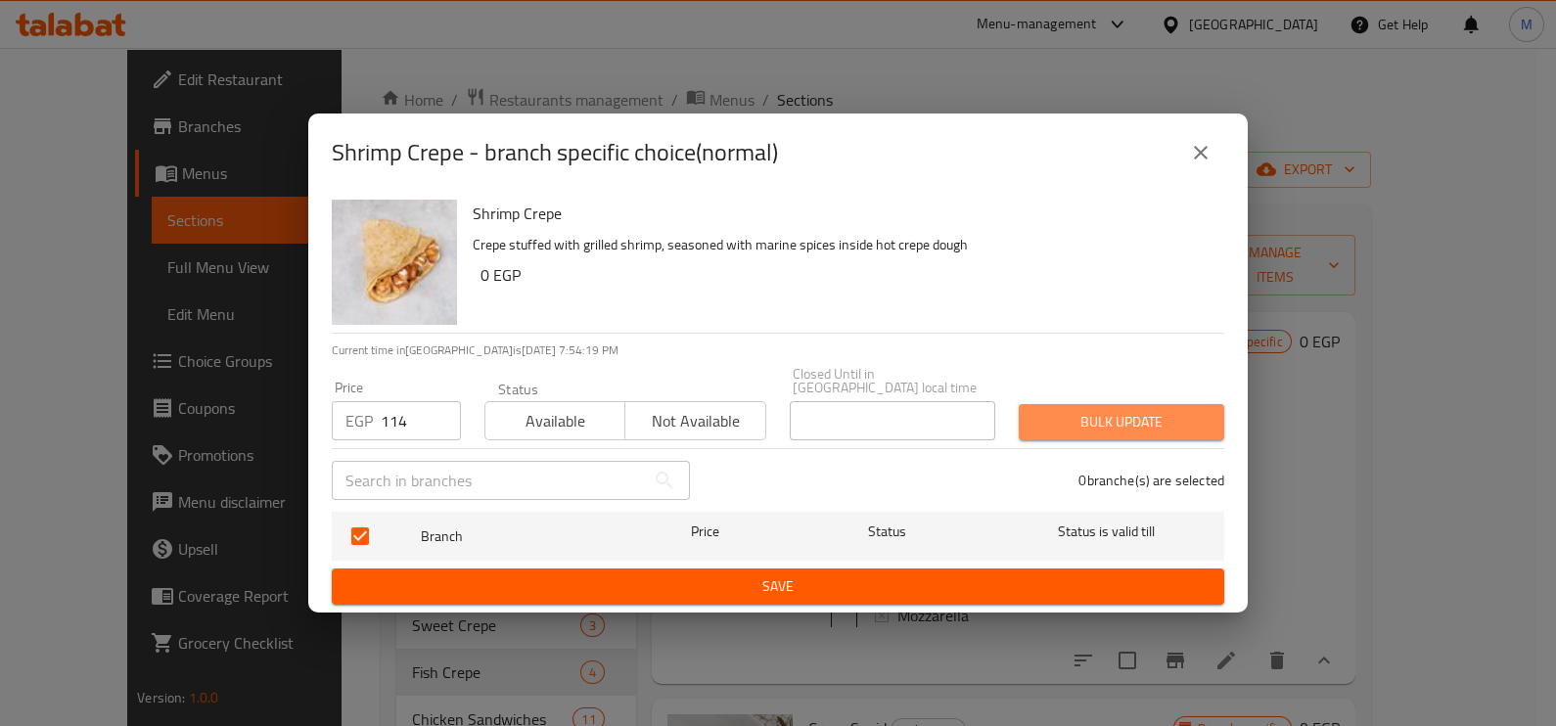
click at [1091, 412] on span "Bulk update" at bounding box center [1121, 422] width 174 height 24
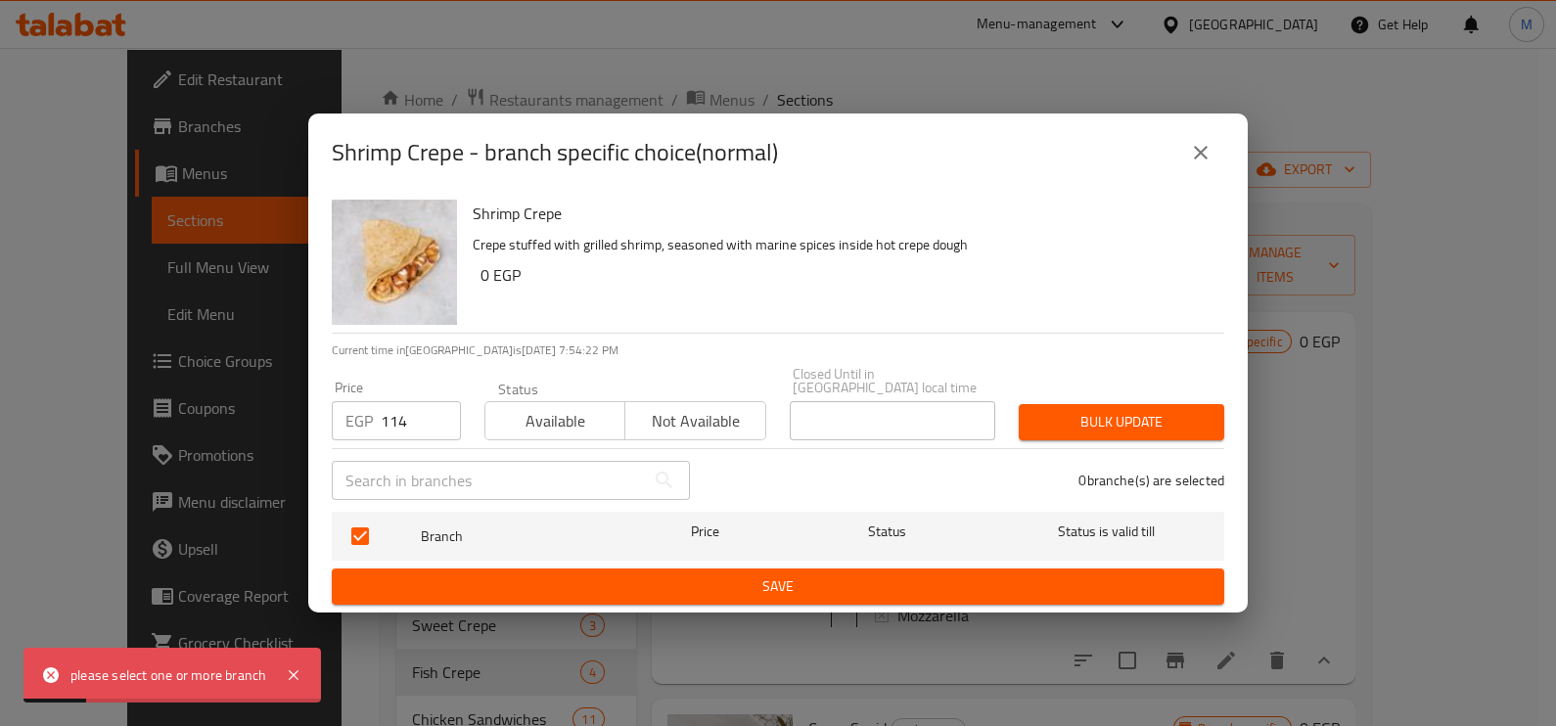
click at [1183, 161] on button "close" at bounding box center [1200, 152] width 47 height 47
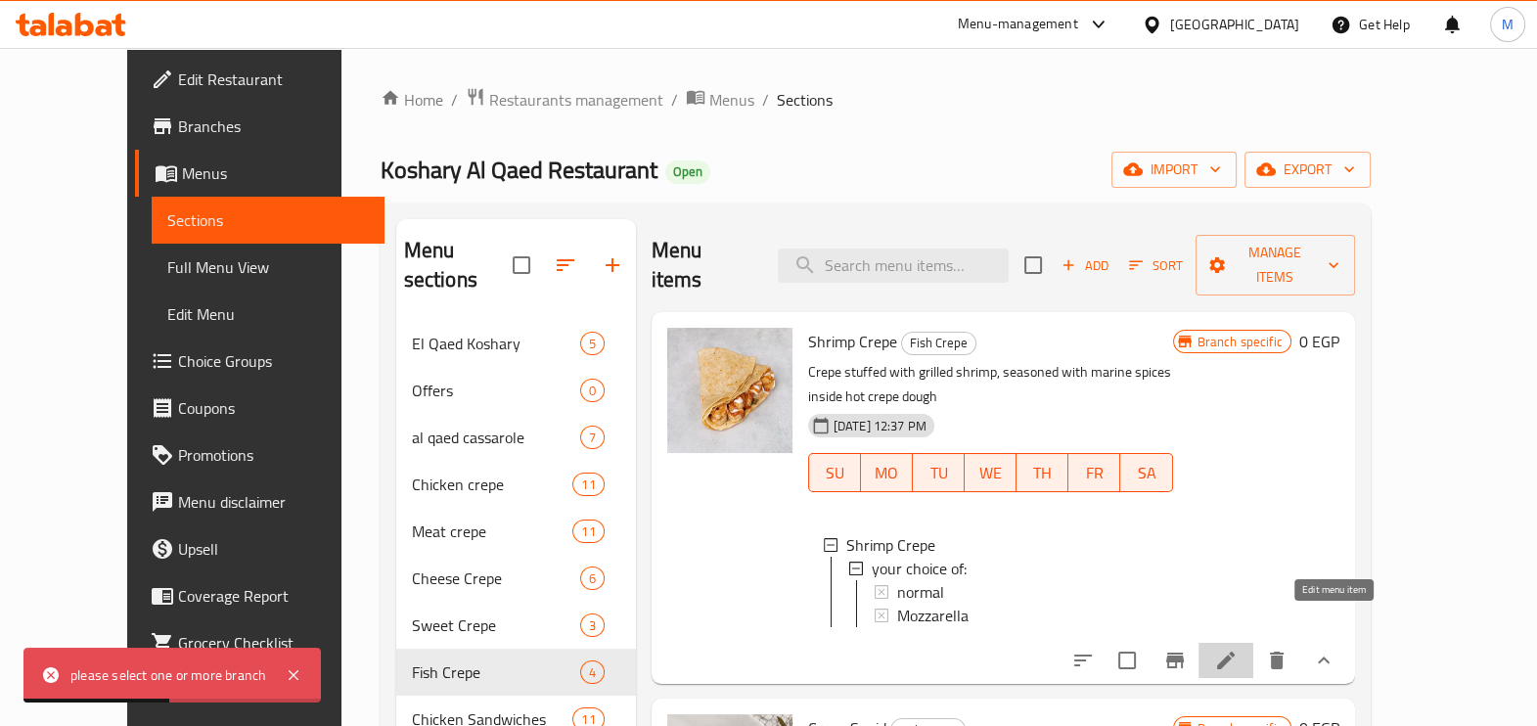
click at [1235, 652] on icon at bounding box center [1226, 661] width 18 height 18
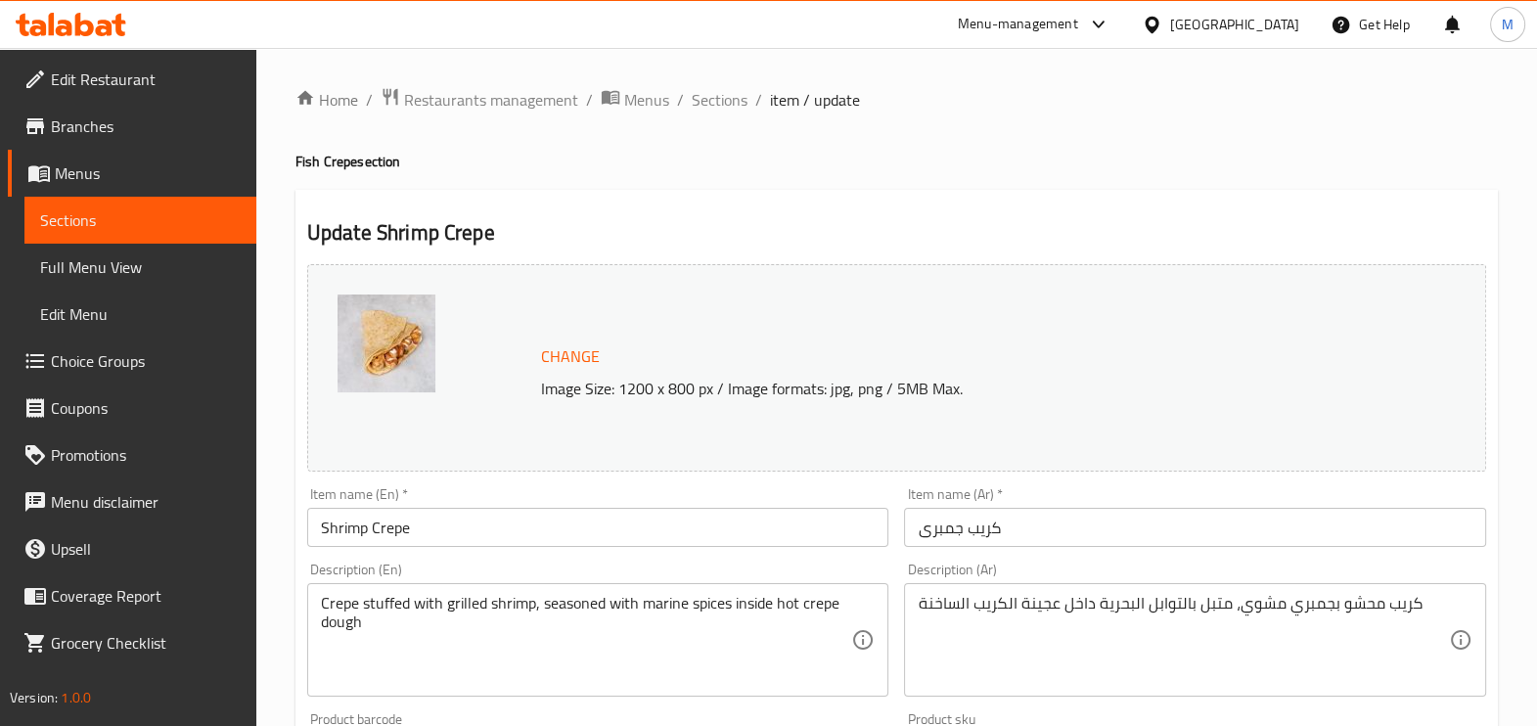
click at [711, 98] on span "Sections" at bounding box center [720, 99] width 56 height 23
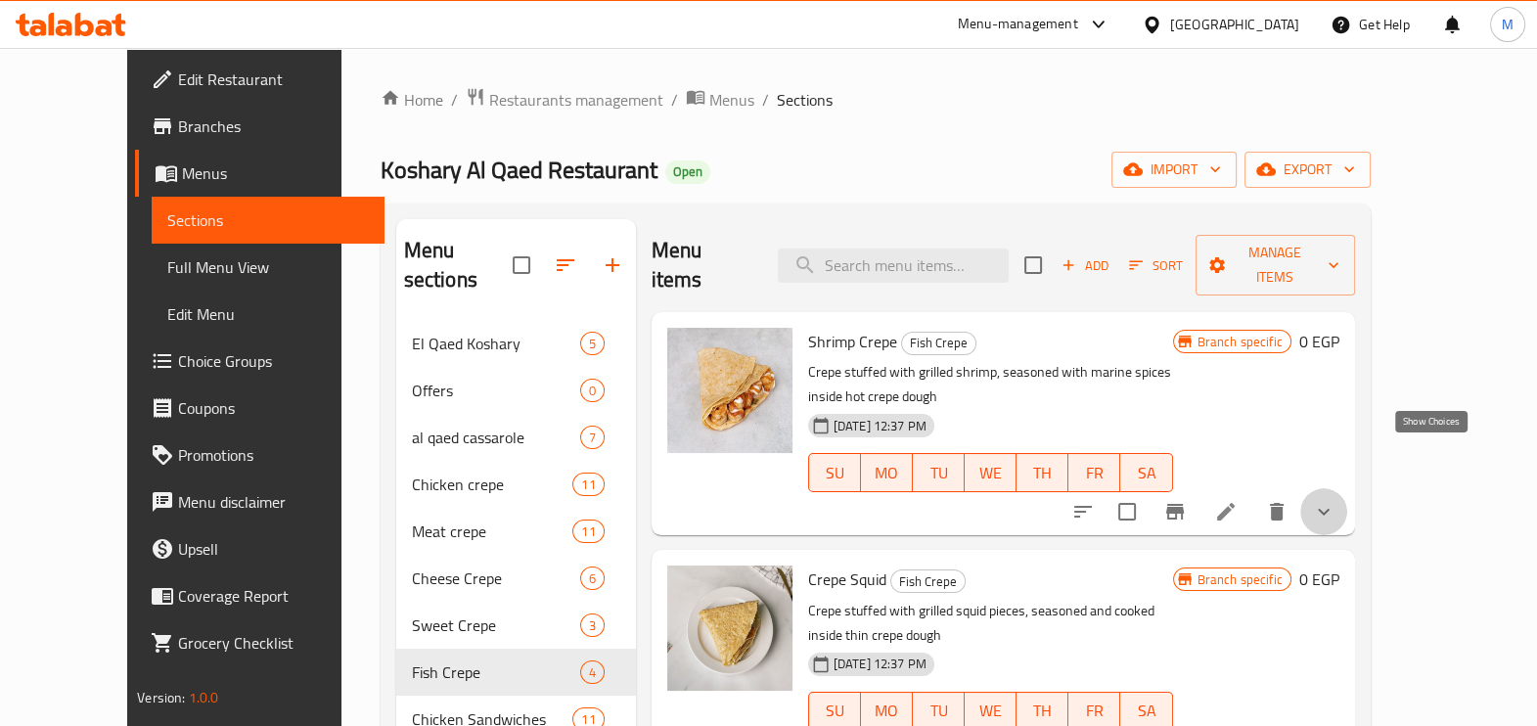
click at [1336, 500] on icon "show more" at bounding box center [1323, 511] width 23 height 23
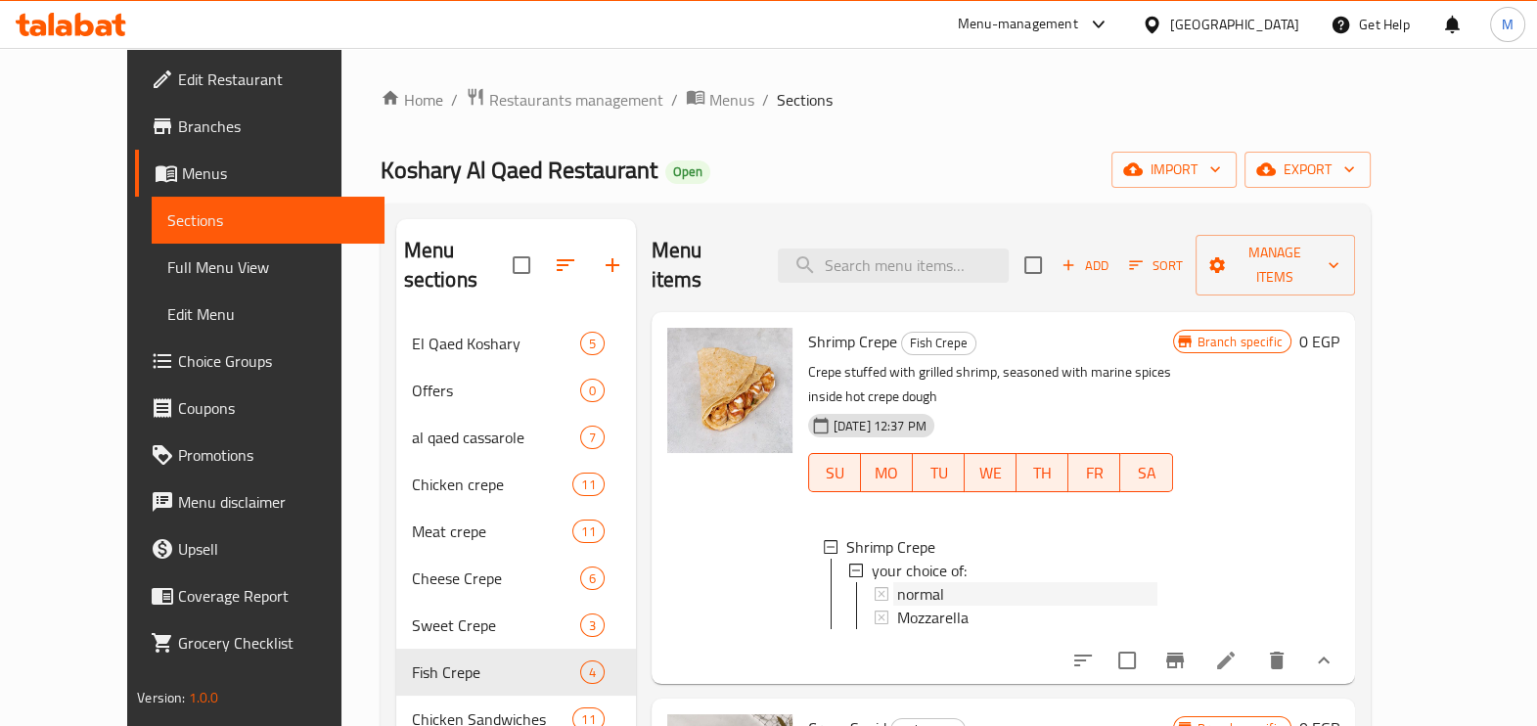
click at [897, 582] on span "normal" at bounding box center [920, 593] width 47 height 23
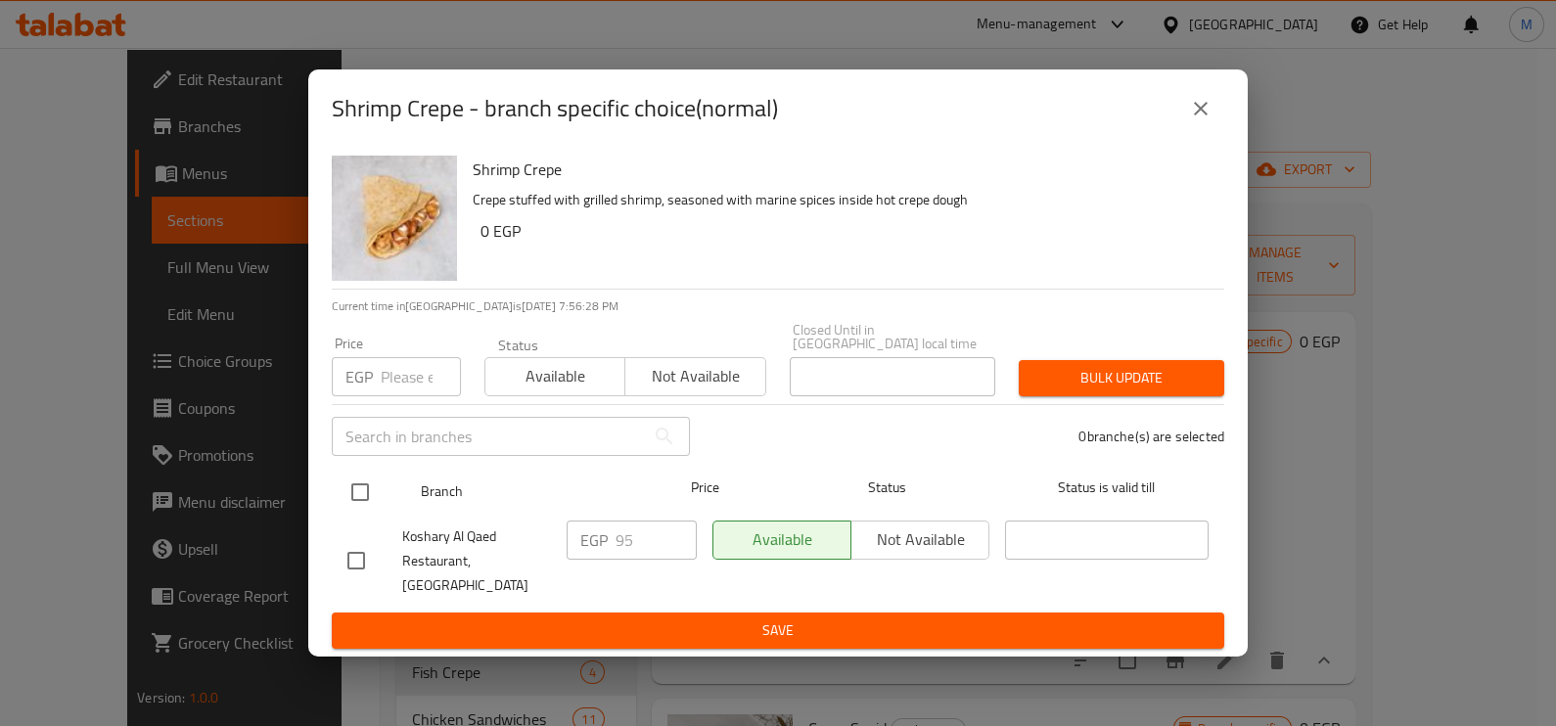
click at [360, 488] on input "checkbox" at bounding box center [360, 492] width 41 height 41
checkbox input "true"
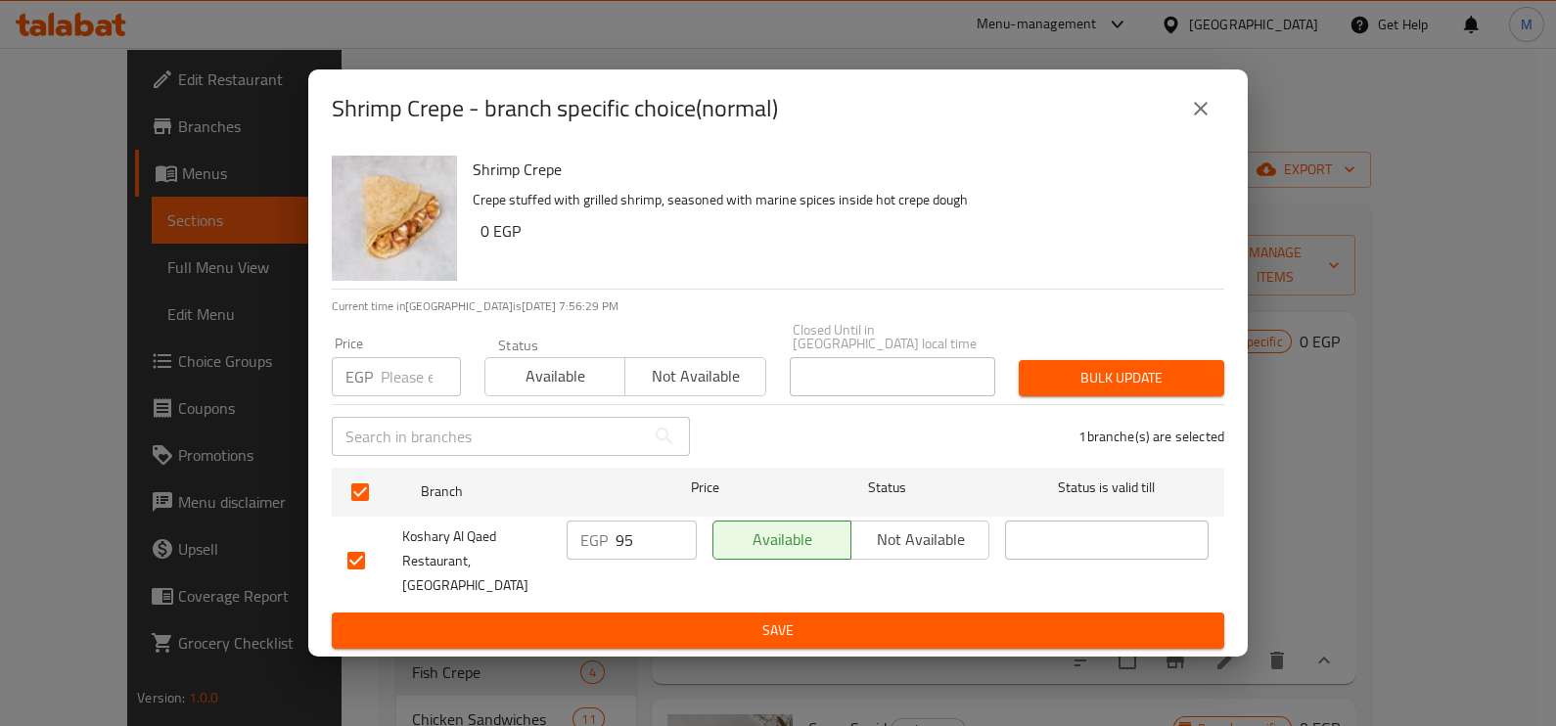
click at [411, 385] on input "number" at bounding box center [421, 376] width 80 height 39
type input "114"
click at [1126, 377] on span "Bulk update" at bounding box center [1121, 378] width 174 height 24
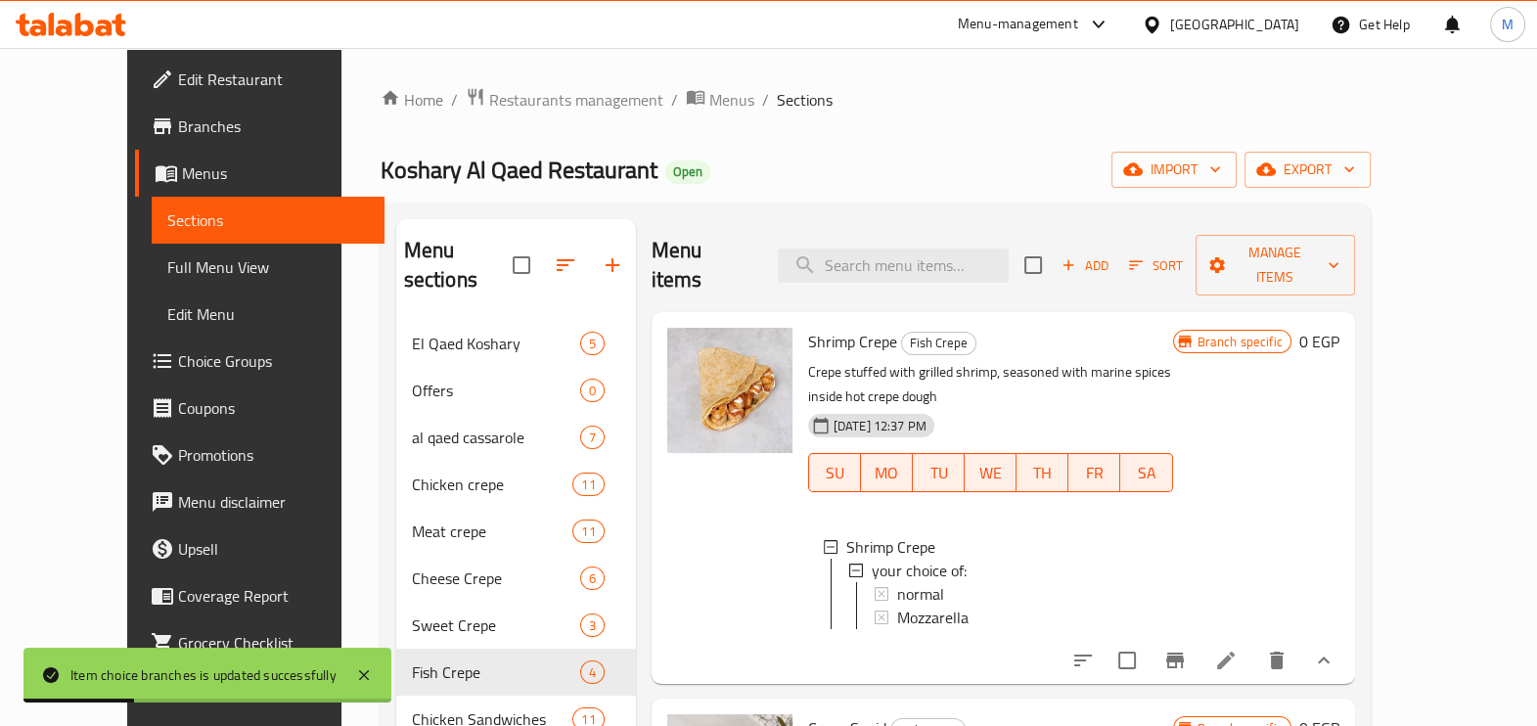
click at [941, 582] on div "normal" at bounding box center [1027, 593] width 260 height 23
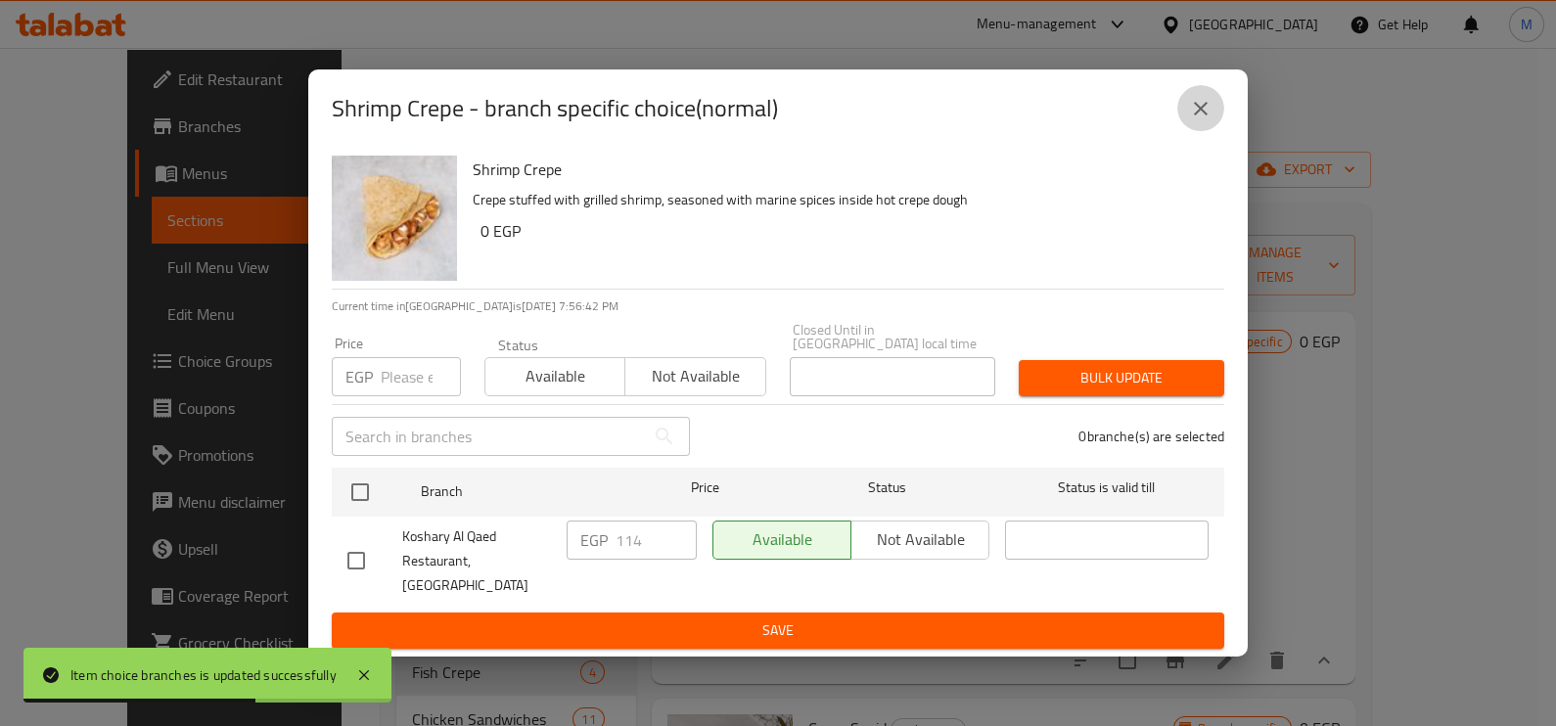
click at [1189, 120] on icon "close" at bounding box center [1200, 108] width 23 height 23
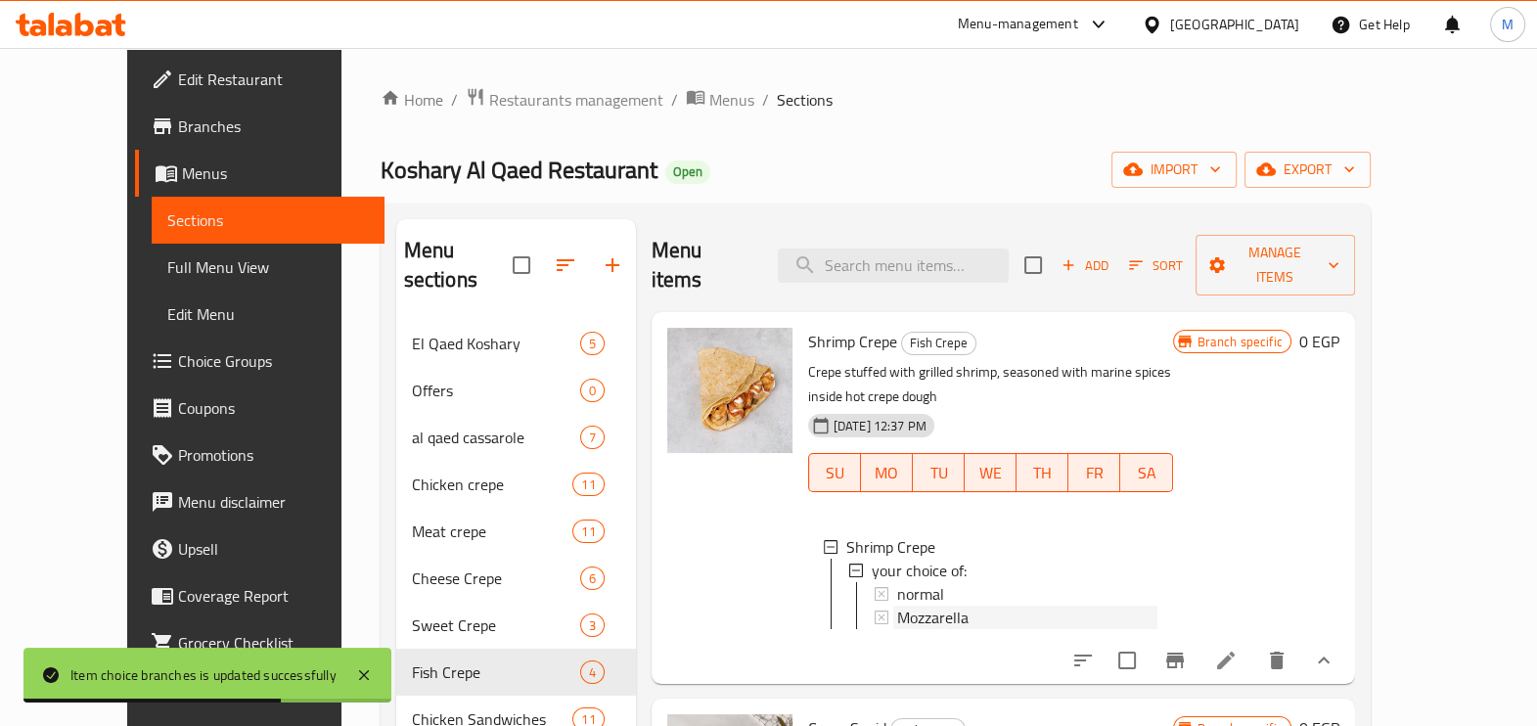
click at [955, 606] on div "Mozzarella" at bounding box center [1027, 617] width 260 height 23
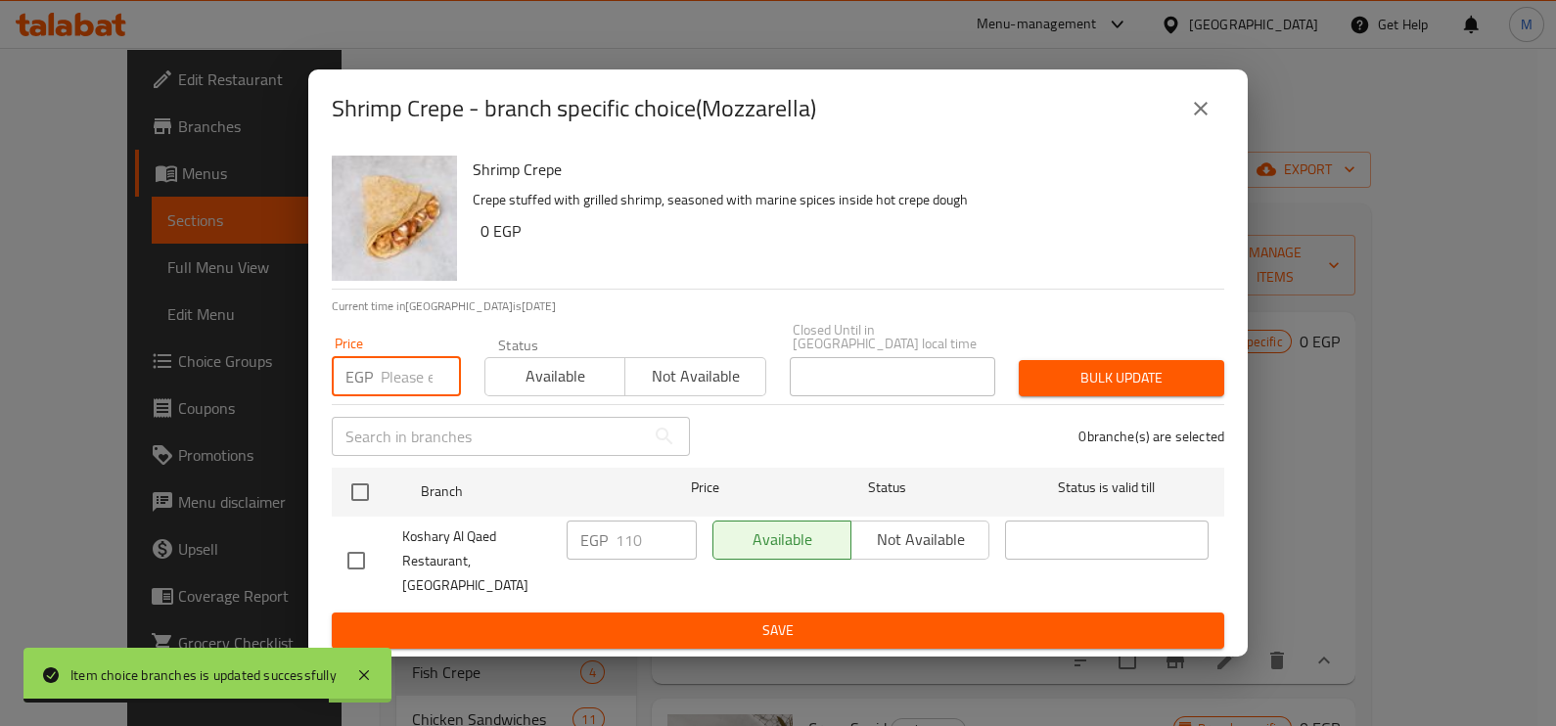
click at [414, 387] on input "number" at bounding box center [421, 376] width 80 height 39
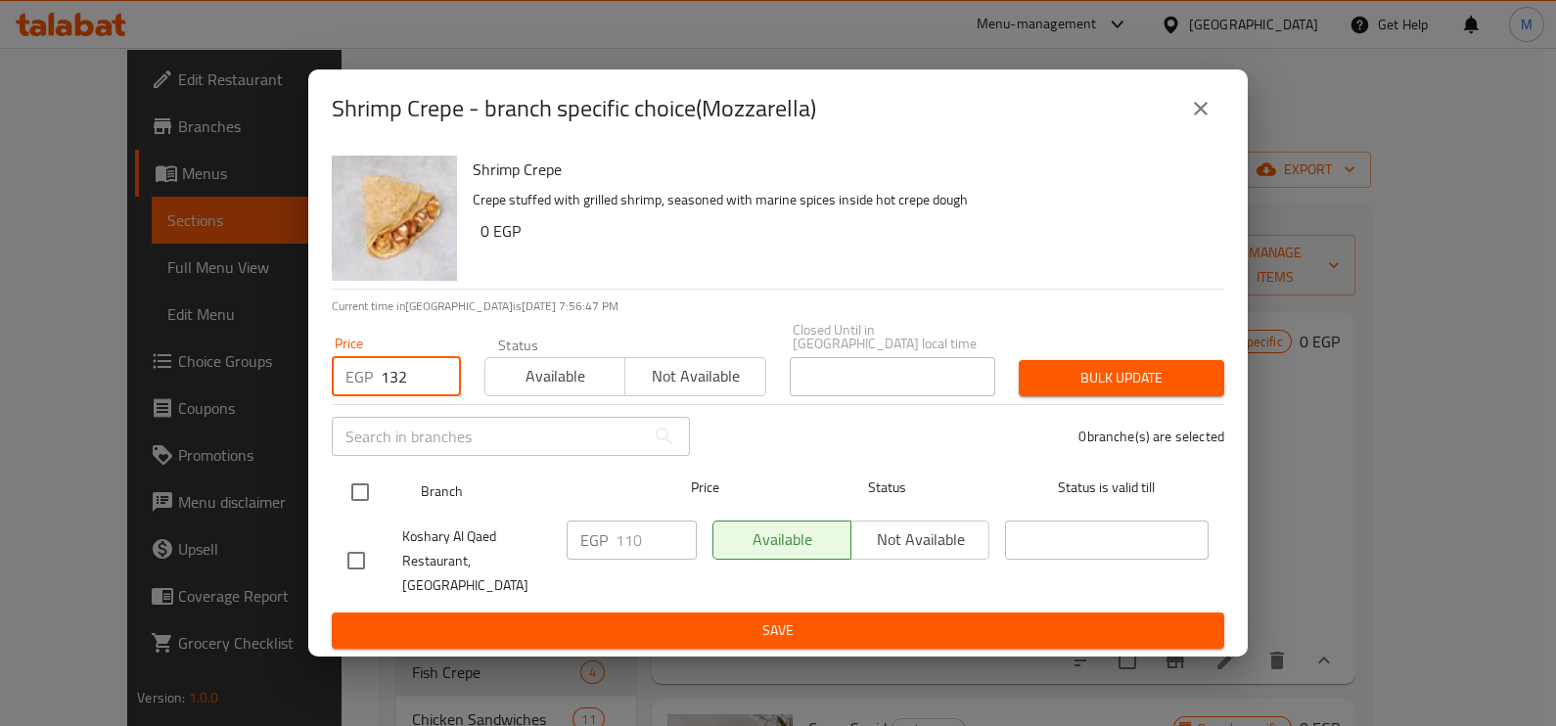
type input "132"
click at [367, 495] on input "checkbox" at bounding box center [360, 492] width 41 height 41
checkbox input "true"
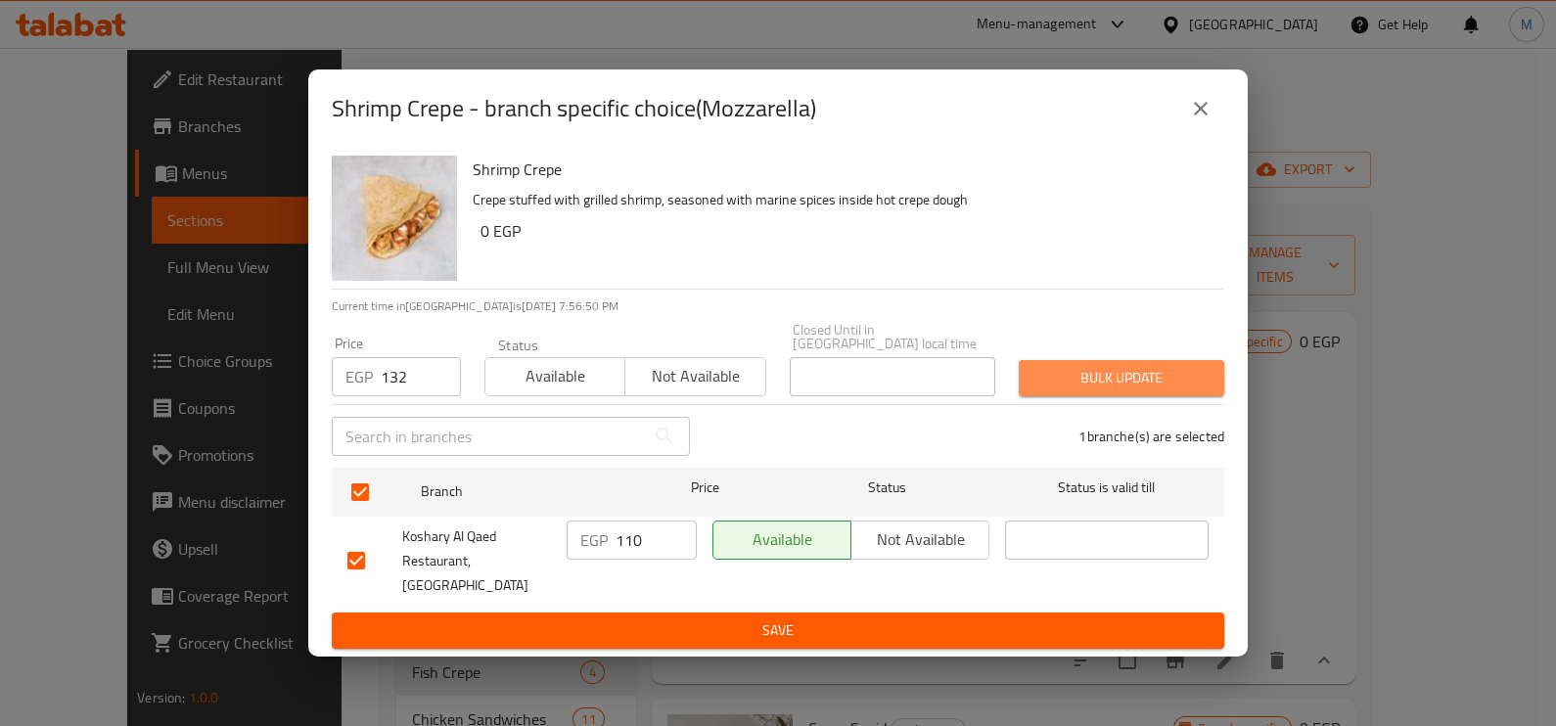
click at [1132, 378] on span "Bulk update" at bounding box center [1121, 378] width 174 height 24
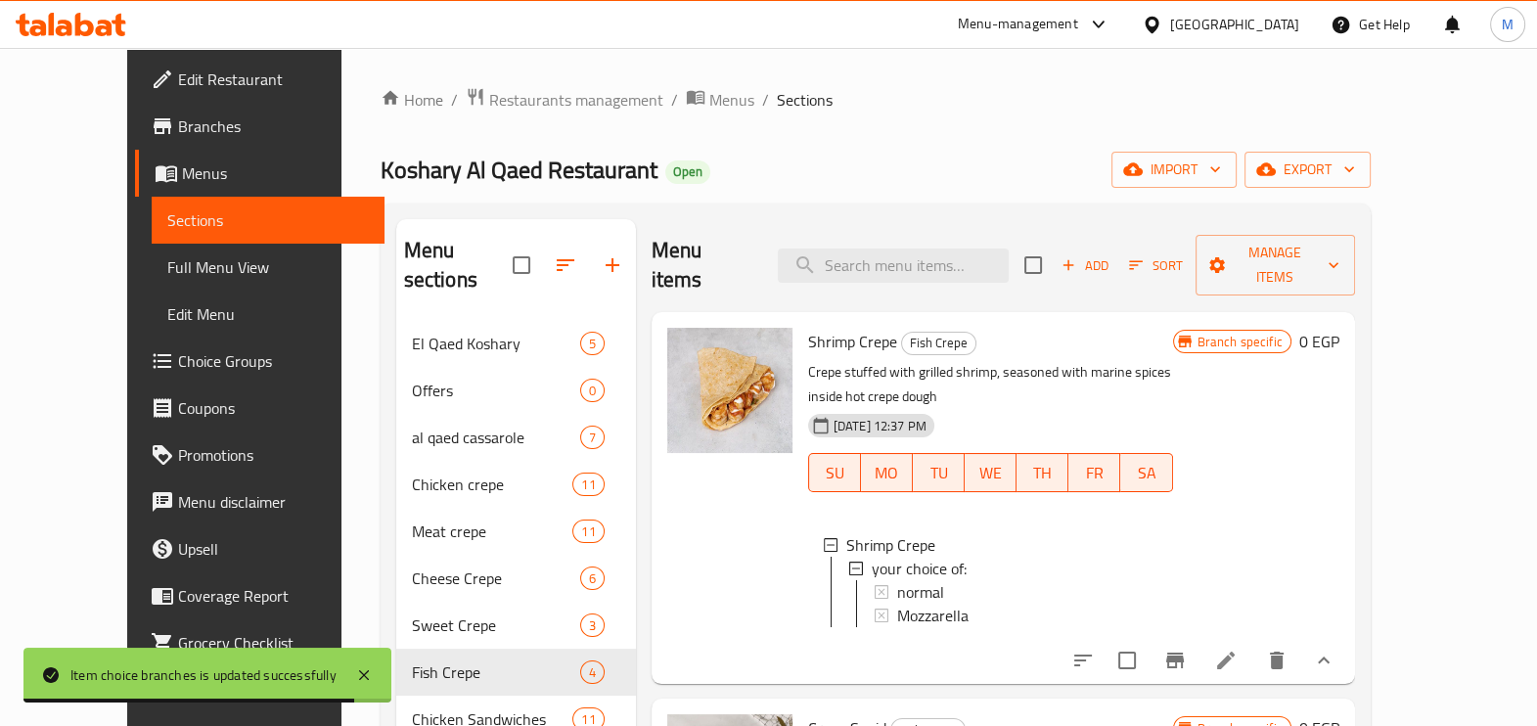
scroll to position [392, 0]
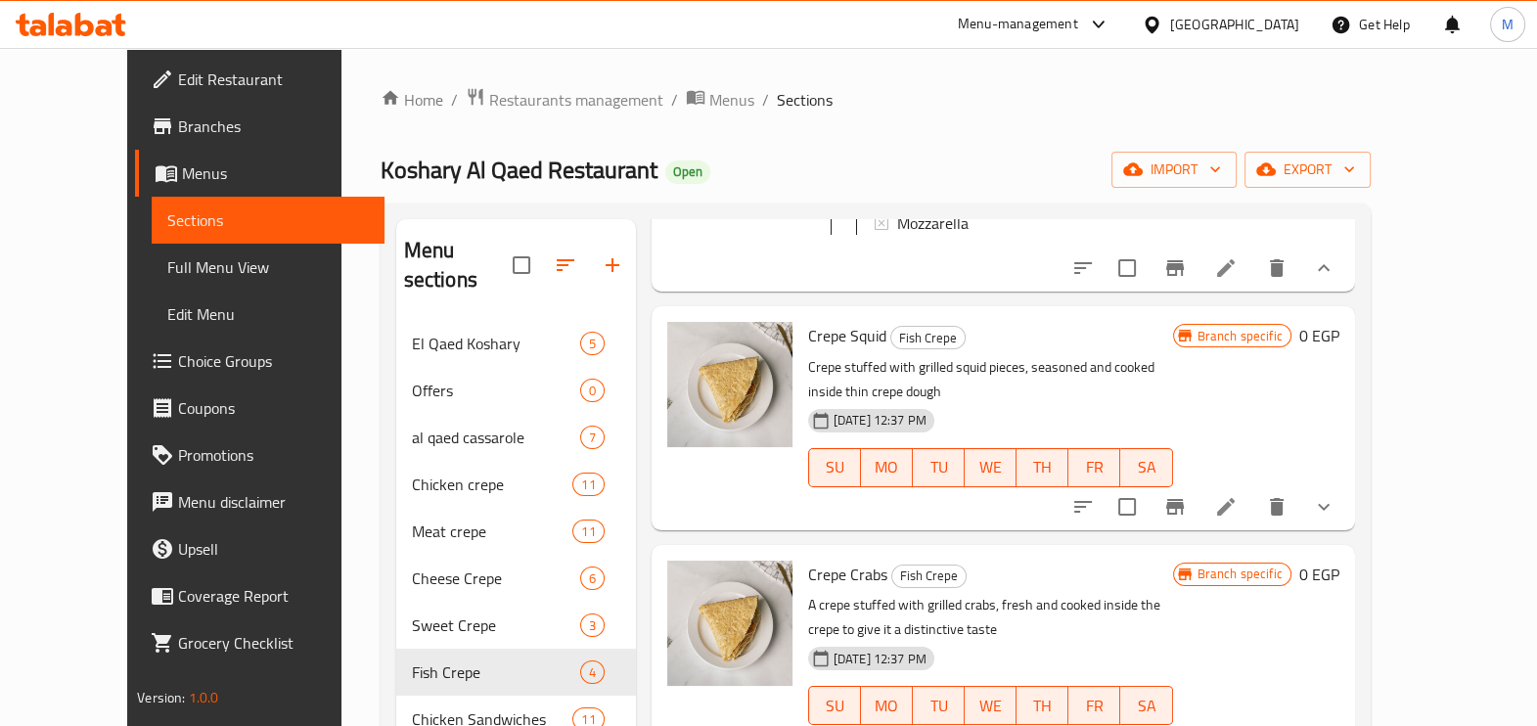
click at [1336, 495] on icon "show more" at bounding box center [1323, 506] width 23 height 23
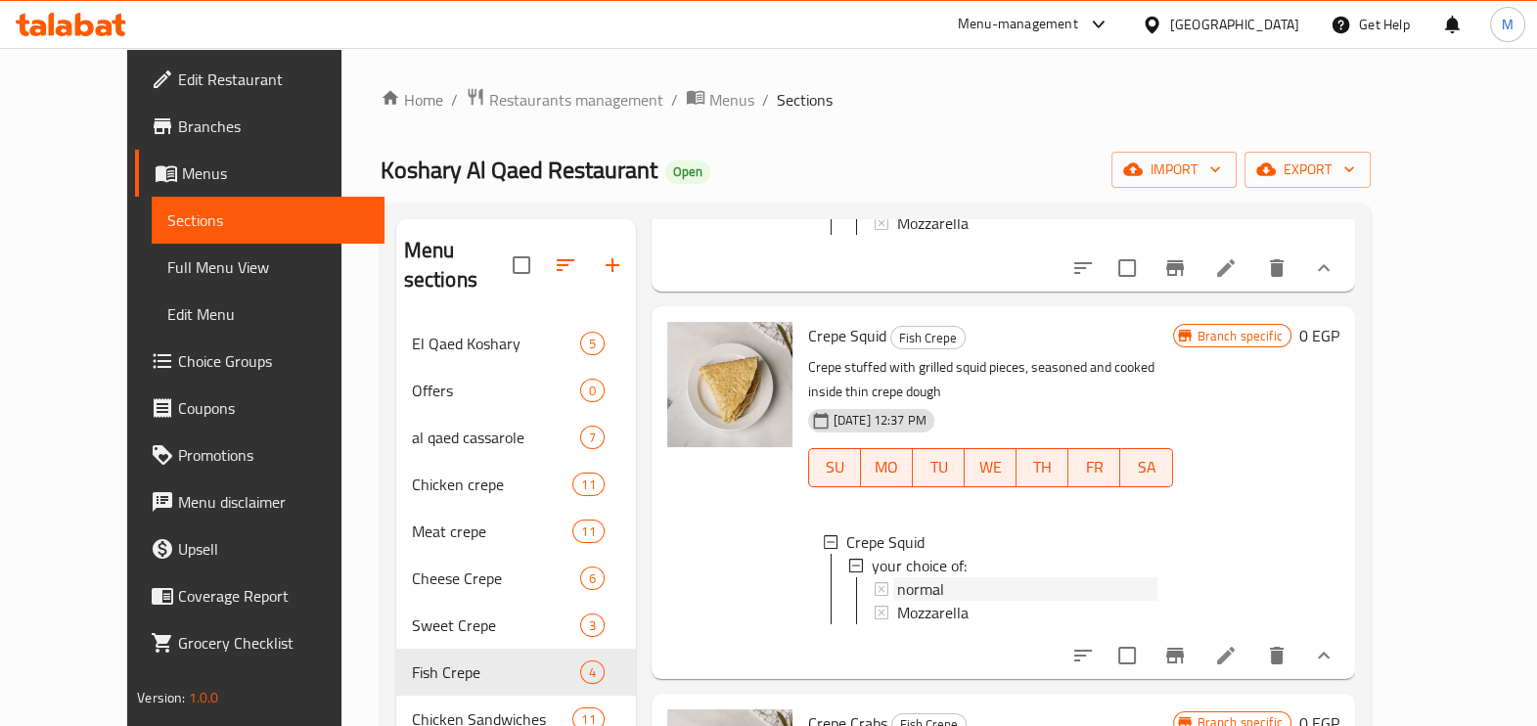
click at [897, 577] on span "normal" at bounding box center [920, 588] width 47 height 23
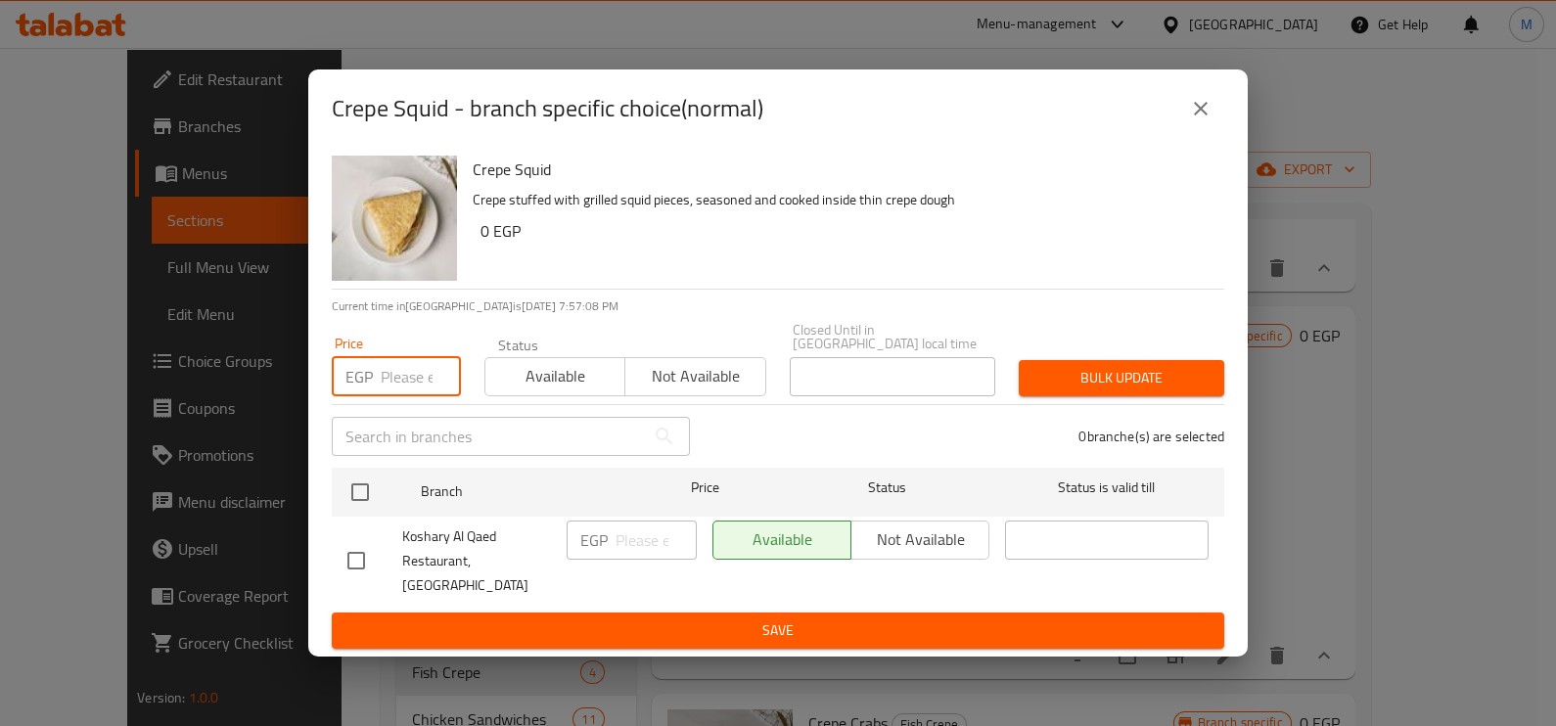
click at [389, 389] on input "number" at bounding box center [421, 376] width 80 height 39
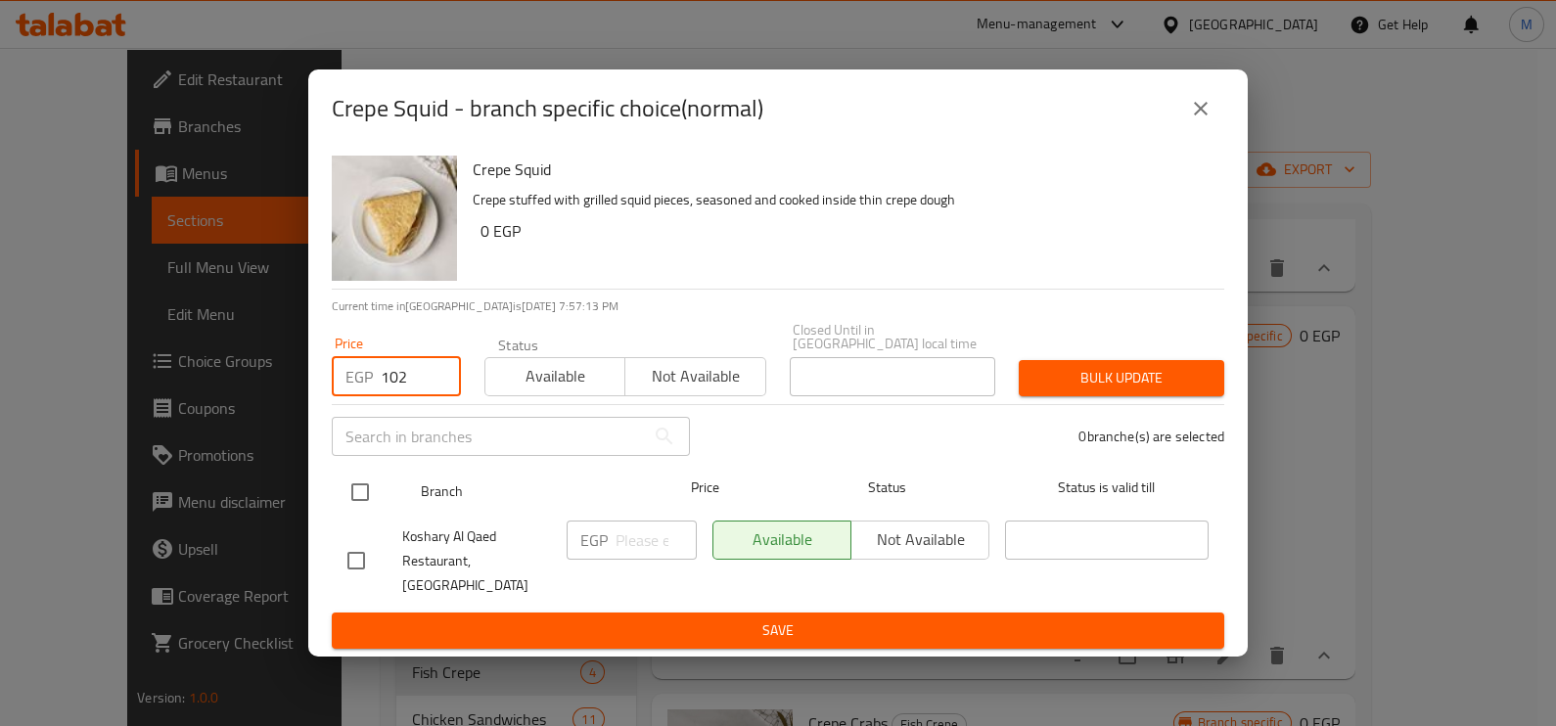
type input "102"
click at [364, 499] on input "checkbox" at bounding box center [360, 492] width 41 height 41
checkbox input "true"
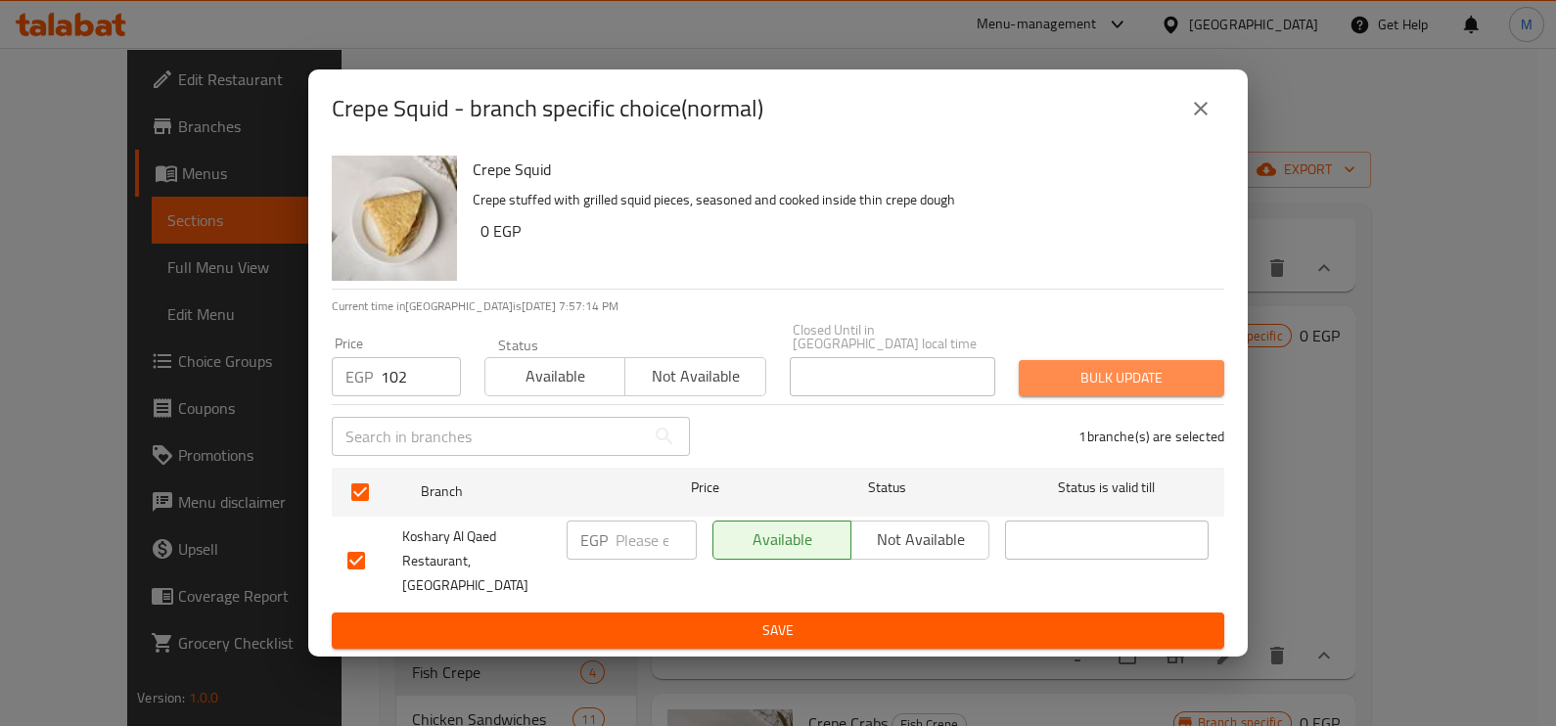
click at [1066, 370] on button "Bulk update" at bounding box center [1121, 378] width 205 height 36
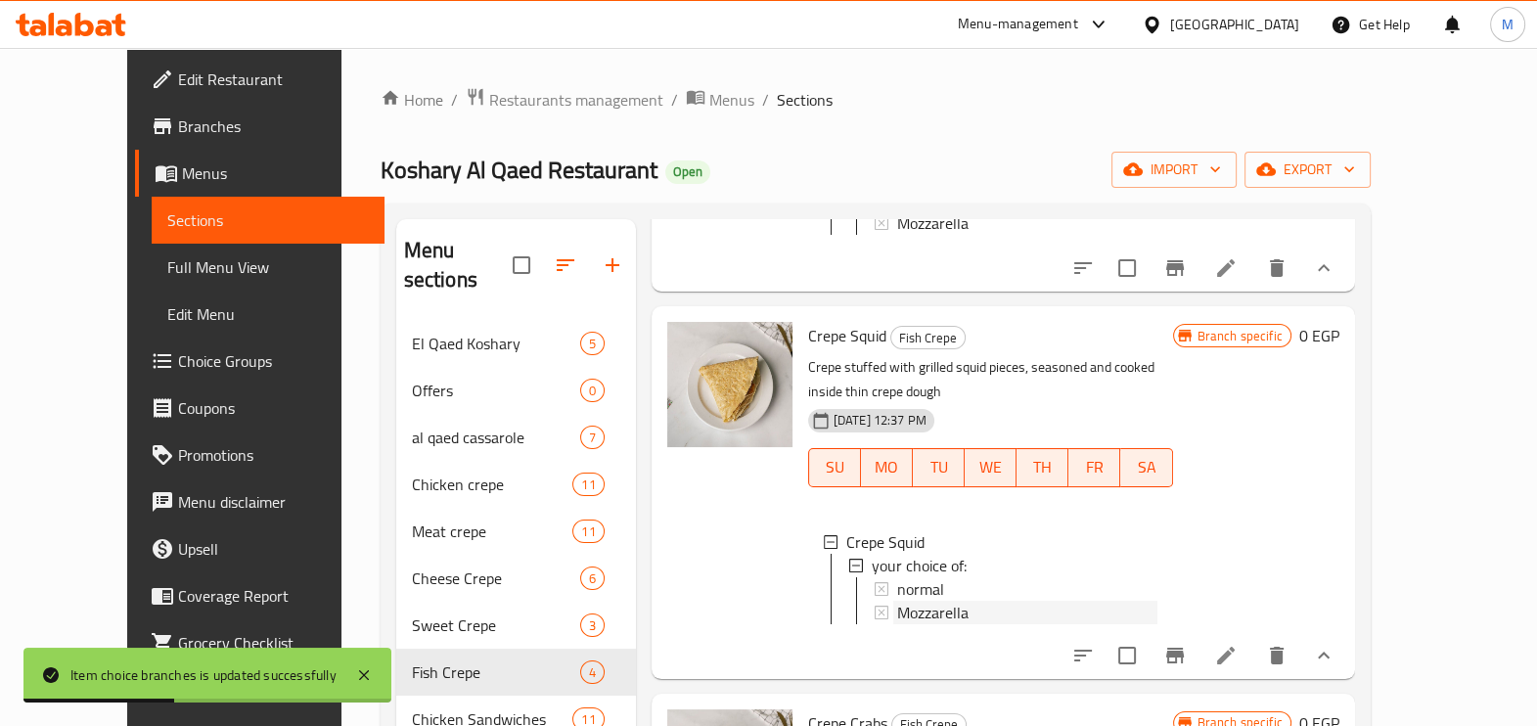
click at [897, 601] on span "Mozzarella" at bounding box center [932, 612] width 71 height 23
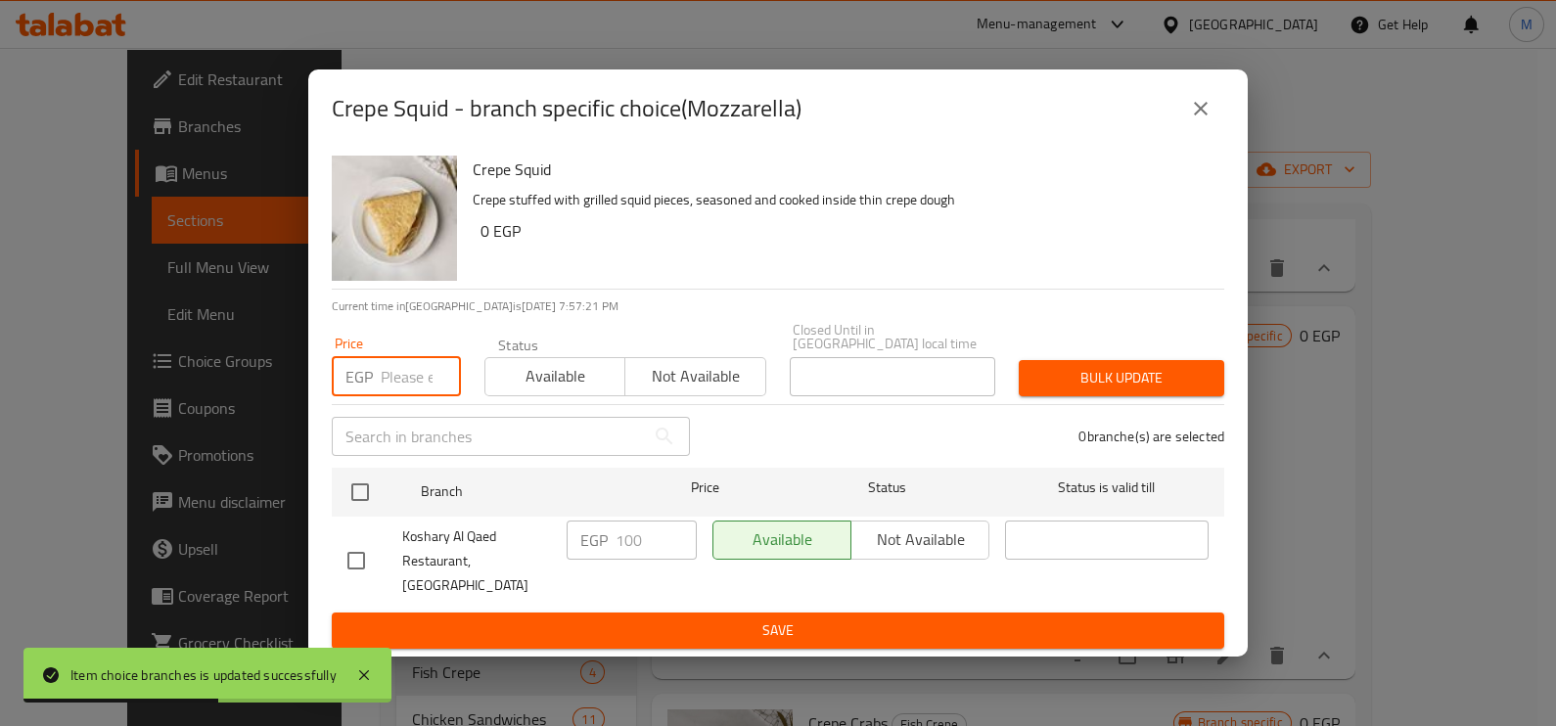
click at [418, 376] on input "number" at bounding box center [421, 376] width 80 height 39
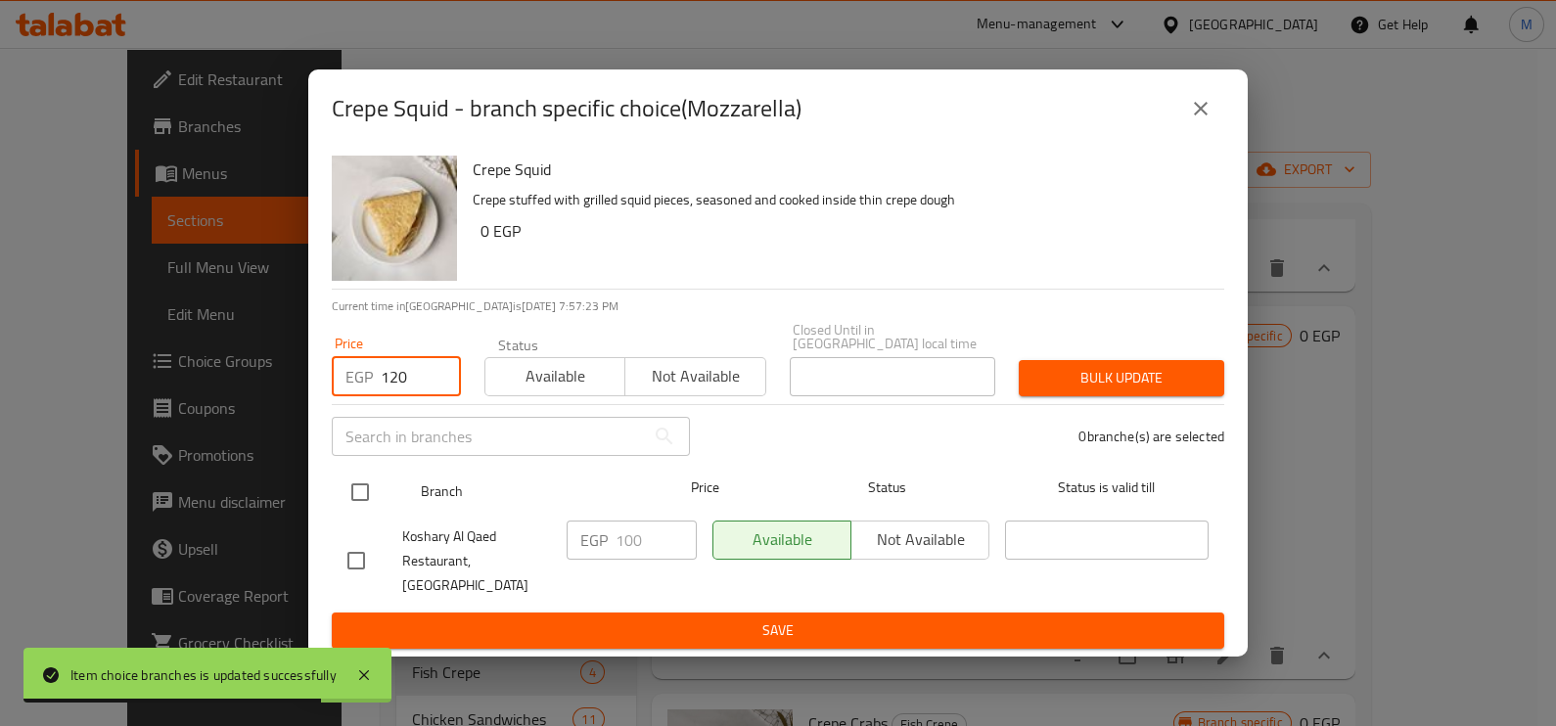
type input "120"
click at [373, 493] on input "checkbox" at bounding box center [360, 492] width 41 height 41
checkbox input "true"
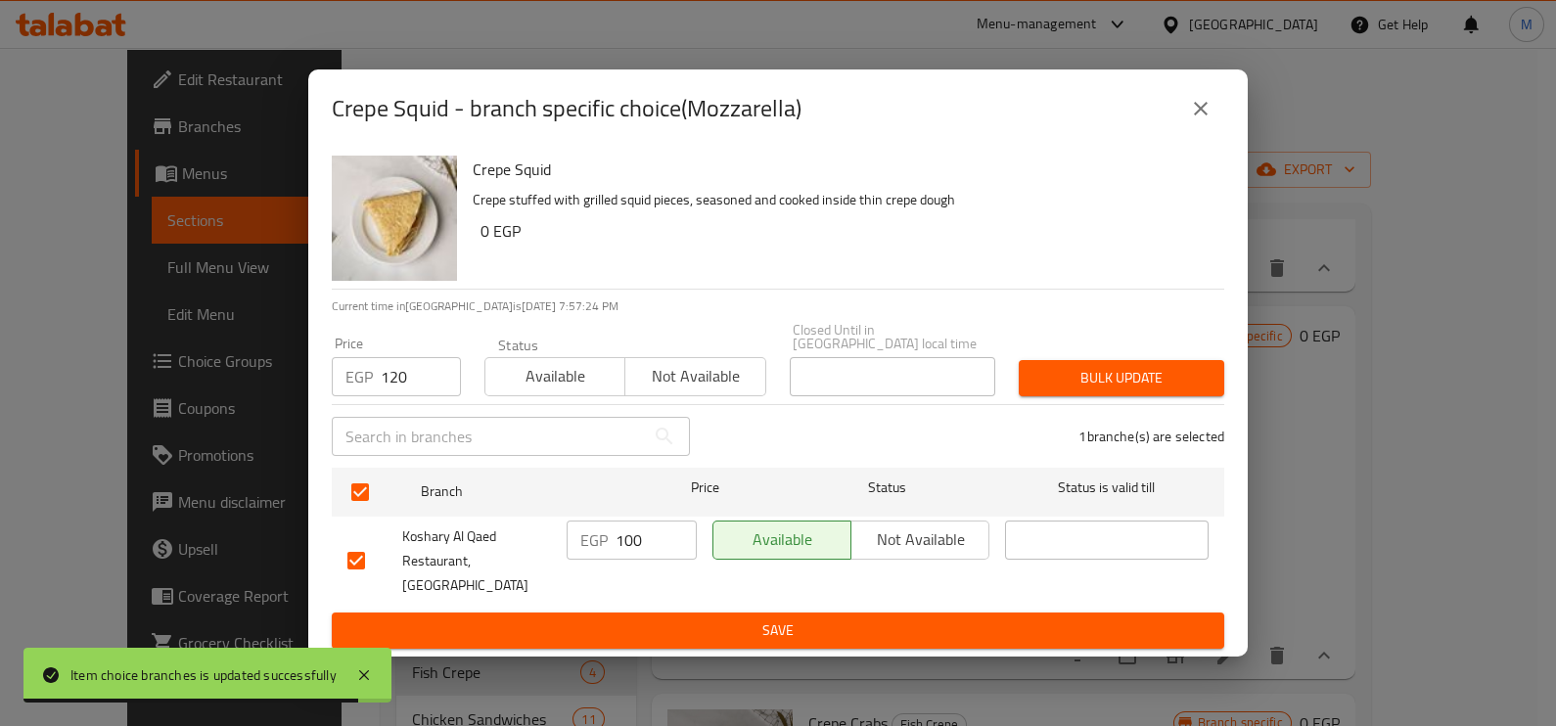
click at [1070, 382] on span "Bulk update" at bounding box center [1121, 378] width 174 height 24
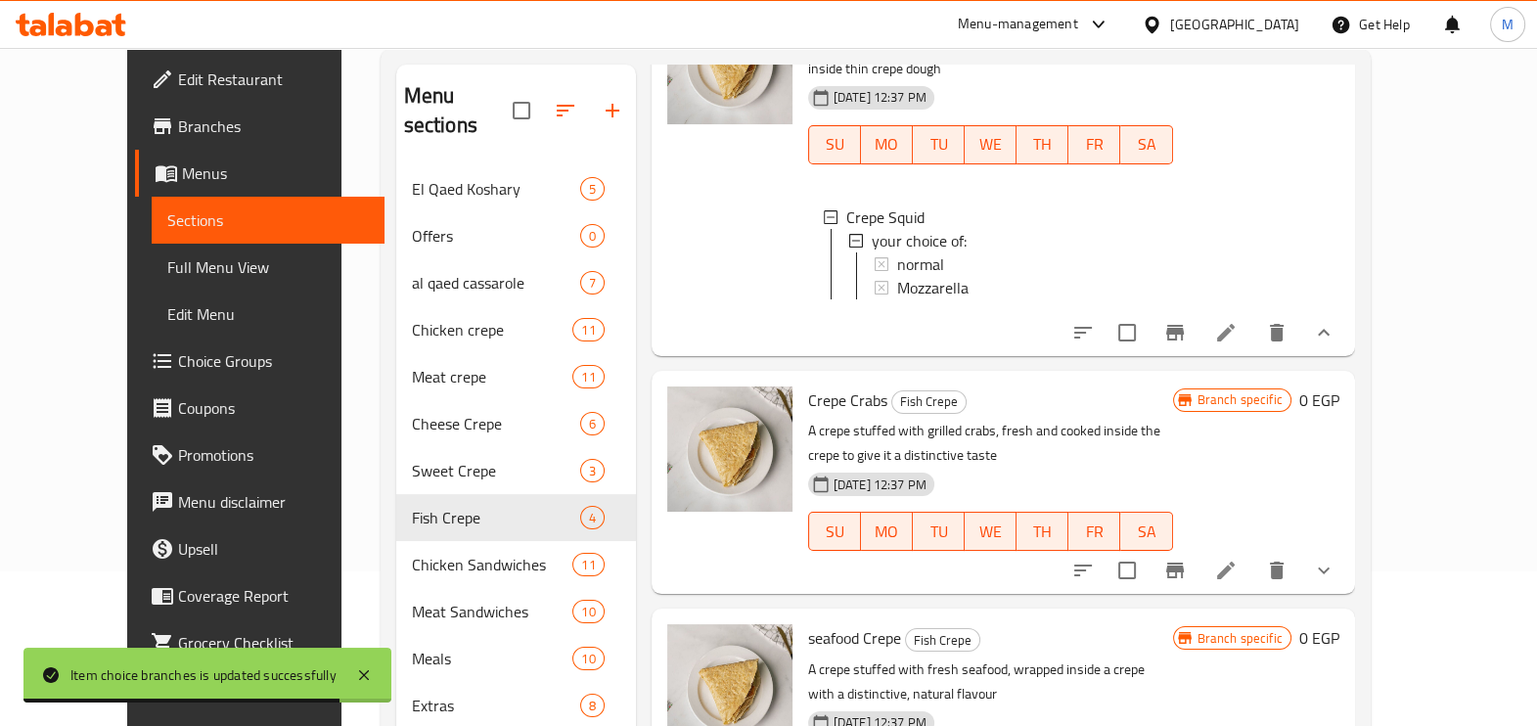
scroll to position [274, 0]
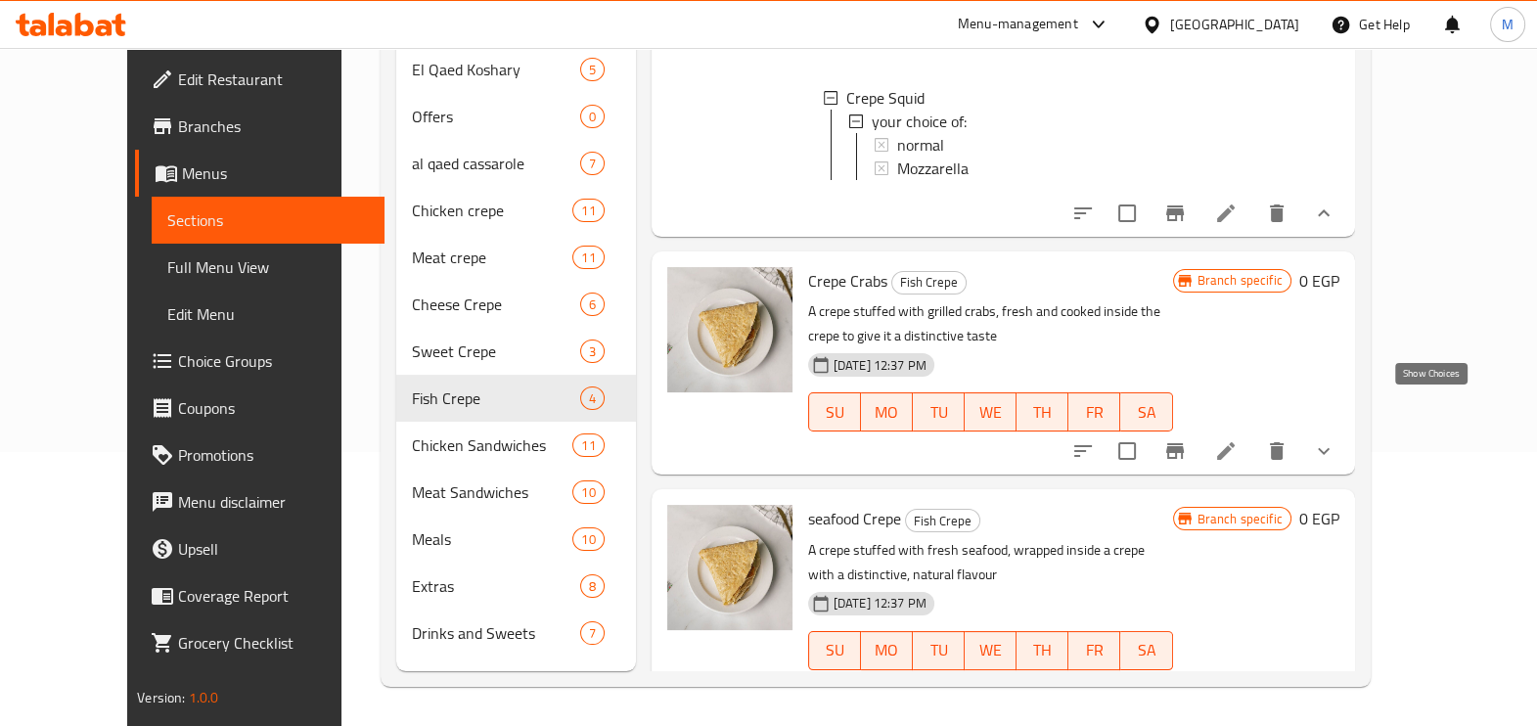
click at [1336, 439] on icon "show more" at bounding box center [1323, 450] width 23 height 23
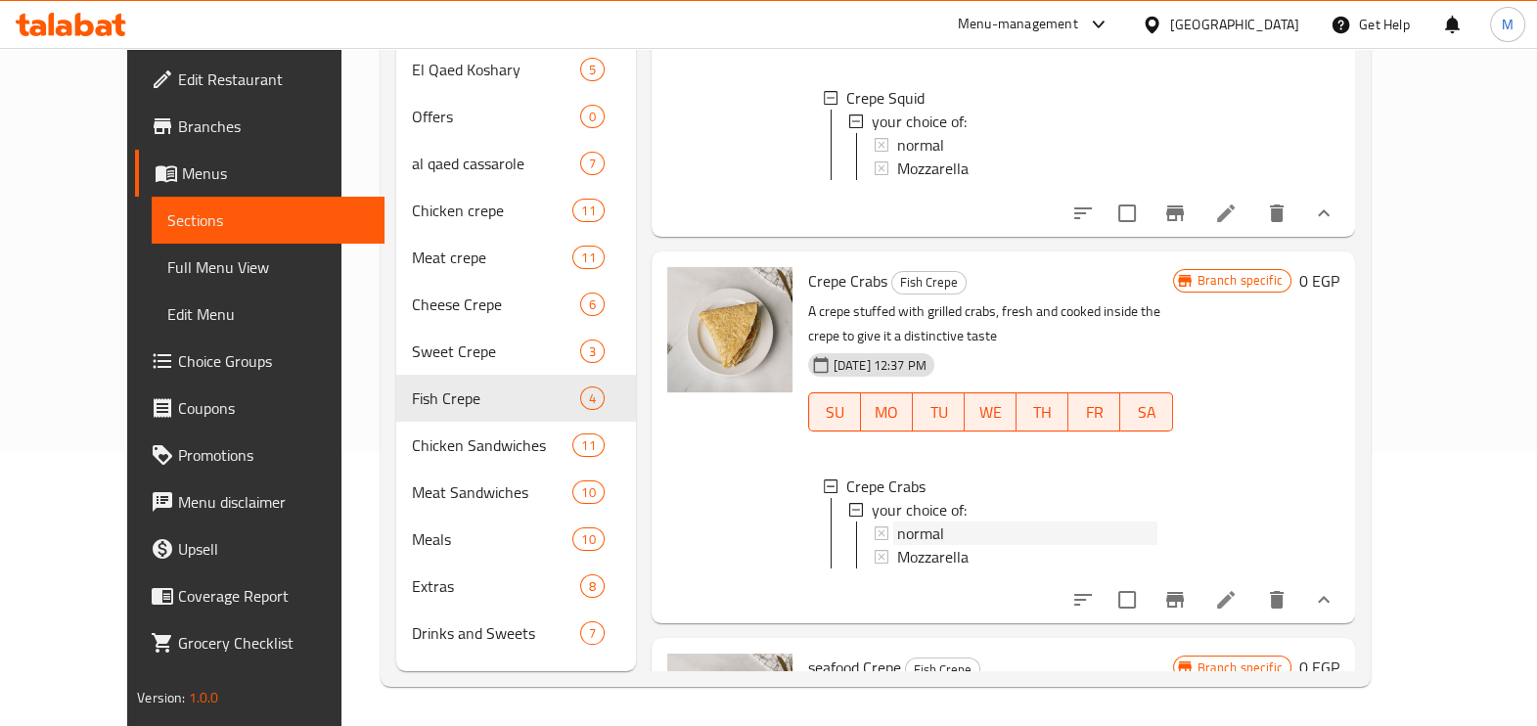
click at [914, 522] on div "normal" at bounding box center [1027, 533] width 260 height 23
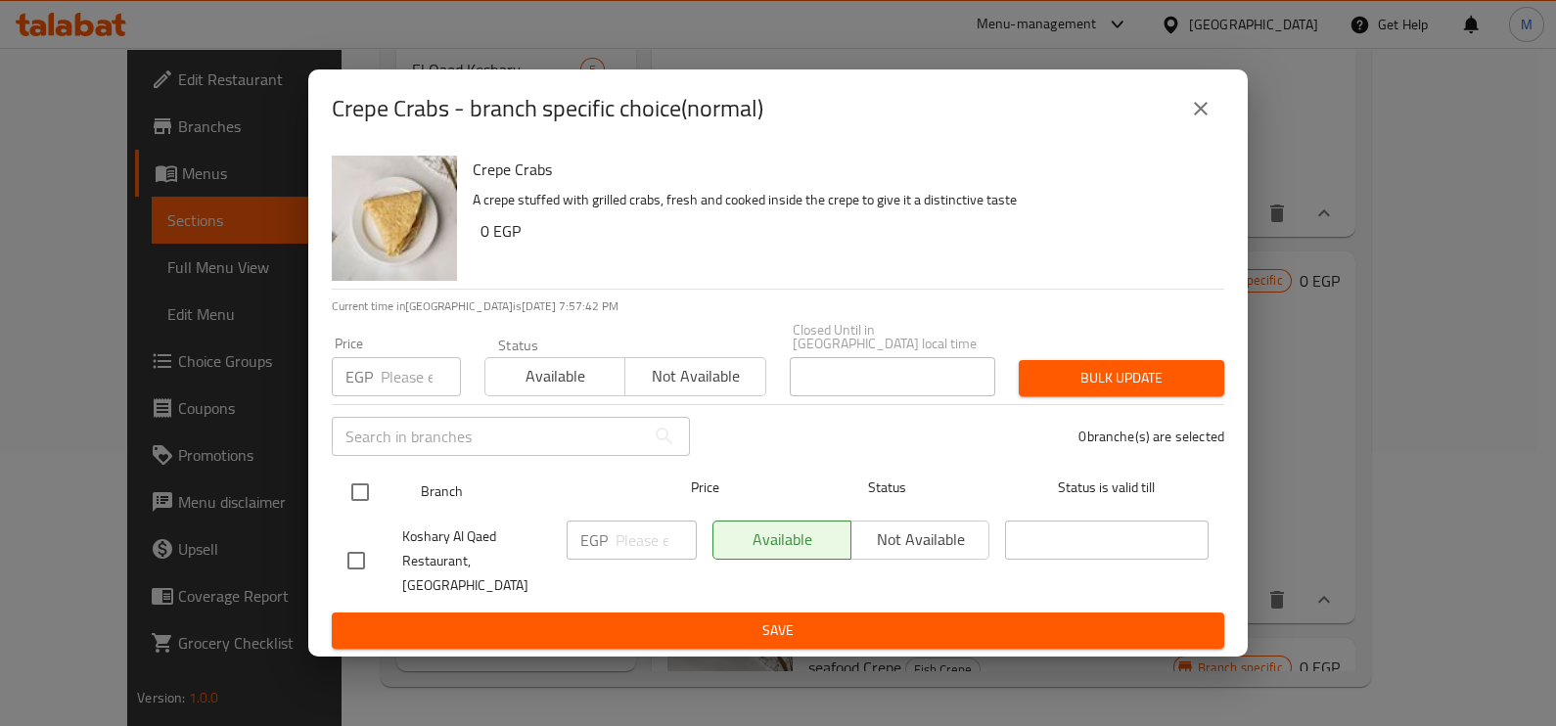
click at [355, 508] on input "checkbox" at bounding box center [360, 492] width 41 height 41
checkbox input "true"
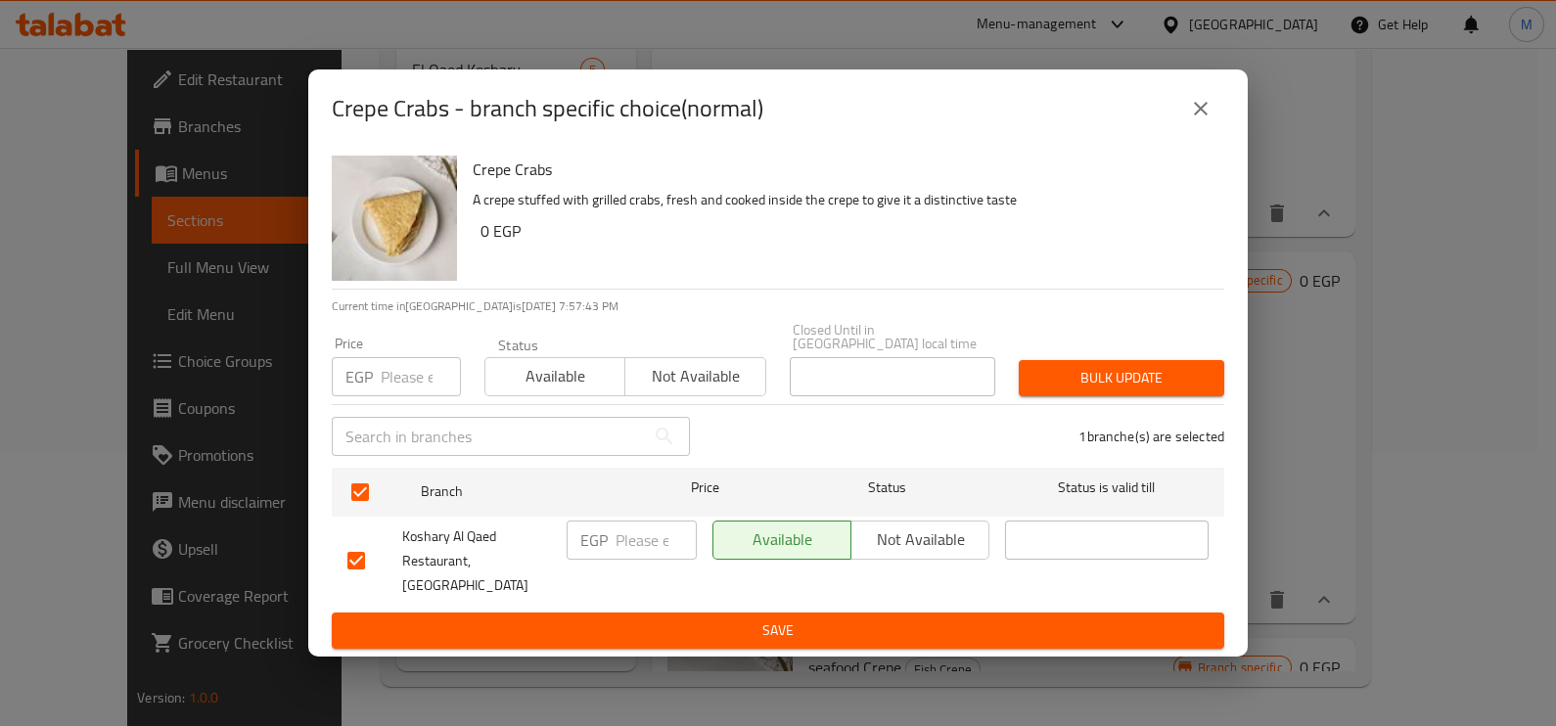
click at [390, 392] on input "number" at bounding box center [421, 376] width 80 height 39
type input "78"
click at [1152, 370] on span "Bulk update" at bounding box center [1121, 378] width 174 height 24
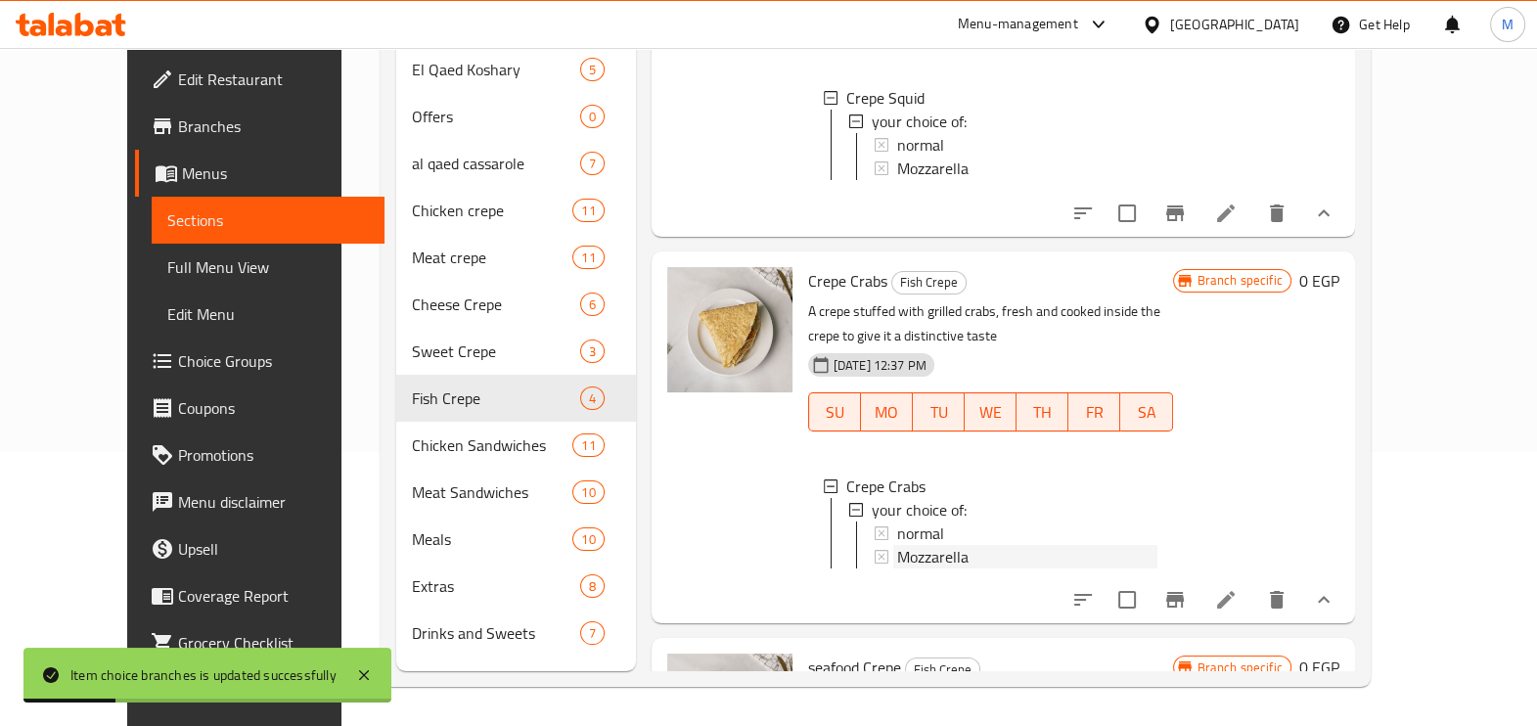
click at [897, 545] on span "Mozzarella" at bounding box center [932, 556] width 71 height 23
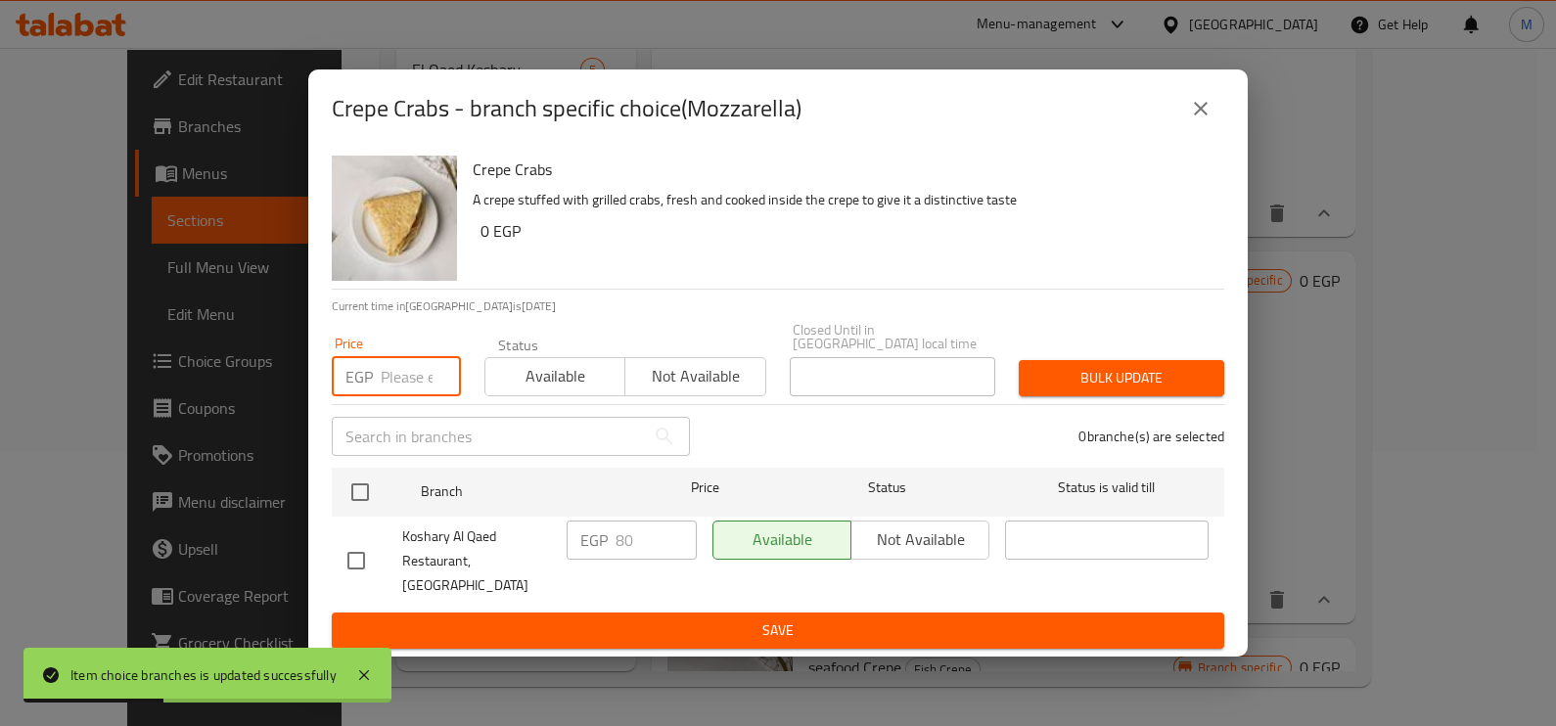
click at [400, 378] on input "number" at bounding box center [421, 376] width 80 height 39
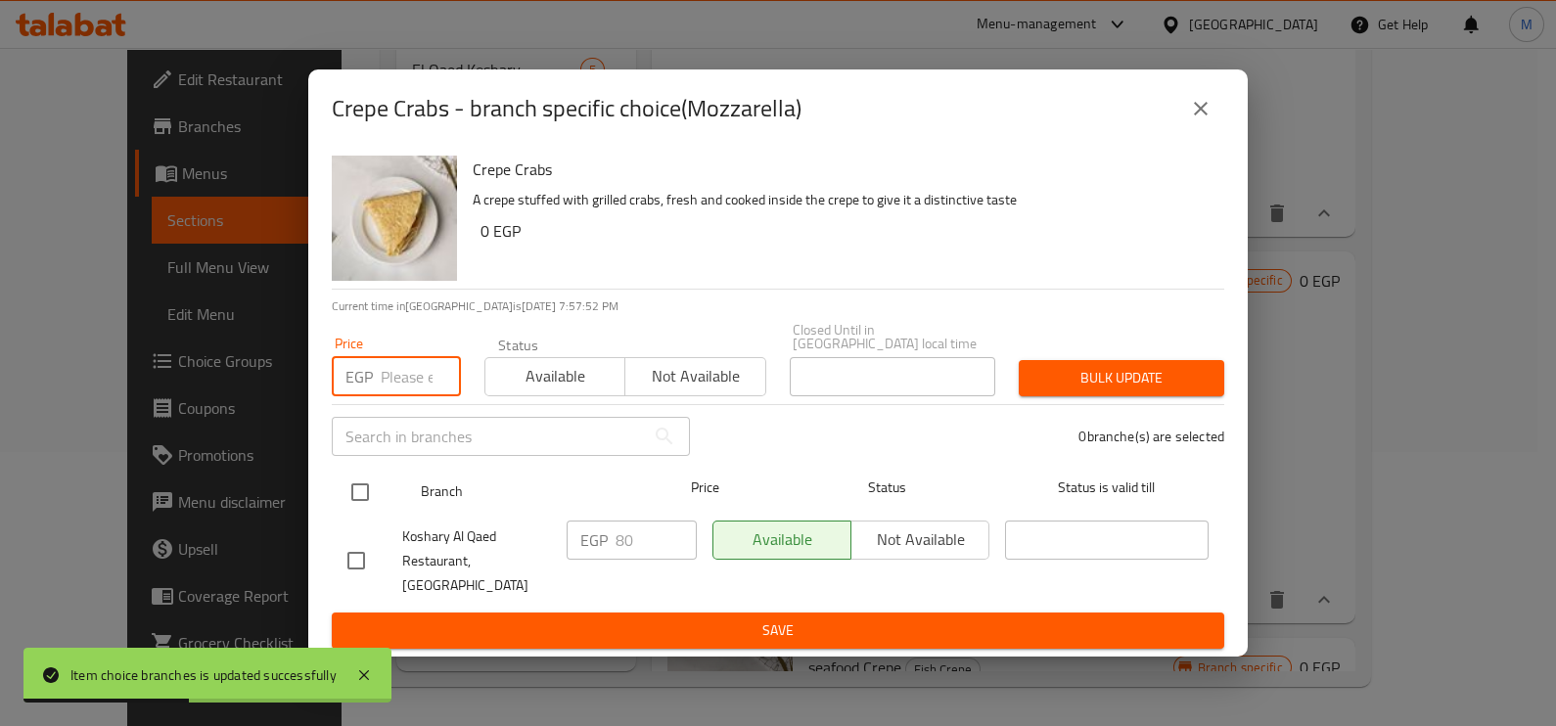
click at [381, 494] on div at bounding box center [376, 492] width 73 height 57
click at [372, 495] on input "checkbox" at bounding box center [360, 492] width 41 height 41
checkbox input "true"
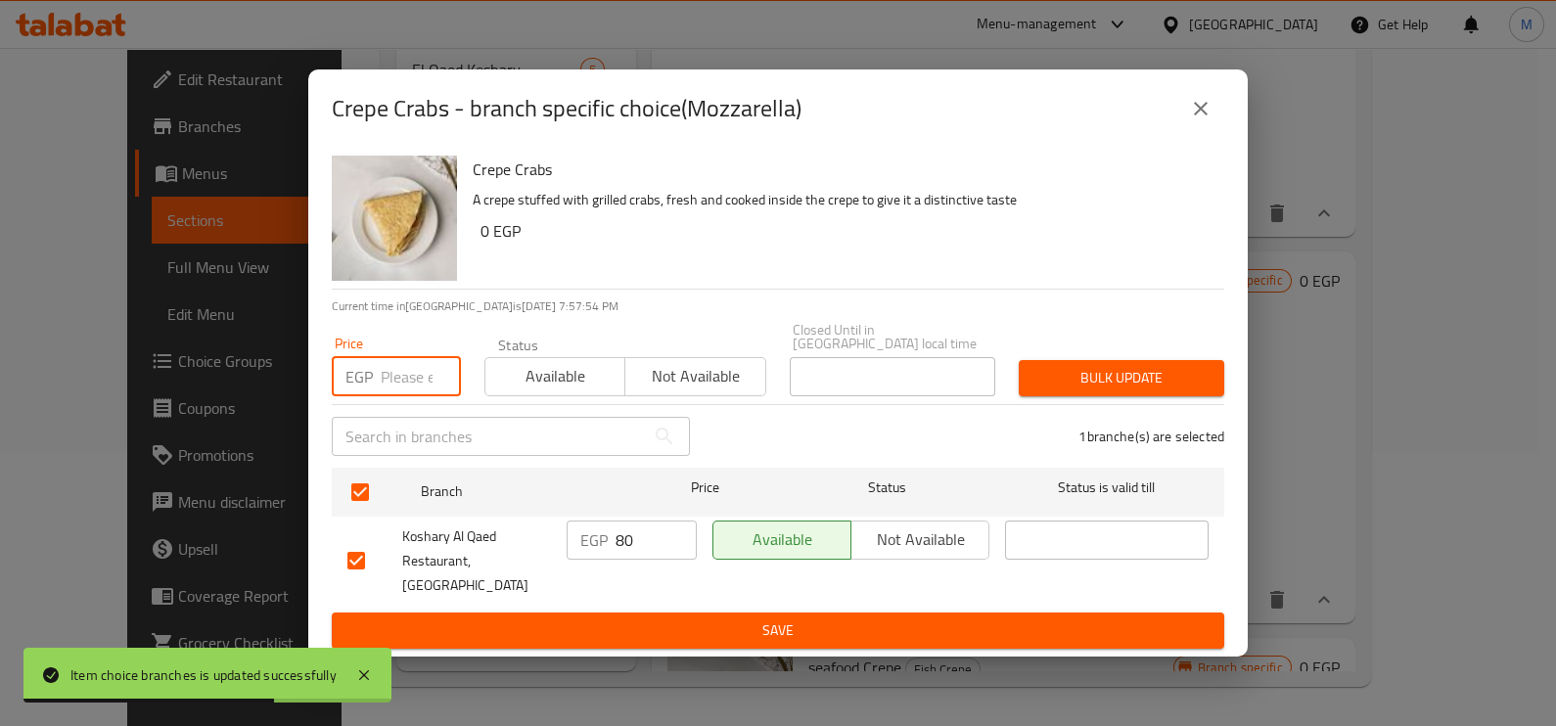
click at [394, 389] on input "number" at bounding box center [421, 376] width 80 height 39
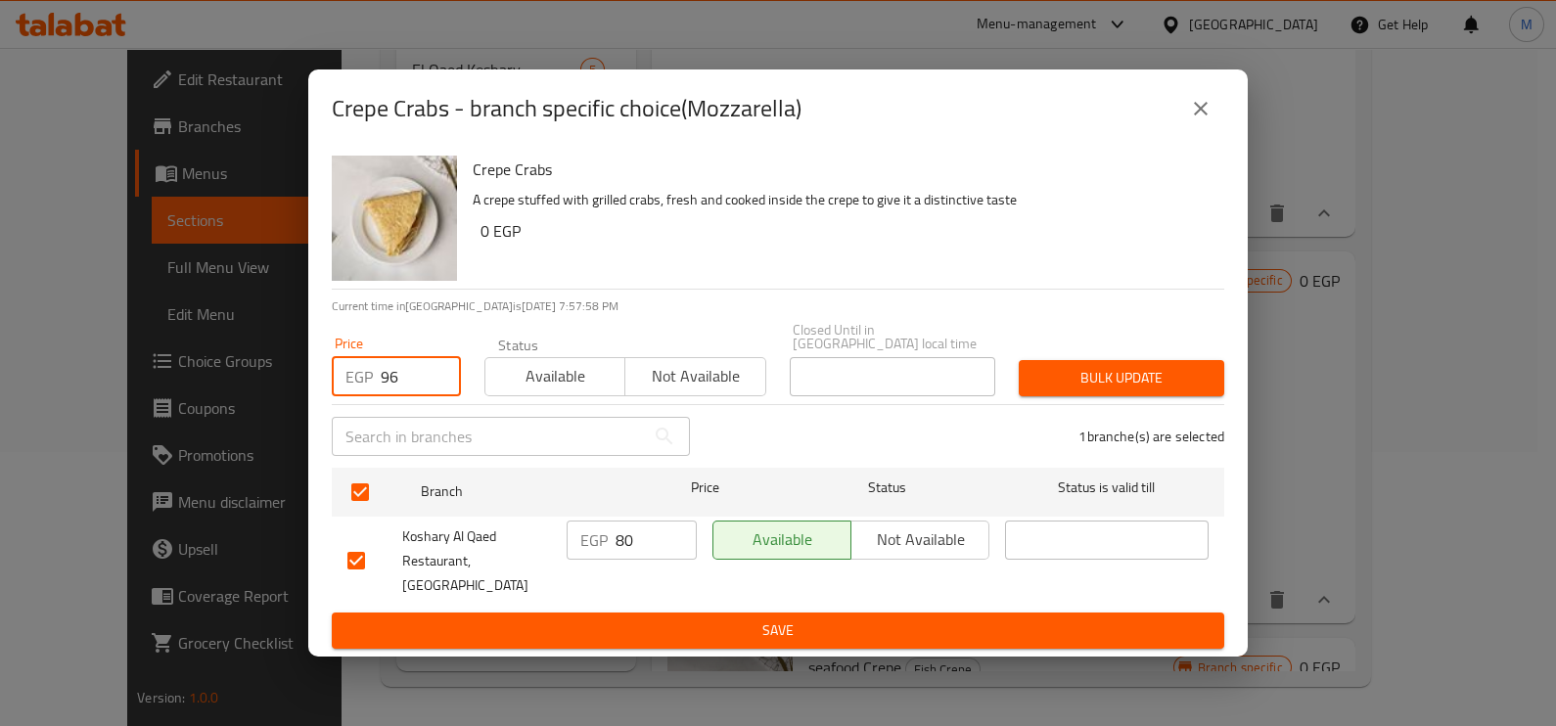
type input "96"
click at [1183, 390] on span "Bulk update" at bounding box center [1121, 378] width 174 height 24
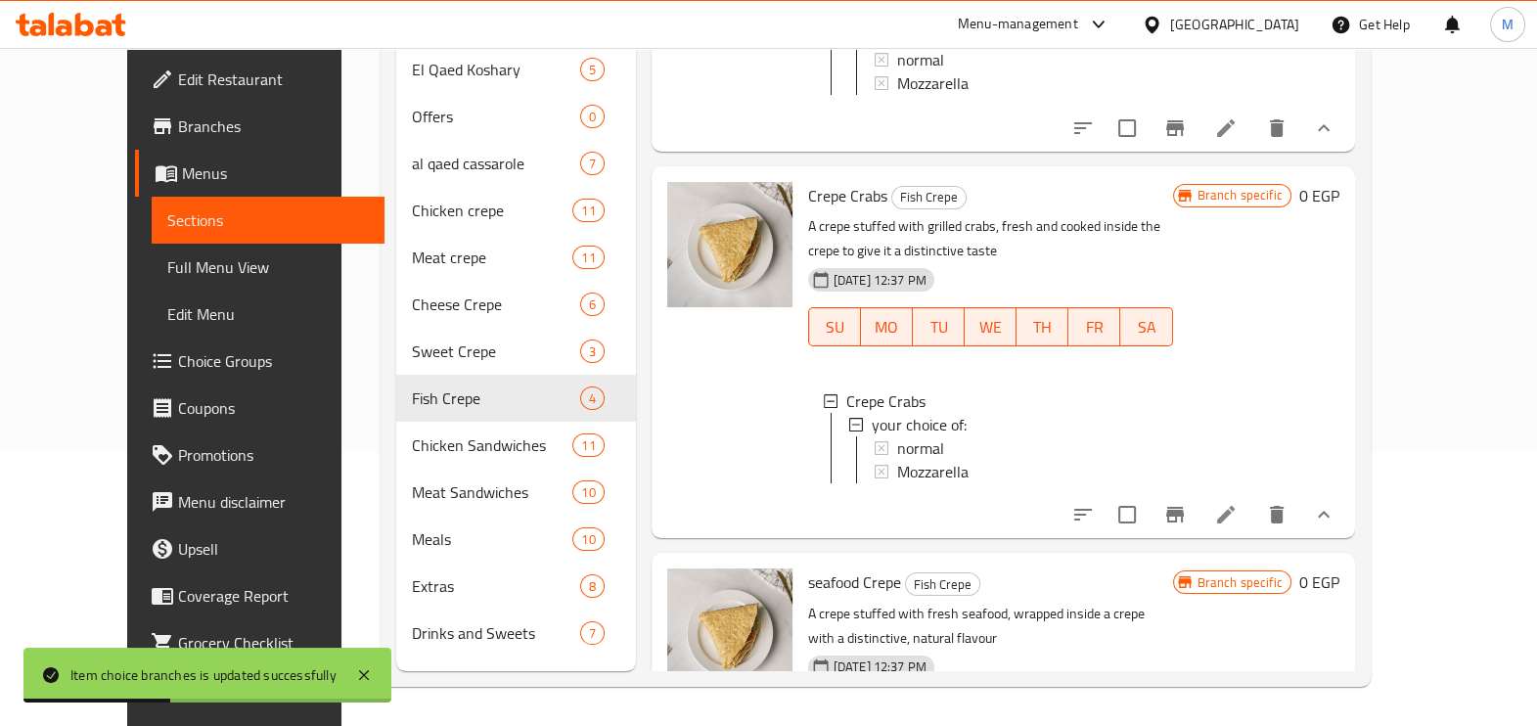
scroll to position [728, 0]
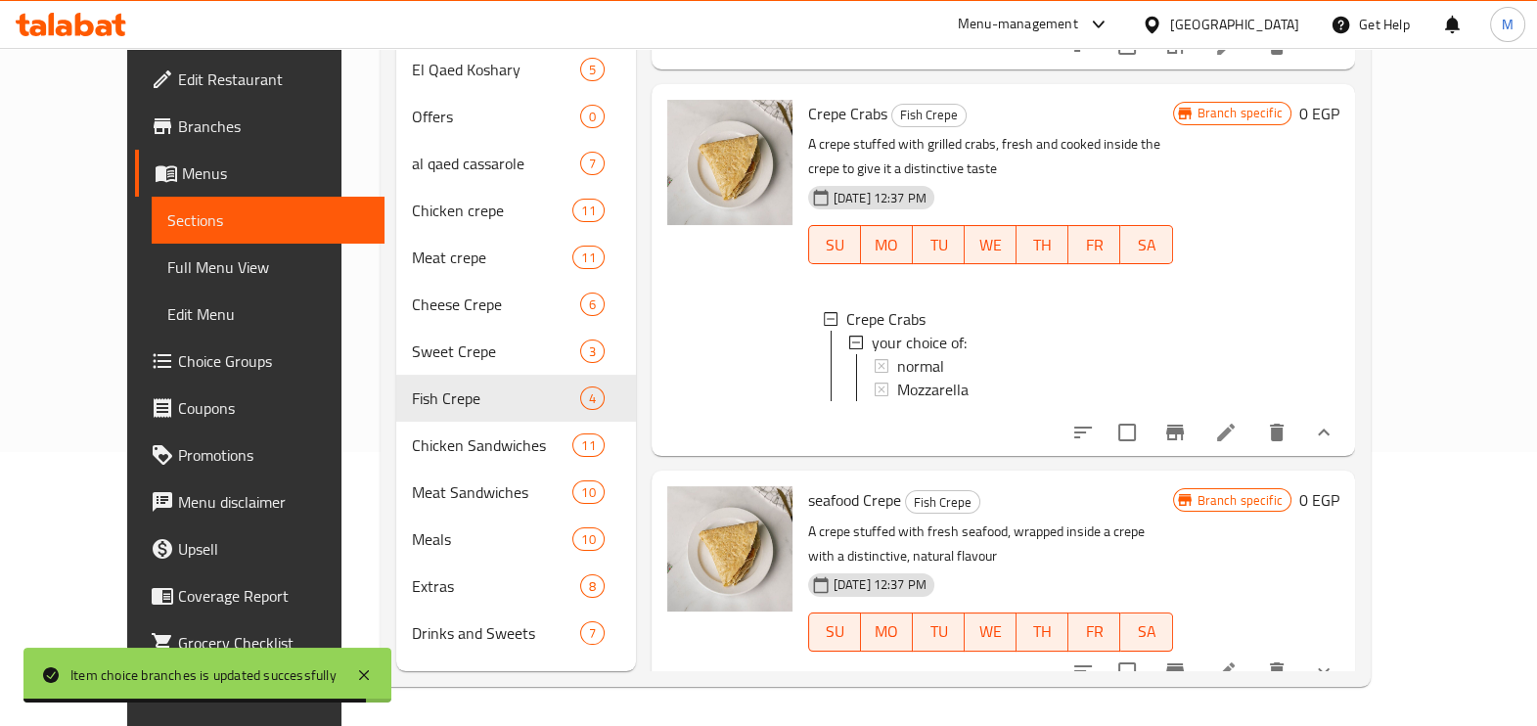
click at [1336, 660] on icon "show more" at bounding box center [1323, 671] width 23 height 23
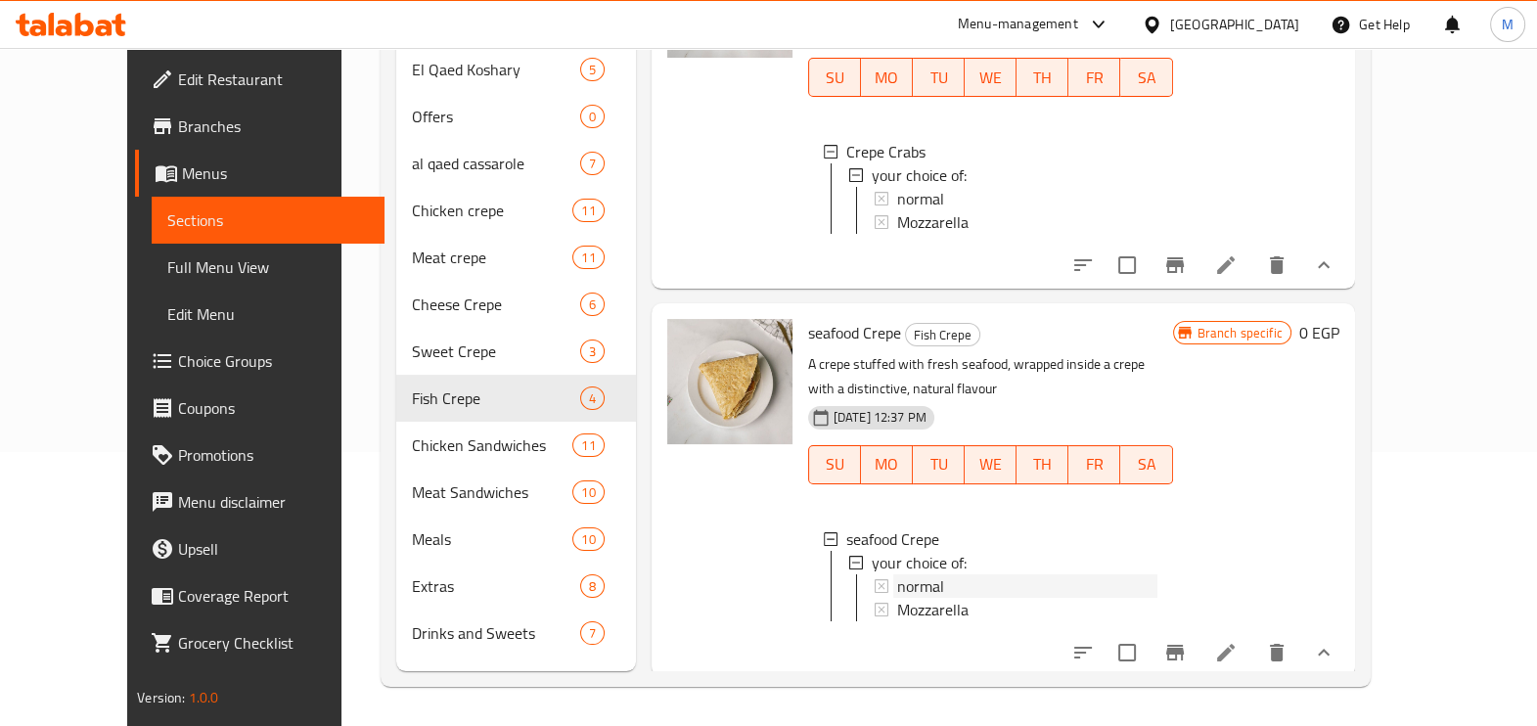
click at [897, 574] on span "normal" at bounding box center [920, 585] width 47 height 23
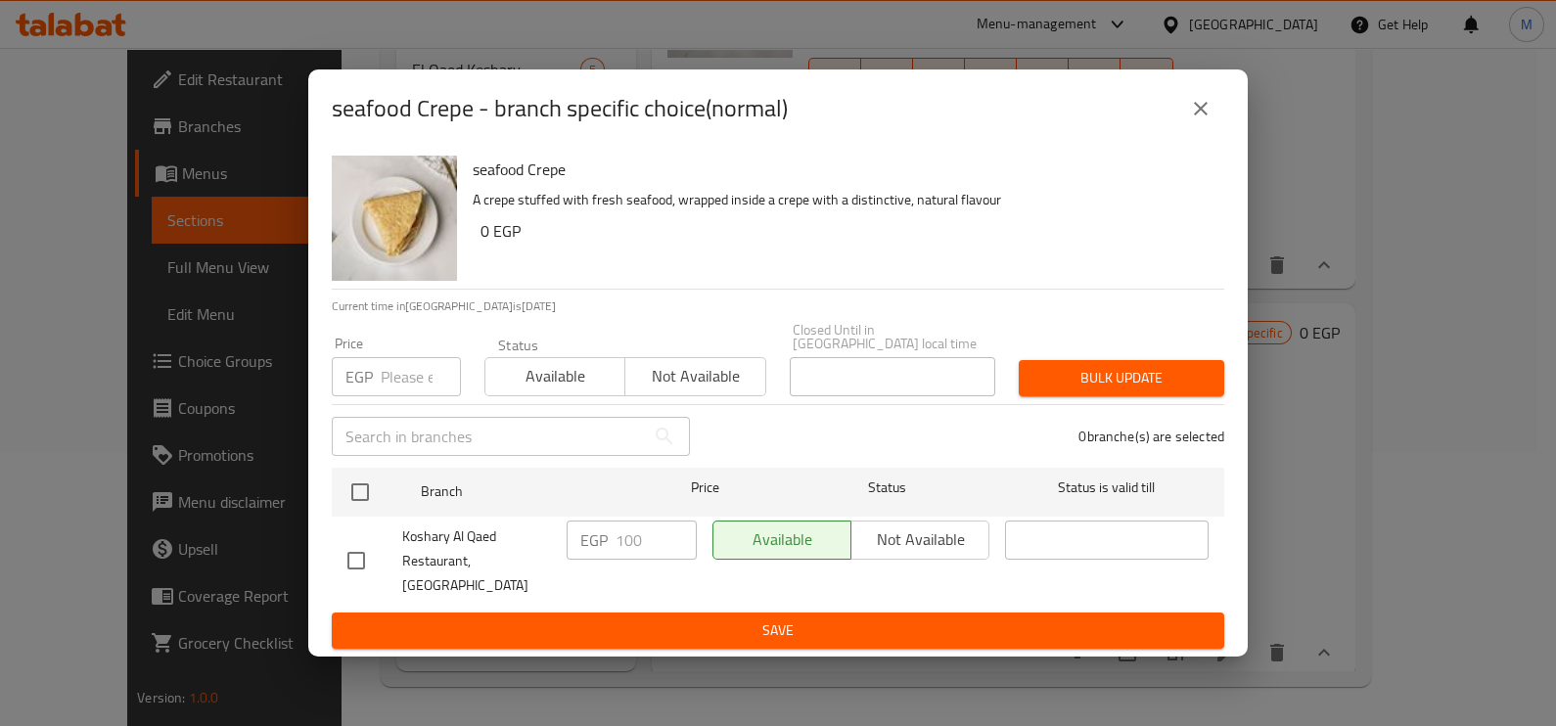
click at [381, 385] on input "number" at bounding box center [421, 376] width 80 height 39
type input "120"
click at [364, 519] on div "Koshary Al Qaed Restaurant, [GEOGRAPHIC_DATA]" at bounding box center [449, 561] width 219 height 97
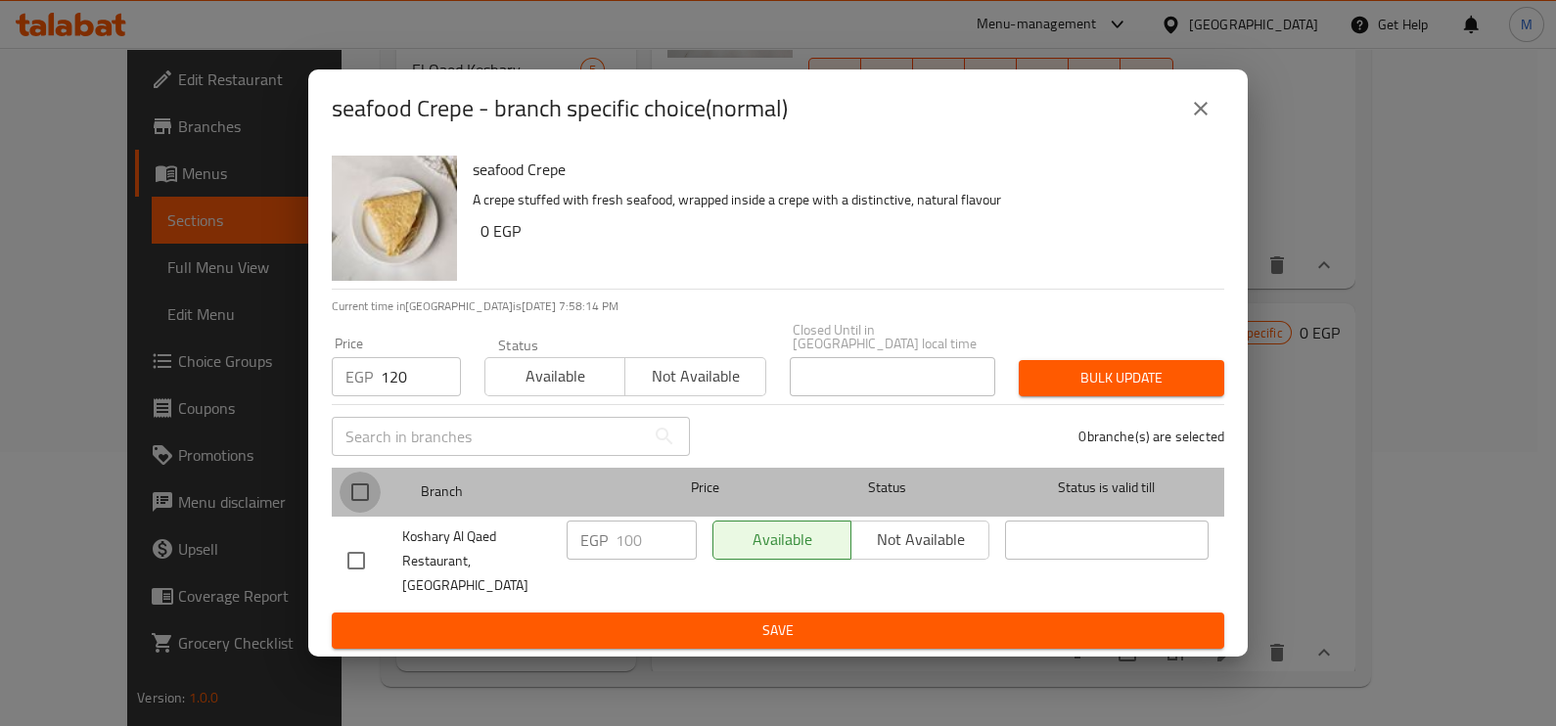
click at [377, 504] on input "checkbox" at bounding box center [360, 492] width 41 height 41
checkbox input "true"
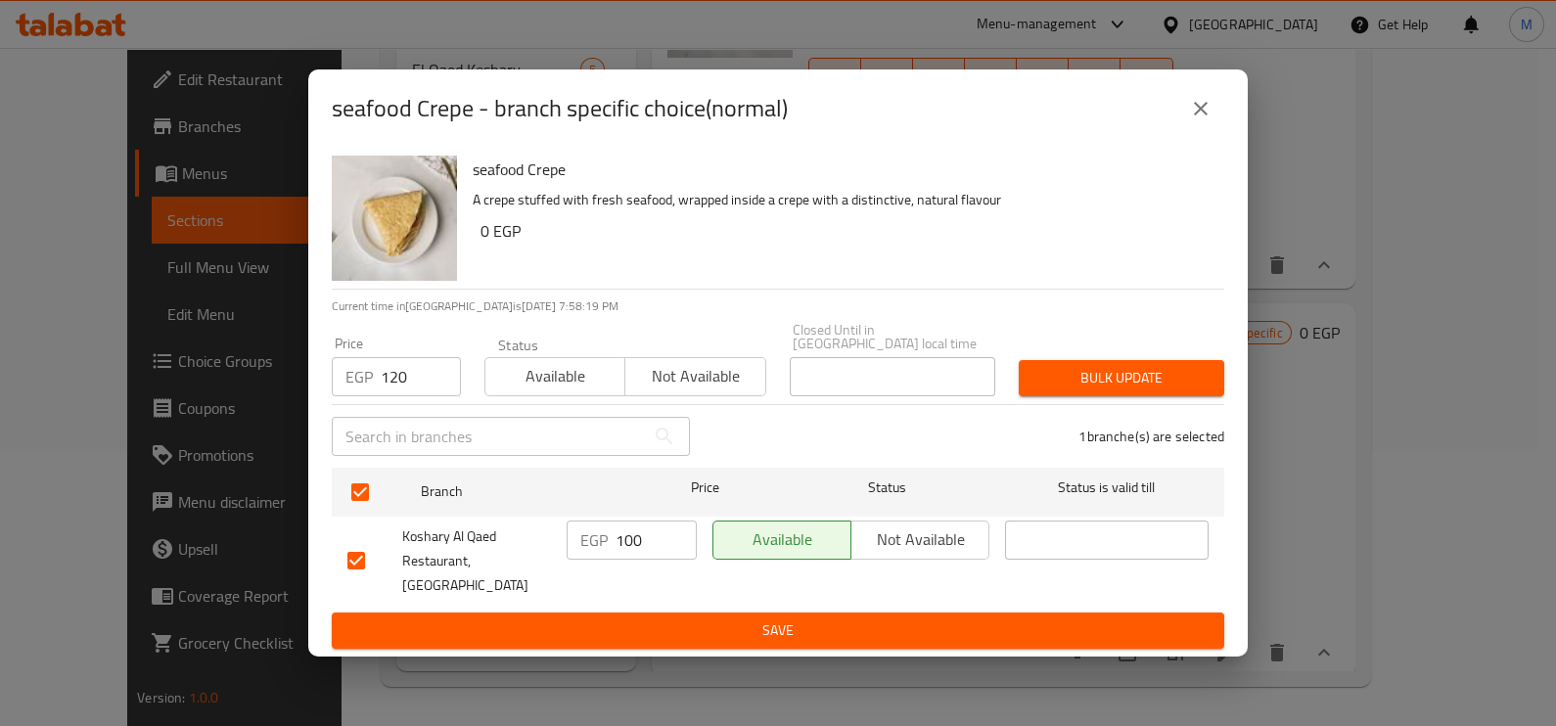
click at [1136, 377] on span "Bulk update" at bounding box center [1121, 378] width 174 height 24
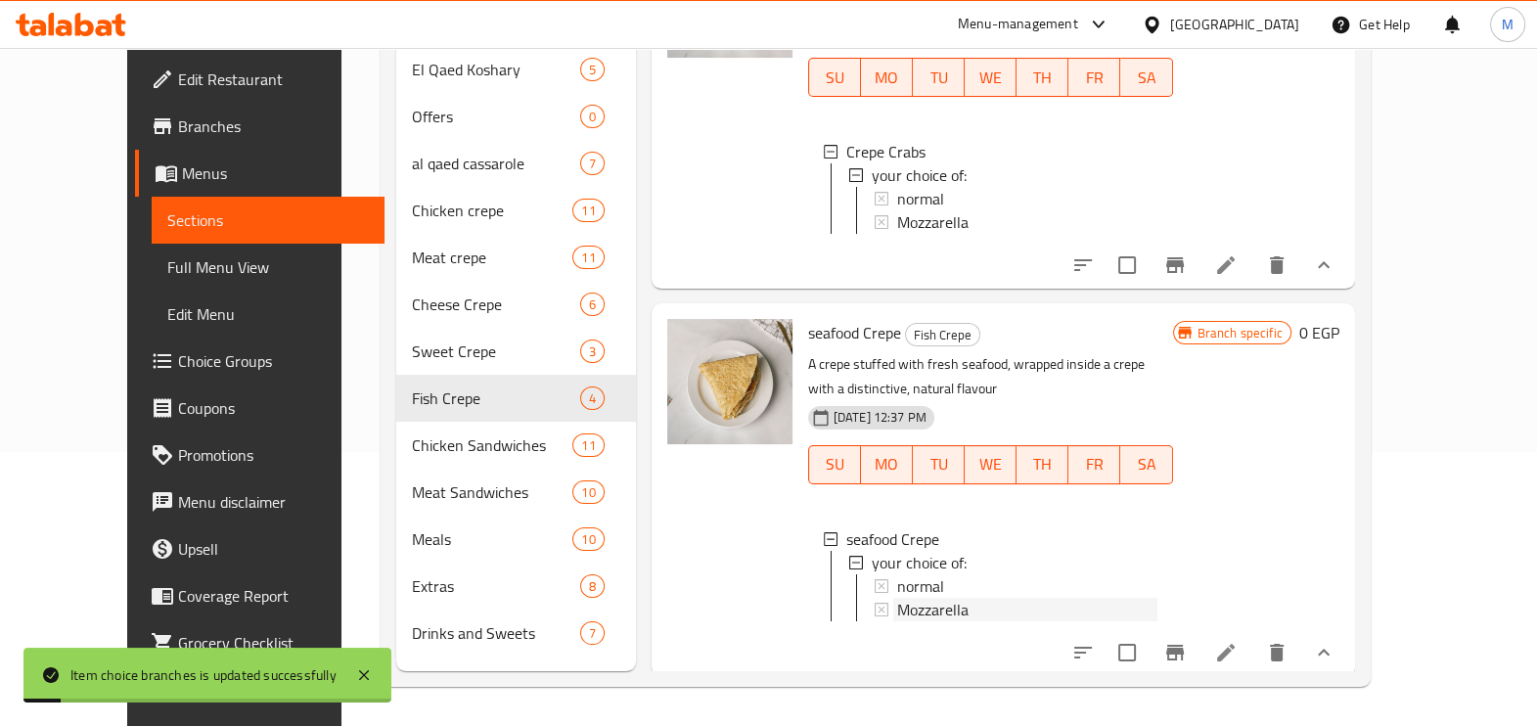
click at [912, 598] on span "Mozzarella" at bounding box center [932, 609] width 71 height 23
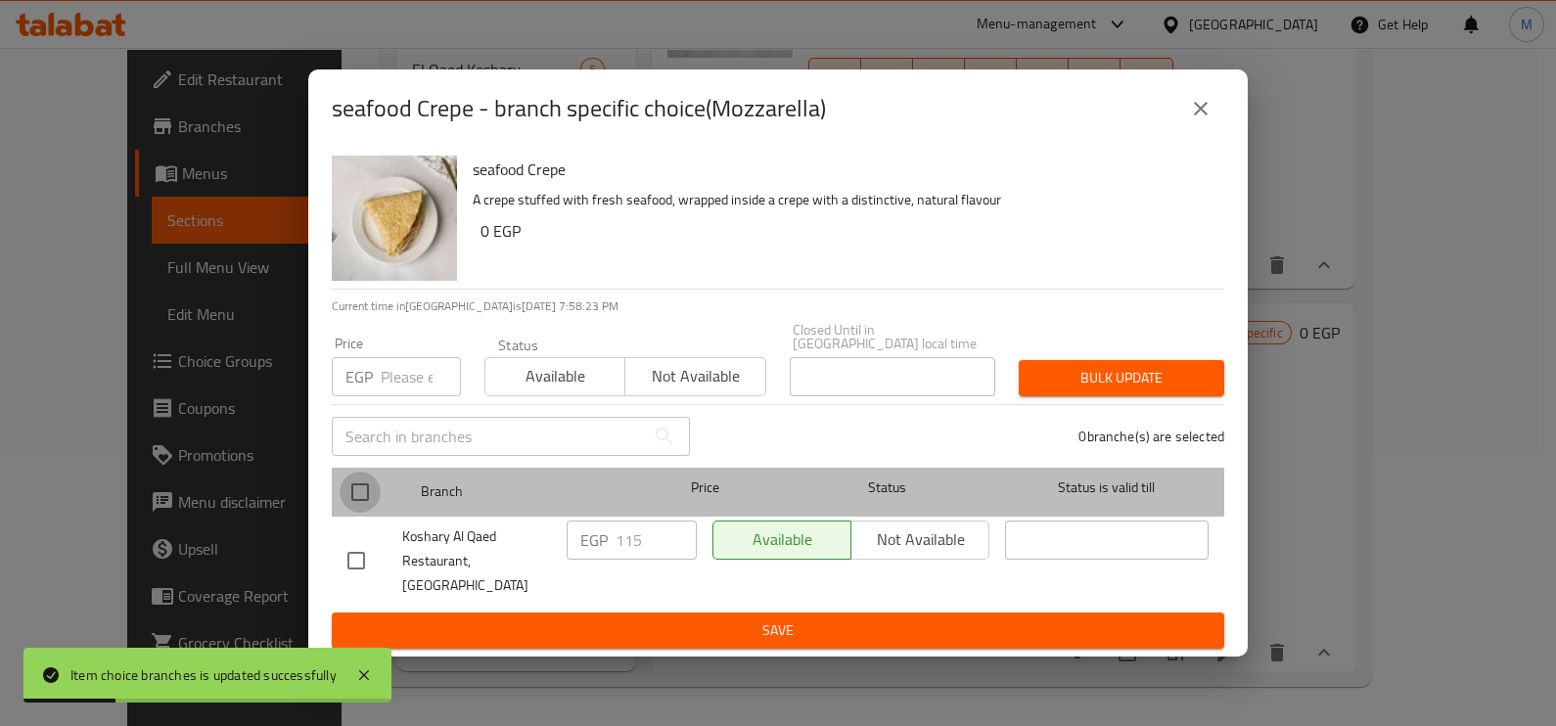
click at [354, 495] on input "checkbox" at bounding box center [360, 492] width 41 height 41
checkbox input "true"
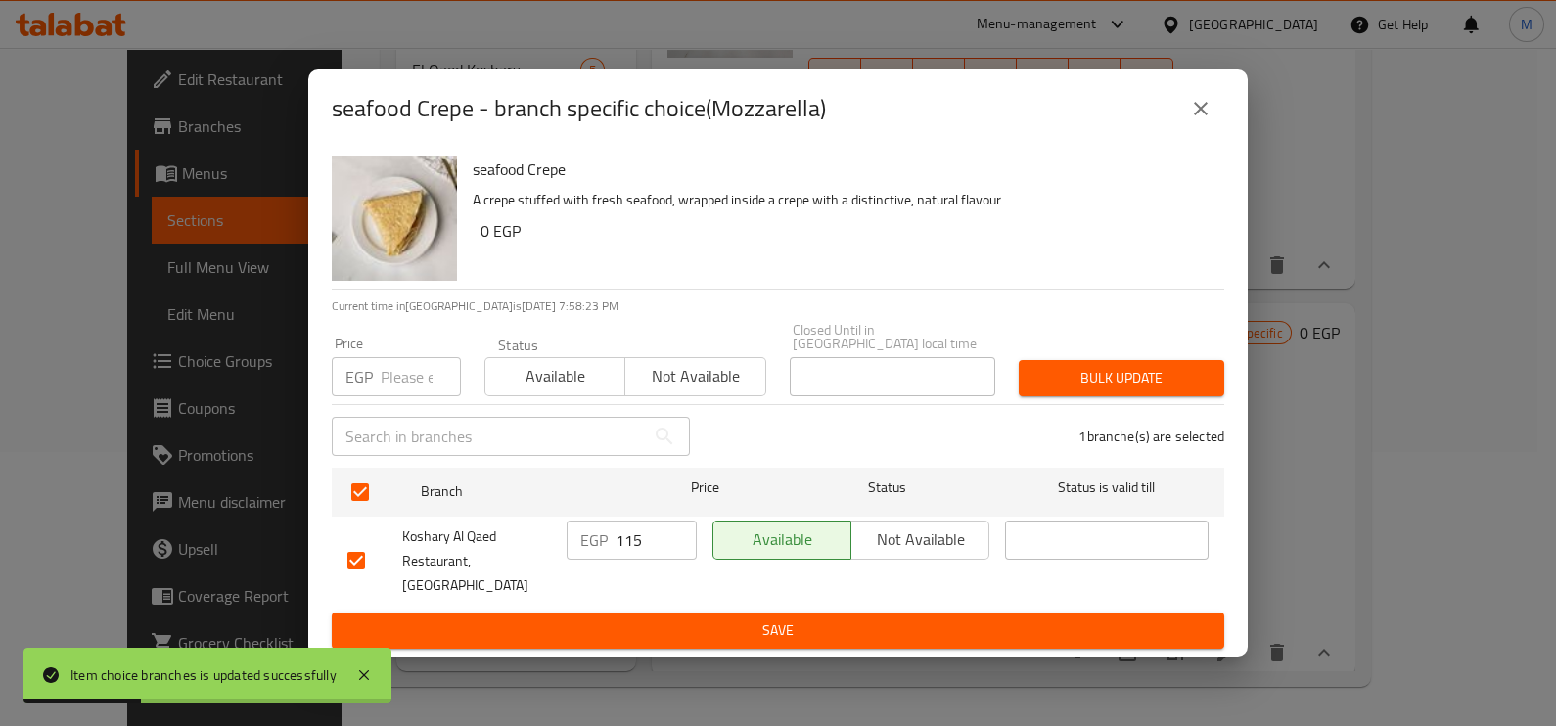
click at [391, 383] on input "number" at bounding box center [421, 376] width 80 height 39
type input "138"
click at [1085, 374] on span "Bulk update" at bounding box center [1121, 378] width 174 height 24
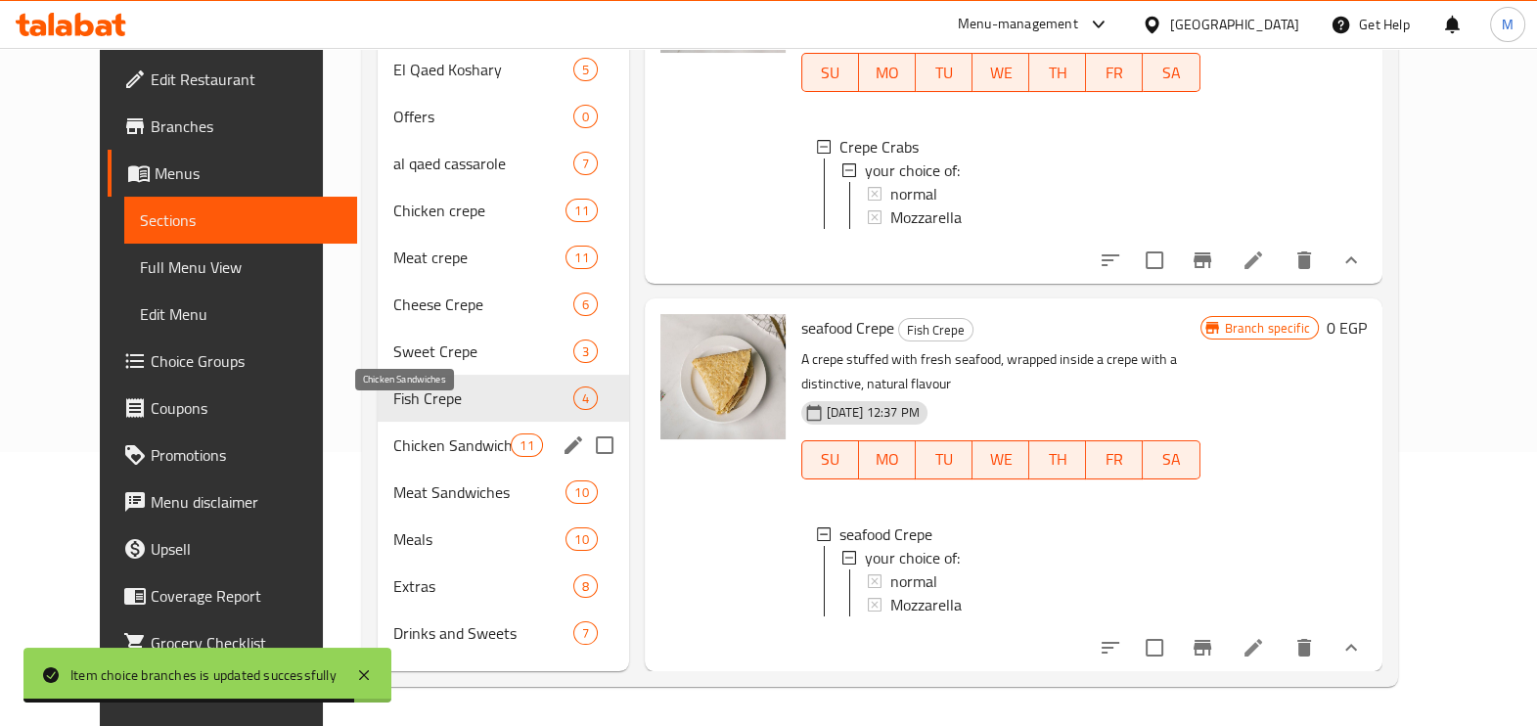
click at [402, 433] on span "Chicken Sandwiches" at bounding box center [451, 444] width 117 height 23
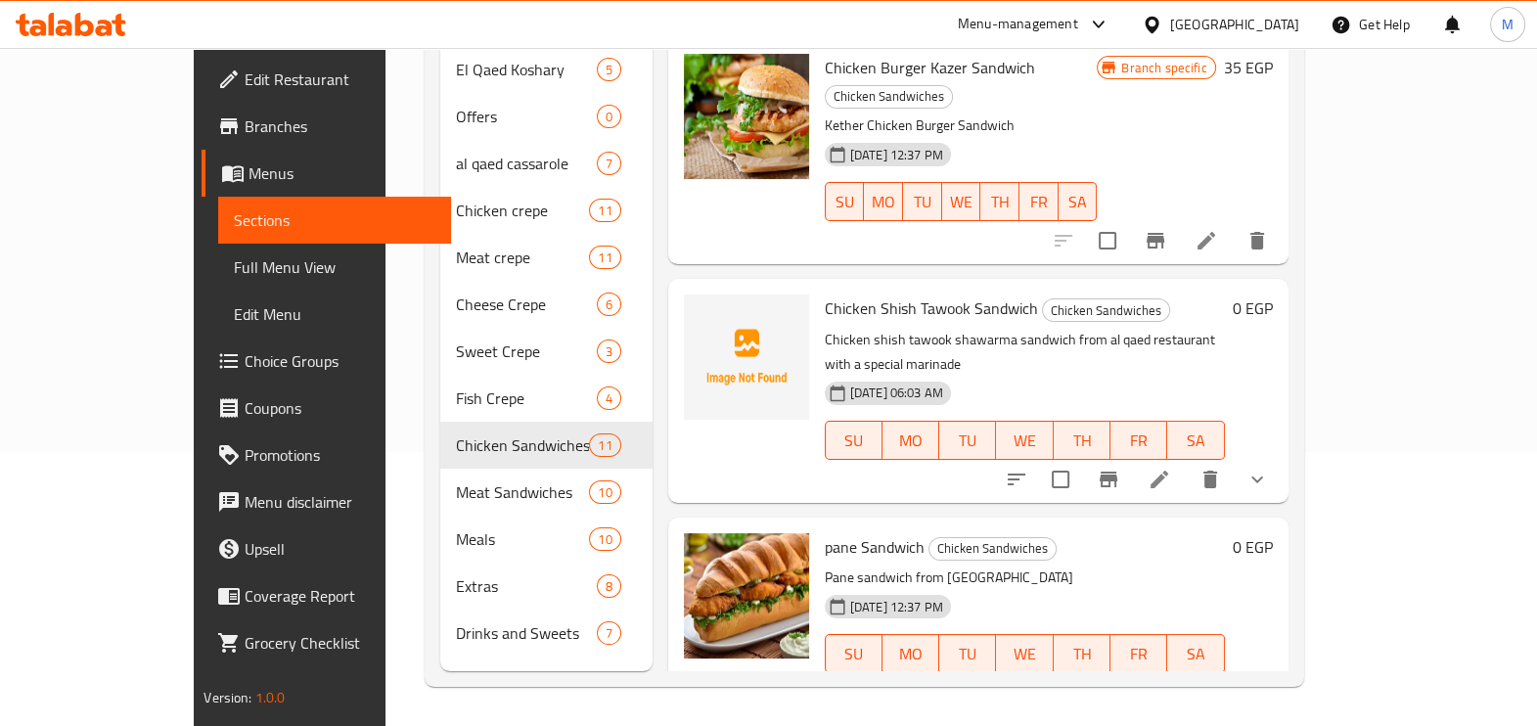
click at [1106, 135] on div "[DATE] 12:37 PM SU MO TU WE TH FR SA" at bounding box center [961, 188] width 289 height 106
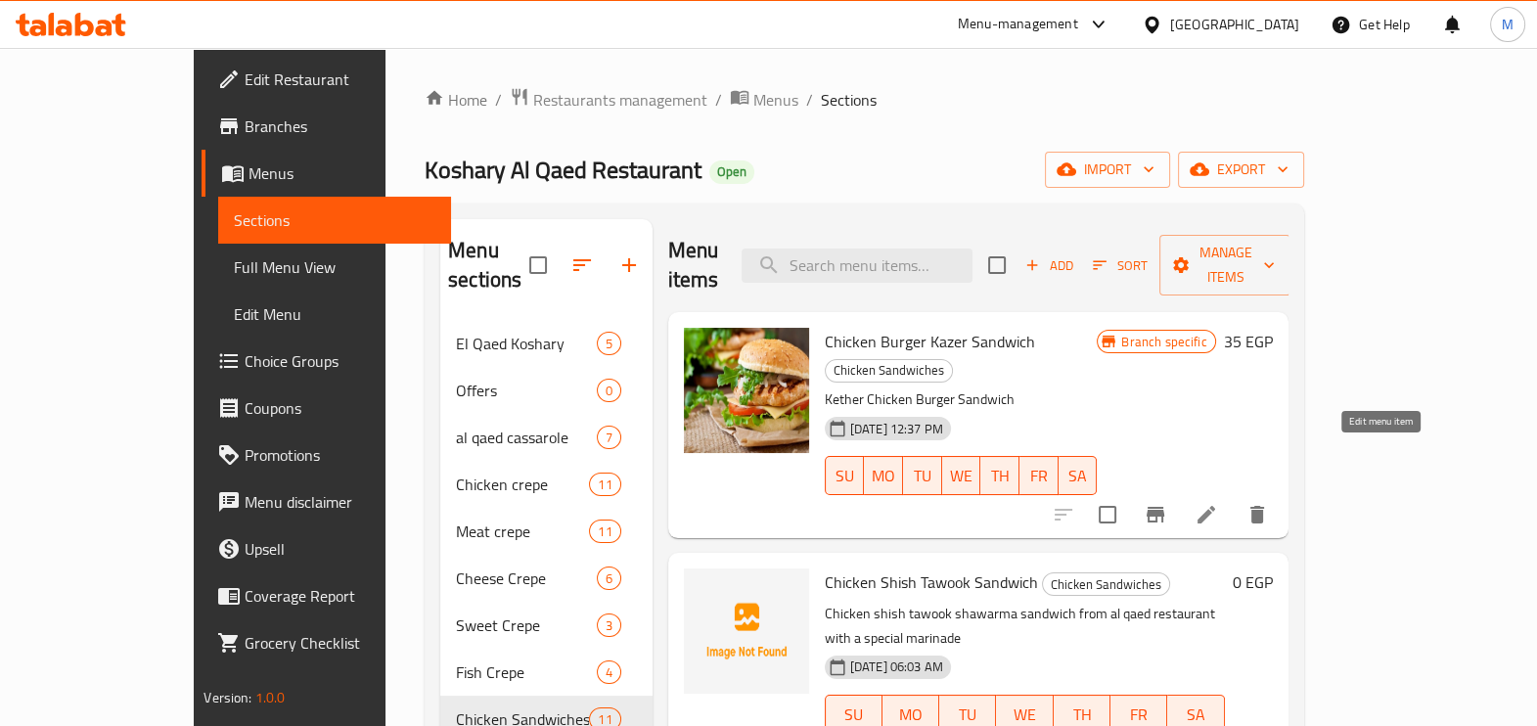
click at [1218, 503] on icon at bounding box center [1206, 514] width 23 height 23
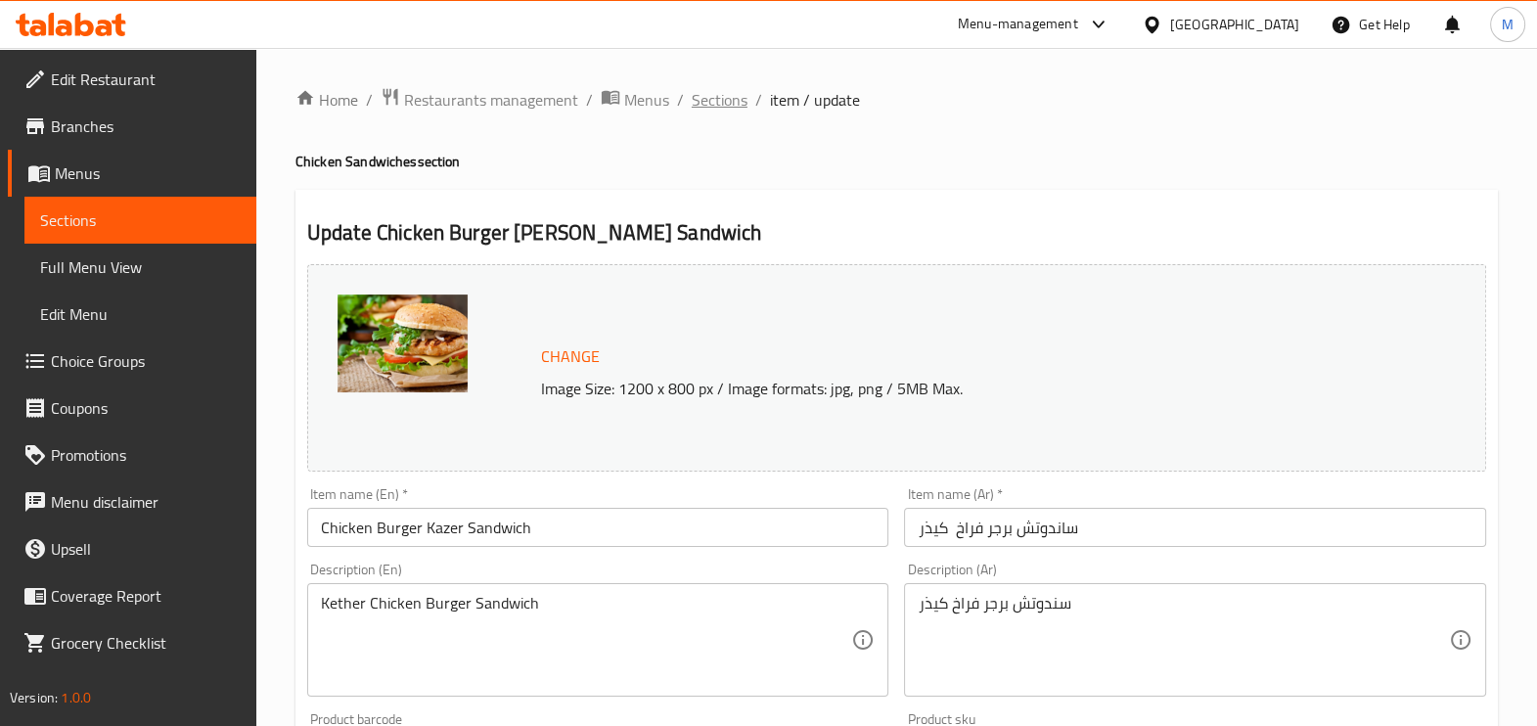
click at [714, 111] on span "Sections" at bounding box center [720, 99] width 56 height 23
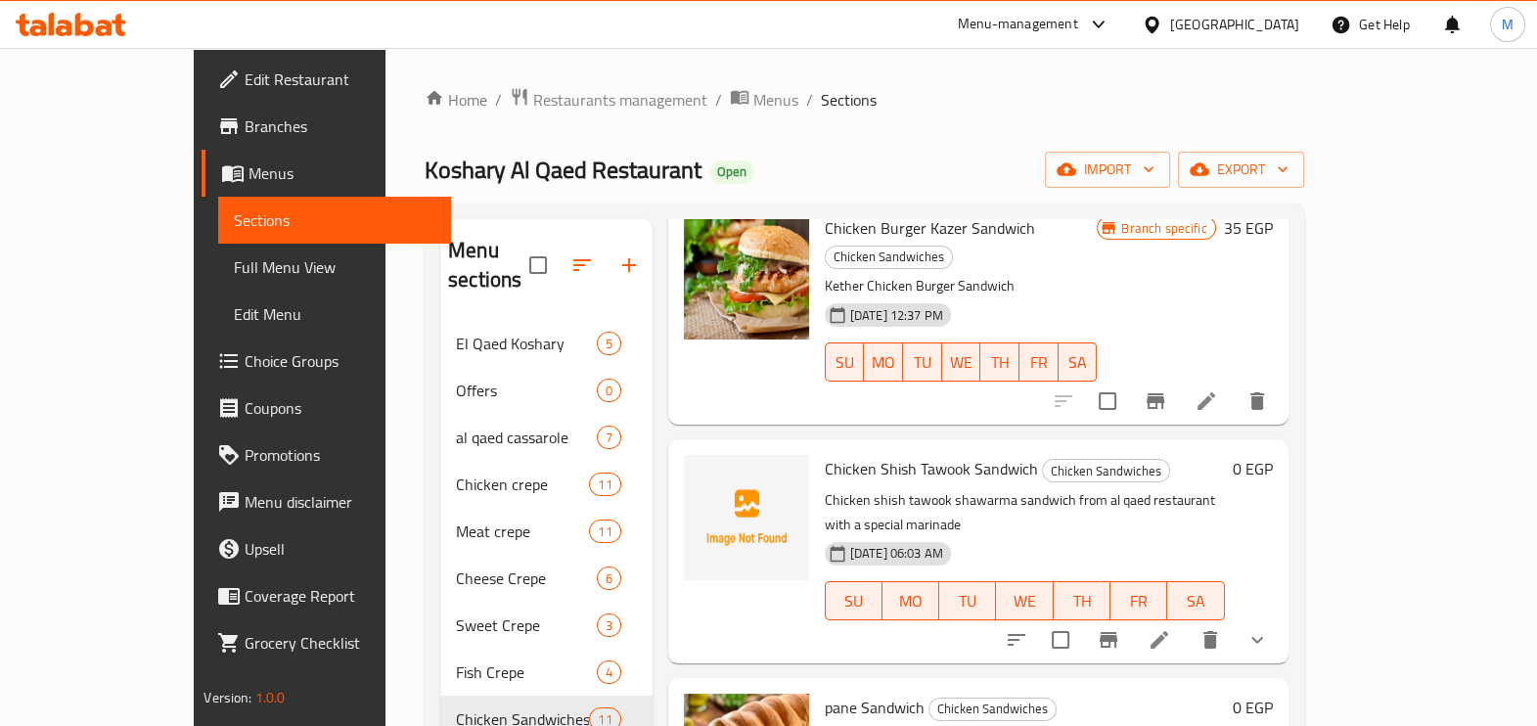
scroll to position [244, 0]
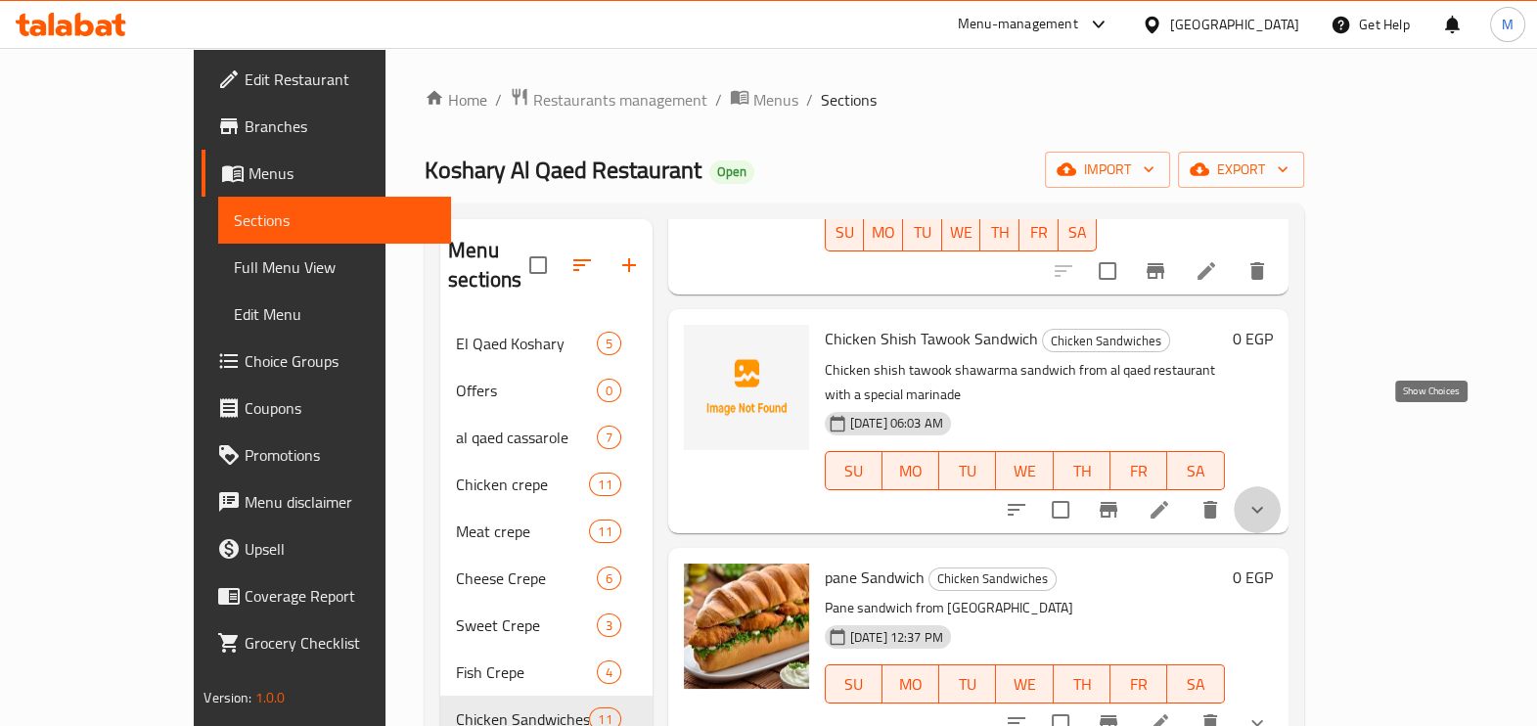
click at [1269, 498] on icon "show more" at bounding box center [1257, 509] width 23 height 23
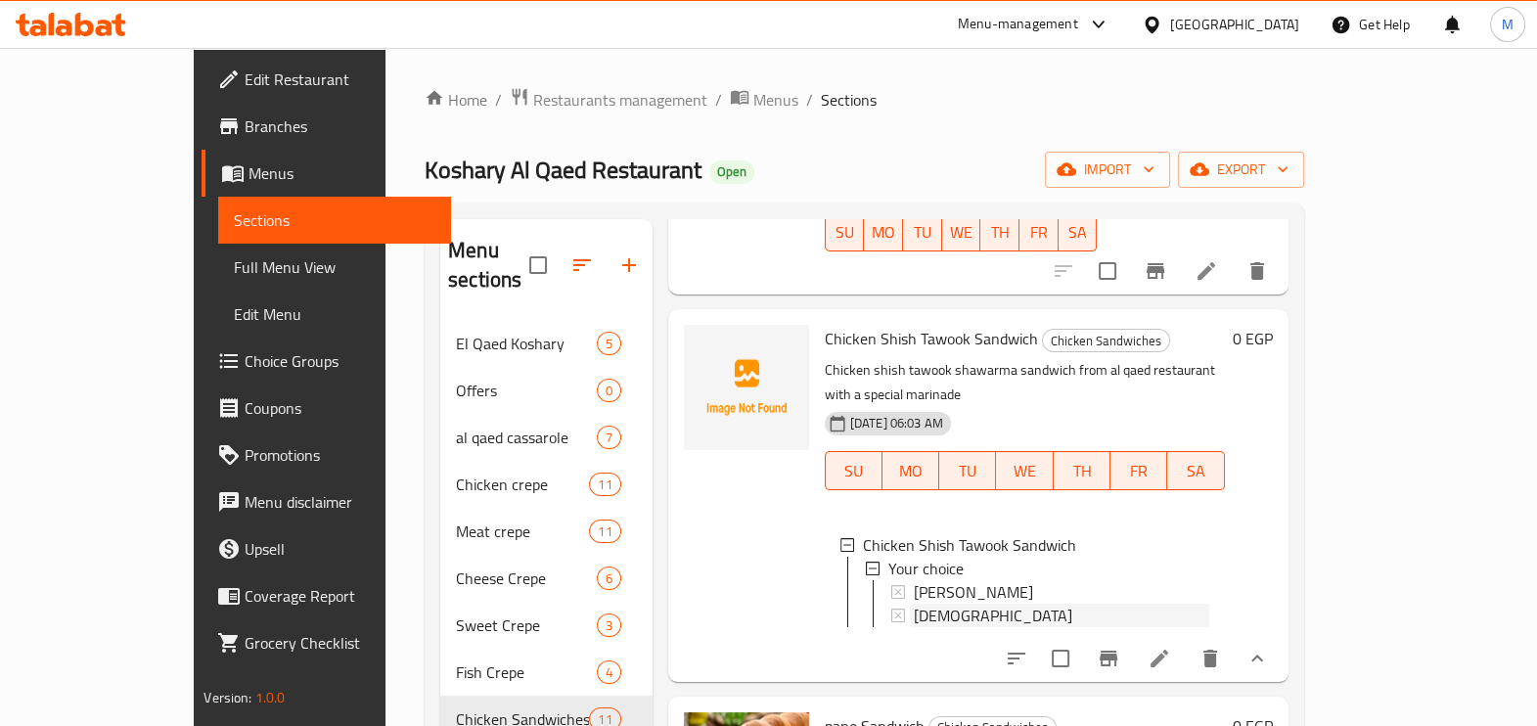
click at [931, 604] on div "[DEMOGRAPHIC_DATA]" at bounding box center [1062, 615] width 296 height 23
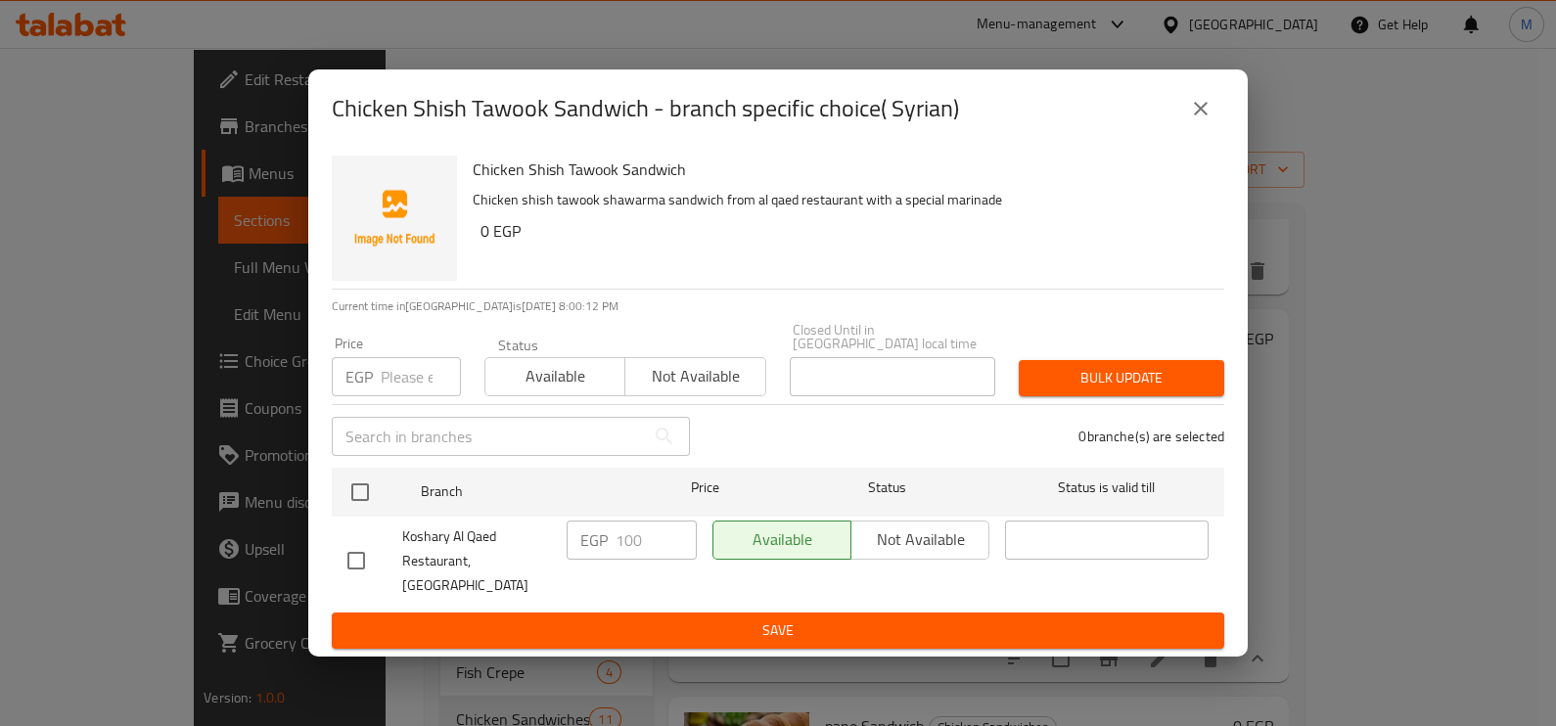
click at [401, 380] on input "number" at bounding box center [421, 376] width 80 height 39
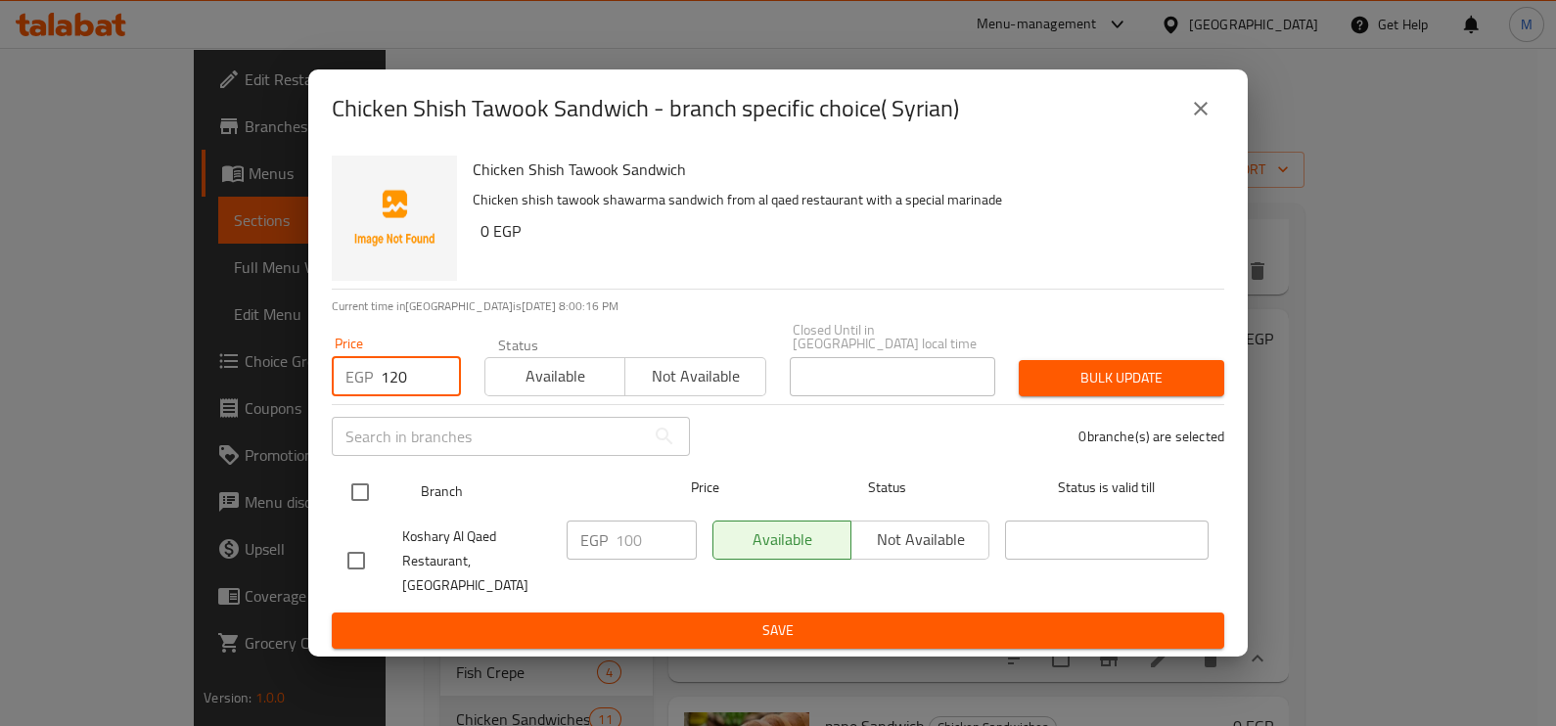
type input "120"
click at [359, 501] on input "checkbox" at bounding box center [360, 492] width 41 height 41
checkbox input "true"
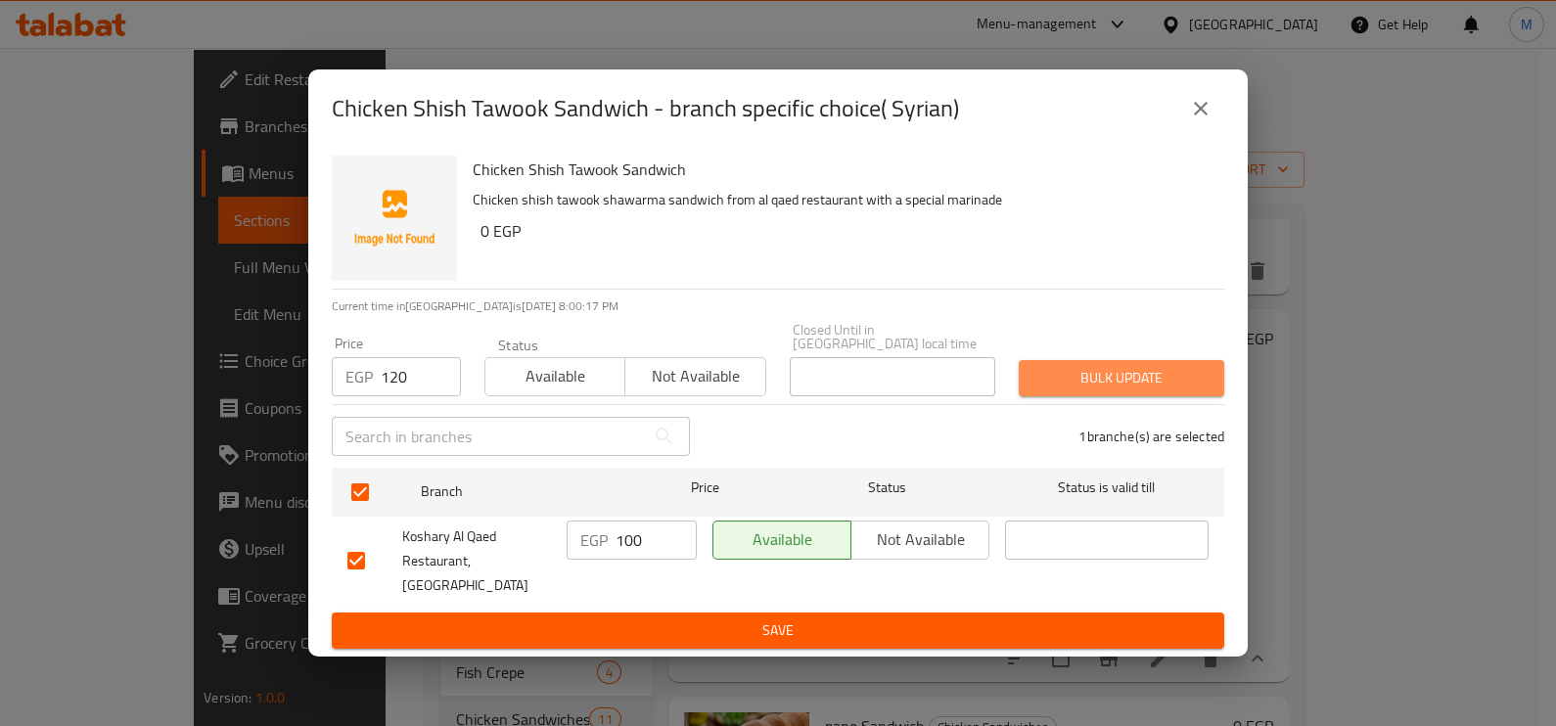
click at [1138, 380] on span "Bulk update" at bounding box center [1121, 378] width 174 height 24
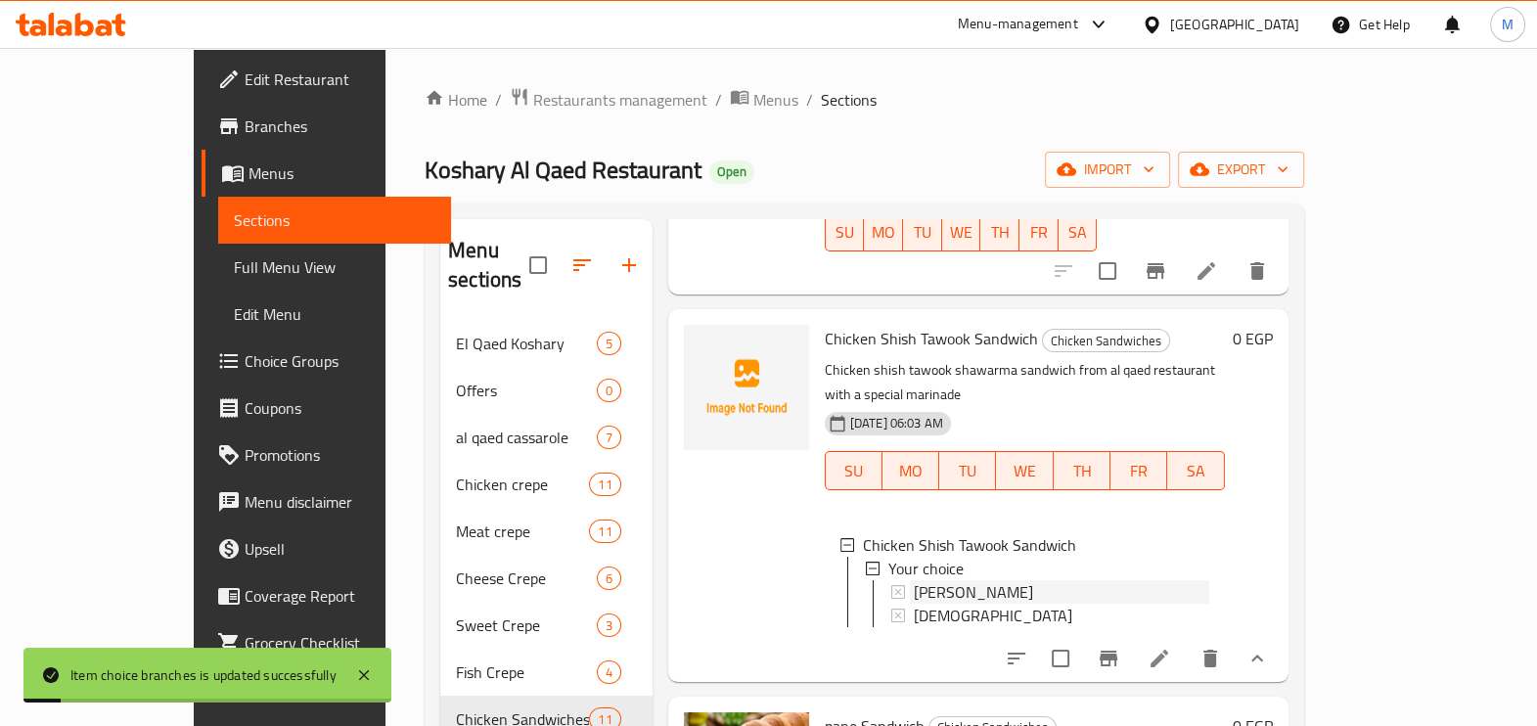
click at [917, 580] on span "[PERSON_NAME]" at bounding box center [973, 591] width 119 height 23
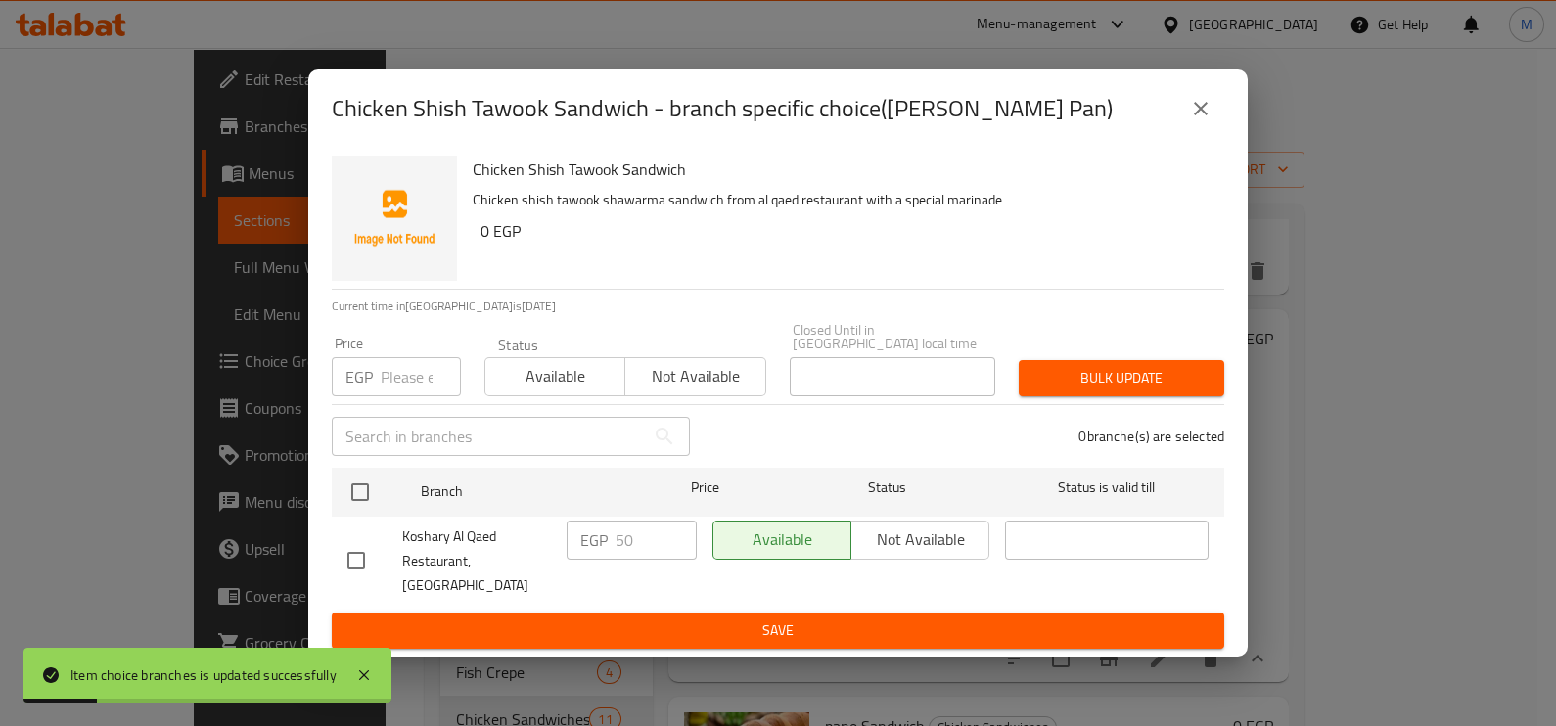
click at [421, 392] on input "number" at bounding box center [421, 376] width 80 height 39
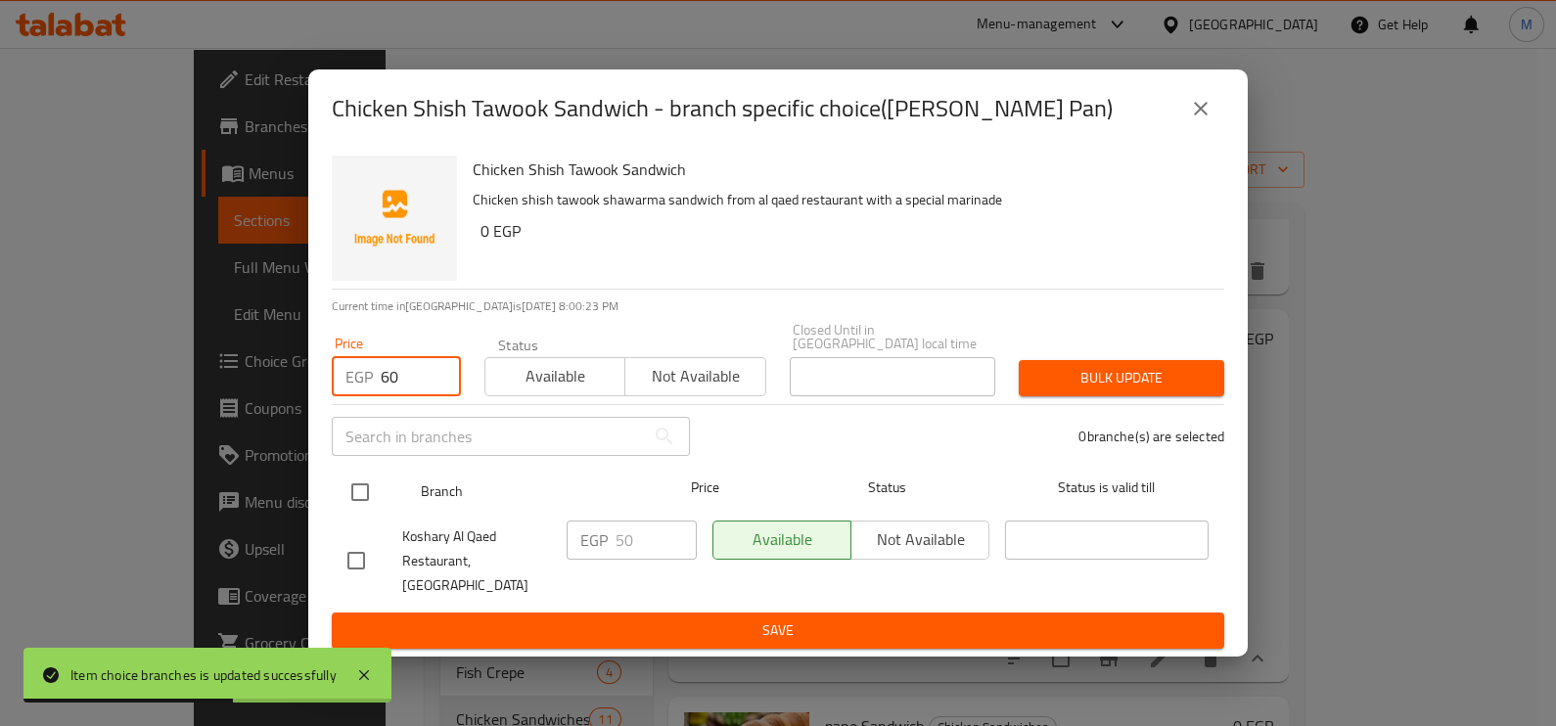
type input "60"
click at [371, 498] on input "checkbox" at bounding box center [360, 492] width 41 height 41
checkbox input "true"
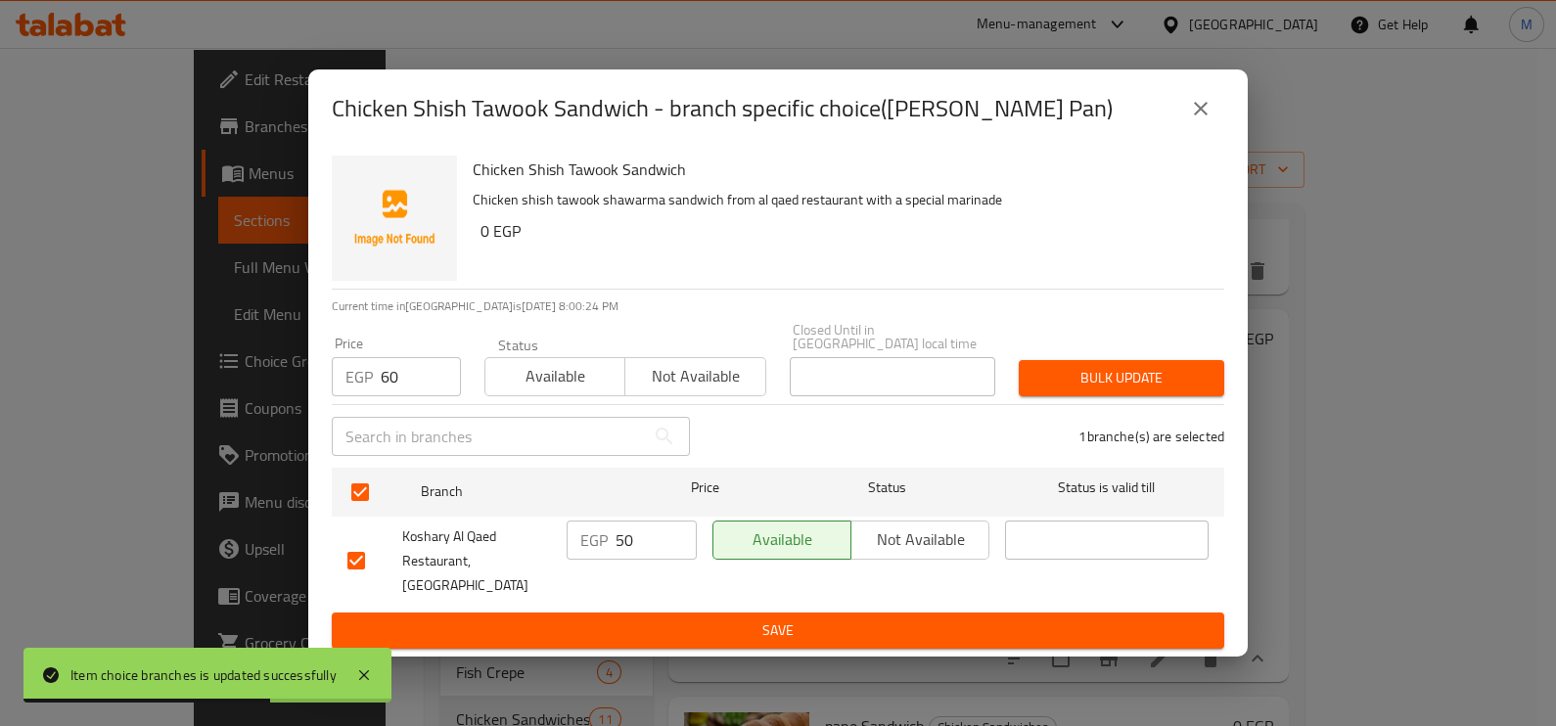
click at [1093, 379] on span "Bulk update" at bounding box center [1121, 378] width 174 height 24
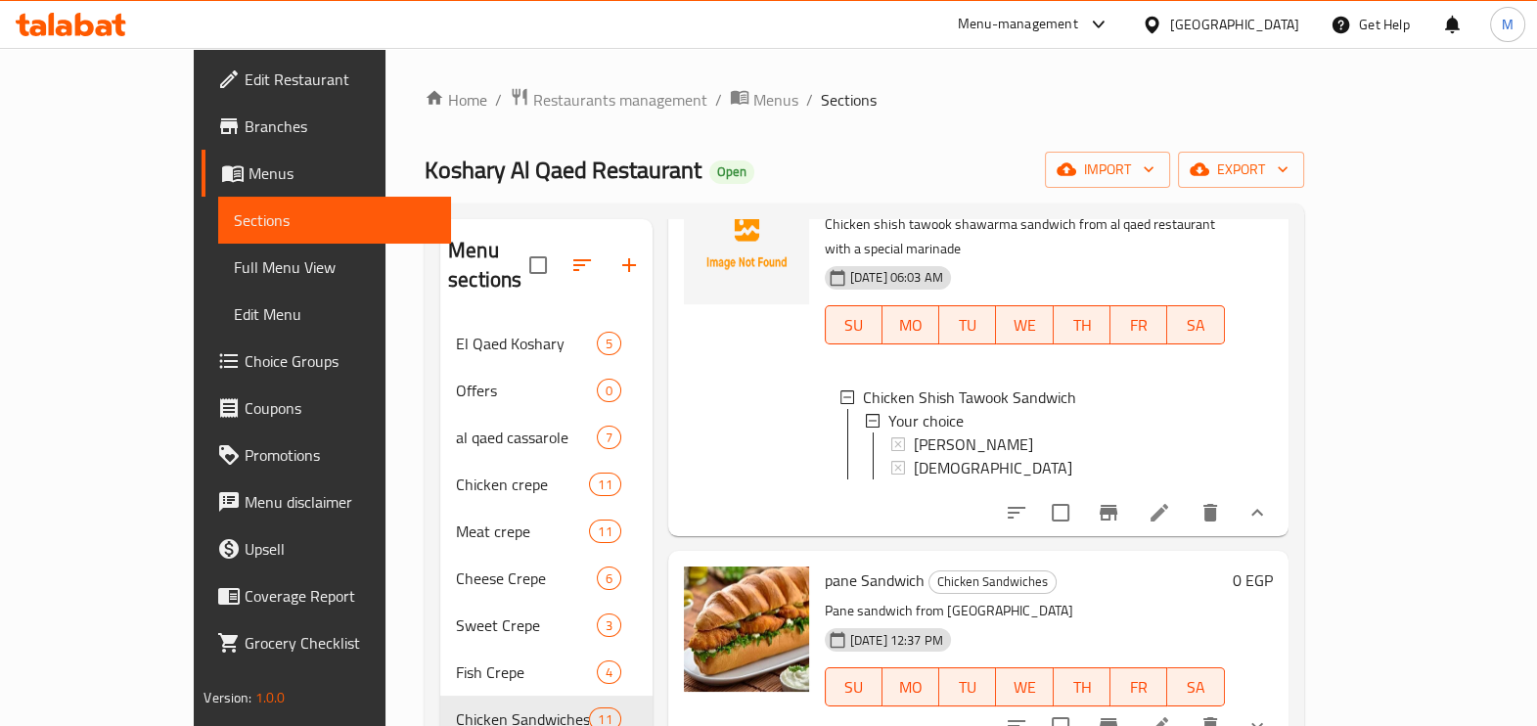
scroll to position [488, 0]
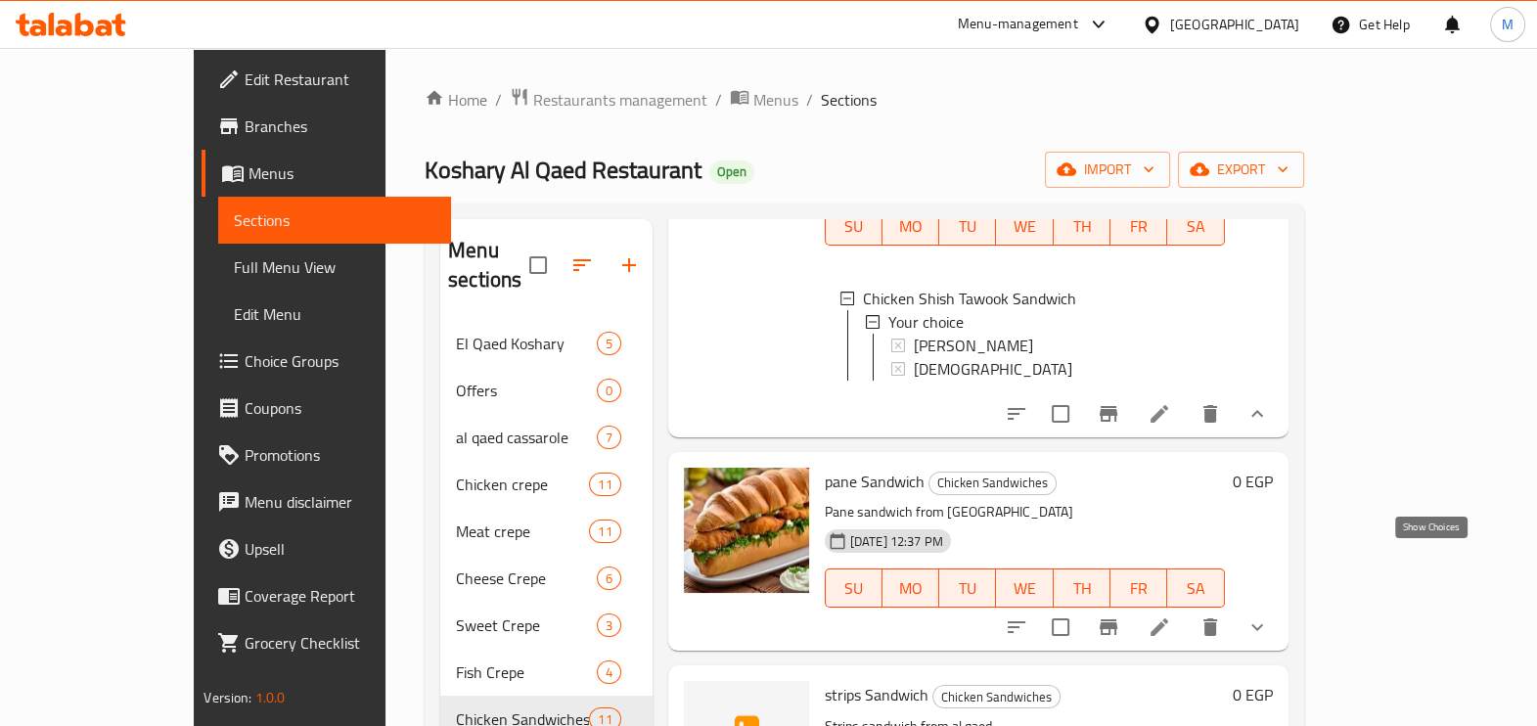
click at [1269, 615] on icon "show more" at bounding box center [1257, 626] width 23 height 23
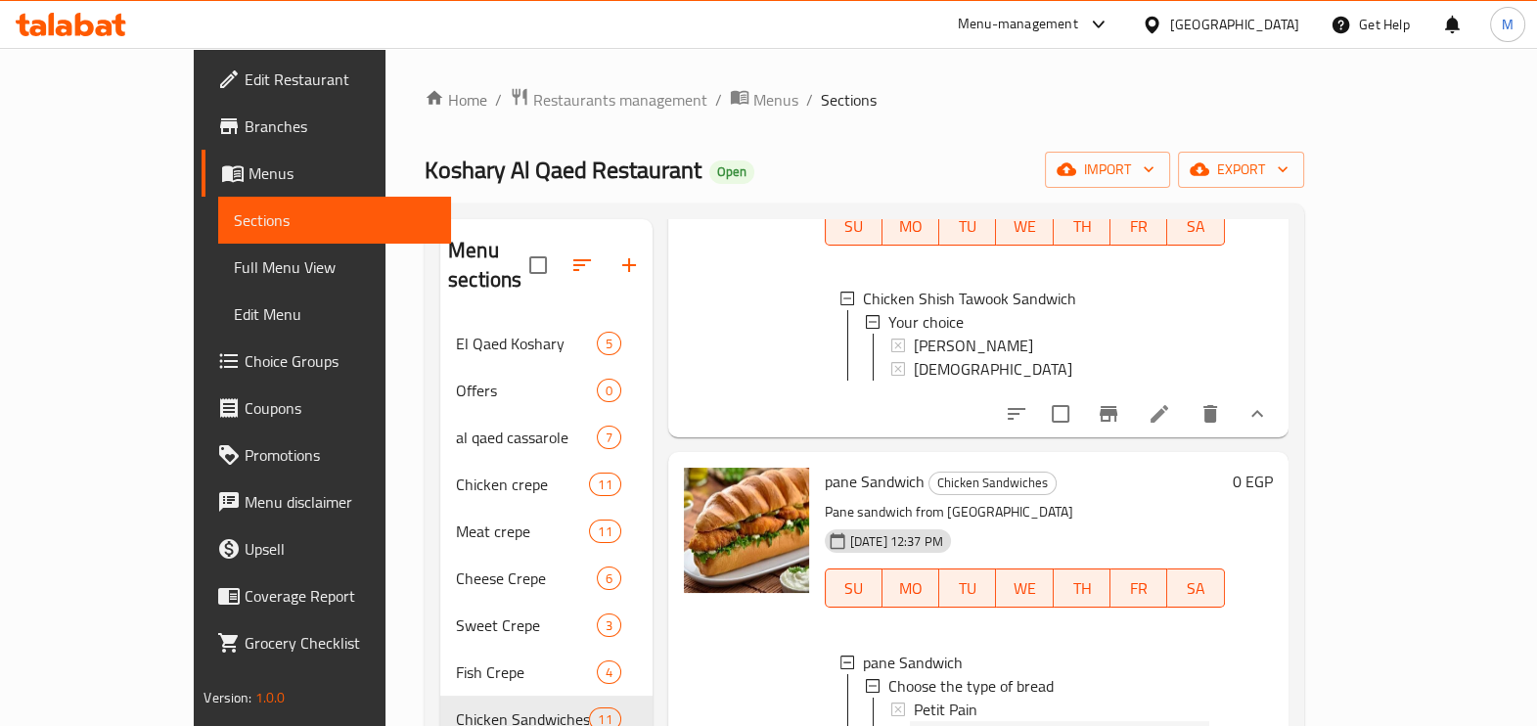
click at [946, 721] on div "[DEMOGRAPHIC_DATA]" at bounding box center [1062, 732] width 296 height 23
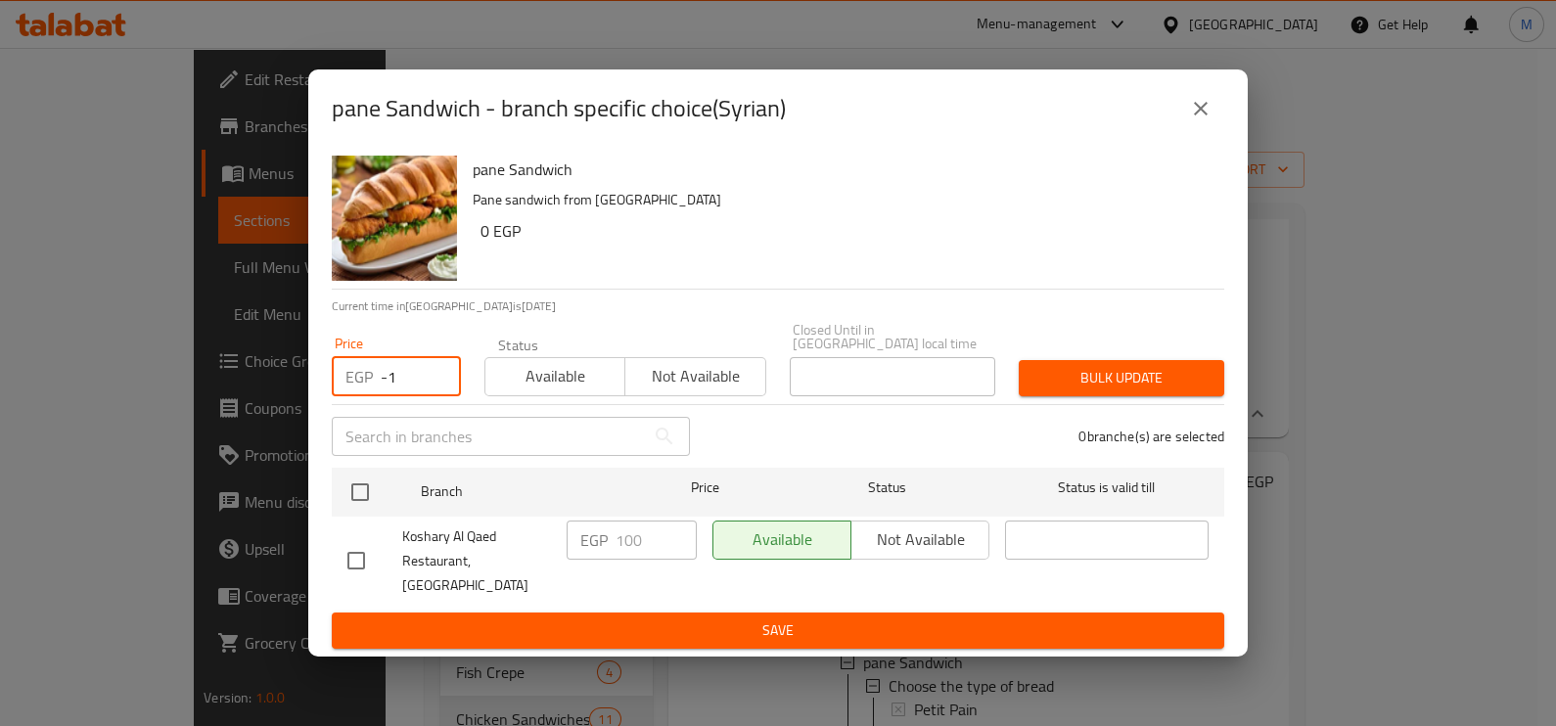
click at [434, 384] on input "-1" at bounding box center [421, 376] width 80 height 39
type input "0"
click at [433, 373] on input "0" at bounding box center [421, 376] width 80 height 39
click at [425, 372] on input "0" at bounding box center [421, 376] width 80 height 39
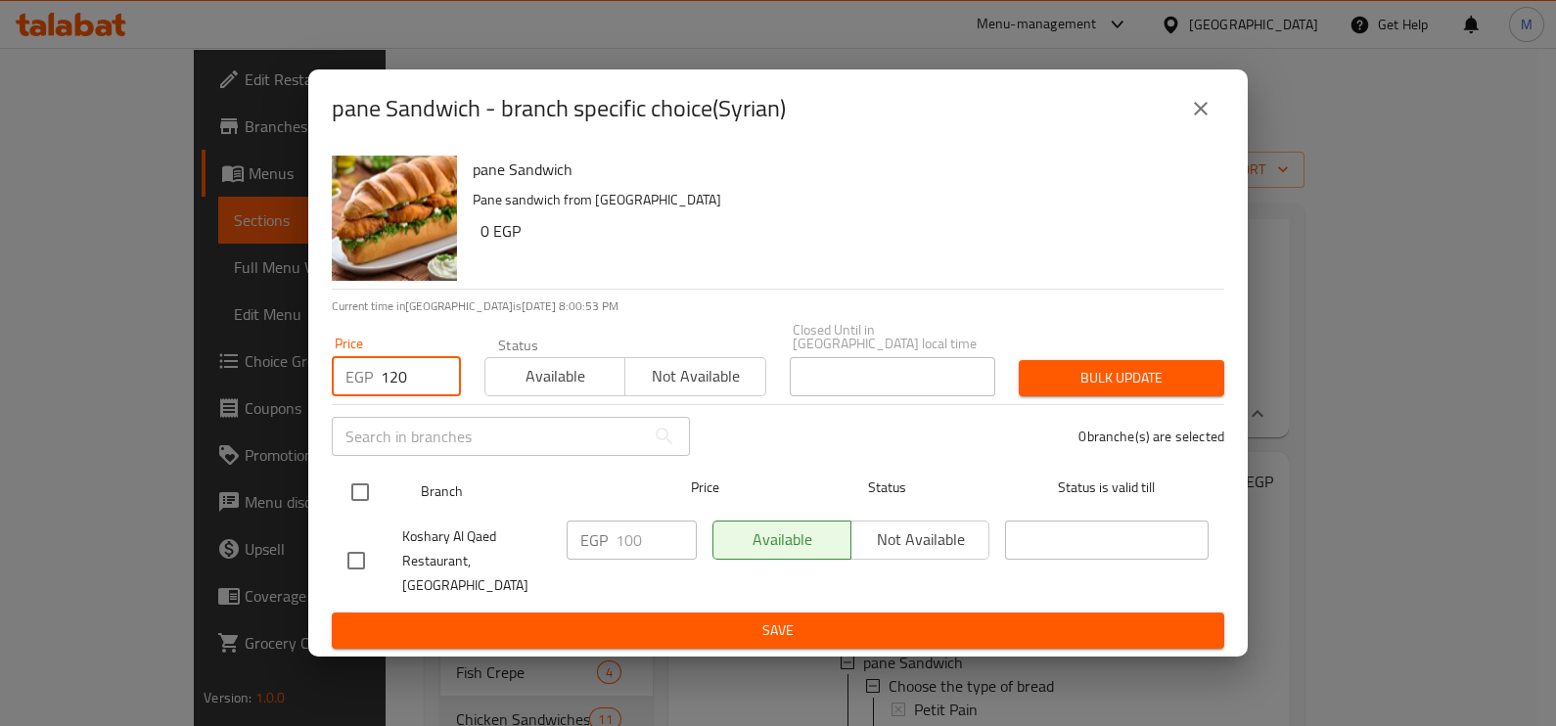
type input "120"
click at [368, 511] on input "checkbox" at bounding box center [360, 492] width 41 height 41
checkbox input "true"
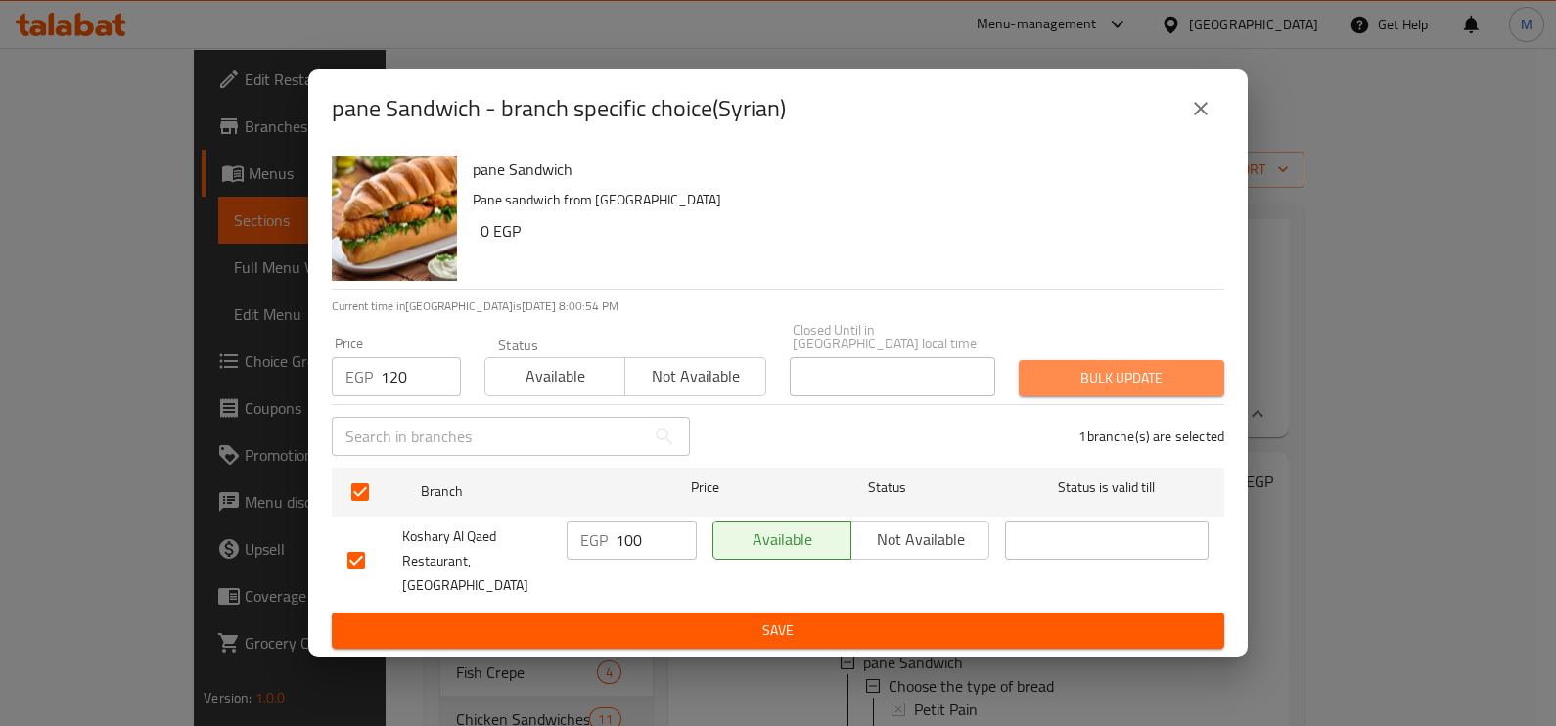
click at [1063, 387] on span "Bulk update" at bounding box center [1121, 378] width 174 height 24
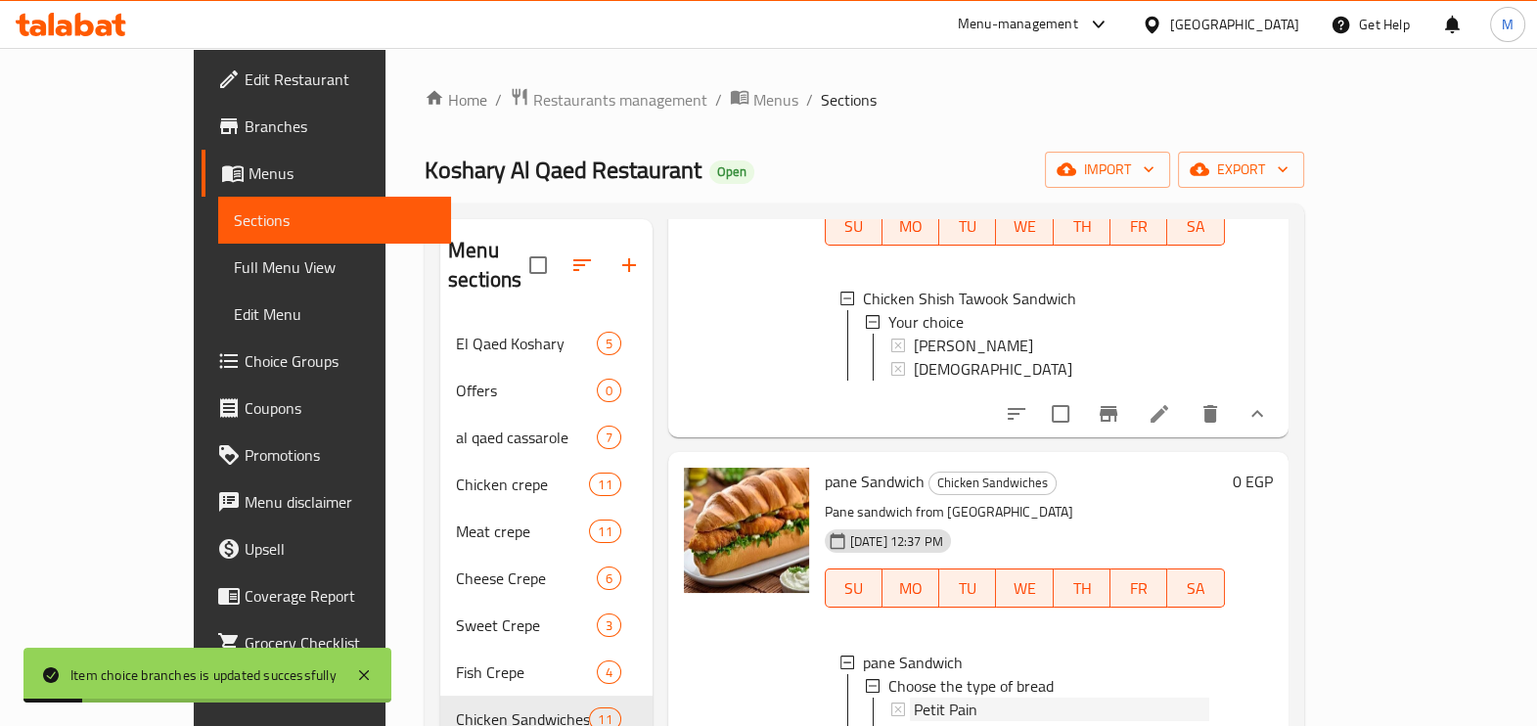
click at [914, 698] on span "Petit Pain" at bounding box center [946, 709] width 64 height 23
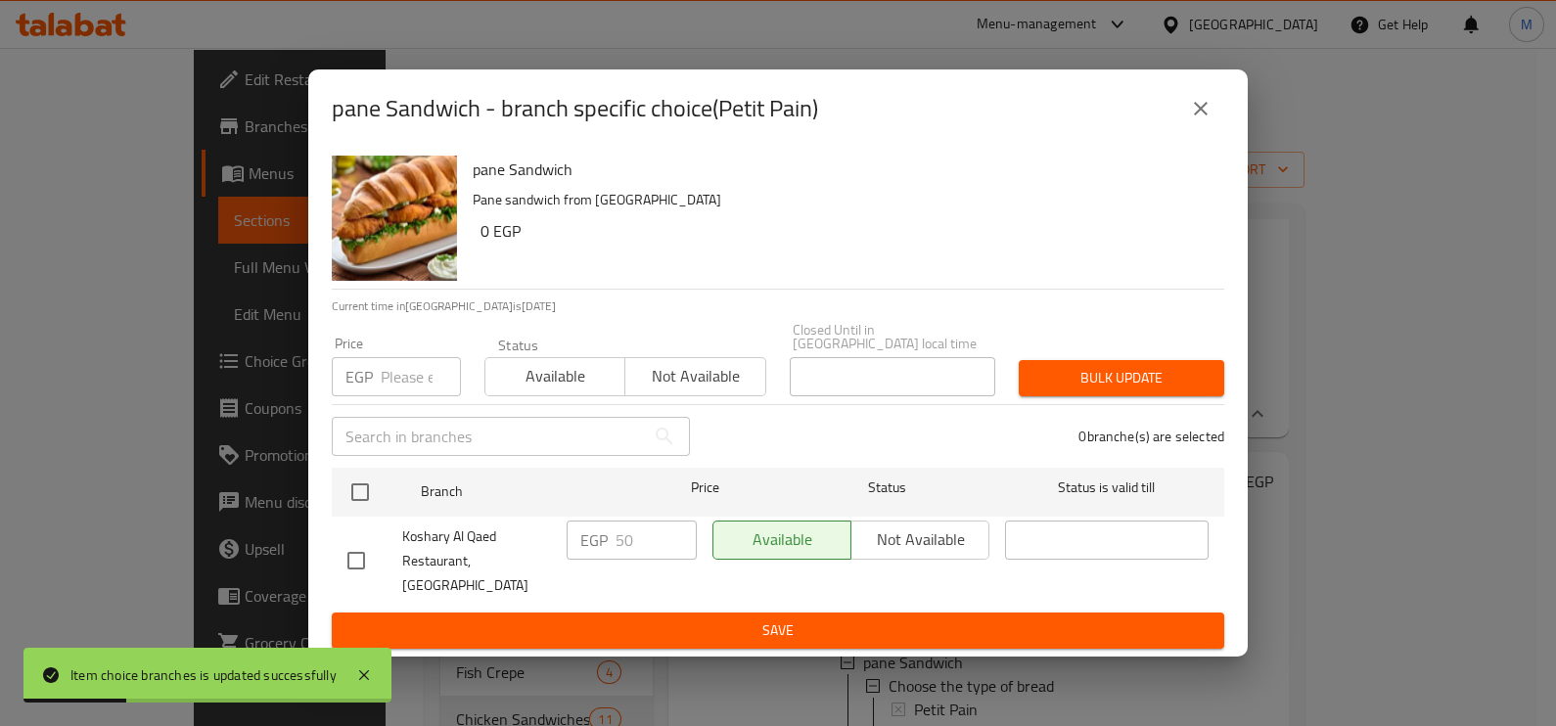
click at [397, 372] on input "number" at bounding box center [421, 376] width 80 height 39
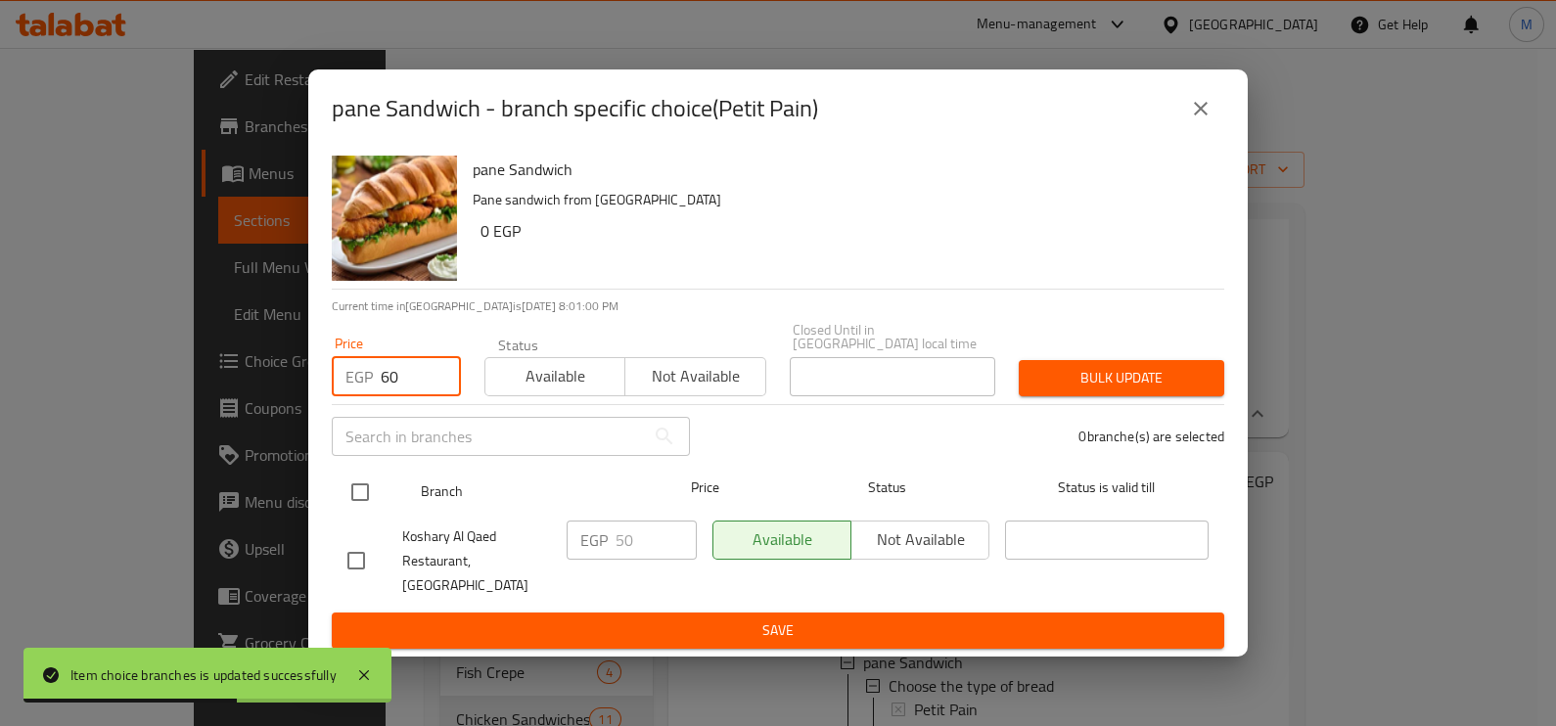
type input "60"
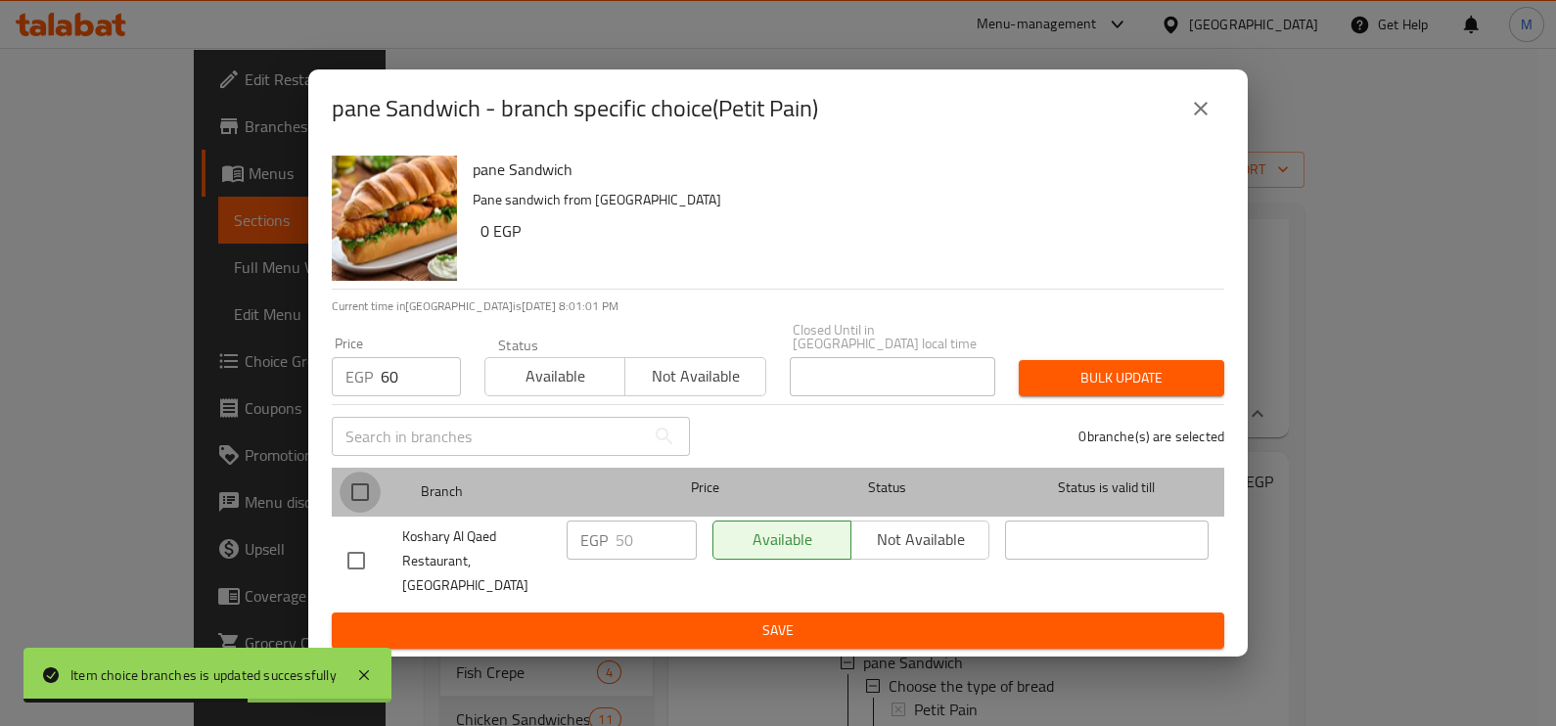
click at [369, 499] on input "checkbox" at bounding box center [360, 492] width 41 height 41
checkbox input "true"
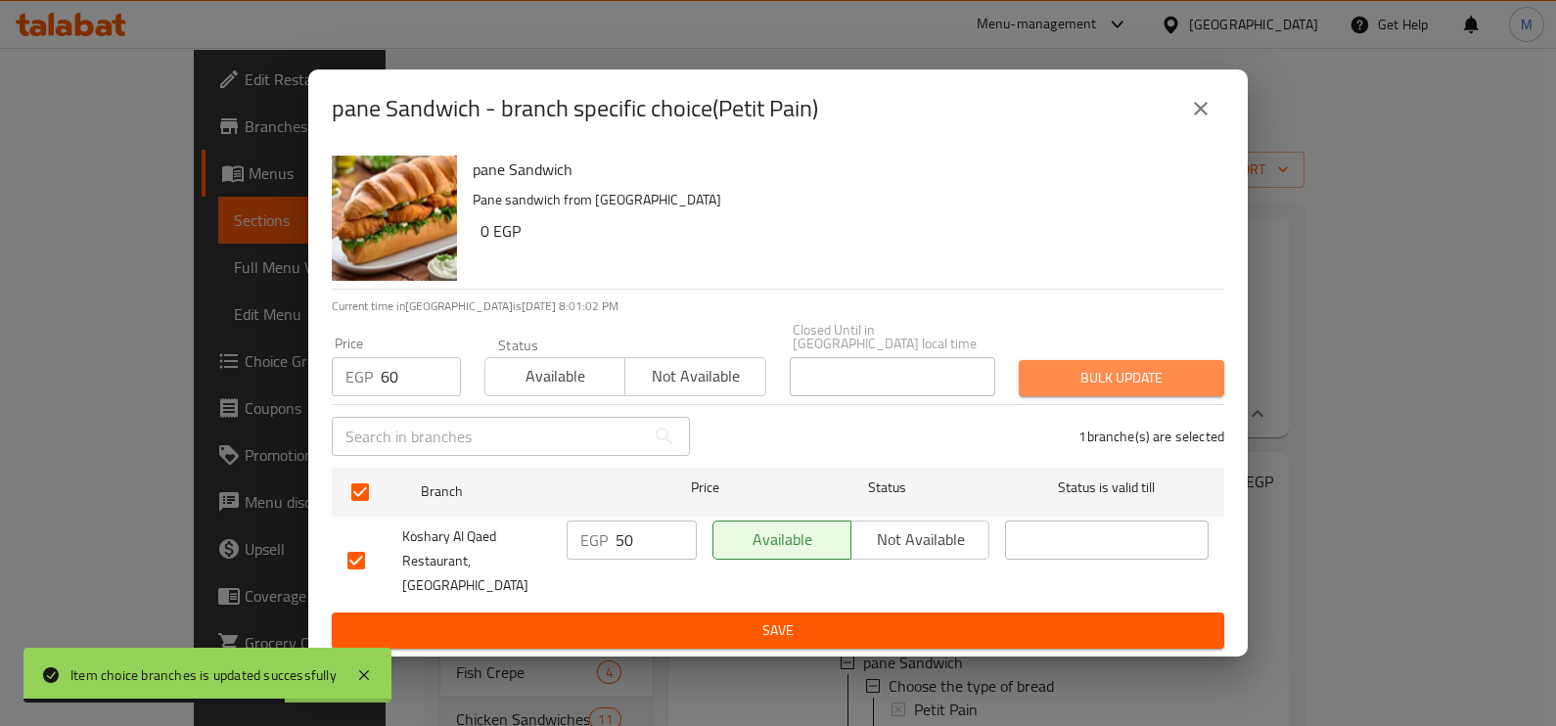
click at [1118, 379] on span "Bulk update" at bounding box center [1121, 378] width 174 height 24
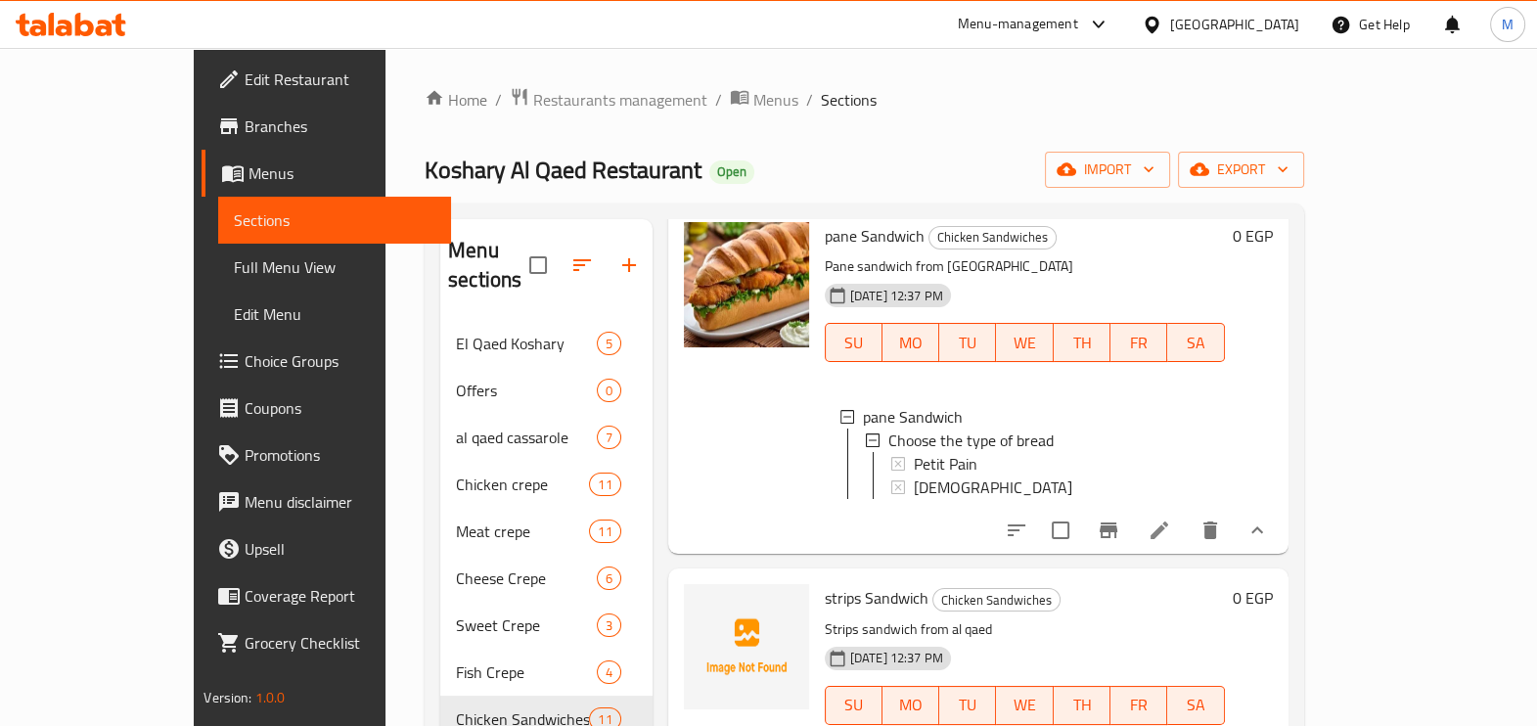
scroll to position [978, 0]
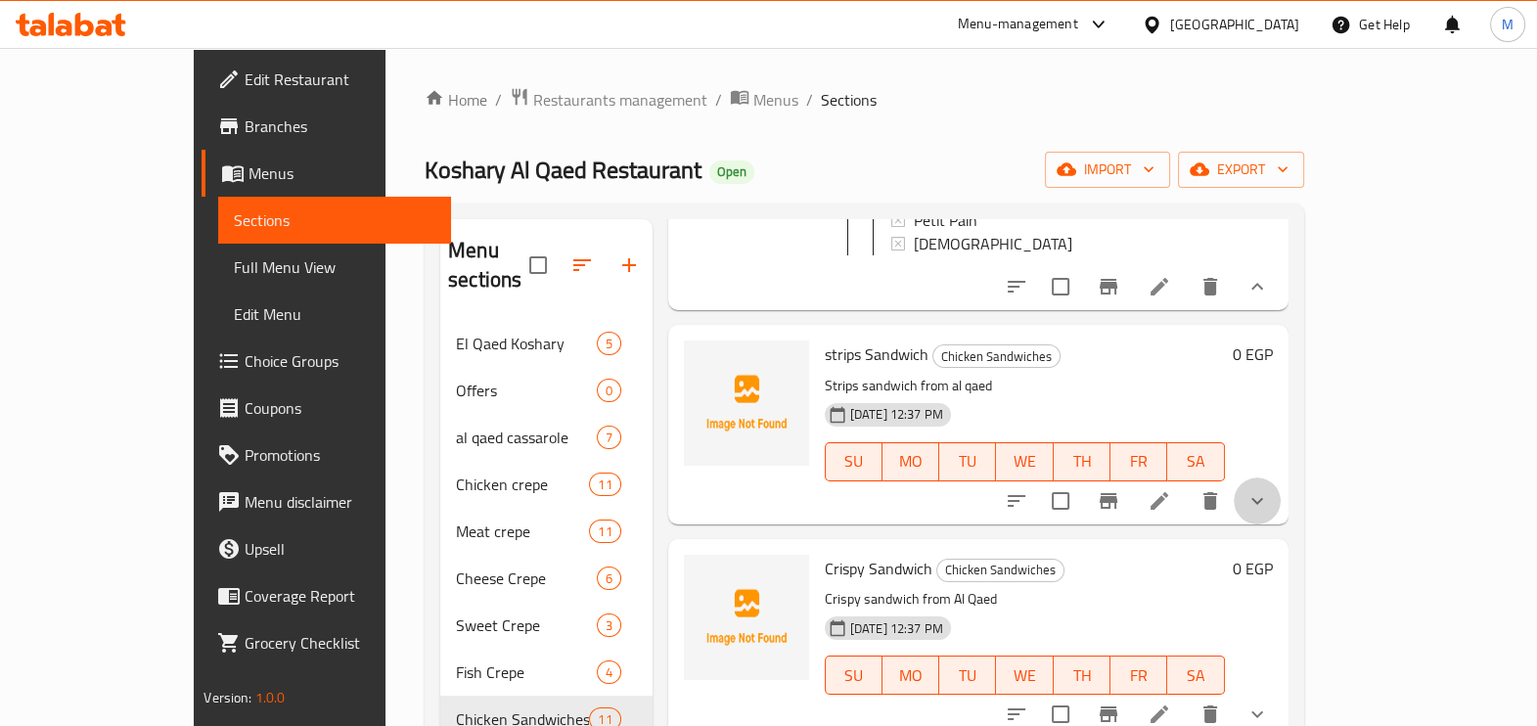
click at [1281, 478] on button "show more" at bounding box center [1257, 501] width 47 height 47
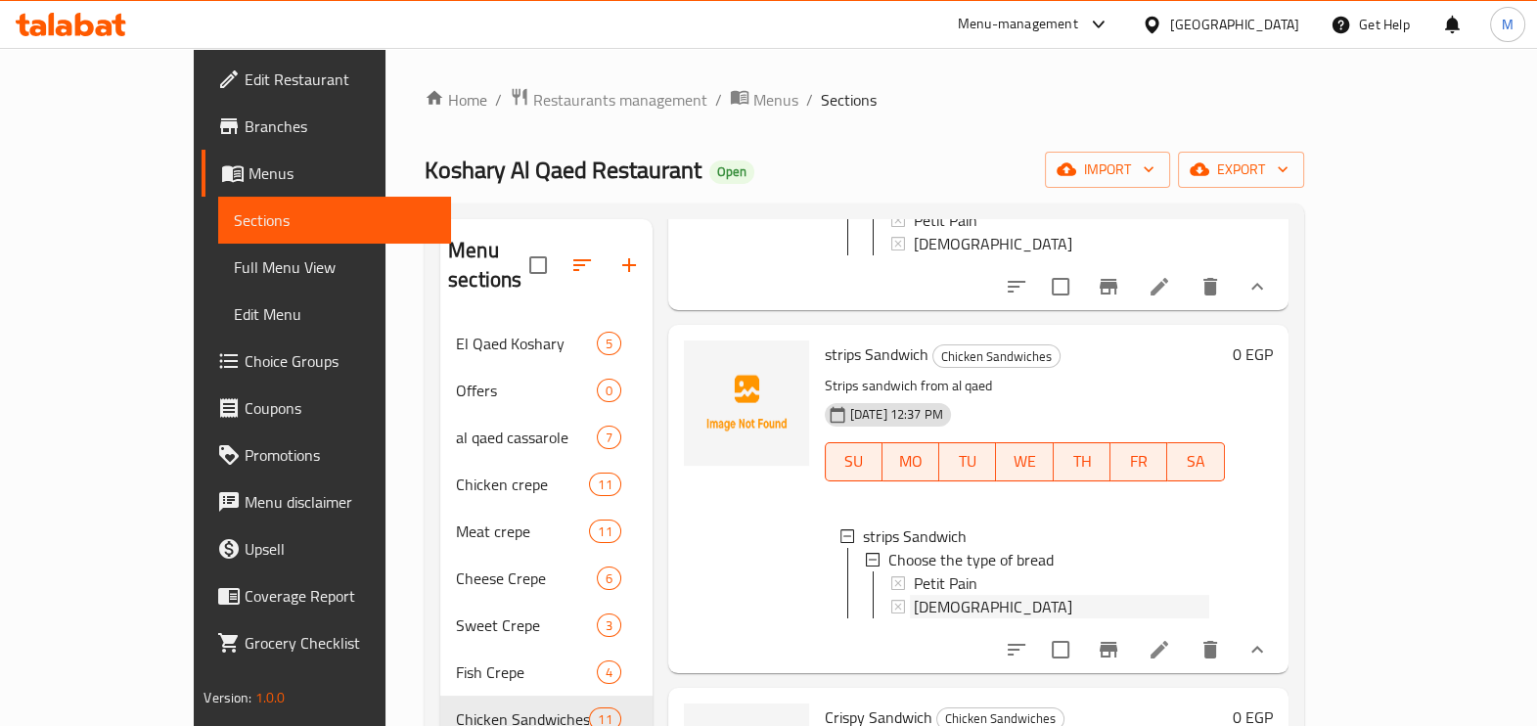
click at [914, 595] on div "[DEMOGRAPHIC_DATA]" at bounding box center [1062, 606] width 296 height 23
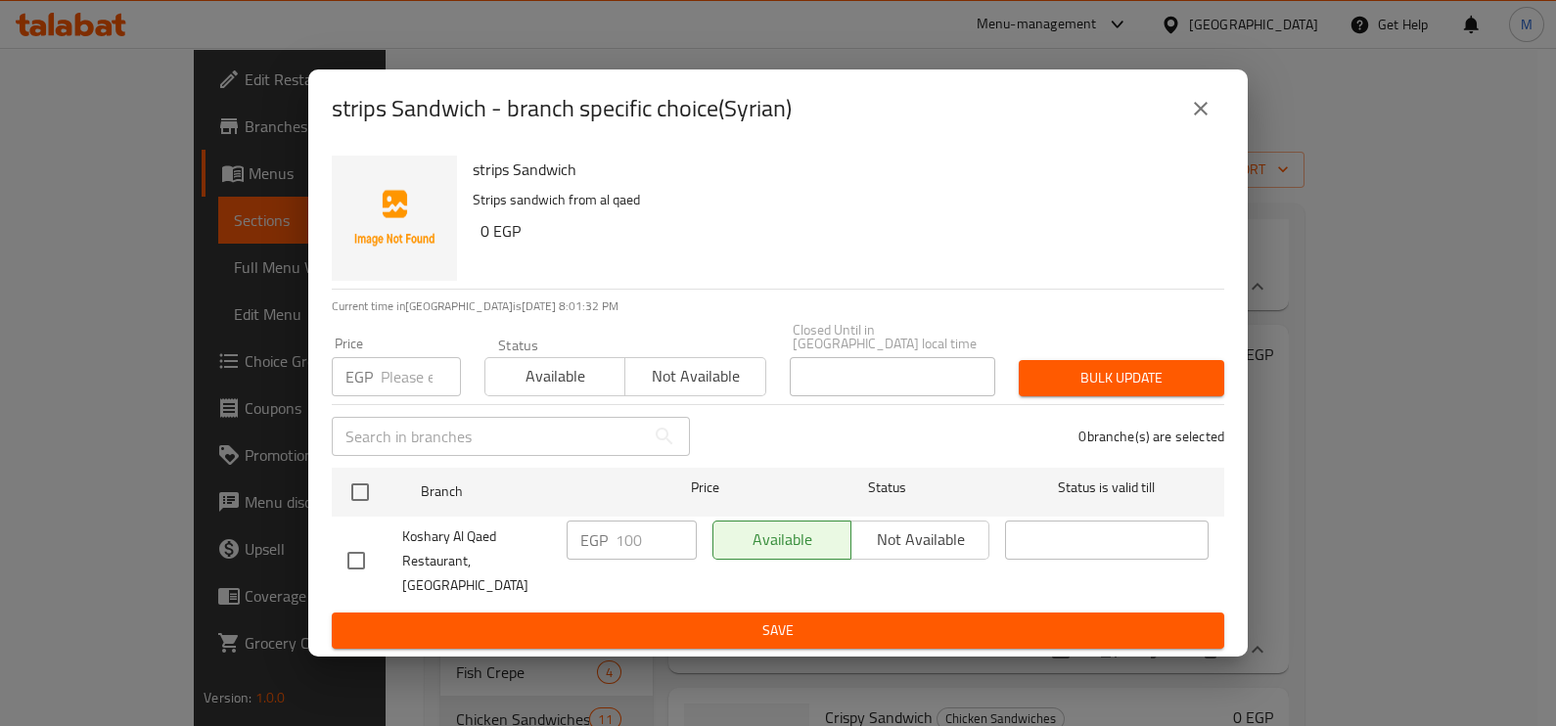
click at [391, 386] on input "number" at bounding box center [421, 376] width 80 height 39
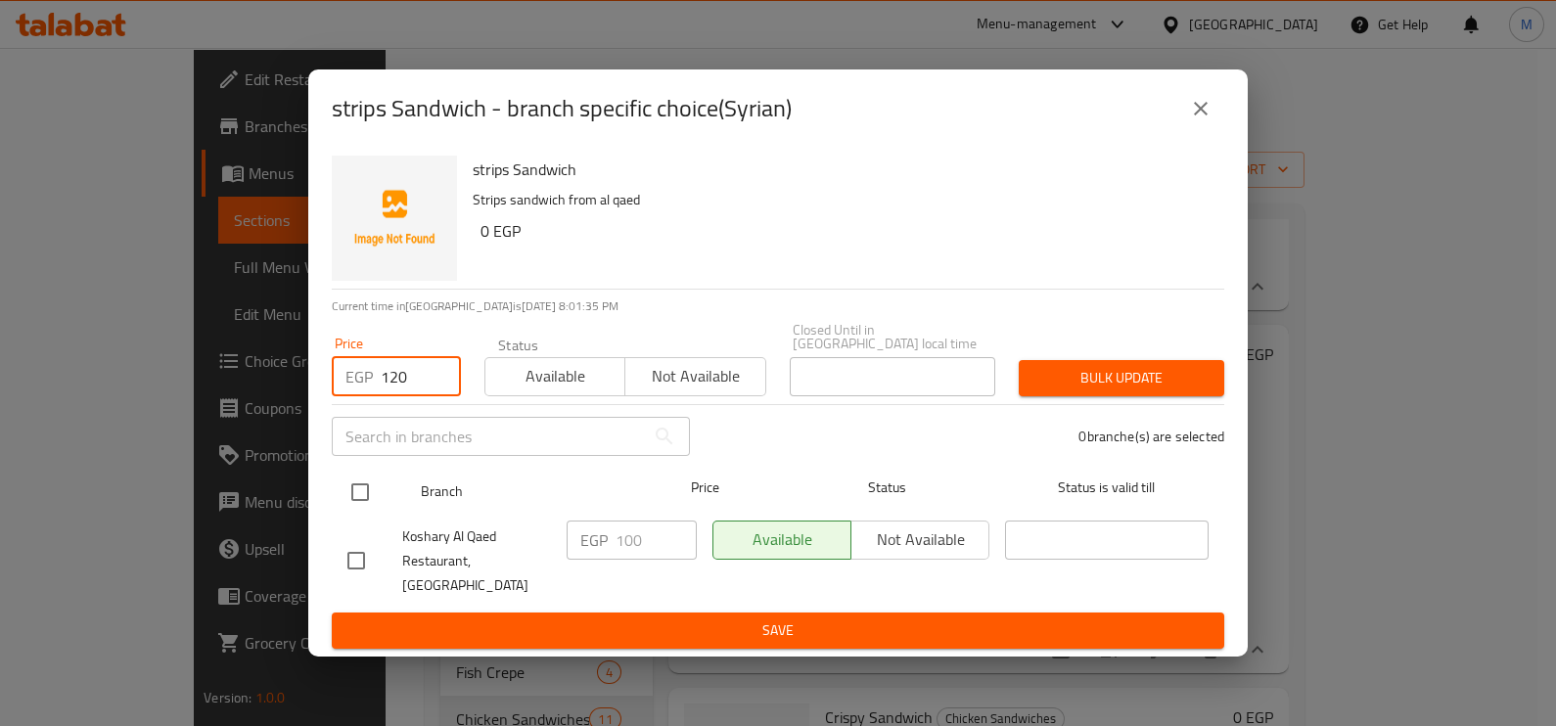
type input "120"
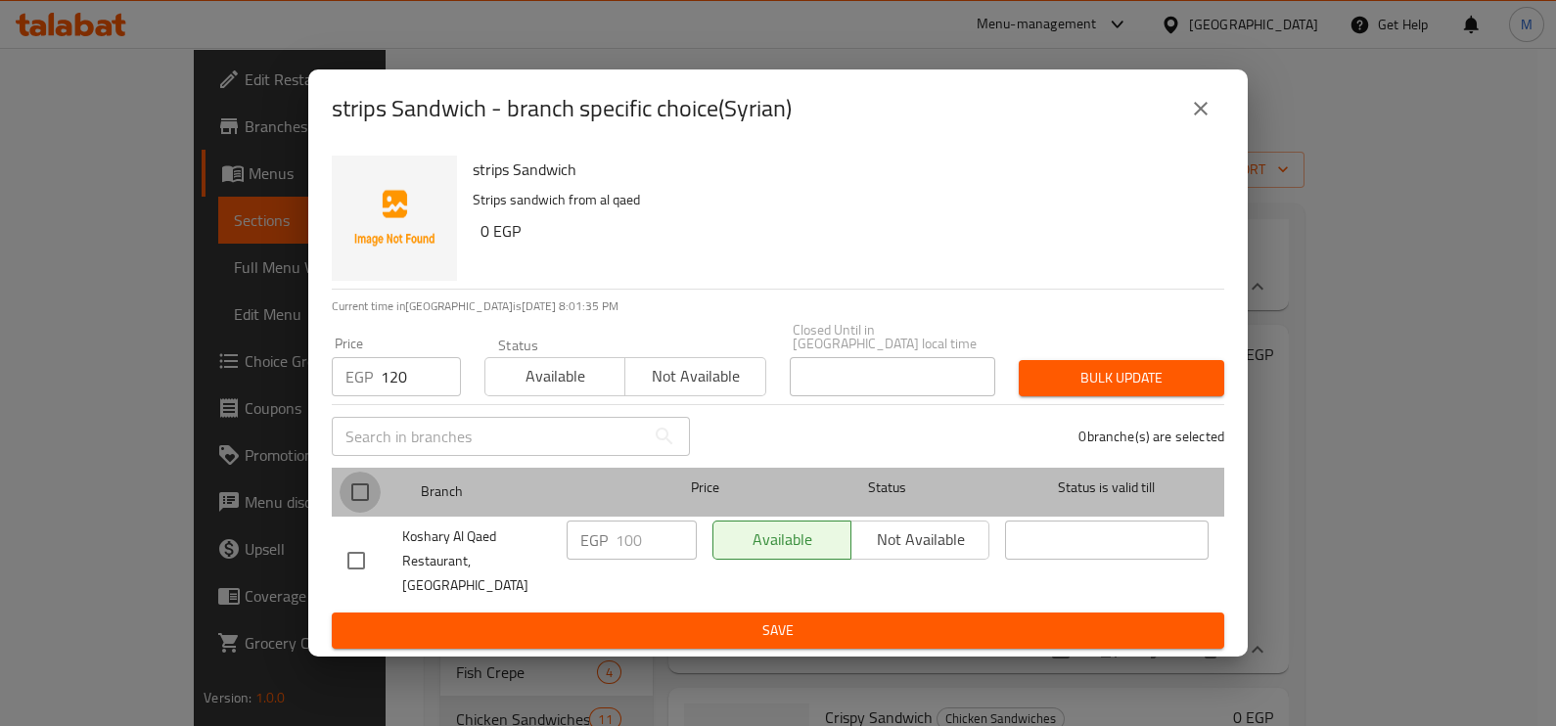
click at [355, 509] on input "checkbox" at bounding box center [360, 492] width 41 height 41
checkbox input "true"
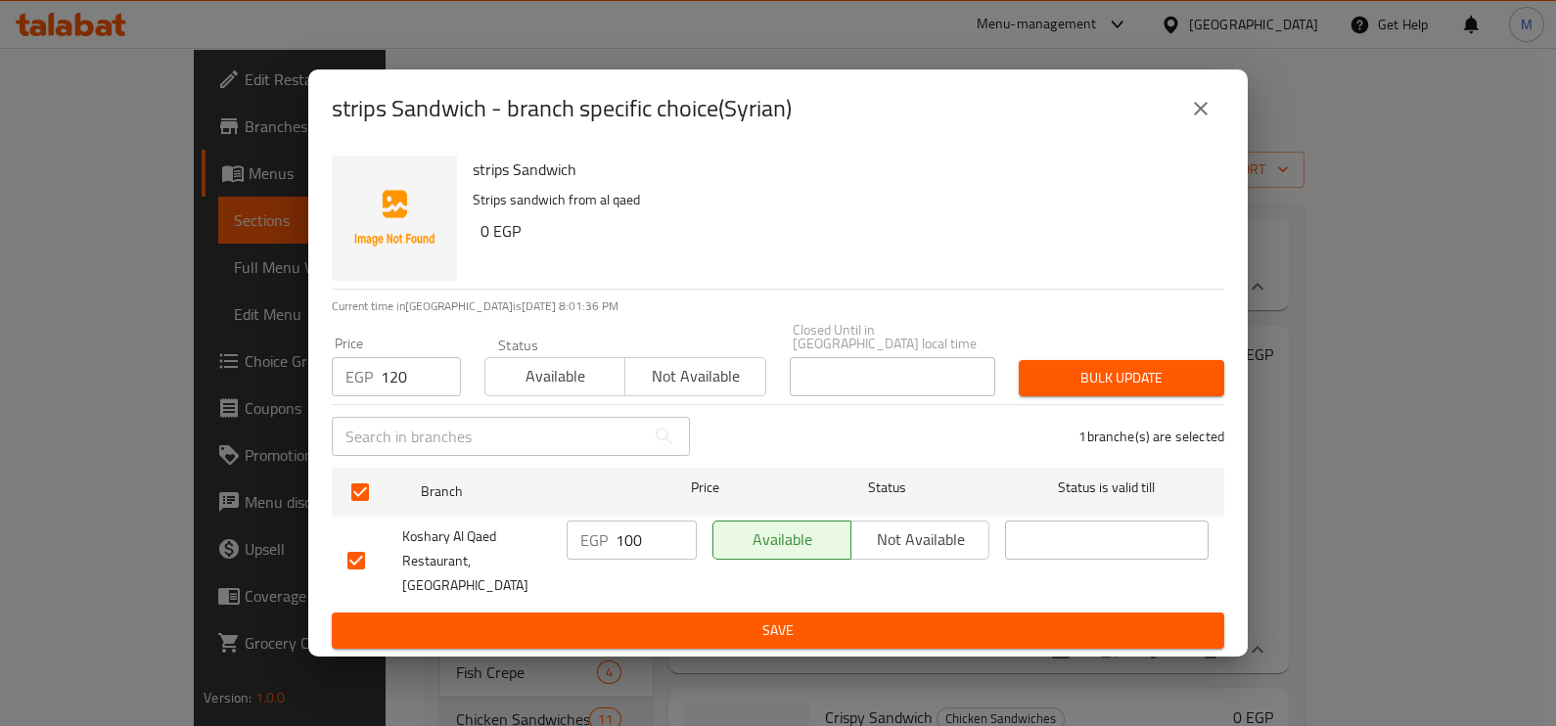
click at [1126, 396] on button "Bulk update" at bounding box center [1121, 378] width 205 height 36
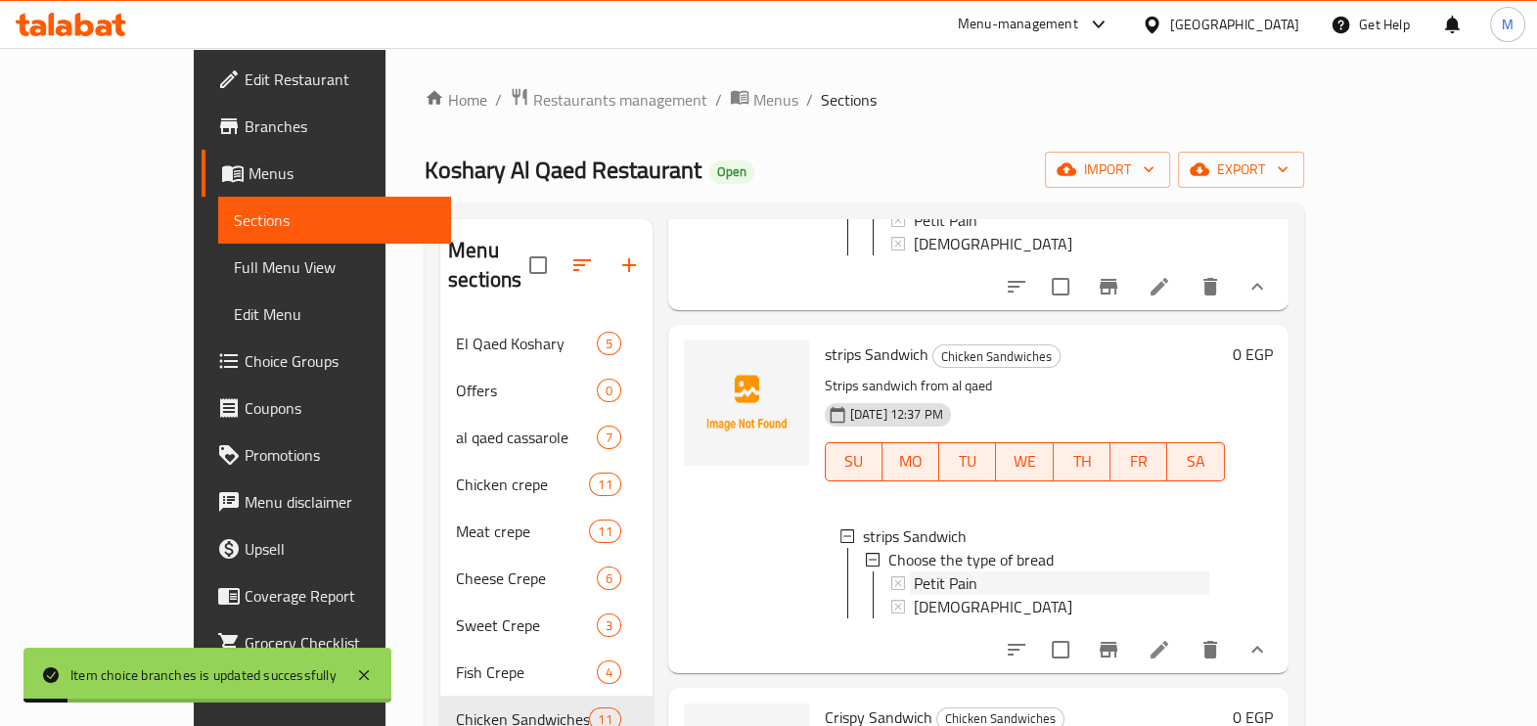
click at [914, 571] on span "Petit Pain" at bounding box center [946, 582] width 64 height 23
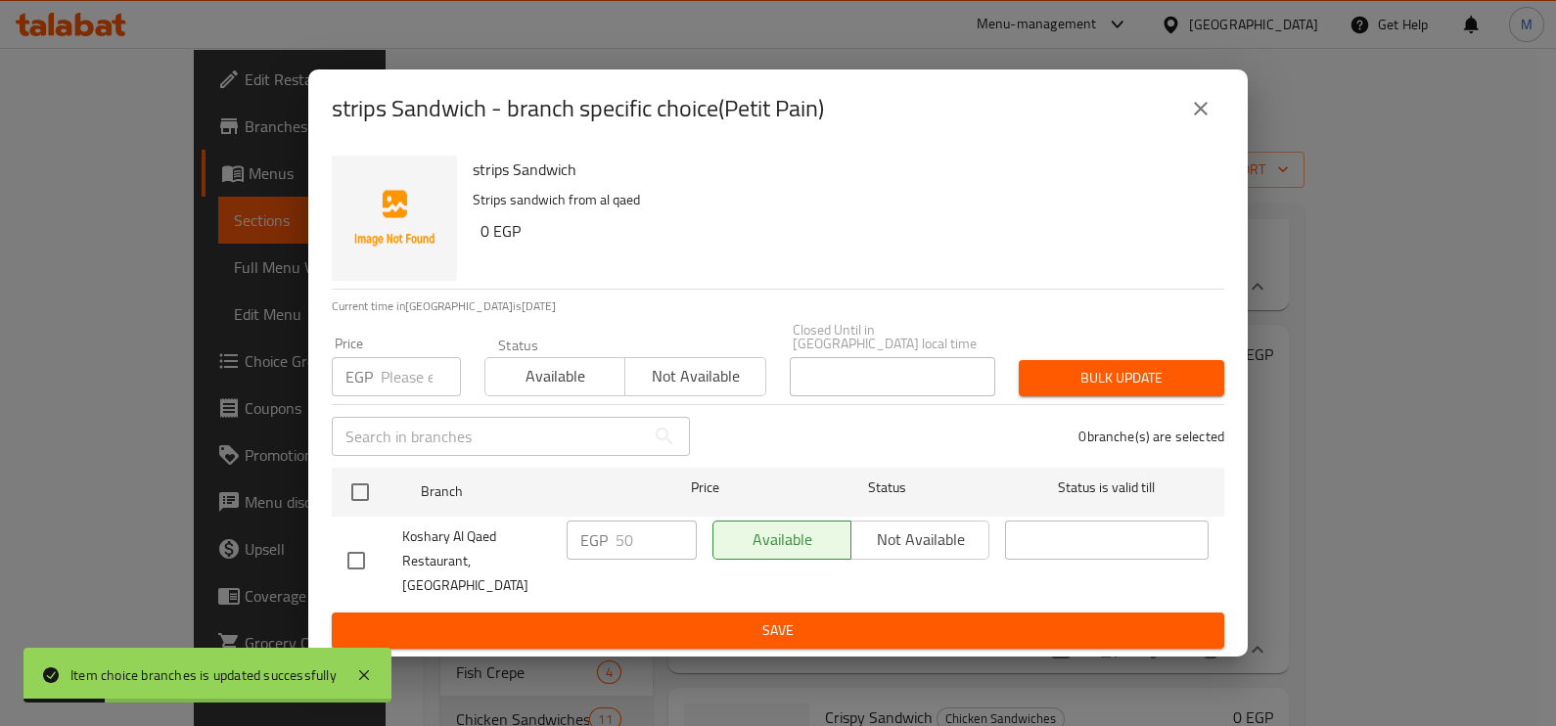
click at [381, 380] on input "number" at bounding box center [421, 376] width 80 height 39
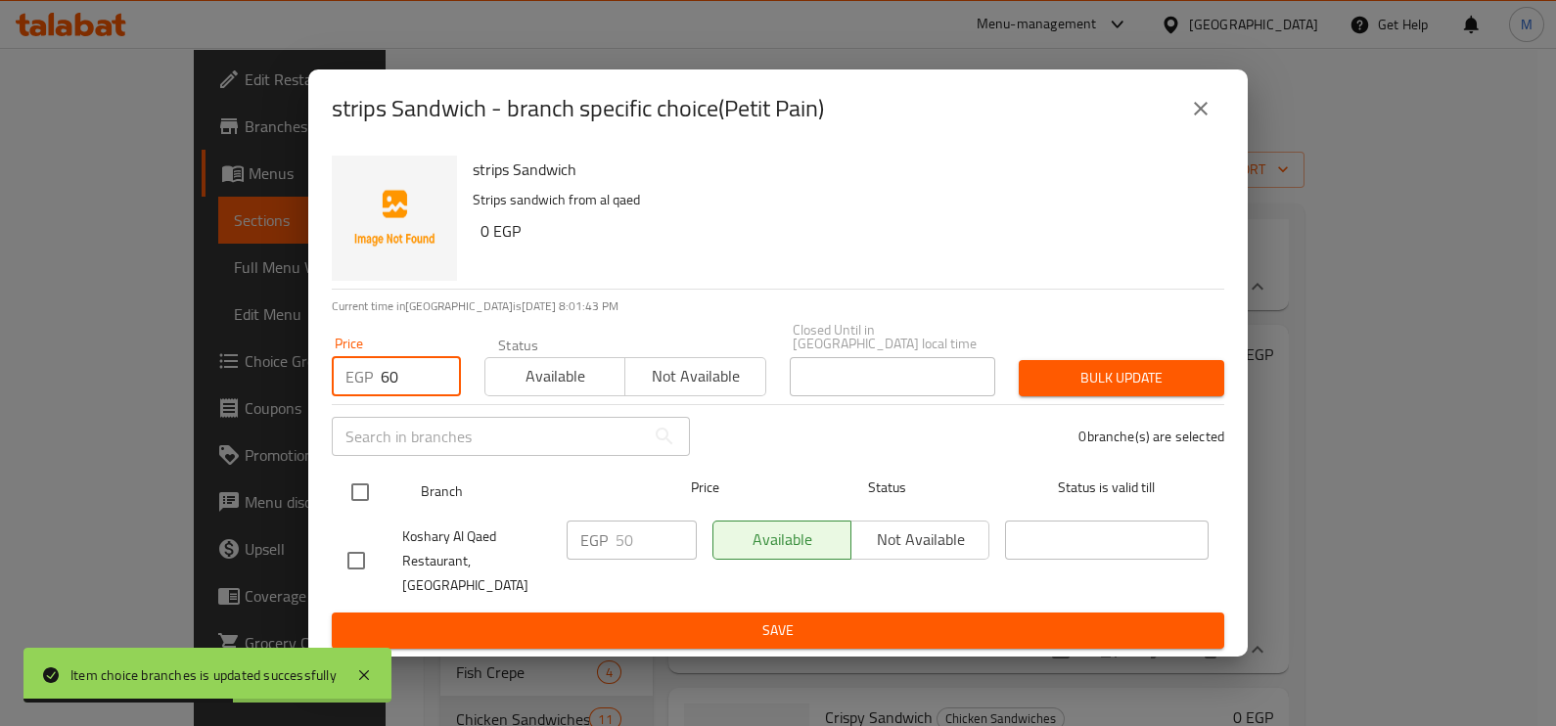
type input "60"
click at [375, 500] on input "checkbox" at bounding box center [360, 492] width 41 height 41
checkbox input "true"
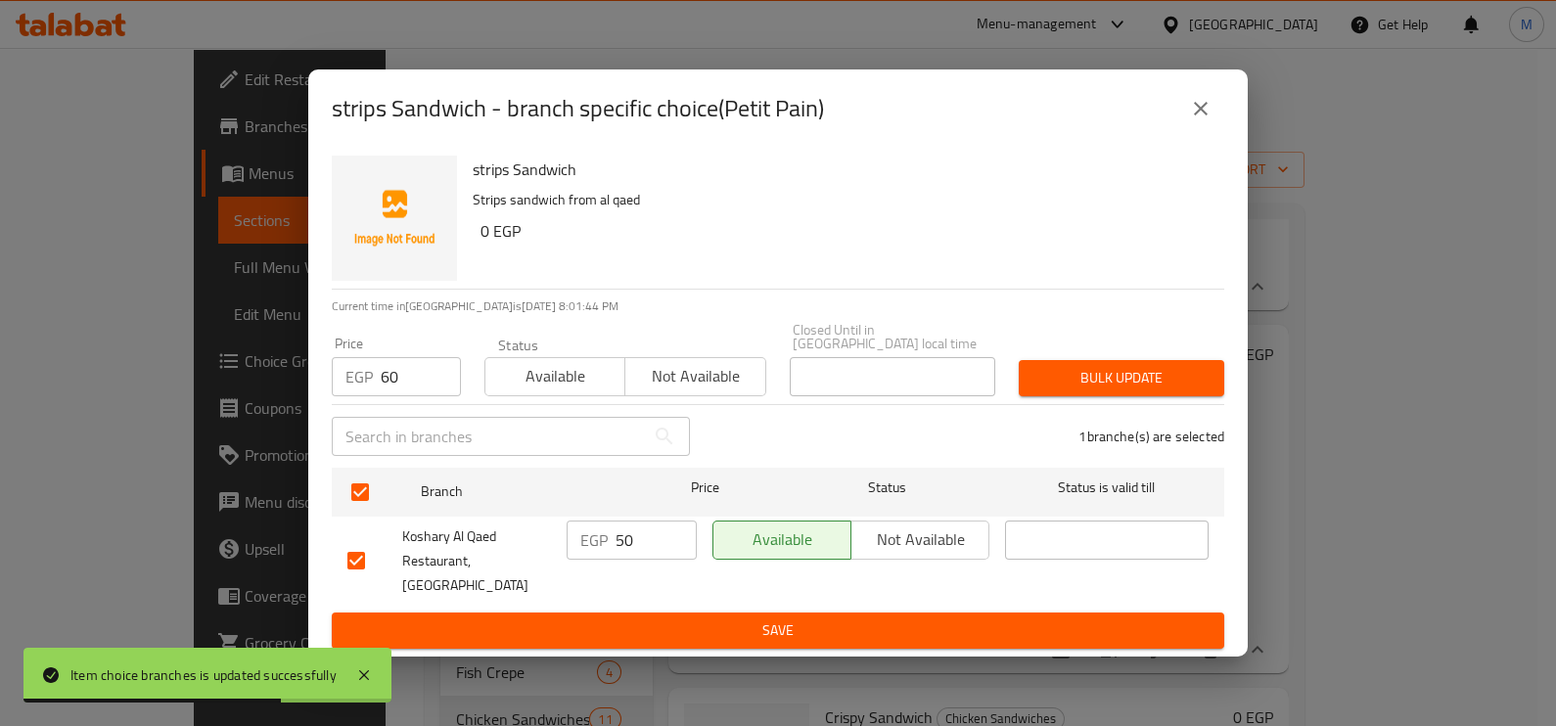
click at [1101, 378] on span "Bulk update" at bounding box center [1121, 378] width 174 height 24
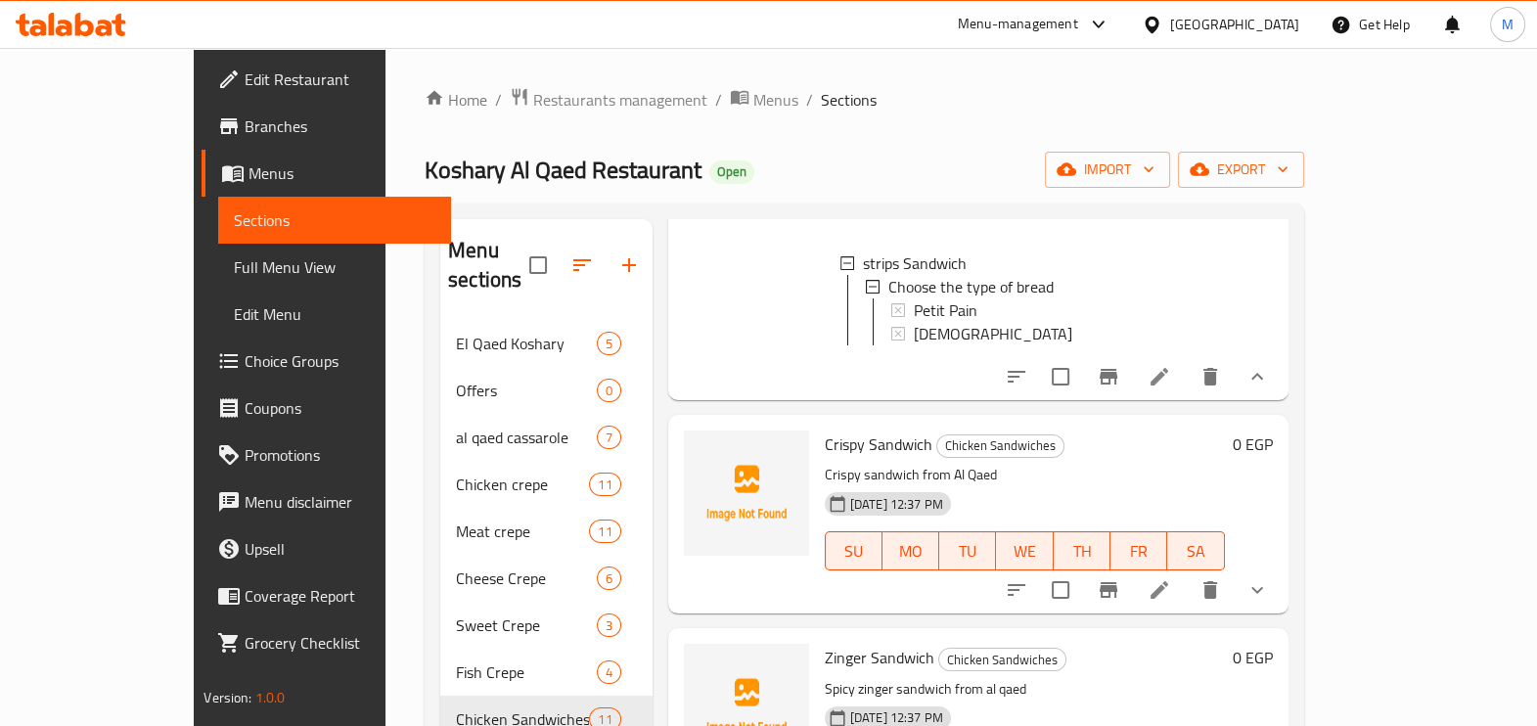
scroll to position [1345, 0]
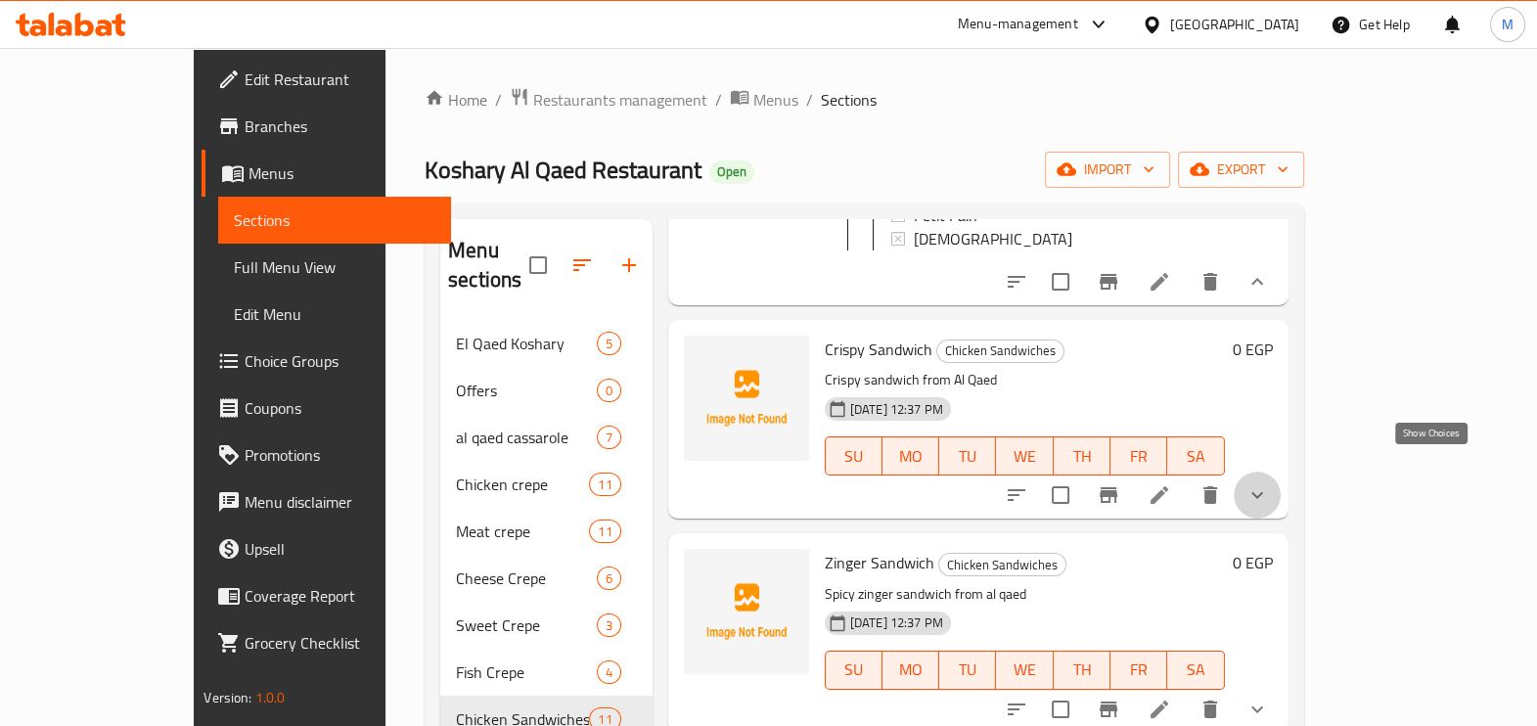
click at [1269, 483] on icon "show more" at bounding box center [1257, 494] width 23 height 23
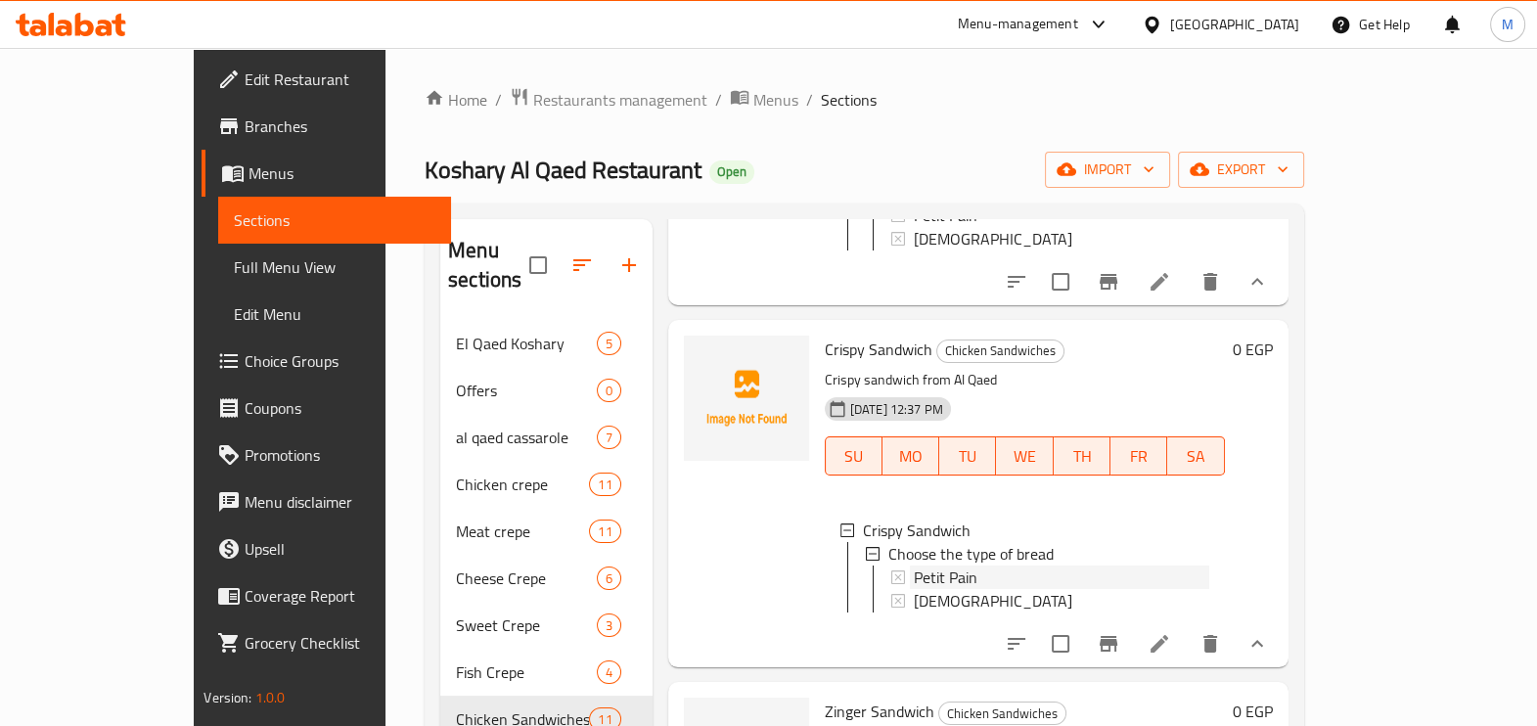
click at [986, 566] on div "Petit Pain" at bounding box center [1062, 577] width 296 height 23
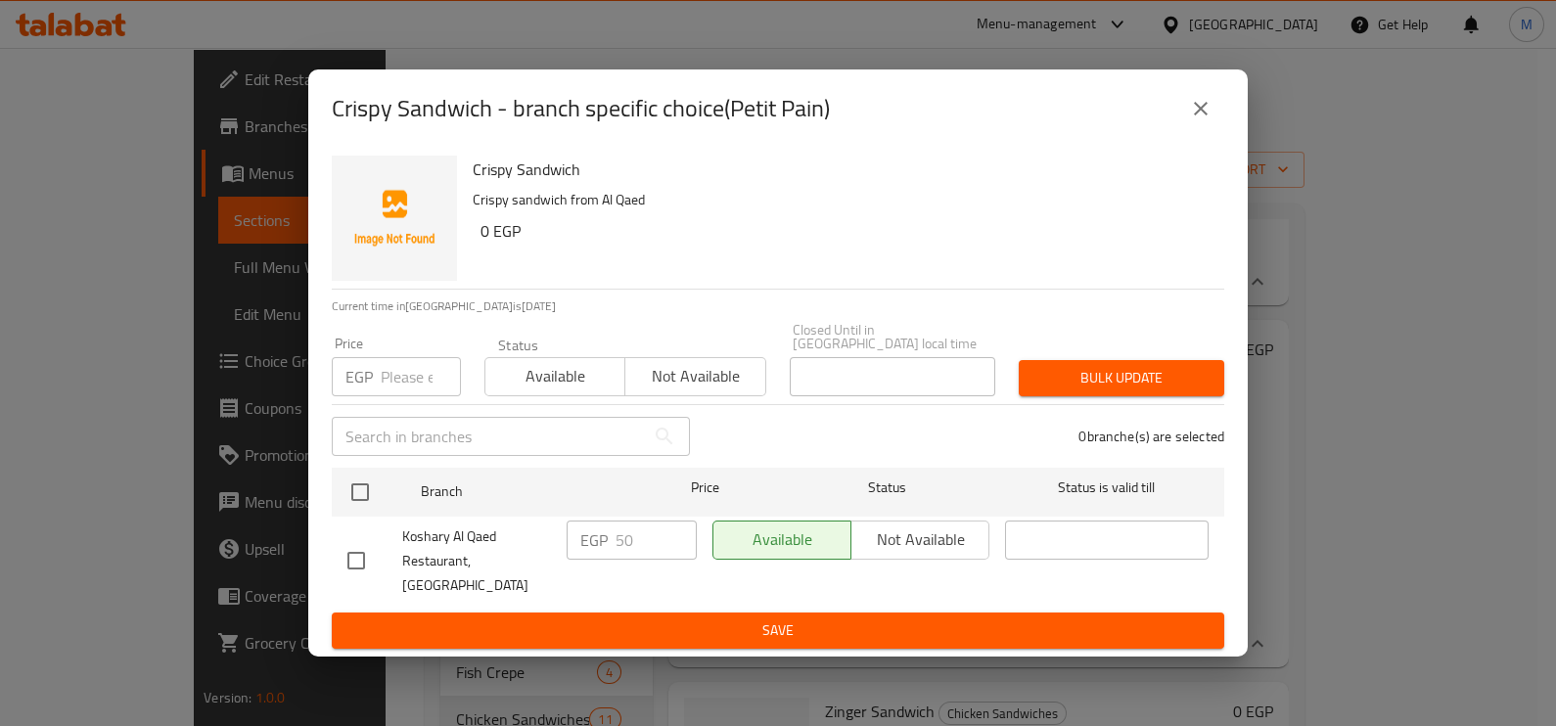
click at [417, 380] on input "number" at bounding box center [421, 376] width 80 height 39
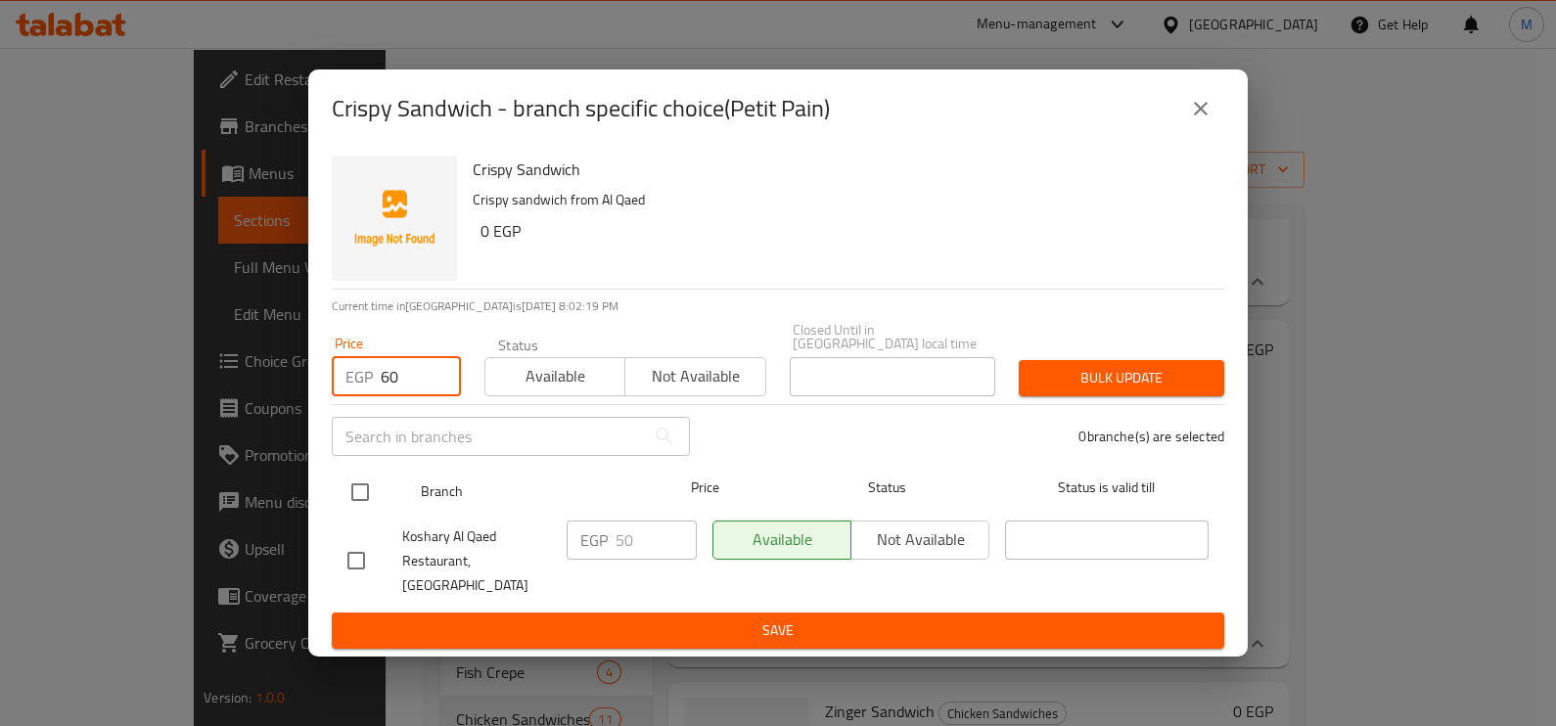
type input "60"
click at [362, 475] on div at bounding box center [376, 492] width 73 height 57
click at [372, 502] on input "checkbox" at bounding box center [360, 492] width 41 height 41
checkbox input "true"
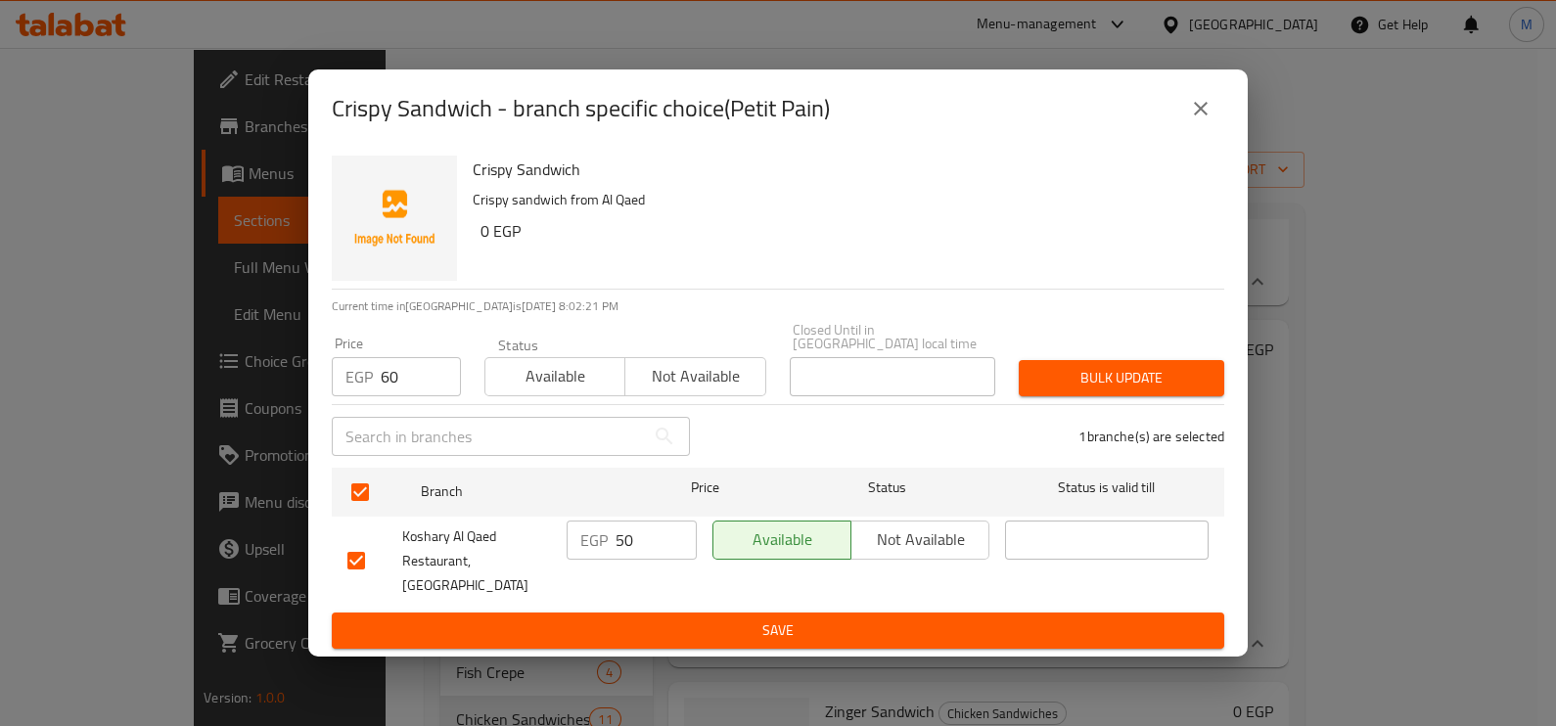
click at [1162, 374] on span "Bulk update" at bounding box center [1121, 378] width 174 height 24
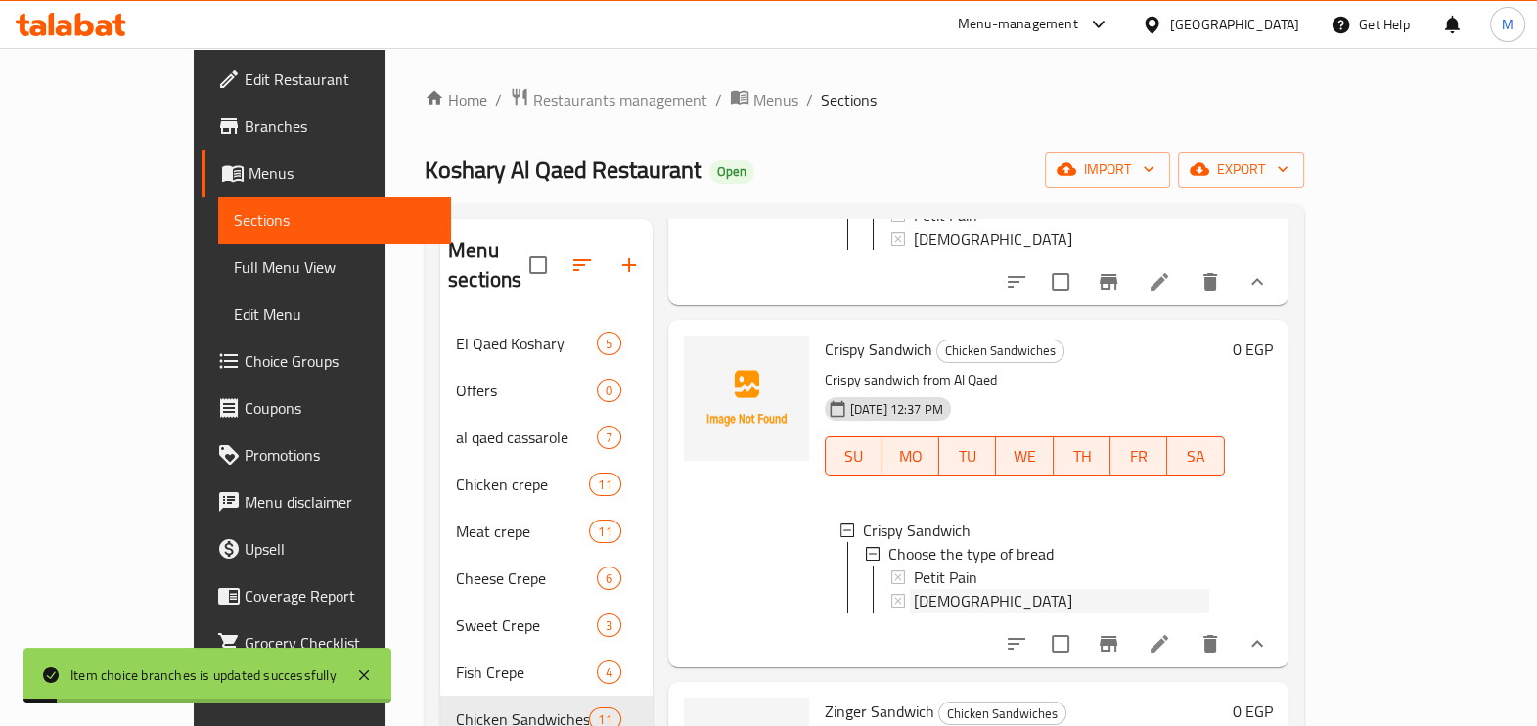
click at [914, 589] on div "[DEMOGRAPHIC_DATA]" at bounding box center [1062, 600] width 296 height 23
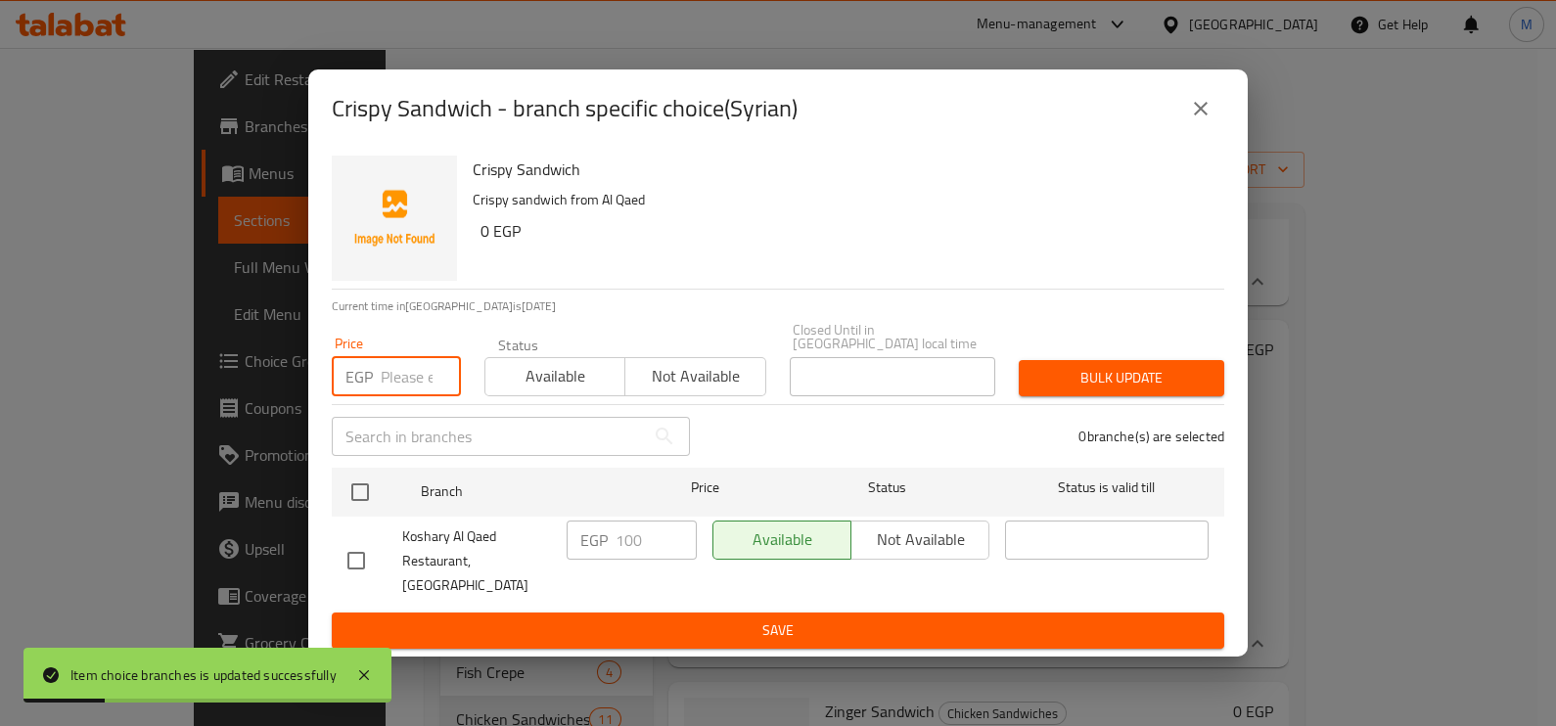
click at [411, 388] on input "number" at bounding box center [421, 376] width 80 height 39
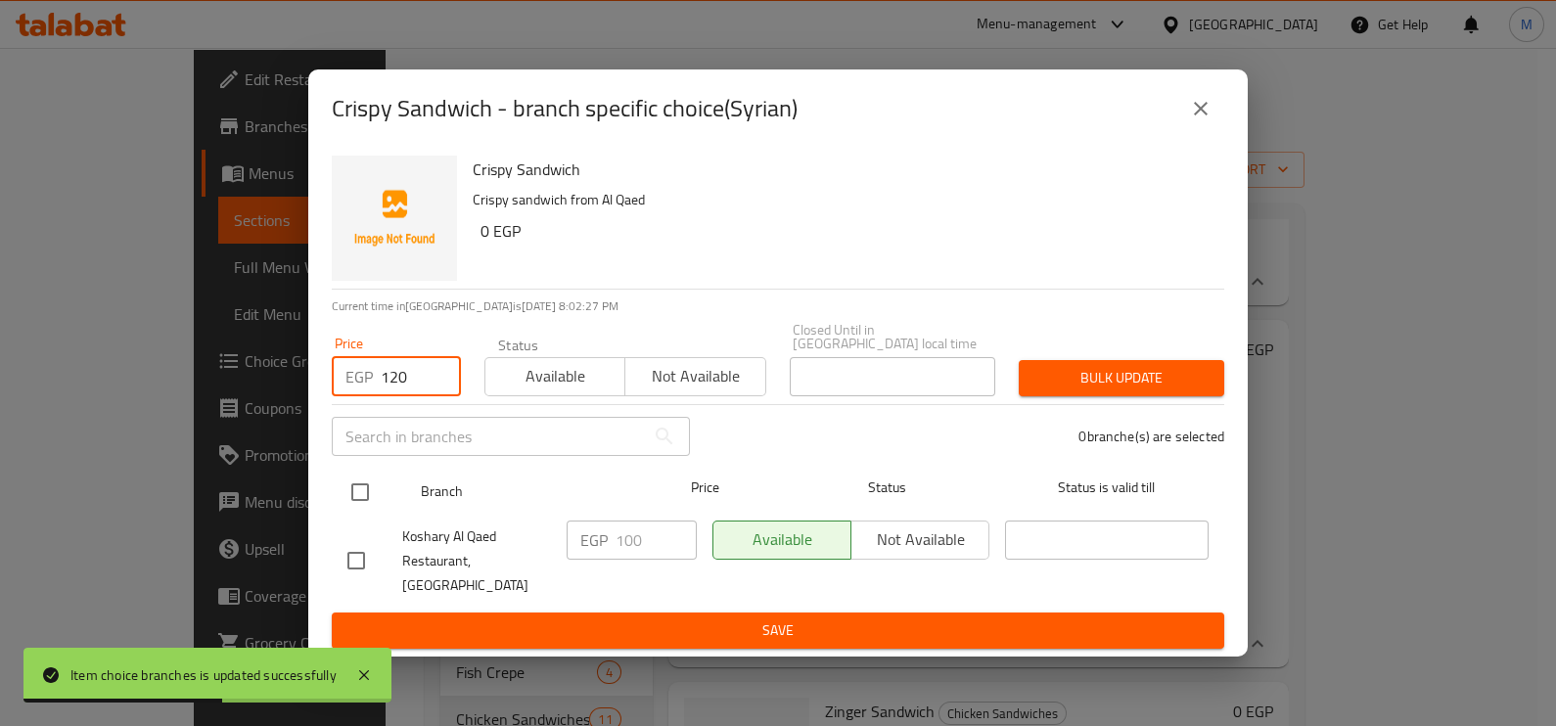
type input "120"
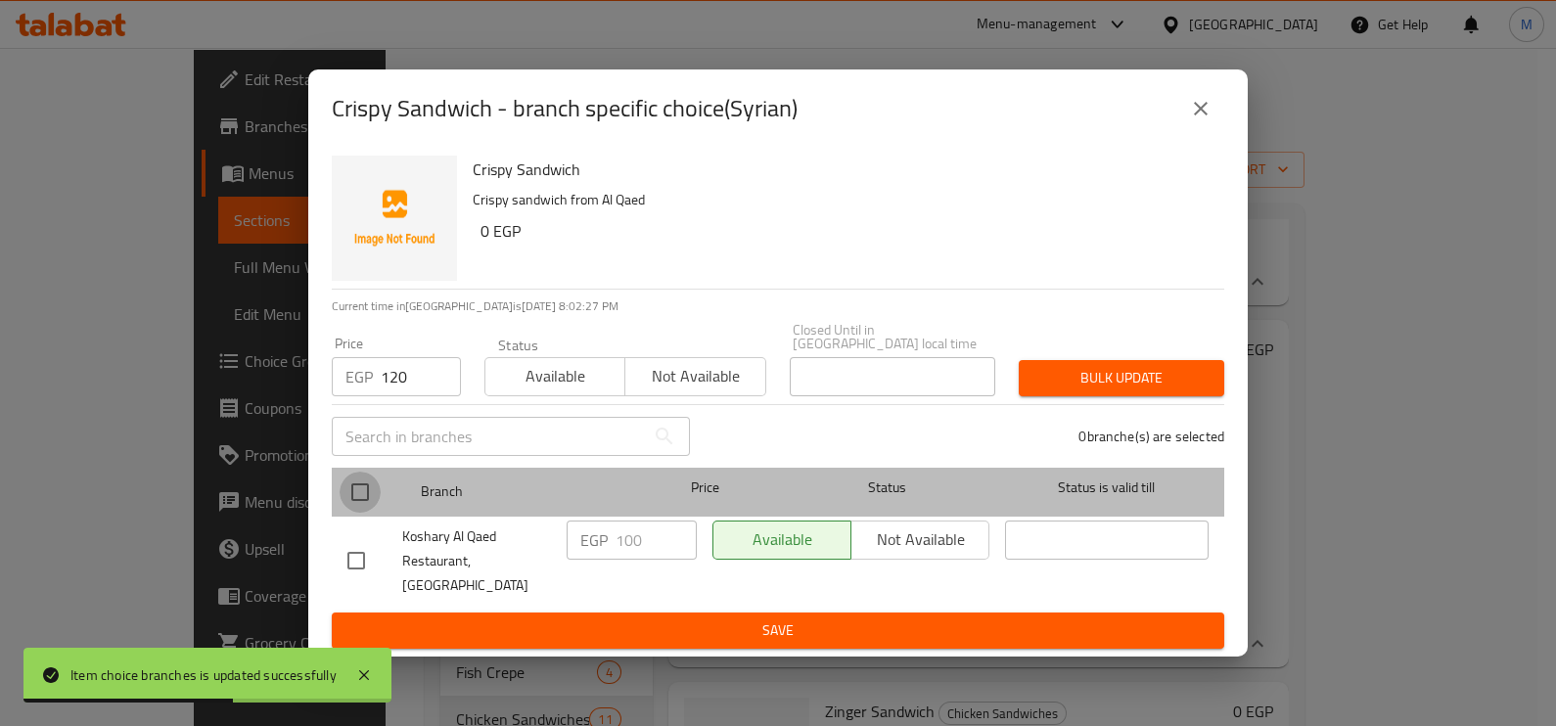
click at [379, 494] on input "checkbox" at bounding box center [360, 492] width 41 height 41
checkbox input "true"
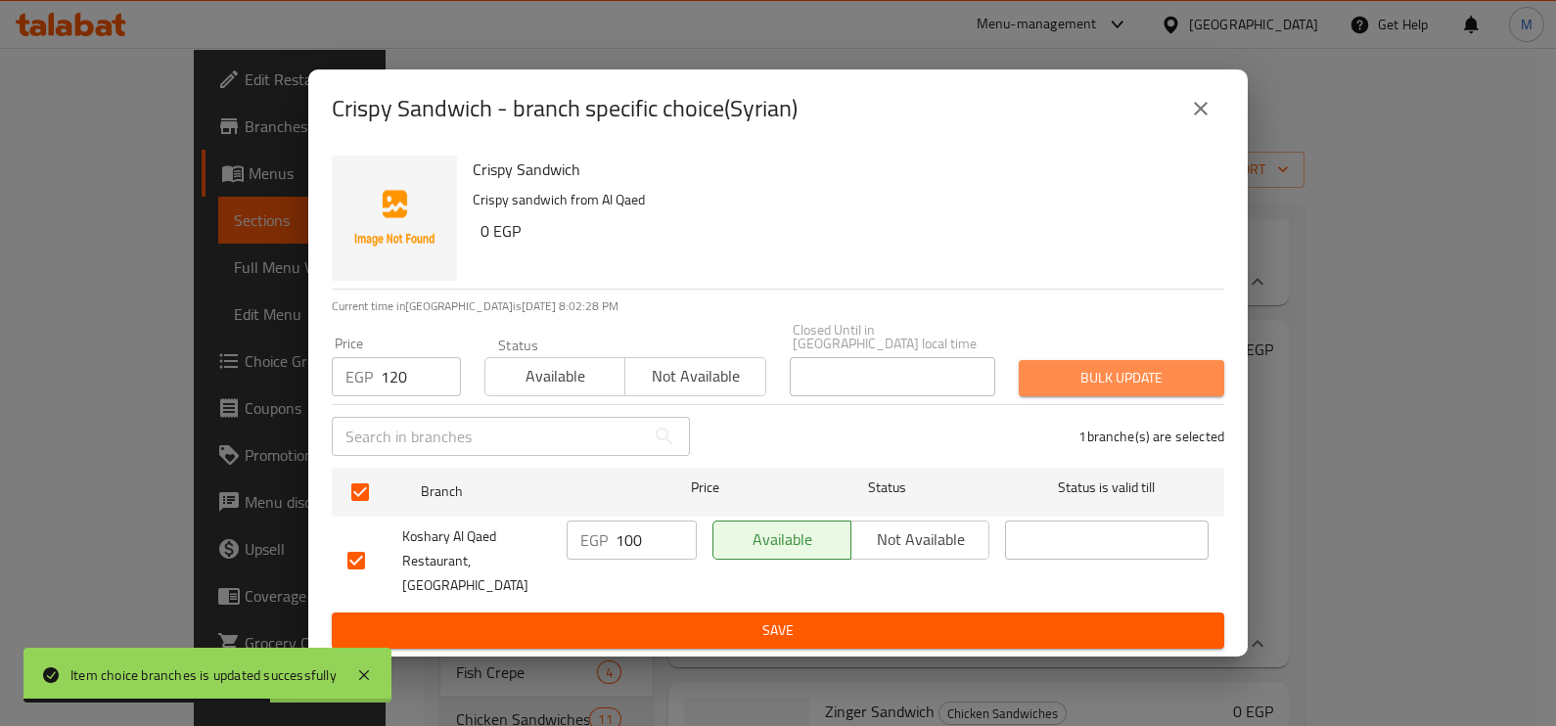
click at [1078, 382] on span "Bulk update" at bounding box center [1121, 378] width 174 height 24
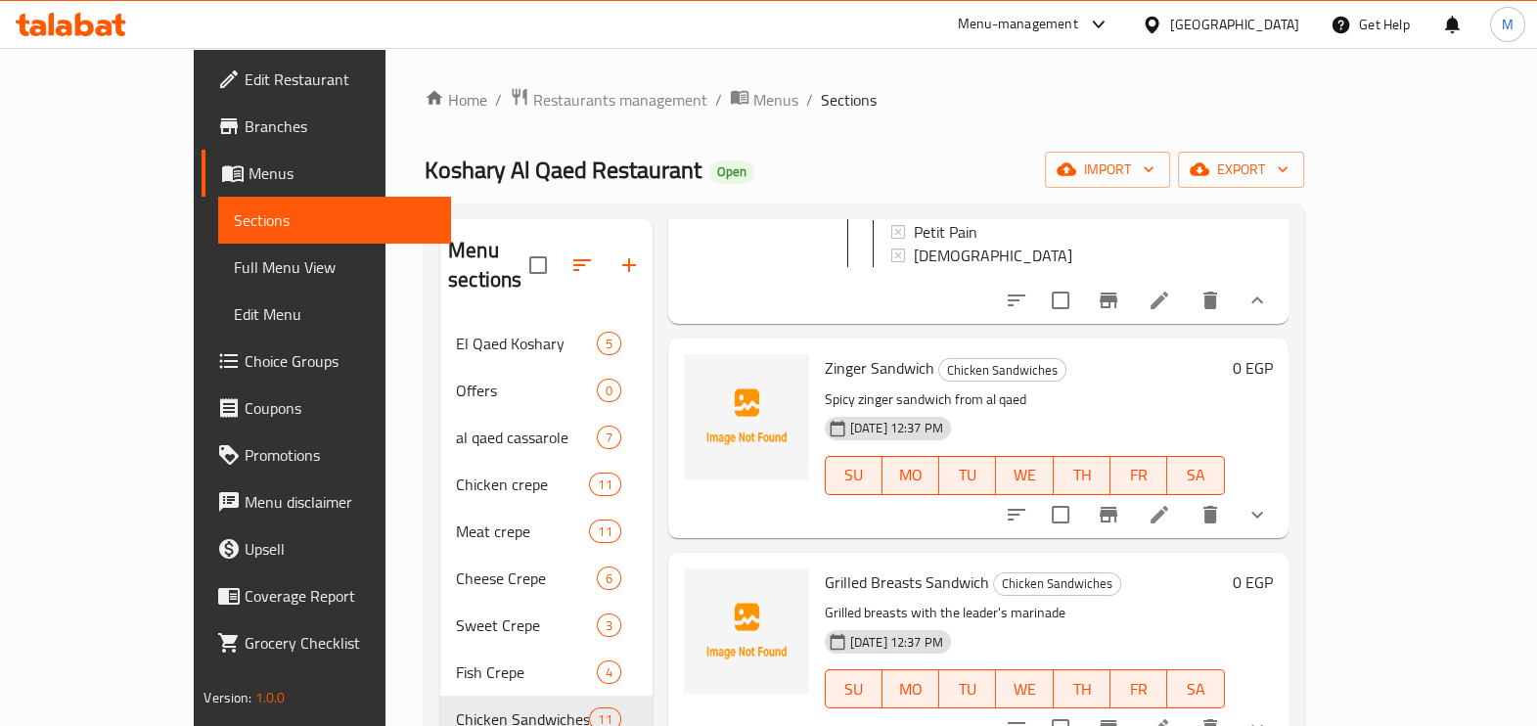
scroll to position [1711, 0]
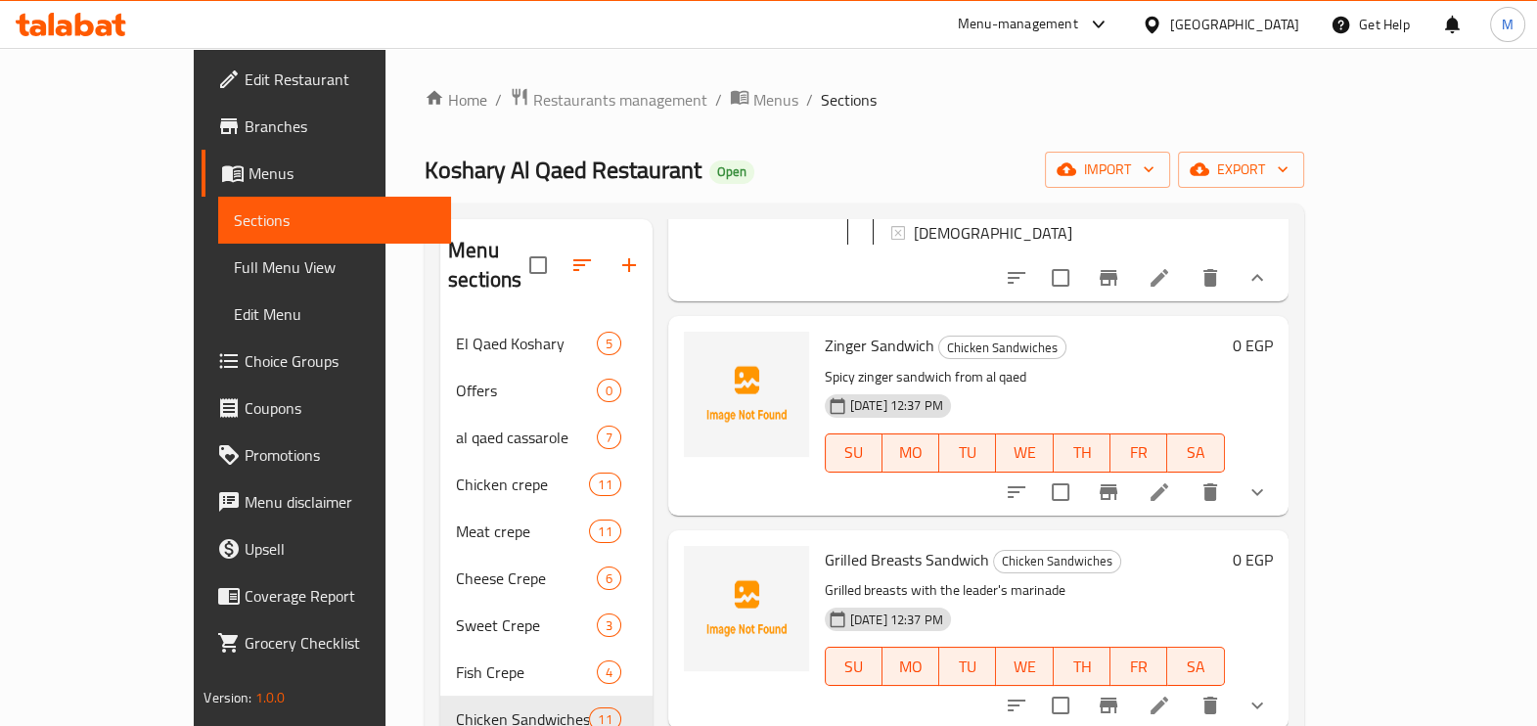
click at [1269, 482] on icon "show more" at bounding box center [1257, 491] width 23 height 23
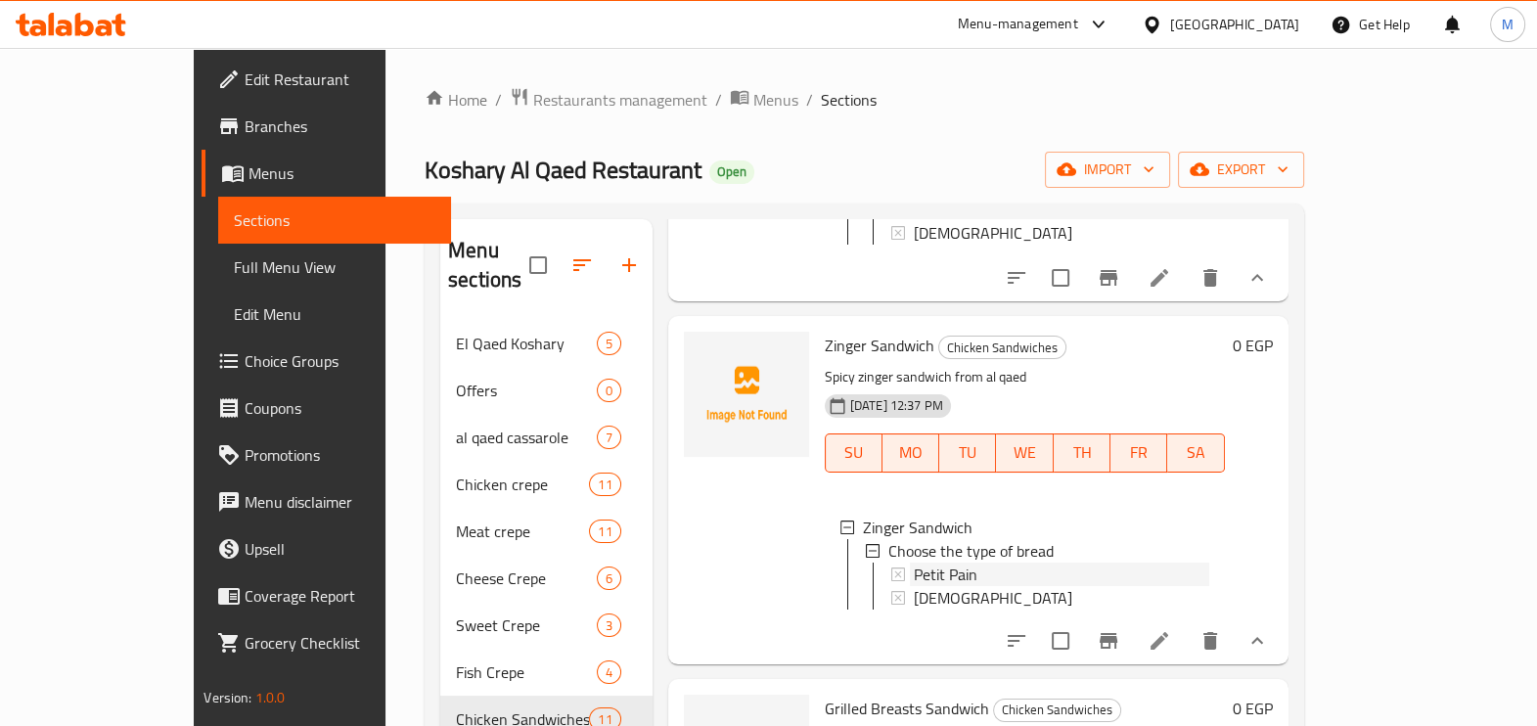
click at [991, 569] on div "Petit Pain" at bounding box center [1062, 574] width 296 height 23
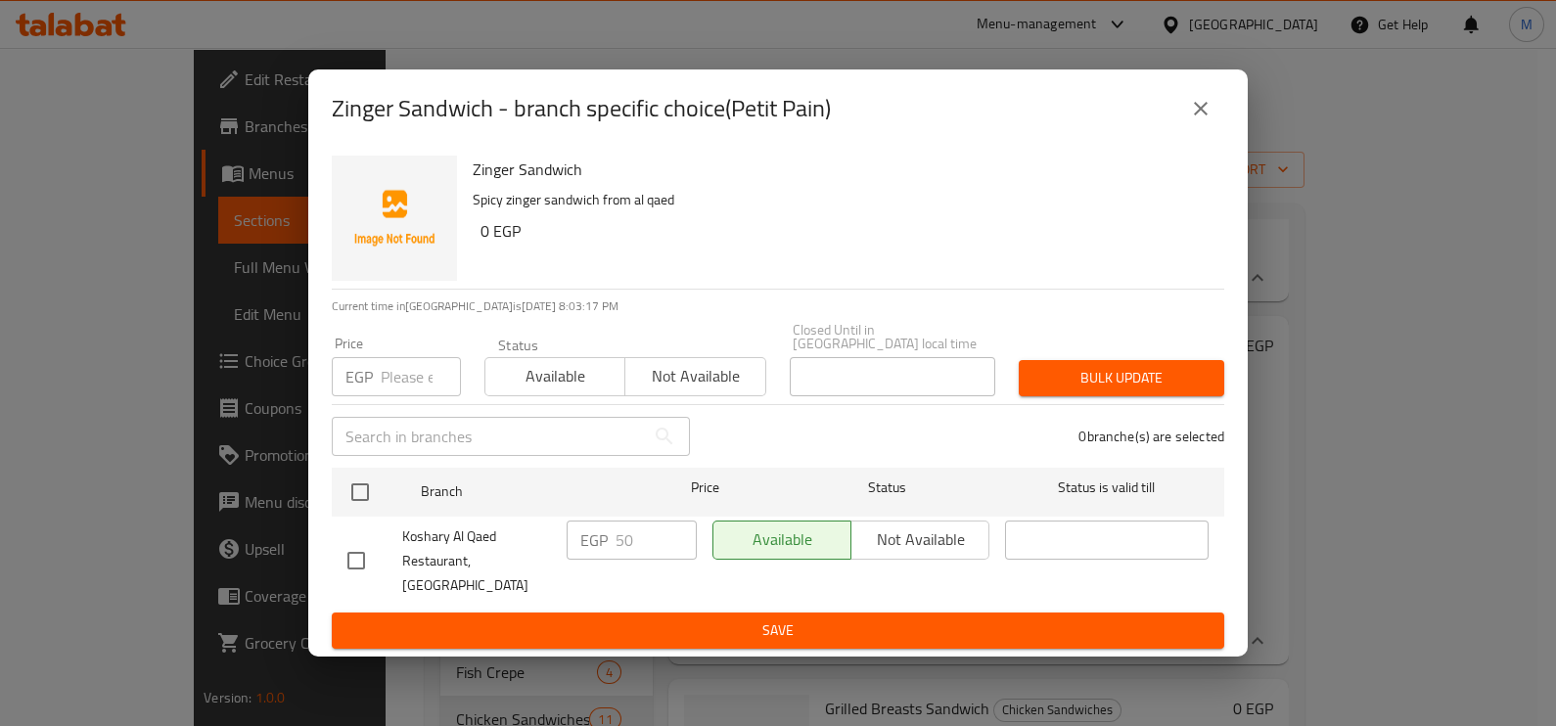
click at [417, 393] on input "number" at bounding box center [421, 376] width 80 height 39
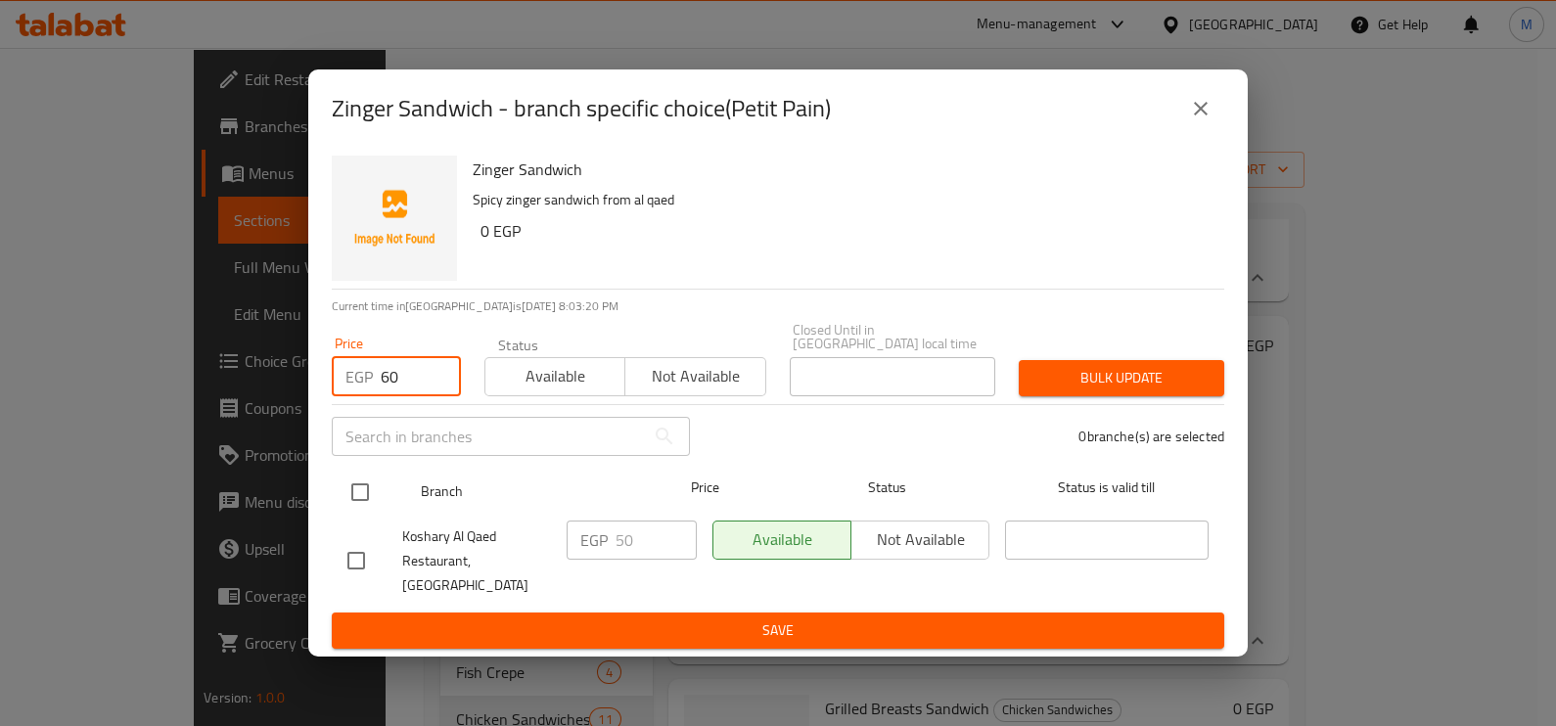
type input "60"
click at [352, 490] on input "checkbox" at bounding box center [360, 492] width 41 height 41
checkbox input "true"
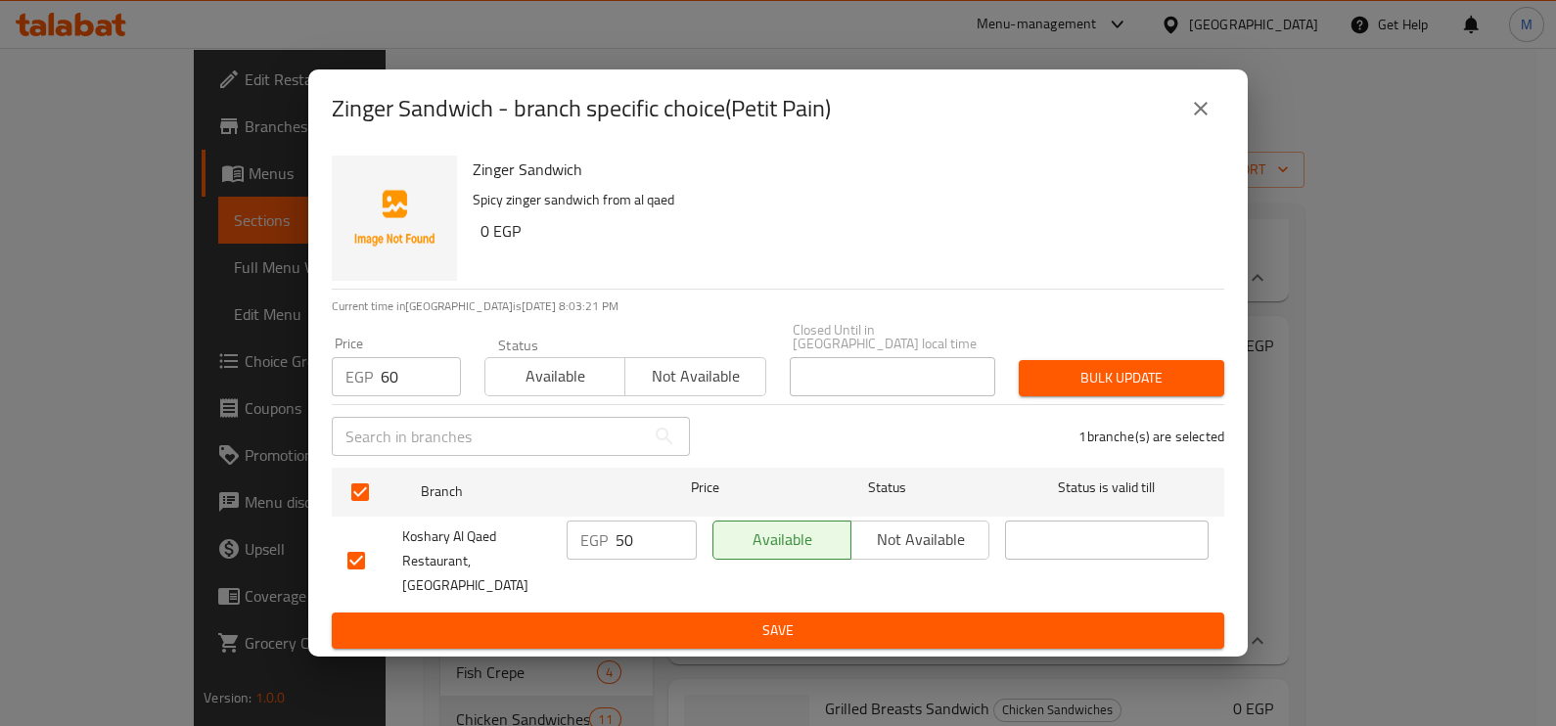
click at [1066, 404] on div "Bulk update" at bounding box center [1121, 378] width 229 height 60
click at [1079, 387] on span "Bulk update" at bounding box center [1121, 378] width 174 height 24
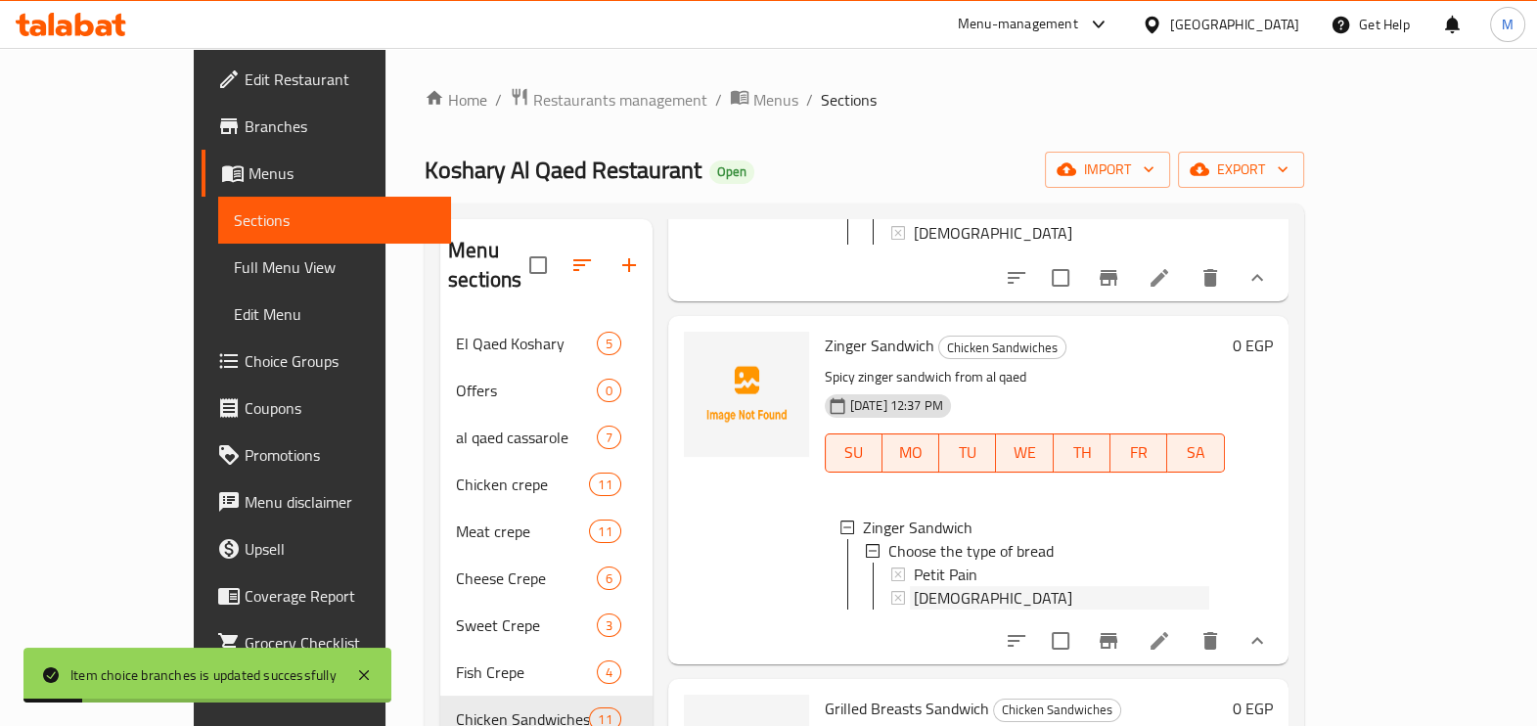
click at [914, 593] on span "[DEMOGRAPHIC_DATA]" at bounding box center [993, 597] width 159 height 23
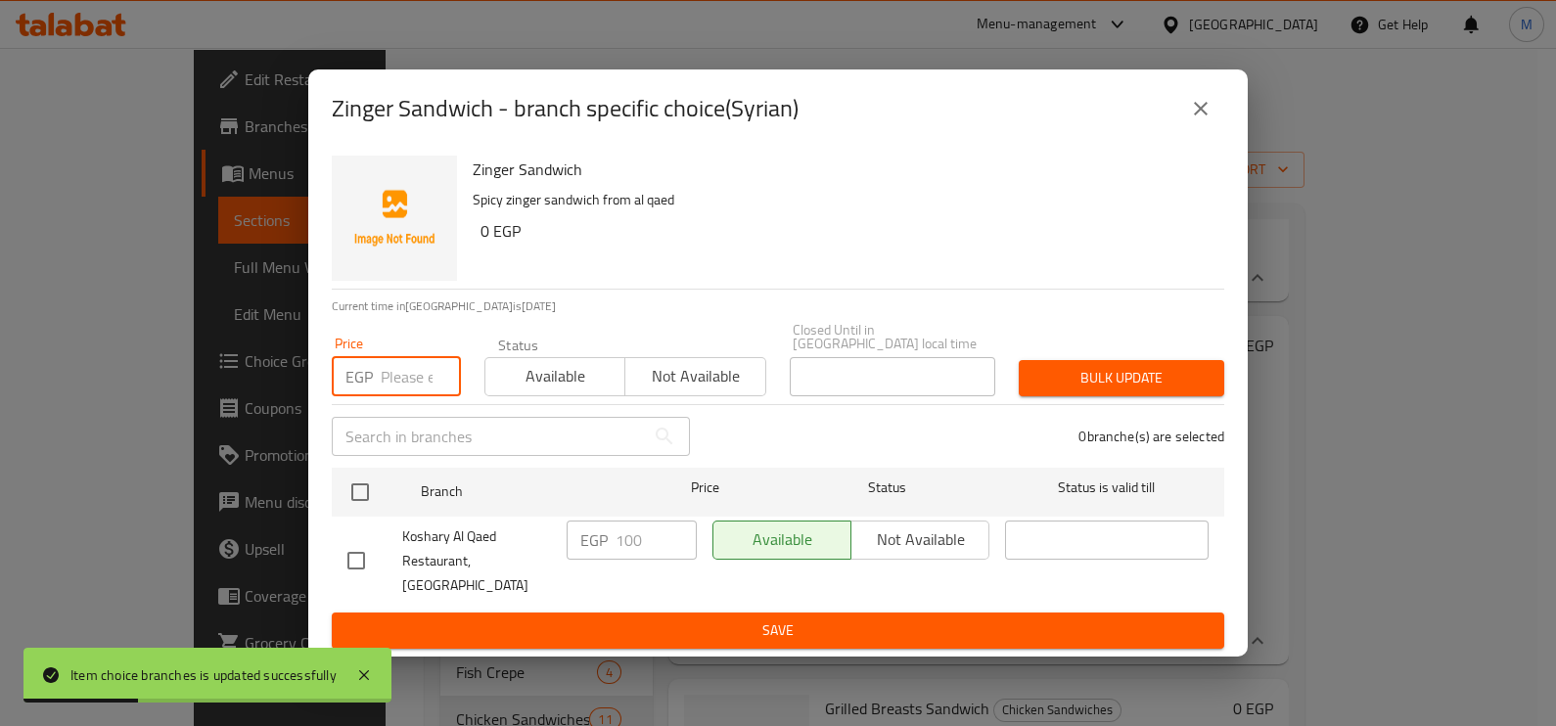
click at [400, 387] on input "number" at bounding box center [421, 376] width 80 height 39
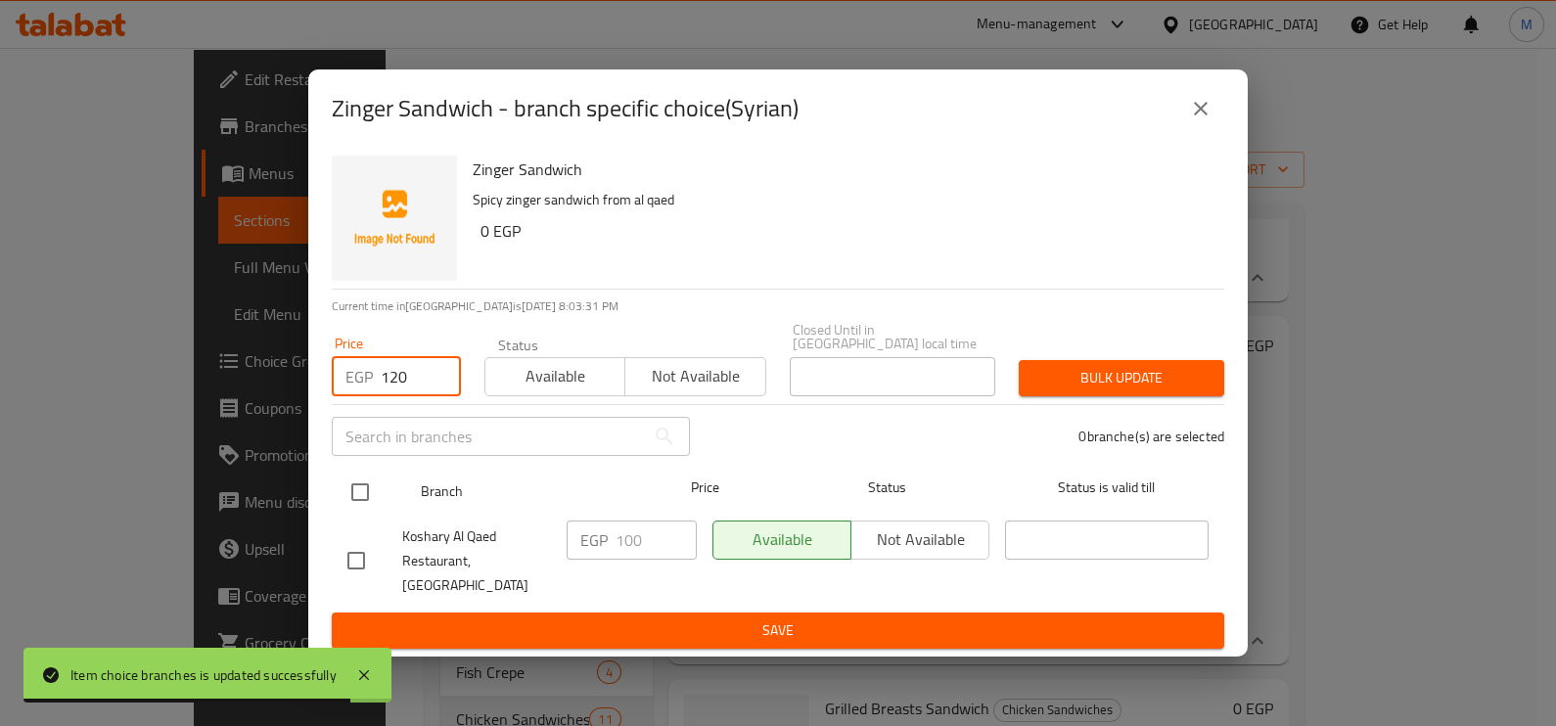
type input "120"
click at [367, 504] on input "checkbox" at bounding box center [360, 492] width 41 height 41
checkbox input "true"
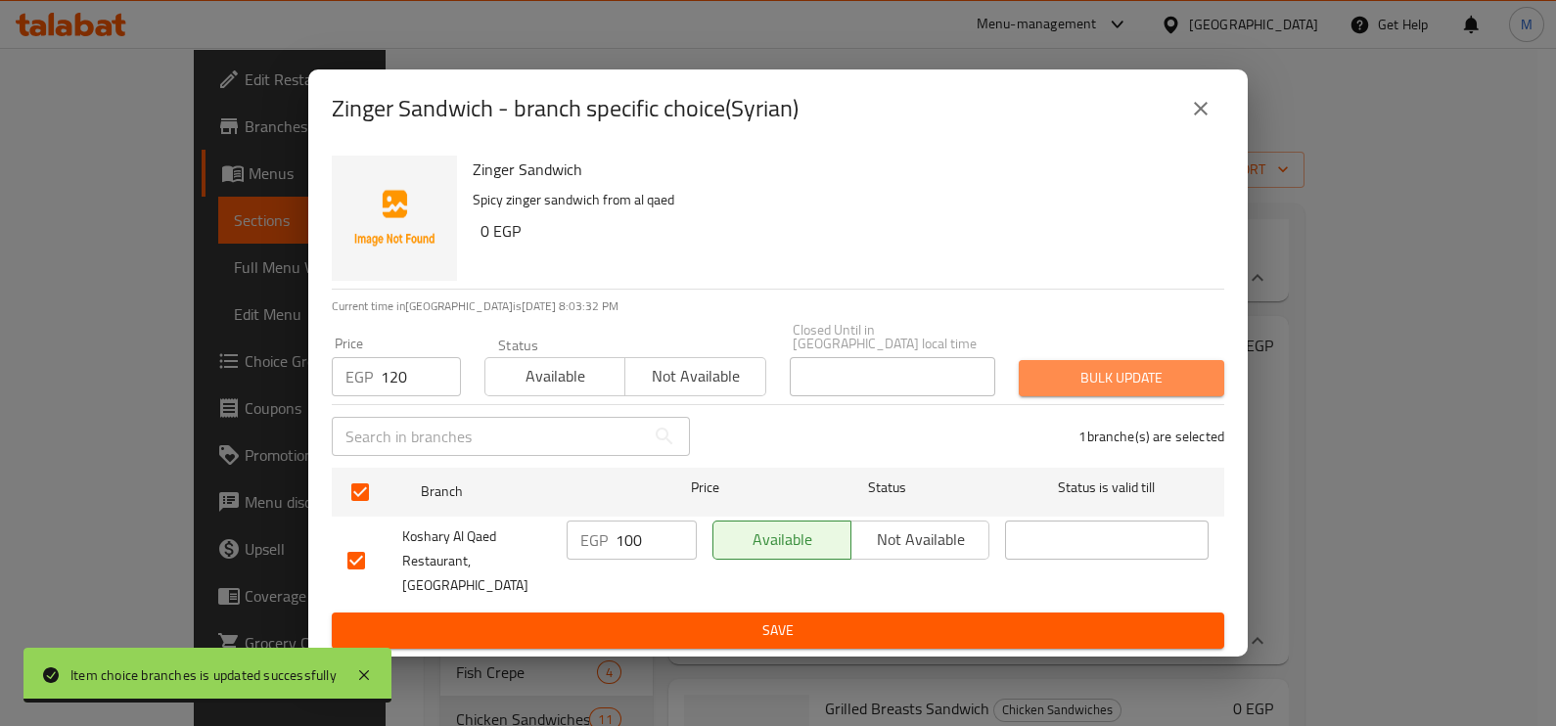
click at [1102, 389] on span "Bulk update" at bounding box center [1121, 378] width 174 height 24
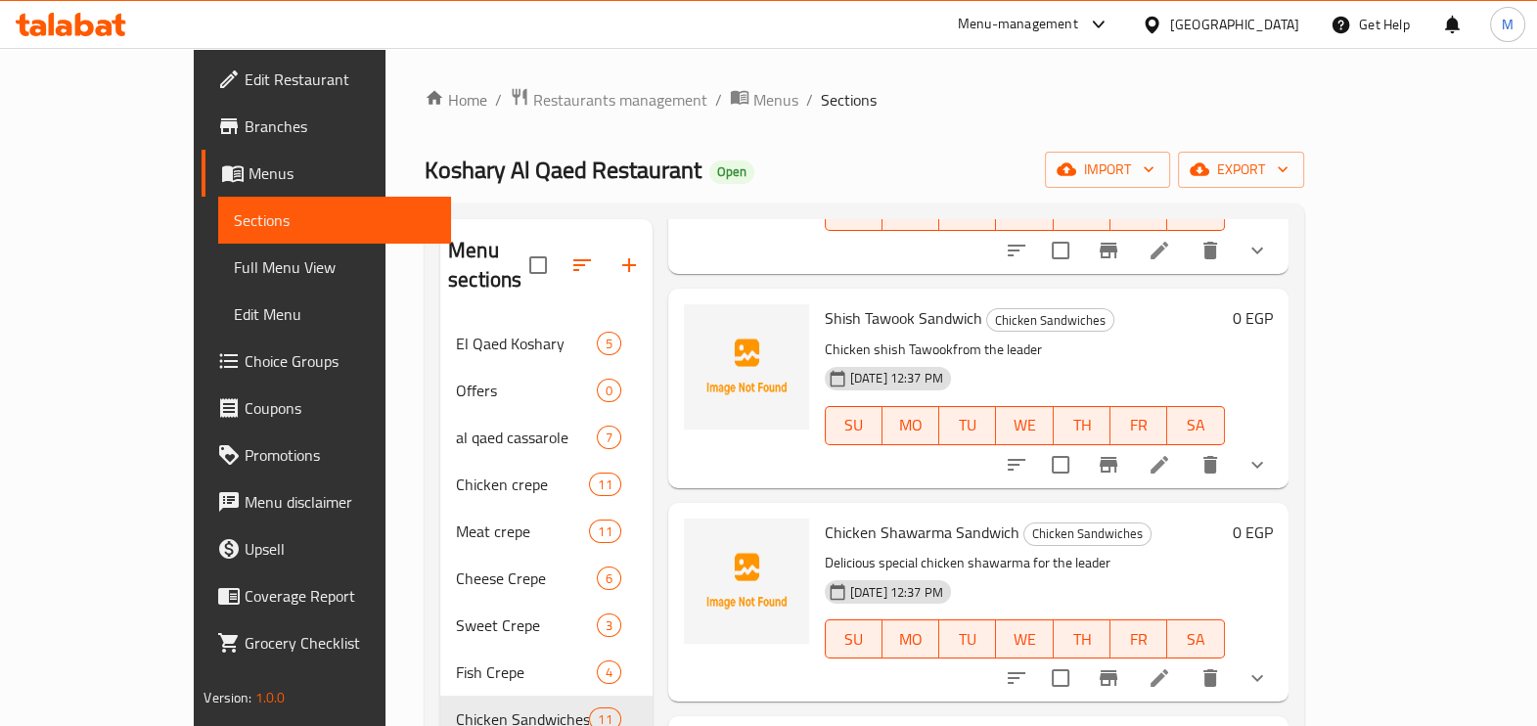
scroll to position [2324, 0]
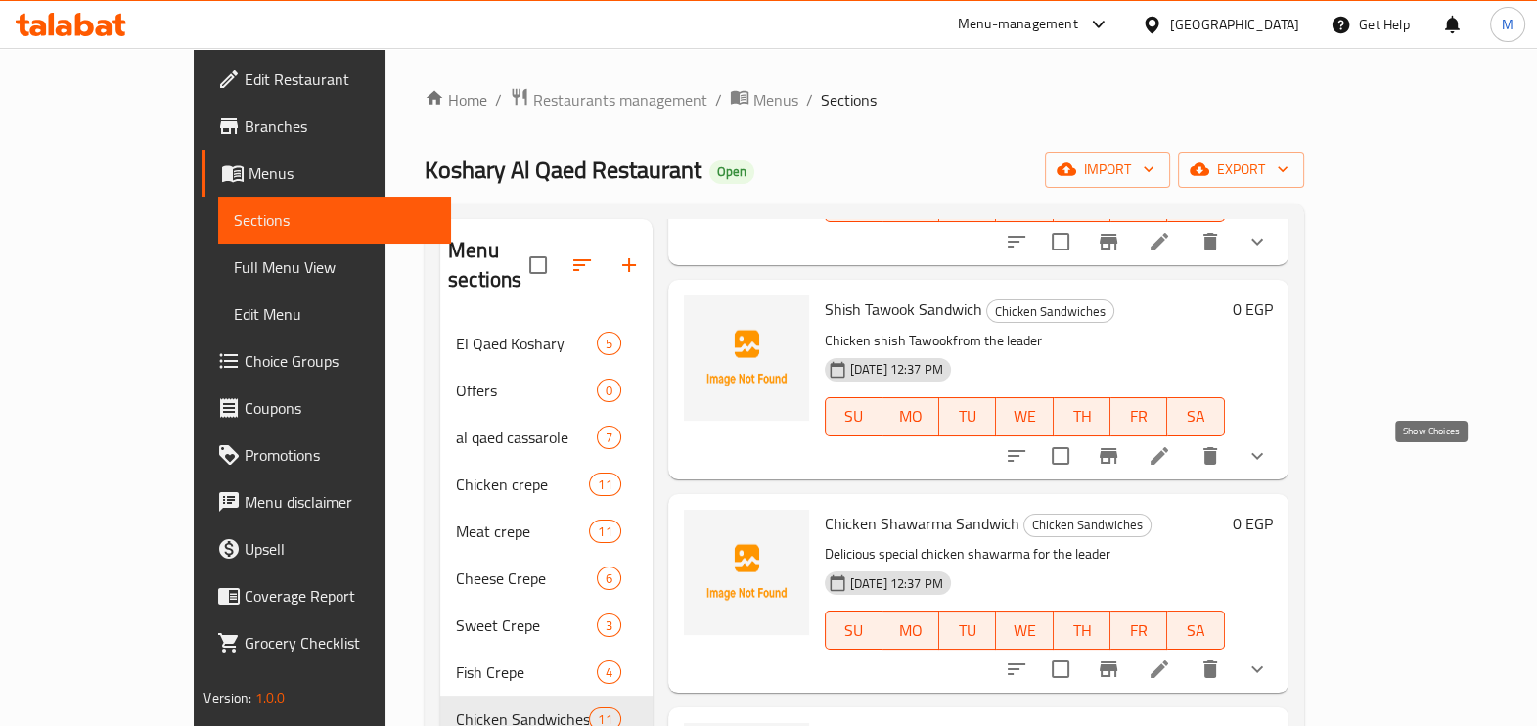
click at [1269, 468] on icon "show more" at bounding box center [1257, 455] width 23 height 23
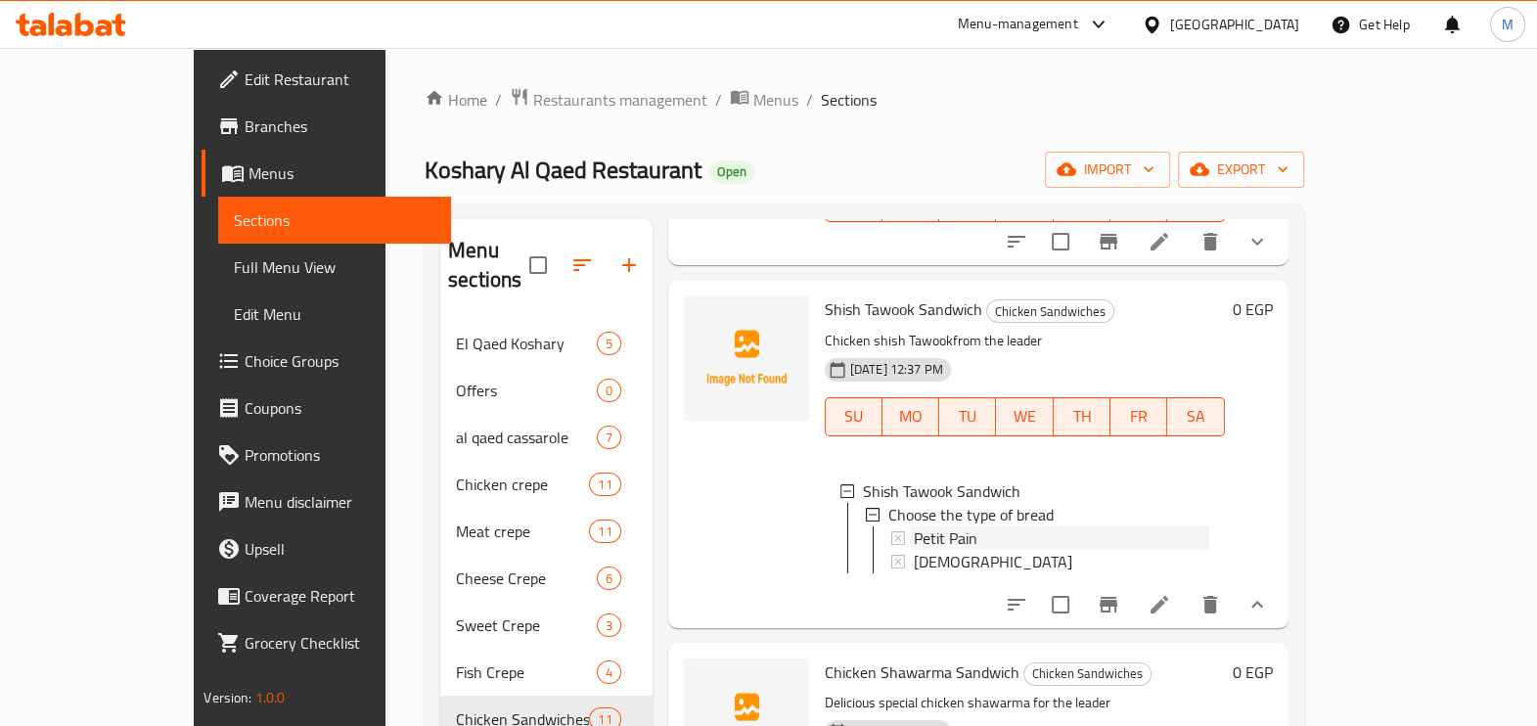
click at [1003, 544] on div "Petit Pain" at bounding box center [1062, 537] width 296 height 23
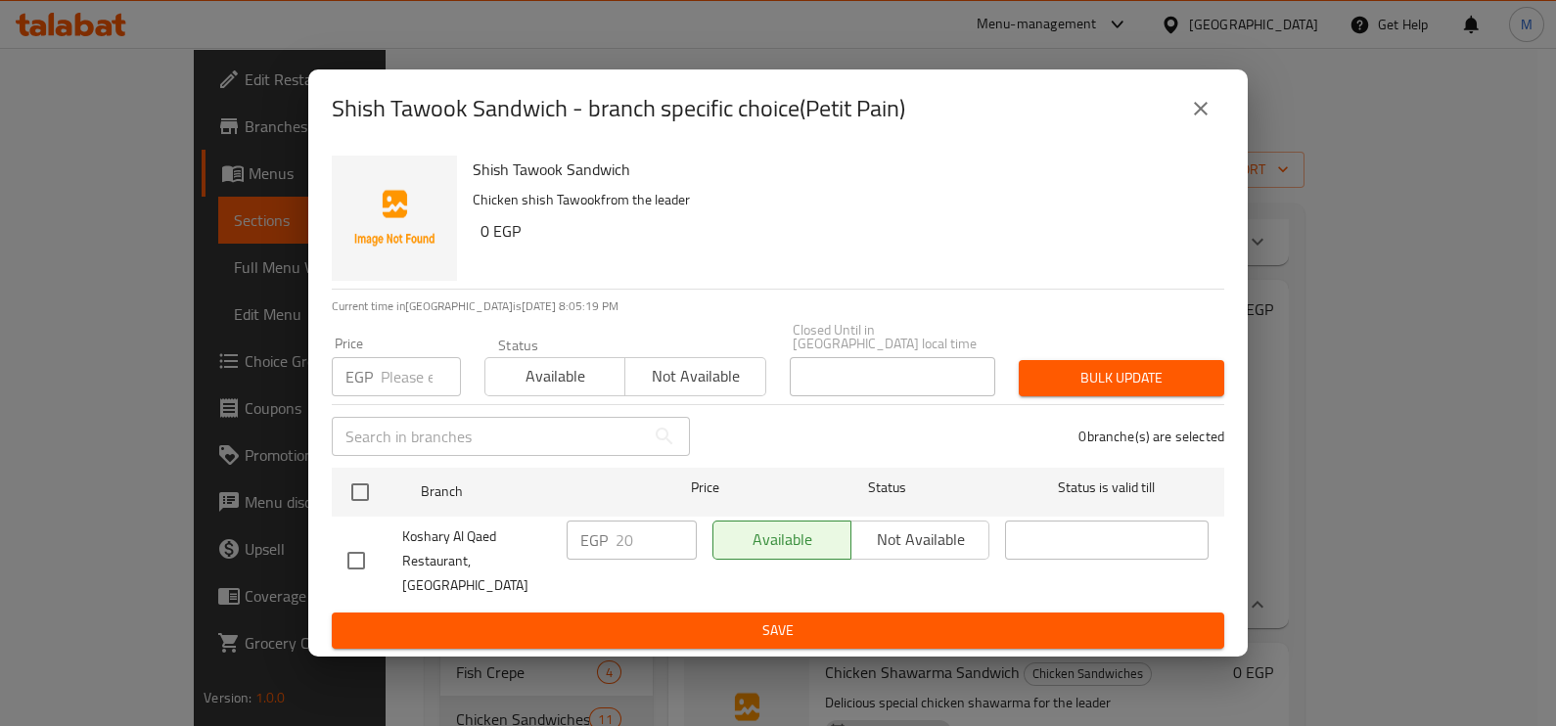
click at [413, 392] on input "number" at bounding box center [421, 376] width 80 height 39
click at [411, 401] on div "Price EGP Price" at bounding box center [396, 366] width 153 height 83
click at [413, 396] on input "number" at bounding box center [421, 376] width 80 height 39
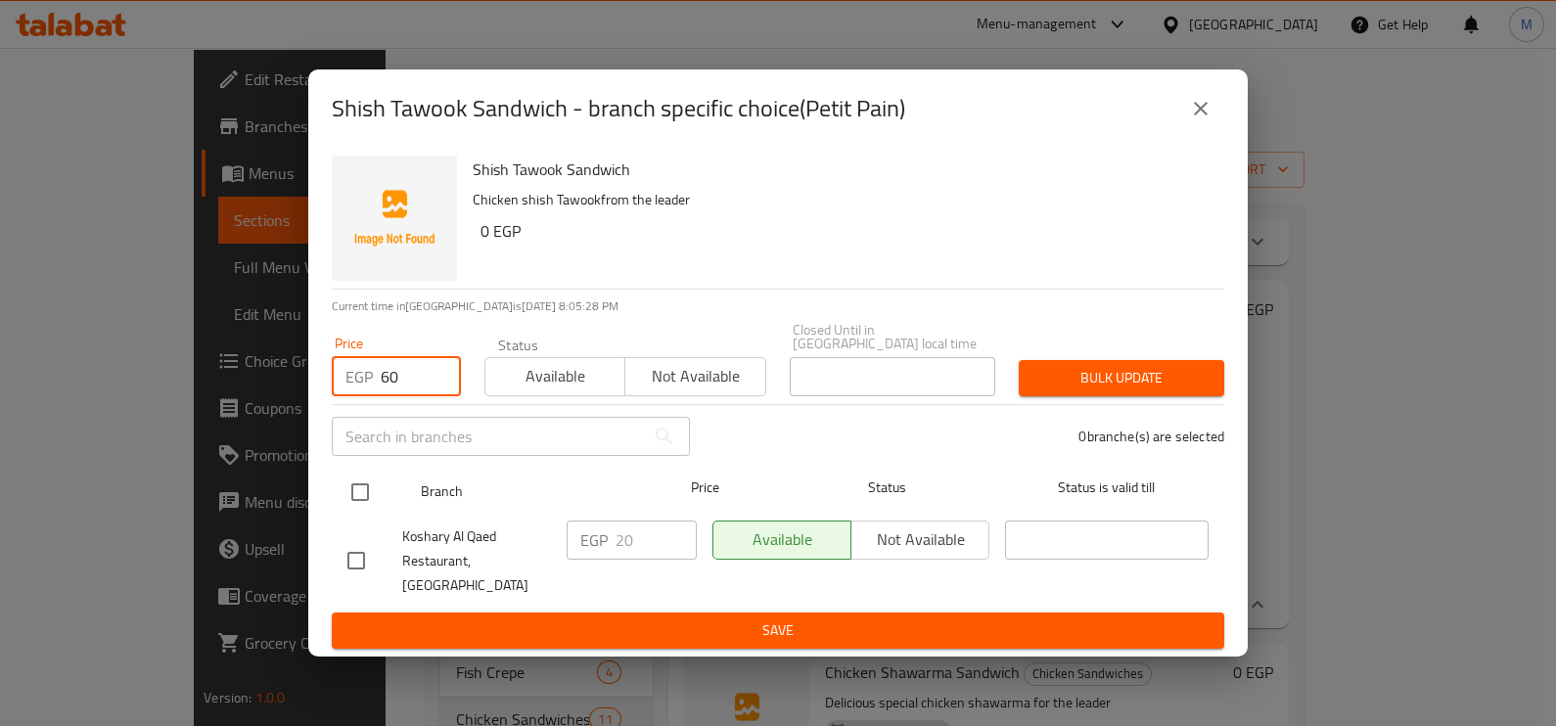
type input "60"
click at [353, 494] on input "checkbox" at bounding box center [360, 492] width 41 height 41
checkbox input "true"
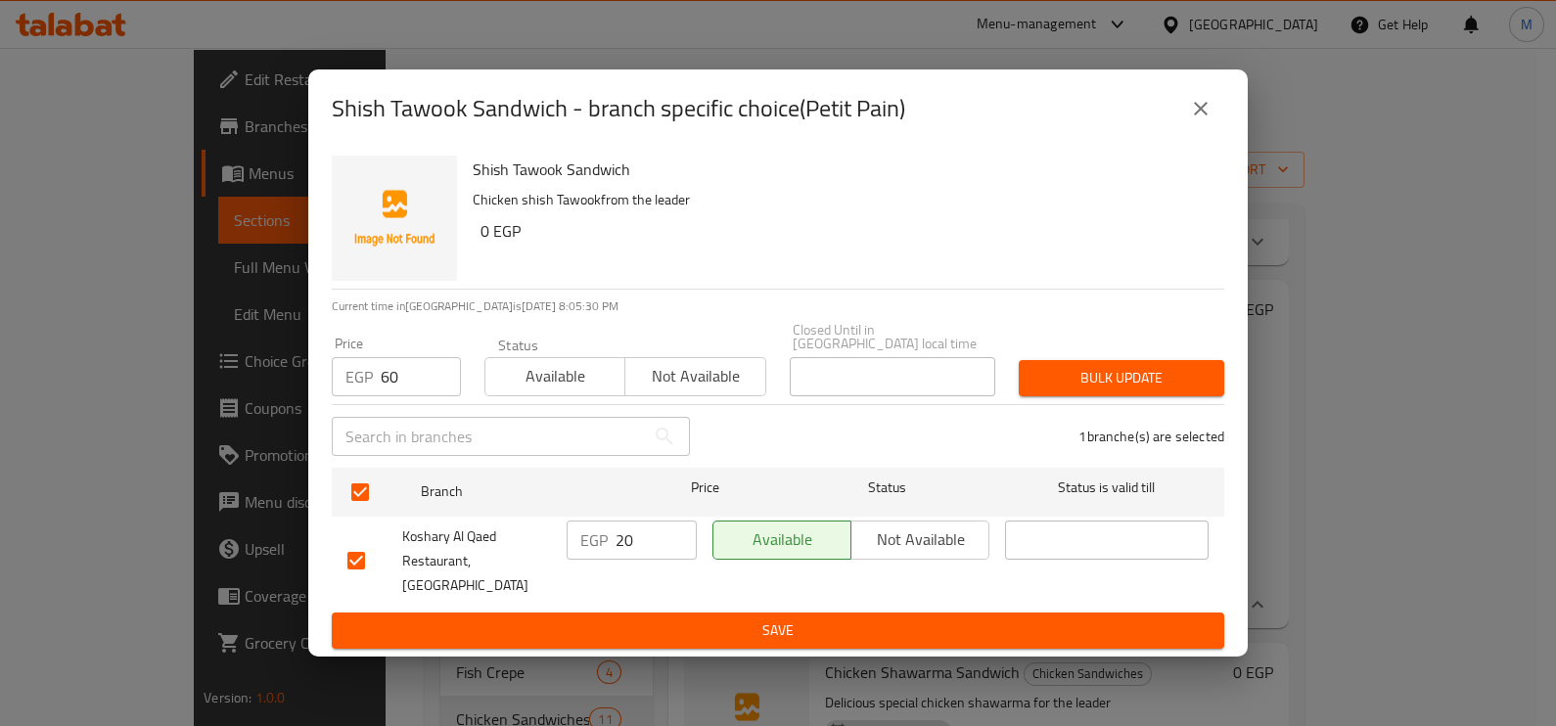
click at [1127, 379] on span "Bulk update" at bounding box center [1121, 378] width 174 height 24
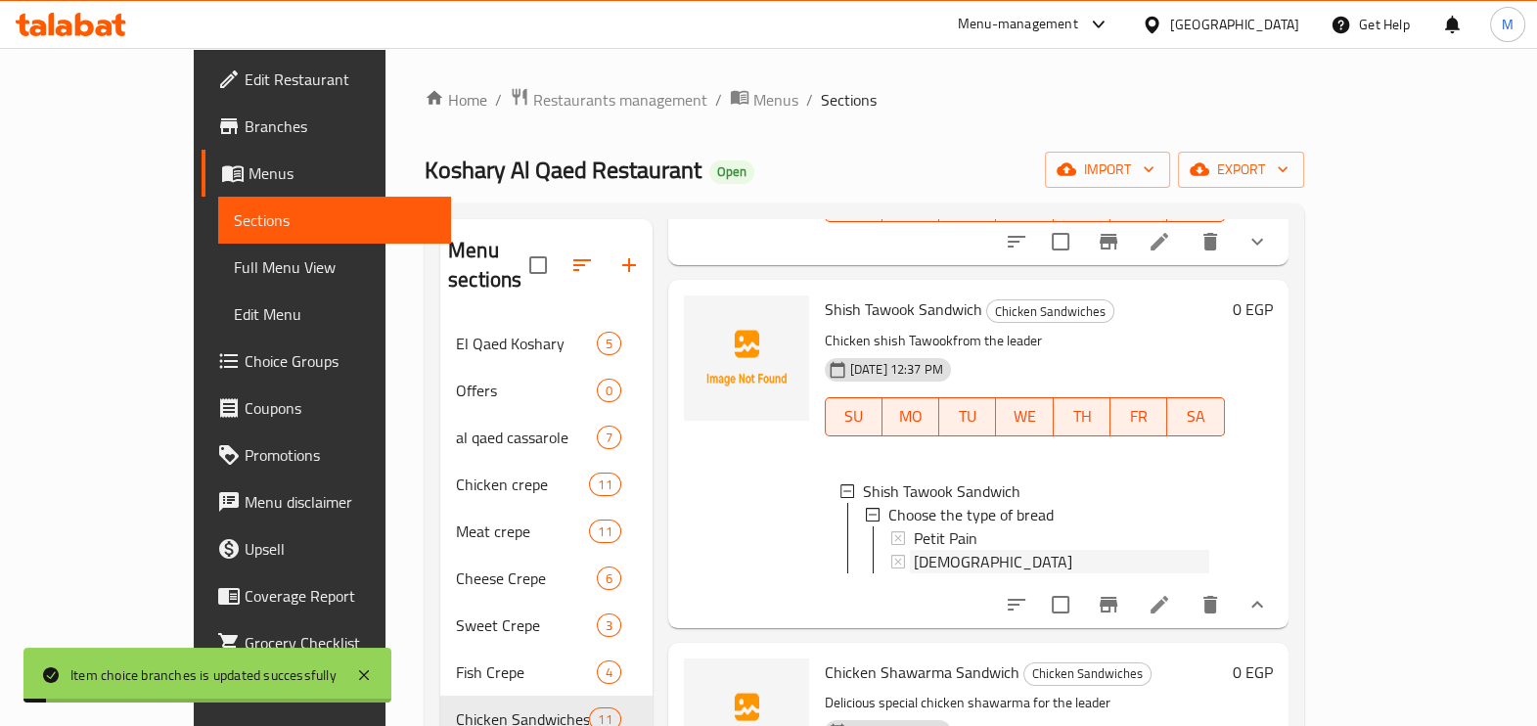
click at [914, 569] on div "[DEMOGRAPHIC_DATA]" at bounding box center [1062, 561] width 296 height 23
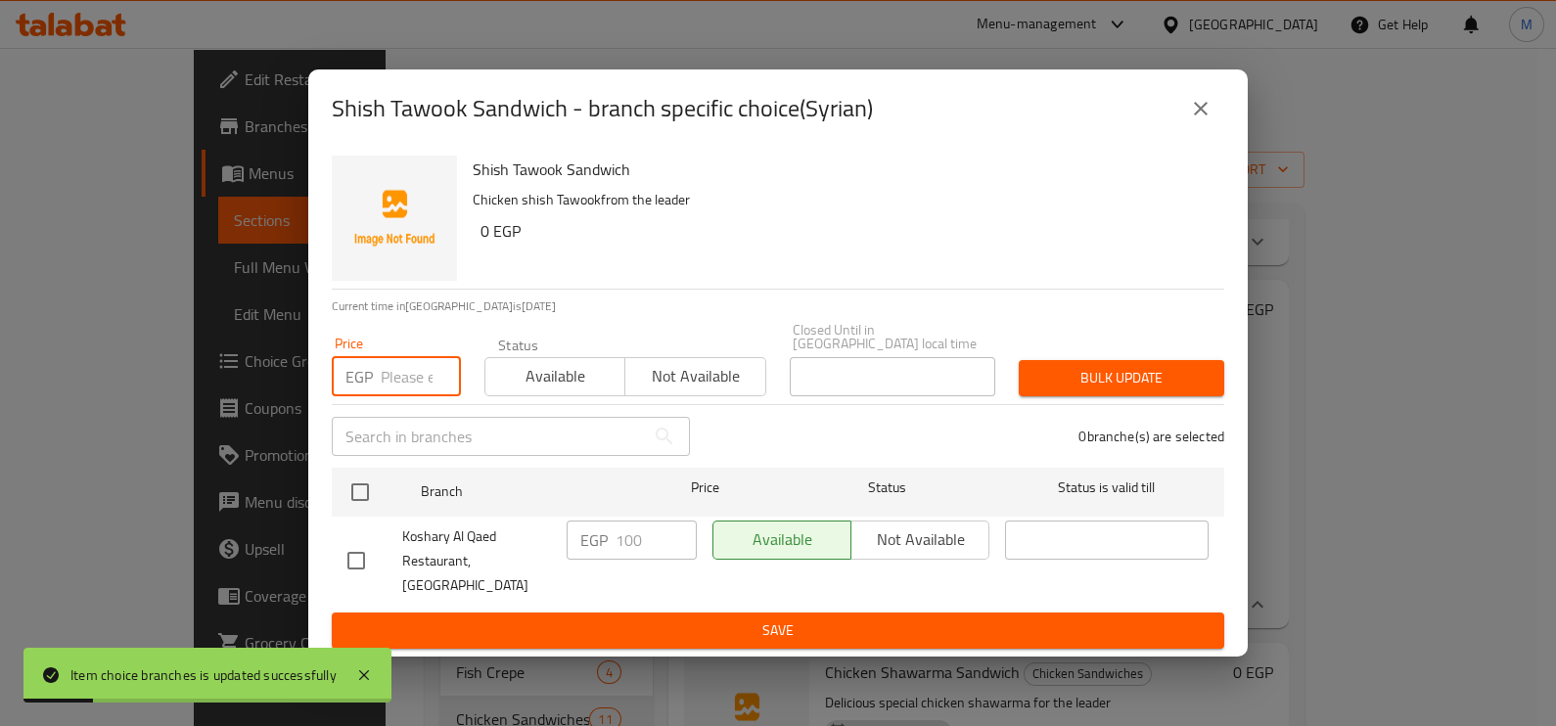
click at [391, 387] on input "number" at bounding box center [421, 376] width 80 height 39
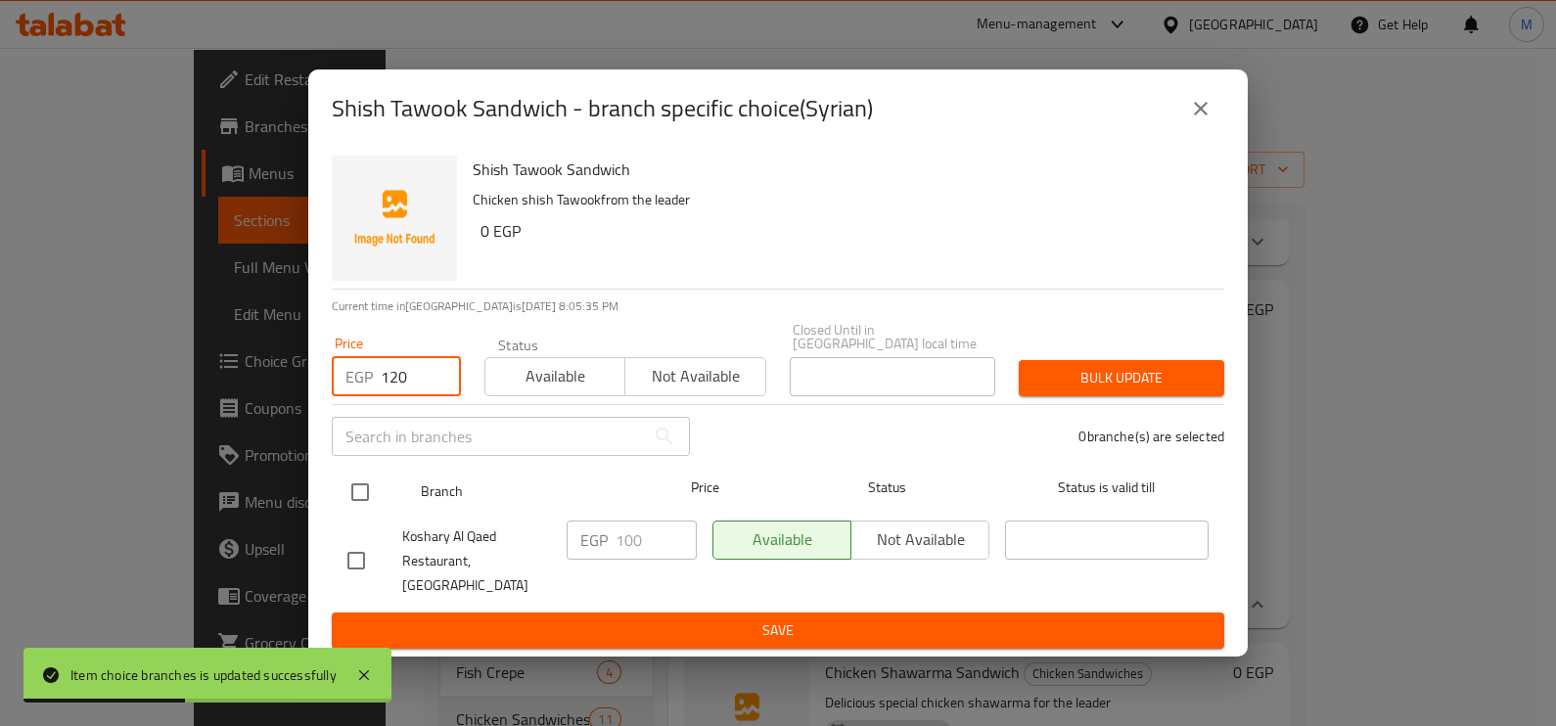
type input "120"
click at [383, 500] on div at bounding box center [376, 492] width 73 height 57
click at [361, 495] on input "checkbox" at bounding box center [360, 492] width 41 height 41
checkbox input "true"
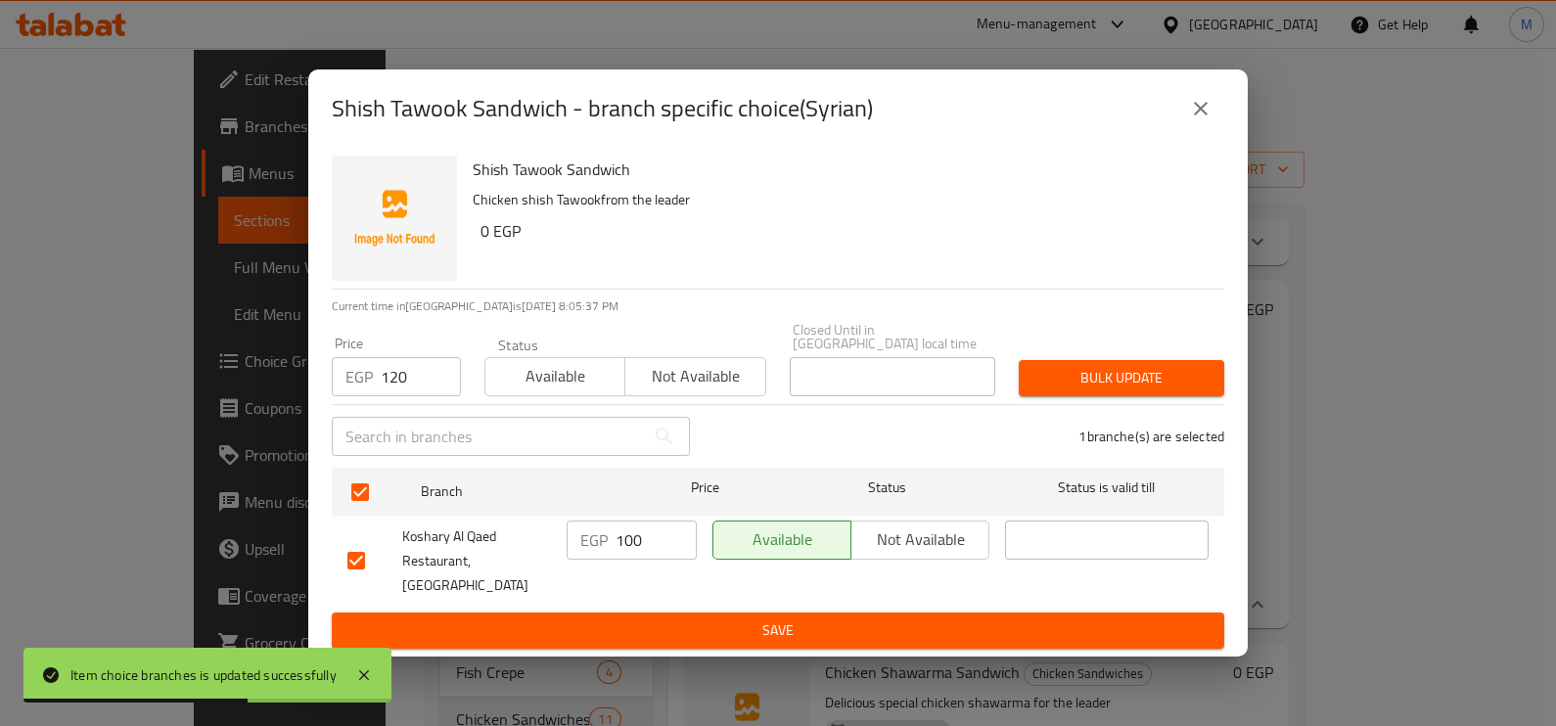
click at [1081, 374] on span "Bulk update" at bounding box center [1121, 378] width 174 height 24
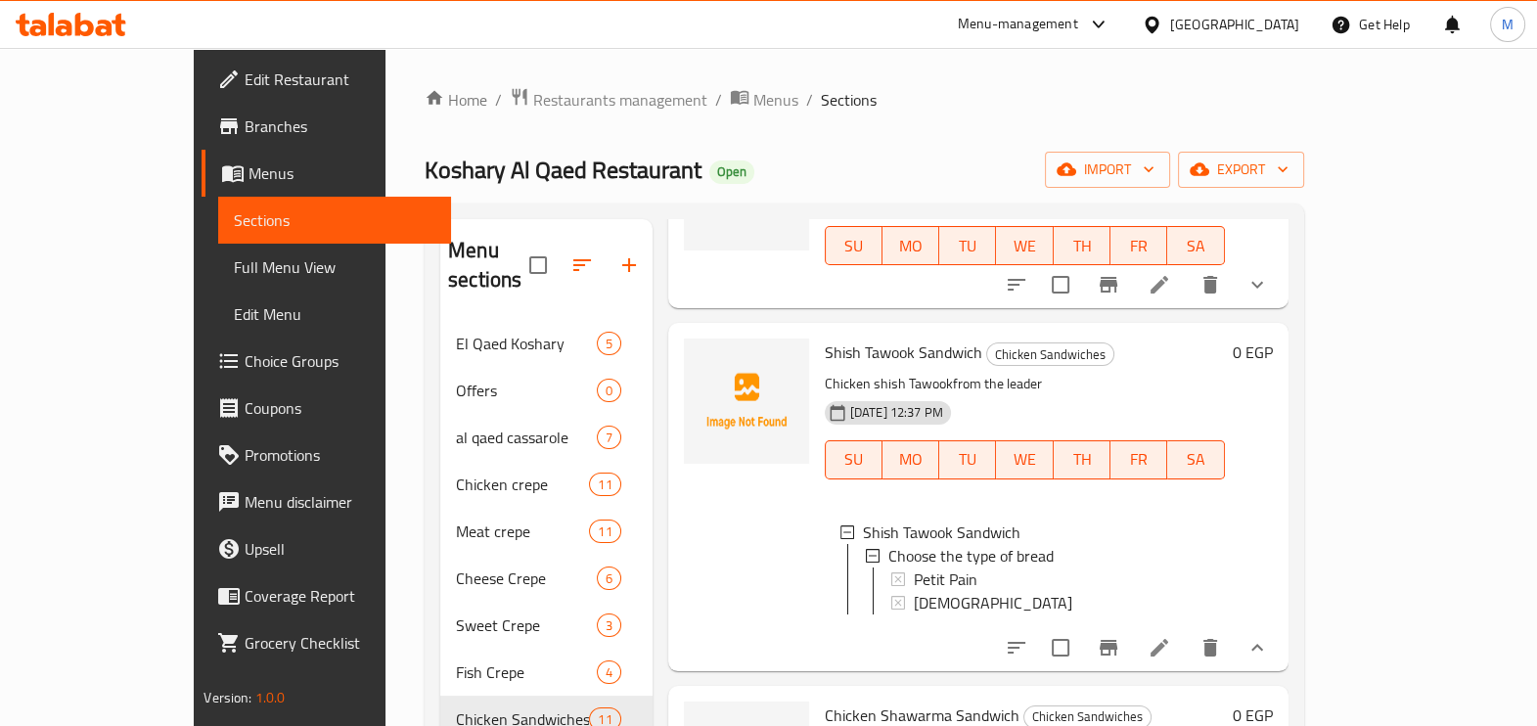
scroll to position [2648, 0]
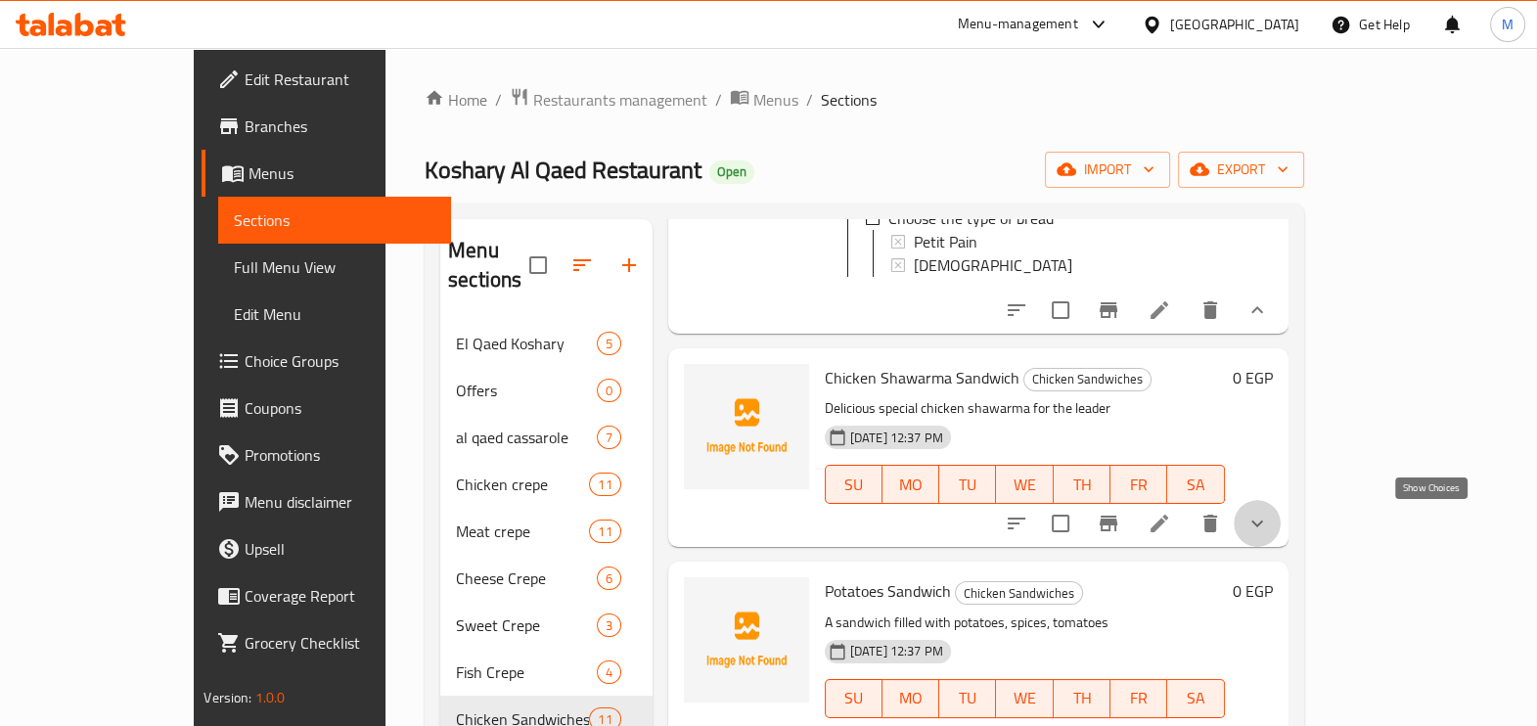
click at [1263, 524] on icon "show more" at bounding box center [1258, 524] width 12 height 7
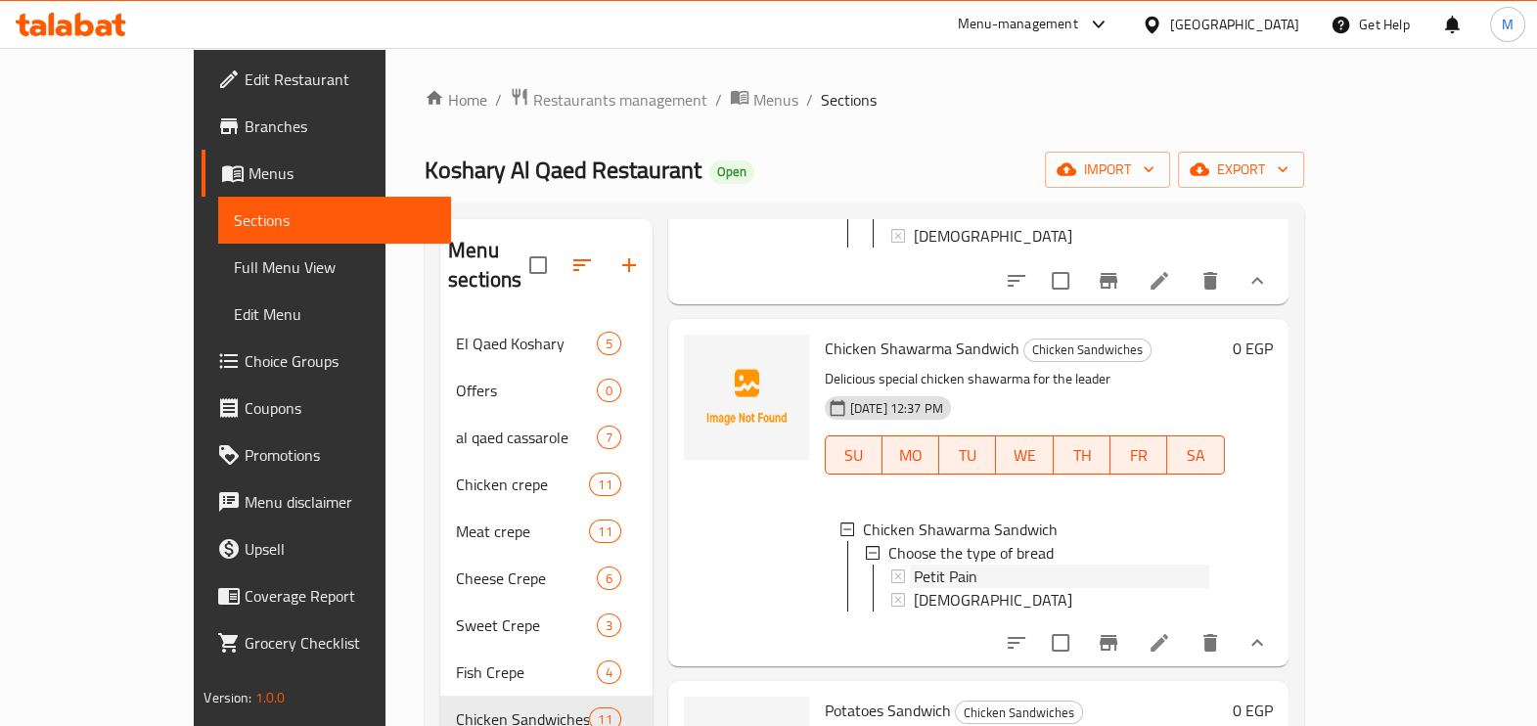
click at [891, 588] on div "Petit Pain" at bounding box center [1050, 576] width 318 height 23
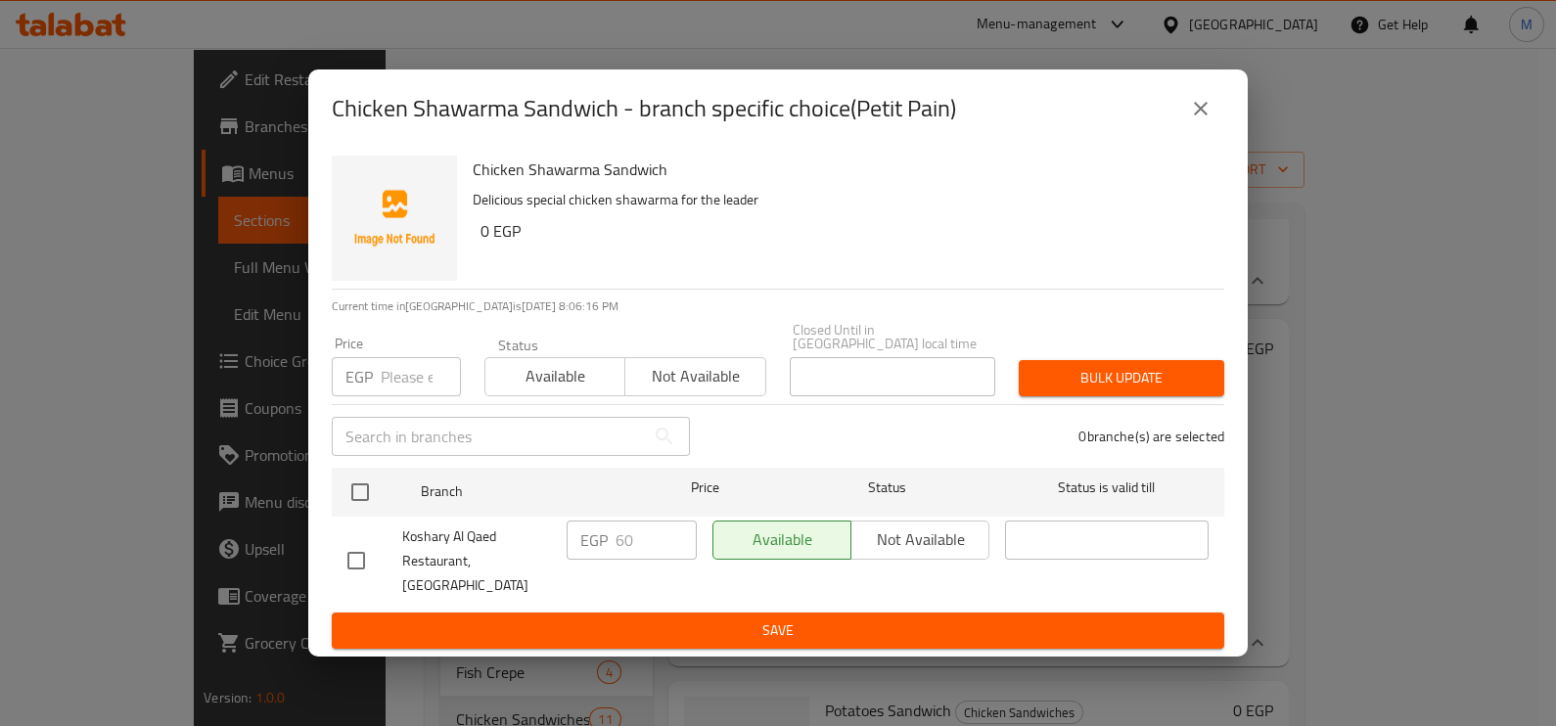
click at [407, 388] on input "number" at bounding box center [421, 376] width 80 height 39
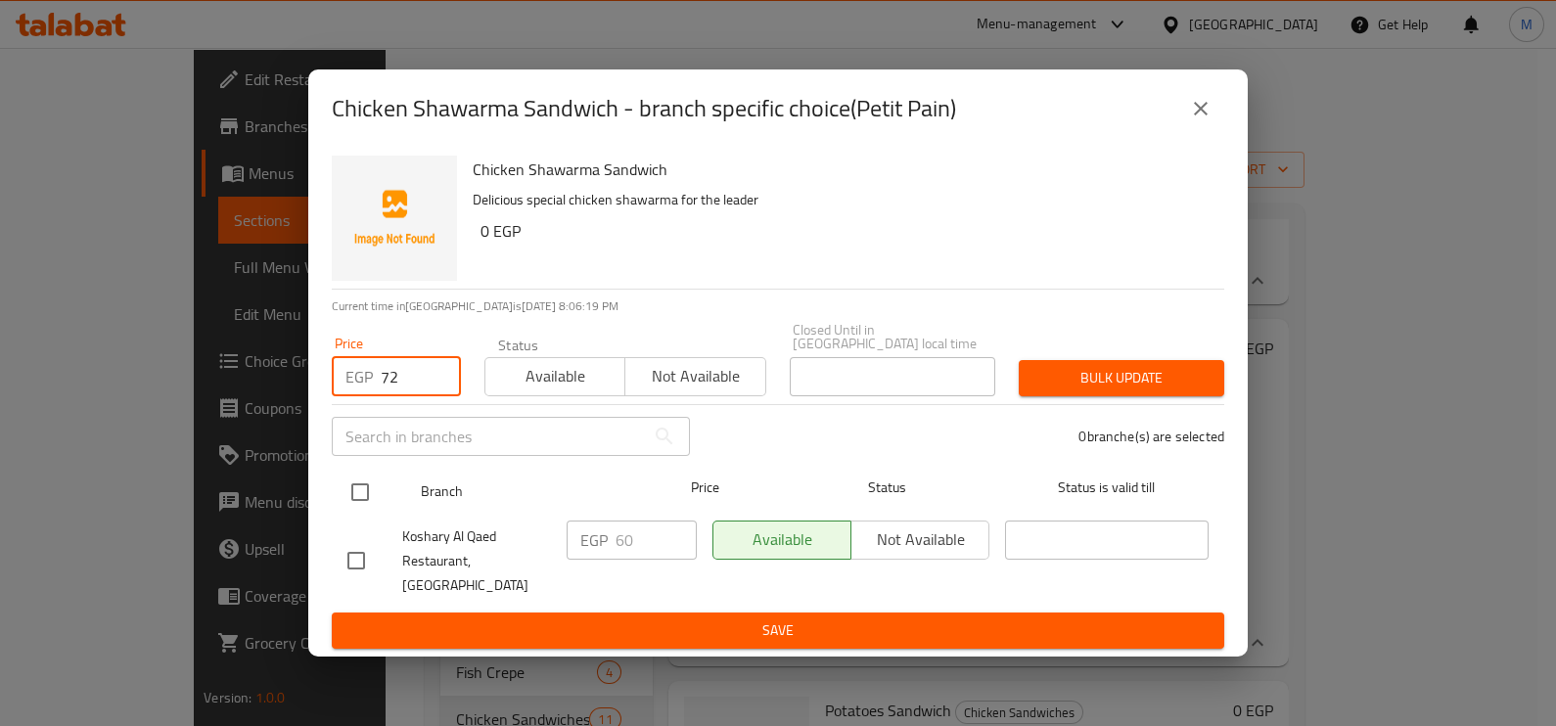
type input "72"
click at [361, 504] on input "checkbox" at bounding box center [360, 492] width 41 height 41
checkbox input "true"
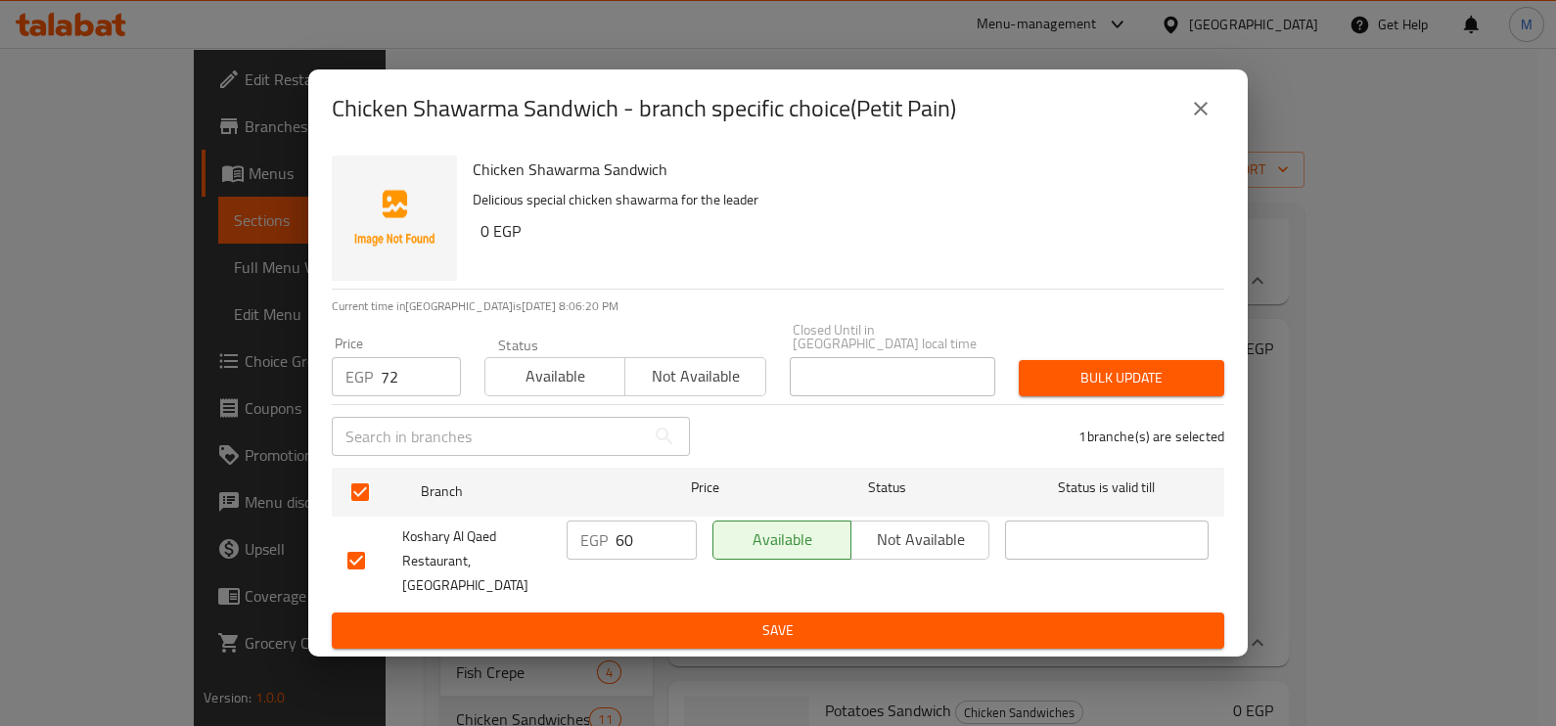
click at [1094, 387] on span "Bulk update" at bounding box center [1121, 378] width 174 height 24
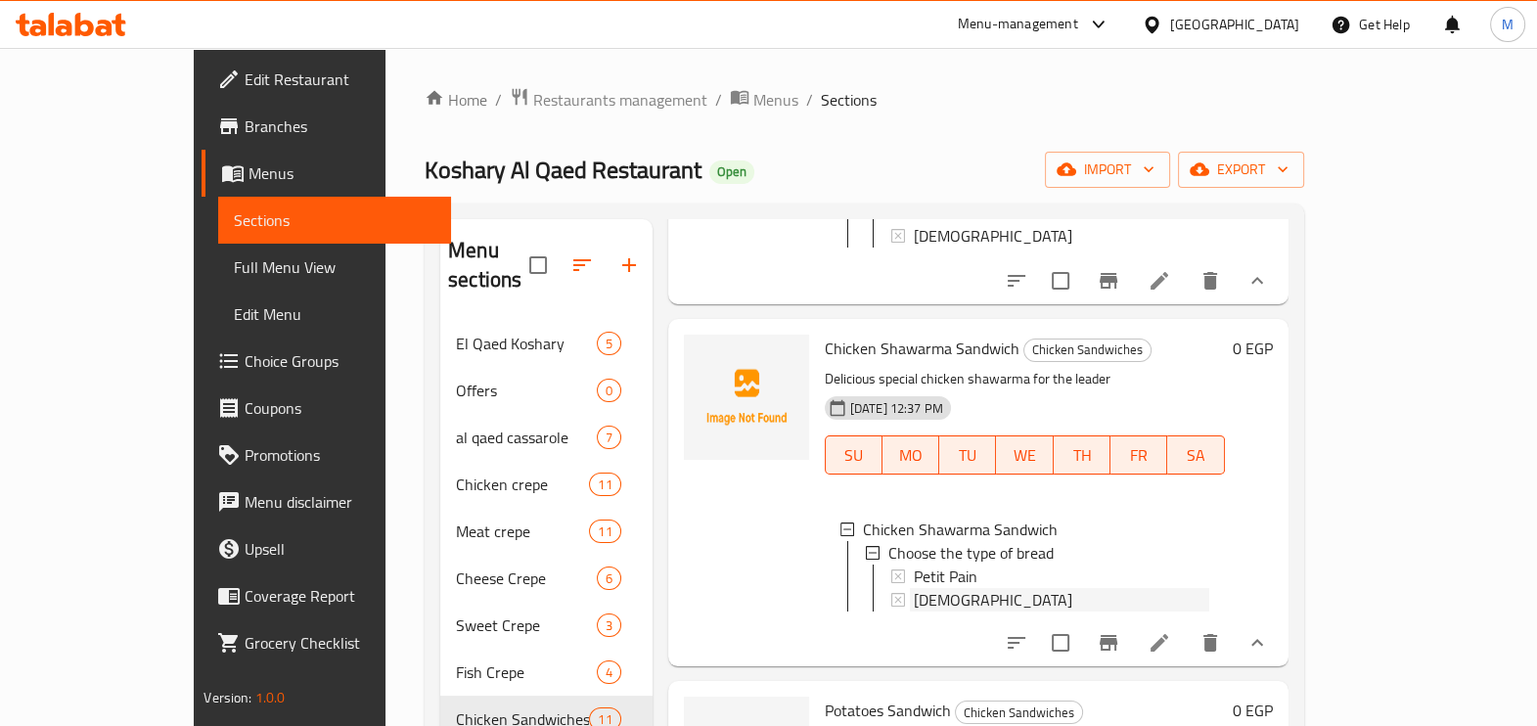
click at [1062, 612] on div "[DEMOGRAPHIC_DATA]" at bounding box center [1062, 599] width 296 height 23
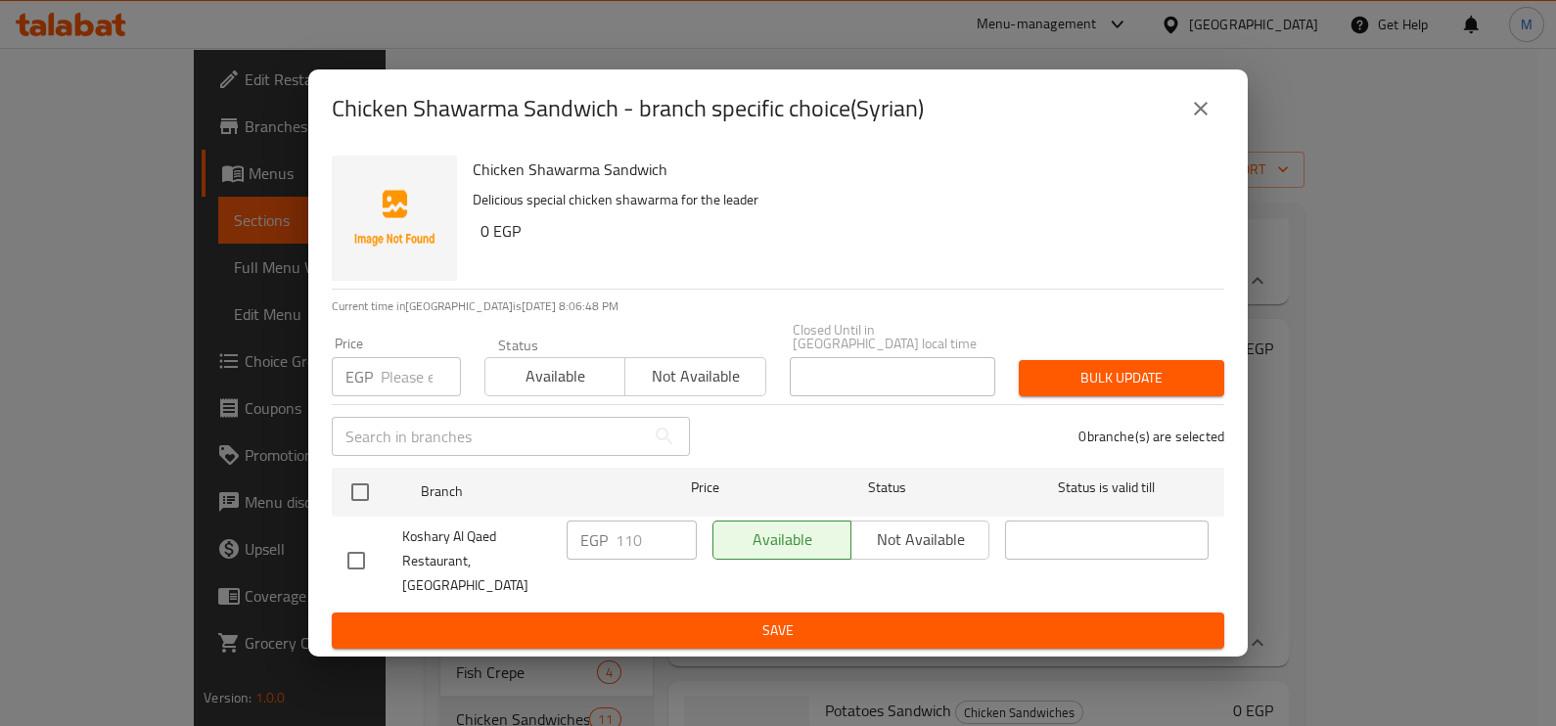
click at [387, 380] on input "number" at bounding box center [421, 376] width 80 height 39
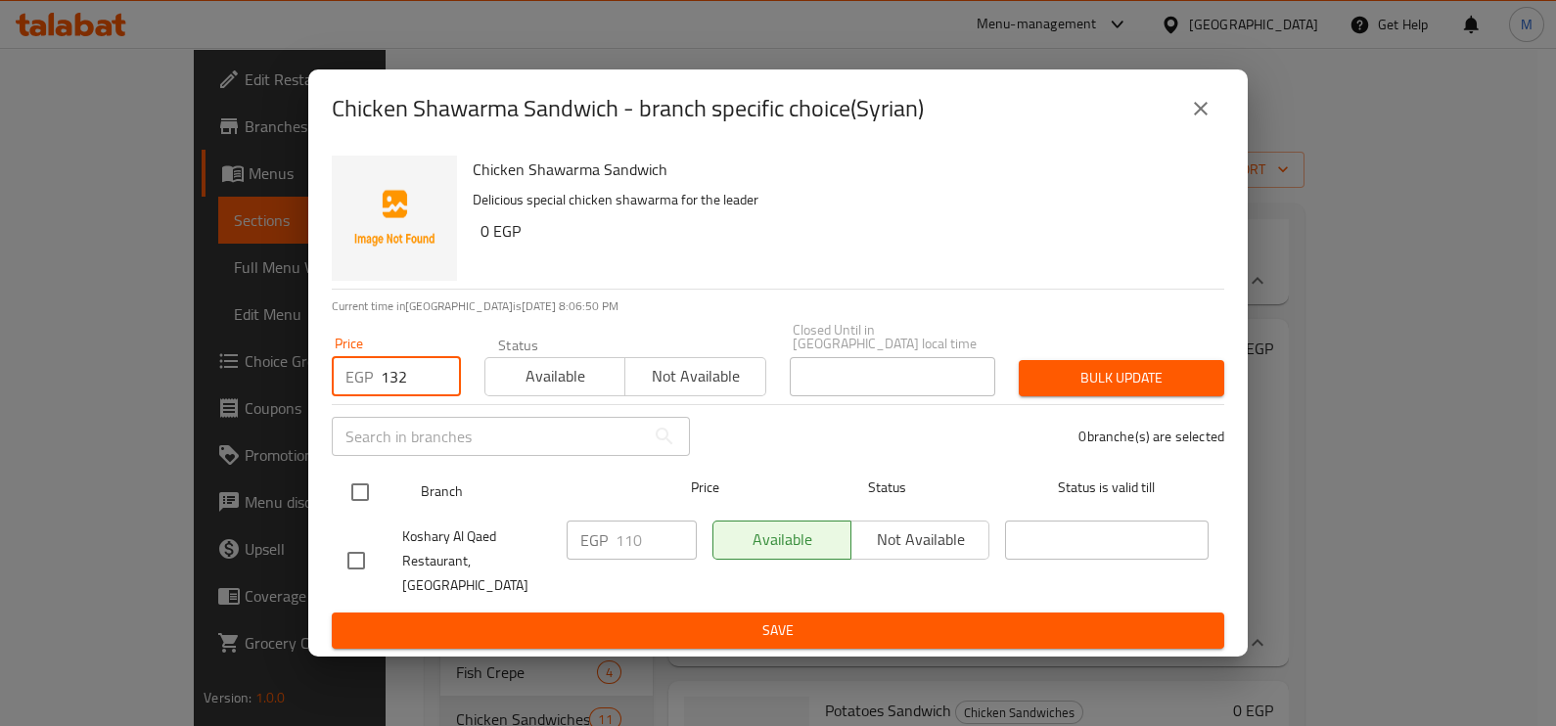
type input "132"
click at [370, 487] on input "checkbox" at bounding box center [360, 492] width 41 height 41
checkbox input "true"
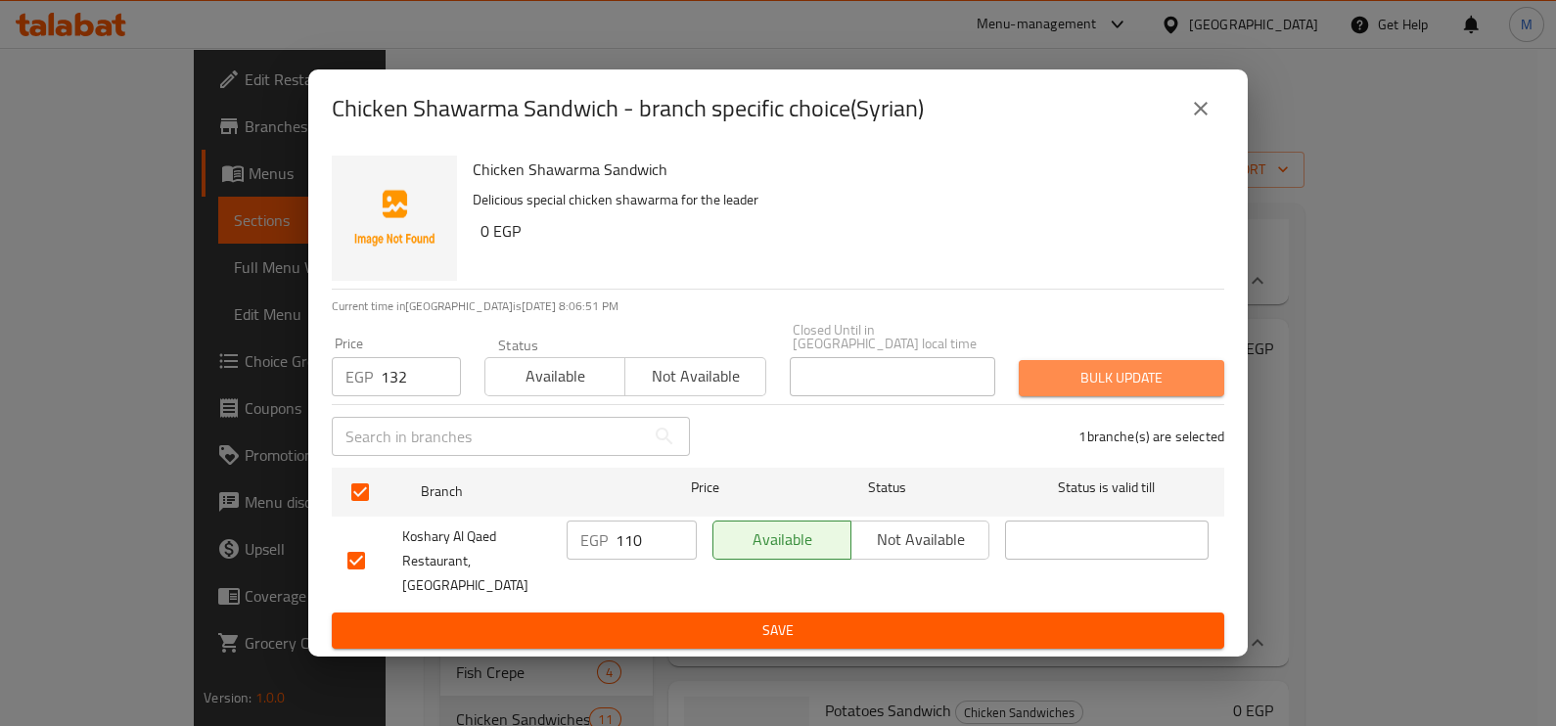
click at [1079, 387] on span "Bulk update" at bounding box center [1121, 378] width 174 height 24
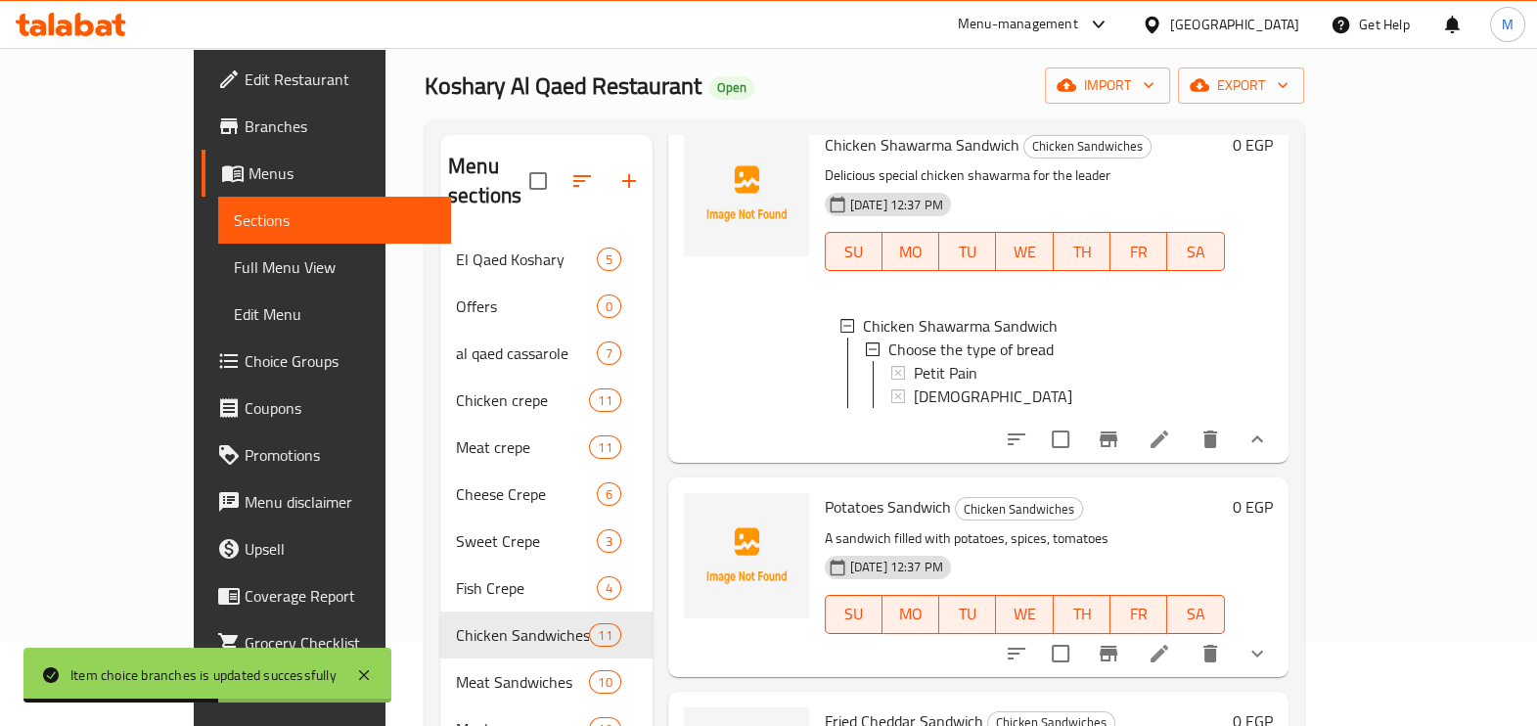
scroll to position [121, 0]
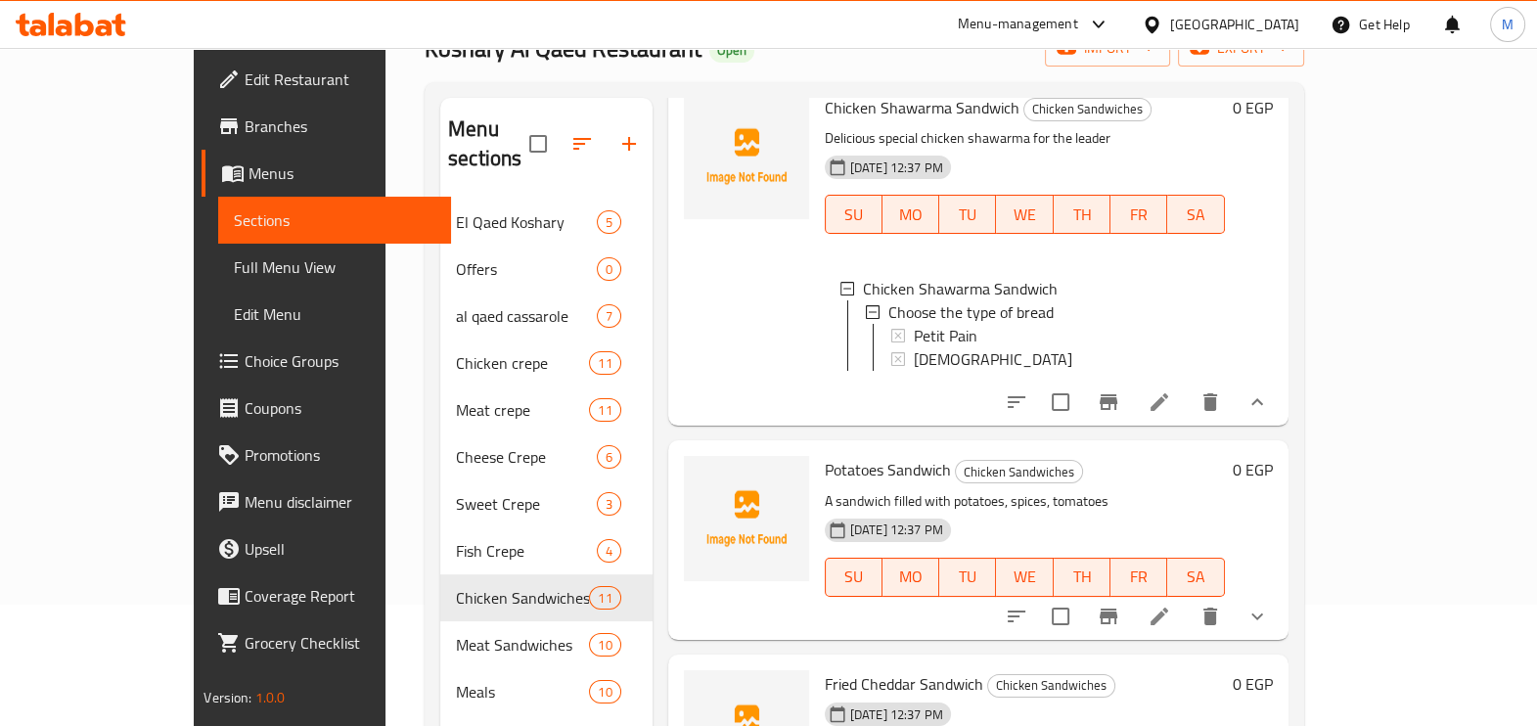
click at [1281, 612] on button "show more" at bounding box center [1257, 616] width 47 height 47
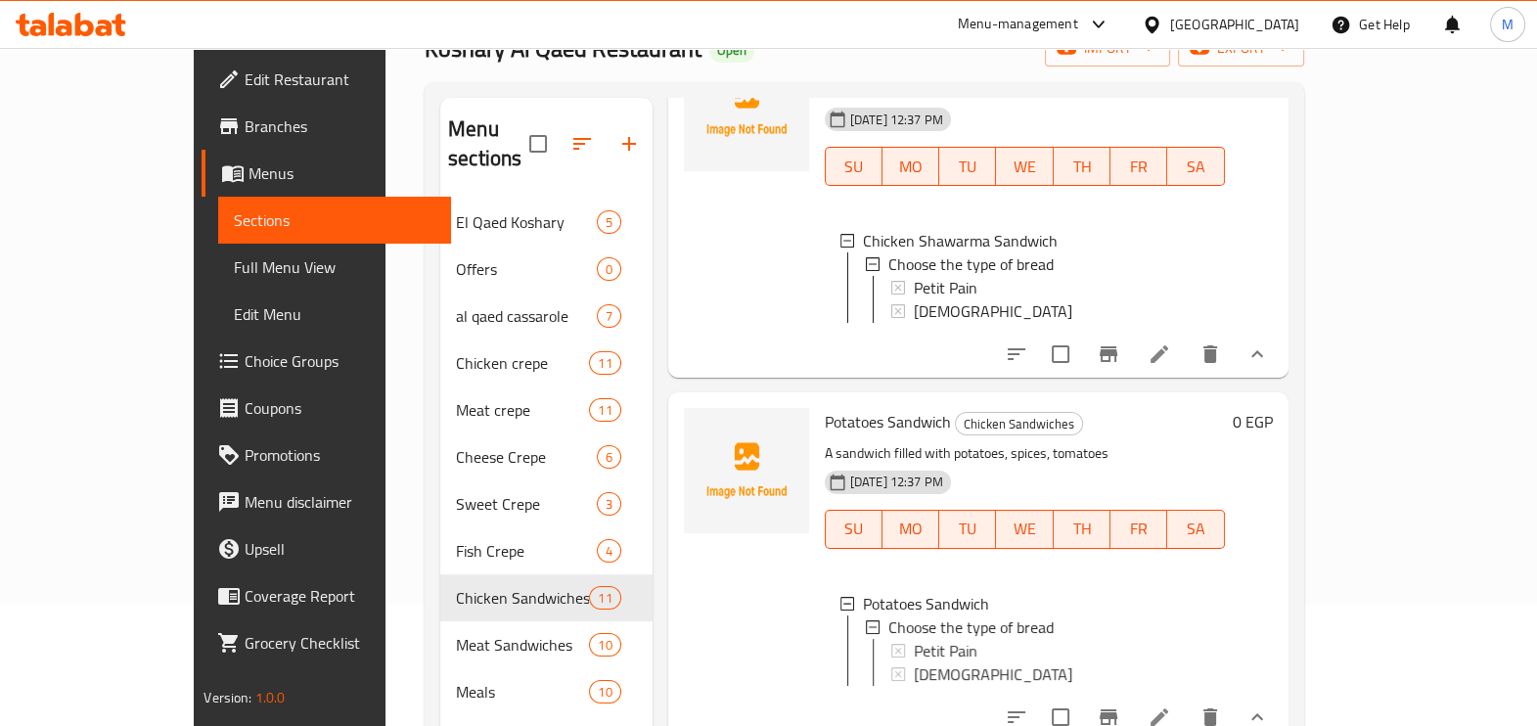
scroll to position [2, 0]
click at [914, 661] on span "Petit Pain" at bounding box center [946, 648] width 64 height 23
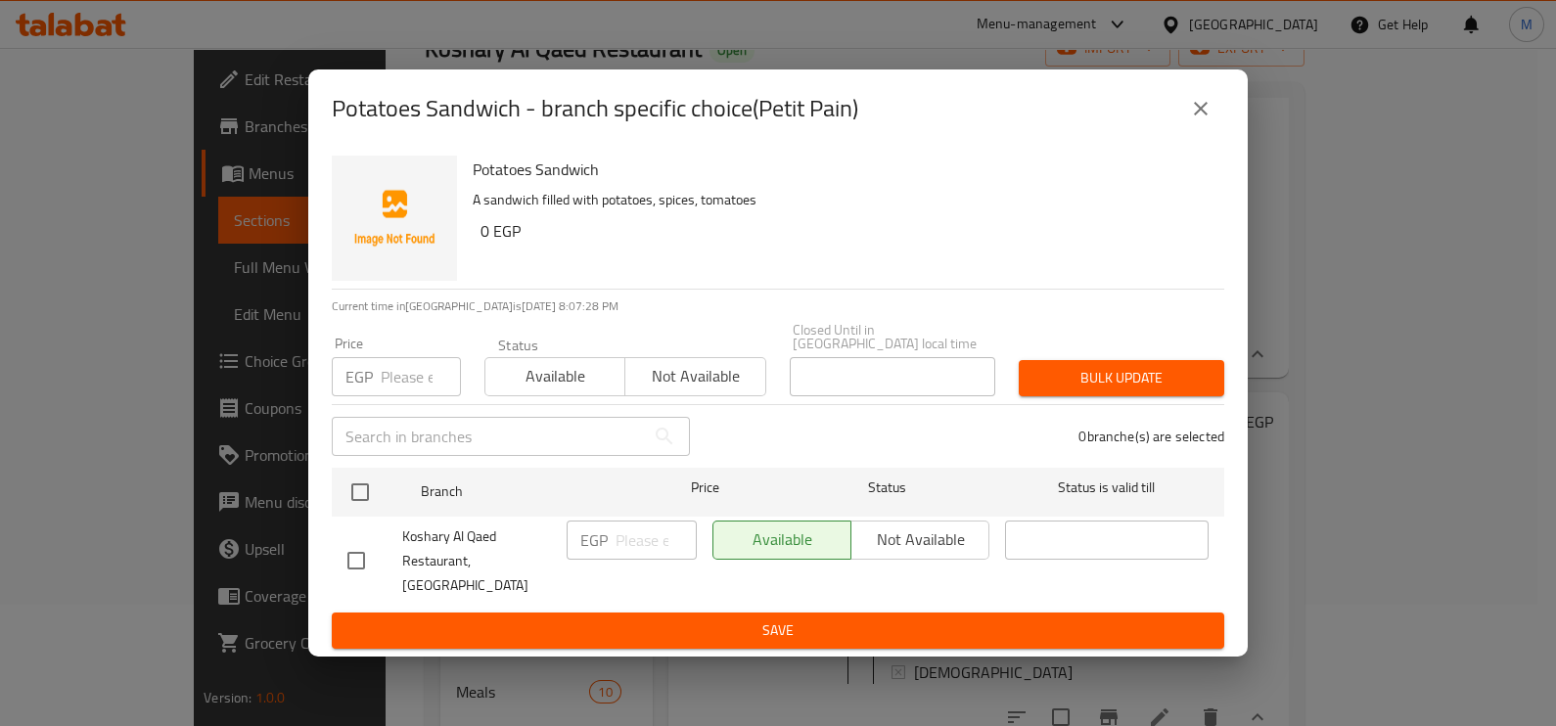
click at [388, 386] on input "number" at bounding box center [421, 376] width 80 height 39
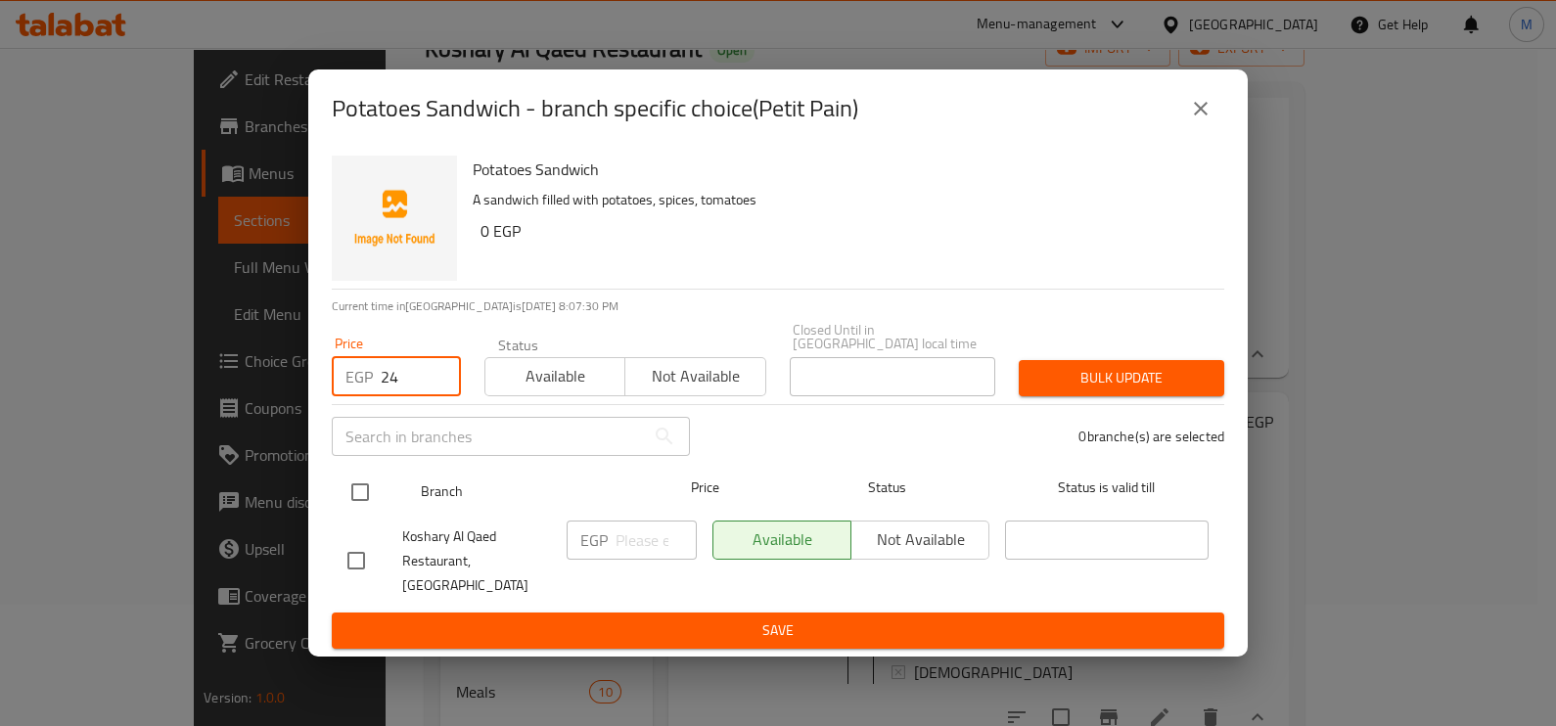
type input "24"
click at [377, 502] on input "checkbox" at bounding box center [360, 492] width 41 height 41
checkbox input "true"
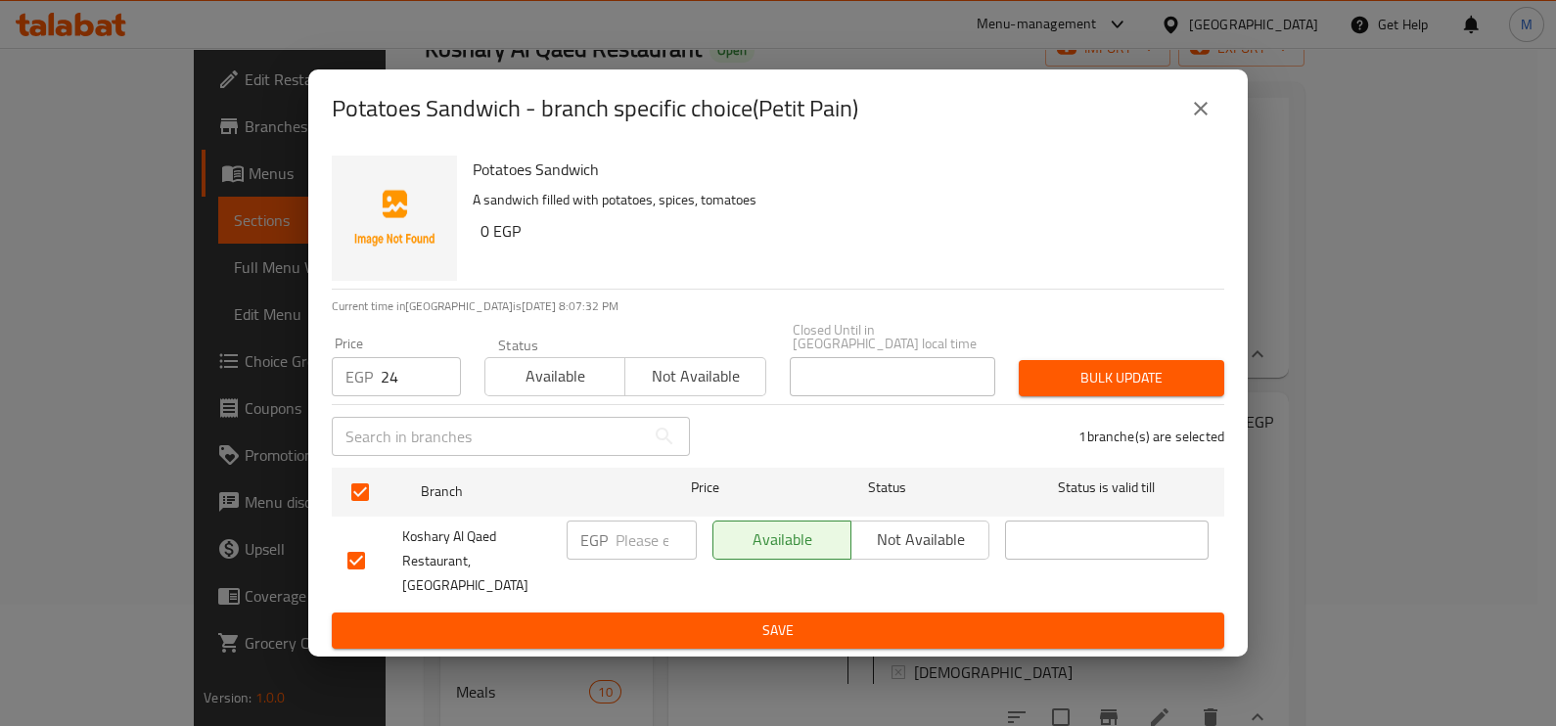
click at [1111, 390] on span "Bulk update" at bounding box center [1121, 378] width 174 height 24
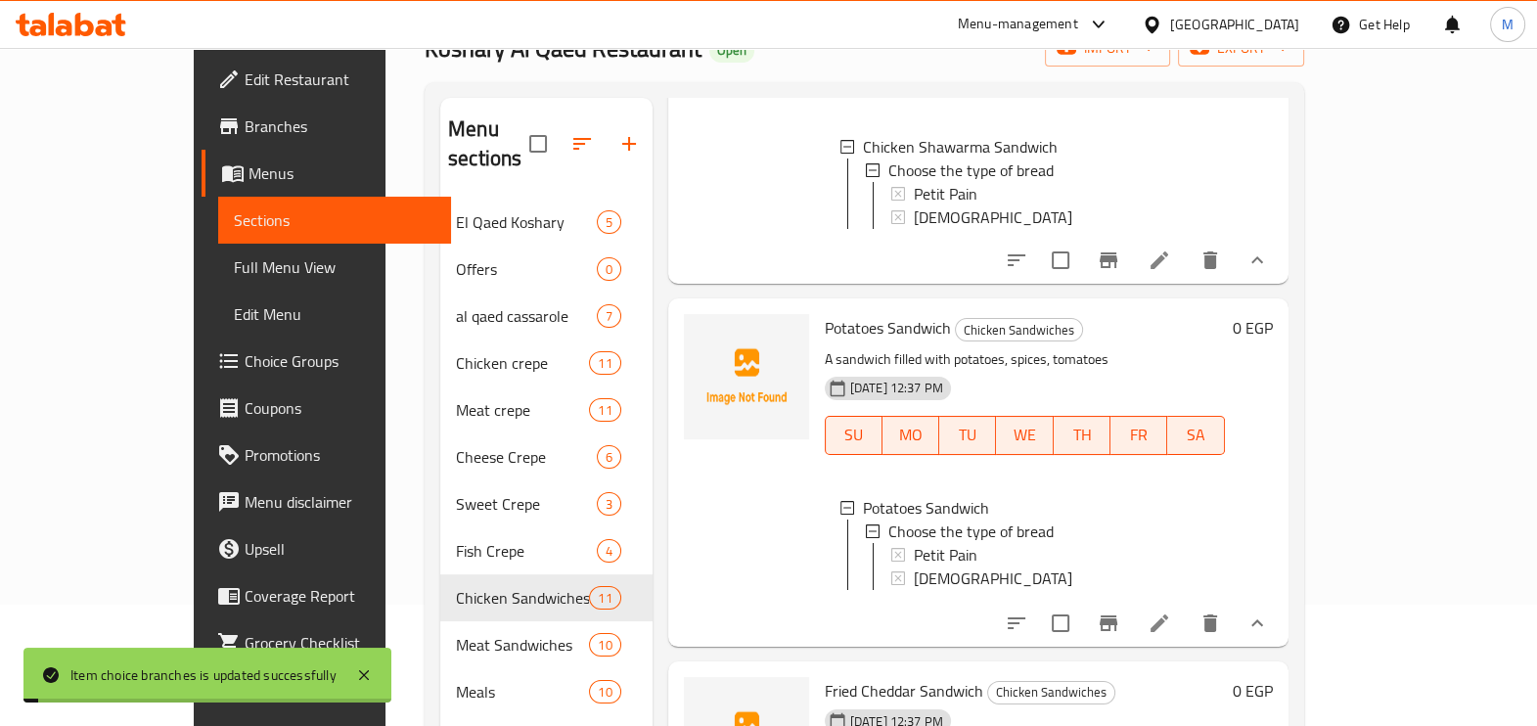
scroll to position [2984, 0]
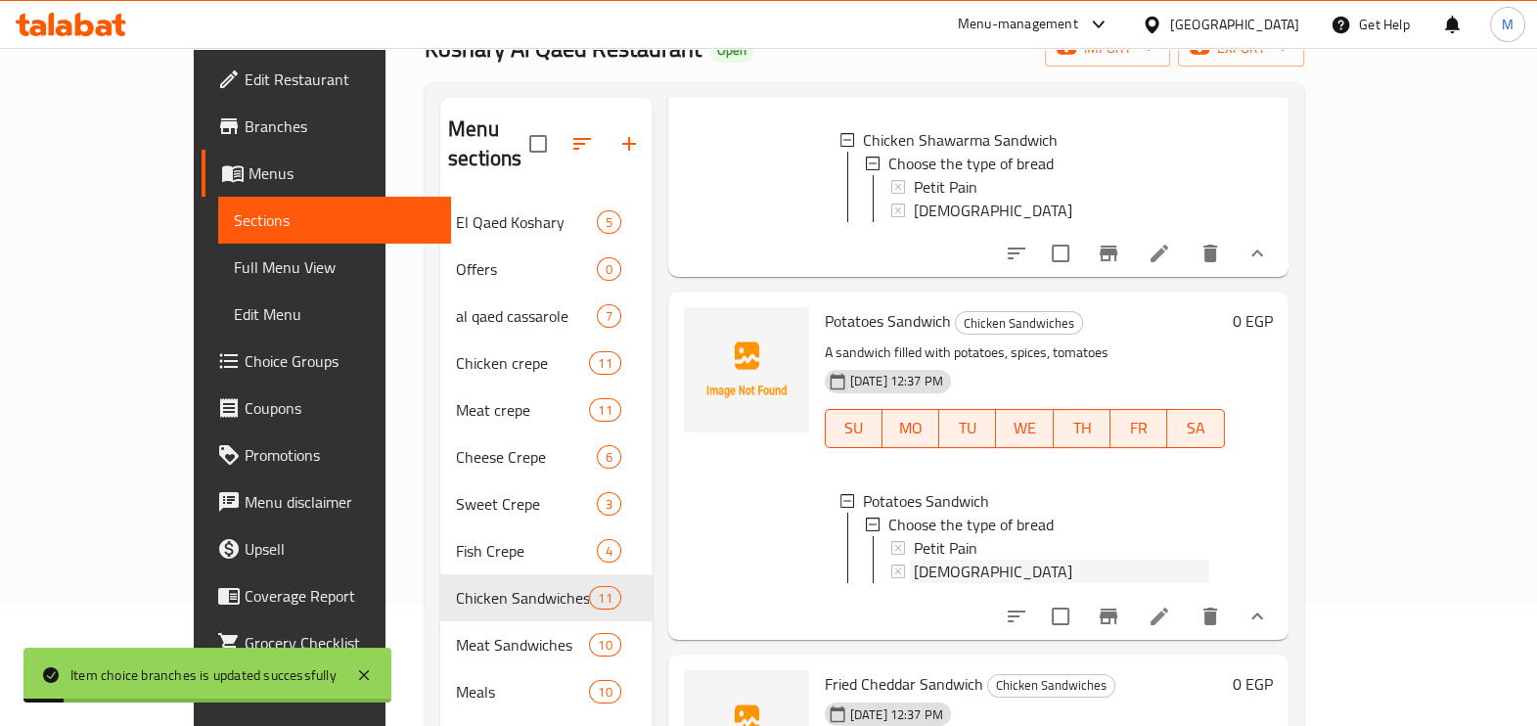
click at [919, 560] on div "[DEMOGRAPHIC_DATA]" at bounding box center [1062, 571] width 296 height 23
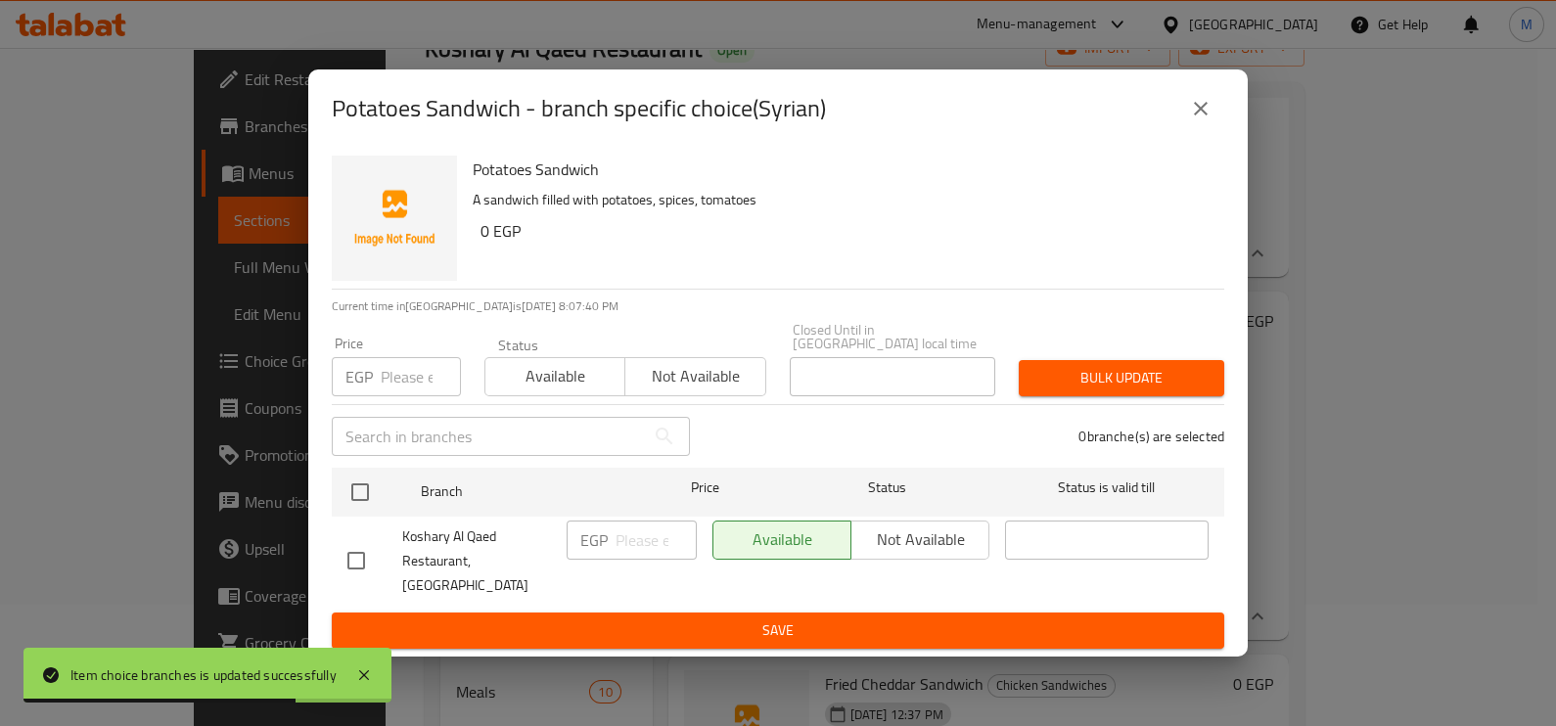
click at [382, 396] on input "number" at bounding box center [421, 376] width 80 height 39
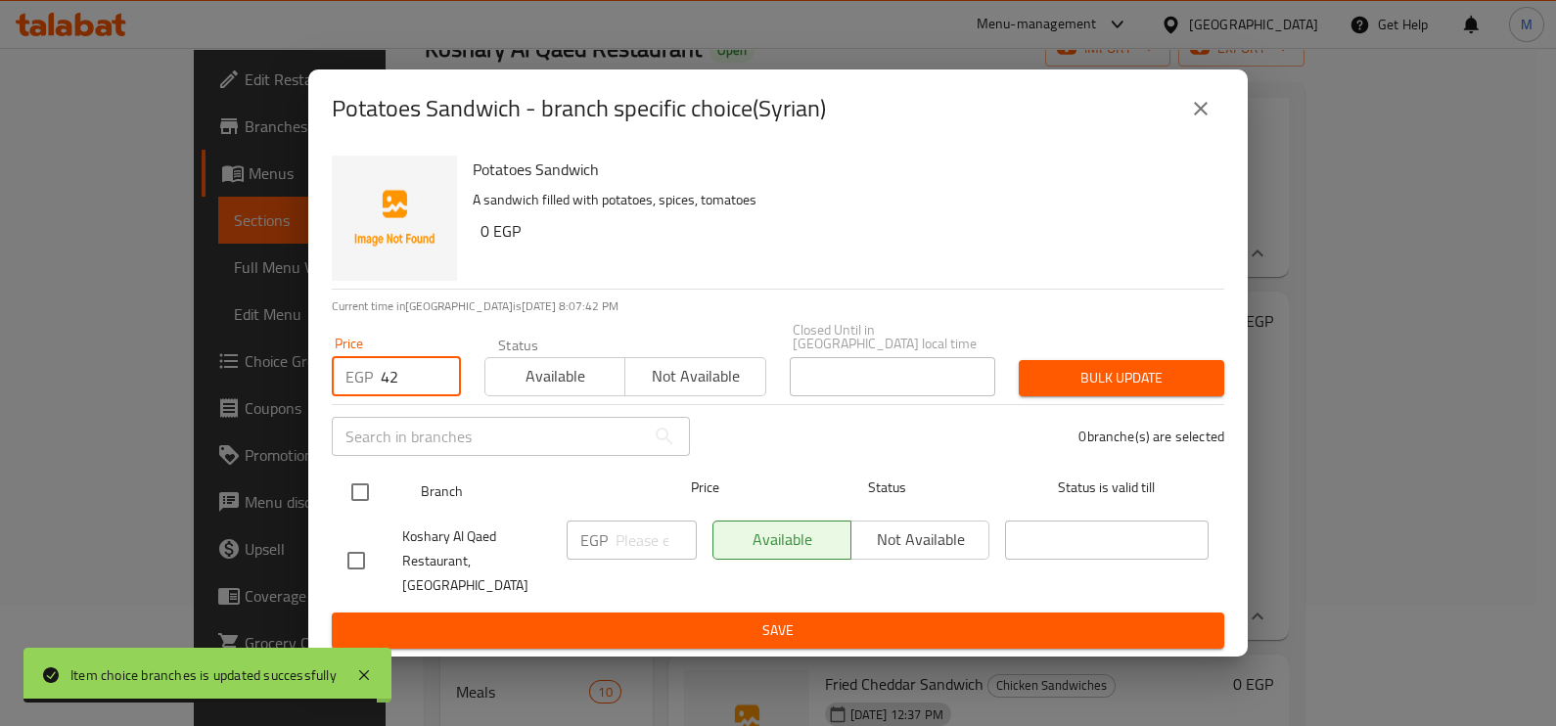
type input "42"
click at [353, 499] on input "checkbox" at bounding box center [360, 492] width 41 height 41
checkbox input "true"
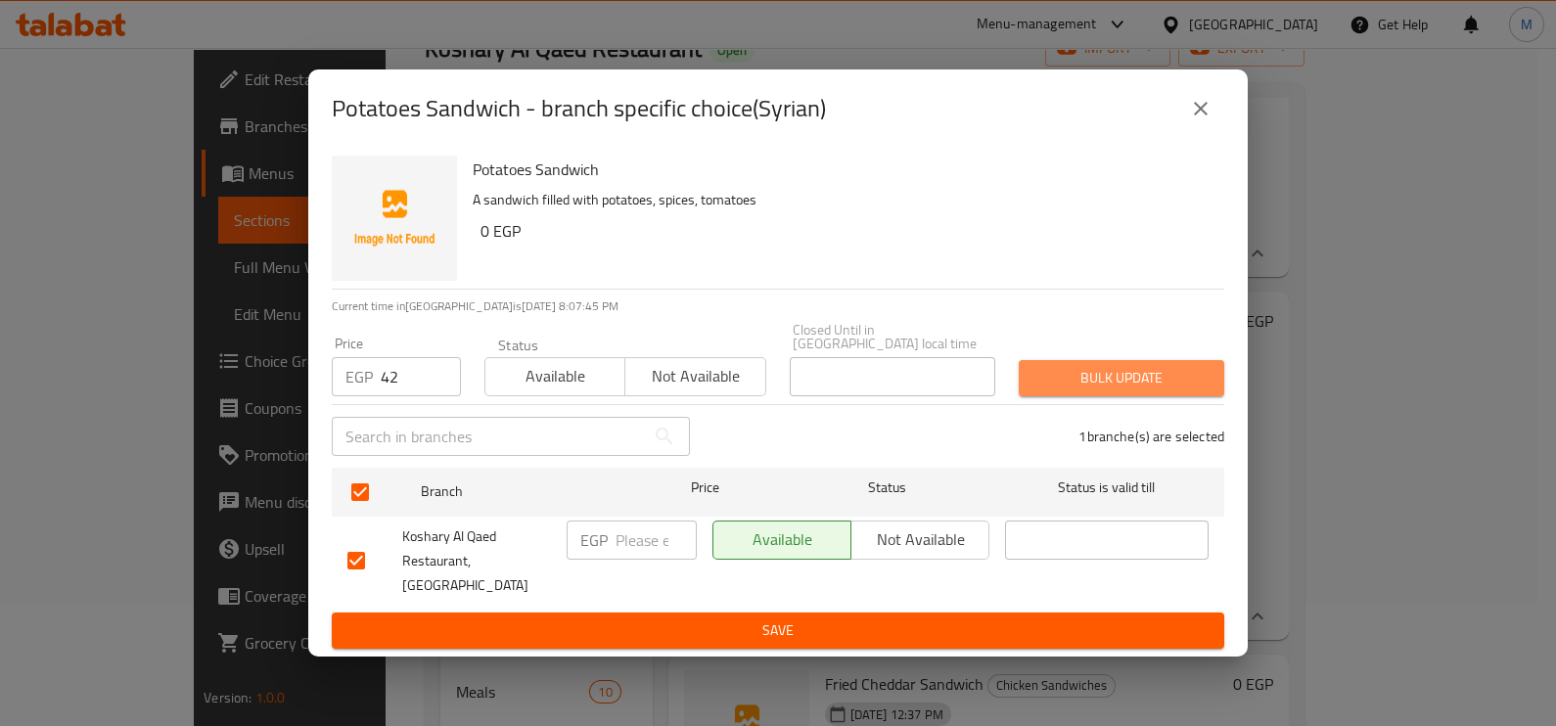
click at [1160, 377] on span "Bulk update" at bounding box center [1121, 378] width 174 height 24
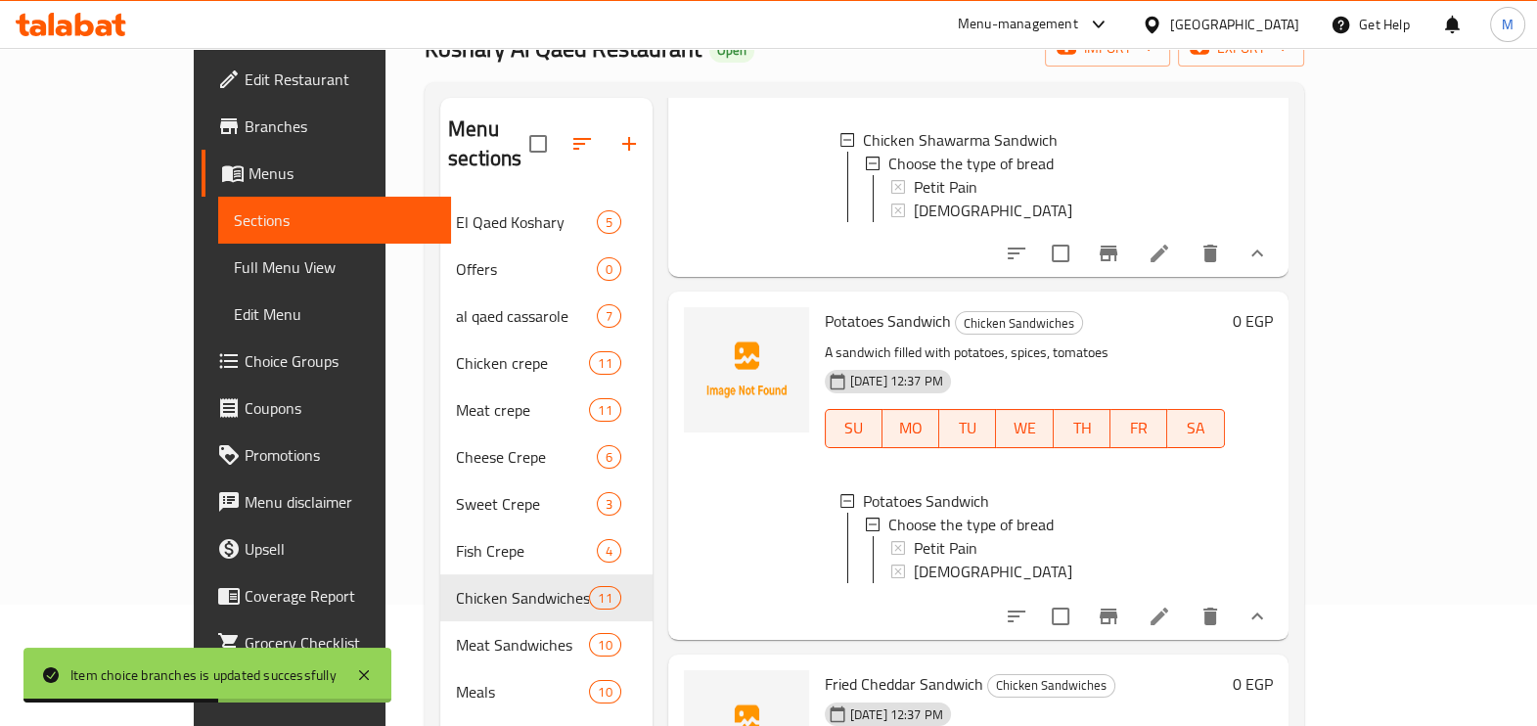
scroll to position [274, 0]
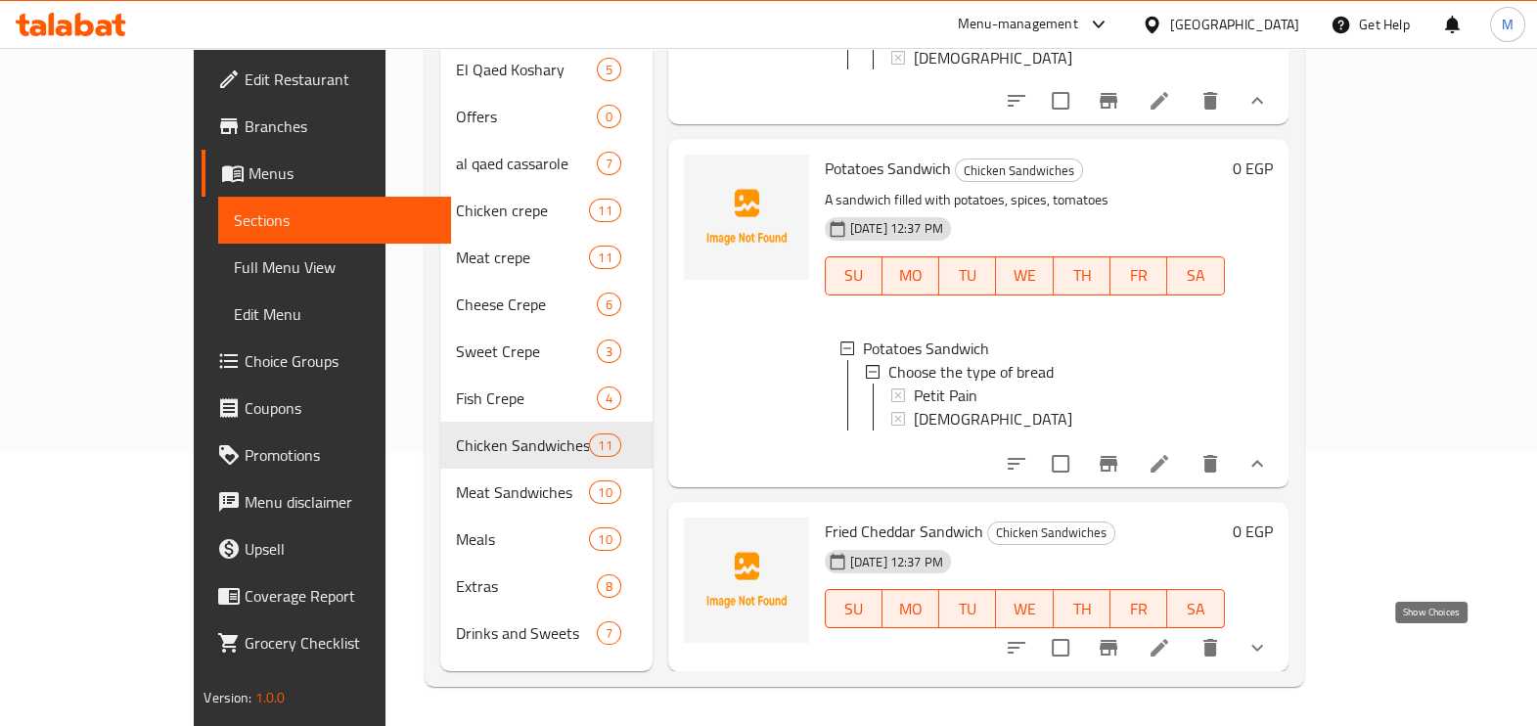
click at [1269, 642] on icon "show more" at bounding box center [1257, 647] width 23 height 23
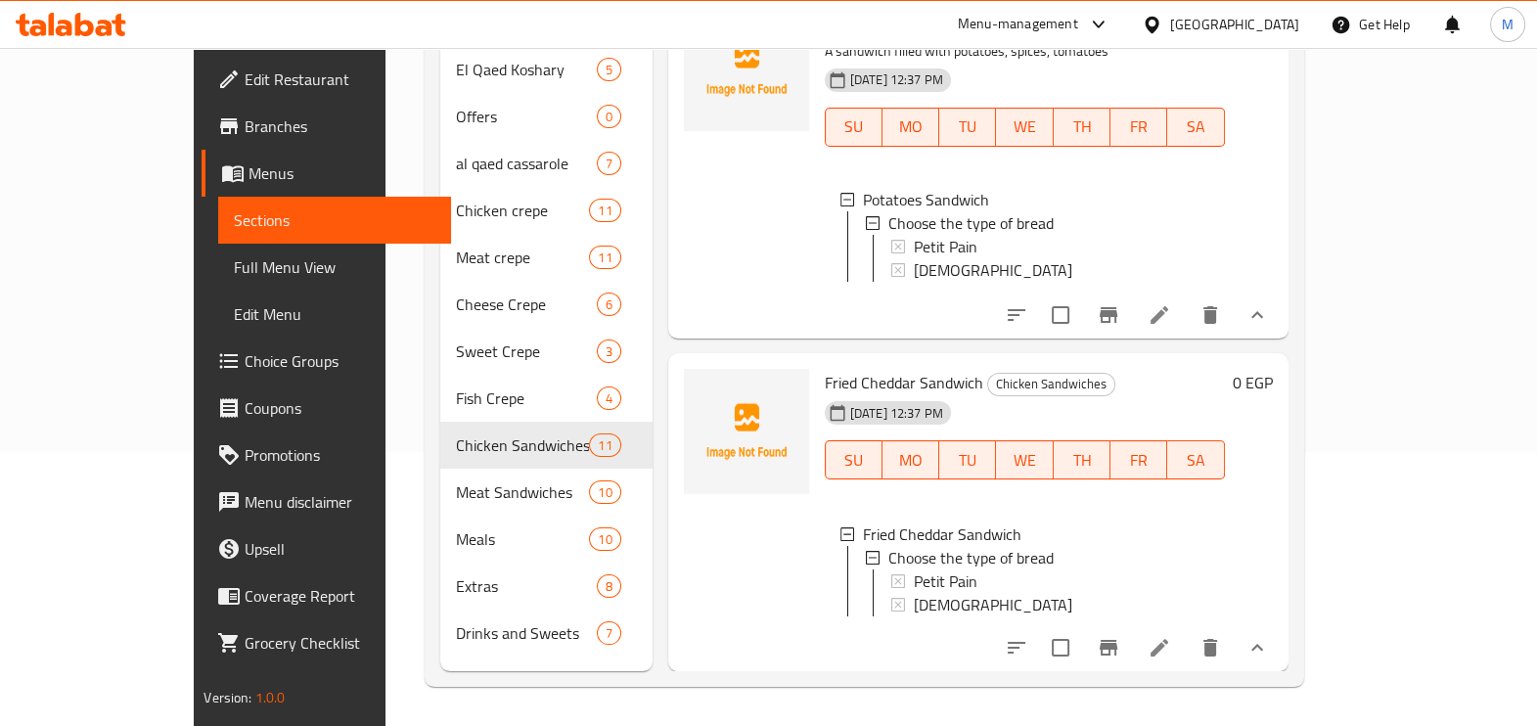
scroll to position [3150, 0]
click at [914, 569] on span "Petit Pain" at bounding box center [946, 580] width 64 height 23
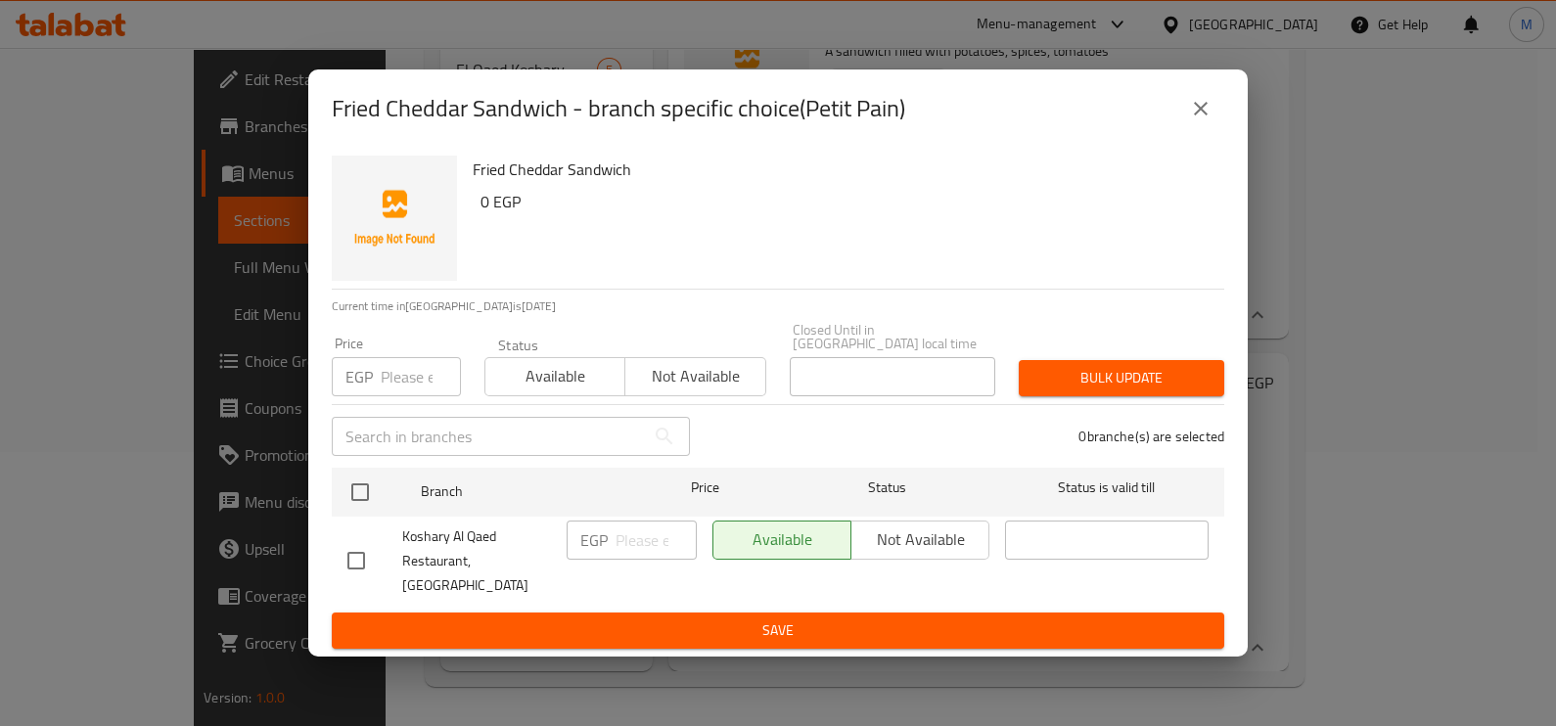
click at [388, 383] on input "number" at bounding box center [421, 376] width 80 height 39
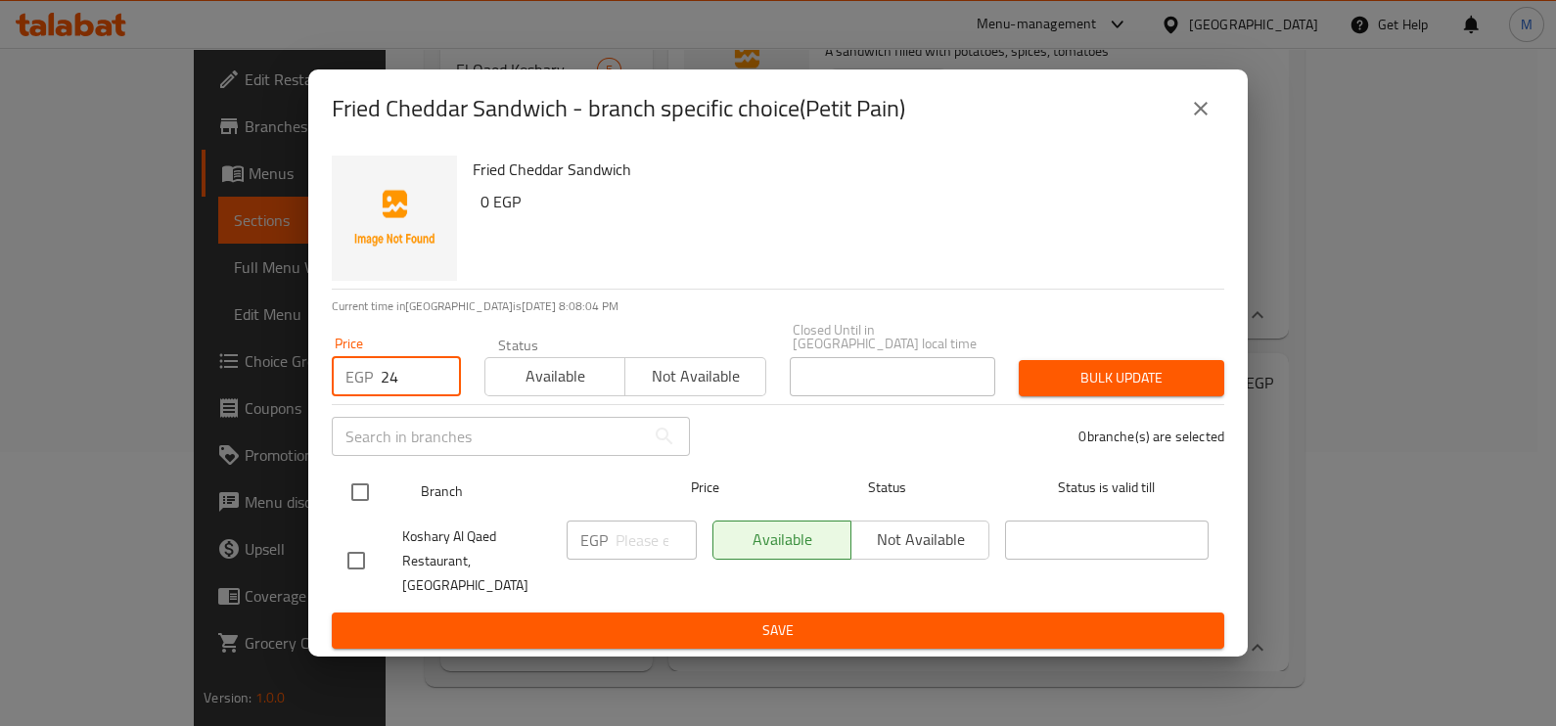
type input "24"
click at [367, 487] on input "checkbox" at bounding box center [360, 492] width 41 height 41
checkbox input "true"
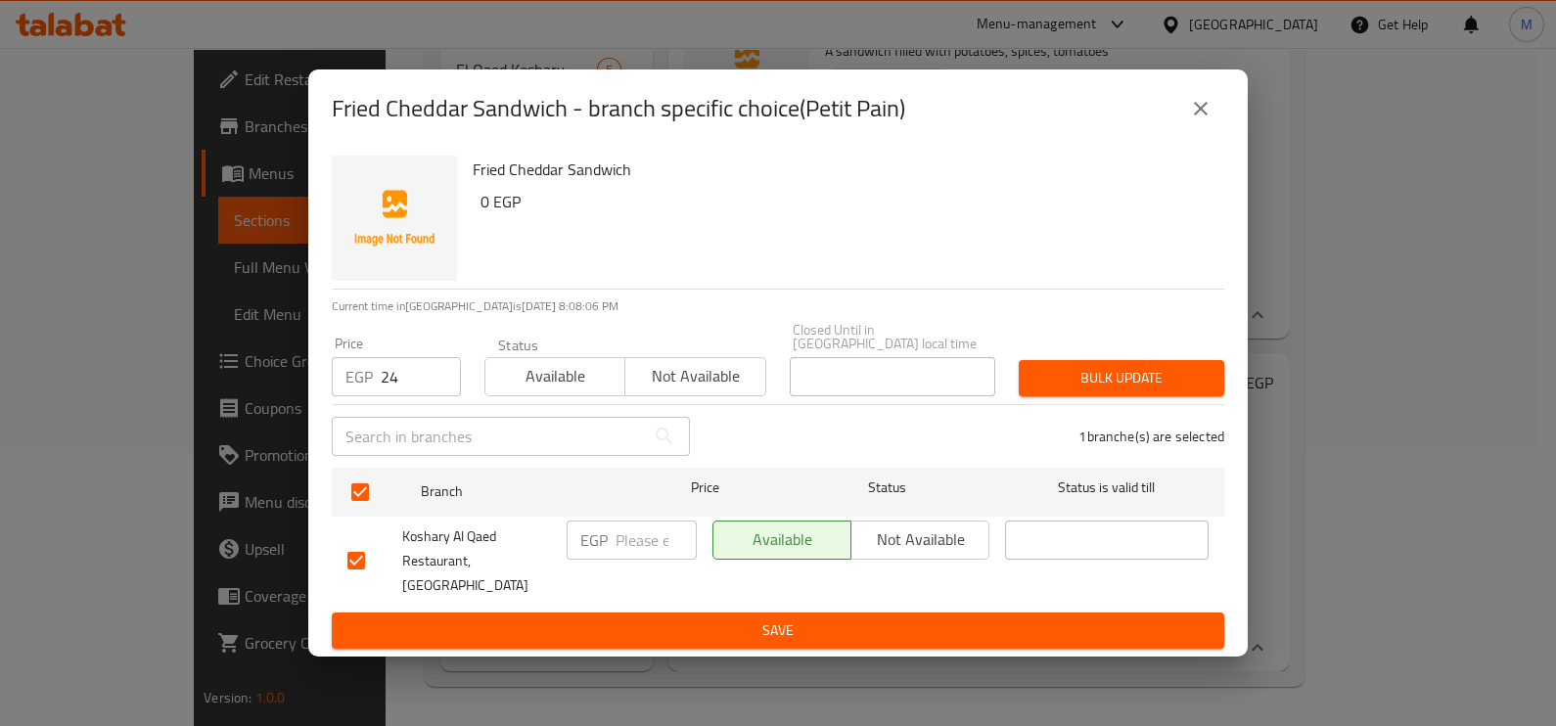
click at [1198, 378] on span "Bulk update" at bounding box center [1121, 378] width 174 height 24
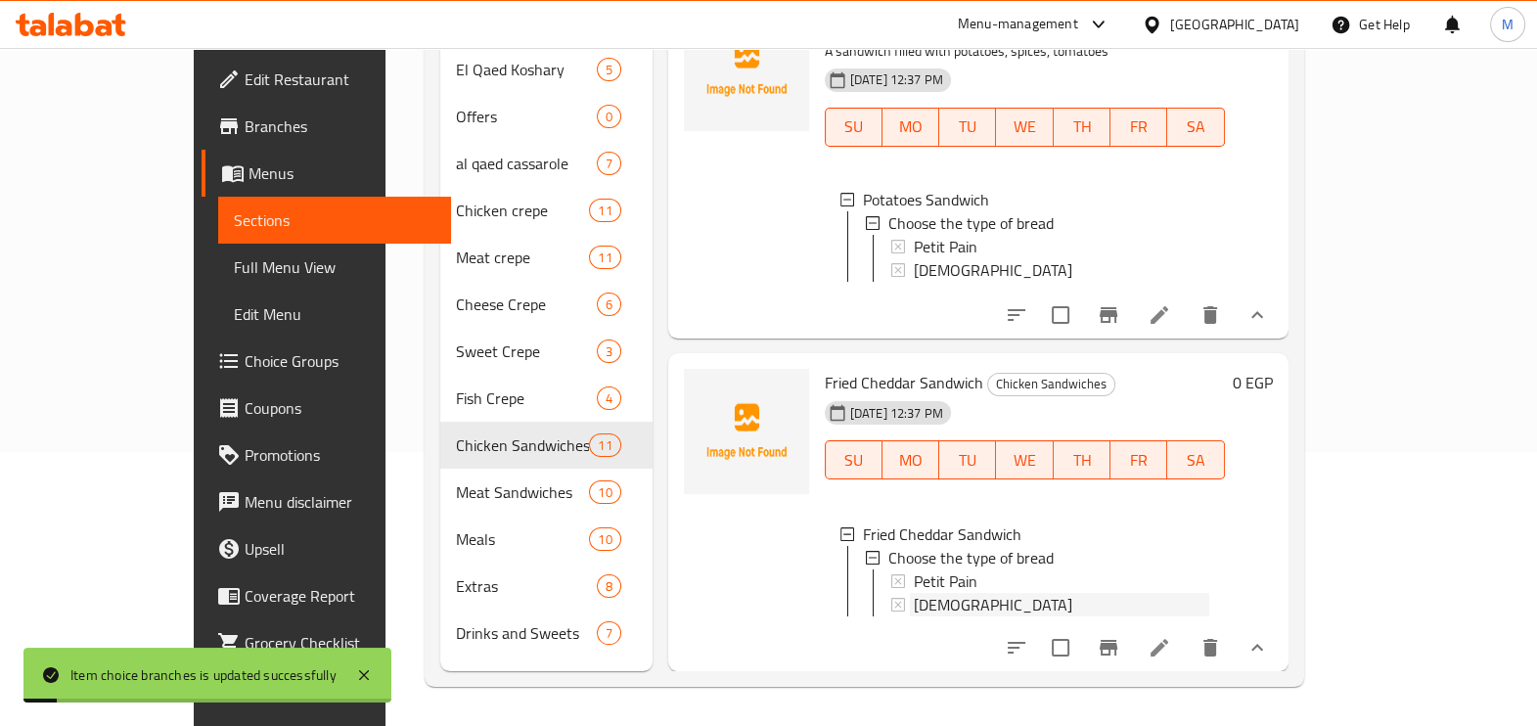
click at [910, 593] on div "[DEMOGRAPHIC_DATA]" at bounding box center [1059, 604] width 299 height 23
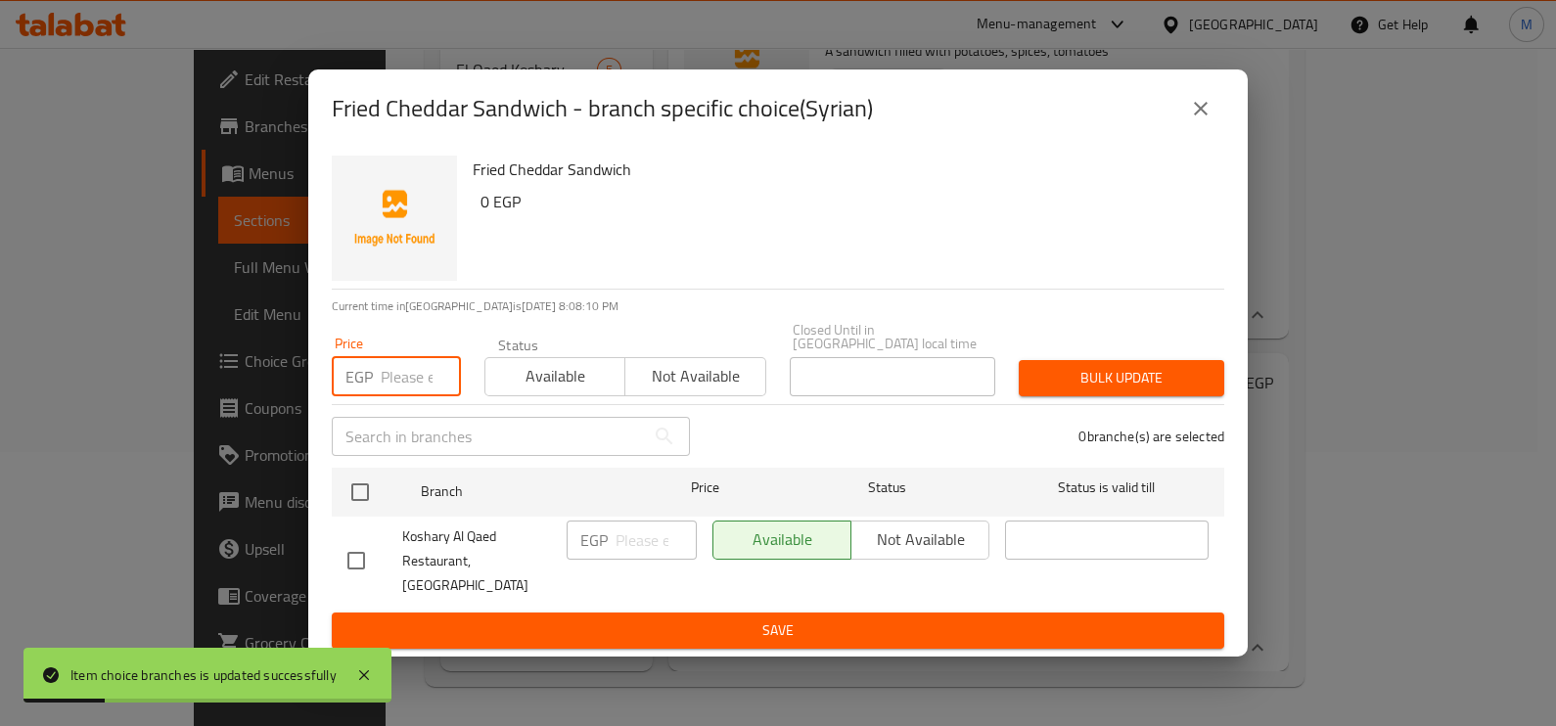
click at [396, 387] on input "number" at bounding box center [421, 376] width 80 height 39
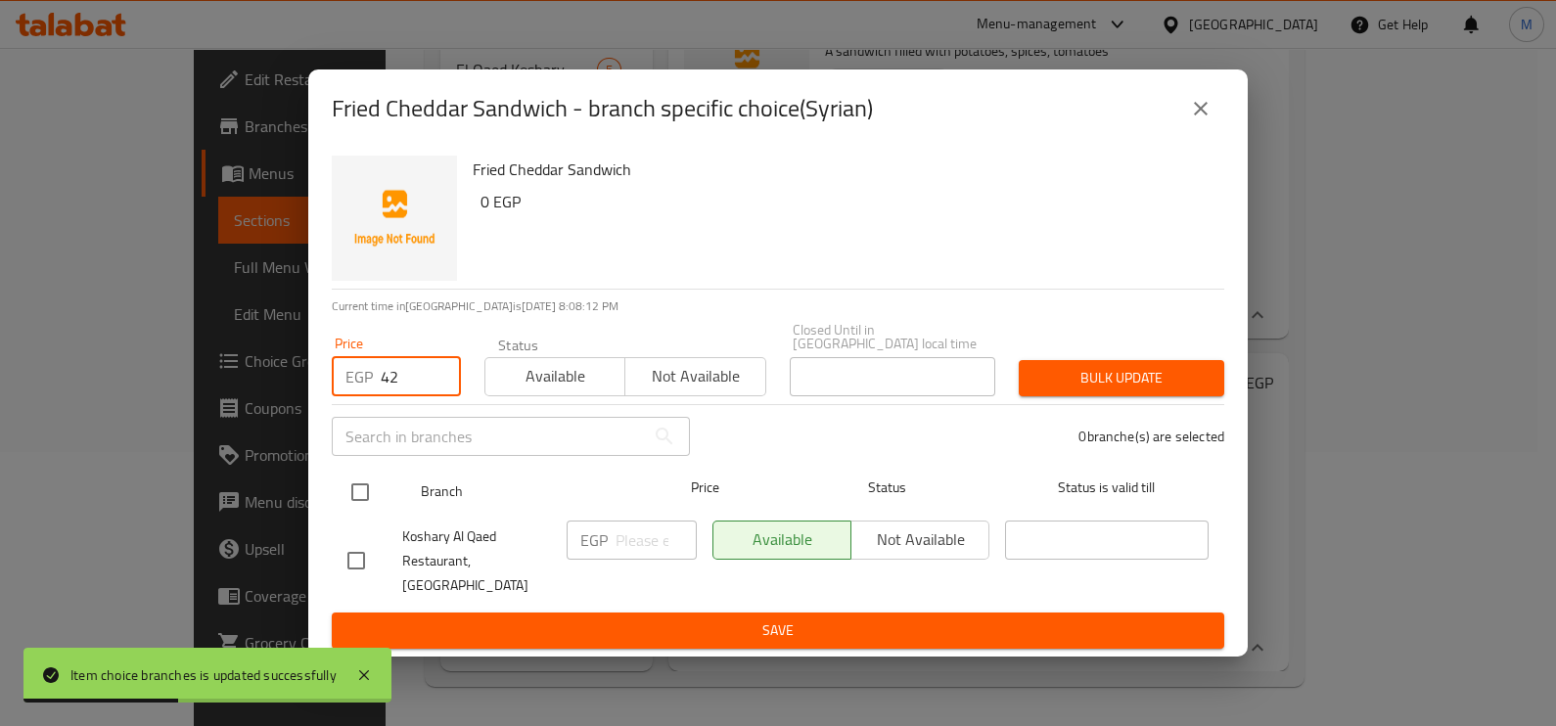
type input "42"
click at [377, 504] on input "checkbox" at bounding box center [360, 492] width 41 height 41
checkbox input "true"
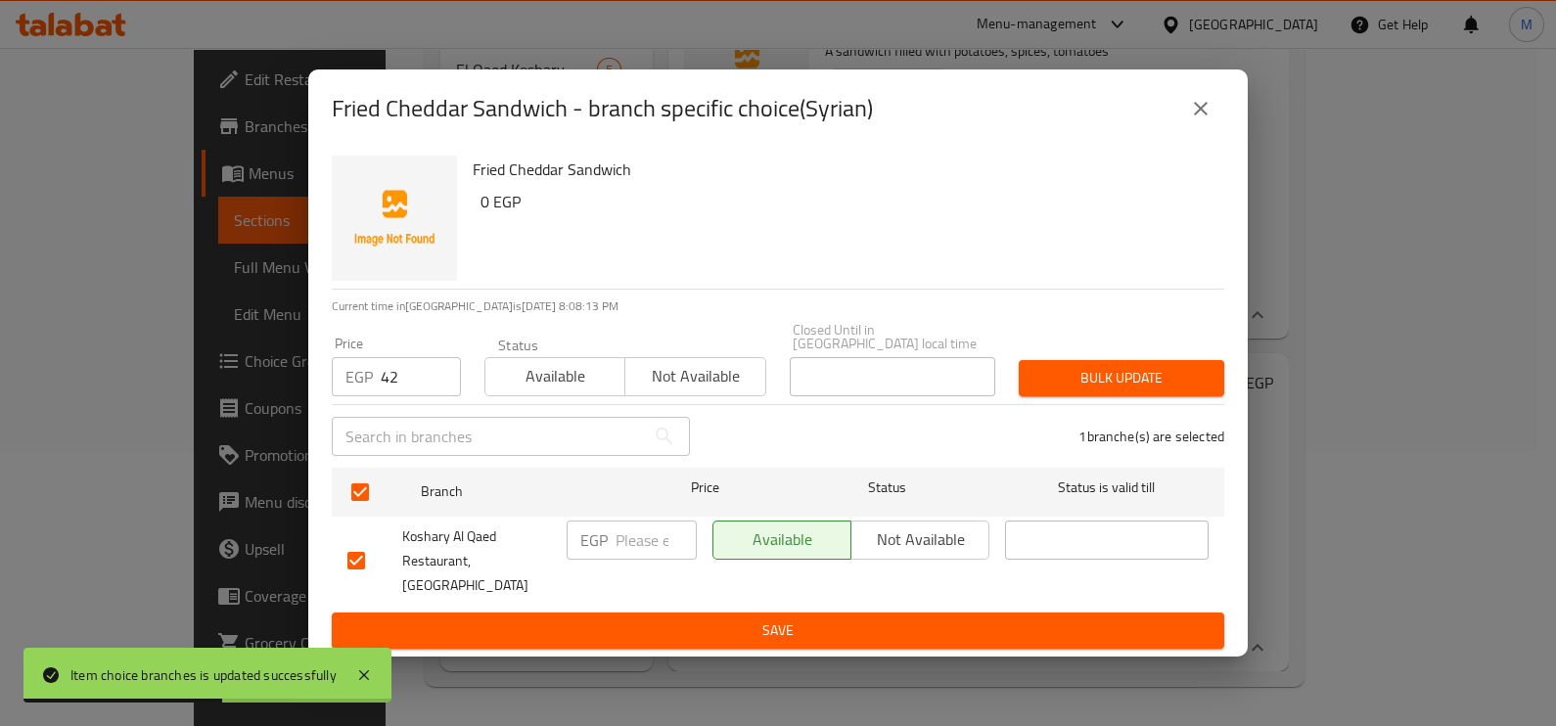
click at [1090, 389] on span "Bulk update" at bounding box center [1121, 378] width 174 height 24
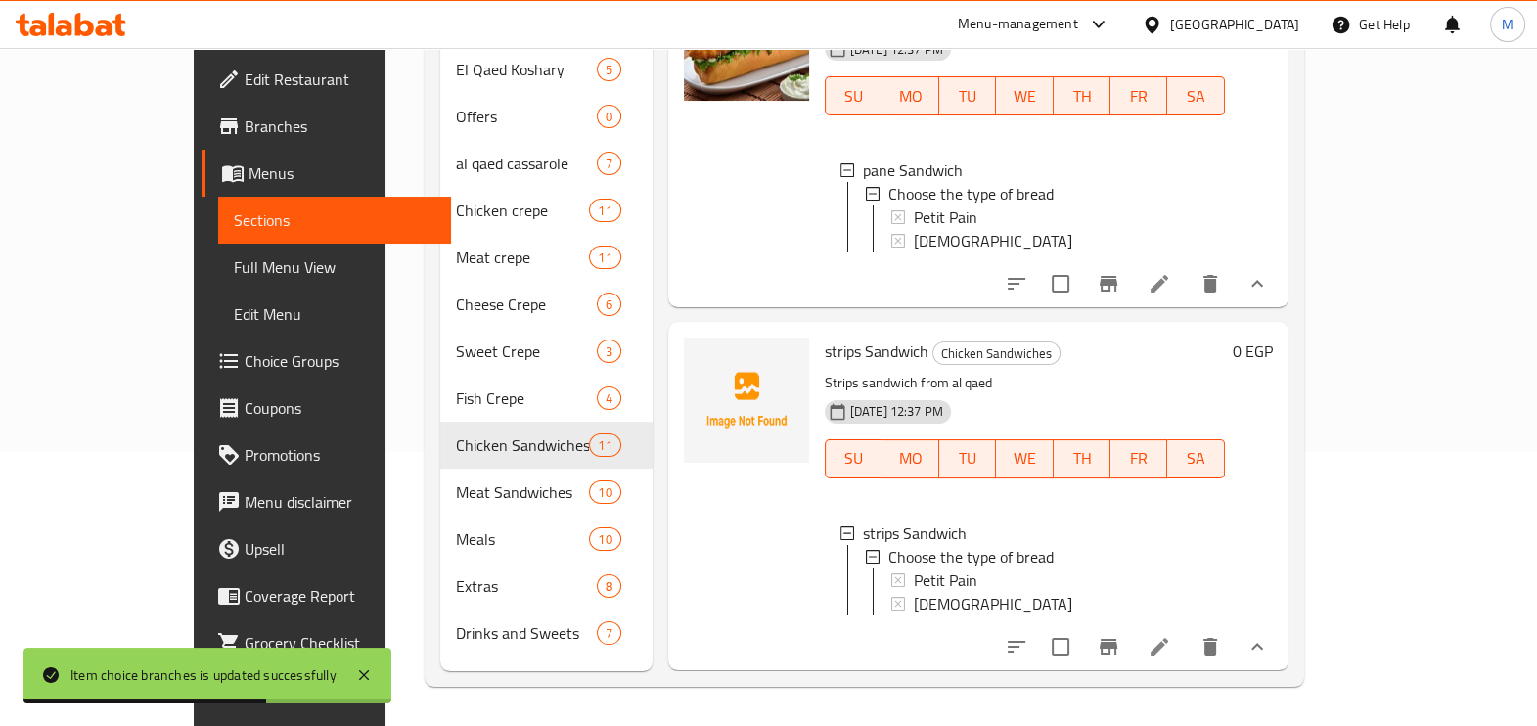
scroll to position [0, 0]
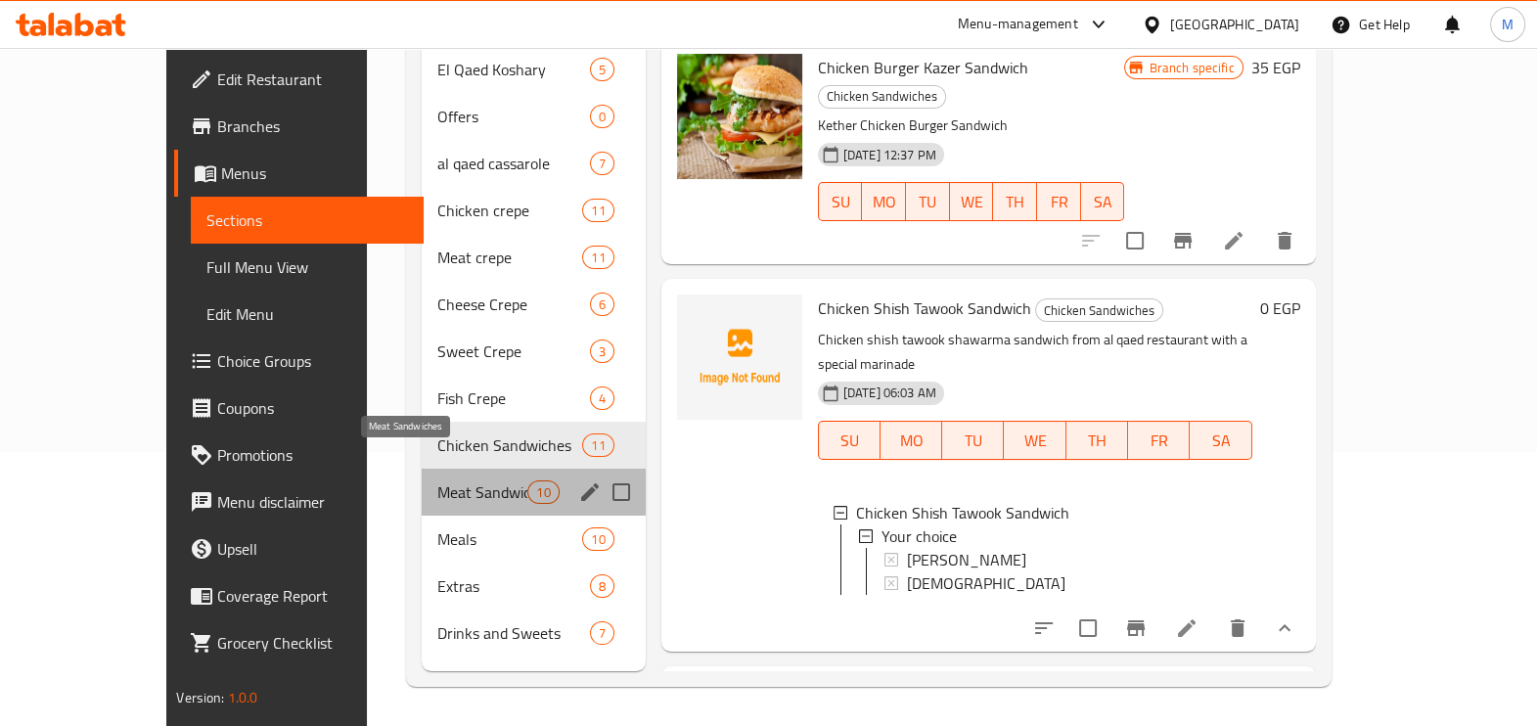
click at [437, 480] on span "Meat Sandwiches" at bounding box center [482, 491] width 90 height 23
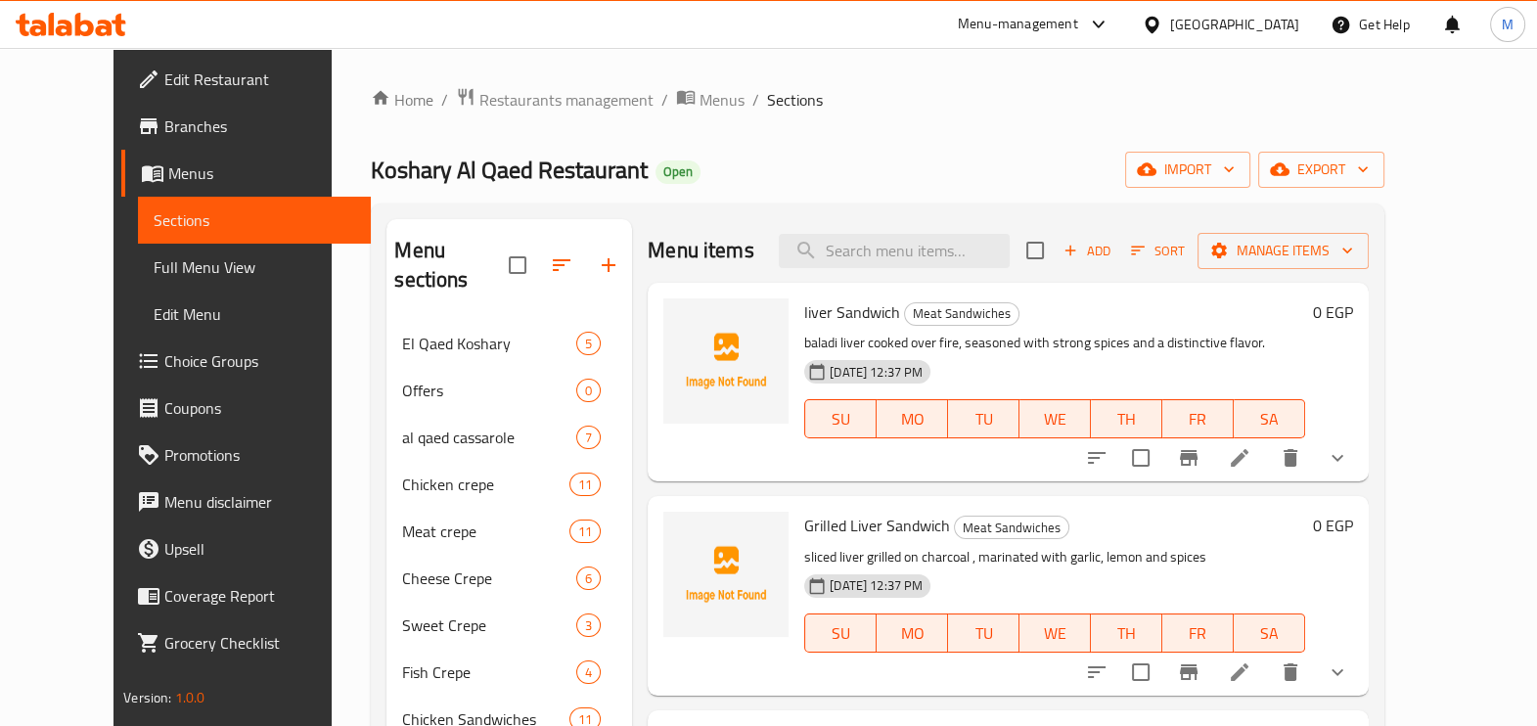
click at [1349, 461] on icon "show more" at bounding box center [1337, 457] width 23 height 23
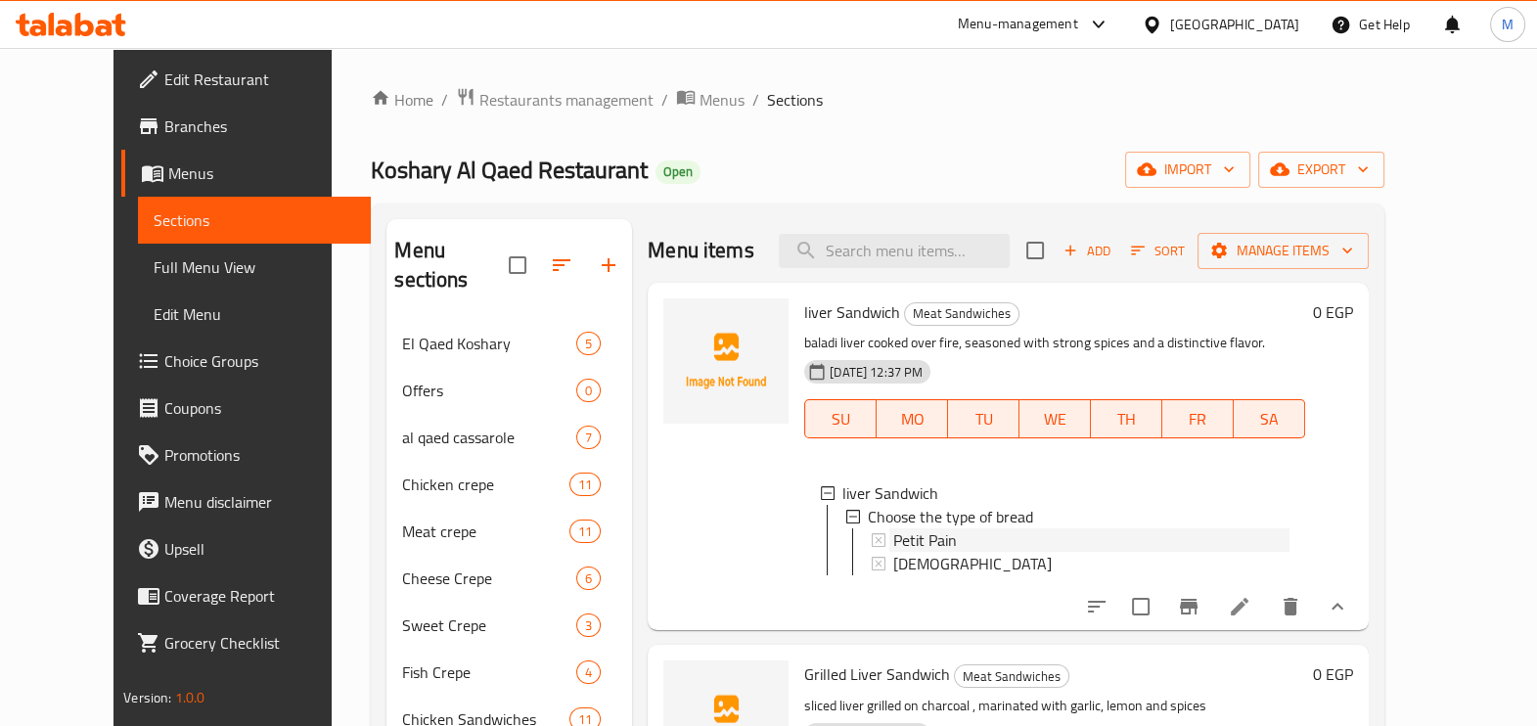
click at [893, 540] on span "Petit Pain" at bounding box center [925, 539] width 64 height 23
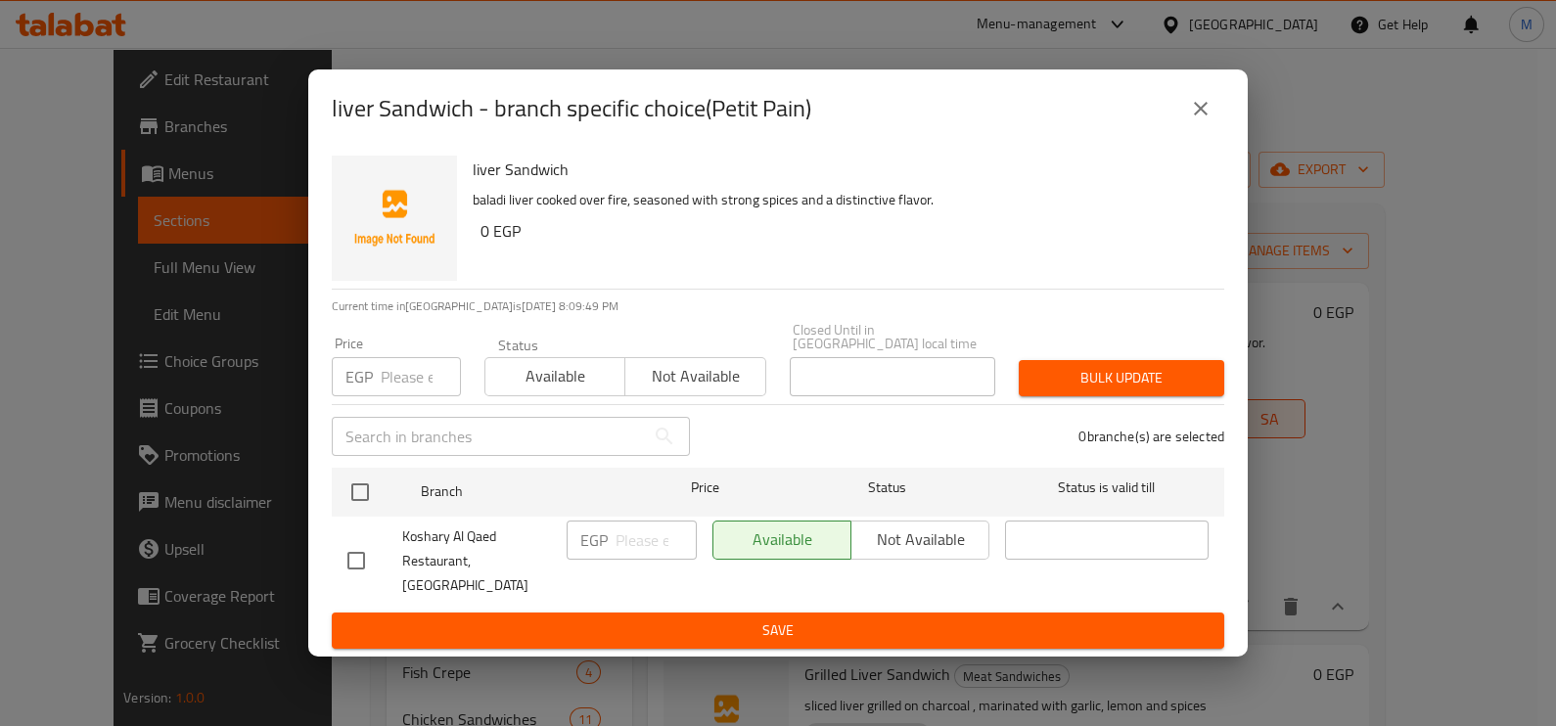
click at [401, 395] on input "number" at bounding box center [421, 376] width 80 height 39
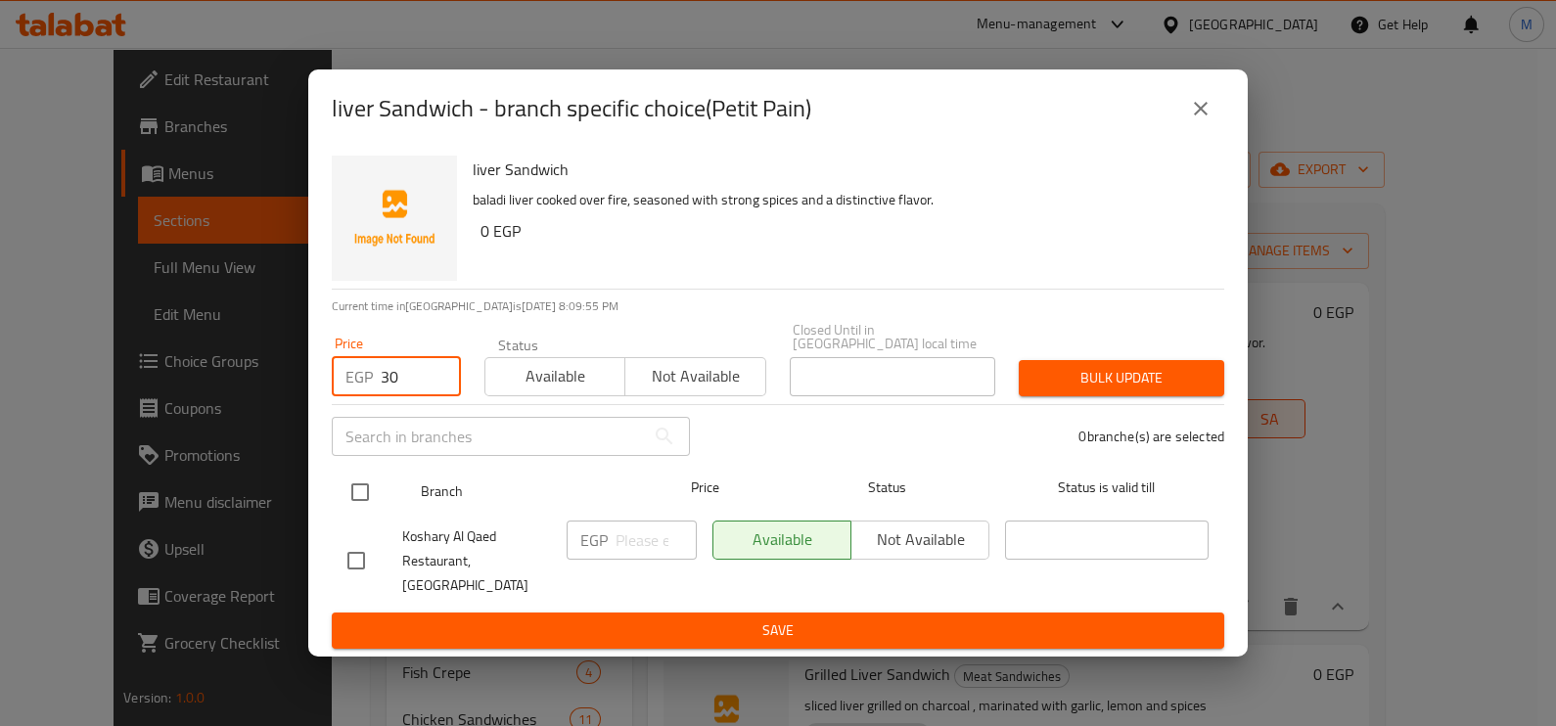
type input "30"
click at [360, 484] on input "checkbox" at bounding box center [360, 492] width 41 height 41
checkbox input "true"
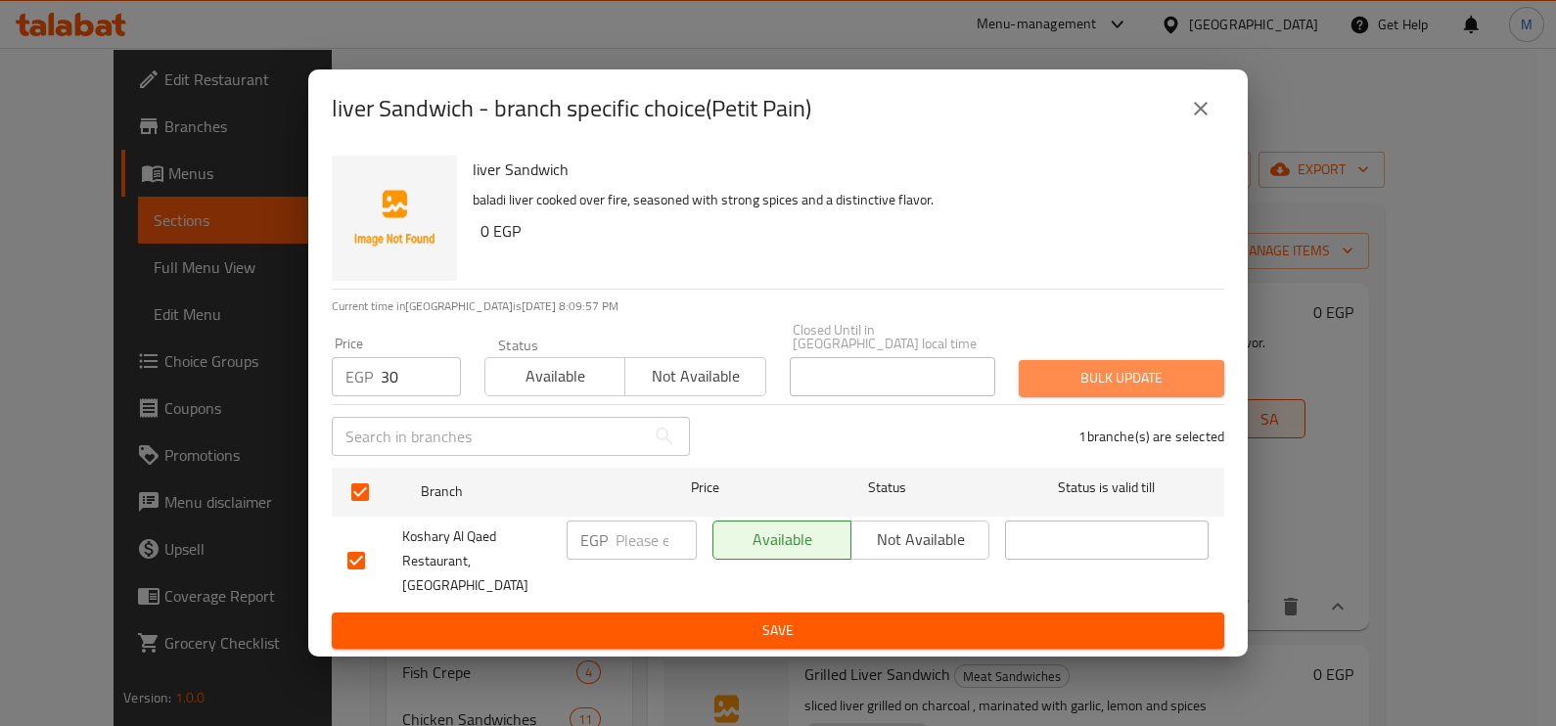
click at [1044, 388] on span "Bulk update" at bounding box center [1121, 378] width 174 height 24
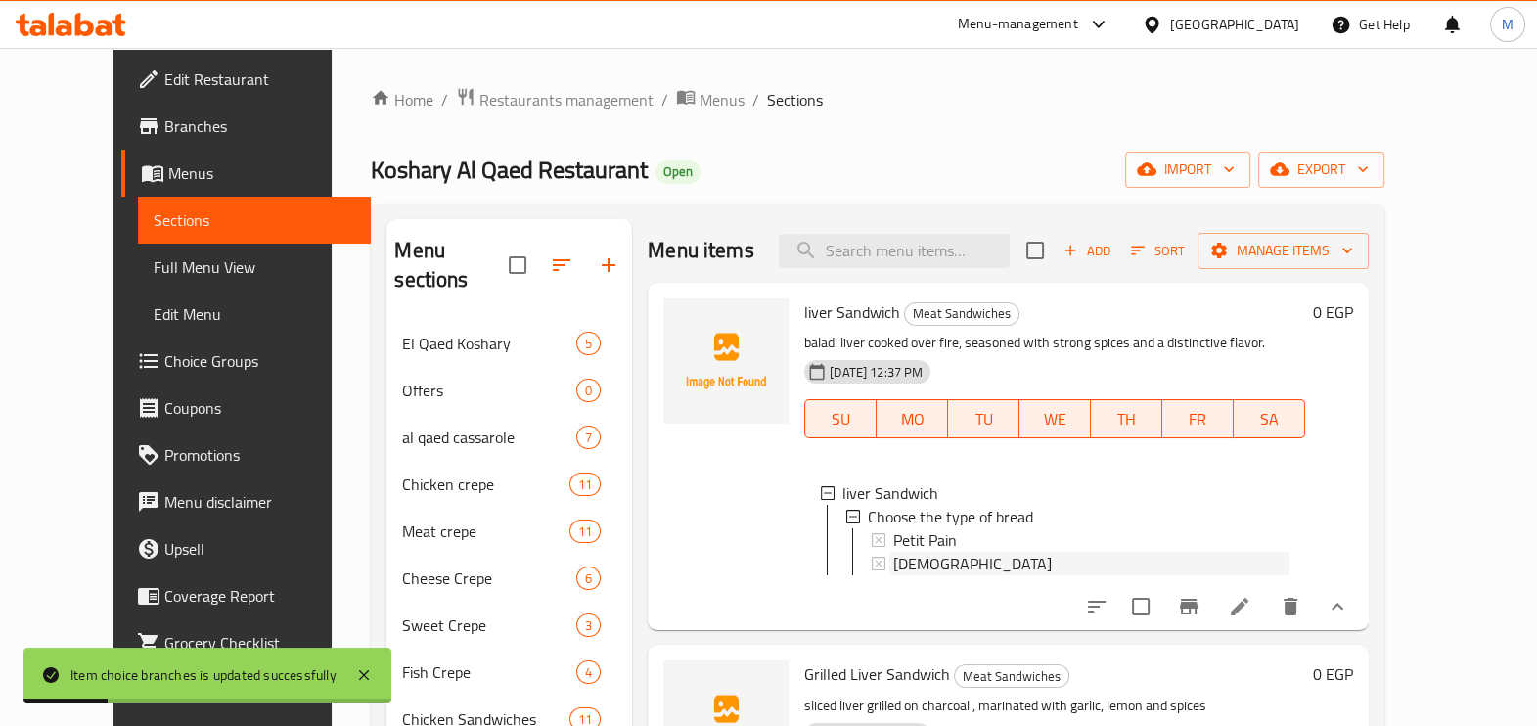
click at [905, 568] on div "[DEMOGRAPHIC_DATA]" at bounding box center [1091, 563] width 396 height 23
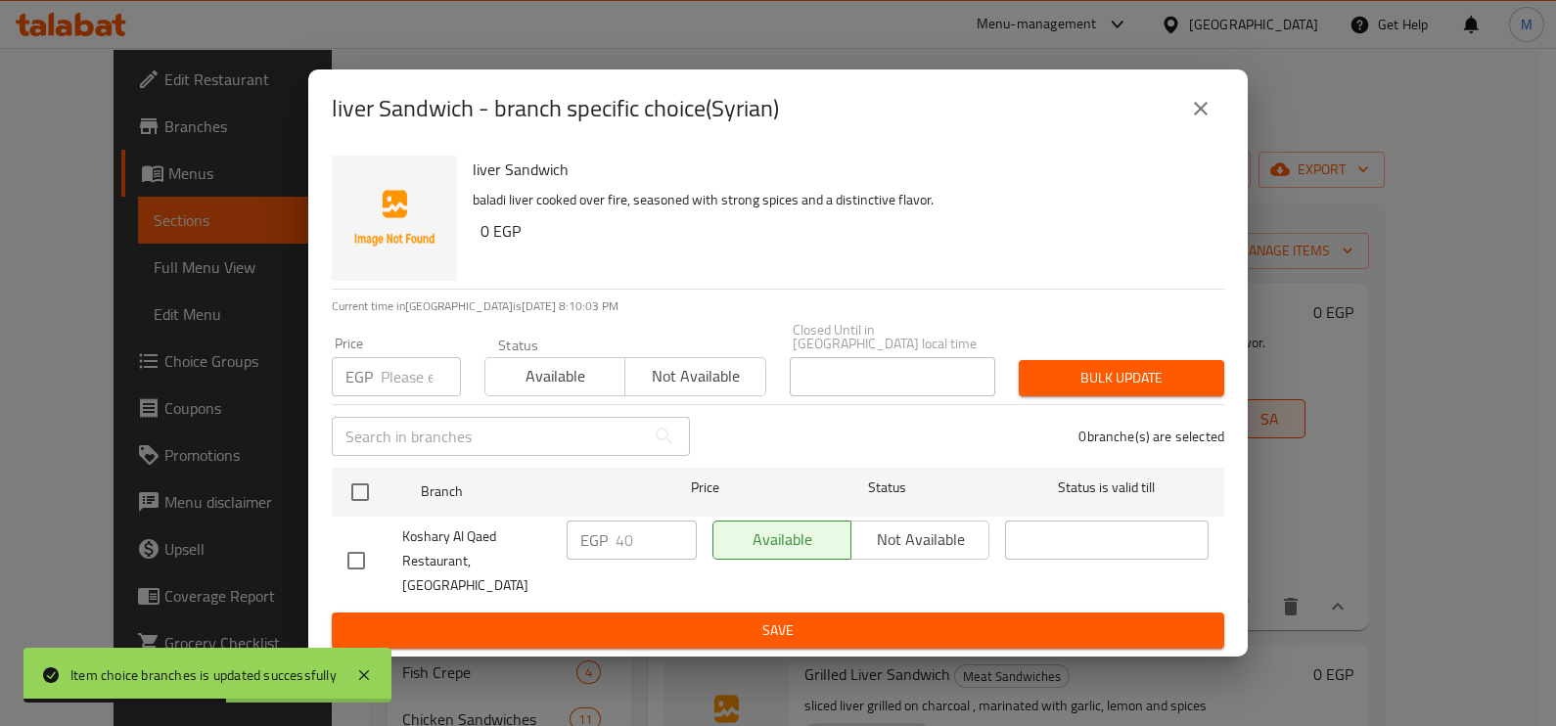
click at [406, 394] on input "number" at bounding box center [421, 376] width 80 height 39
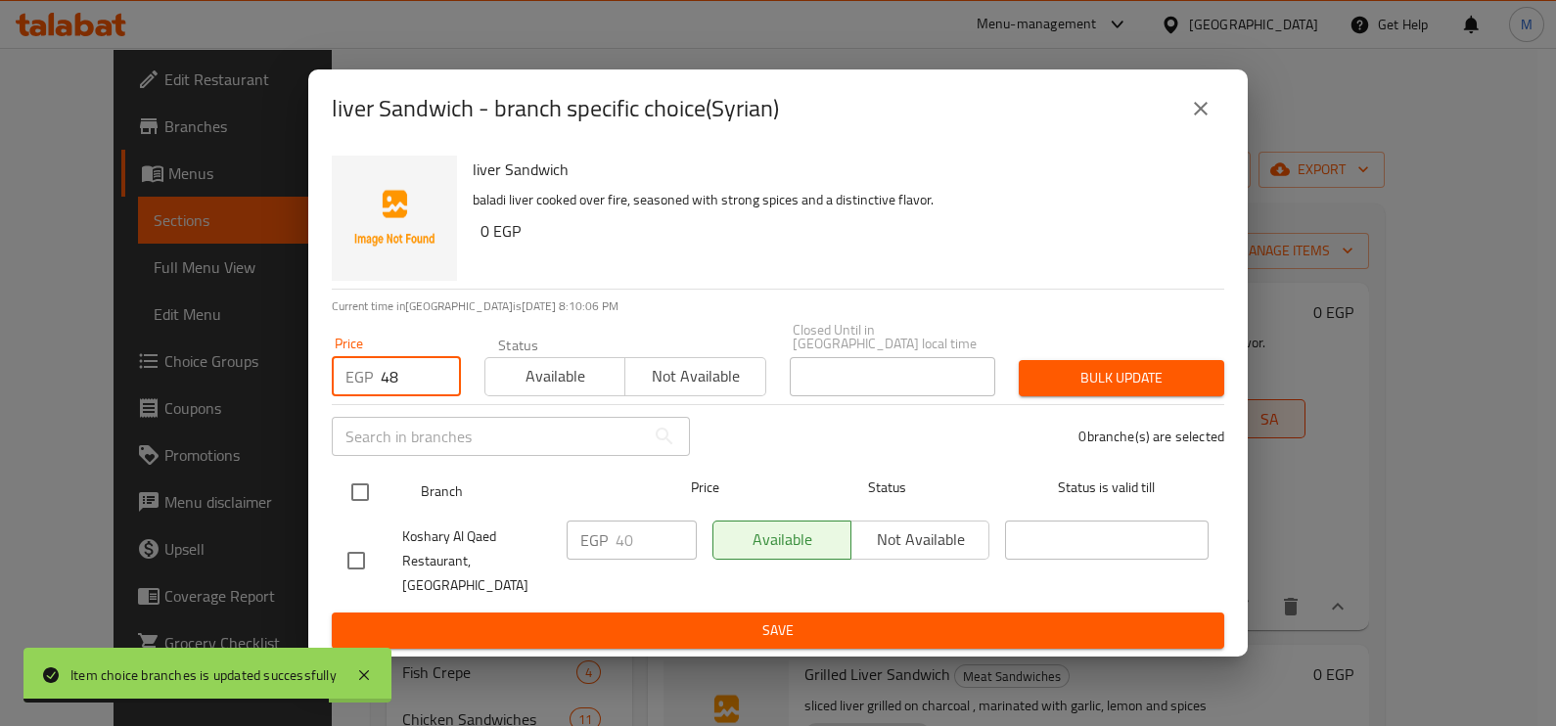
type input "48"
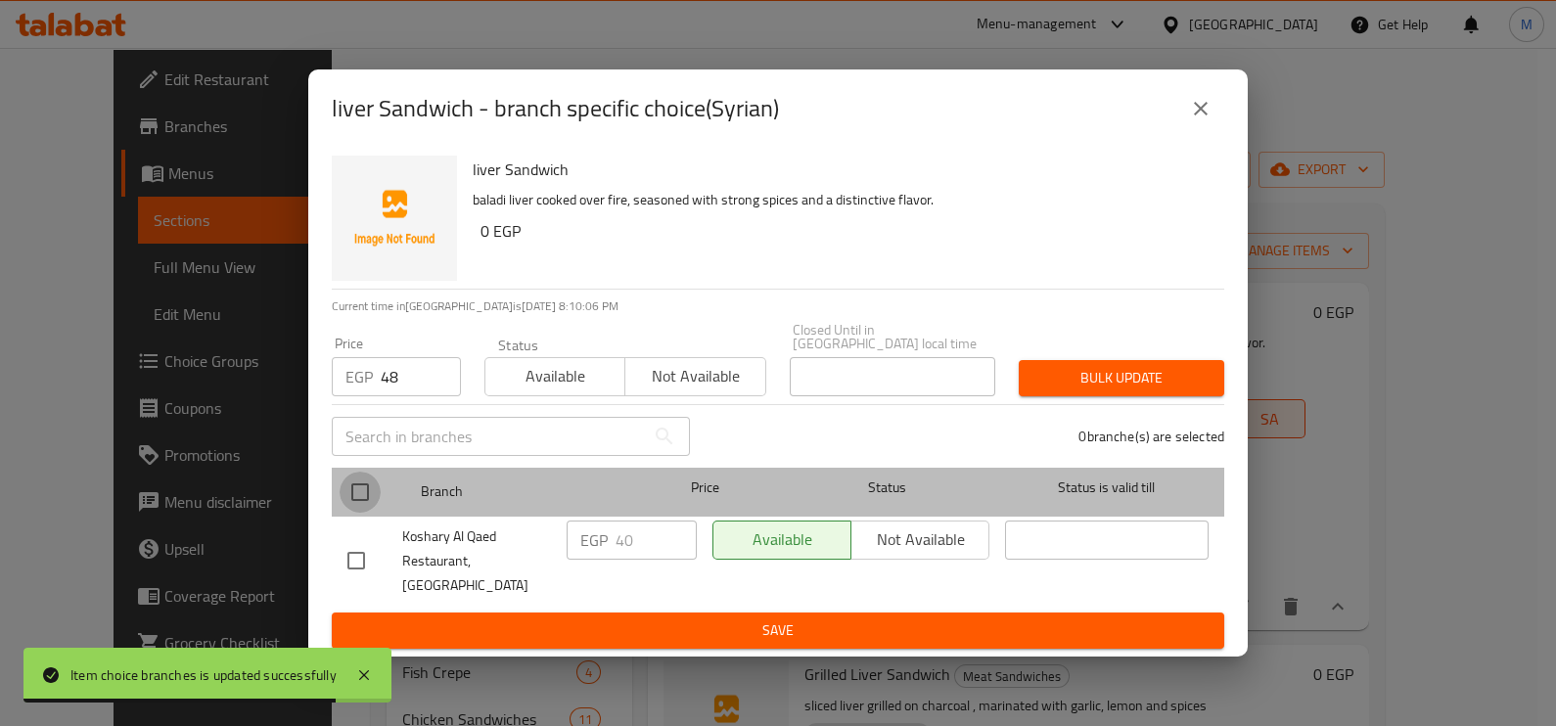
click at [367, 491] on input "checkbox" at bounding box center [360, 492] width 41 height 41
checkbox input "true"
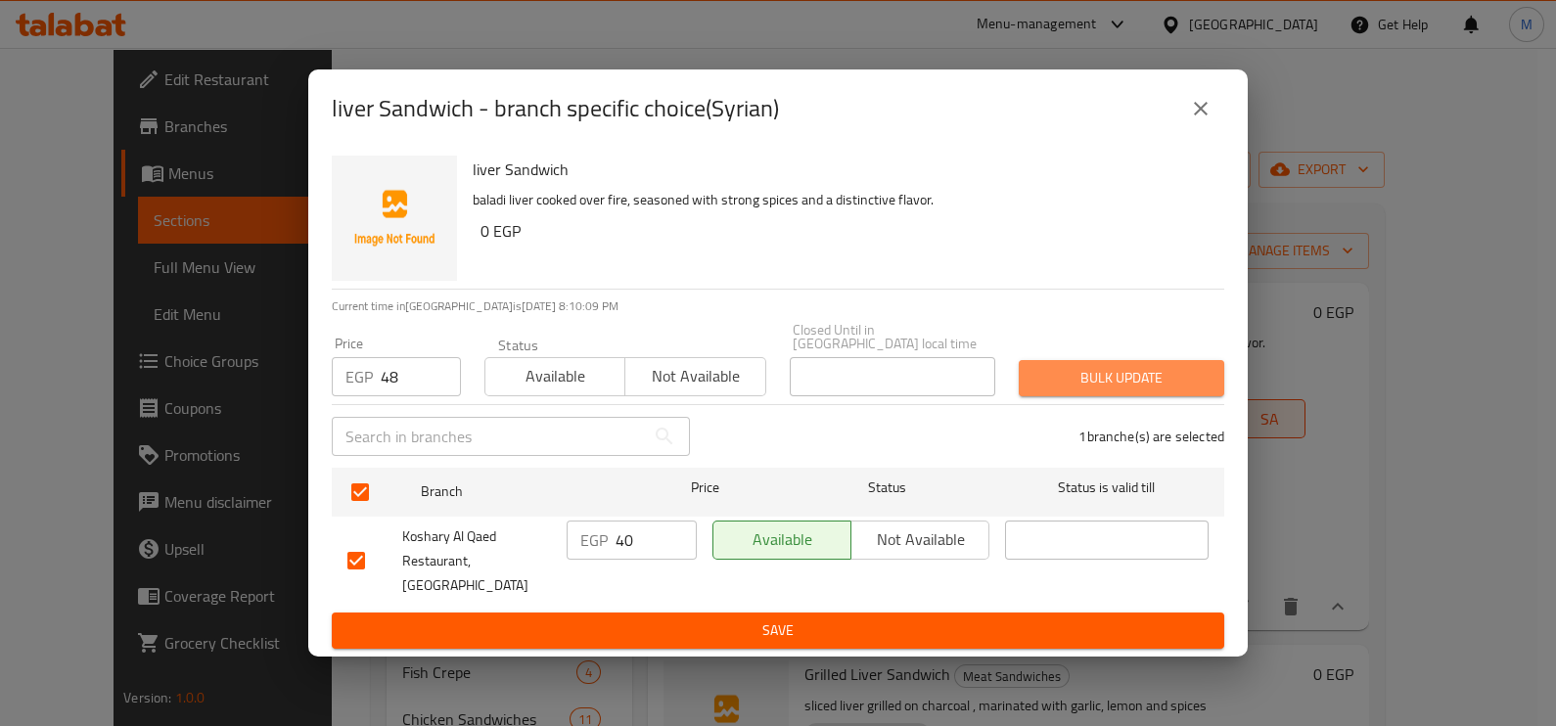
click at [1151, 390] on span "Bulk update" at bounding box center [1121, 378] width 174 height 24
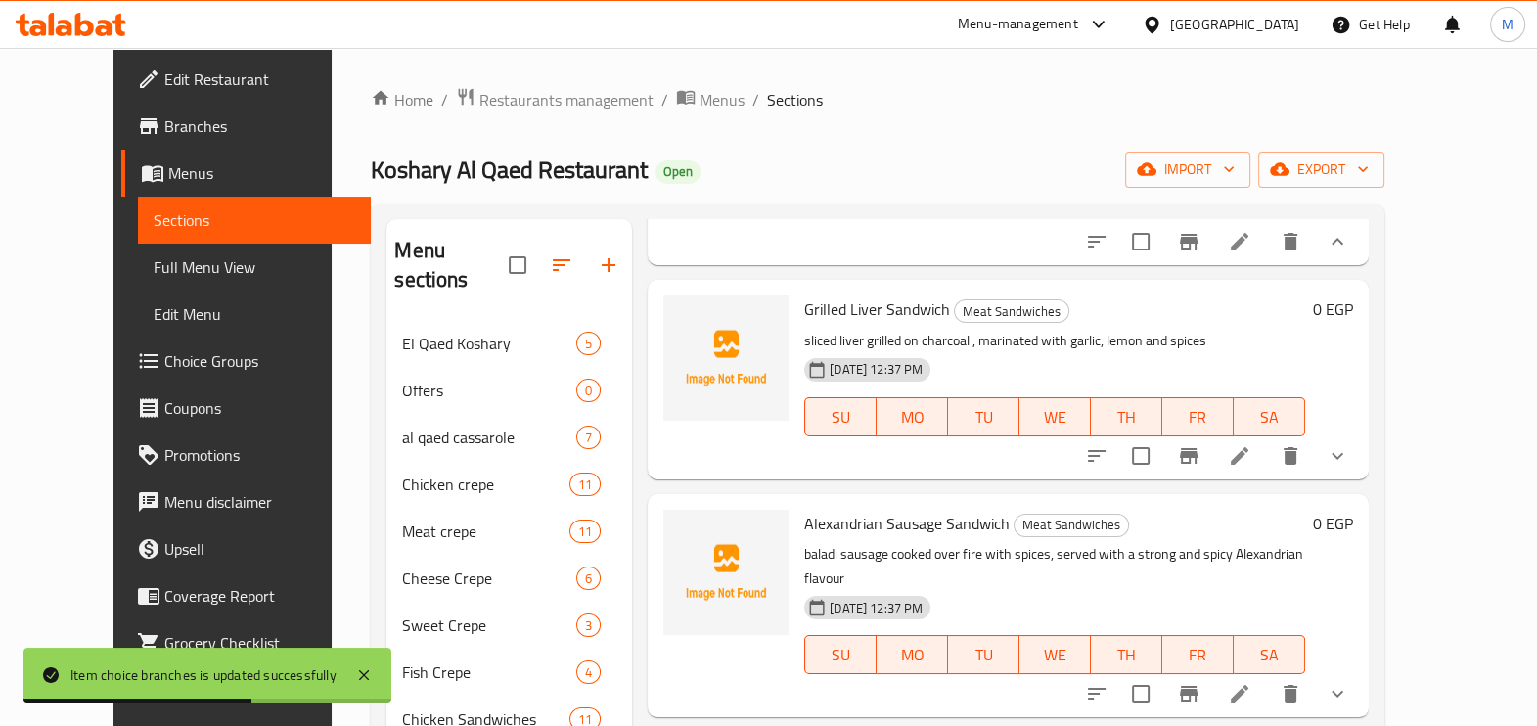
scroll to position [244, 0]
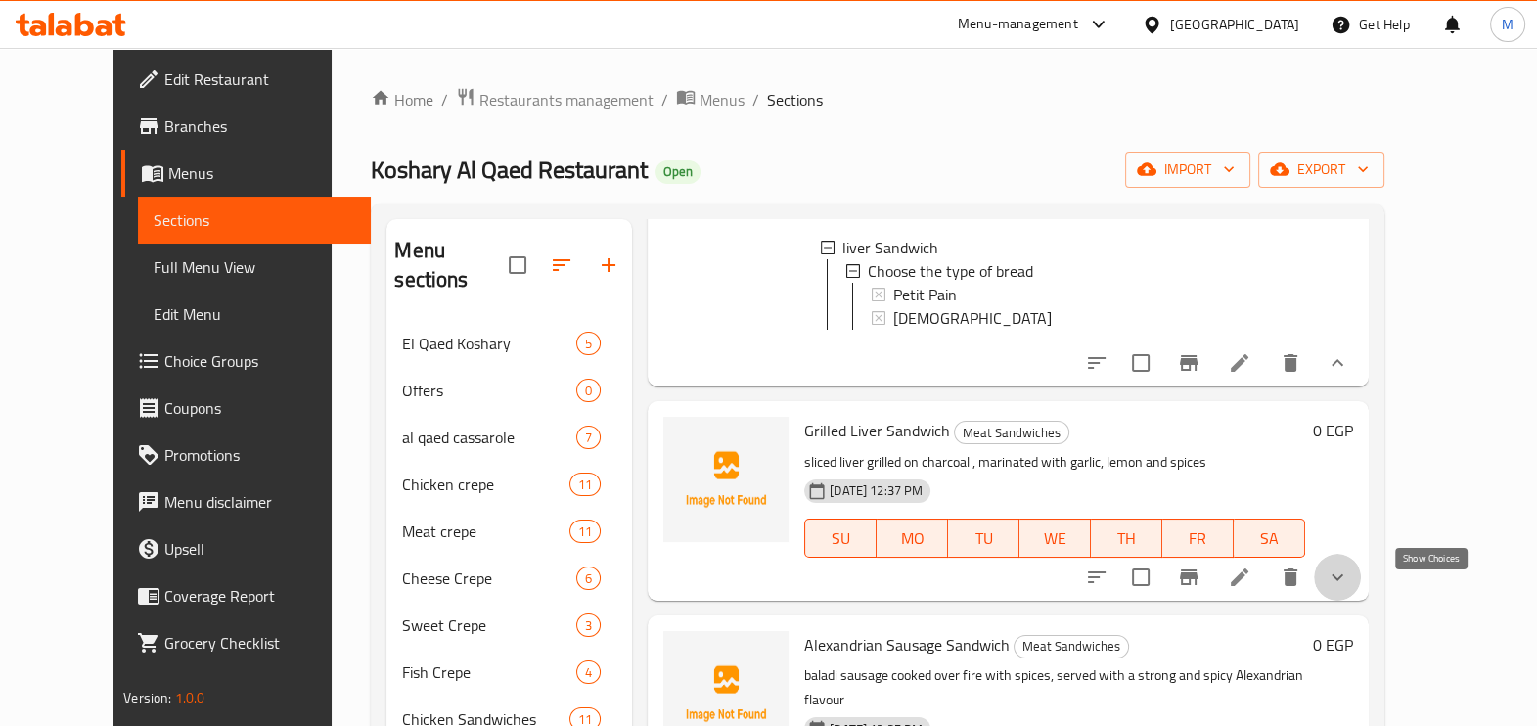
click at [1349, 589] on icon "show more" at bounding box center [1337, 577] width 23 height 23
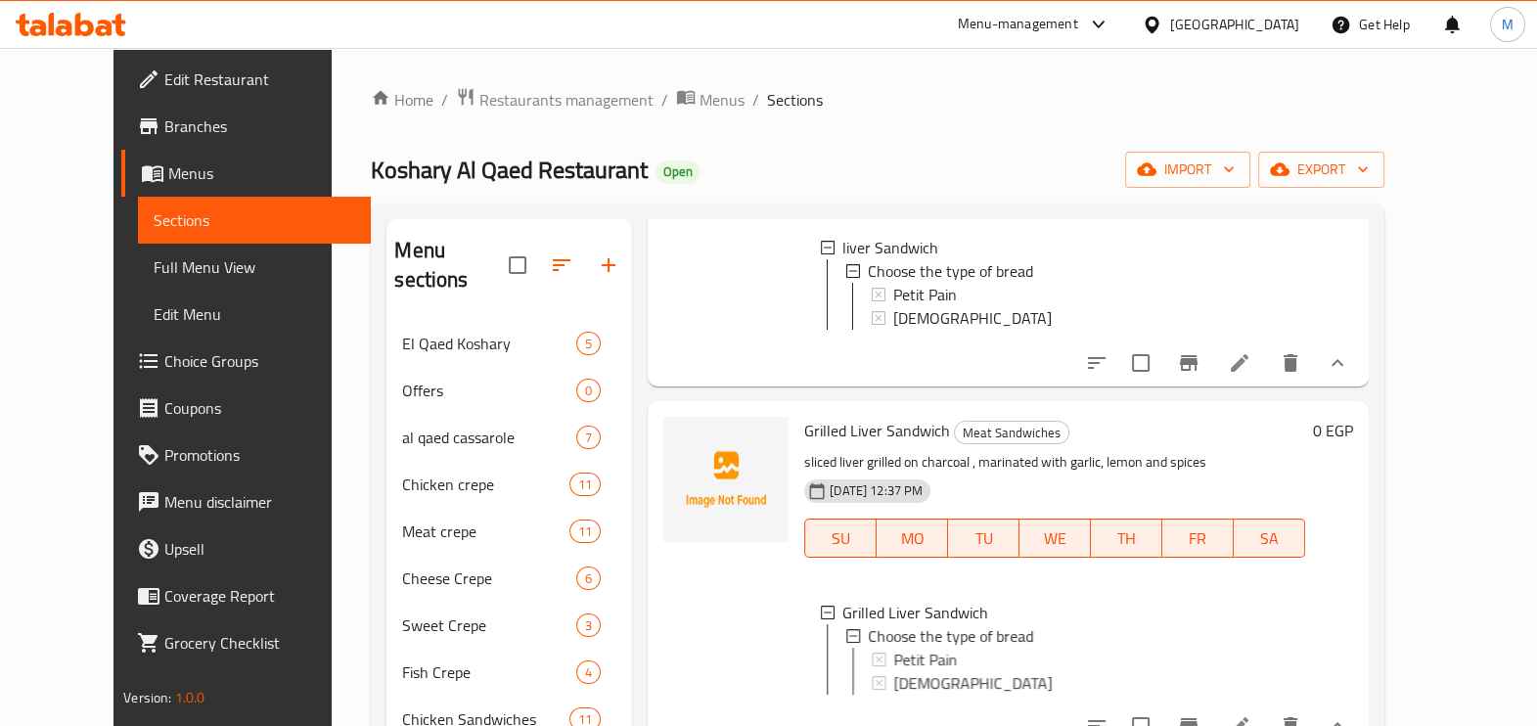
scroll to position [488, 0]
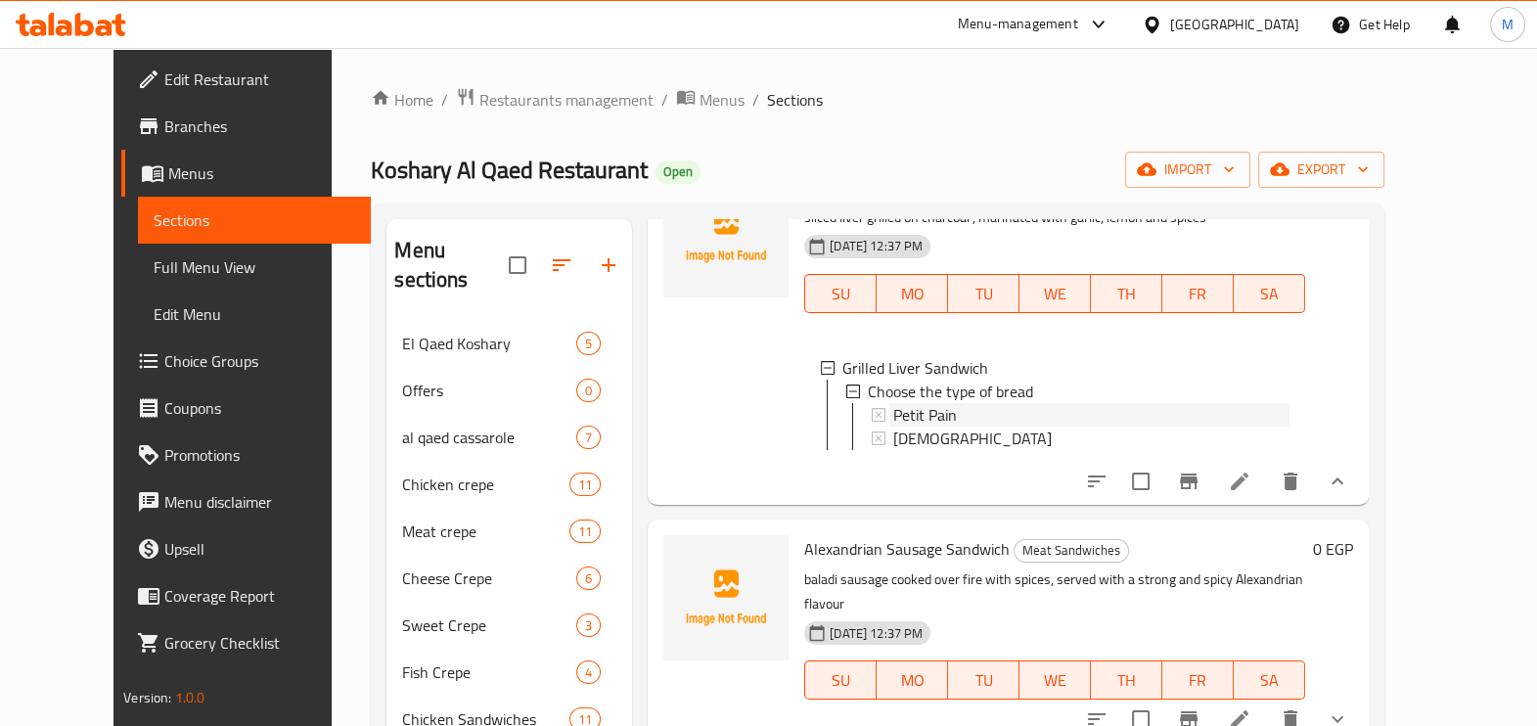
click at [915, 427] on span "Petit Pain" at bounding box center [925, 414] width 64 height 23
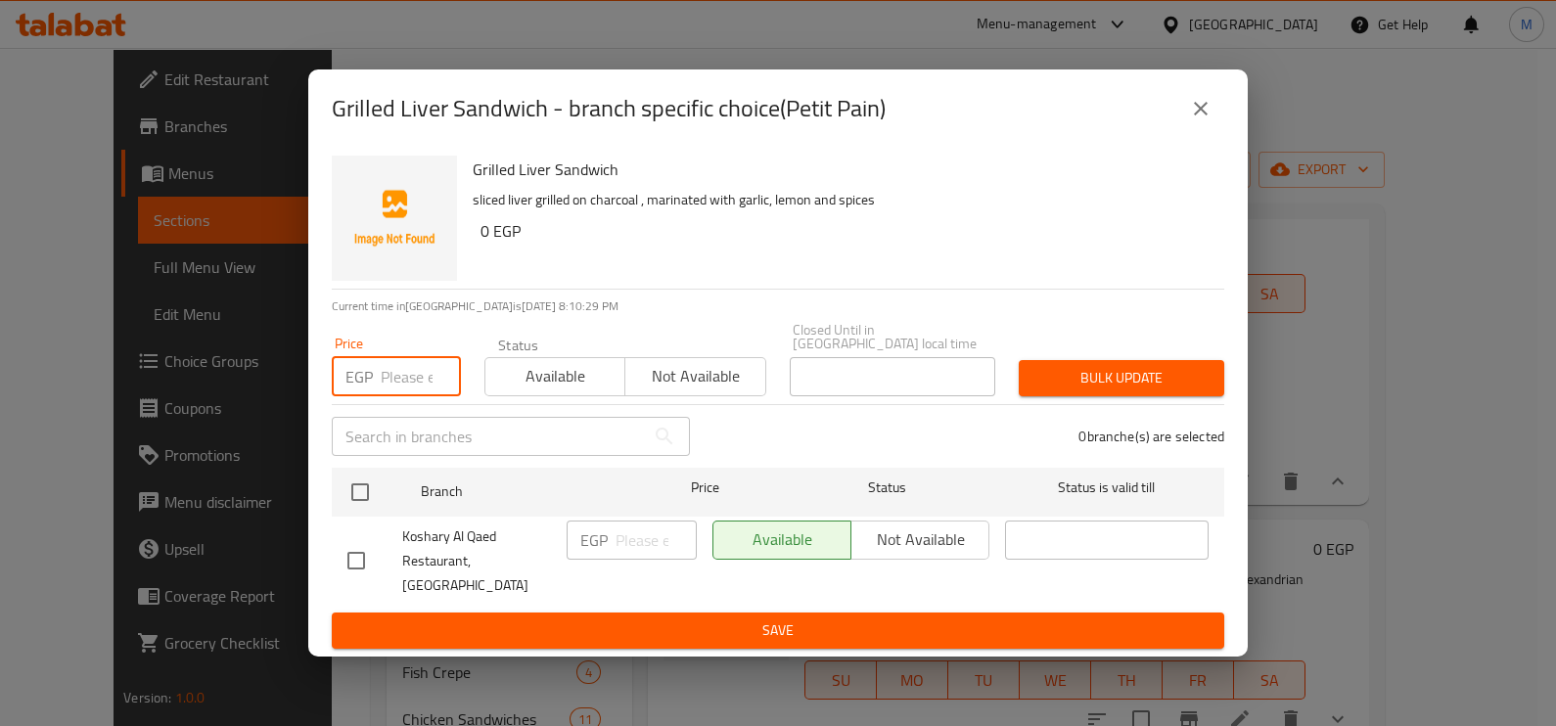
click at [400, 391] on input "number" at bounding box center [421, 376] width 80 height 39
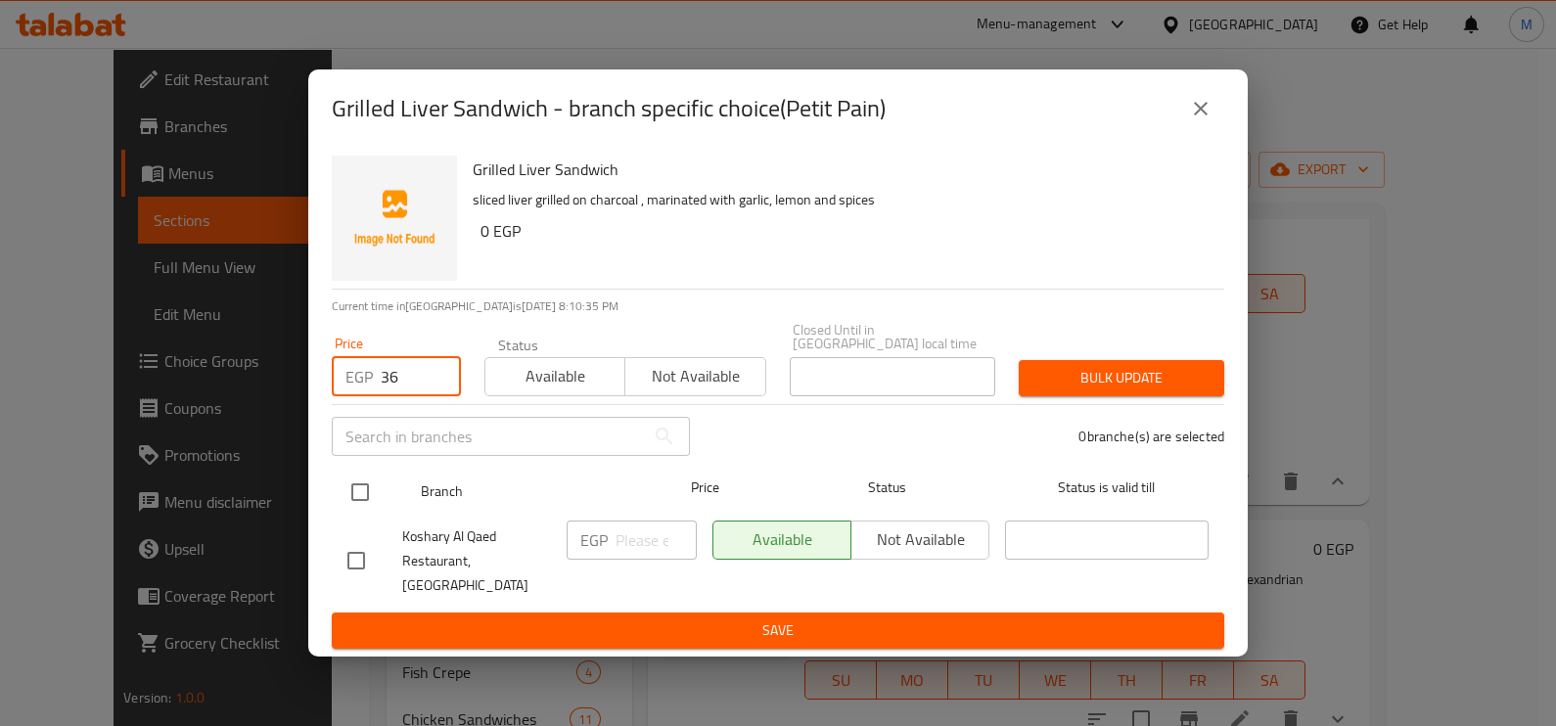
type input "36"
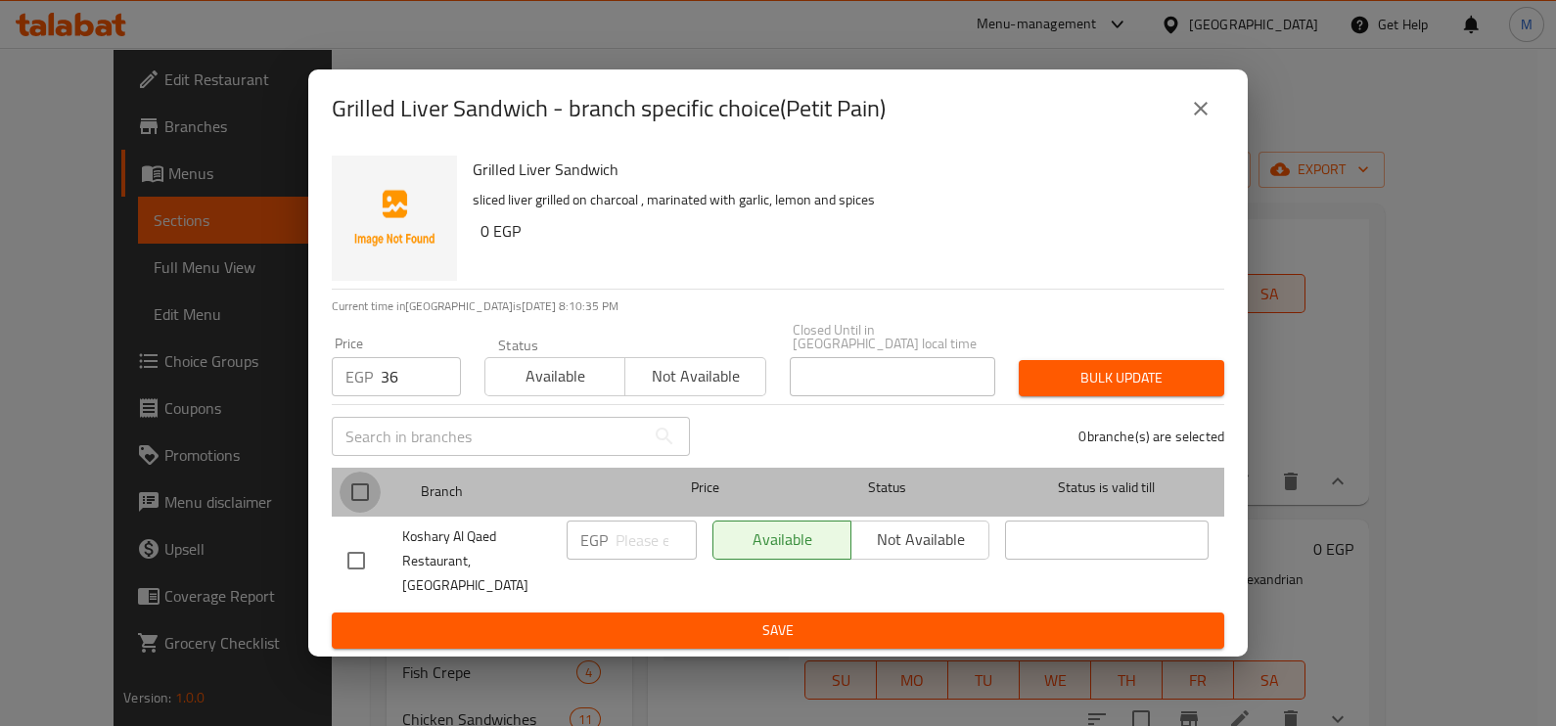
click at [350, 494] on input "checkbox" at bounding box center [360, 492] width 41 height 41
checkbox input "true"
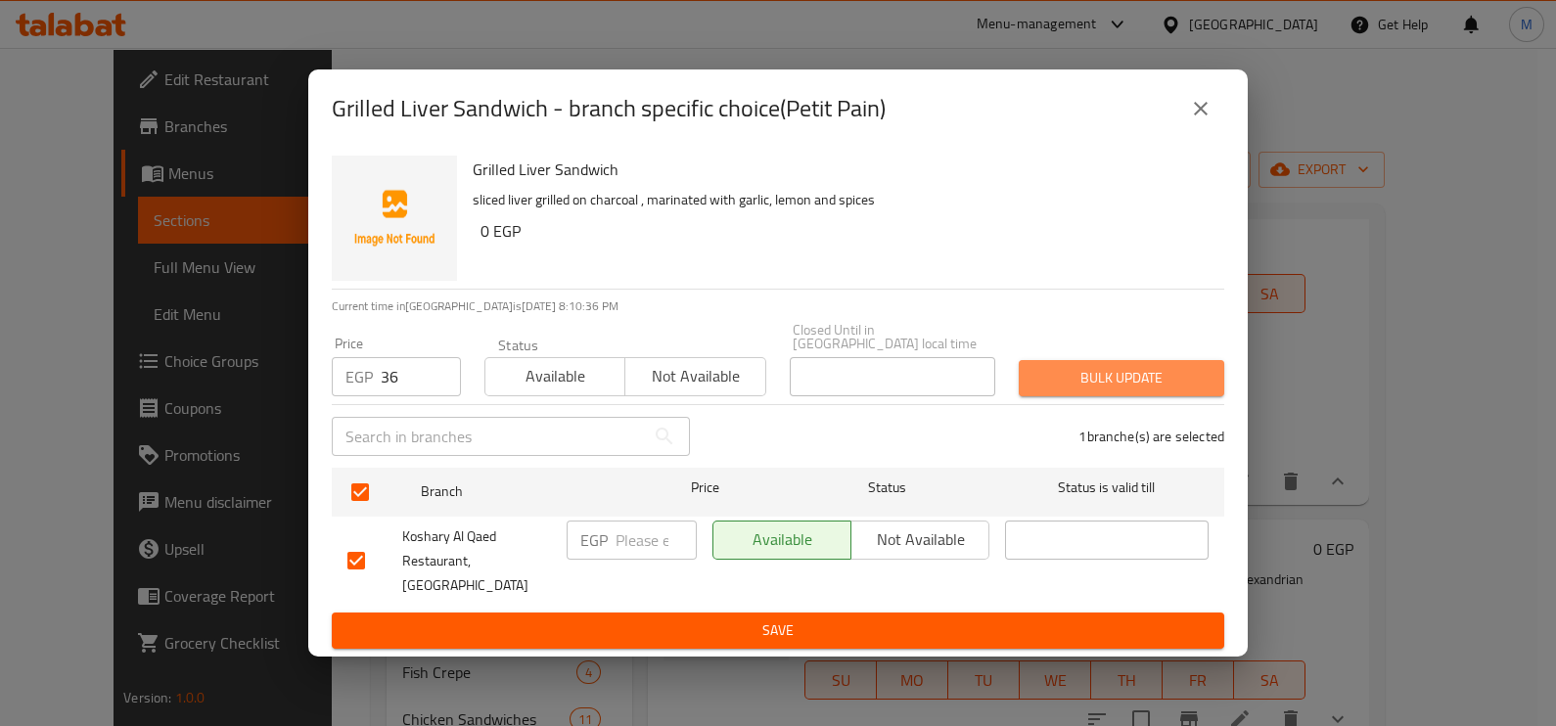
click at [1053, 384] on span "Bulk update" at bounding box center [1121, 378] width 174 height 24
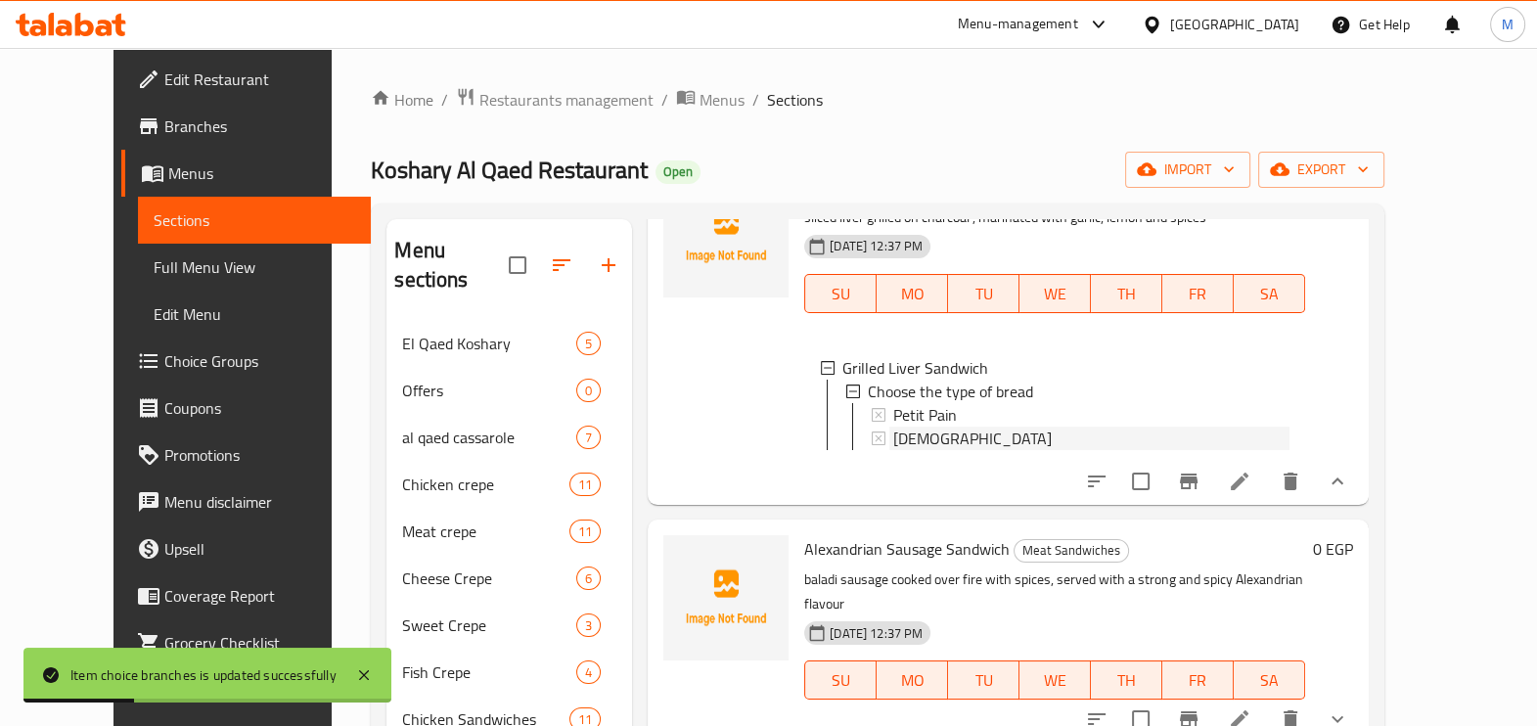
click at [943, 450] on div "[DEMOGRAPHIC_DATA]" at bounding box center [1091, 438] width 396 height 23
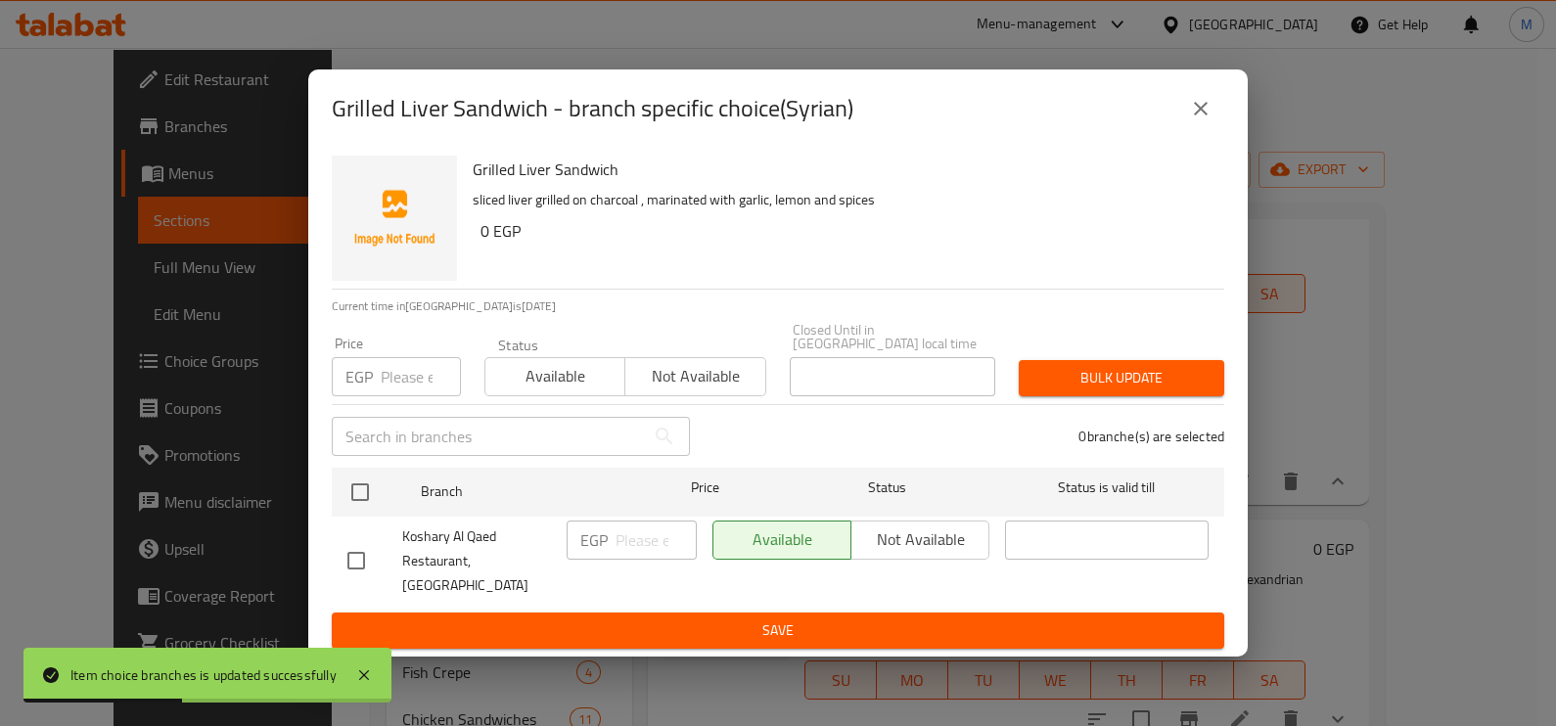
click at [409, 382] on input "number" at bounding box center [421, 376] width 80 height 39
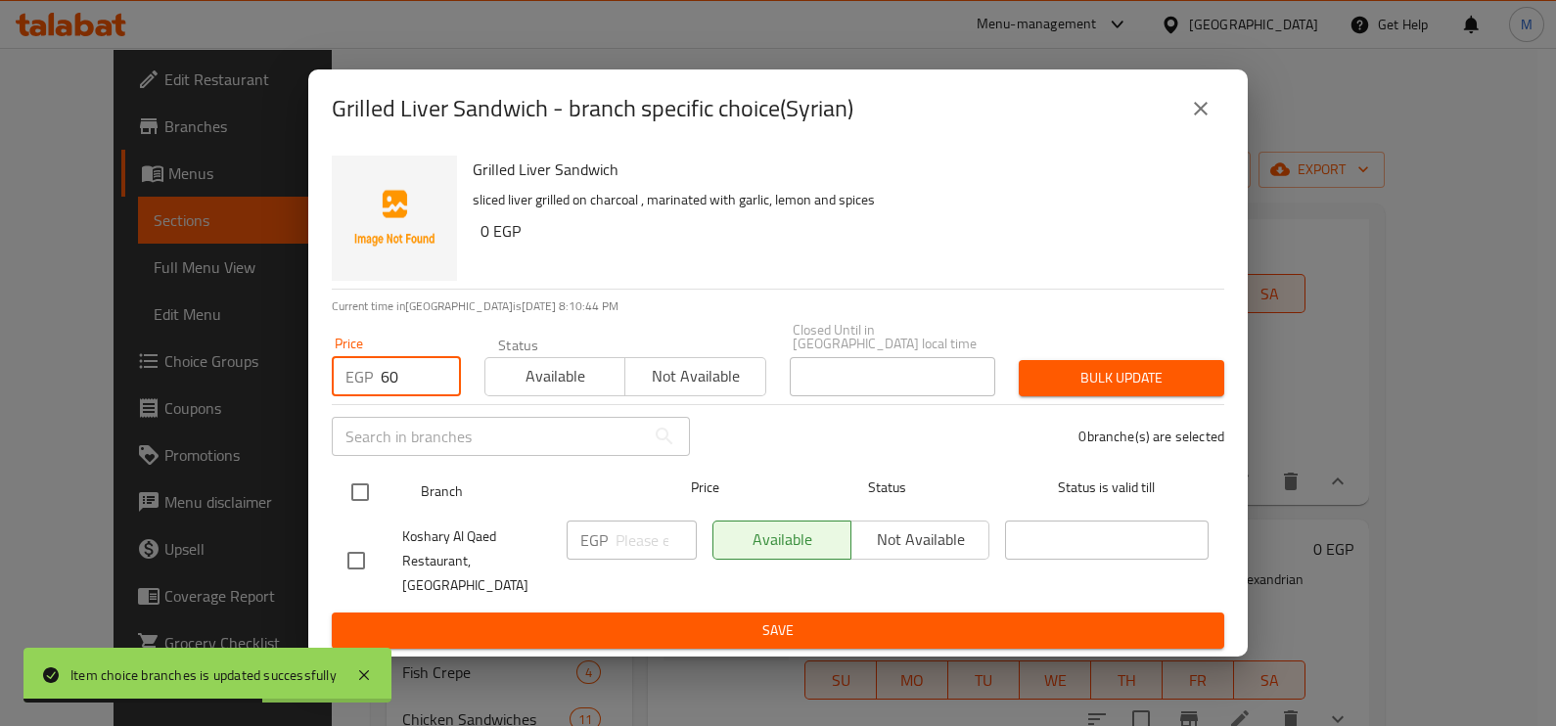
type input "60"
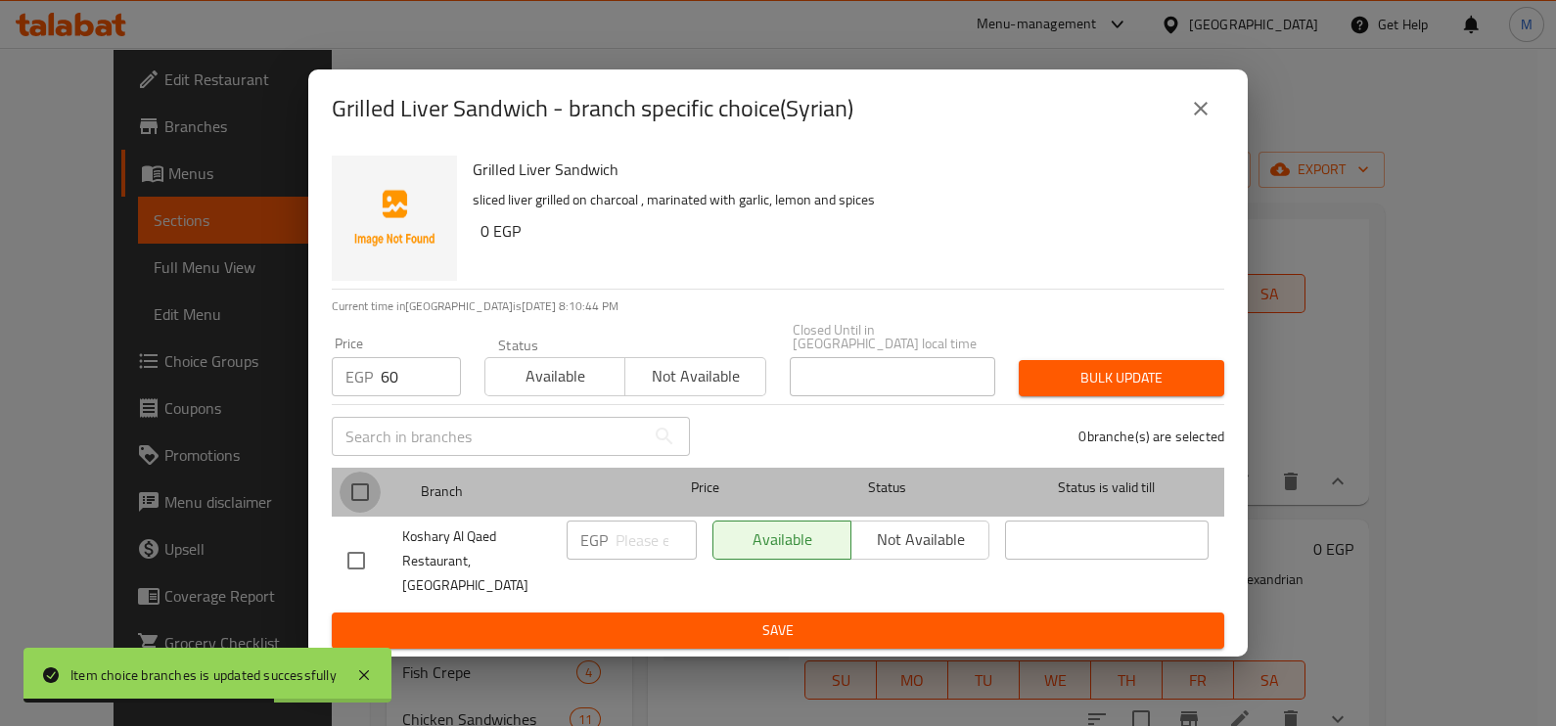
click at [354, 495] on input "checkbox" at bounding box center [360, 492] width 41 height 41
checkbox input "true"
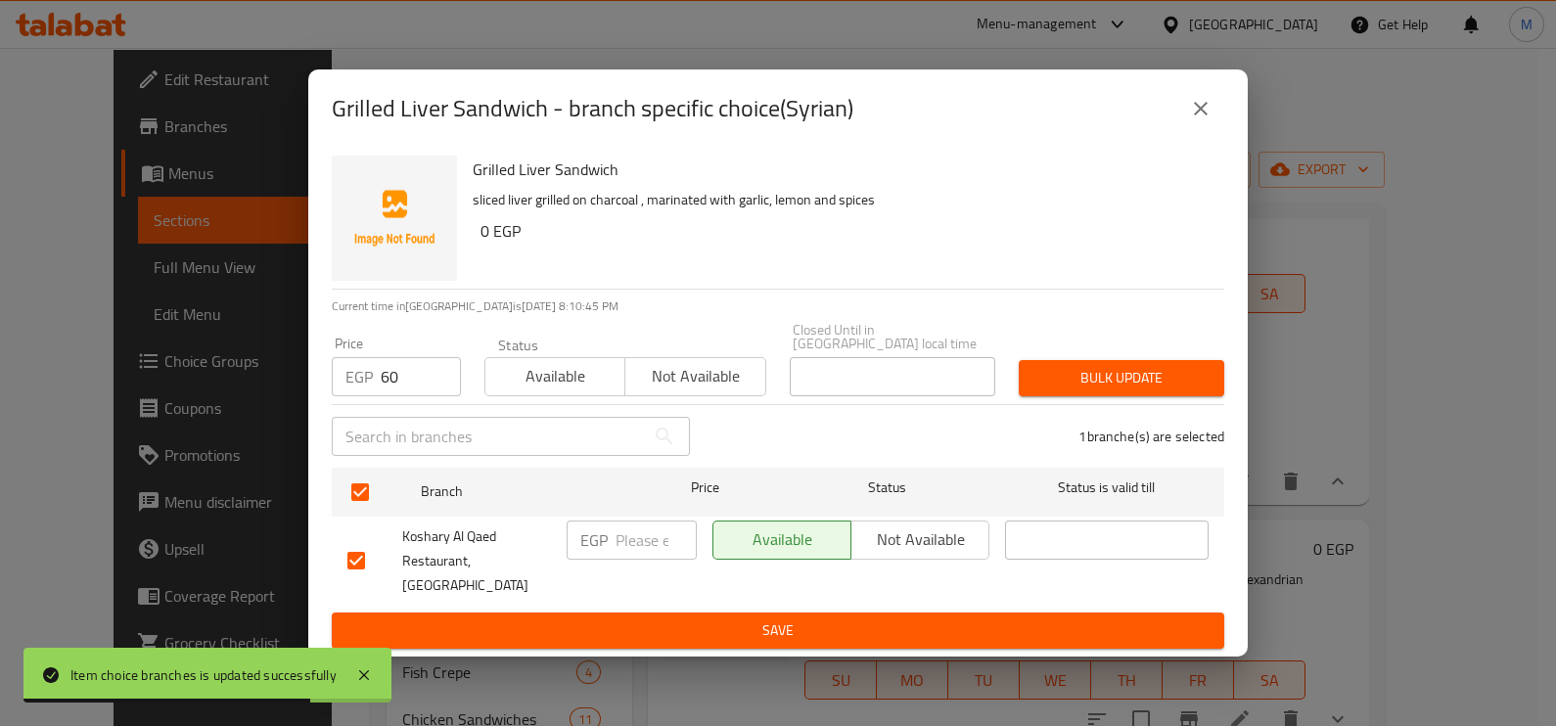
click at [1112, 383] on span "Bulk update" at bounding box center [1121, 378] width 174 height 24
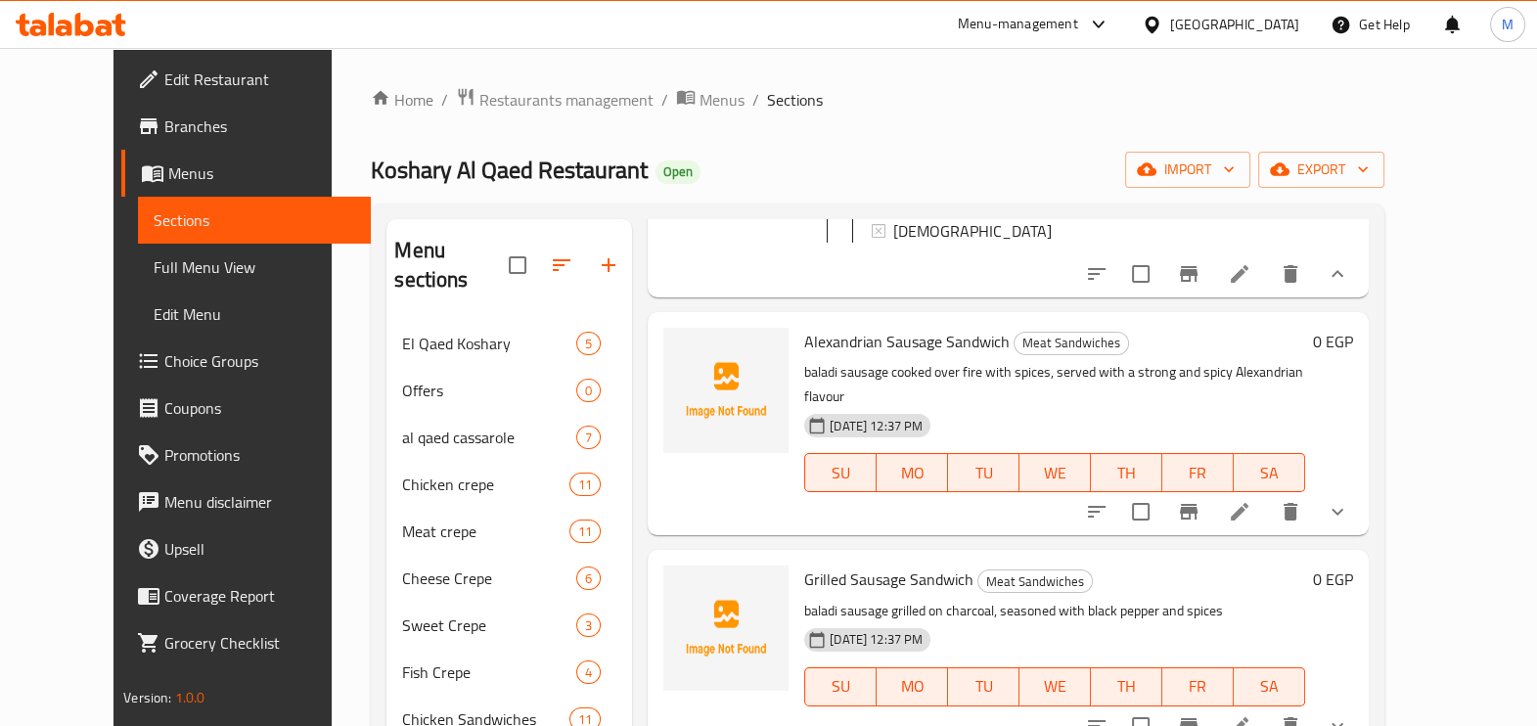
scroll to position [734, 0]
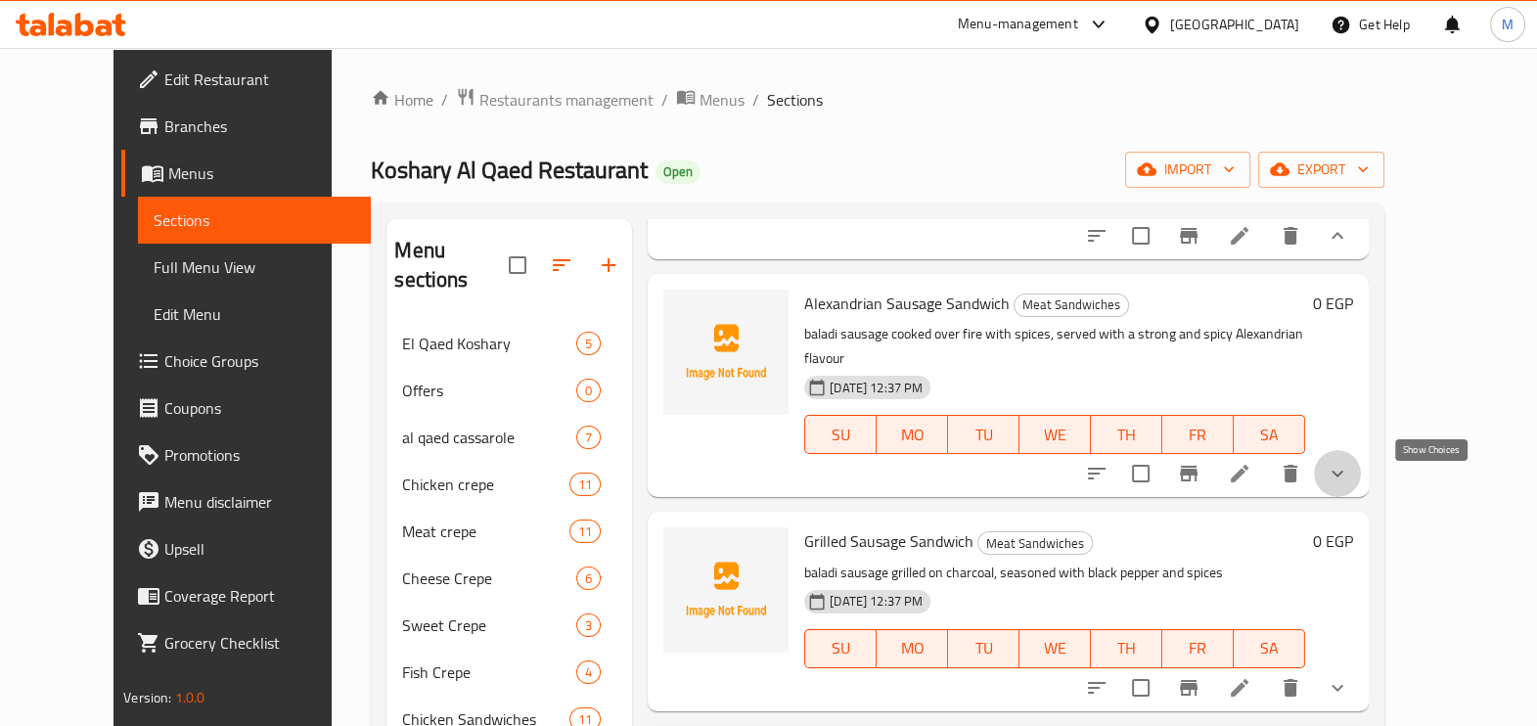
click at [1349, 485] on icon "show more" at bounding box center [1337, 473] width 23 height 23
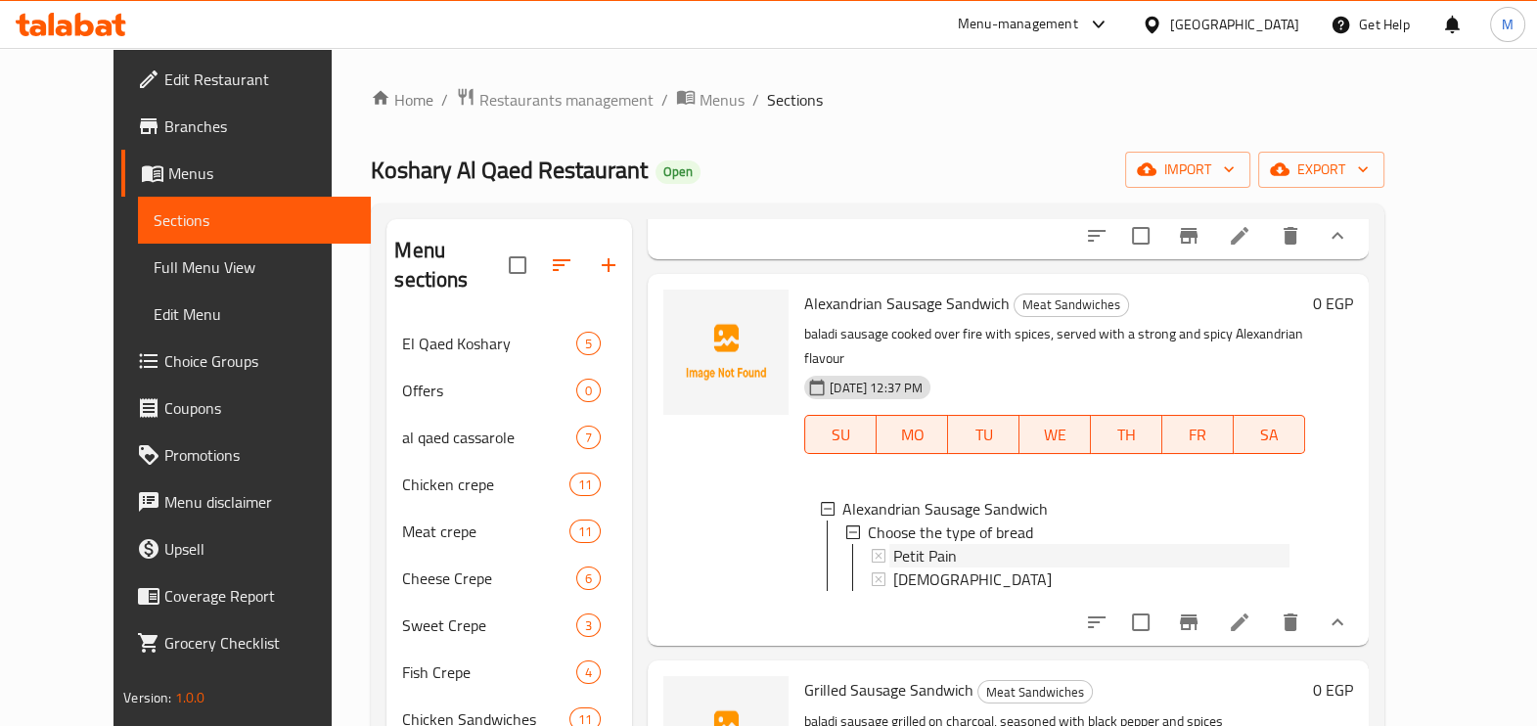
click at [904, 563] on span "Petit Pain" at bounding box center [925, 555] width 64 height 23
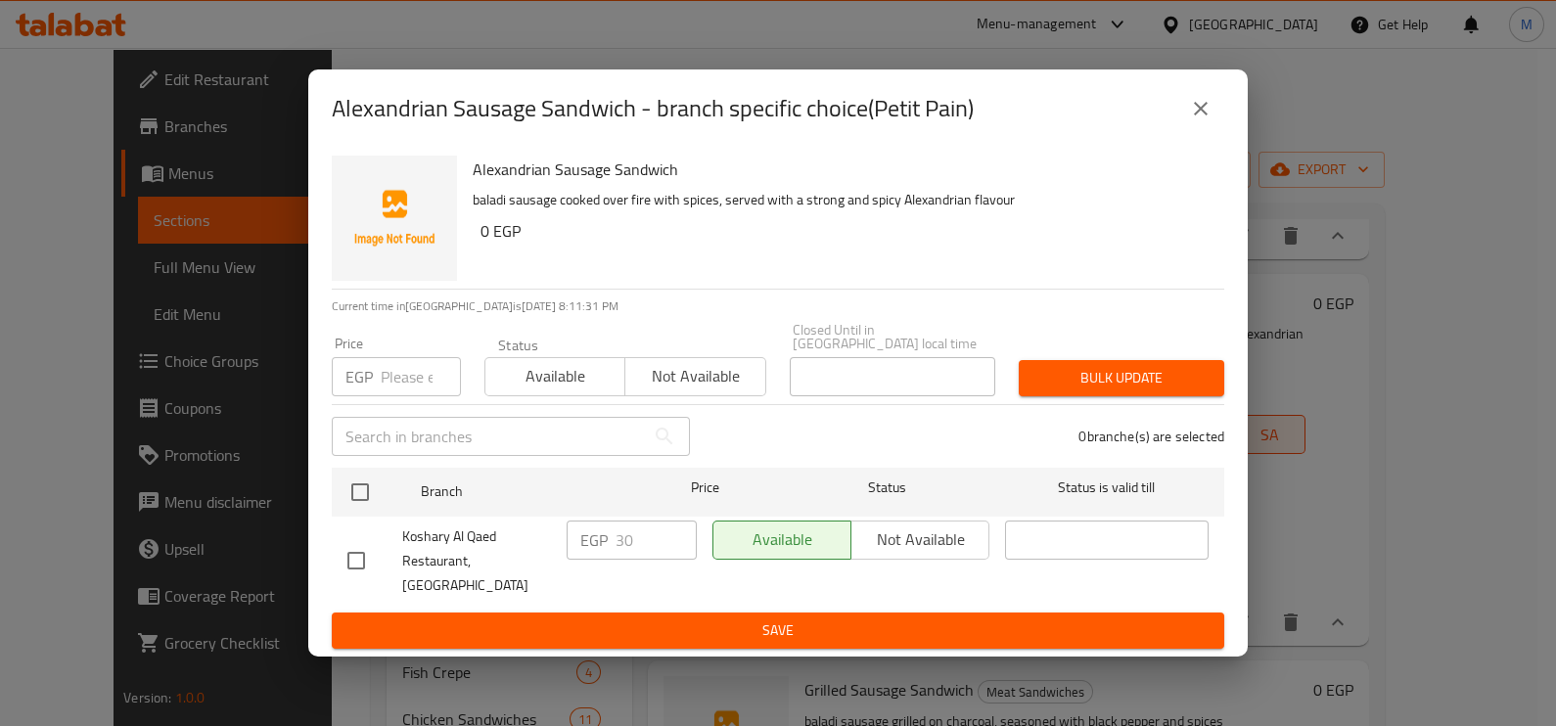
click at [390, 386] on input "number" at bounding box center [421, 376] width 80 height 39
type input "36"
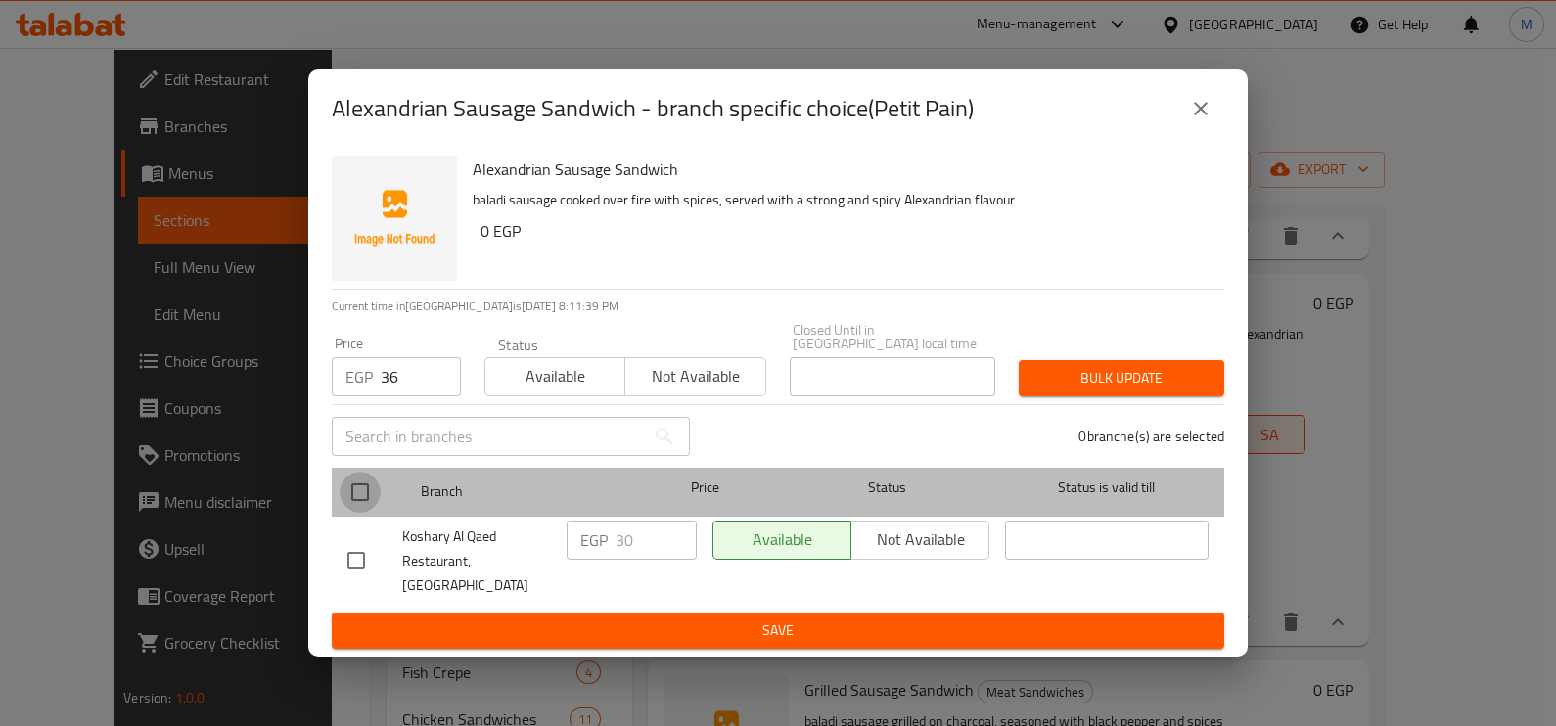
click at [365, 501] on input "checkbox" at bounding box center [360, 492] width 41 height 41
checkbox input "true"
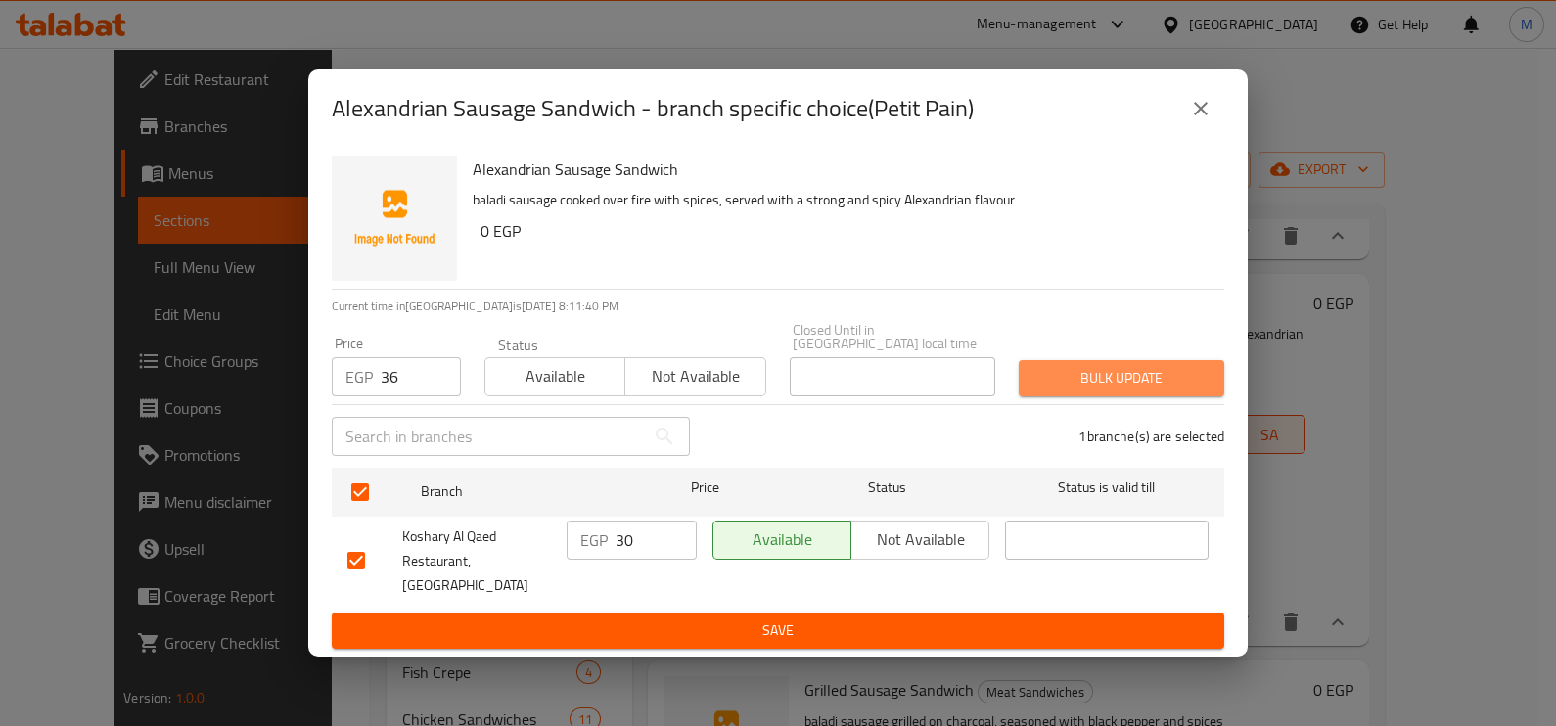
click at [1050, 382] on span "Bulk update" at bounding box center [1121, 378] width 174 height 24
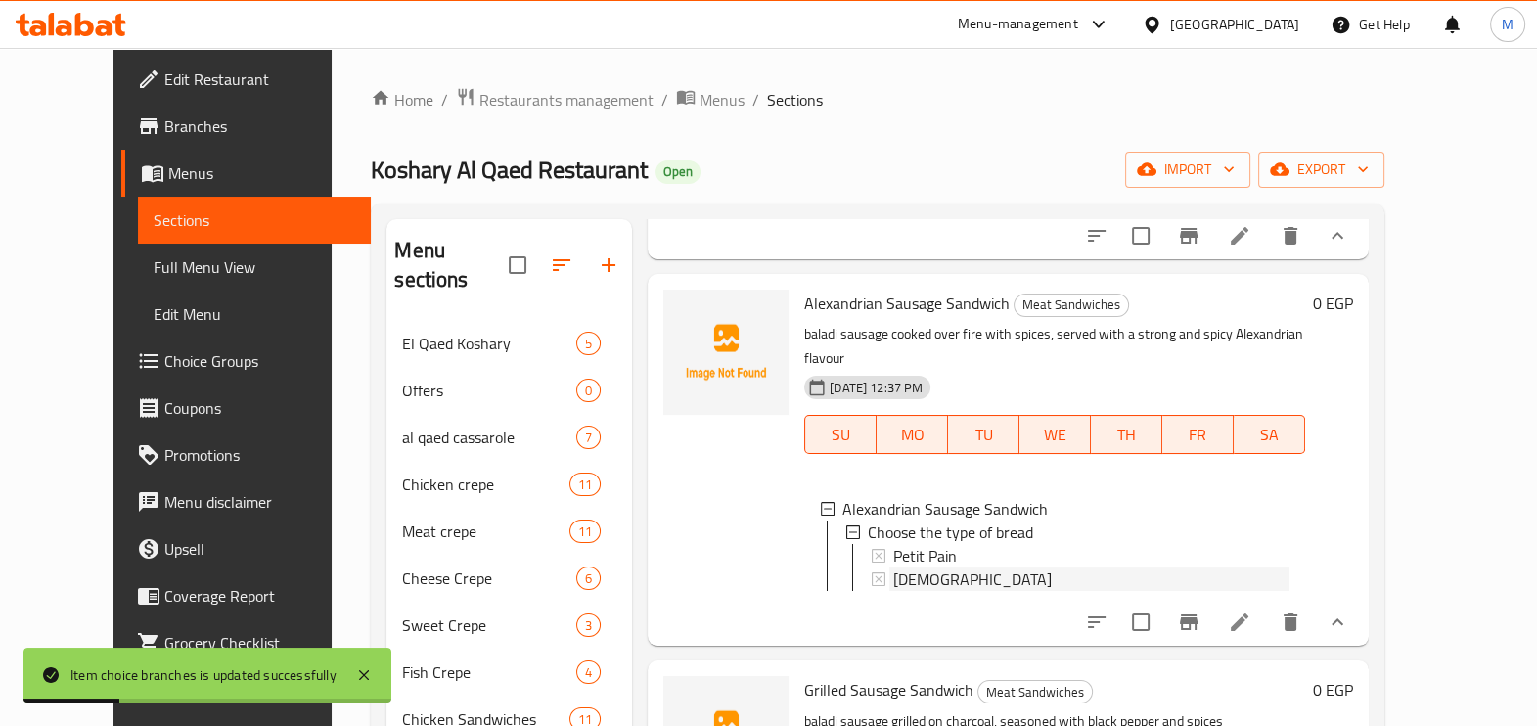
click at [893, 591] on span "[DEMOGRAPHIC_DATA]" at bounding box center [972, 579] width 159 height 23
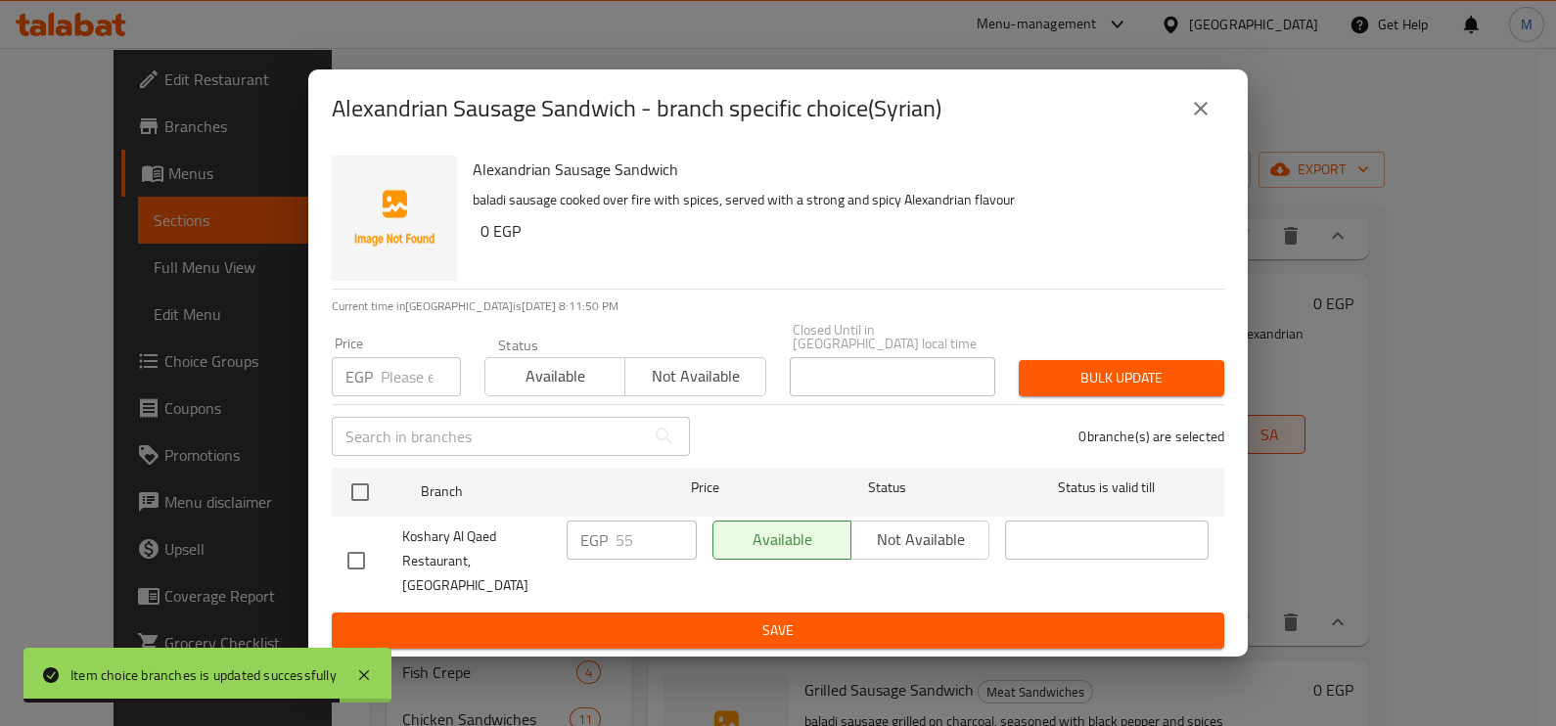
click at [407, 389] on input "number" at bounding box center [421, 376] width 80 height 39
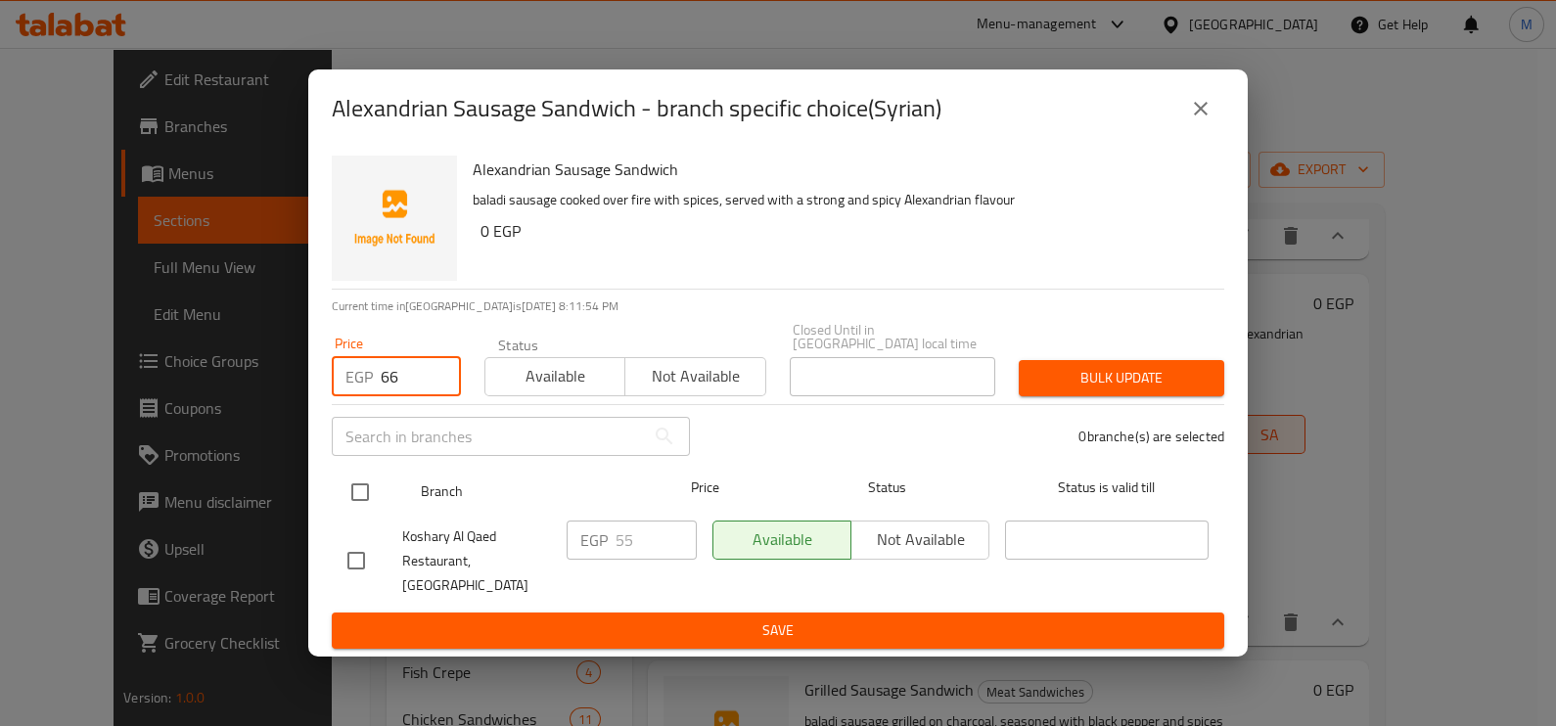
type input "66"
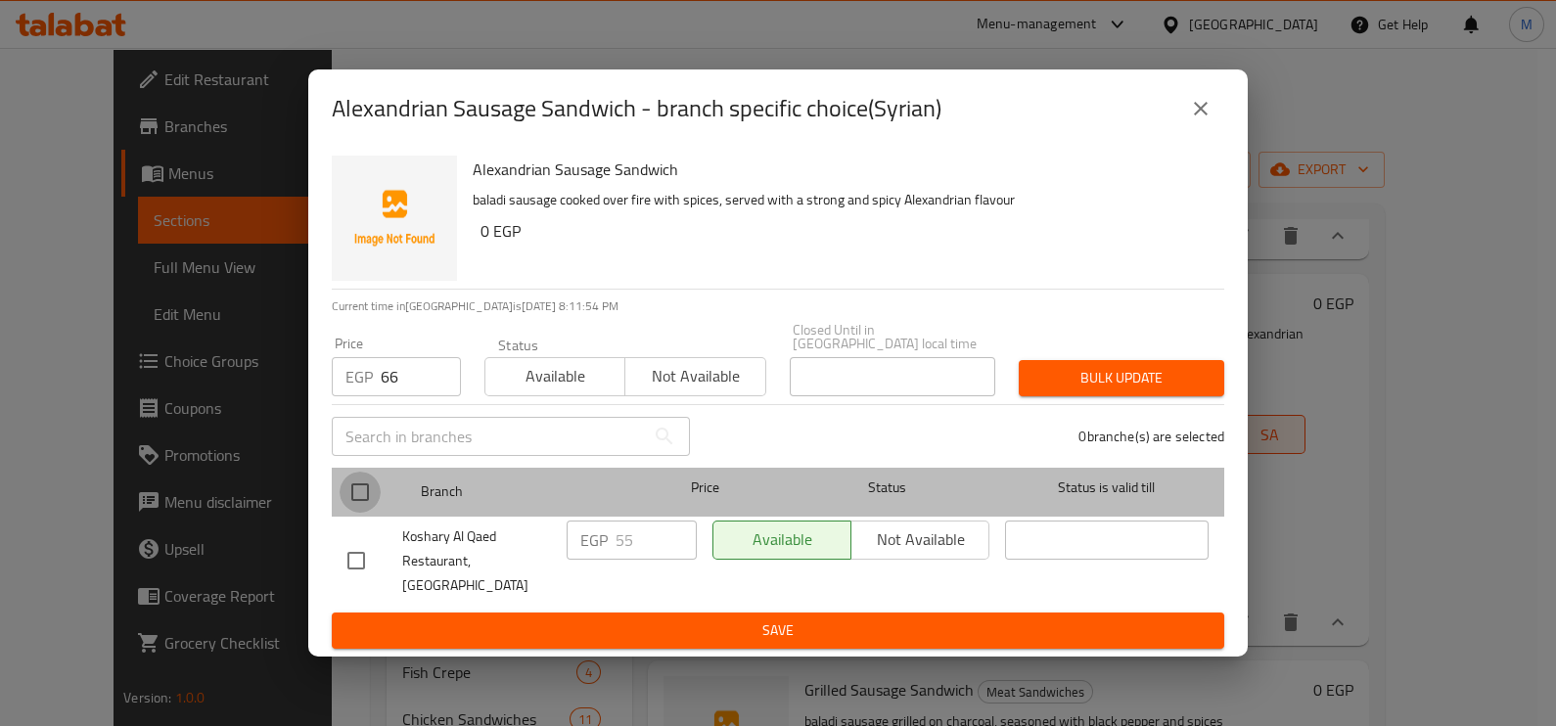
click at [367, 497] on input "checkbox" at bounding box center [360, 492] width 41 height 41
checkbox input "true"
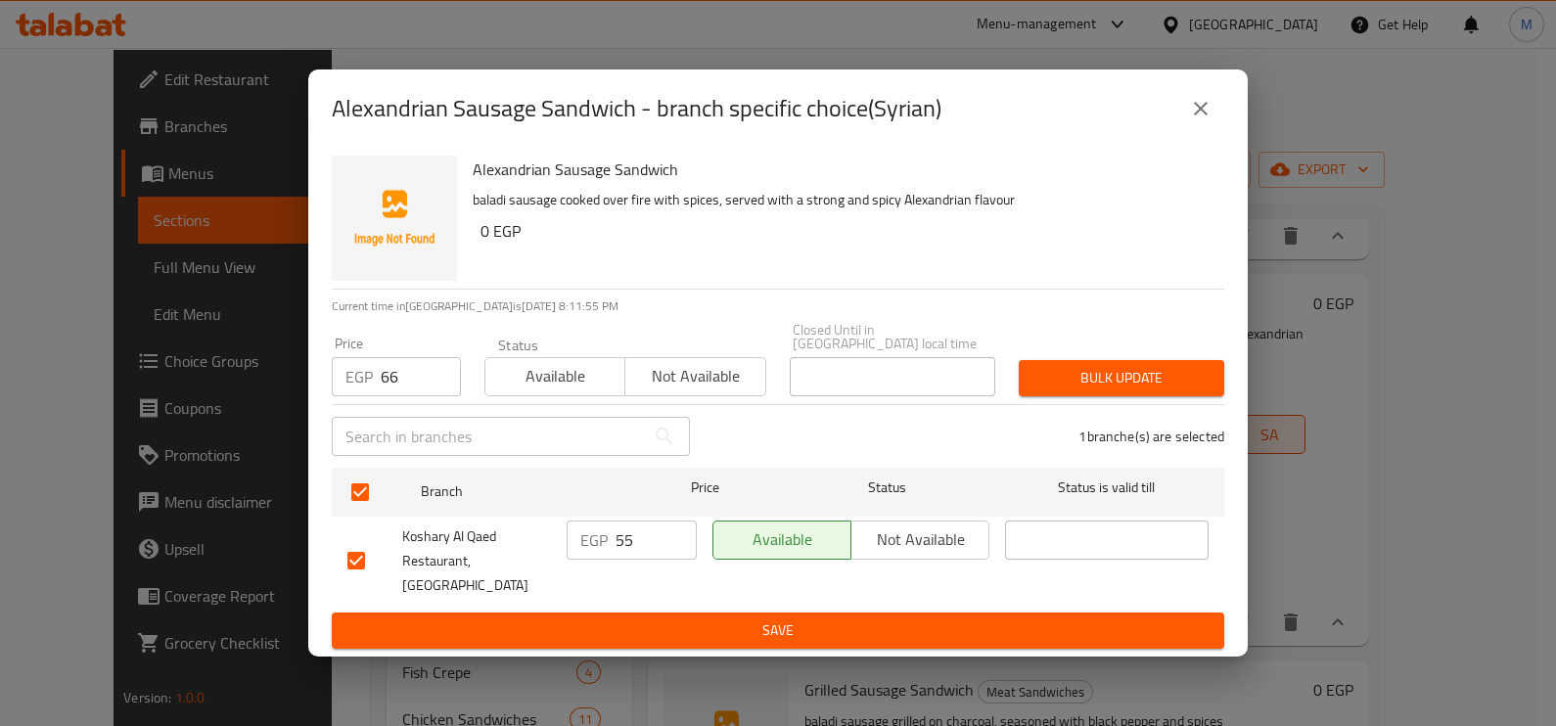
click at [1130, 380] on span "Bulk update" at bounding box center [1121, 378] width 174 height 24
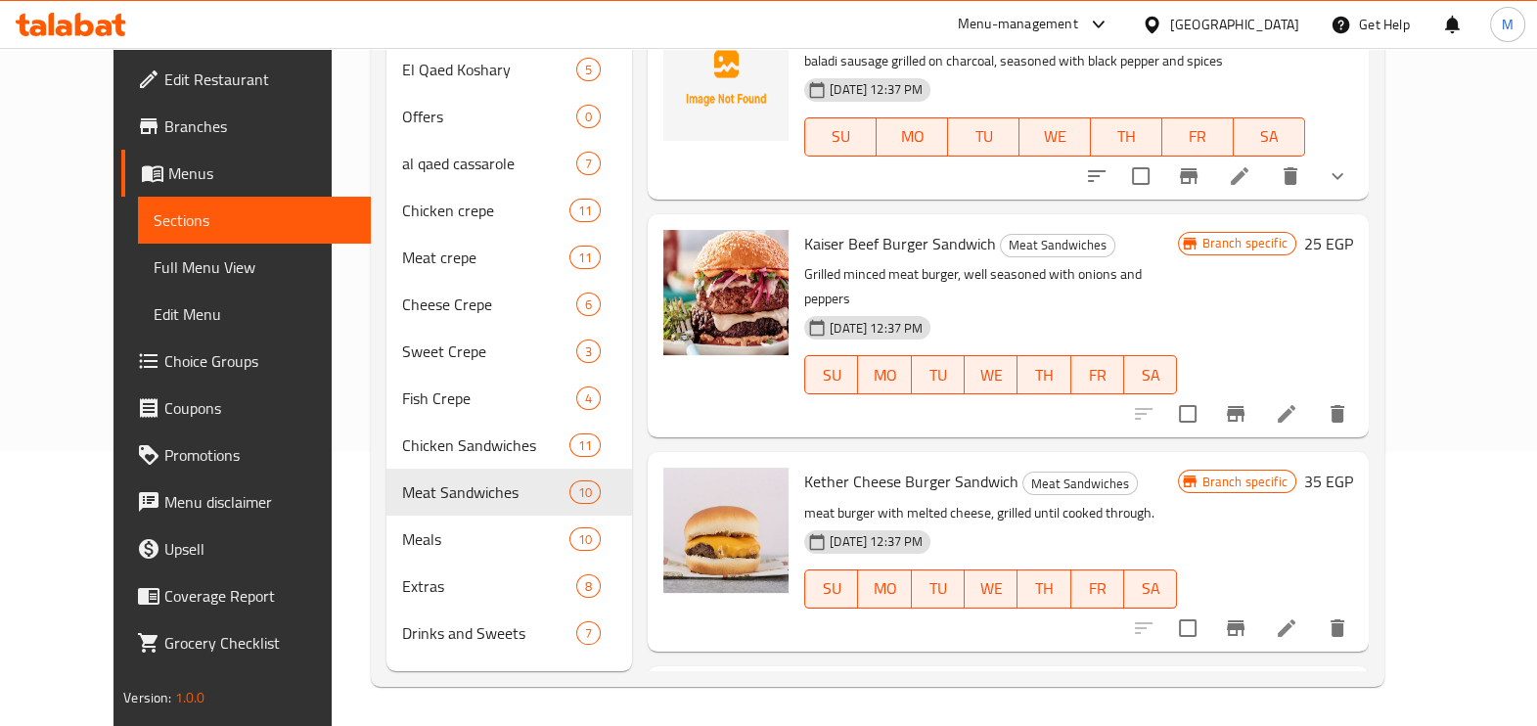
scroll to position [978, 0]
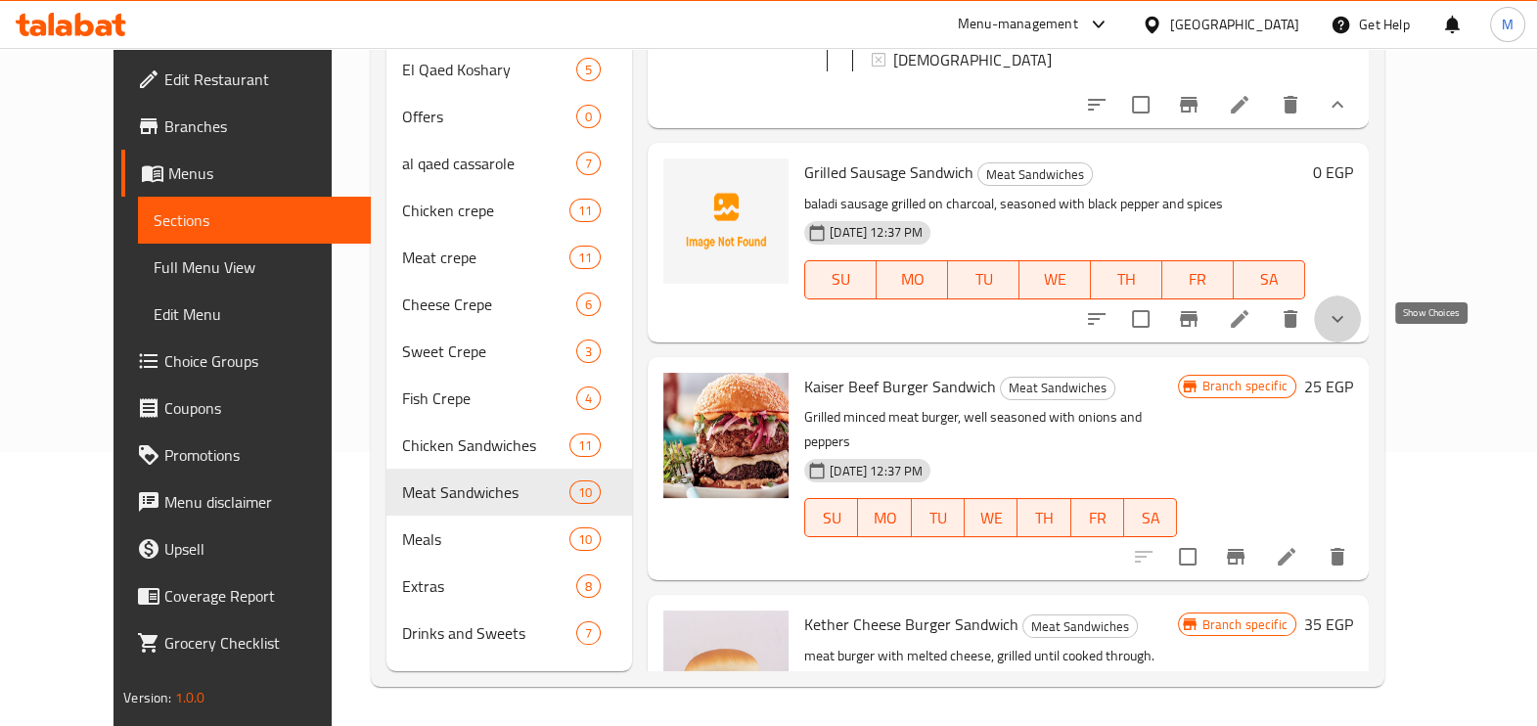
click at [1349, 331] on icon "show more" at bounding box center [1337, 318] width 23 height 23
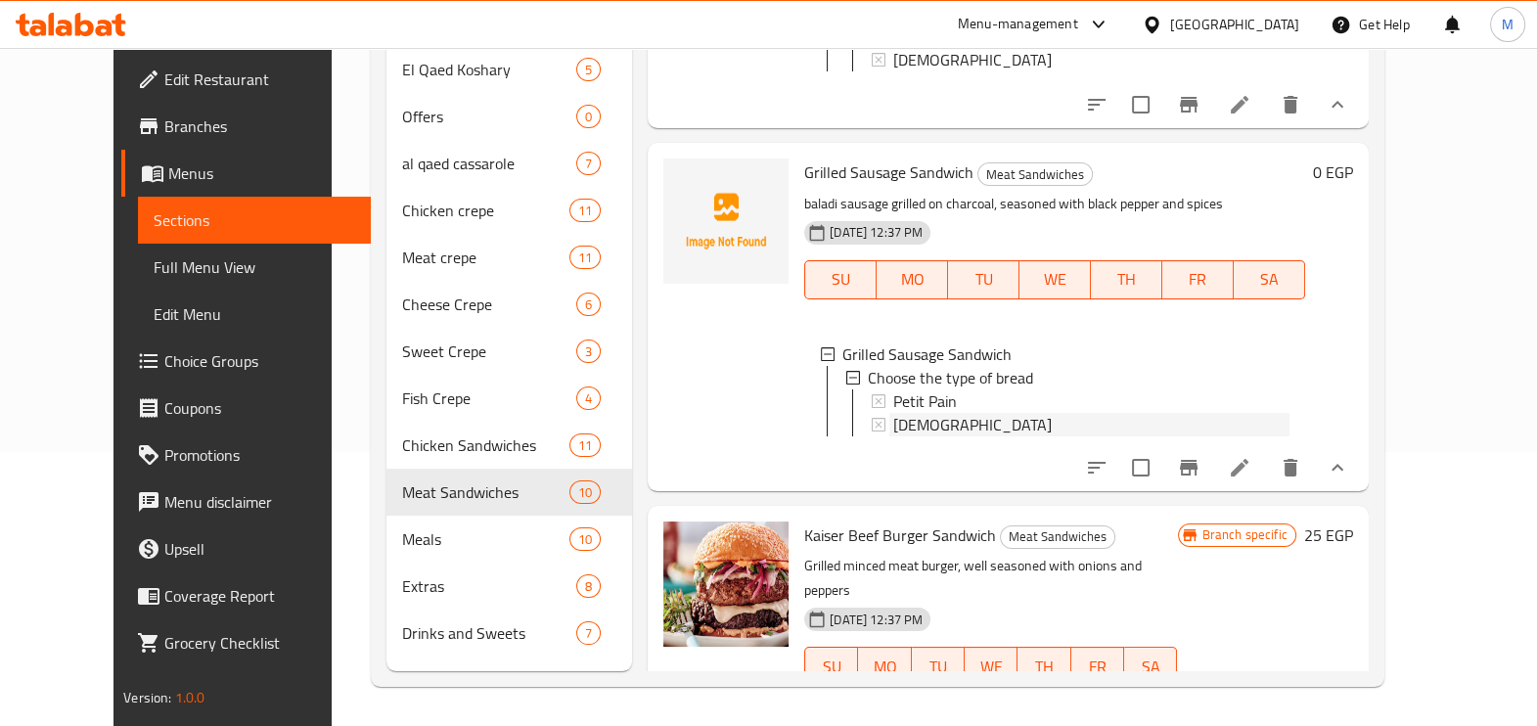
click at [928, 436] on div "[DEMOGRAPHIC_DATA]" at bounding box center [1091, 424] width 396 height 23
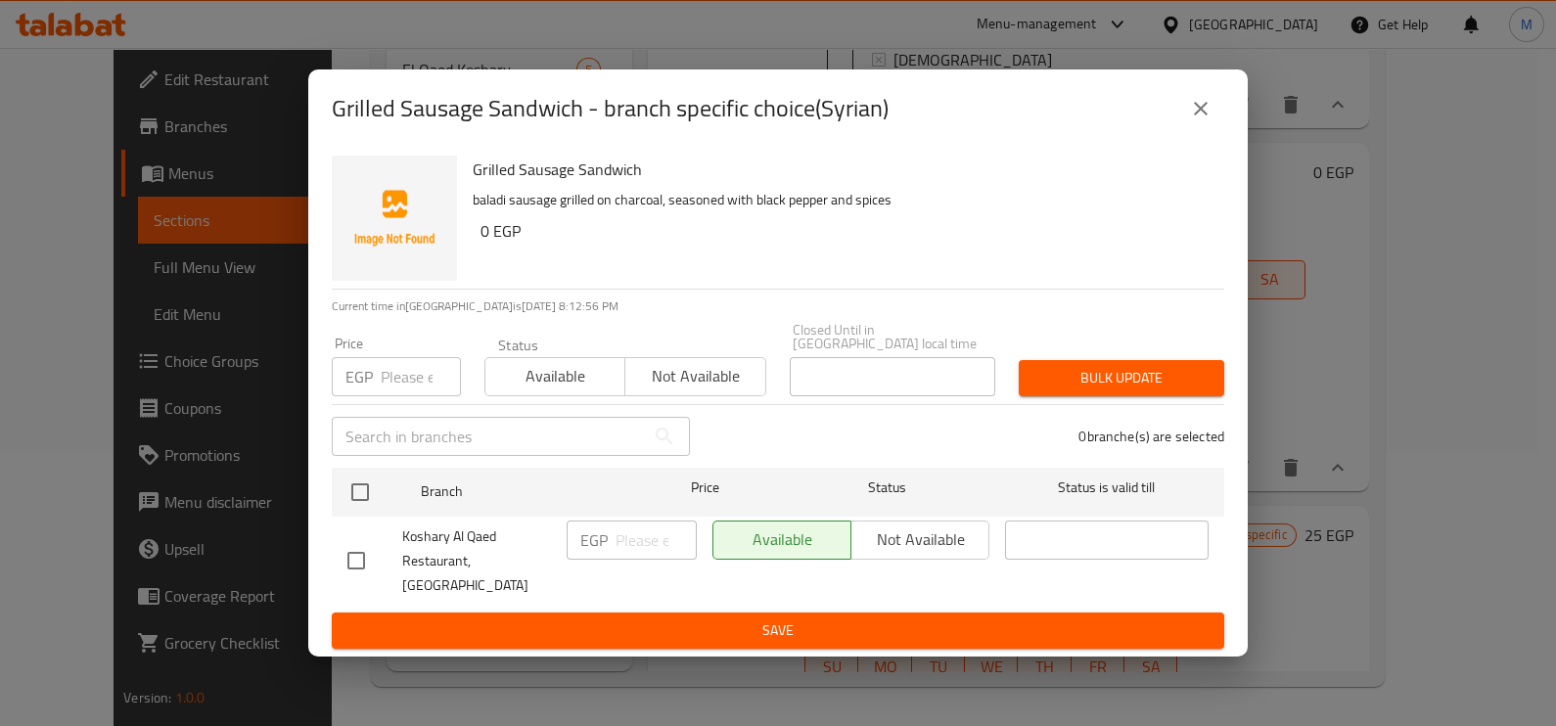
click at [390, 386] on input "number" at bounding box center [421, 376] width 80 height 39
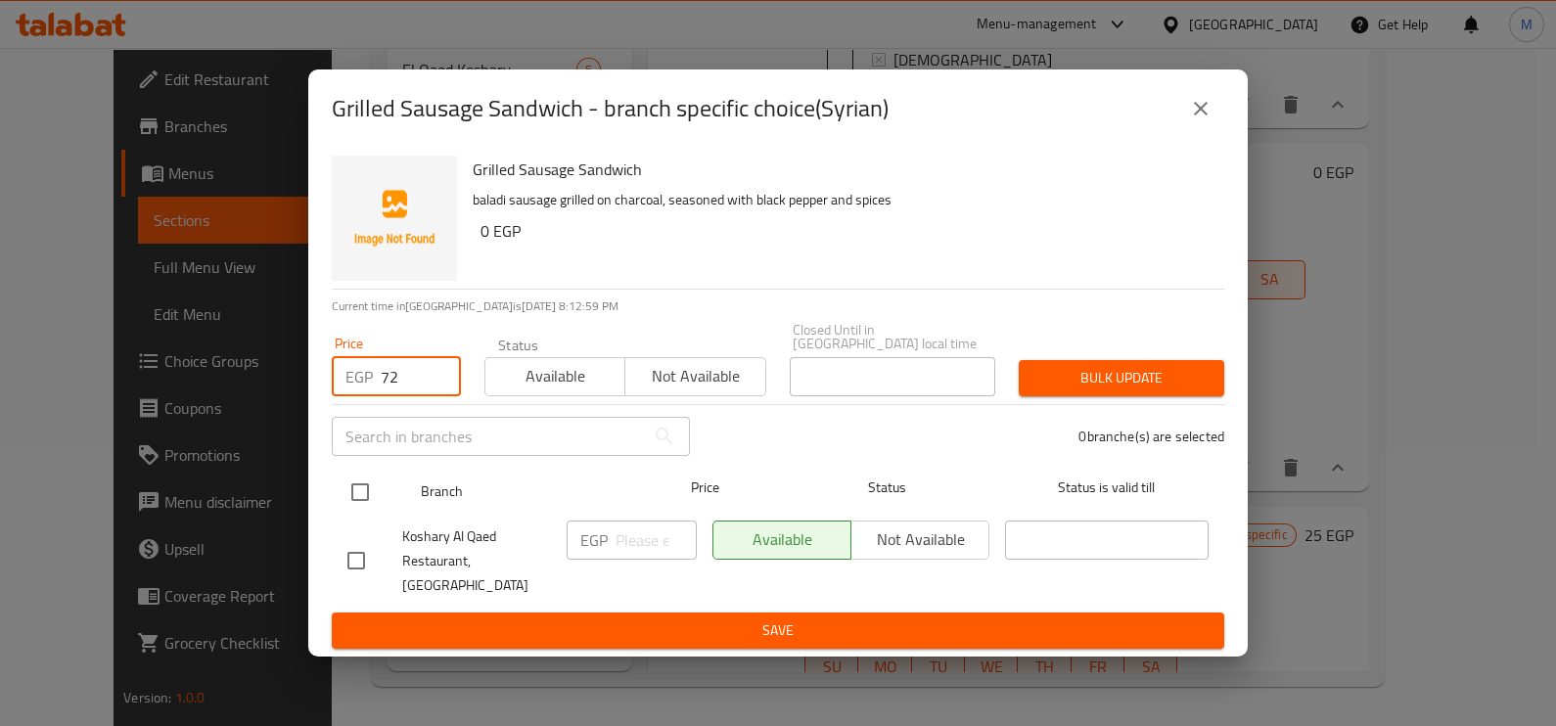
type input "72"
click at [364, 487] on input "checkbox" at bounding box center [360, 492] width 41 height 41
checkbox input "true"
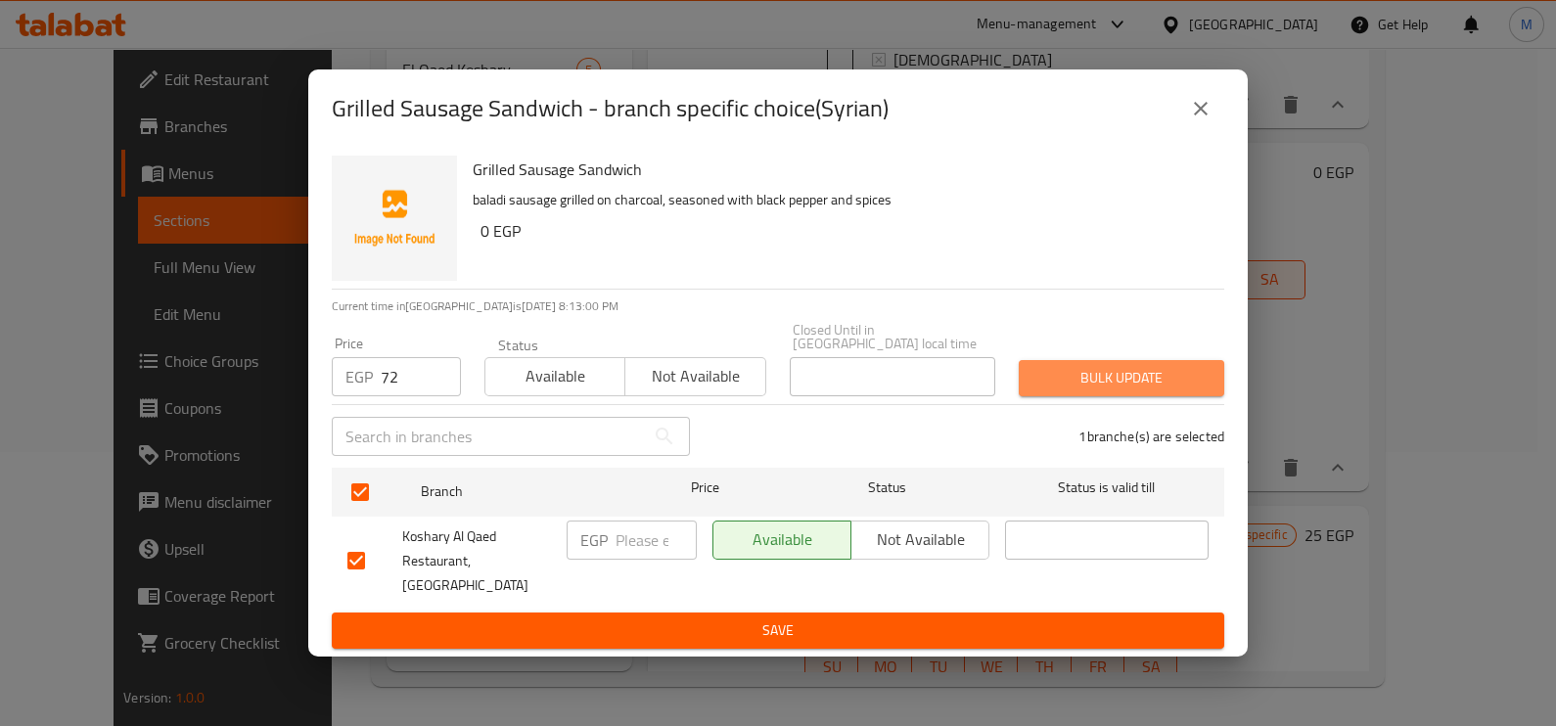
click at [1128, 385] on span "Bulk update" at bounding box center [1121, 378] width 174 height 24
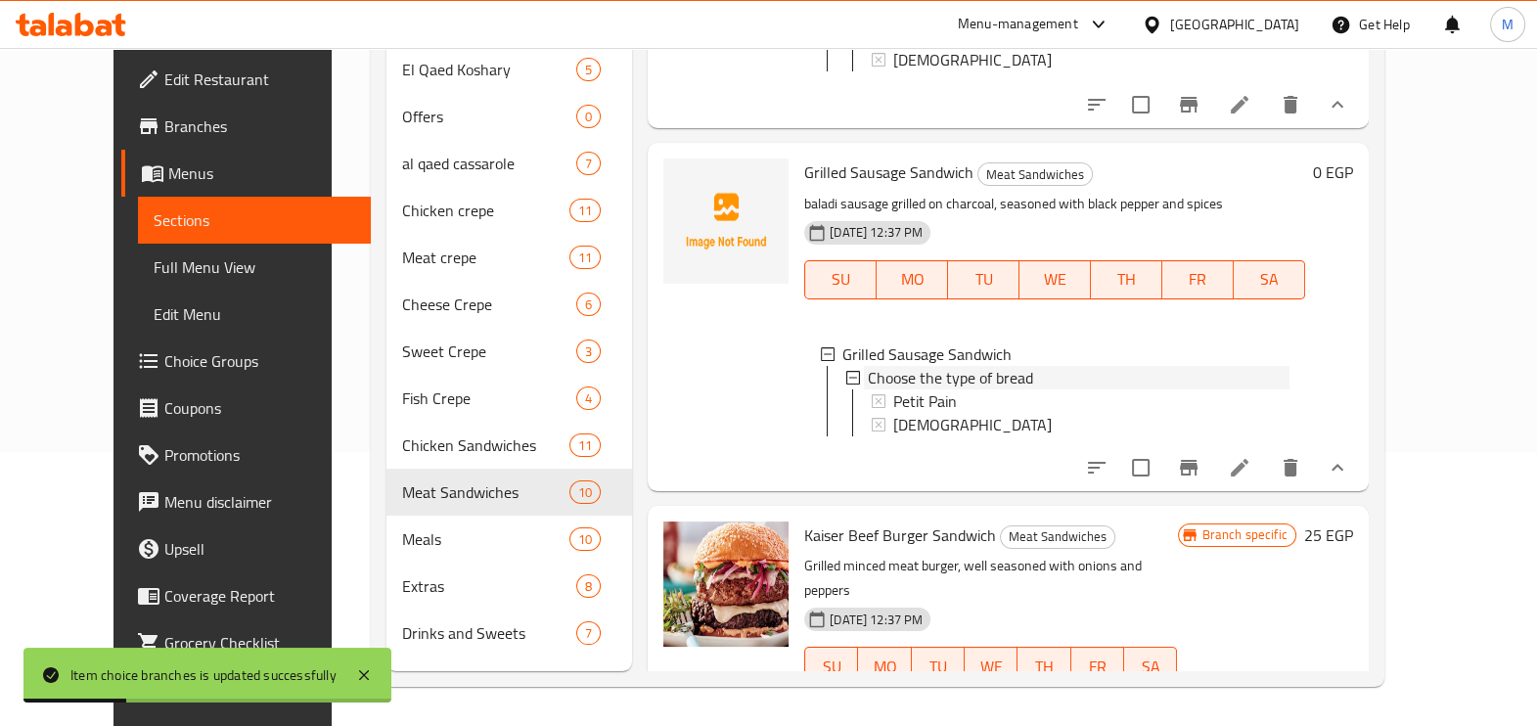
click at [901, 389] on span "Choose the type of bread" at bounding box center [950, 377] width 165 height 23
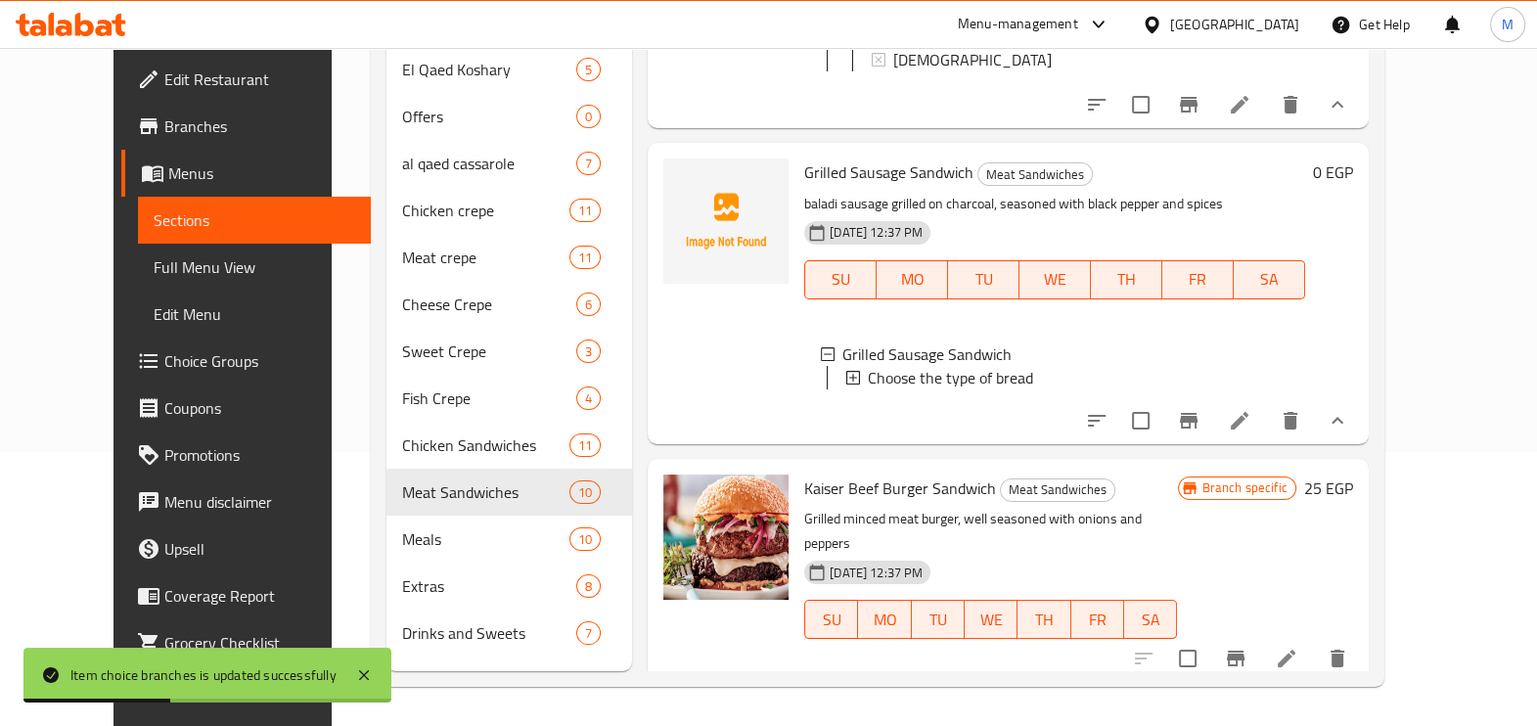
click at [904, 389] on span "Choose the type of bread" at bounding box center [950, 377] width 165 height 23
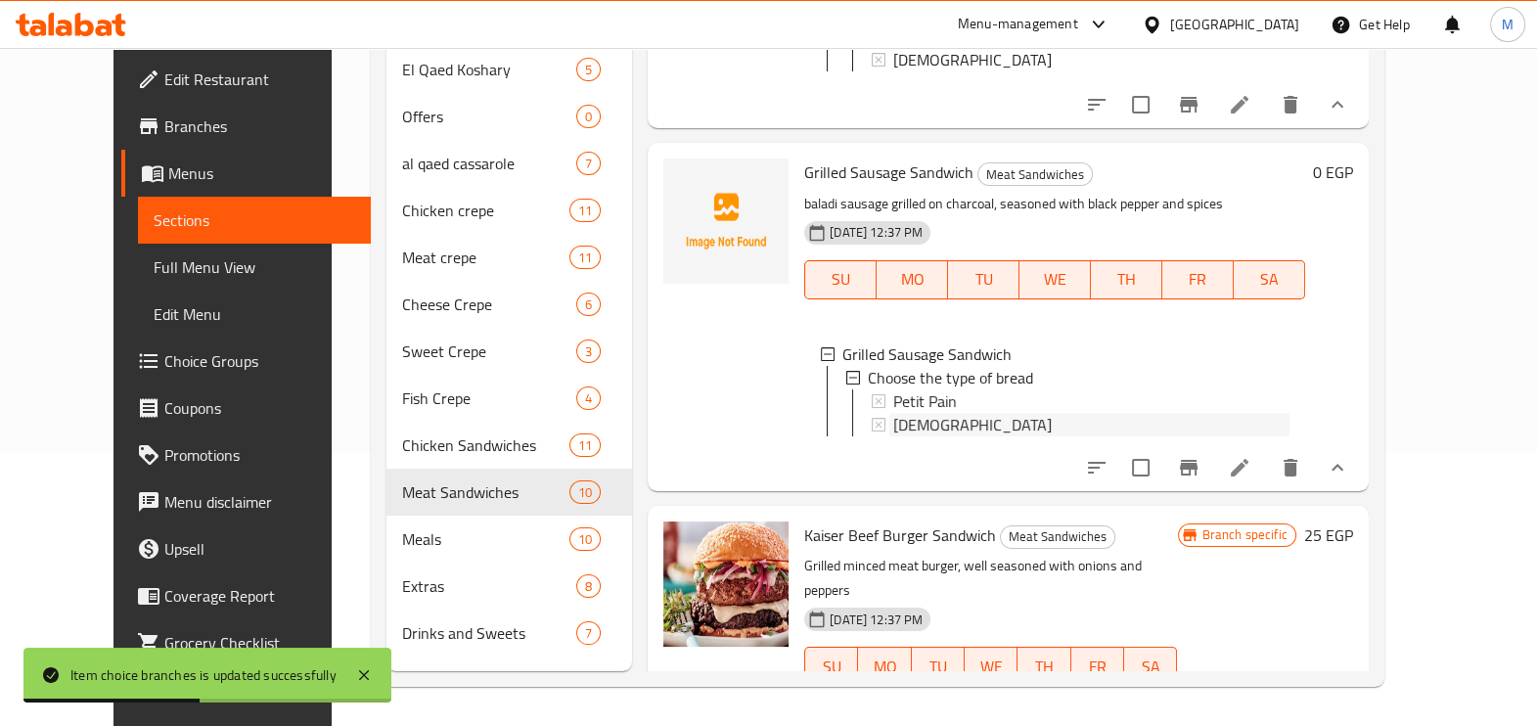
click at [900, 436] on span "[DEMOGRAPHIC_DATA]" at bounding box center [972, 424] width 159 height 23
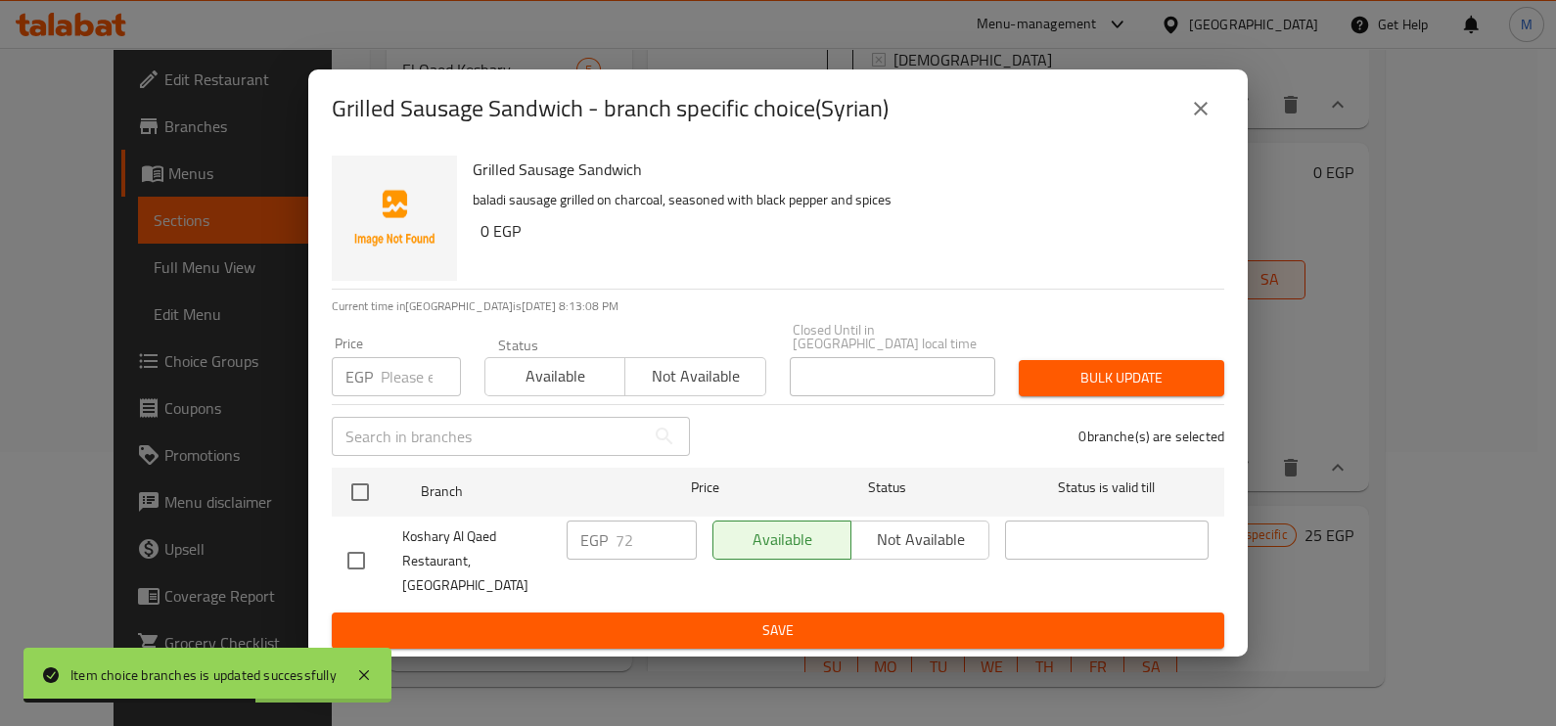
click at [1217, 125] on button "close" at bounding box center [1200, 108] width 47 height 47
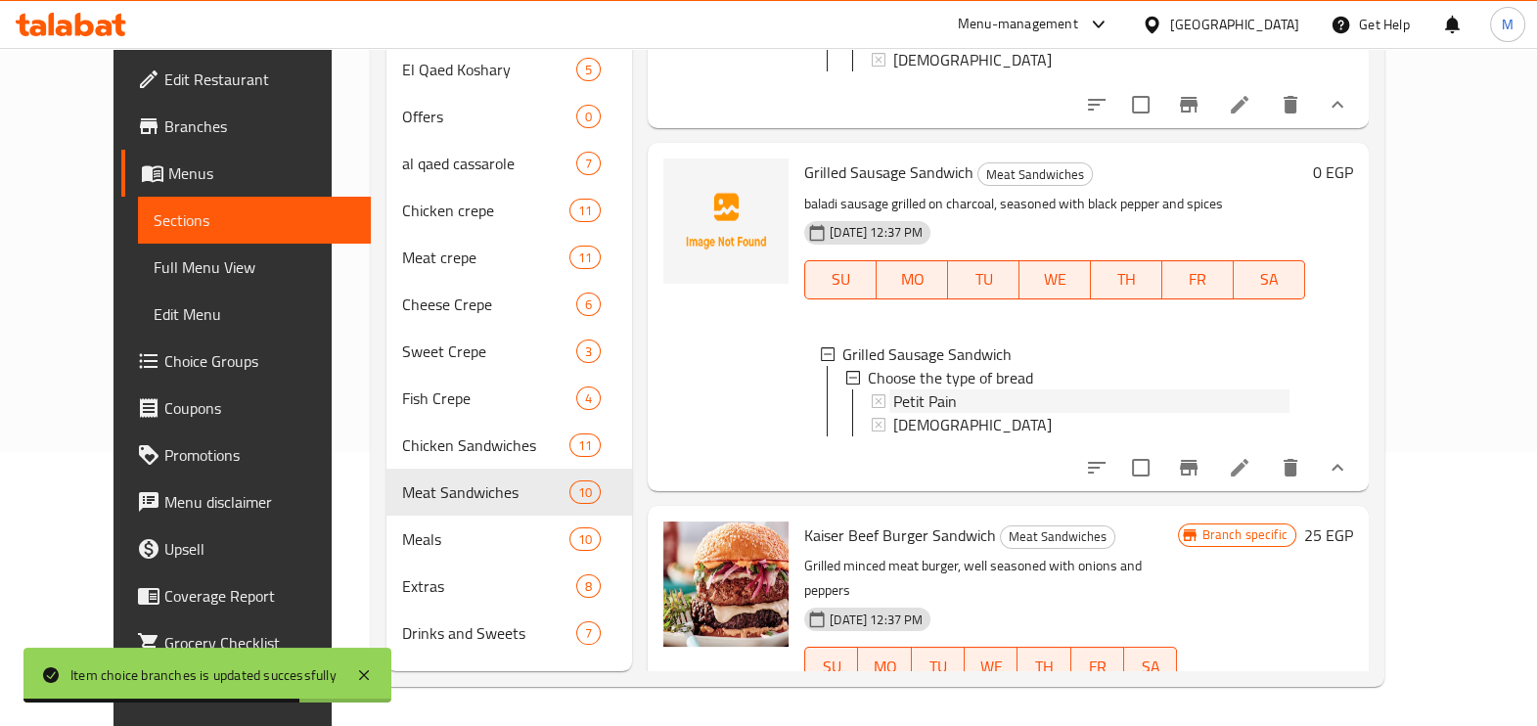
click at [910, 413] on span "Petit Pain" at bounding box center [925, 400] width 64 height 23
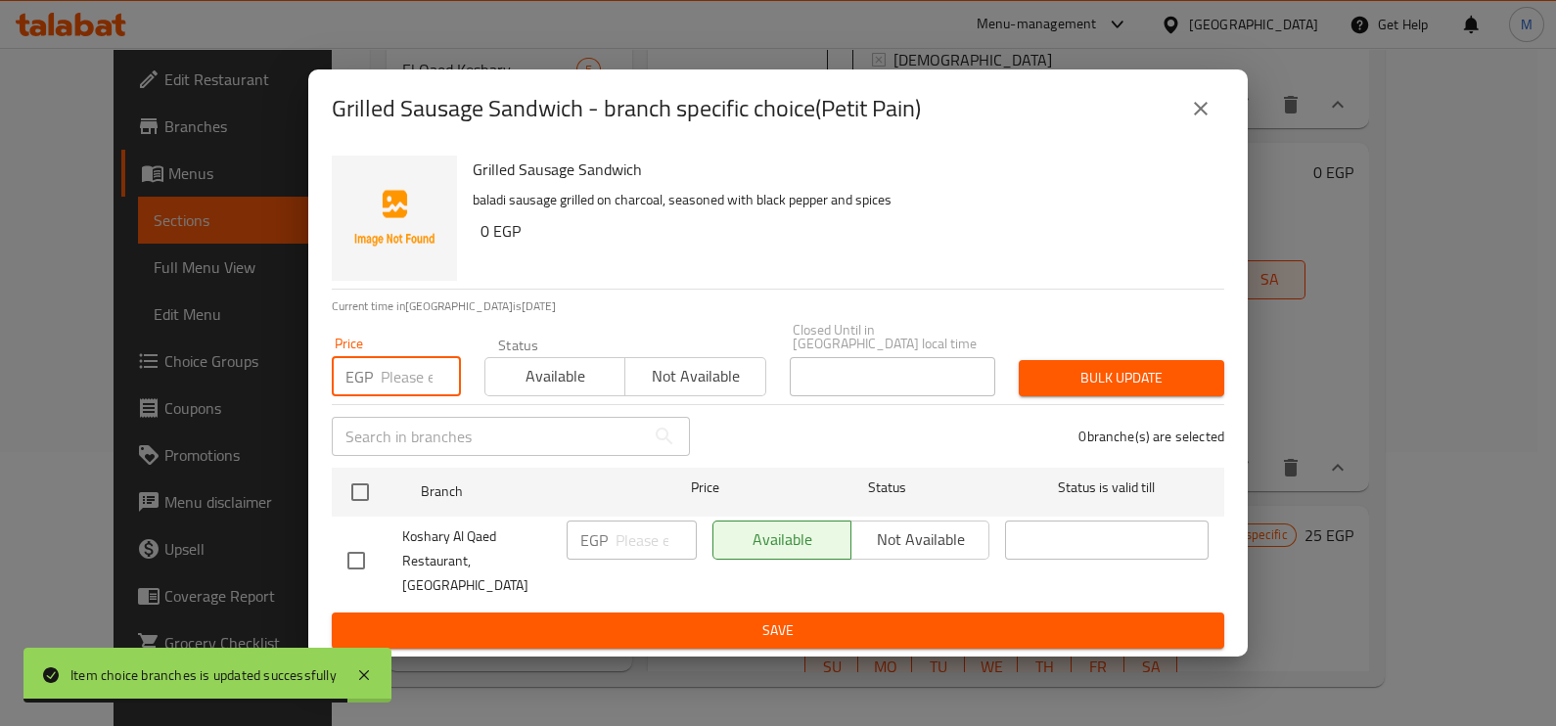
click at [404, 387] on input "number" at bounding box center [421, 376] width 80 height 39
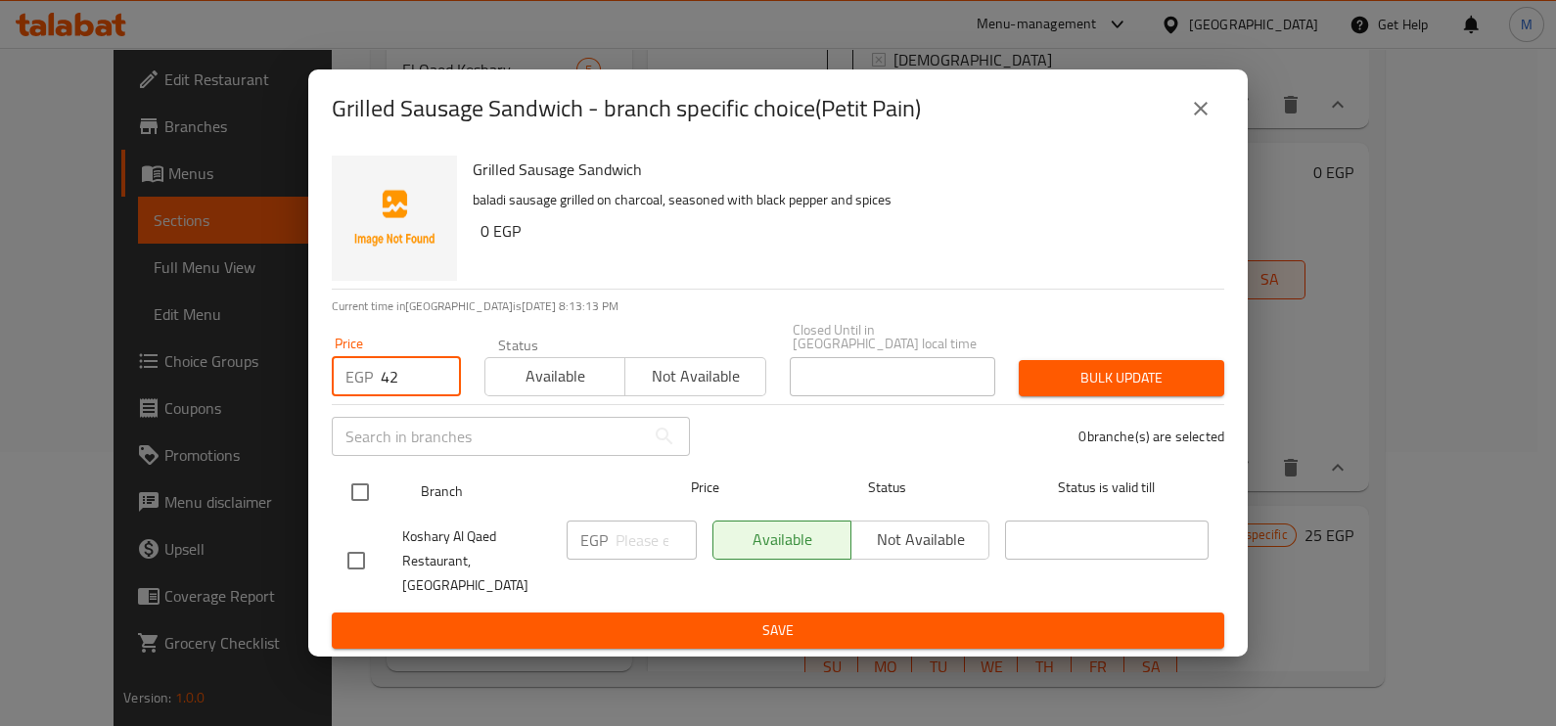
type input "42"
click at [367, 504] on input "checkbox" at bounding box center [360, 492] width 41 height 41
checkbox input "true"
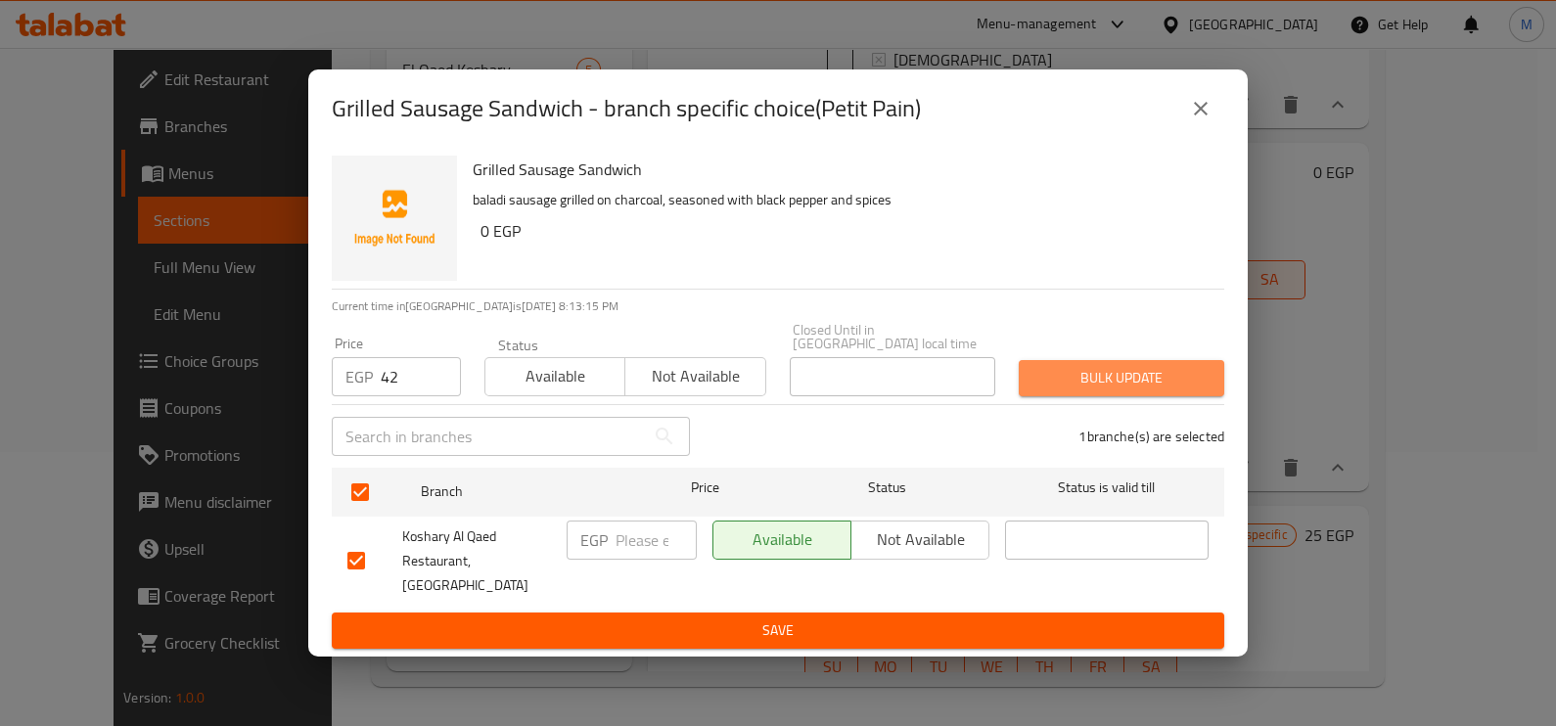
click at [1102, 387] on span "Bulk update" at bounding box center [1121, 378] width 174 height 24
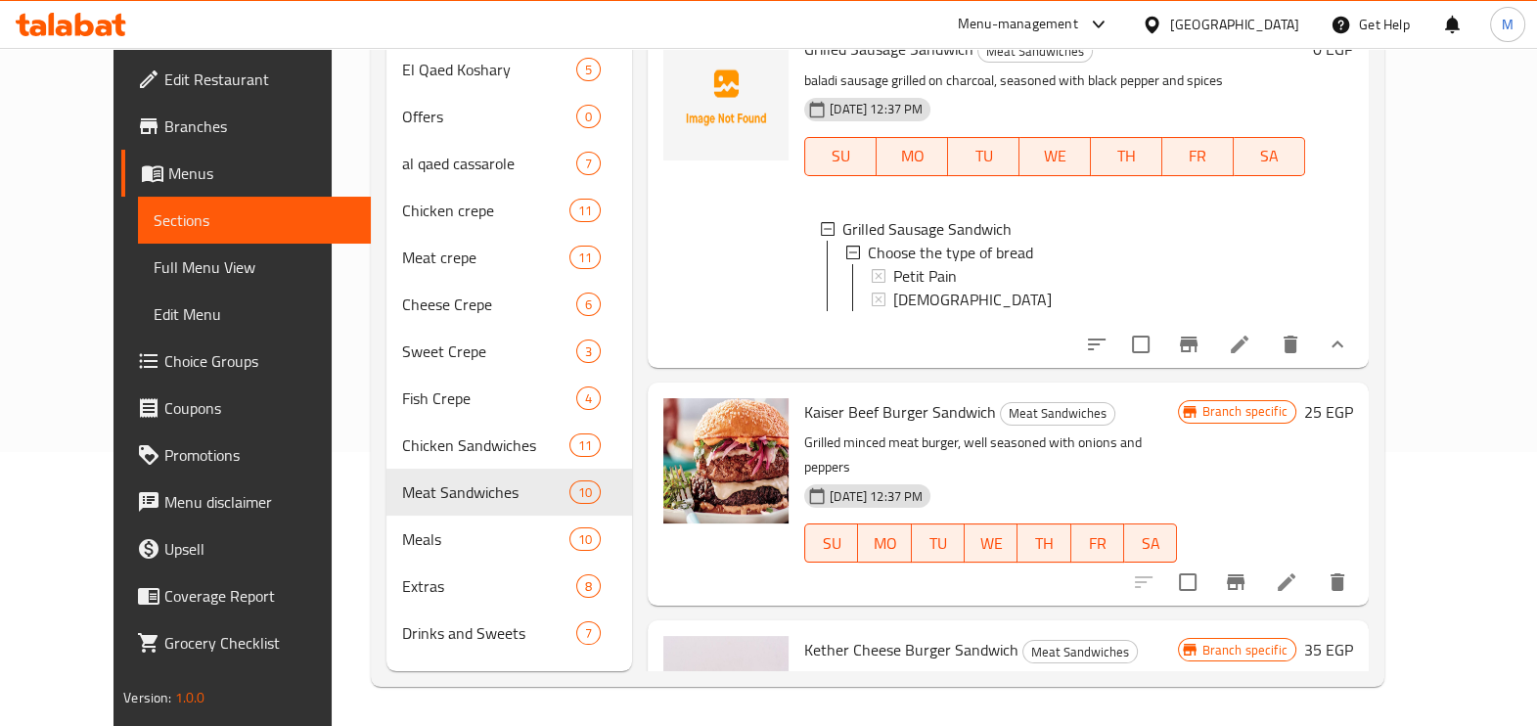
scroll to position [1345, 0]
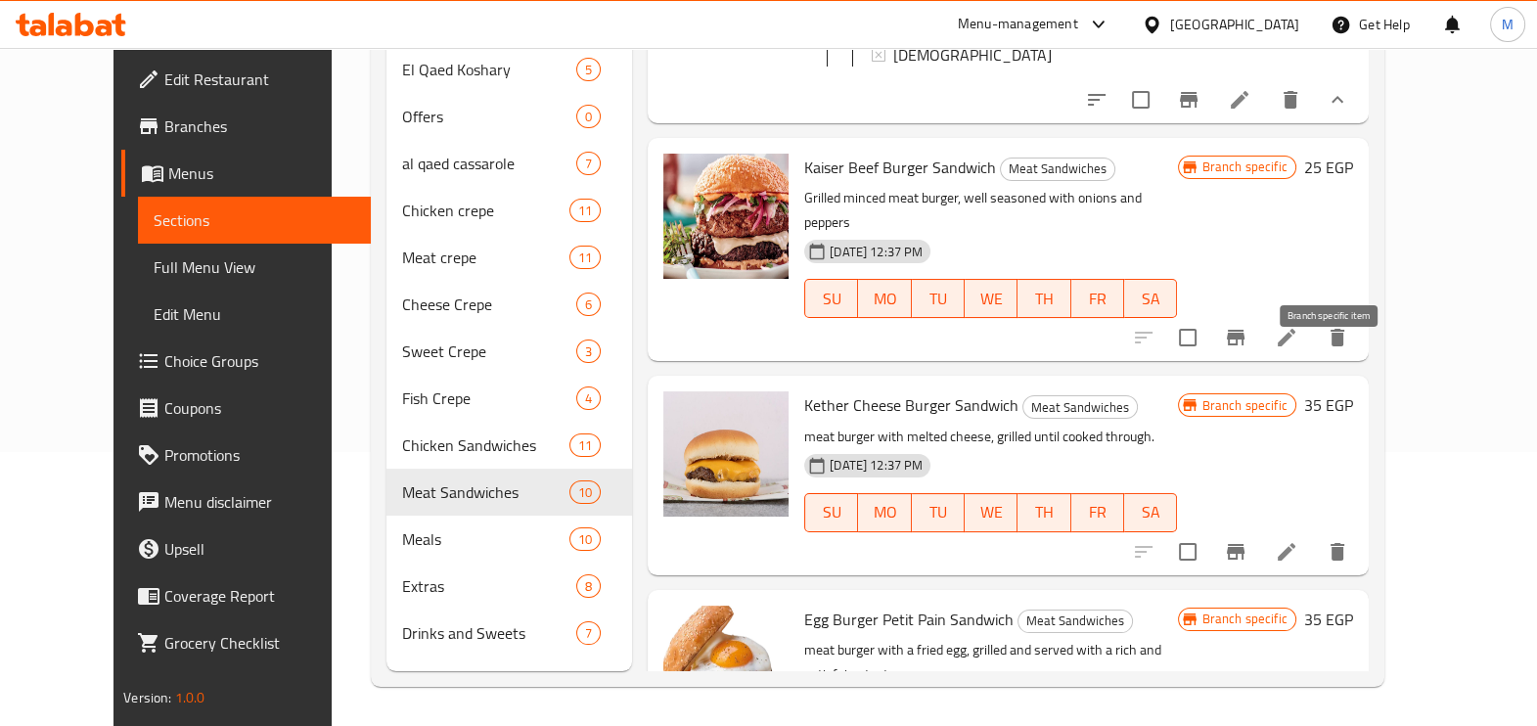
click at [1248, 349] on icon "Branch-specific-item" at bounding box center [1235, 337] width 23 height 23
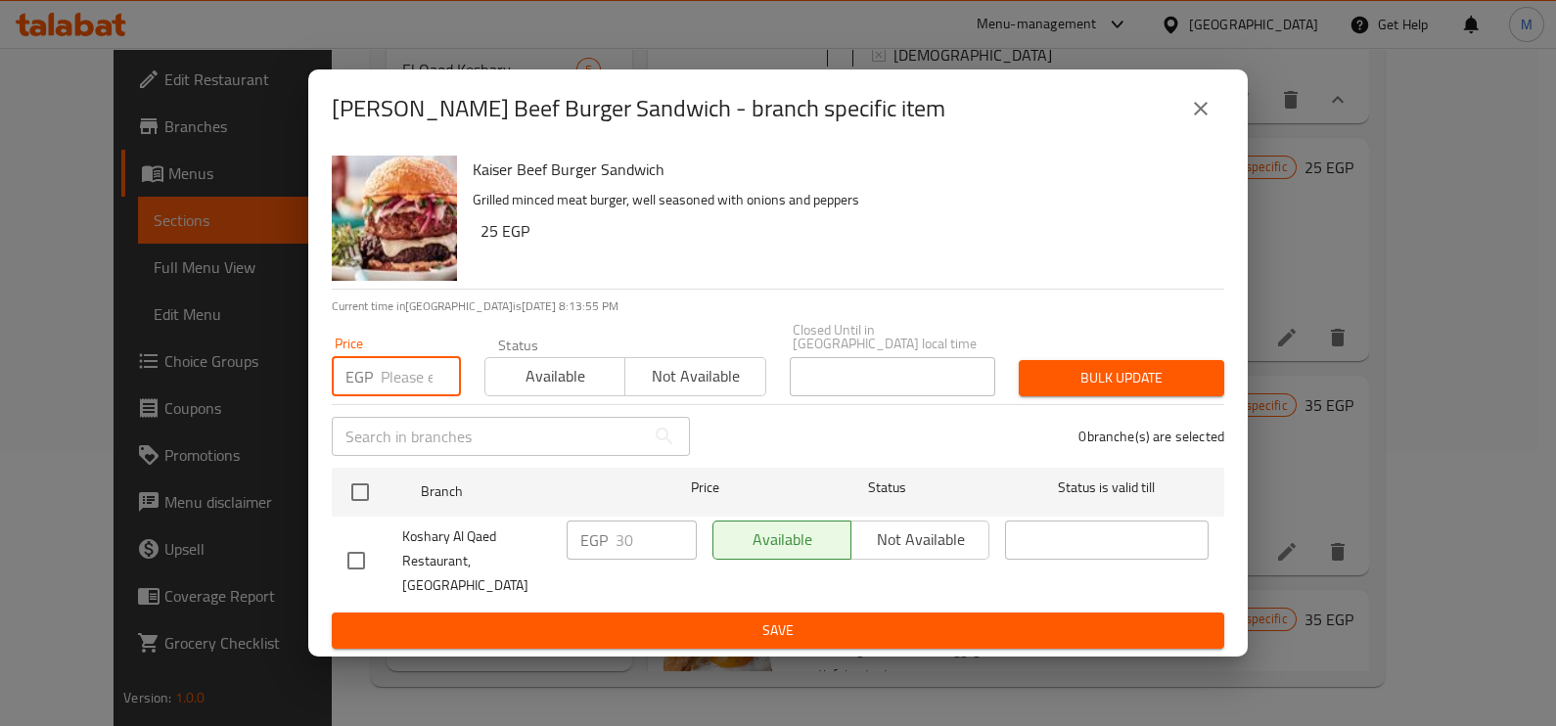
click at [415, 393] on input "number" at bounding box center [421, 376] width 80 height 39
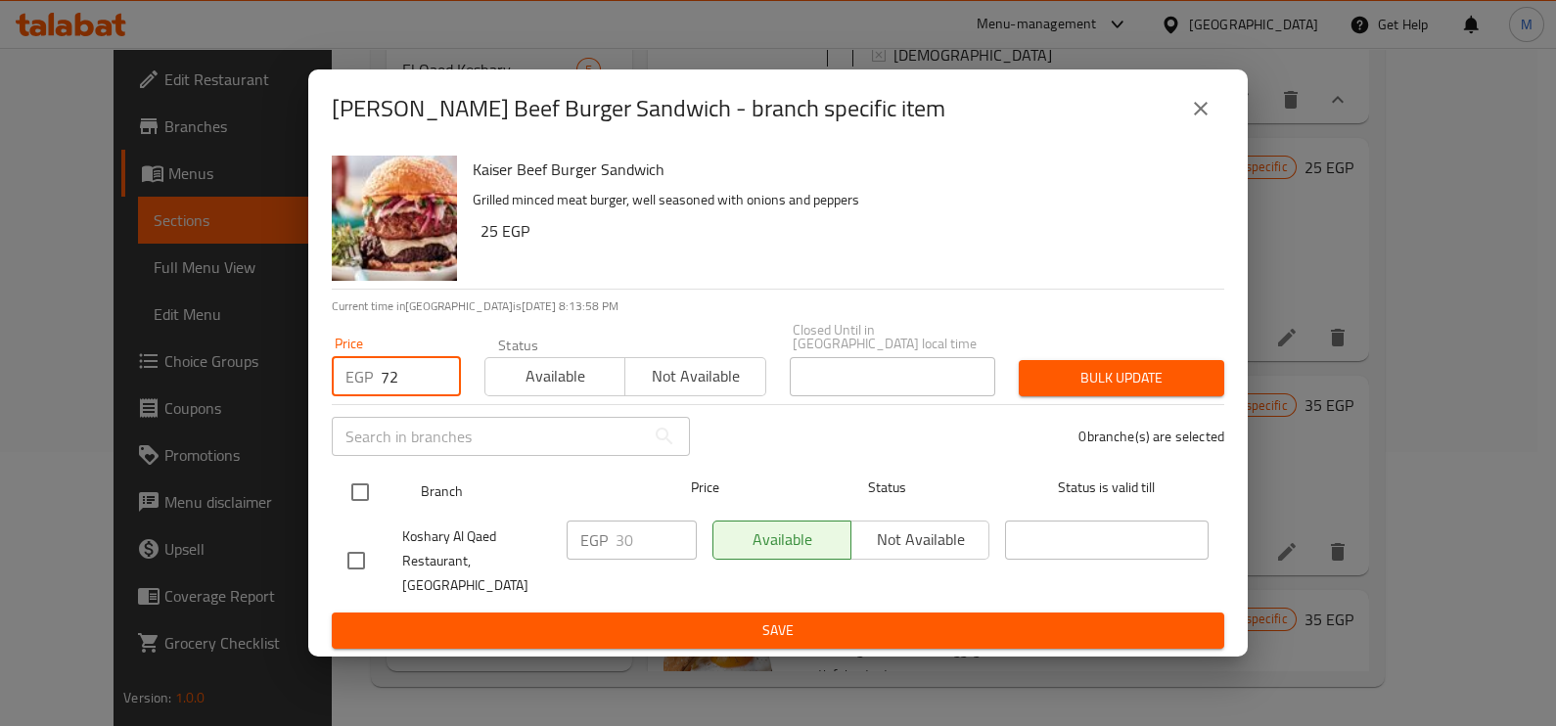
type input "72"
click at [370, 499] on input "checkbox" at bounding box center [360, 492] width 41 height 41
checkbox input "true"
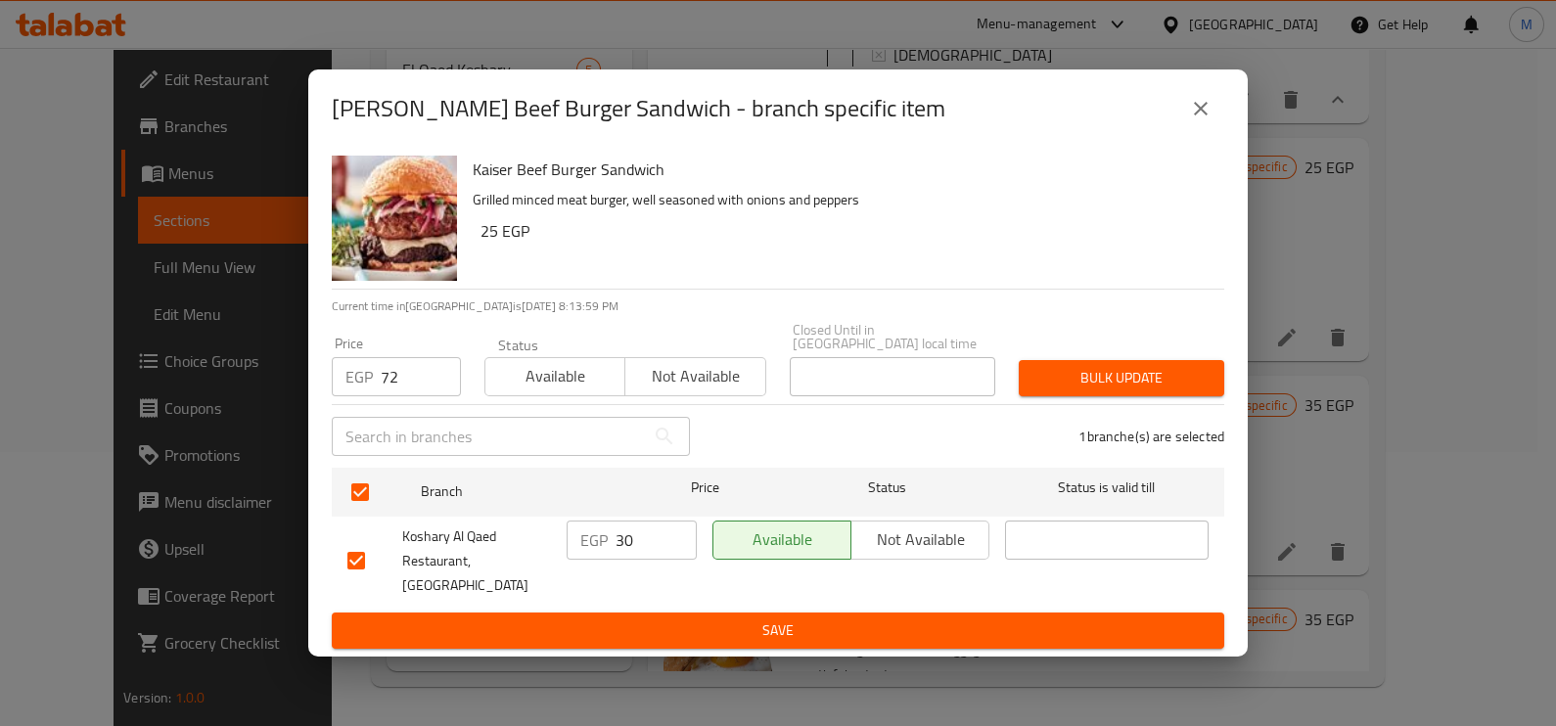
click at [1101, 396] on button "Bulk update" at bounding box center [1121, 378] width 205 height 36
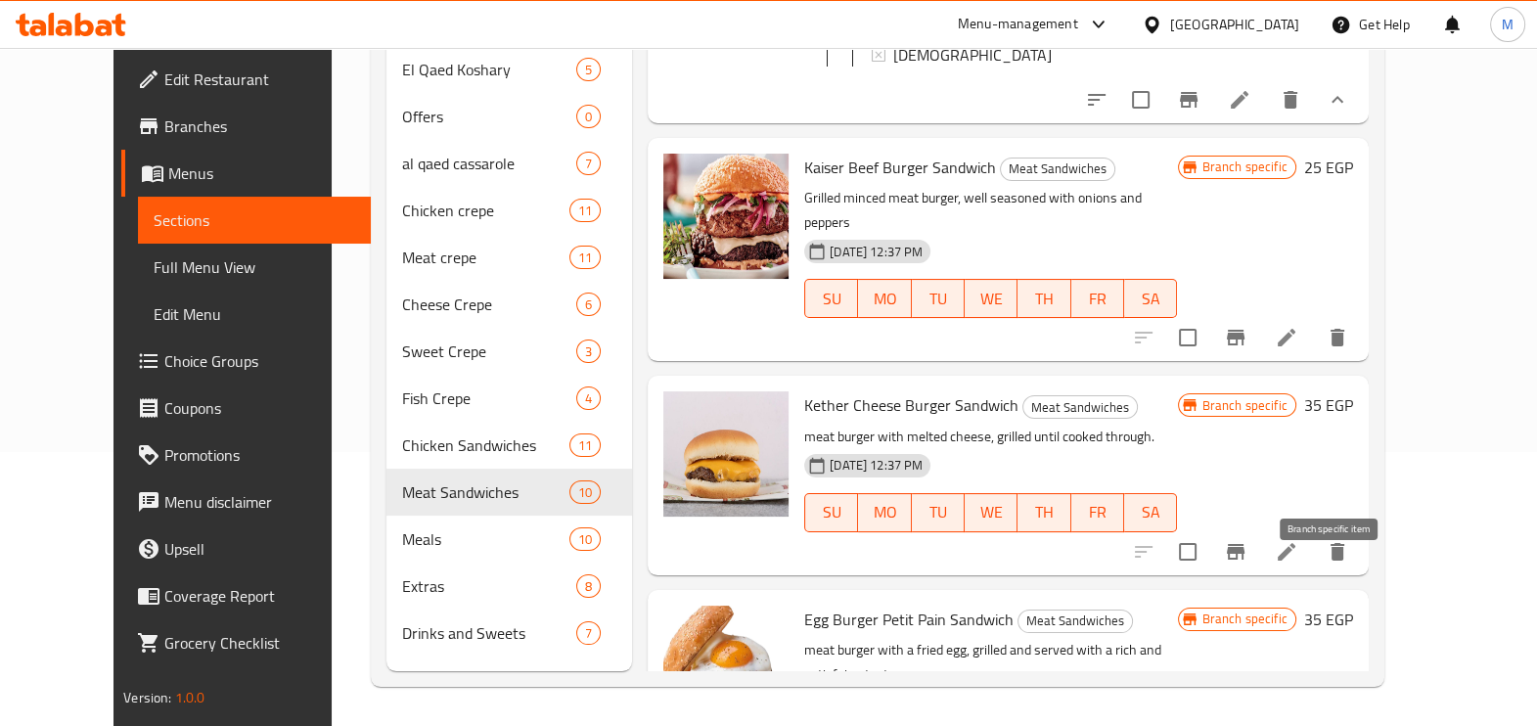
click at [1245, 560] on icon "Branch-specific-item" at bounding box center [1236, 552] width 18 height 16
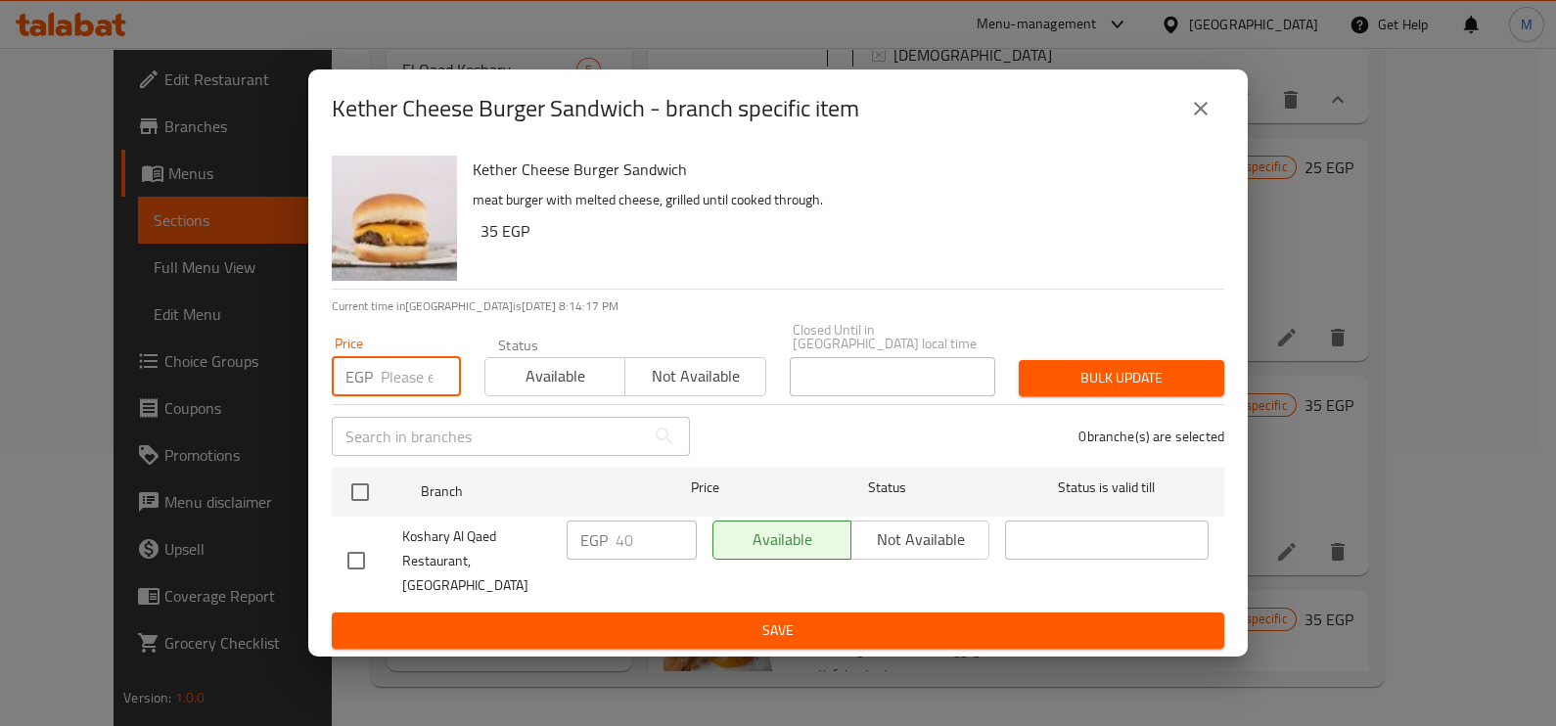
click at [397, 379] on input "number" at bounding box center [421, 376] width 80 height 39
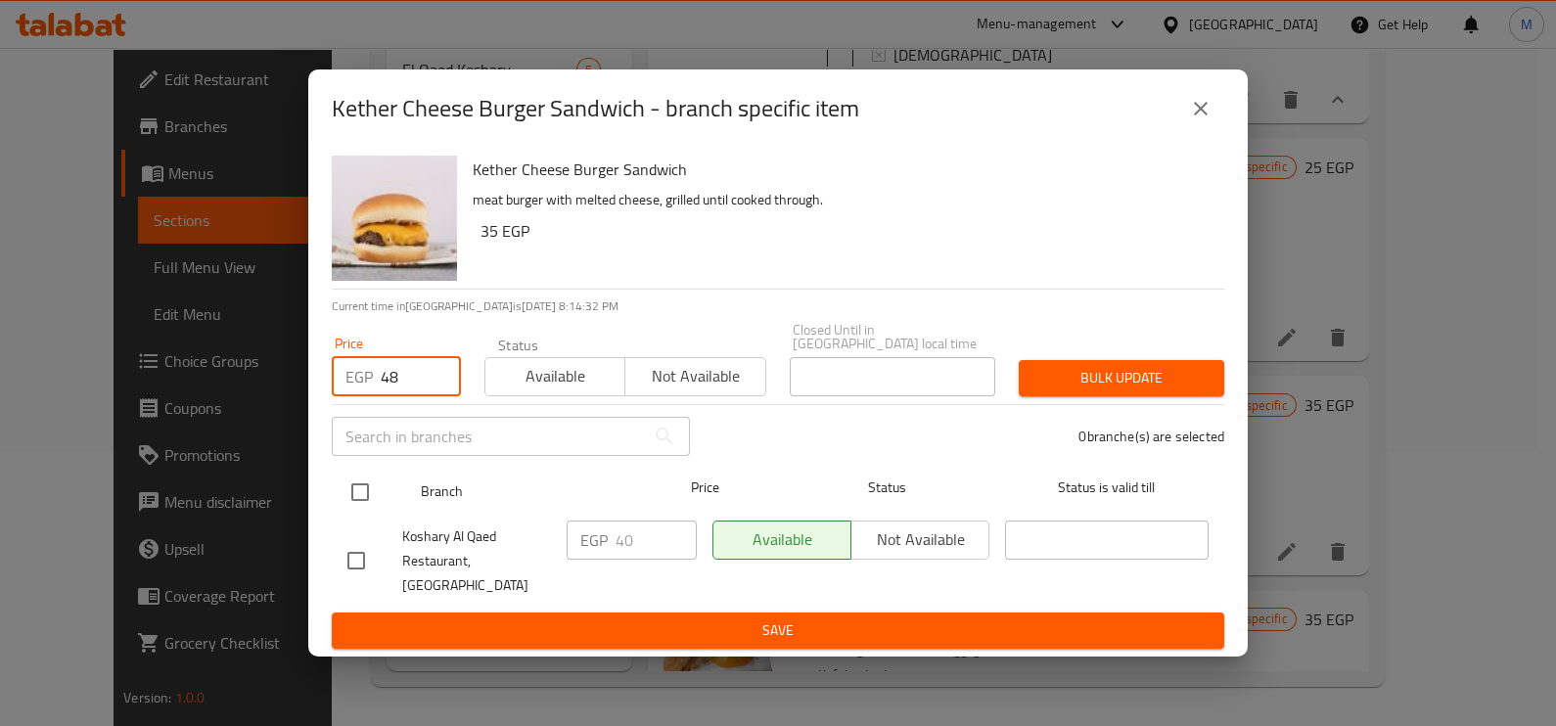
type input "48"
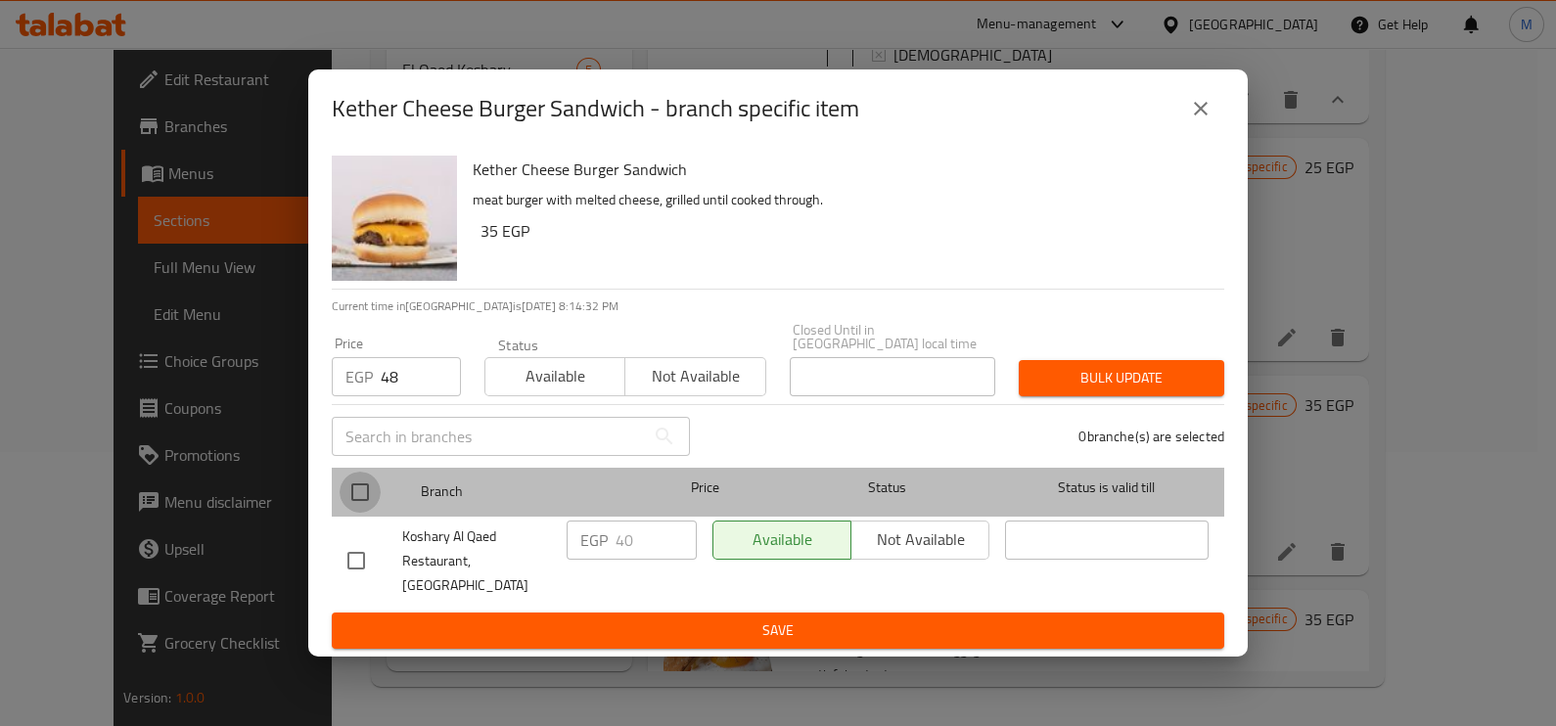
click at [358, 487] on input "checkbox" at bounding box center [360, 492] width 41 height 41
checkbox input "true"
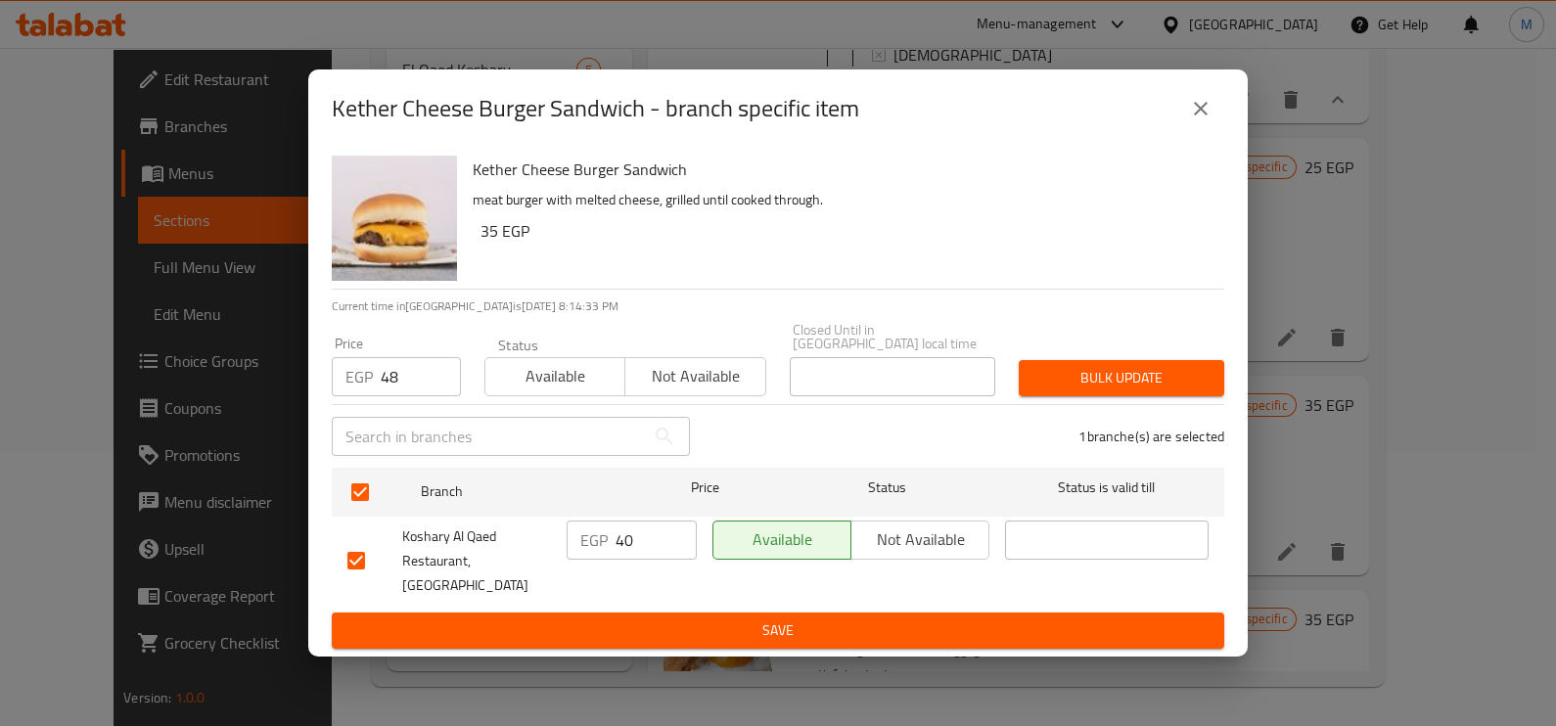
click at [1104, 389] on span "Bulk update" at bounding box center [1121, 378] width 174 height 24
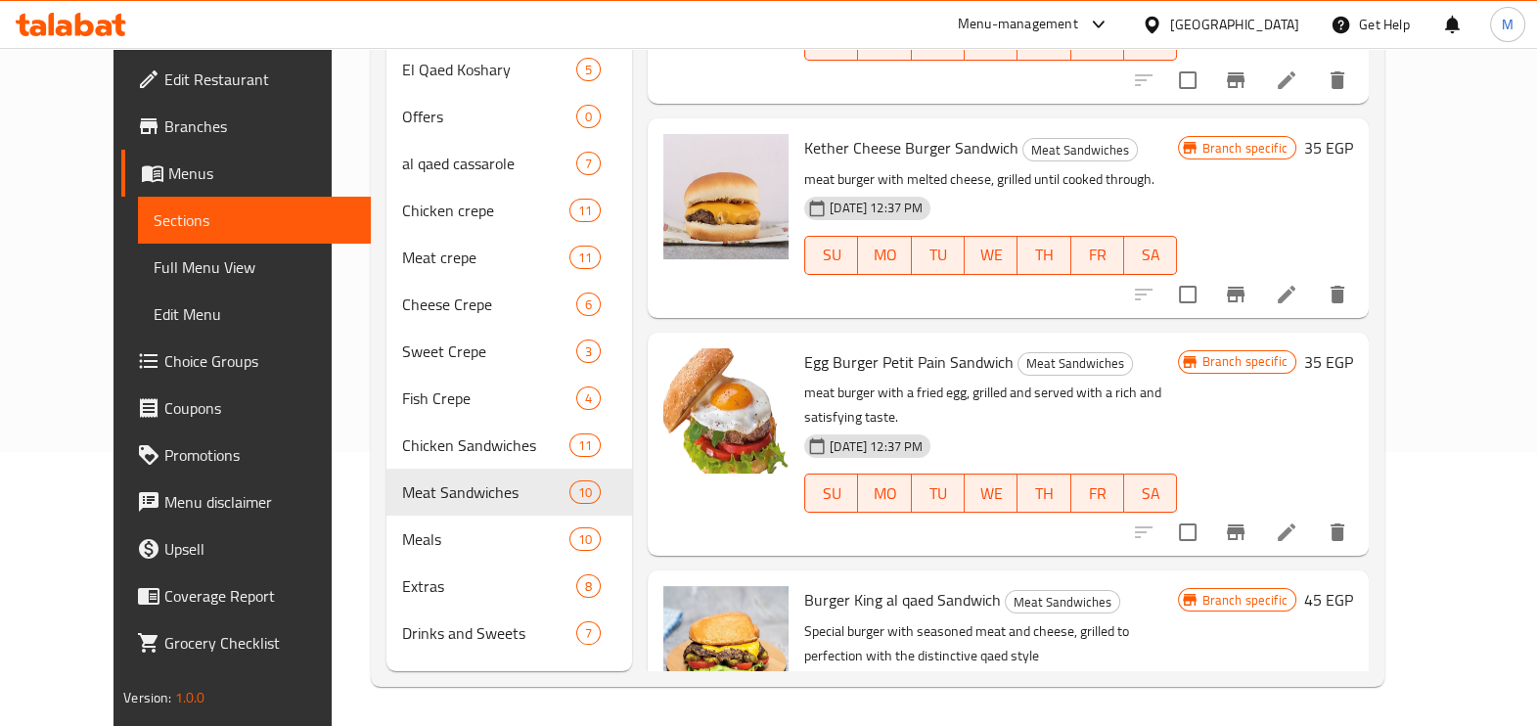
scroll to position [1711, 0]
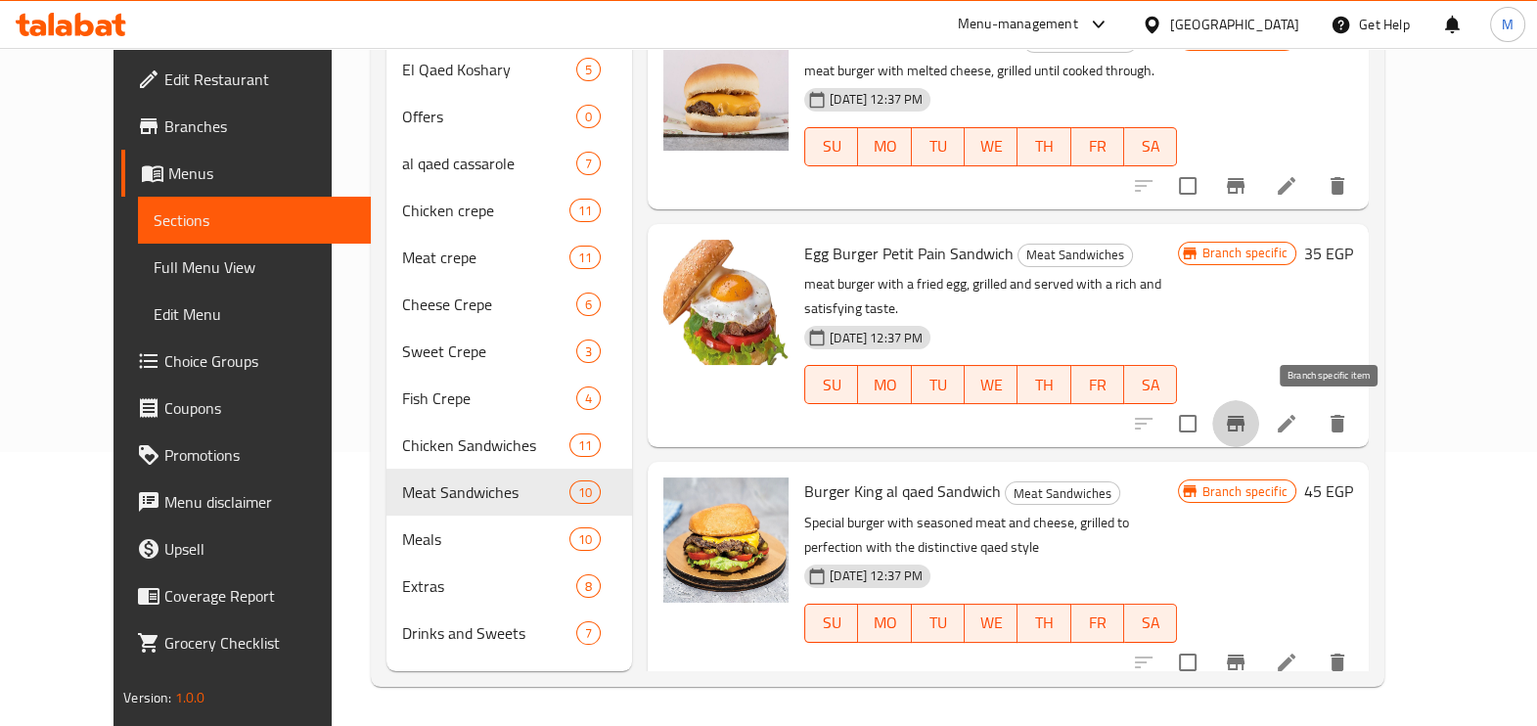
click at [1248, 433] on icon "Branch-specific-item" at bounding box center [1235, 423] width 23 height 23
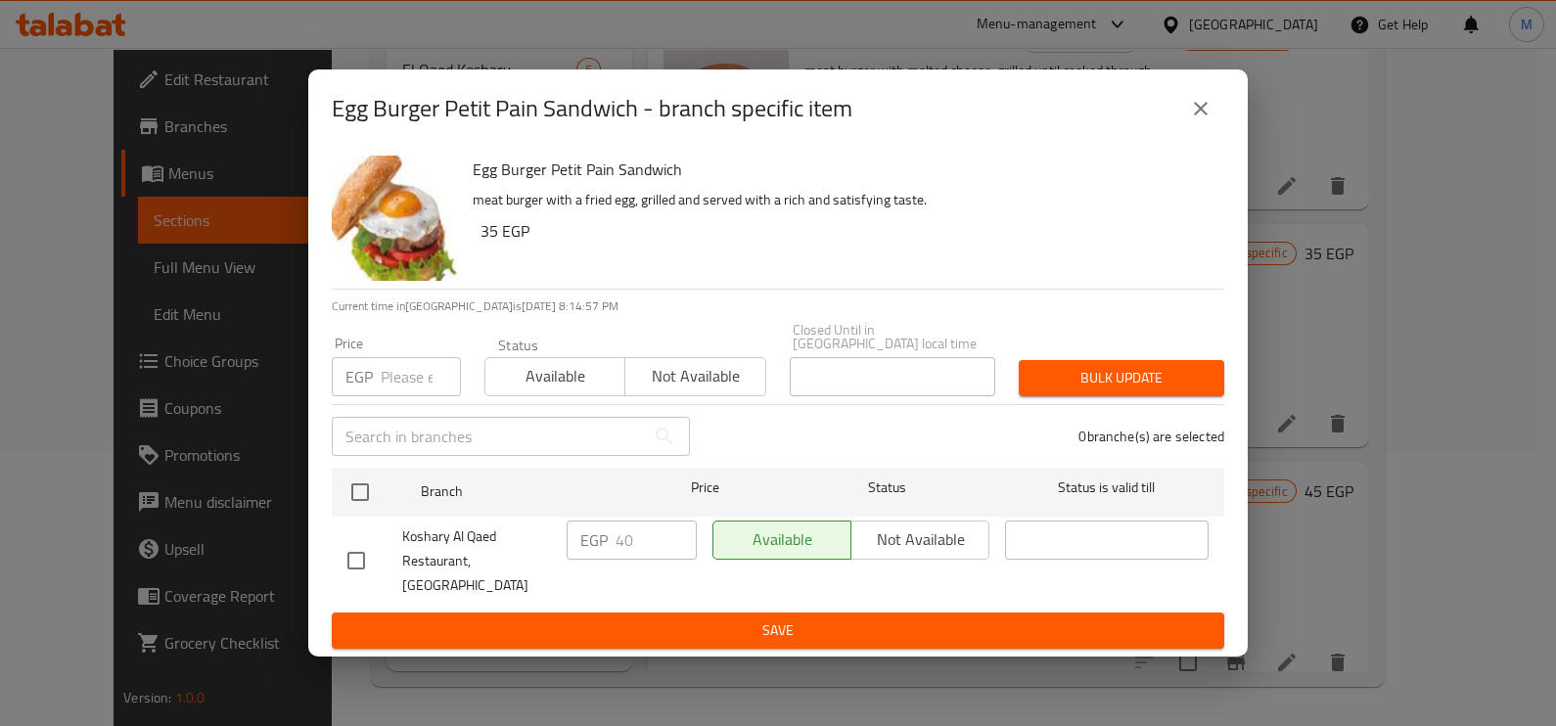
click at [376, 372] on div "EGP Price" at bounding box center [396, 376] width 129 height 39
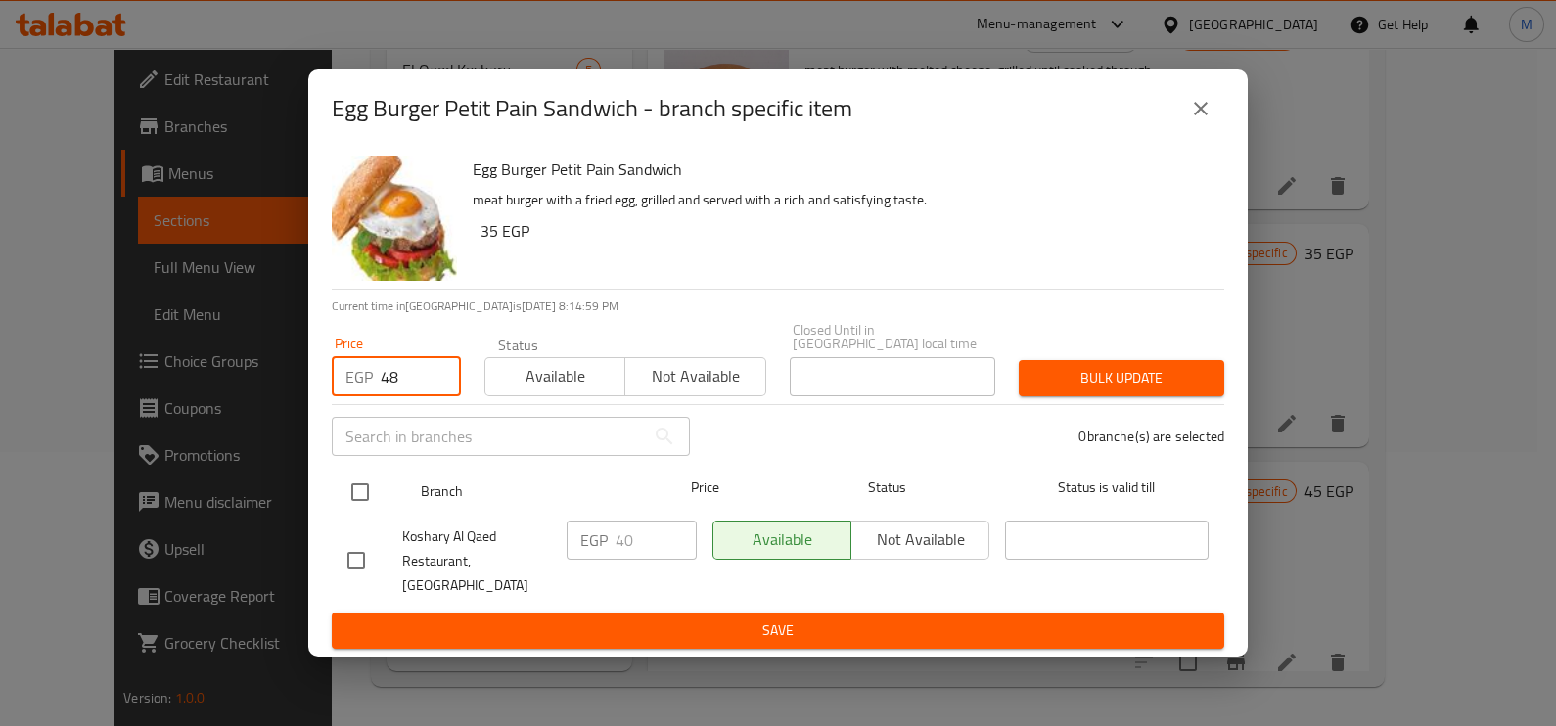
type input "48"
click at [347, 492] on input "checkbox" at bounding box center [360, 492] width 41 height 41
checkbox input "true"
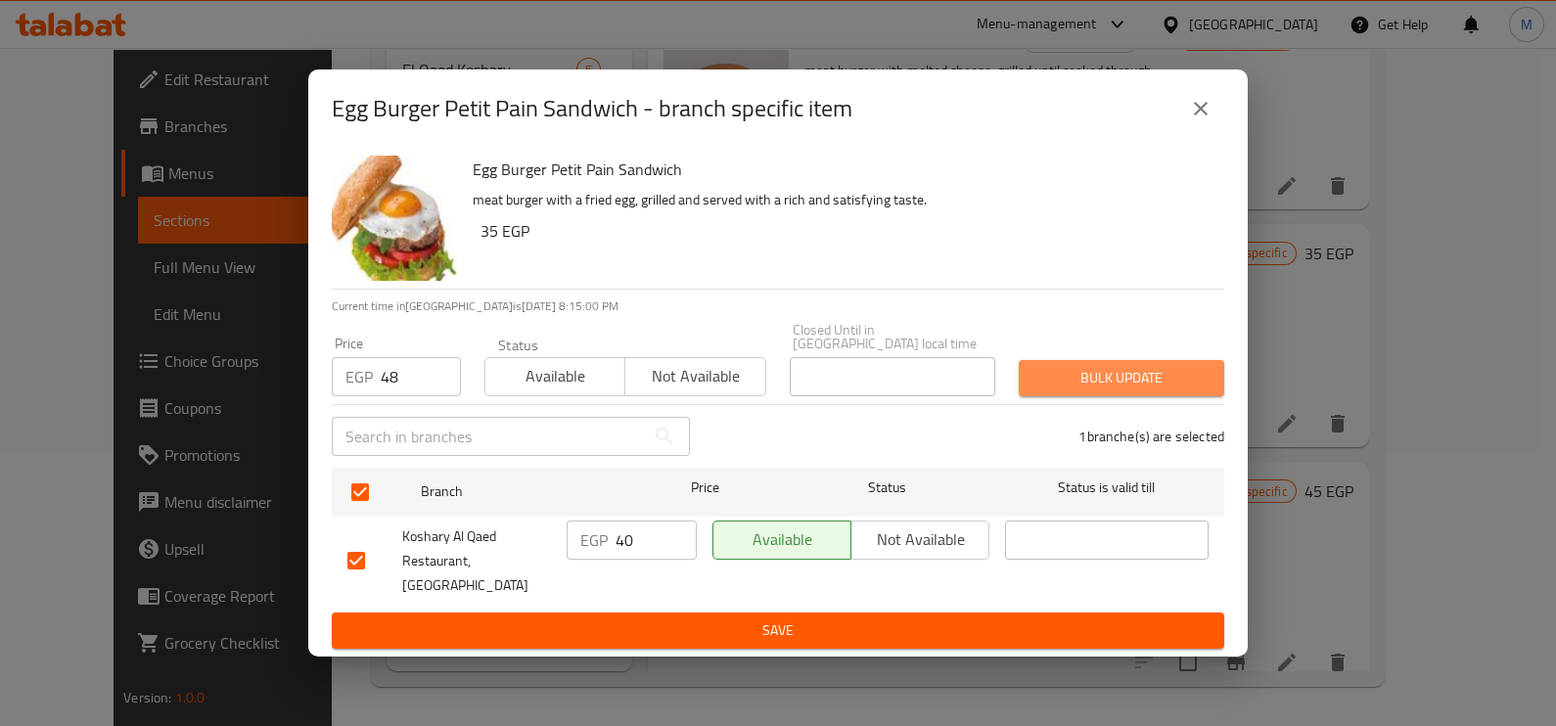
click at [1081, 390] on span "Bulk update" at bounding box center [1121, 378] width 174 height 24
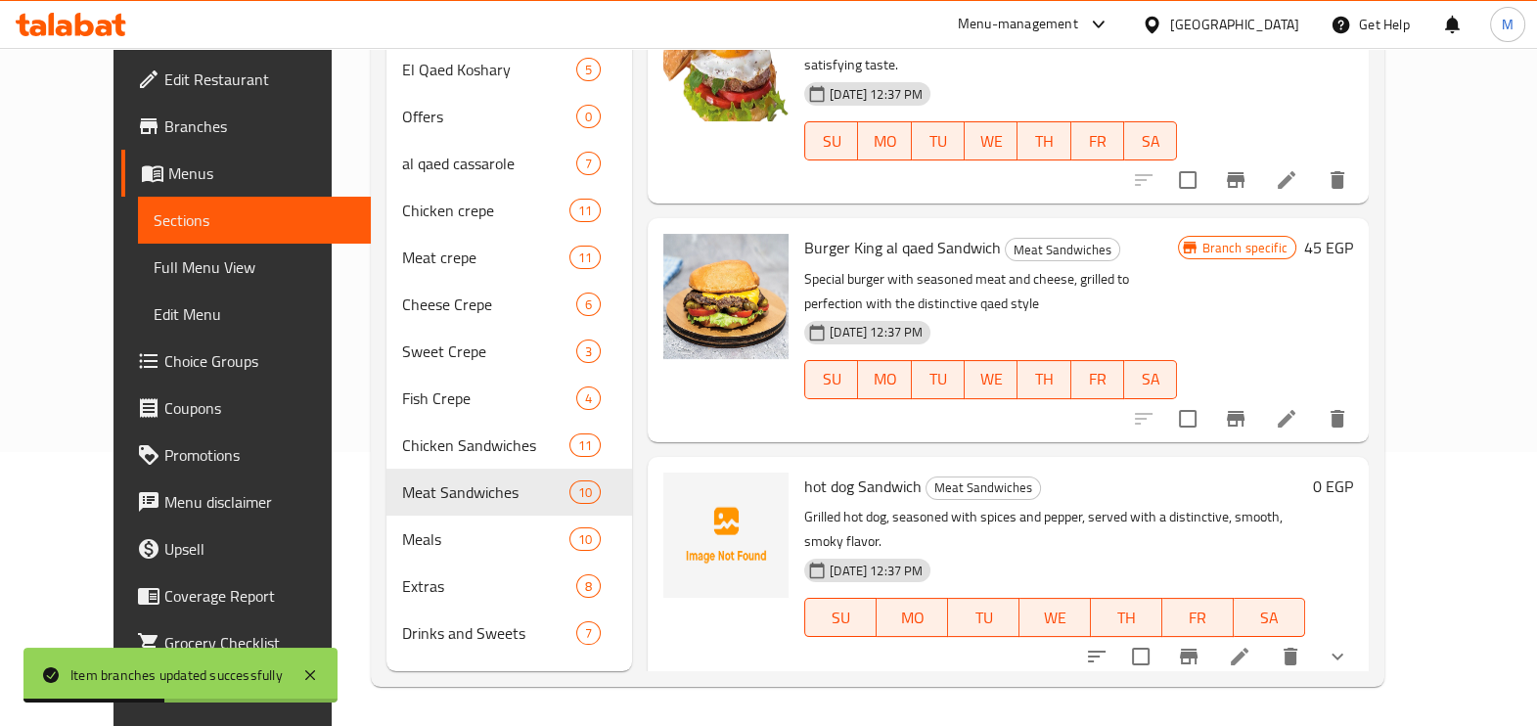
scroll to position [1956, 0]
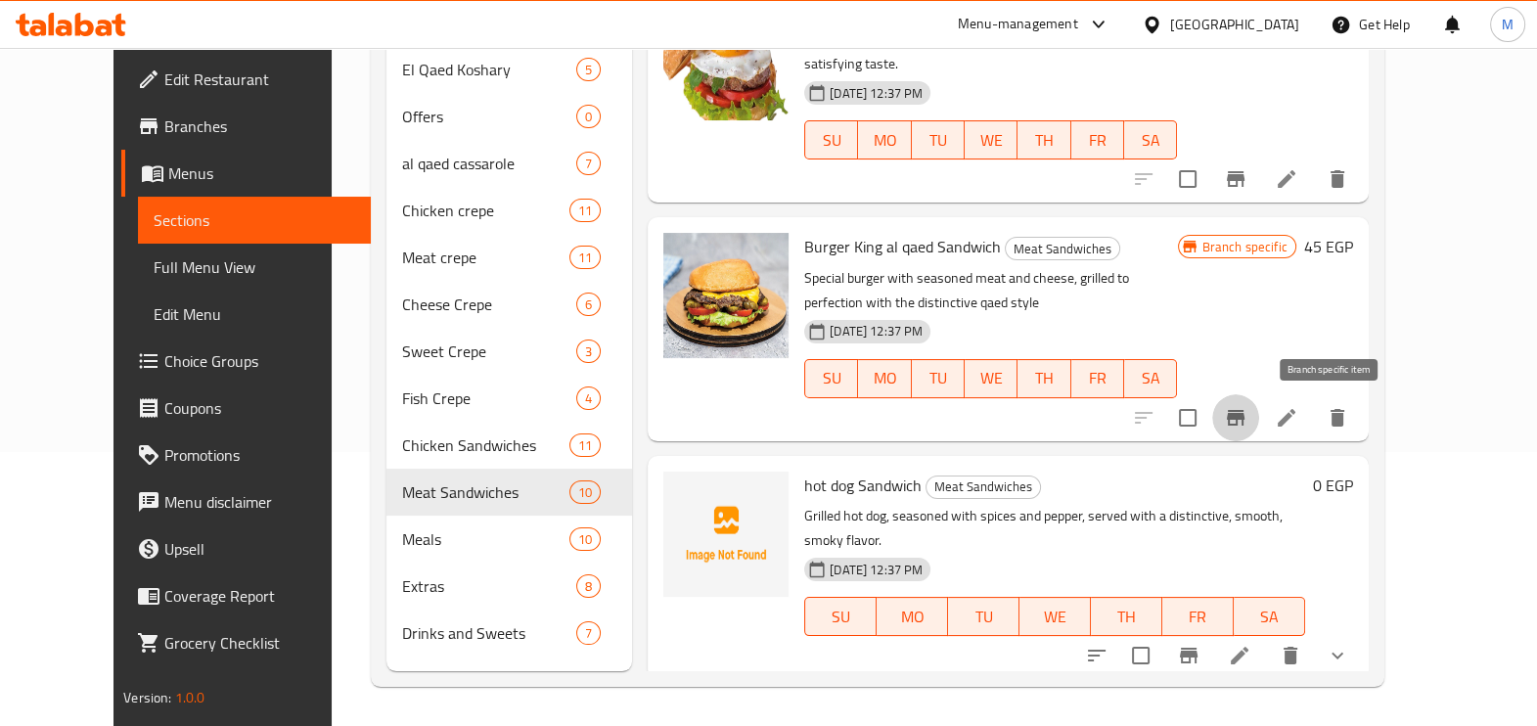
click at [1259, 431] on button "Branch-specific-item" at bounding box center [1235, 417] width 47 height 47
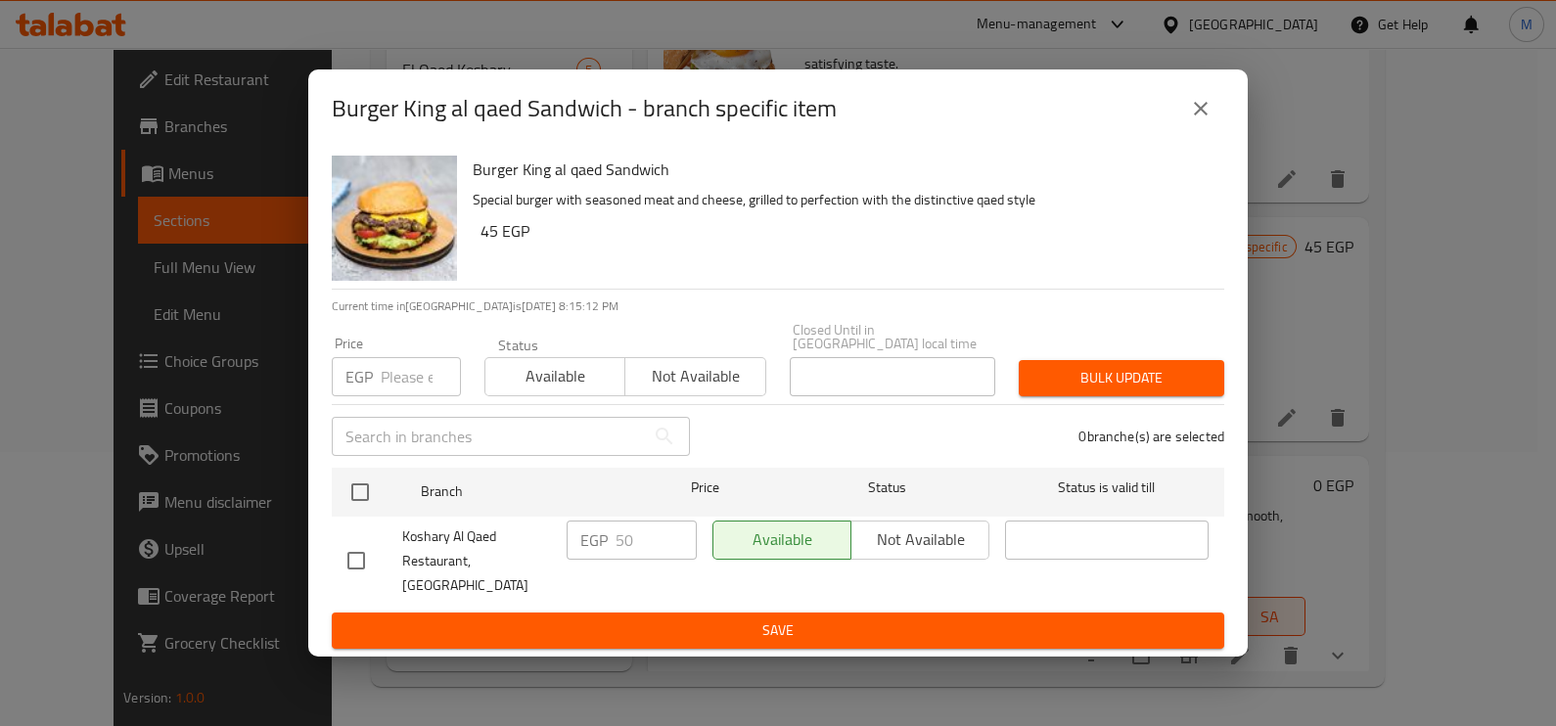
click at [400, 382] on input "number" at bounding box center [421, 376] width 80 height 39
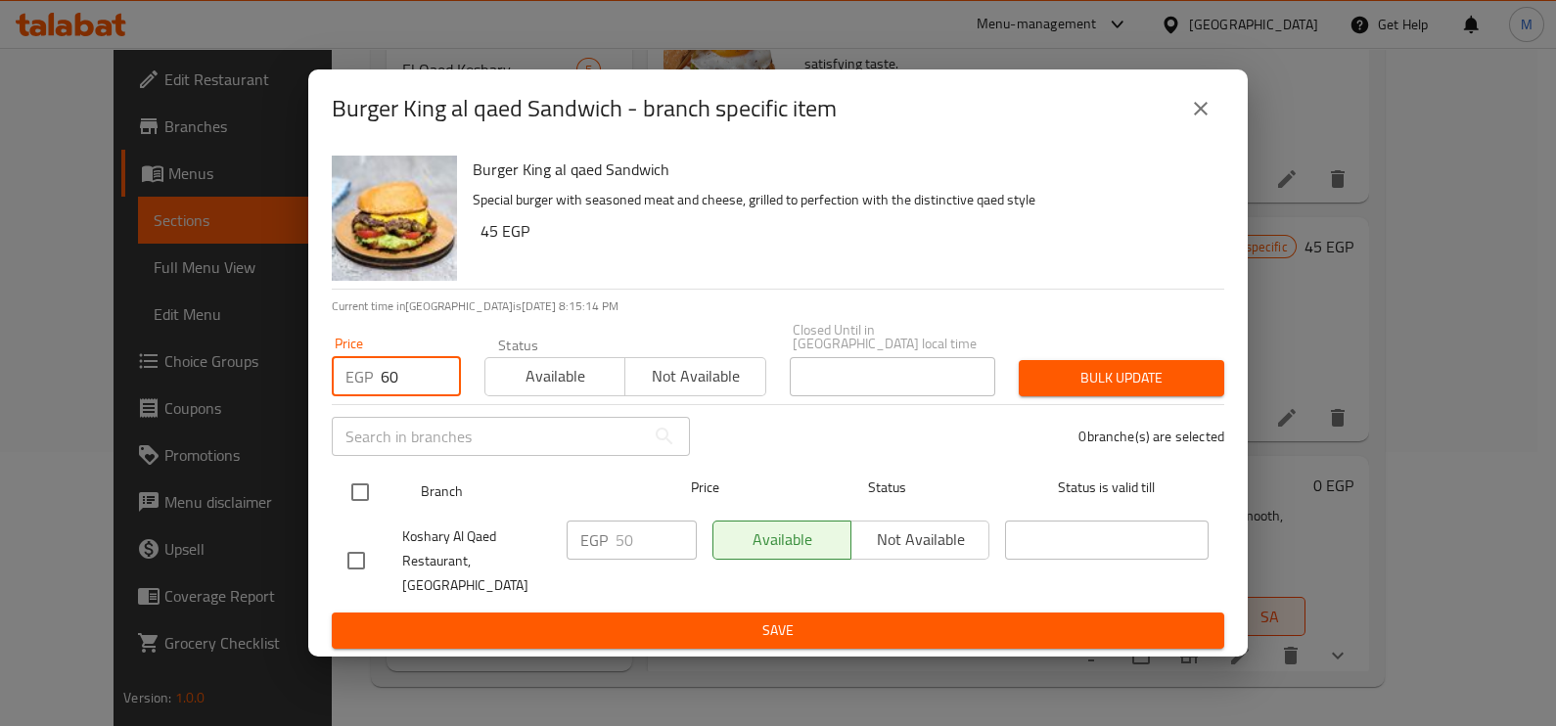
type input "60"
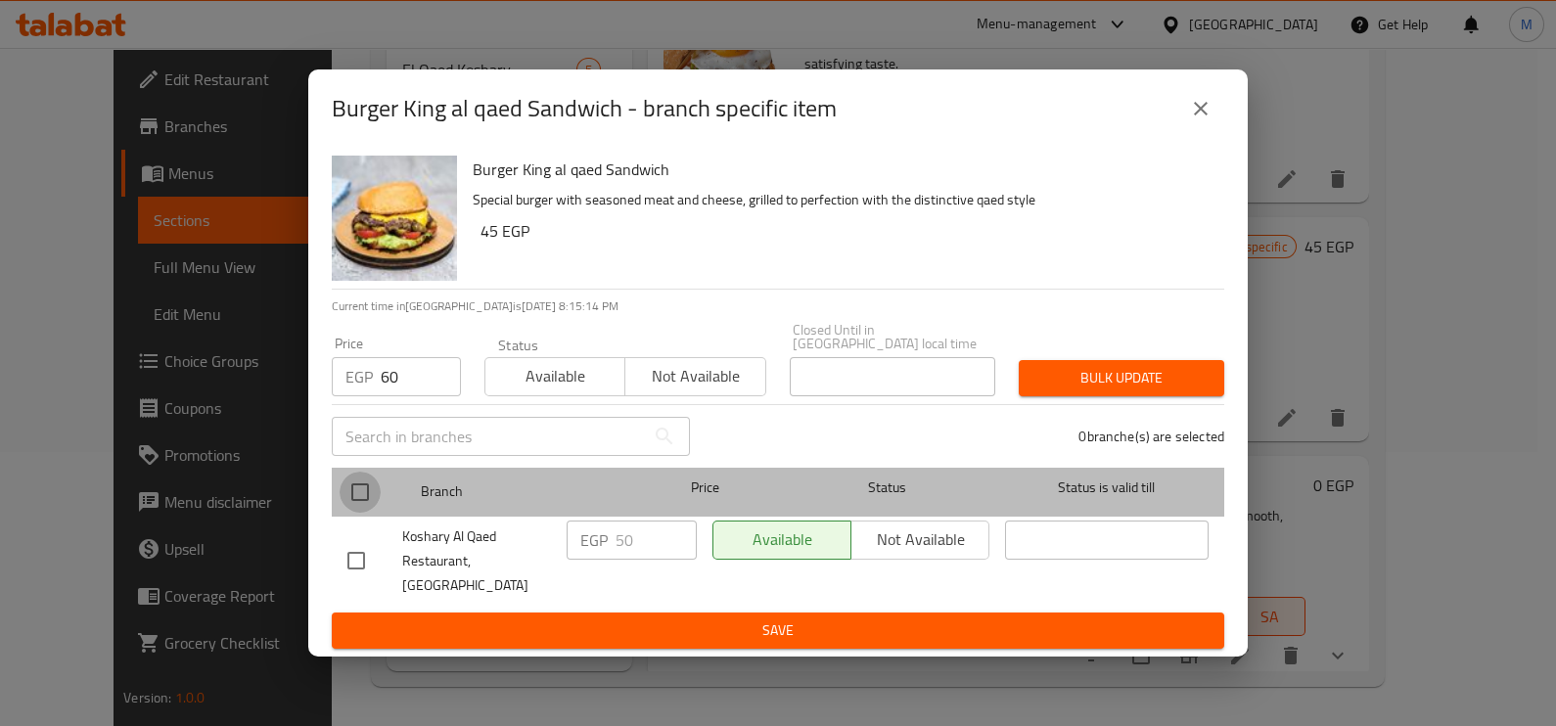
click at [377, 493] on input "checkbox" at bounding box center [360, 492] width 41 height 41
checkbox input "true"
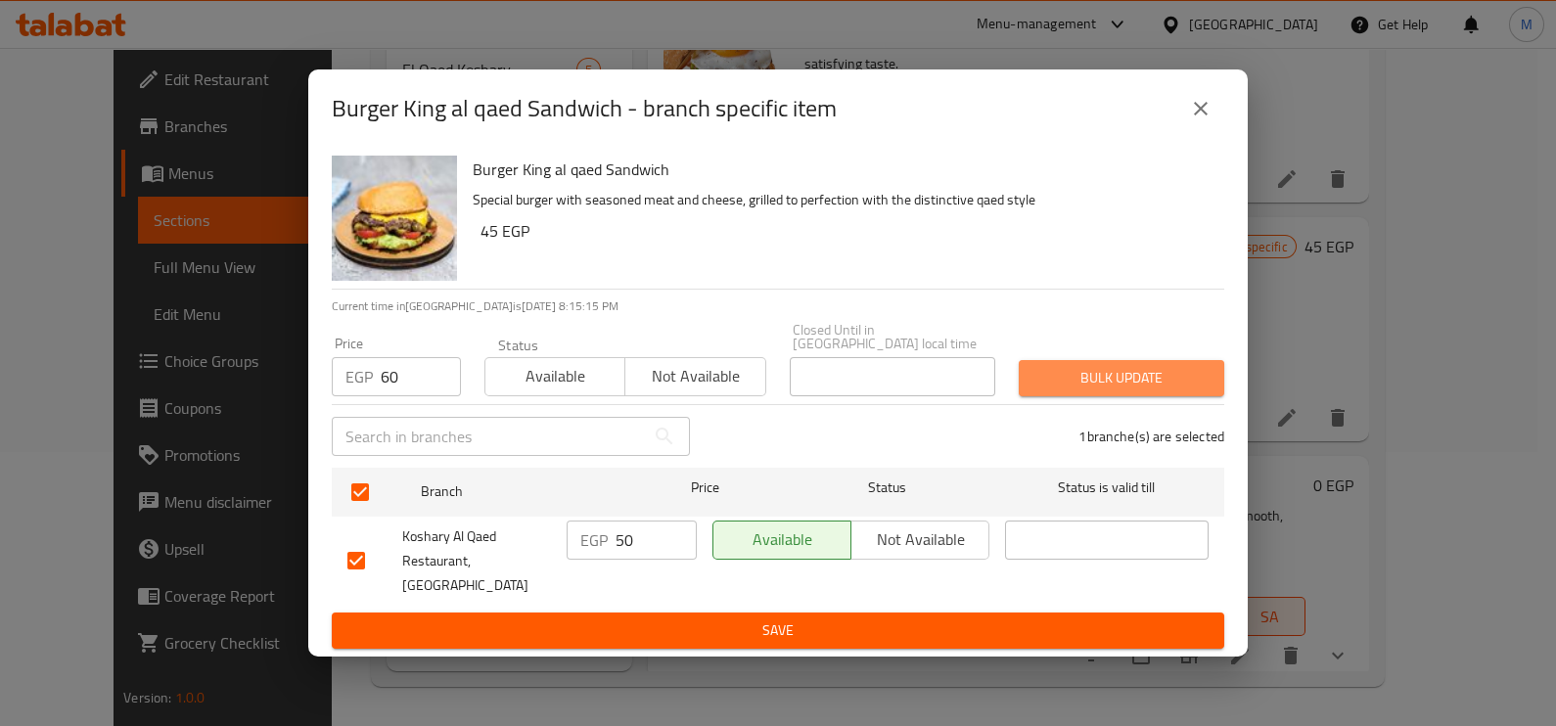
click at [1167, 375] on span "Bulk update" at bounding box center [1121, 378] width 174 height 24
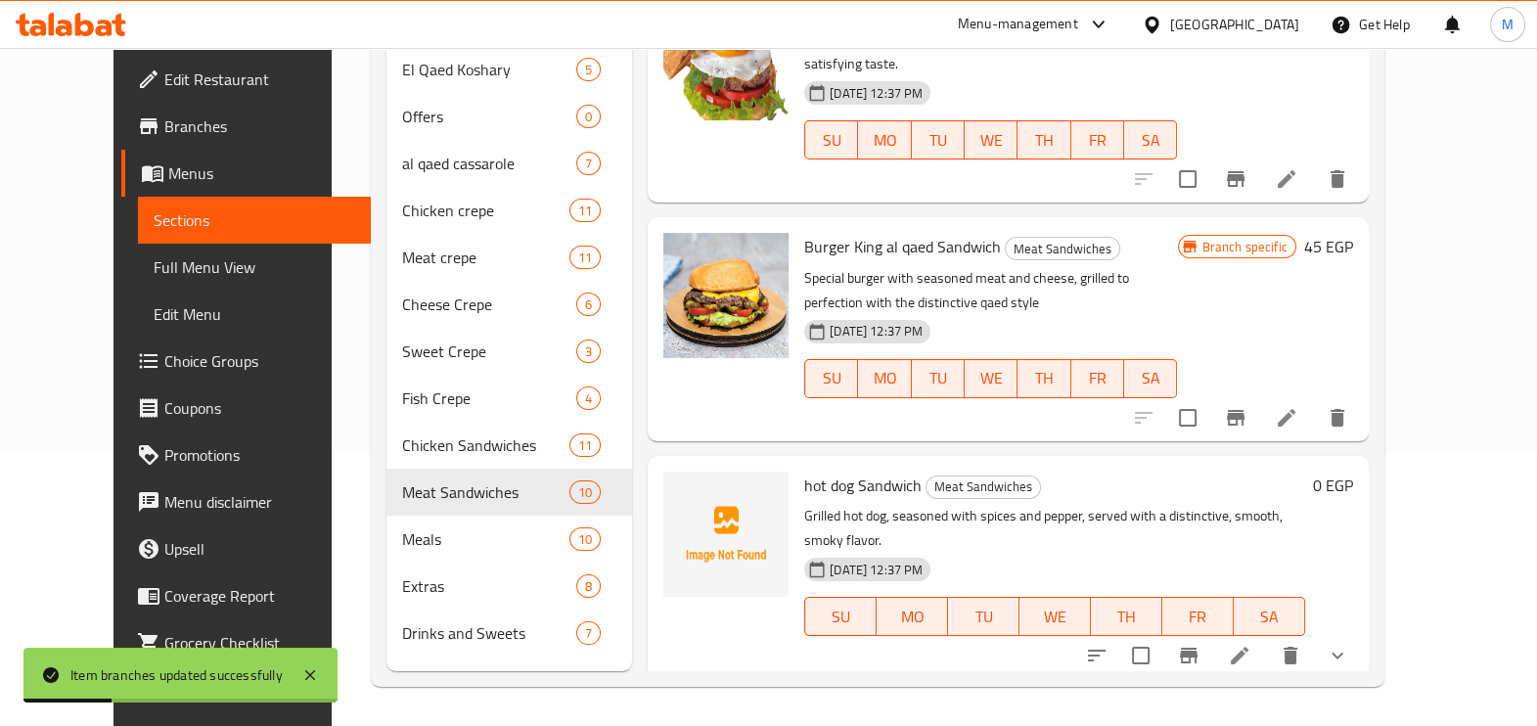
scroll to position [2153, 0]
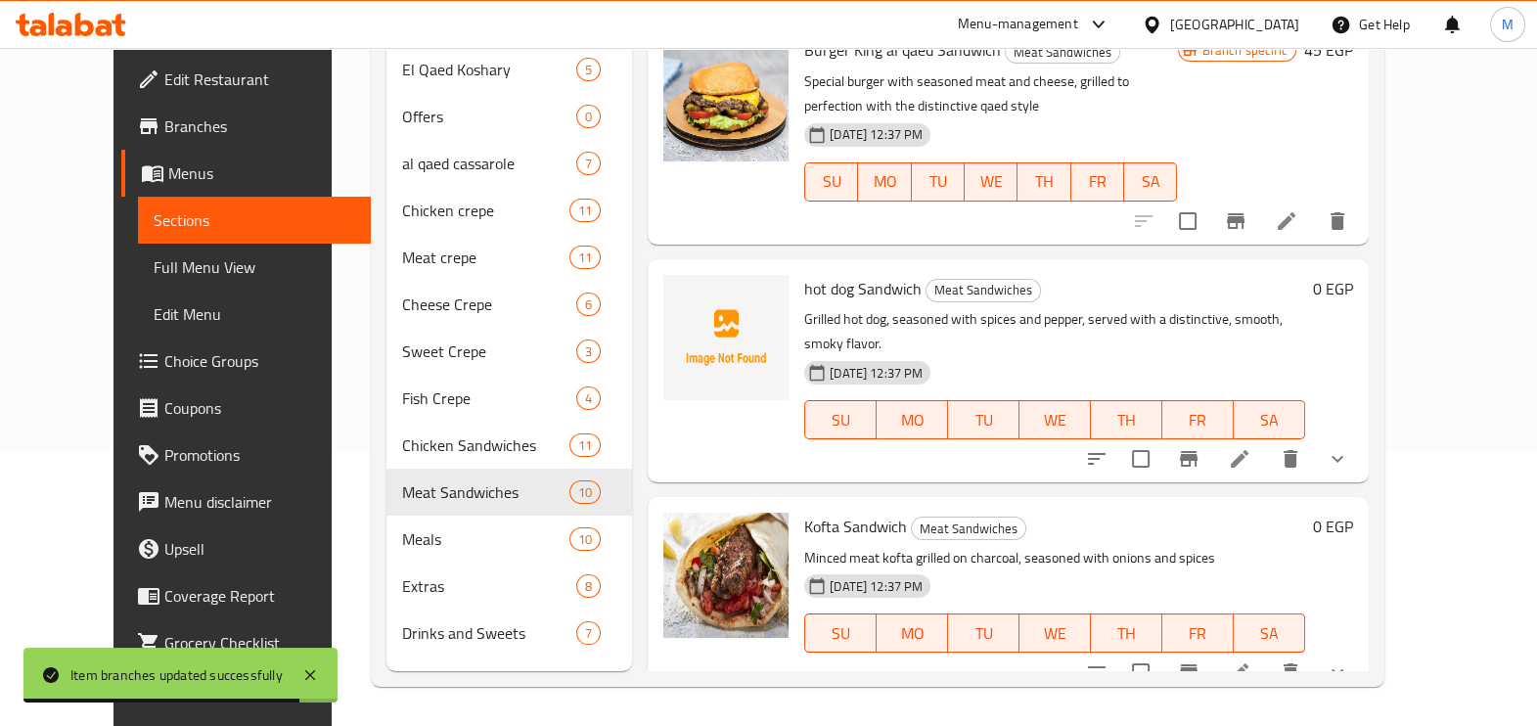
click at [1349, 447] on icon "show more" at bounding box center [1337, 458] width 23 height 23
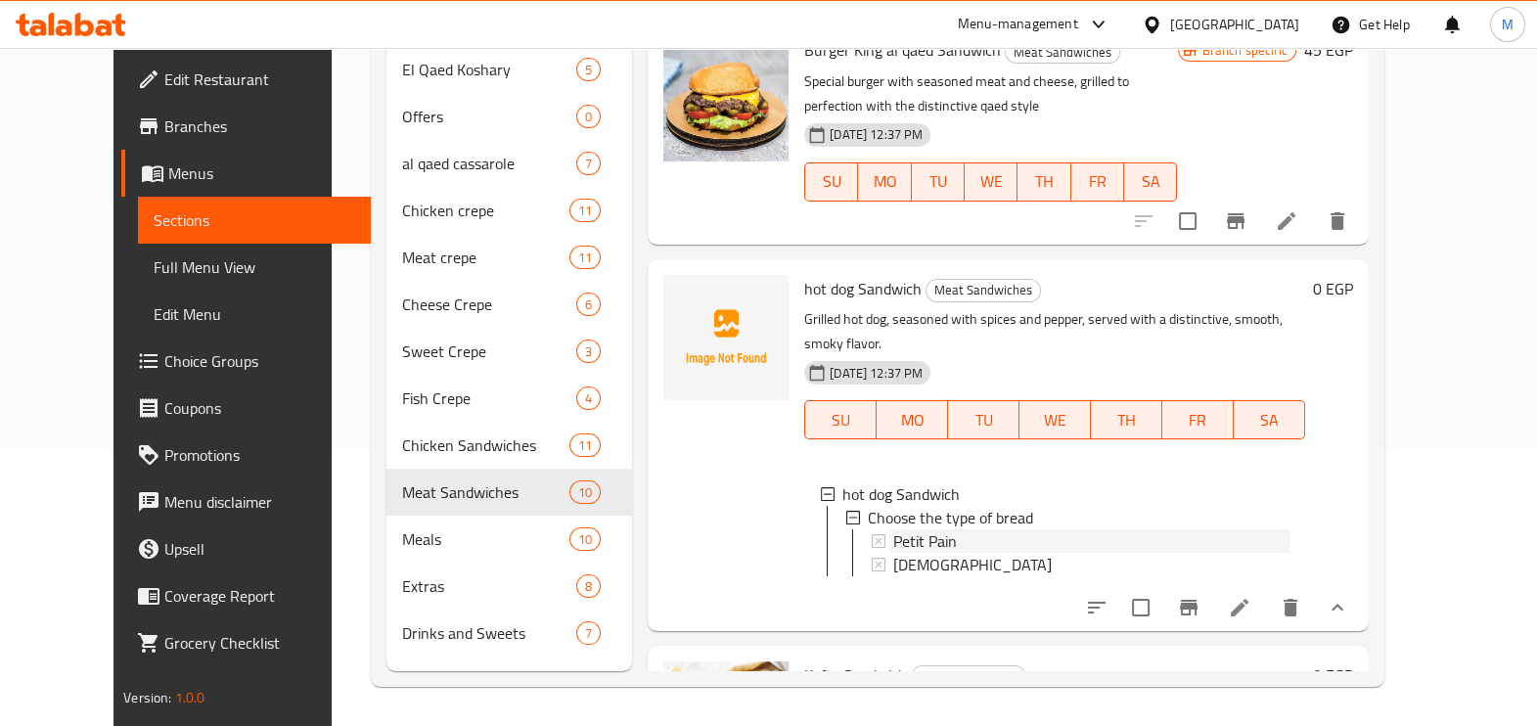
click at [918, 529] on span "Petit Pain" at bounding box center [925, 540] width 64 height 23
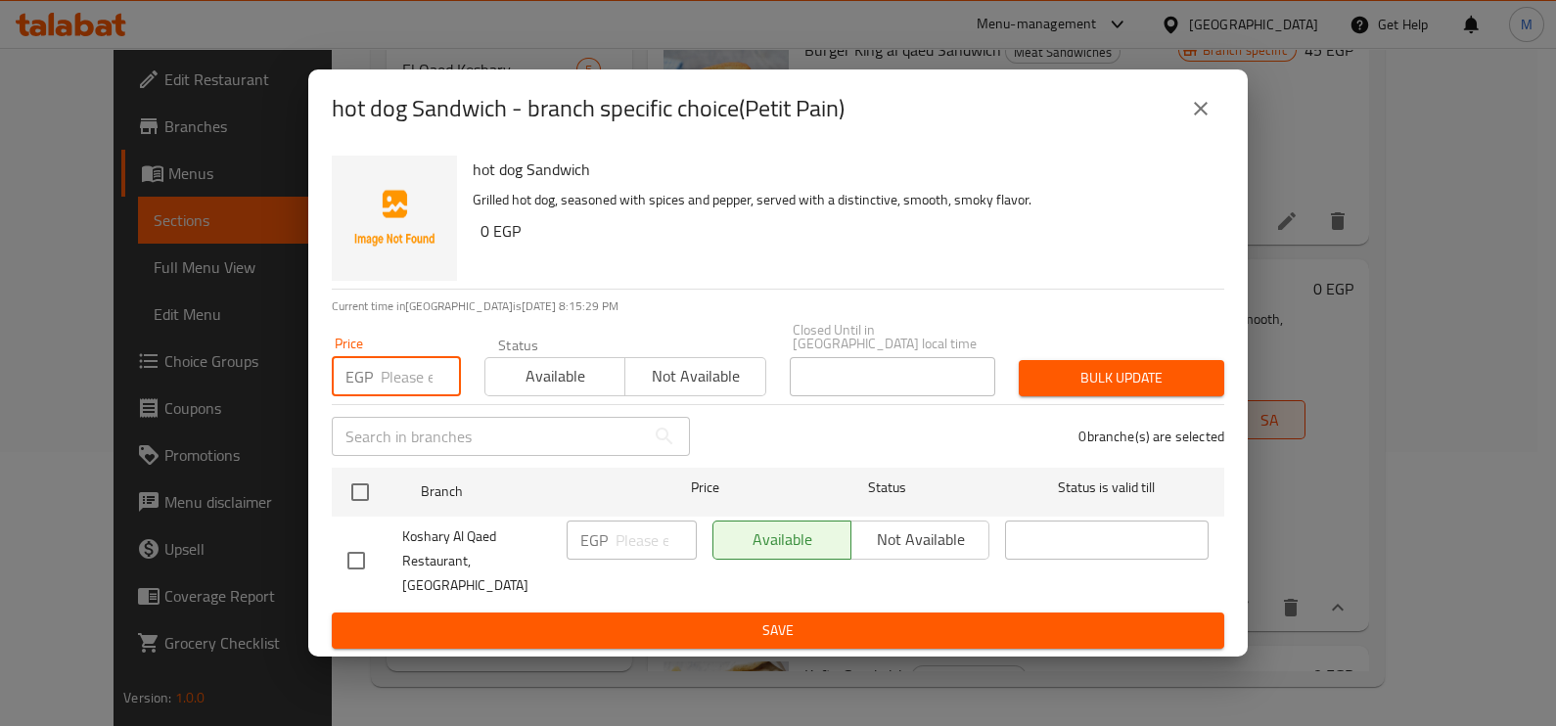
click at [390, 387] on input "number" at bounding box center [421, 376] width 80 height 39
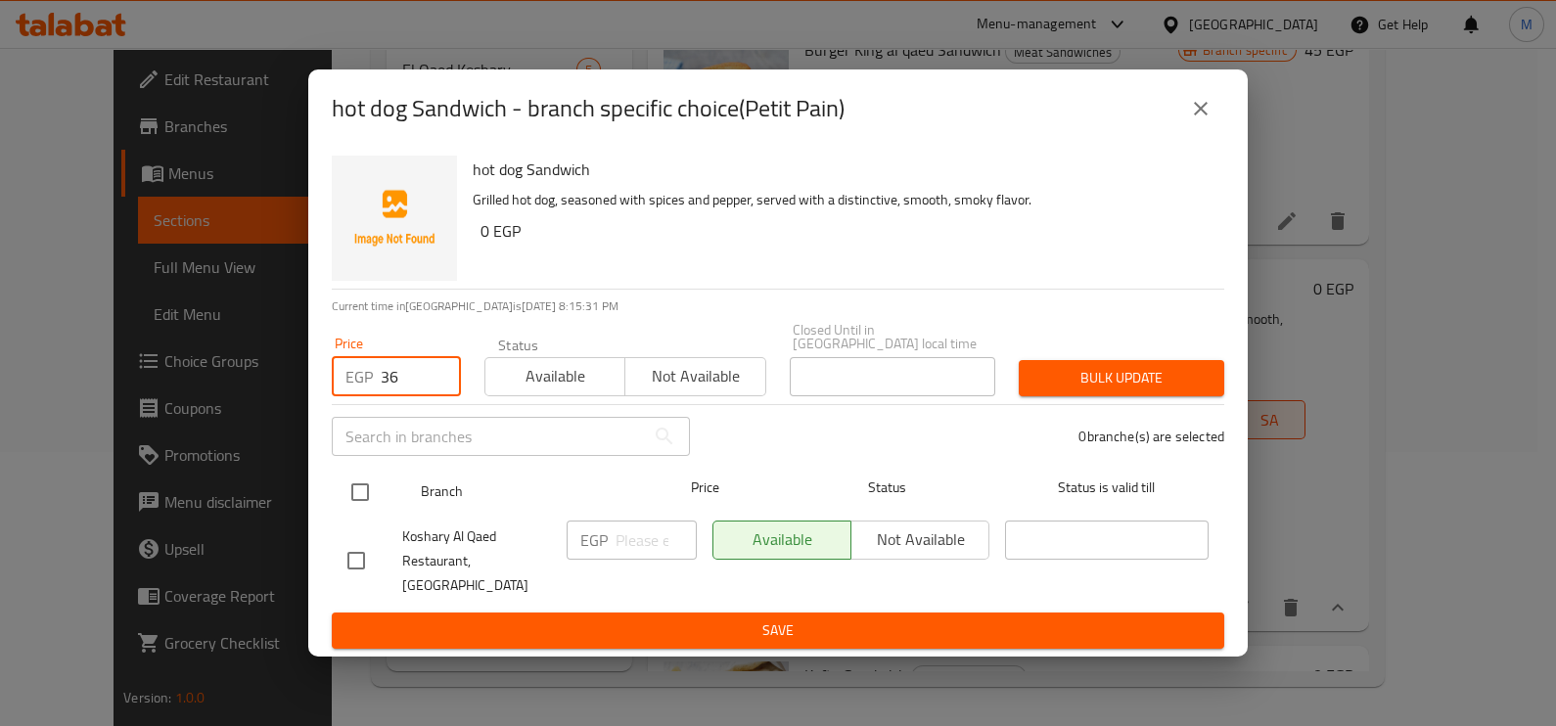
type input "36"
click at [344, 479] on input "checkbox" at bounding box center [360, 492] width 41 height 41
checkbox input "true"
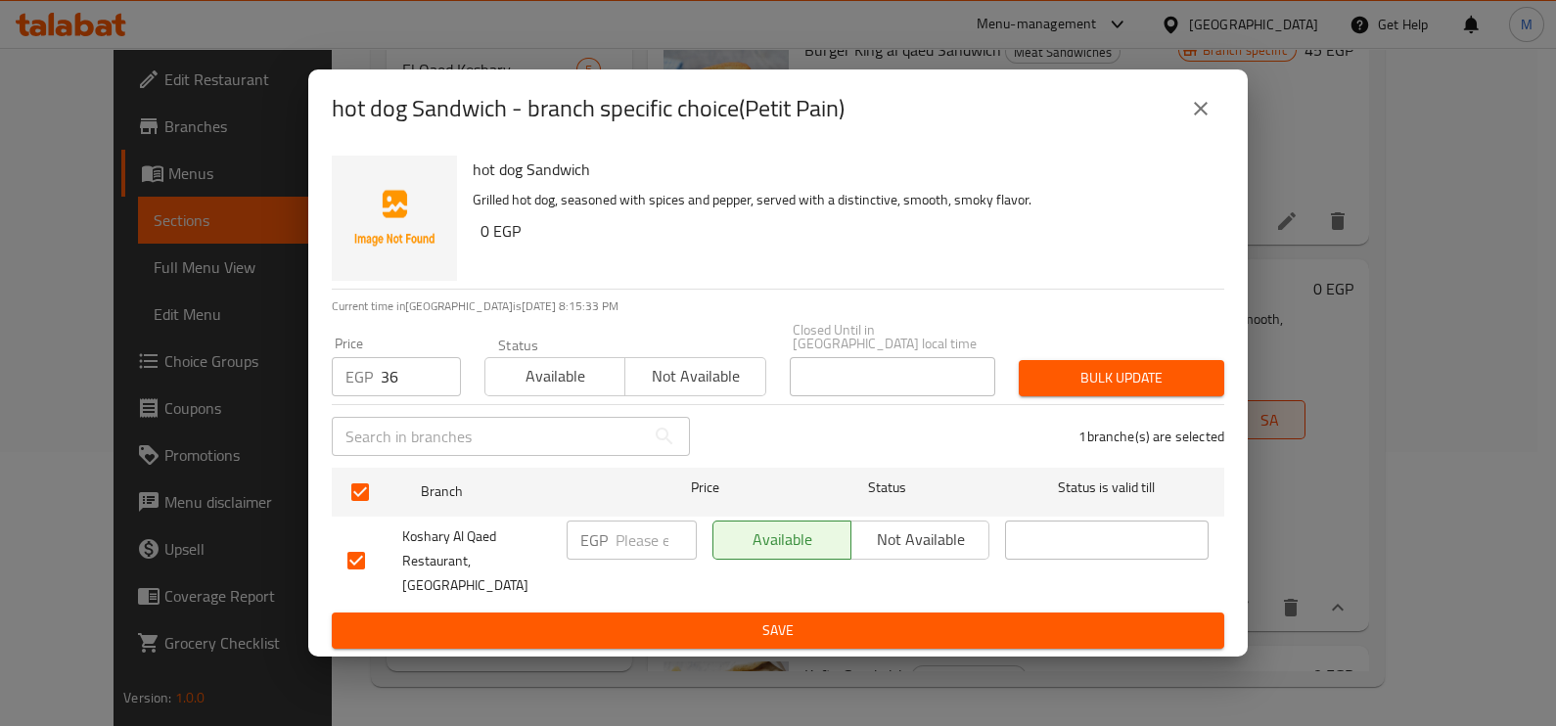
click at [1067, 390] on span "Bulk update" at bounding box center [1121, 378] width 174 height 24
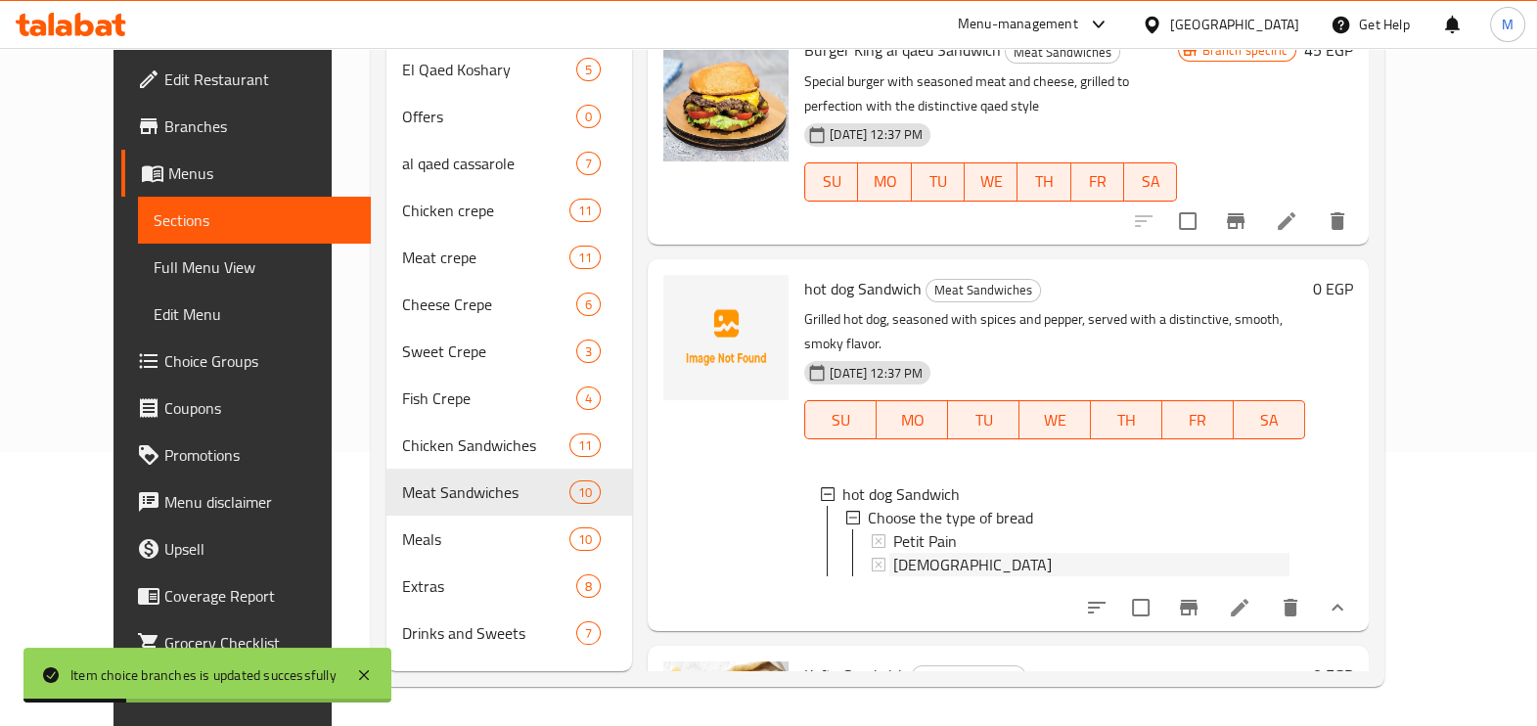
click at [915, 553] on div "[DEMOGRAPHIC_DATA]" at bounding box center [1091, 564] width 396 height 23
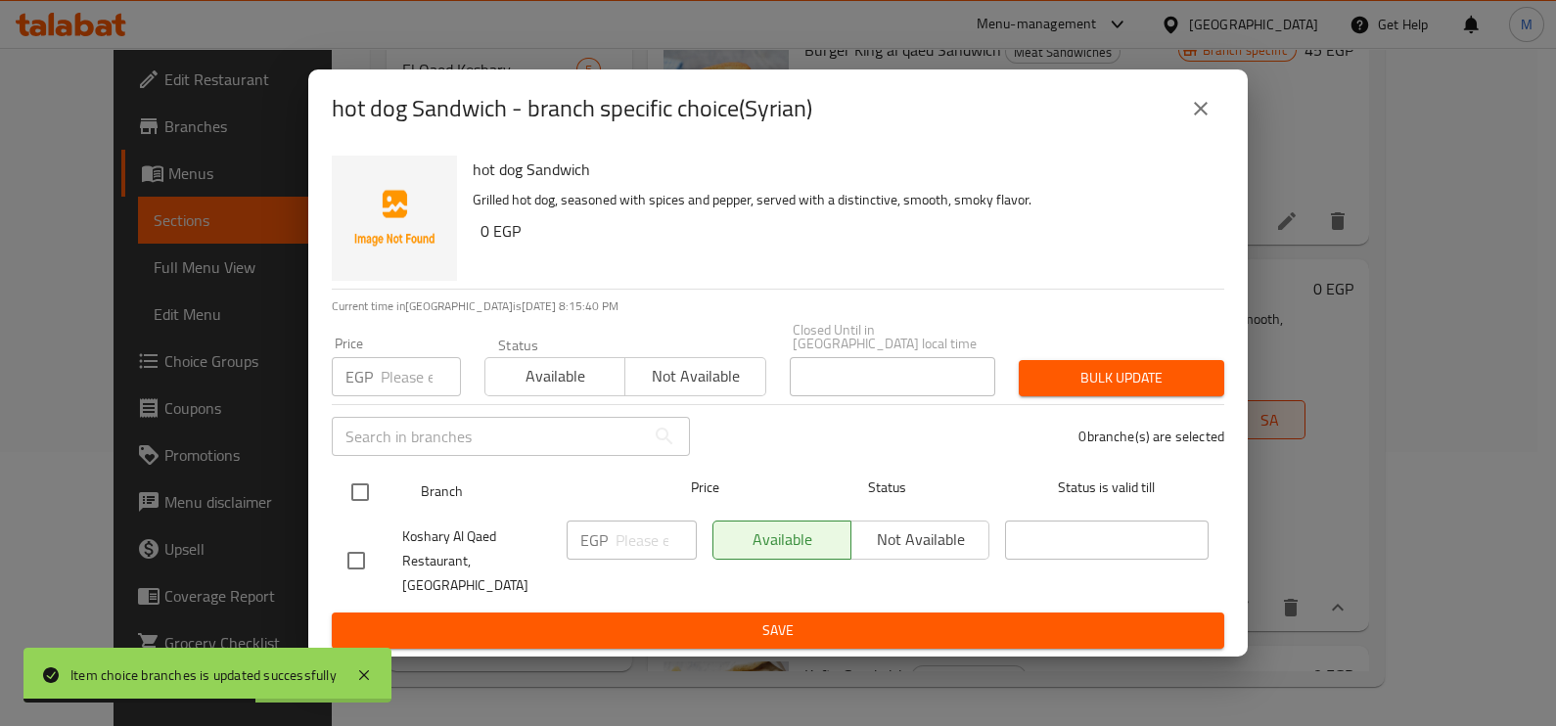
click at [362, 501] on input "checkbox" at bounding box center [360, 492] width 41 height 41
checkbox input "true"
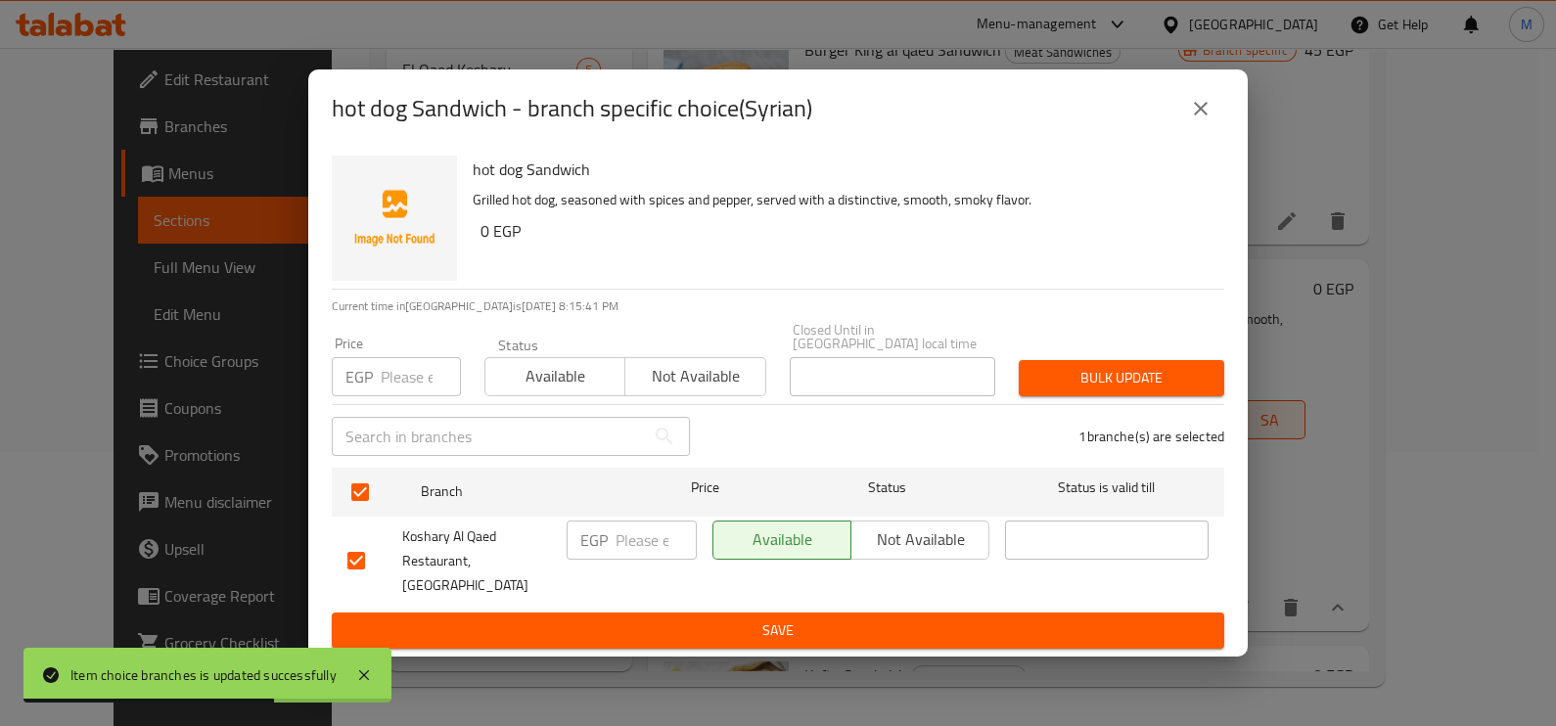
click at [409, 384] on input "number" at bounding box center [421, 376] width 80 height 39
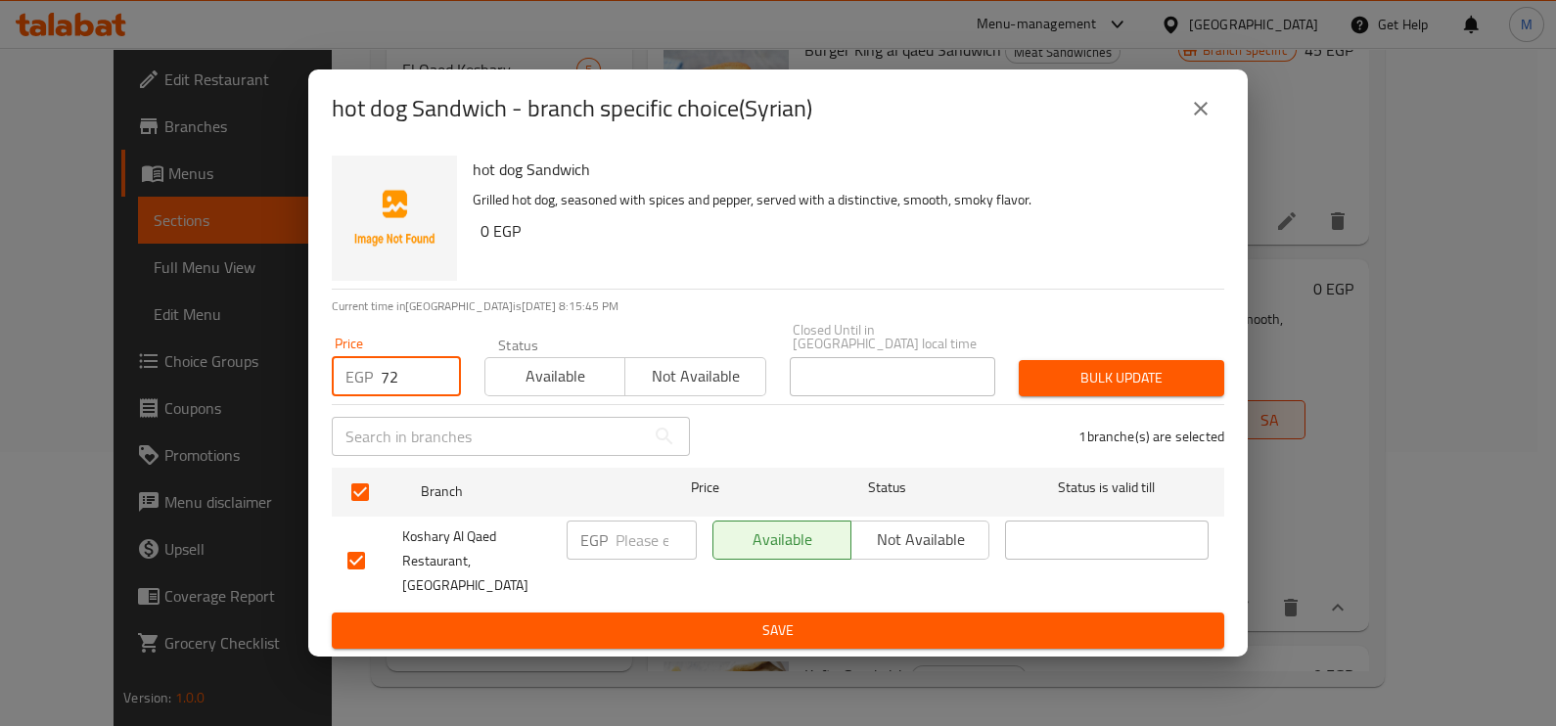
type input "72"
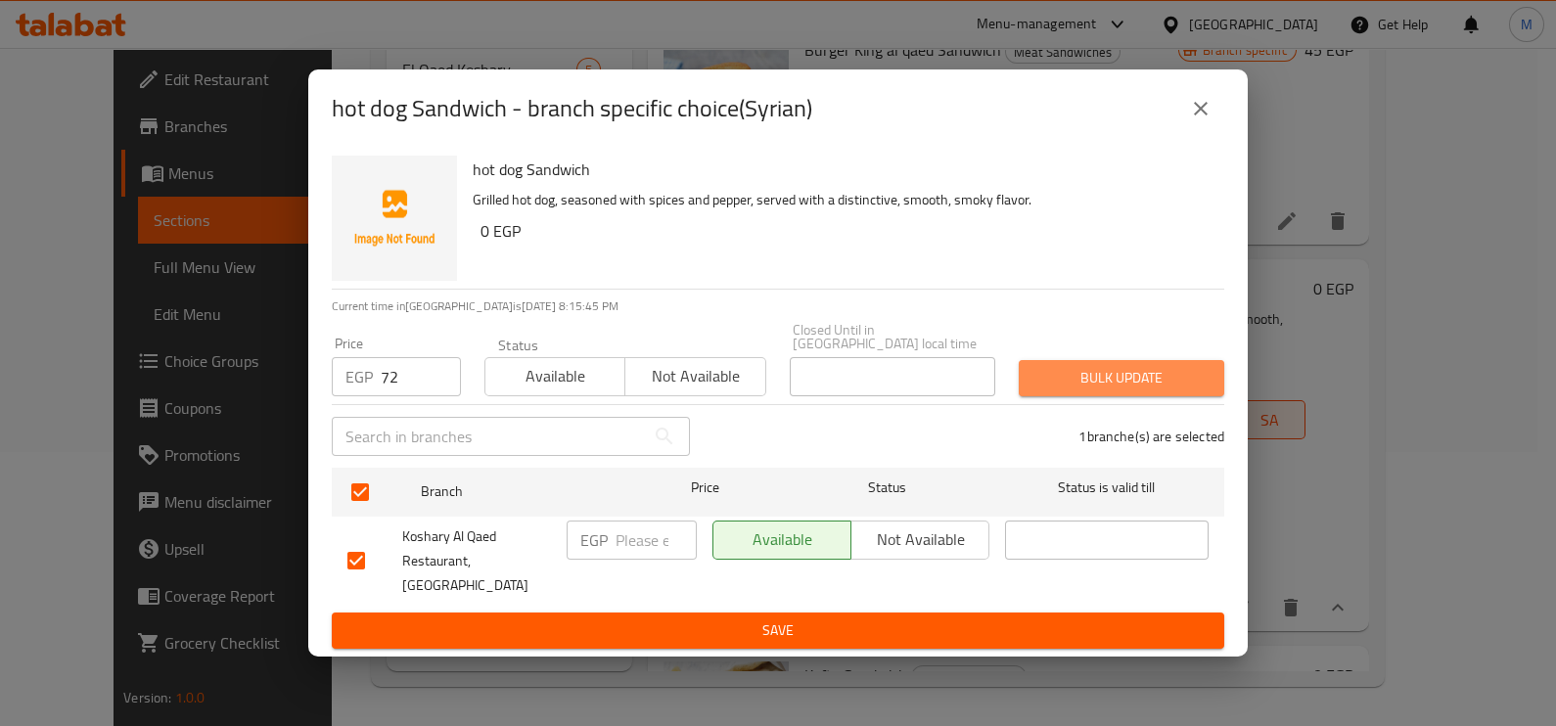
click at [1125, 396] on button "Bulk update" at bounding box center [1121, 378] width 205 height 36
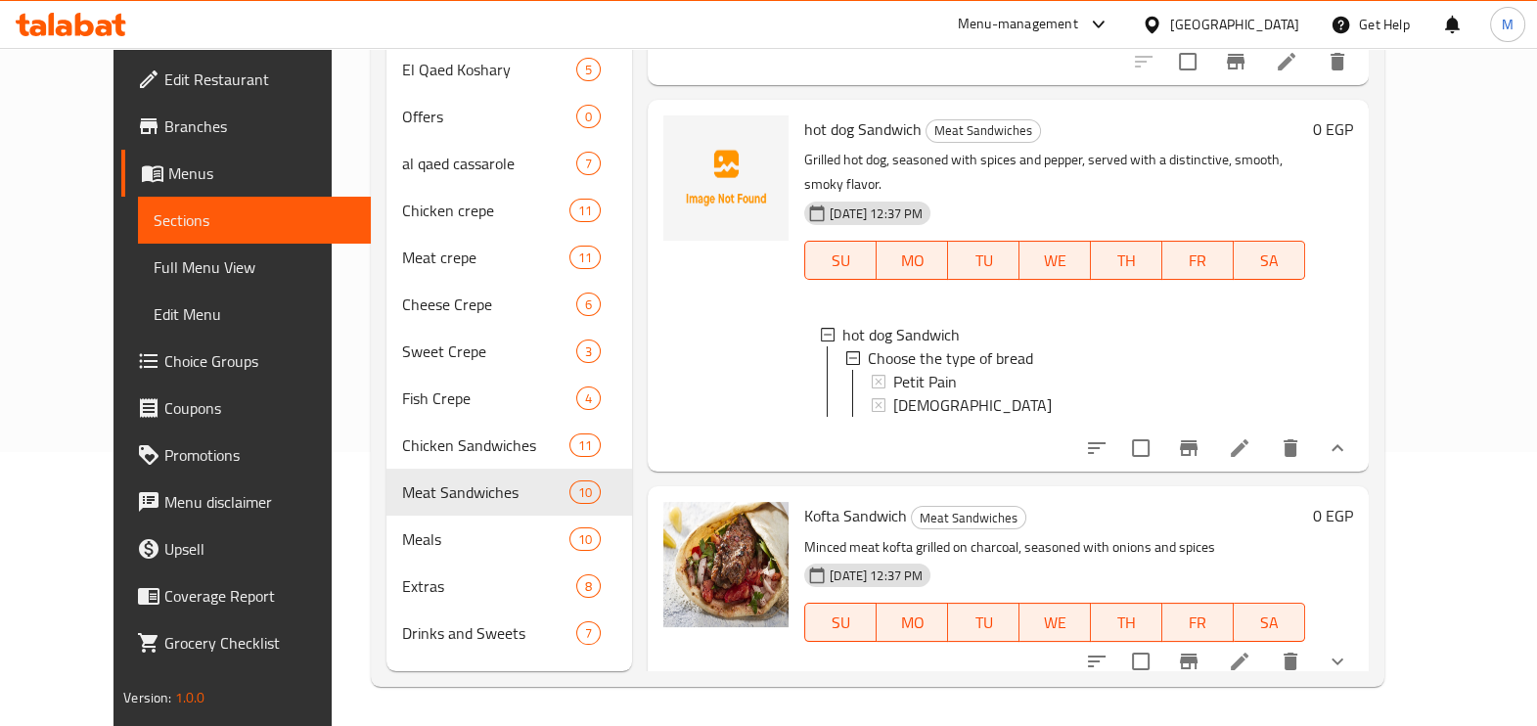
scroll to position [2320, 0]
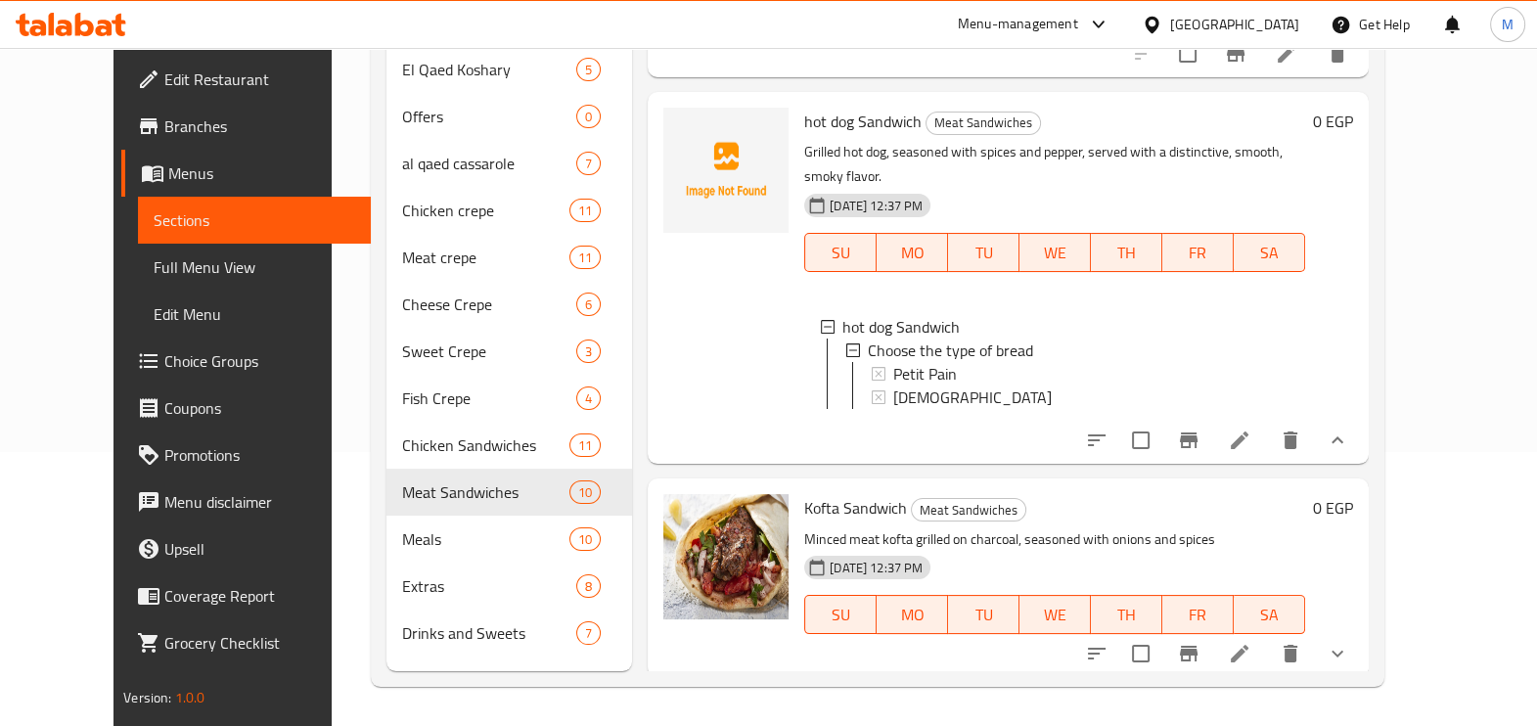
click at [1344, 651] on icon "show more" at bounding box center [1338, 654] width 12 height 7
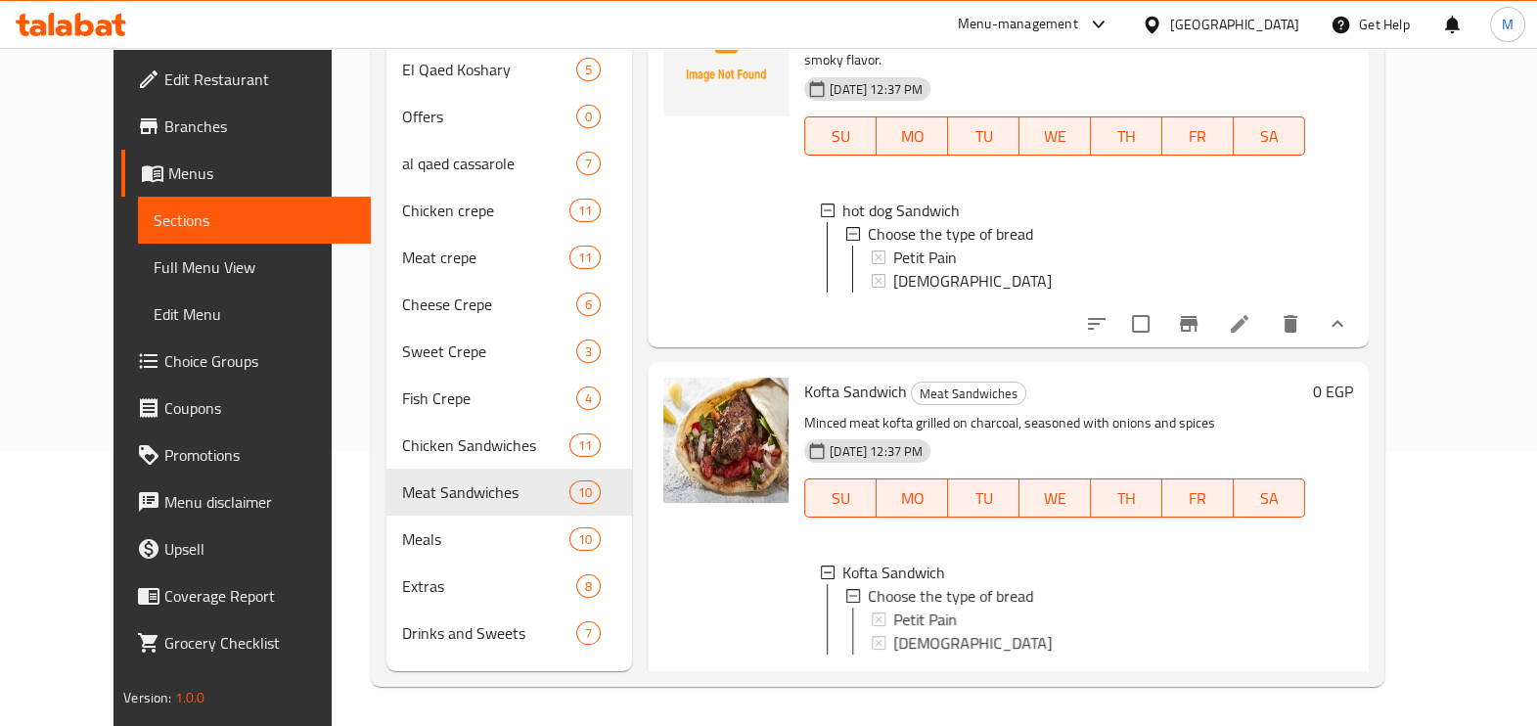
scroll to position [2488, 0]
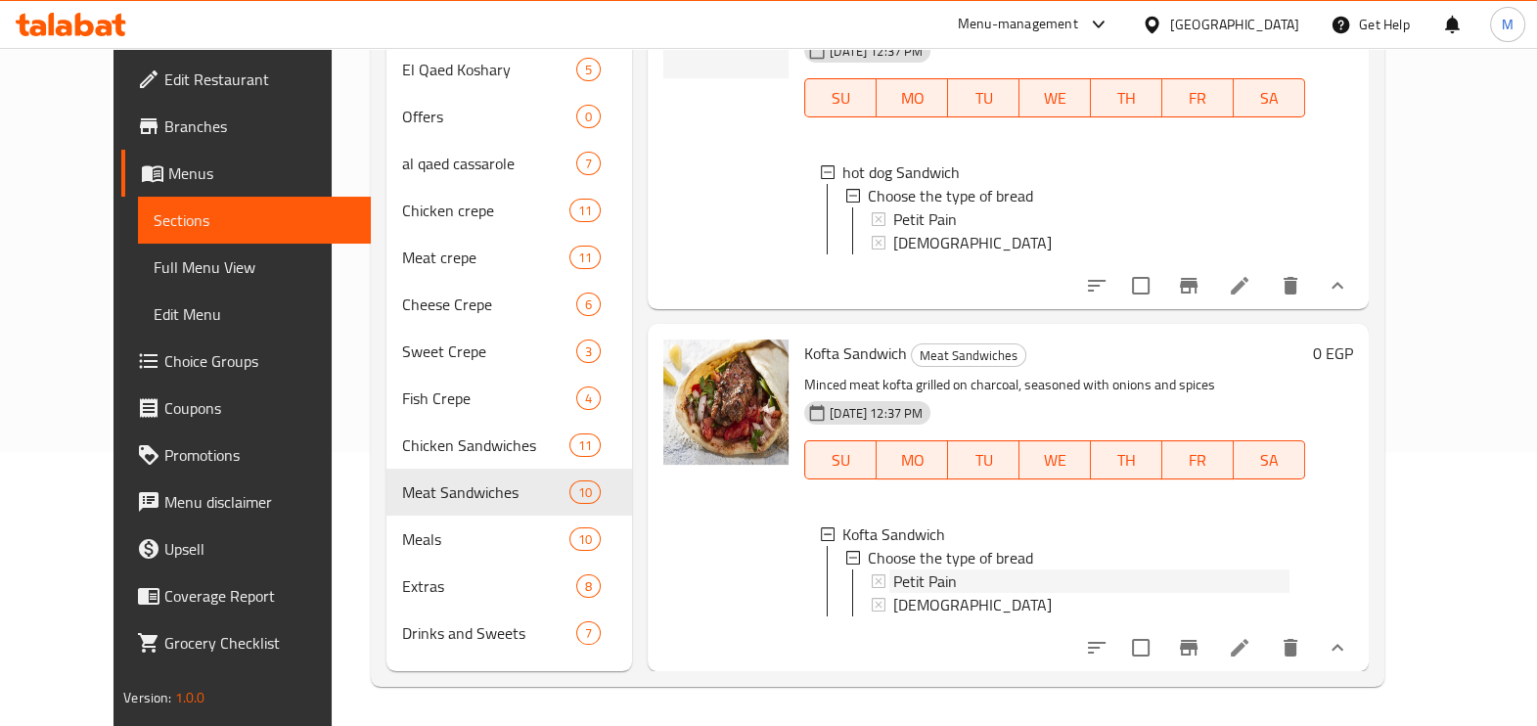
click at [902, 569] on span "Petit Pain" at bounding box center [925, 580] width 64 height 23
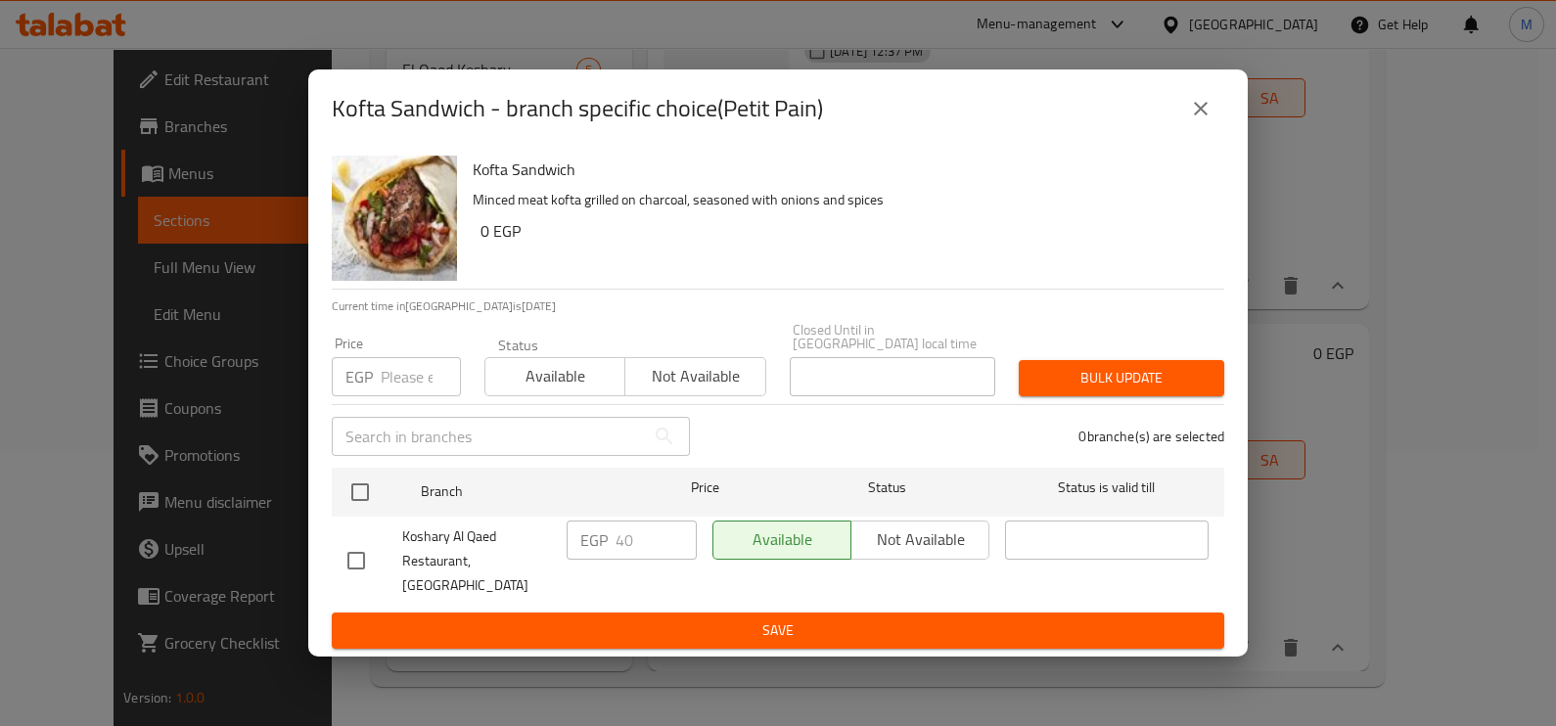
click at [387, 387] on input "number" at bounding box center [421, 376] width 80 height 39
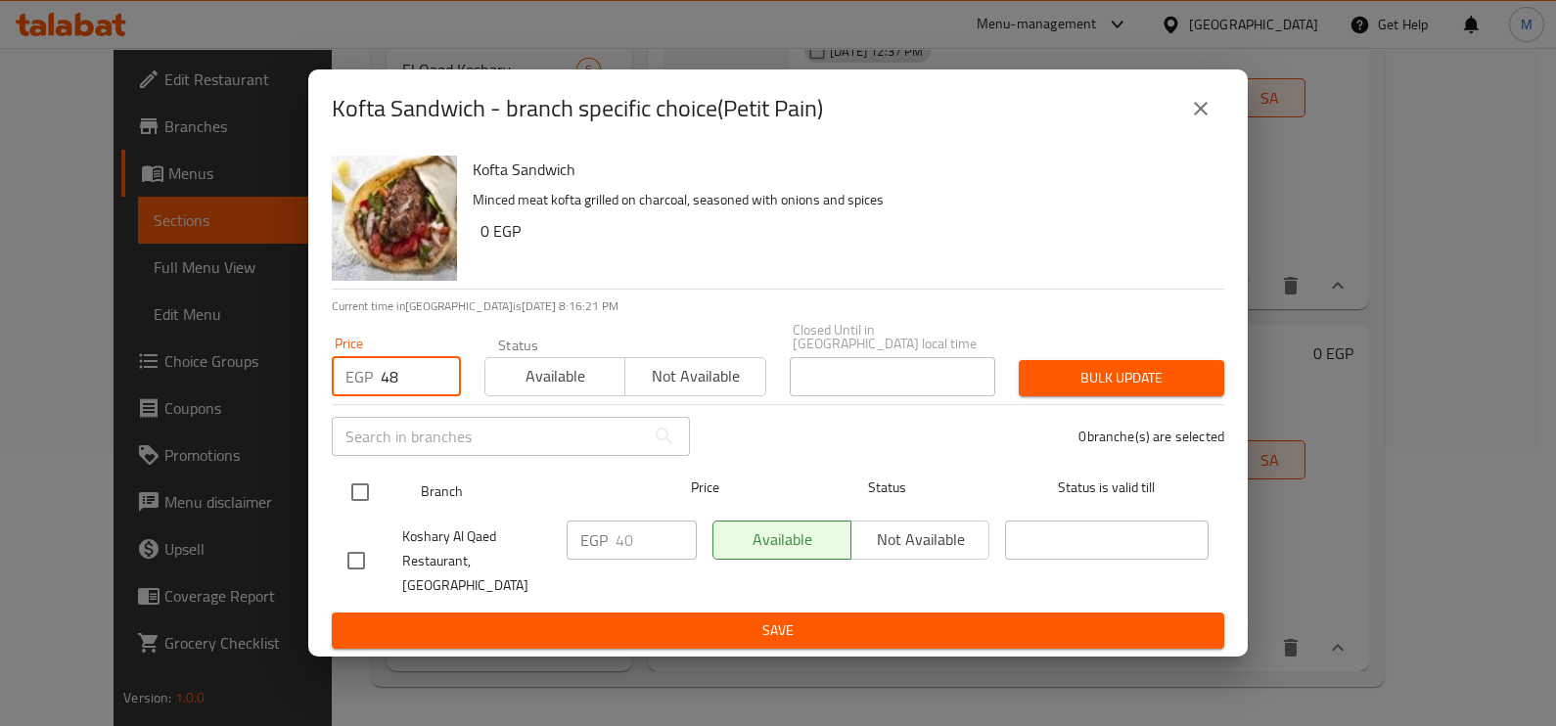
type input "48"
click at [362, 494] on input "checkbox" at bounding box center [360, 492] width 41 height 41
checkbox input "true"
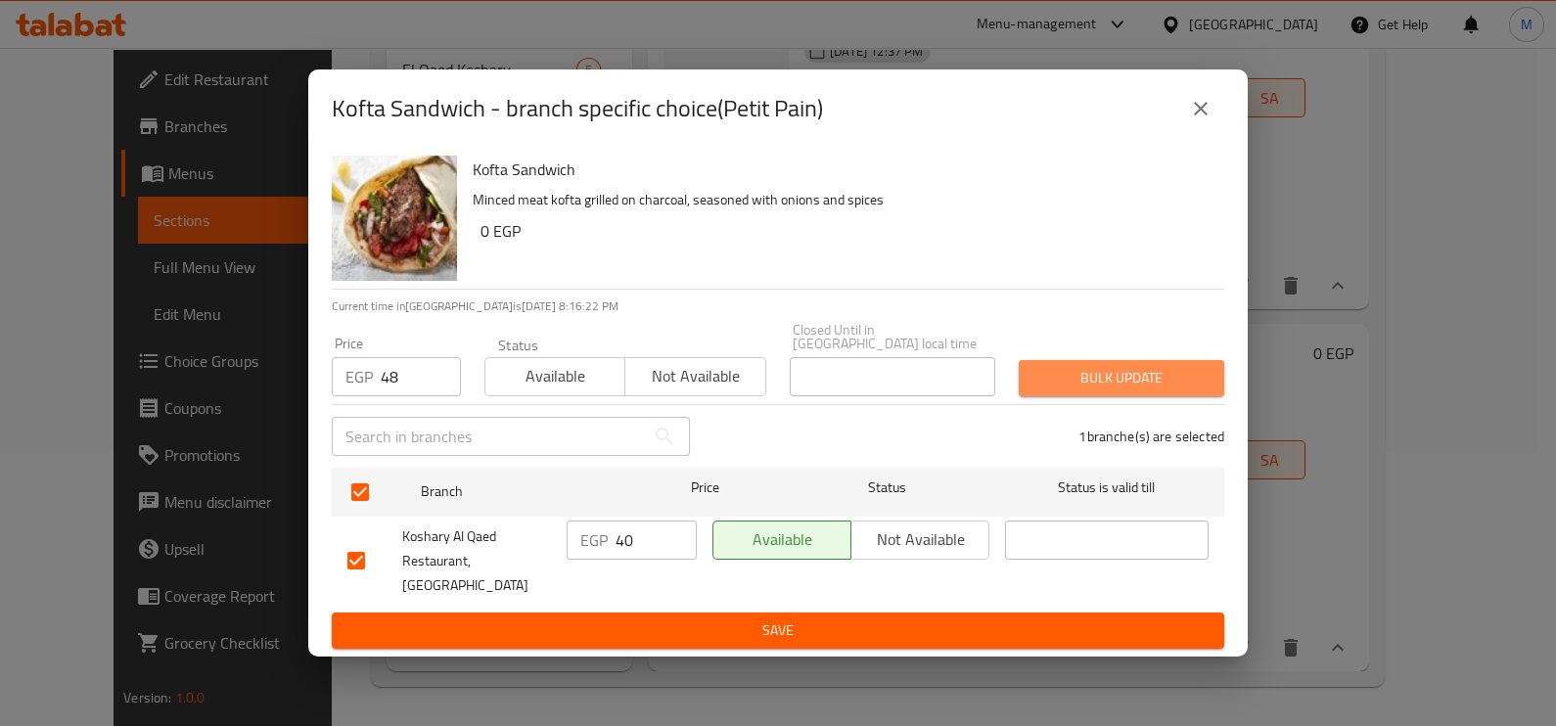
click at [1167, 384] on span "Bulk update" at bounding box center [1121, 378] width 174 height 24
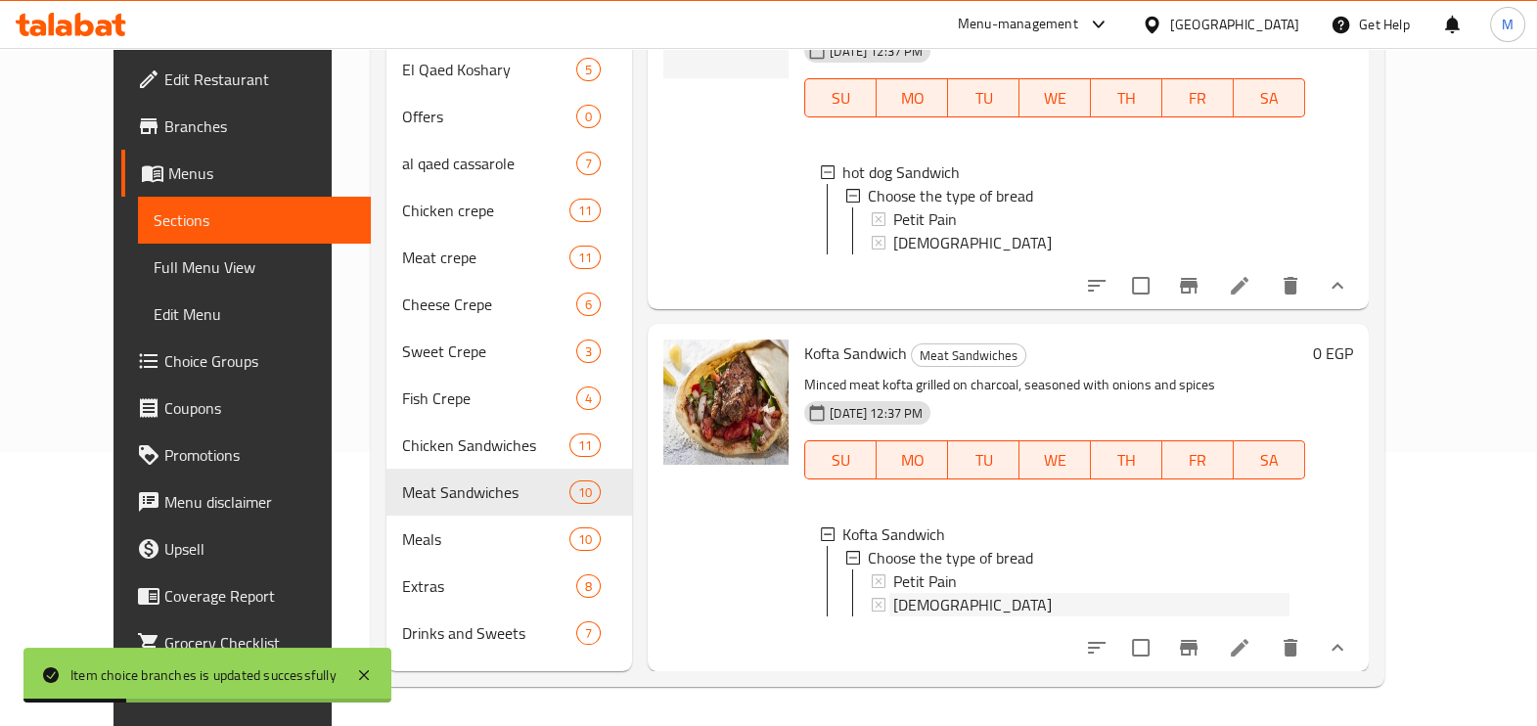
click at [939, 593] on div "[DEMOGRAPHIC_DATA]" at bounding box center [1091, 604] width 396 height 23
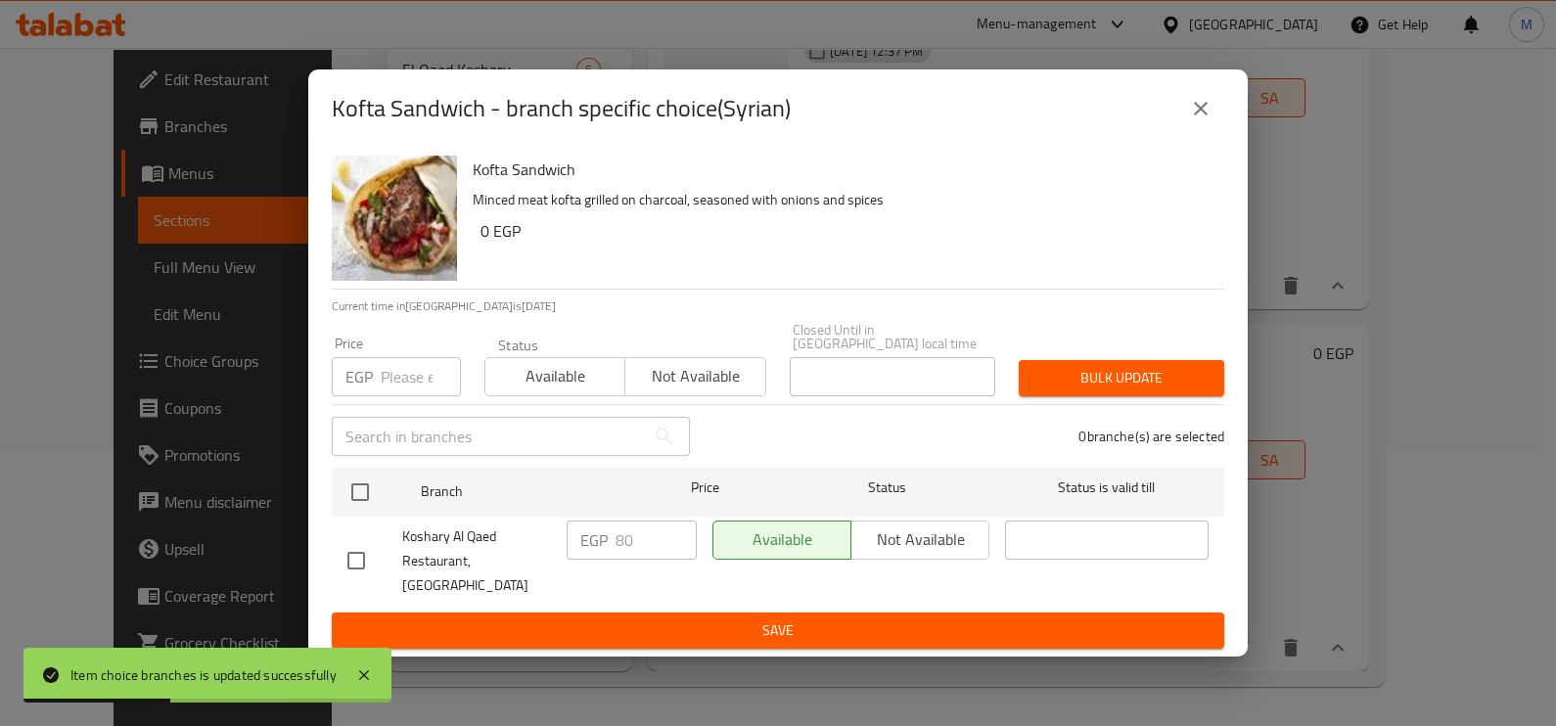
click at [376, 381] on div "EGP Price" at bounding box center [396, 376] width 129 height 39
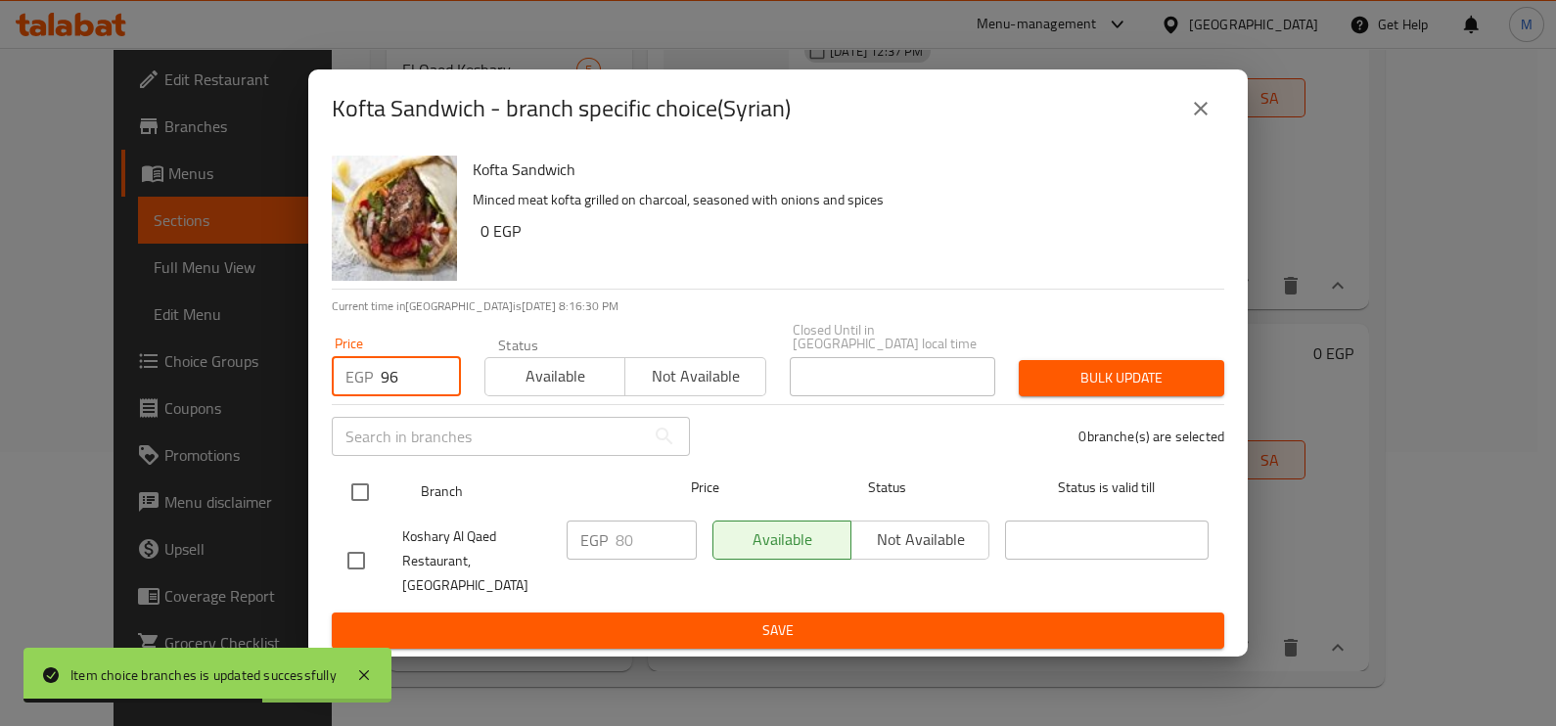
type input "96"
click at [371, 496] on input "checkbox" at bounding box center [360, 492] width 41 height 41
checkbox input "true"
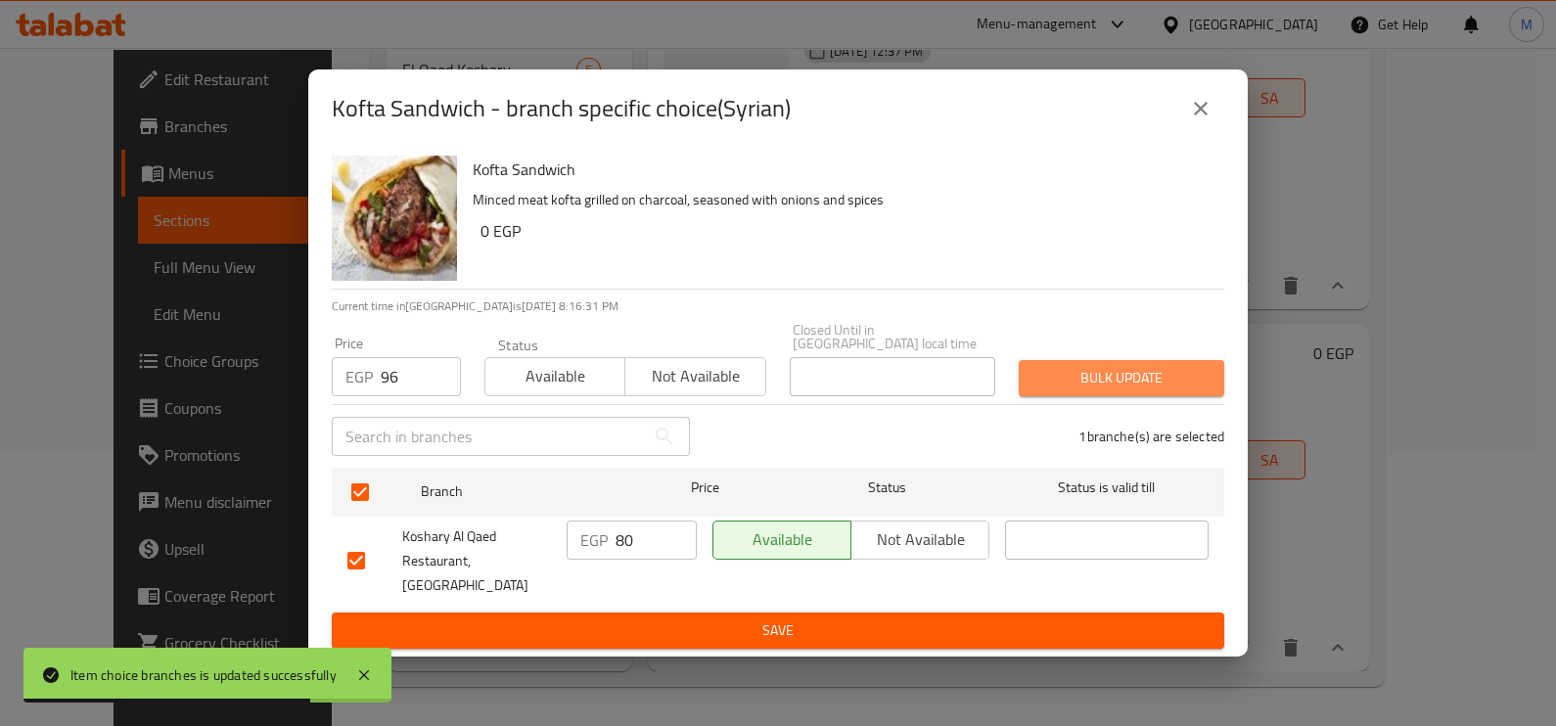
click at [1071, 386] on span "Bulk update" at bounding box center [1121, 378] width 174 height 24
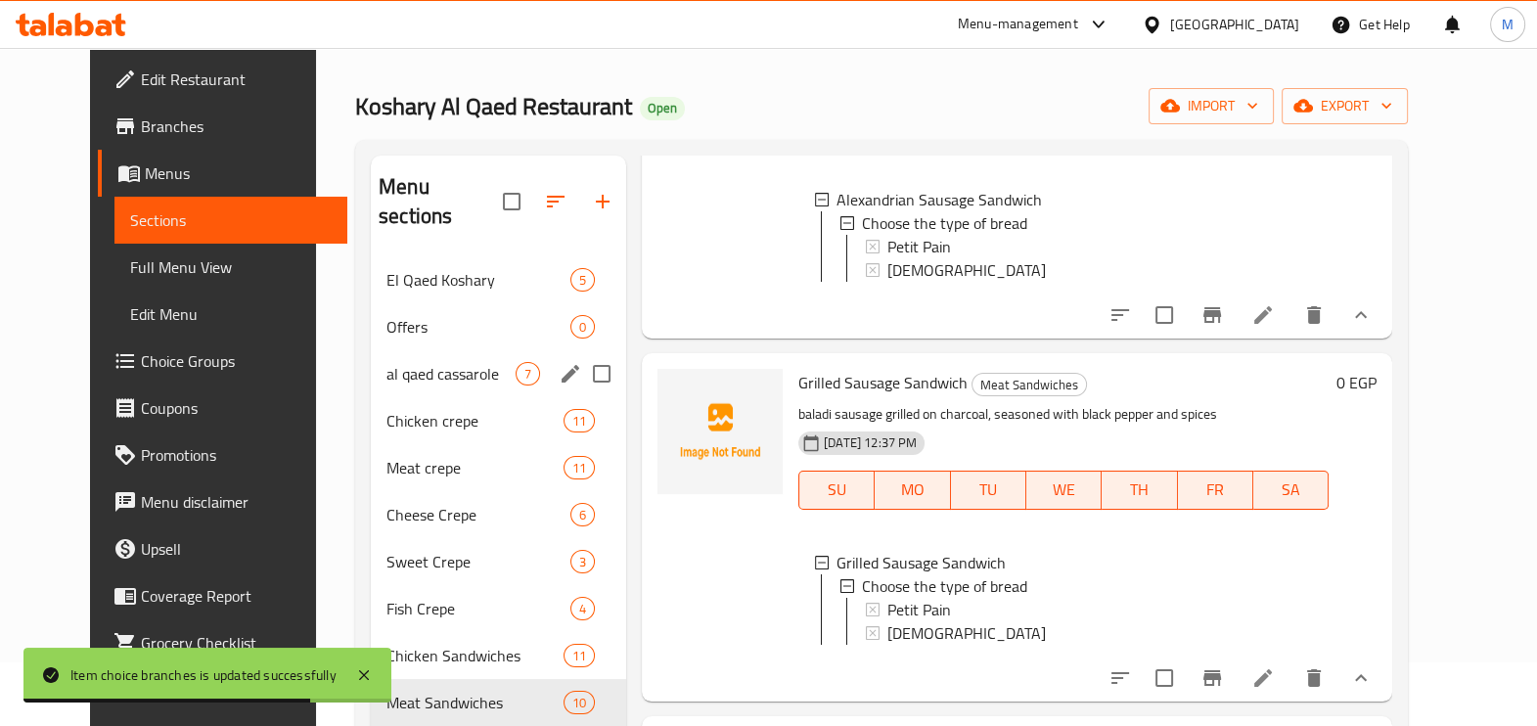
scroll to position [274, 0]
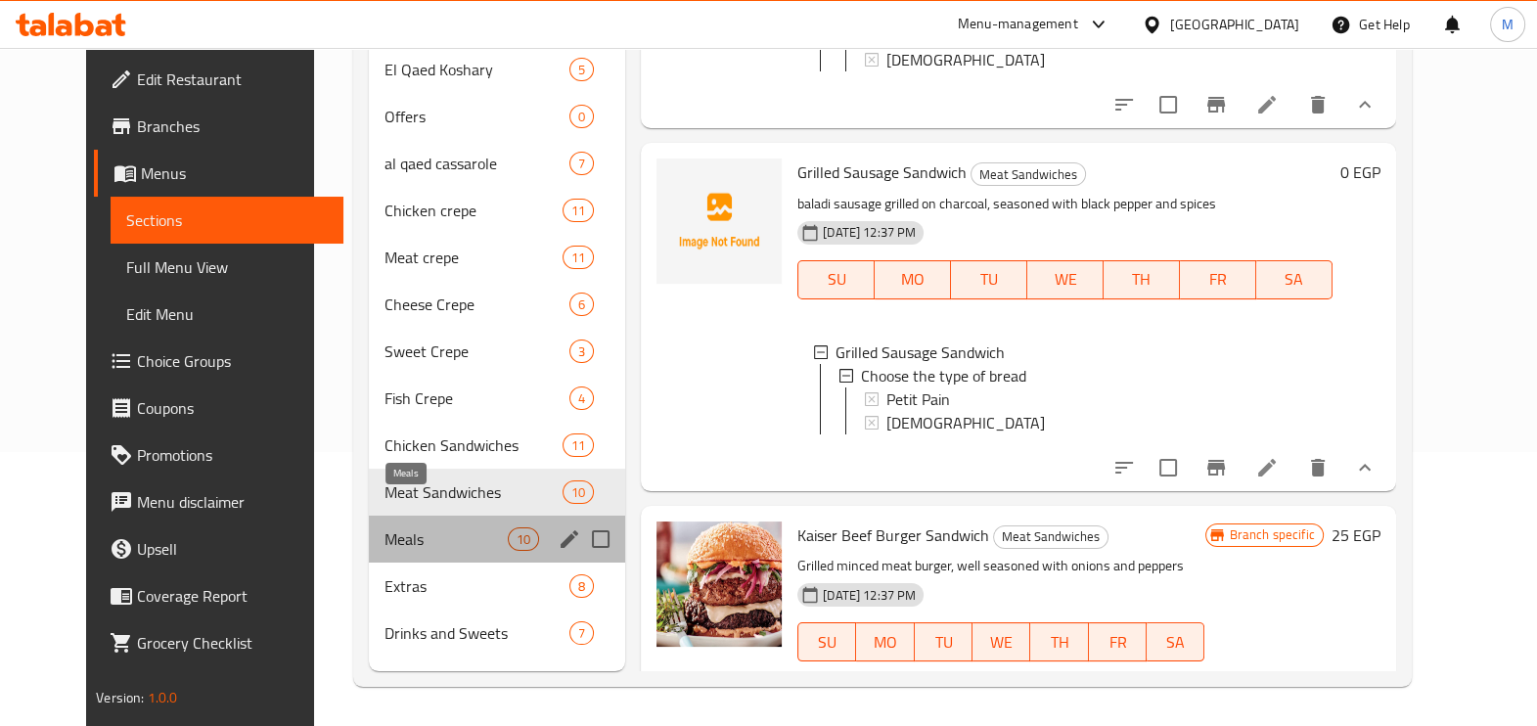
click at [387, 527] on span "Meals" at bounding box center [446, 538] width 123 height 23
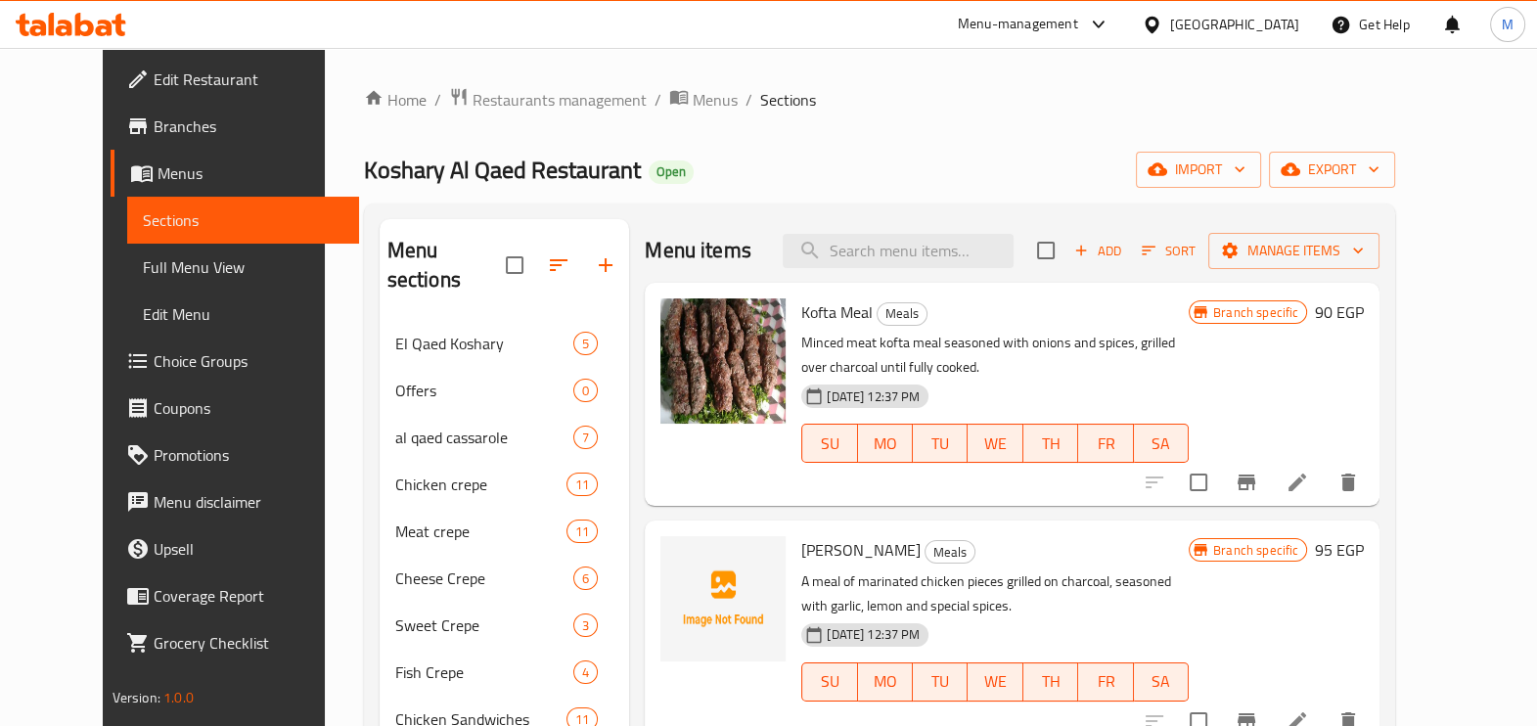
click at [1364, 408] on div "Branch specific 90 EGP" at bounding box center [1276, 394] width 175 height 192
click at [1270, 494] on button "Branch-specific-item" at bounding box center [1246, 482] width 47 height 47
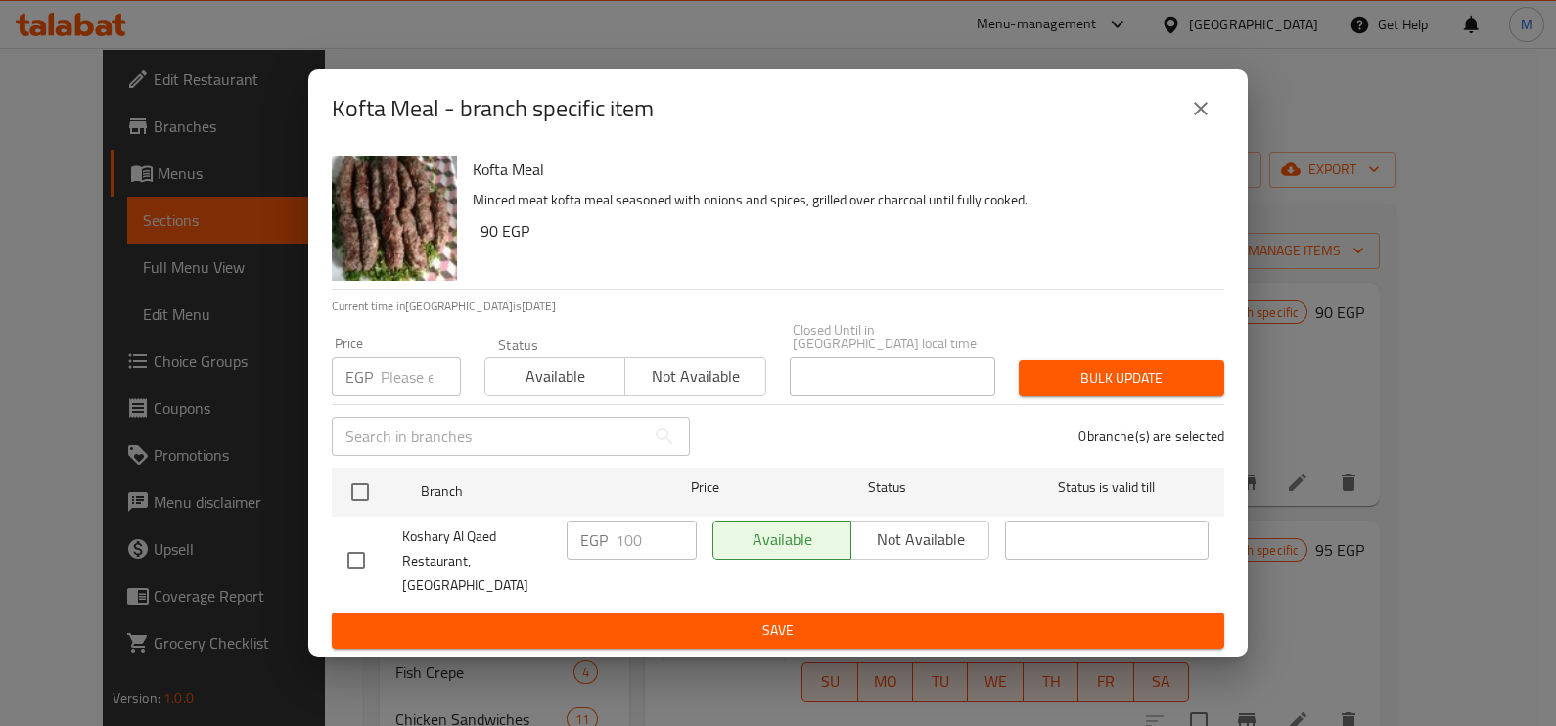
click at [384, 387] on input "number" at bounding box center [421, 376] width 80 height 39
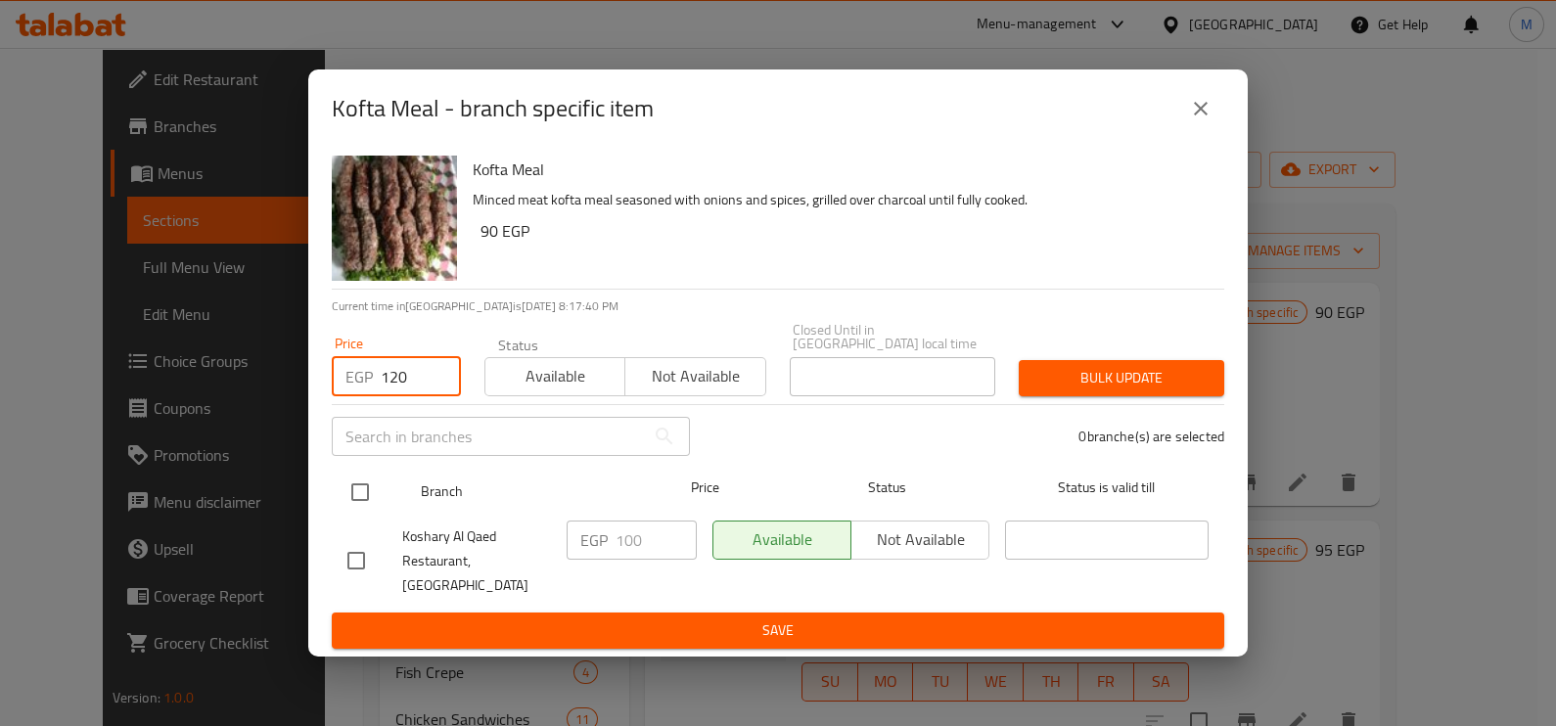
type input "120"
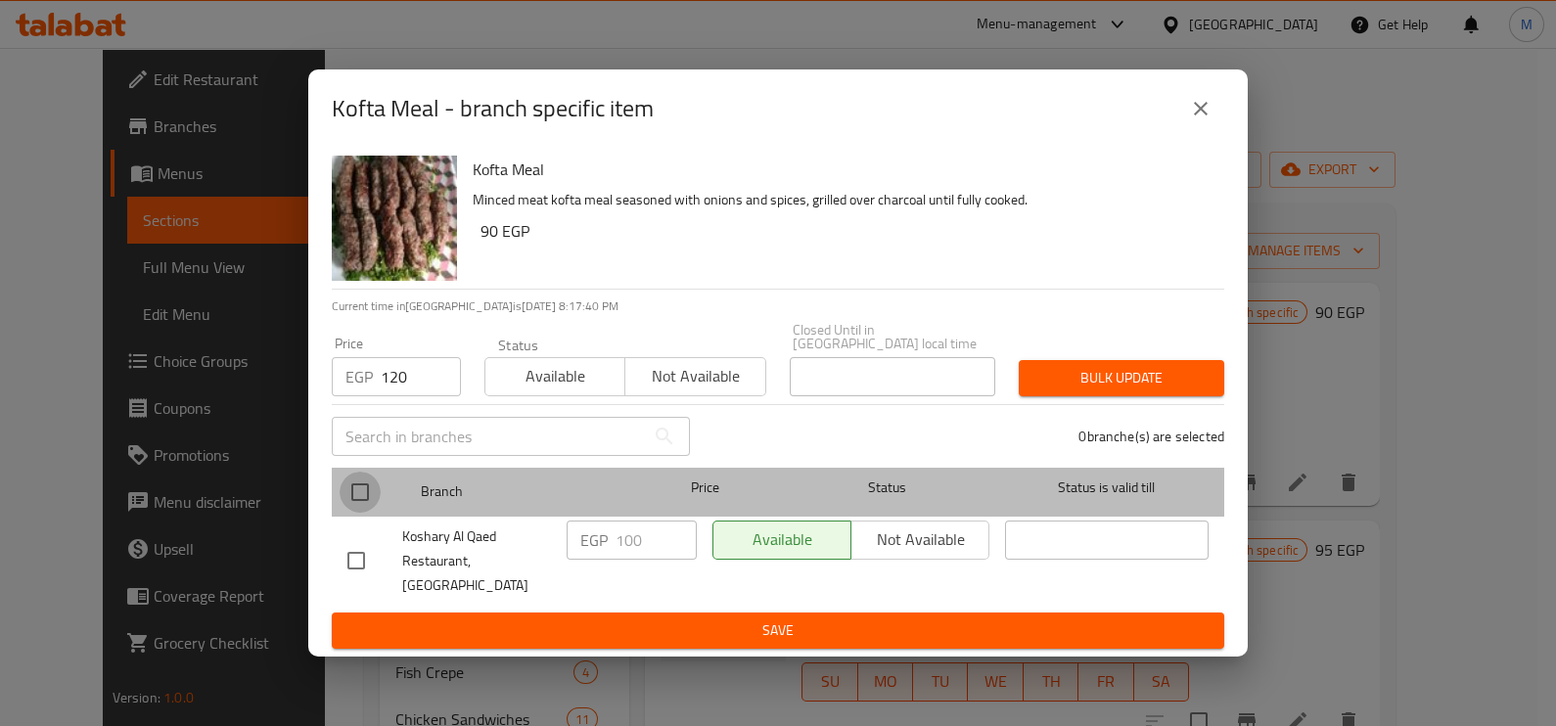
click at [351, 498] on input "checkbox" at bounding box center [360, 492] width 41 height 41
checkbox input "true"
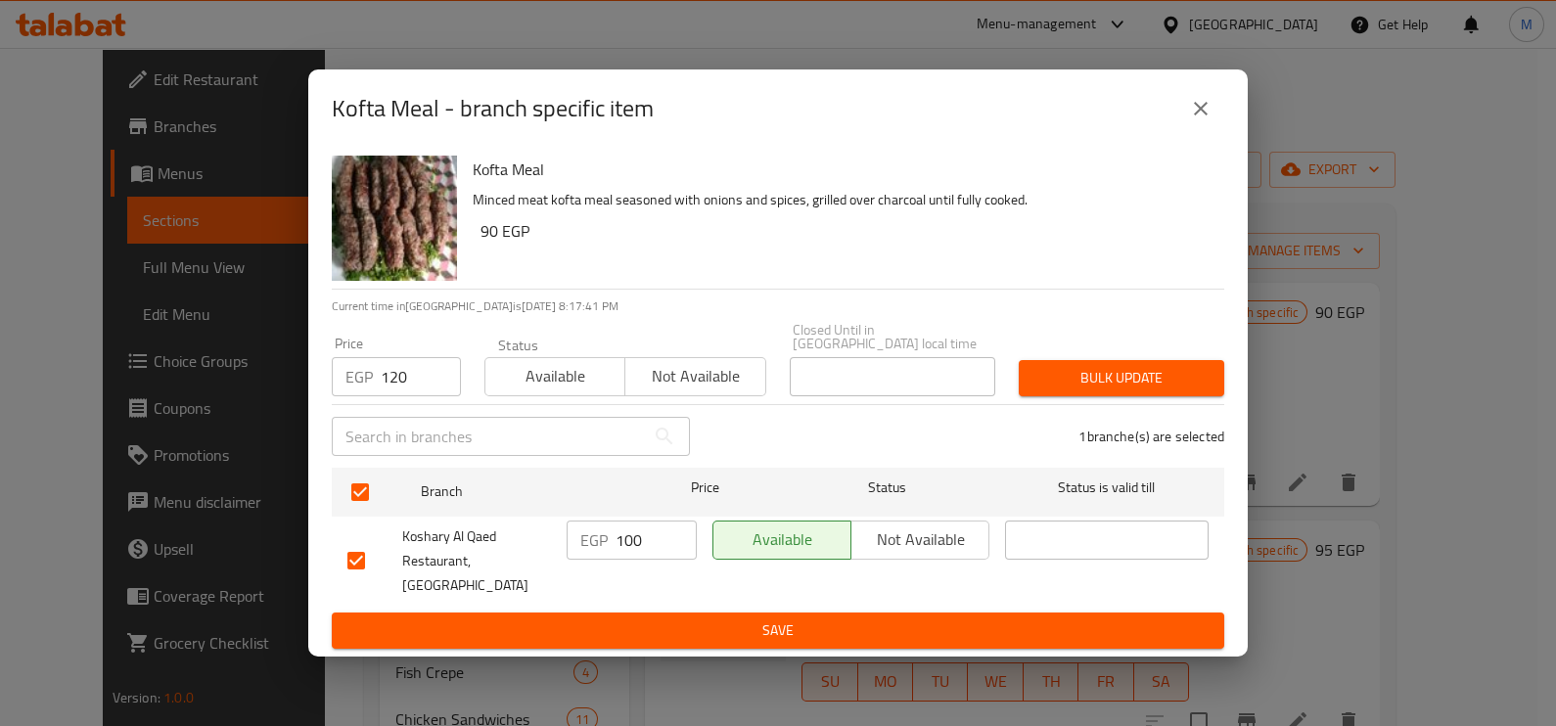
click at [1068, 380] on span "Bulk update" at bounding box center [1121, 378] width 174 height 24
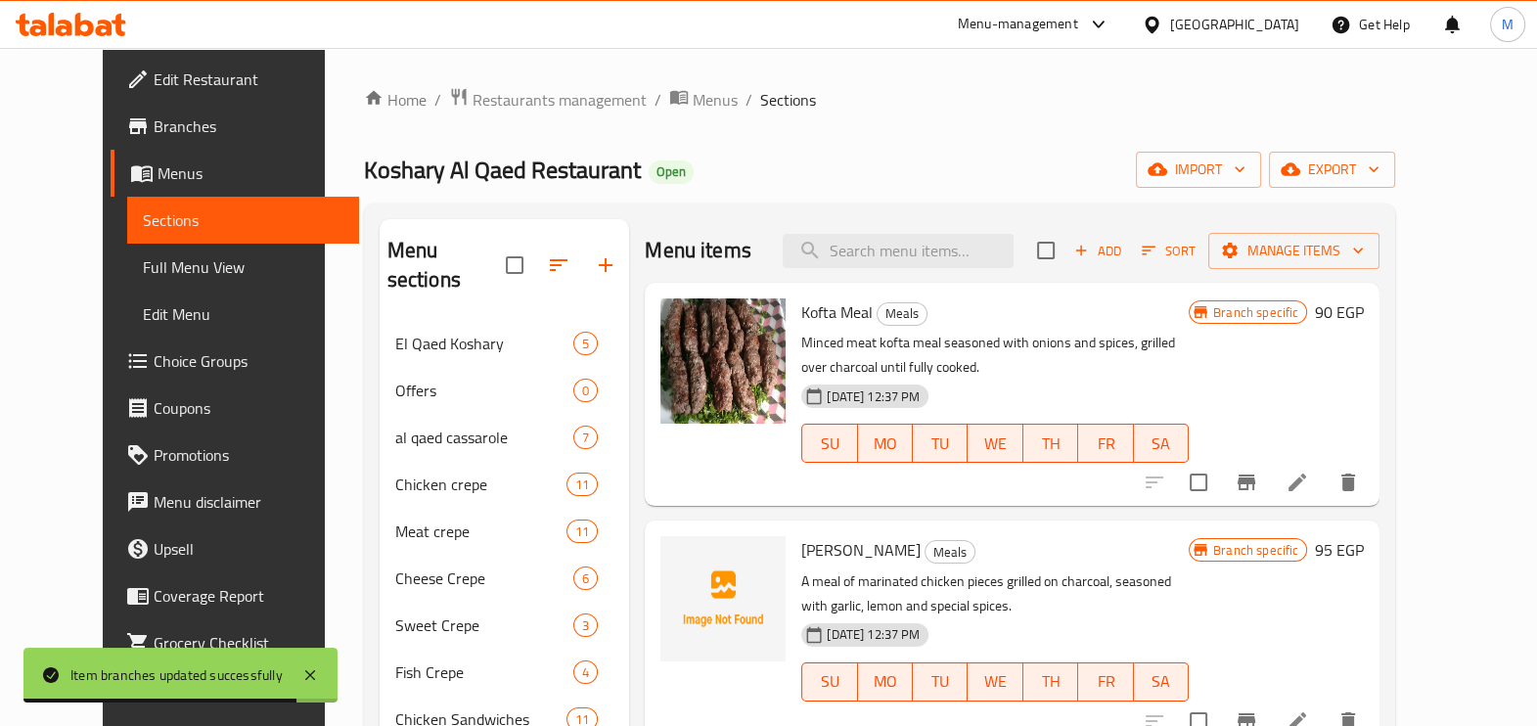
click at [1364, 424] on div "Branch specific 90 EGP" at bounding box center [1276, 394] width 175 height 192
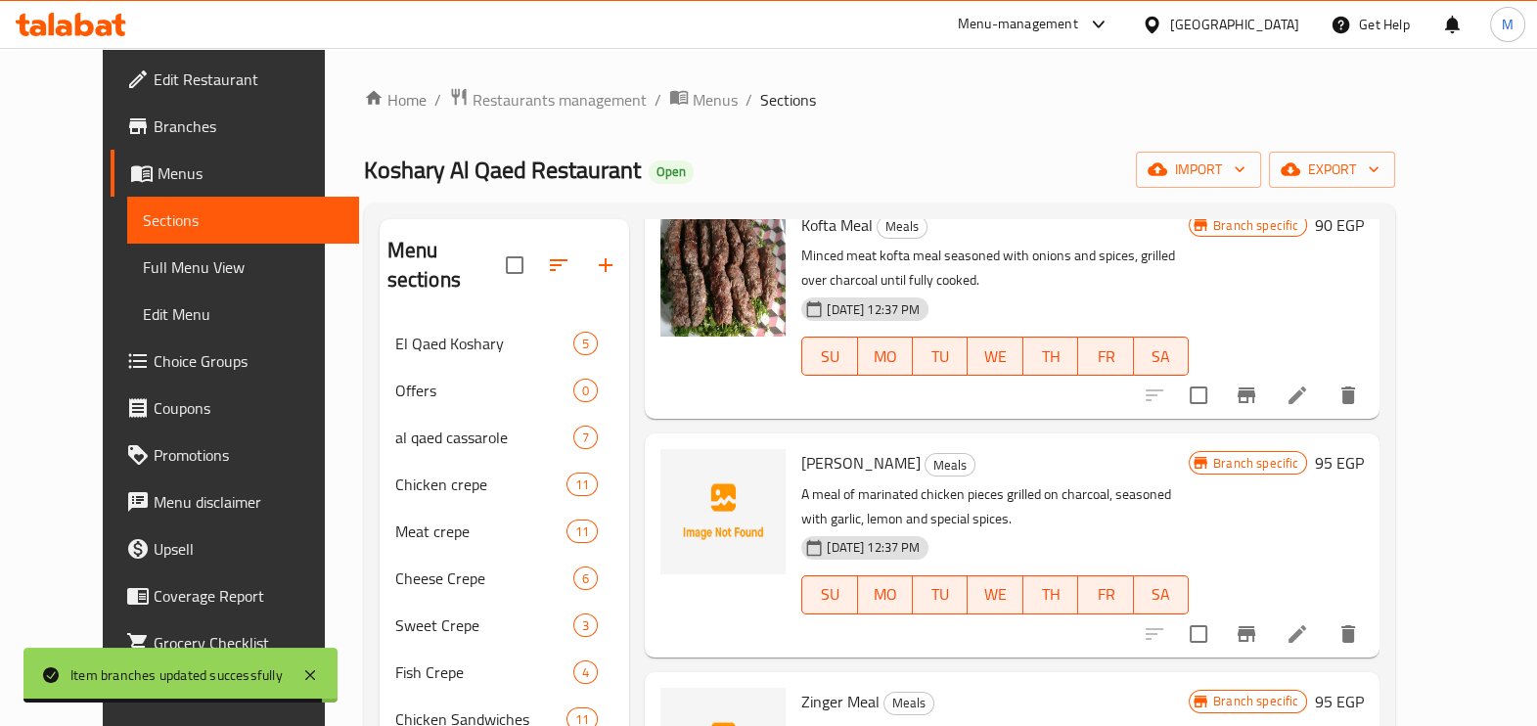
scroll to position [121, 0]
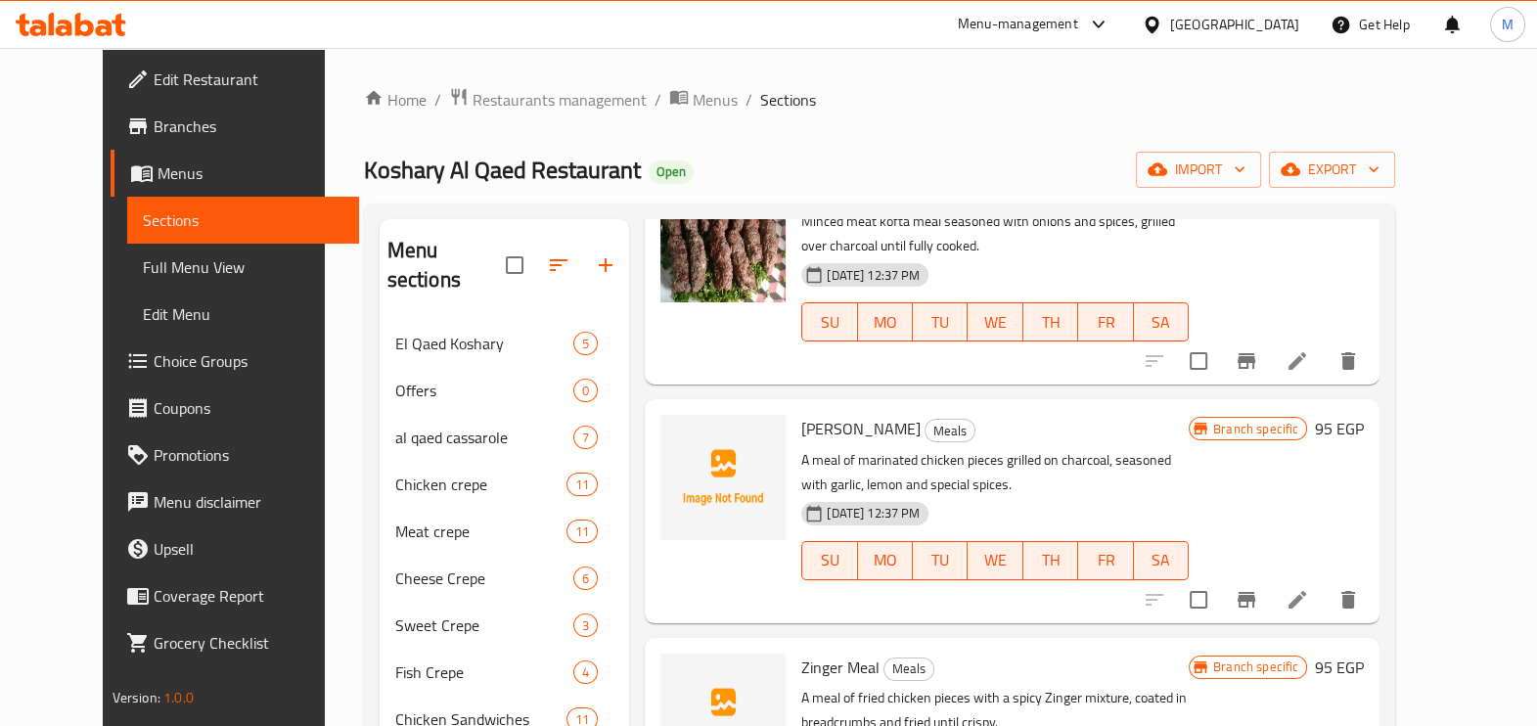
click at [1258, 601] on icon "Branch-specific-item" at bounding box center [1246, 599] width 23 height 23
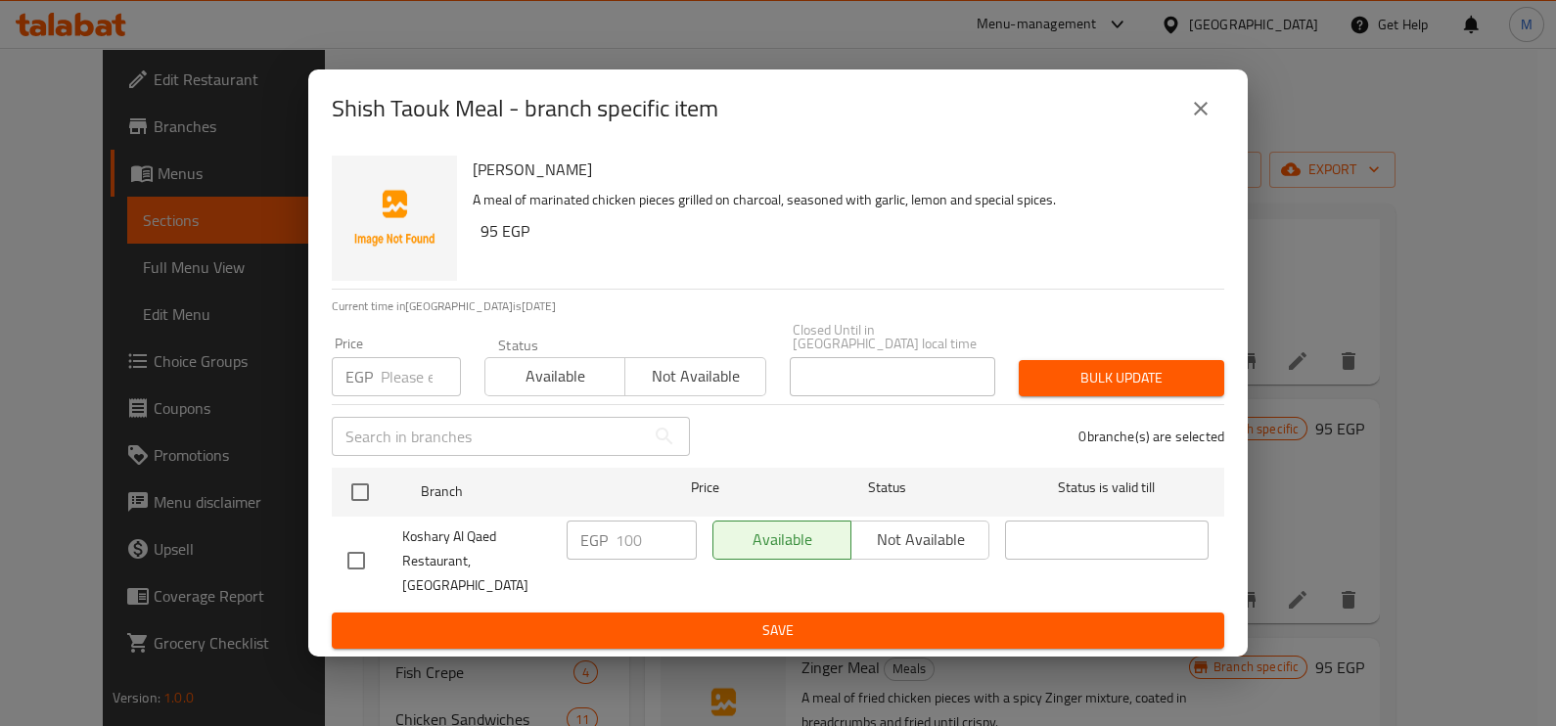
click at [398, 371] on input "number" at bounding box center [421, 376] width 80 height 39
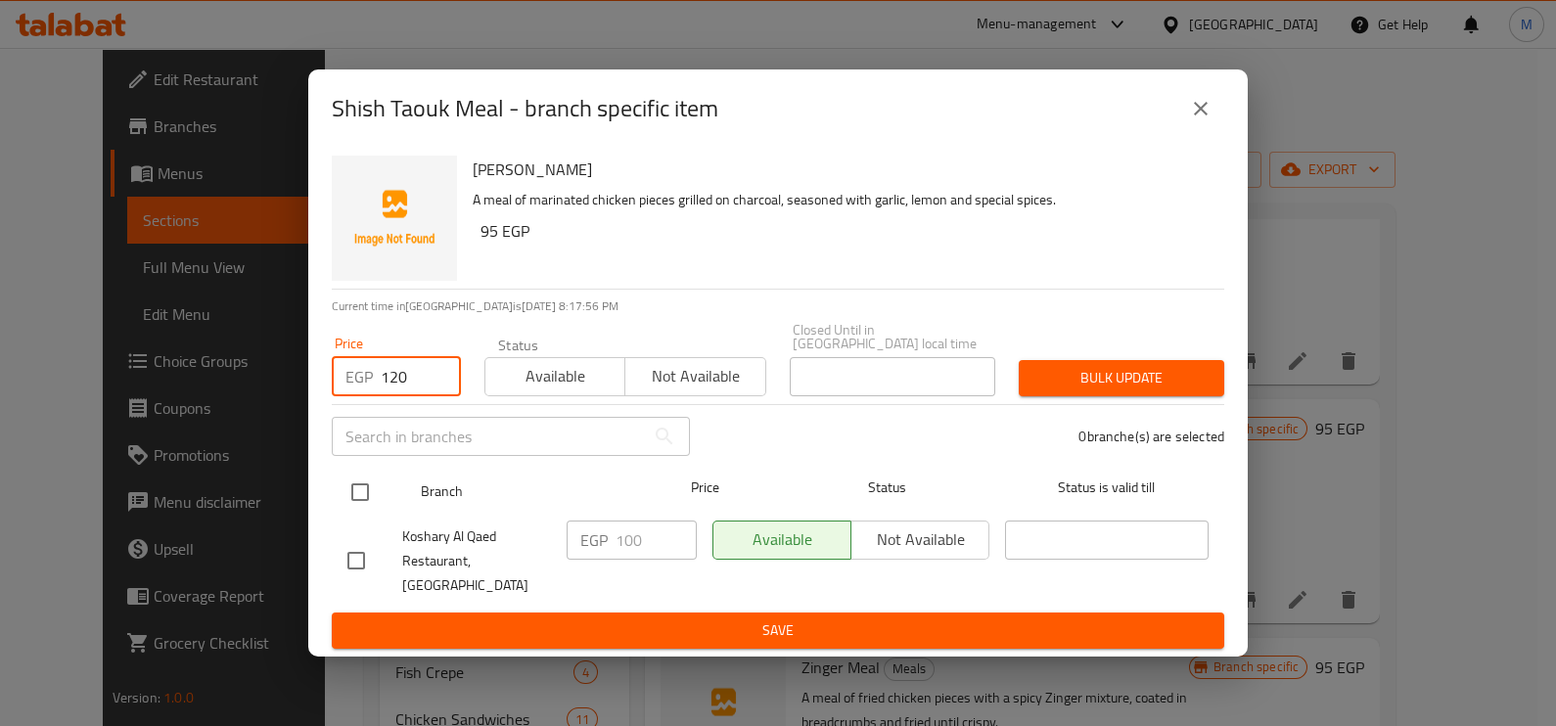
type input "120"
click at [349, 492] on input "checkbox" at bounding box center [360, 492] width 41 height 41
checkbox input "true"
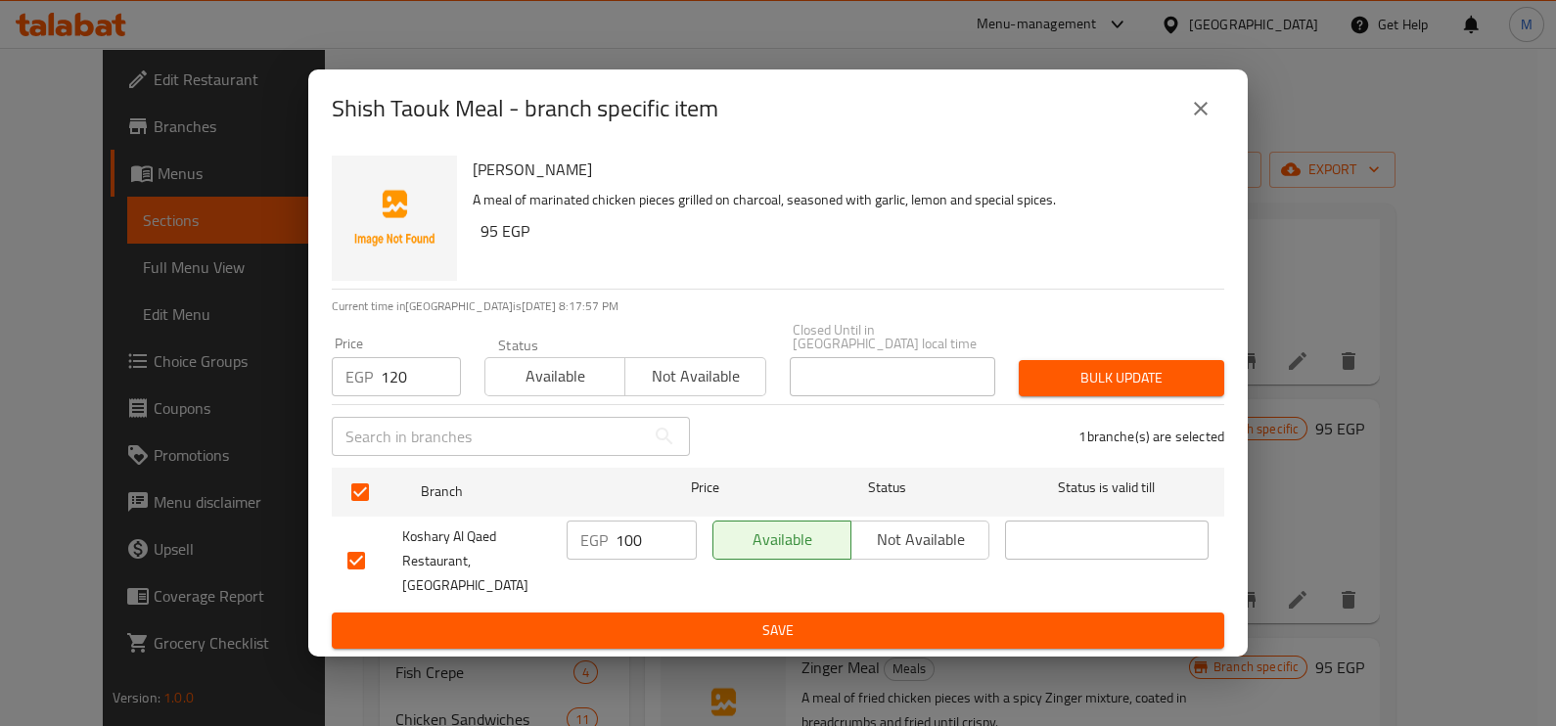
click at [1074, 383] on span "Bulk update" at bounding box center [1121, 378] width 174 height 24
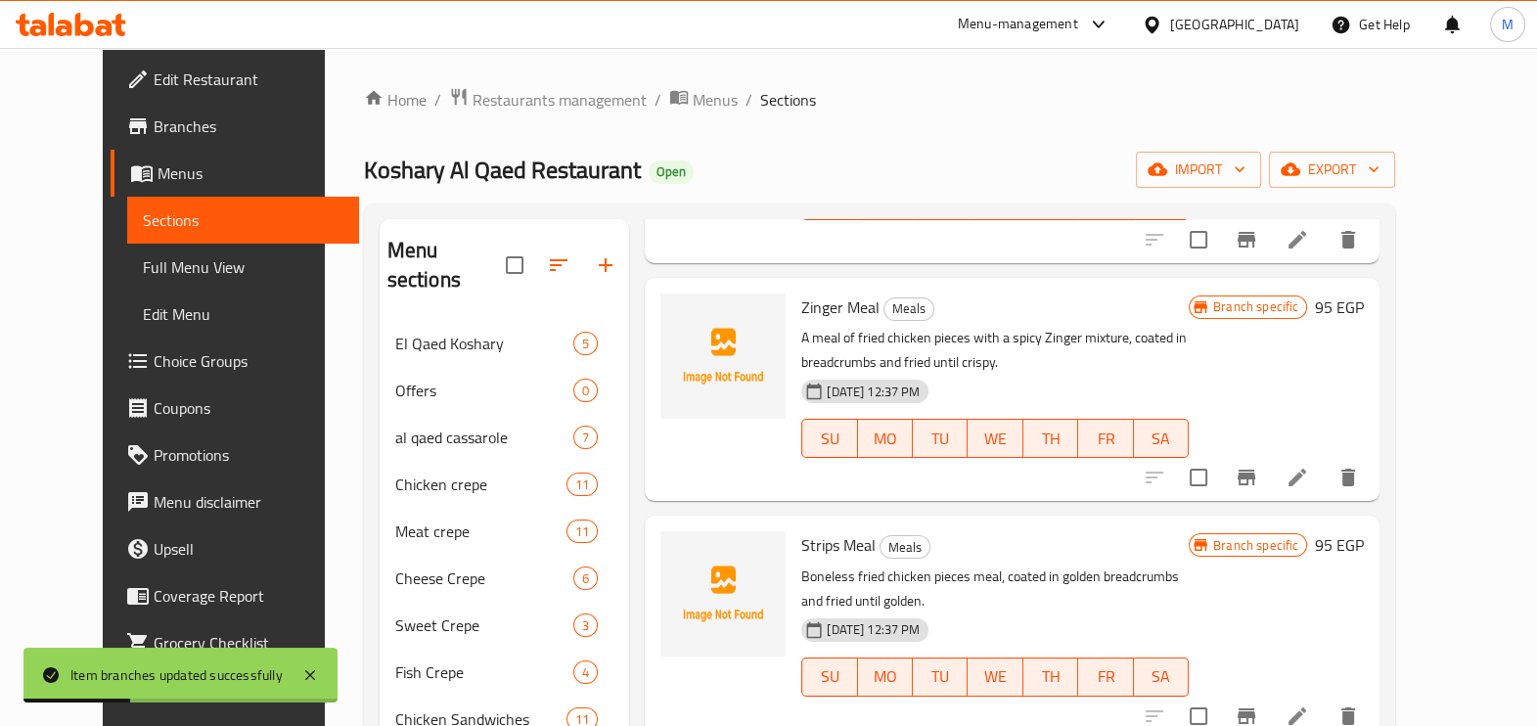
scroll to position [488, 0]
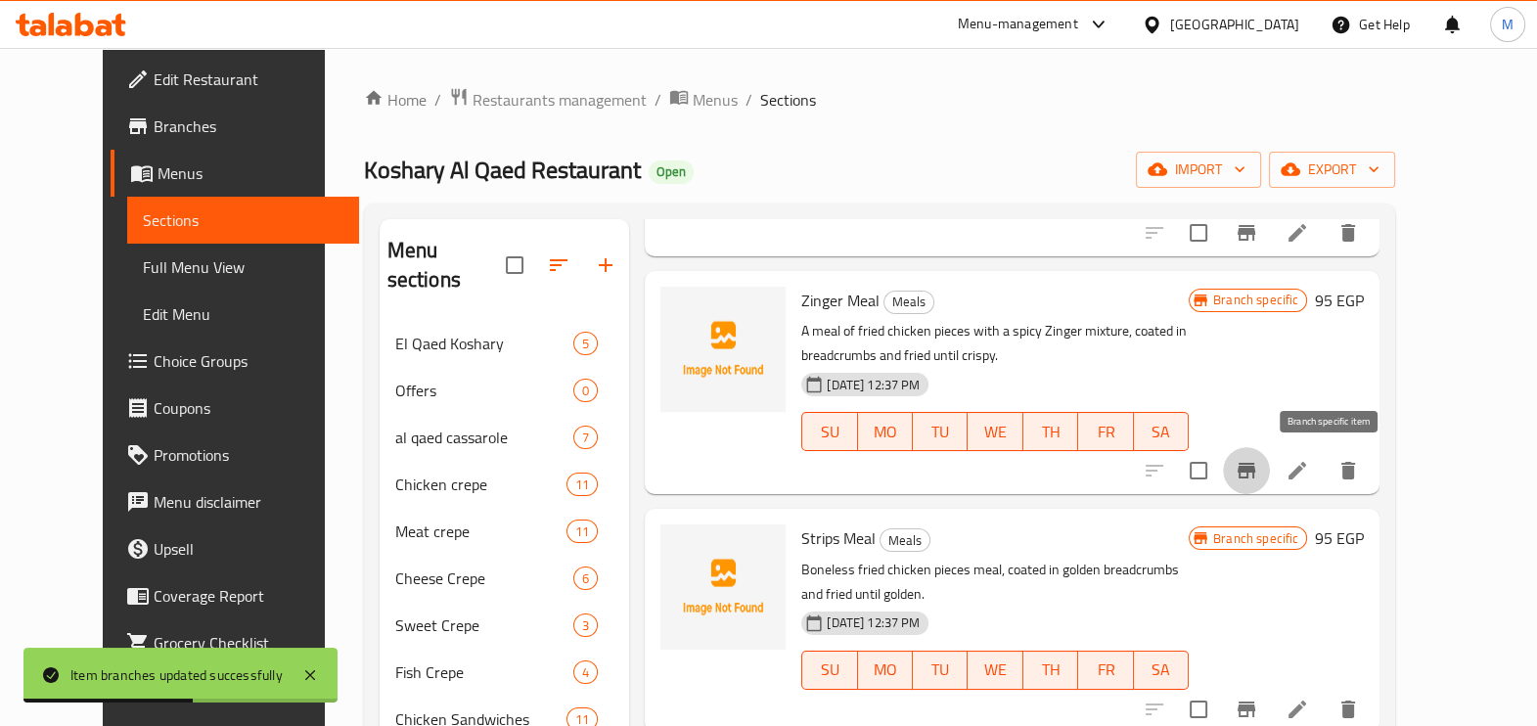
click at [1258, 474] on icon "Branch-specific-item" at bounding box center [1246, 470] width 23 height 23
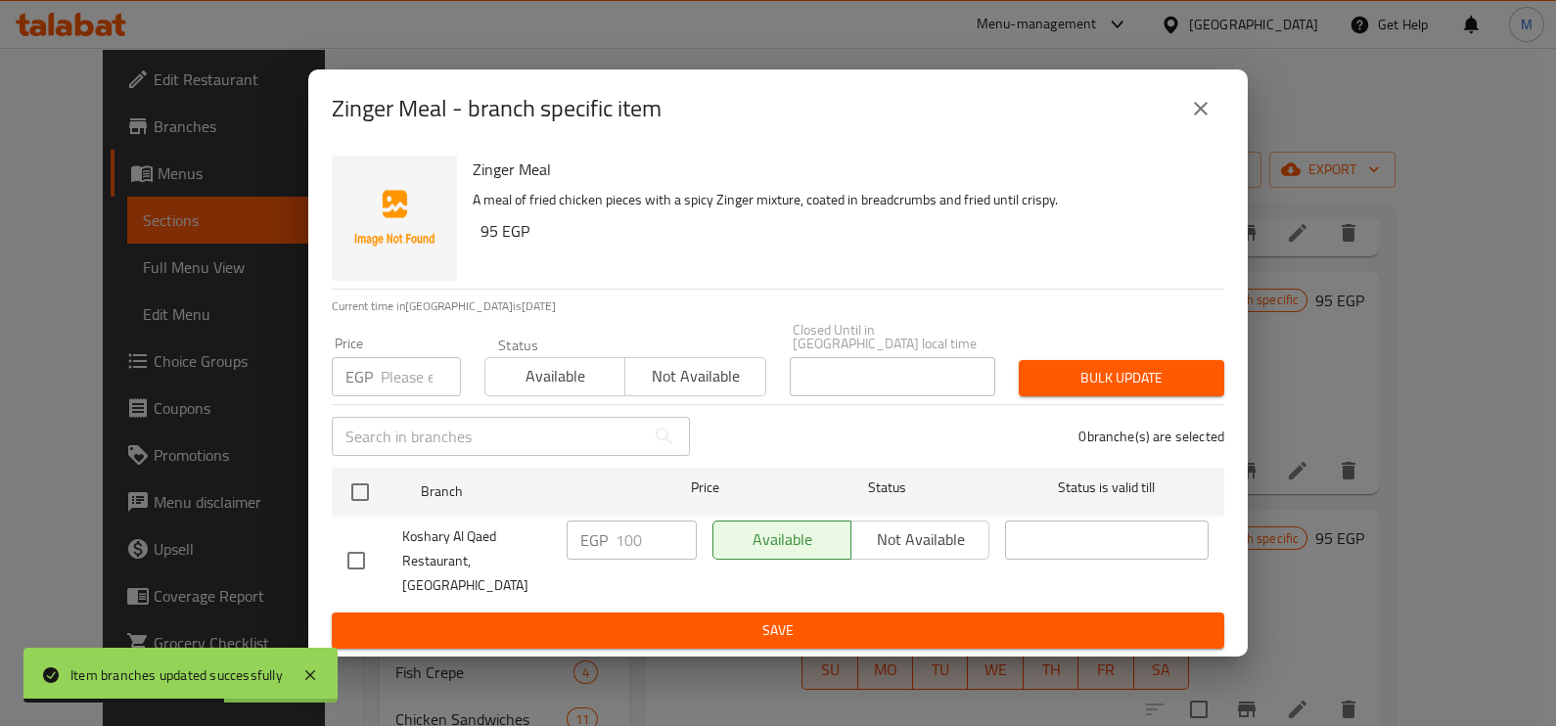
click at [396, 382] on input "number" at bounding box center [421, 376] width 80 height 39
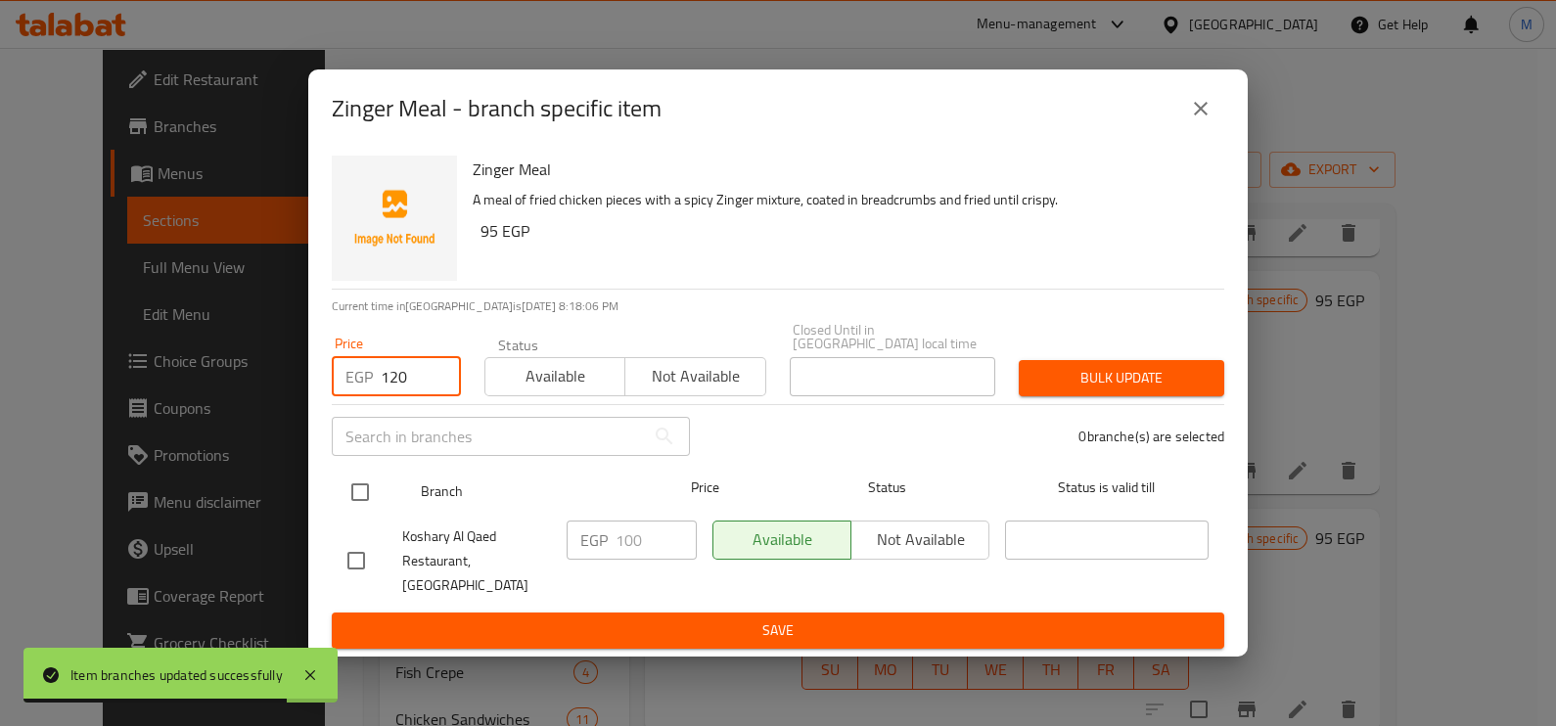
type input "120"
click at [362, 491] on input "checkbox" at bounding box center [360, 492] width 41 height 41
checkbox input "true"
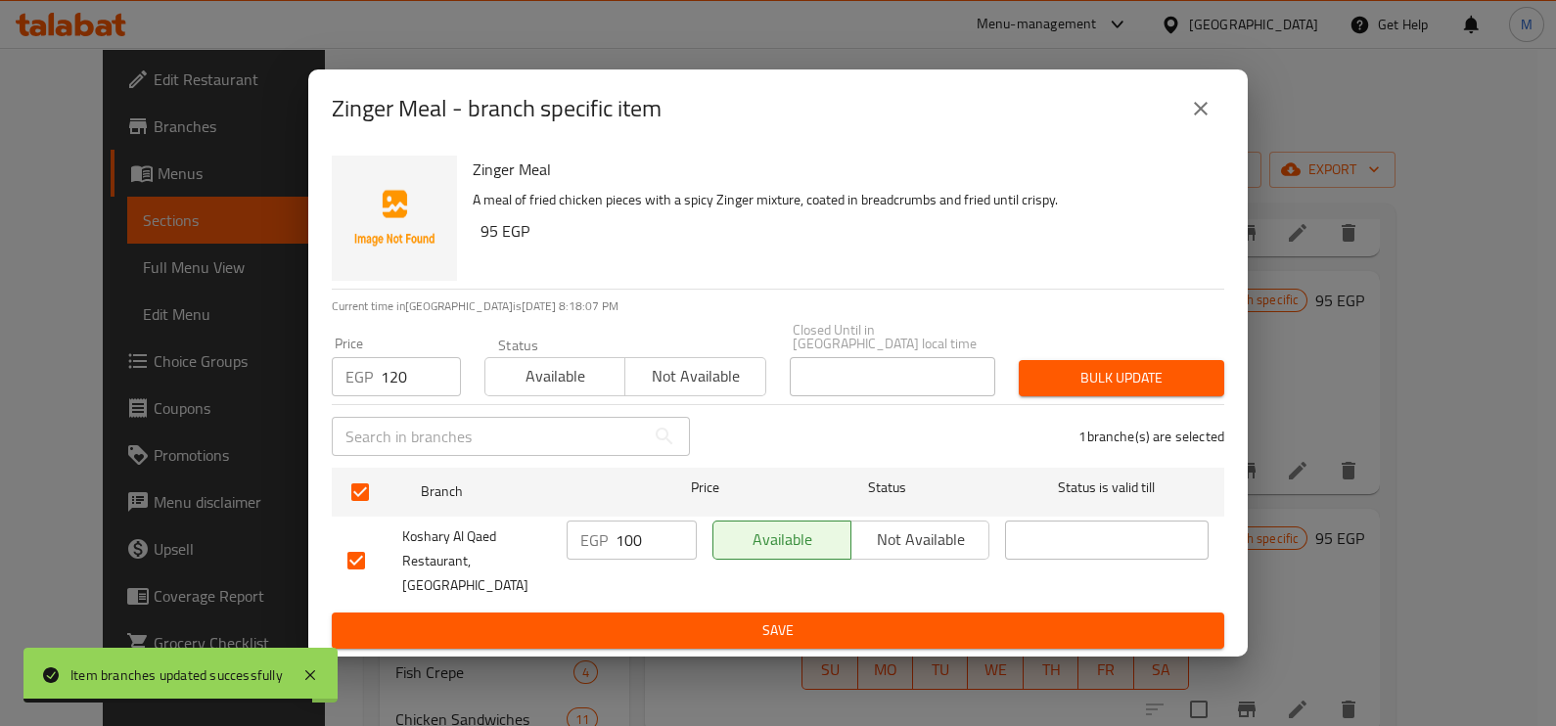
click at [1074, 382] on span "Bulk update" at bounding box center [1121, 378] width 174 height 24
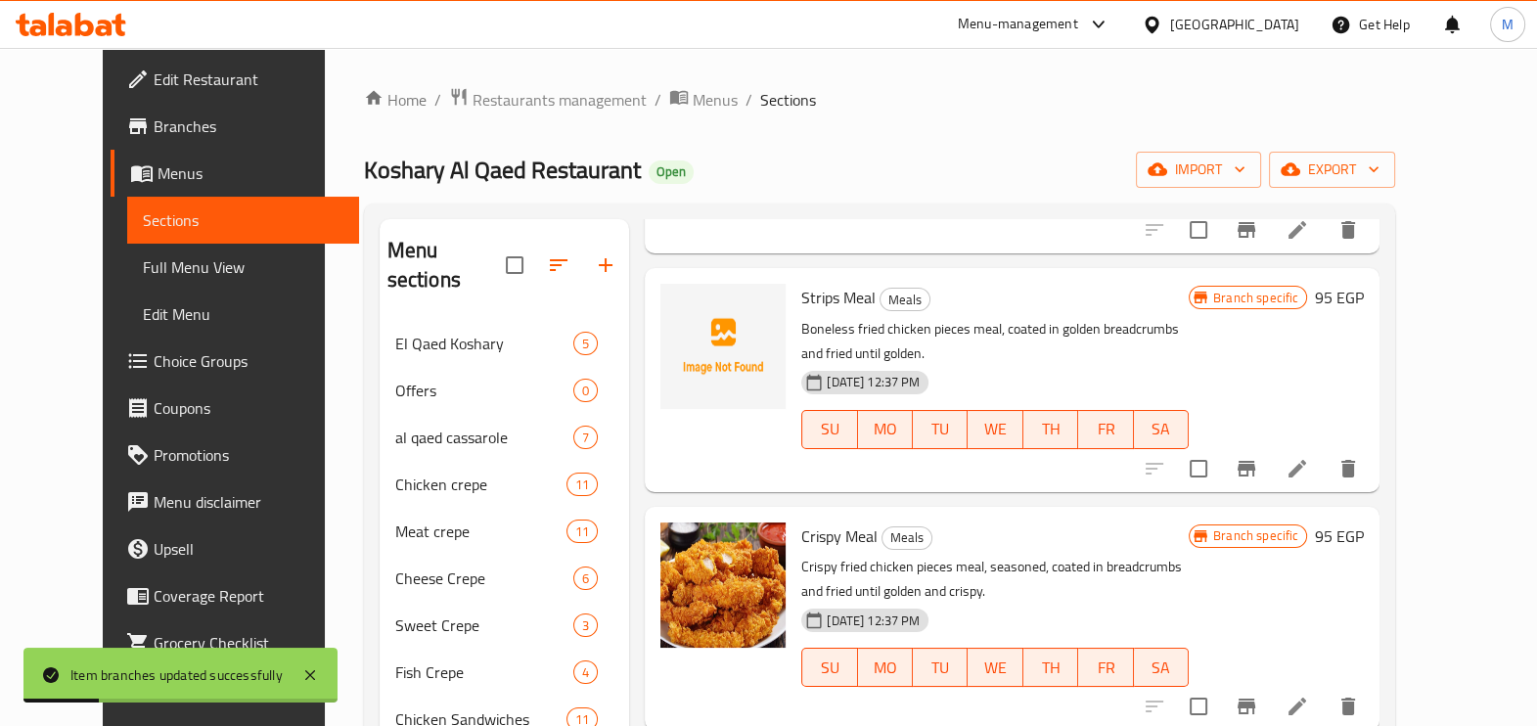
scroll to position [734, 0]
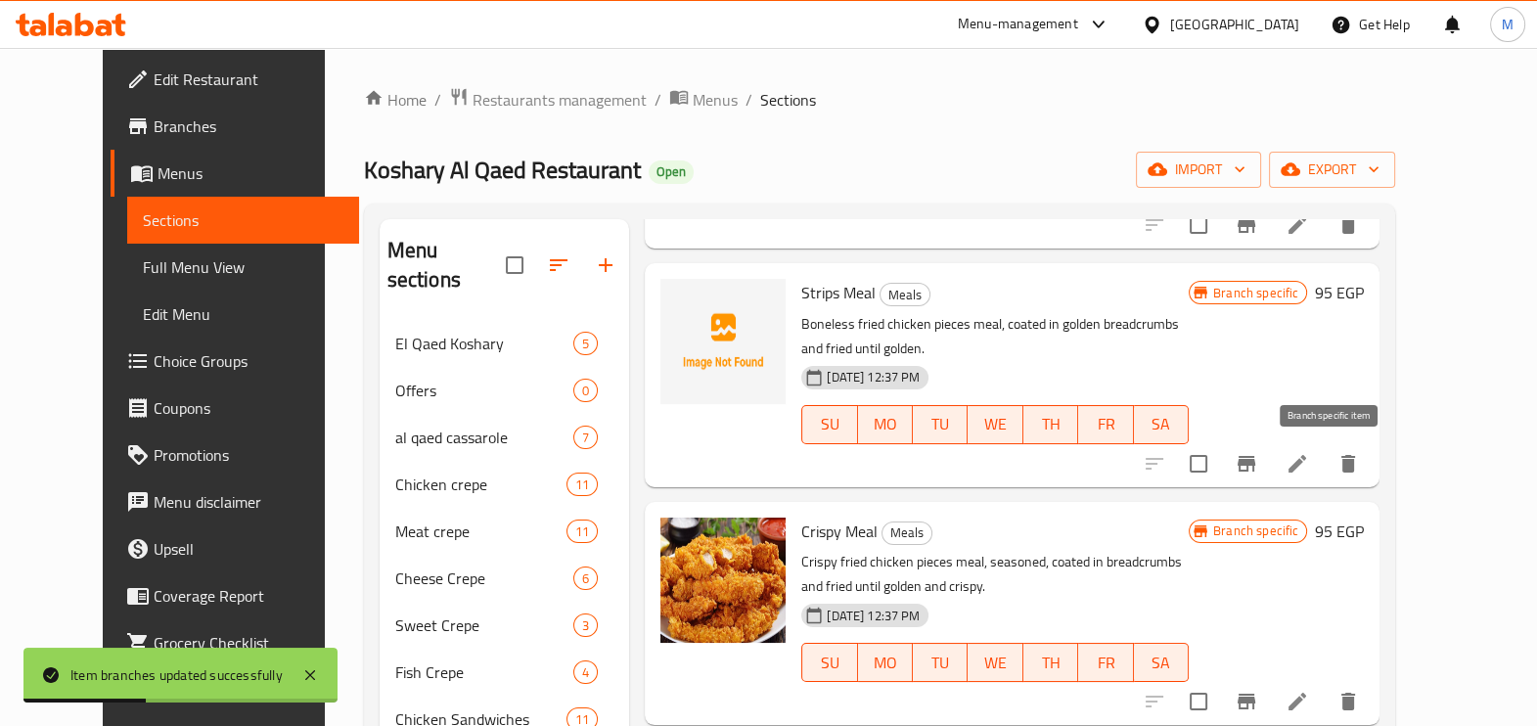
click at [1258, 465] on icon "Branch-specific-item" at bounding box center [1246, 463] width 23 height 23
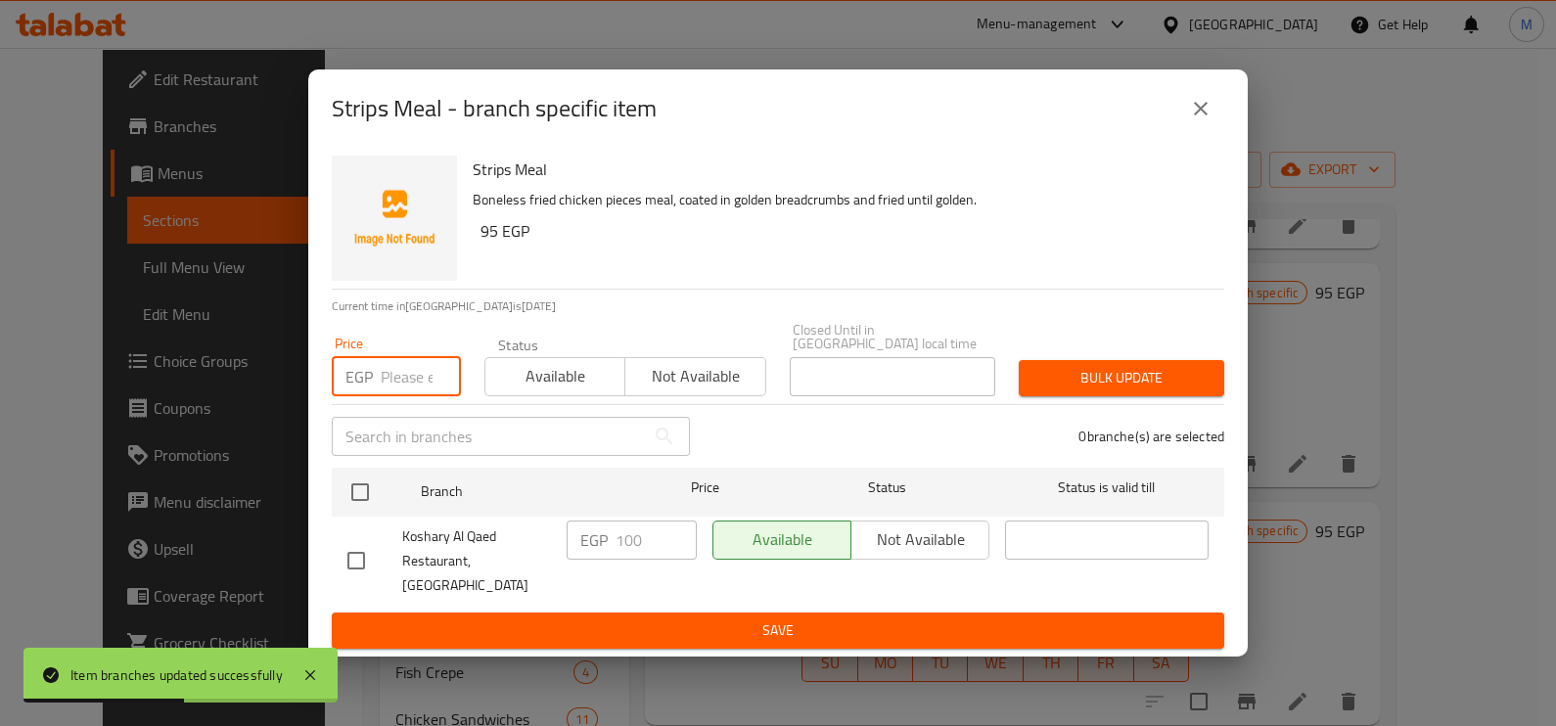
click at [390, 391] on input "number" at bounding box center [421, 376] width 80 height 39
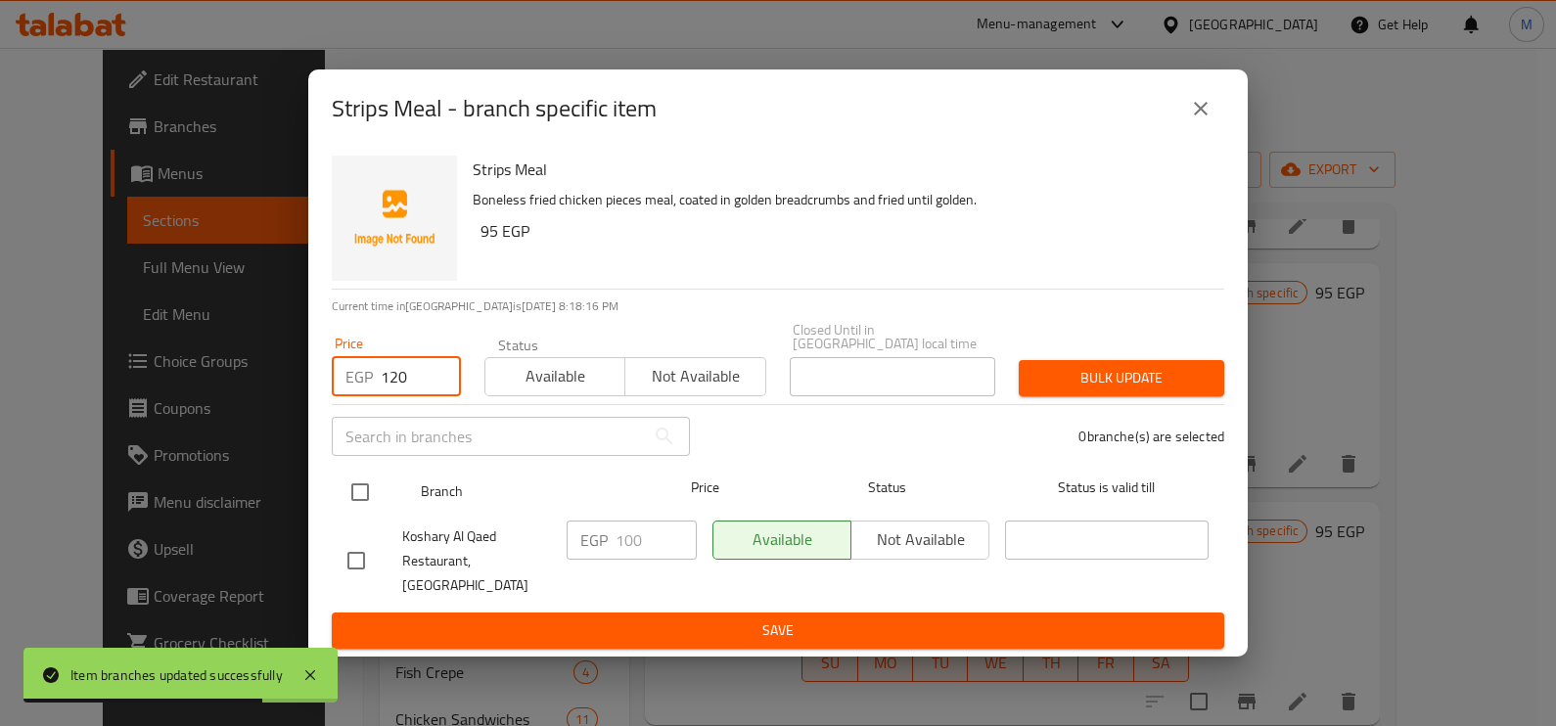
type input "120"
click at [352, 507] on input "checkbox" at bounding box center [360, 492] width 41 height 41
checkbox input "true"
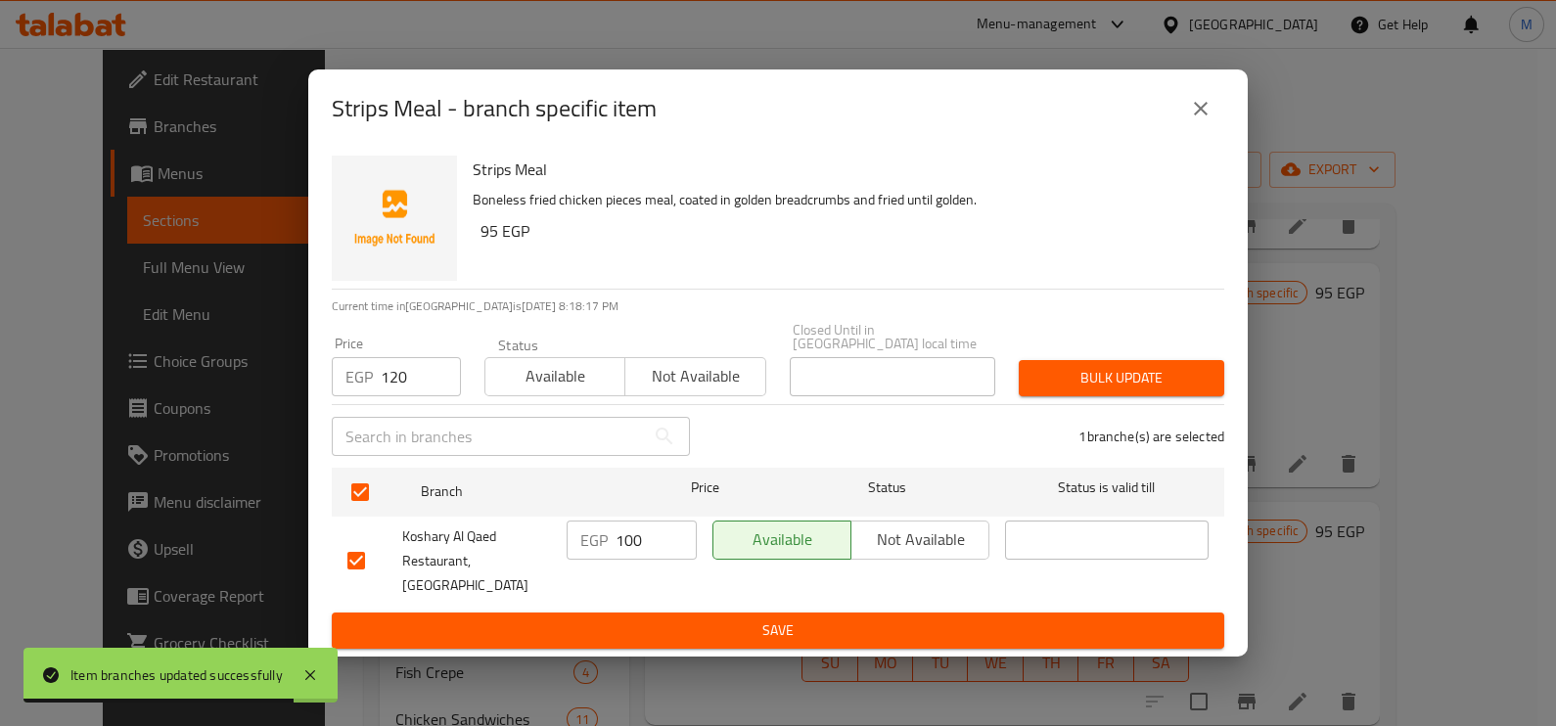
click at [1062, 373] on span "Bulk update" at bounding box center [1121, 378] width 174 height 24
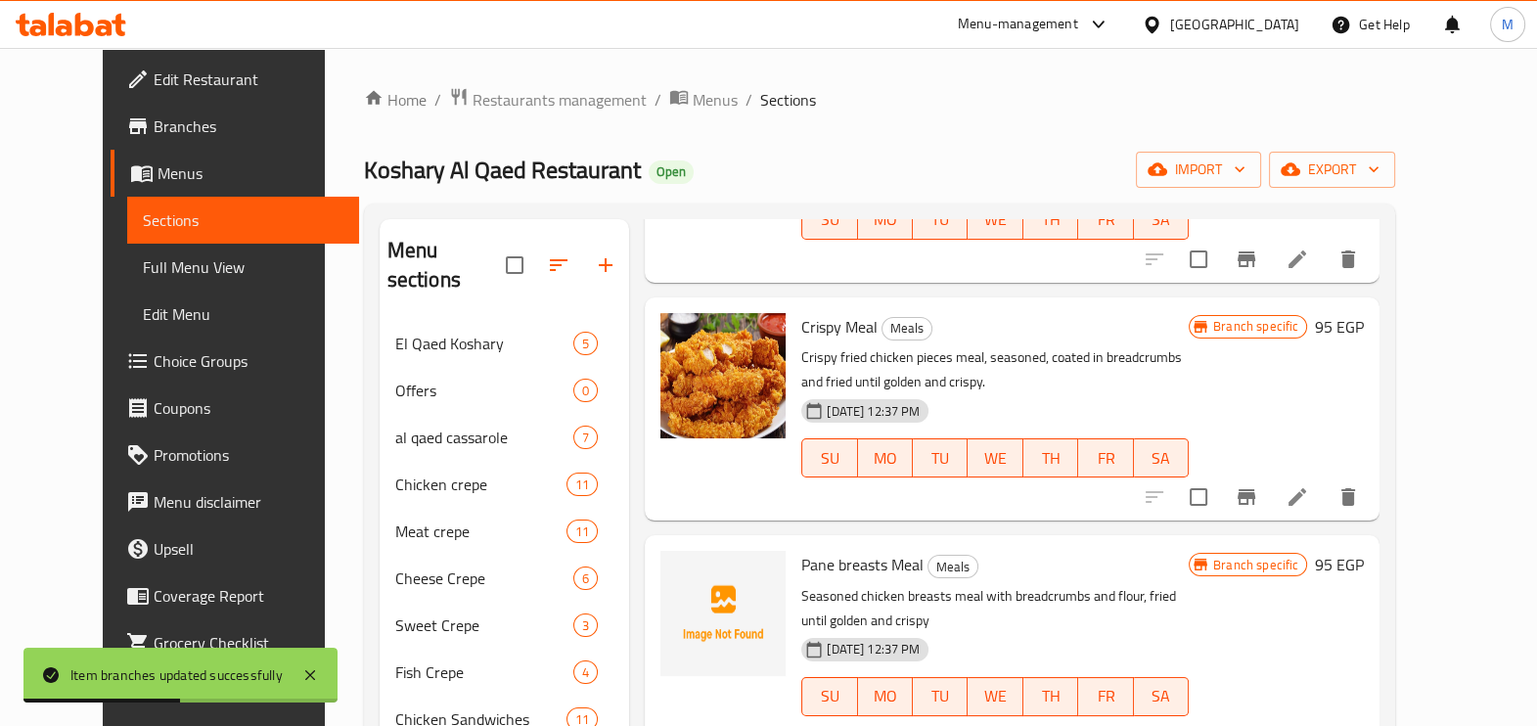
scroll to position [978, 0]
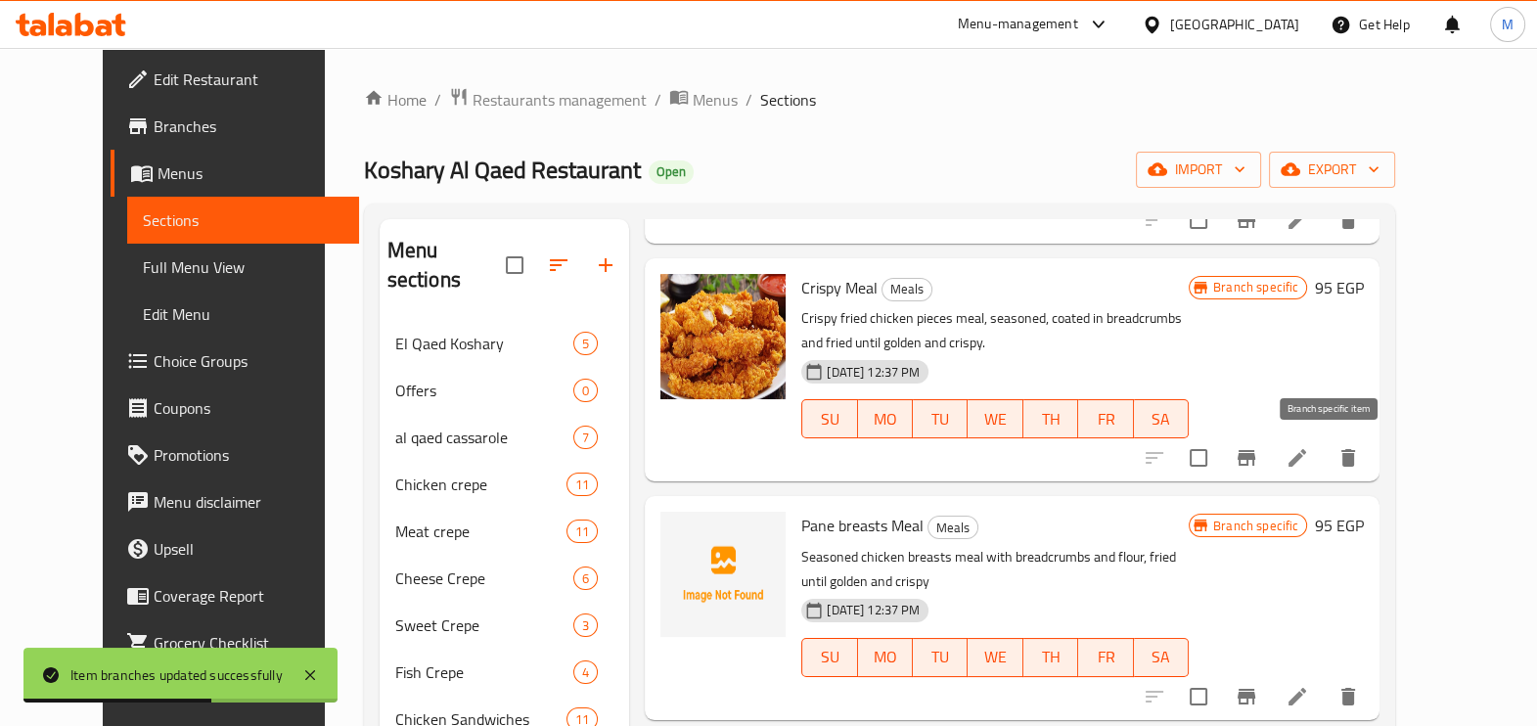
click at [1270, 470] on button "Branch-specific-item" at bounding box center [1246, 457] width 47 height 47
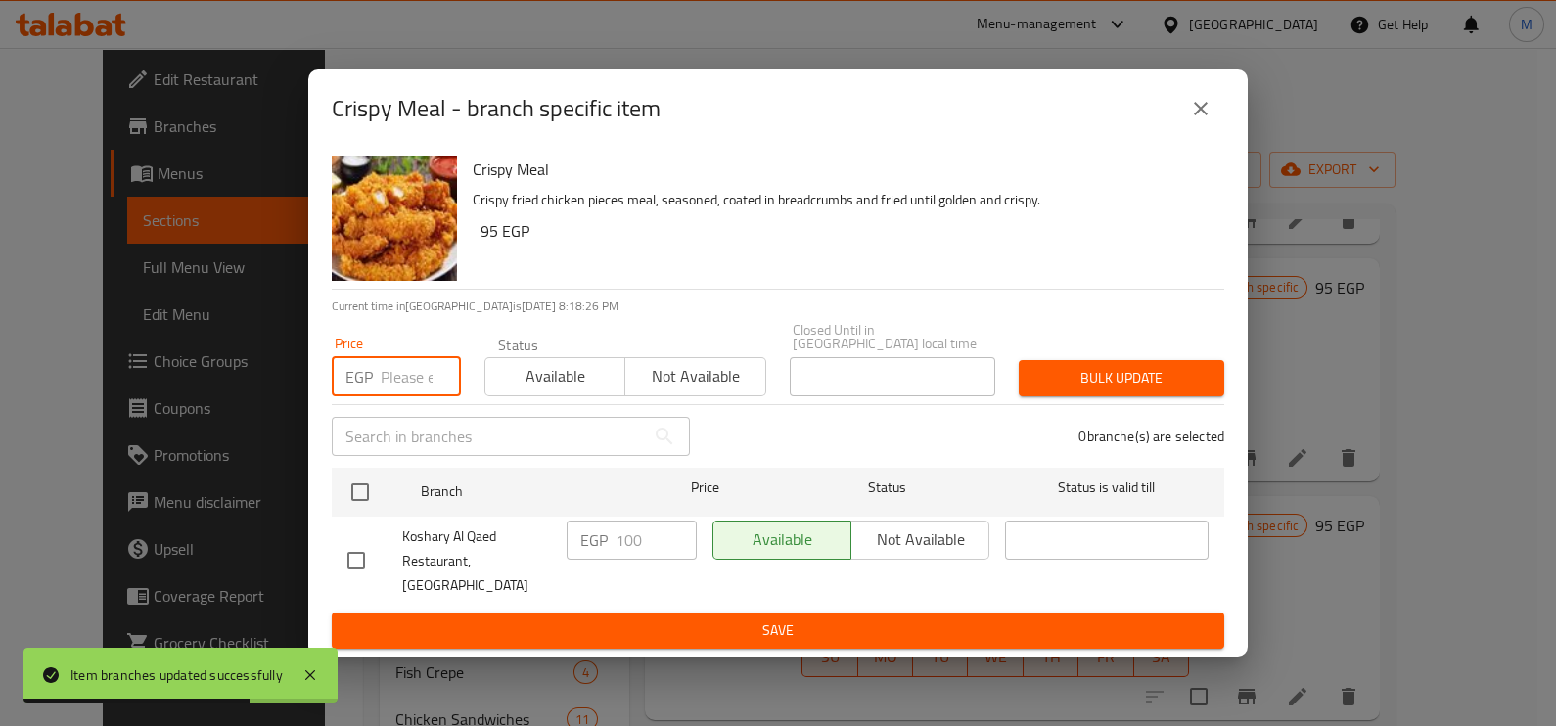
click at [410, 386] on input "number" at bounding box center [421, 376] width 80 height 39
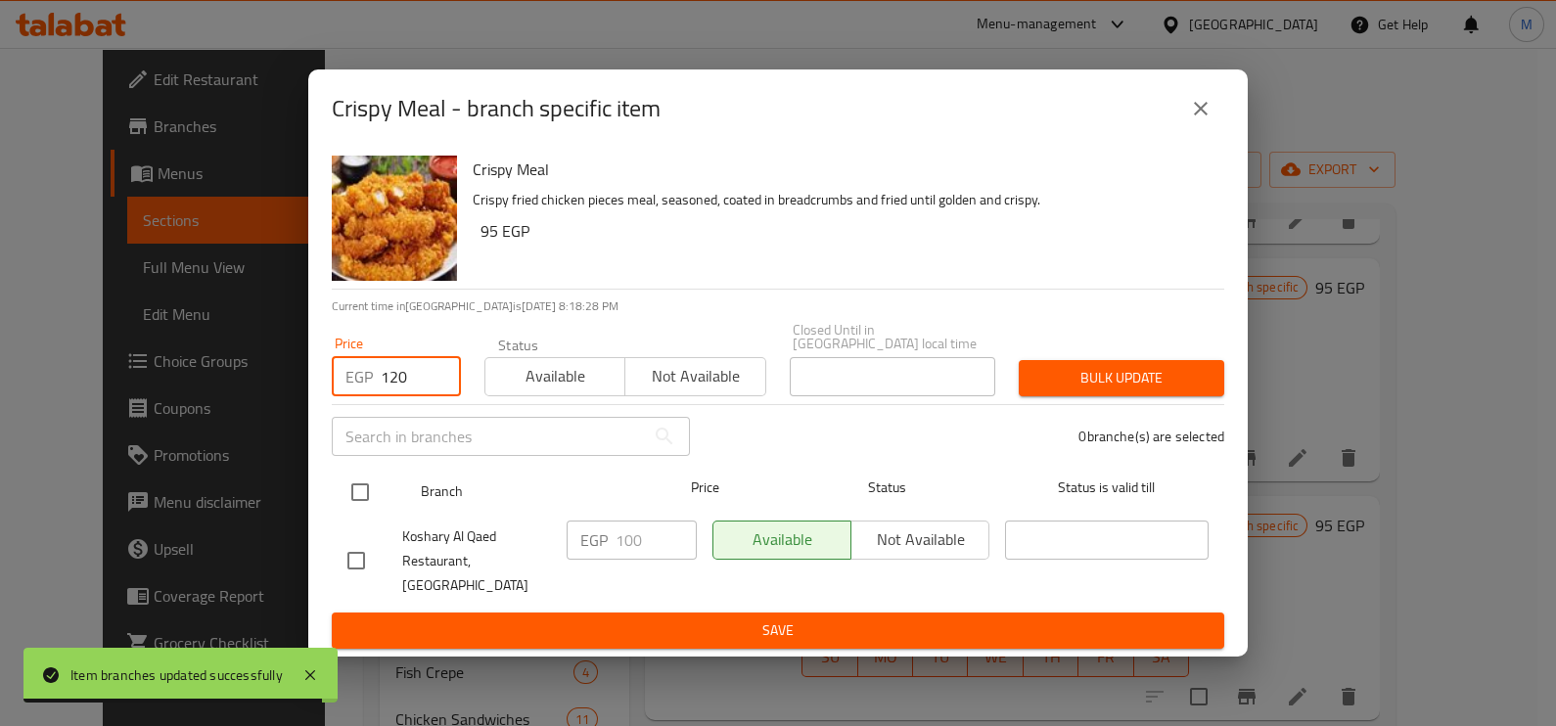
type input "120"
click at [348, 489] on input "checkbox" at bounding box center [360, 492] width 41 height 41
checkbox input "true"
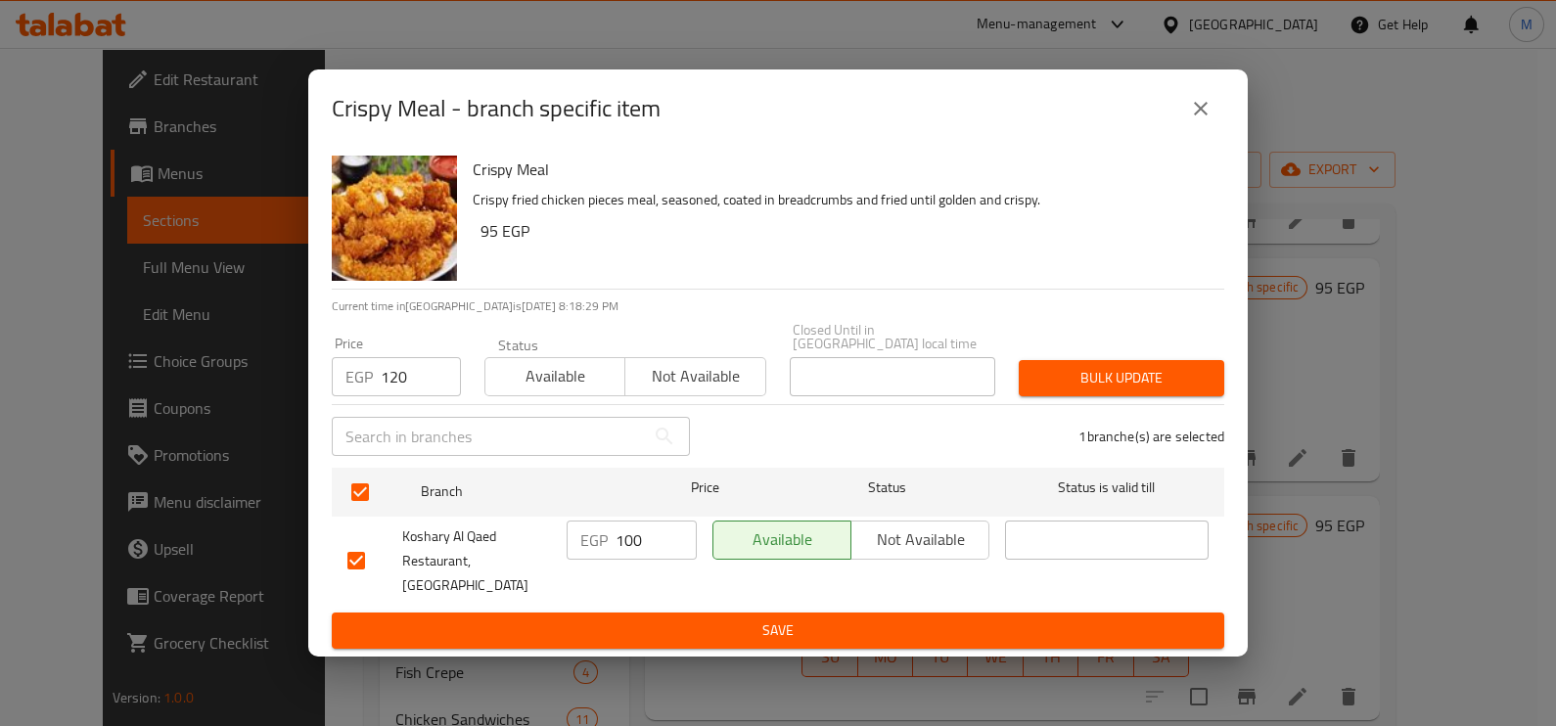
click at [1057, 377] on span "Bulk update" at bounding box center [1121, 378] width 174 height 24
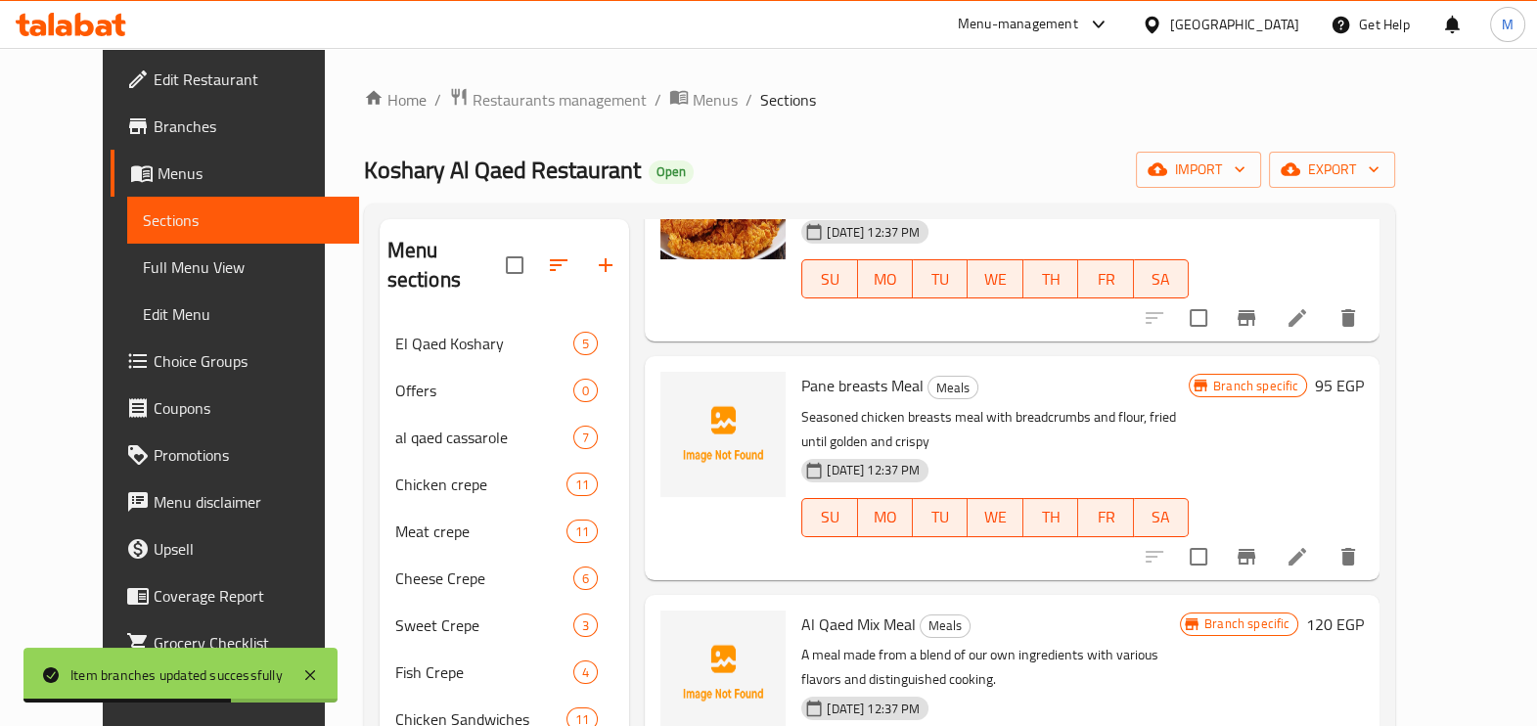
scroll to position [1223, 0]
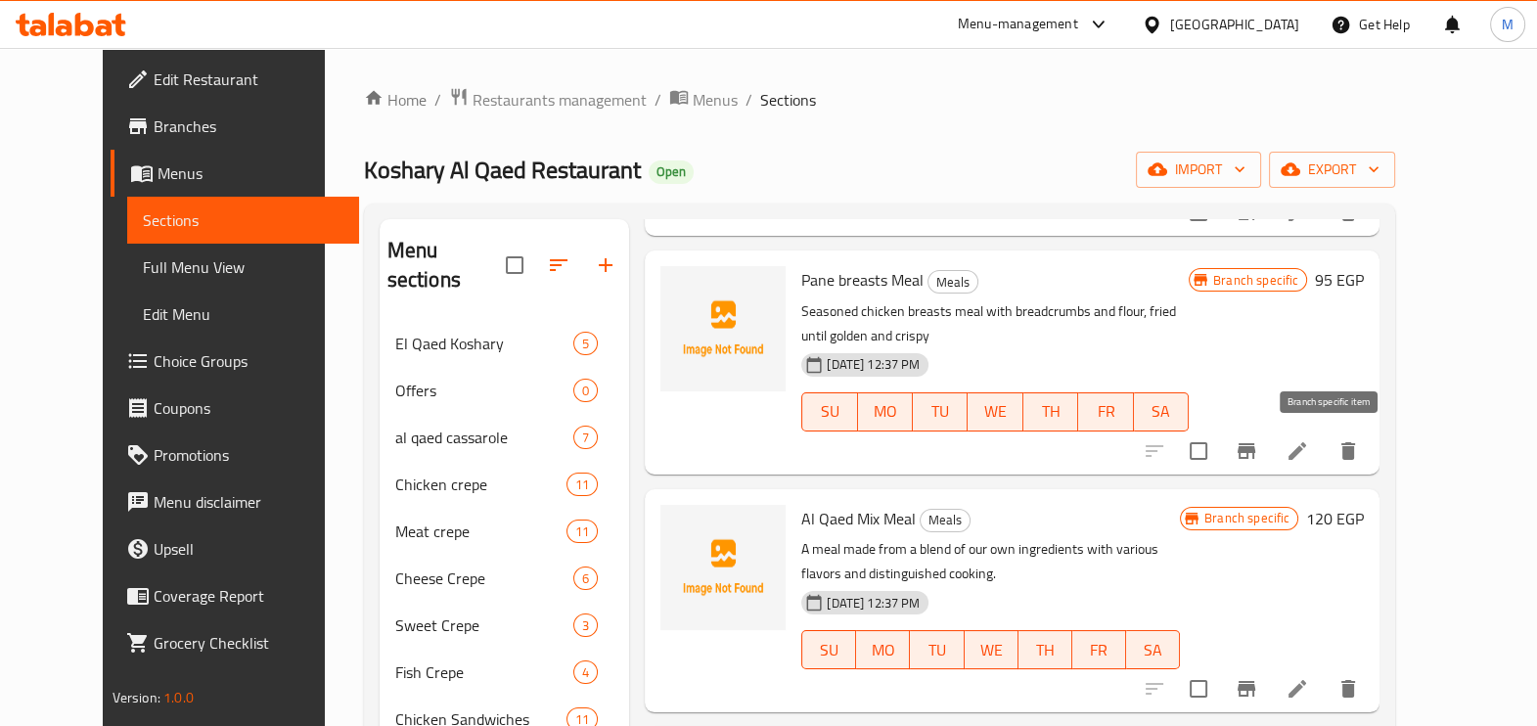
click at [1255, 451] on icon "Branch-specific-item" at bounding box center [1247, 451] width 18 height 16
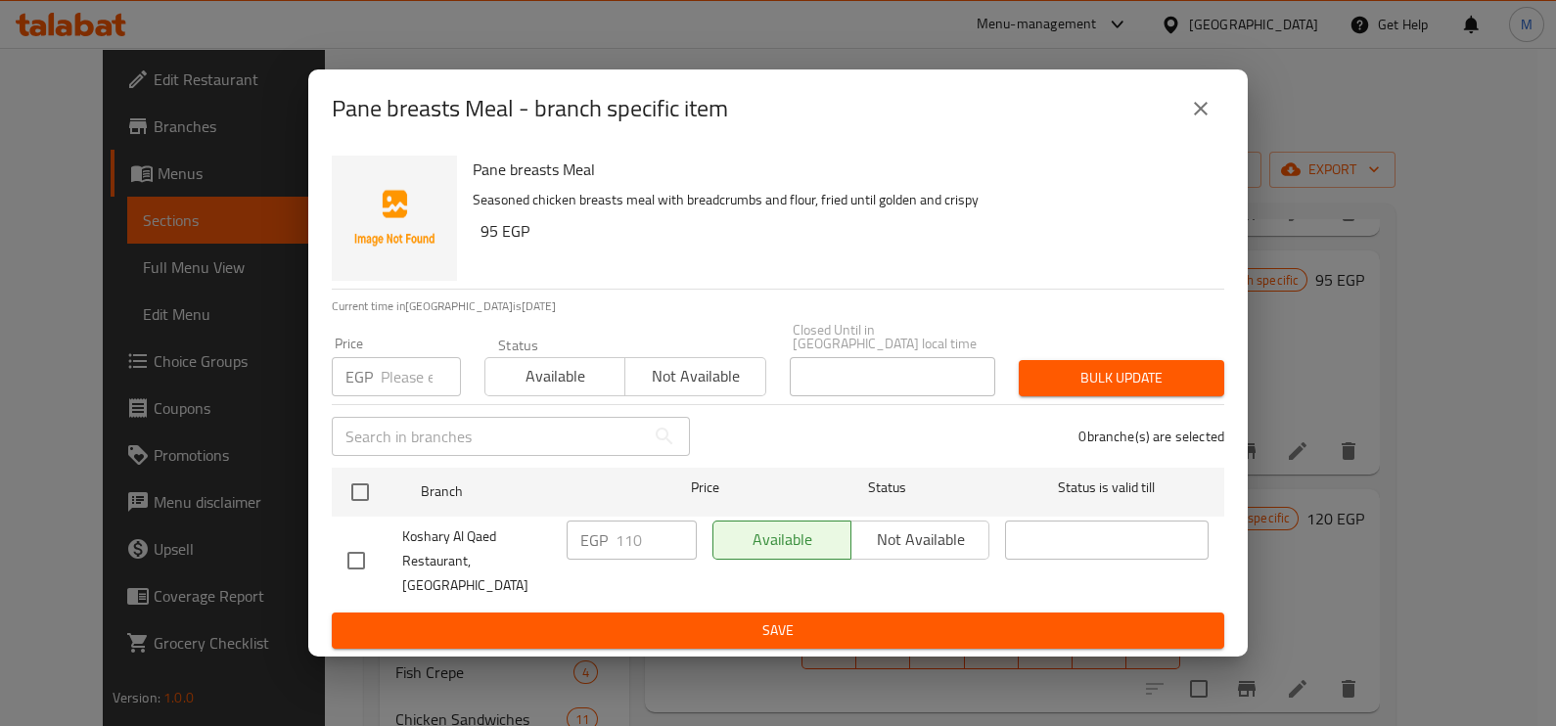
click at [383, 386] on input "number" at bounding box center [421, 376] width 80 height 39
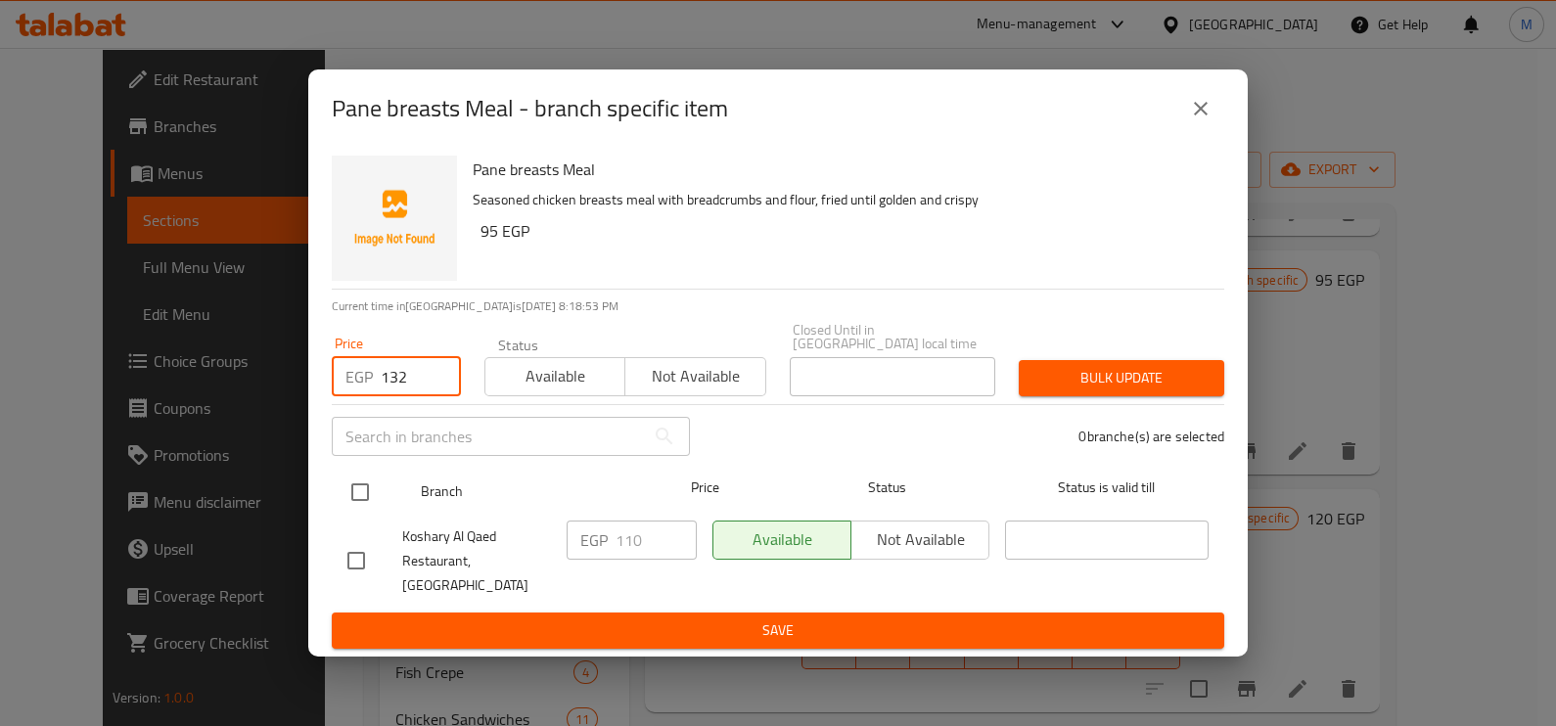
type input "132"
click at [377, 510] on input "checkbox" at bounding box center [360, 492] width 41 height 41
checkbox input "true"
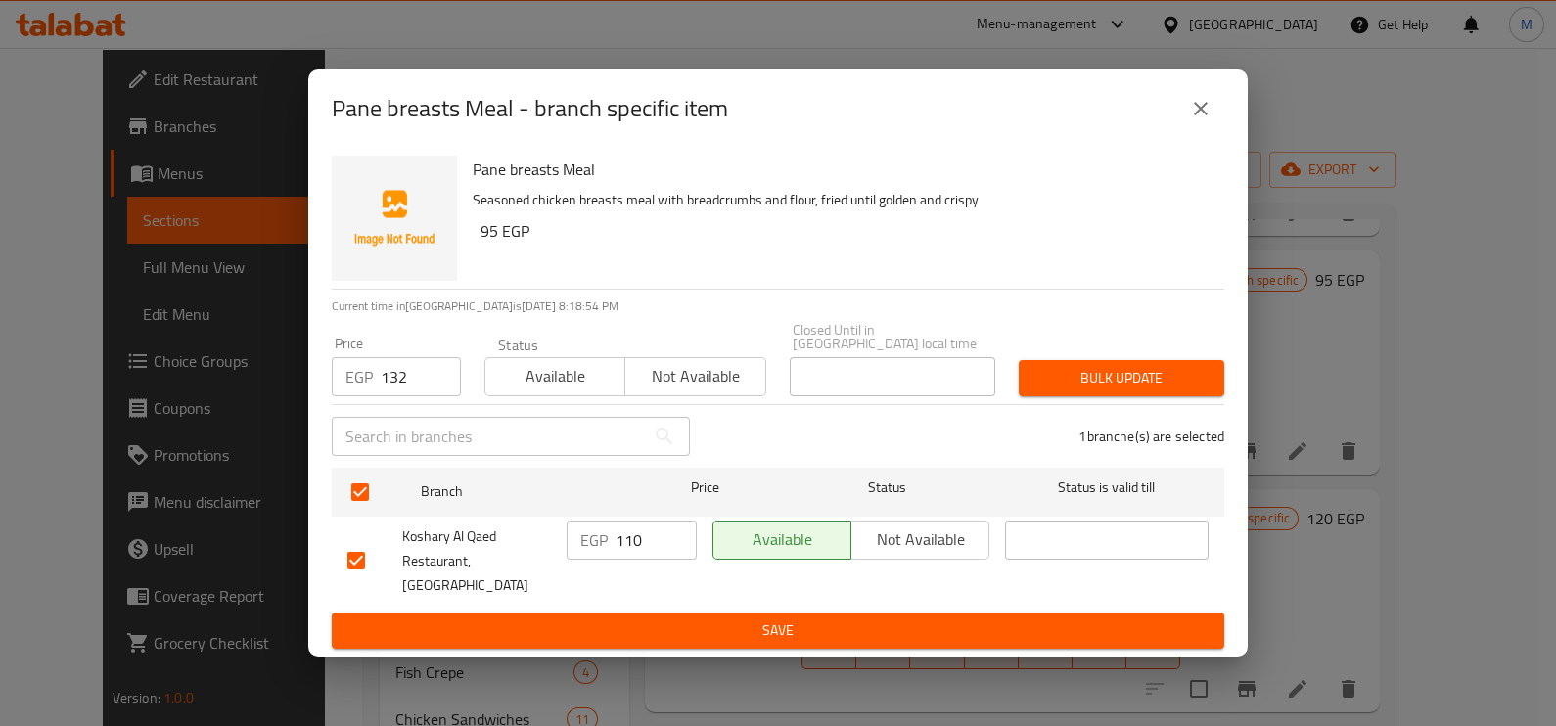
click at [1042, 390] on span "Bulk update" at bounding box center [1121, 378] width 174 height 24
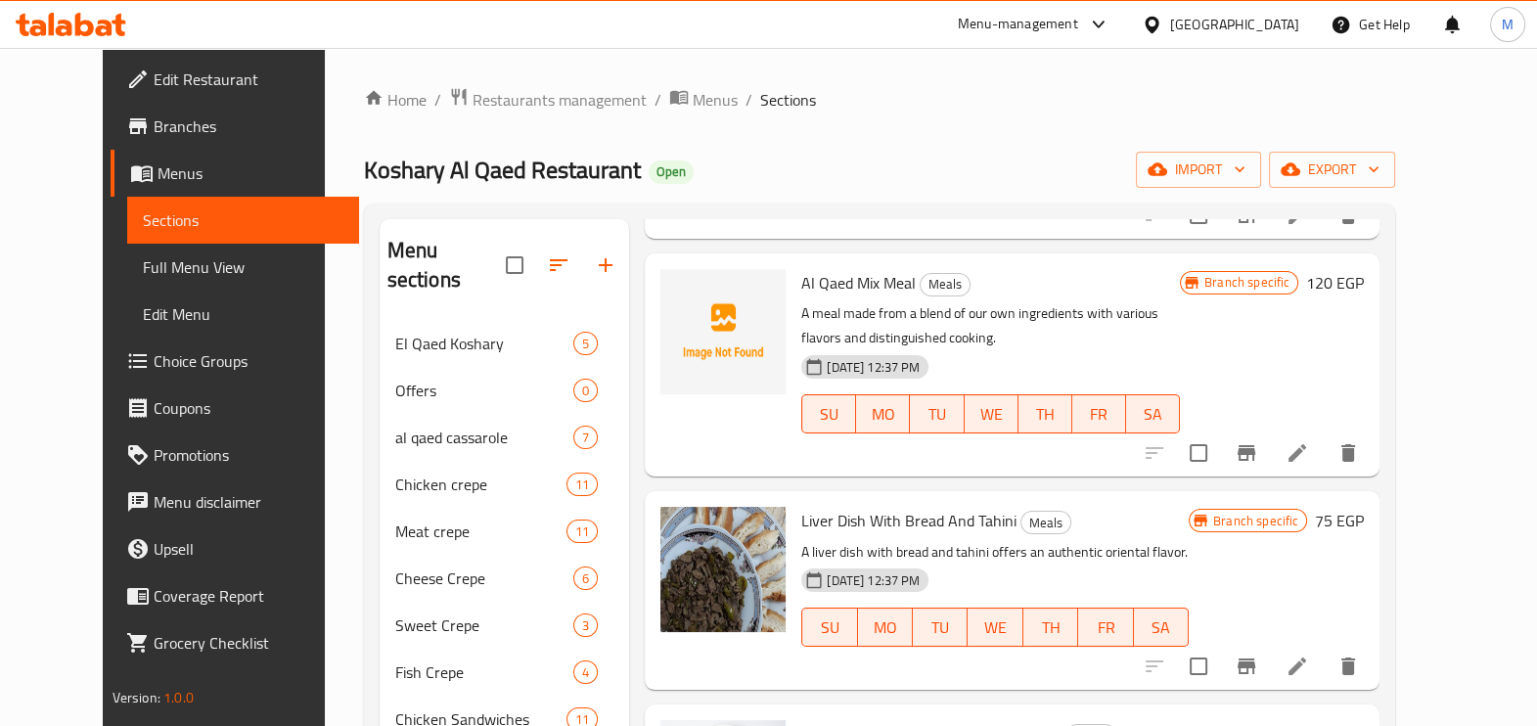
scroll to position [1468, 0]
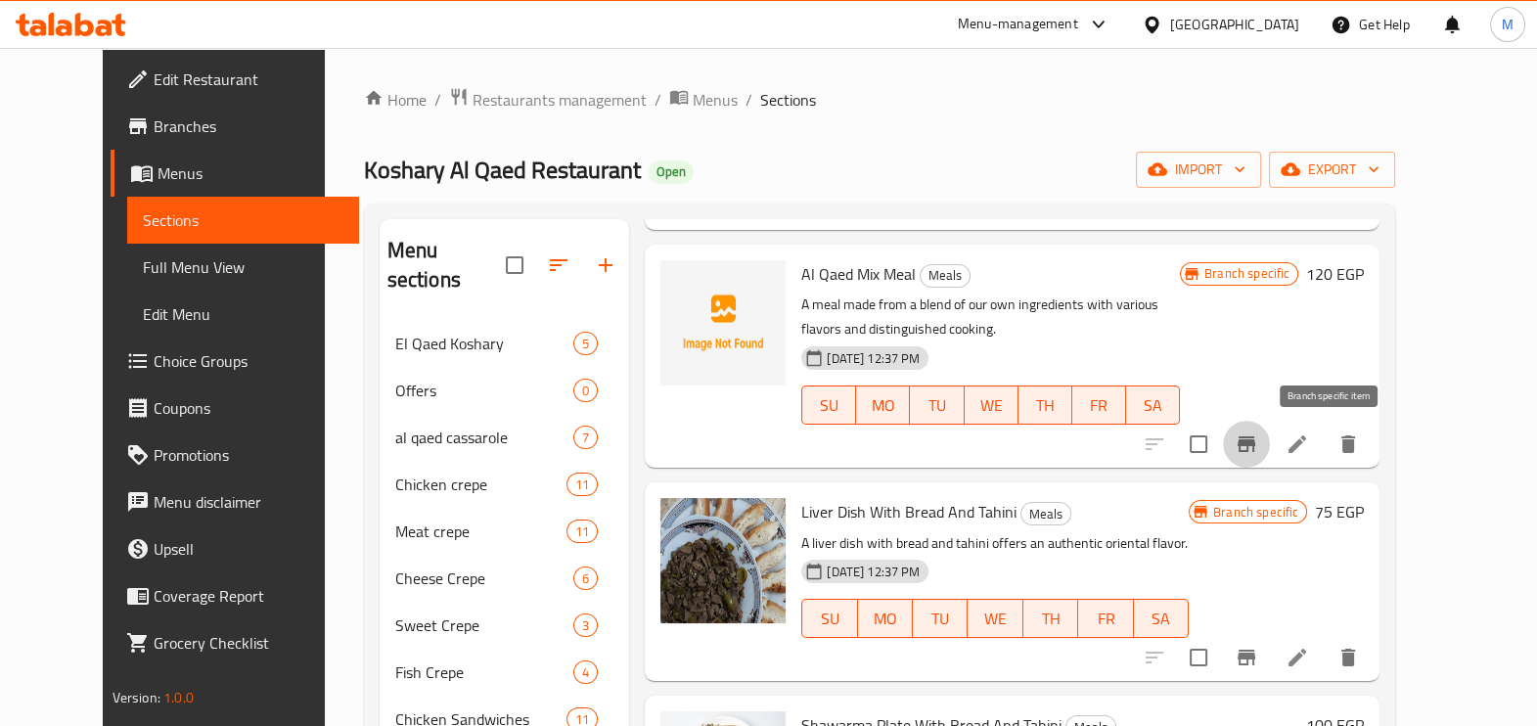
click at [1258, 450] on icon "Branch-specific-item" at bounding box center [1246, 444] width 23 height 23
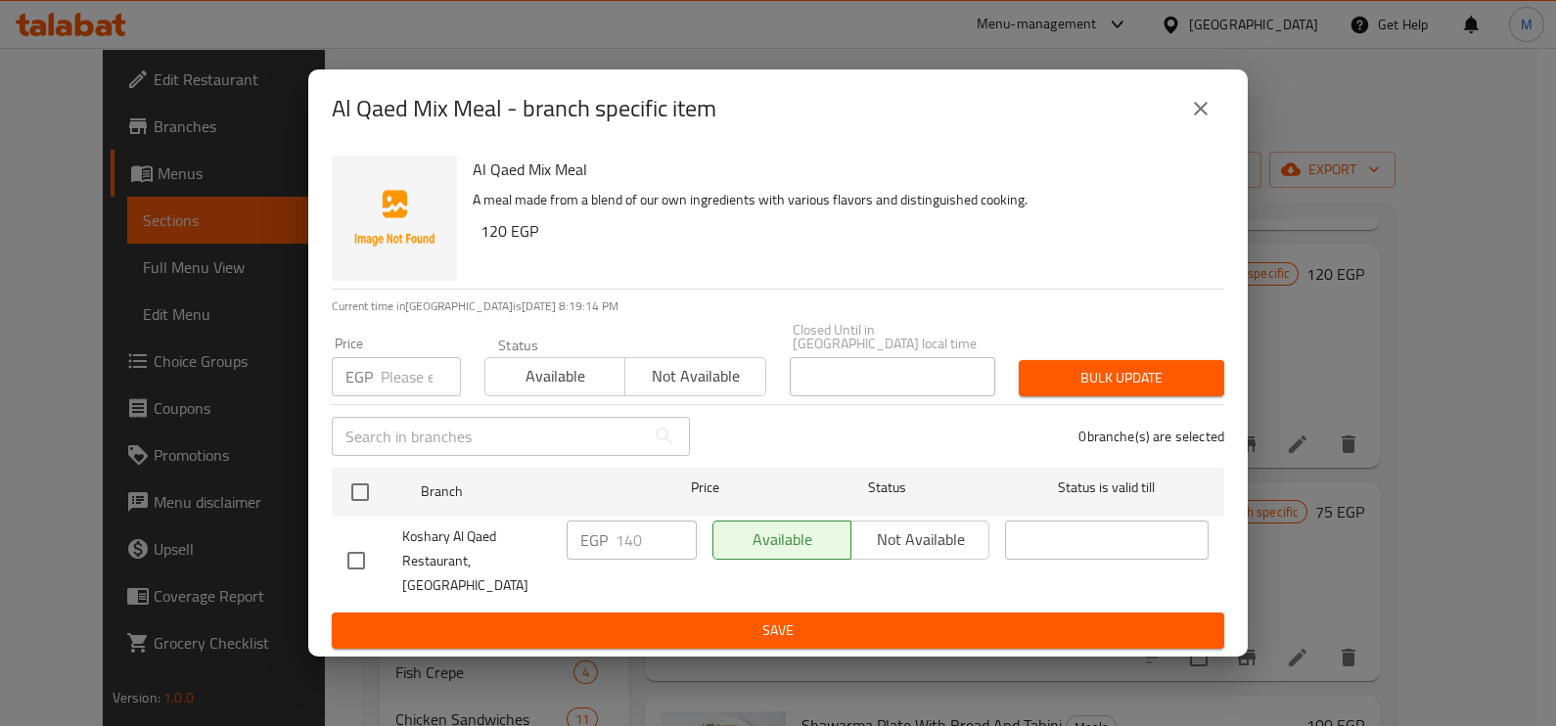
click at [387, 394] on input "number" at bounding box center [421, 376] width 80 height 39
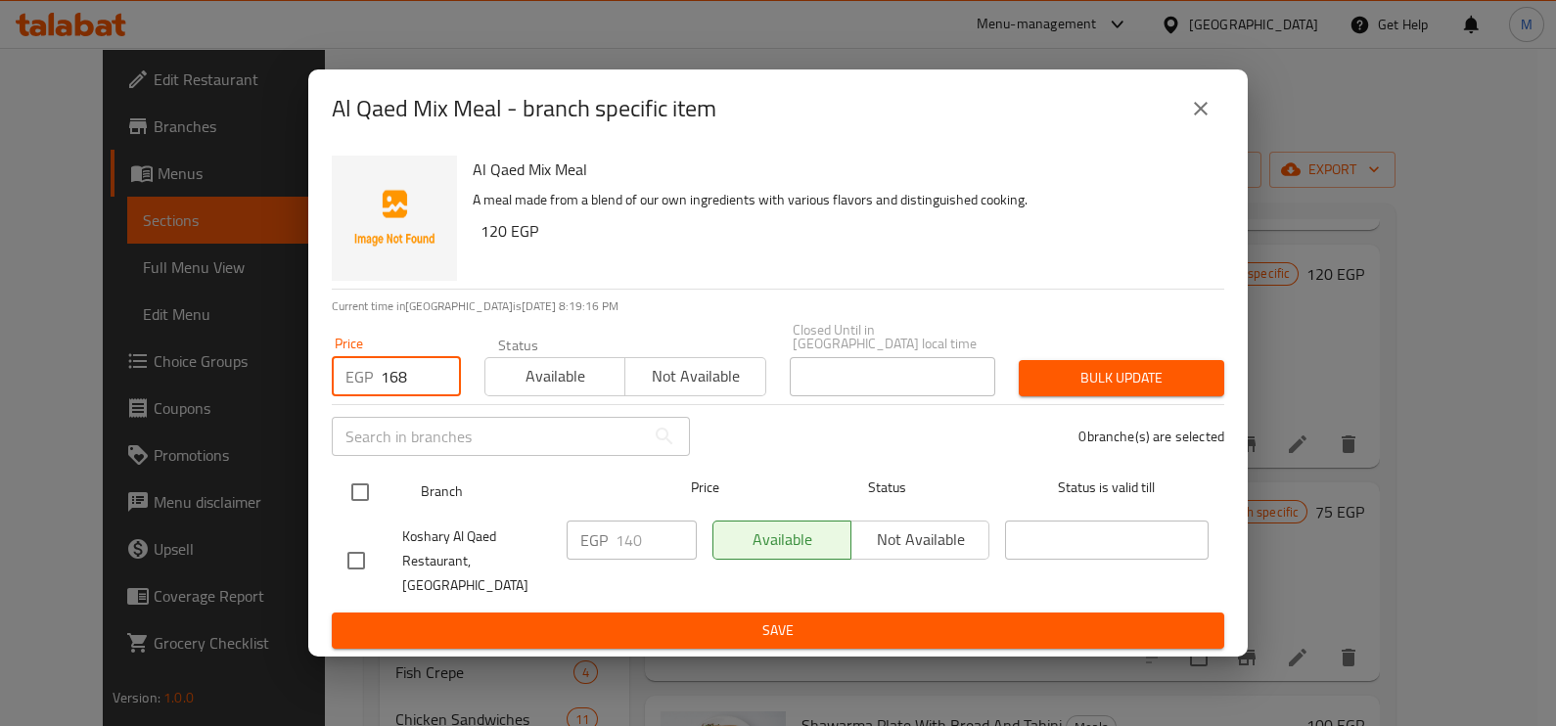
type input "168"
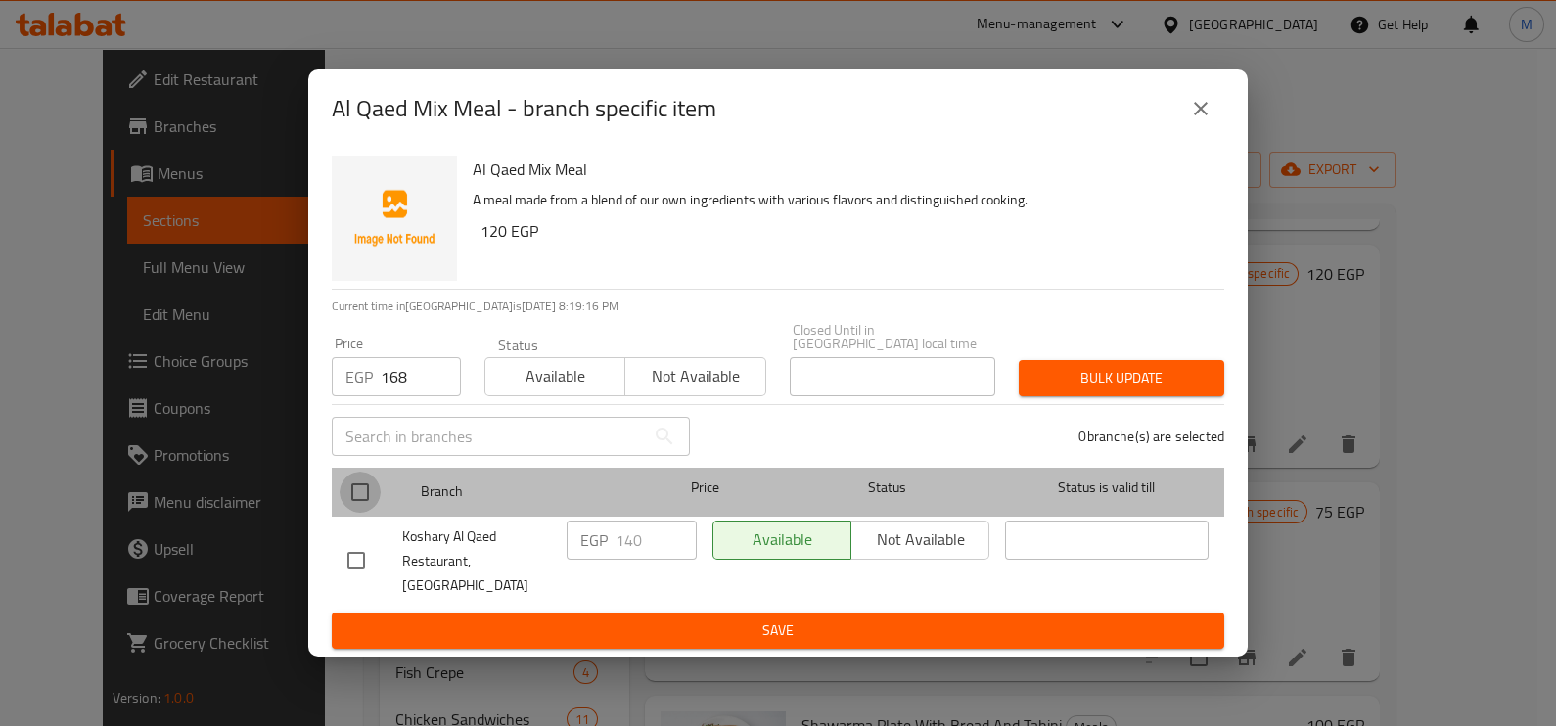
click at [362, 505] on input "checkbox" at bounding box center [360, 492] width 41 height 41
checkbox input "true"
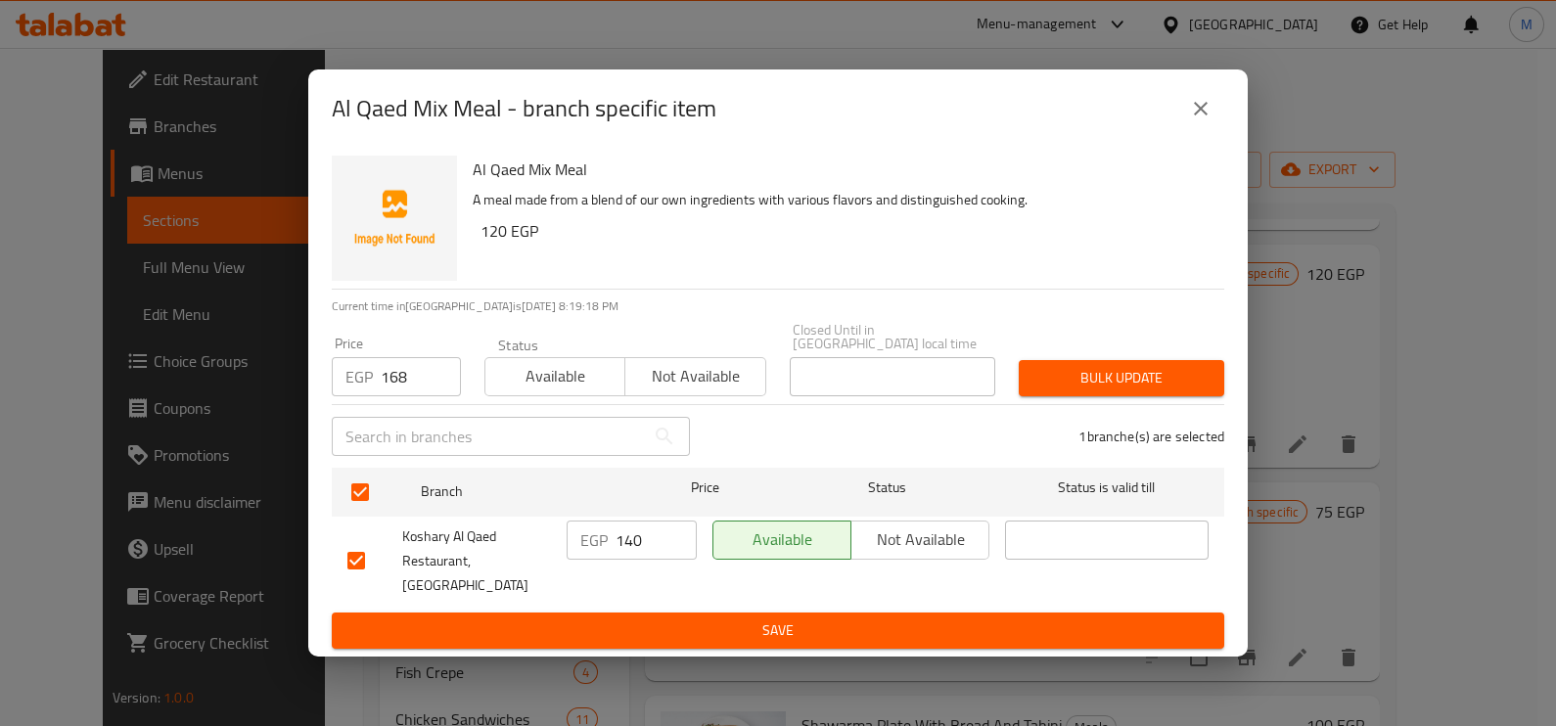
click at [1109, 380] on span "Bulk update" at bounding box center [1121, 378] width 174 height 24
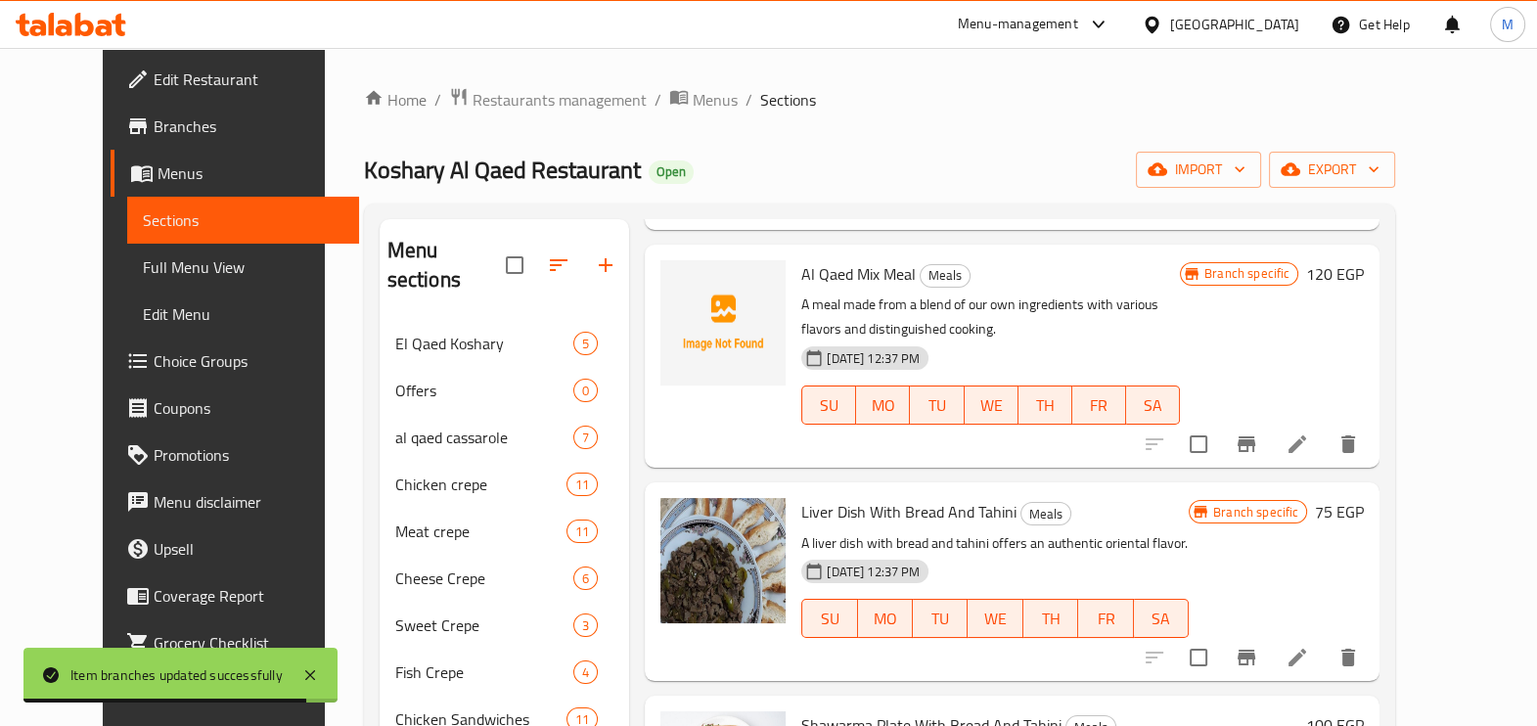
scroll to position [1589, 0]
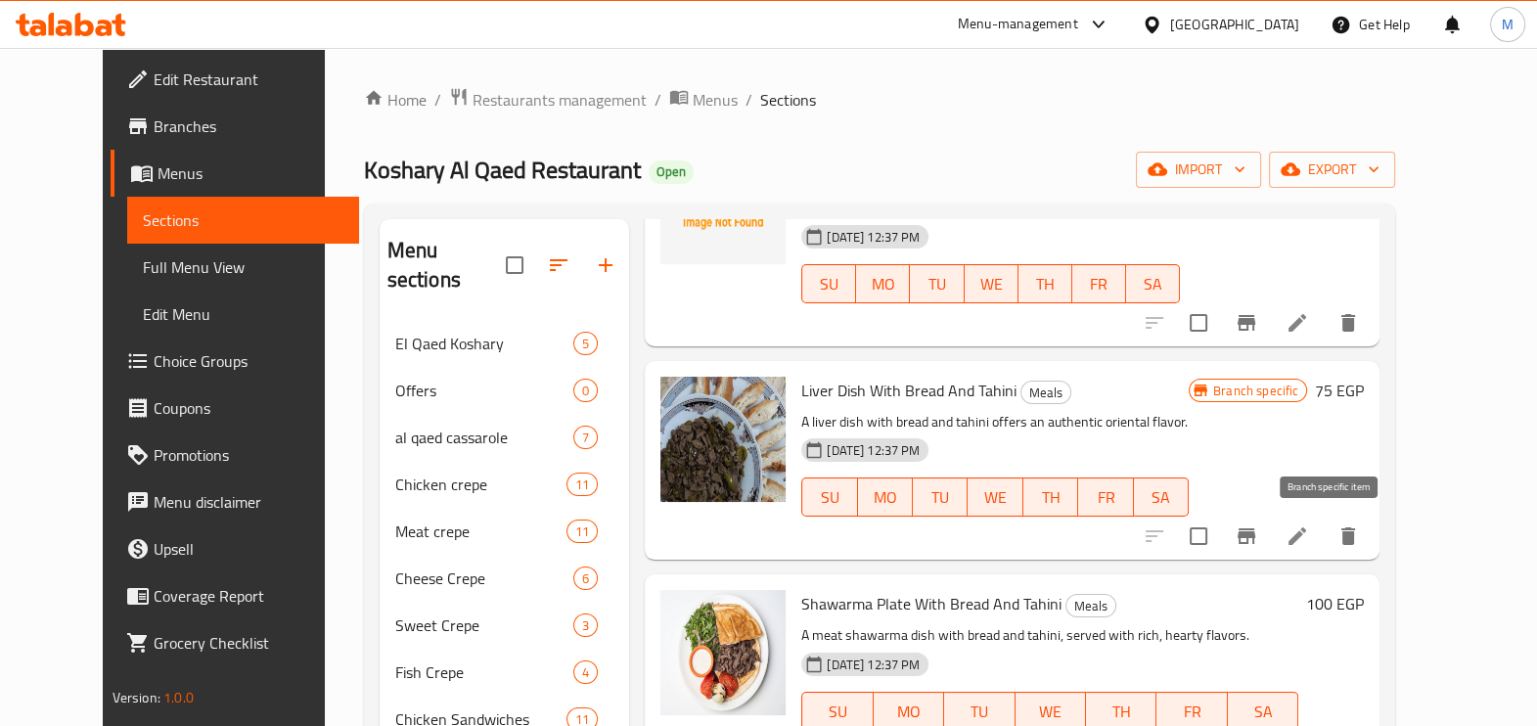
click at [1258, 539] on icon "Branch-specific-item" at bounding box center [1246, 535] width 23 height 23
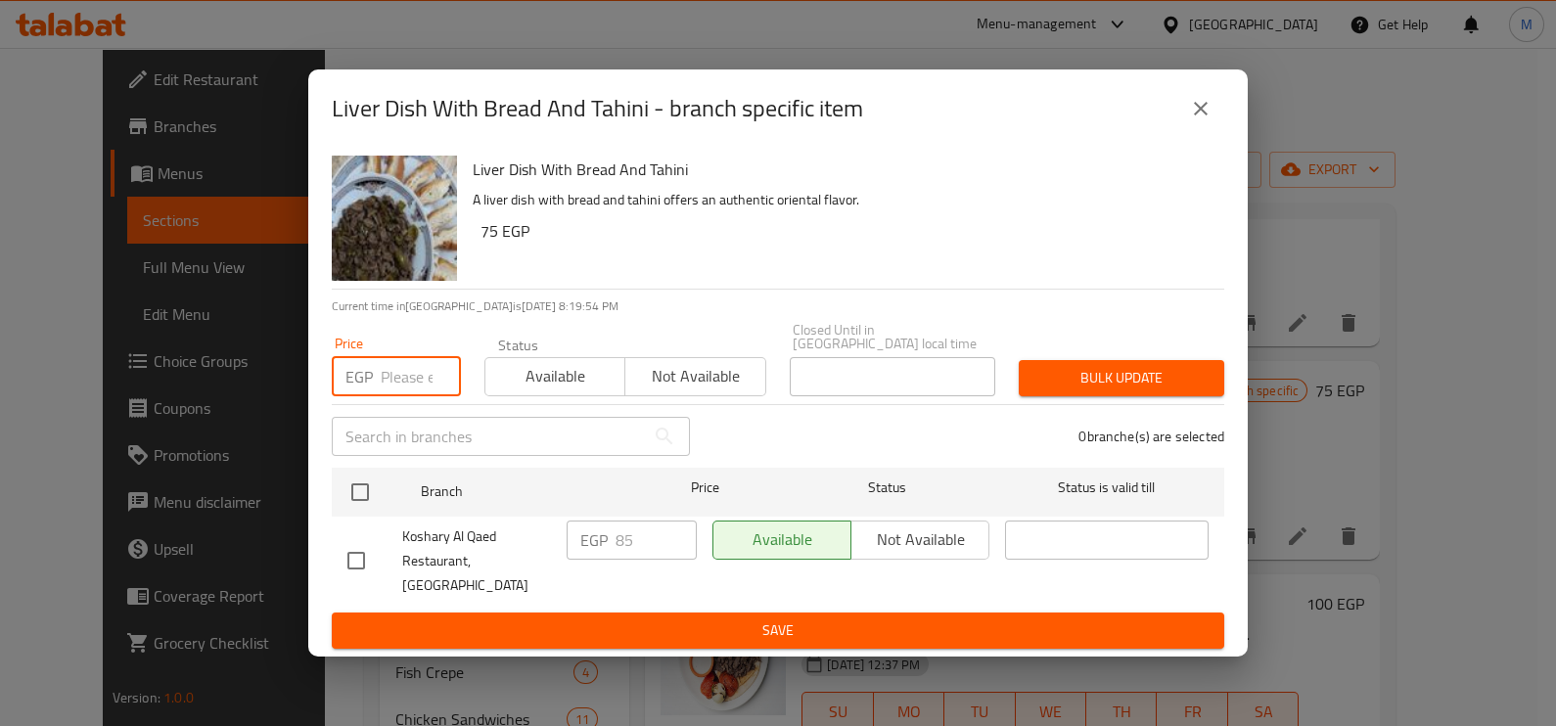
click at [393, 380] on input "number" at bounding box center [421, 376] width 80 height 39
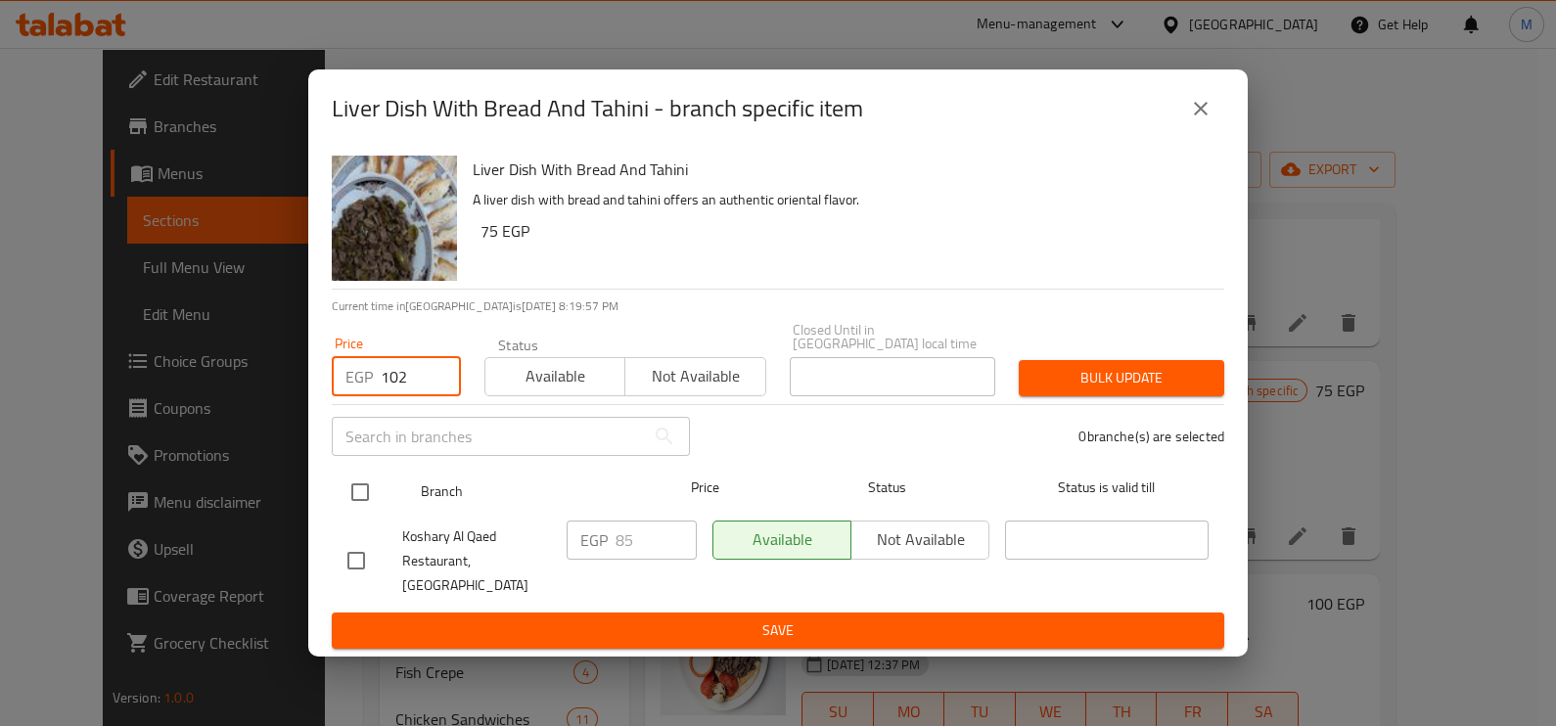
type input "102"
click at [369, 491] on input "checkbox" at bounding box center [360, 492] width 41 height 41
checkbox input "true"
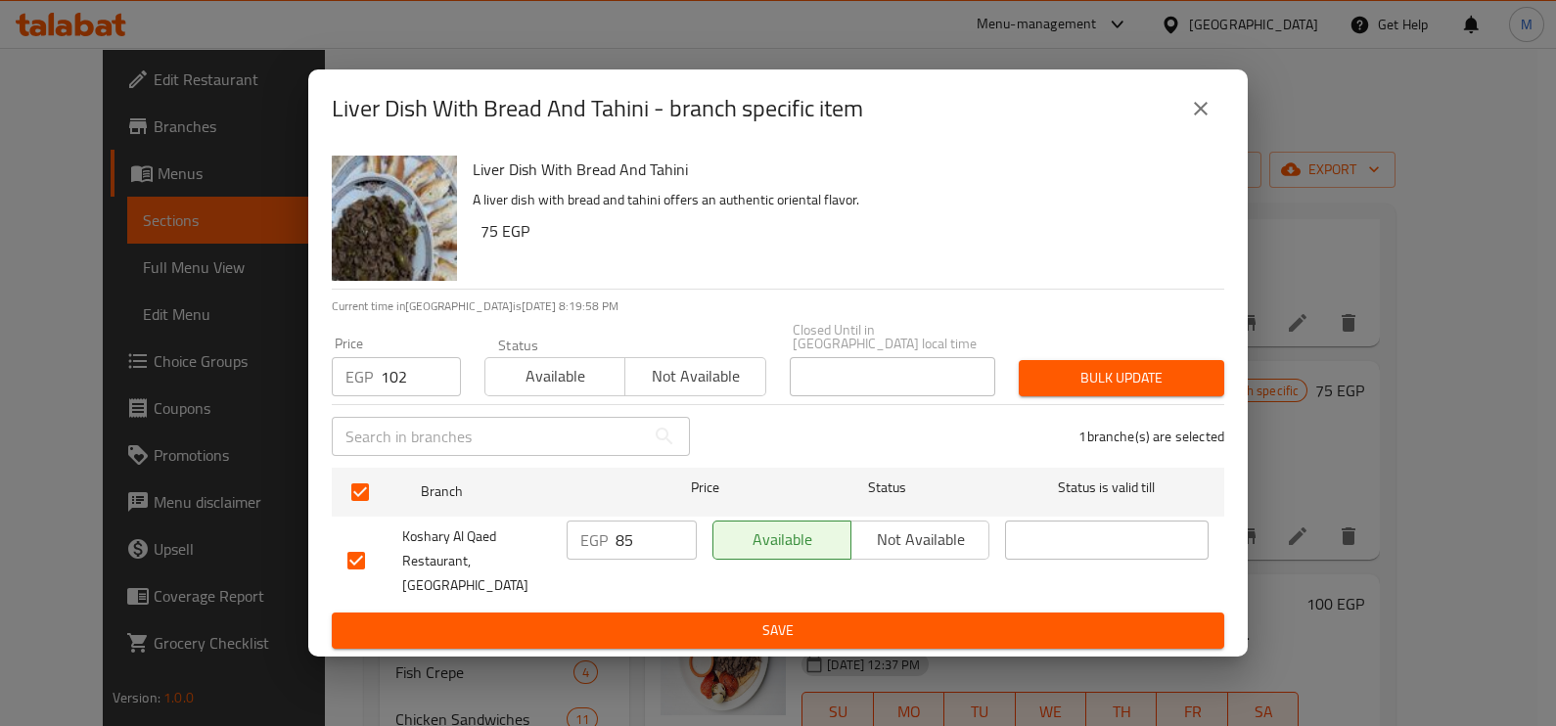
click at [1099, 387] on span "Bulk update" at bounding box center [1121, 378] width 174 height 24
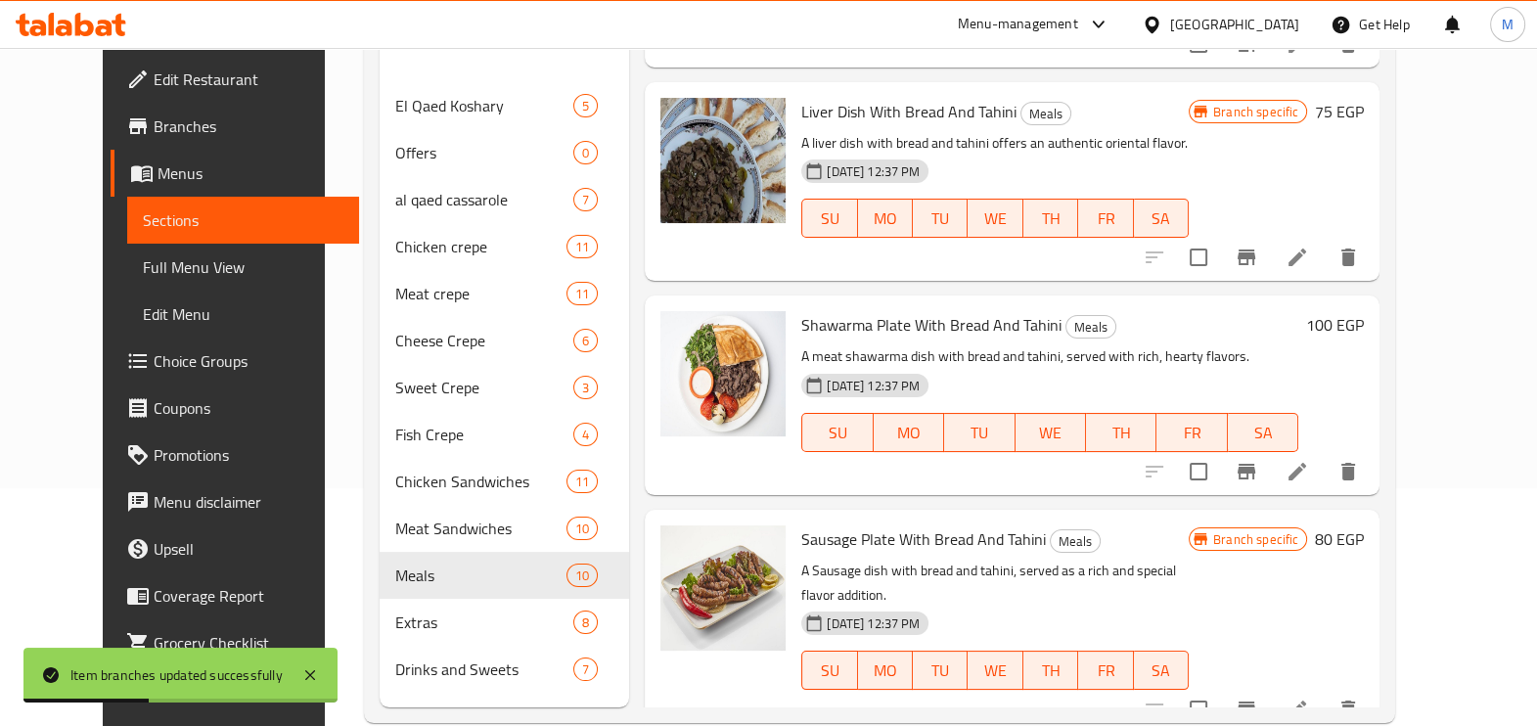
scroll to position [244, 0]
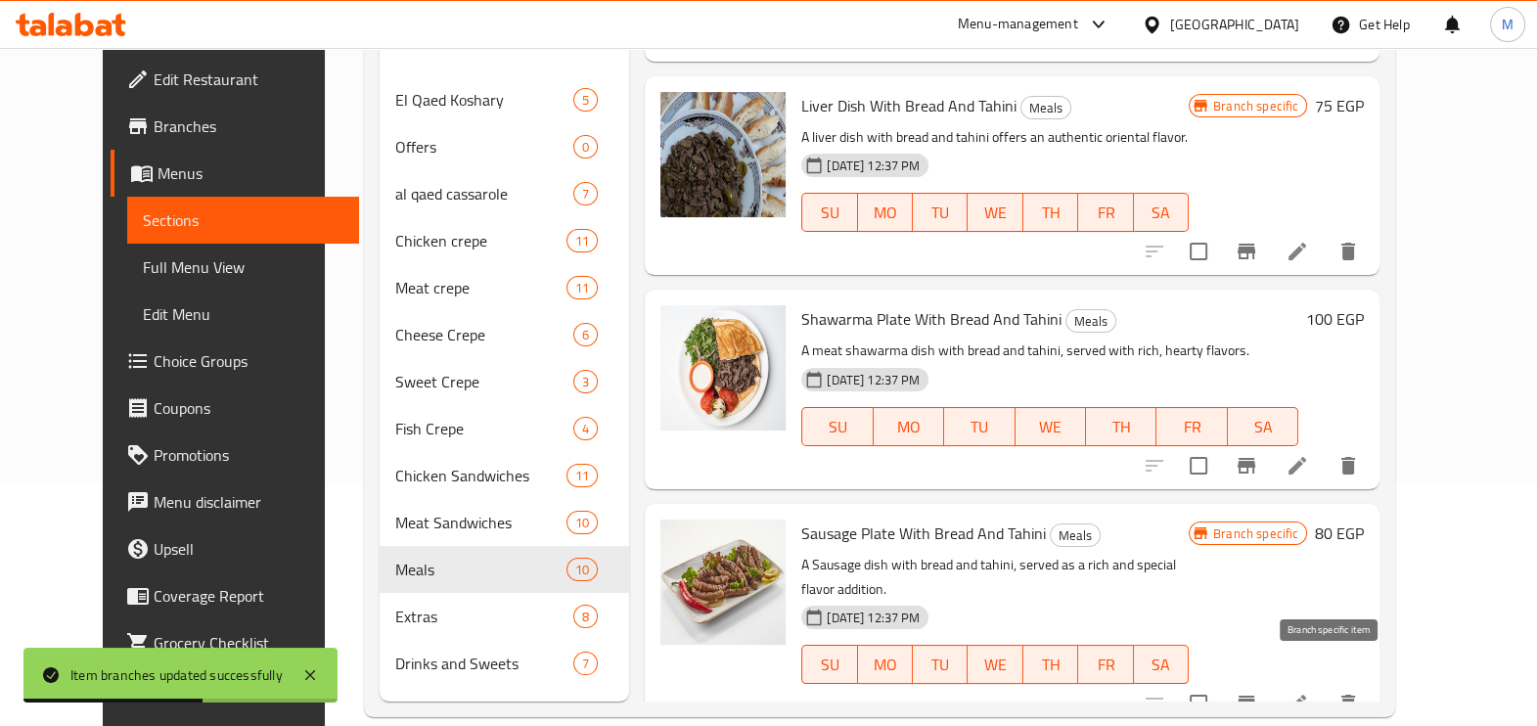
click at [1255, 696] on icon "Branch-specific-item" at bounding box center [1247, 704] width 18 height 16
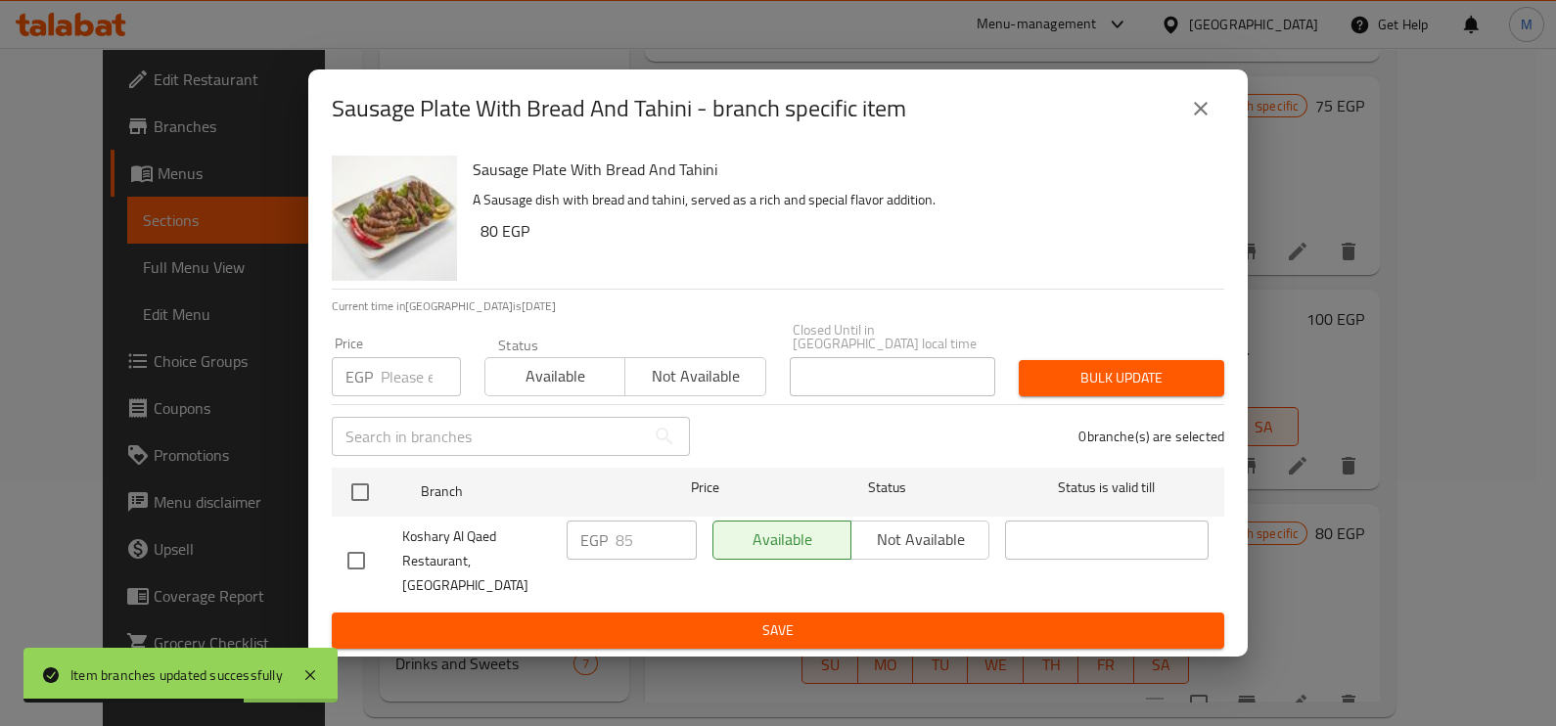
click at [406, 390] on input "number" at bounding box center [421, 376] width 80 height 39
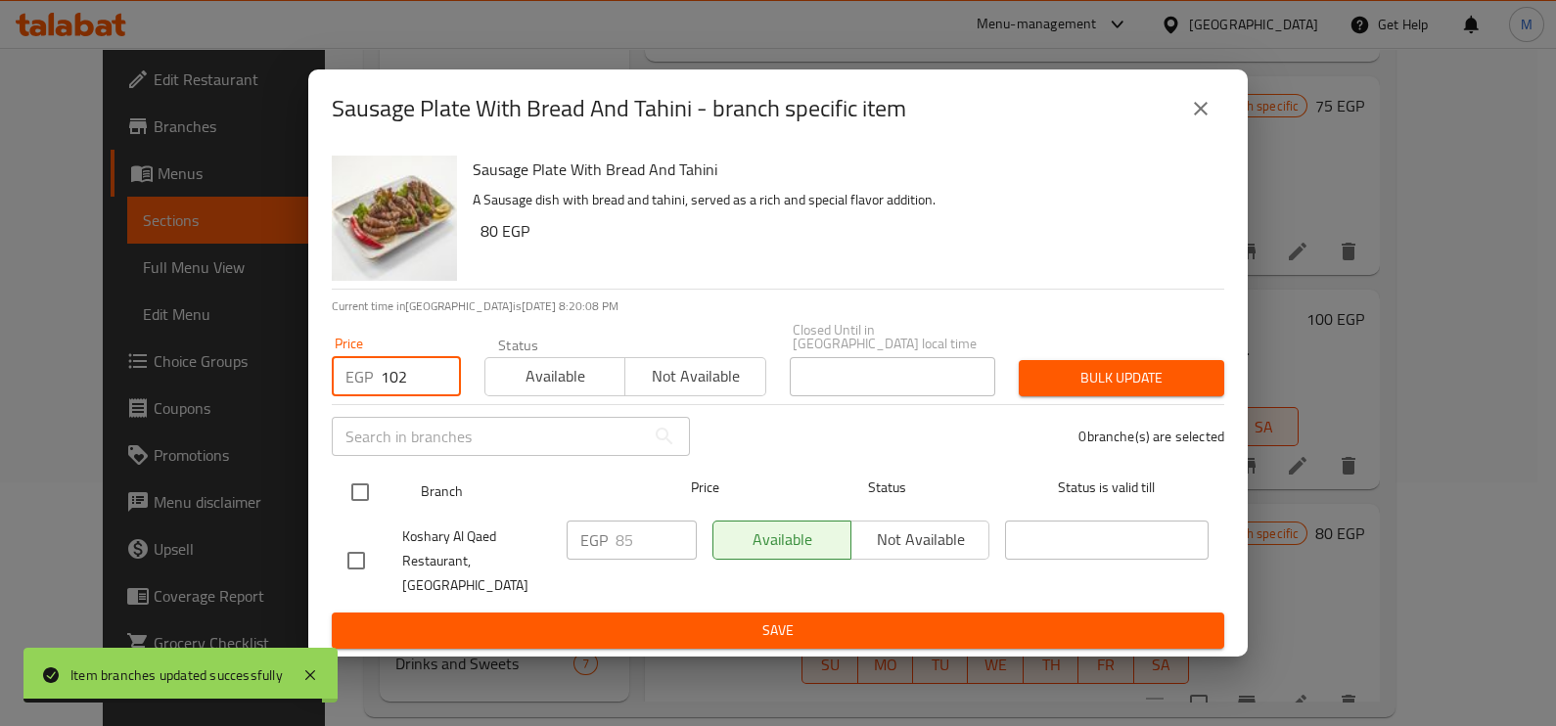
type input "102"
click at [362, 502] on input "checkbox" at bounding box center [360, 492] width 41 height 41
checkbox input "true"
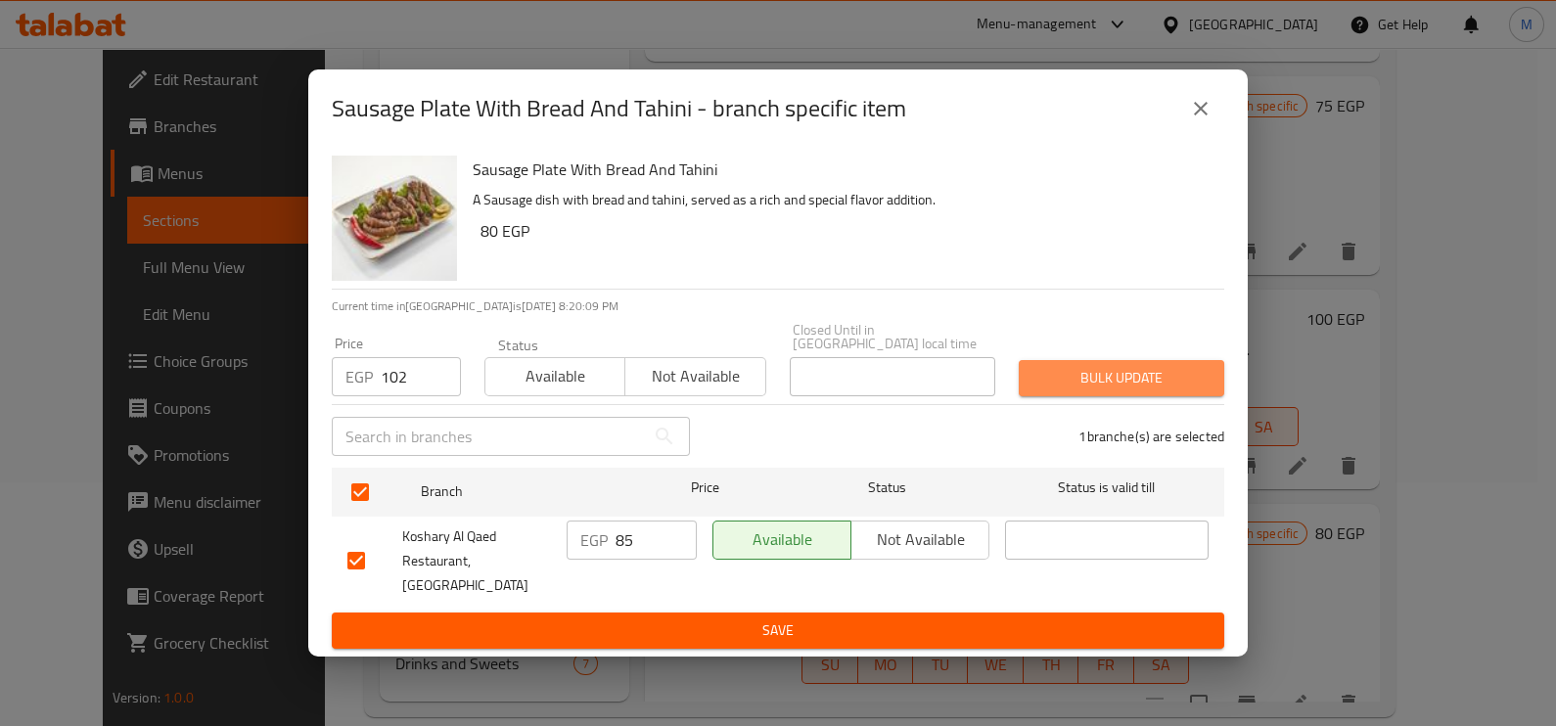
click at [1114, 378] on span "Bulk update" at bounding box center [1121, 378] width 174 height 24
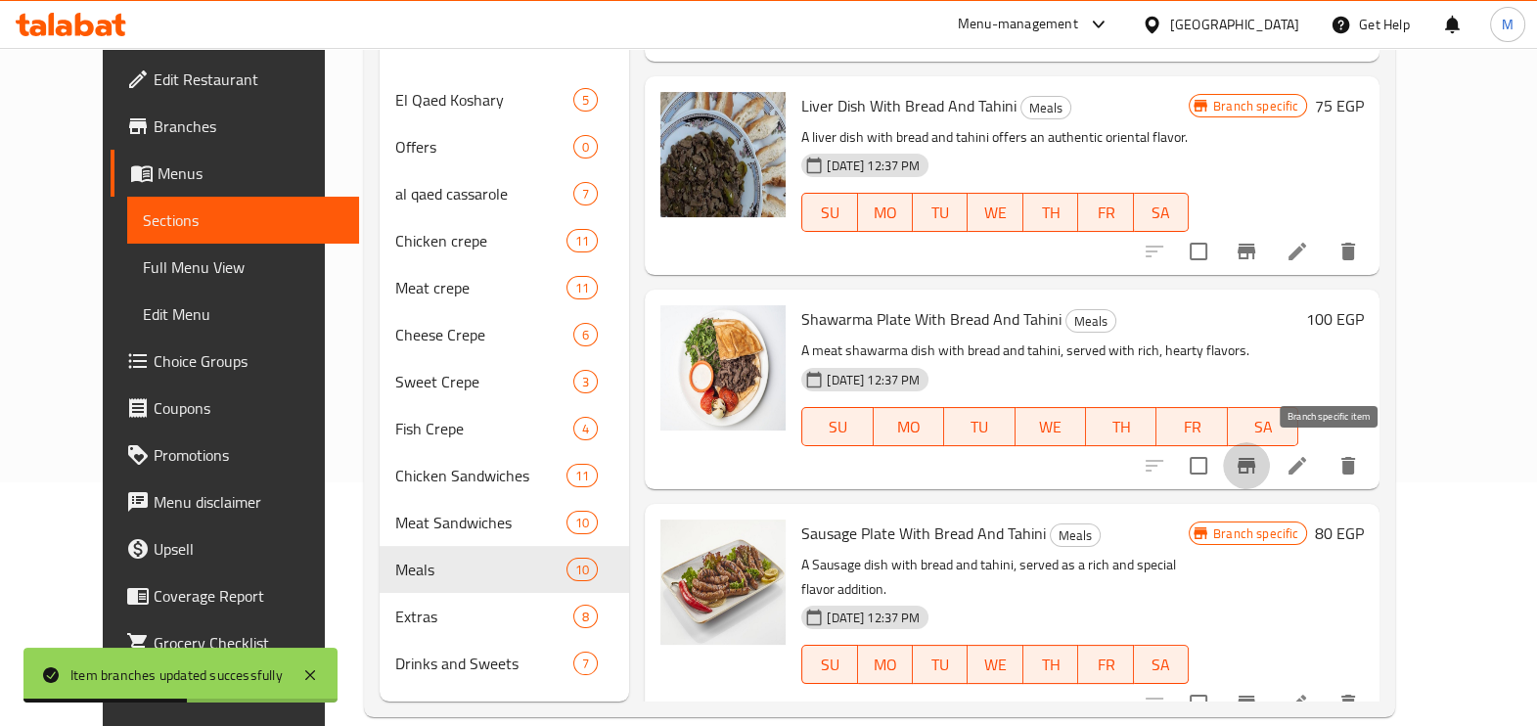
click at [1258, 467] on icon "Branch-specific-item" at bounding box center [1246, 465] width 23 height 23
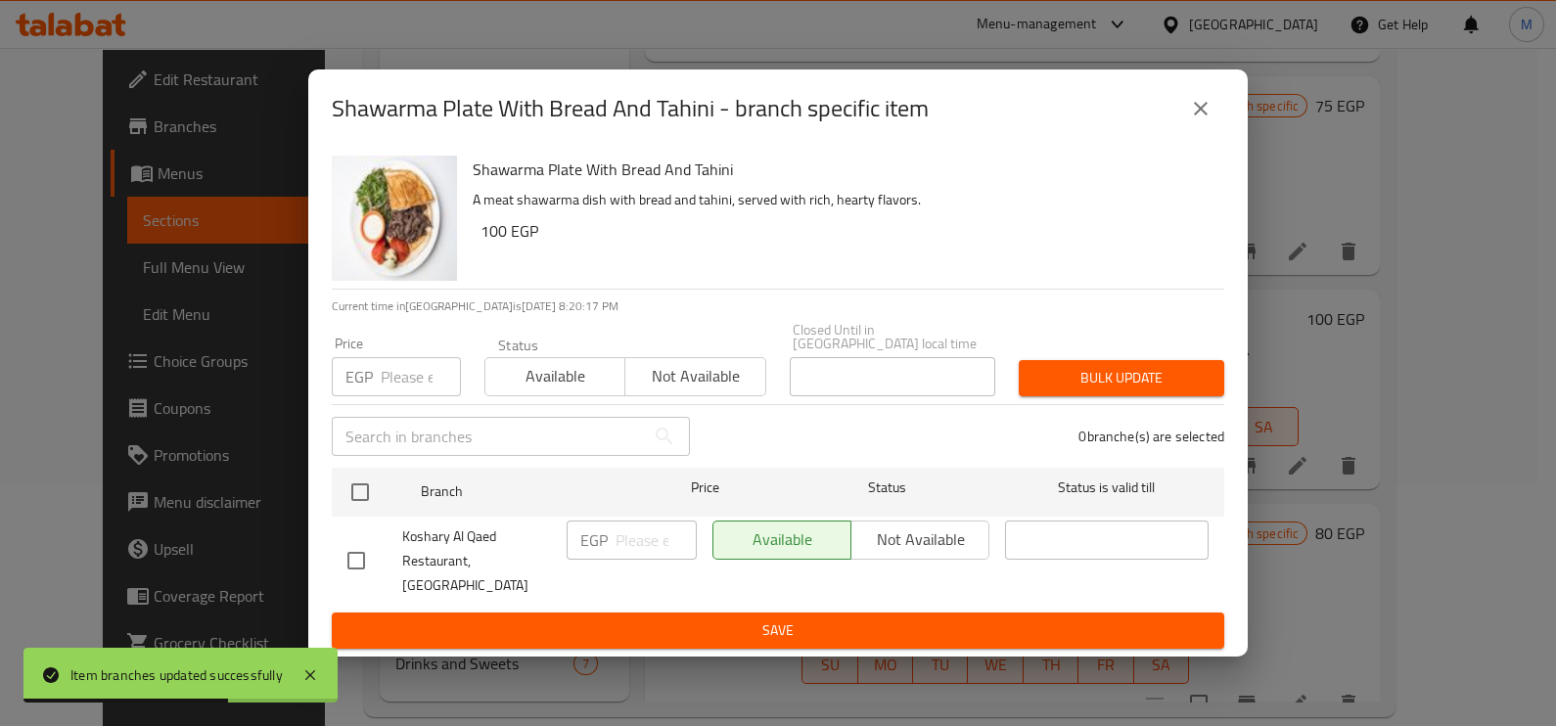
click at [373, 390] on div "EGP Price" at bounding box center [396, 376] width 129 height 39
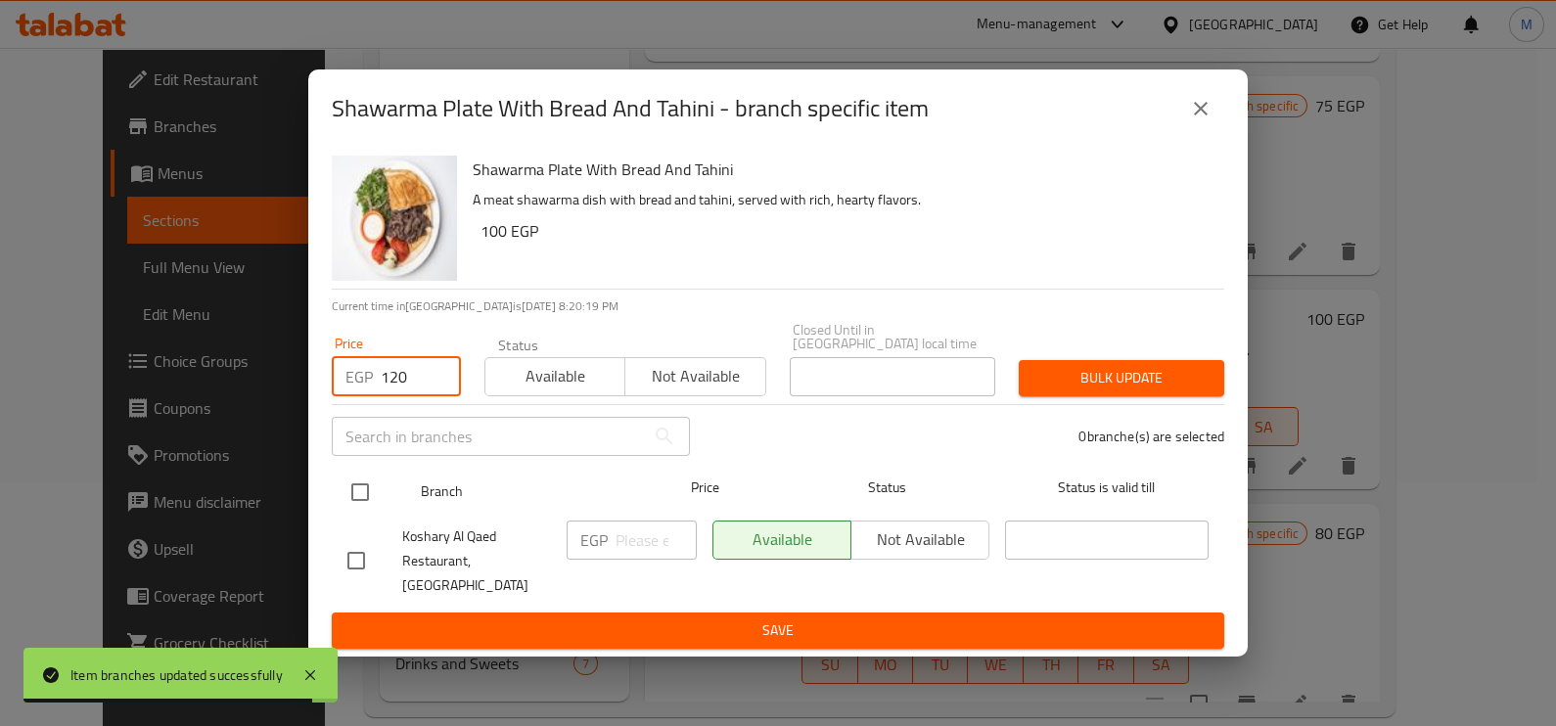
type input "120"
click at [380, 504] on input "checkbox" at bounding box center [360, 492] width 41 height 41
checkbox input "true"
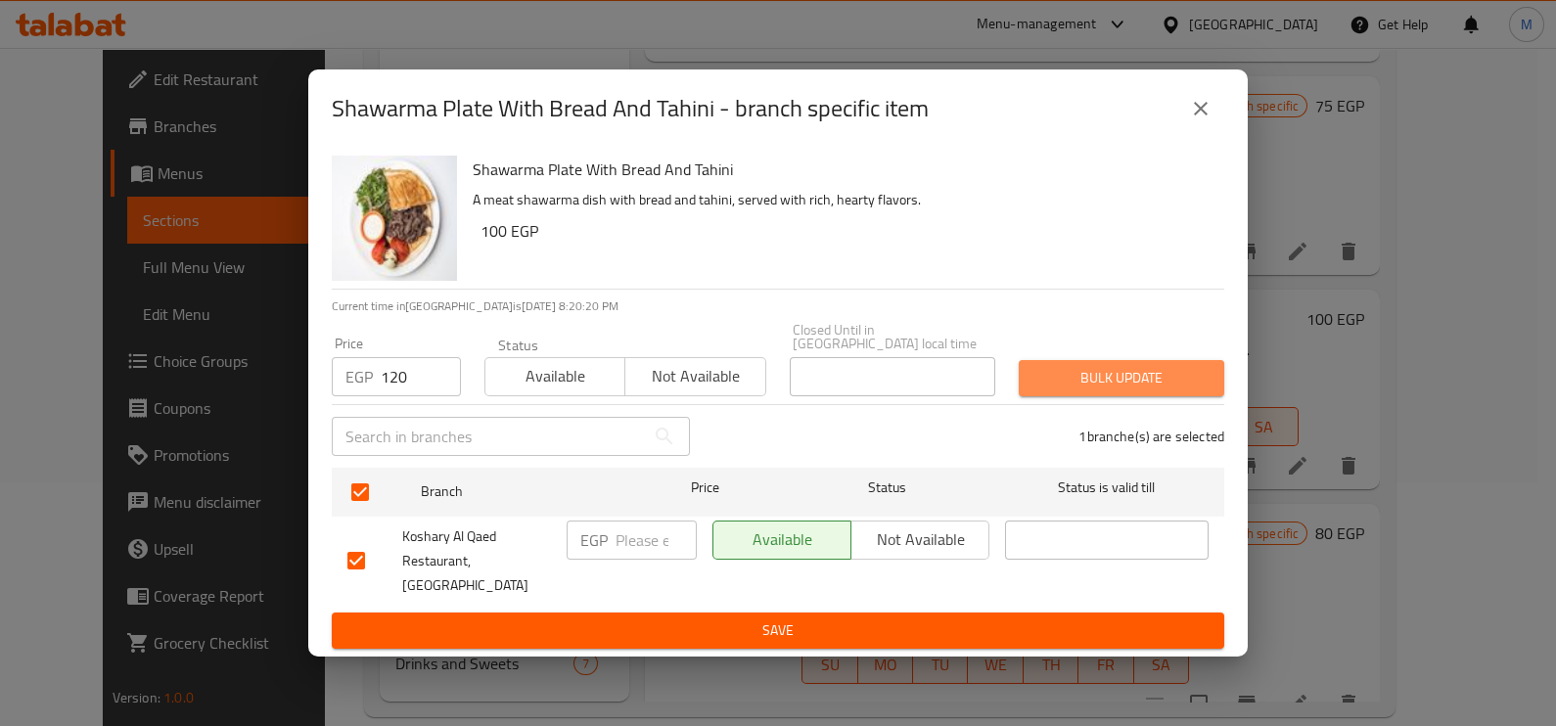
click at [1079, 381] on span "Bulk update" at bounding box center [1121, 378] width 174 height 24
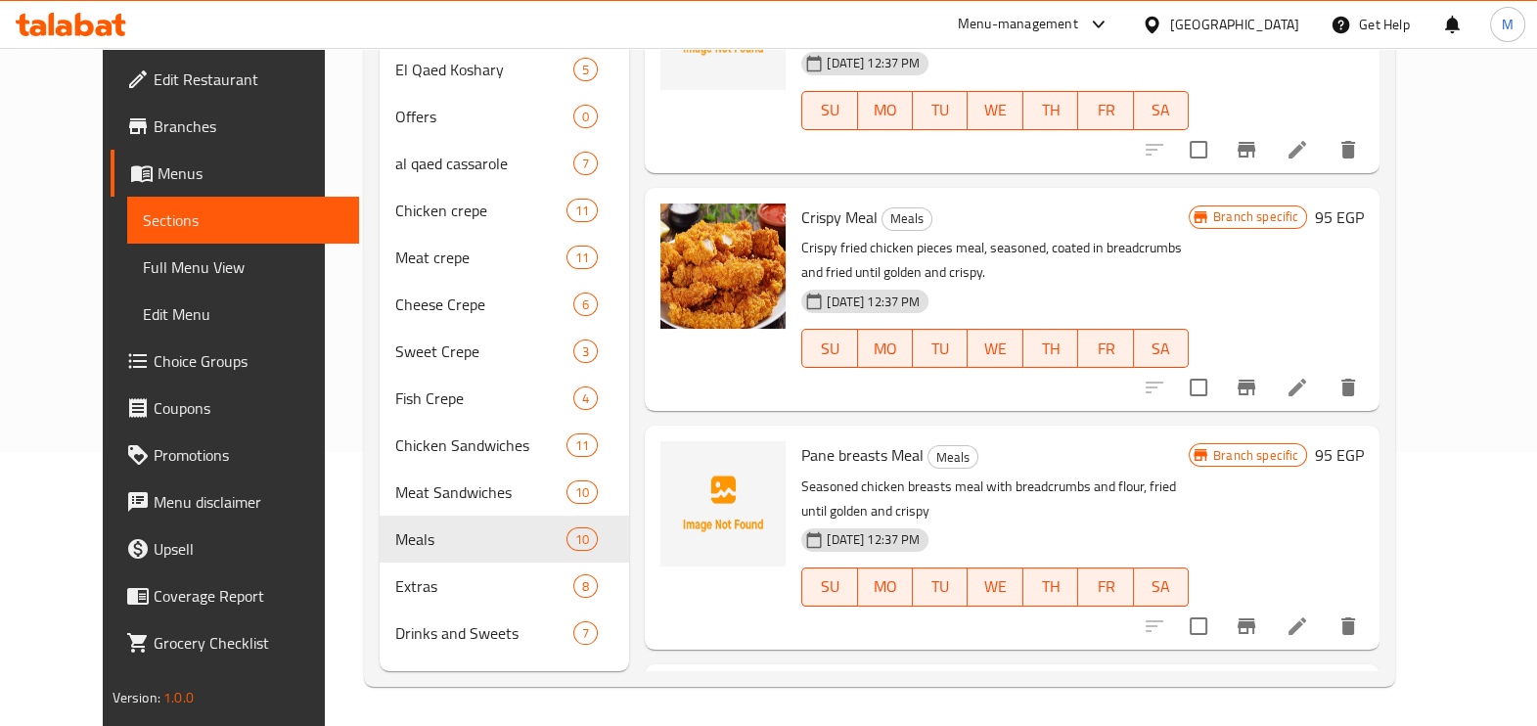
scroll to position [1630, 0]
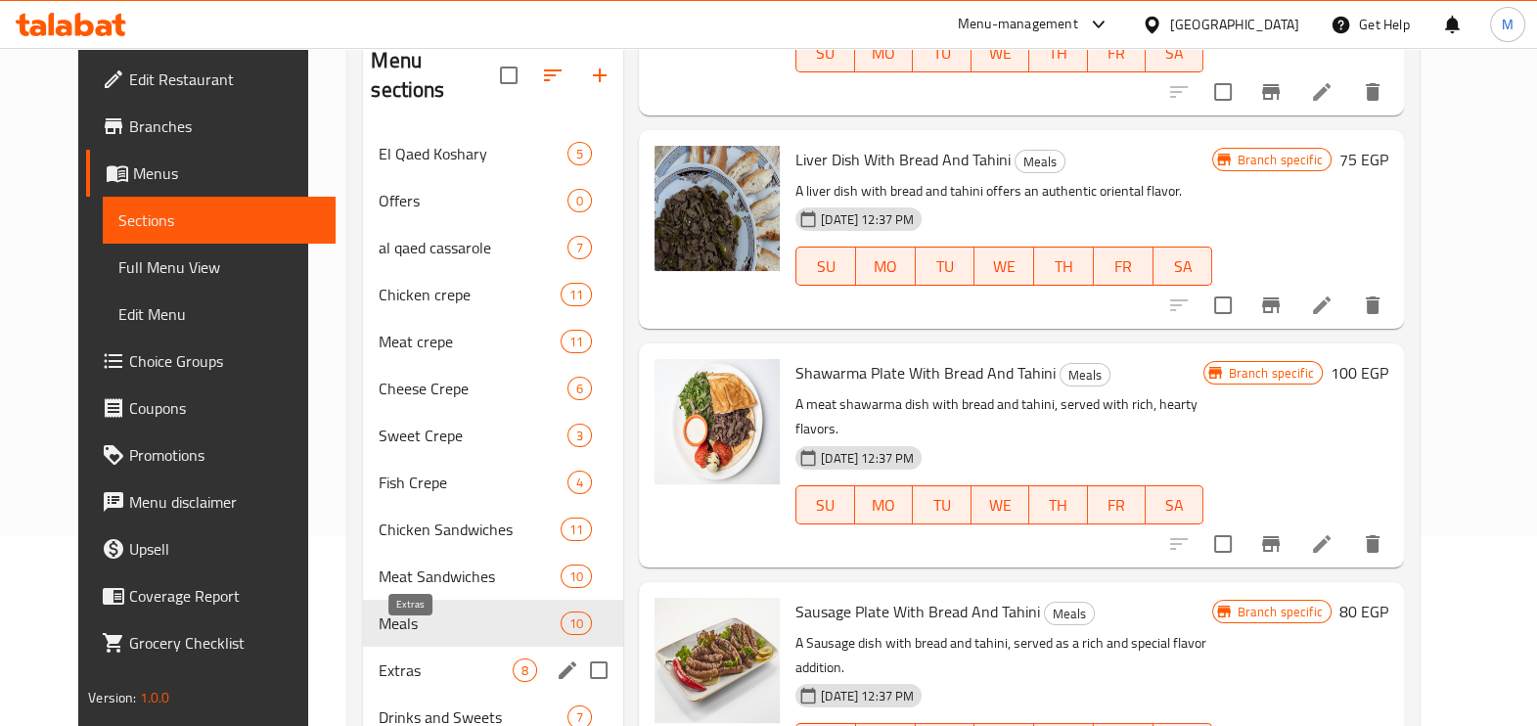
click at [397, 560] on div "El Qaed Koshary 5 Offers 0 al qaed cassarole 7 Chicken crepe 11 Meat crepe 11 C…" at bounding box center [493, 435] width 260 height 611
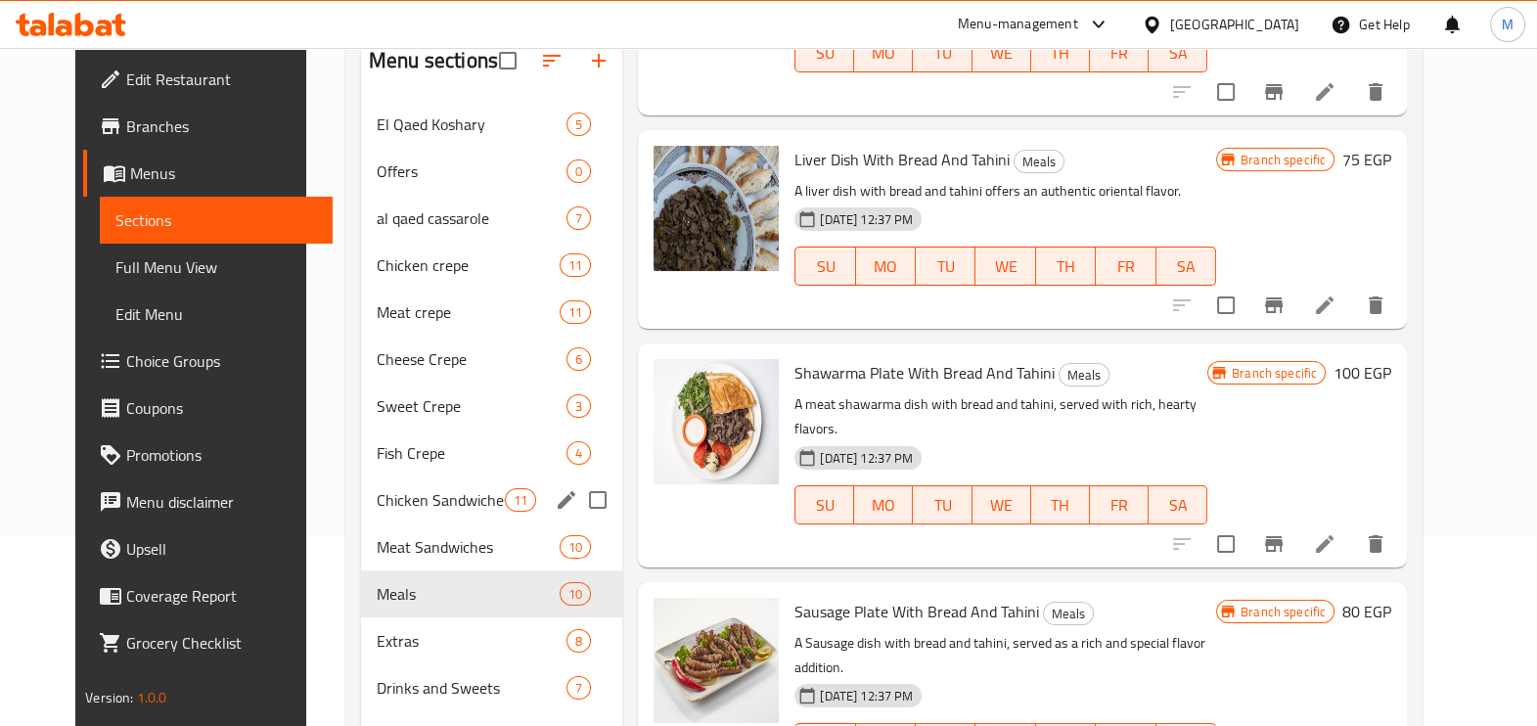
scroll to position [152, 0]
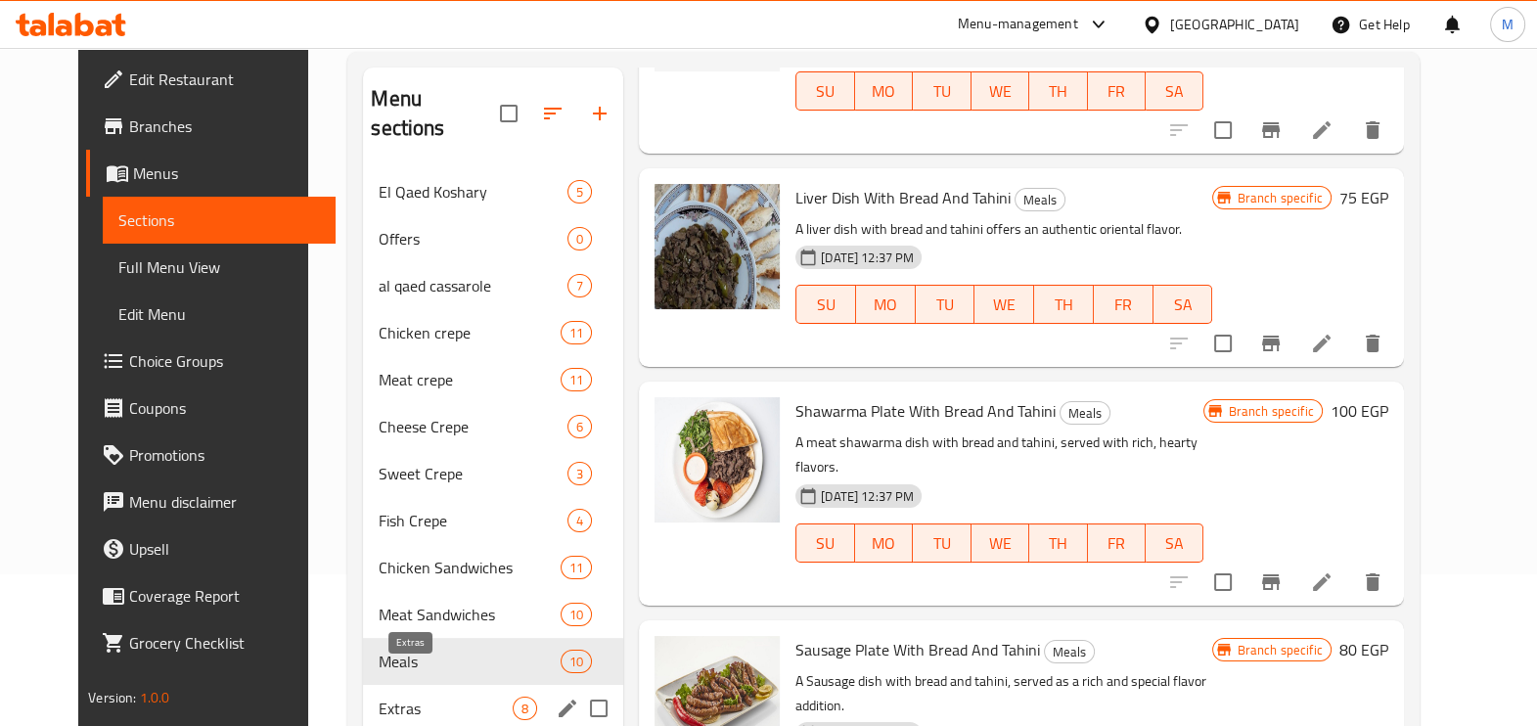
click at [411, 697] on span "Extras" at bounding box center [446, 708] width 134 height 23
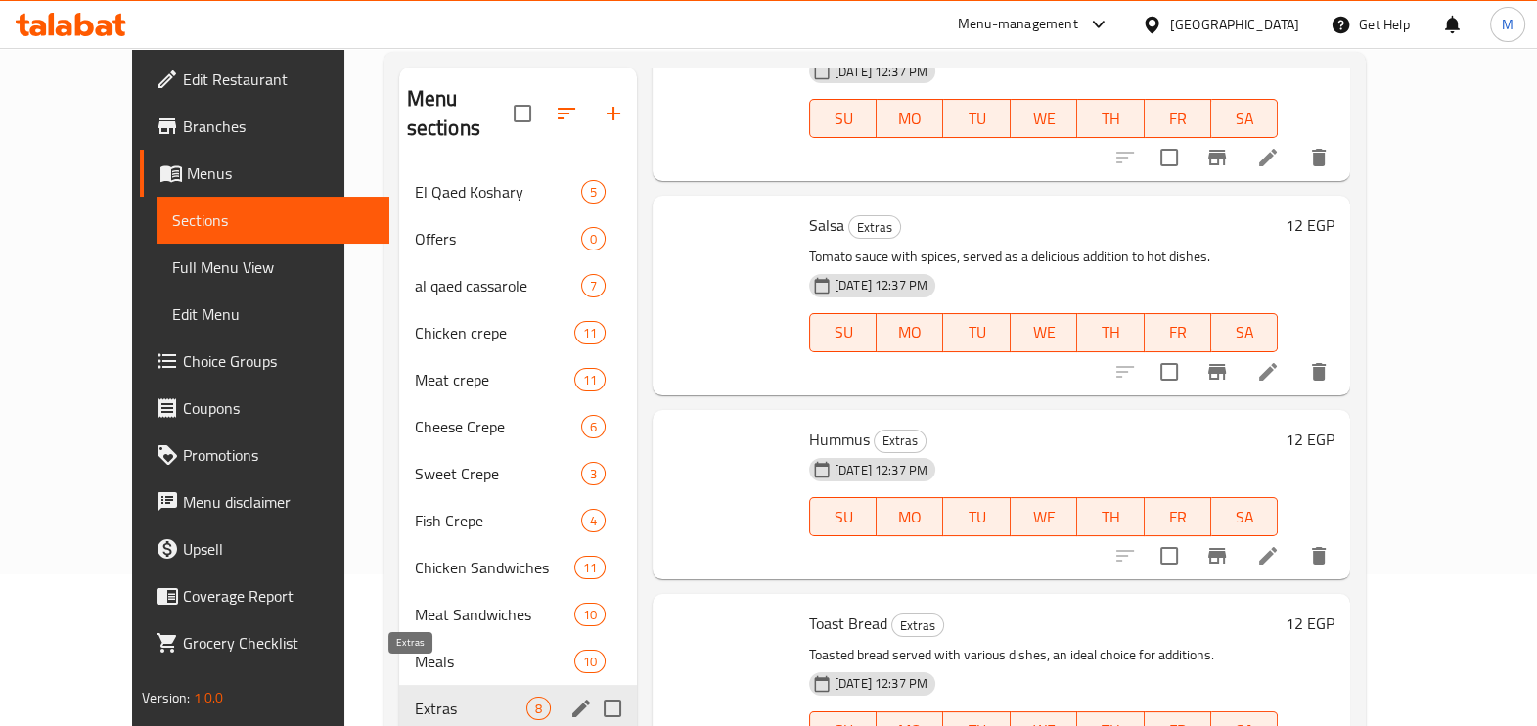
scroll to position [1003, 0]
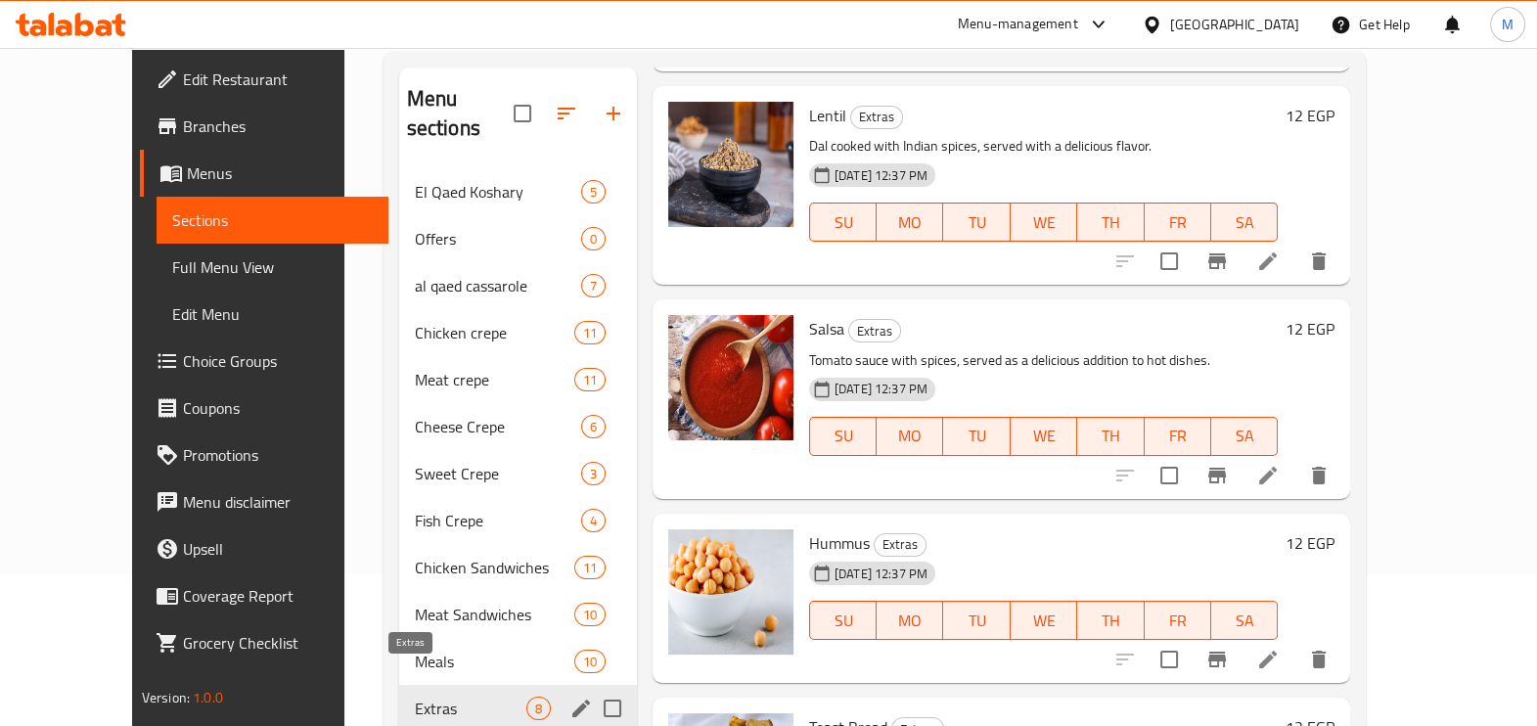
click at [415, 697] on span "Extras" at bounding box center [471, 708] width 112 height 23
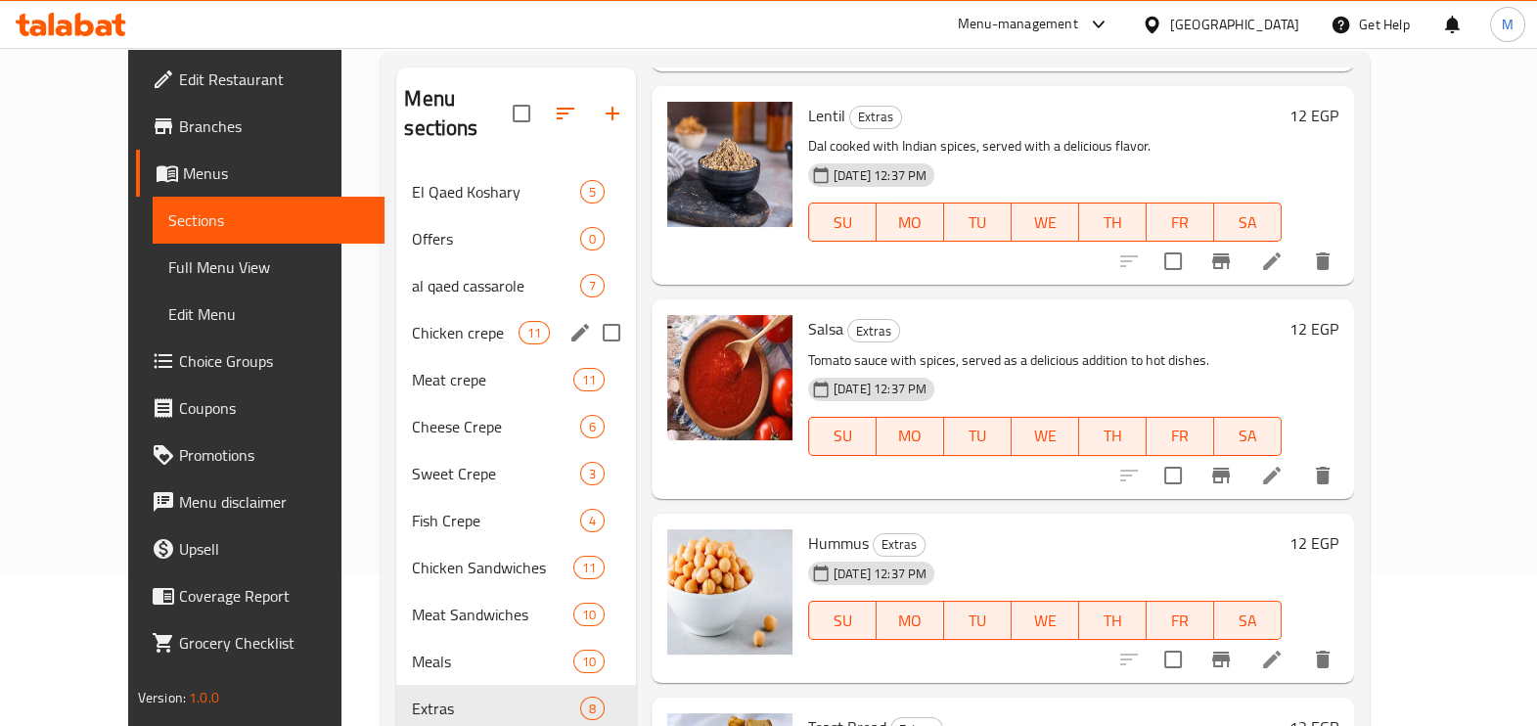
scroll to position [274, 0]
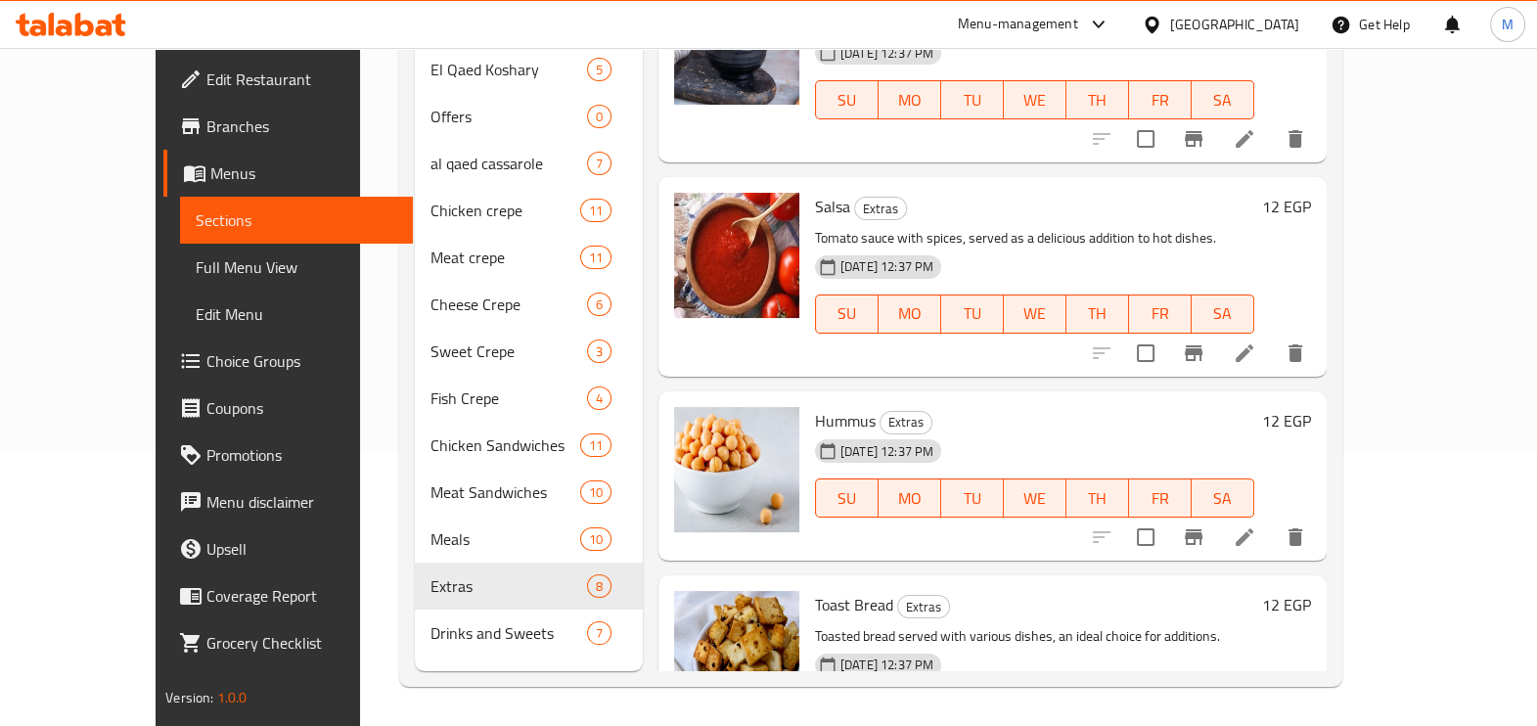
click at [1254, 193] on h6 "Salsa Extras" at bounding box center [1034, 206] width 439 height 27
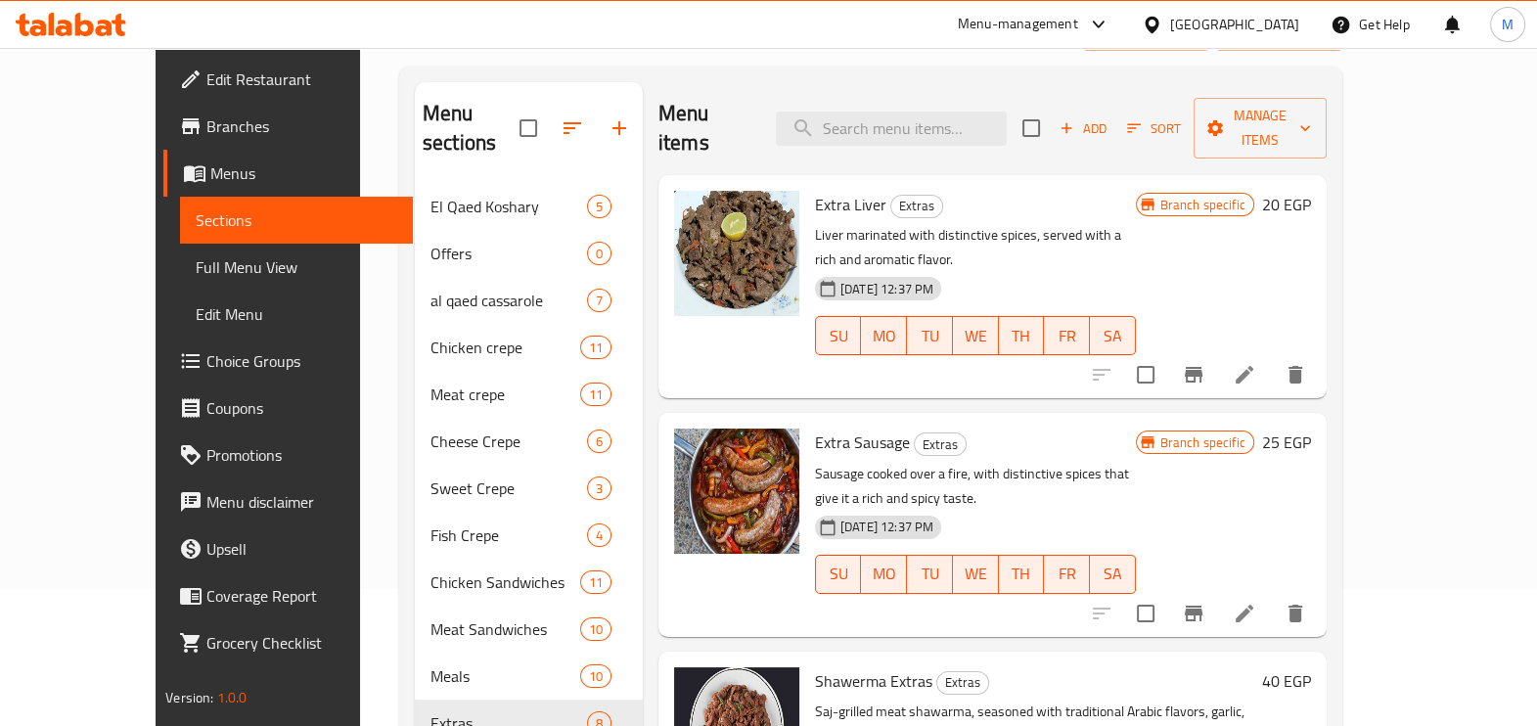
scroll to position [0, 0]
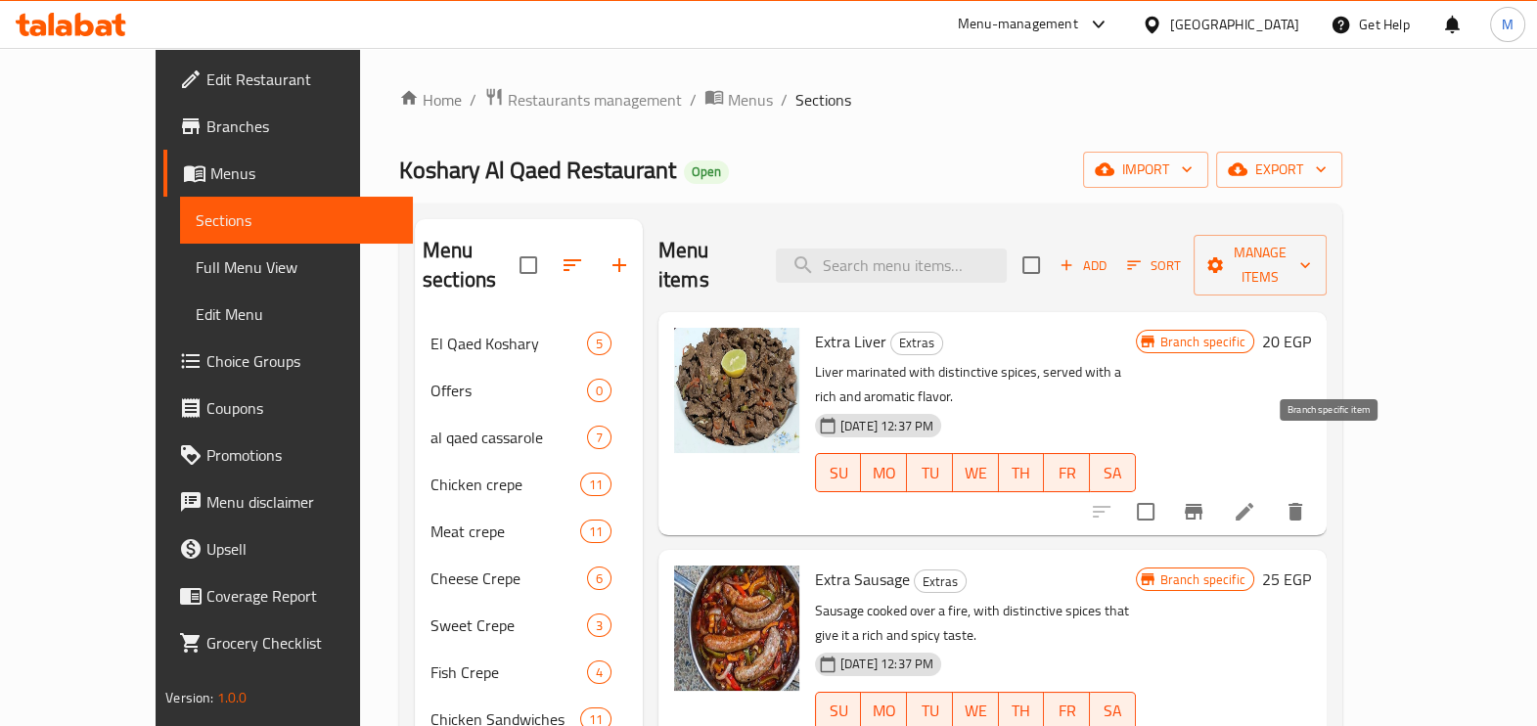
click at [1203, 504] on icon "Branch-specific-item" at bounding box center [1194, 512] width 18 height 16
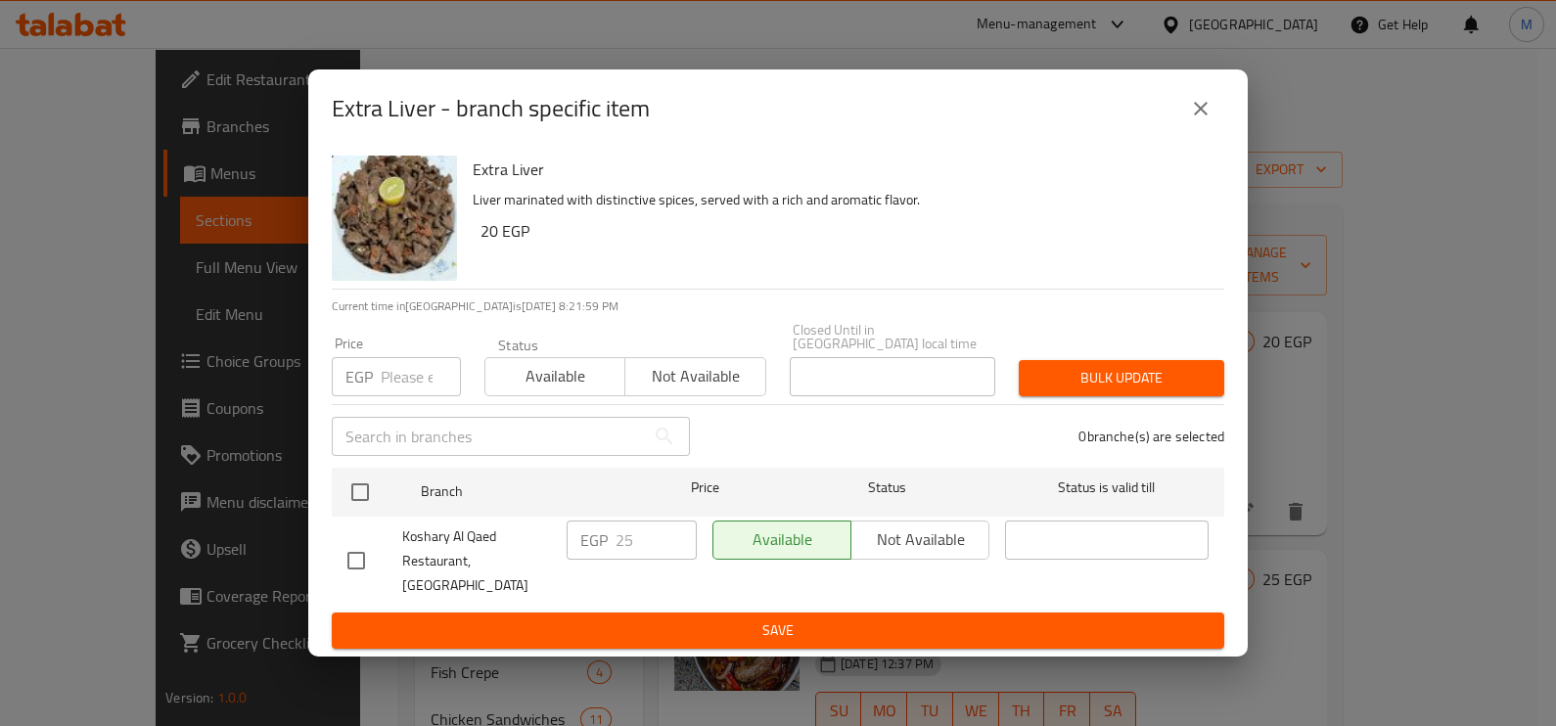
click at [412, 389] on input "number" at bounding box center [421, 376] width 80 height 39
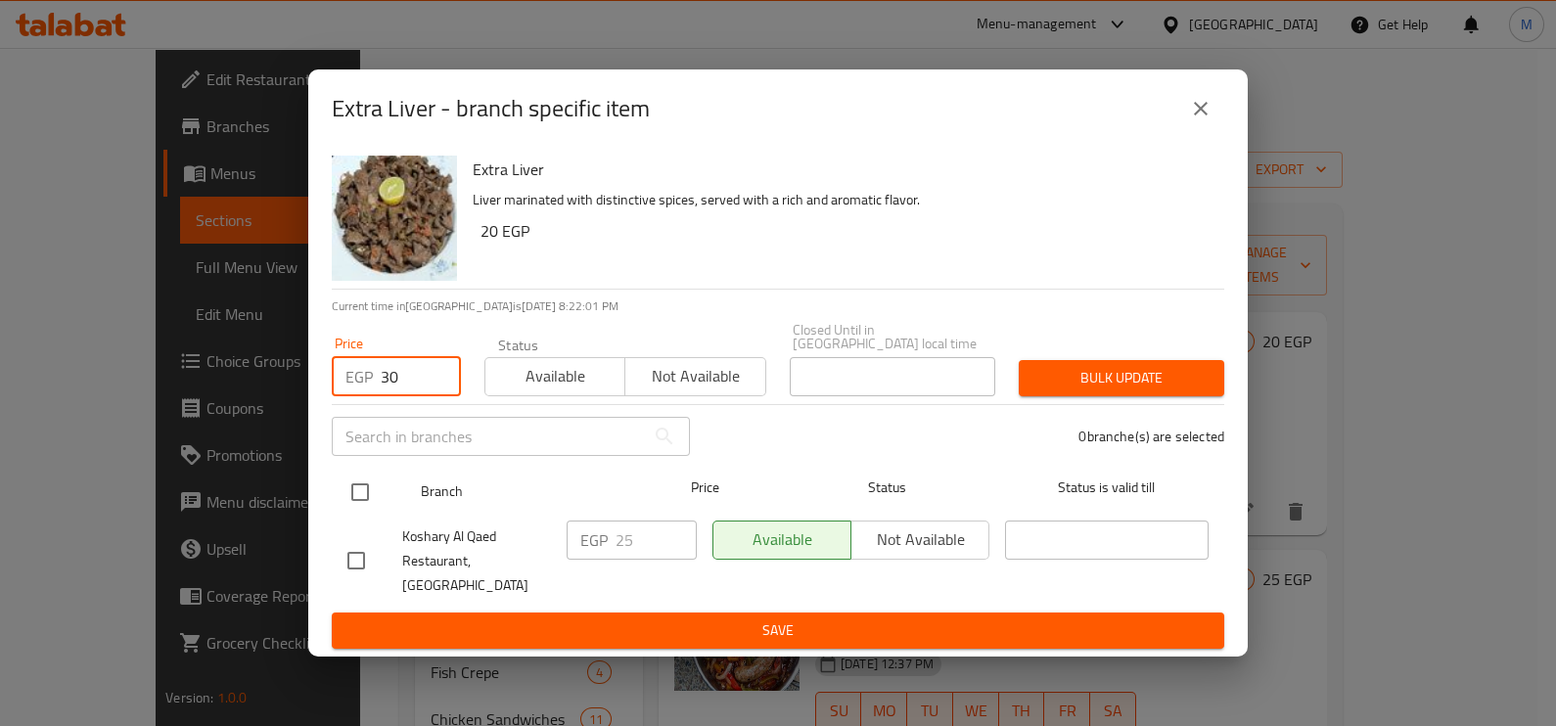
type input "30"
click at [352, 488] on input "checkbox" at bounding box center [360, 492] width 41 height 41
checkbox input "true"
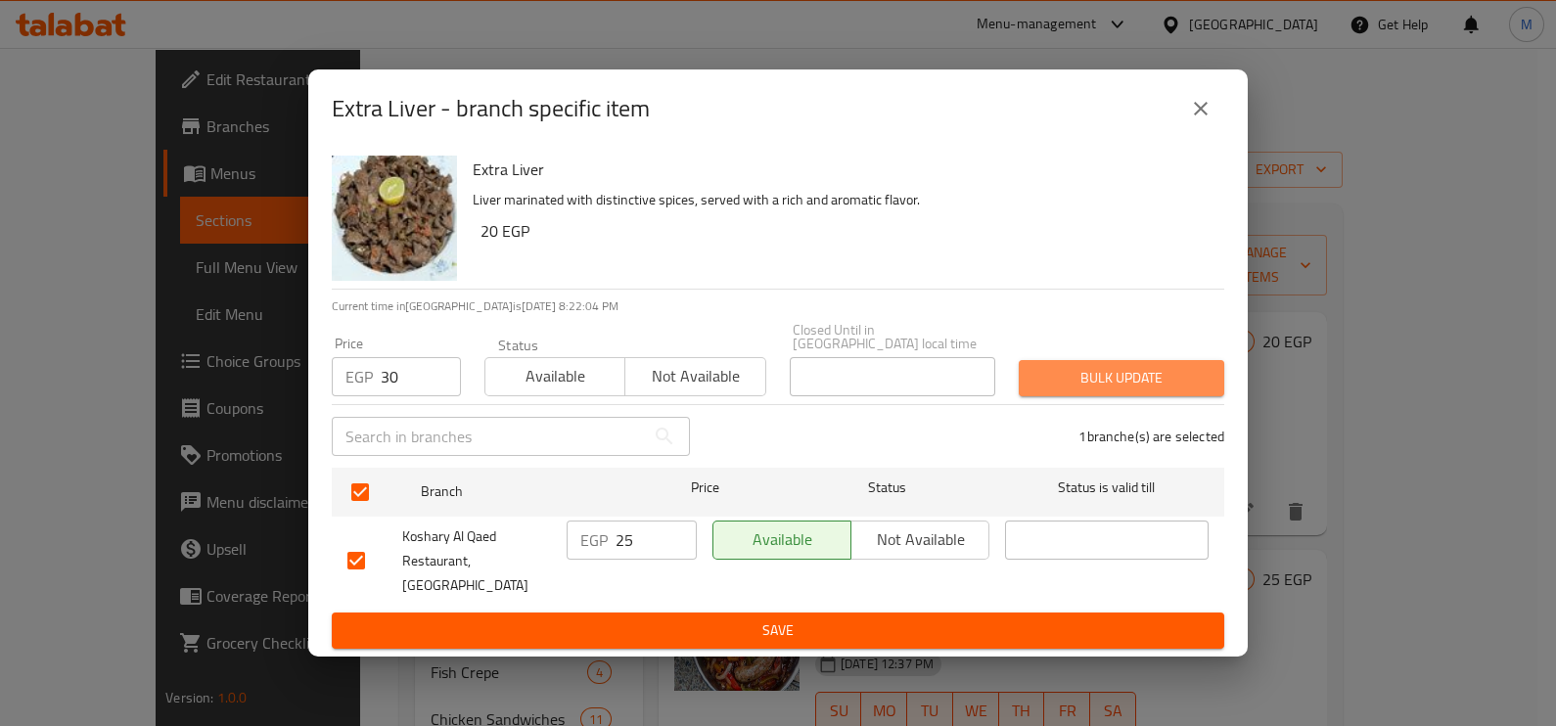
click at [1110, 388] on span "Bulk update" at bounding box center [1121, 378] width 174 height 24
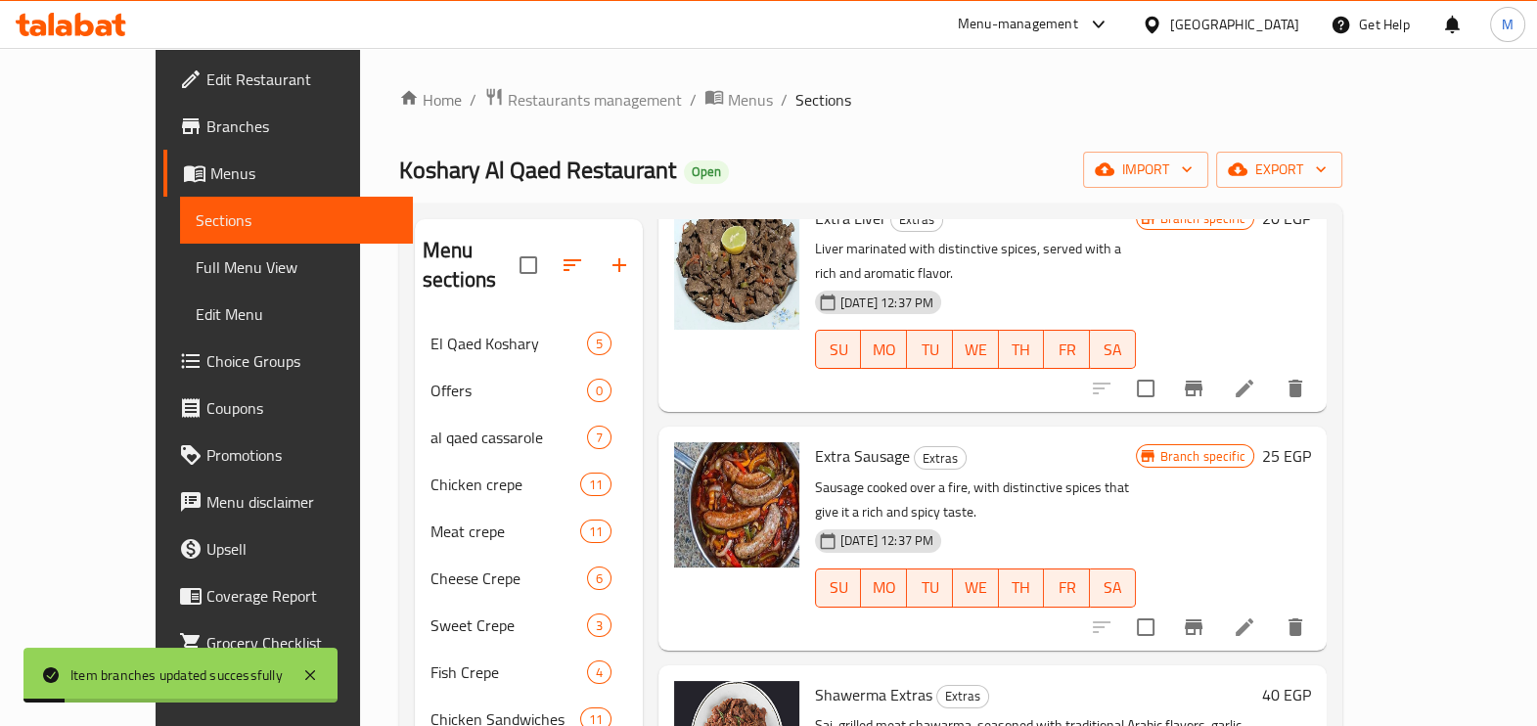
scroll to position [244, 0]
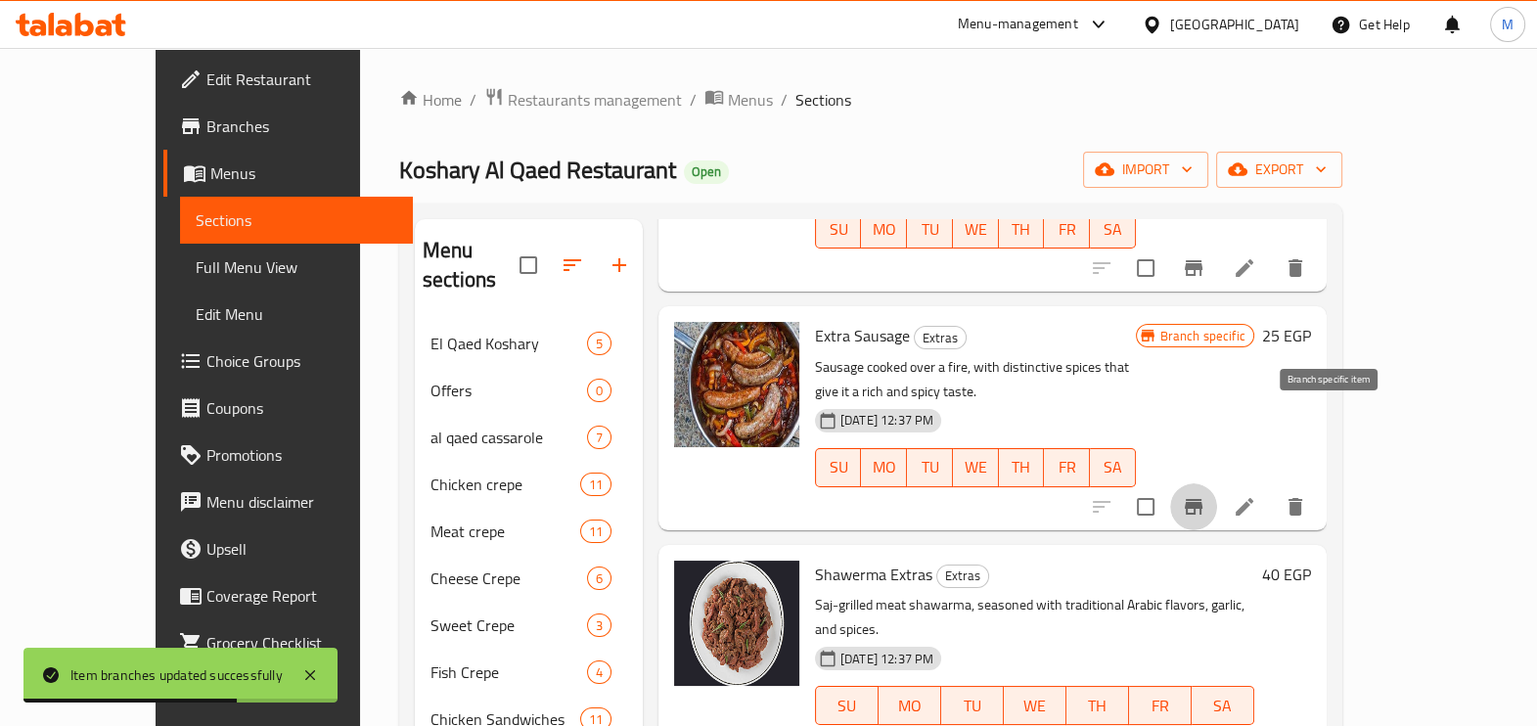
click at [1206, 495] on icon "Branch-specific-item" at bounding box center [1193, 506] width 23 height 23
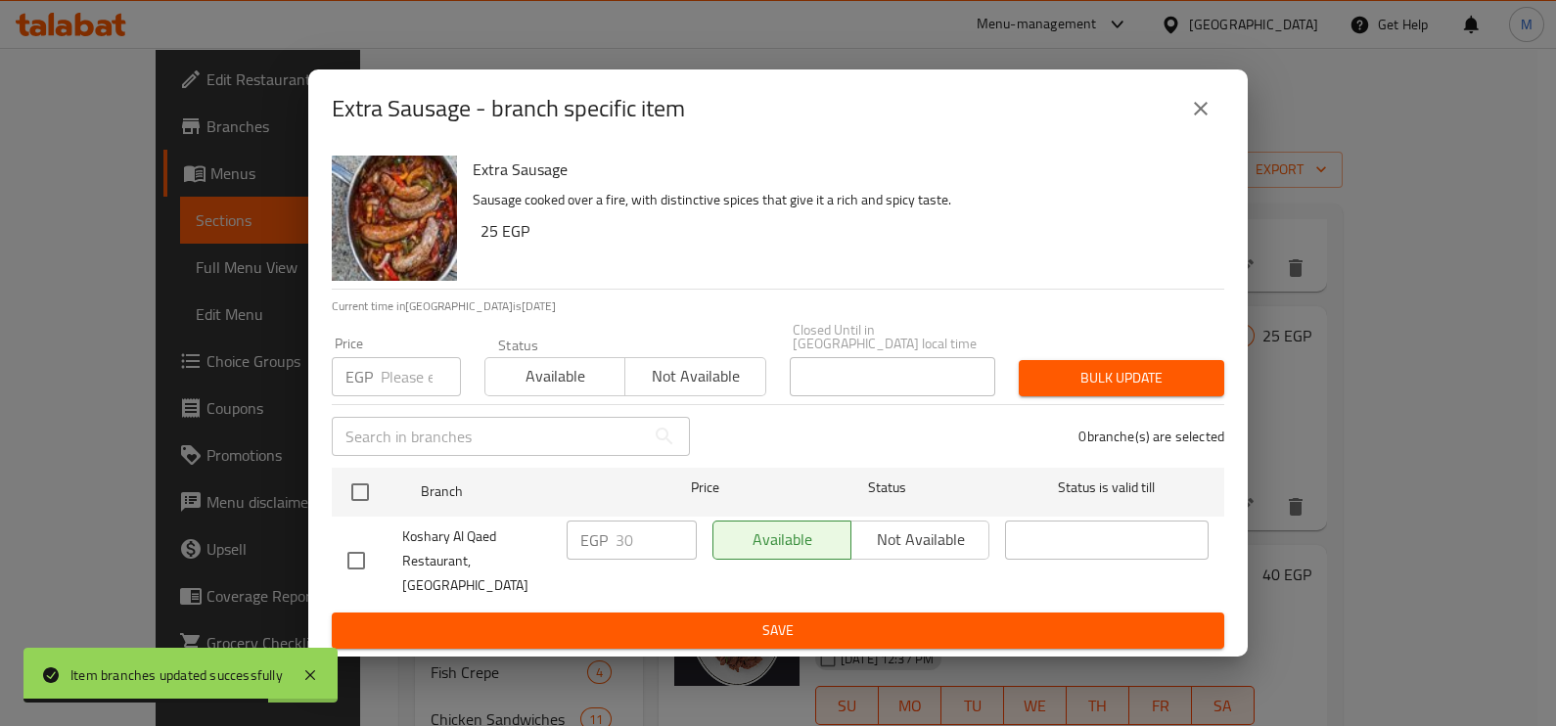
click at [411, 387] on input "number" at bounding box center [421, 376] width 80 height 39
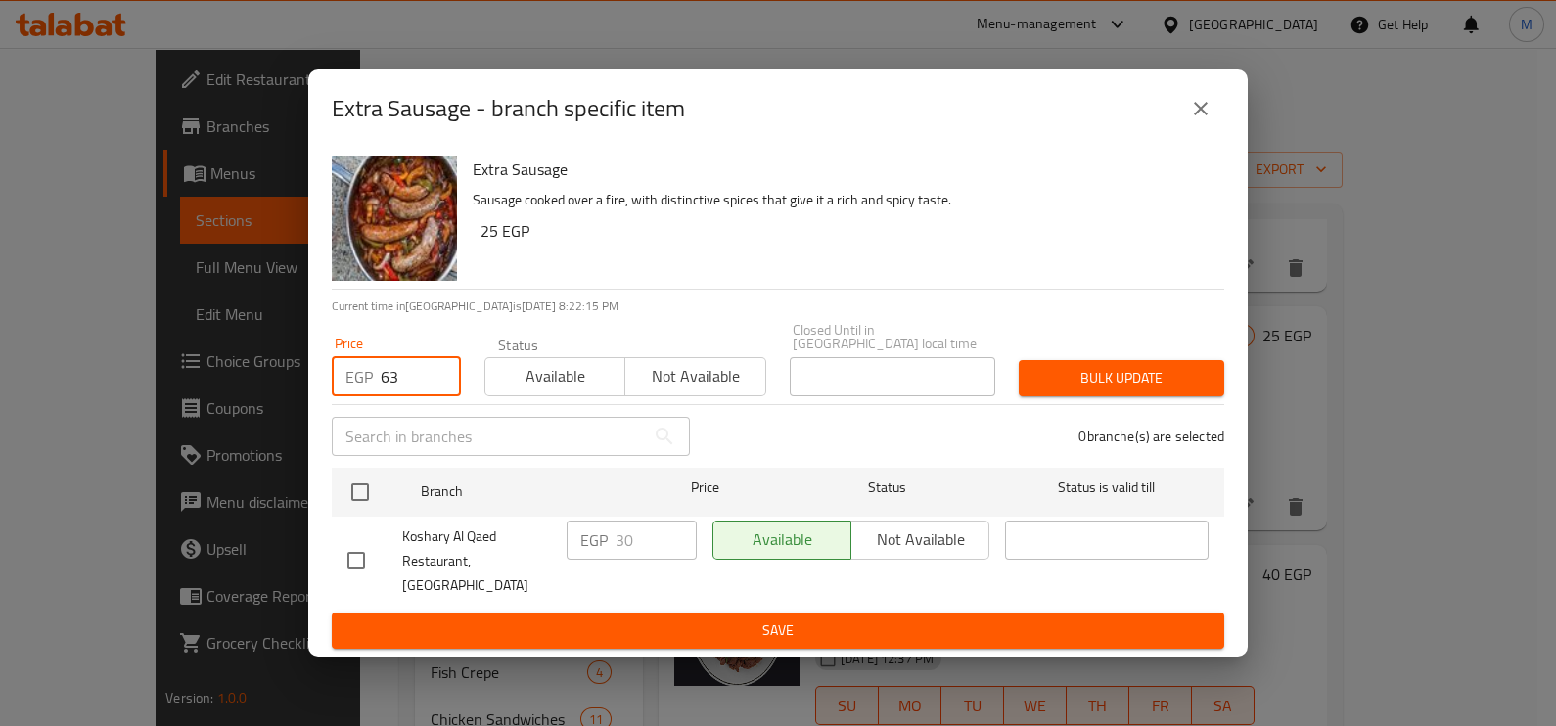
type input "6"
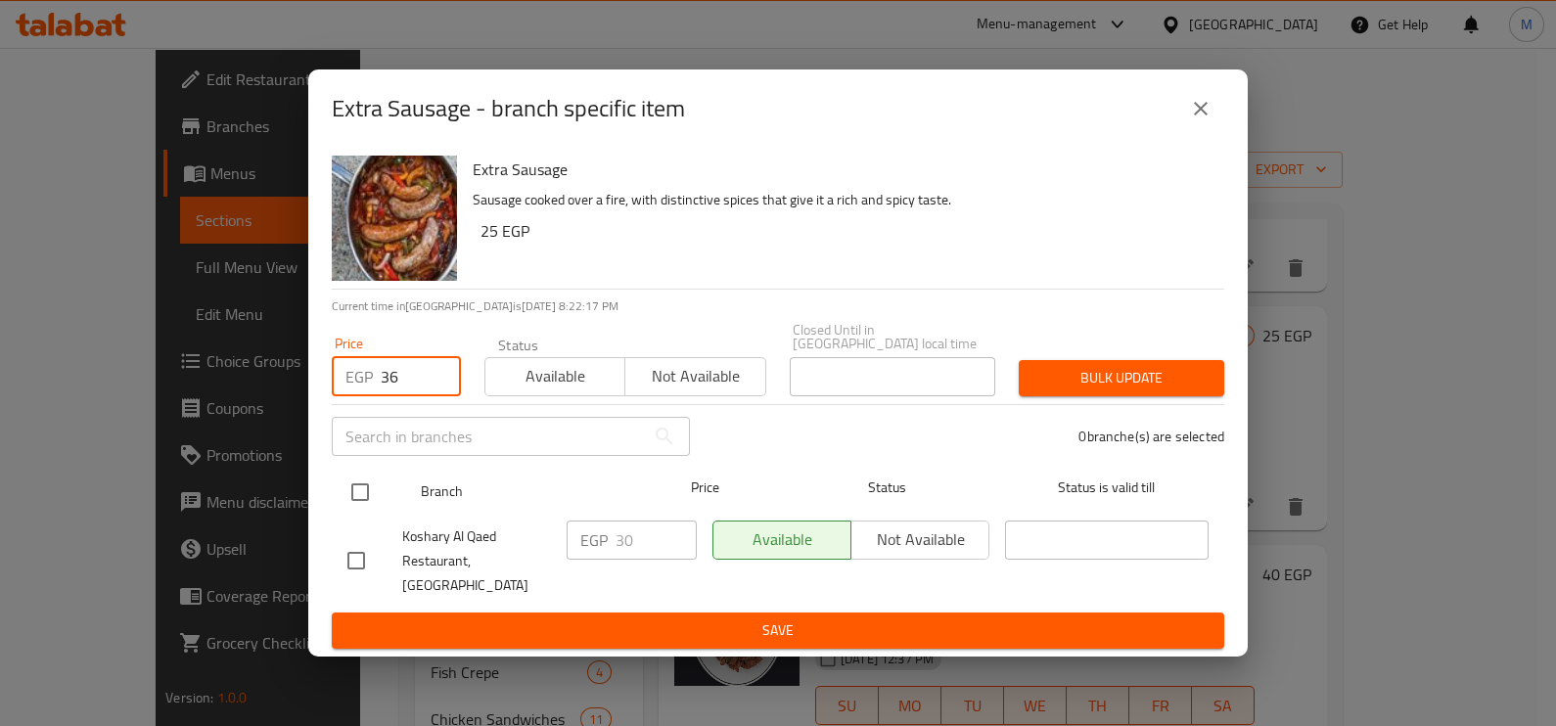
type input "36"
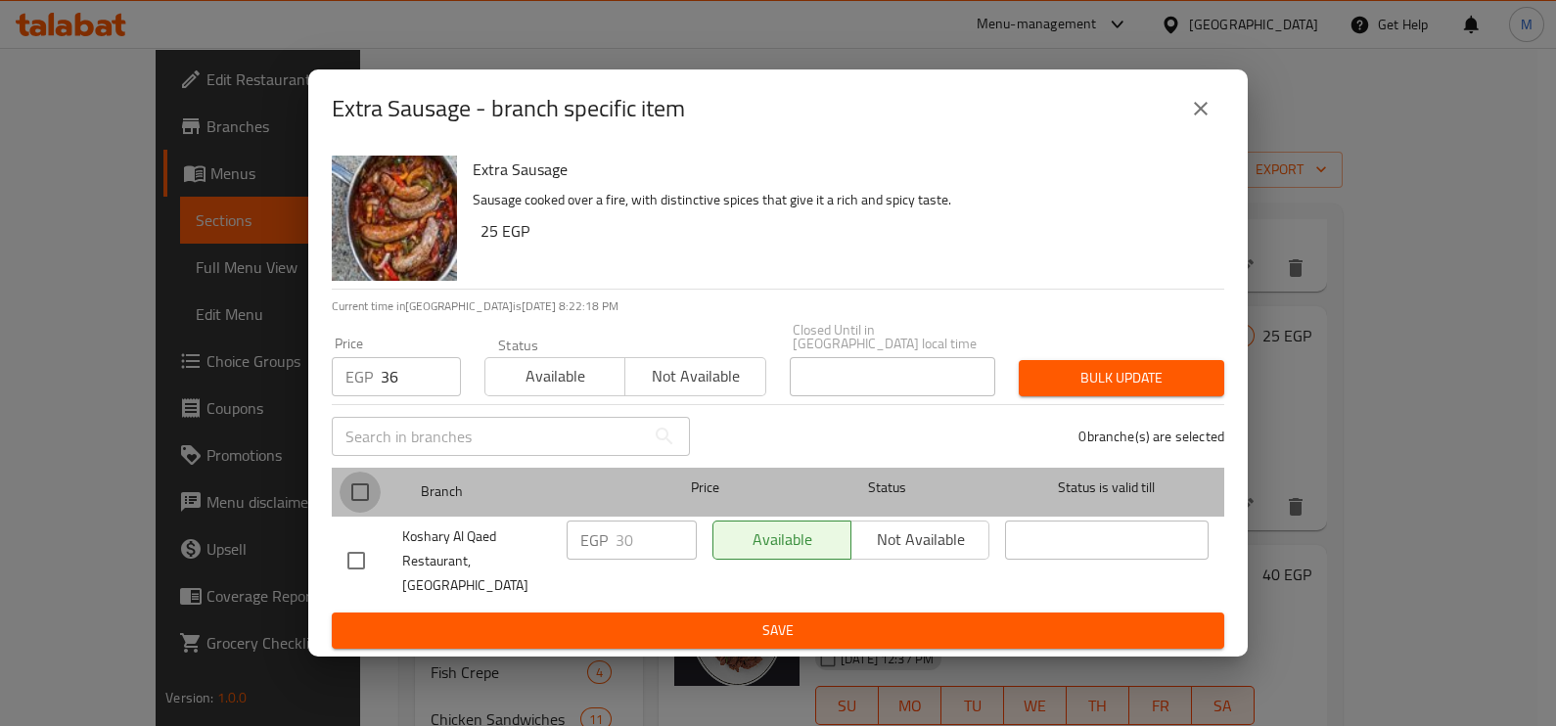
click at [367, 493] on input "checkbox" at bounding box center [360, 492] width 41 height 41
checkbox input "true"
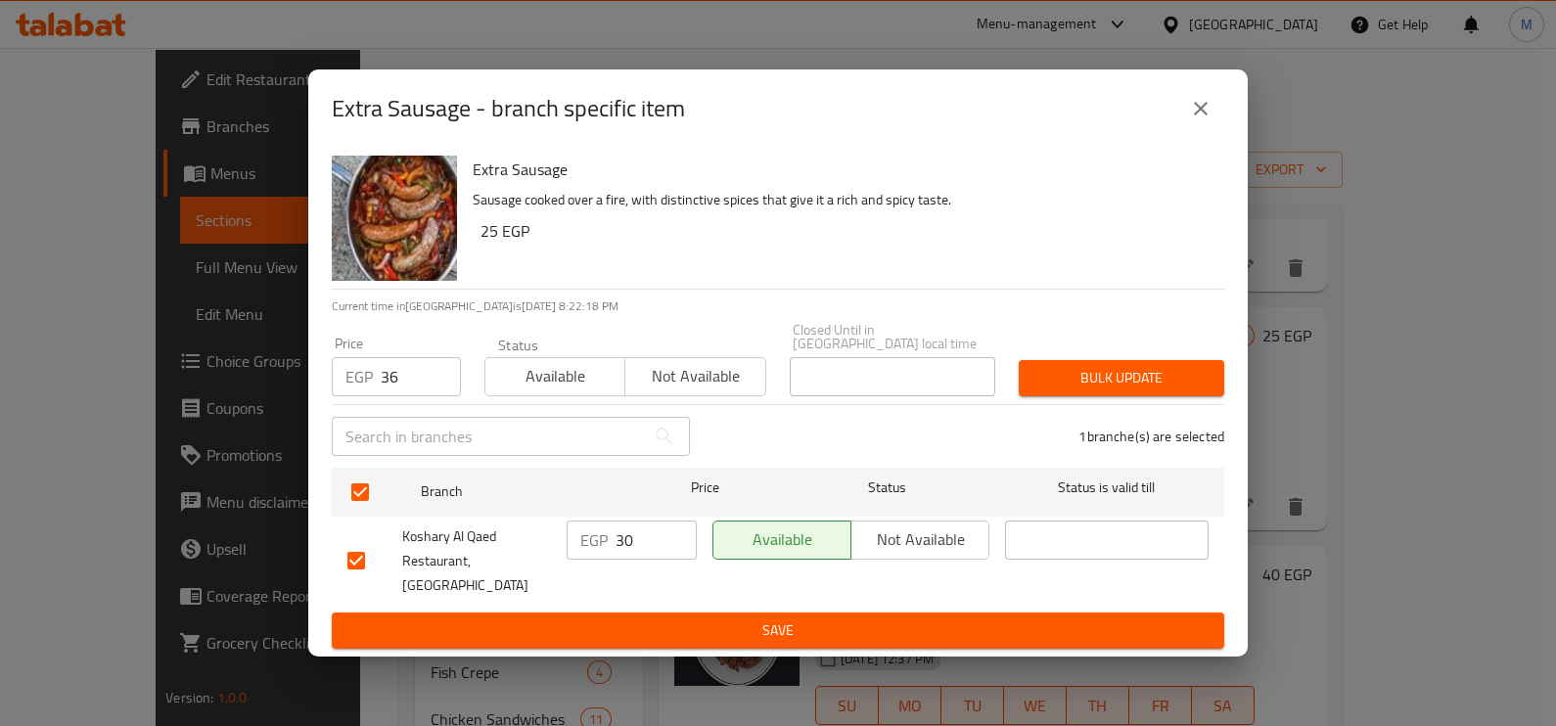
click at [1133, 396] on button "Bulk update" at bounding box center [1121, 378] width 205 height 36
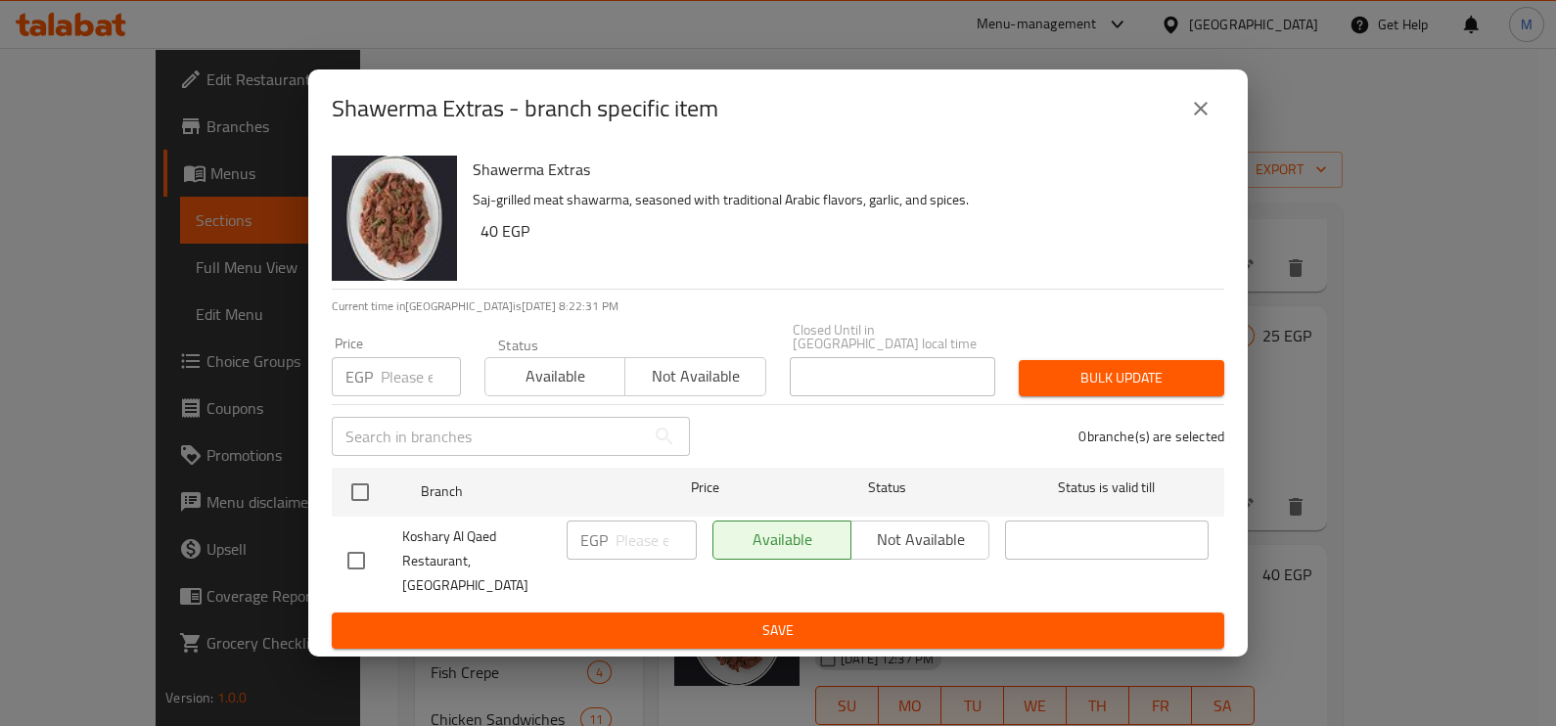
click at [406, 387] on input "number" at bounding box center [421, 376] width 80 height 39
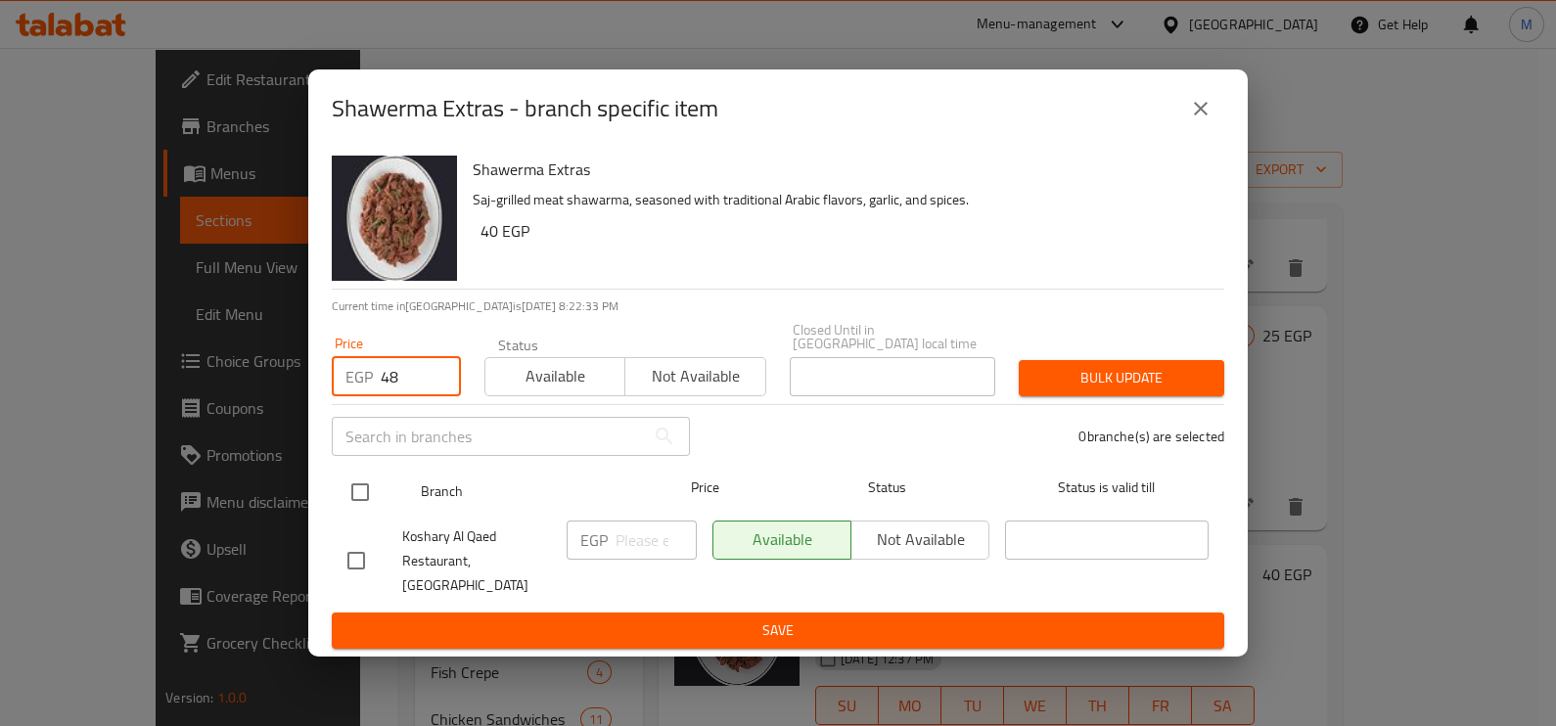
type input "48"
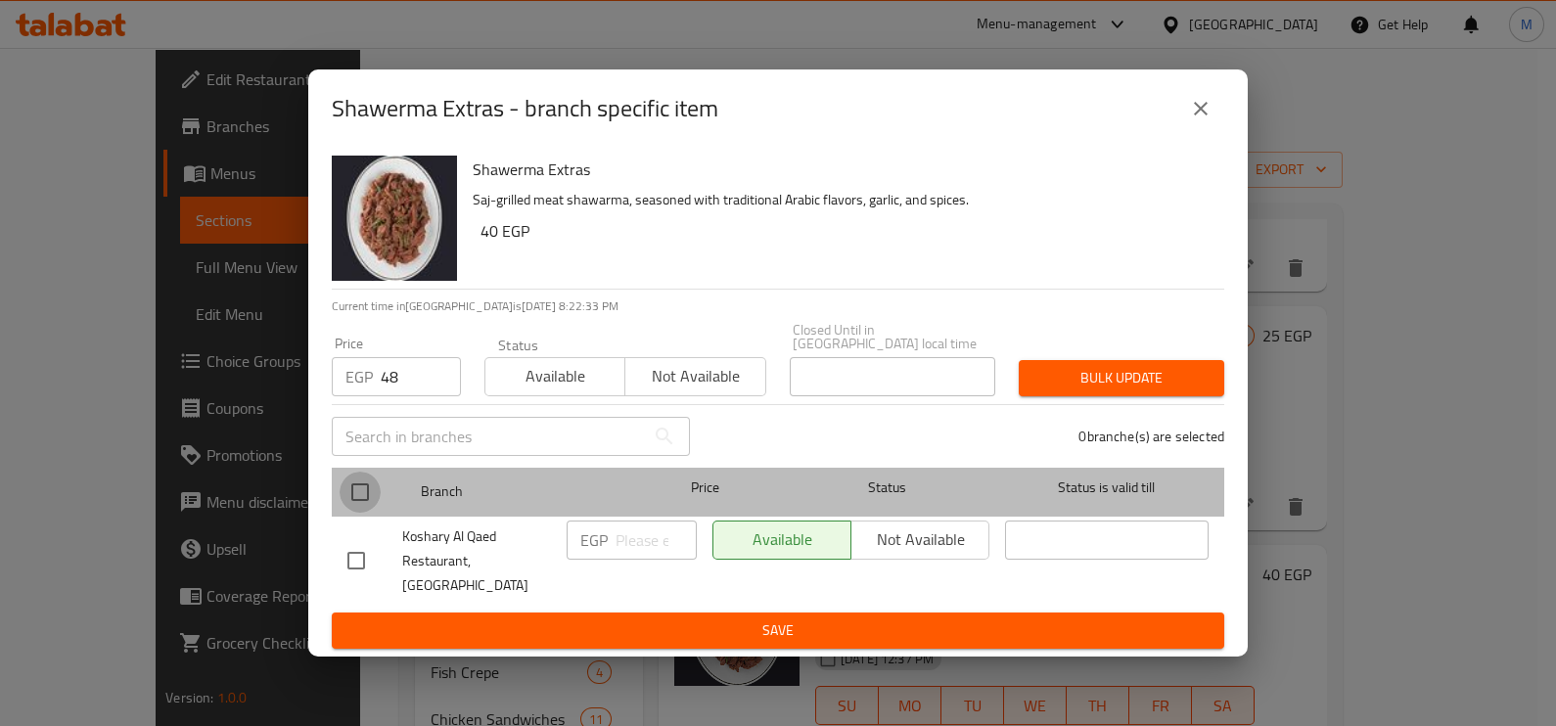
click at [371, 499] on input "checkbox" at bounding box center [360, 492] width 41 height 41
checkbox input "true"
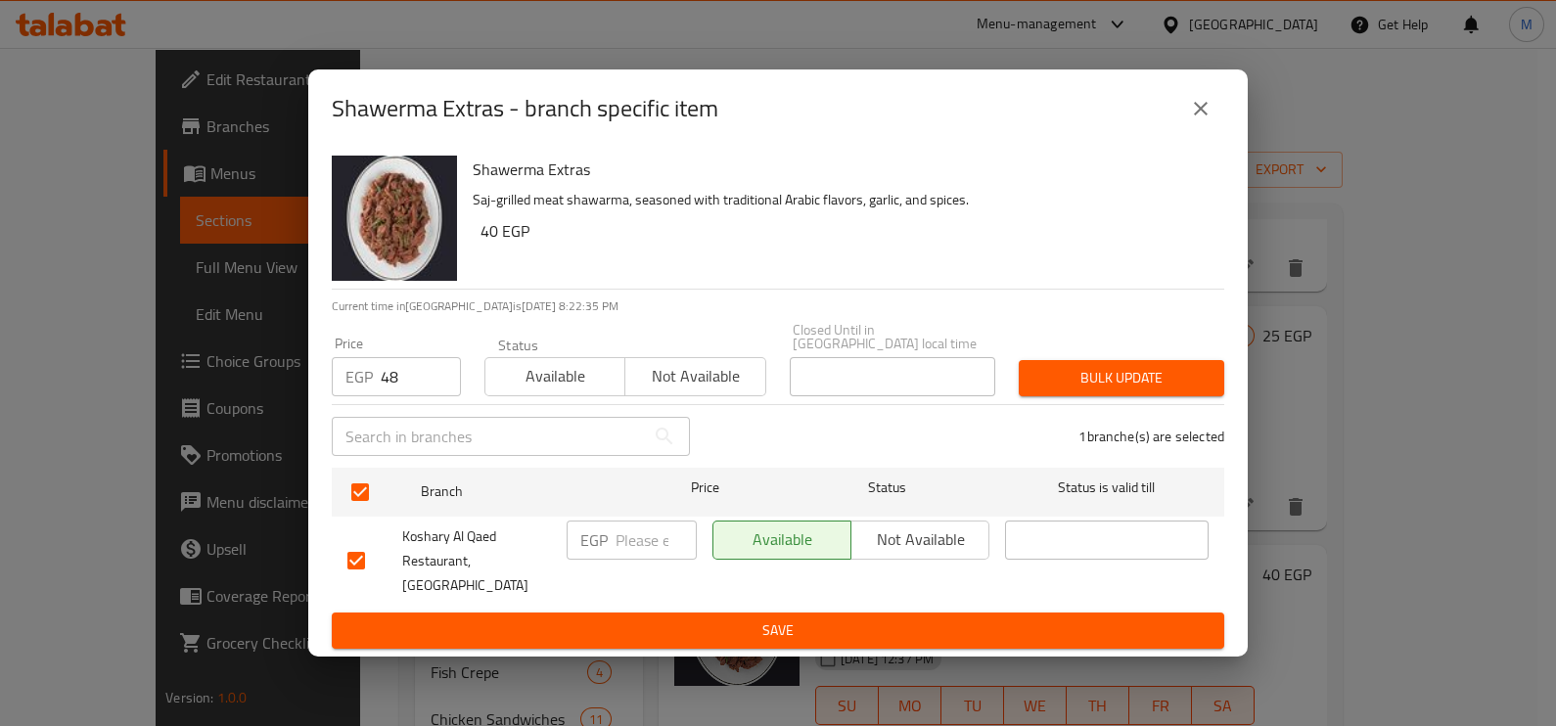
click at [1112, 387] on span "Bulk update" at bounding box center [1121, 378] width 174 height 24
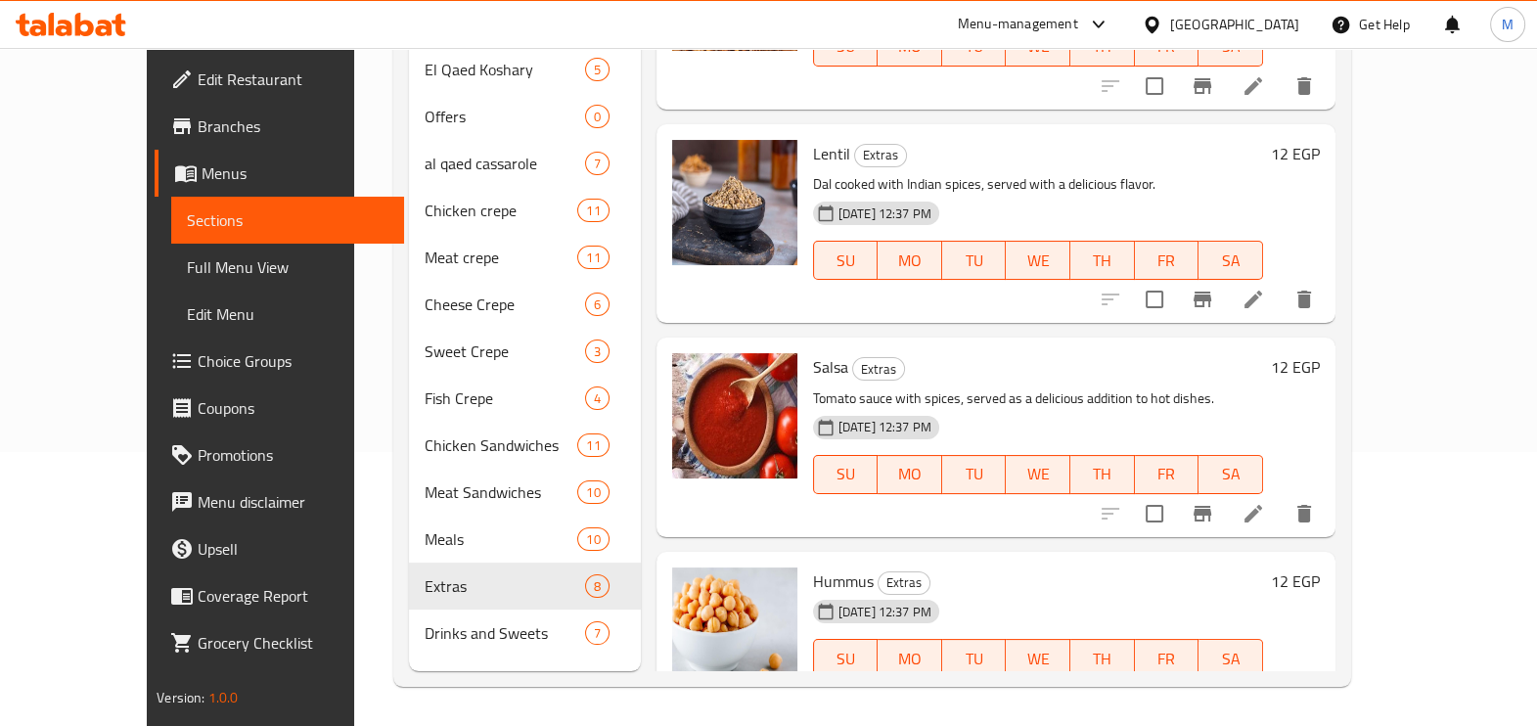
scroll to position [636, 0]
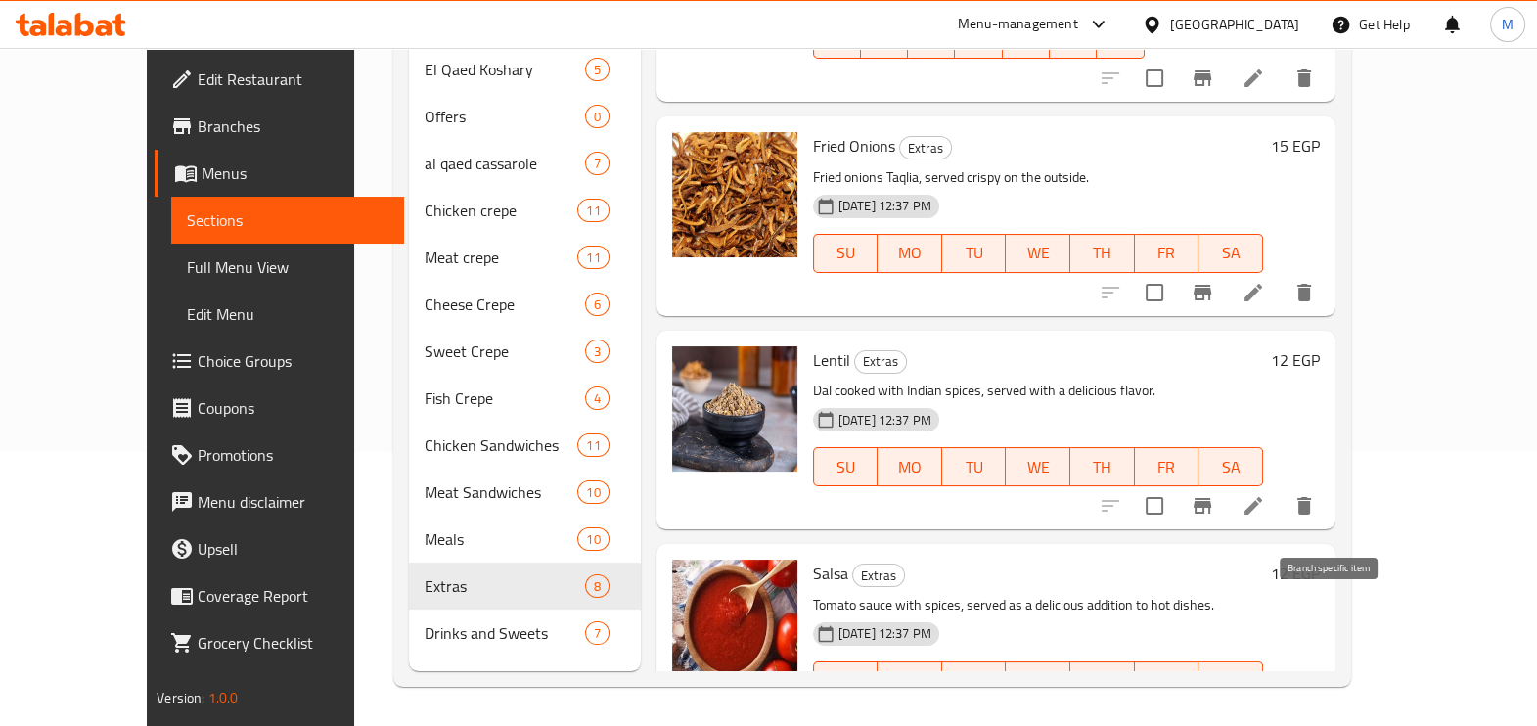
click at [1226, 697] on button "Branch-specific-item" at bounding box center [1202, 720] width 47 height 47
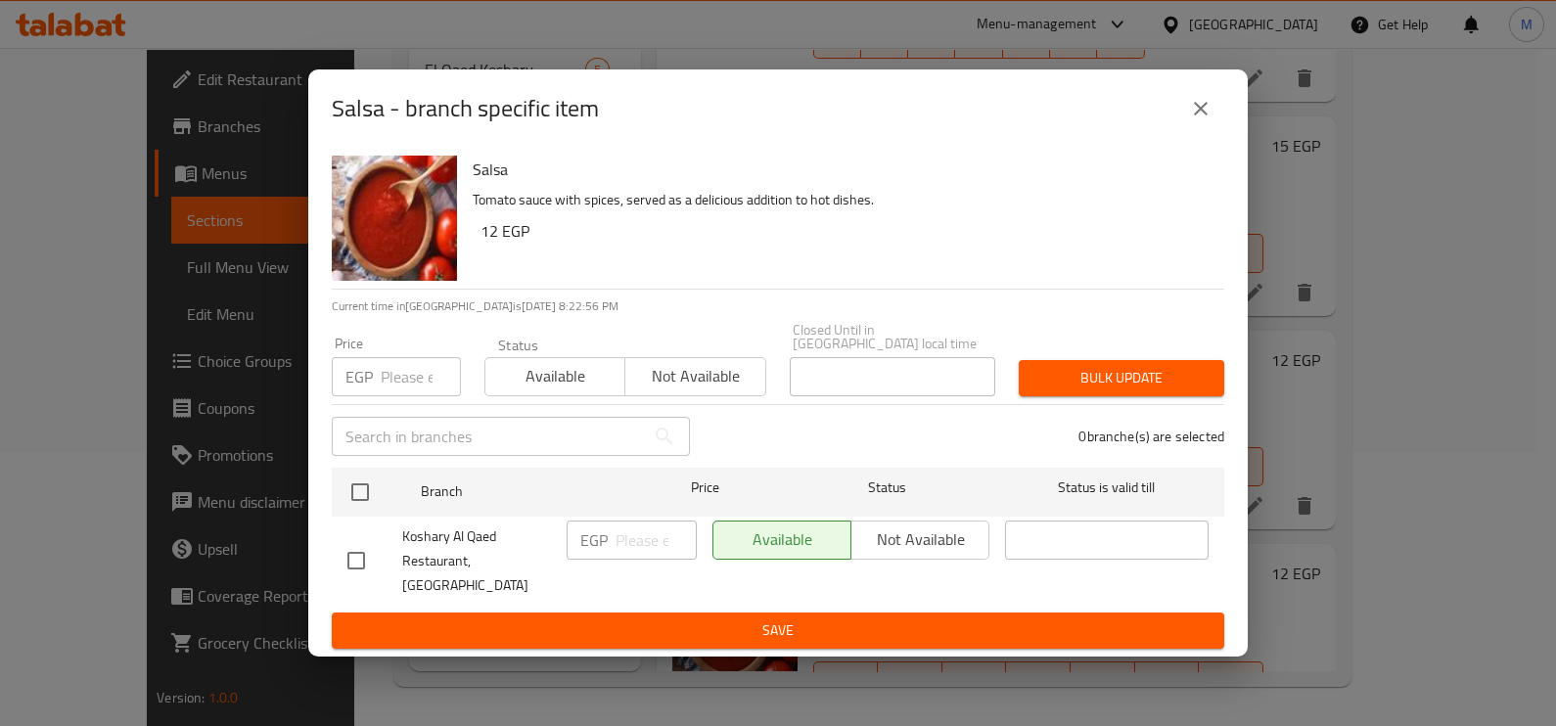
click at [391, 384] on input "number" at bounding box center [421, 376] width 80 height 39
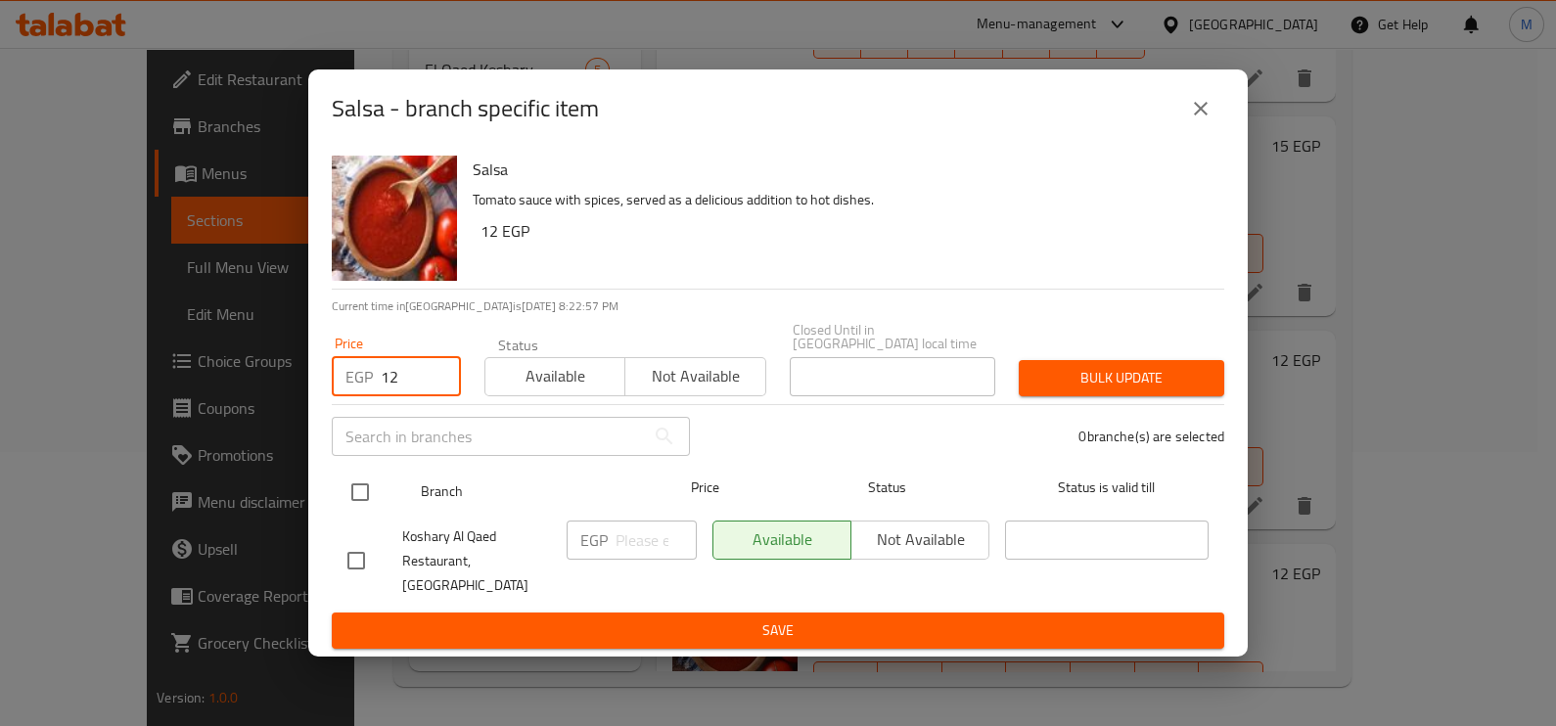
type input "12"
click at [378, 485] on input "checkbox" at bounding box center [360, 492] width 41 height 41
checkbox input "true"
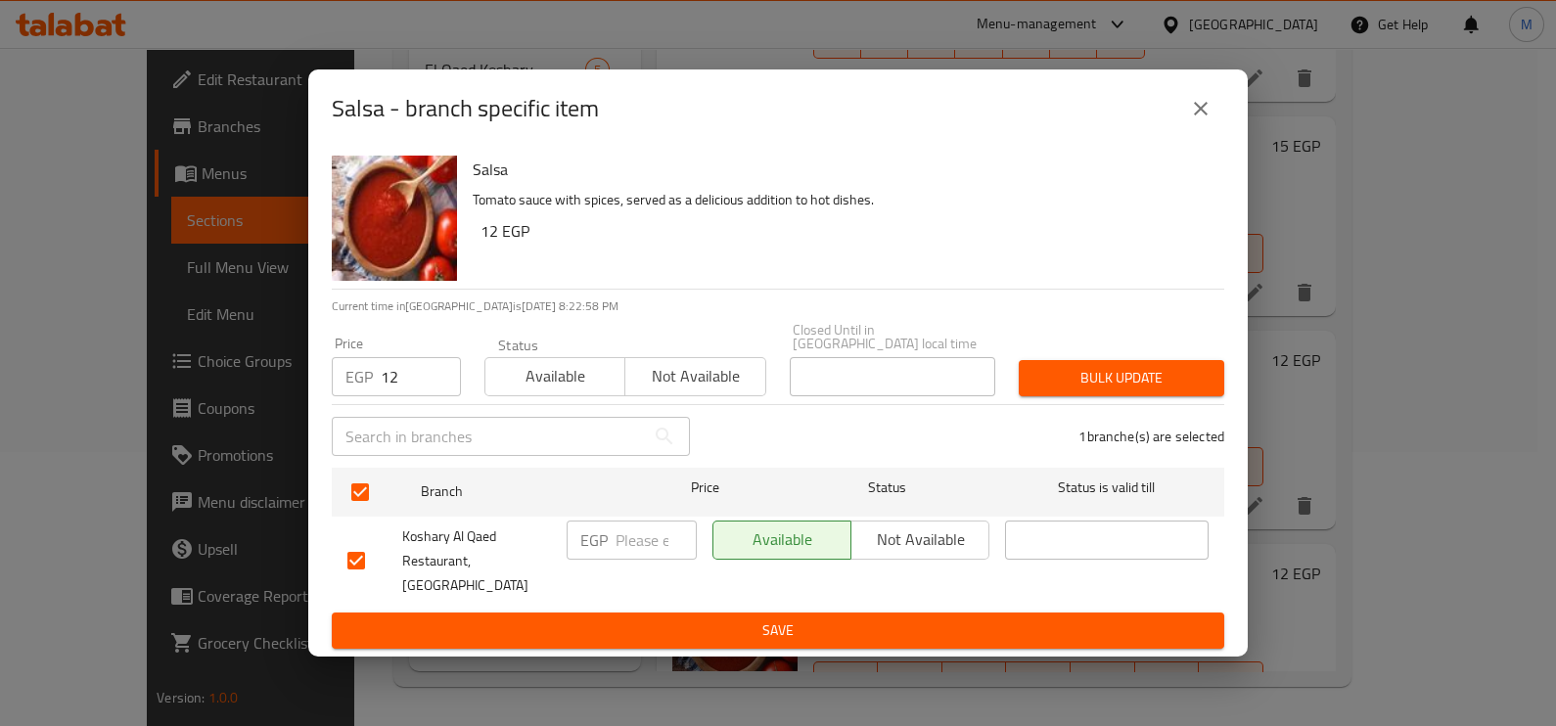
click at [1086, 396] on button "Bulk update" at bounding box center [1121, 378] width 205 height 36
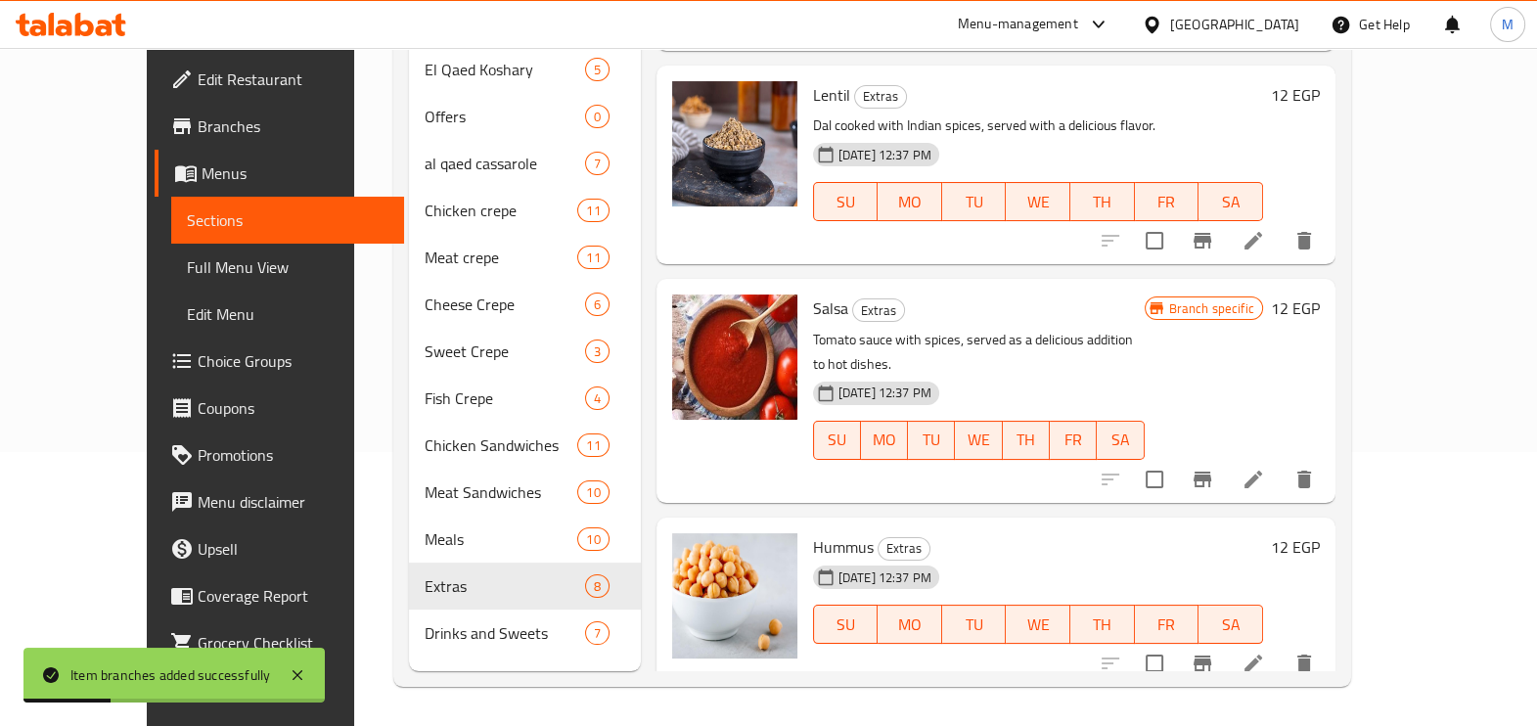
scroll to position [390, 0]
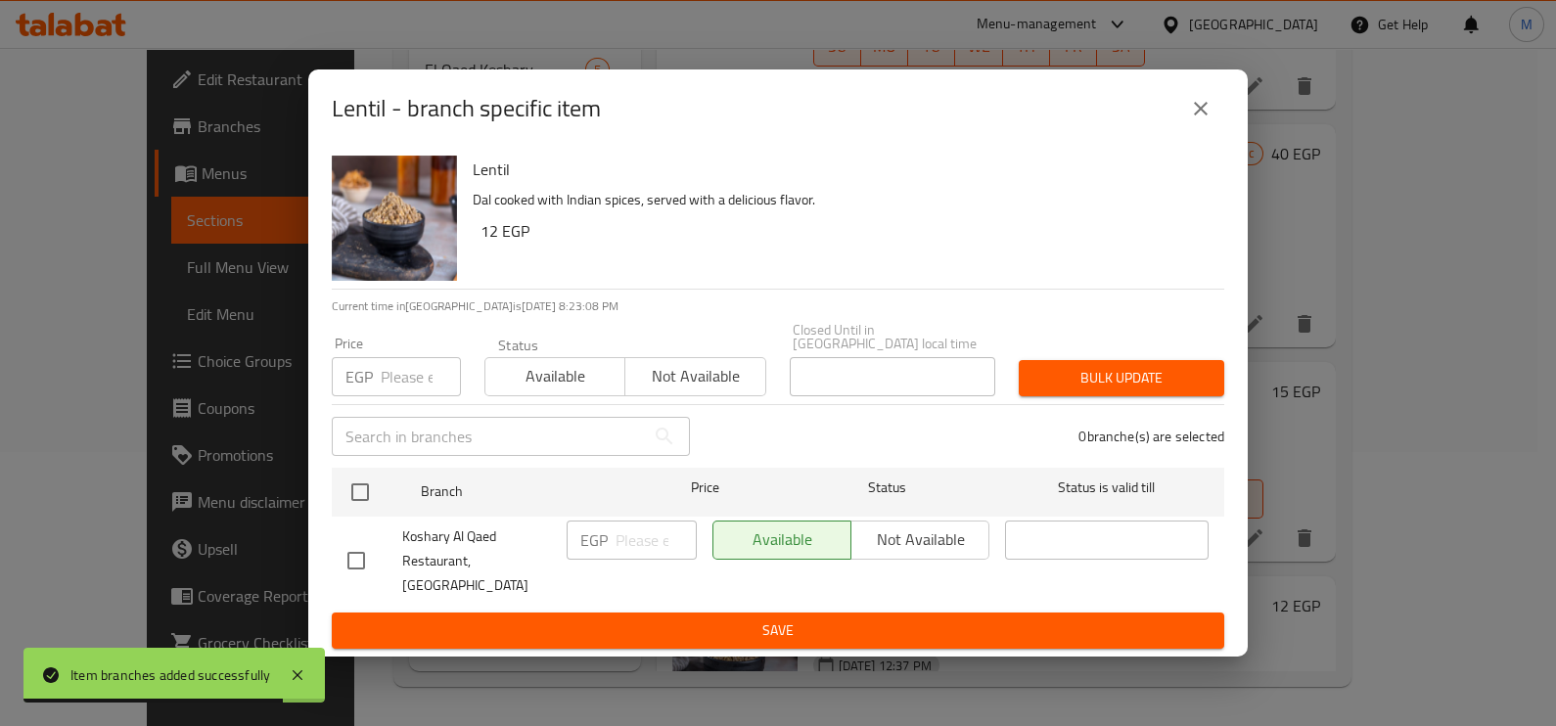
click at [396, 392] on input "number" at bounding box center [421, 376] width 80 height 39
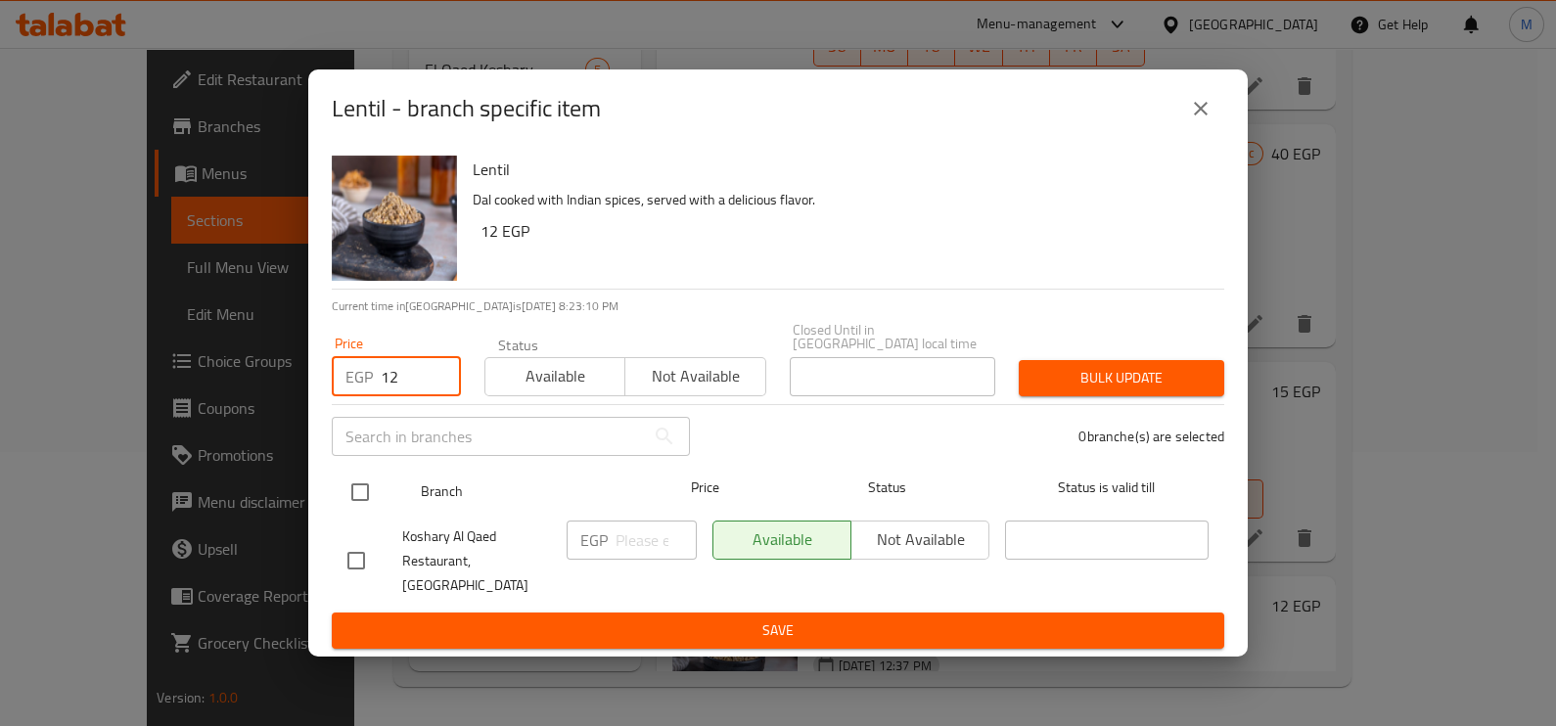
type input "12"
click at [376, 499] on input "checkbox" at bounding box center [360, 492] width 41 height 41
checkbox input "true"
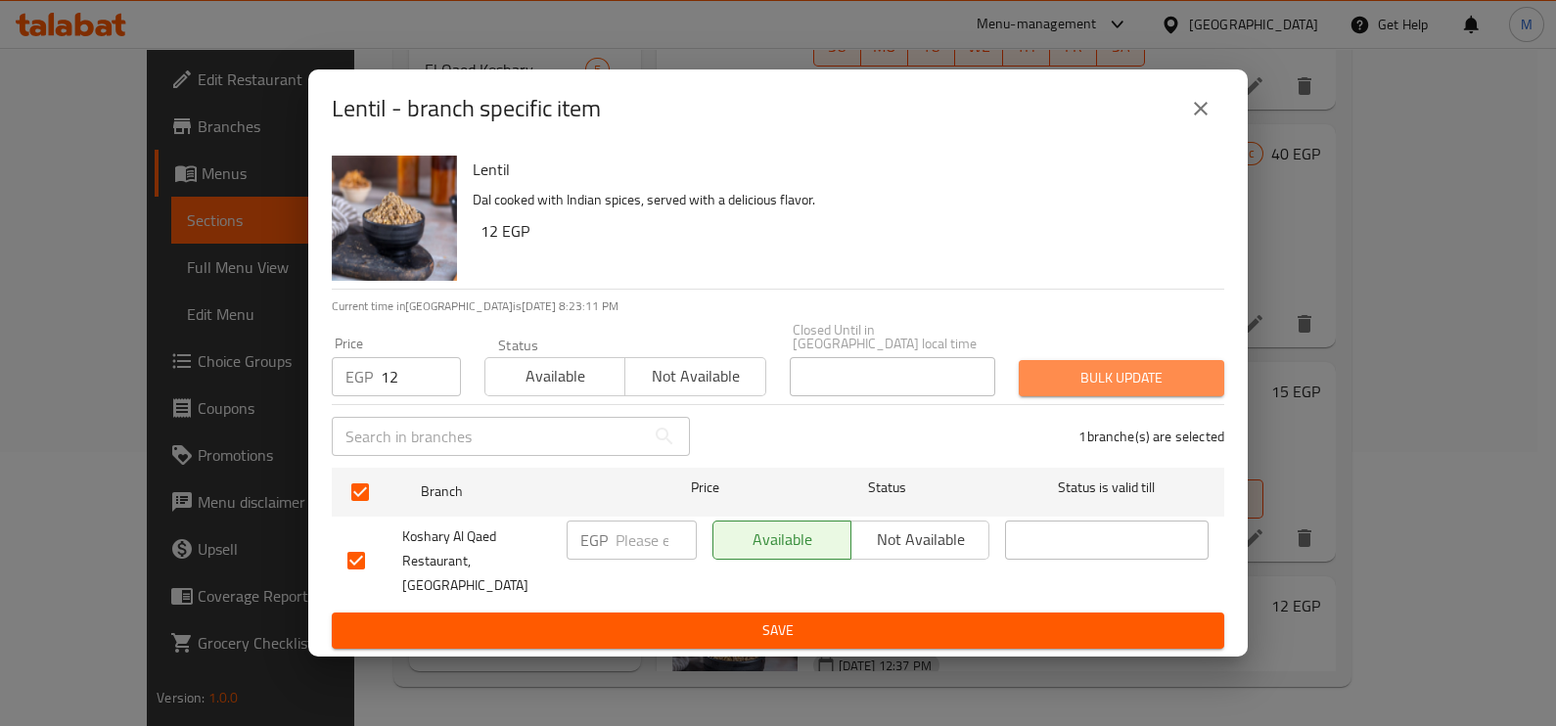
click at [1051, 373] on span "Bulk update" at bounding box center [1121, 378] width 174 height 24
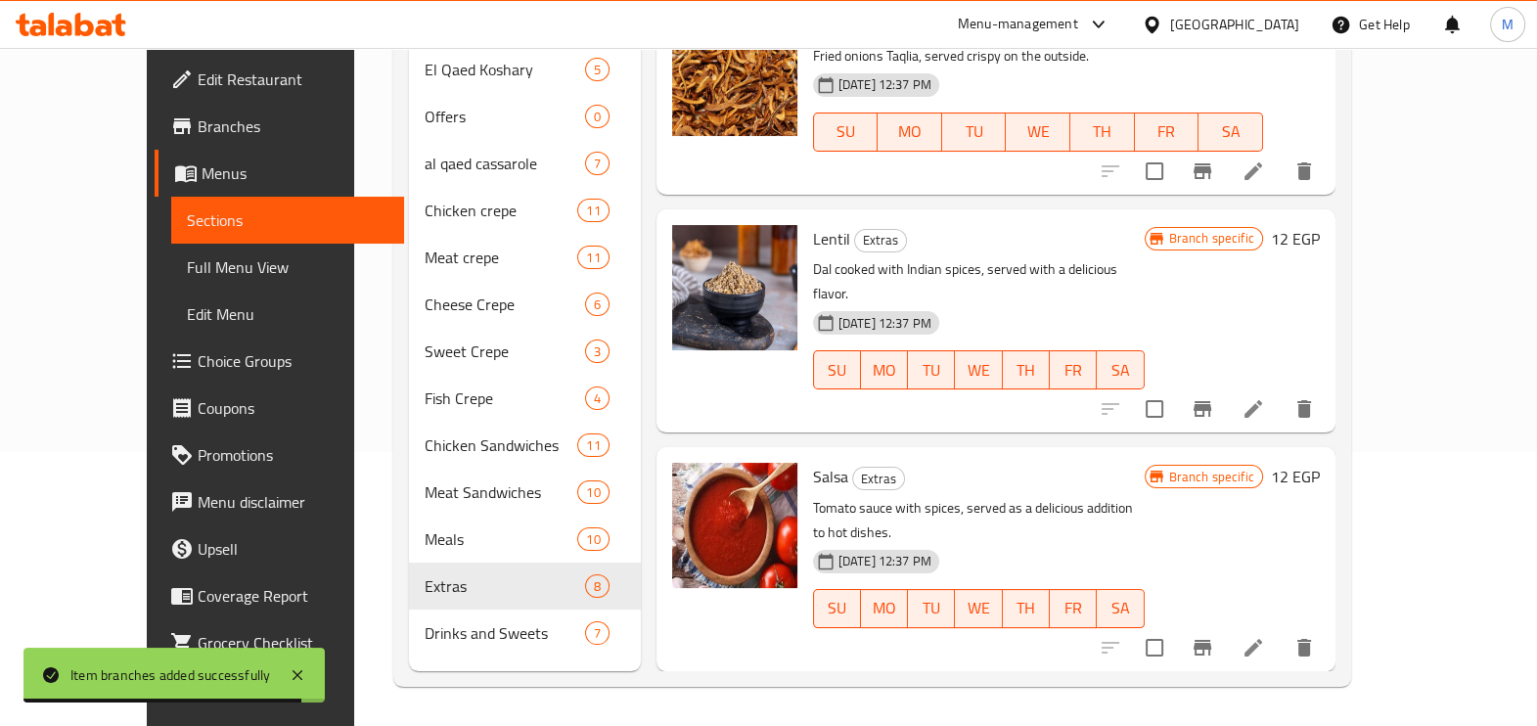
scroll to position [880, 0]
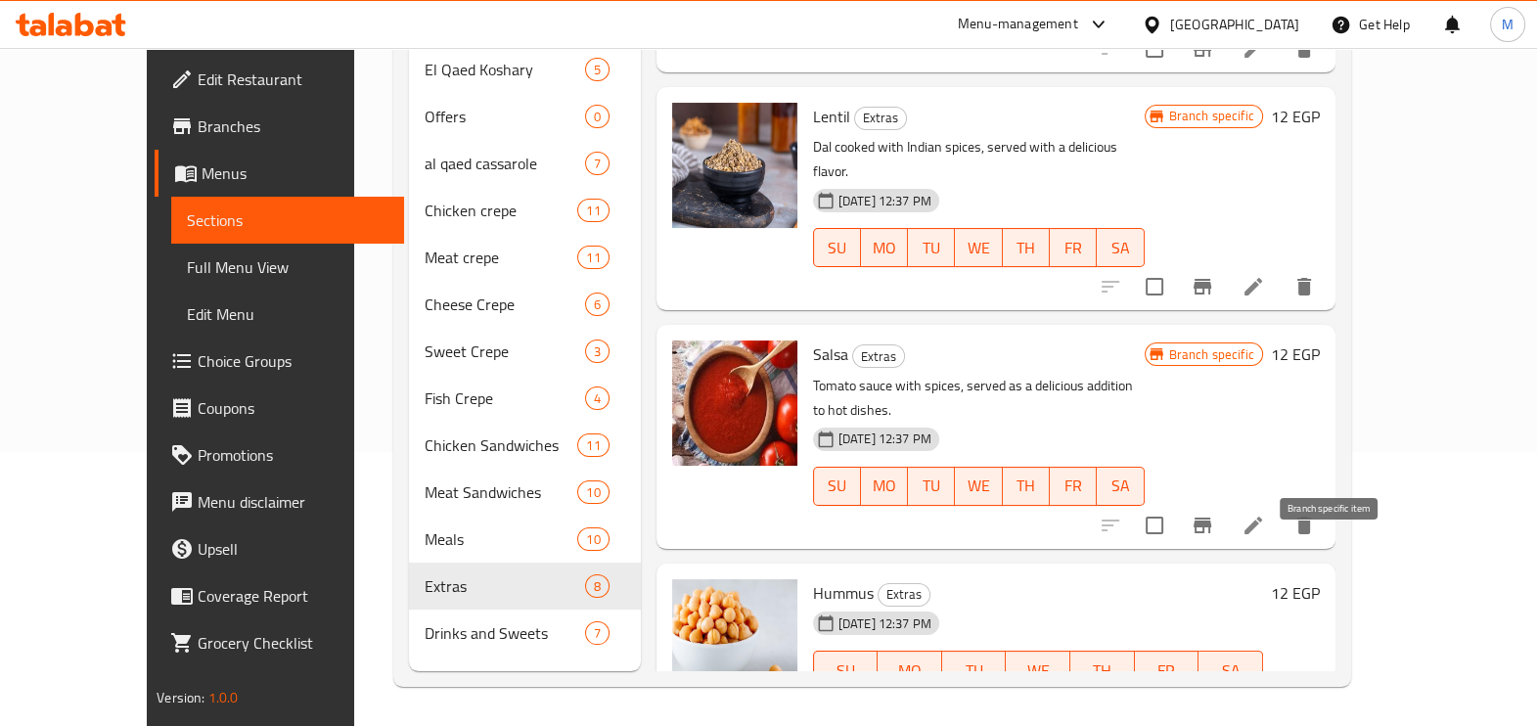
click at [1226, 686] on button "Branch-specific-item" at bounding box center [1202, 709] width 47 height 47
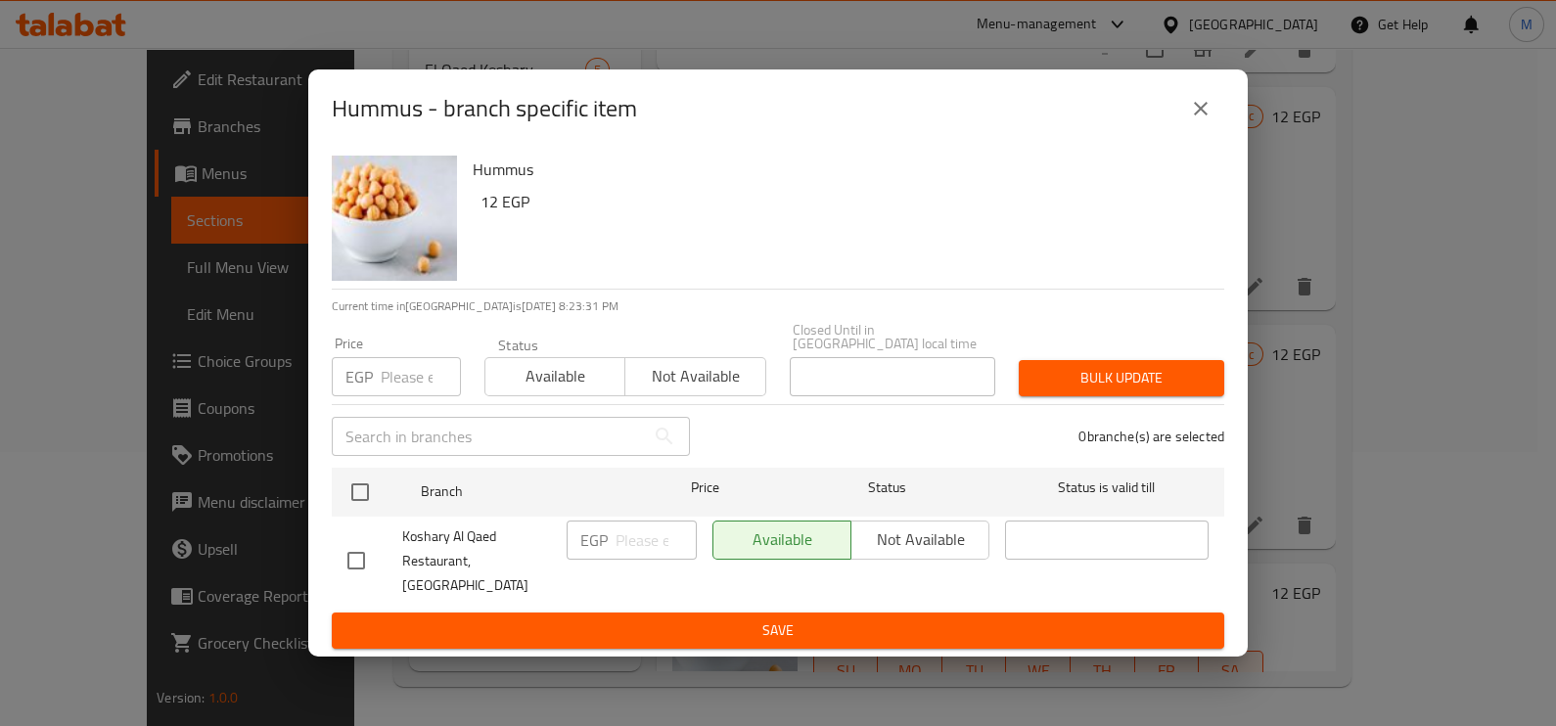
click at [396, 380] on input "number" at bounding box center [421, 376] width 80 height 39
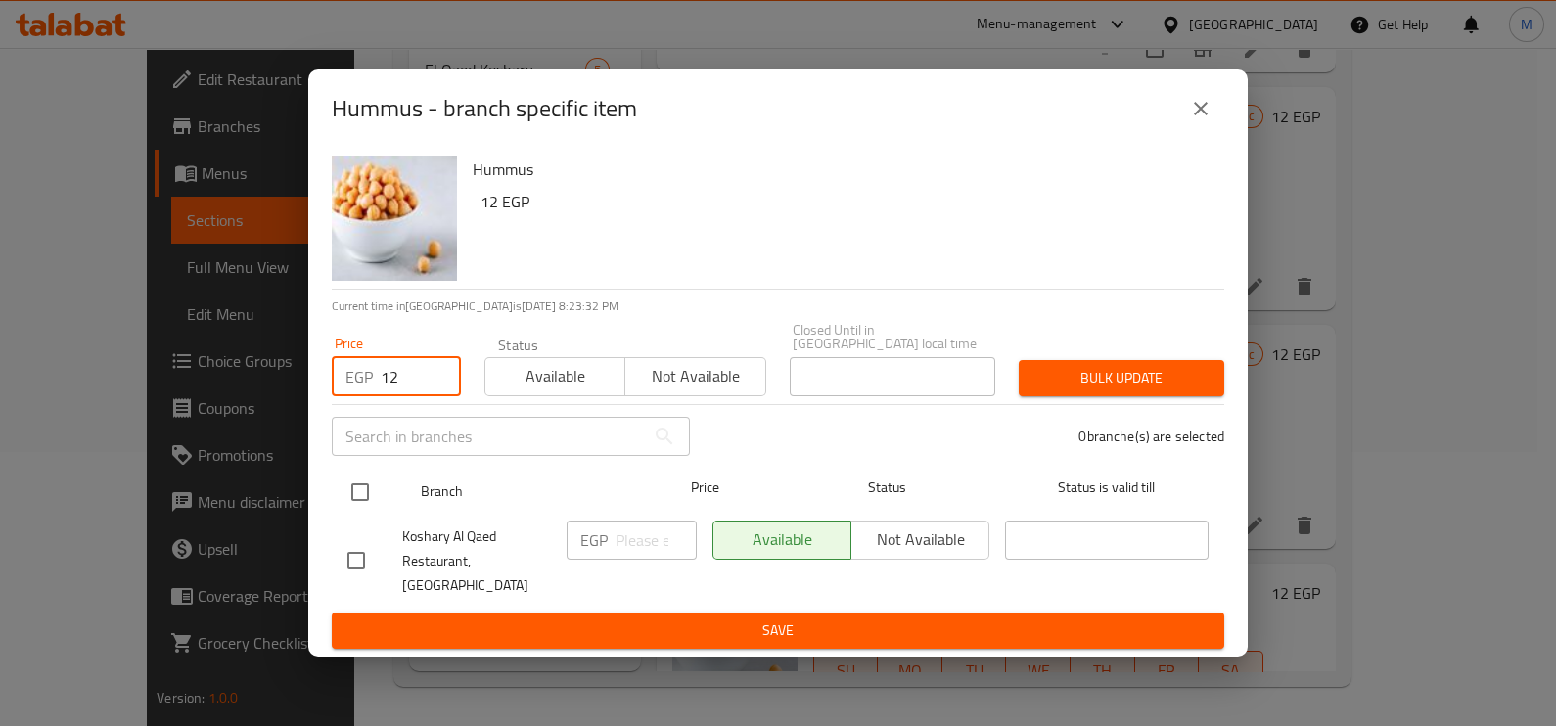
type input "12"
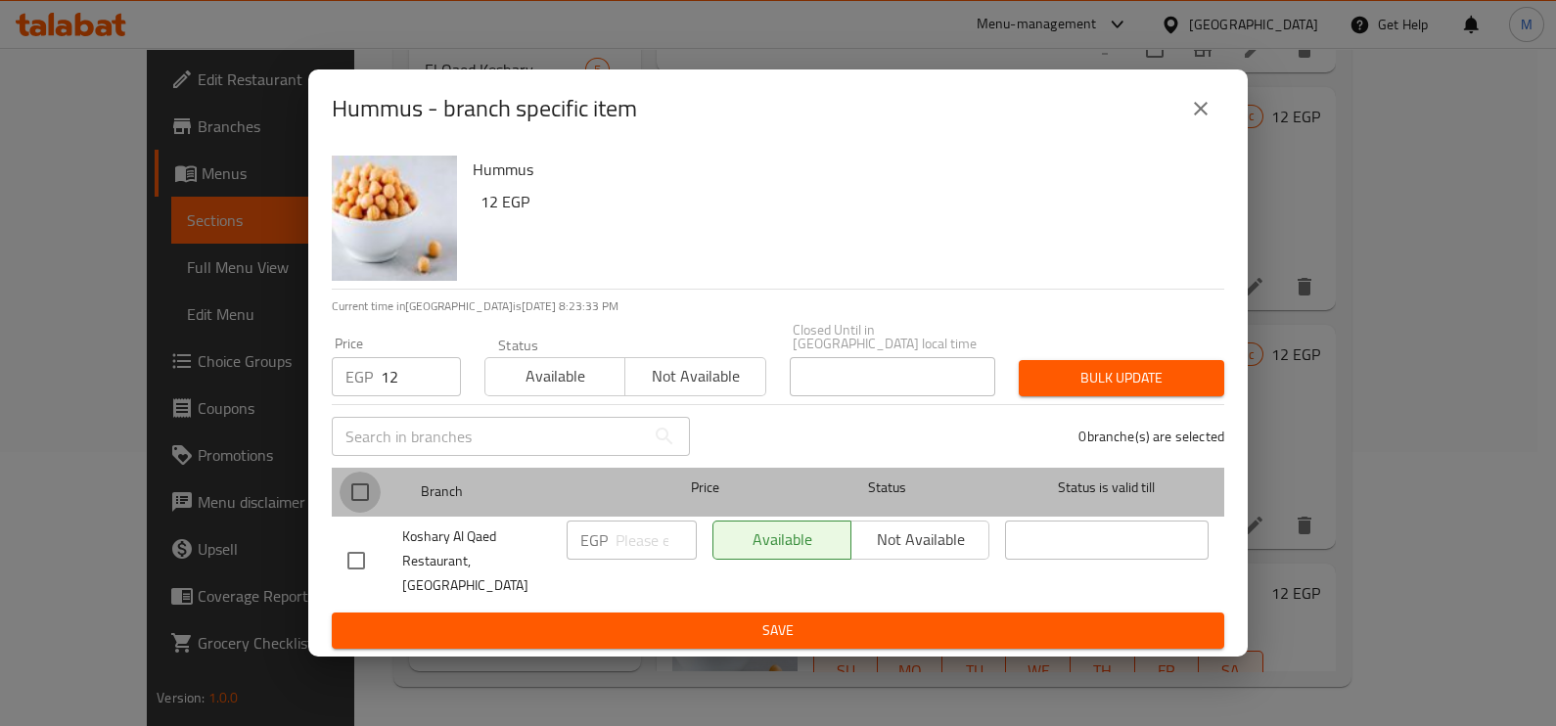
click at [348, 506] on input "checkbox" at bounding box center [360, 492] width 41 height 41
checkbox input "true"
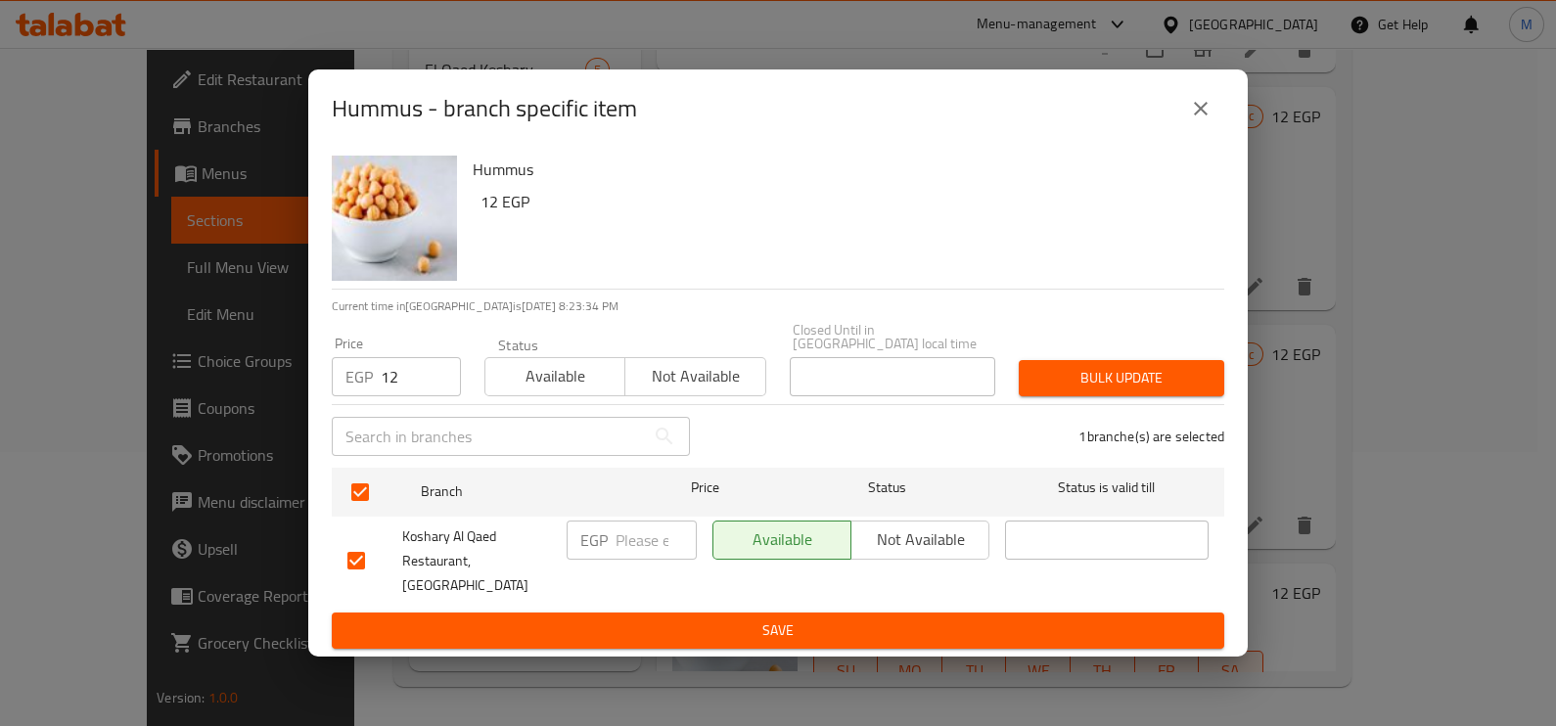
click at [1037, 374] on span "Bulk update" at bounding box center [1121, 378] width 174 height 24
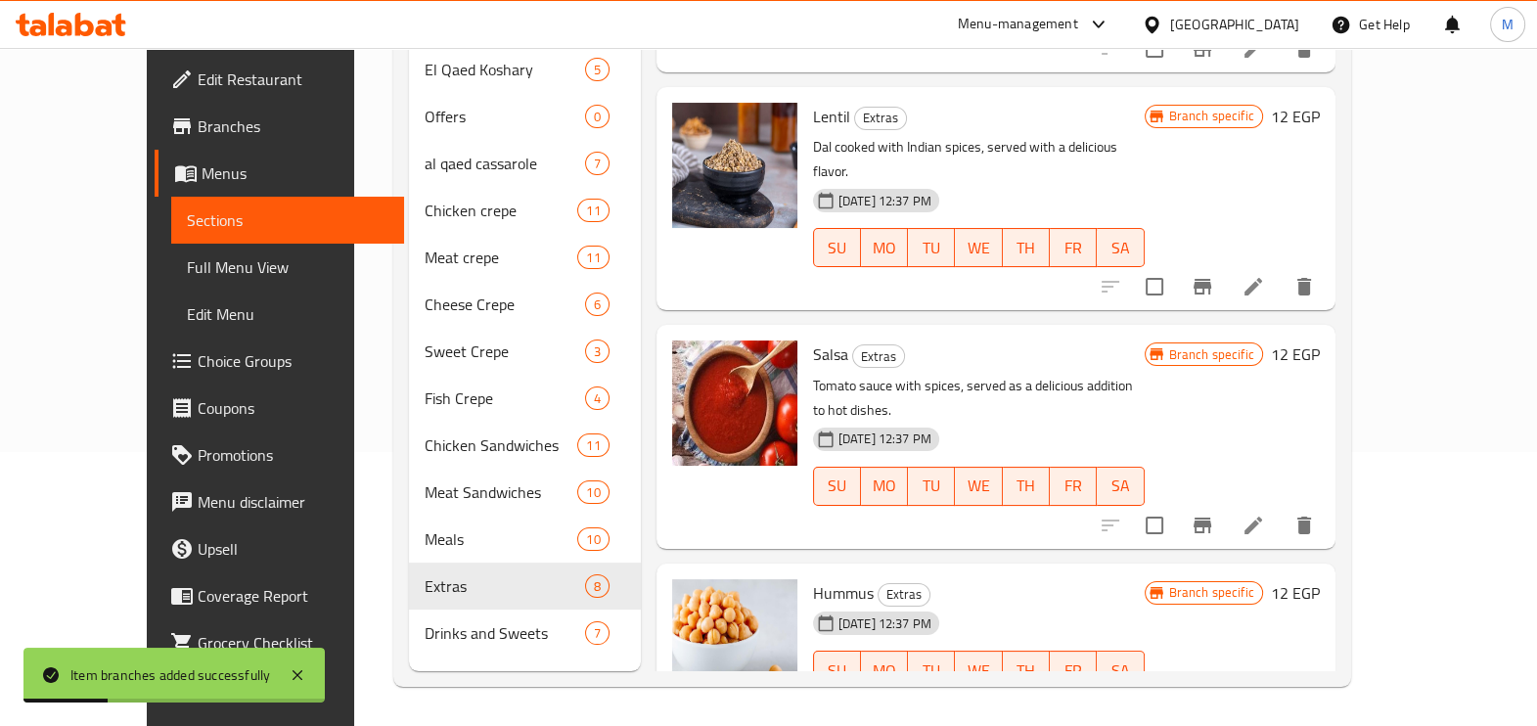
scroll to position [1003, 0]
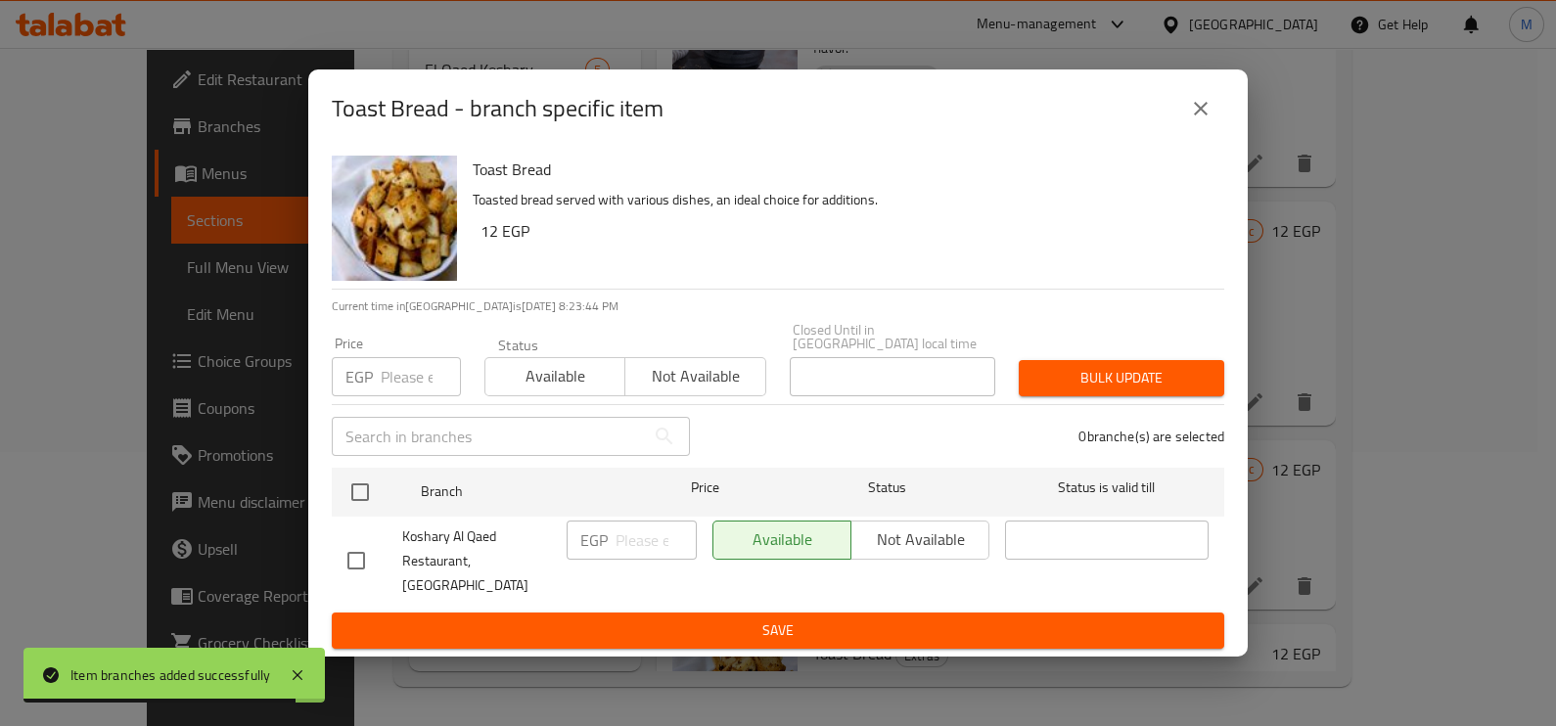
click at [406, 388] on input "number" at bounding box center [421, 376] width 80 height 39
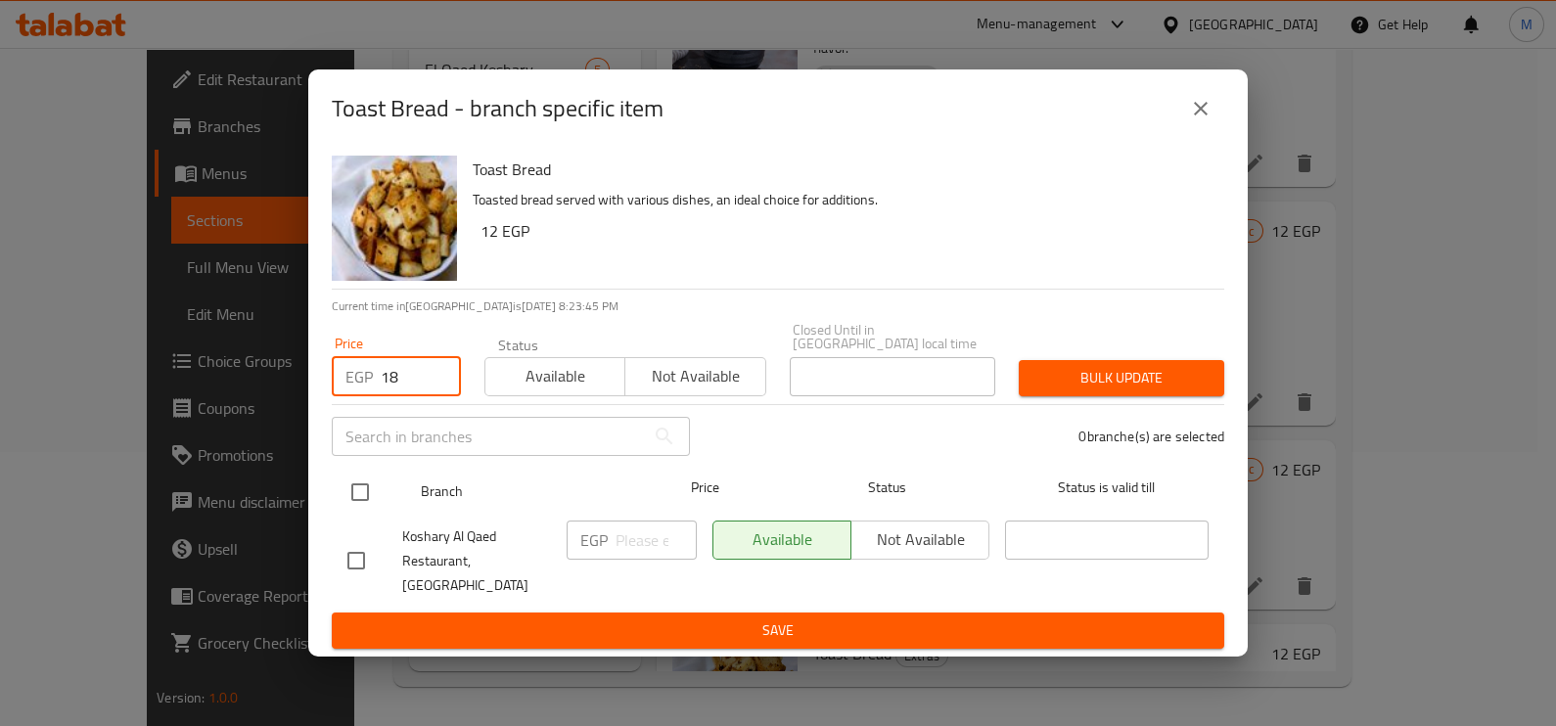
type input "18"
click at [351, 484] on input "checkbox" at bounding box center [360, 492] width 41 height 41
checkbox input "true"
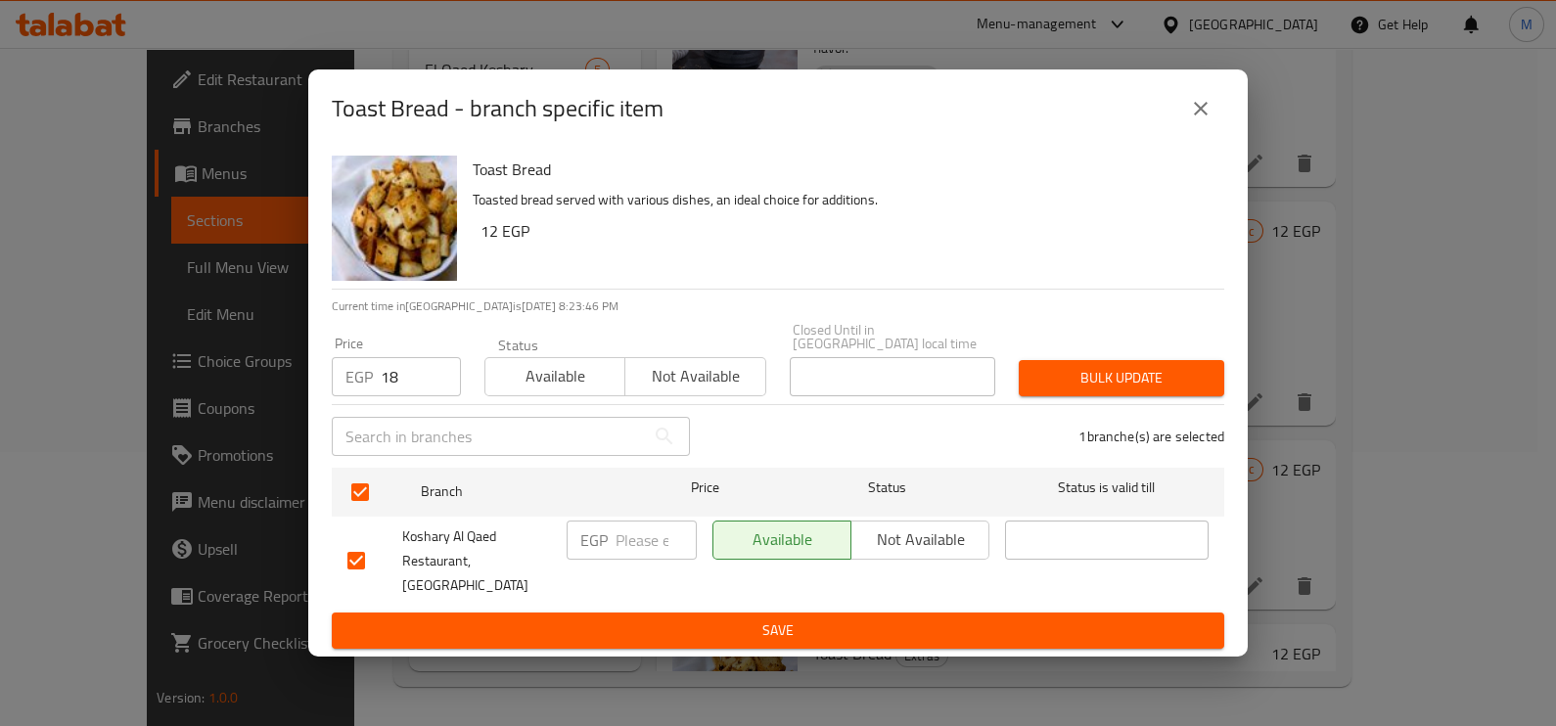
click at [1069, 396] on button "Bulk update" at bounding box center [1121, 378] width 205 height 36
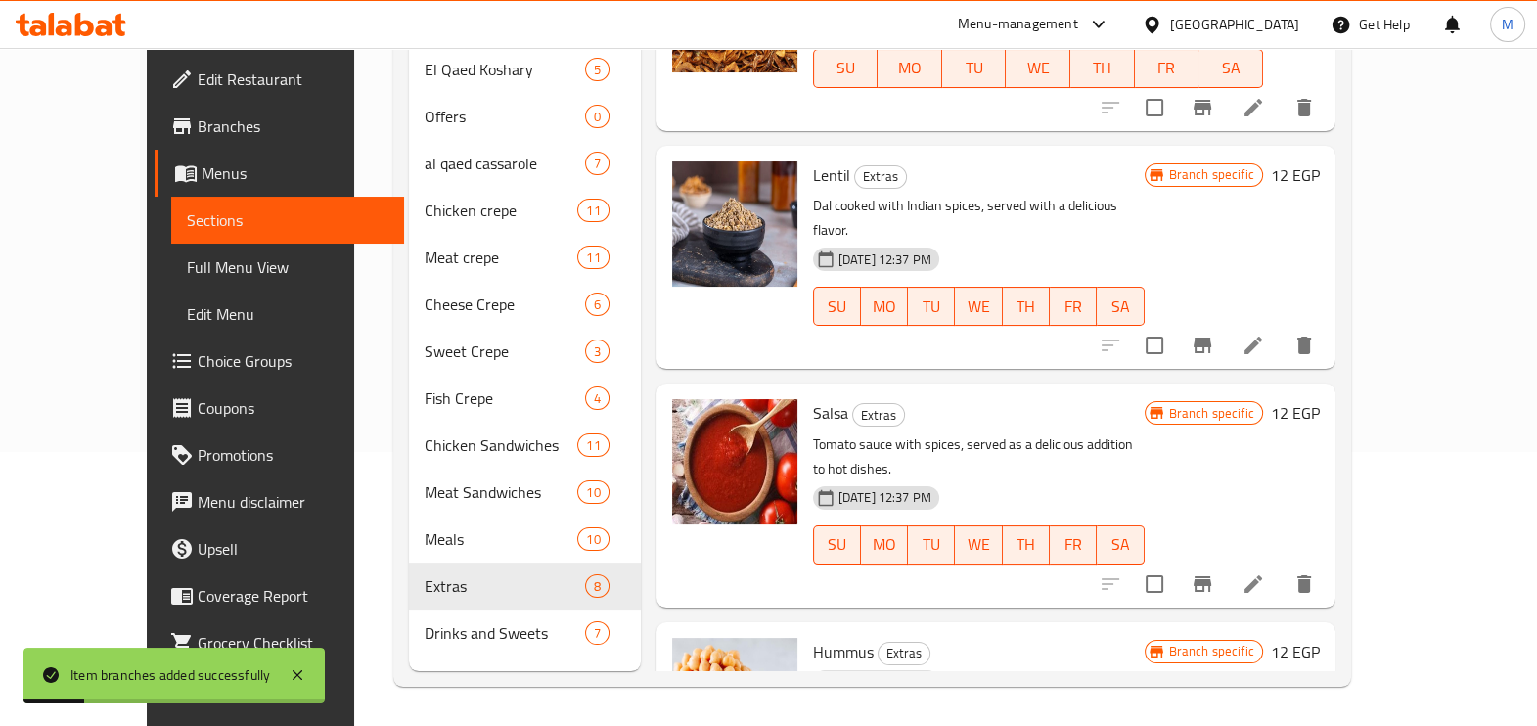
scroll to position [514, 0]
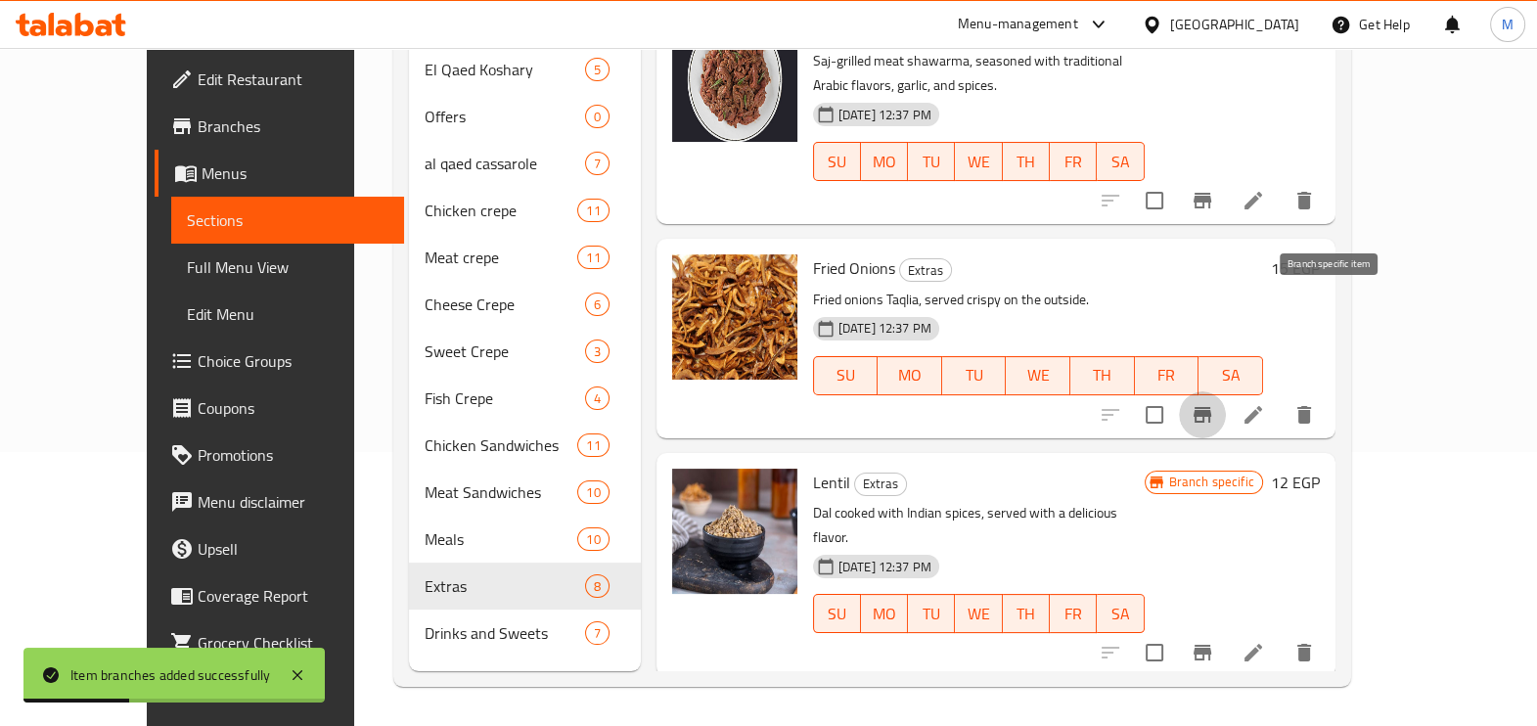
click at [1214, 403] on icon "Branch-specific-item" at bounding box center [1202, 414] width 23 height 23
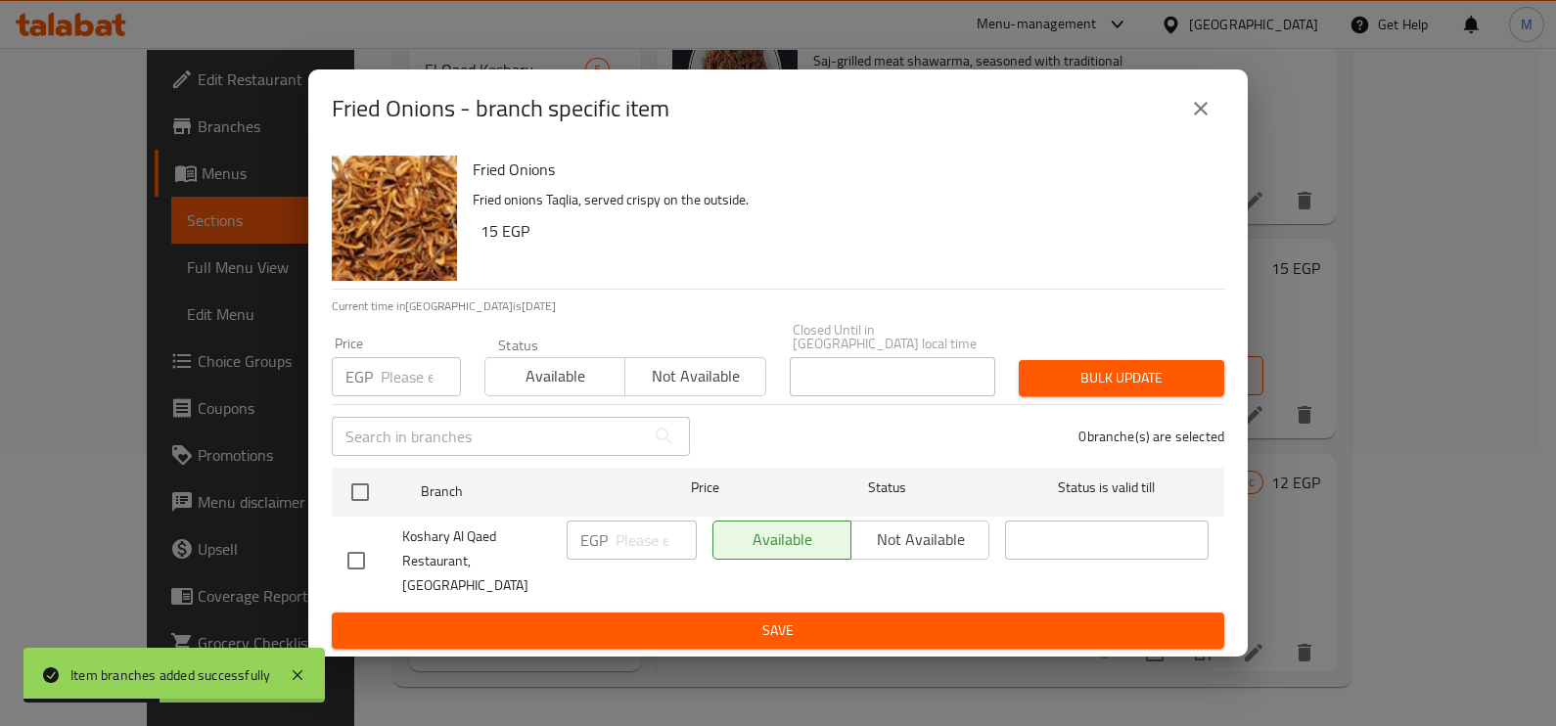
click at [398, 394] on input "number" at bounding box center [421, 376] width 80 height 39
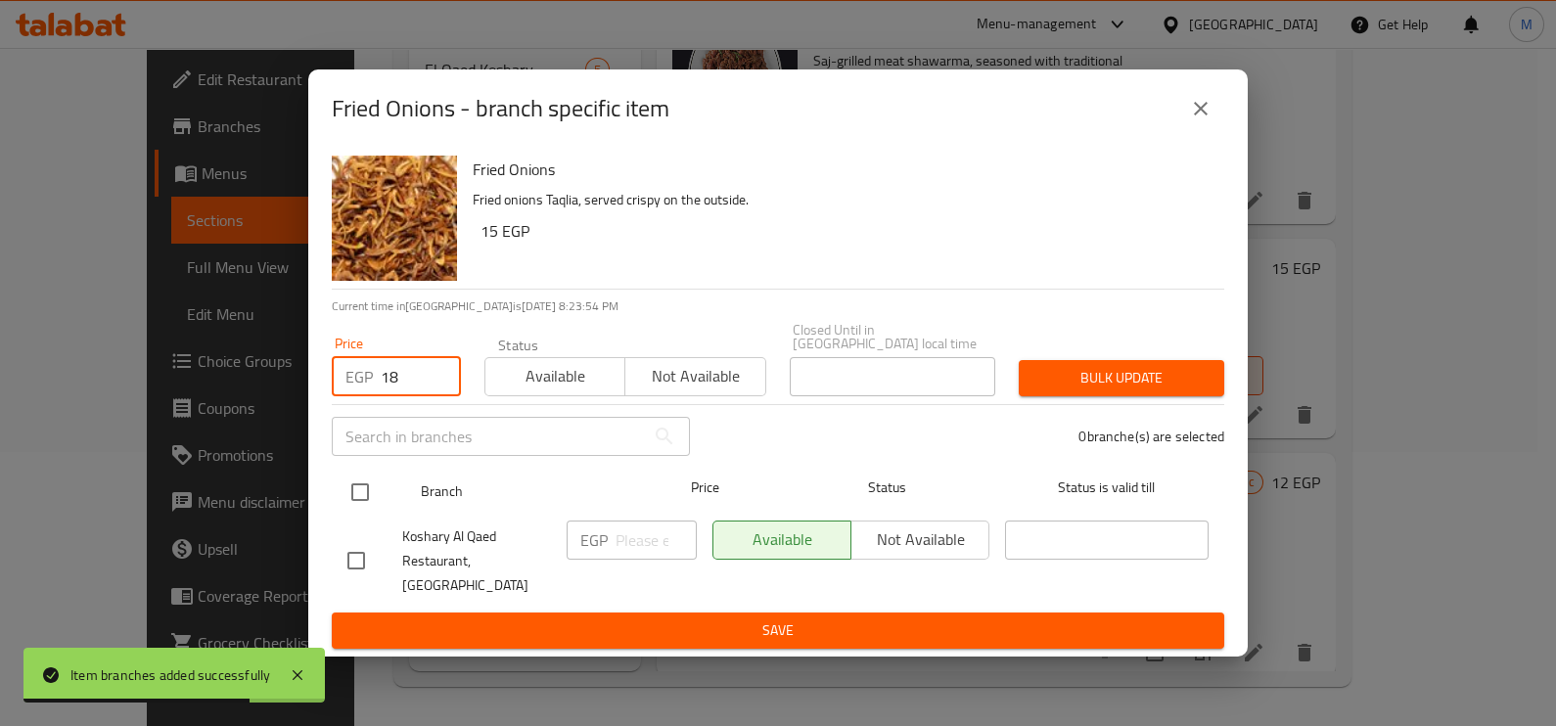
type input "18"
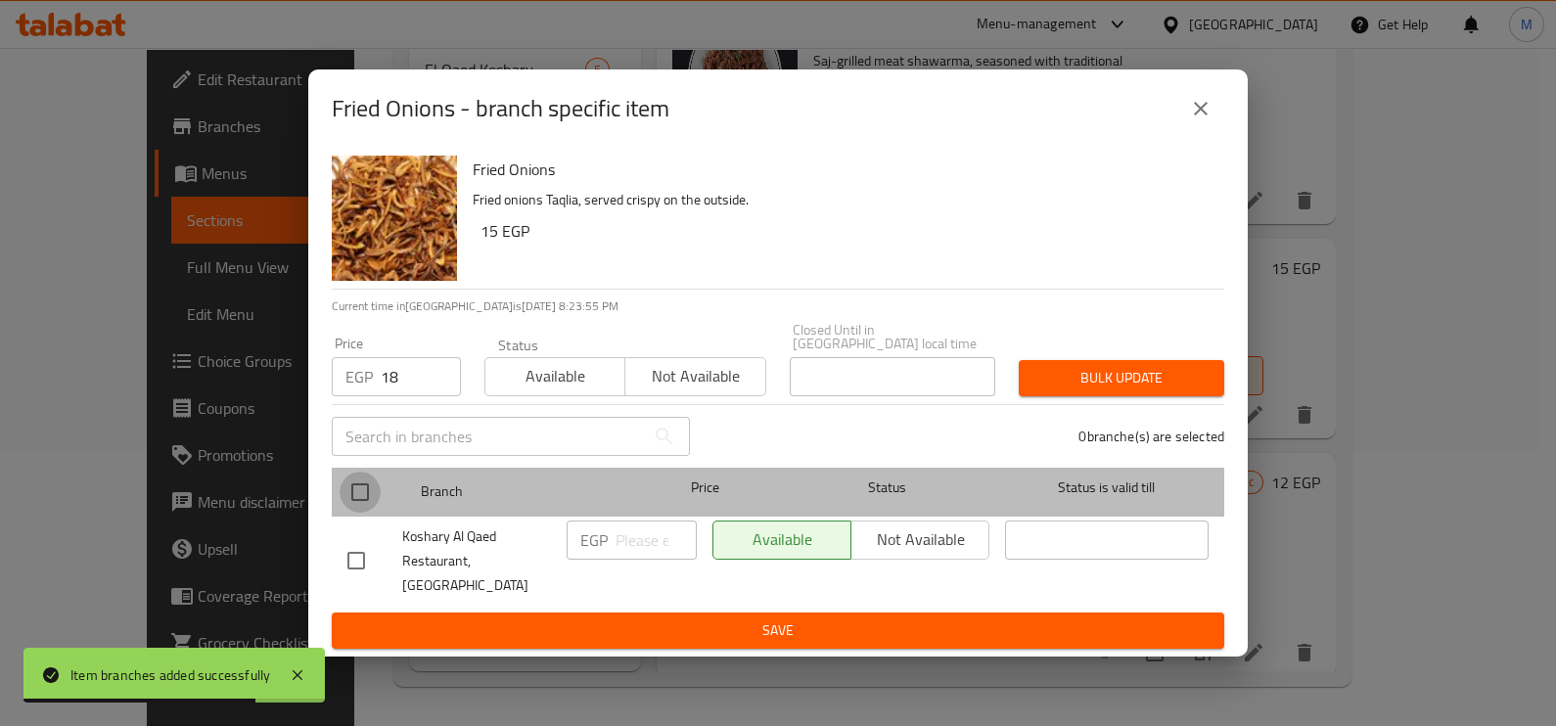
click at [341, 498] on input "checkbox" at bounding box center [360, 492] width 41 height 41
checkbox input "true"
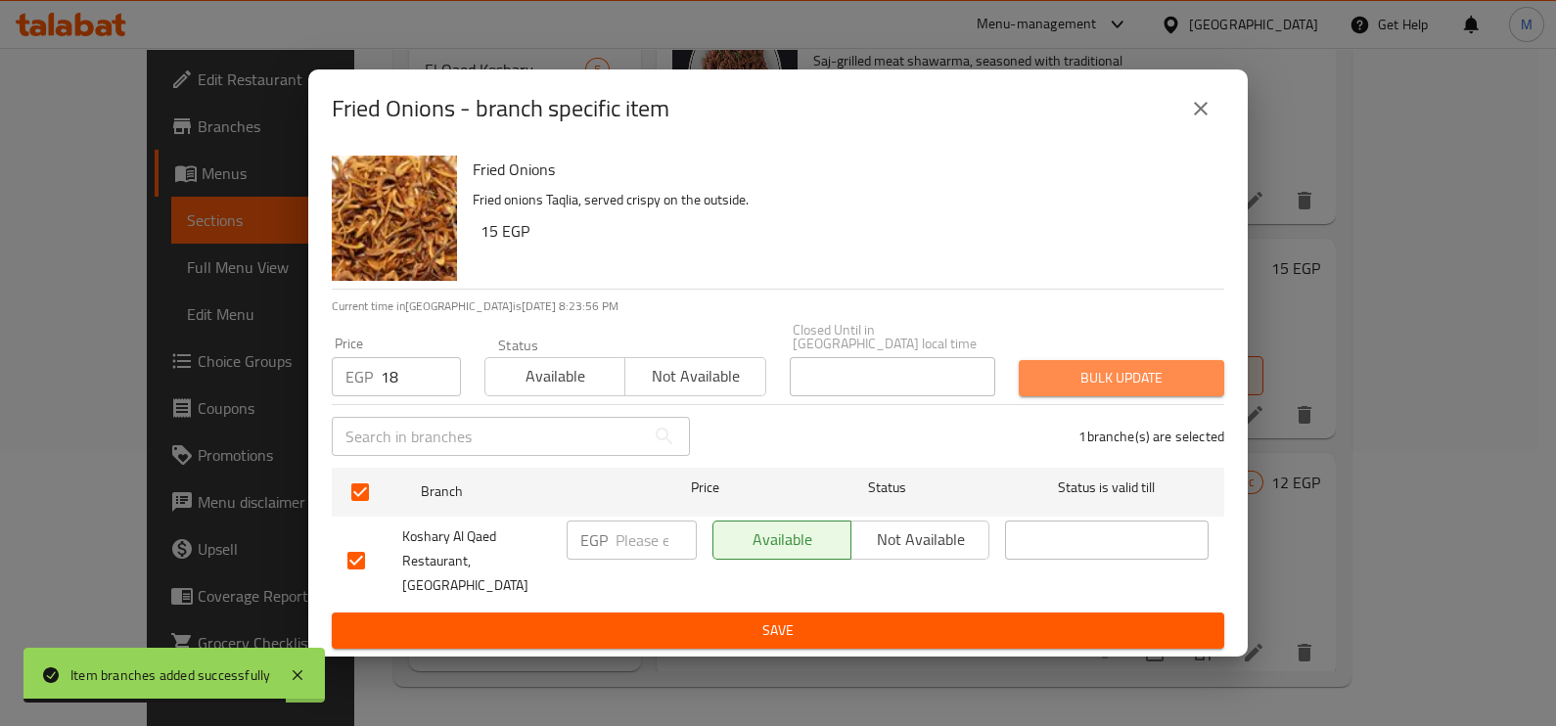
click at [1067, 396] on button "Bulk update" at bounding box center [1121, 378] width 205 height 36
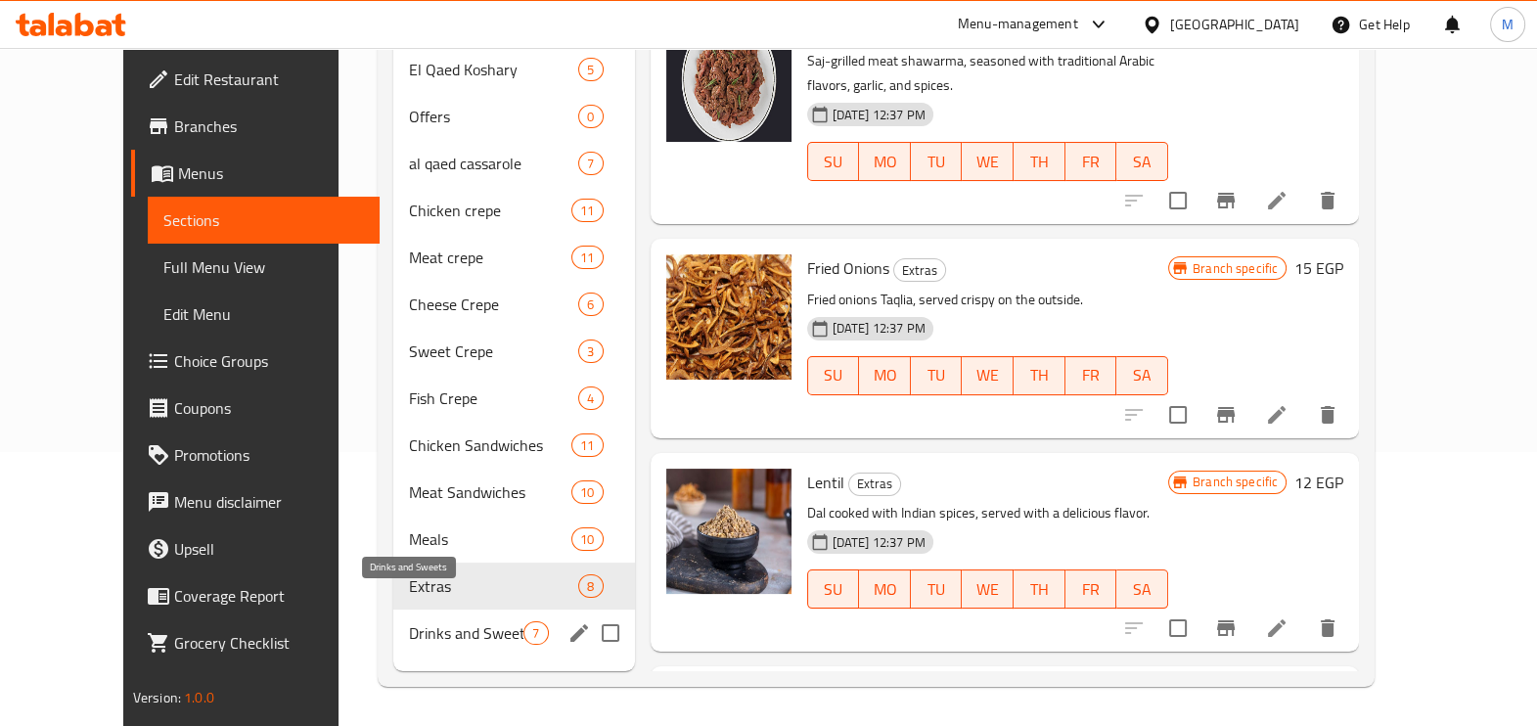
click at [421, 621] on span "Drinks and Sweets" at bounding box center [466, 632] width 115 height 23
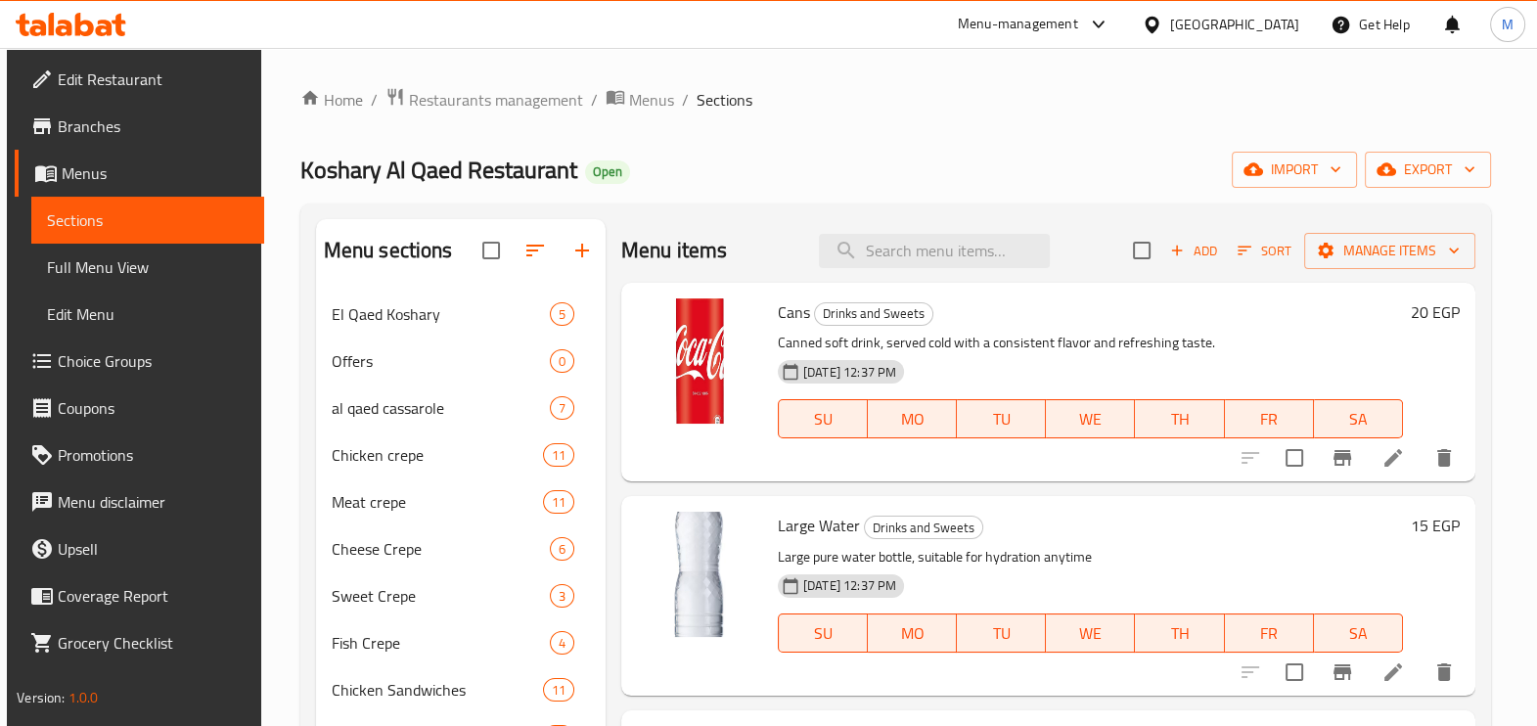
click at [1260, 93] on ol "Home / Restaurants management / Menus / Sections" at bounding box center [895, 99] width 1191 height 25
click at [1339, 465] on icon "Branch-specific-item" at bounding box center [1342, 457] width 23 height 23
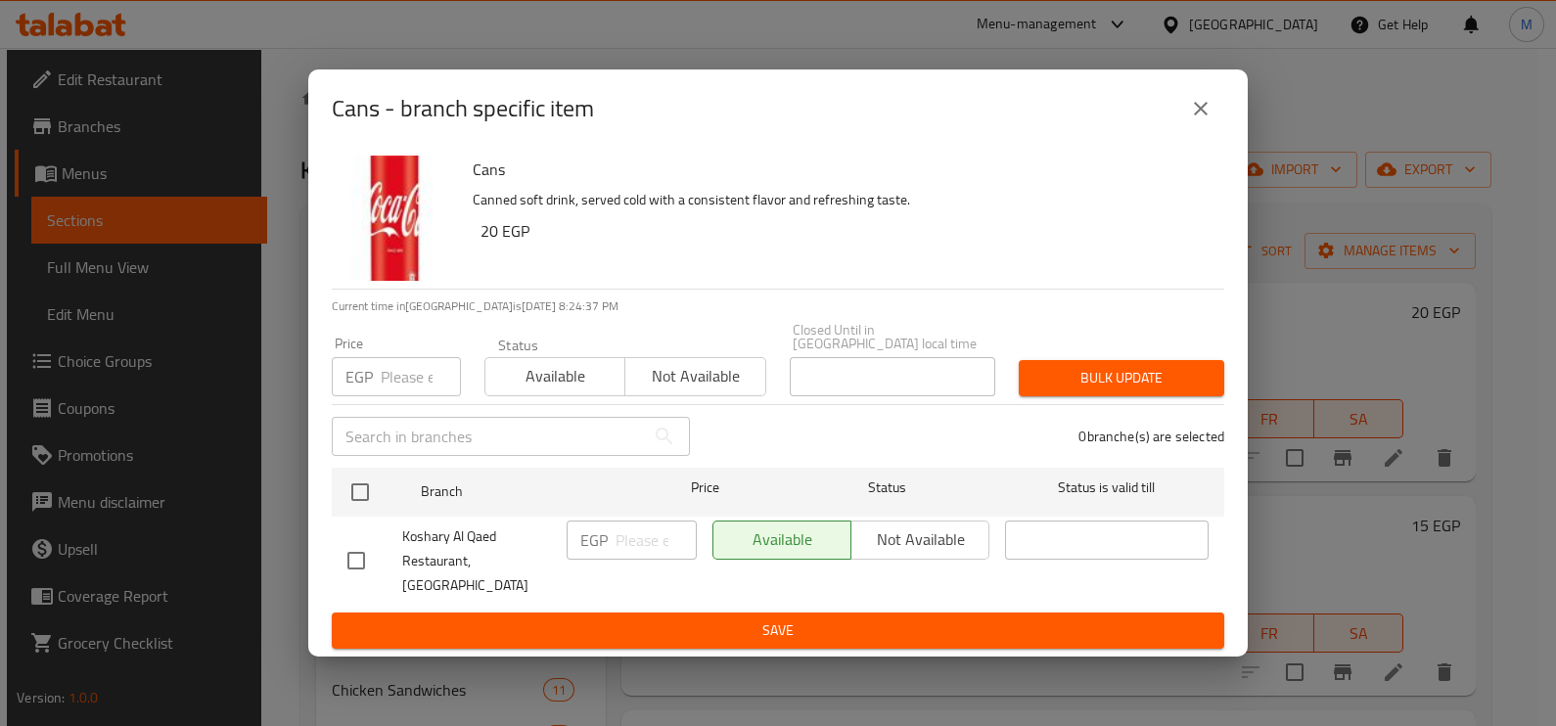
click at [418, 390] on input "number" at bounding box center [421, 376] width 80 height 39
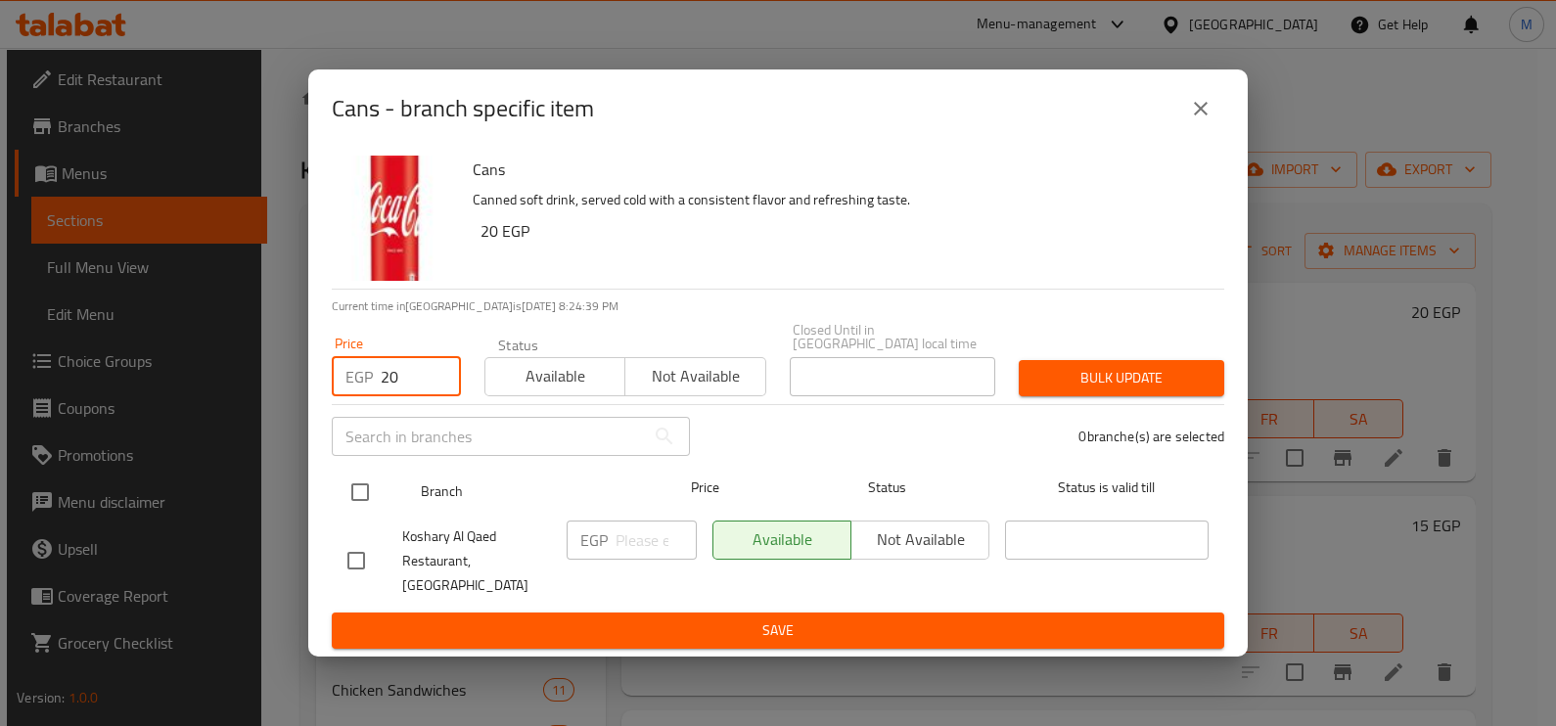
type input "20"
click at [362, 494] on input "checkbox" at bounding box center [360, 492] width 41 height 41
checkbox input "true"
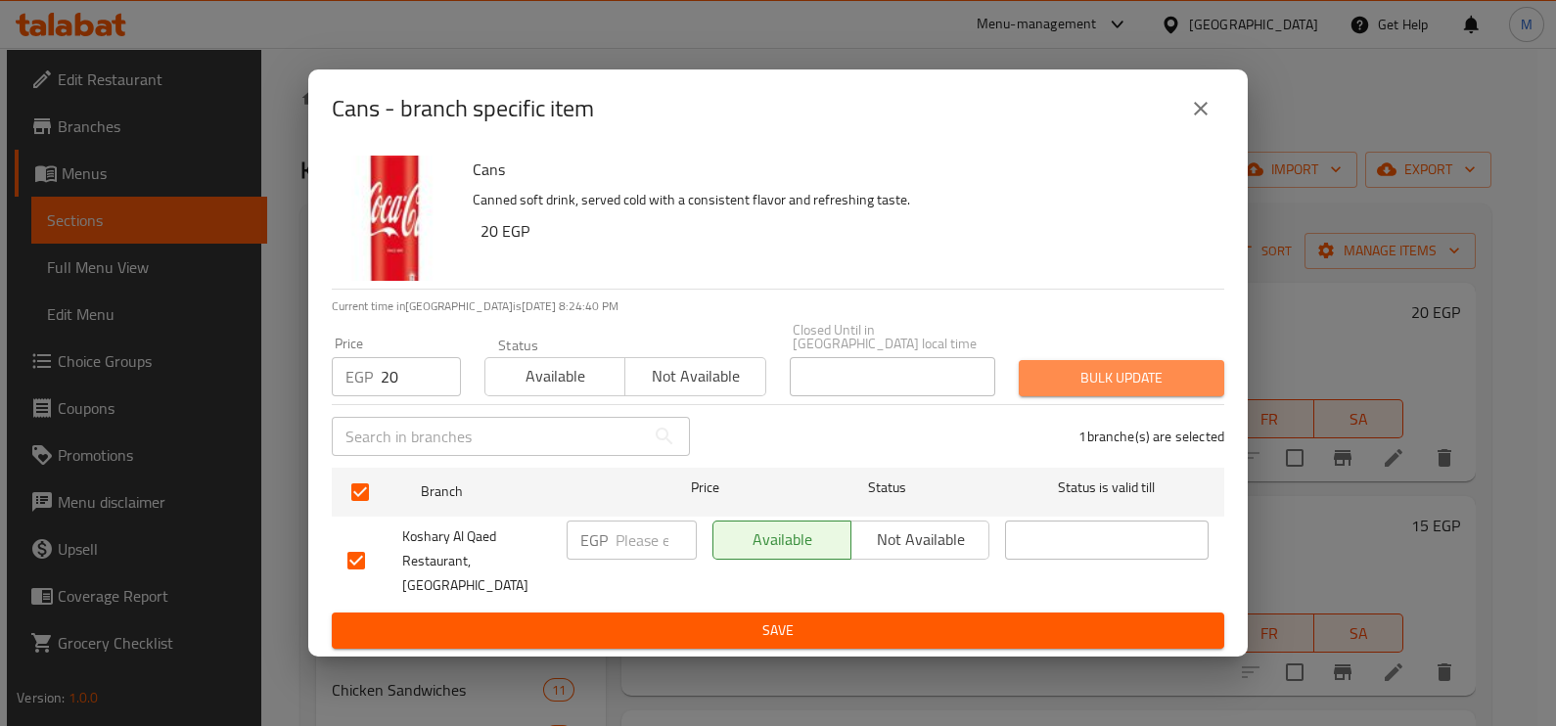
click at [1034, 384] on button "Bulk update" at bounding box center [1121, 378] width 205 height 36
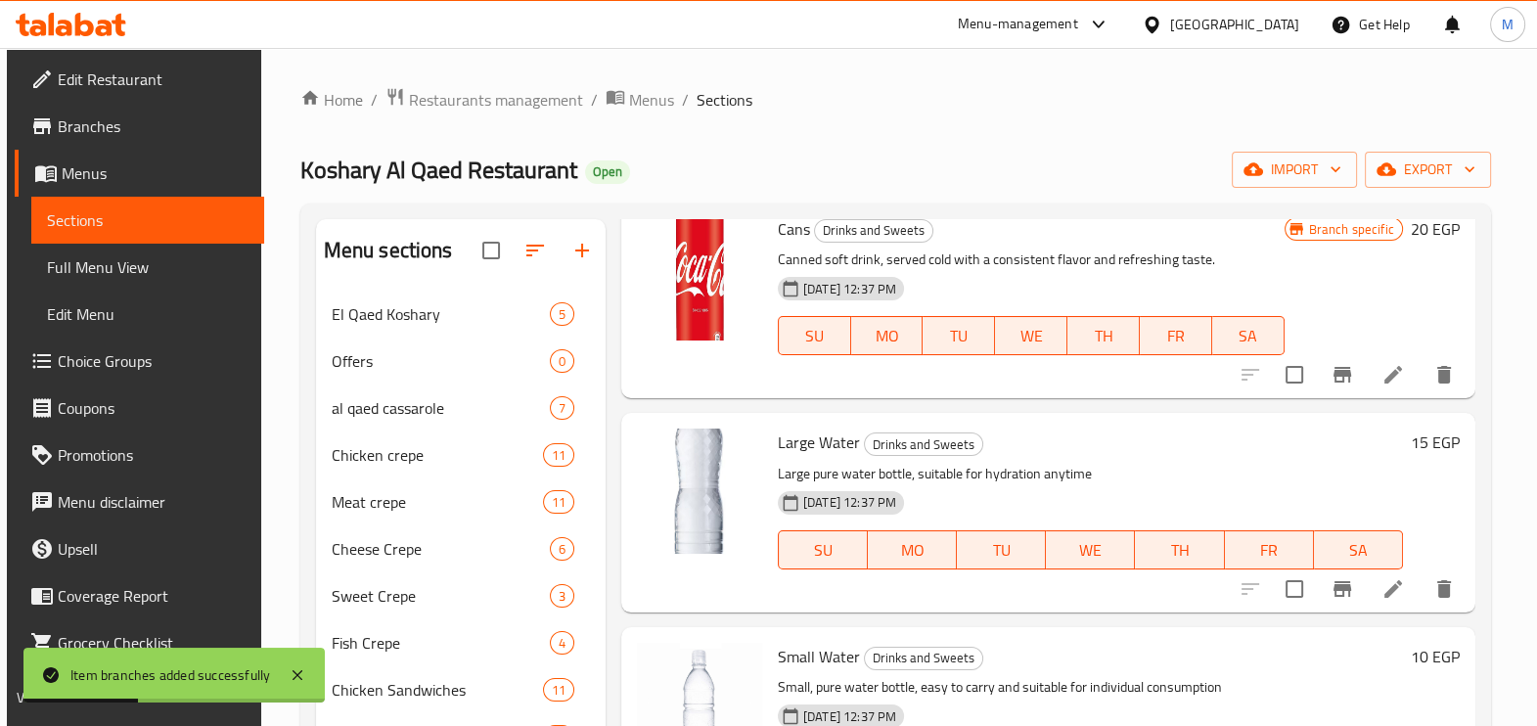
scroll to position [121, 0]
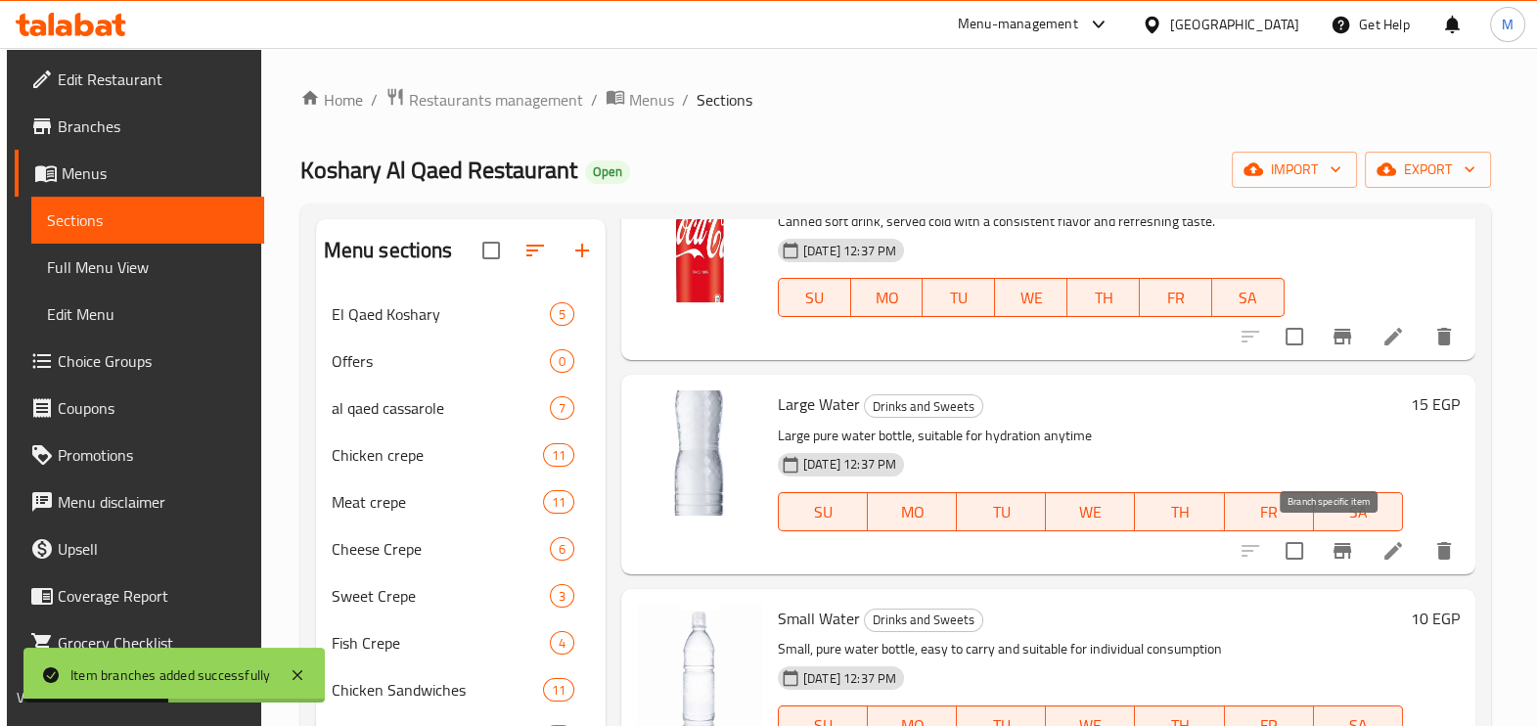
click at [1334, 549] on icon "Branch-specific-item" at bounding box center [1343, 551] width 18 height 16
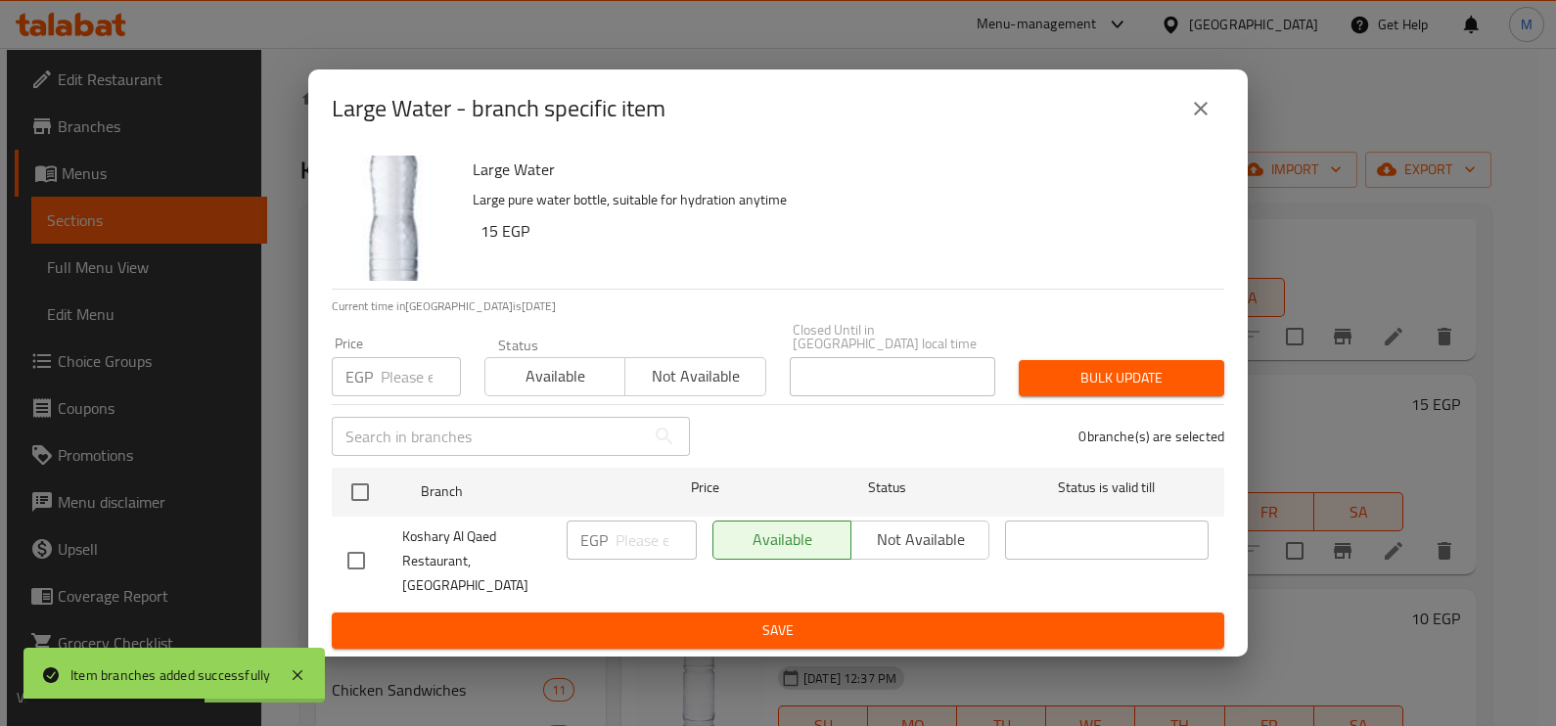
click at [377, 382] on div "EGP Price" at bounding box center [396, 376] width 129 height 39
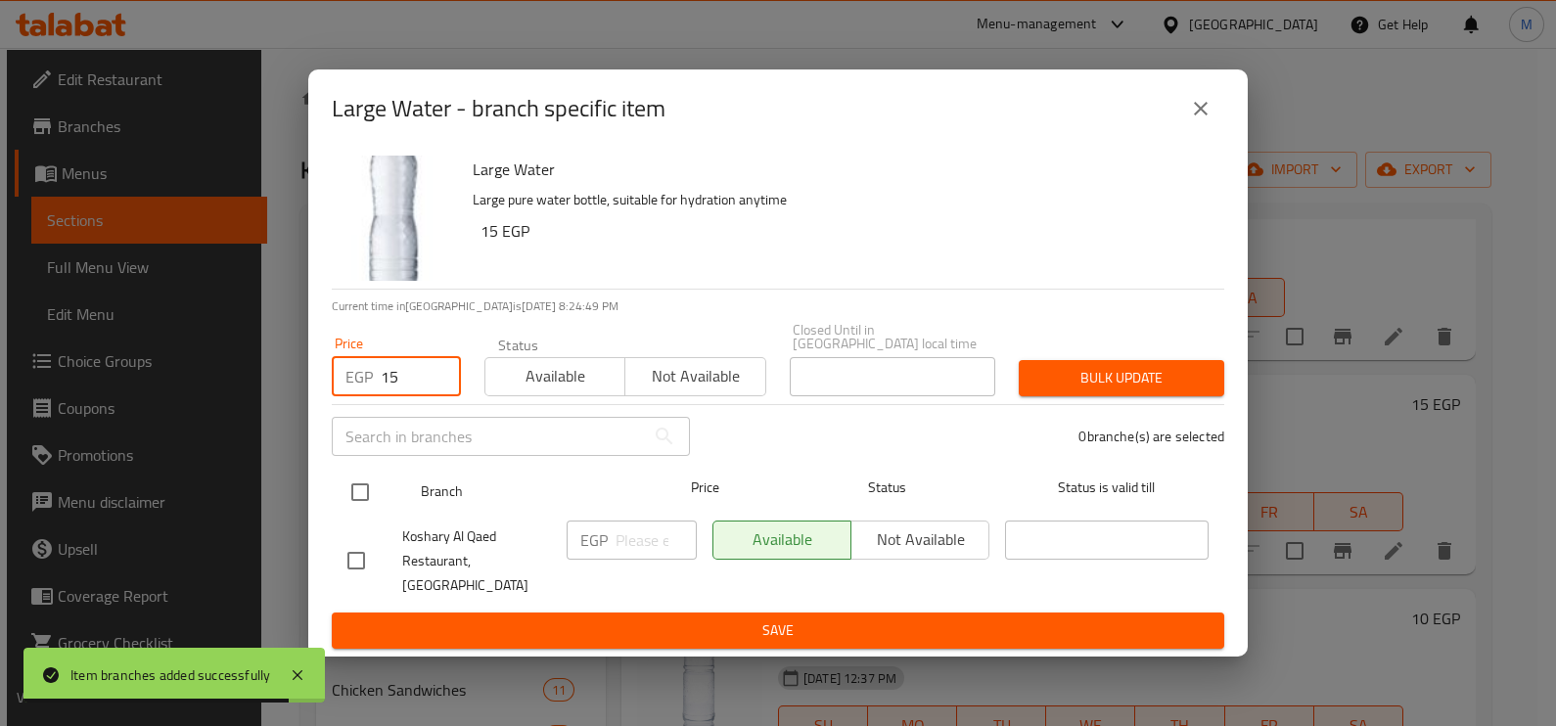
type input "15"
click at [372, 499] on input "checkbox" at bounding box center [360, 492] width 41 height 41
checkbox input "true"
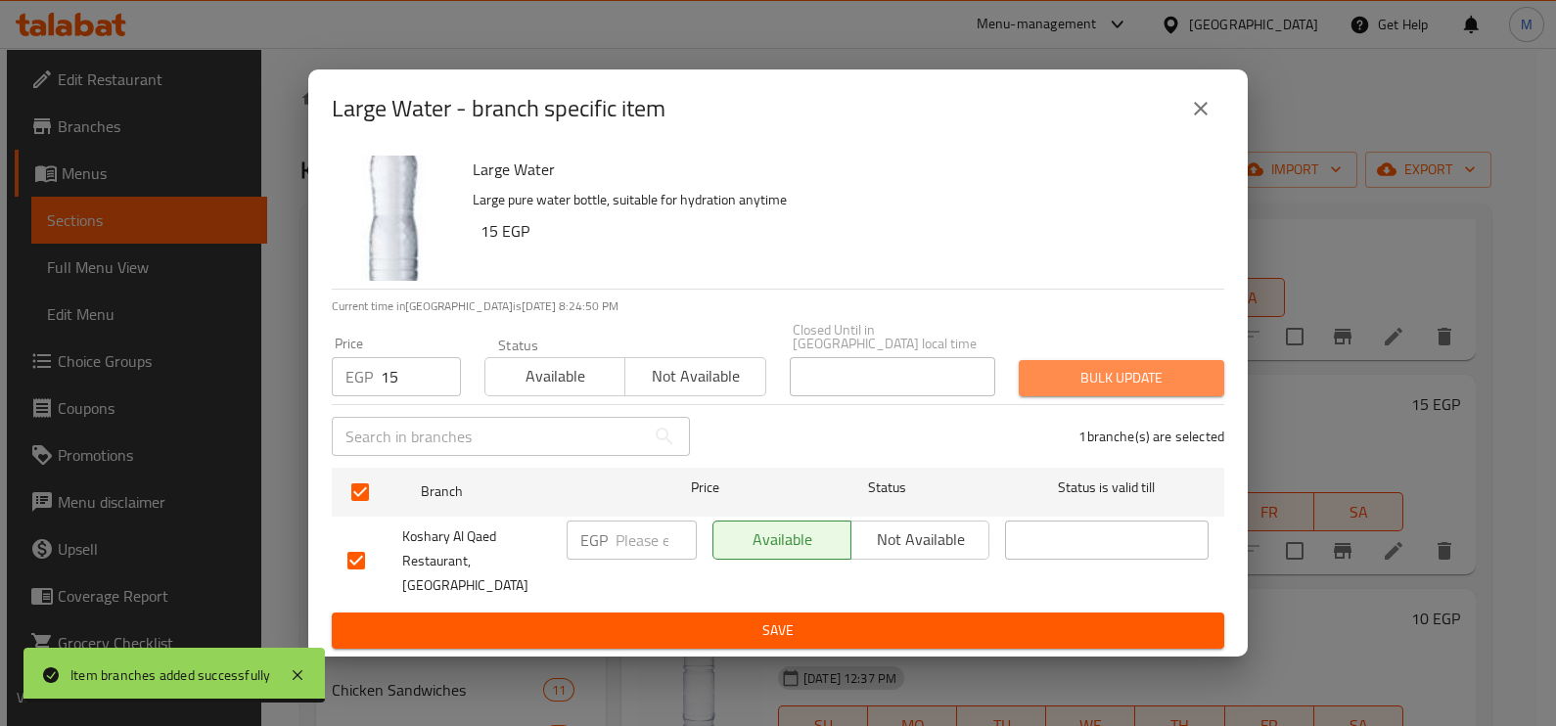
click at [1127, 390] on span "Bulk update" at bounding box center [1121, 378] width 174 height 24
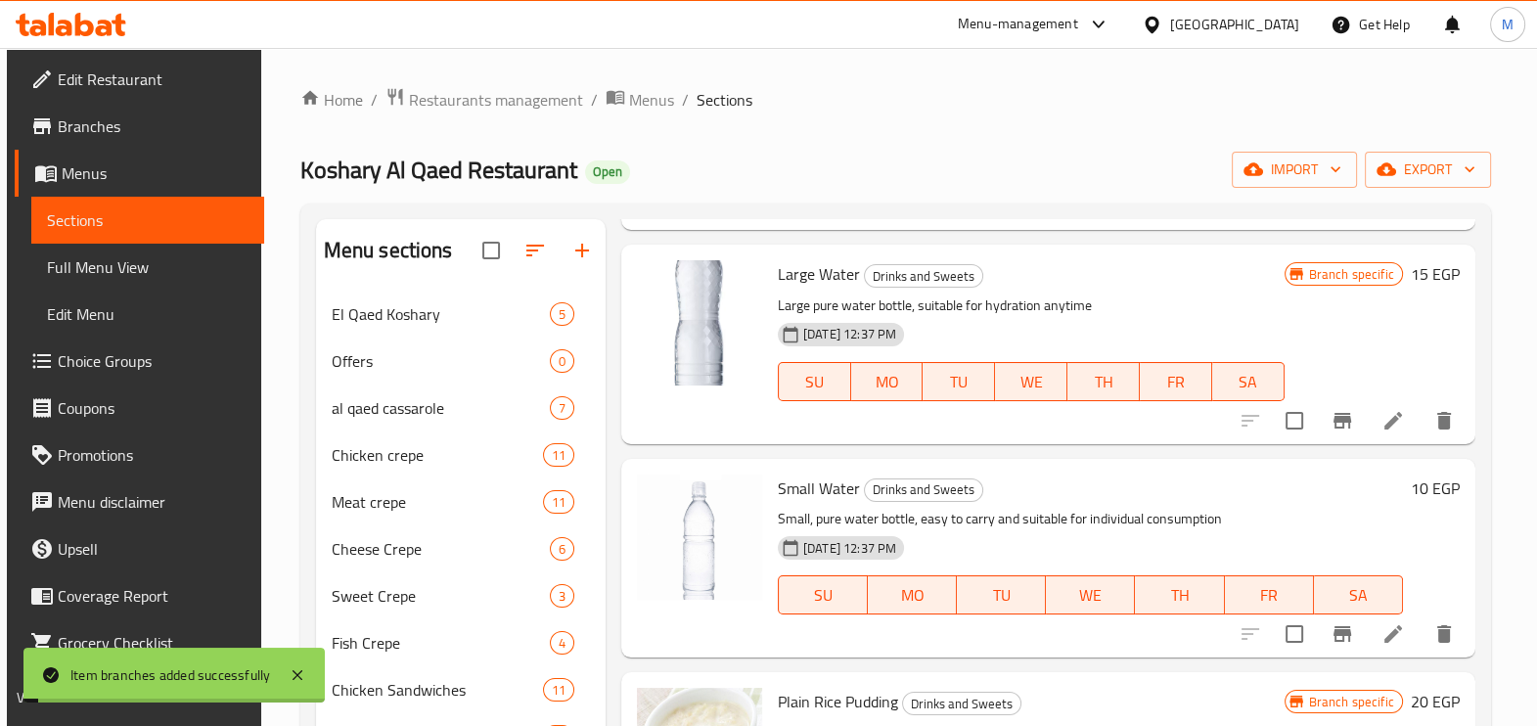
scroll to position [367, 0]
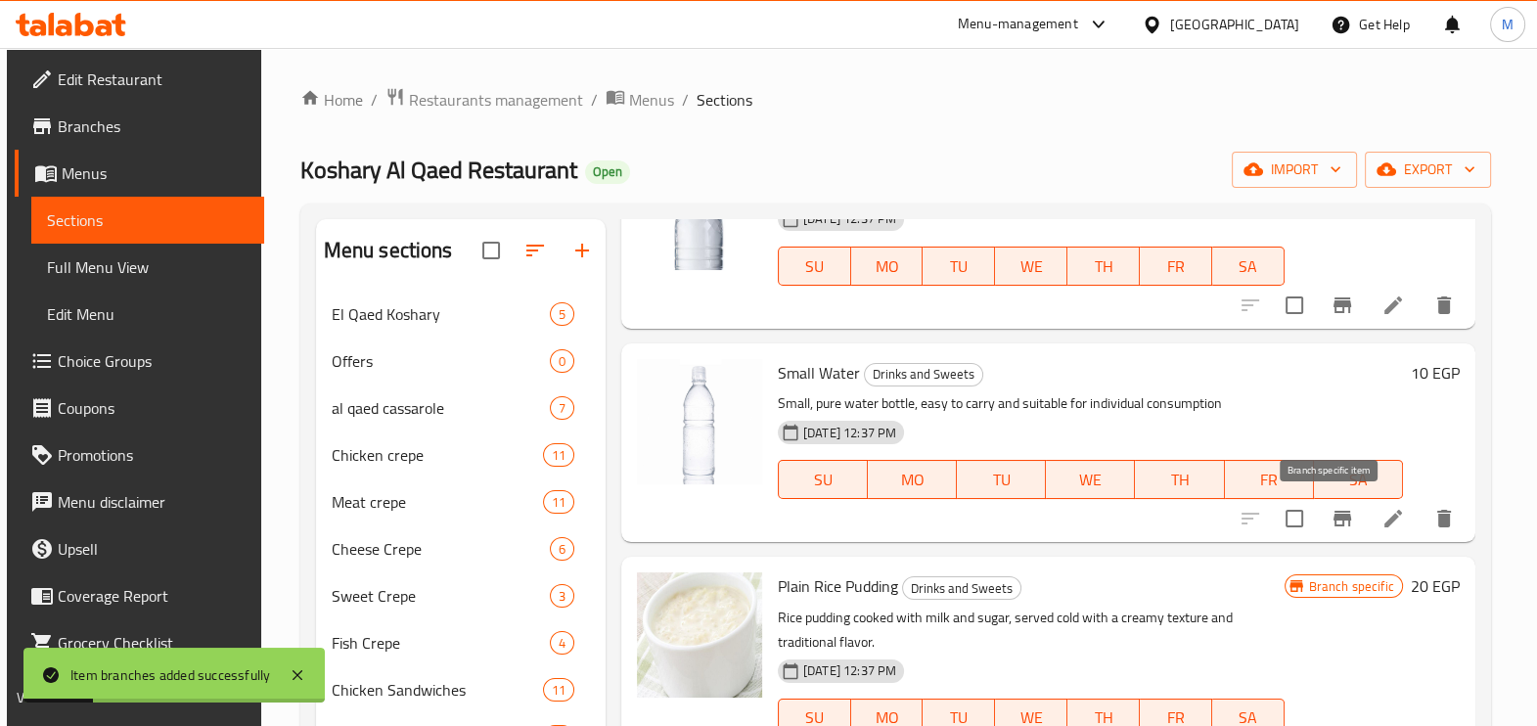
click at [1331, 522] on icon "Branch-specific-item" at bounding box center [1342, 518] width 23 height 23
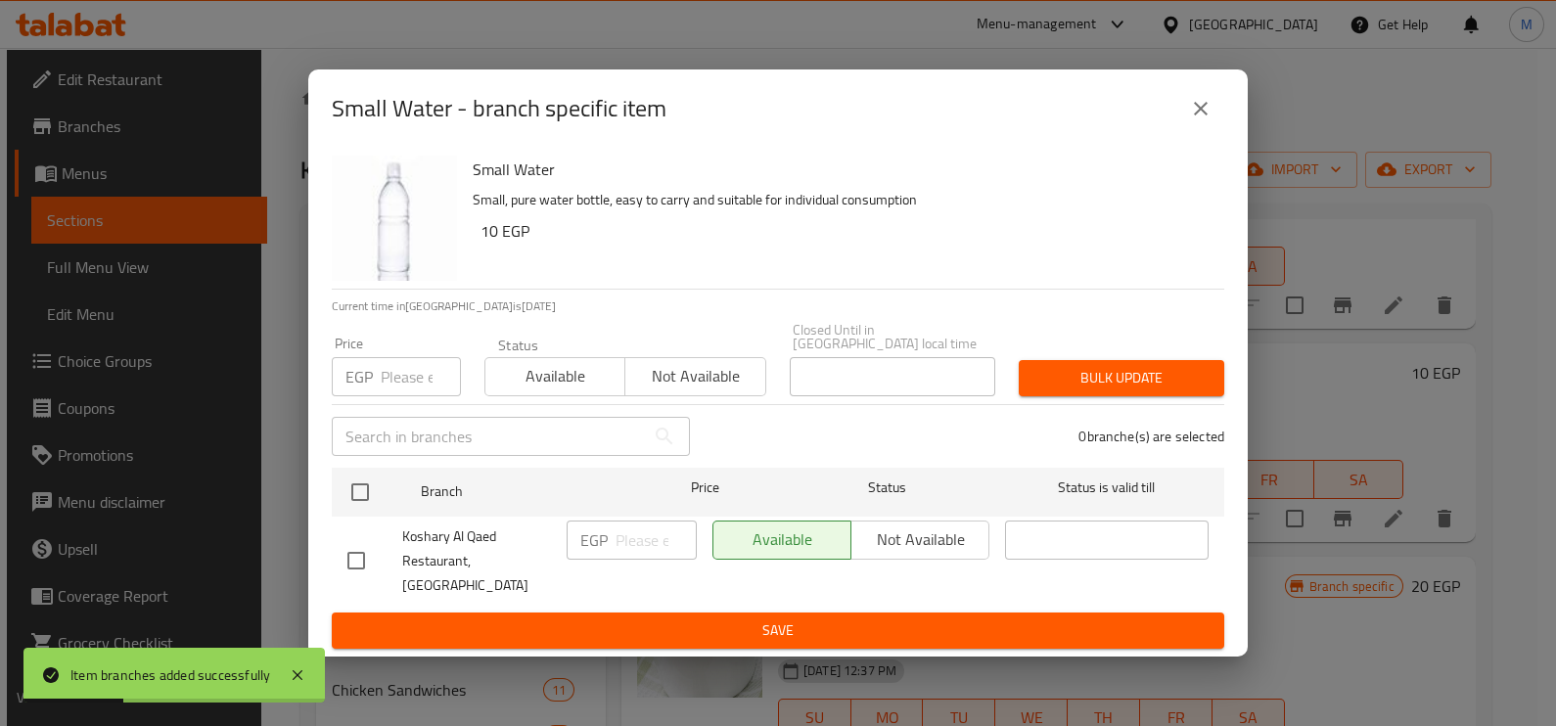
click at [403, 382] on input "number" at bounding box center [421, 376] width 80 height 39
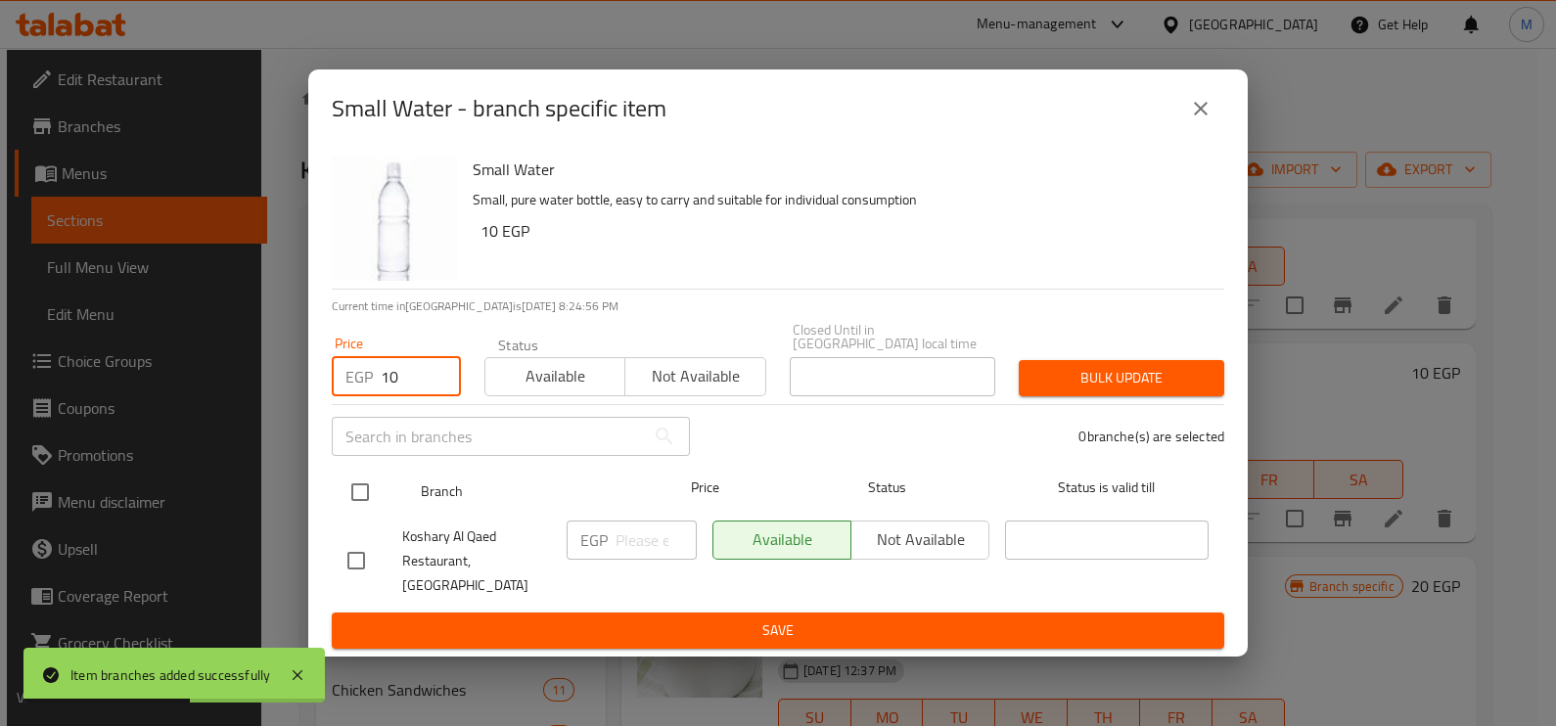
type input "10"
click at [364, 491] on input "checkbox" at bounding box center [360, 492] width 41 height 41
checkbox input "true"
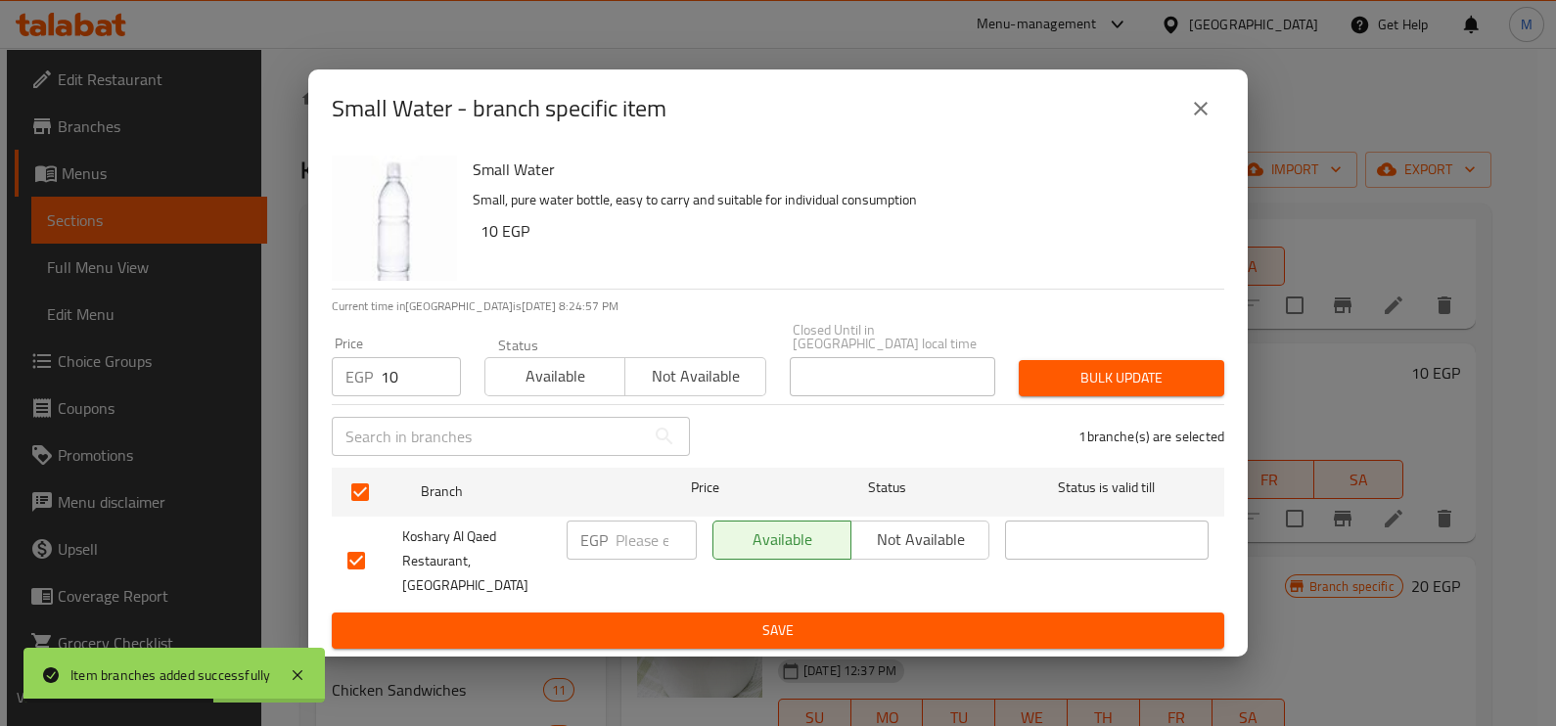
click at [1071, 386] on span "Bulk update" at bounding box center [1121, 378] width 174 height 24
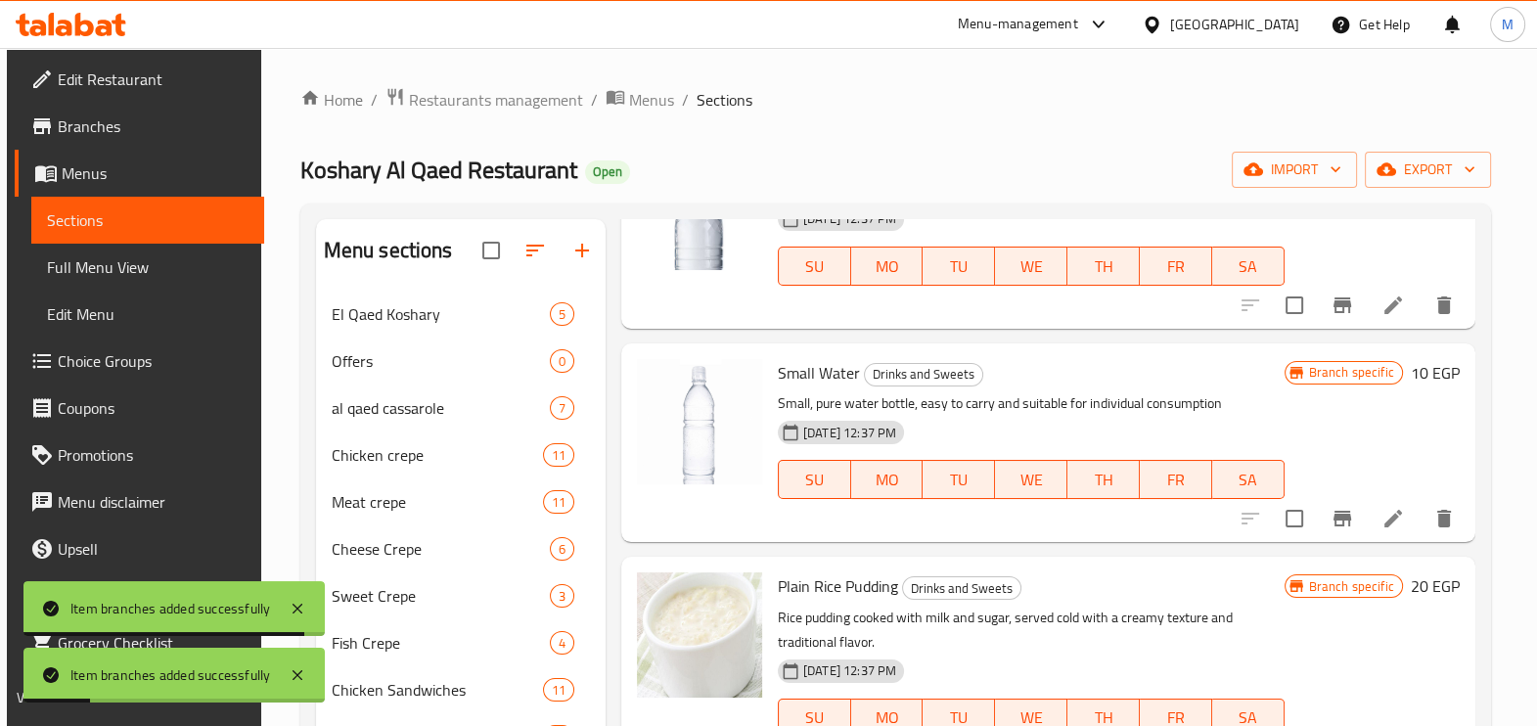
scroll to position [734, 0]
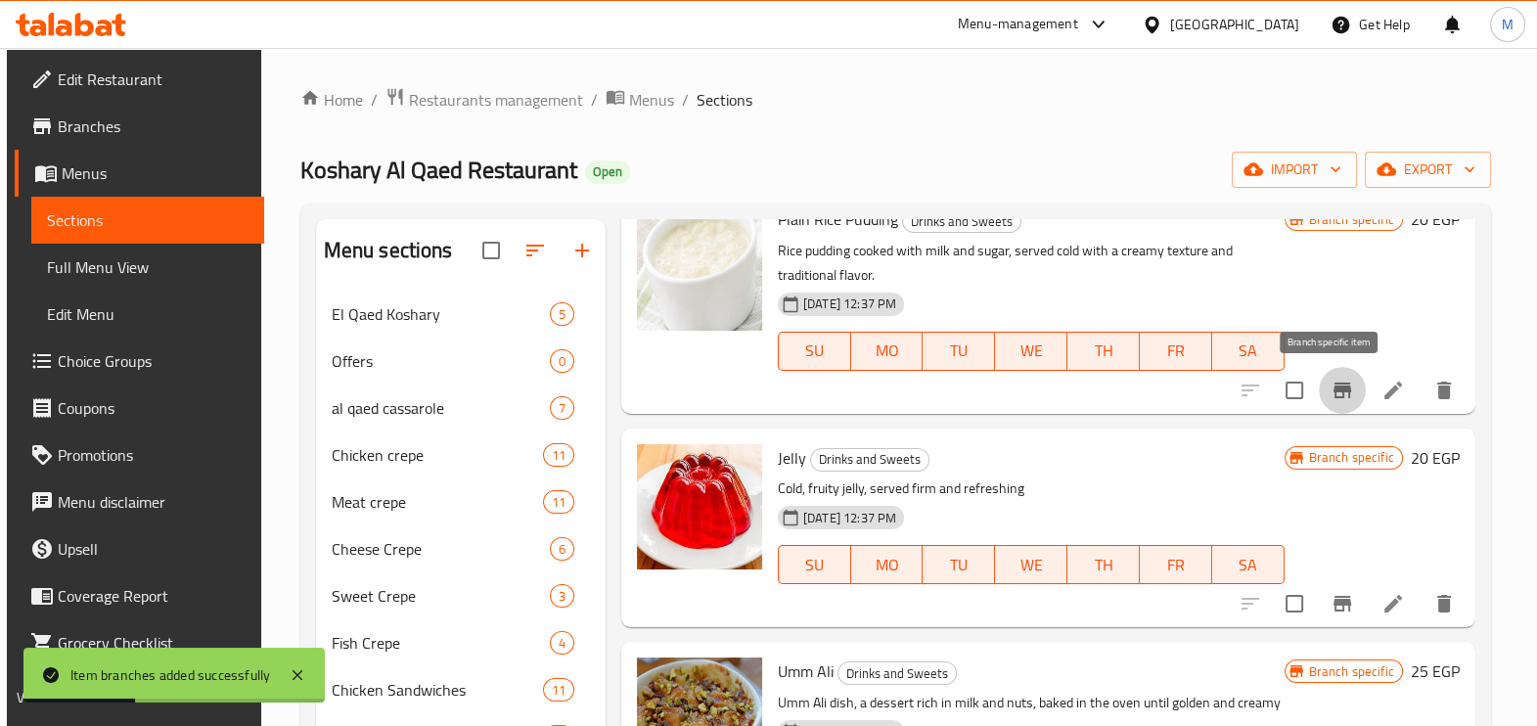
click at [1337, 395] on icon "Branch-specific-item" at bounding box center [1343, 391] width 18 height 16
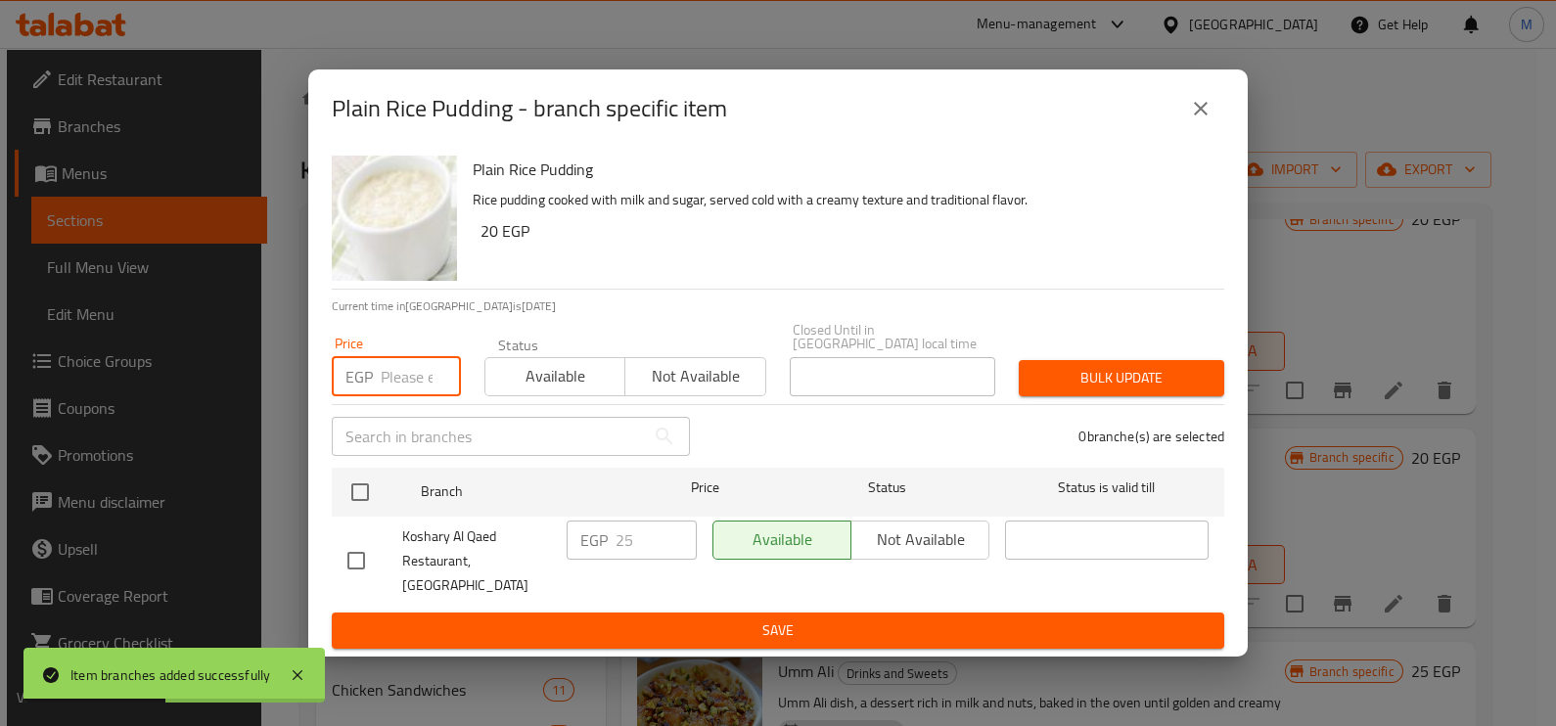
click at [401, 393] on input "number" at bounding box center [421, 376] width 80 height 39
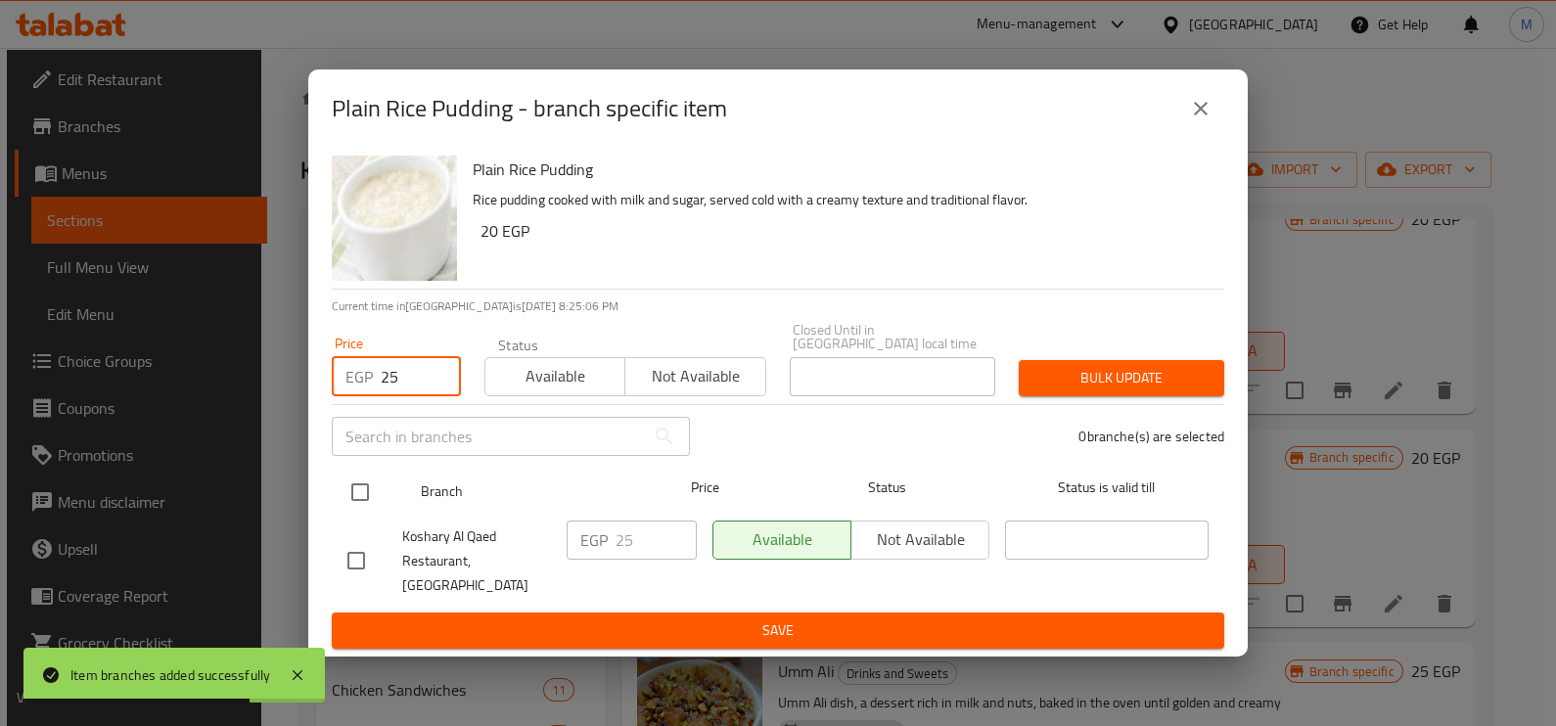
type input "25"
click at [376, 498] on input "checkbox" at bounding box center [360, 492] width 41 height 41
checkbox input "true"
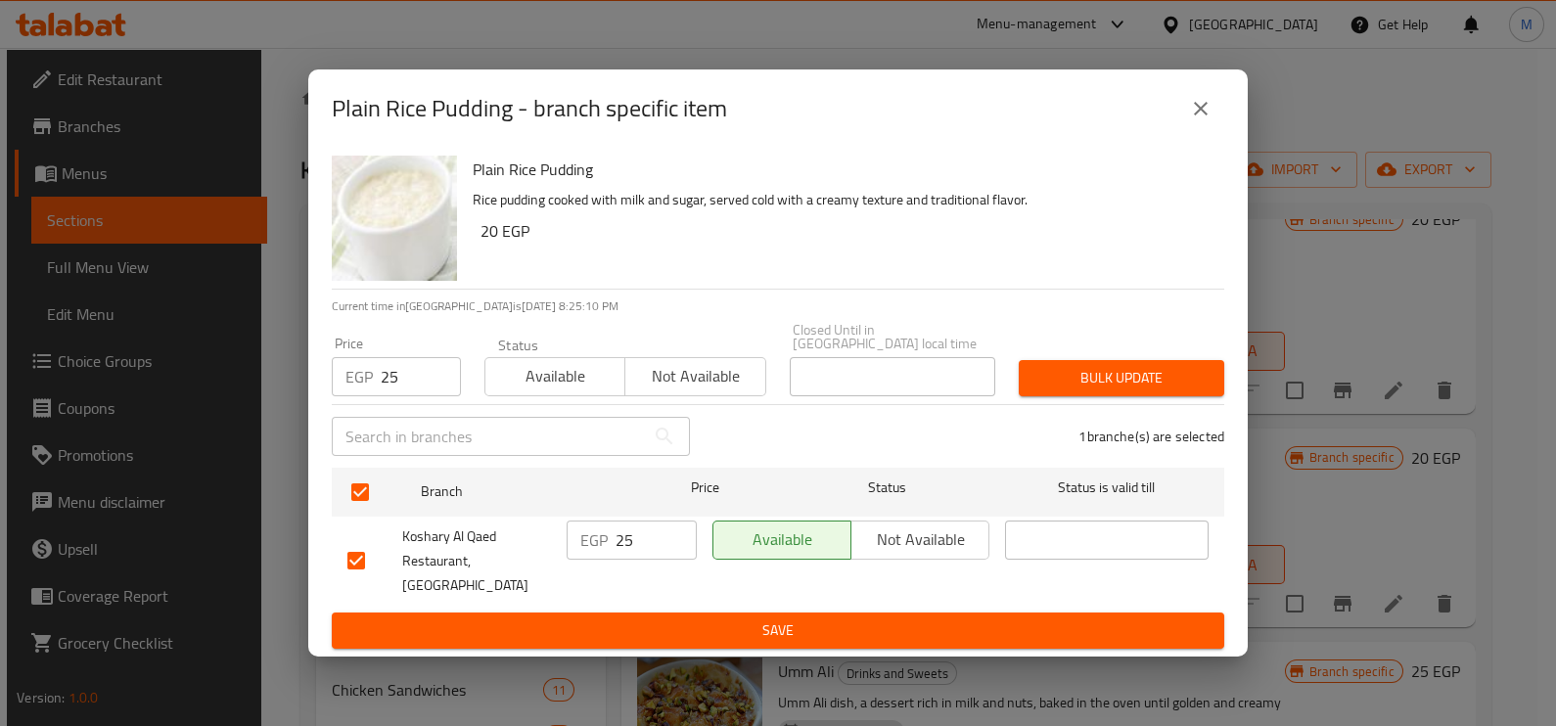
click at [1096, 383] on span "Bulk update" at bounding box center [1121, 378] width 174 height 24
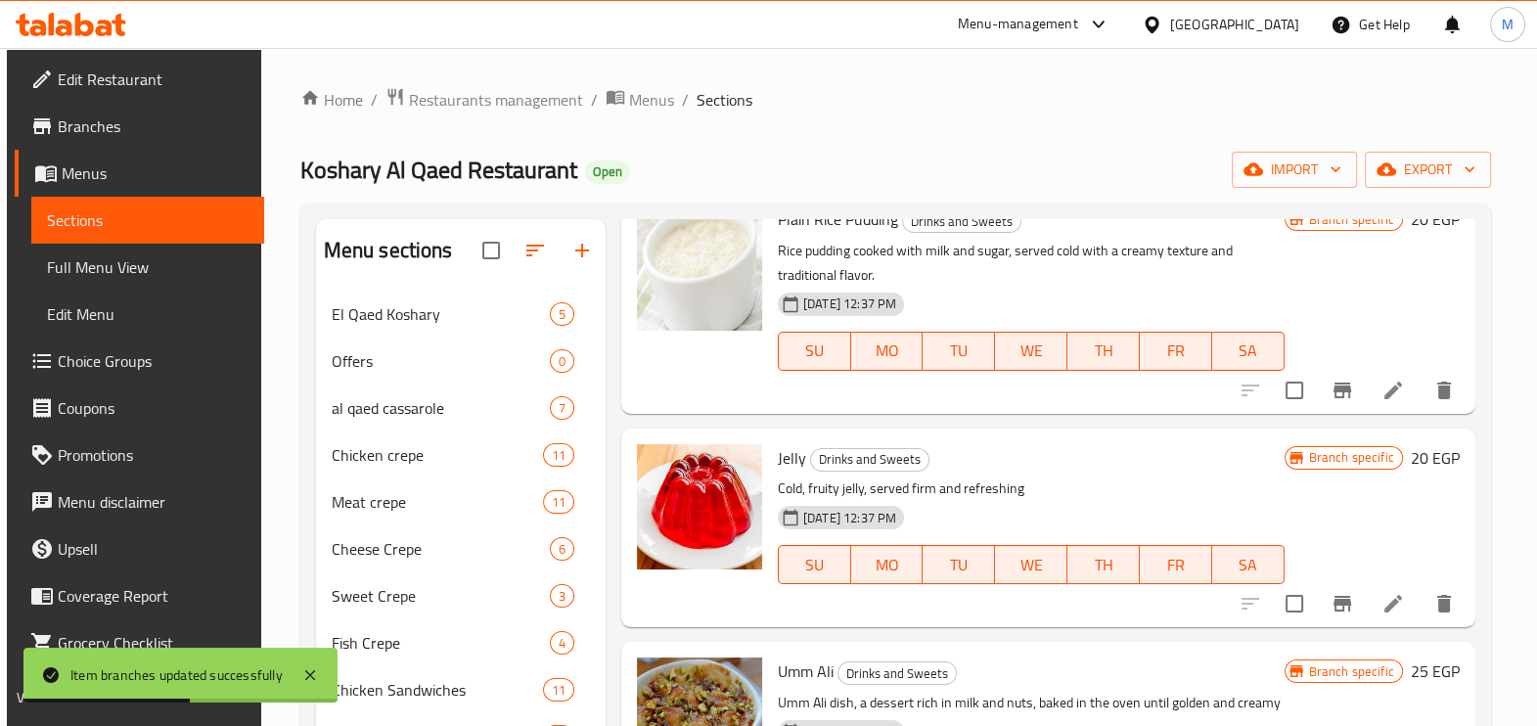
click at [1169, 101] on ol "Home / Restaurants management / Menus / Sections" at bounding box center [895, 99] width 1191 height 25
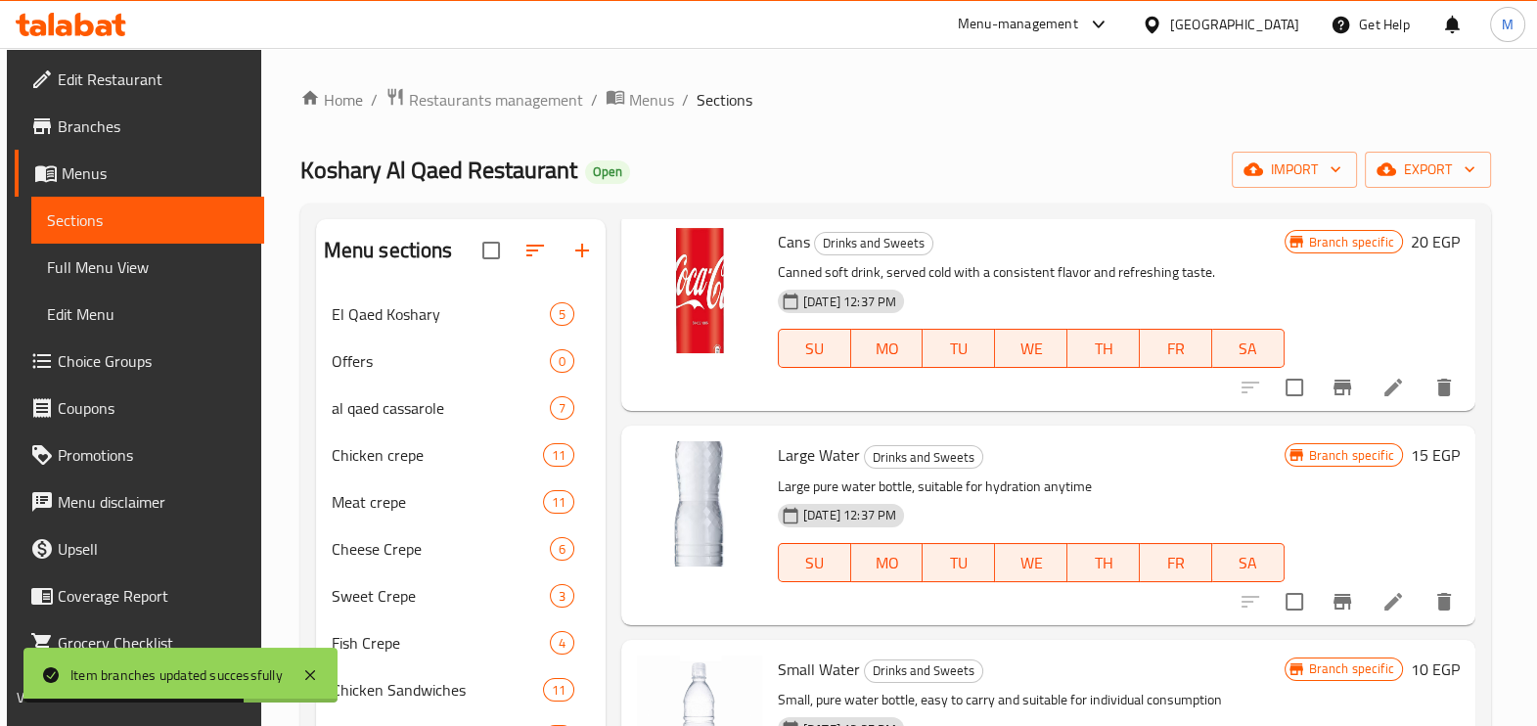
scroll to position [0, 0]
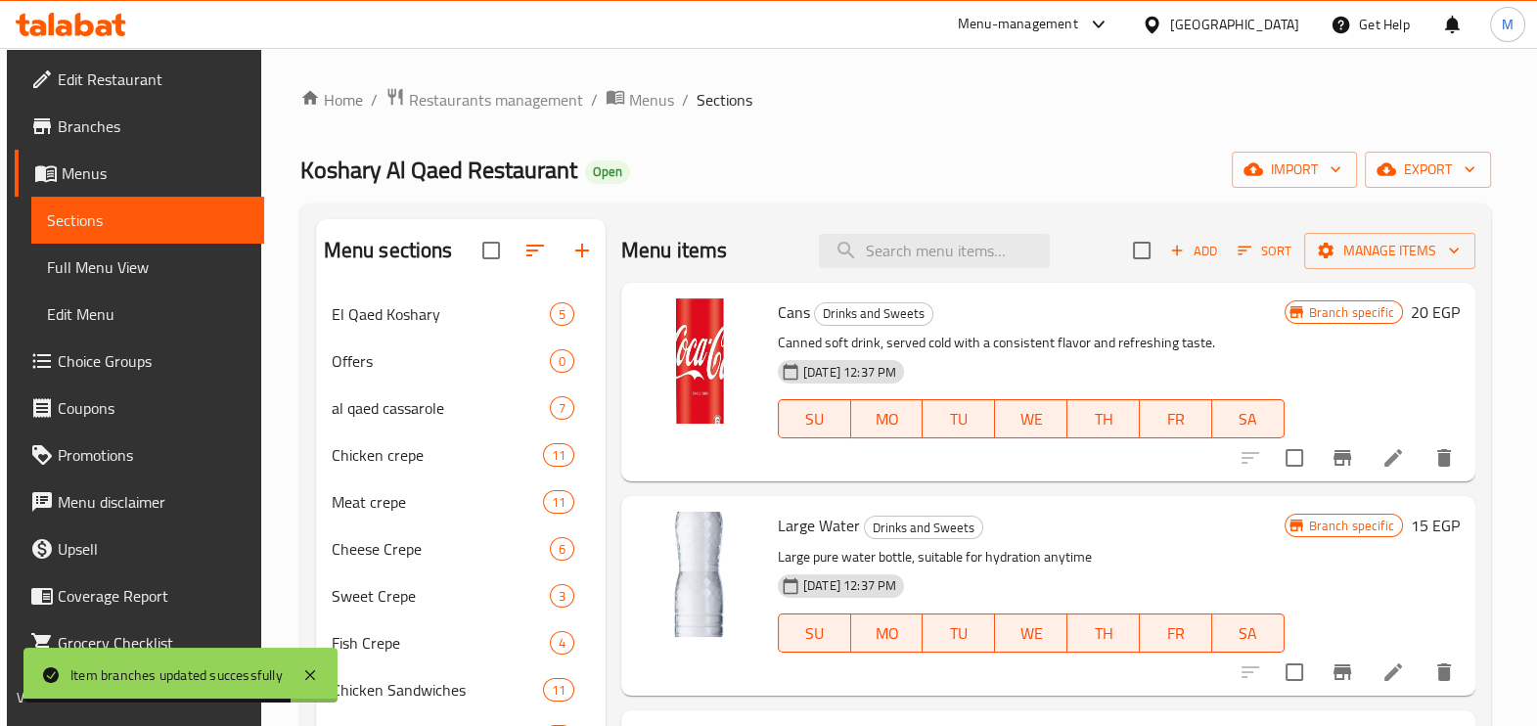
click at [1002, 176] on div "Koshary Al Qaed Restaurant Open import export" at bounding box center [895, 170] width 1191 height 36
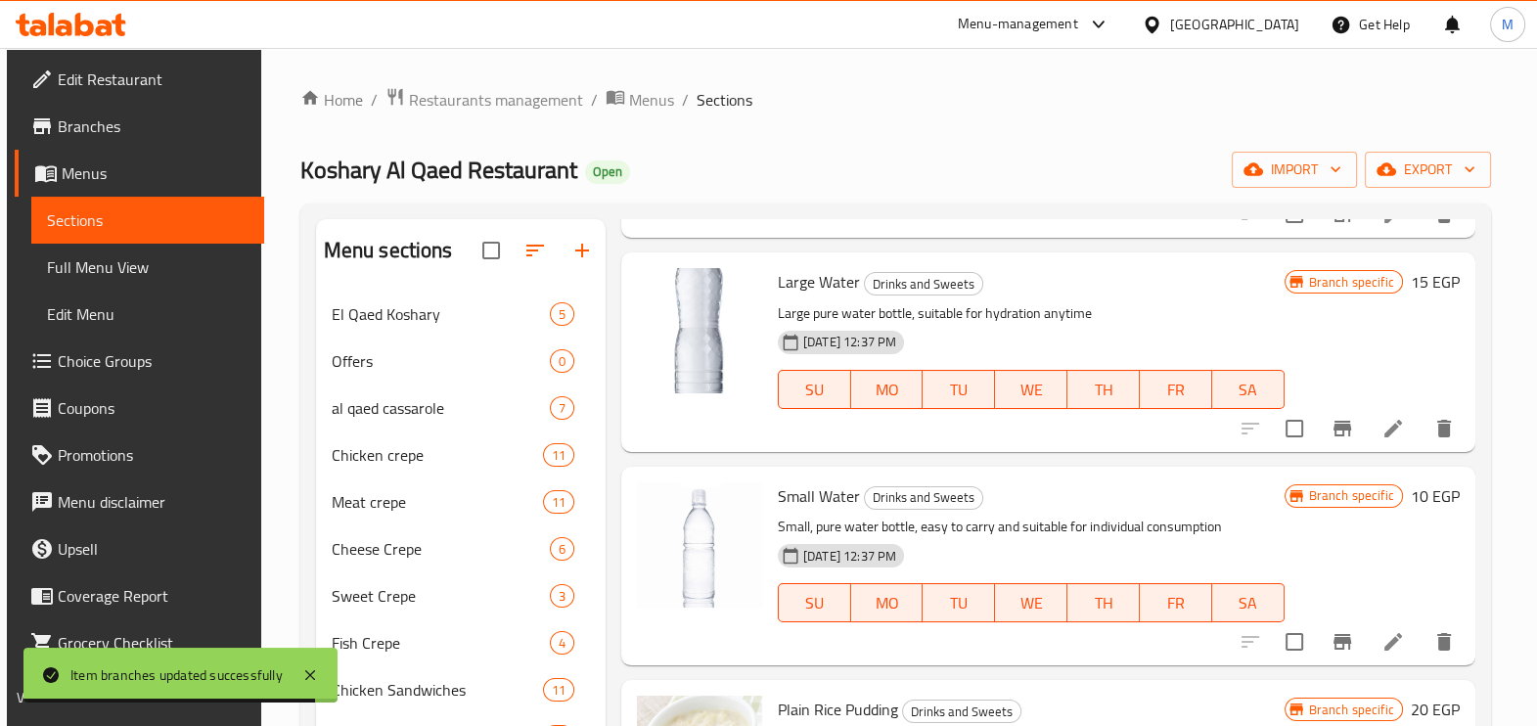
scroll to position [244, 0]
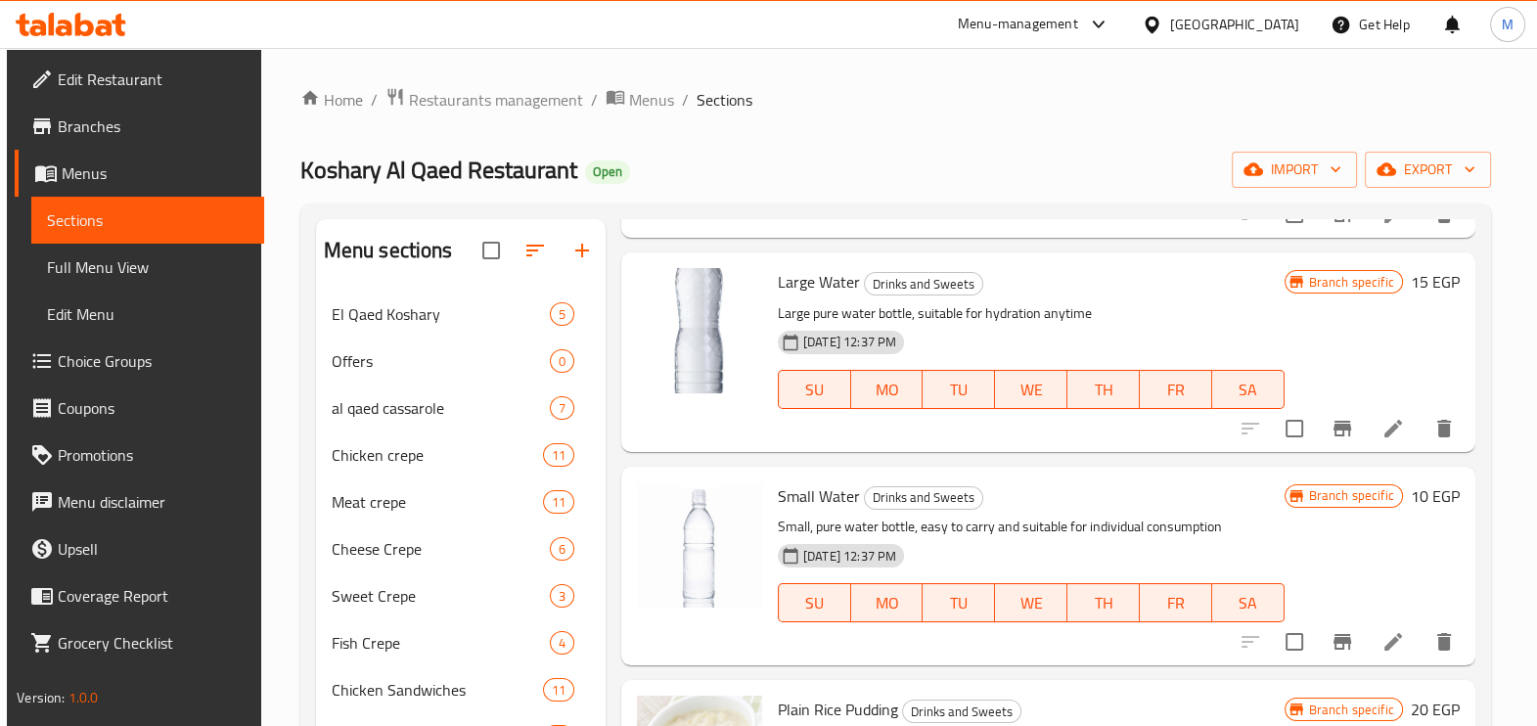
click at [874, 88] on ol "Home / Restaurants management / Menus / Sections" at bounding box center [895, 99] width 1191 height 25
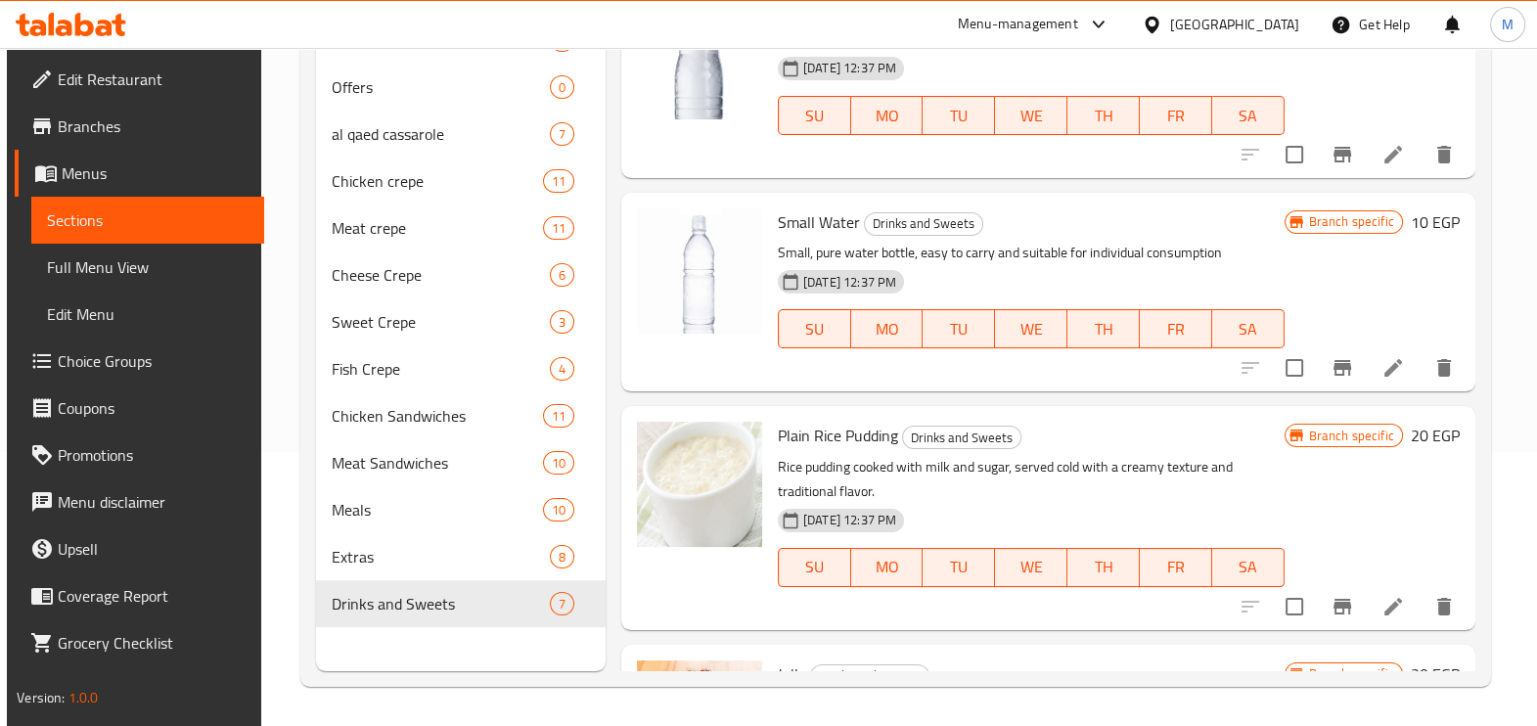
scroll to position [0, 0]
